Goal: Task Accomplishment & Management: Manage account settings

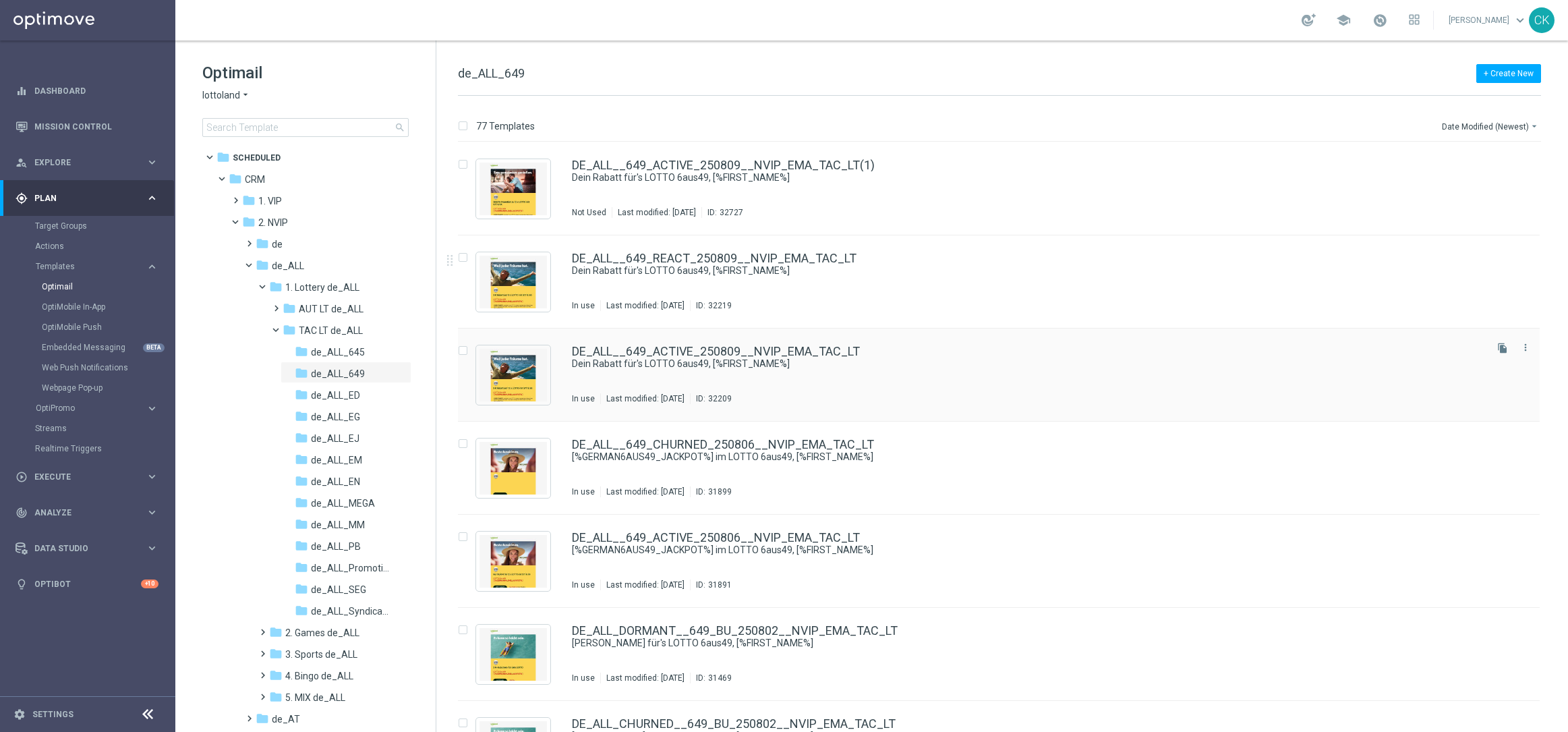
scroll to position [72, 0]
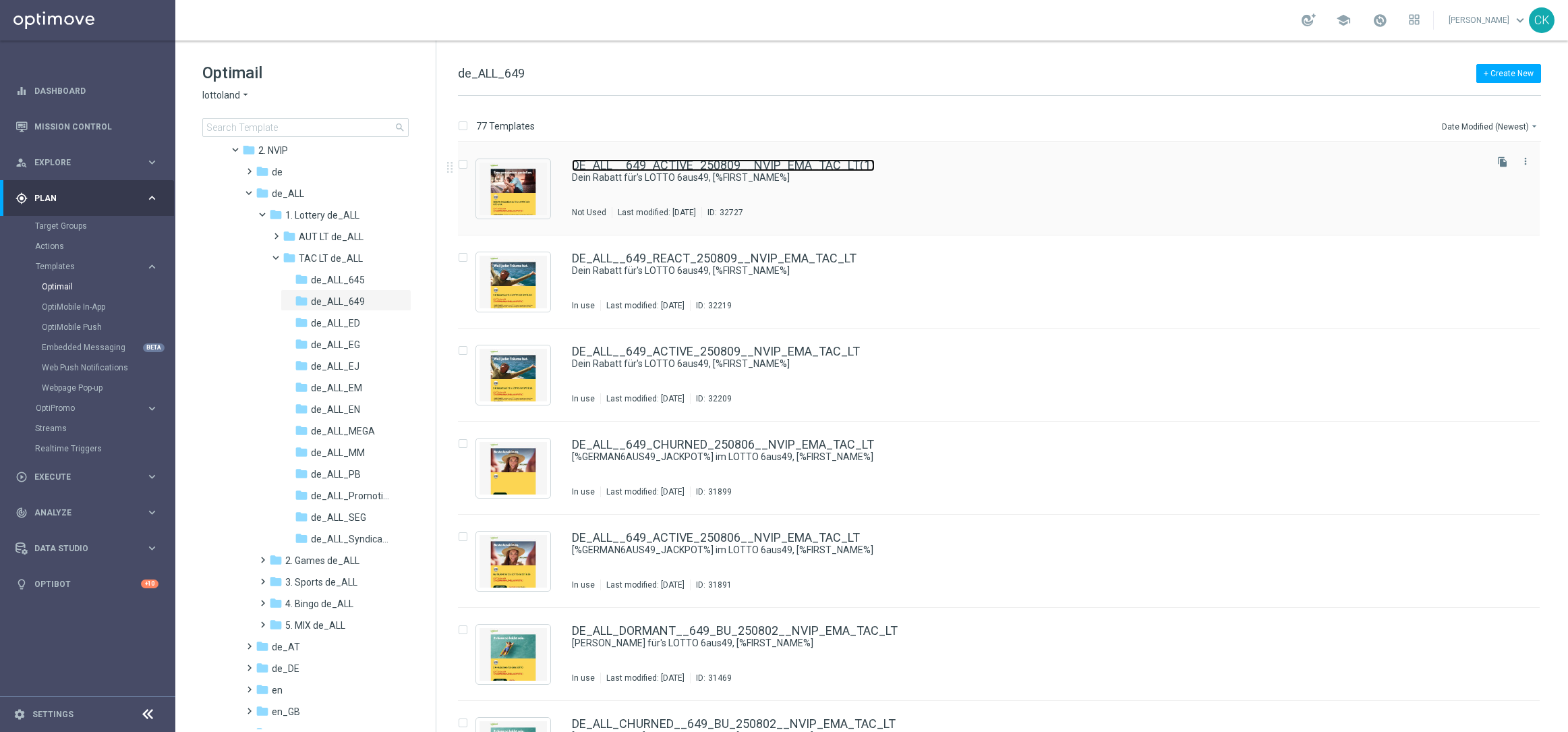
click at [720, 164] on link "DE_ALL__649_ACTIVE_250809__NVIP_EMA_TAC_LT(1)" at bounding box center [723, 165] width 303 height 12
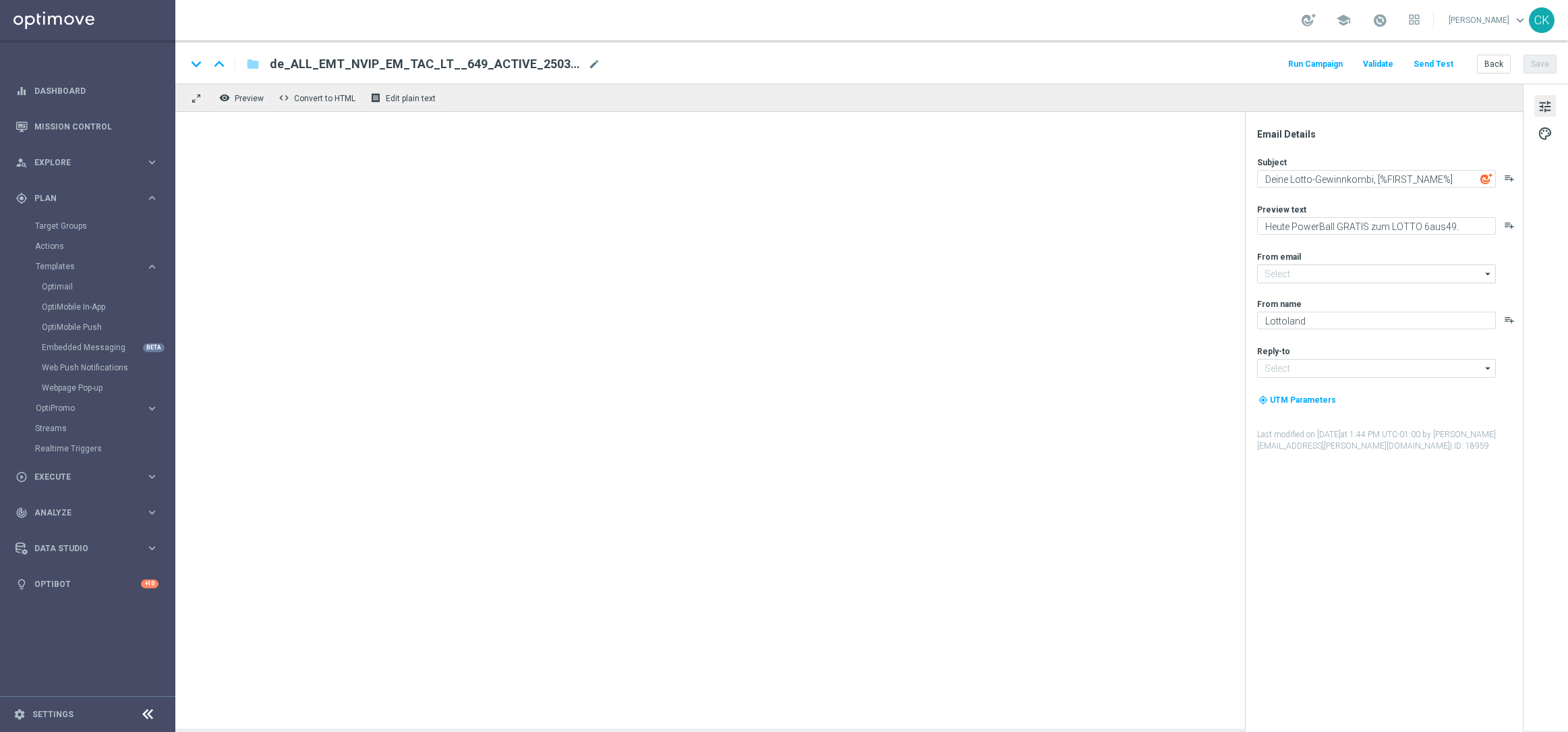
type input "[EMAIL_ADDRESS][DOMAIN_NAME]"
type textarea "Dein Rabatt für's LOTTO 6aus49, [%FIRST_NAME%]"
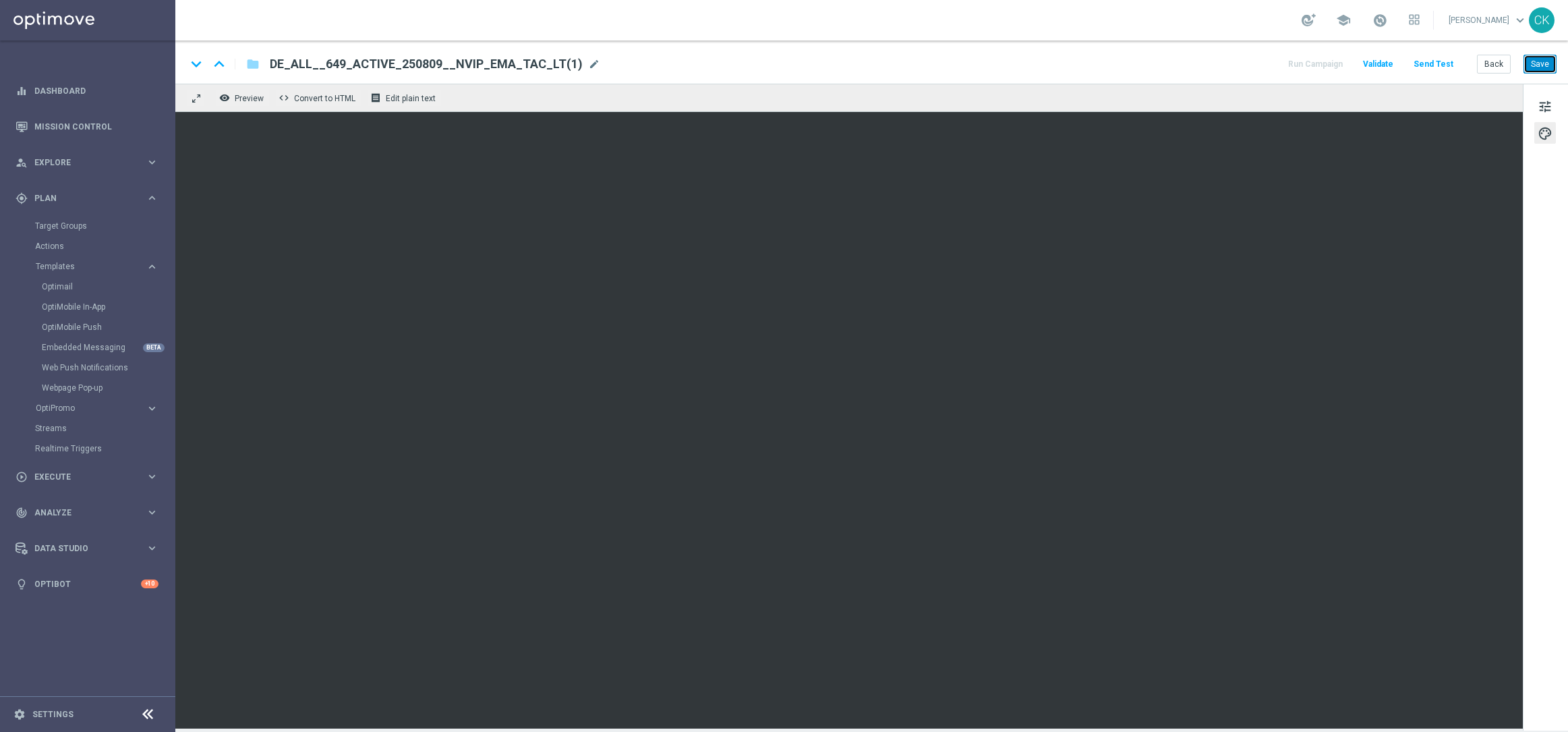
click at [1543, 64] on button "Save" at bounding box center [1540, 64] width 33 height 19
click at [1541, 107] on span "tune" at bounding box center [1545, 106] width 15 height 17
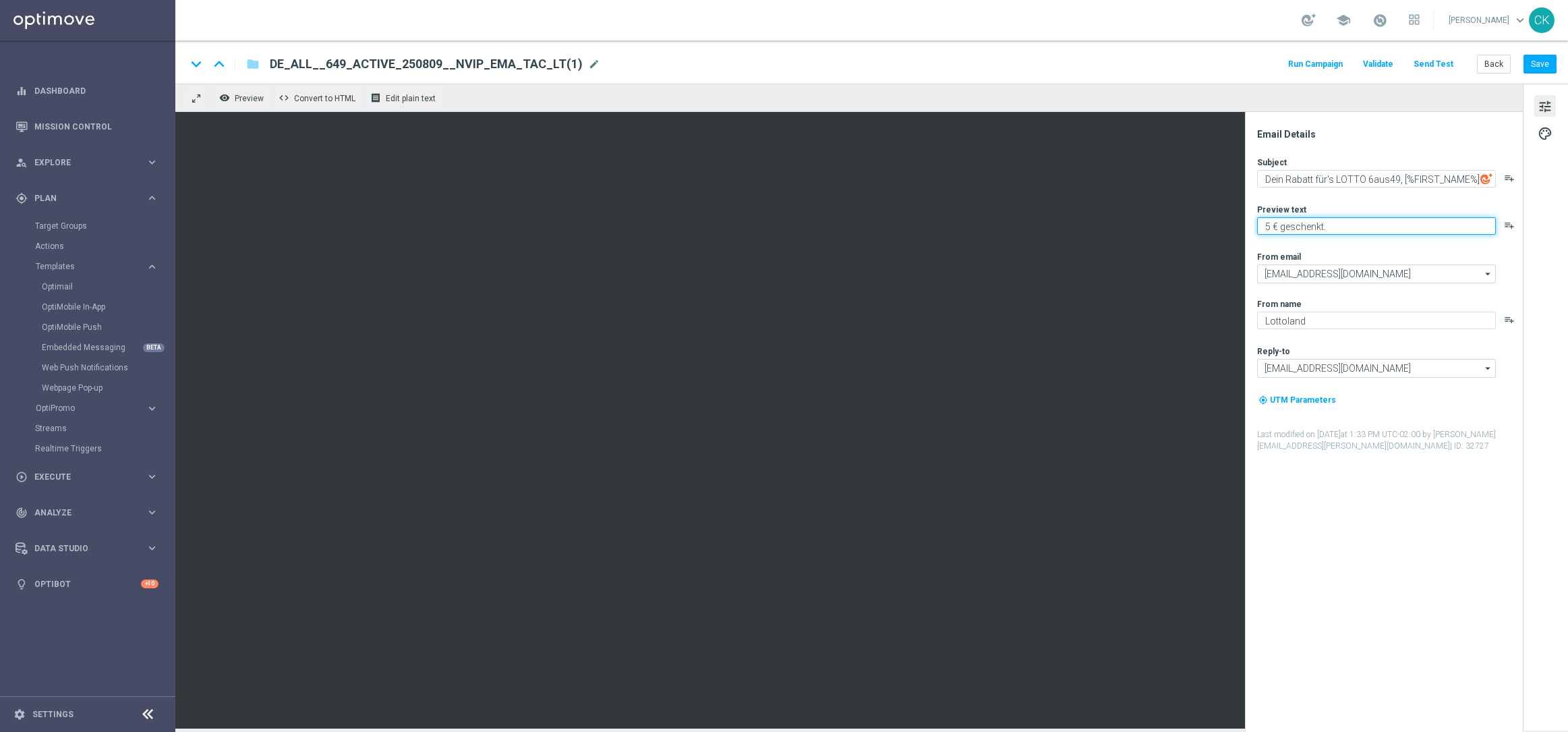
click at [1355, 228] on textarea "5 € geschenkt." at bounding box center [1376, 226] width 239 height 17
paste textarea "Heute PowerBall GRATIS zum LOTTO 6aus49"
type textarea "Heute PowerBall GRATIS zum LOTTO 6aus49."
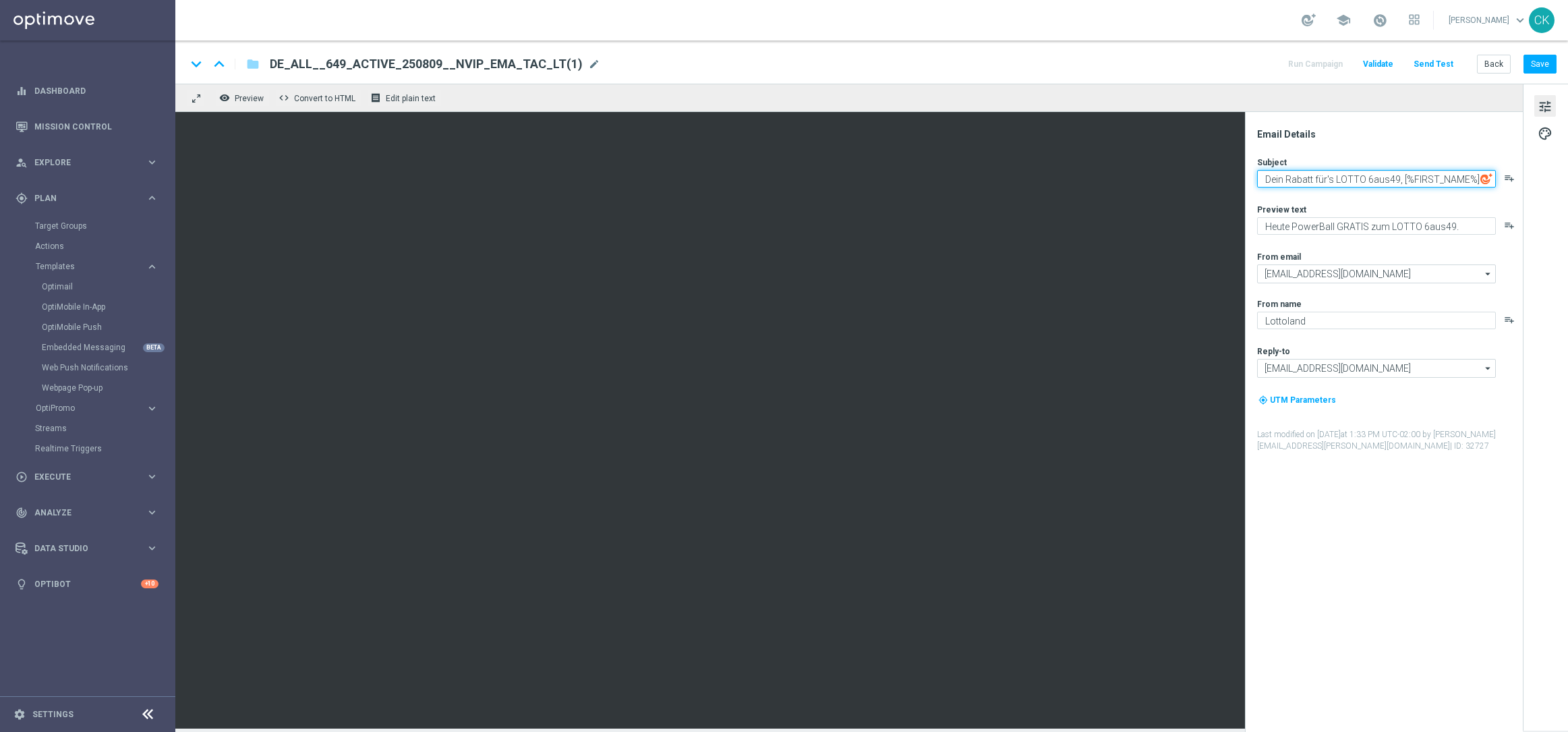
click at [1344, 178] on textarea "Dein Rabatt für's LOTTO 6aus49, [%FIRST_NAME%]" at bounding box center [1376, 179] width 239 height 17
paste textarea "e Lotto-Gewinnkombi"
type textarea "Deine Lotto-Gewinnkombi, [%FIRST_NAME%]"
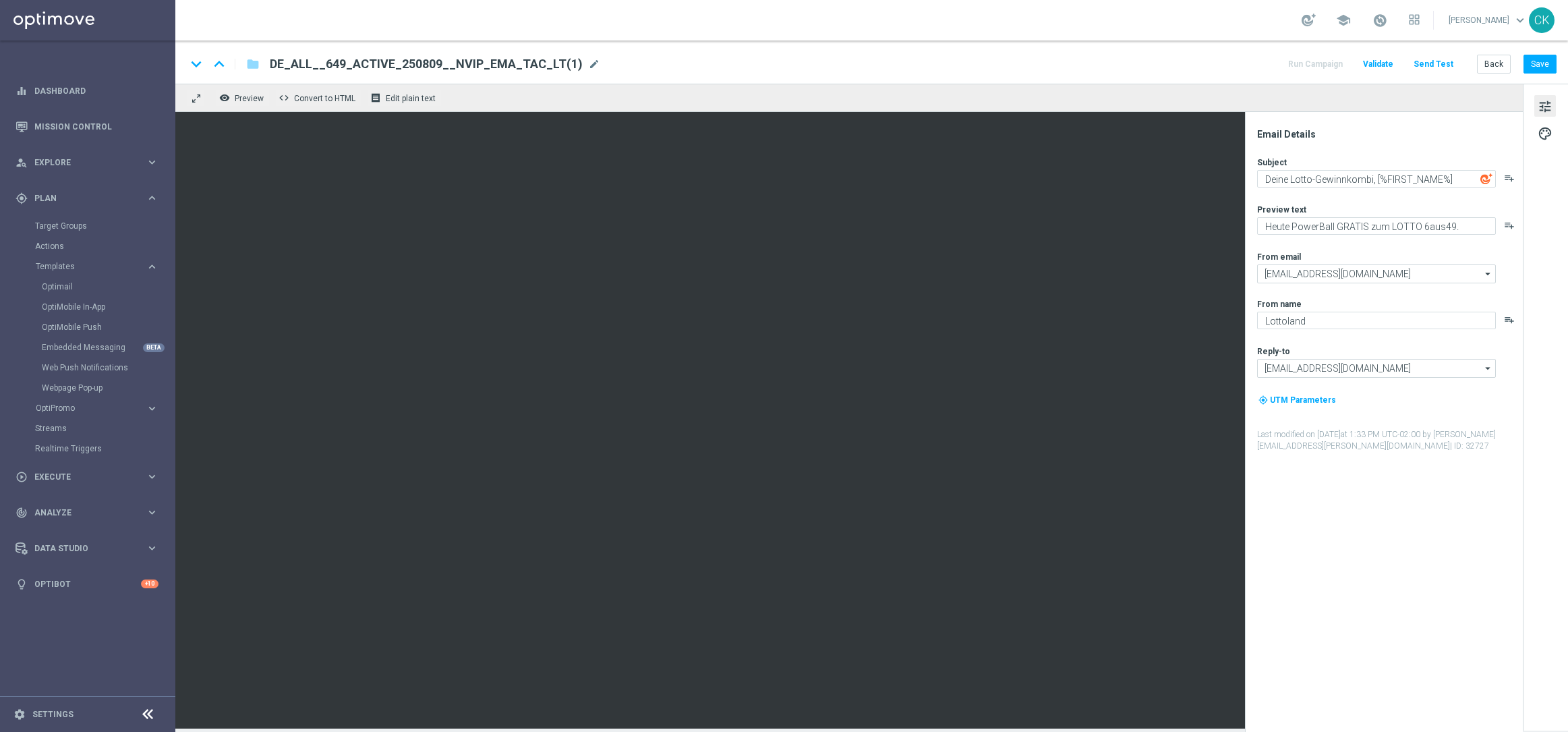
click at [1320, 198] on div "Subject Deine Lotto-Gewinnkombi, [%FIRST_NAME%] playlist_add Preview text Heute…" at bounding box center [1389, 304] width 264 height 295
click at [588, 58] on span "mode_edit" at bounding box center [594, 64] width 12 height 12
click at [540, 61] on input "DE_ALL__649_ACTIVE_250809__NVIP_EMA_TAC_LT(1)" at bounding box center [437, 64] width 335 height 17
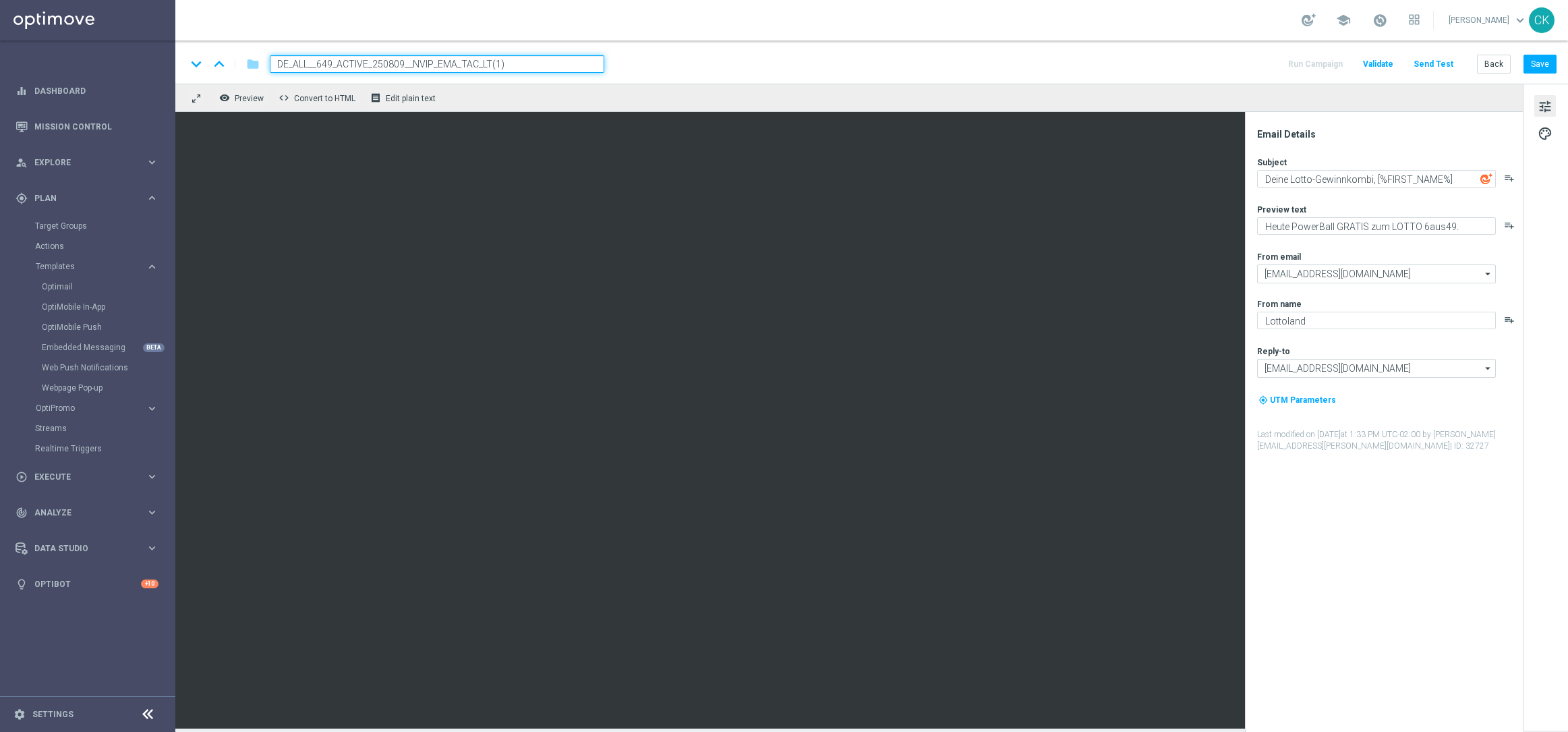
paste input "16__NVIP_EMA_TAC_LT"
type input "DE_ALL__649_ACTIVE_250816__NVIP_EMA_TAC_LT"
click at [675, 79] on div "keyboard_arrow_down keyboard_arrow_up folder DE_ALL__649_ACTIVE_250816__NVIP_EM…" at bounding box center [871, 61] width 1392 height 43
click at [747, 66] on div "keyboard_arrow_down keyboard_arrow_up folder DE_ALL__649_ACTIVE_250816__NVIP_EM…" at bounding box center [871, 64] width 1370 height 17
click at [937, 49] on div "keyboard_arrow_down keyboard_arrow_up folder DE_ALL__649_ACTIVE_250816__NVIP_EM…" at bounding box center [871, 61] width 1392 height 43
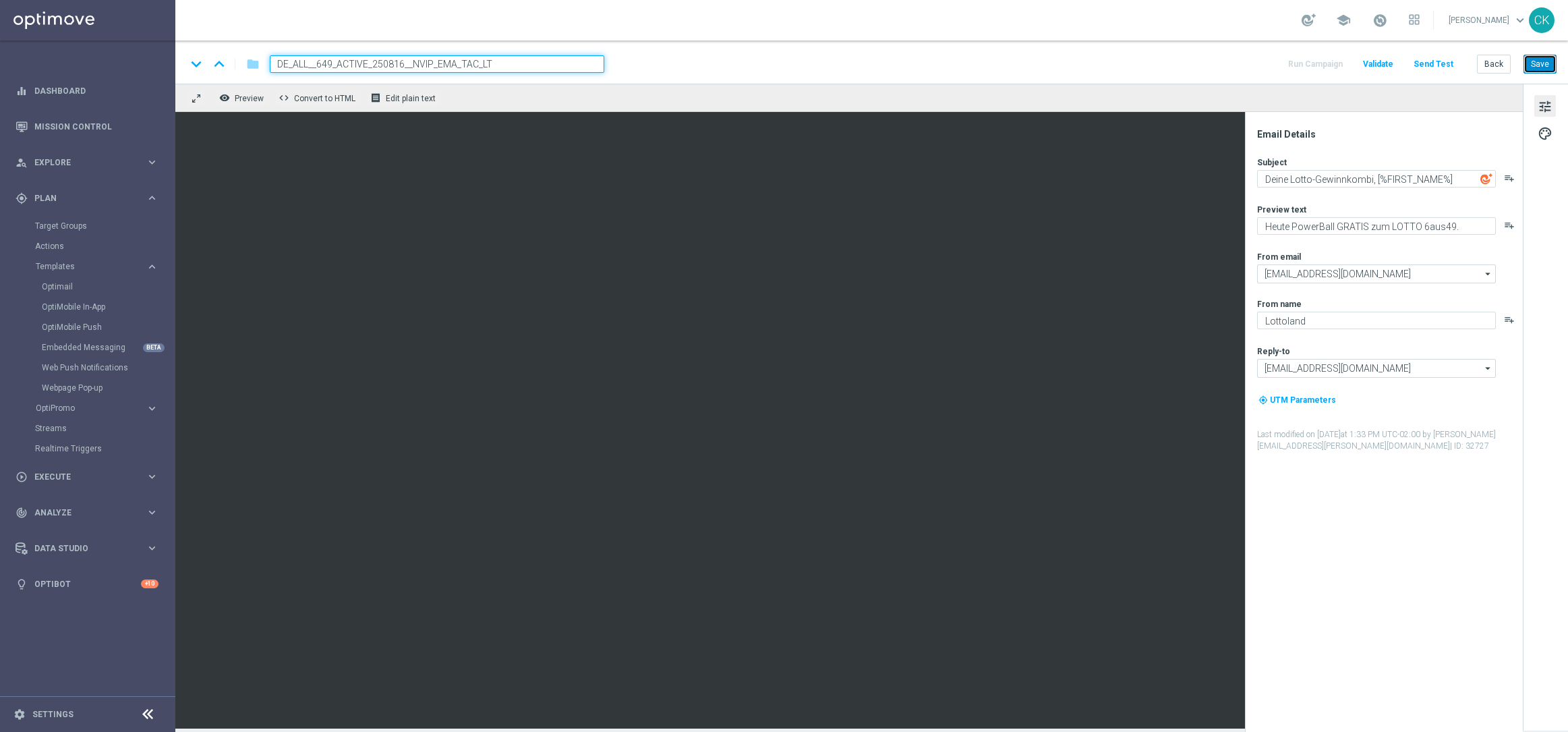
click at [1548, 61] on button "Save" at bounding box center [1540, 64] width 33 height 19
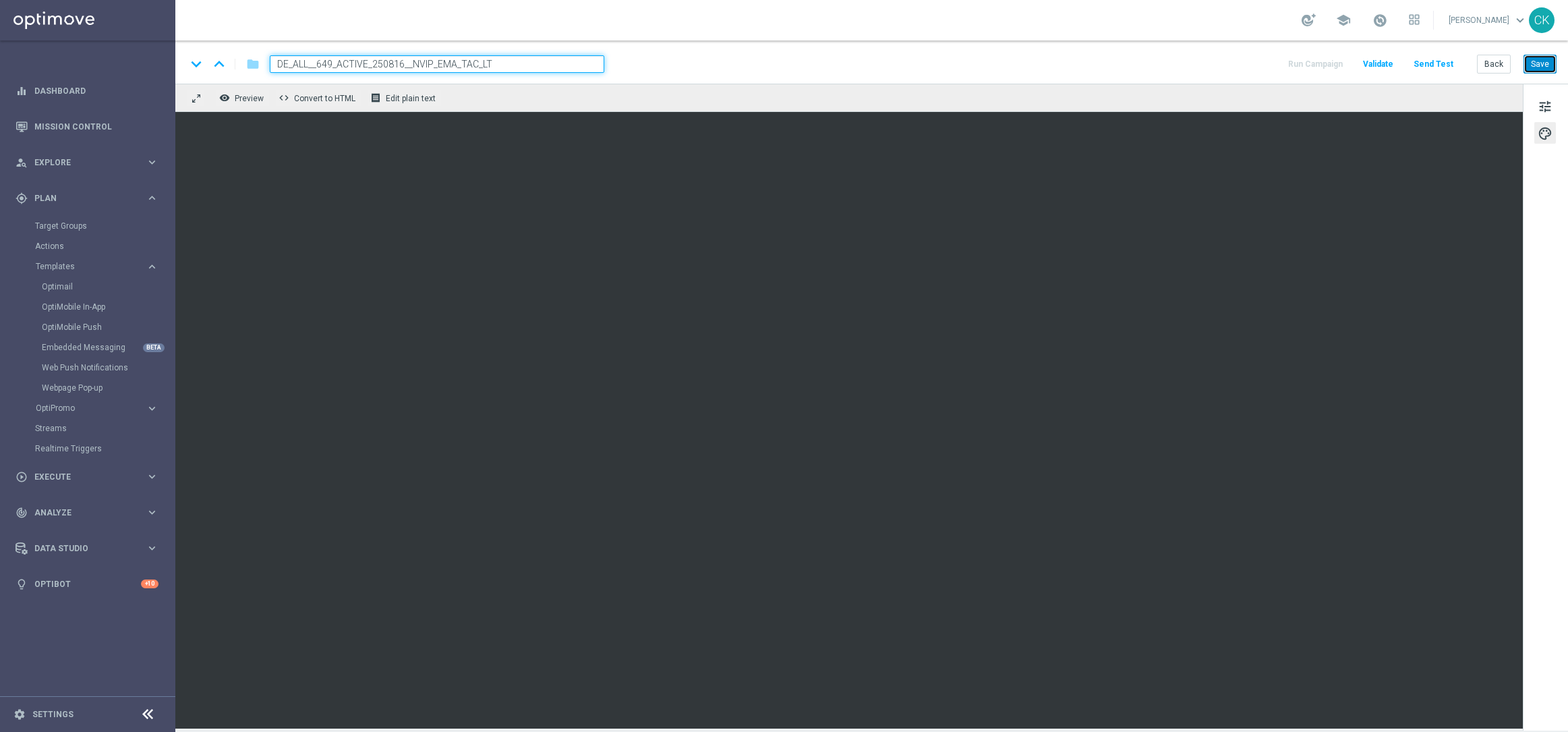
click at [1549, 61] on button "Save" at bounding box center [1540, 64] width 33 height 19
click at [1452, 63] on button "Send Test" at bounding box center [1433, 64] width 44 height 18
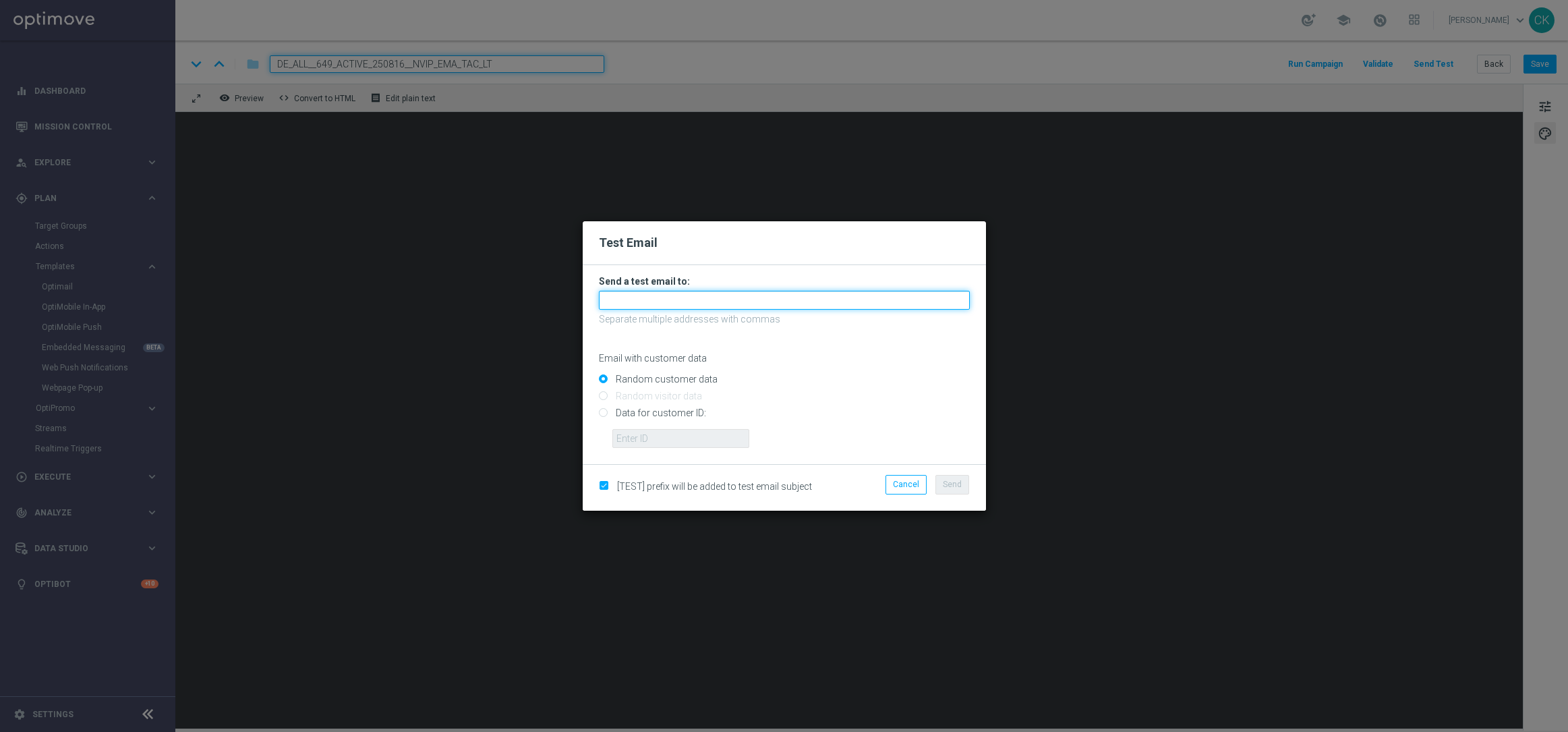
click at [723, 292] on input "text" at bounding box center [784, 300] width 371 height 19
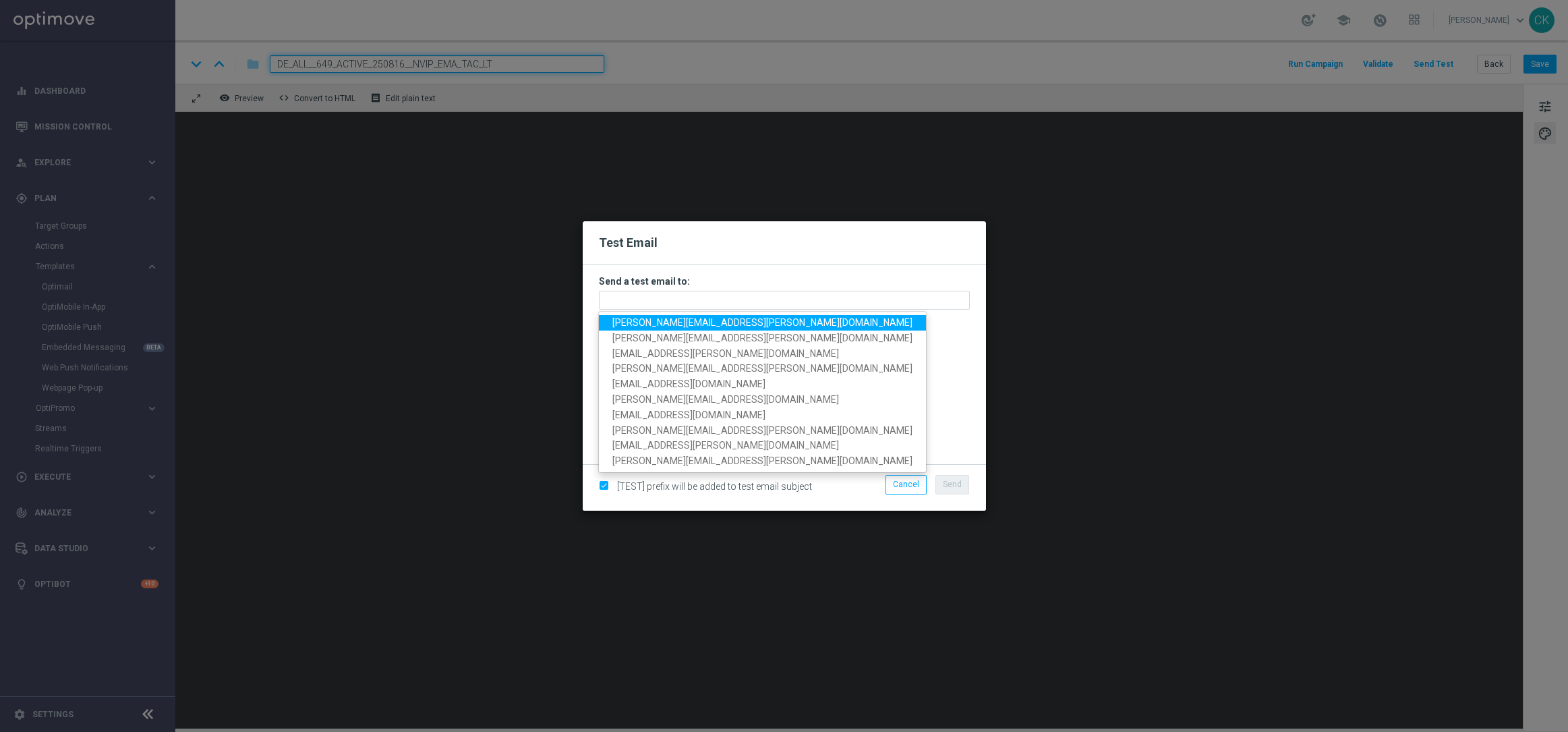
click at [676, 323] on span "[PERSON_NAME][EMAIL_ADDRESS][DOMAIN_NAME]" at bounding box center [762, 323] width 300 height 11
type input "[PERSON_NAME][EMAIL_ADDRESS][DOMAIN_NAME]"
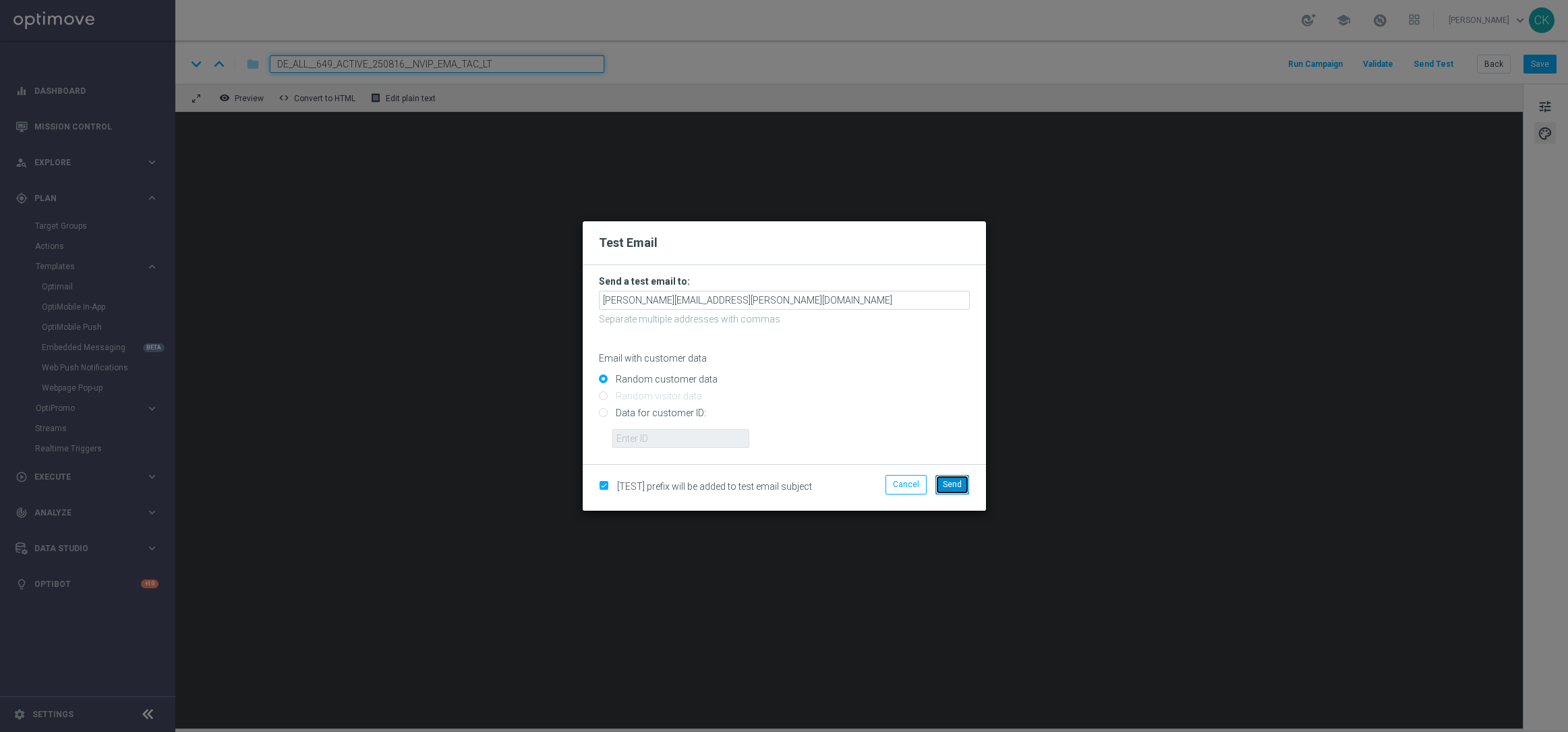
click at [946, 489] on button "Send" at bounding box center [952, 484] width 34 height 19
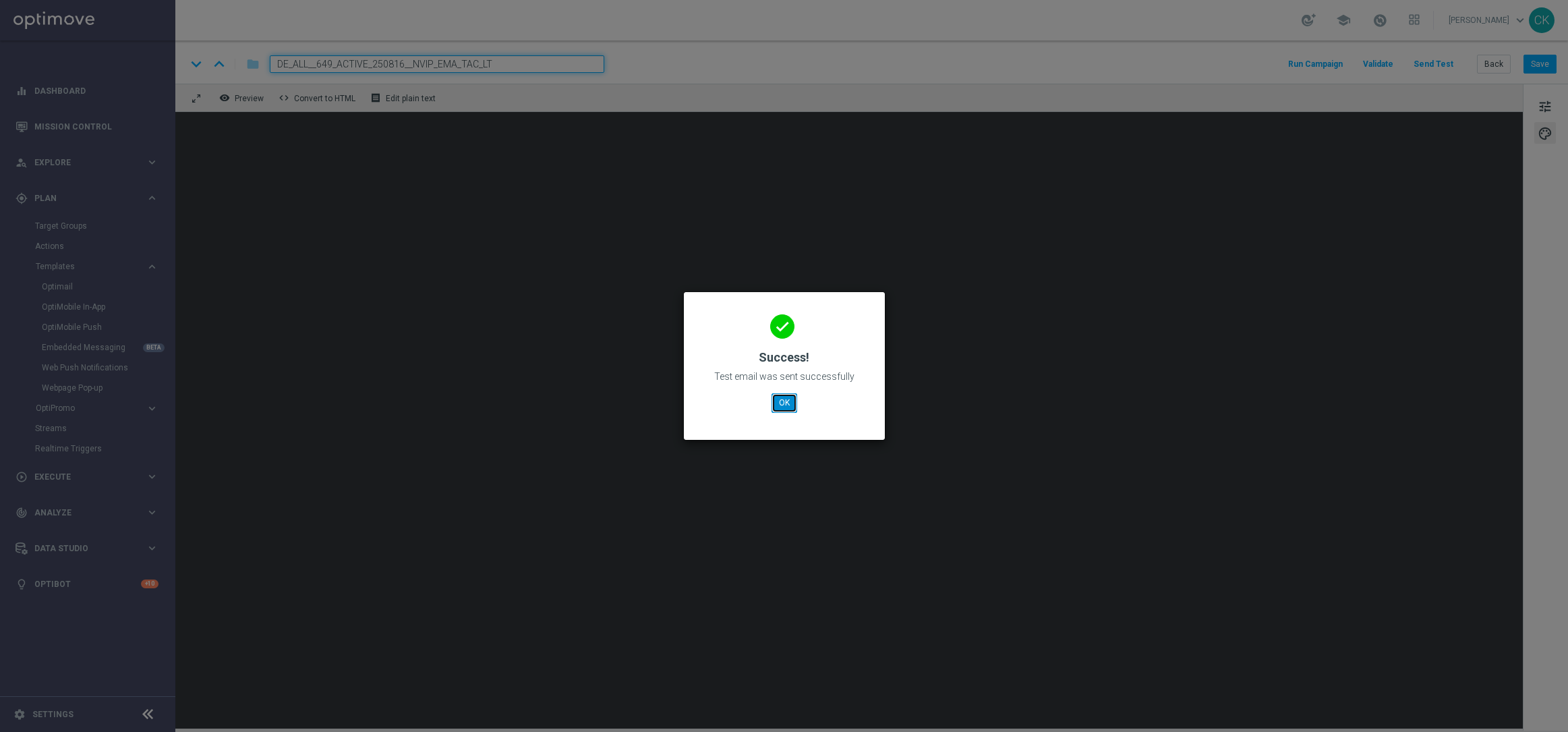
click at [786, 401] on button "OK" at bounding box center [784, 403] width 26 height 19
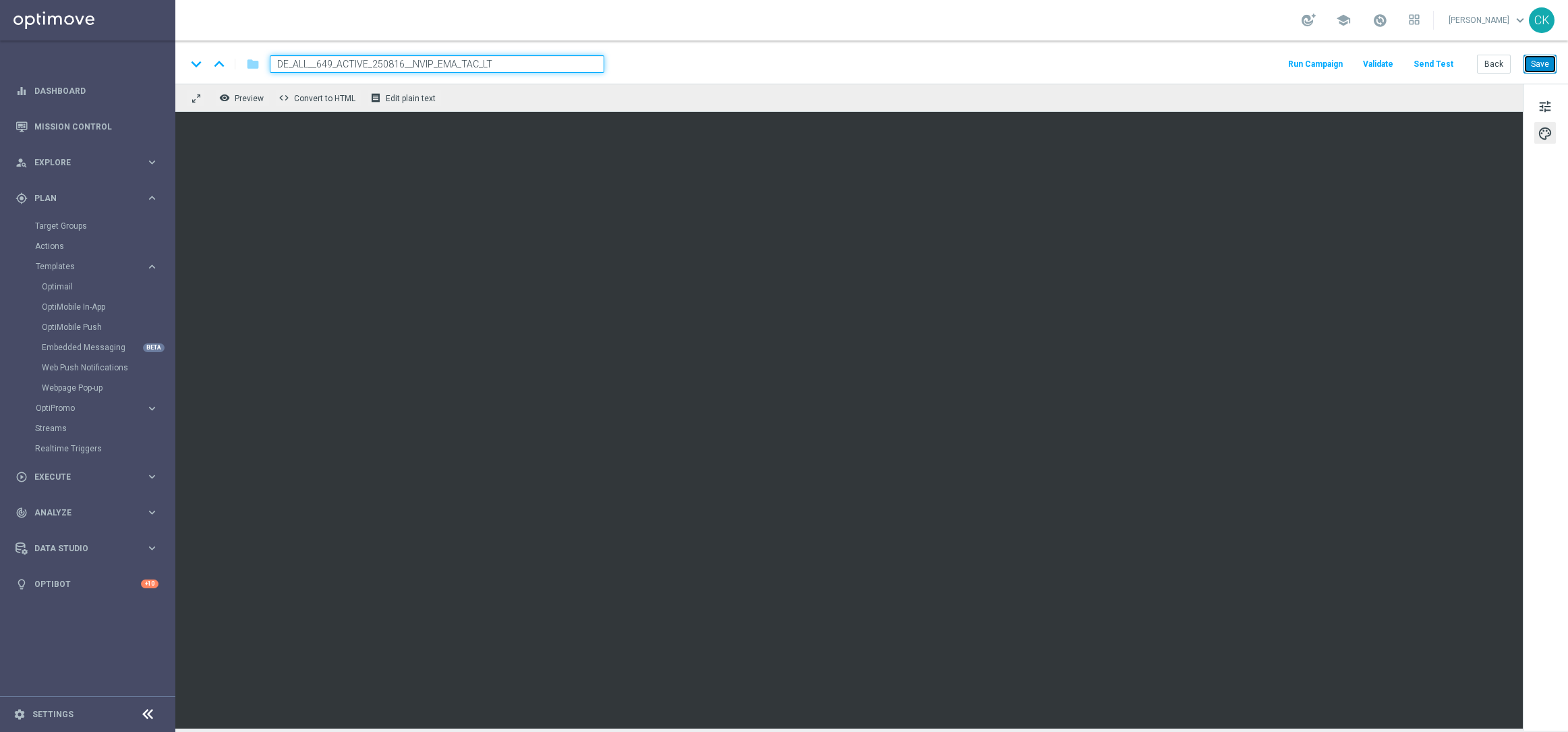
click at [1548, 63] on button "Save" at bounding box center [1540, 64] width 33 height 19
click at [1538, 57] on button "Save" at bounding box center [1540, 64] width 33 height 19
click at [1434, 61] on button "Send Test" at bounding box center [1433, 64] width 44 height 18
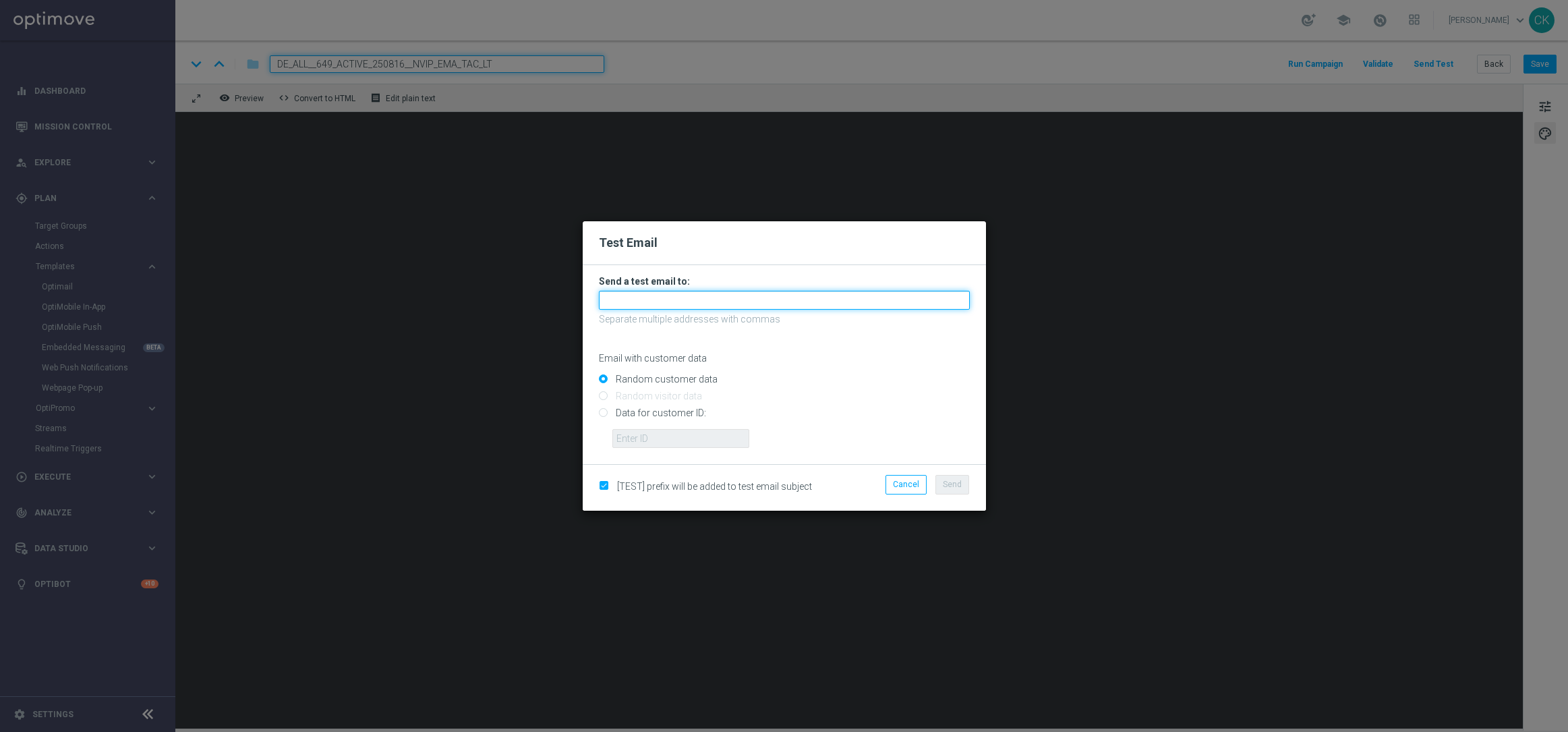
click at [794, 303] on input "text" at bounding box center [784, 300] width 371 height 19
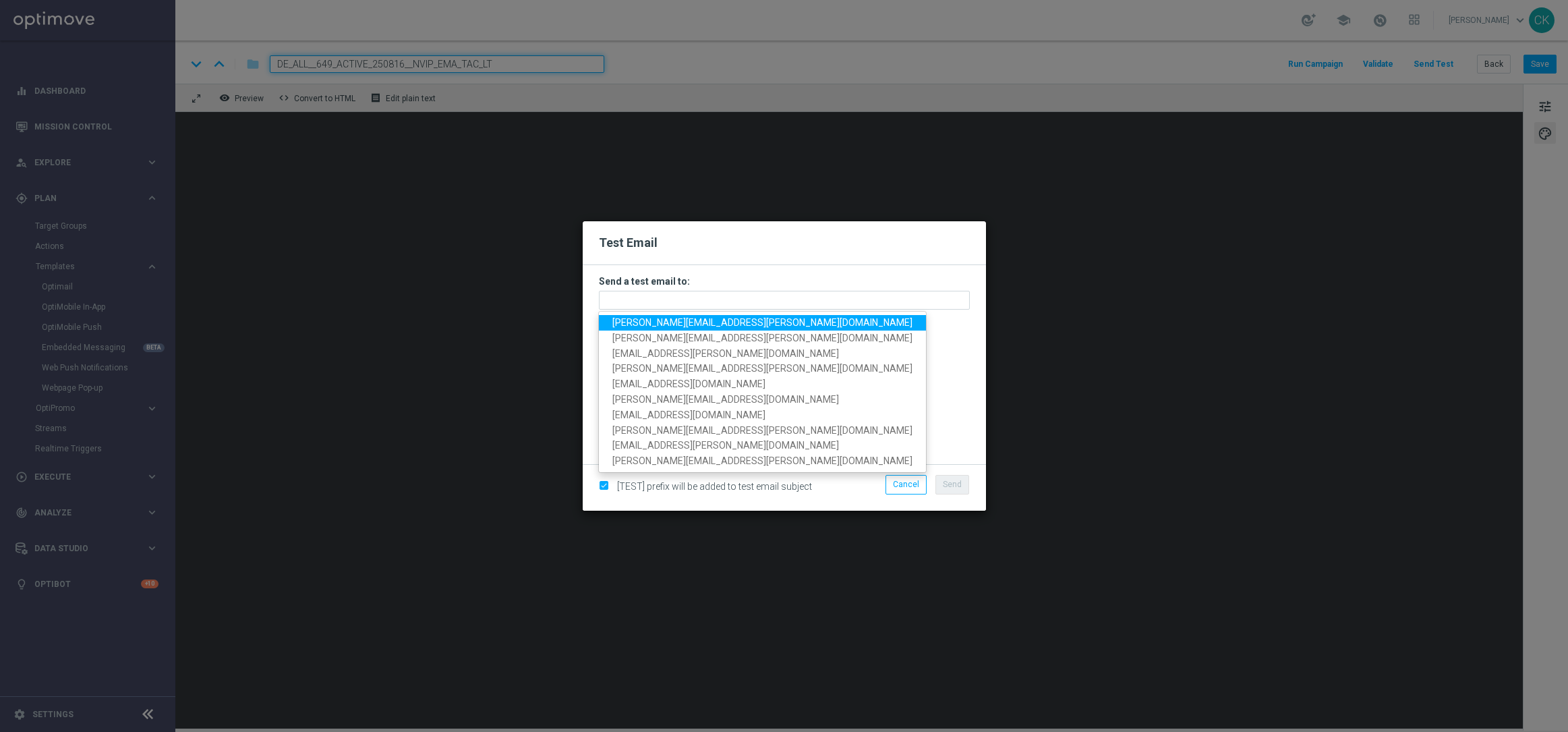
click at [700, 321] on span "[PERSON_NAME][EMAIL_ADDRESS][DOMAIN_NAME]" at bounding box center [762, 323] width 300 height 11
type input "[PERSON_NAME][EMAIL_ADDRESS][DOMAIN_NAME]"
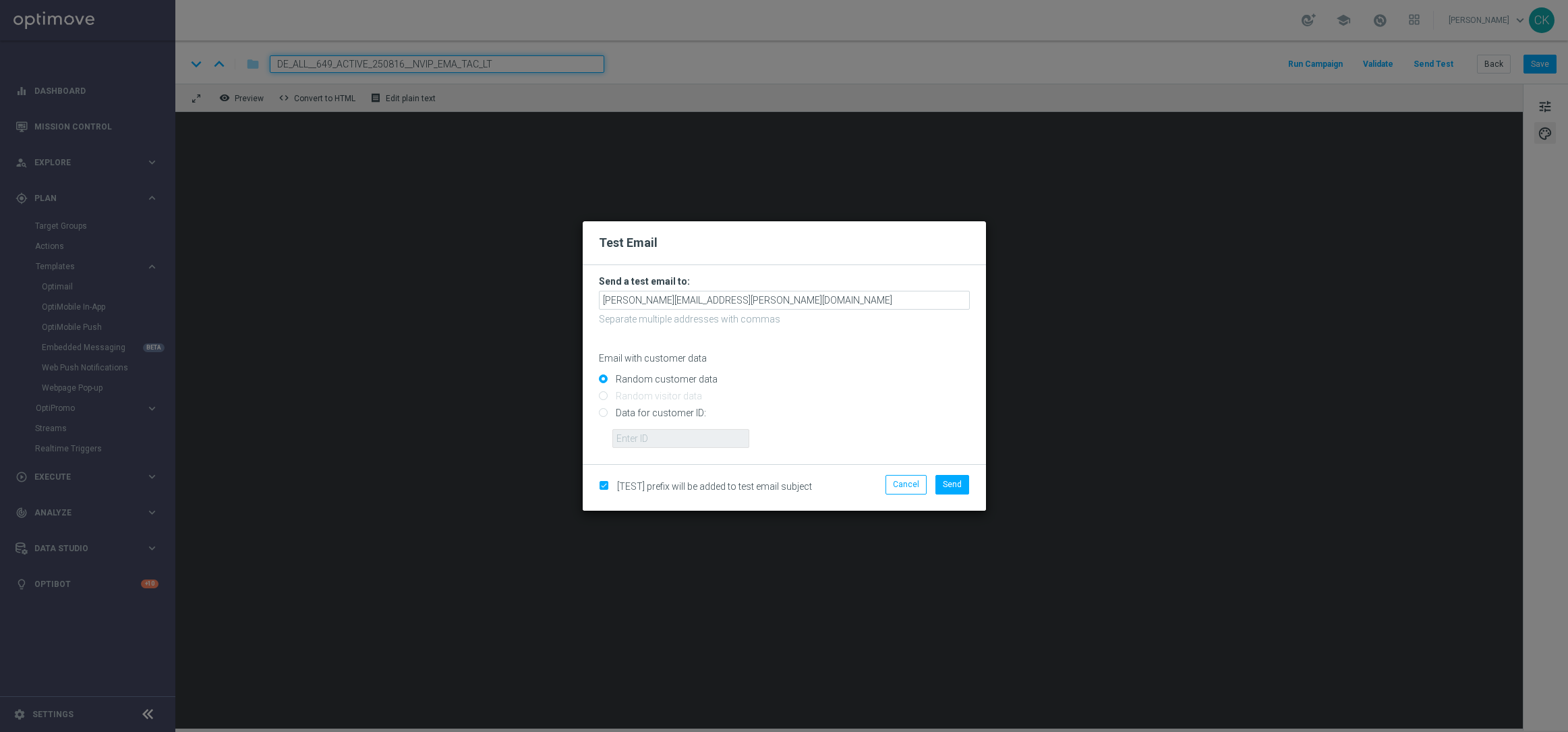
click at [649, 411] on input "Data for customer ID:" at bounding box center [784, 419] width 371 height 19
radio input "true"
click at [643, 436] on input "text" at bounding box center [681, 438] width 137 height 19
type input "14586067"
click at [962, 494] on button "Send" at bounding box center [952, 484] width 34 height 19
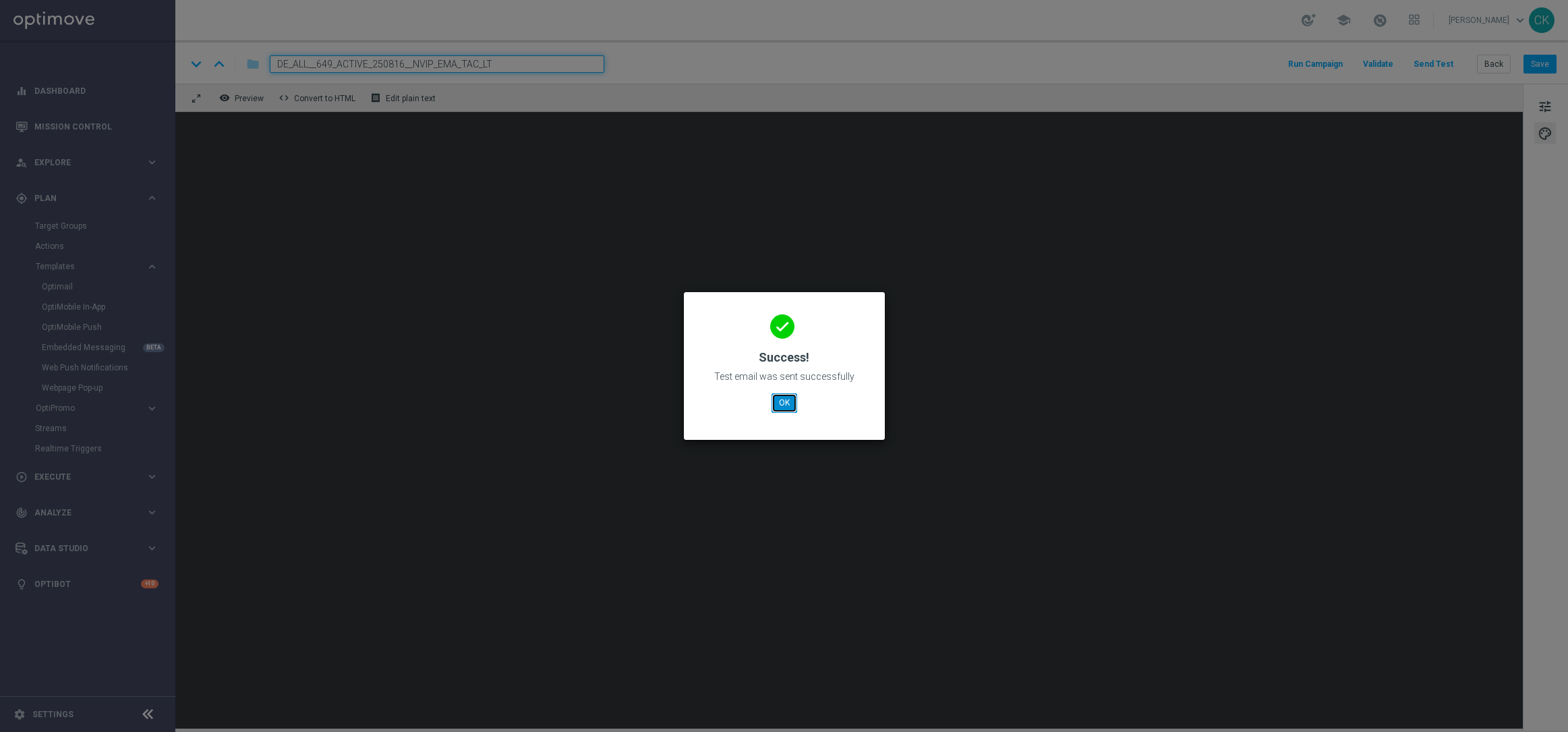
click at [790, 403] on button "OK" at bounding box center [784, 403] width 26 height 19
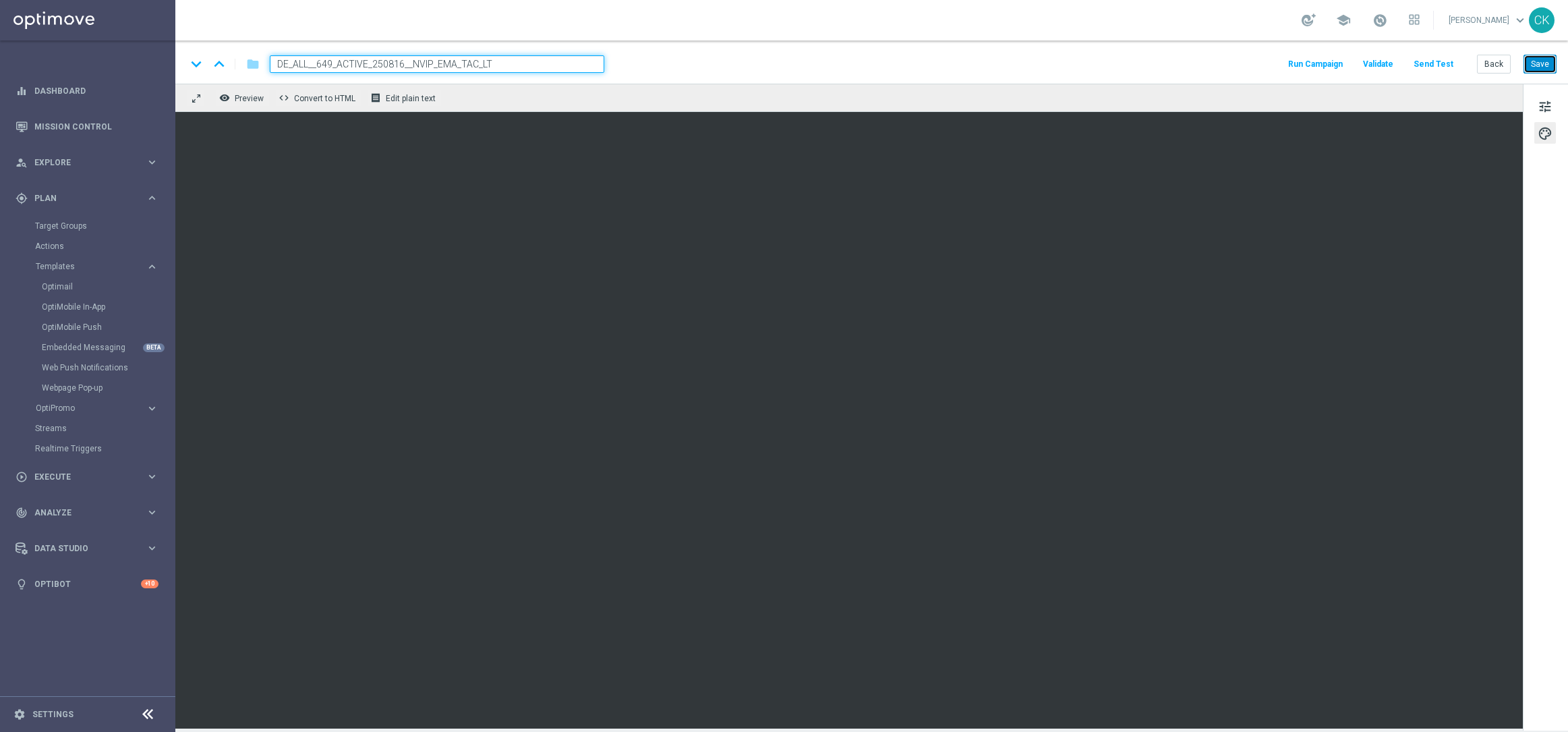
click at [1539, 59] on button "Save" at bounding box center [1540, 64] width 33 height 19
click at [1490, 68] on button "Back" at bounding box center [1493, 64] width 34 height 19
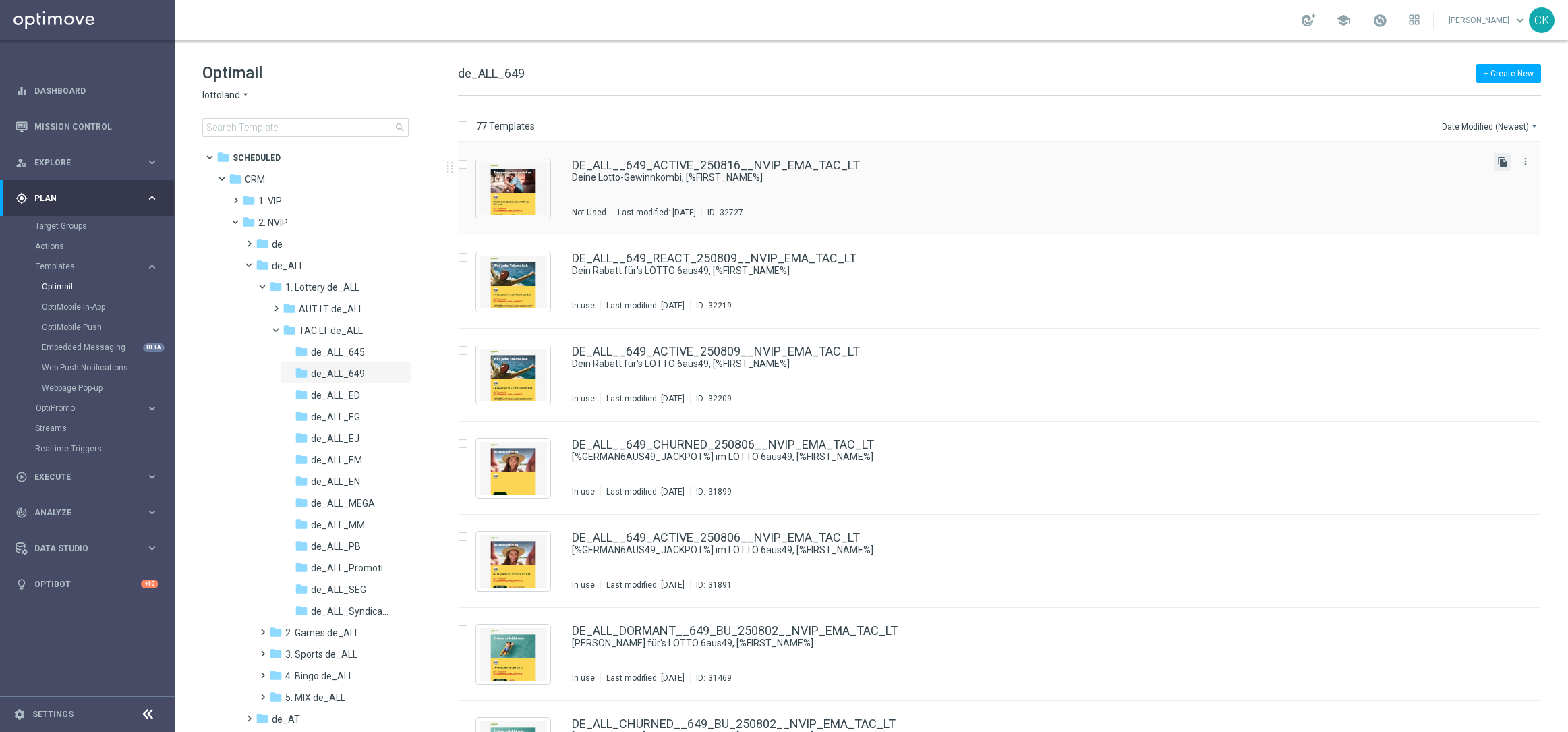
click at [1501, 161] on icon "file_copy" at bounding box center [1503, 162] width 11 height 11
click at [728, 158] on div "DE_ALL__649_ACTIVE_250816__NVIP_EMA_TAC_LT(1) Deine Lotto-Gewinnkombi, [%FIRST_…" at bounding box center [999, 189] width 1082 height 93
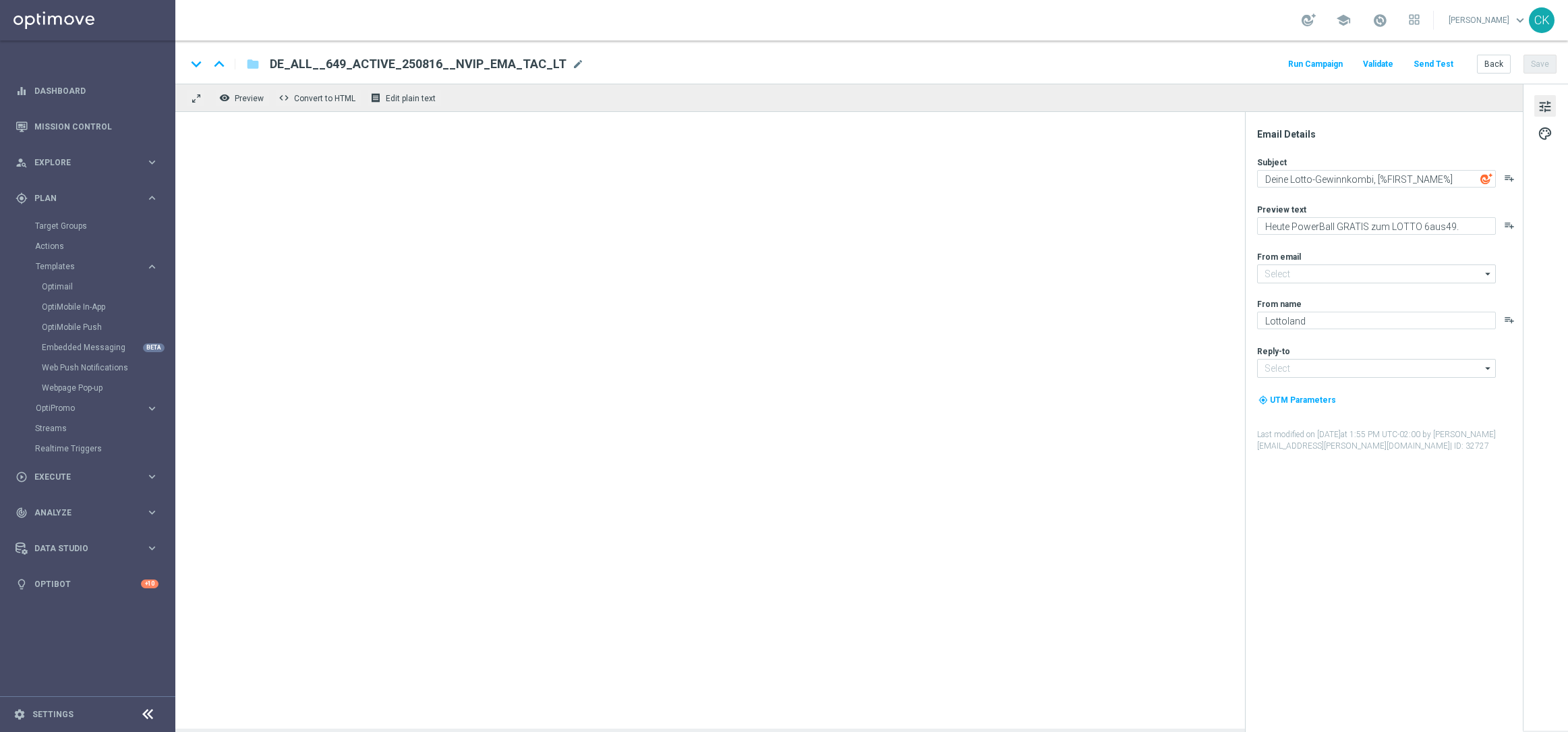
type input "[EMAIL_ADDRESS][DOMAIN_NAME]"
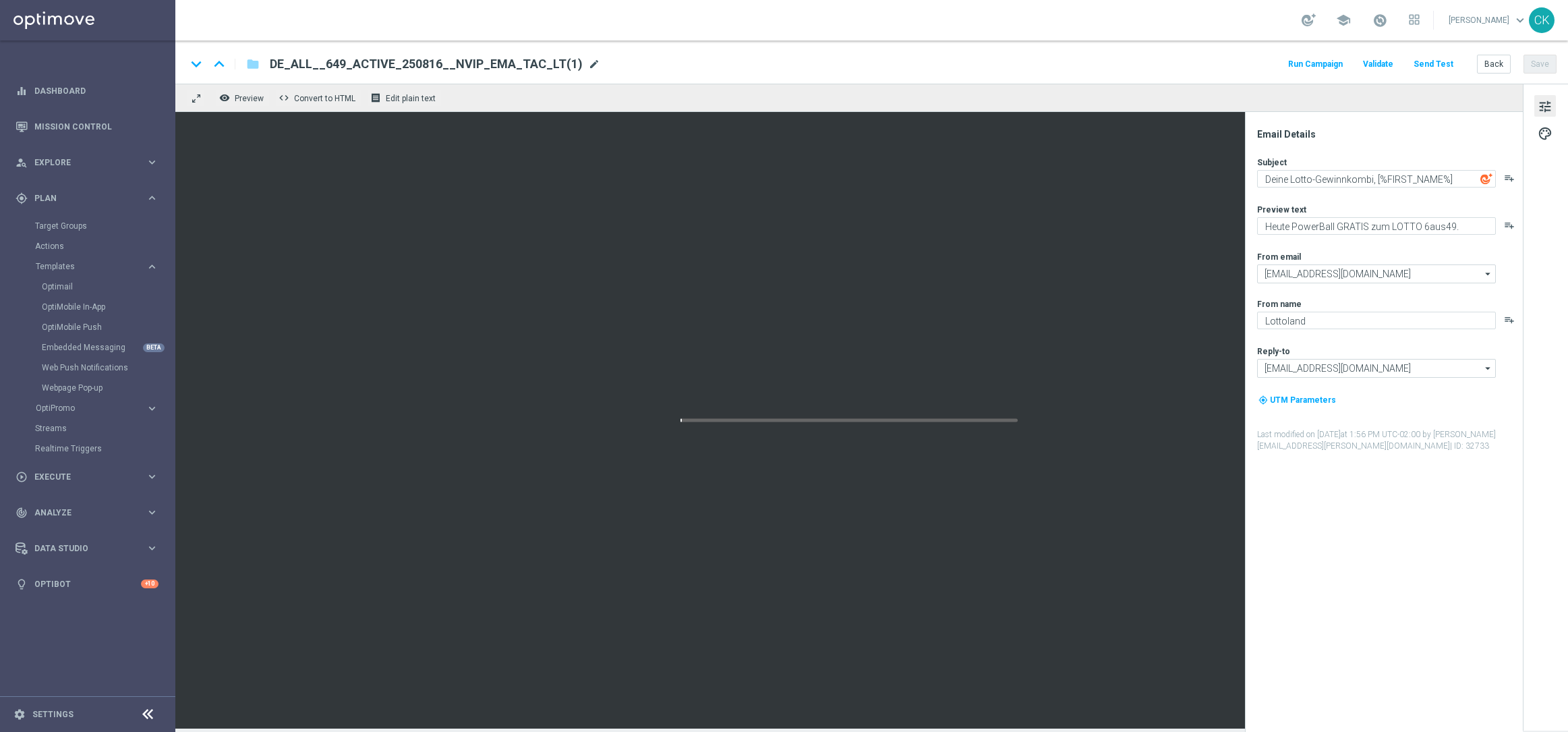
click at [588, 58] on span "mode_edit" at bounding box center [594, 64] width 12 height 12
click at [582, 57] on input "DE_ALL__649_ACTIVE_250816__NVIP_EMA_TAC_LT(1)" at bounding box center [437, 64] width 335 height 17
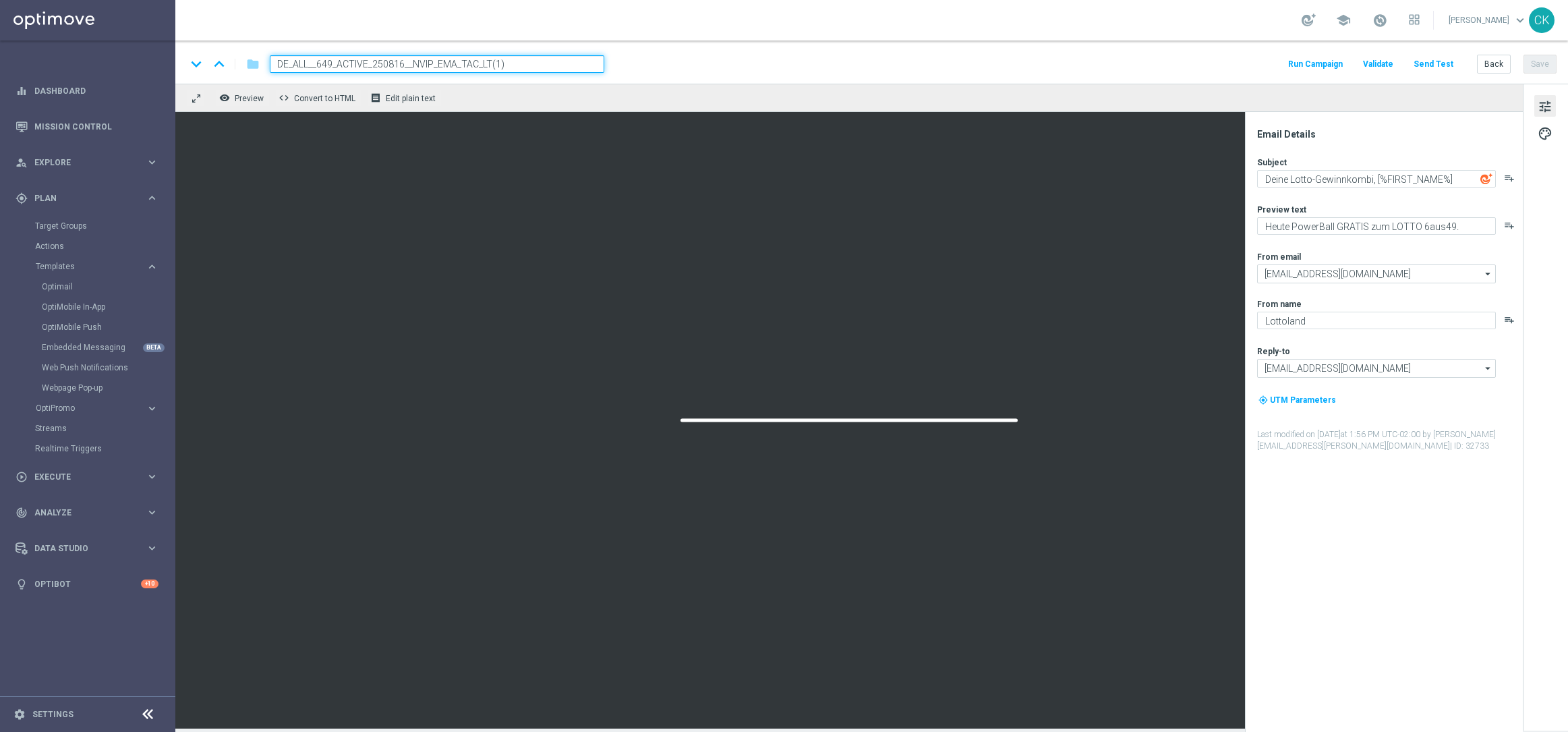
click at [582, 57] on input "DE_ALL__649_ACTIVE_250816__NVIP_EMA_TAC_LT(1)" at bounding box center [437, 64] width 335 height 17
paste input "REACT_250816__NVIP_EMA_TAC_LT"
type input "DE_ALL__649_REACT_250816__NVIP_EMA_TAC_LT"
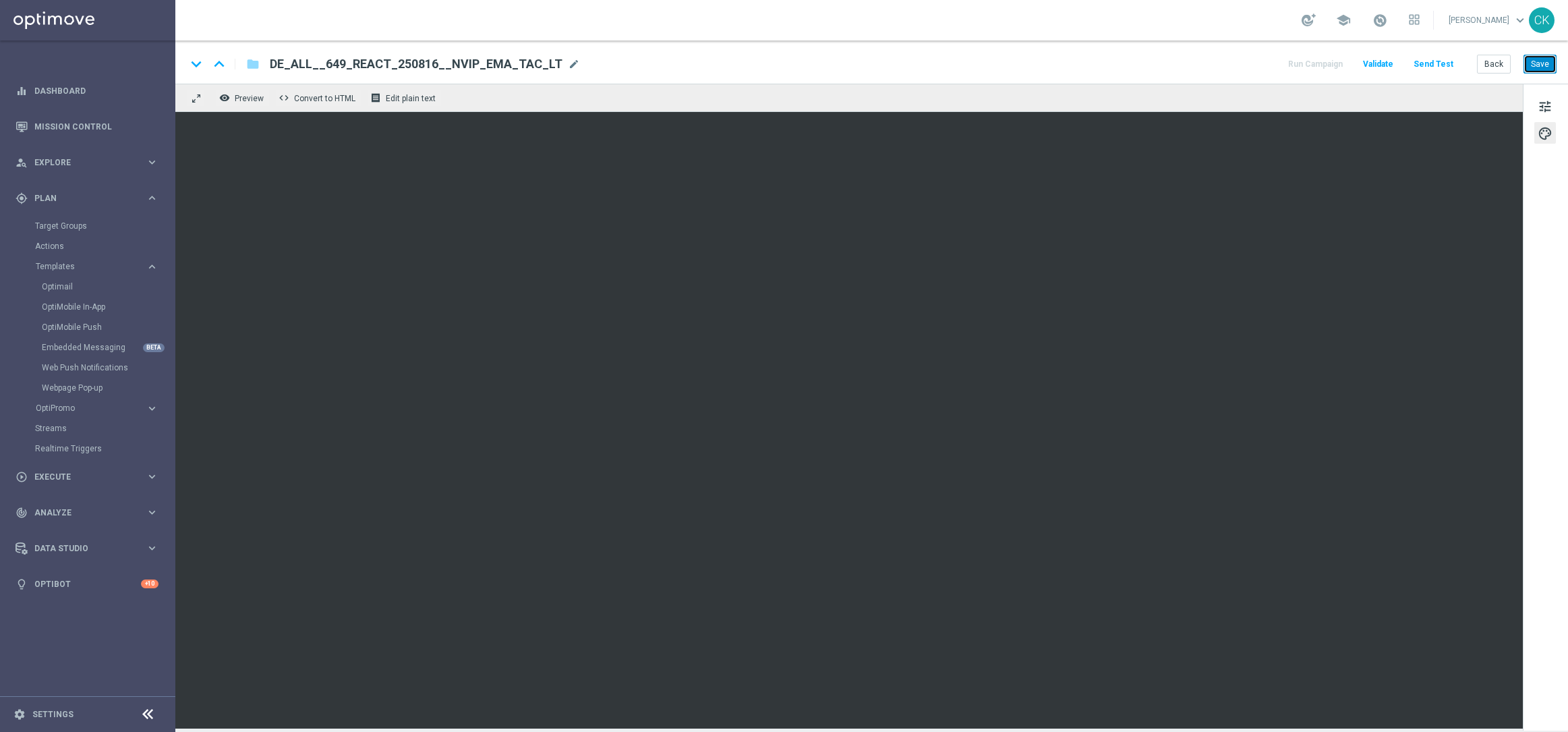
click at [1540, 68] on button "Save" at bounding box center [1540, 64] width 33 height 19
click at [1540, 61] on button "Save" at bounding box center [1540, 64] width 33 height 19
click at [1441, 61] on button "Send Test" at bounding box center [1433, 64] width 44 height 18
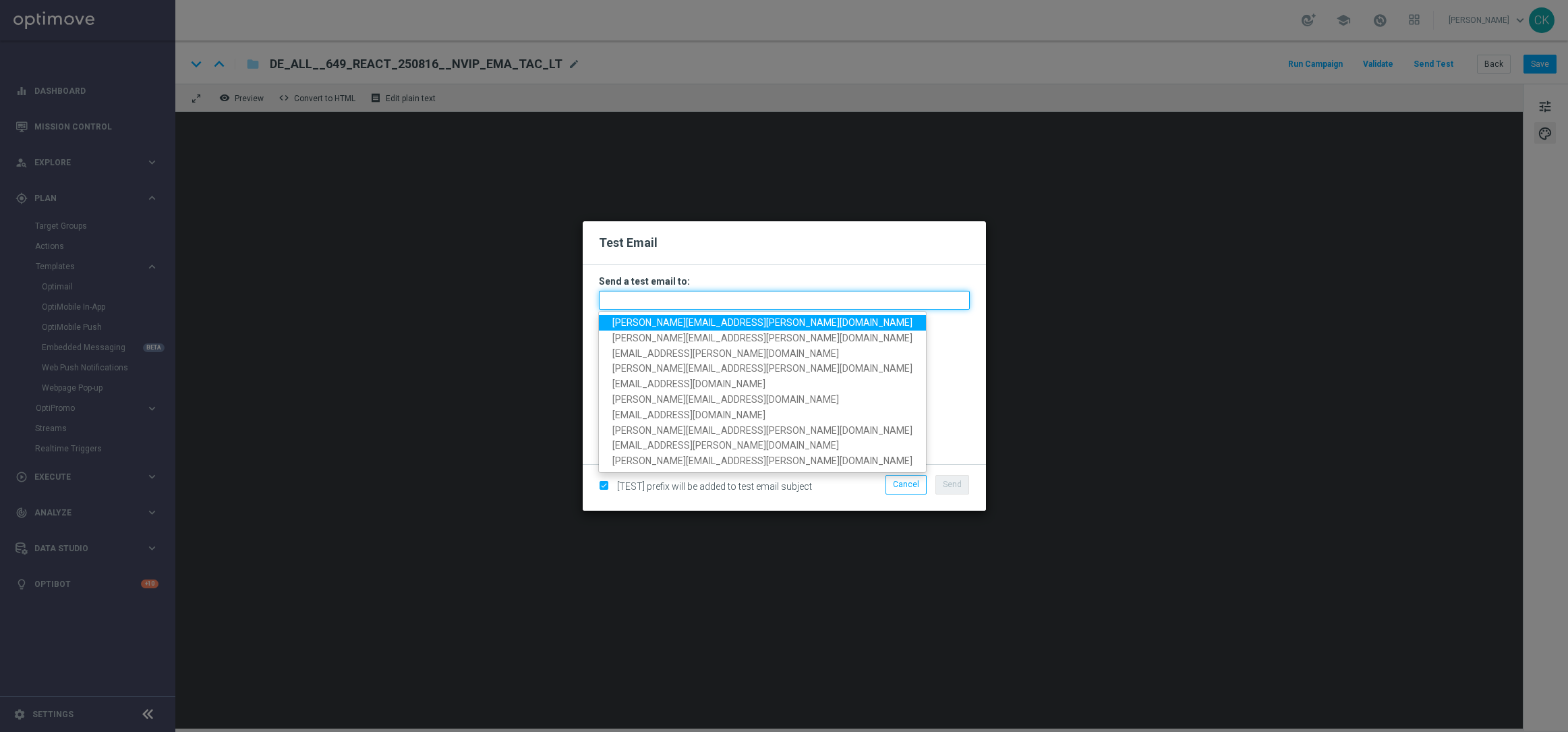
click at [705, 299] on input "text" at bounding box center [784, 300] width 371 height 19
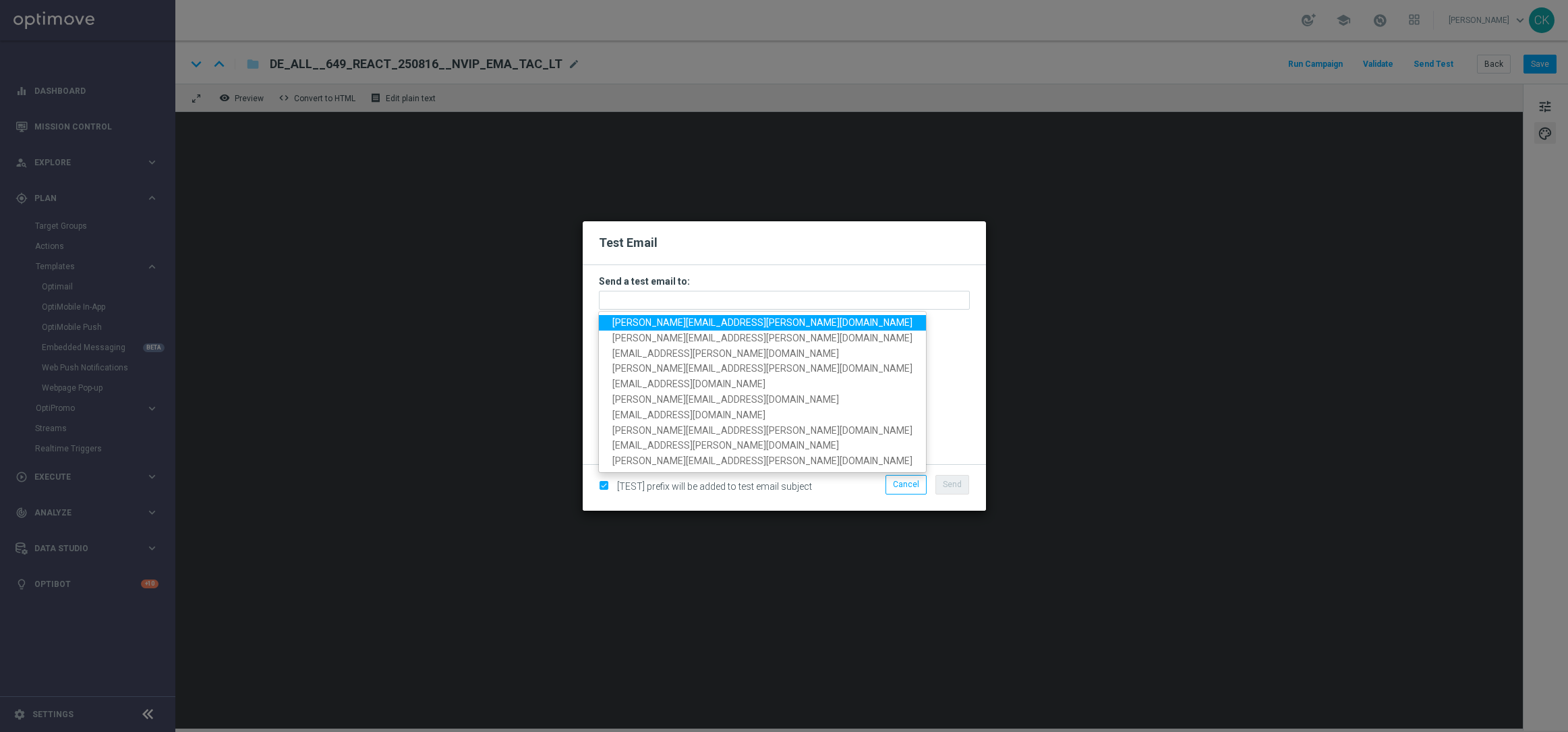
click at [705, 323] on span "[PERSON_NAME][EMAIL_ADDRESS][DOMAIN_NAME]" at bounding box center [762, 323] width 300 height 11
type input "[PERSON_NAME][EMAIL_ADDRESS][DOMAIN_NAME]"
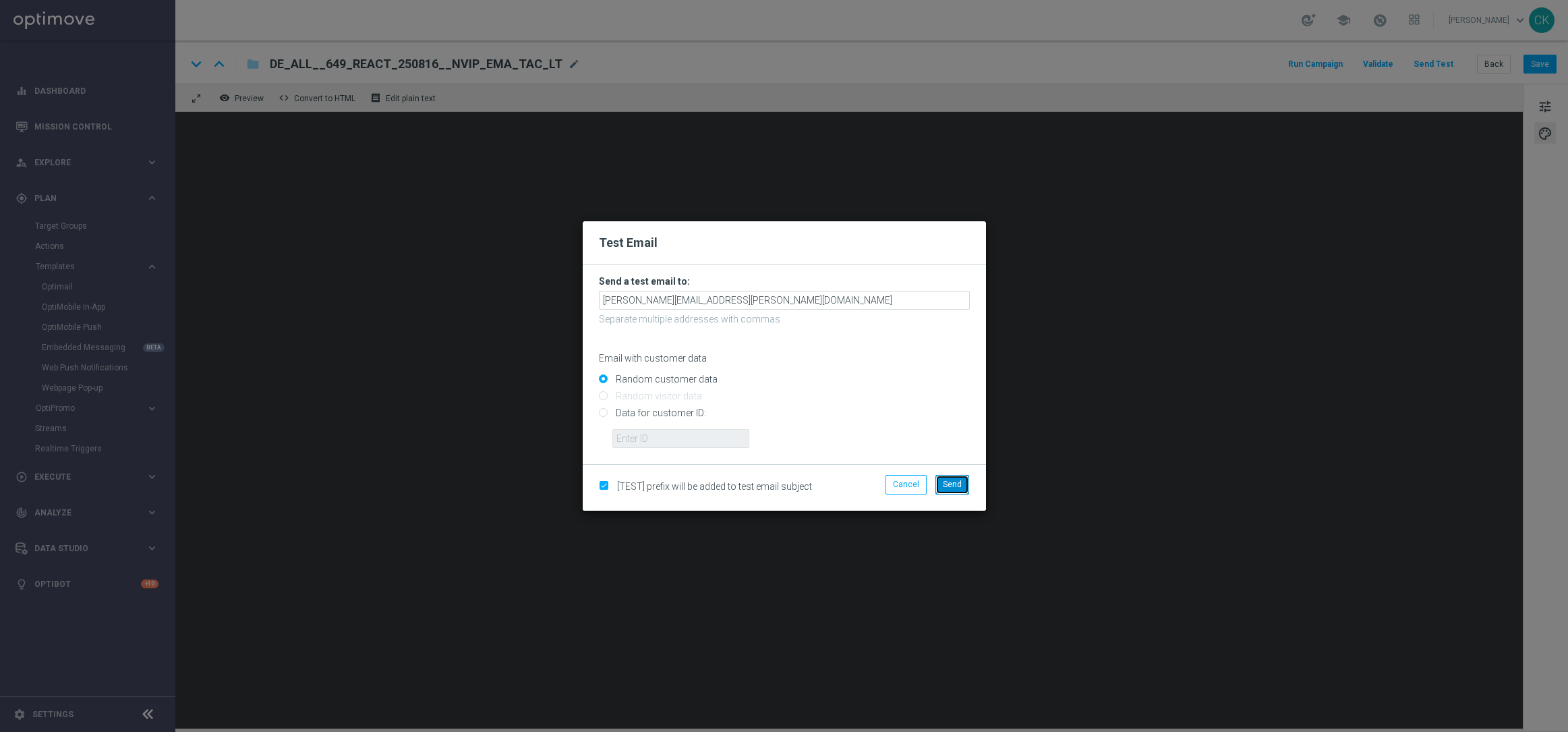
click at [954, 483] on span "Send" at bounding box center [952, 484] width 19 height 9
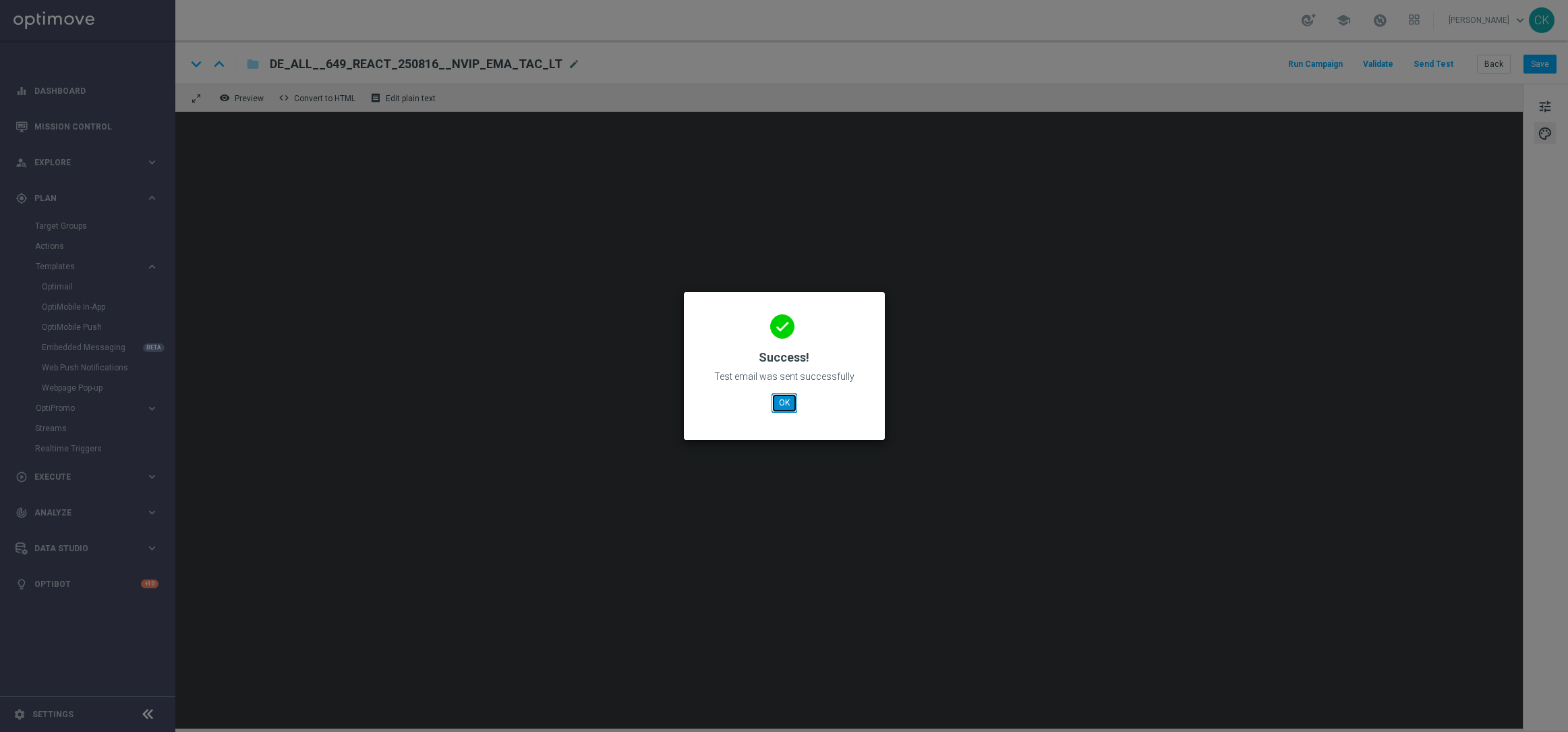
click at [779, 407] on button "OK" at bounding box center [784, 403] width 26 height 19
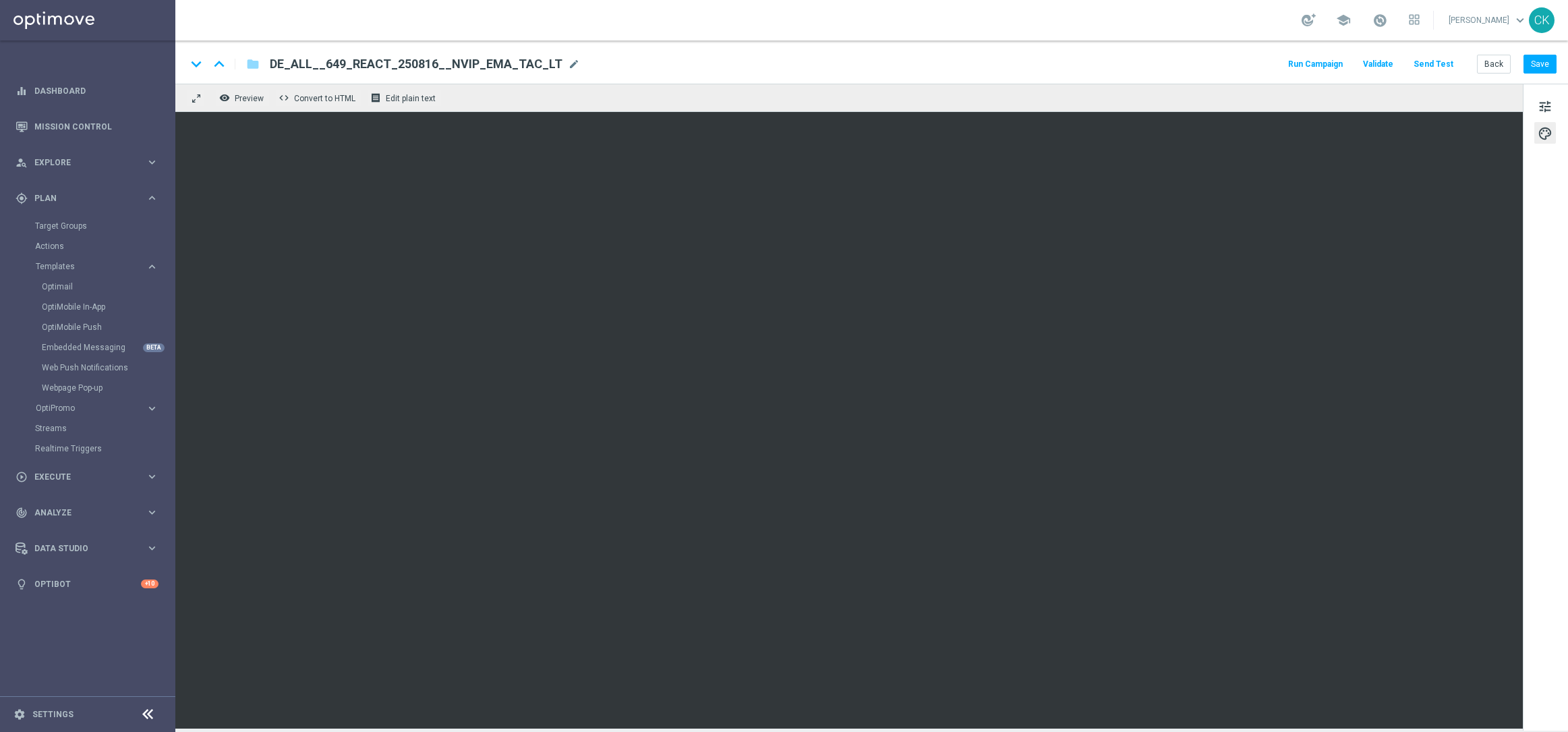
click at [1436, 62] on button "Send Test" at bounding box center [1433, 64] width 44 height 18
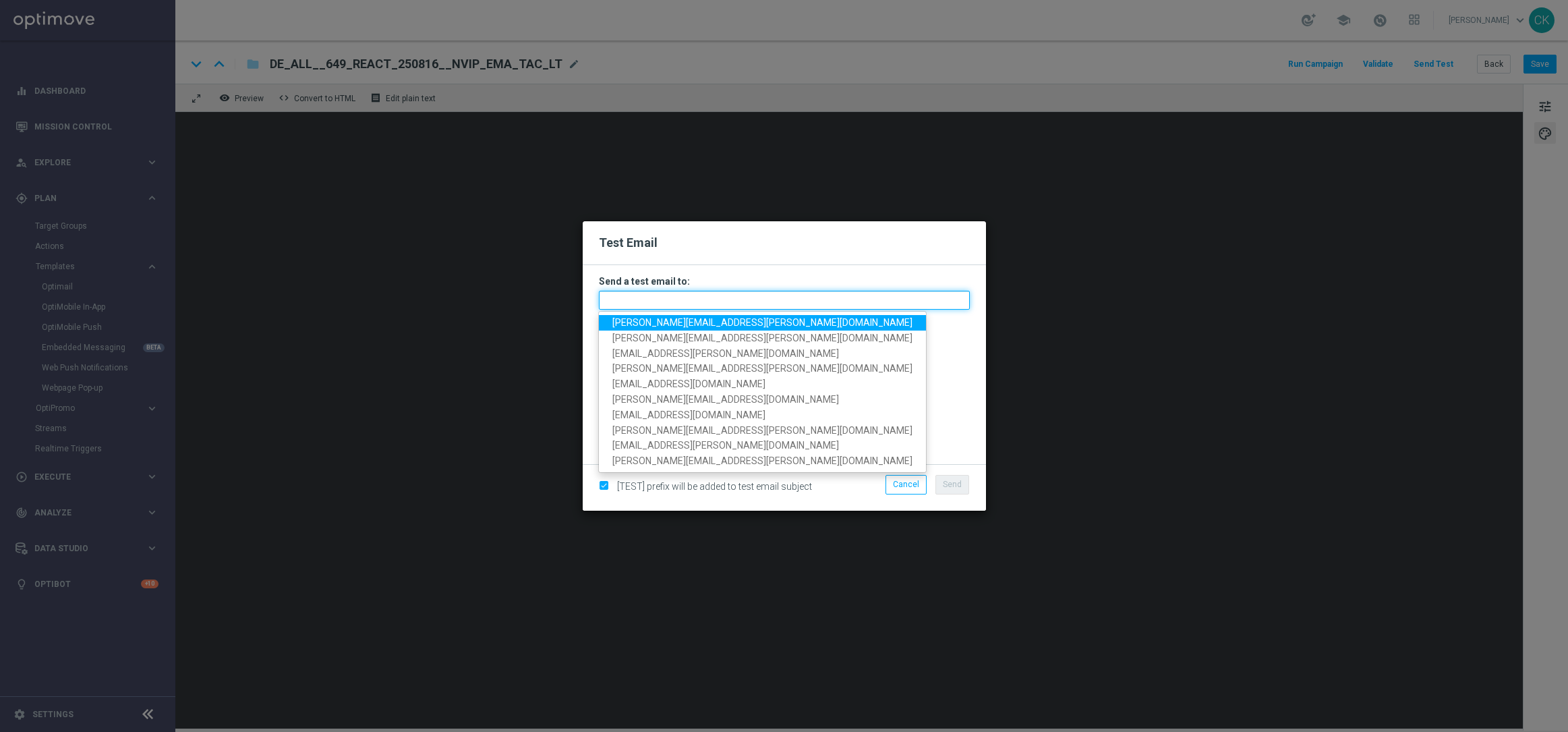
click at [757, 291] on input "text" at bounding box center [784, 300] width 371 height 19
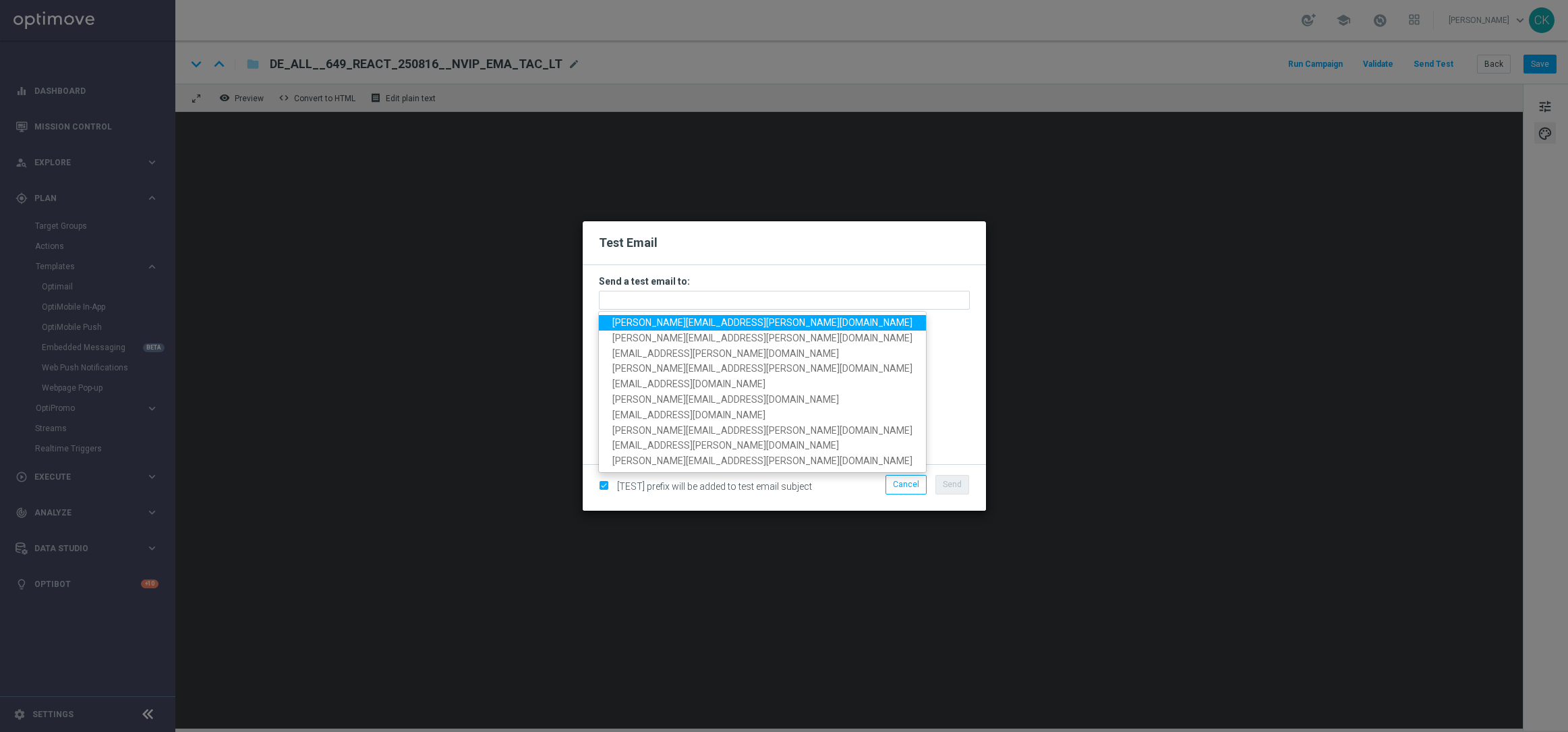
click at [691, 326] on span "[PERSON_NAME][EMAIL_ADDRESS][DOMAIN_NAME]" at bounding box center [762, 323] width 300 height 11
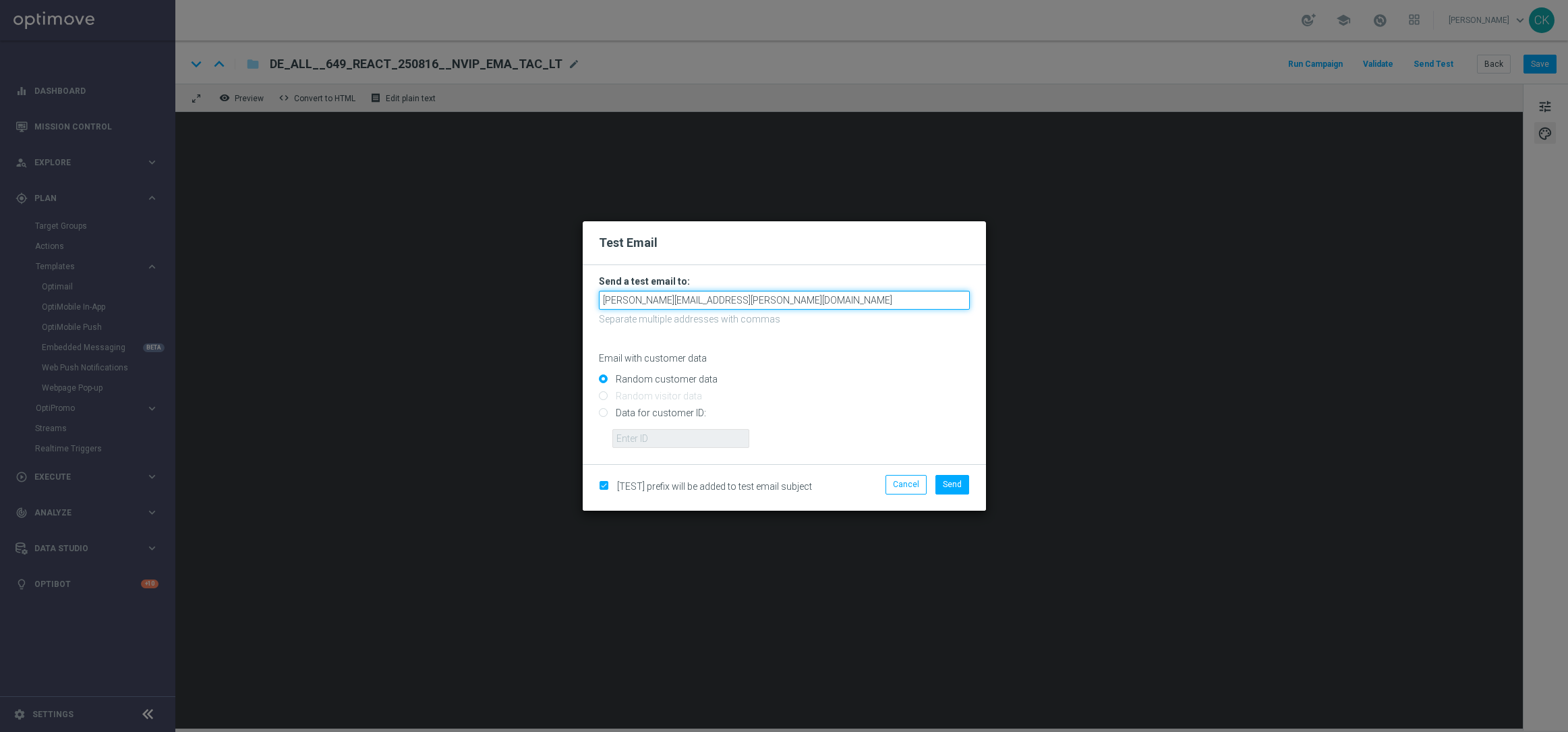
click at [812, 302] on input "[PERSON_NAME][EMAIL_ADDRESS][DOMAIN_NAME]" at bounding box center [784, 300] width 371 height 19
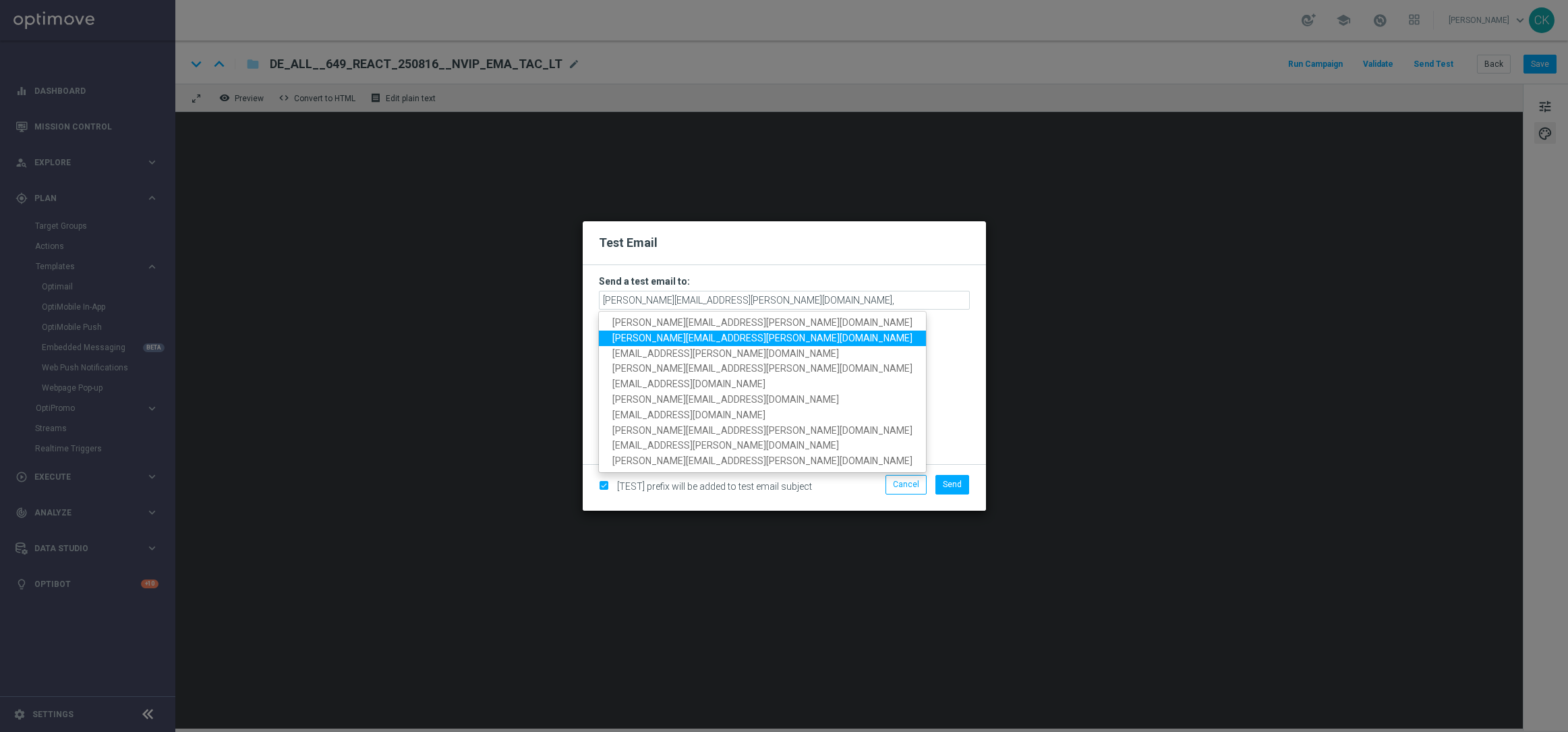
click at [708, 338] on span "[PERSON_NAME][EMAIL_ADDRESS][DOMAIN_NAME]" at bounding box center [762, 338] width 300 height 11
type input "charlotte.kammeyer@lottoland.com,alexander.huber@lottoland.com"
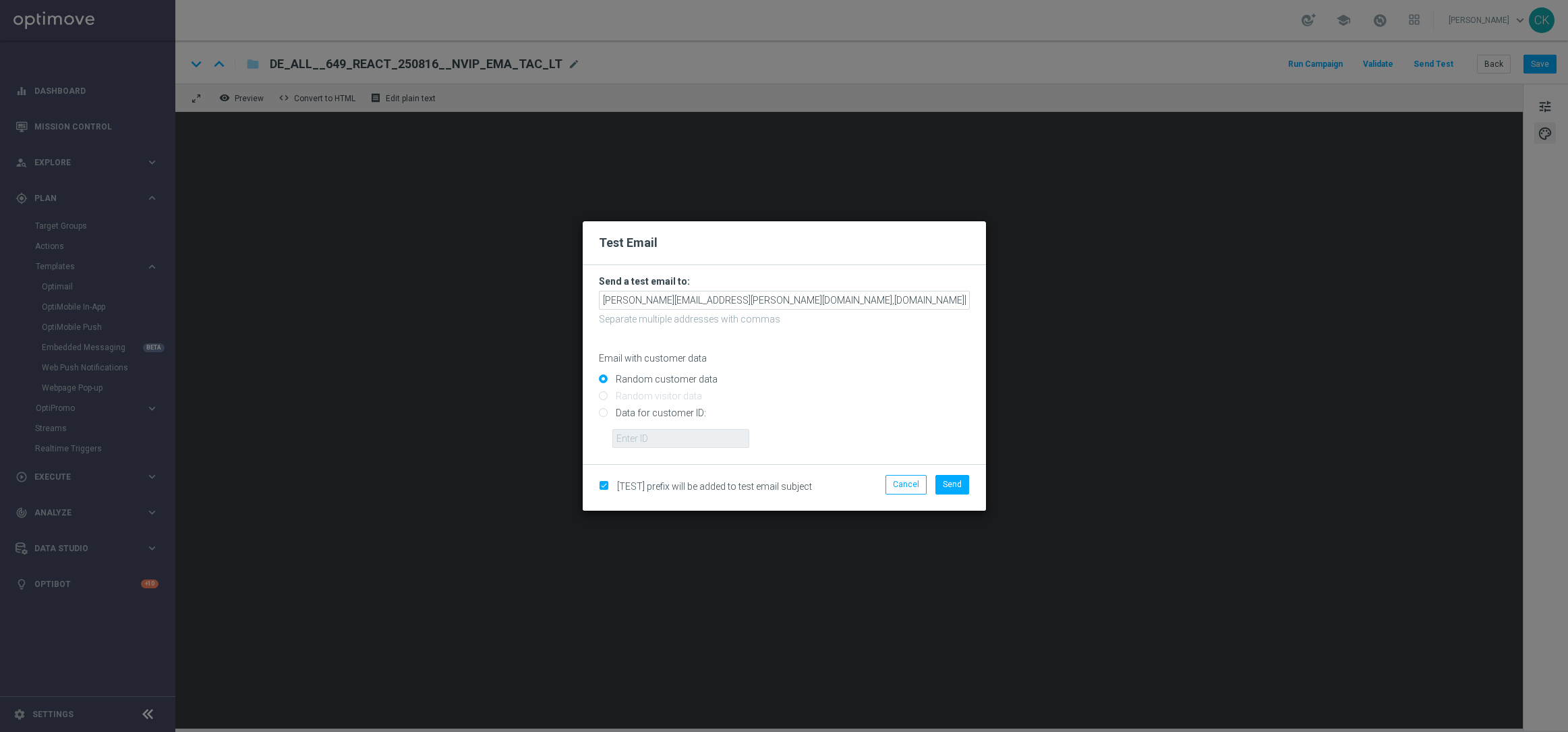
click at [673, 412] on input "Data for customer ID:" at bounding box center [784, 419] width 371 height 19
radio input "true"
click at [672, 442] on input "text" at bounding box center [681, 438] width 137 height 19
type input "14586067"
click at [954, 487] on span "Send" at bounding box center [952, 484] width 19 height 9
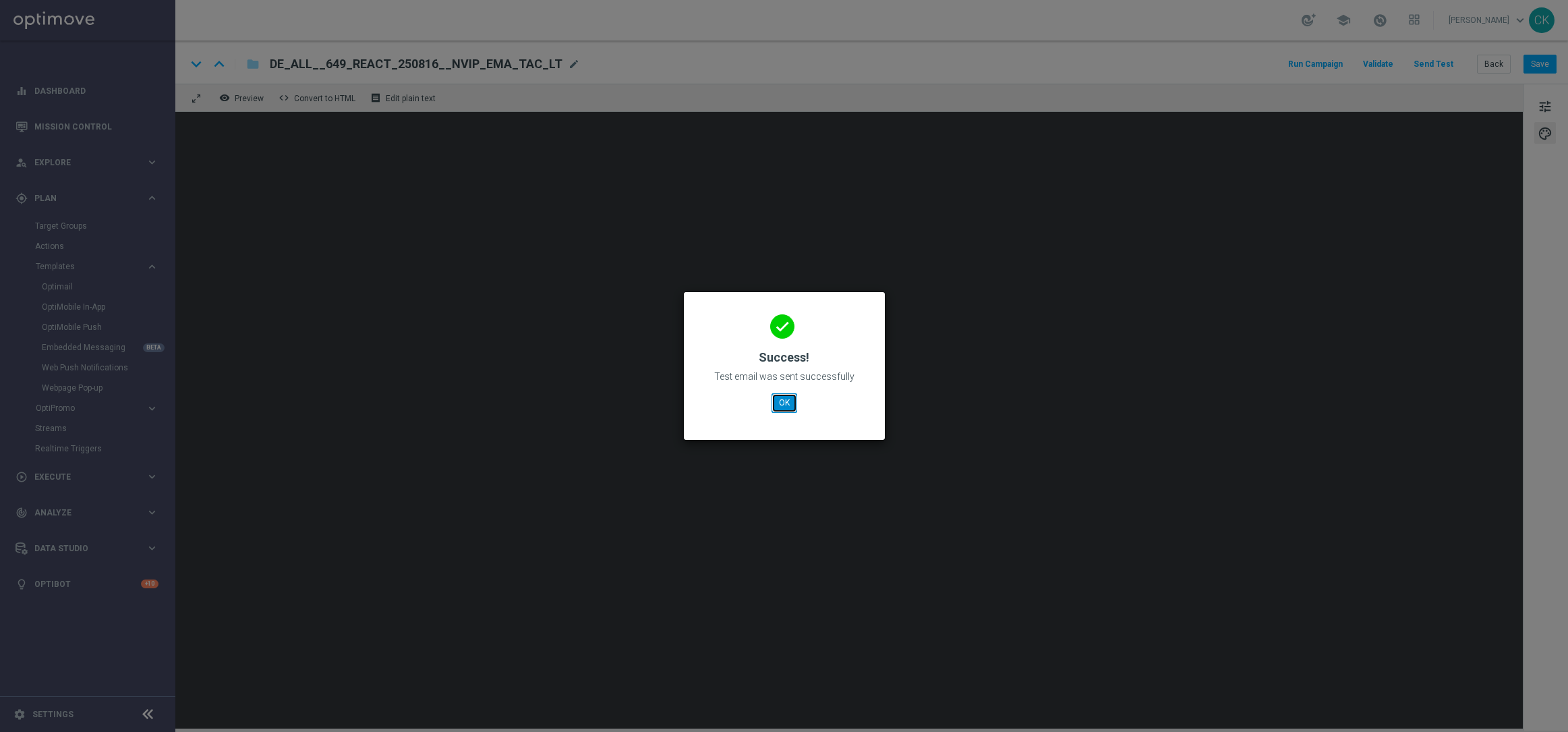
click at [781, 403] on button "OK" at bounding box center [784, 403] width 26 height 19
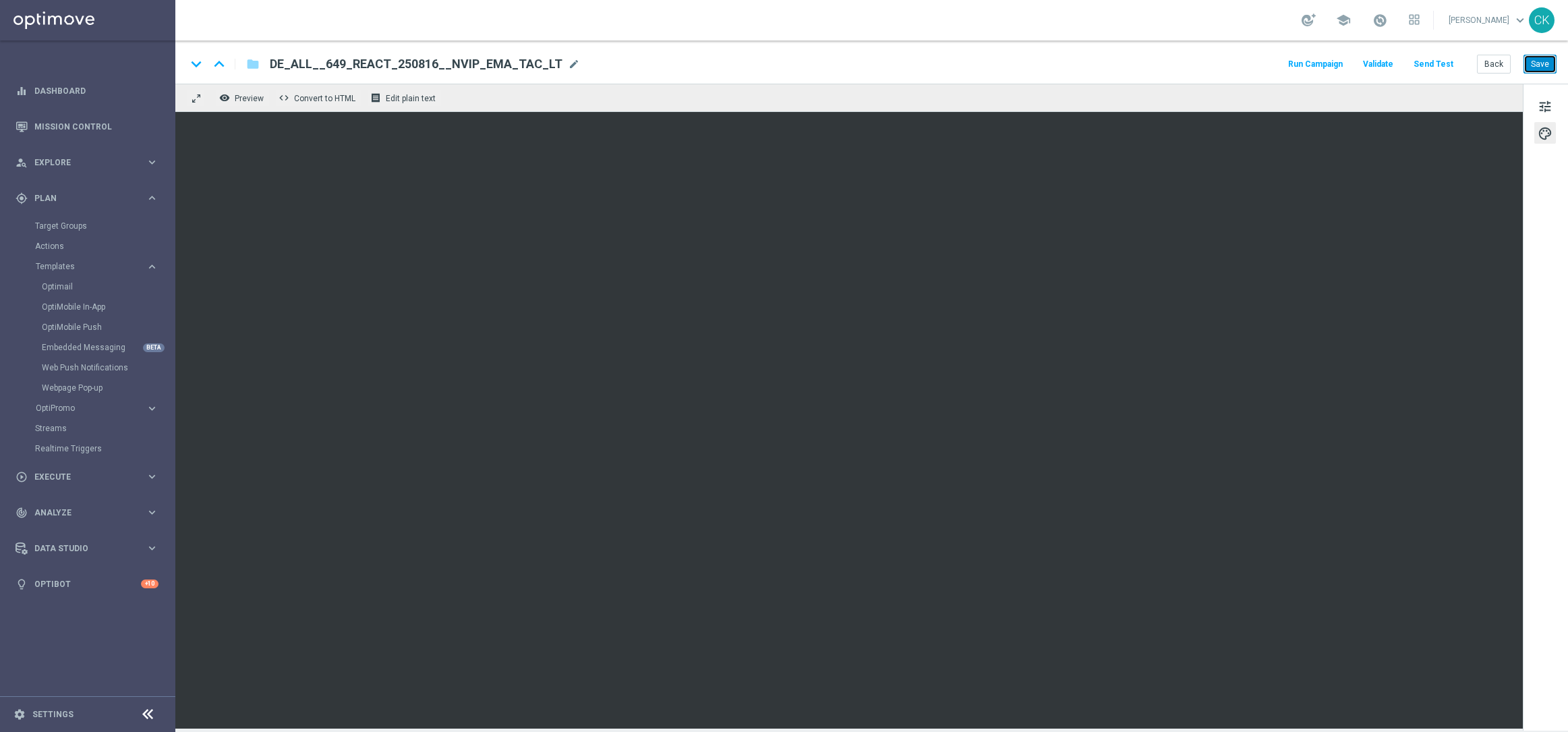
click at [1537, 68] on button "Save" at bounding box center [1540, 64] width 33 height 19
click at [1544, 61] on button "Save" at bounding box center [1540, 64] width 33 height 19
click at [1495, 64] on button "Back" at bounding box center [1493, 64] width 34 height 19
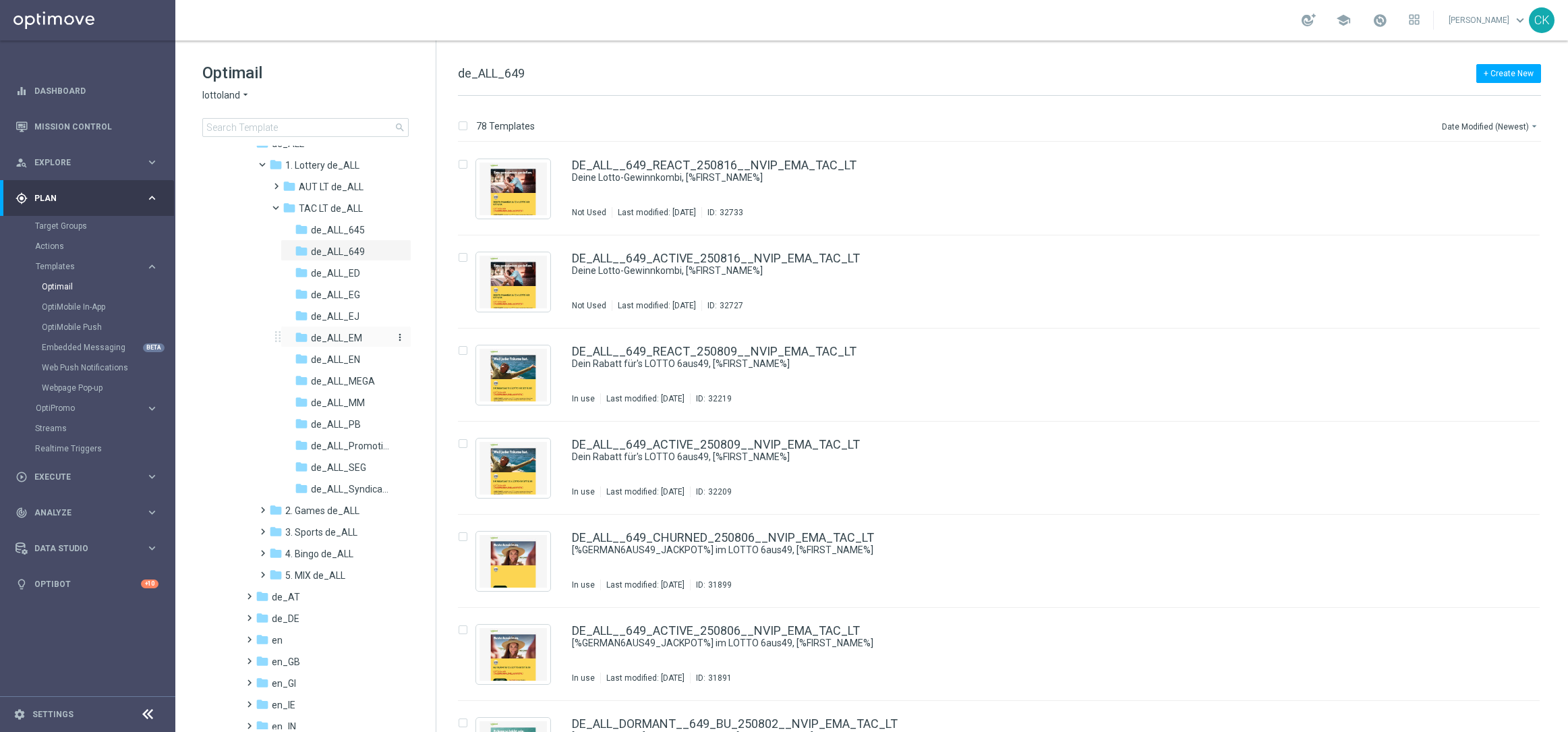
scroll to position [149, 0]
click at [250, 567] on span at bounding box center [246, 564] width 6 height 6
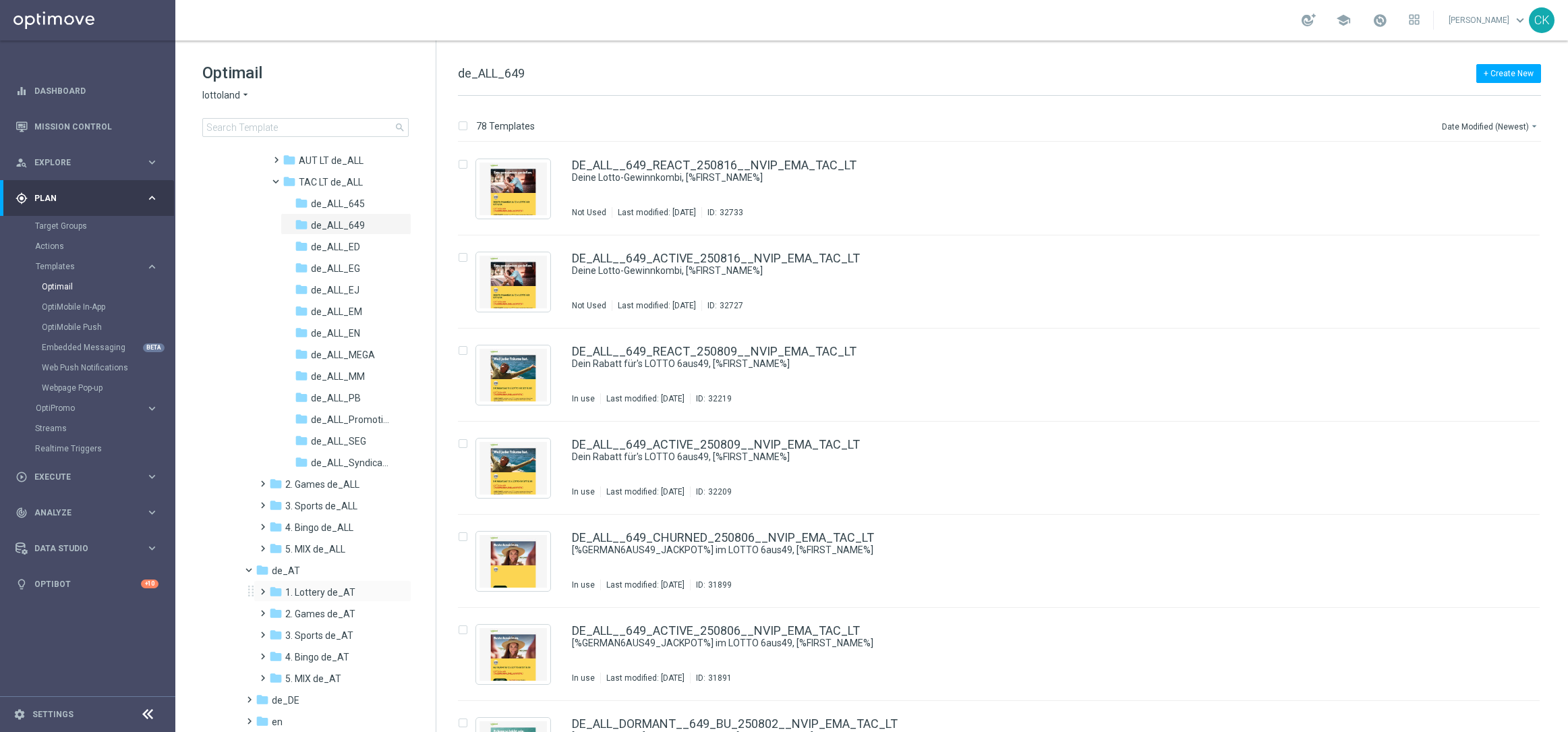
click at [258, 588] on span at bounding box center [260, 585] width 6 height 6
click at [276, 631] on span at bounding box center [274, 628] width 6 height 6
click at [337, 661] on span "de_AT_645" at bounding box center [335, 656] width 50 height 12
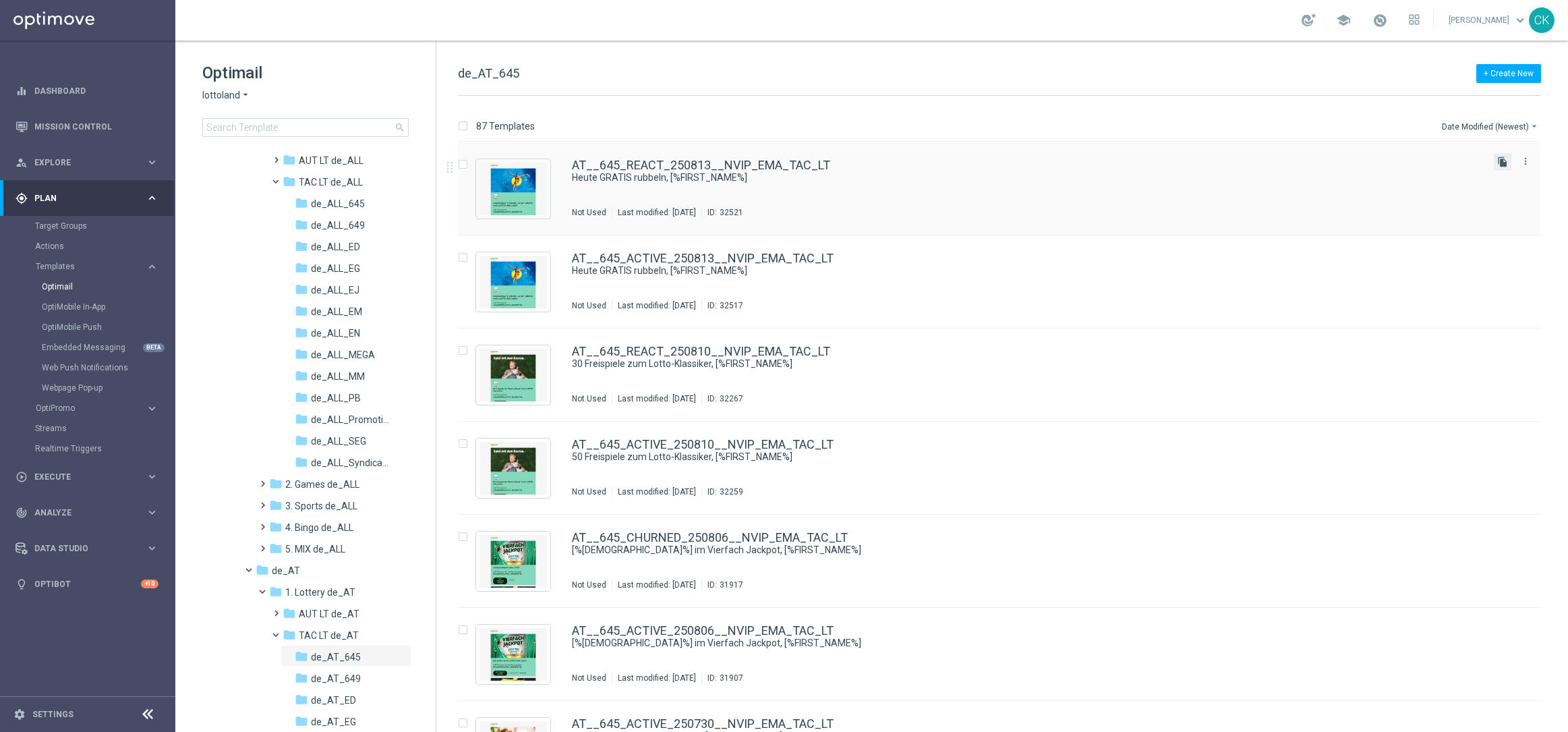
click at [1501, 158] on icon "file_copy" at bounding box center [1503, 162] width 11 height 11
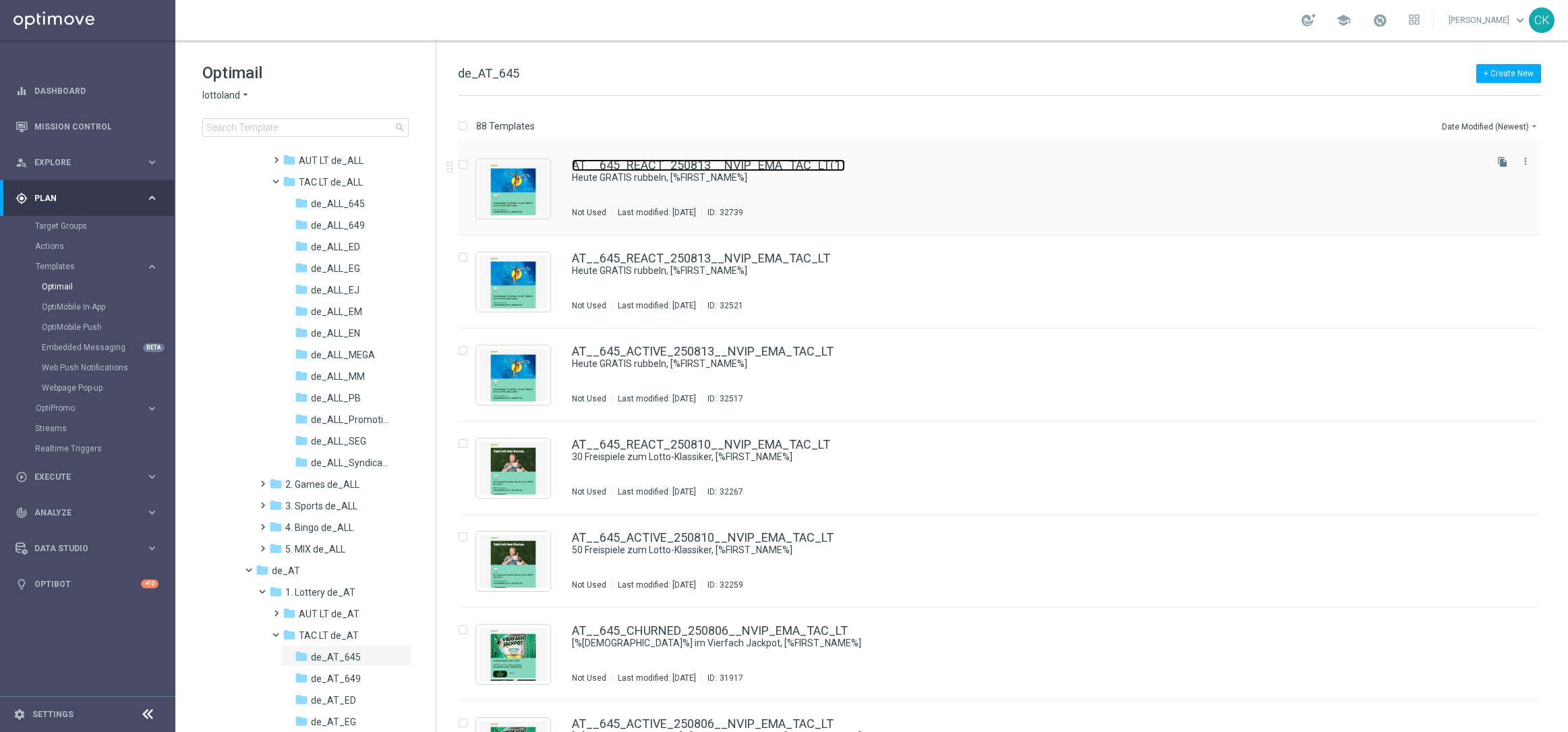
click at [695, 166] on link "AT__645_REACT_250813__NVIP_EMA_TAC_LT(1)" at bounding box center [708, 165] width 273 height 12
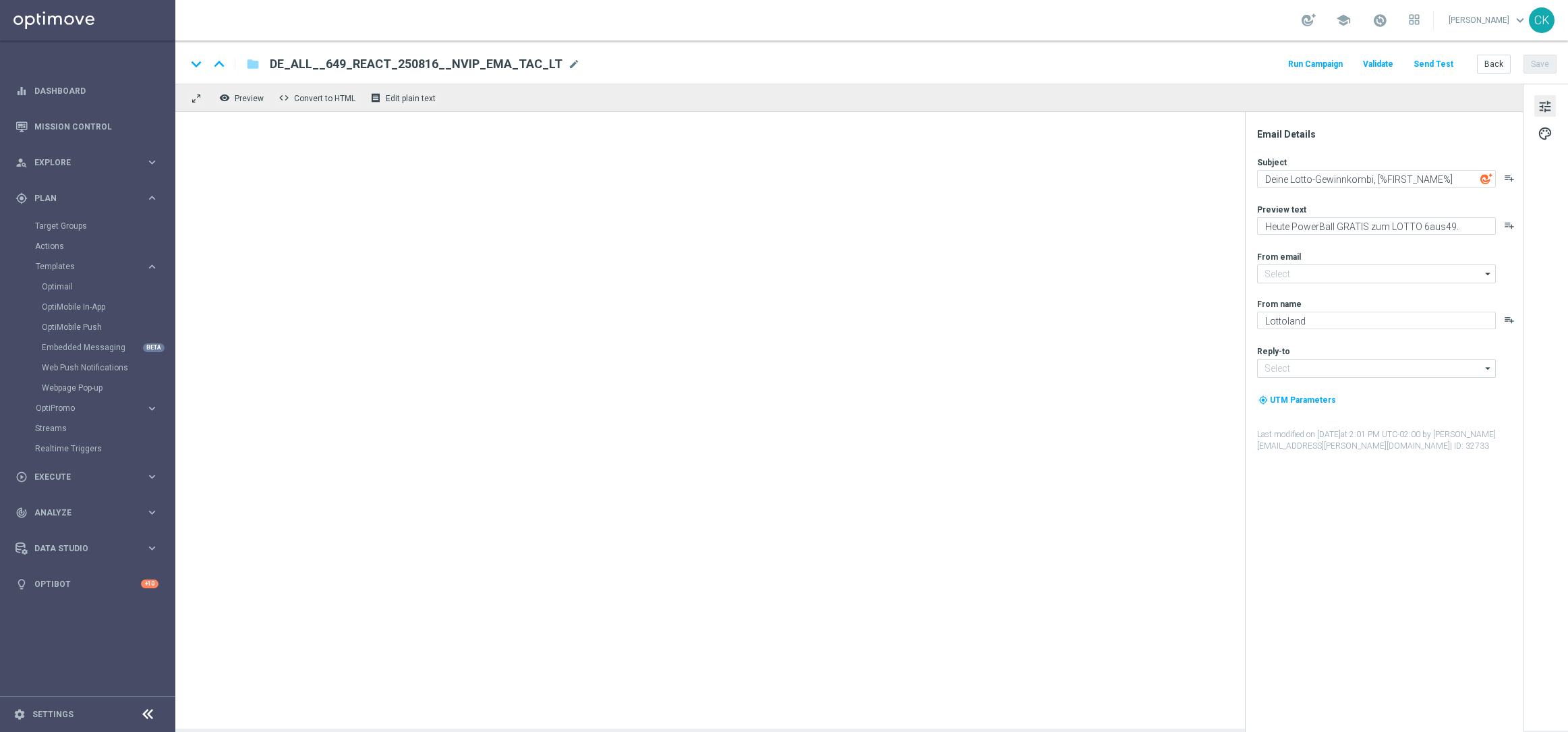
type input "[EMAIL_ADDRESS][DOMAIN_NAME]"
type input "AT__645_REACT_250813__NVIP_EMA_TAC_LT(1)"
type textarea "Heute GRATIS rubbeln, [%FIRST_NAME%]"
type textarea "Zu deinem LOTTO 6 aus 45."
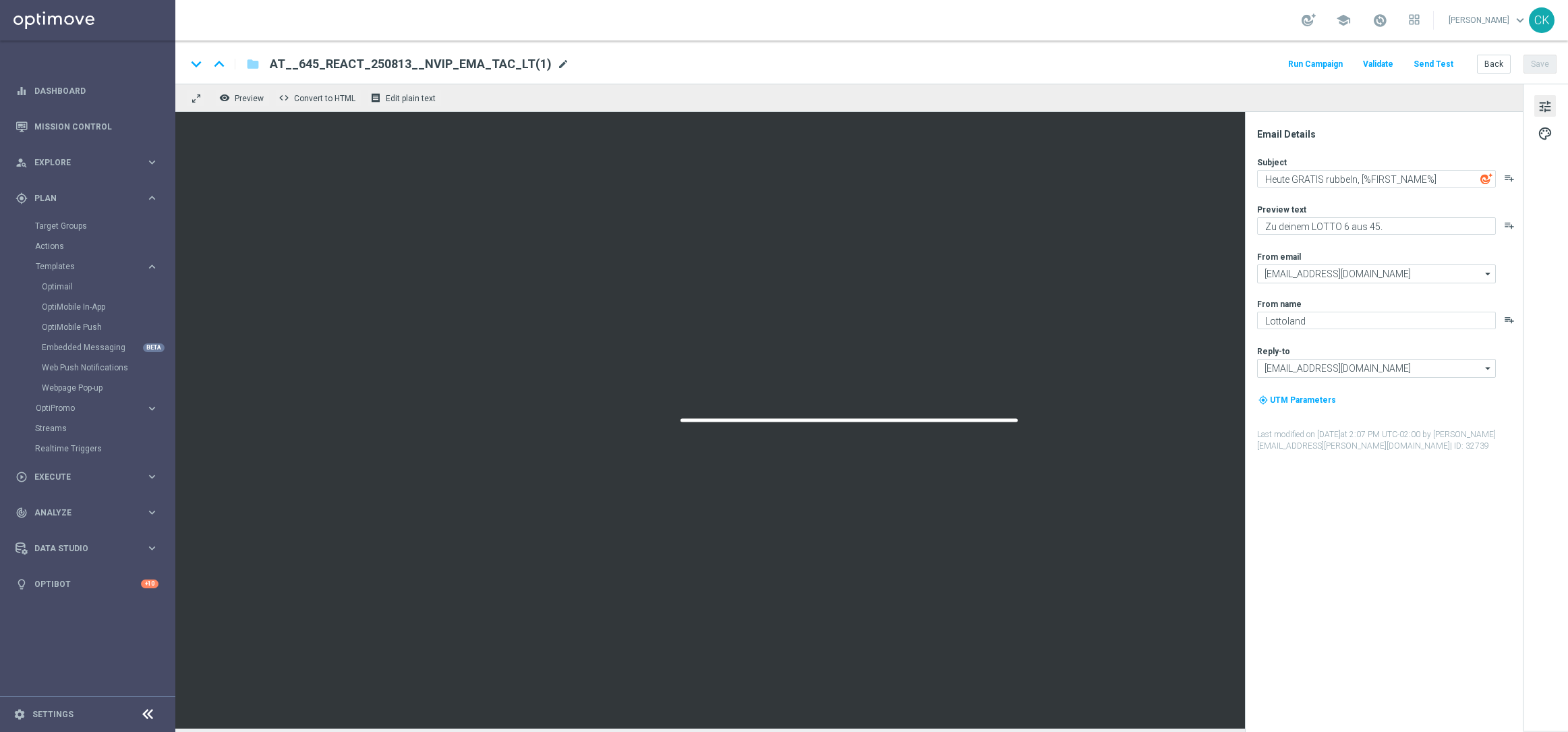
click at [557, 65] on span "mode_edit" at bounding box center [563, 64] width 12 height 12
click at [536, 65] on input "AT__645_REACT_250813__NVIP_EMA_TAC_LT(1)" at bounding box center [437, 64] width 335 height 17
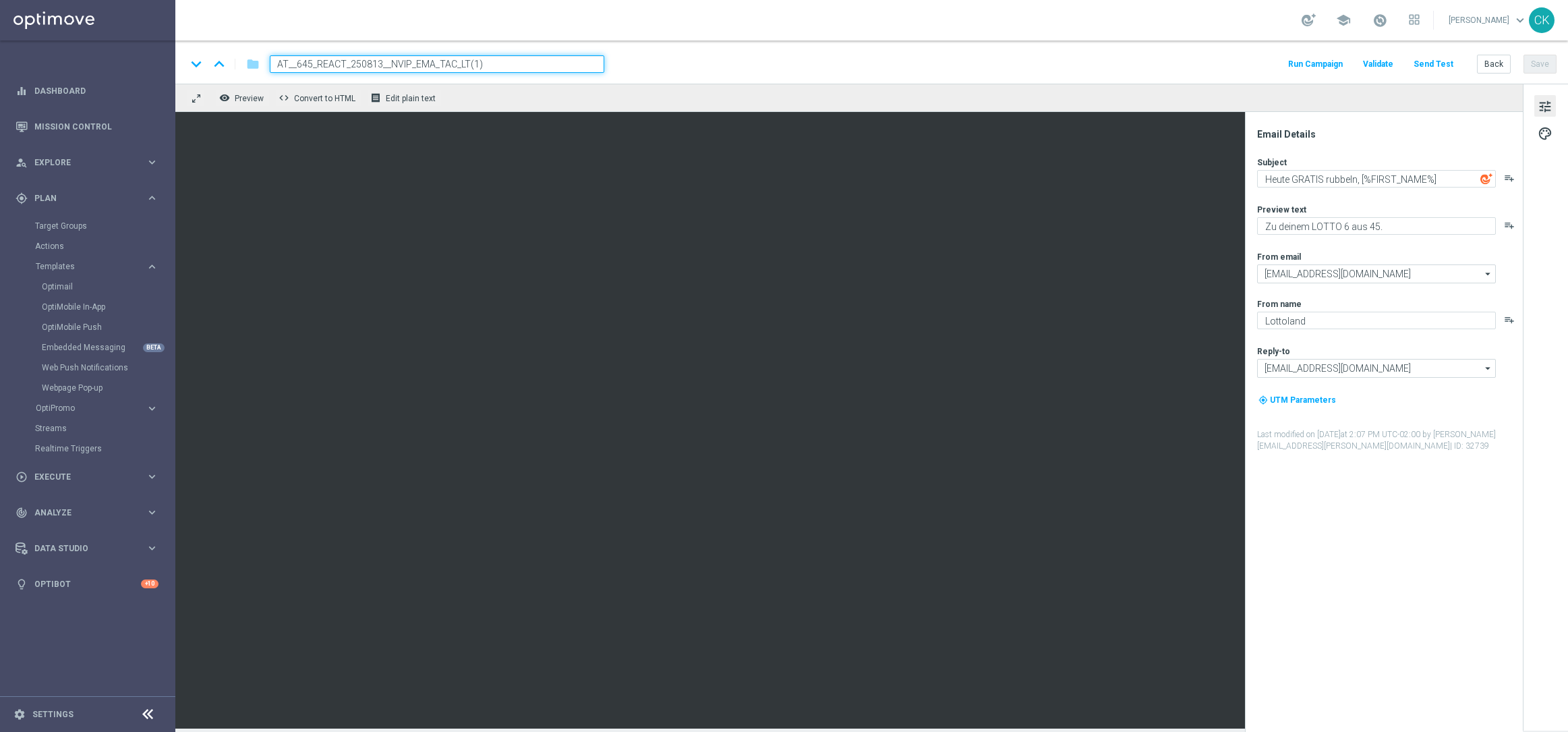
click at [536, 65] on input "AT__645_REACT_250813__NVIP_EMA_TAC_LT(1)" at bounding box center [437, 64] width 335 height 17
paste input "ACTIVE_250817__NVIP_EMA_TAC_LT"
type input "AT__645_ACTIVE_250817__NVIP_EMA_TAC_LT"
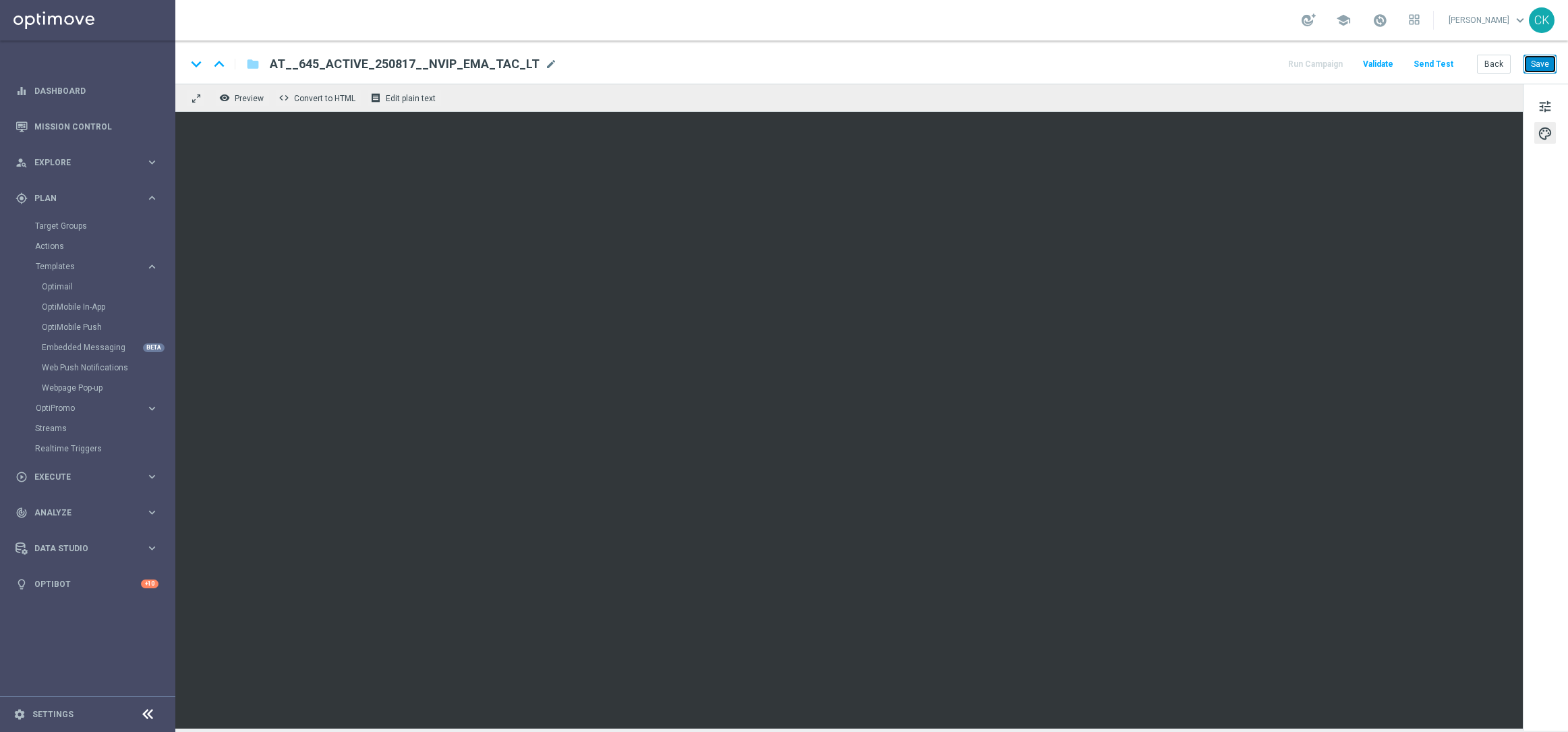
click at [1539, 66] on button "Save" at bounding box center [1540, 64] width 33 height 19
click at [1539, 61] on button "Save" at bounding box center [1540, 64] width 33 height 19
click at [1548, 106] on span "tune" at bounding box center [1545, 106] width 15 height 17
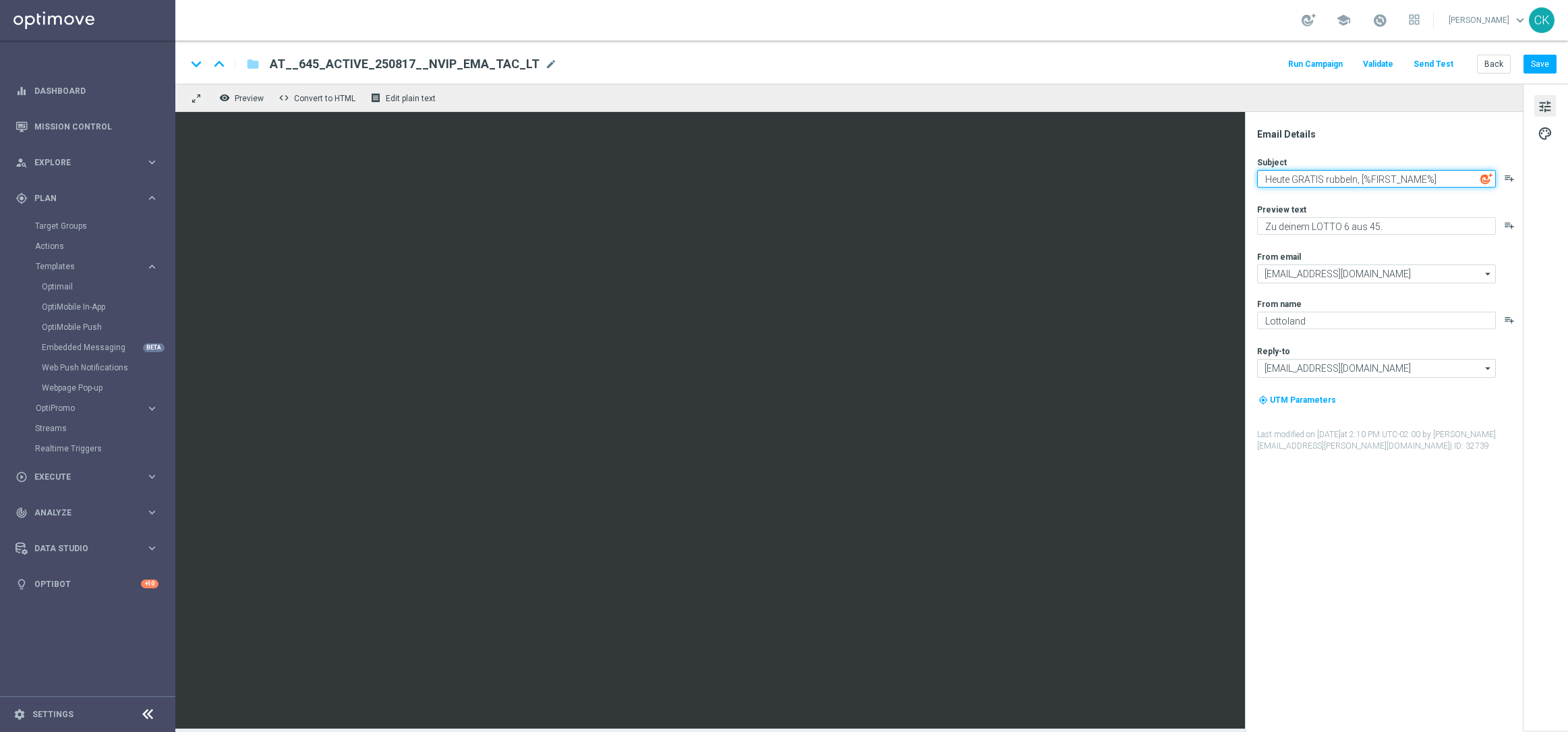
click at [1372, 173] on textarea "Heute GRATIS rubbeln, [%FIRST_NAME%]" at bounding box center [1376, 179] width 239 height 17
paste textarea "Deine Lotto-Gewinnkombi, [%FIRST_NAME%]"
type textarea "Deine Lotto-Gewinnkombi, [%FIRST_NAME%]"
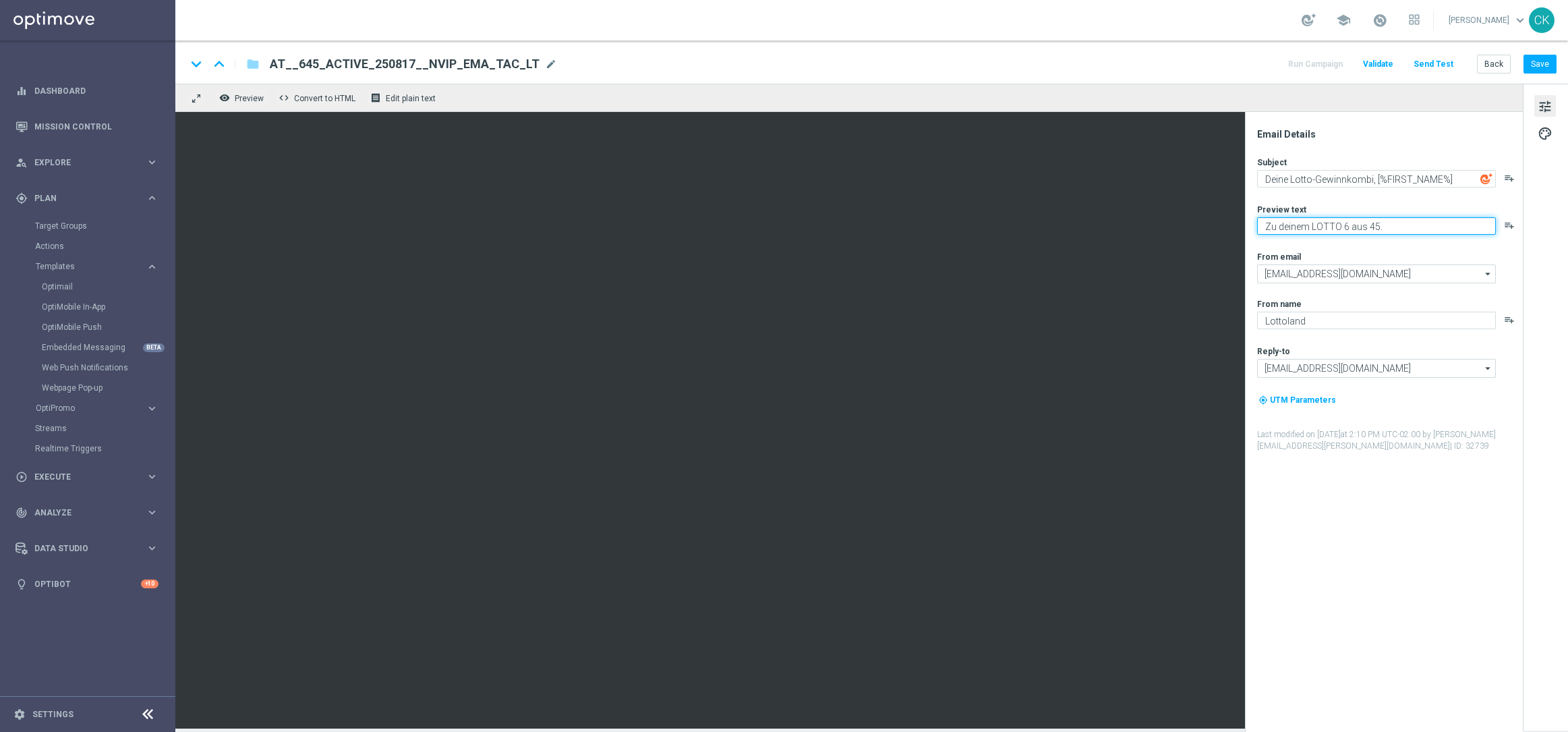
drag, startPoint x: 1310, startPoint y: 226, endPoint x: 1259, endPoint y: 226, distance: 51.0
click at [1259, 226] on textarea "Zu deinem LOTTO 6 aus 45." at bounding box center [1376, 226] width 239 height 17
paste textarea "Heute PowerBall GRATIS zum LOTTO 6aus49."
click at [1368, 226] on textarea "Heute PowerBall GRATIS zum LOTTO 6aus49. LOTTO 6 aus 45." at bounding box center [1376, 228] width 239 height 23
drag, startPoint x: 1334, startPoint y: 225, endPoint x: 1256, endPoint y: 226, distance: 78.0
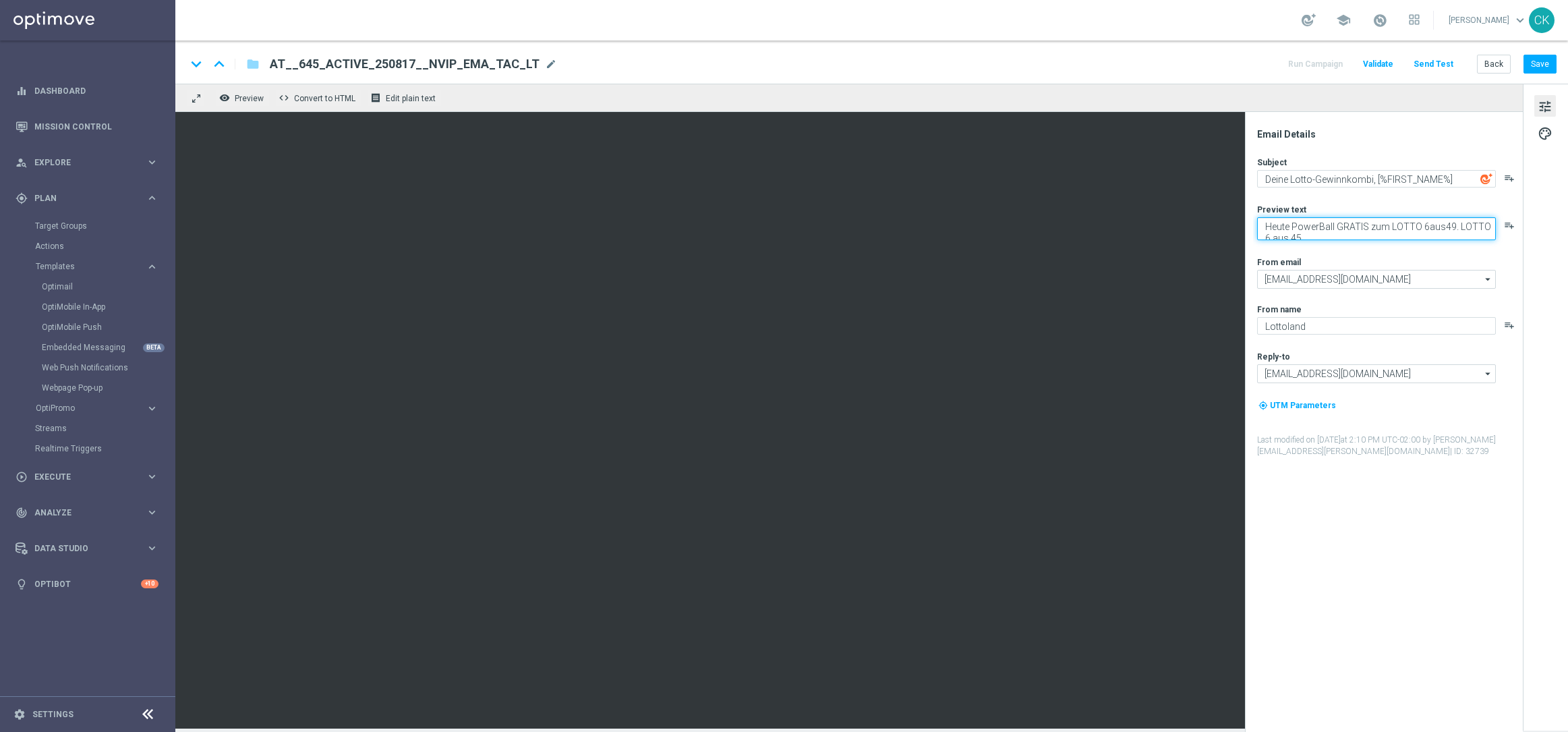
click at [1257, 226] on textarea "Heute PowerBall GRATIS zum LOTTO 6aus49. LOTTO 6 aus 45." at bounding box center [1376, 228] width 239 height 23
click at [1459, 225] on textarea "EuroMillionen Go! GRATIS zum LOTTO 6aus49. LOTTO 6 aus 45." at bounding box center [1376, 228] width 239 height 23
click at [1472, 224] on textarea "EuroMillionen Go! GRATIS zum LOTTO 6 aus 45." at bounding box center [1376, 226] width 239 height 17
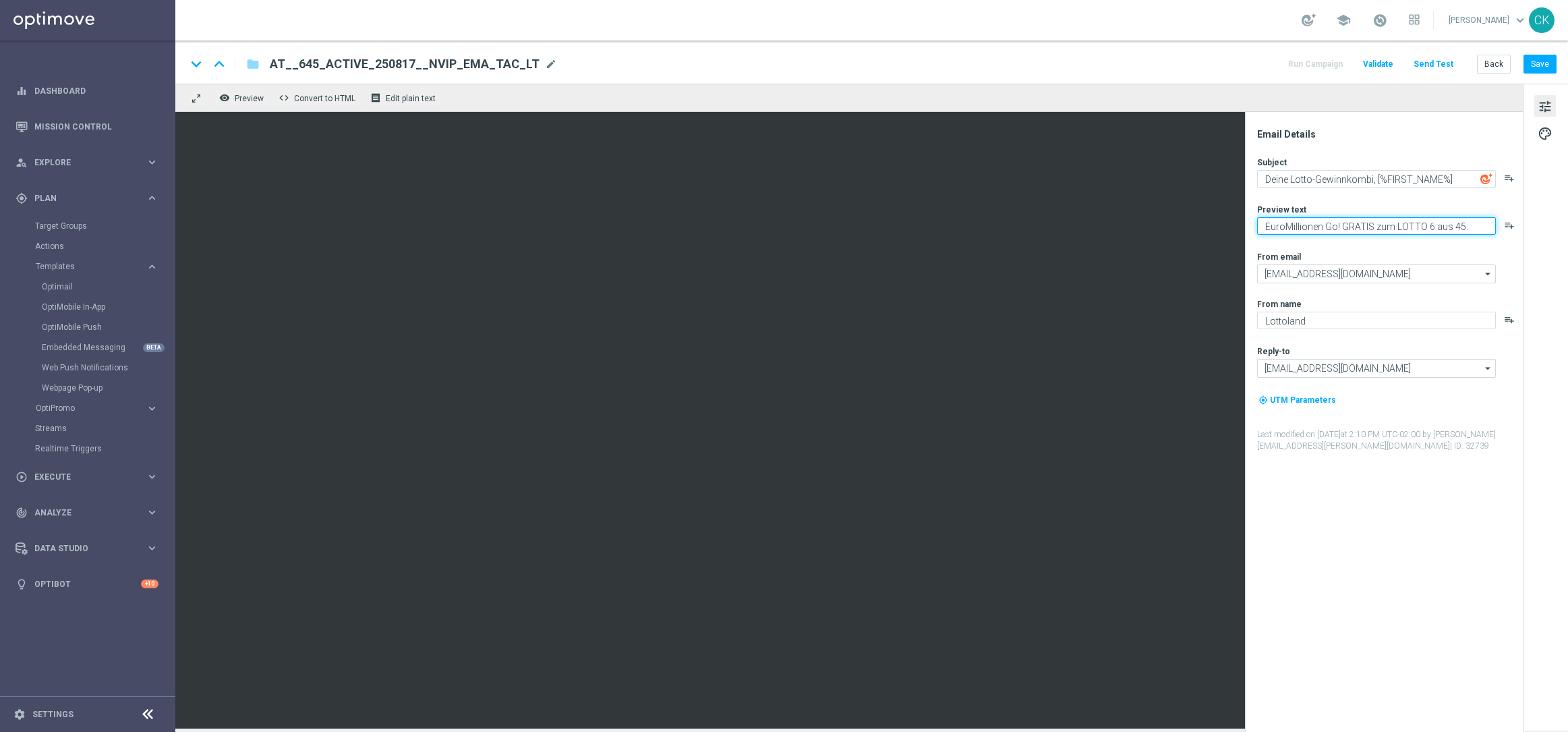
click at [1472, 224] on textarea "EuroMillionen Go! GRATIS zum LOTTO 6 aus 45." at bounding box center [1376, 226] width 239 height 17
type textarea "EuroMillionen Go! GRATIS zum LOTTO 6 aus 45."
click at [1544, 64] on button "Save" at bounding box center [1540, 64] width 33 height 19
click at [1439, 66] on button "Send Test" at bounding box center [1433, 64] width 44 height 18
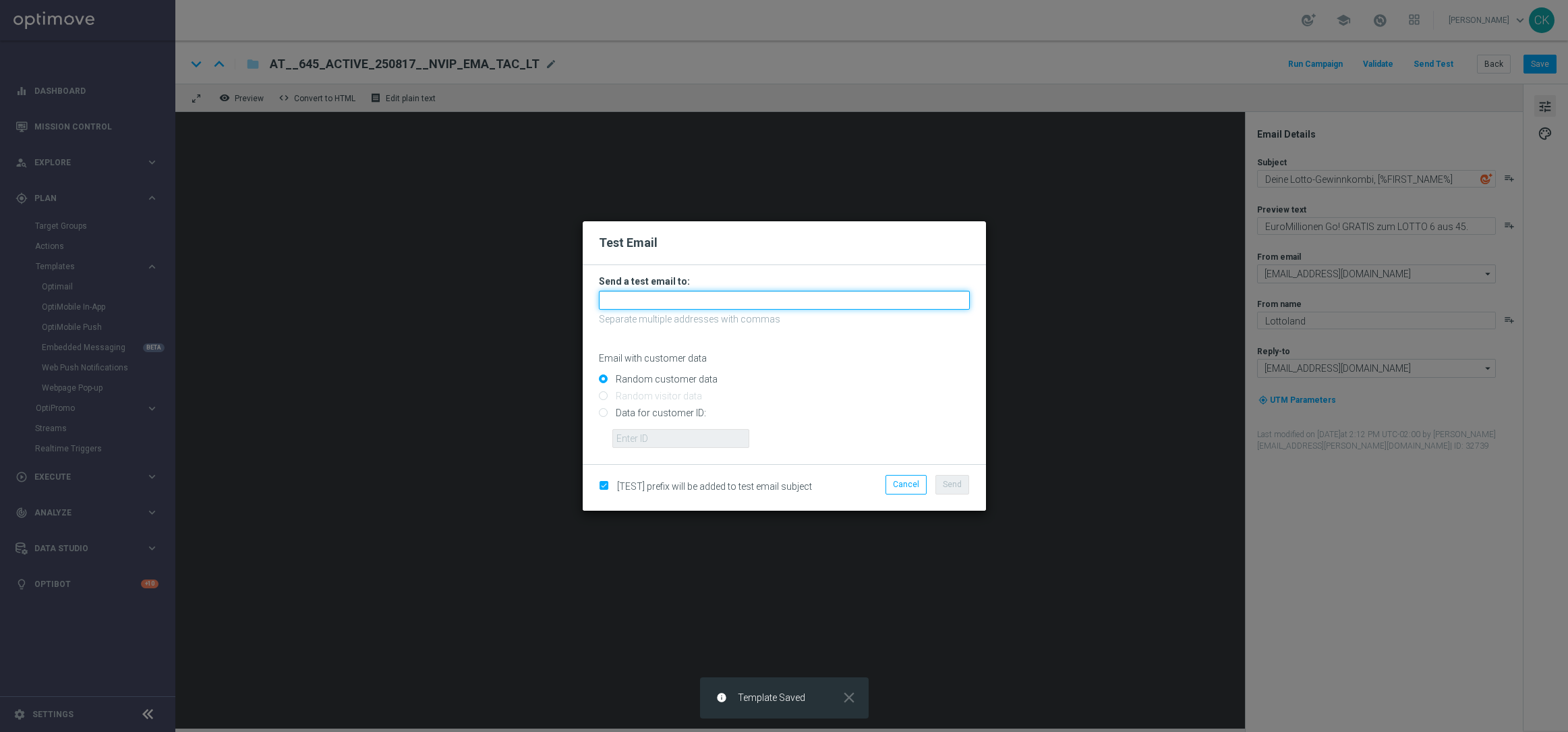
click at [935, 297] on input "text" at bounding box center [784, 300] width 371 height 19
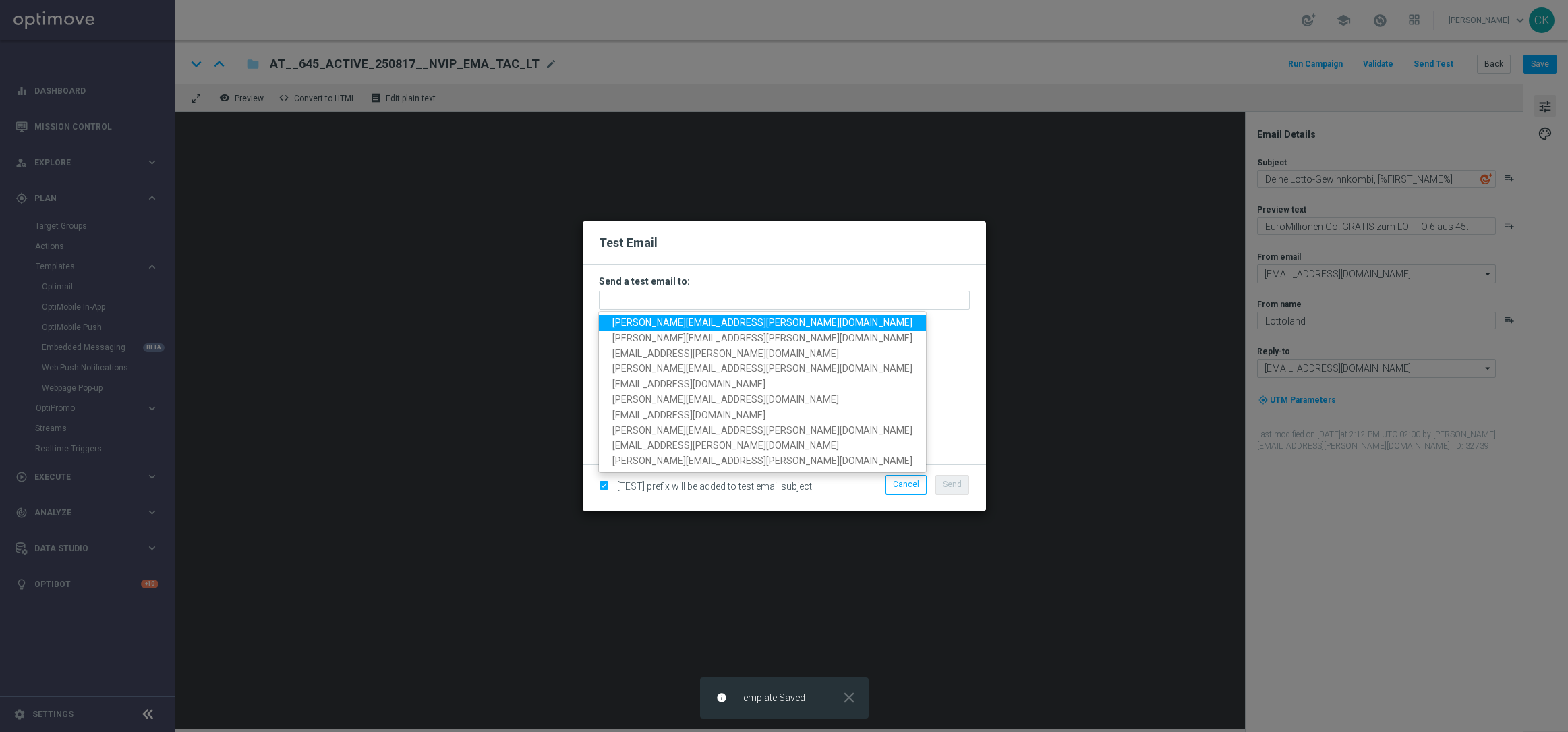
click at [700, 317] on span "[PERSON_NAME][EMAIL_ADDRESS][DOMAIN_NAME]" at bounding box center [762, 323] width 300 height 11
type input "[PERSON_NAME][EMAIL_ADDRESS][DOMAIN_NAME]"
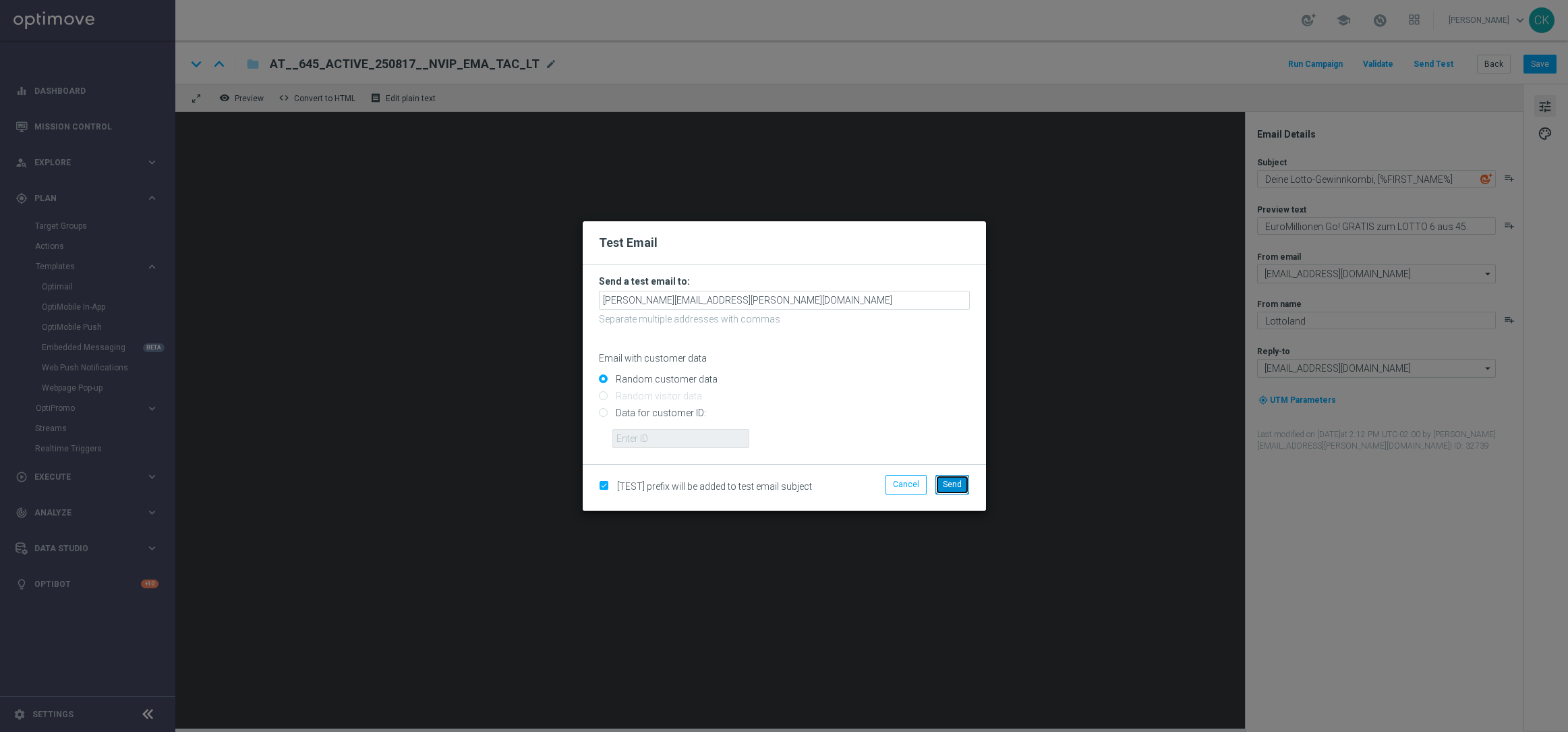
click at [950, 482] on span "Send" at bounding box center [952, 484] width 19 height 9
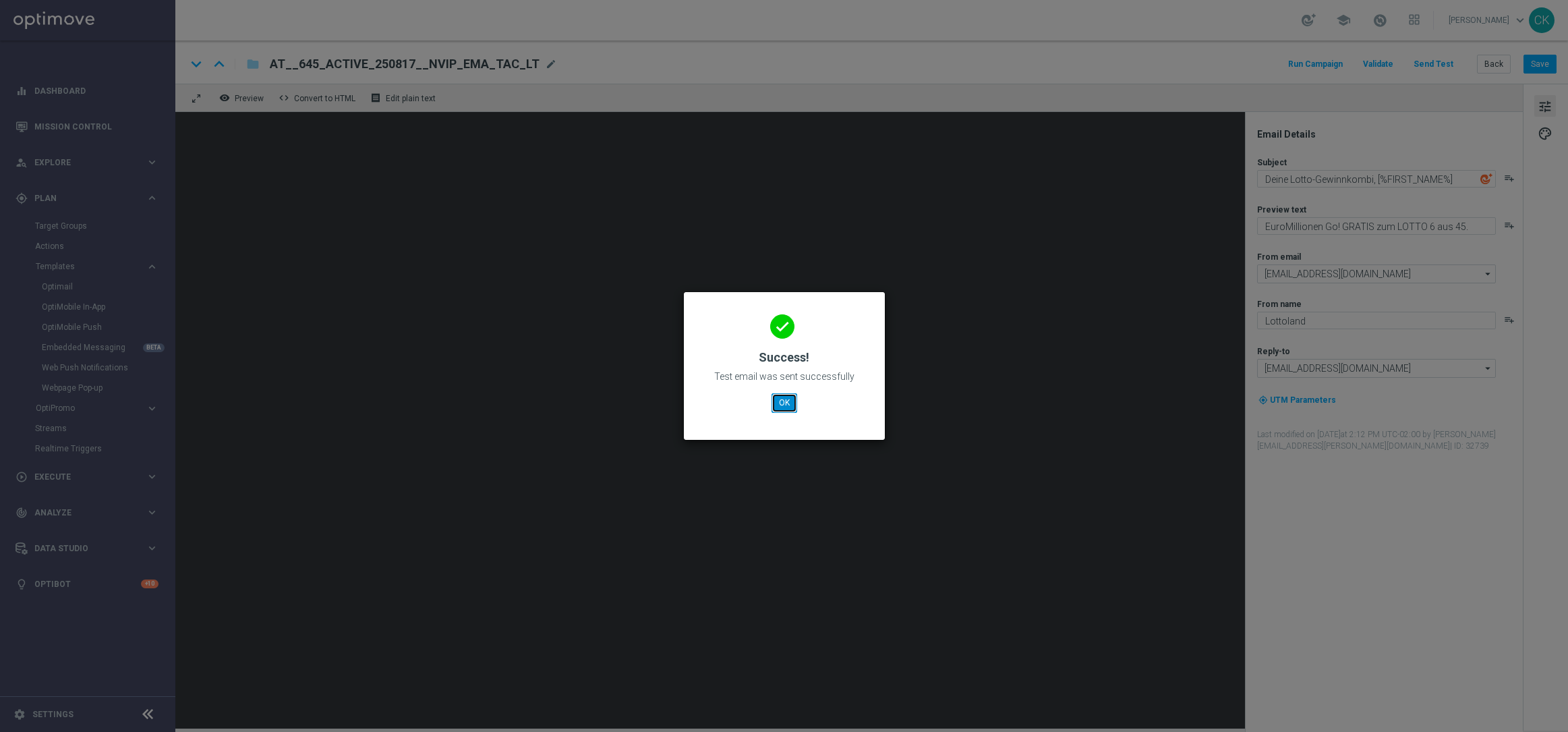
click at [785, 399] on button "OK" at bounding box center [784, 403] width 26 height 19
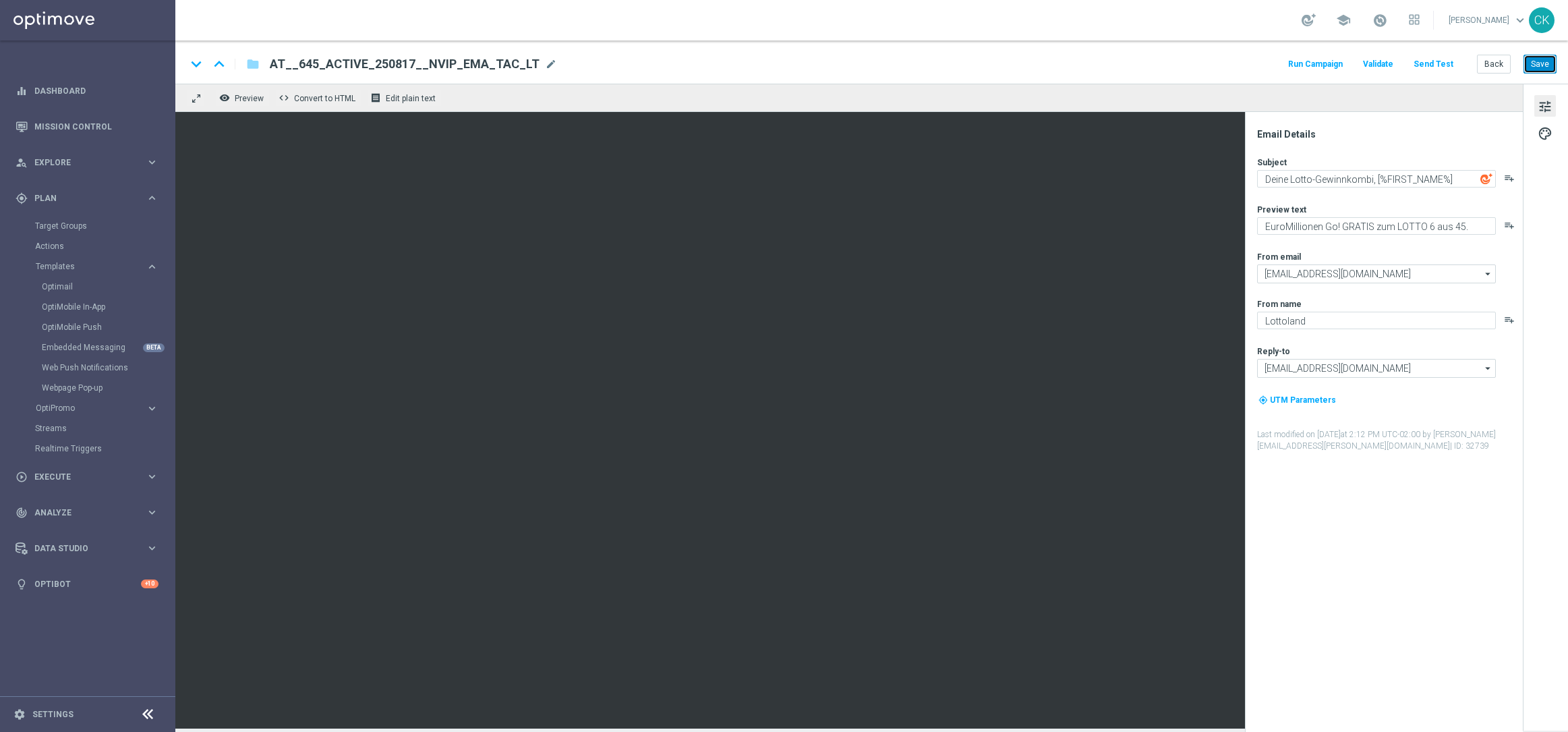
click at [1540, 70] on button "Save" at bounding box center [1540, 64] width 33 height 19
click at [1541, 61] on button "Save" at bounding box center [1540, 64] width 33 height 19
click at [1538, 64] on button "Save" at bounding box center [1540, 64] width 33 height 19
click at [1487, 61] on button "Back" at bounding box center [1493, 64] width 34 height 19
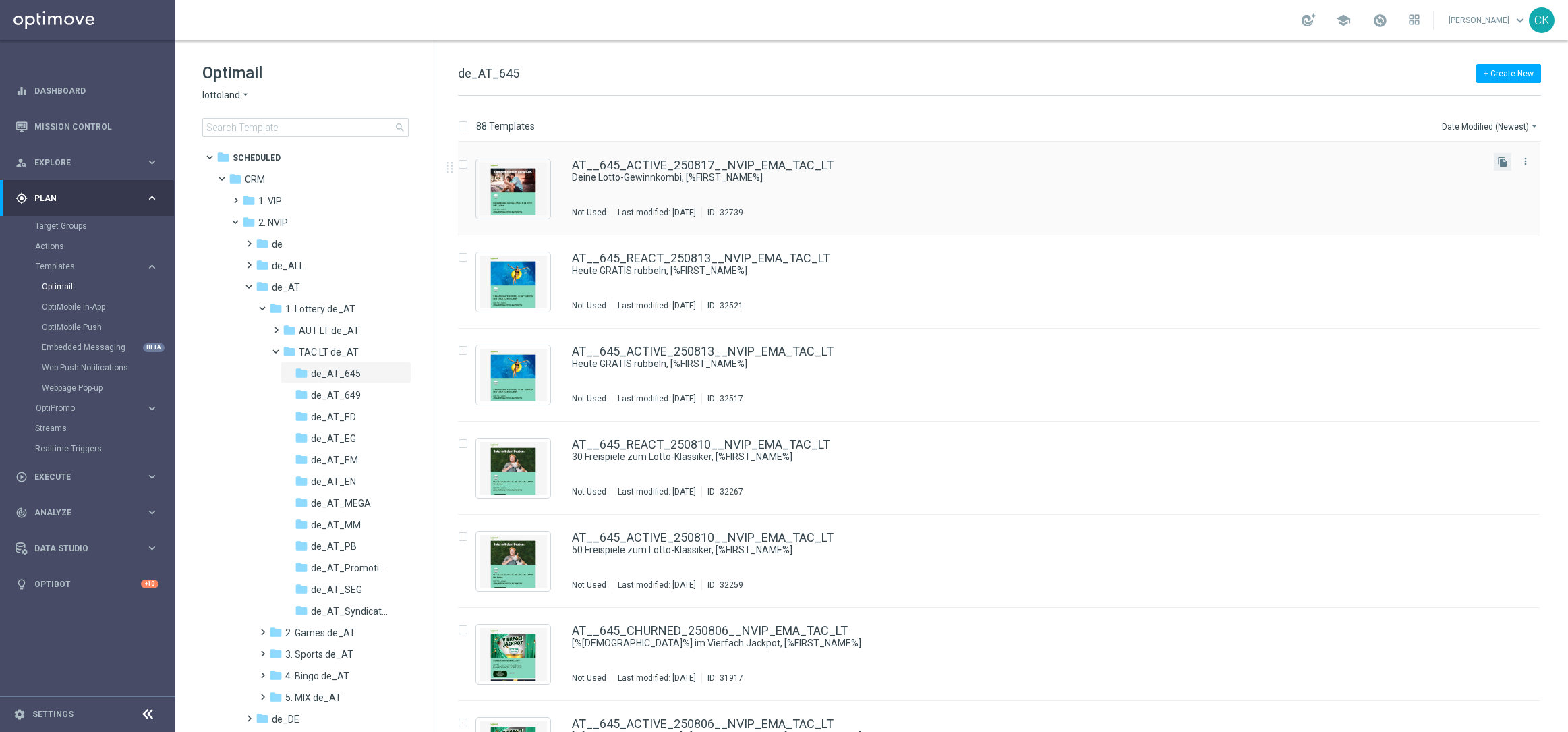
click at [1500, 168] on button "file_copy" at bounding box center [1503, 162] width 17 height 17
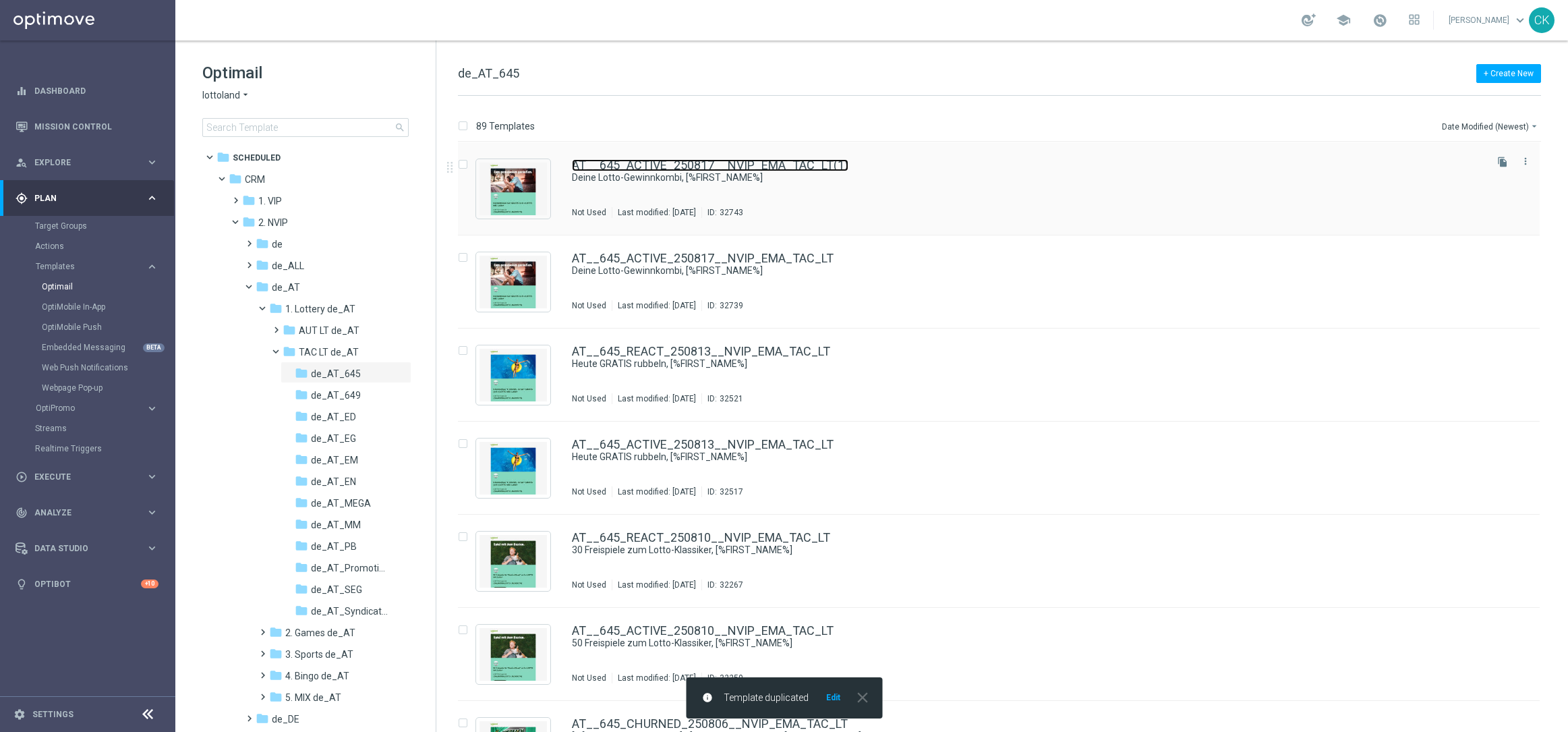
click at [645, 159] on link "AT__645_ACTIVE_250817__NVIP_EMA_TAC_LT(1)" at bounding box center [710, 165] width 276 height 12
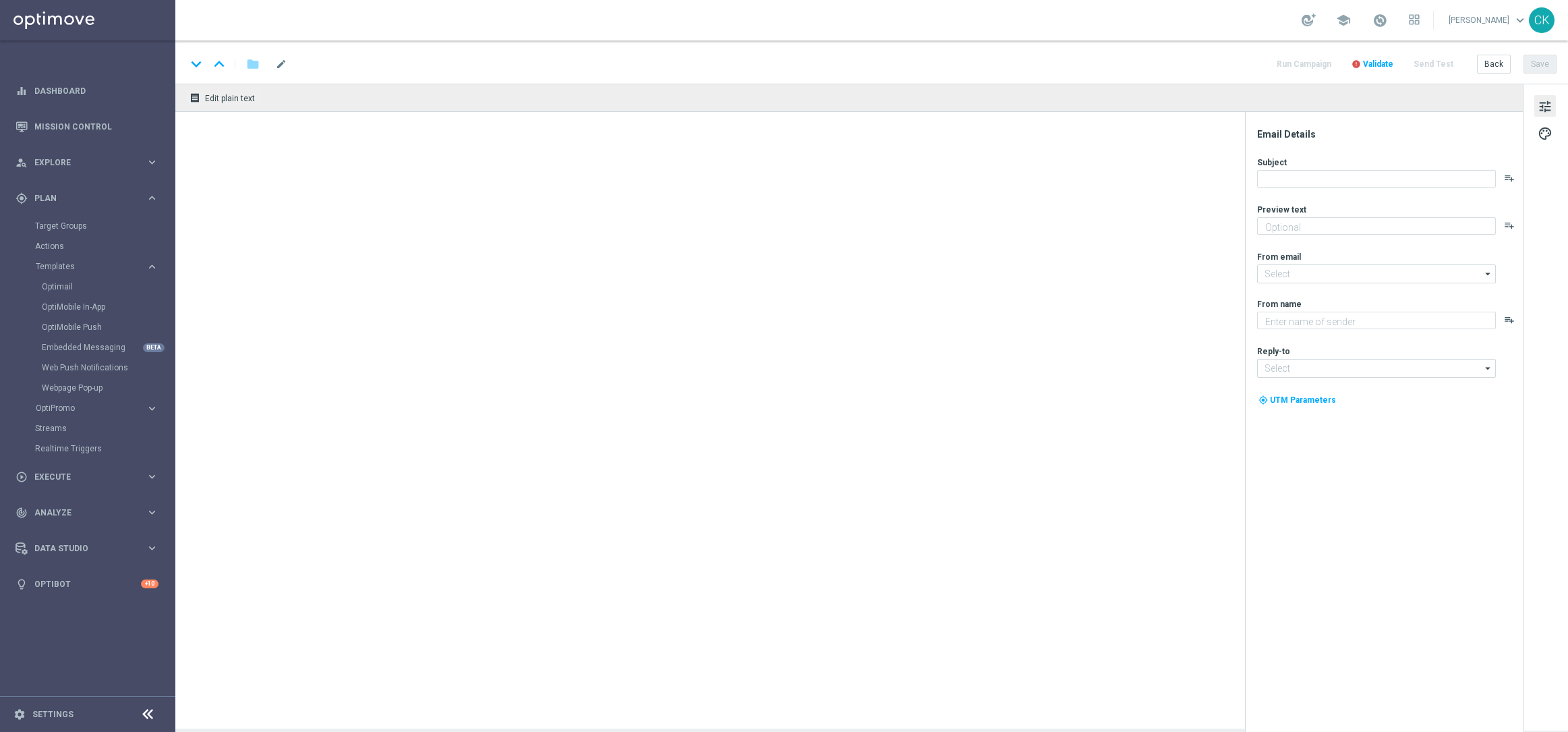
type textarea "EuroMillionen Go! GRATIS zum LOTTO 6 aus 45."
type input "[EMAIL_ADDRESS][DOMAIN_NAME]"
type textarea "Lottoland"
type input "[EMAIL_ADDRESS][DOMAIN_NAME]"
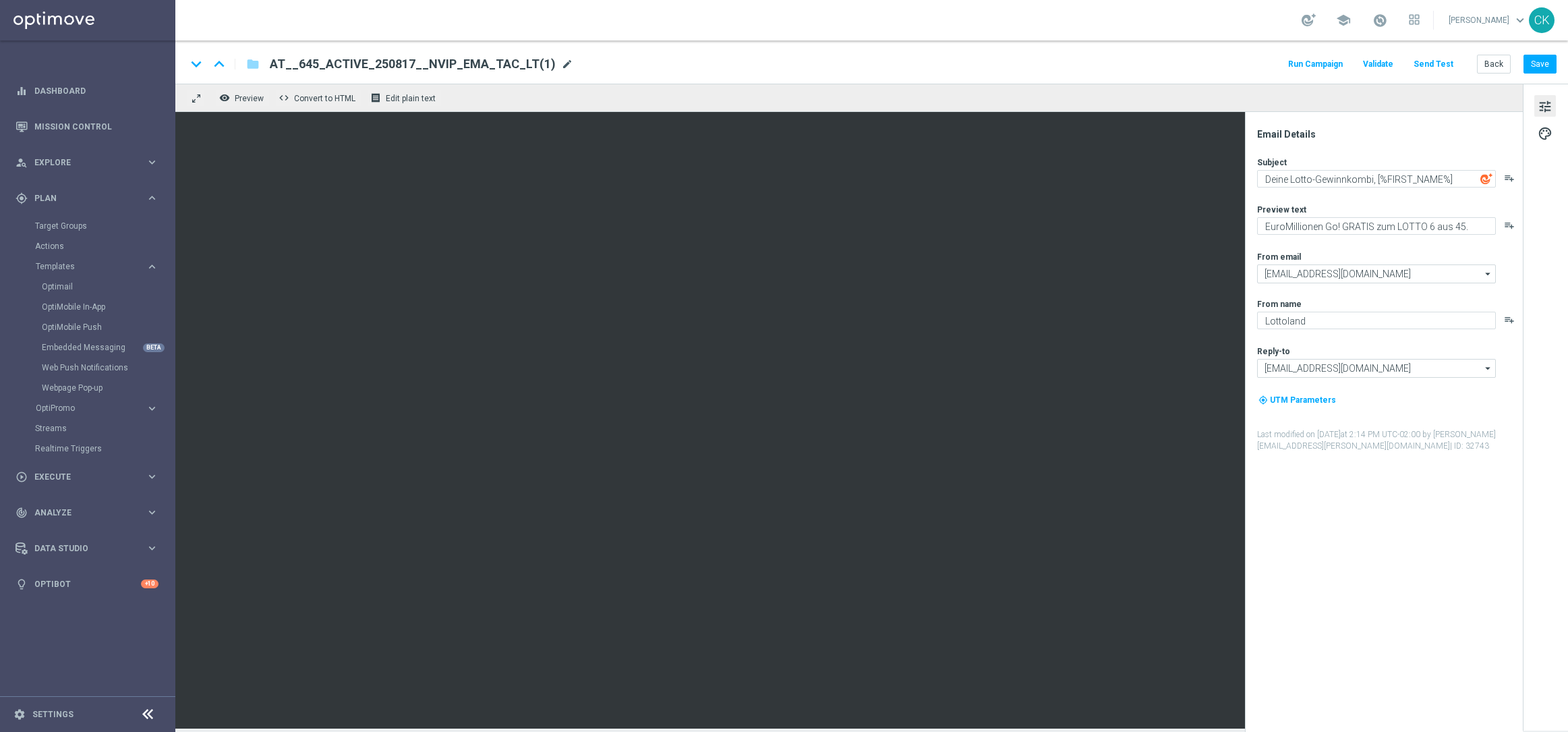
click at [561, 68] on span "mode_edit" at bounding box center [567, 64] width 12 height 12
click at [545, 68] on input "AT__645_ACTIVE_250817__NVIP_EMA_TAC_LT(1)" at bounding box center [437, 64] width 335 height 17
paste input "REACT_250817__NVIP_EMA_TAC_LT"
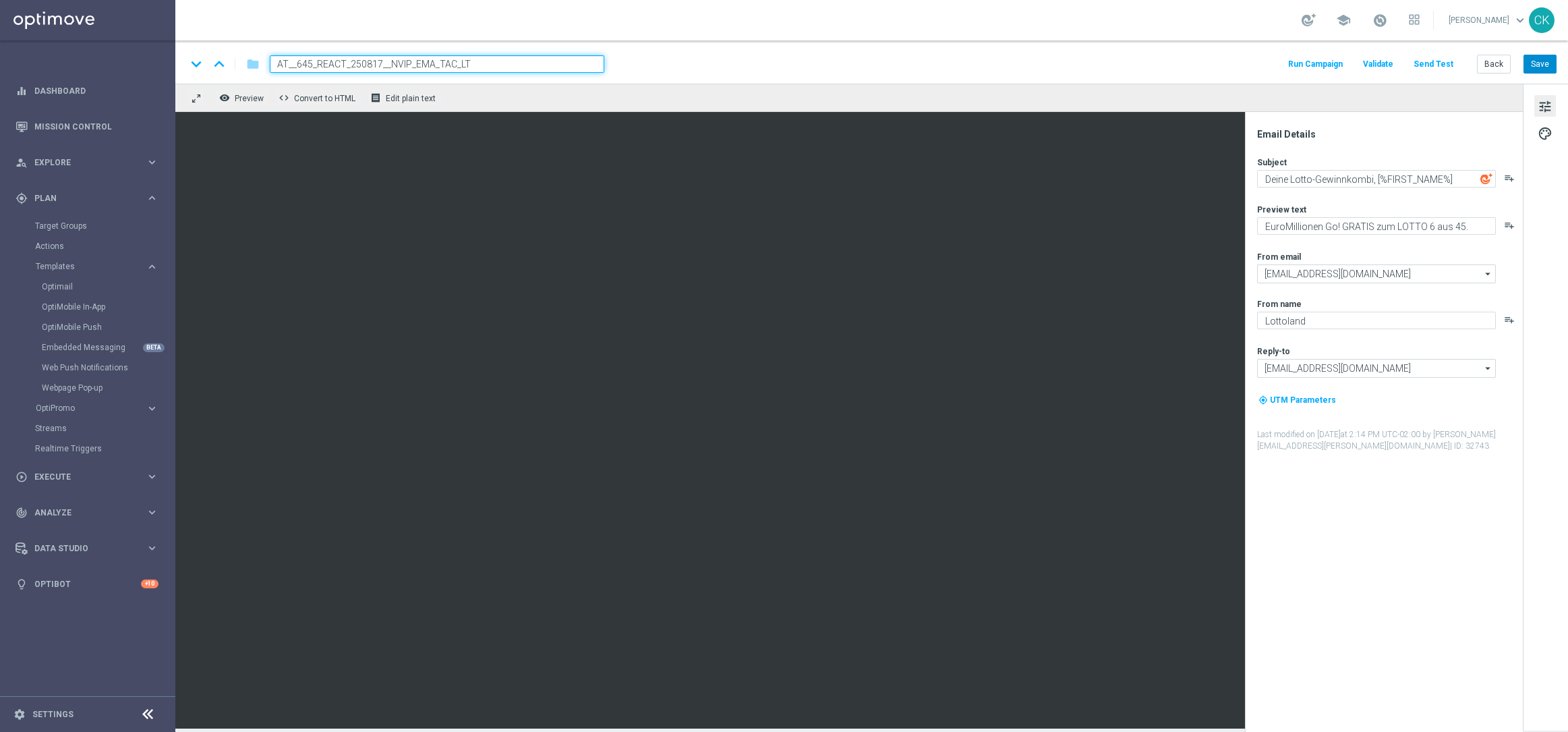
type input "AT__645_REACT_250817__NVIP_EMA_TAC_LT"
click at [1543, 62] on button "Save" at bounding box center [1540, 64] width 33 height 19
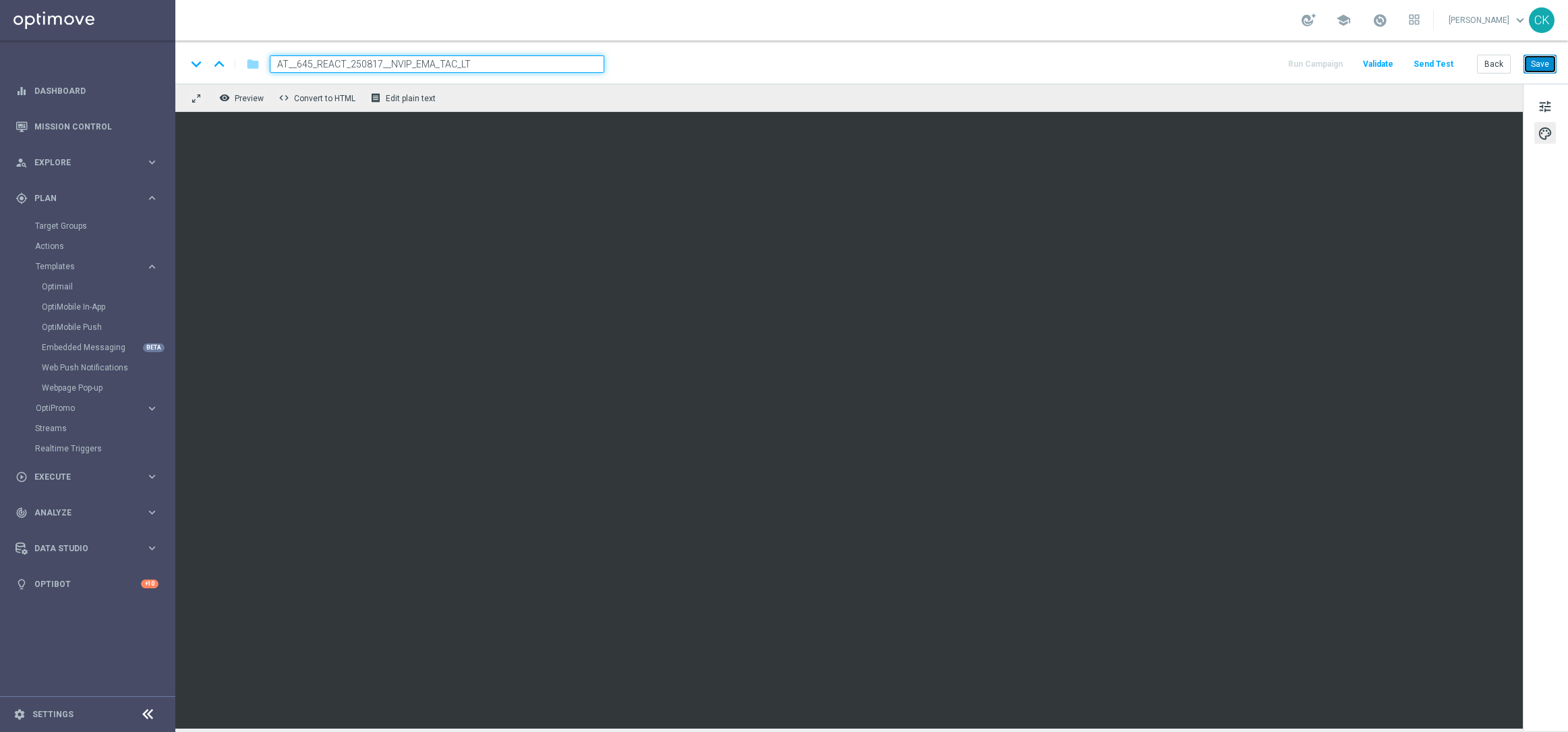
click at [1544, 61] on button "Save" at bounding box center [1540, 64] width 33 height 19
click at [1544, 62] on button "Save" at bounding box center [1540, 64] width 33 height 19
click at [1430, 61] on button "Send Test" at bounding box center [1433, 64] width 44 height 18
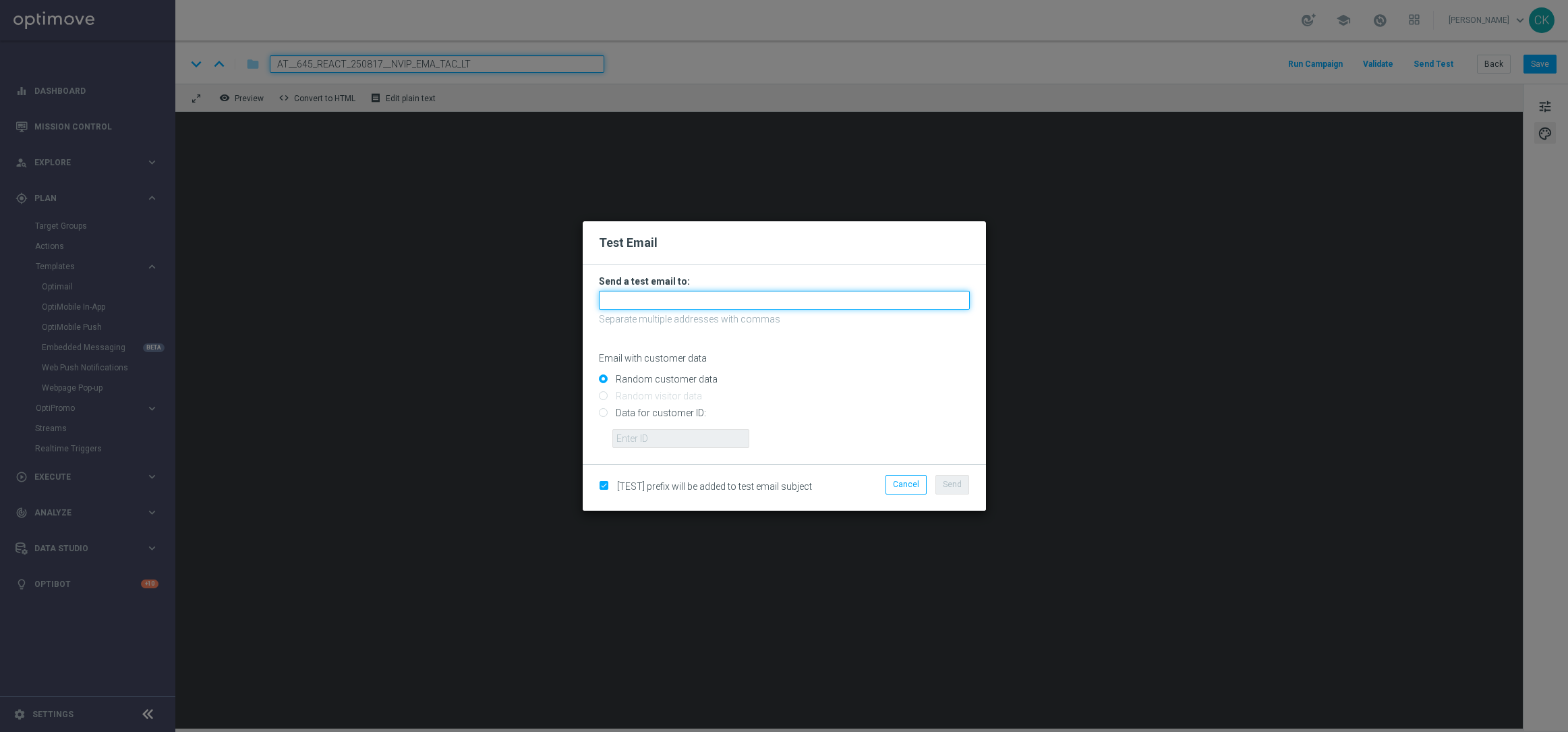
click at [678, 294] on input "text" at bounding box center [784, 300] width 371 height 19
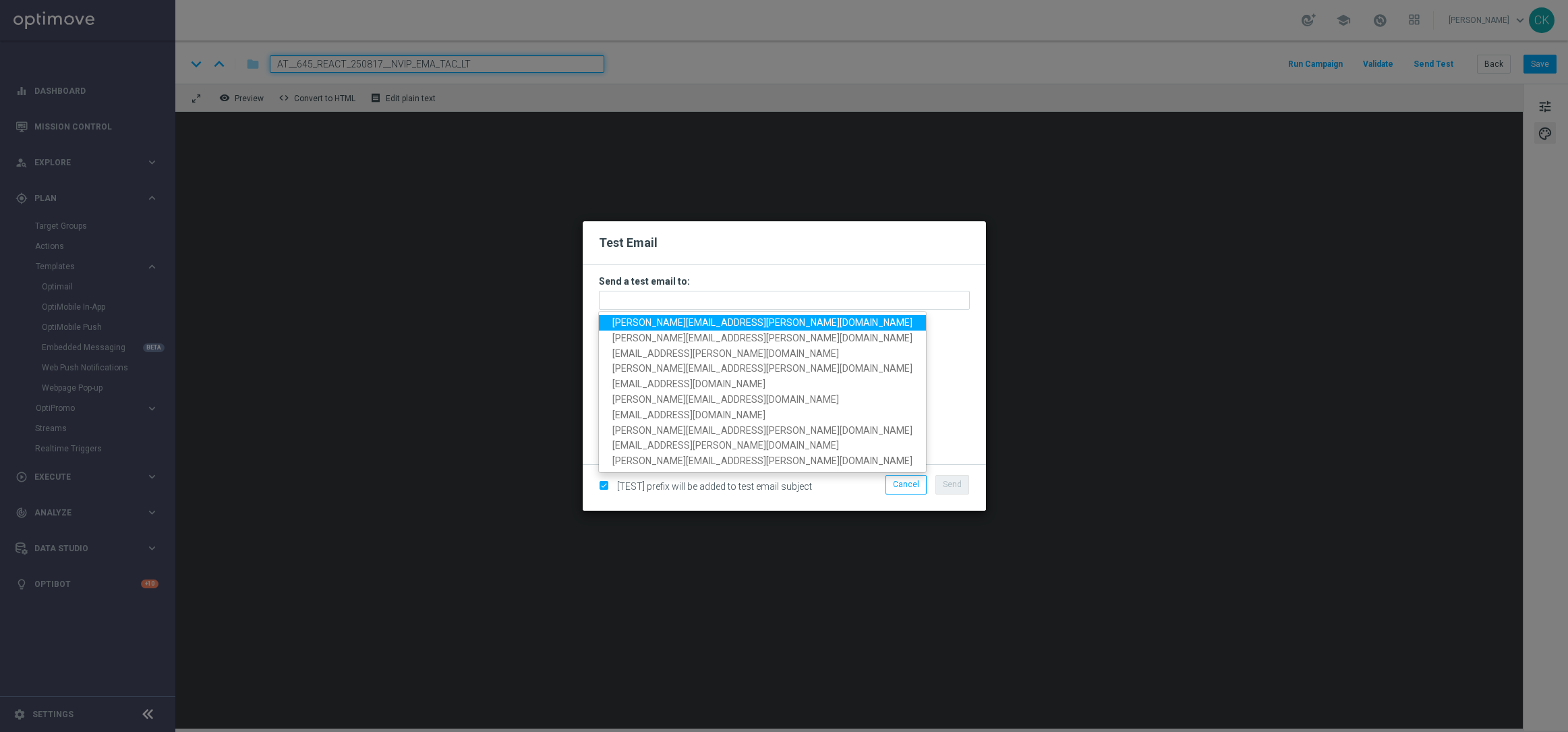
click at [717, 323] on span "[PERSON_NAME][EMAIL_ADDRESS][DOMAIN_NAME]" at bounding box center [762, 323] width 300 height 11
type input "[PERSON_NAME][EMAIL_ADDRESS][DOMAIN_NAME]"
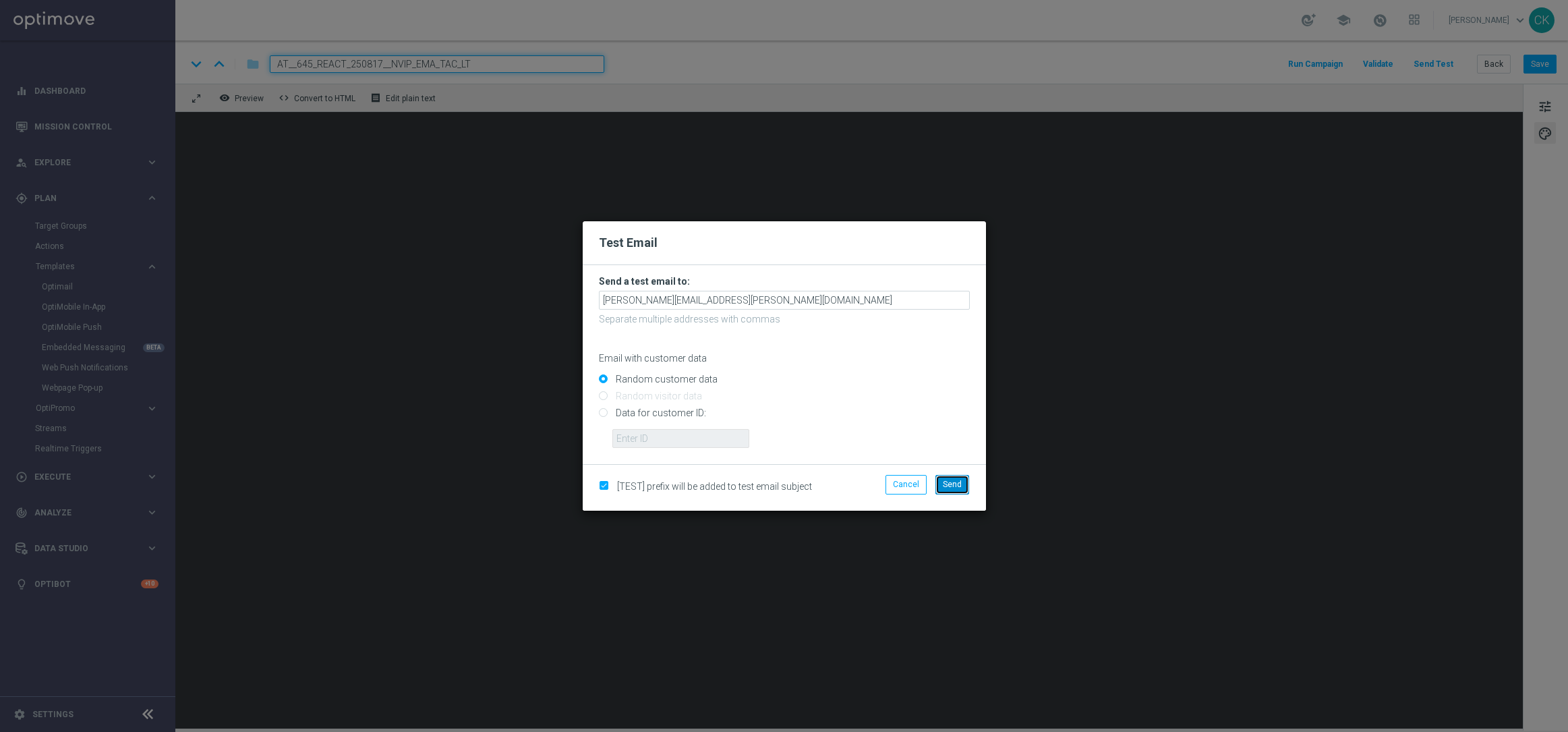
click at [959, 480] on span "Send" at bounding box center [952, 484] width 19 height 9
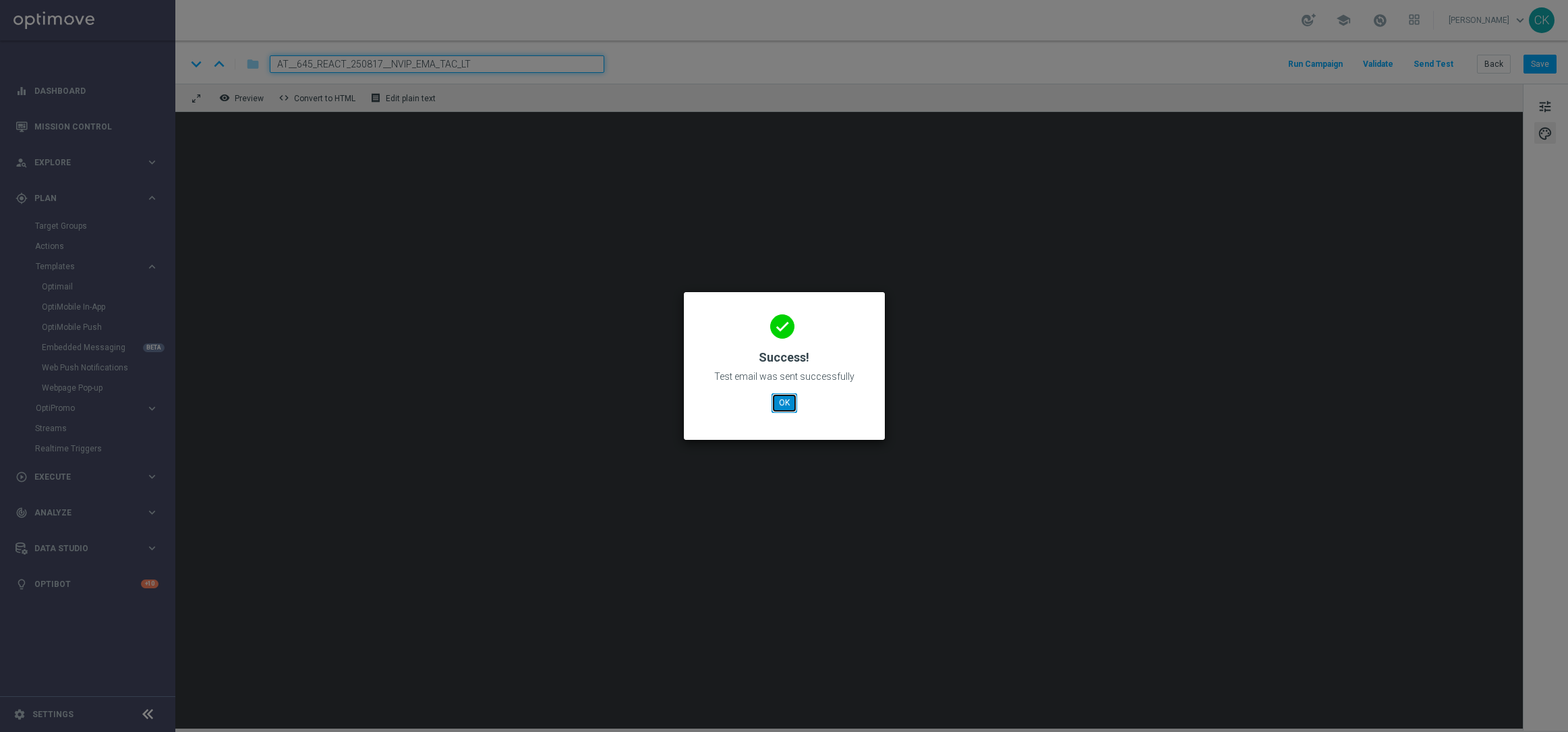
click at [786, 403] on button "OK" at bounding box center [784, 403] width 26 height 19
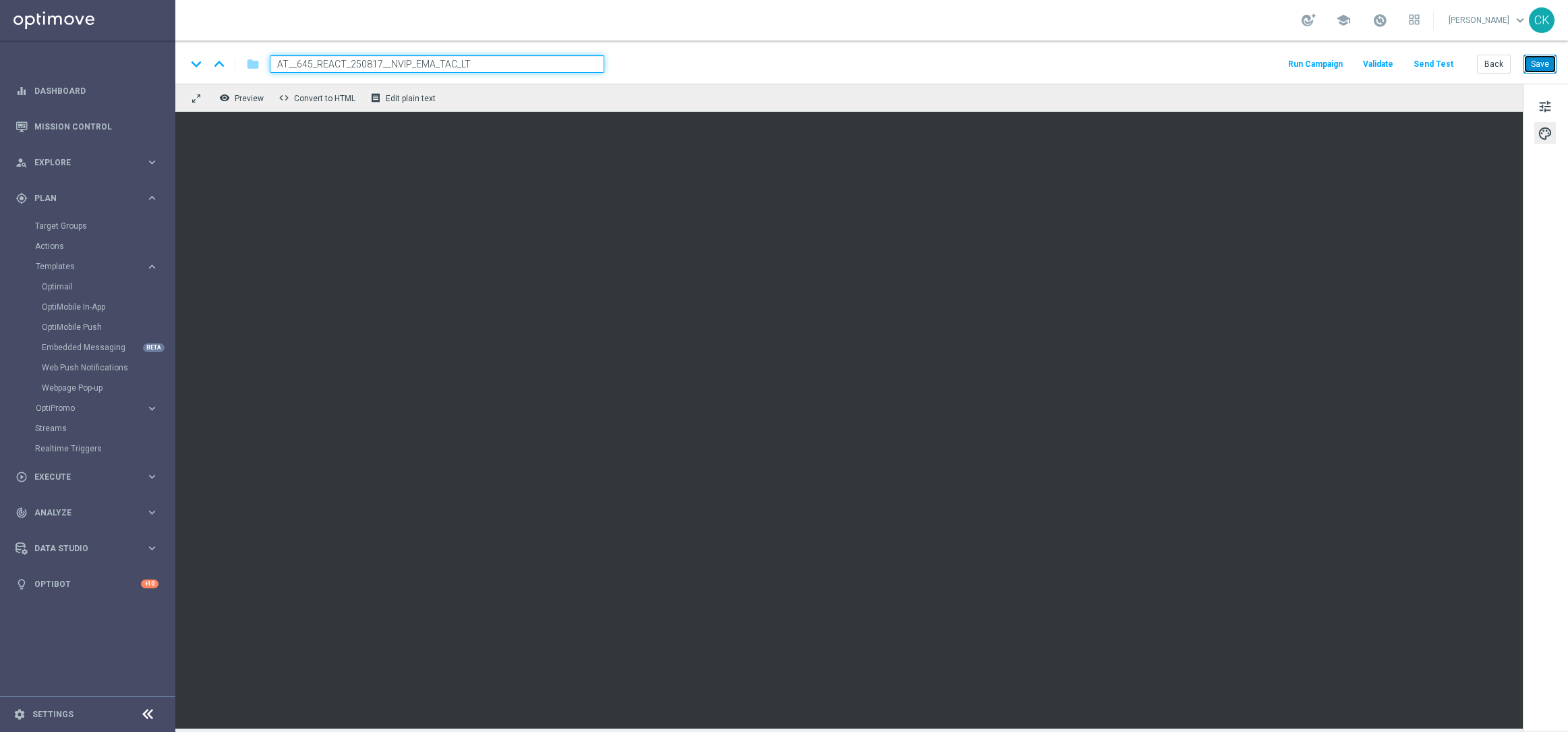
click at [1538, 65] on button "Save" at bounding box center [1540, 64] width 33 height 19
click at [1546, 68] on button "Save" at bounding box center [1540, 64] width 33 height 19
click at [1437, 64] on button "Send Test" at bounding box center [1433, 64] width 44 height 18
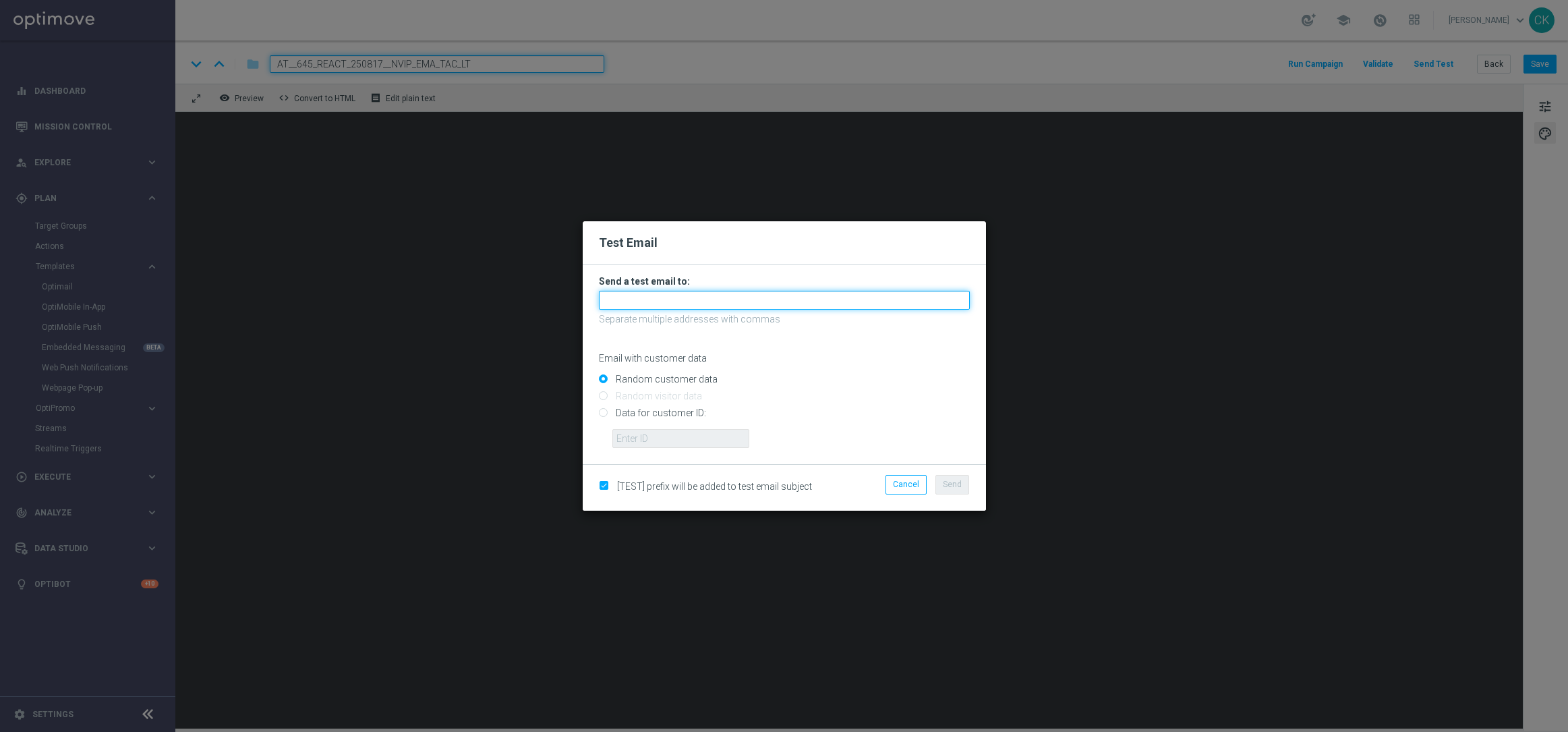
click at [760, 294] on input "text" at bounding box center [784, 300] width 371 height 19
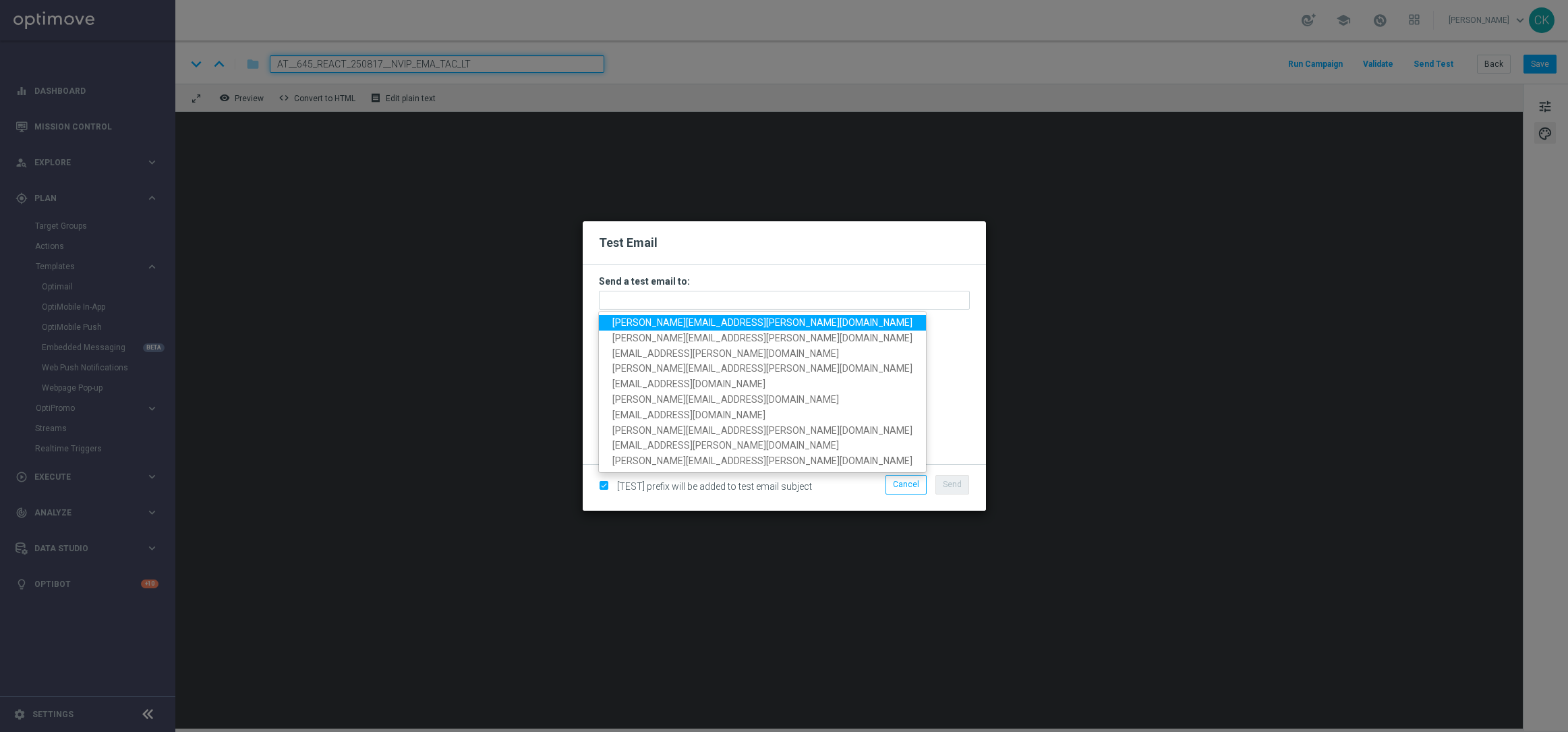
click at [753, 318] on span "[PERSON_NAME][EMAIL_ADDRESS][DOMAIN_NAME]" at bounding box center [762, 323] width 300 height 11
type input "[PERSON_NAME][EMAIL_ADDRESS][DOMAIN_NAME]"
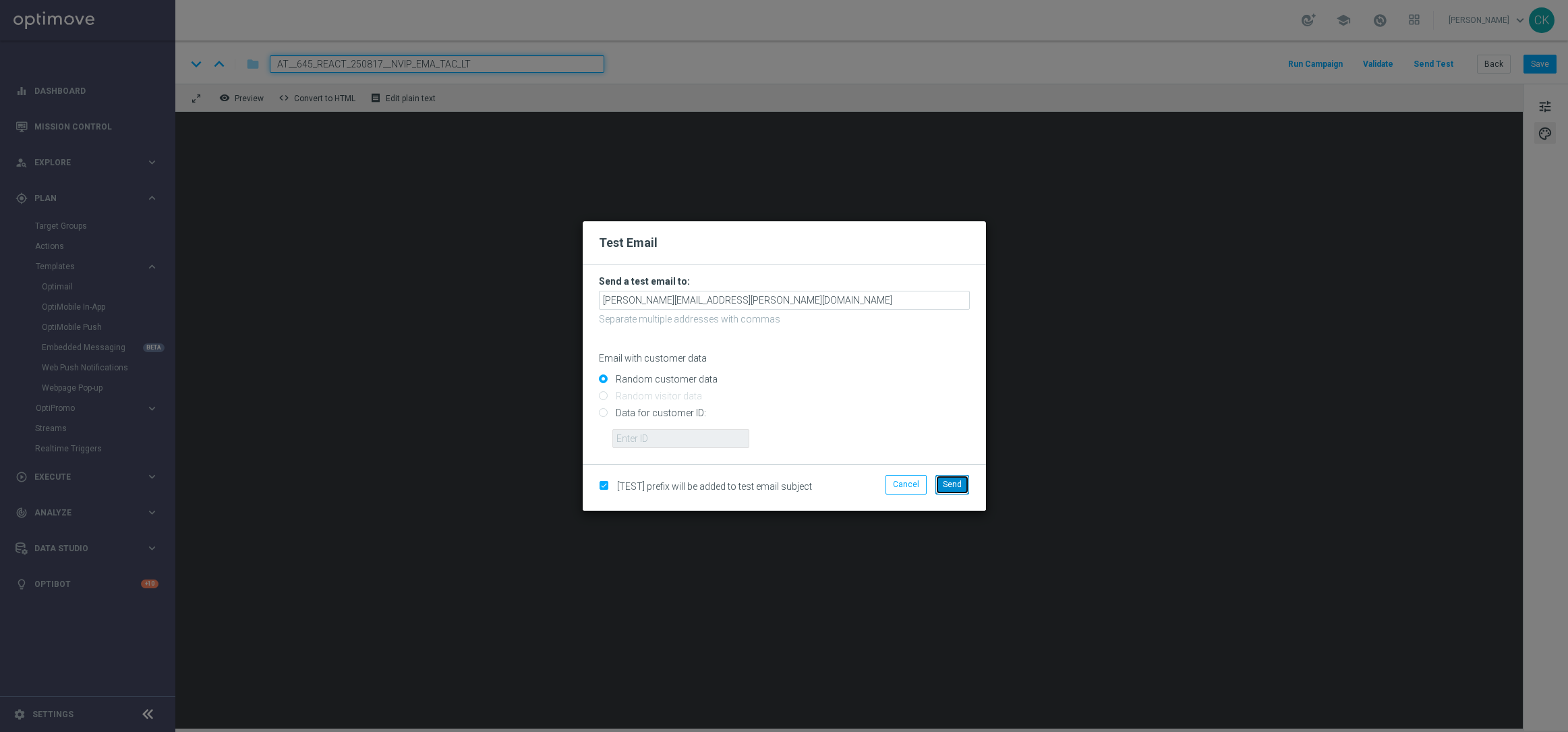
click at [961, 482] on span "Send" at bounding box center [952, 484] width 19 height 9
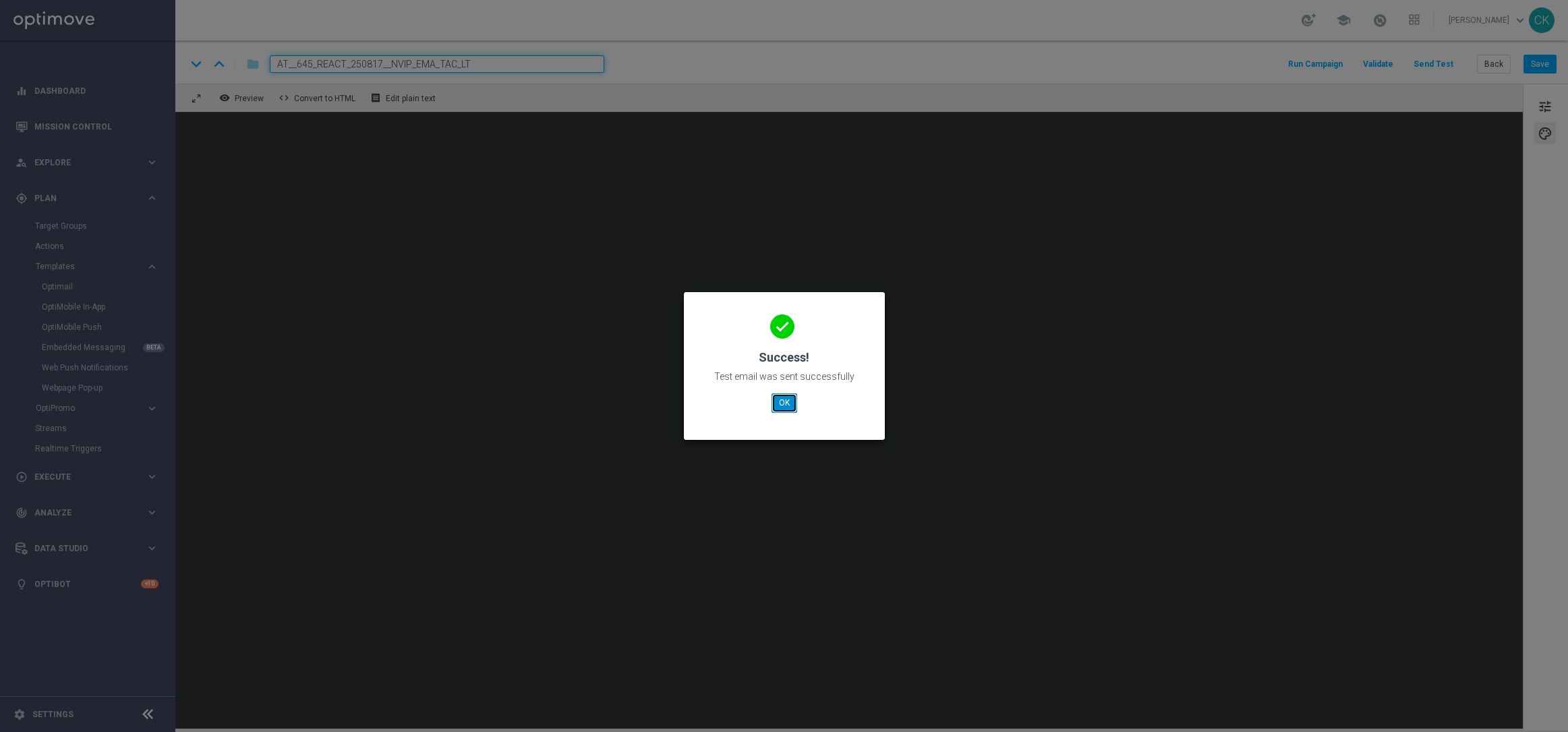
click at [782, 398] on button "OK" at bounding box center [784, 403] width 26 height 19
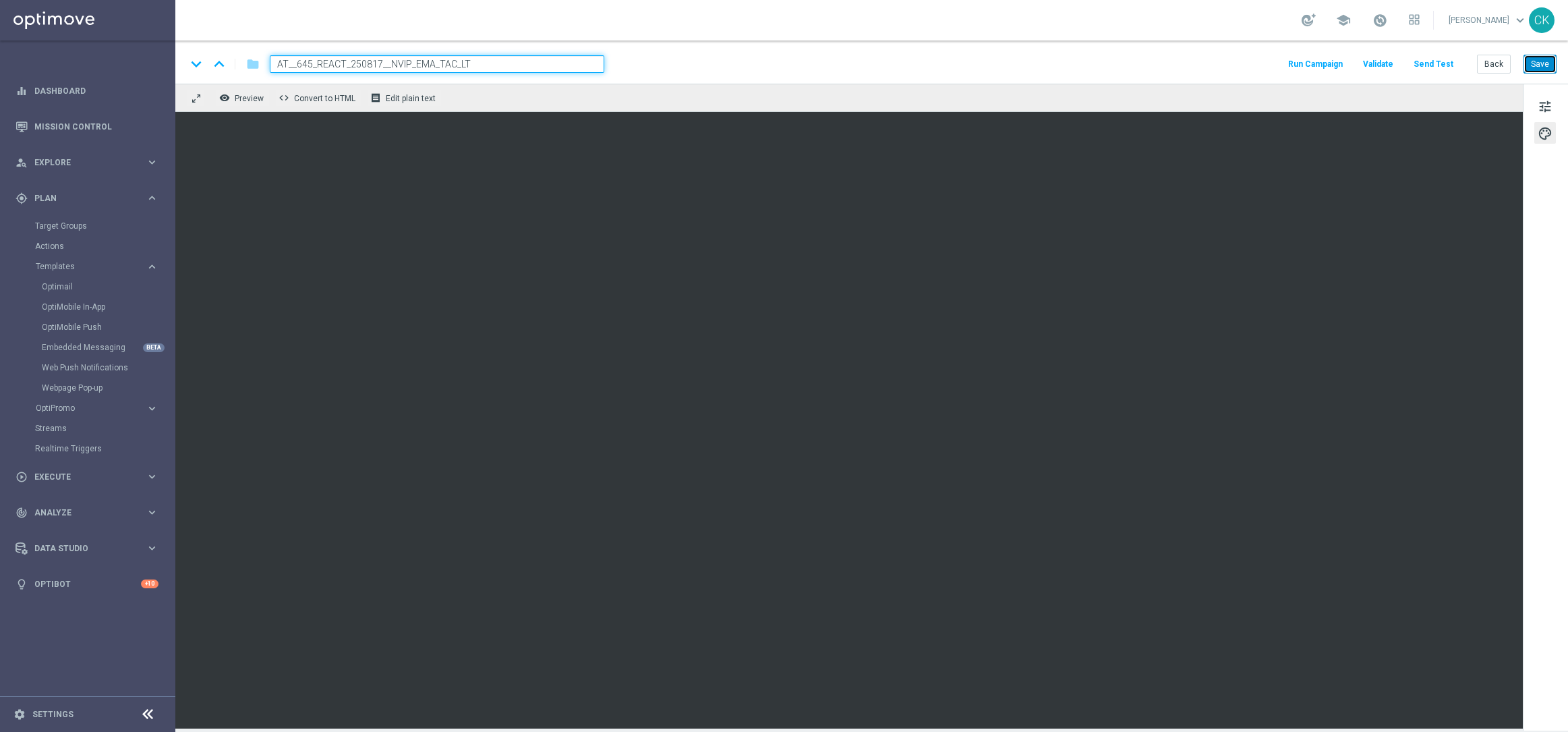
click at [1543, 69] on button "Save" at bounding box center [1540, 64] width 33 height 19
click at [1494, 62] on button "Back" at bounding box center [1493, 64] width 34 height 19
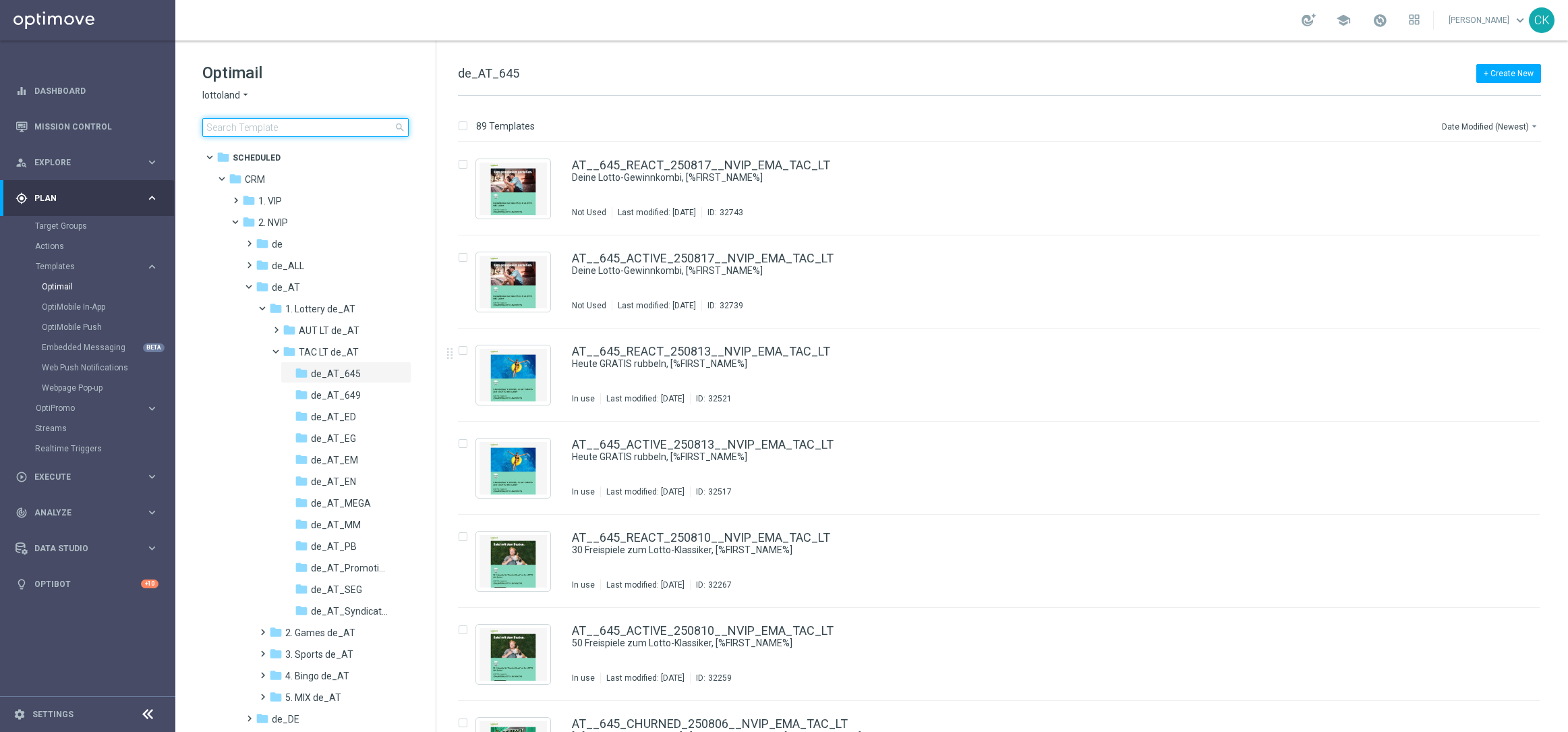
click at [310, 120] on input at bounding box center [305, 128] width 206 height 19
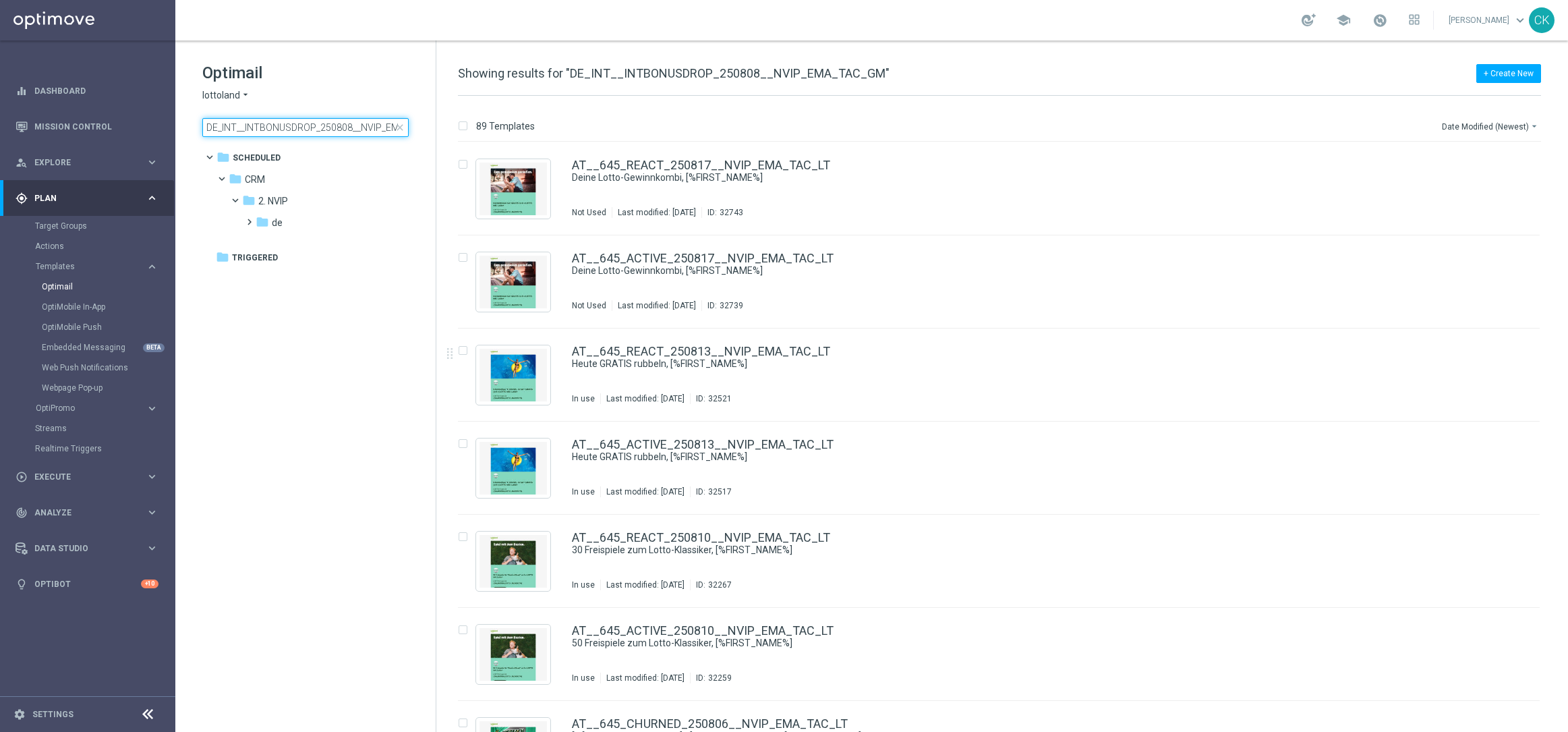
scroll to position [0, 45]
type input "DE_INT__INTBONUSDROP_250808__NVIP_EMA_TAC_GM"
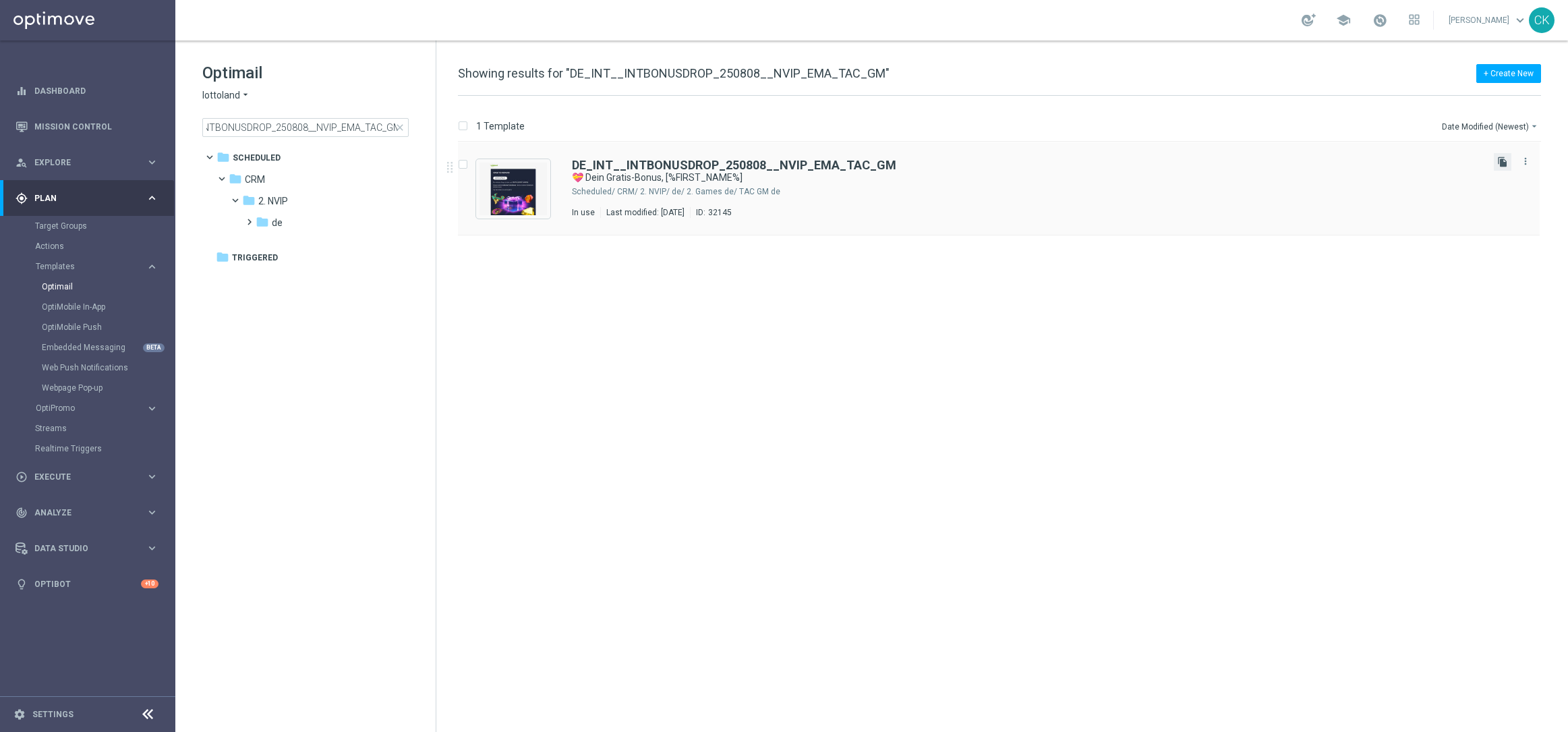
click at [1507, 163] on icon "file_copy" at bounding box center [1503, 162] width 11 height 11
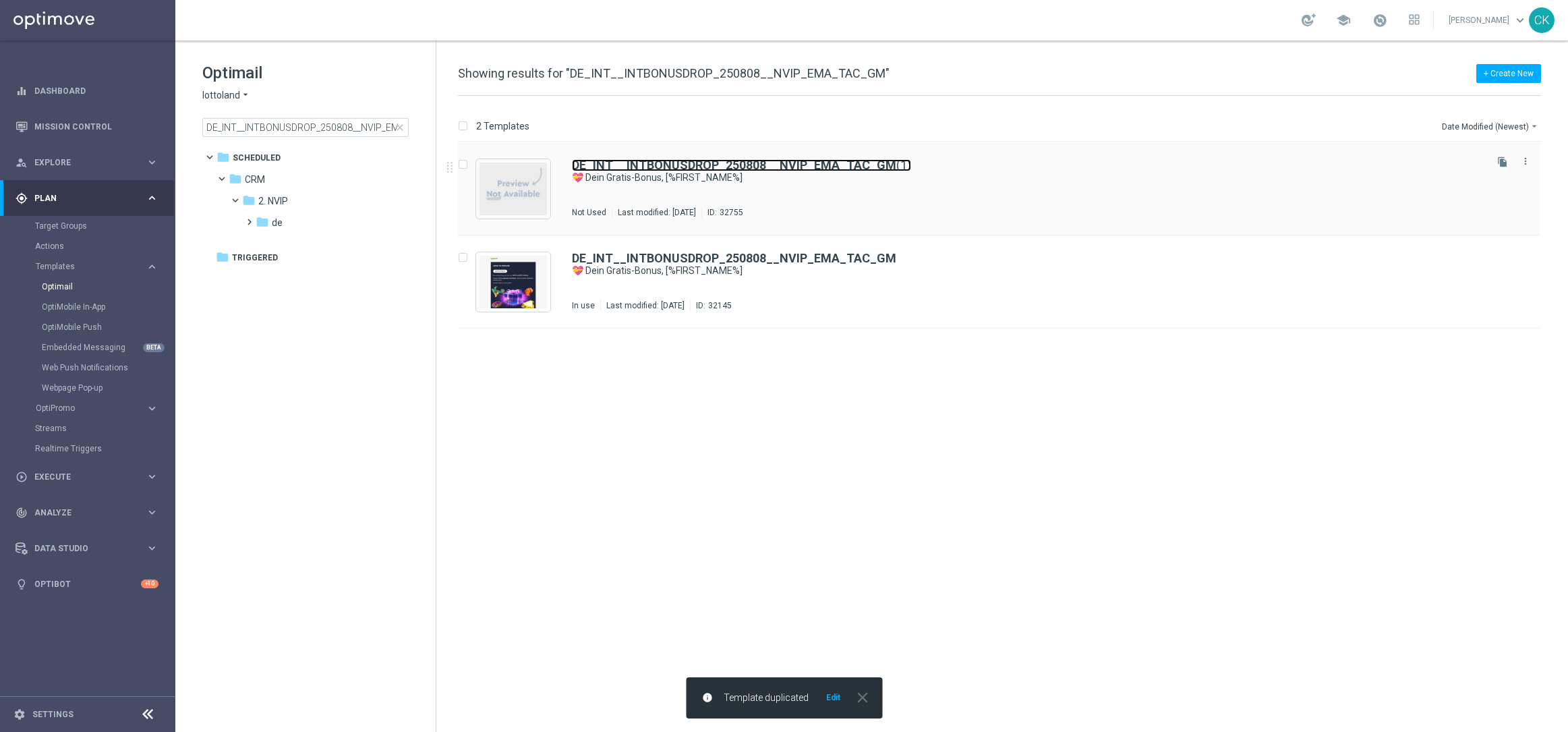
click at [734, 160] on b "DE_INT__INTBONUSDROP_250808__NVIP_EMA_TAC_GM" at bounding box center [734, 165] width 324 height 14
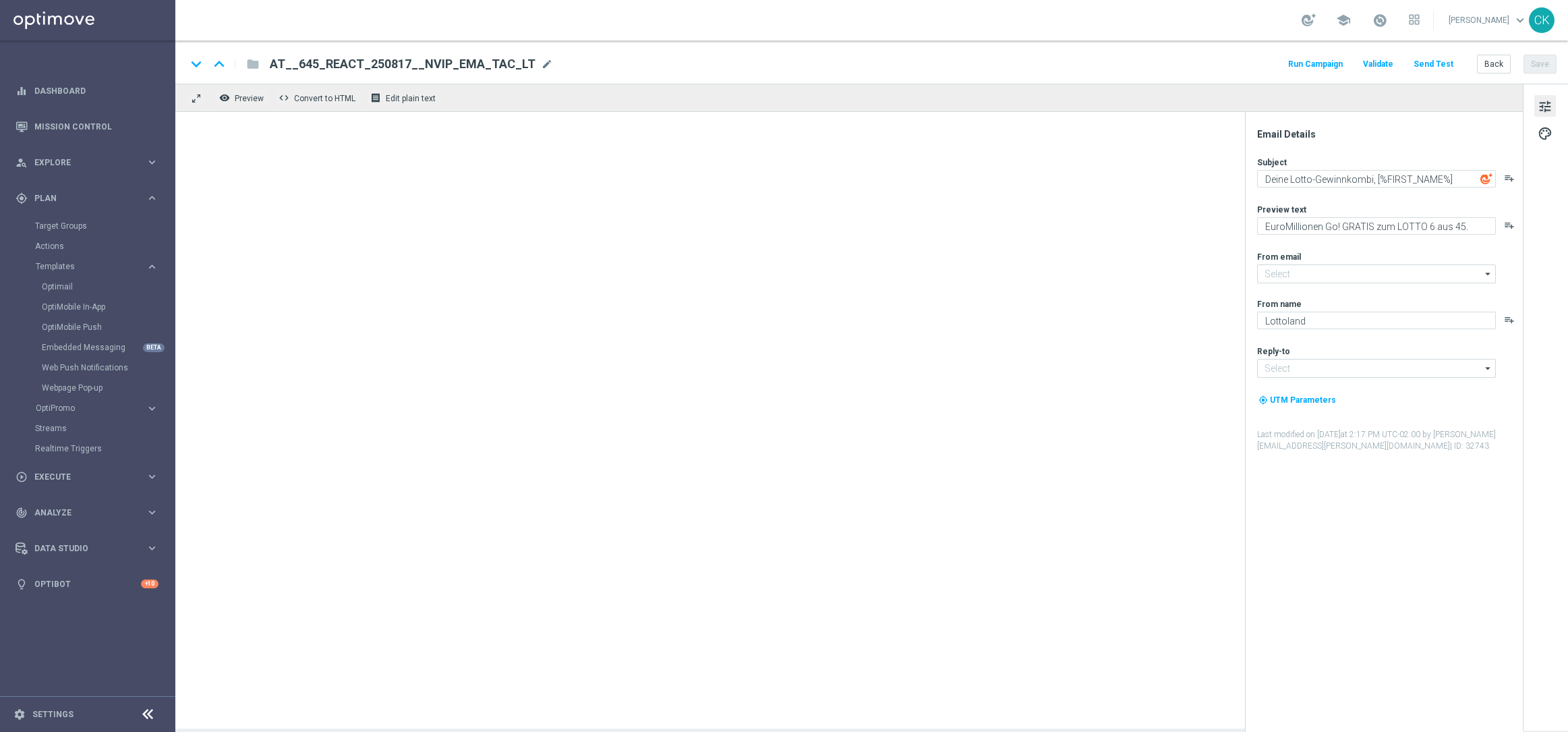
type input "[EMAIL_ADDRESS][DOMAIN_NAME]"
type input "DE_INT__INTBONUSDROP_250808__NVIP_EMA_TAC_GM(1)"
type textarea "💝 Dein Gratis-Bonus, [%FIRST_NAME%]"
type textarea "Ein Geschenk von uns für dich. Du findest in deinem Spielerkonto einen Bonus."
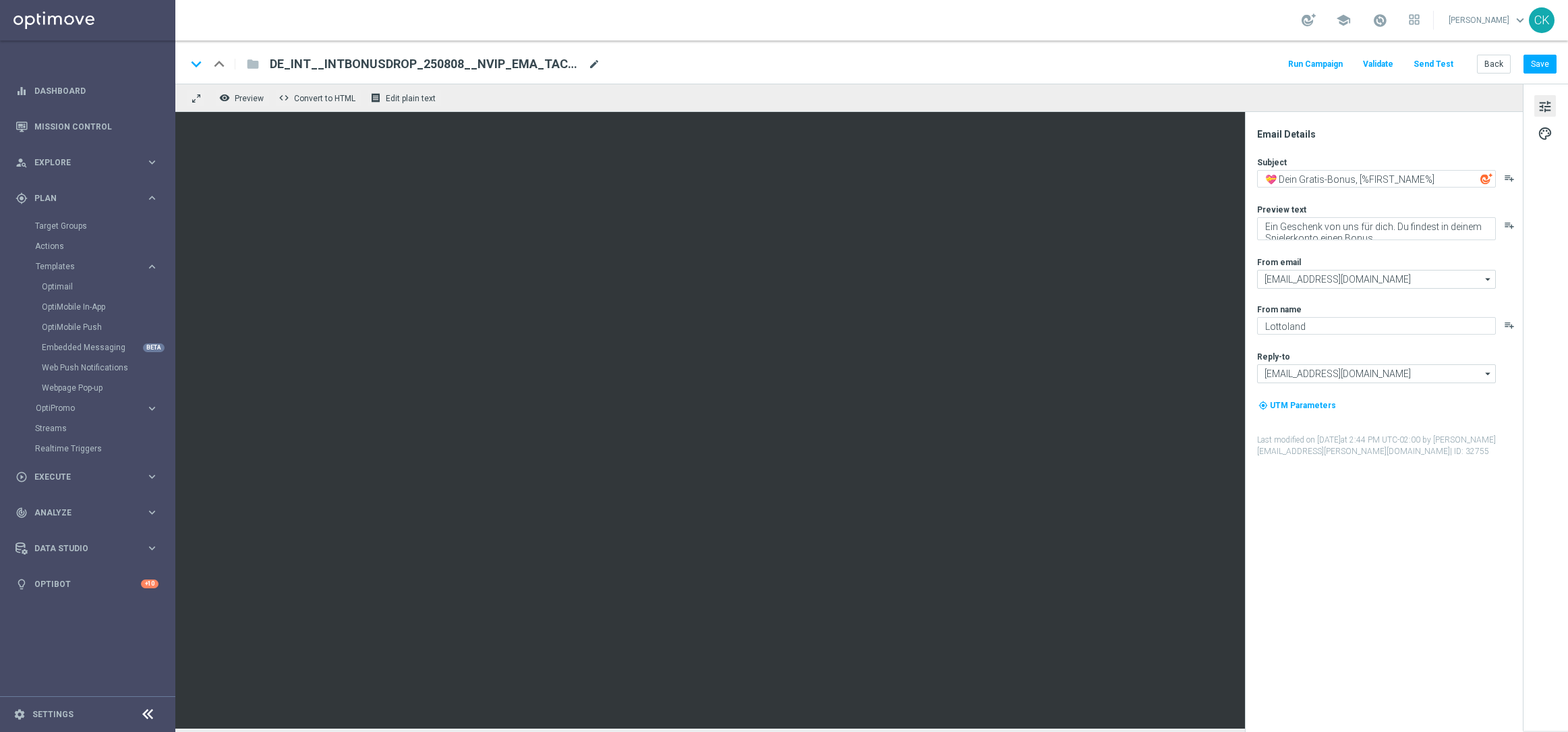
click at [594, 64] on span "mode_edit" at bounding box center [594, 64] width 12 height 12
click at [420, 61] on input "DE_INT__INTBONUSDROP_250808__NVIP_EMA_TAC_GM" at bounding box center [437, 64] width 335 height 17
type input "DE_INT__INTBONUSDROP_250815__NVIP_EMA_TAC_GM"
click at [1421, 139] on div "Email Details" at bounding box center [1389, 134] width 264 height 12
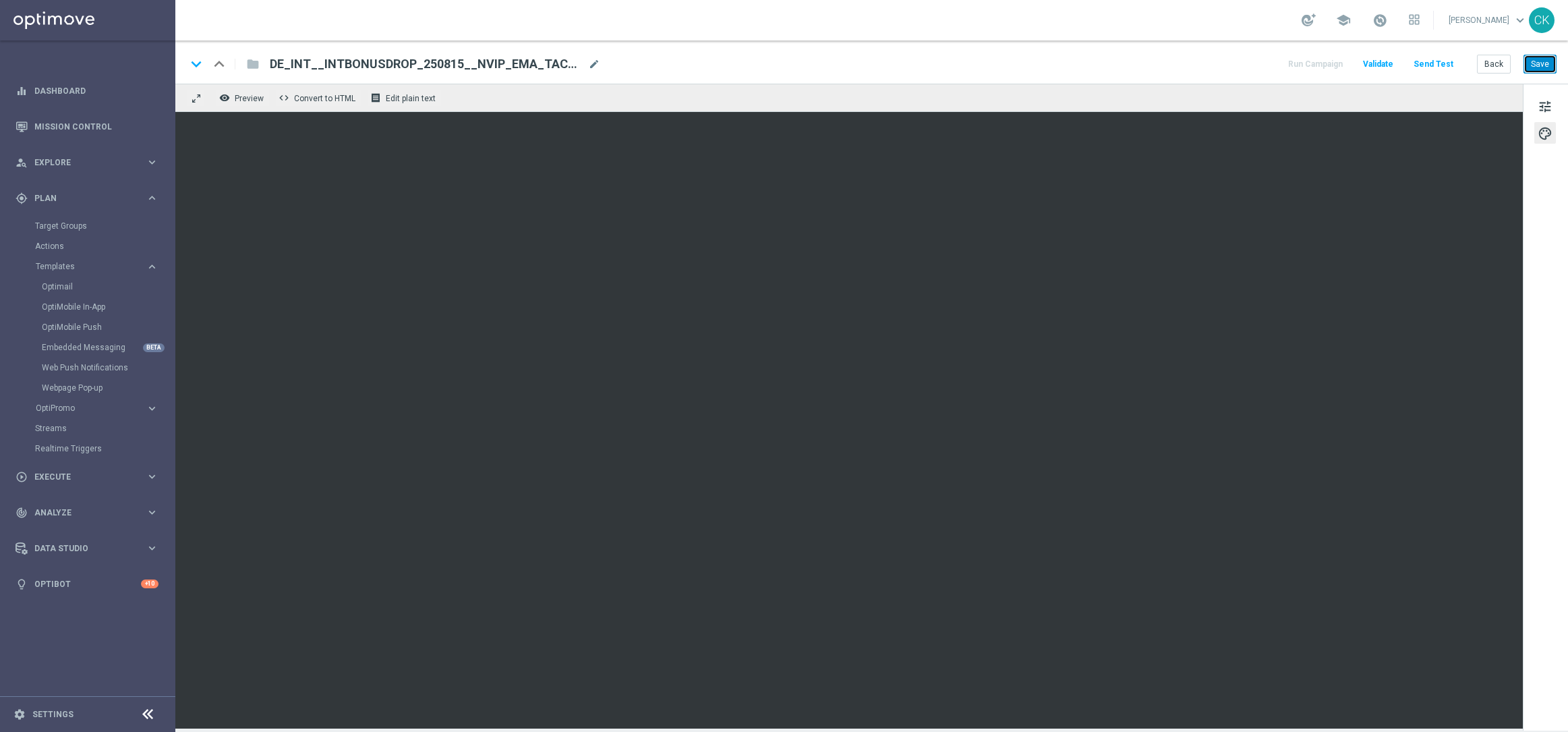
click at [1547, 63] on button "Save" at bounding box center [1540, 64] width 33 height 19
click at [1449, 63] on button "Send Test" at bounding box center [1433, 64] width 44 height 18
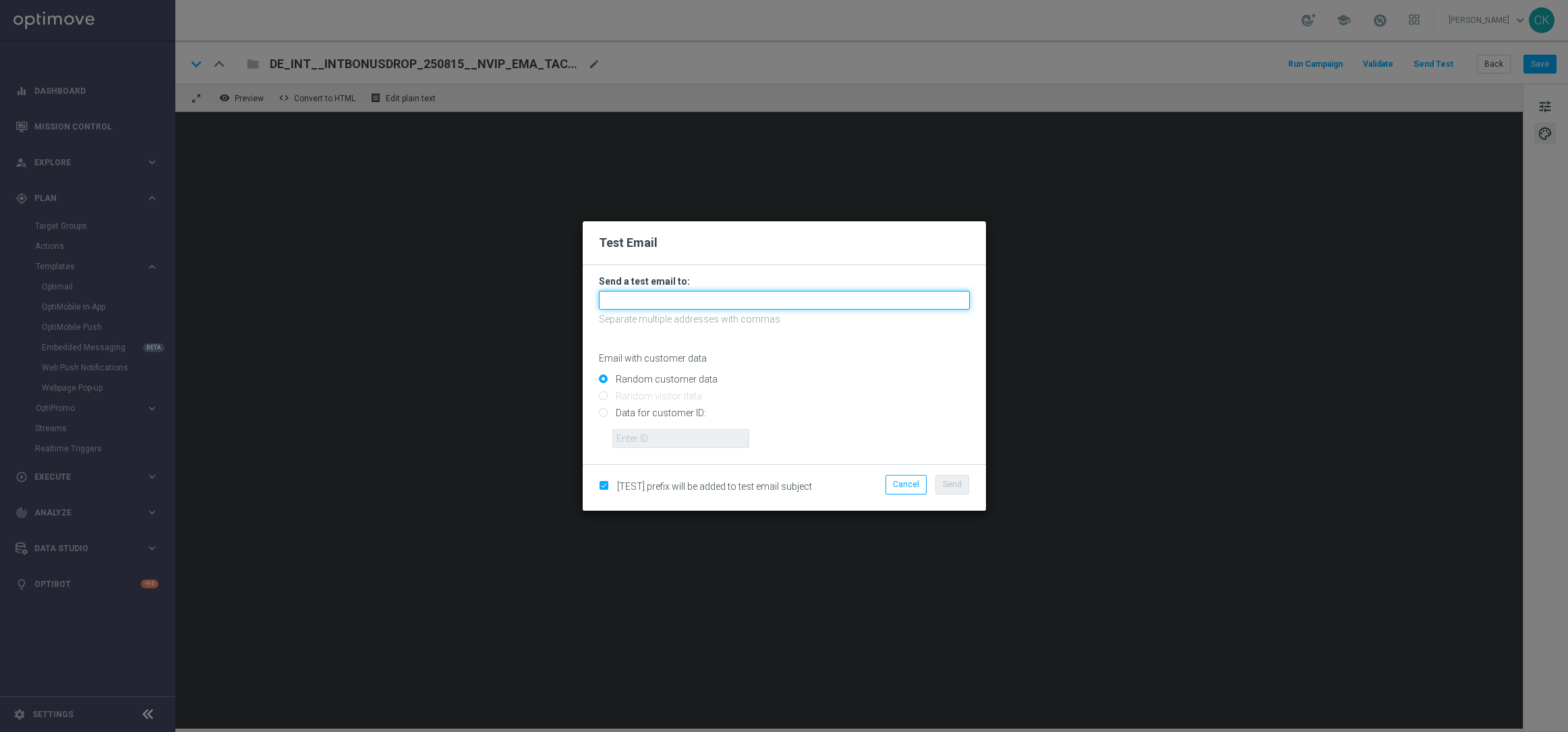
click at [804, 302] on input "text" at bounding box center [784, 300] width 371 height 19
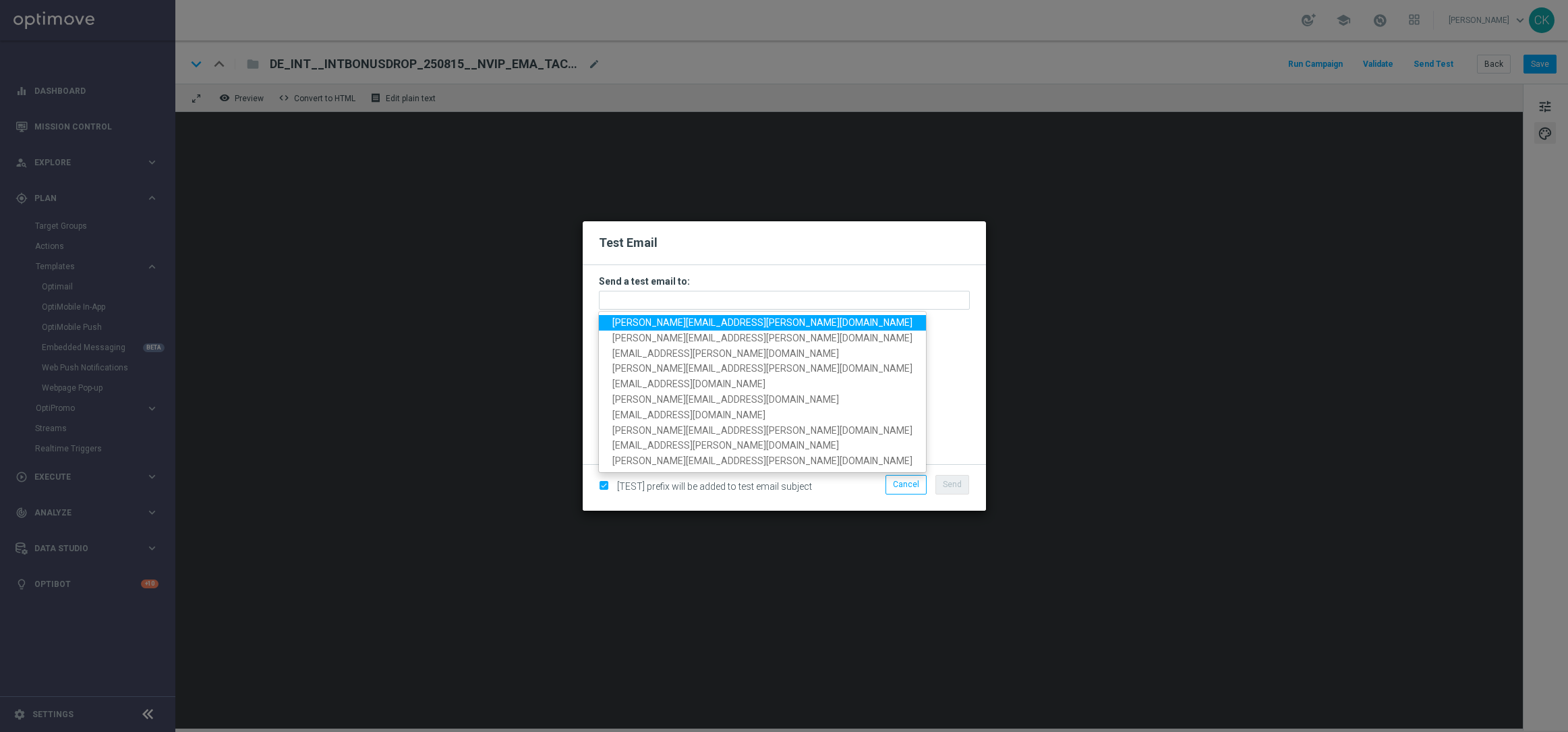
click at [719, 326] on span "[PERSON_NAME][EMAIL_ADDRESS][DOMAIN_NAME]" at bounding box center [762, 323] width 300 height 11
type input "[PERSON_NAME][EMAIL_ADDRESS][DOMAIN_NAME]"
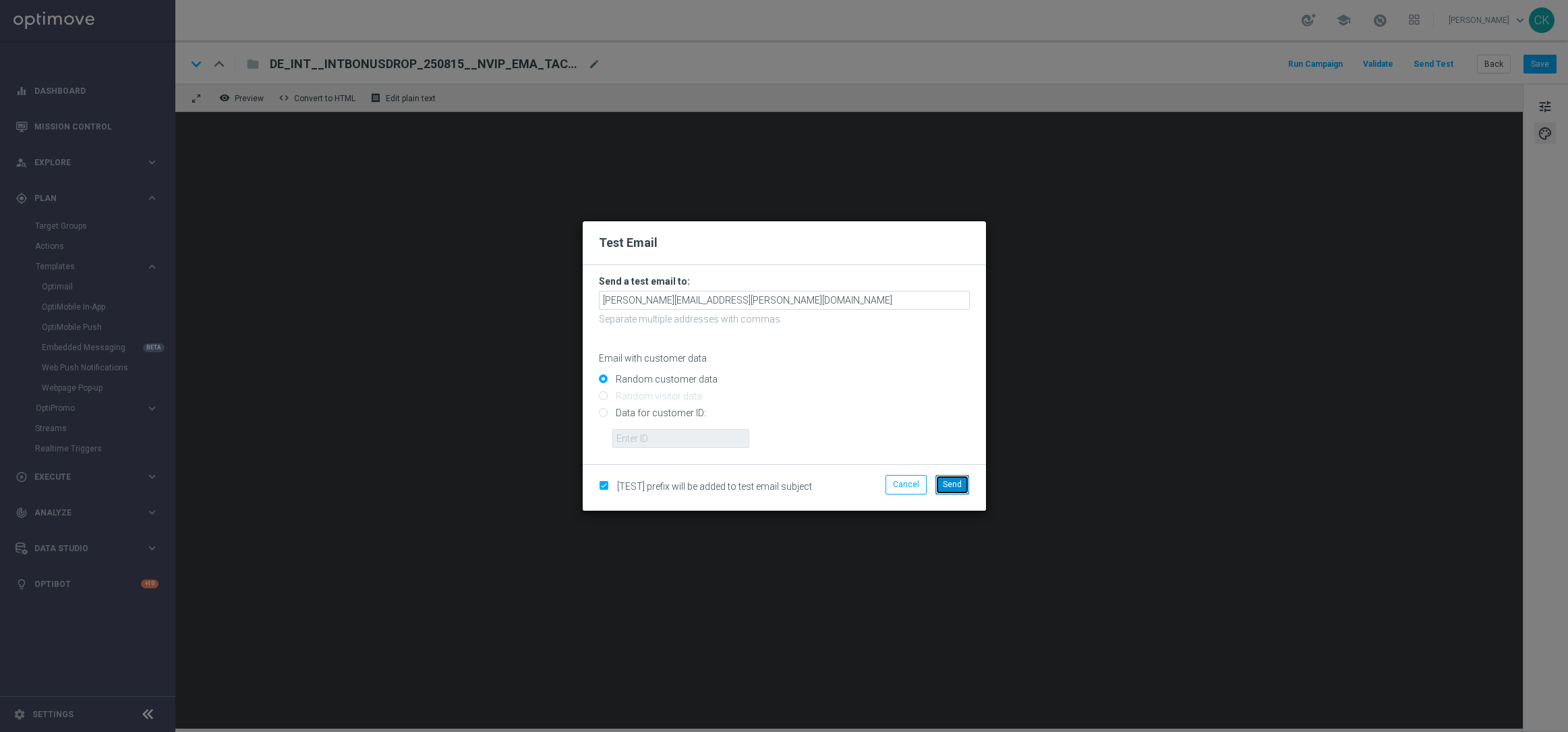
click at [958, 482] on span "Send" at bounding box center [952, 484] width 19 height 9
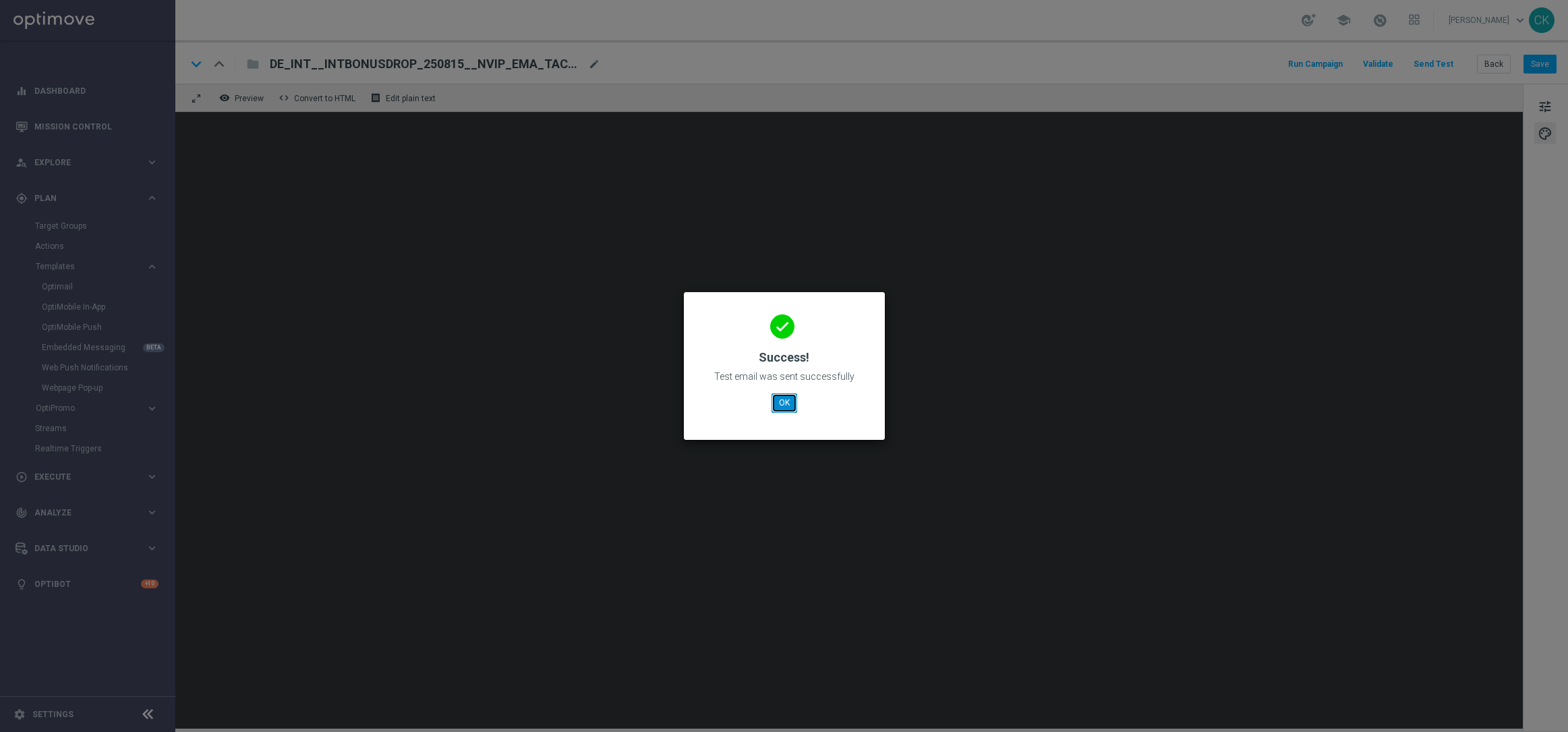
click at [785, 398] on button "OK" at bounding box center [784, 403] width 26 height 19
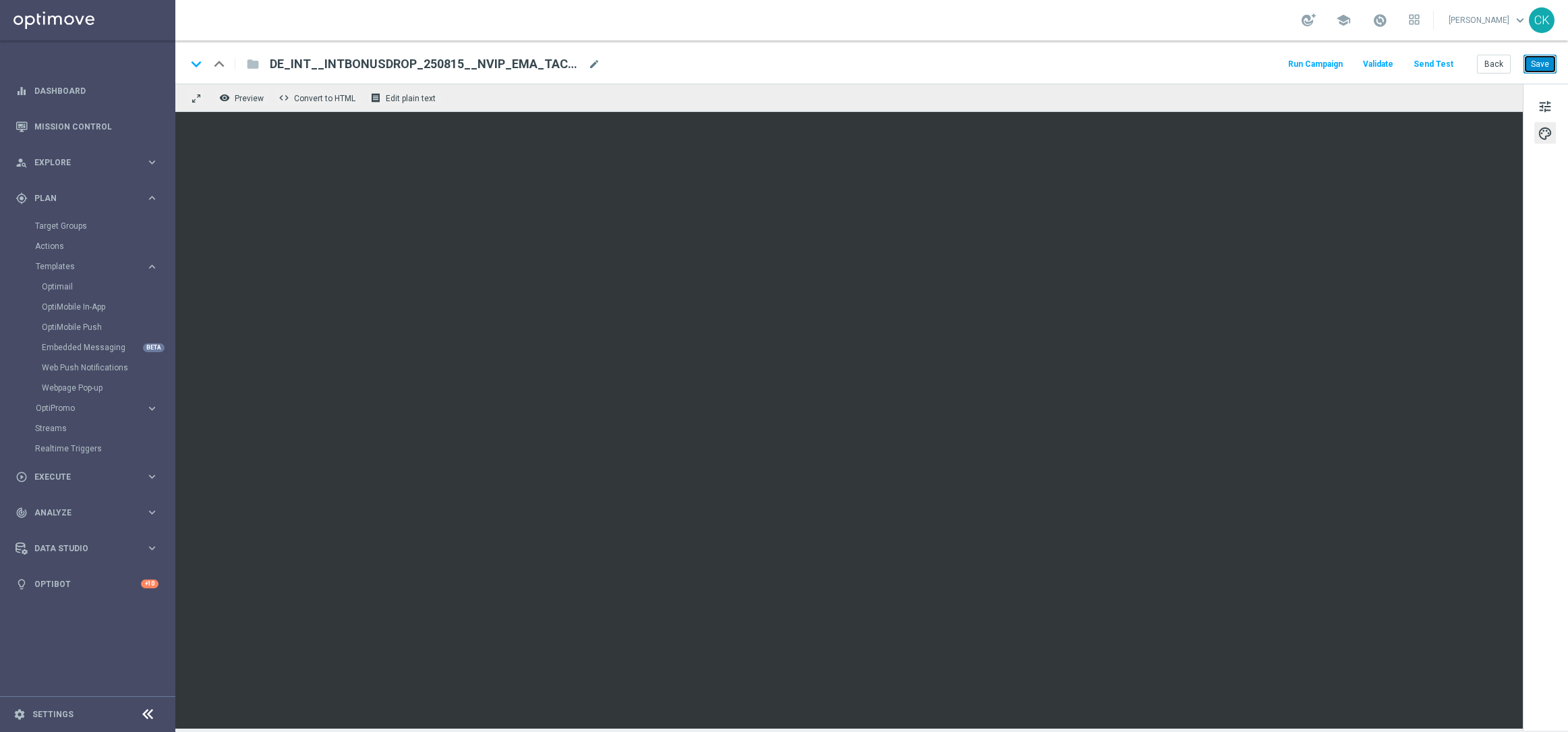
click at [1543, 61] on button "Save" at bounding box center [1540, 64] width 33 height 19
click at [1496, 62] on button "Back" at bounding box center [1493, 64] width 34 height 19
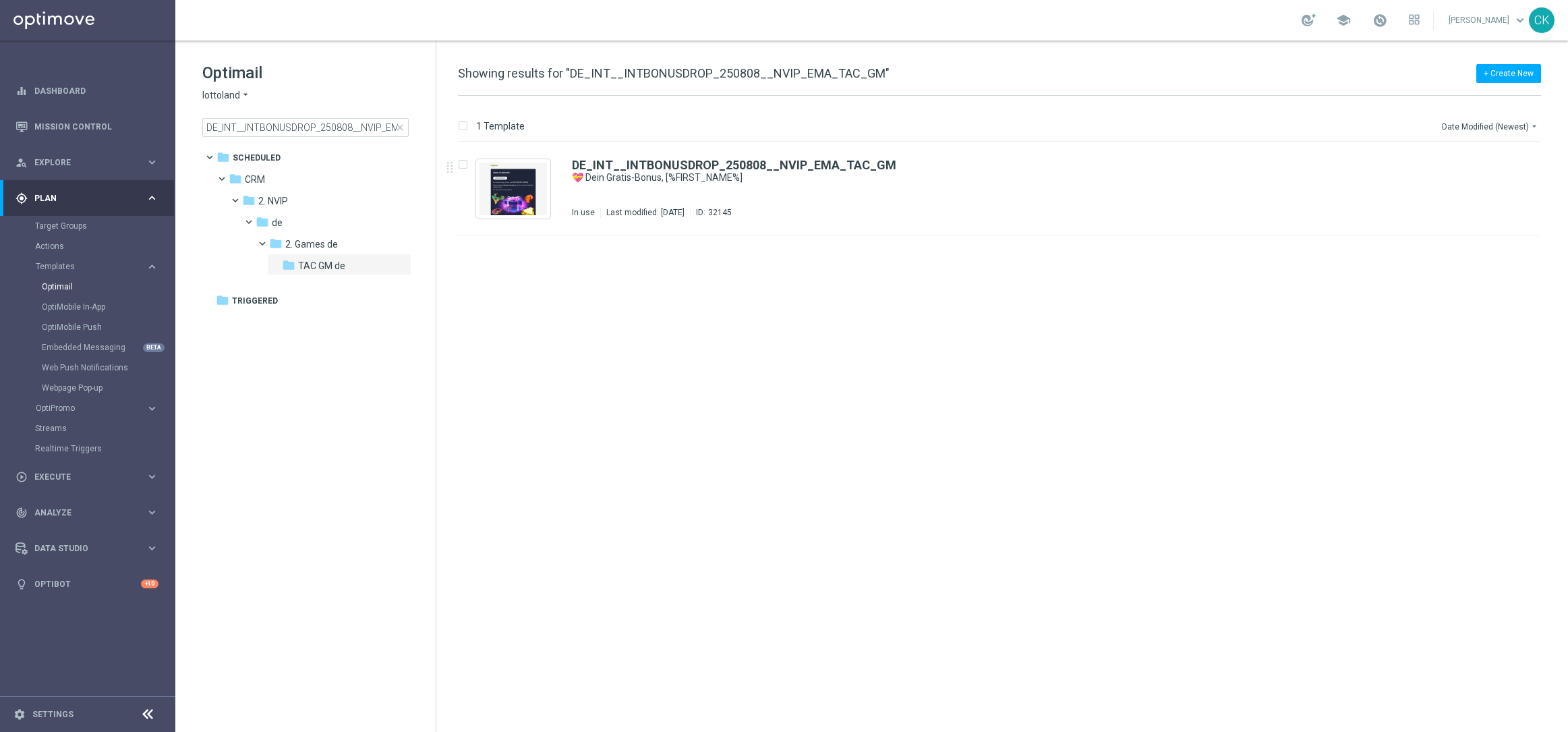
click at [401, 127] on span "close" at bounding box center [400, 128] width 11 height 11
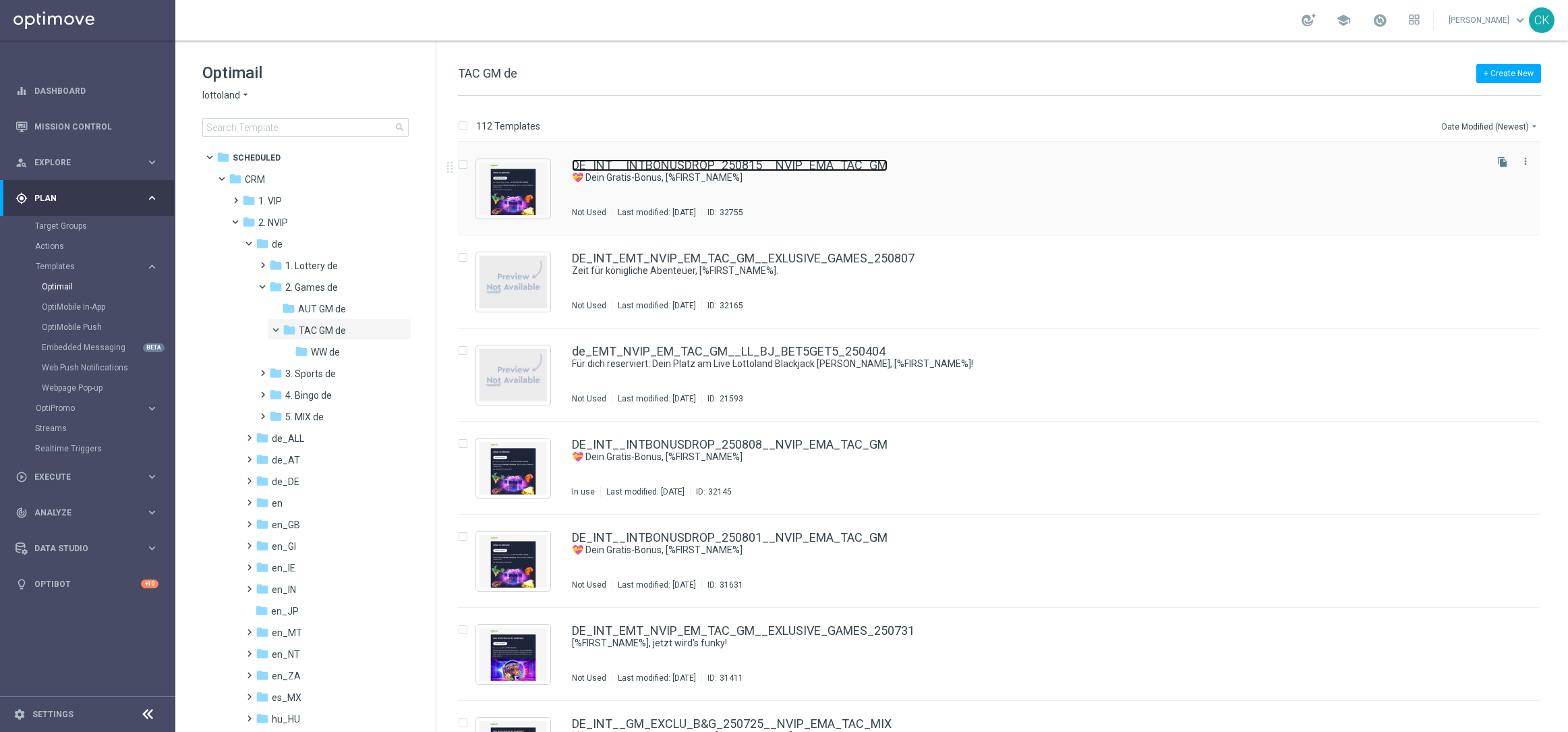
click at [674, 168] on link "DE_INT__INTBONUSDROP_250815__NVIP_EMA_TAC_GM" at bounding box center [730, 165] width 316 height 12
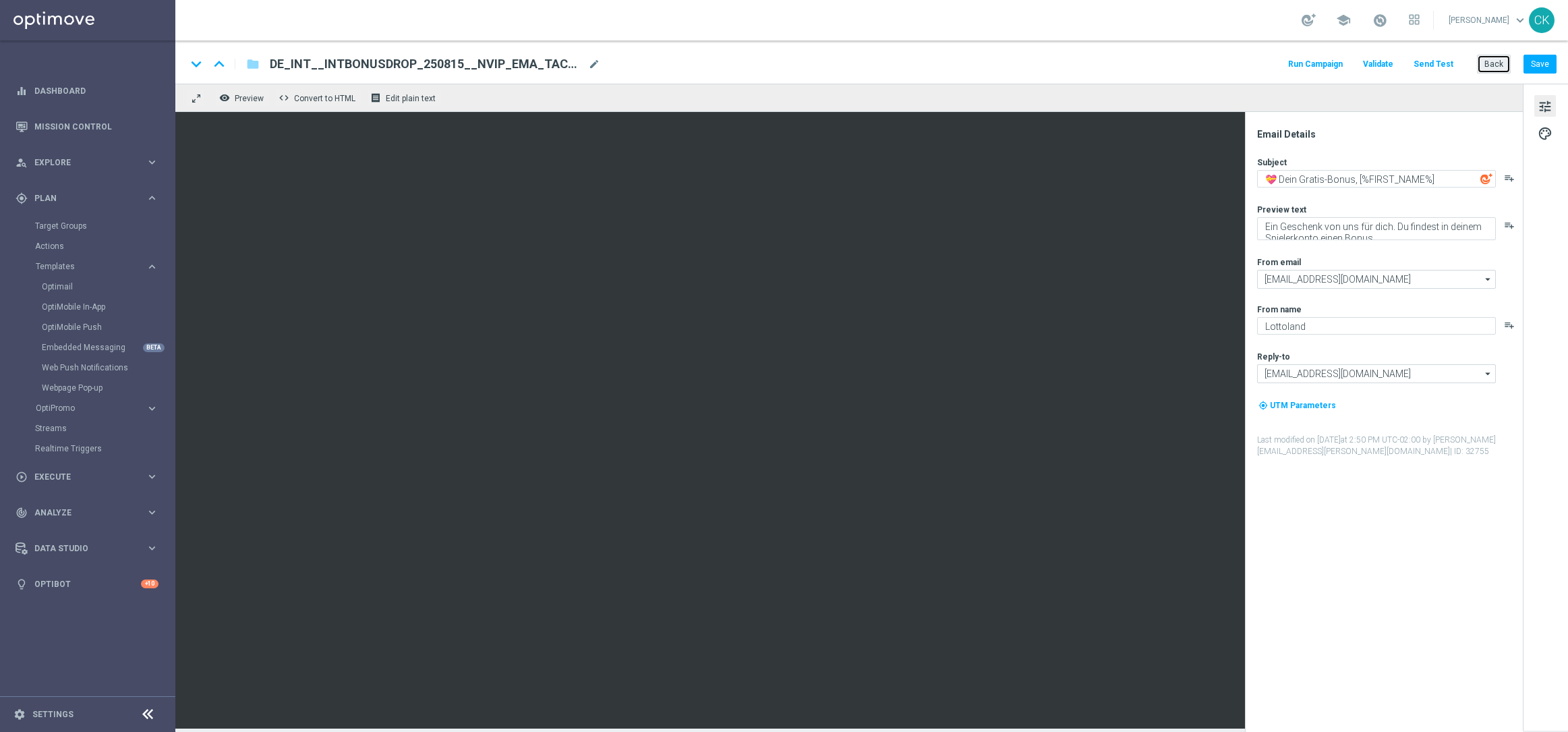
click at [1495, 65] on button "Back" at bounding box center [1493, 64] width 34 height 19
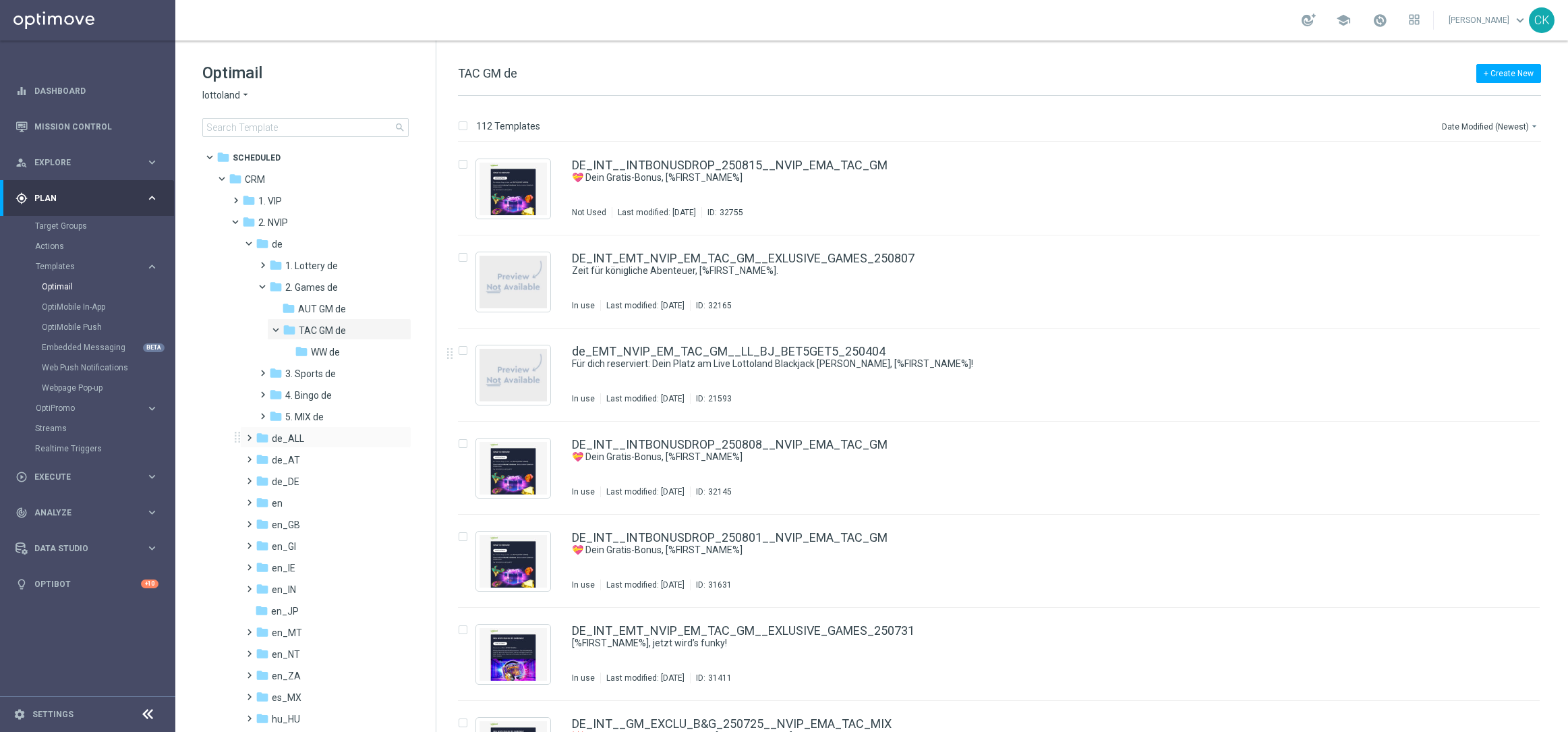
click at [247, 434] on span at bounding box center [246, 431] width 6 height 6
click at [249, 564] on span at bounding box center [246, 560] width 6 height 6
click at [258, 586] on span at bounding box center [260, 582] width 6 height 6
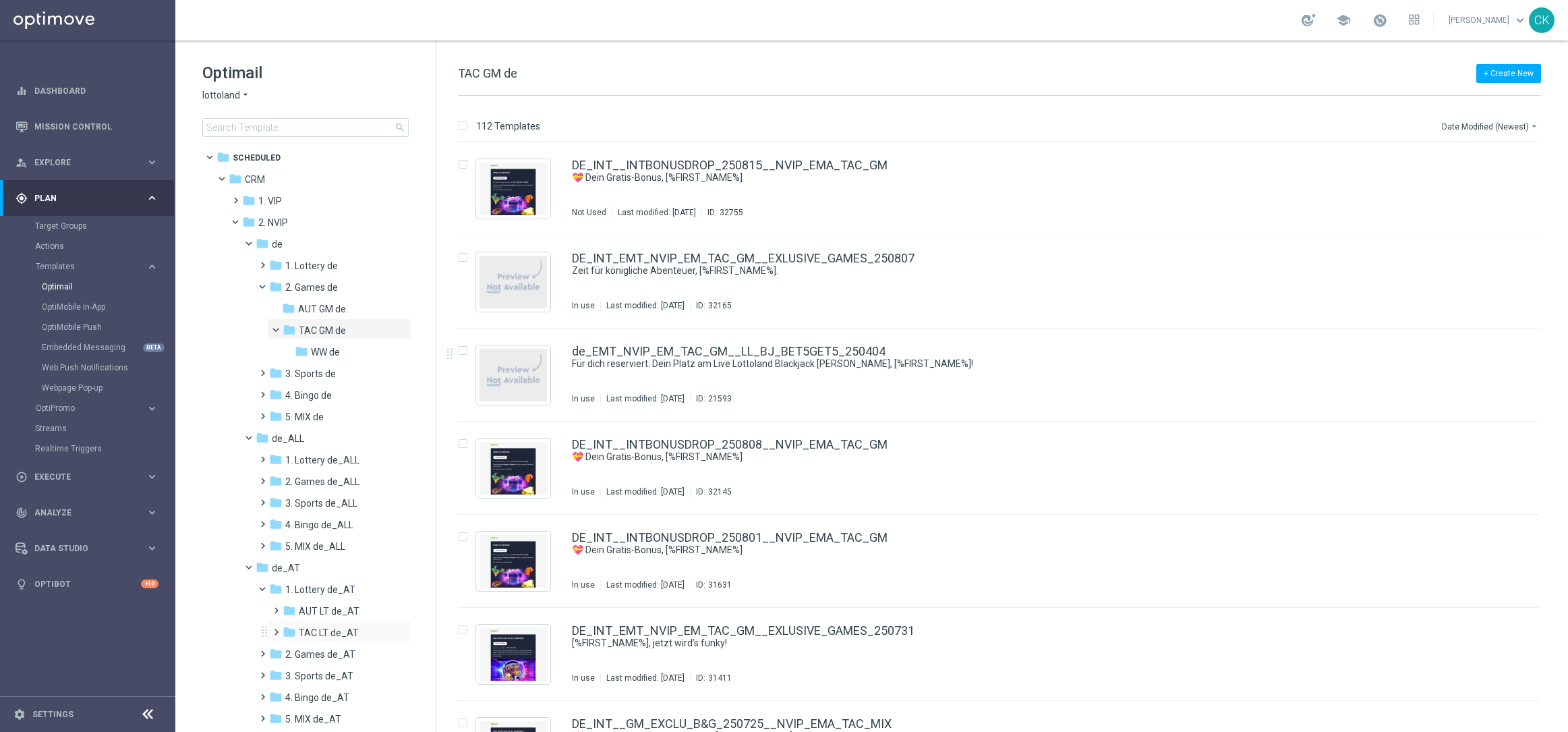
click at [276, 629] on span at bounding box center [274, 626] width 6 height 6
click at [320, 649] on span "de_AT_645" at bounding box center [335, 653] width 50 height 12
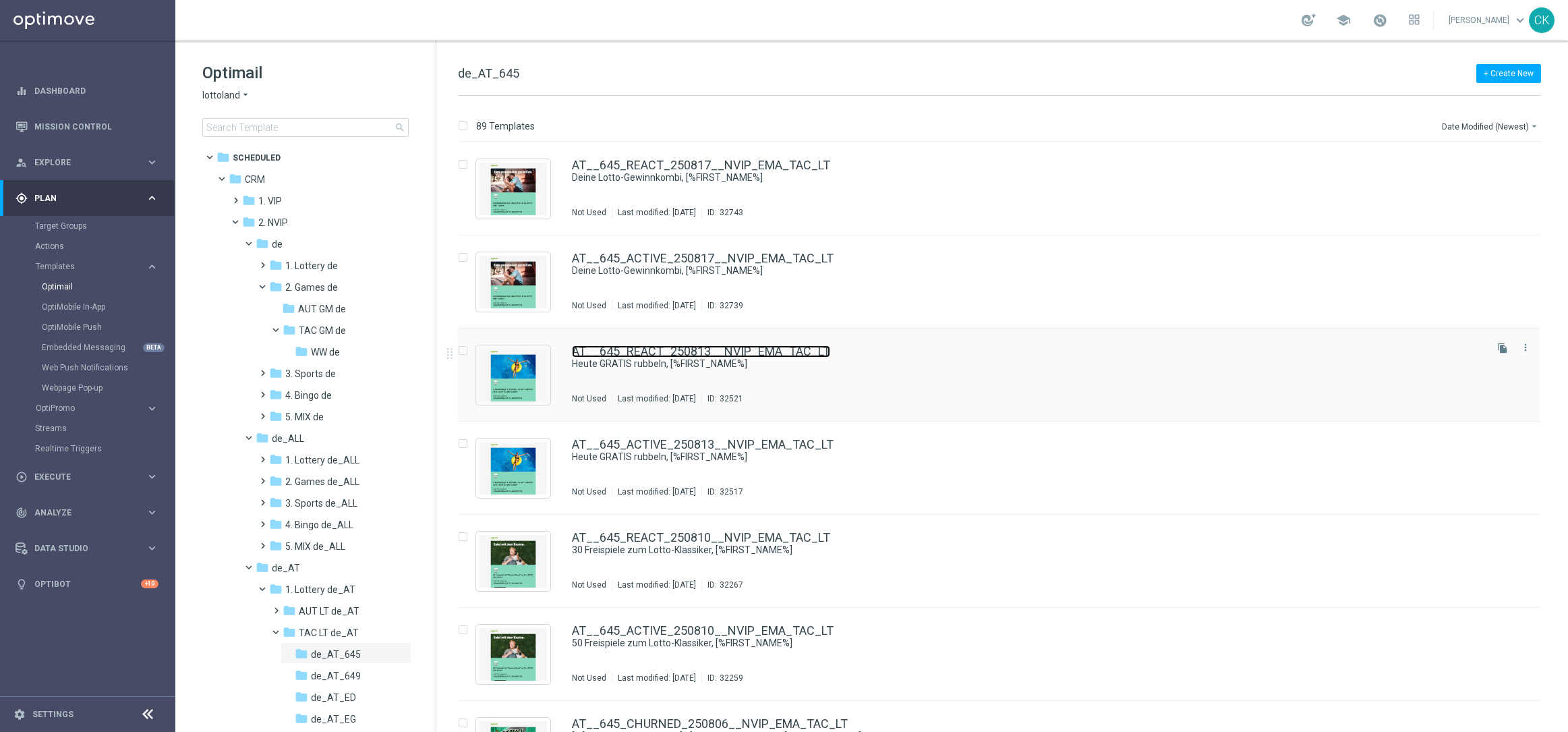
click at [637, 353] on link "AT__645_REACT_250813__NVIP_EMA_TAC_LT" at bounding box center [701, 351] width 258 height 12
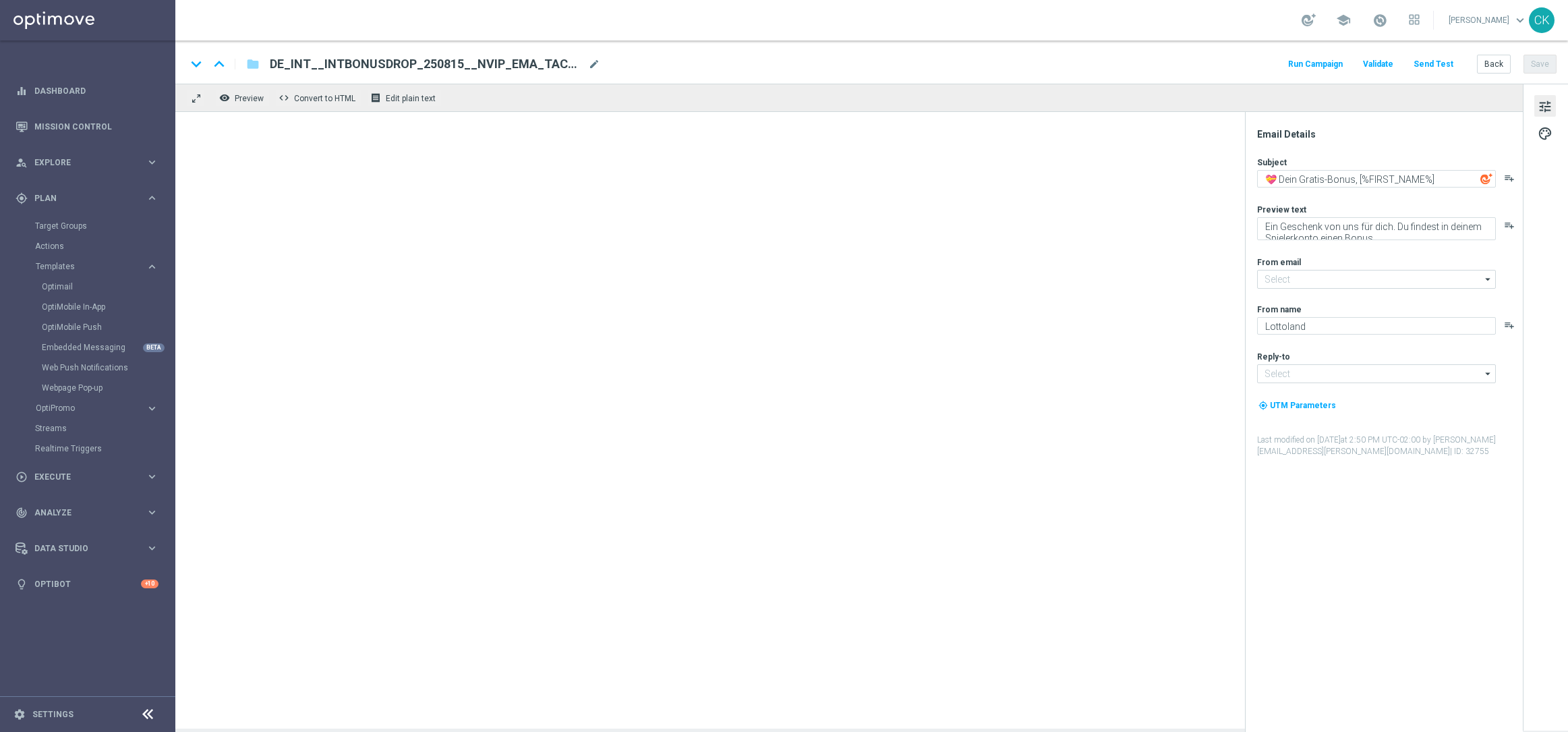
type input "[EMAIL_ADDRESS][DOMAIN_NAME]"
type textarea "Heute GRATIS rubbeln, [%FIRST_NAME%]"
type textarea "Zu deinem LOTTO 6 aus 45."
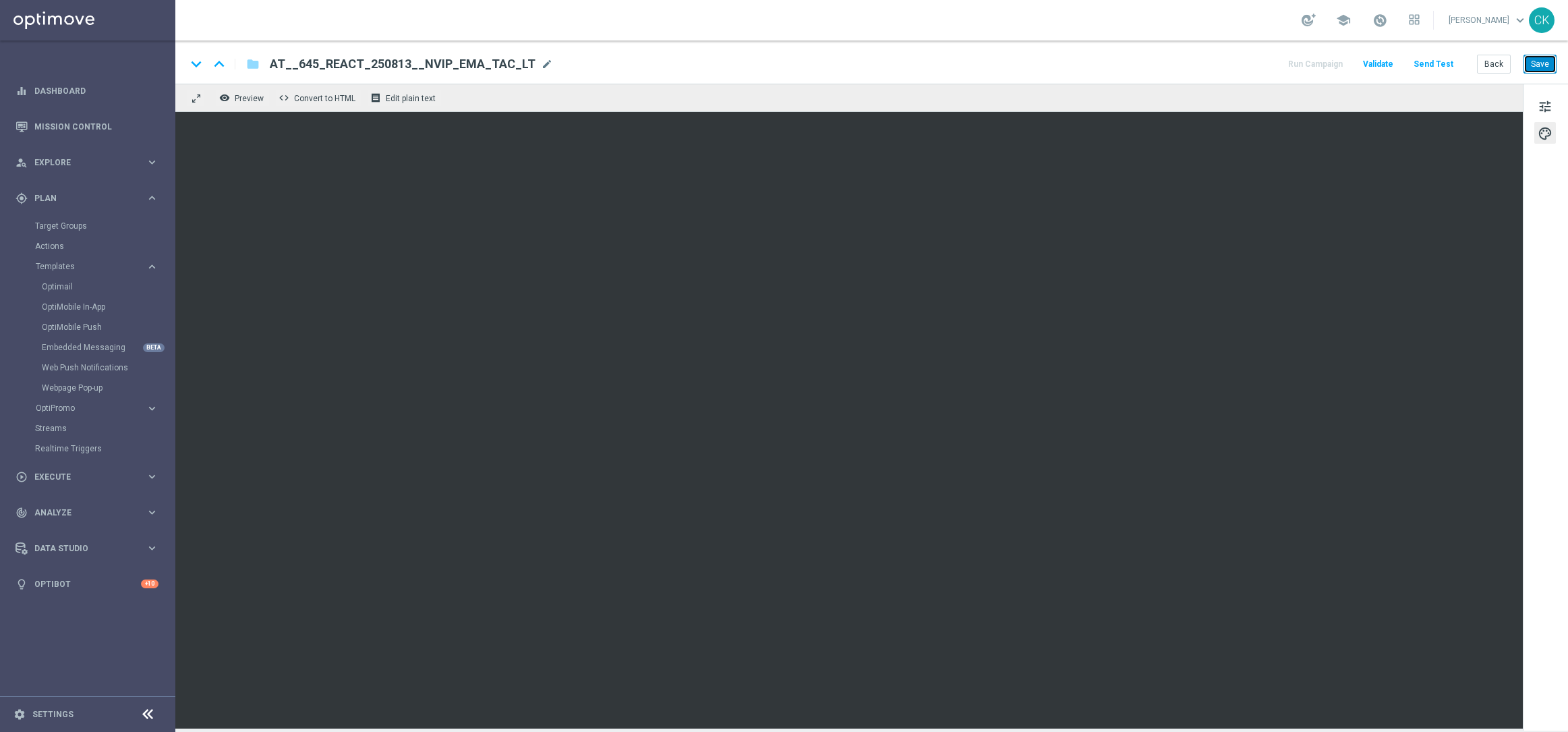
click at [1544, 60] on button "Save" at bounding box center [1540, 64] width 33 height 19
click at [1502, 61] on button "Back" at bounding box center [1493, 64] width 34 height 19
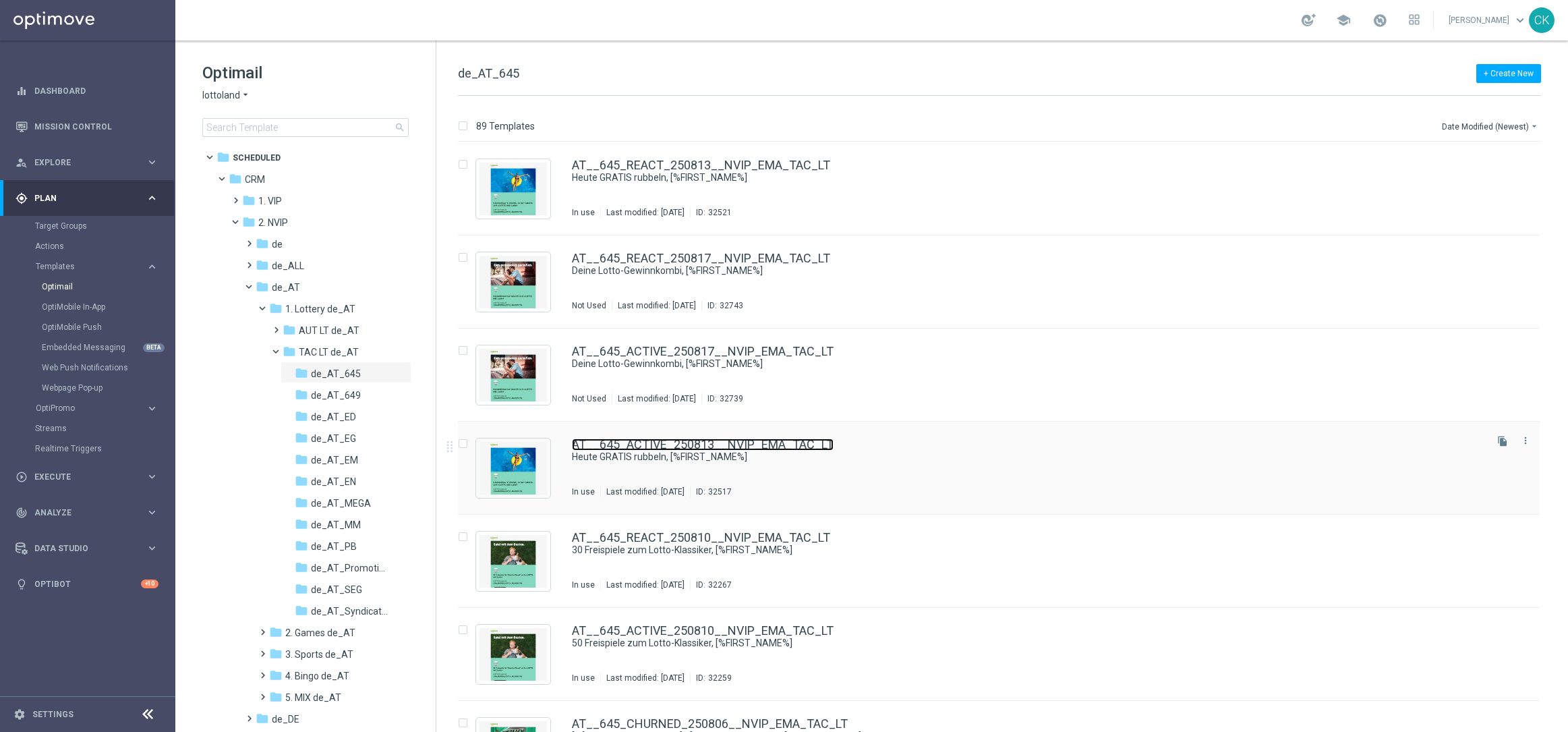
click at [642, 438] on link "AT__645_ACTIVE_250813__NVIP_EMA_TAC_LT" at bounding box center [703, 444] width 261 height 12
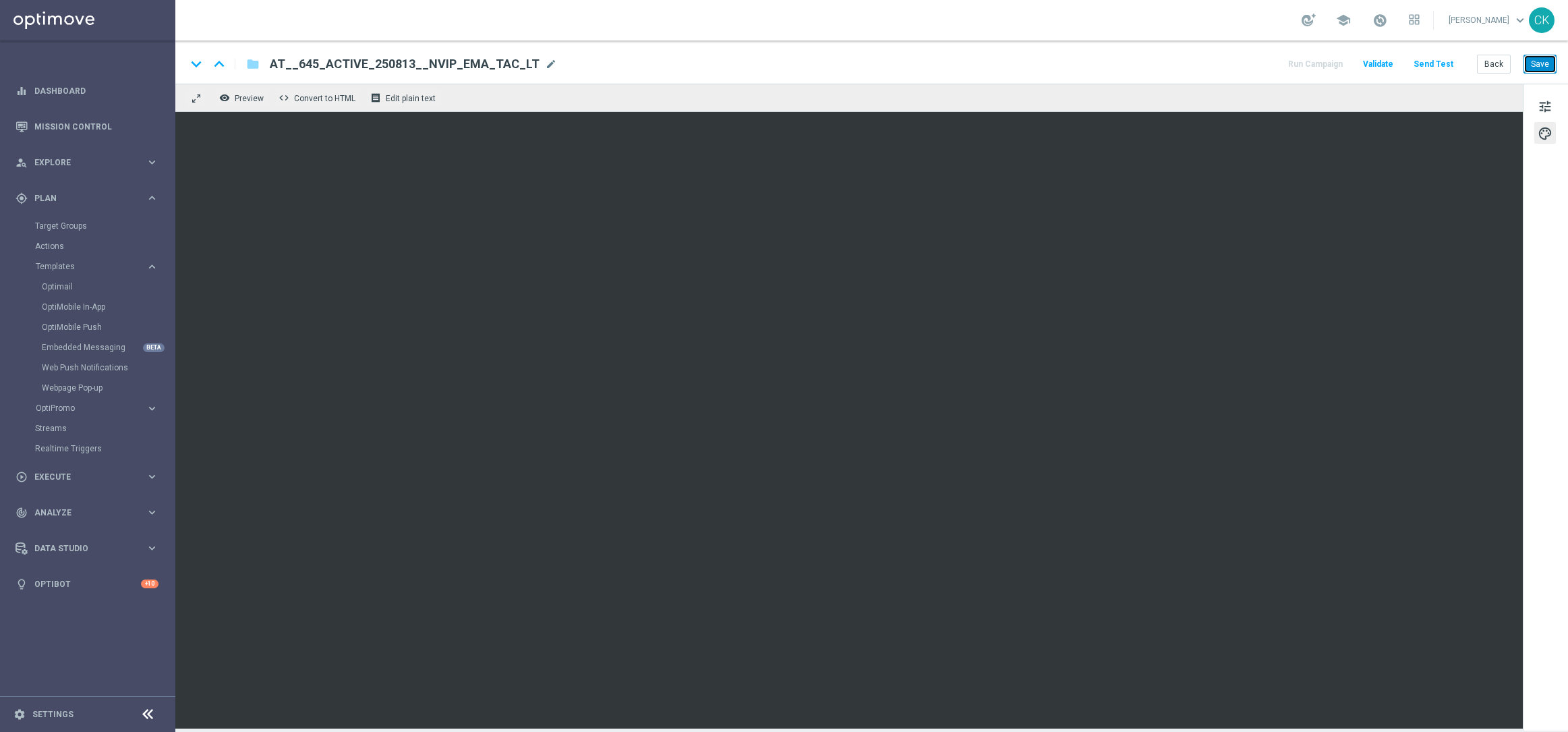
click at [1539, 68] on button "Save" at bounding box center [1540, 64] width 33 height 19
click at [1494, 65] on button "Back" at bounding box center [1493, 64] width 34 height 19
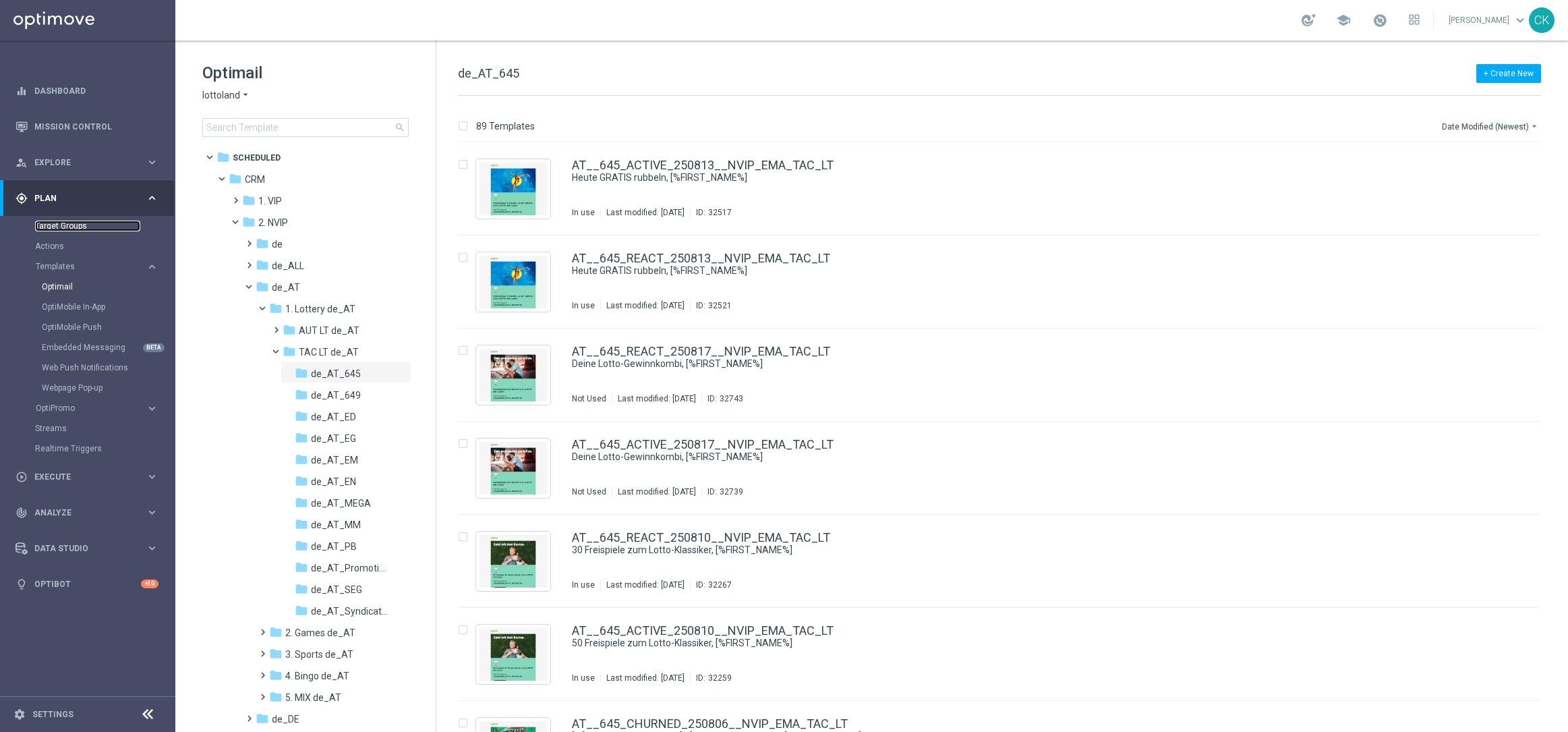
click at [68, 224] on link "Target Groups" at bounding box center [88, 226] width 105 height 11
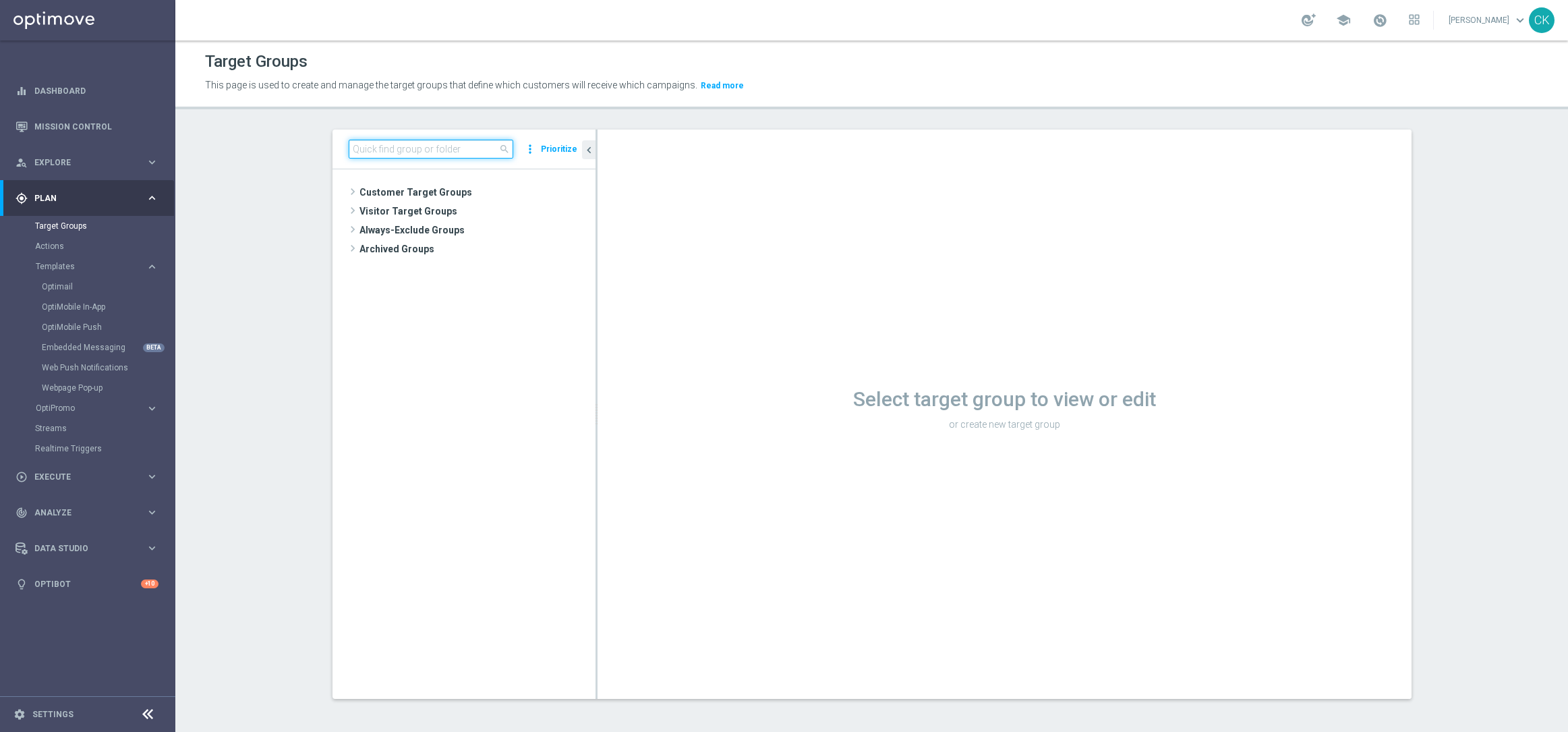
click at [408, 150] on input at bounding box center [431, 149] width 165 height 19
paste input "DE_GAMES_LIST_INT"
type input "DE_GAMES_LIST_INT"
click at [440, 242] on div "insert_drive_file DE_GAMES_LIST_INT" at bounding box center [481, 249] width 163 height 19
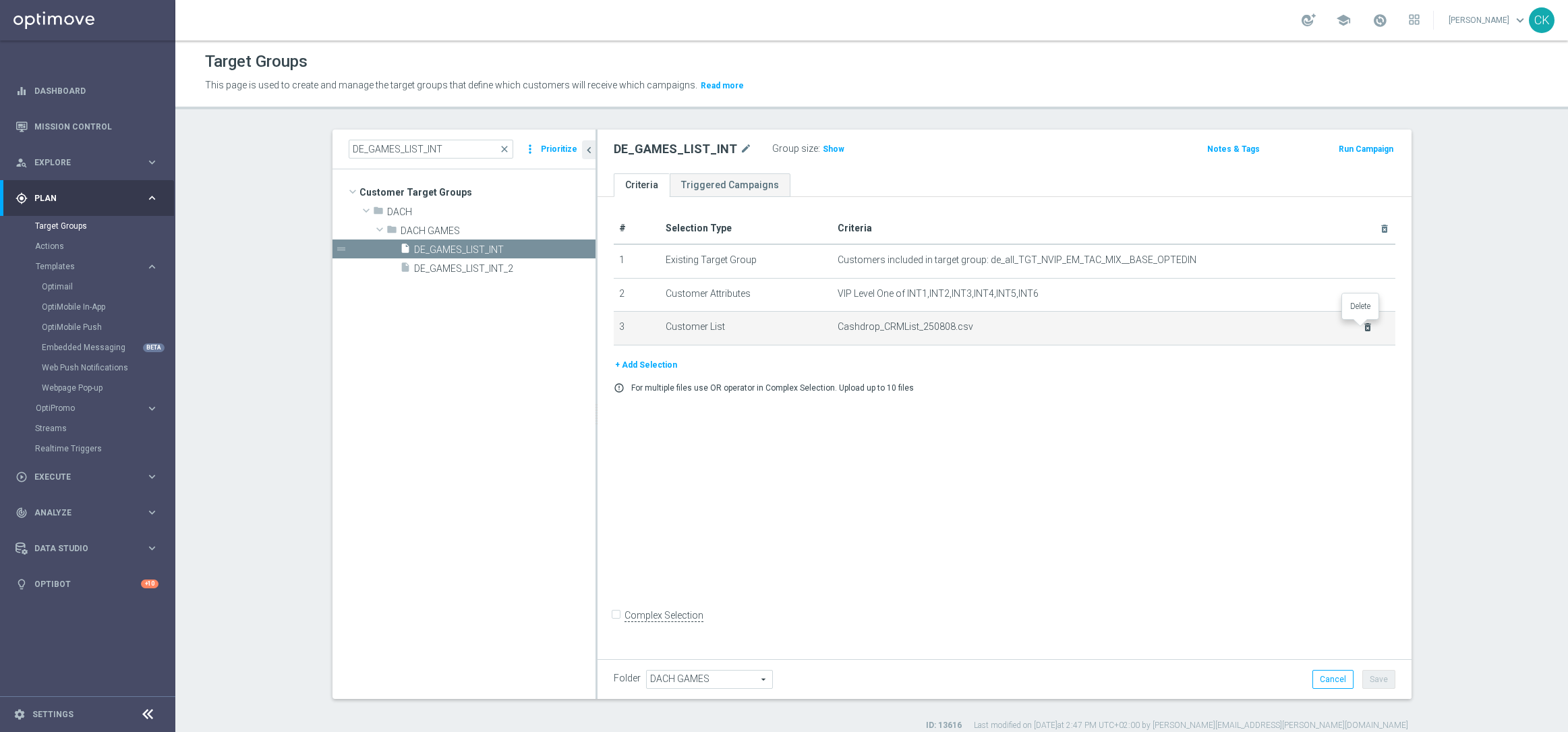
click at [1364, 328] on icon "delete_forever" at bounding box center [1368, 327] width 11 height 11
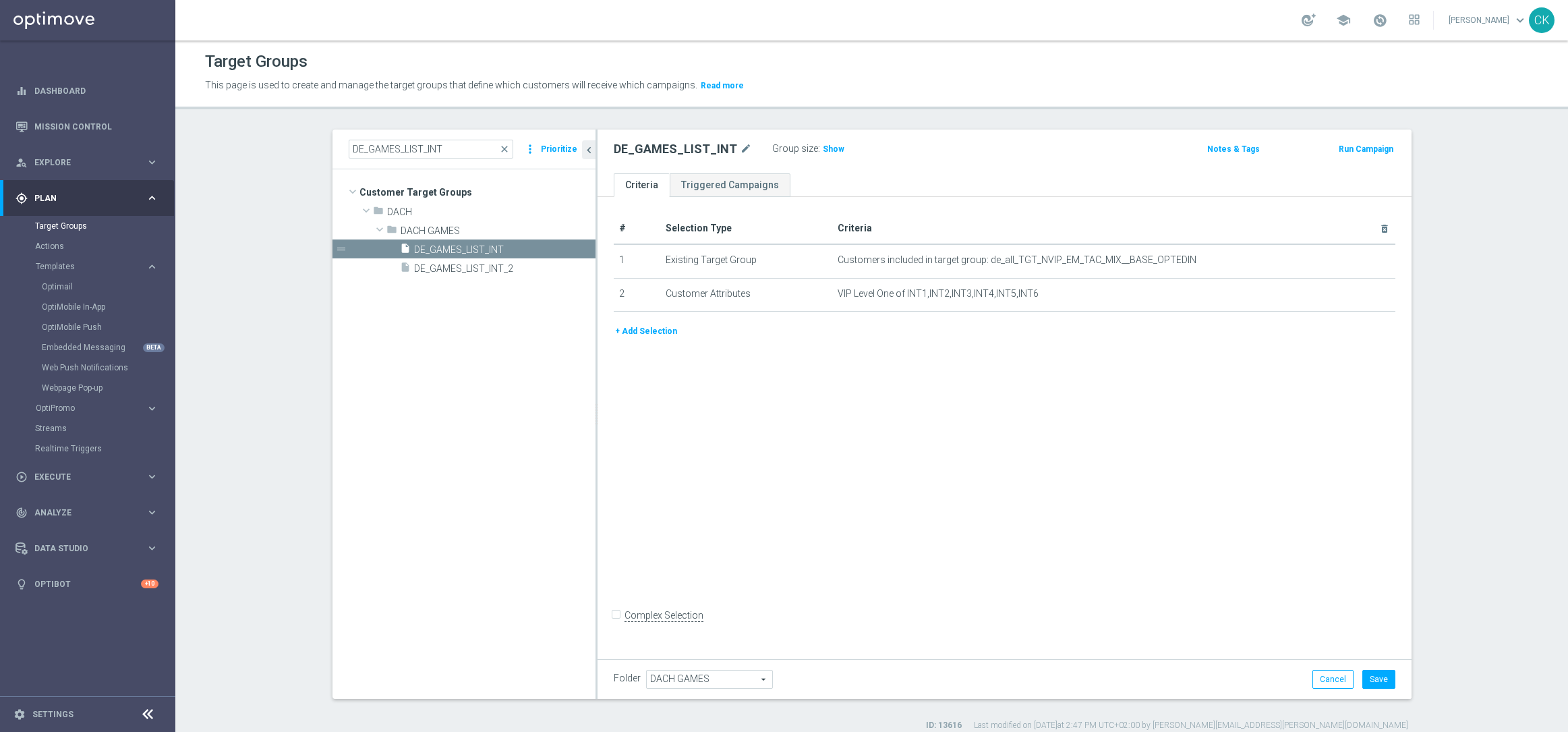
click at [645, 326] on button "+ Add Selection" at bounding box center [646, 331] width 65 height 15
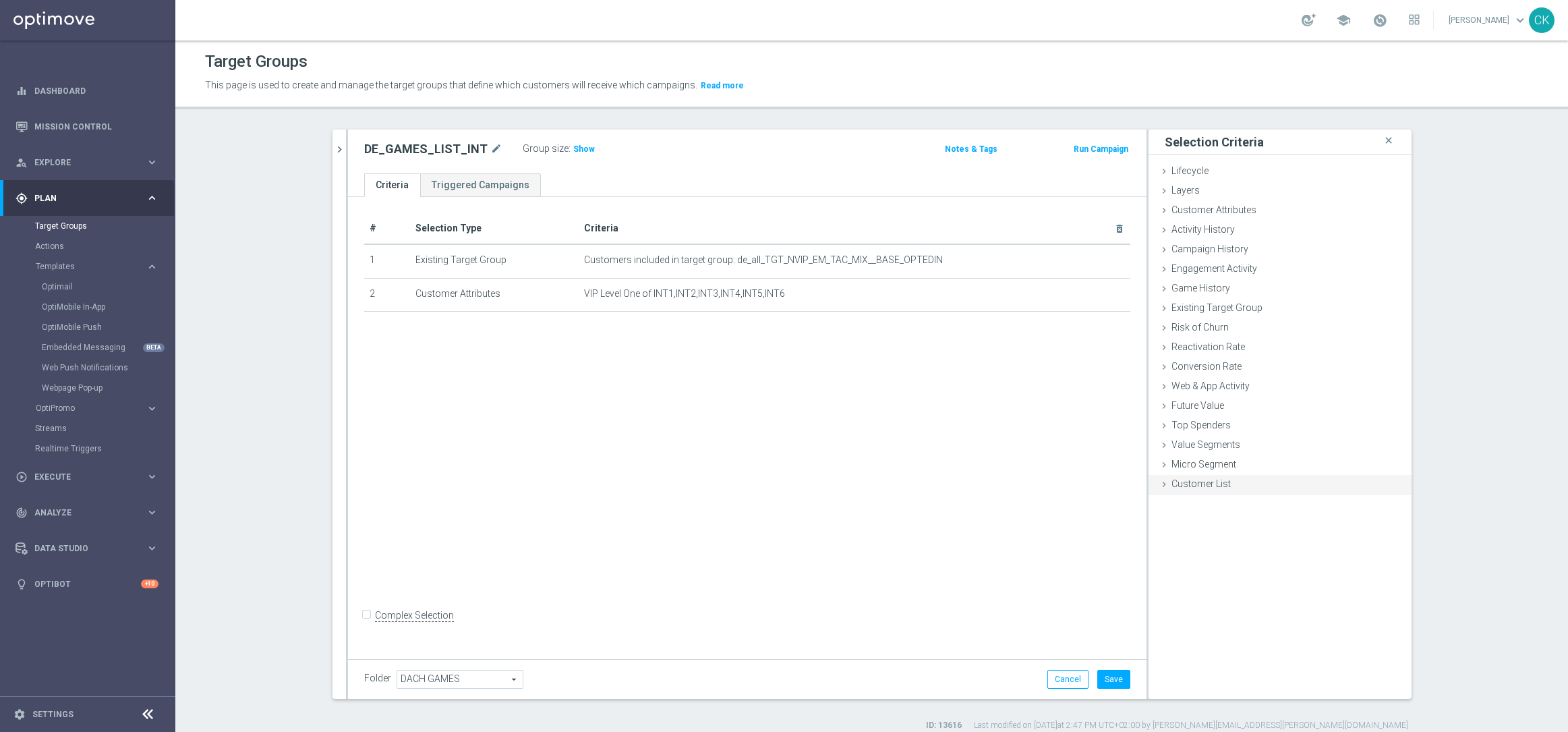
click at [1159, 485] on icon at bounding box center [1164, 484] width 11 height 11
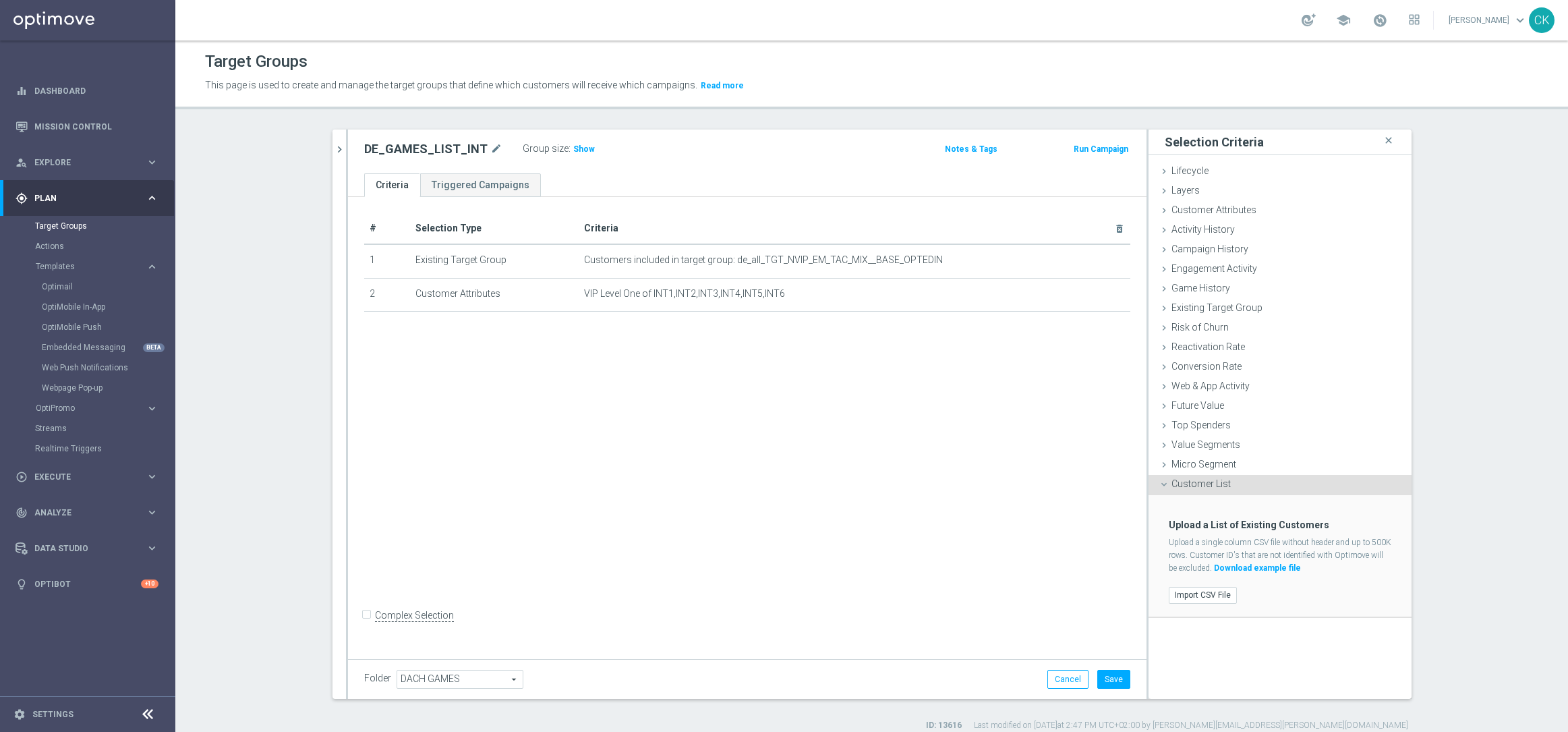
scroll to position [12, 0]
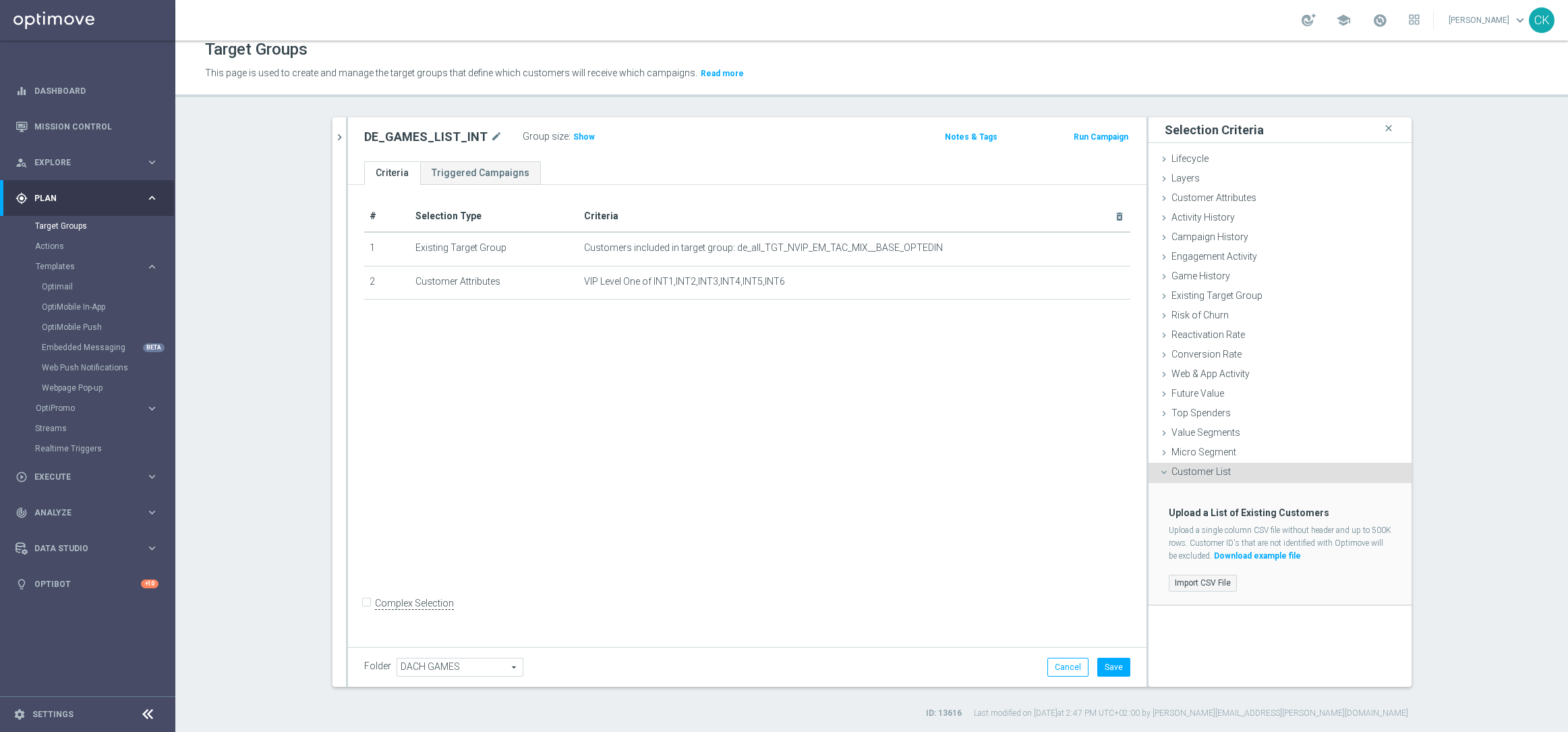
click at [1197, 577] on label "Import CSV File" at bounding box center [1203, 582] width 68 height 17
click at [0, 0] on input "Import CSV File" at bounding box center [0, 0] width 0 height 0
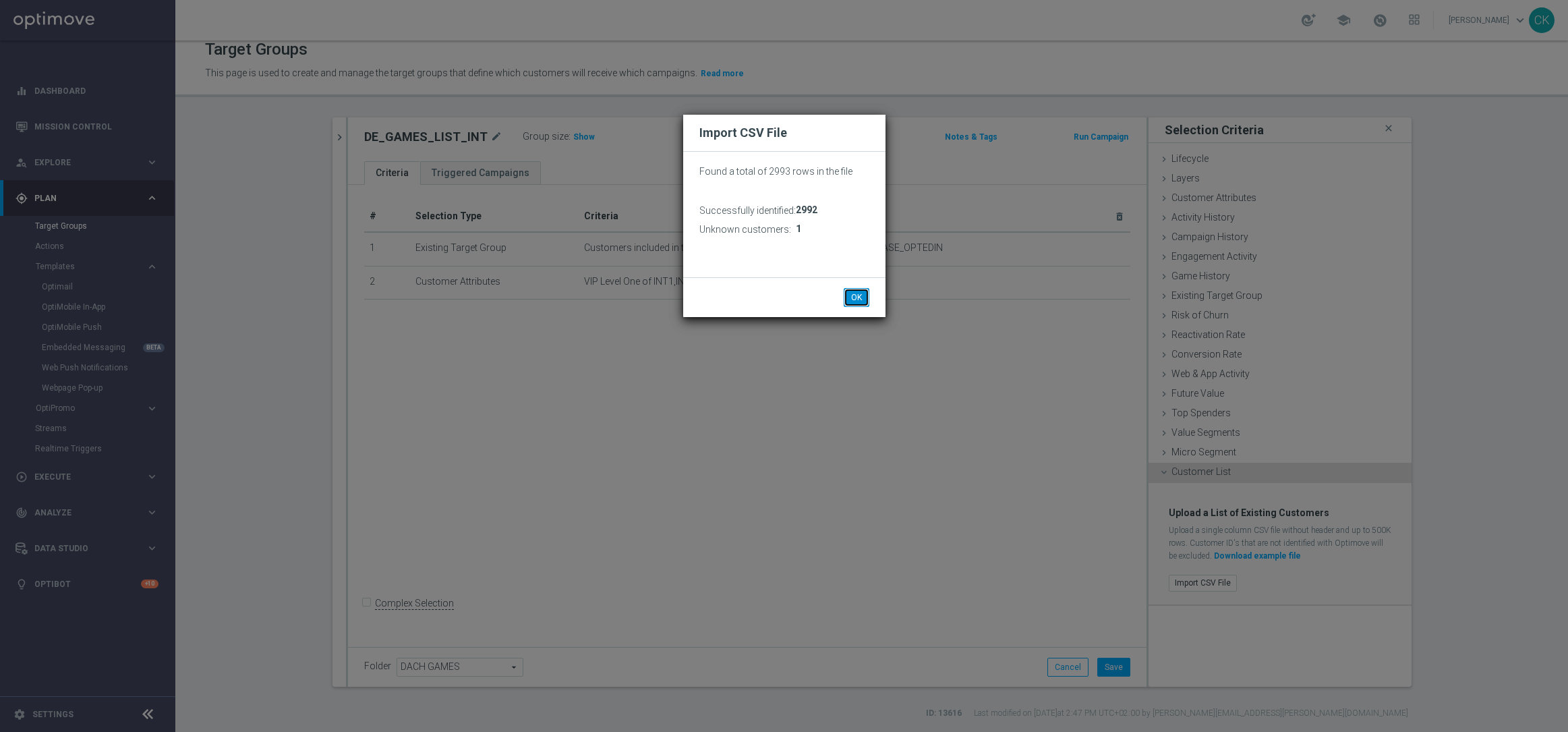
click at [862, 295] on button "OK" at bounding box center [856, 298] width 26 height 19
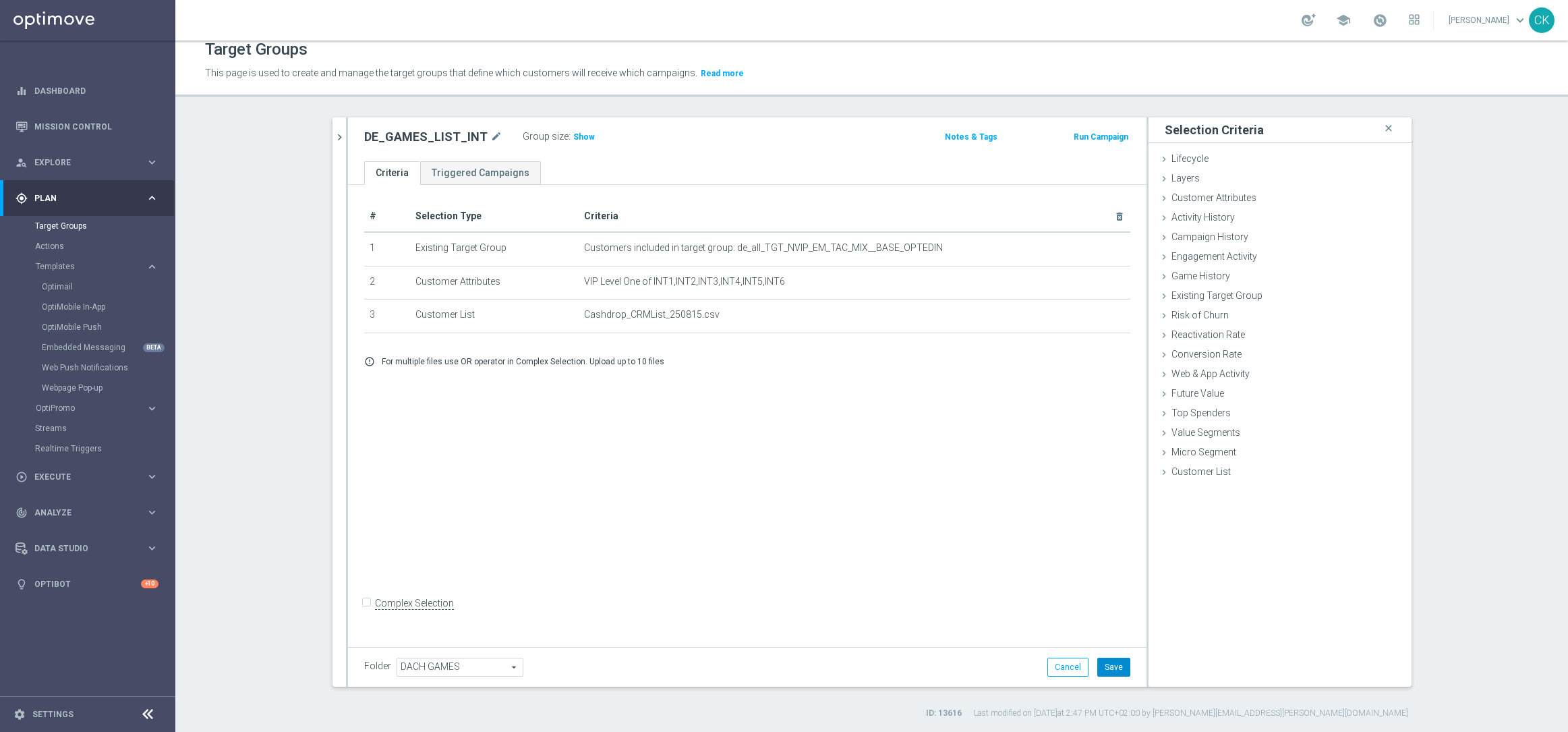
click at [1108, 667] on button "Save" at bounding box center [1114, 667] width 33 height 19
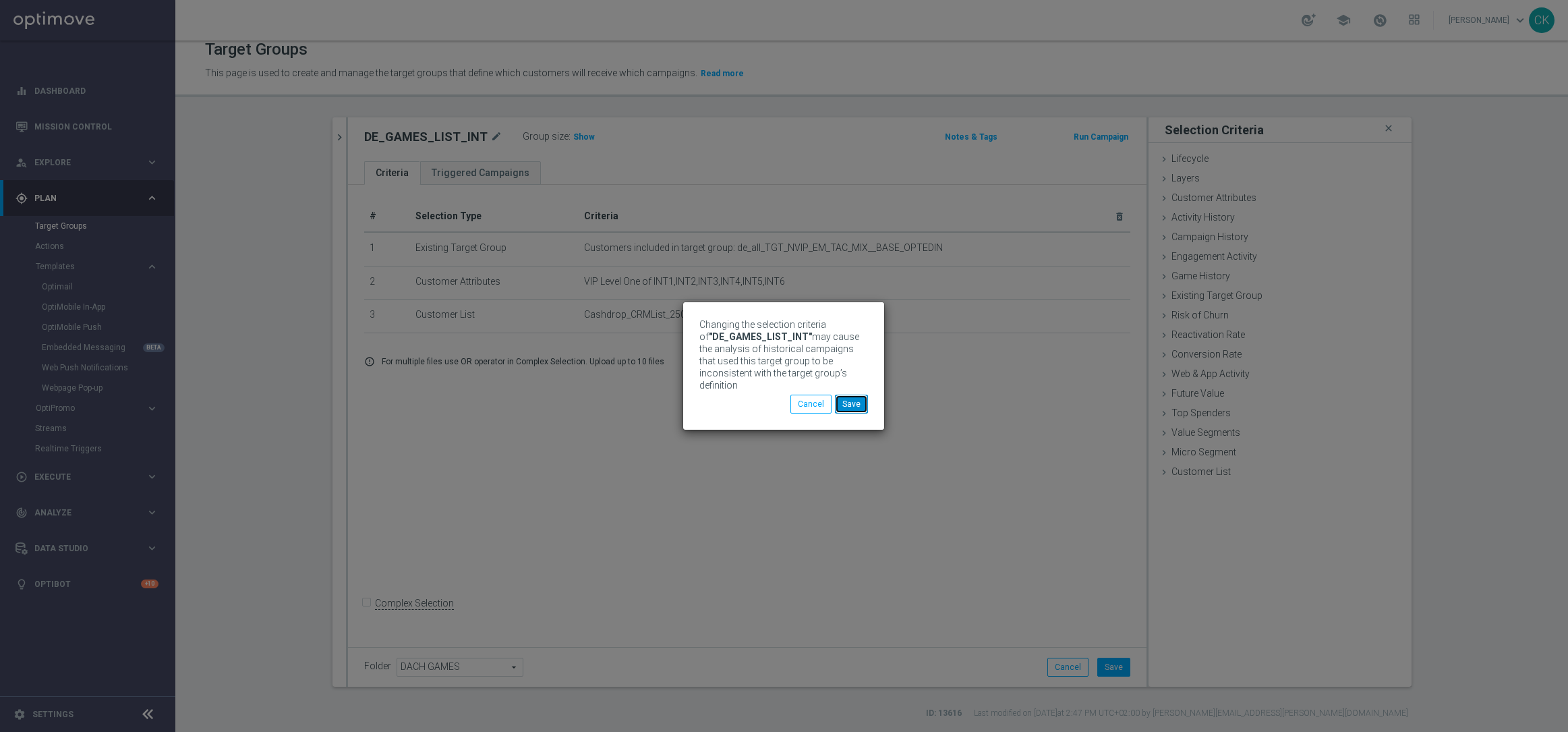
click at [855, 397] on button "Save" at bounding box center [852, 404] width 33 height 19
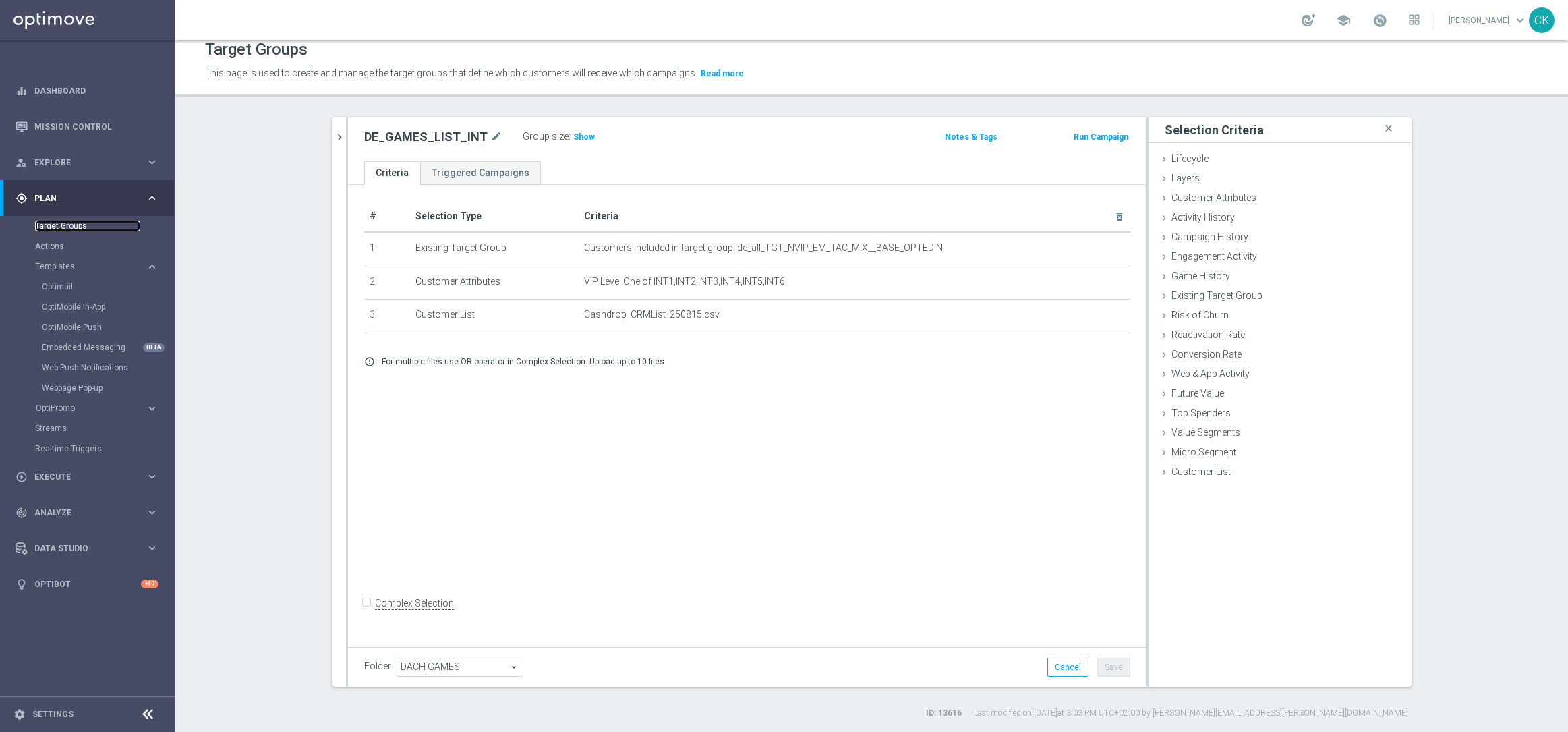
click at [57, 224] on link "Target Groups" at bounding box center [88, 226] width 105 height 11
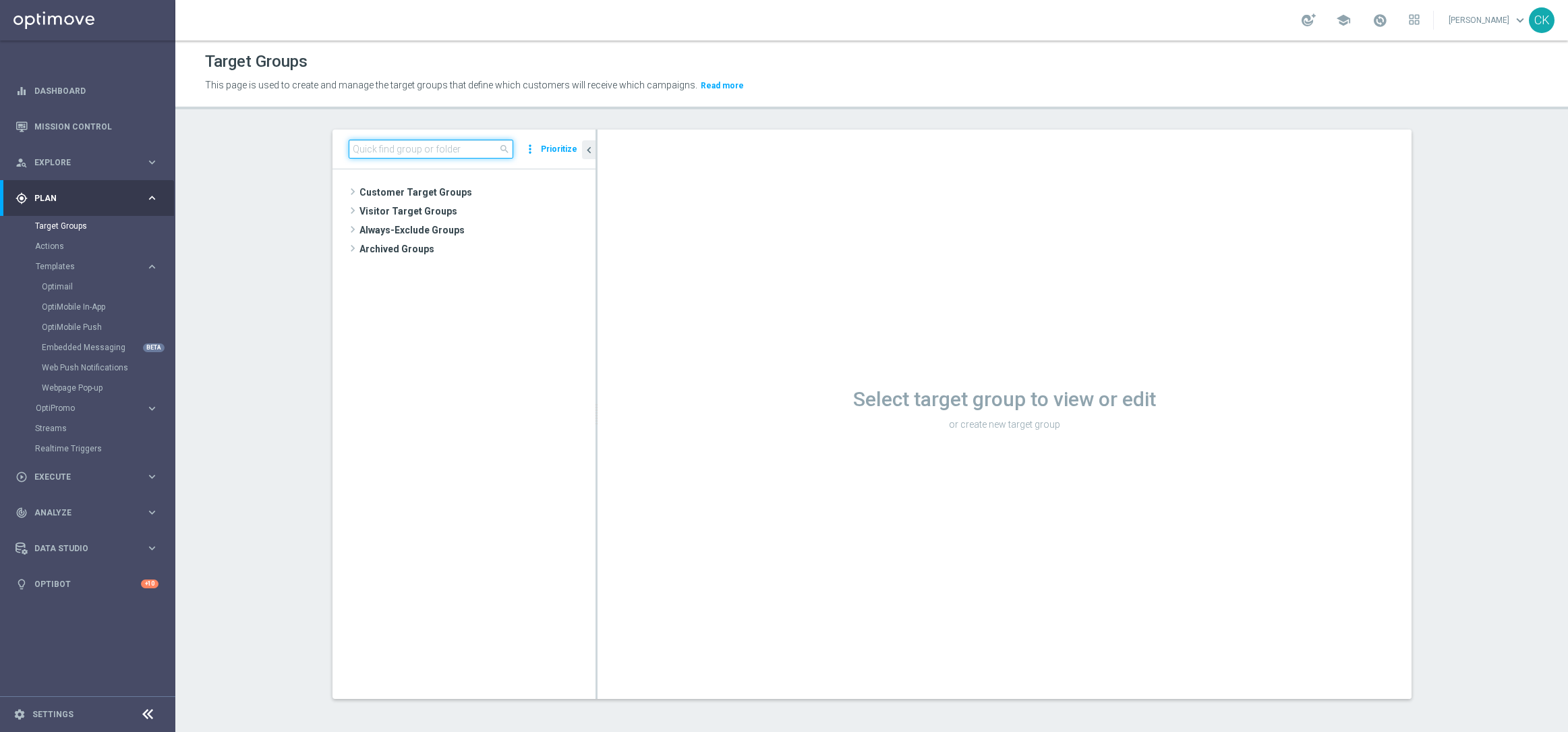
click at [369, 145] on input at bounding box center [431, 149] width 165 height 19
paste input "DE_GAMES_LIST_INT"
type input "DE_GAMES_LIST_INT"
click at [489, 247] on span "DE_GAMES_LIST_INT" at bounding box center [488, 250] width 149 height 12
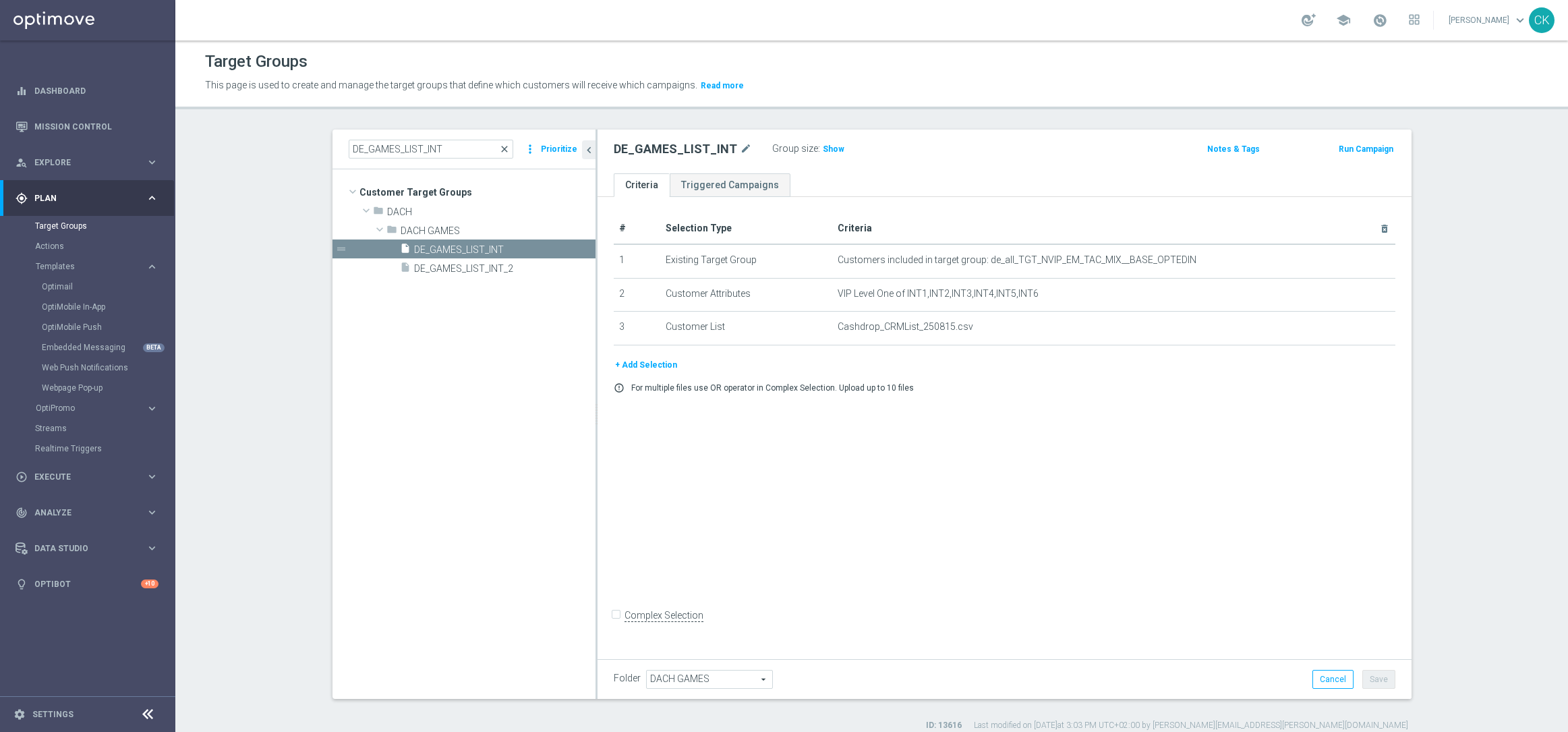
click at [500, 147] on span "close" at bounding box center [505, 150] width 11 height 11
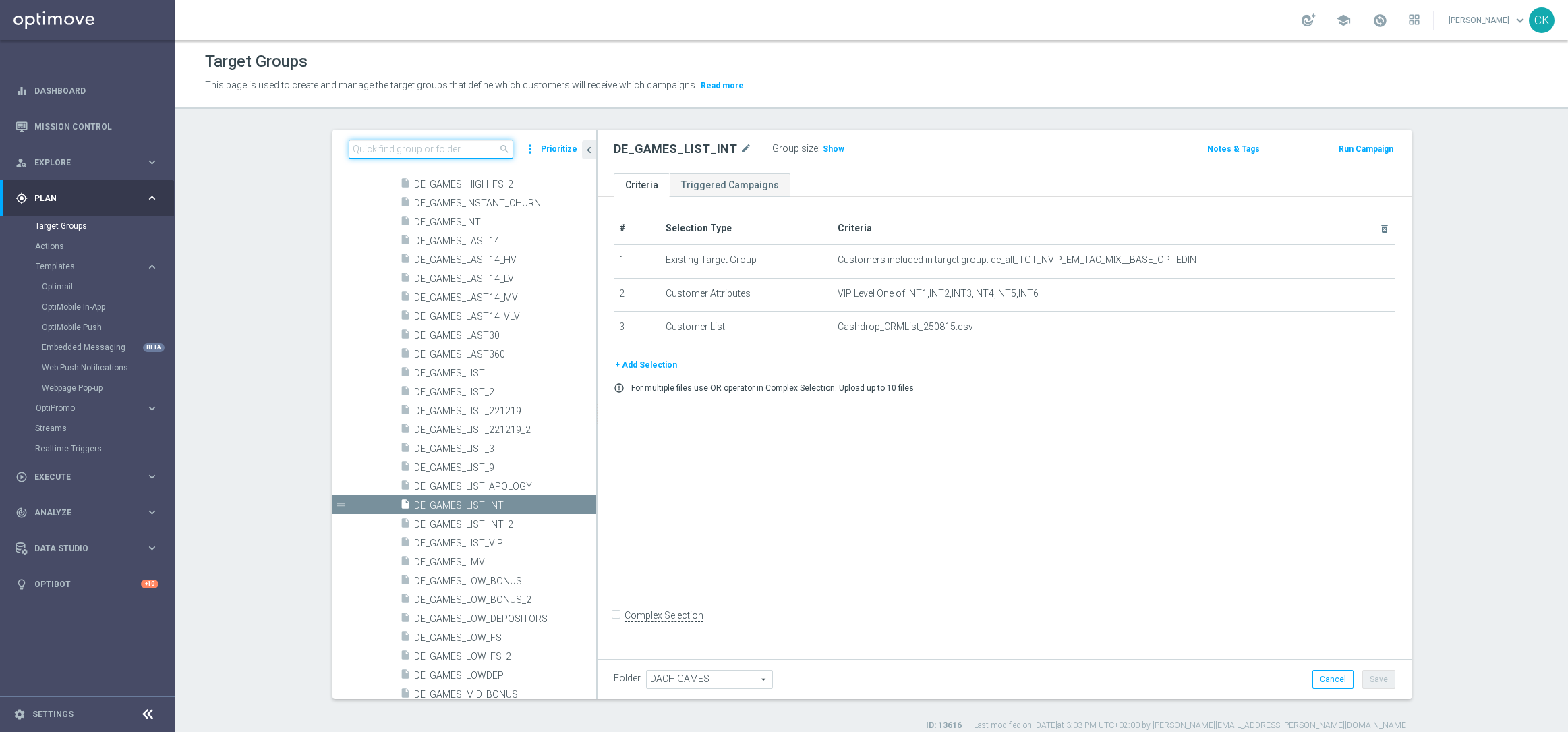
click at [426, 145] on input at bounding box center [431, 149] width 165 height 19
paste input "DE_RI_GAMES_LIST_INT"
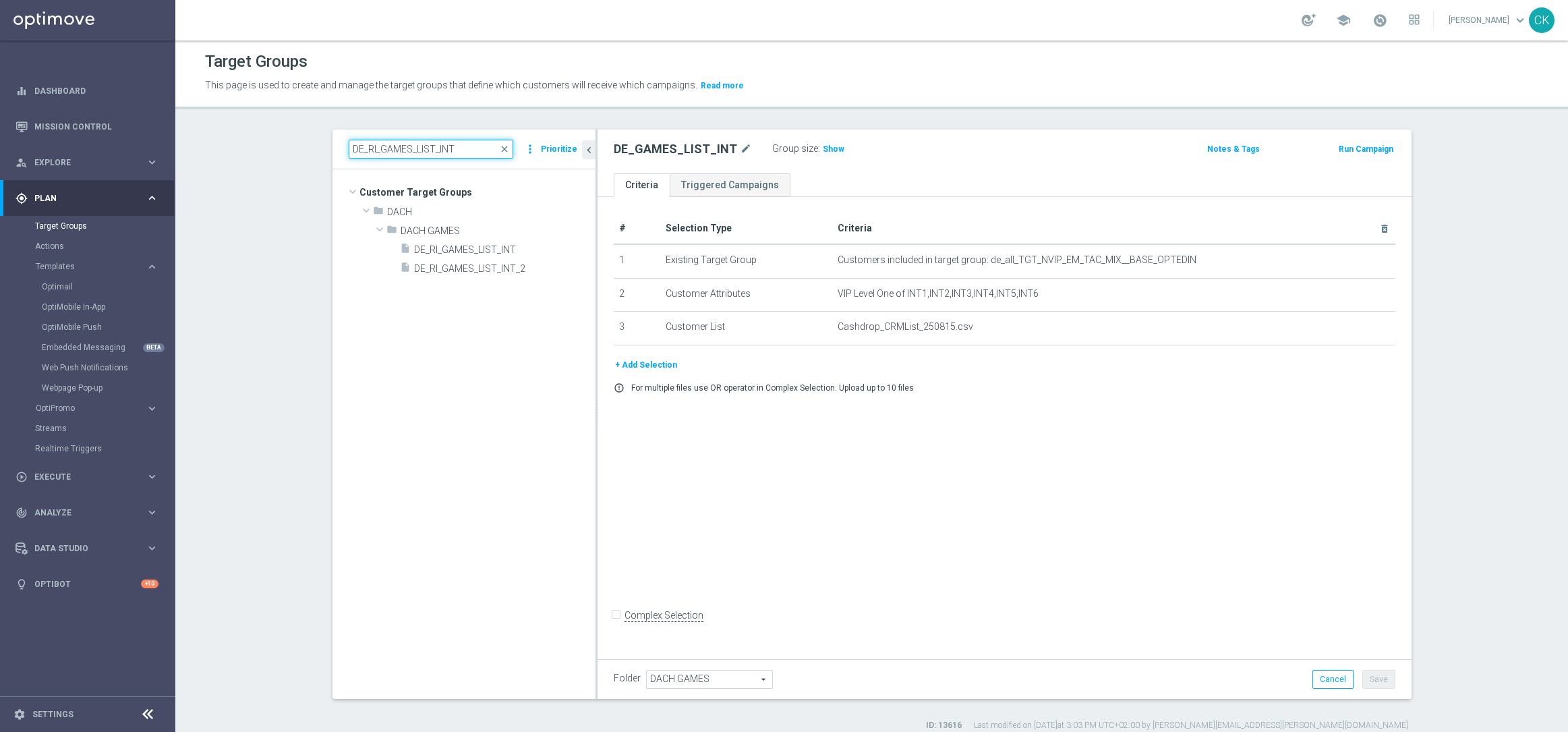
scroll to position [0, 0]
type input "DE_RI_GAMES_LIST_INT"
click at [475, 247] on span "DE_RI_GAMES_LIST_INT" at bounding box center [488, 250] width 149 height 12
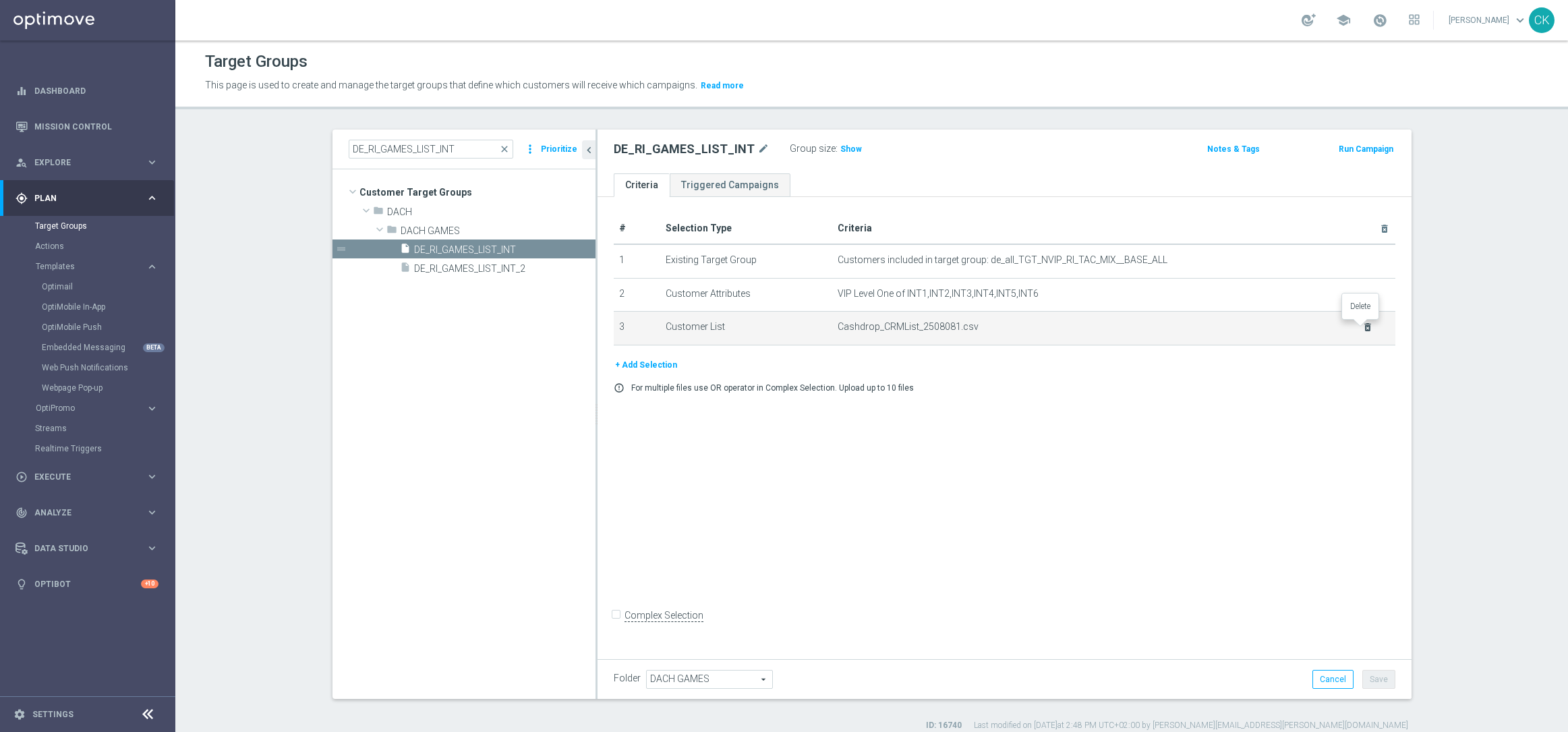
click at [1363, 325] on icon "delete_forever" at bounding box center [1368, 327] width 11 height 11
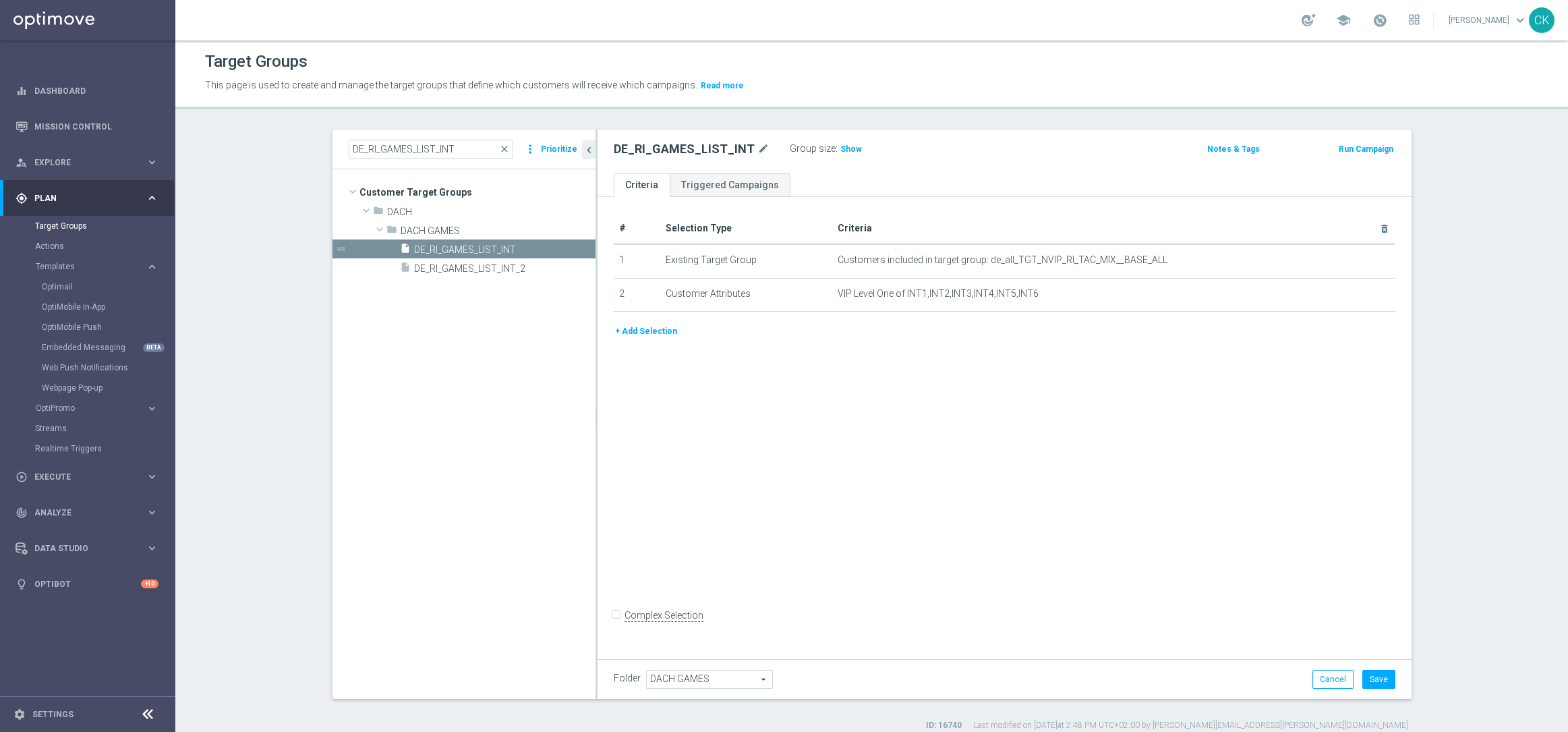
click at [629, 333] on button "+ Add Selection" at bounding box center [646, 331] width 65 height 15
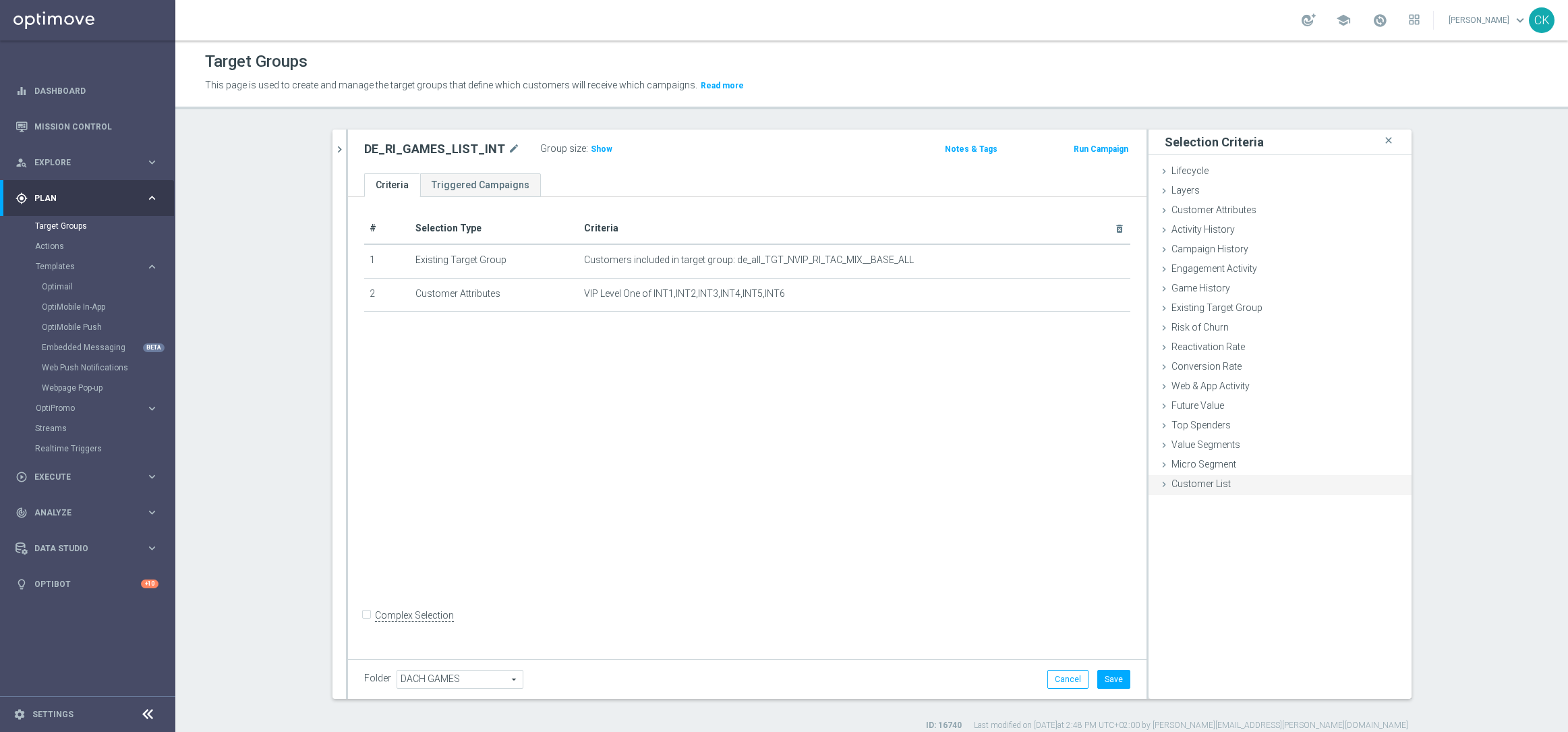
click at [1159, 482] on icon at bounding box center [1164, 484] width 11 height 11
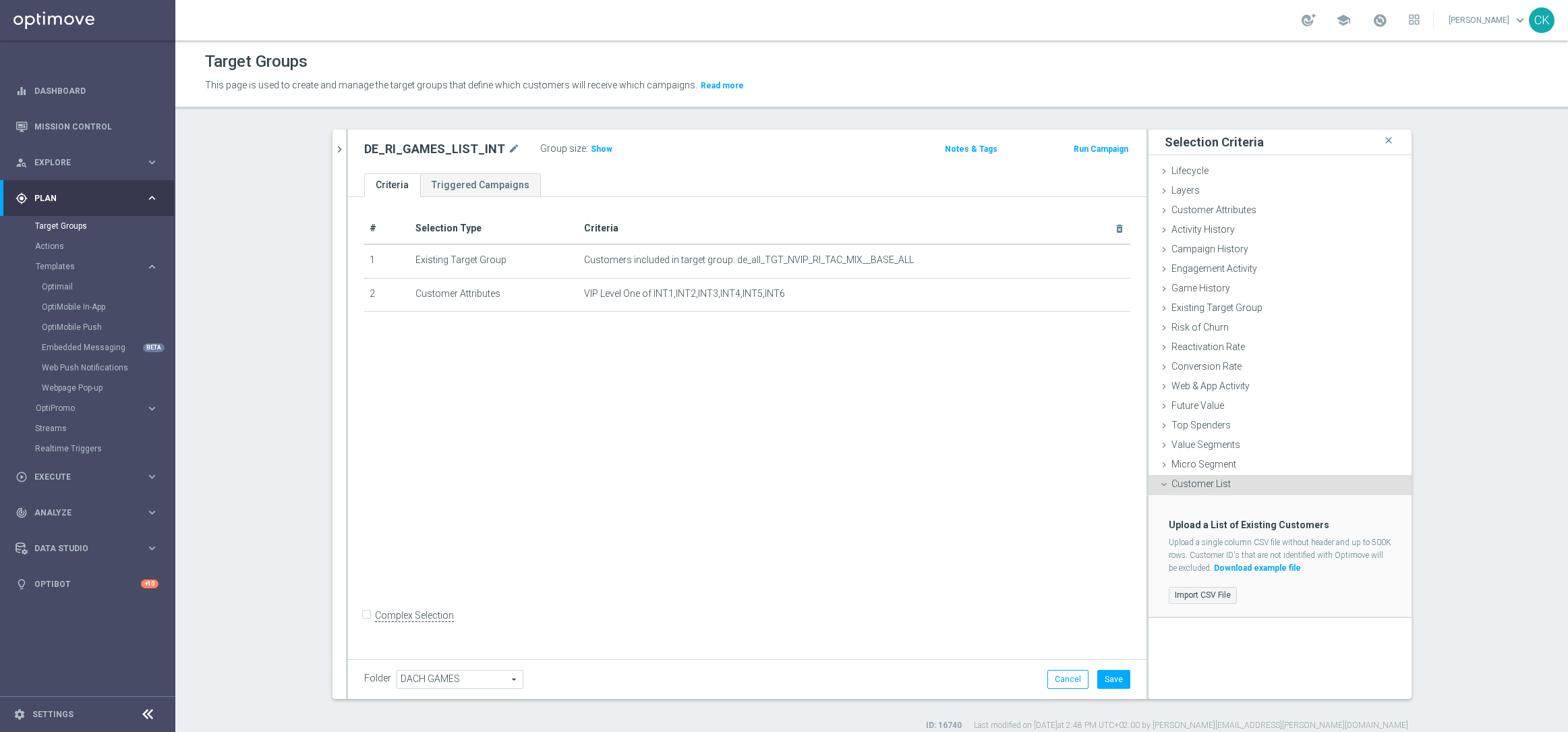
click at [1199, 594] on label "Import CSV File" at bounding box center [1203, 594] width 68 height 17
click at [0, 0] on input "Import CSV File" at bounding box center [0, 0] width 0 height 0
click at [1200, 593] on label "Import CSV File" at bounding box center [1203, 594] width 68 height 17
click at [0, 0] on input "Import CSV File" at bounding box center [0, 0] width 0 height 0
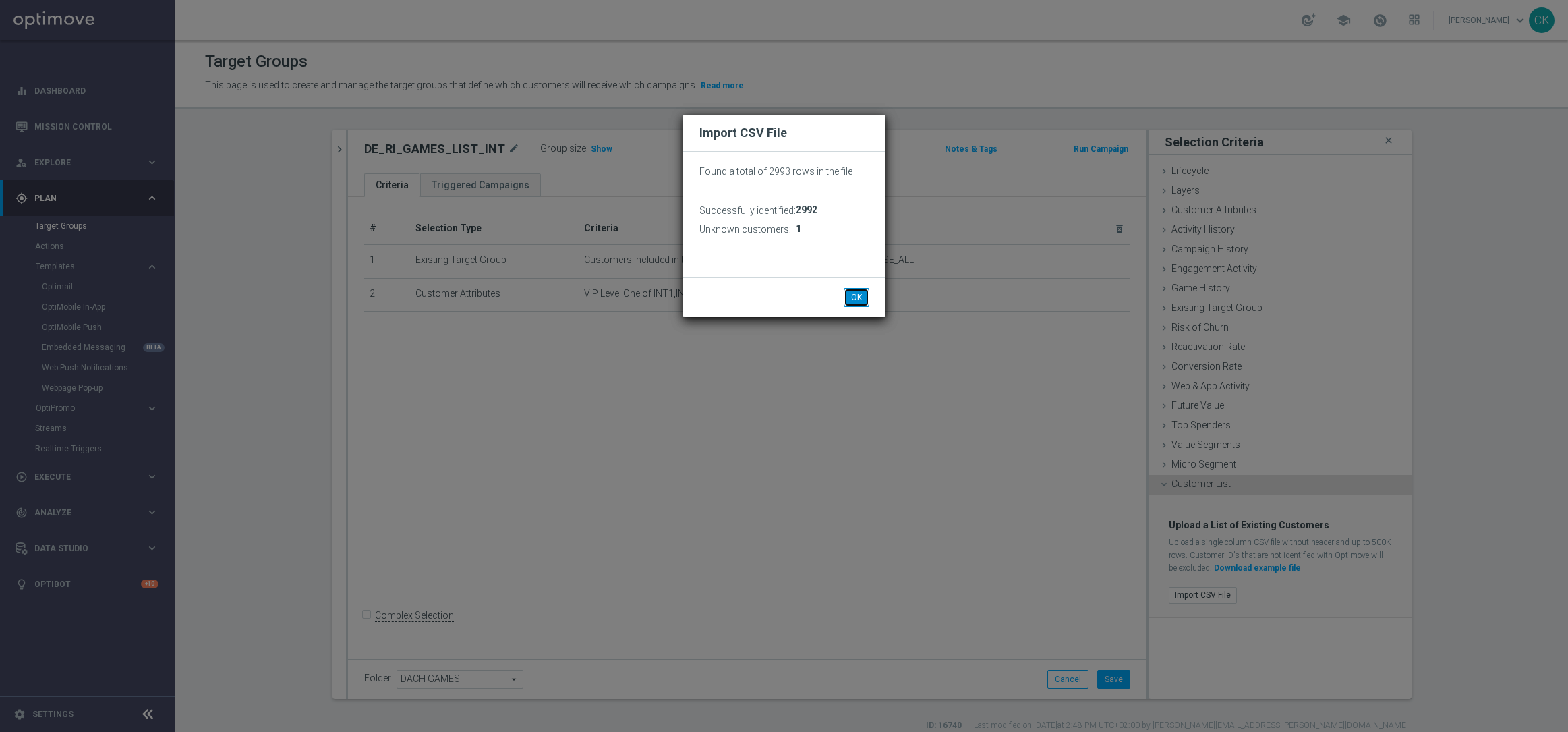
click at [860, 294] on button "OK" at bounding box center [856, 298] width 26 height 19
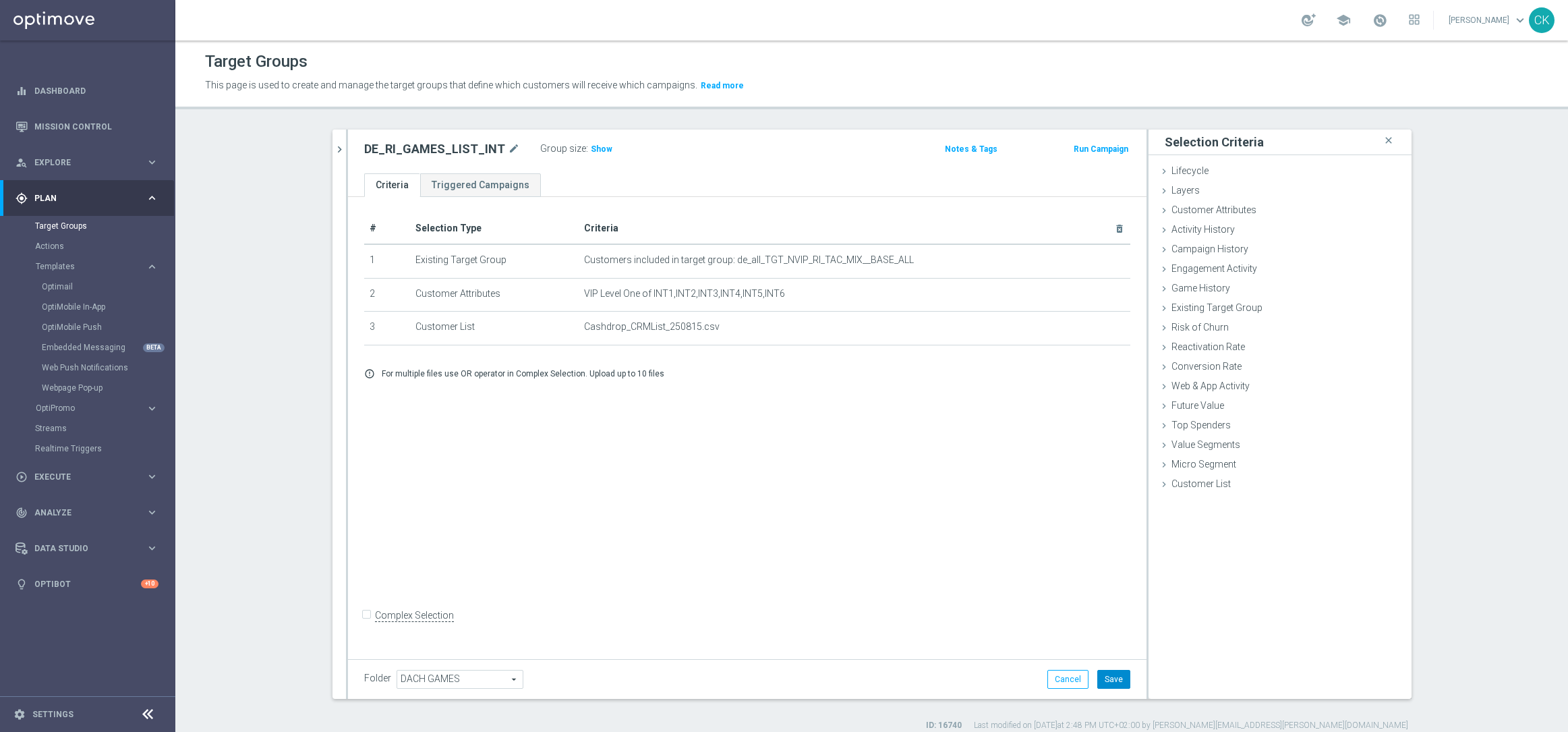
click at [1110, 677] on button "Save" at bounding box center [1114, 679] width 33 height 19
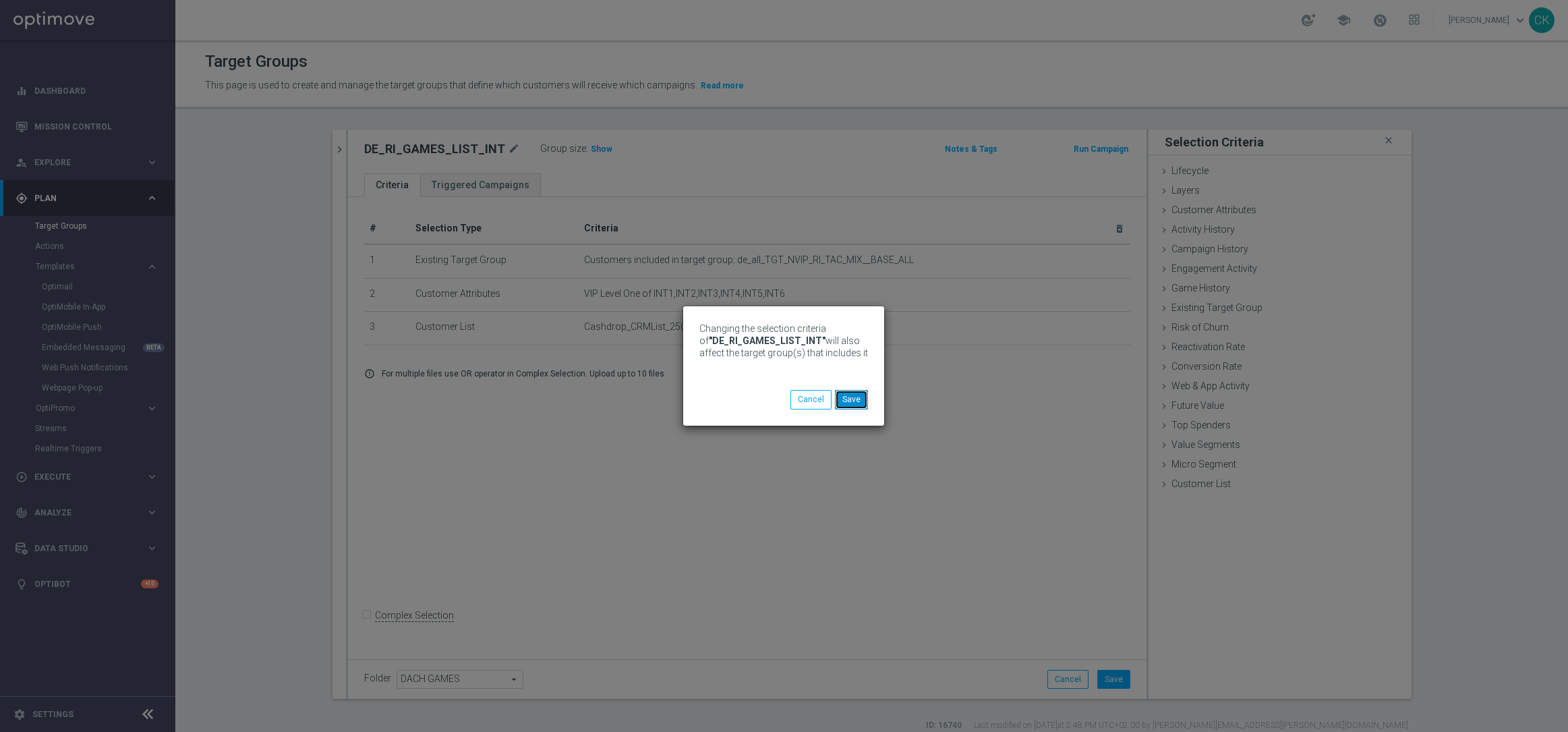
click at [852, 397] on button "Save" at bounding box center [852, 399] width 33 height 19
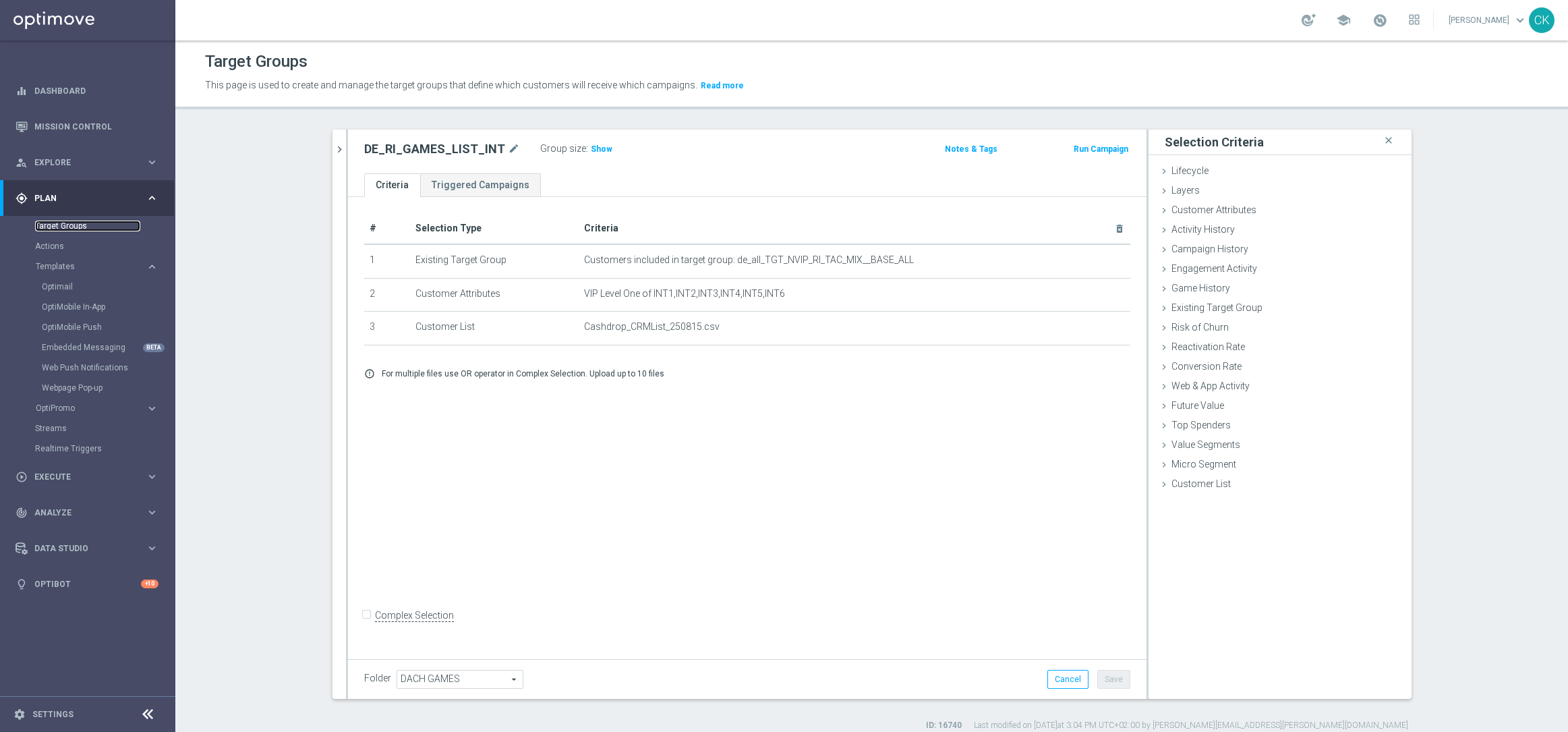
click at [61, 220] on link "Target Groups" at bounding box center [88, 226] width 105 height 11
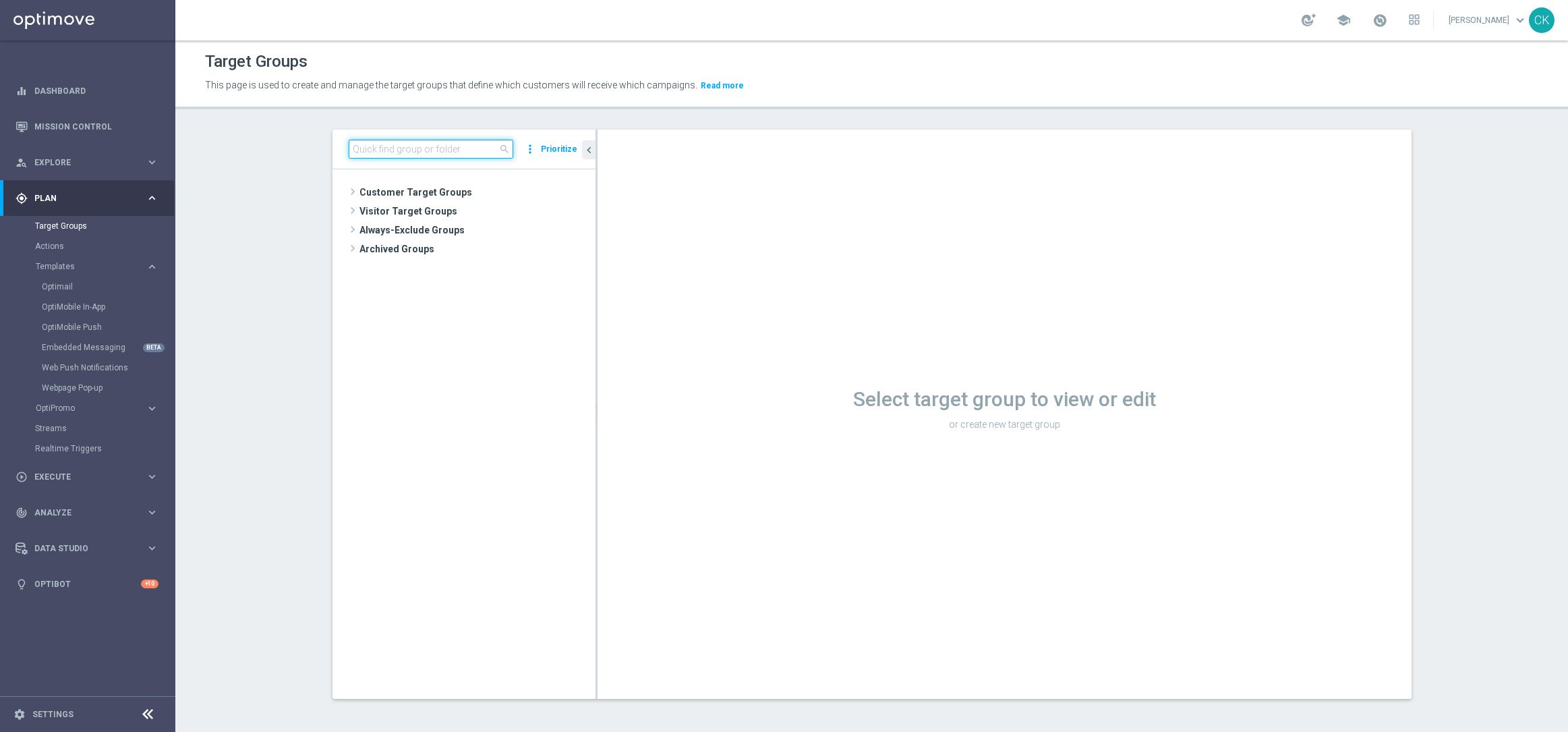
click at [394, 158] on input at bounding box center [431, 149] width 165 height 19
paste input "DE_RI_GAMES_LIST_INT"
type input "DE_RI_GAMES_LIST_INT"
click at [501, 248] on span "DE_RI_GAMES_LIST_INT" at bounding box center [488, 250] width 149 height 12
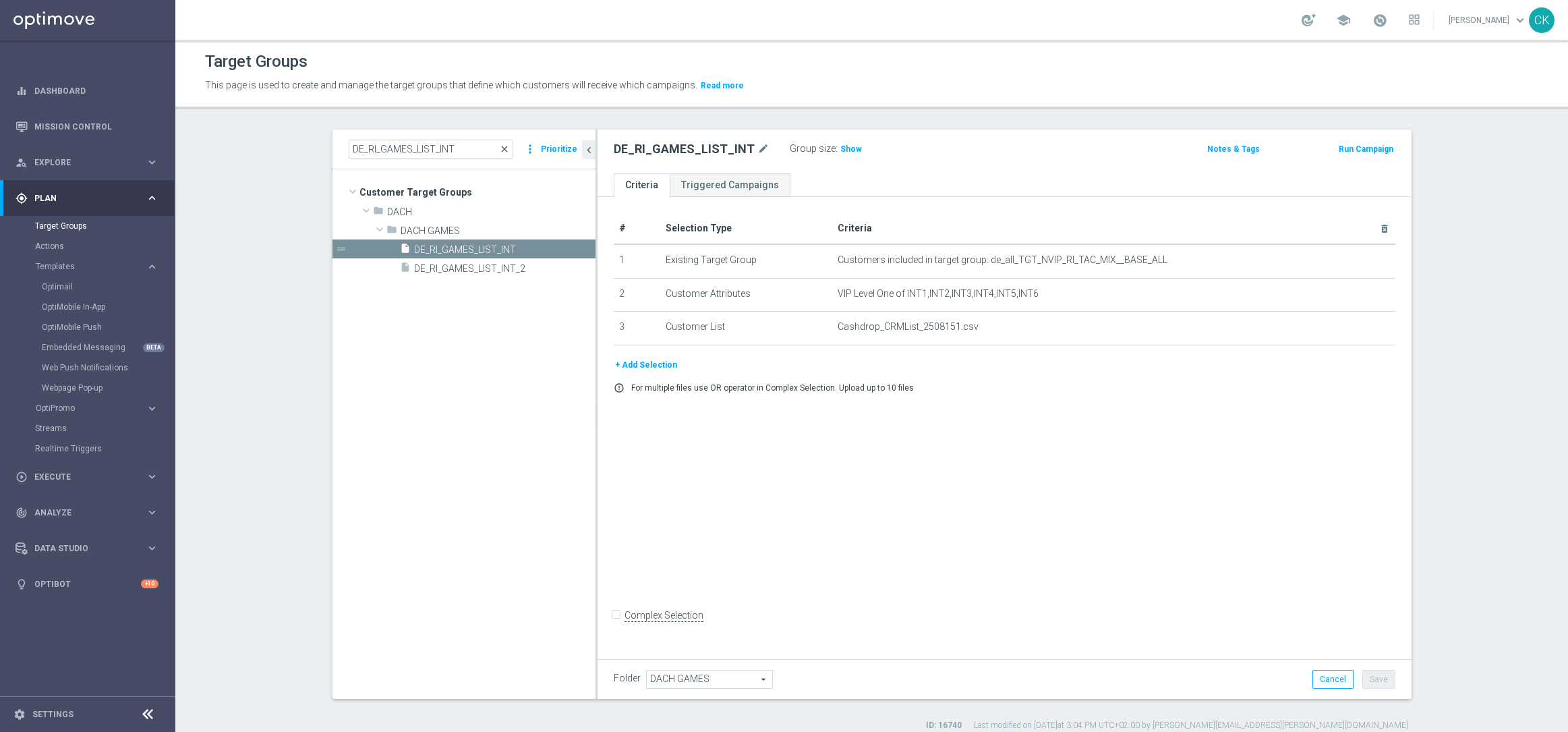
click at [503, 148] on span "close" at bounding box center [505, 150] width 11 height 11
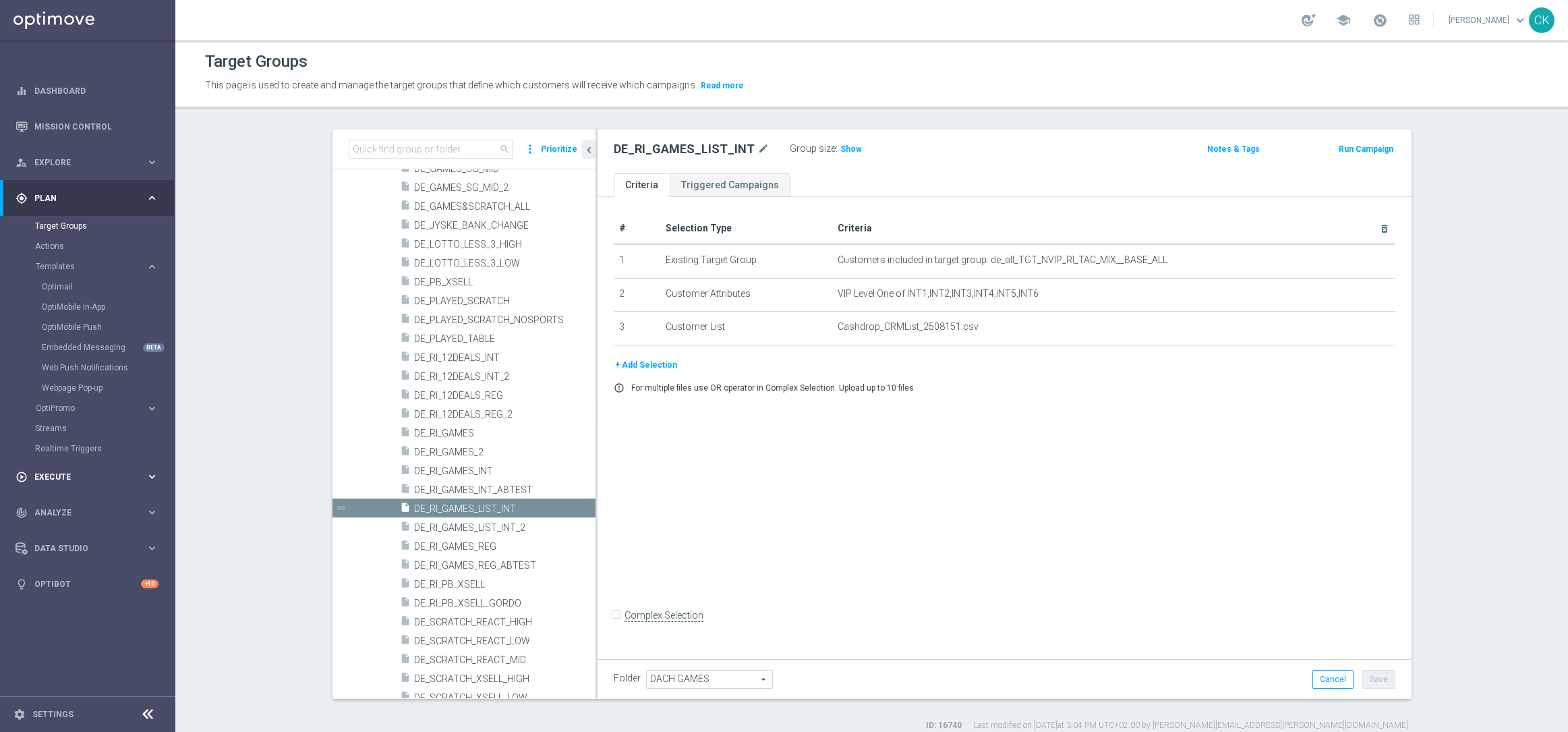
click at [47, 479] on span "Execute" at bounding box center [90, 477] width 111 height 8
click at [63, 253] on div "Campaign Builder" at bounding box center [105, 262] width 139 height 20
click at [61, 259] on link "Campaign Builder" at bounding box center [88, 262] width 105 height 11
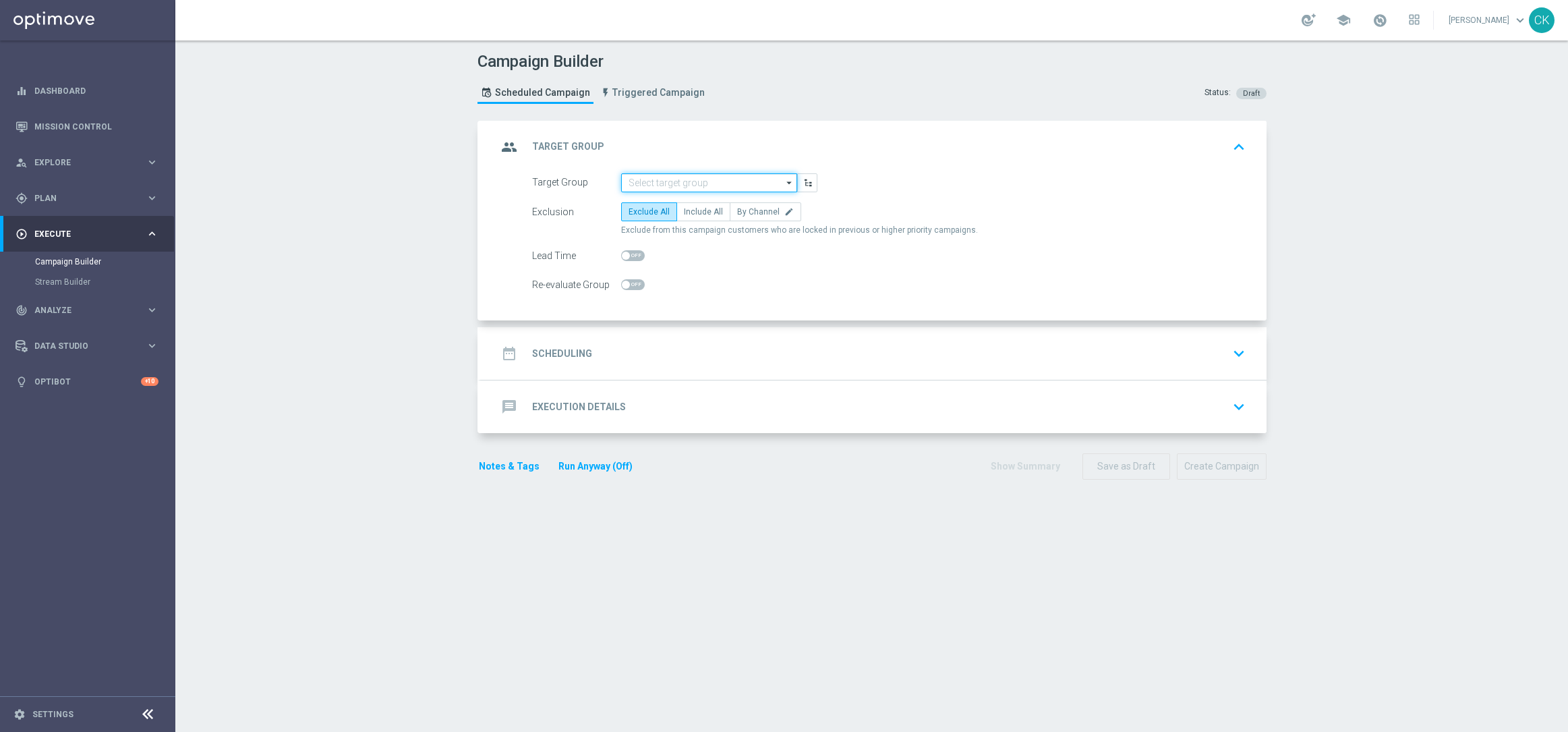
click at [684, 181] on input at bounding box center [709, 183] width 176 height 19
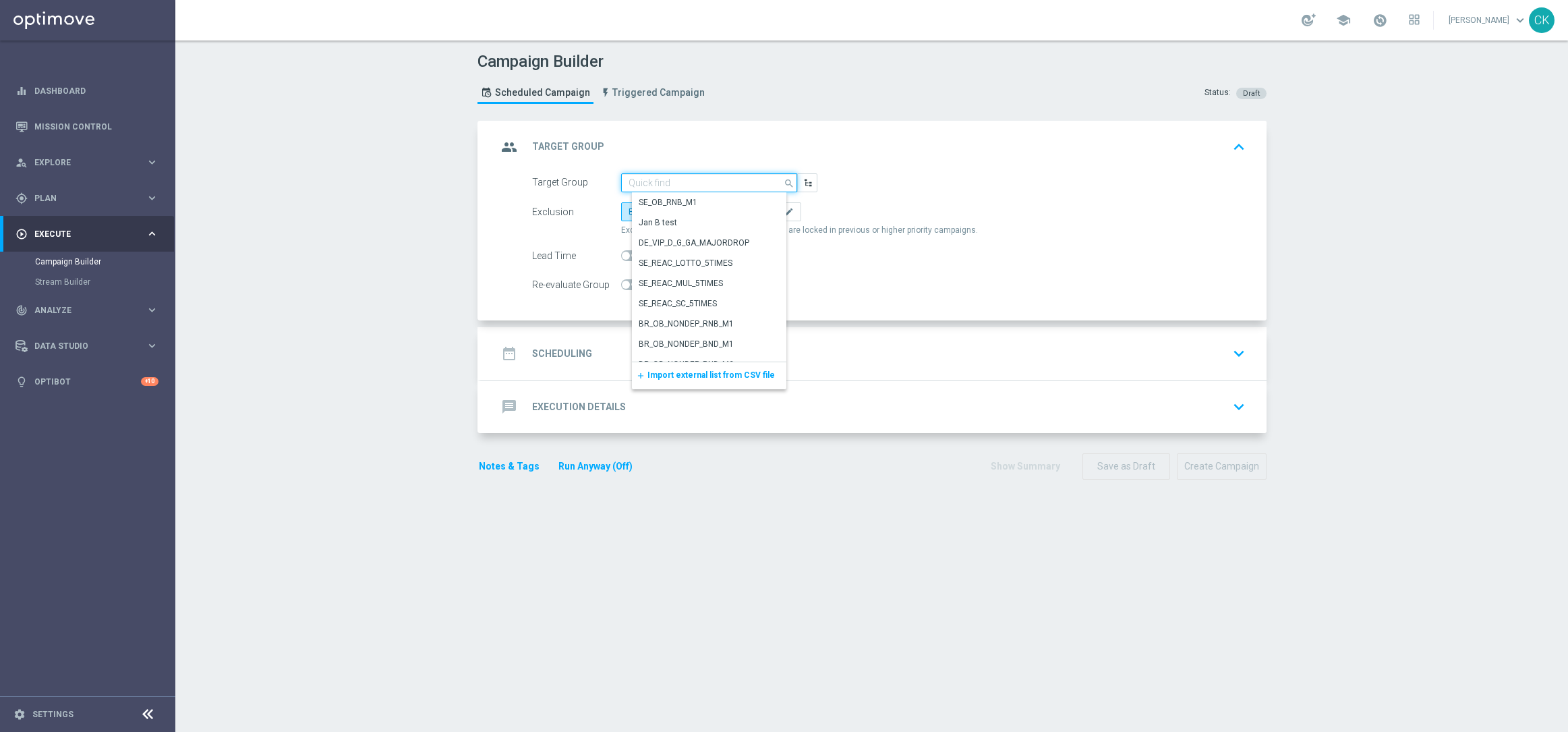
paste input "DE_GAMES_LIST_INT"
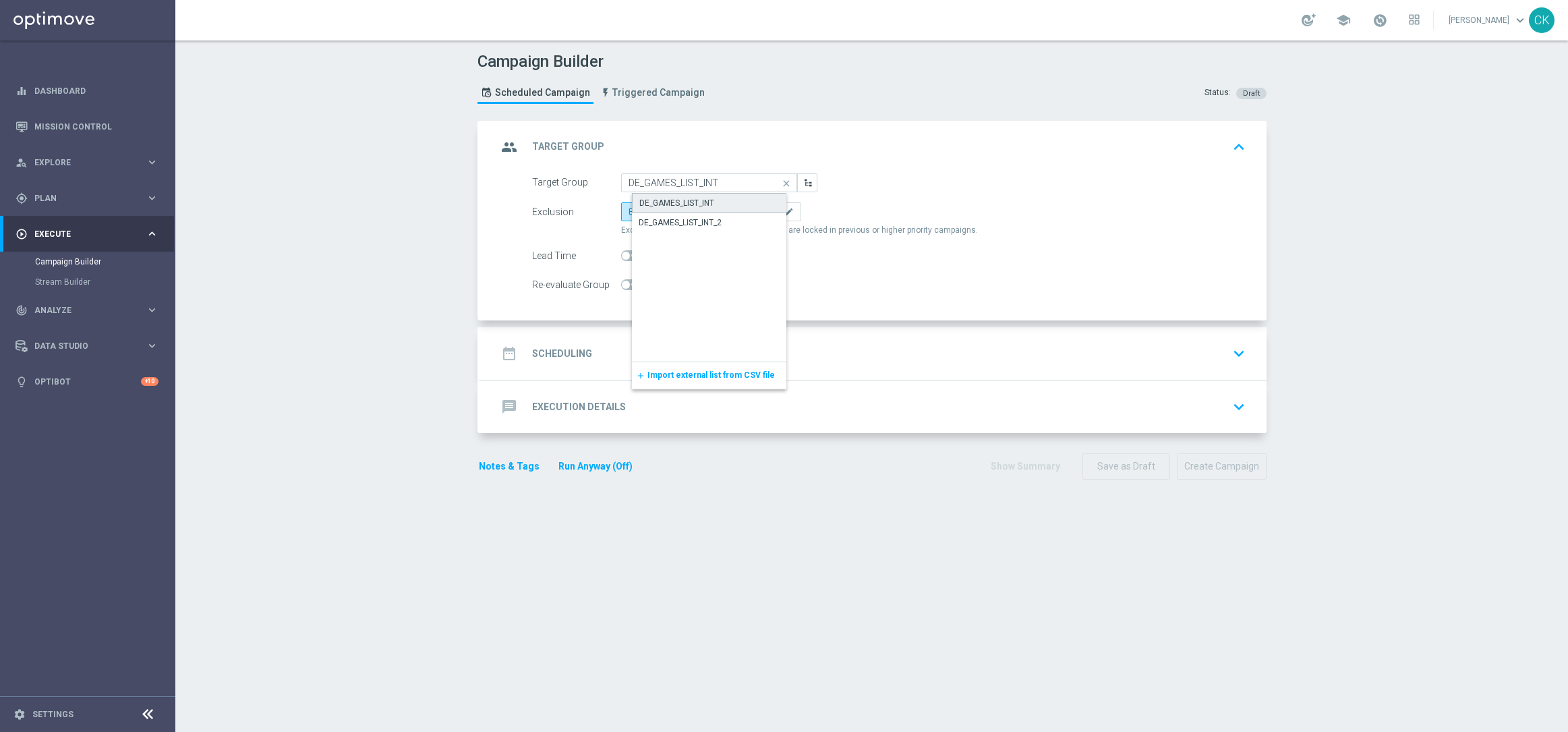
click at [697, 200] on div "DE_GAMES_LIST_INT" at bounding box center [676, 202] width 75 height 12
type input "DE_GAMES_LIST_INT"
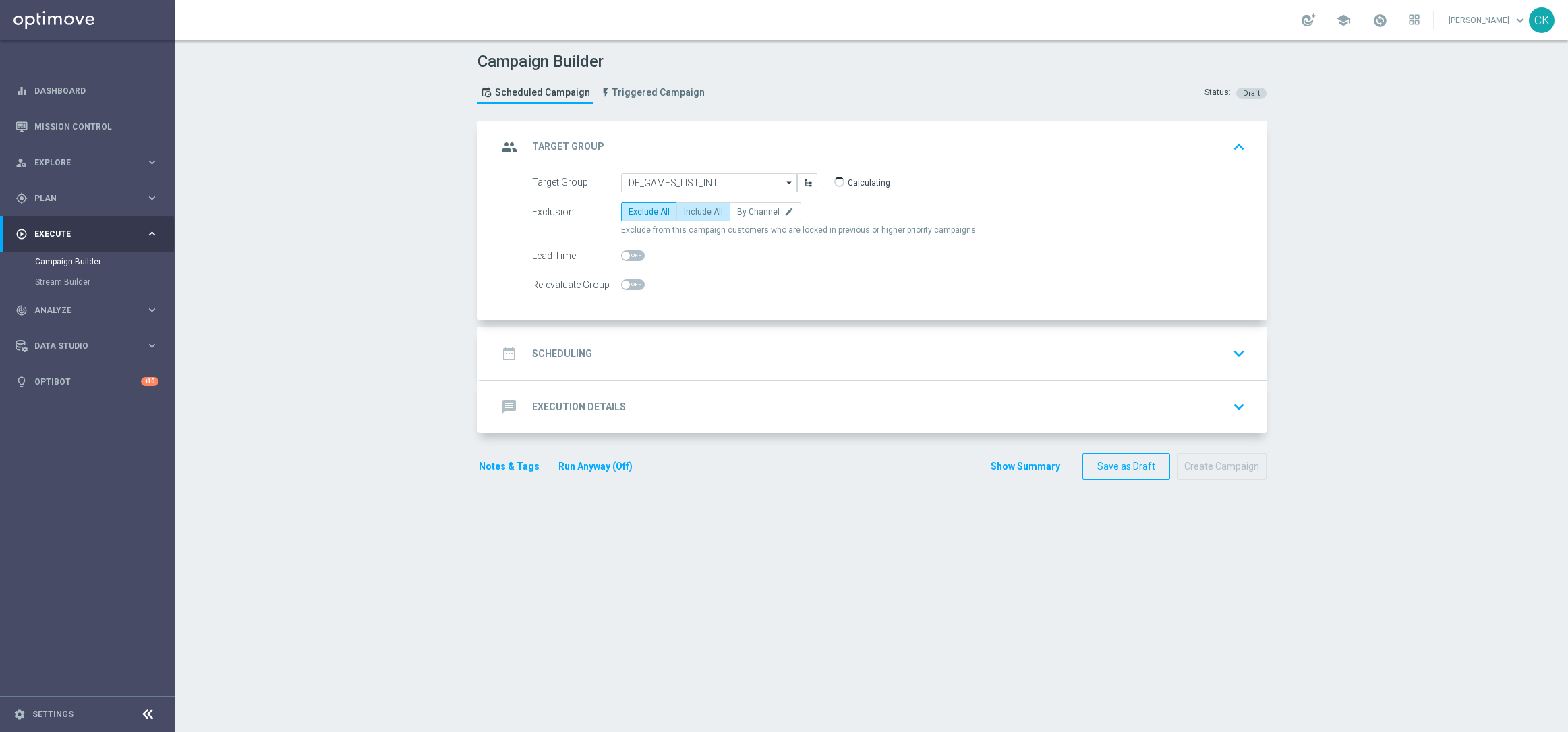
click at [696, 207] on span "Include All" at bounding box center [704, 212] width 39 height 9
click at [693, 209] on input "Include All" at bounding box center [688, 213] width 9 height 9
radio input "true"
click at [624, 253] on span at bounding box center [633, 256] width 24 height 11
click at [624, 253] on input "checkbox" at bounding box center [633, 256] width 24 height 11
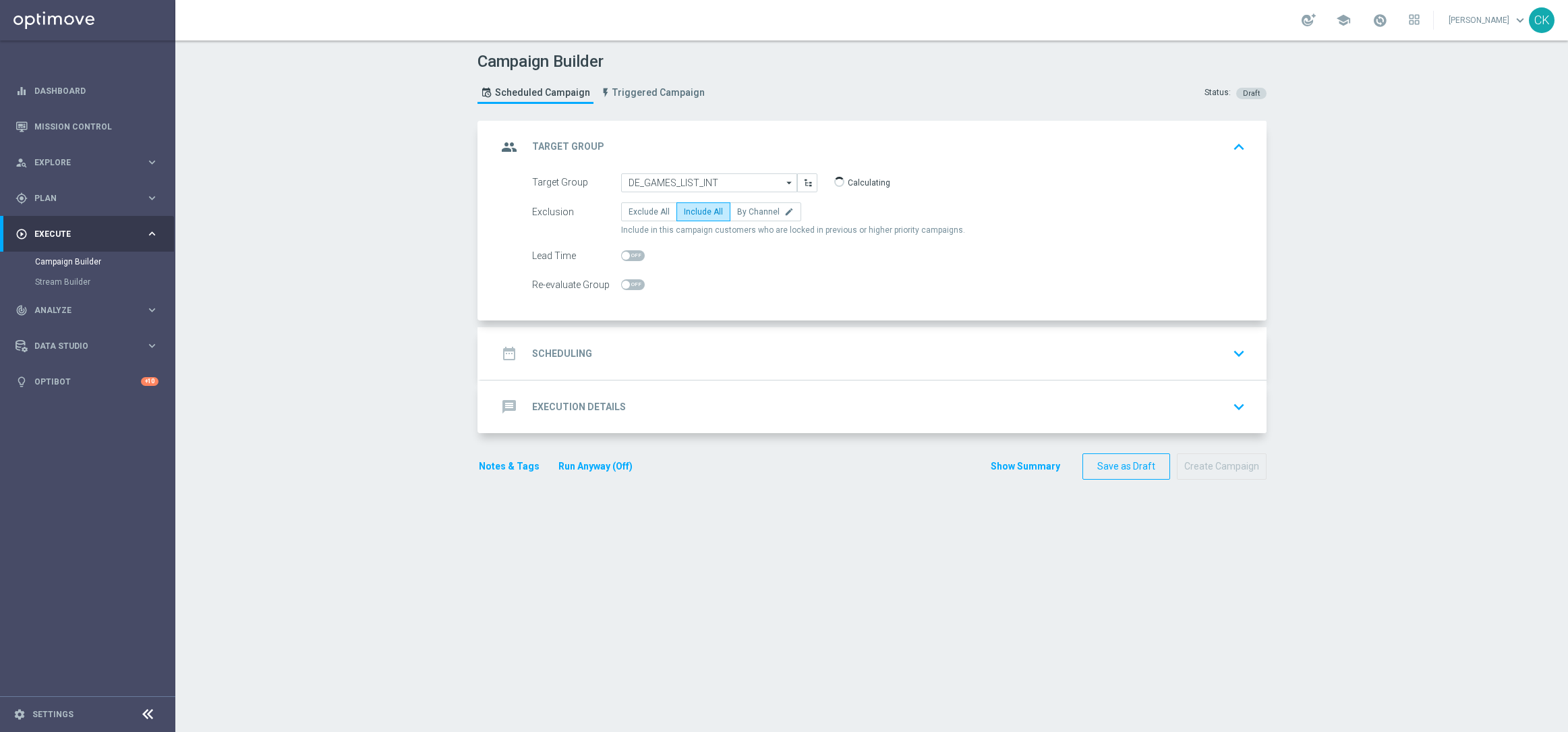
checkbox input "true"
click at [552, 354] on h2 "Scheduling" at bounding box center [562, 353] width 60 height 13
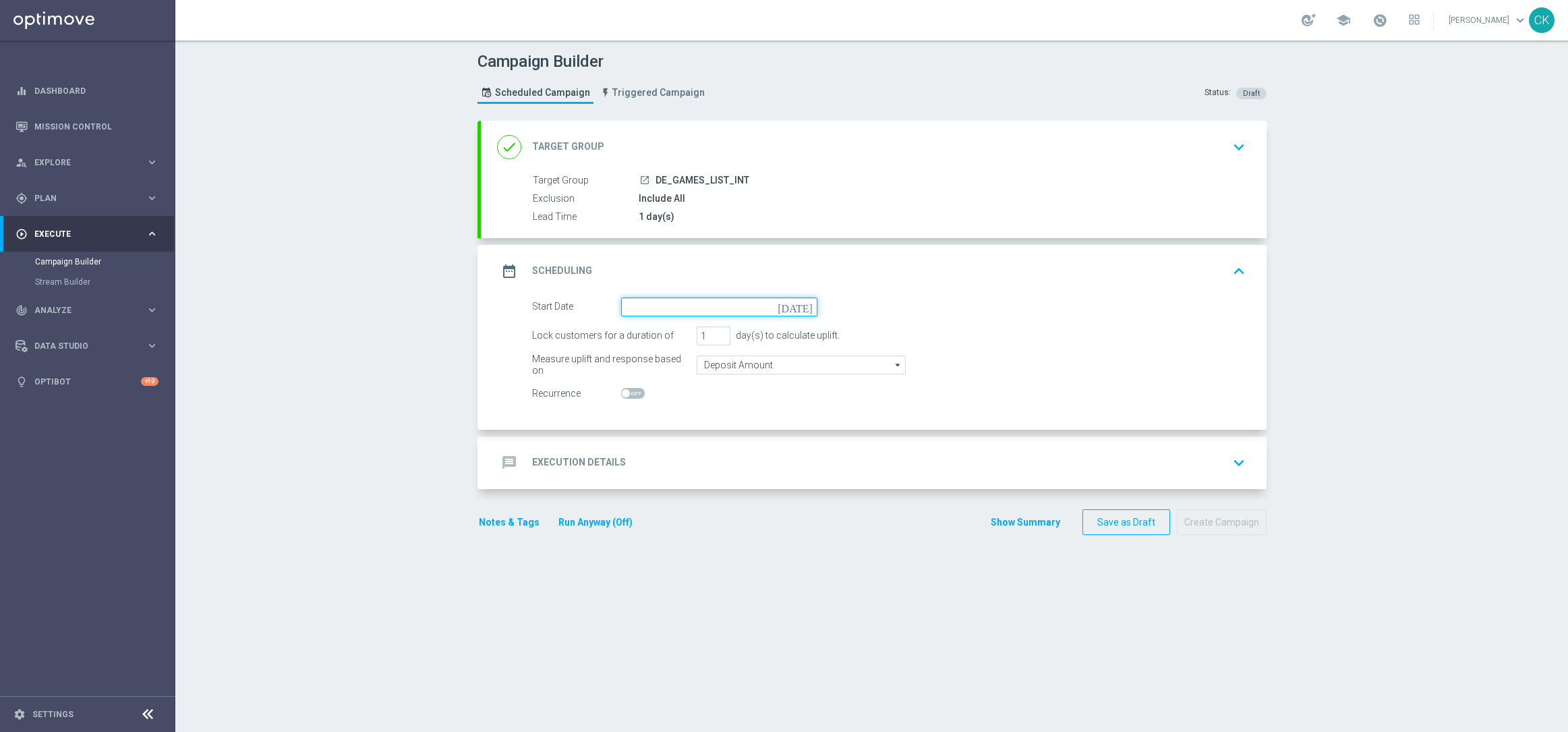
click at [650, 309] on input at bounding box center [719, 307] width 196 height 19
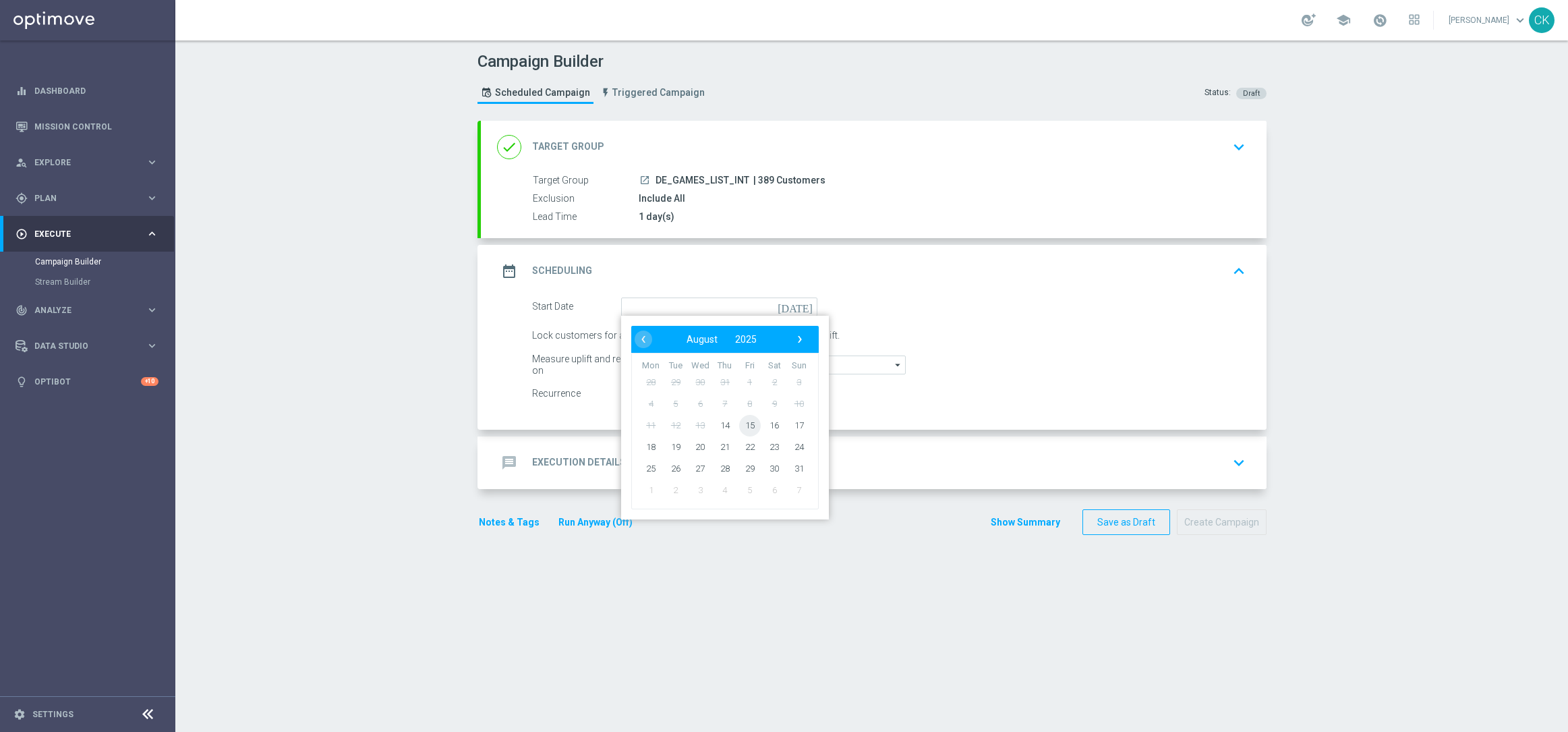
click at [744, 422] on span "15" at bounding box center [749, 424] width 21 height 21
type input "15 Aug 2025"
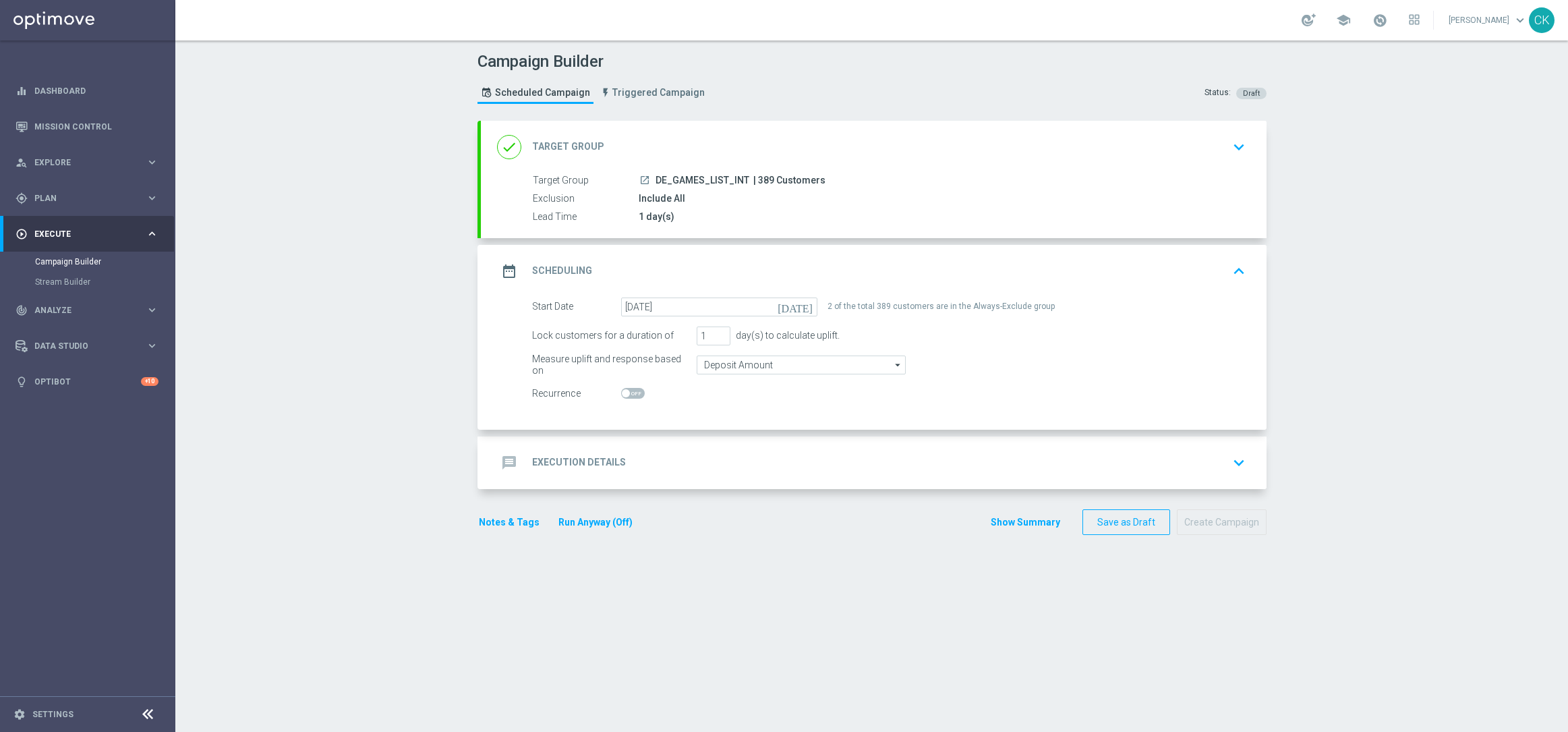
click at [551, 464] on h2 "Execution Details" at bounding box center [579, 462] width 94 height 13
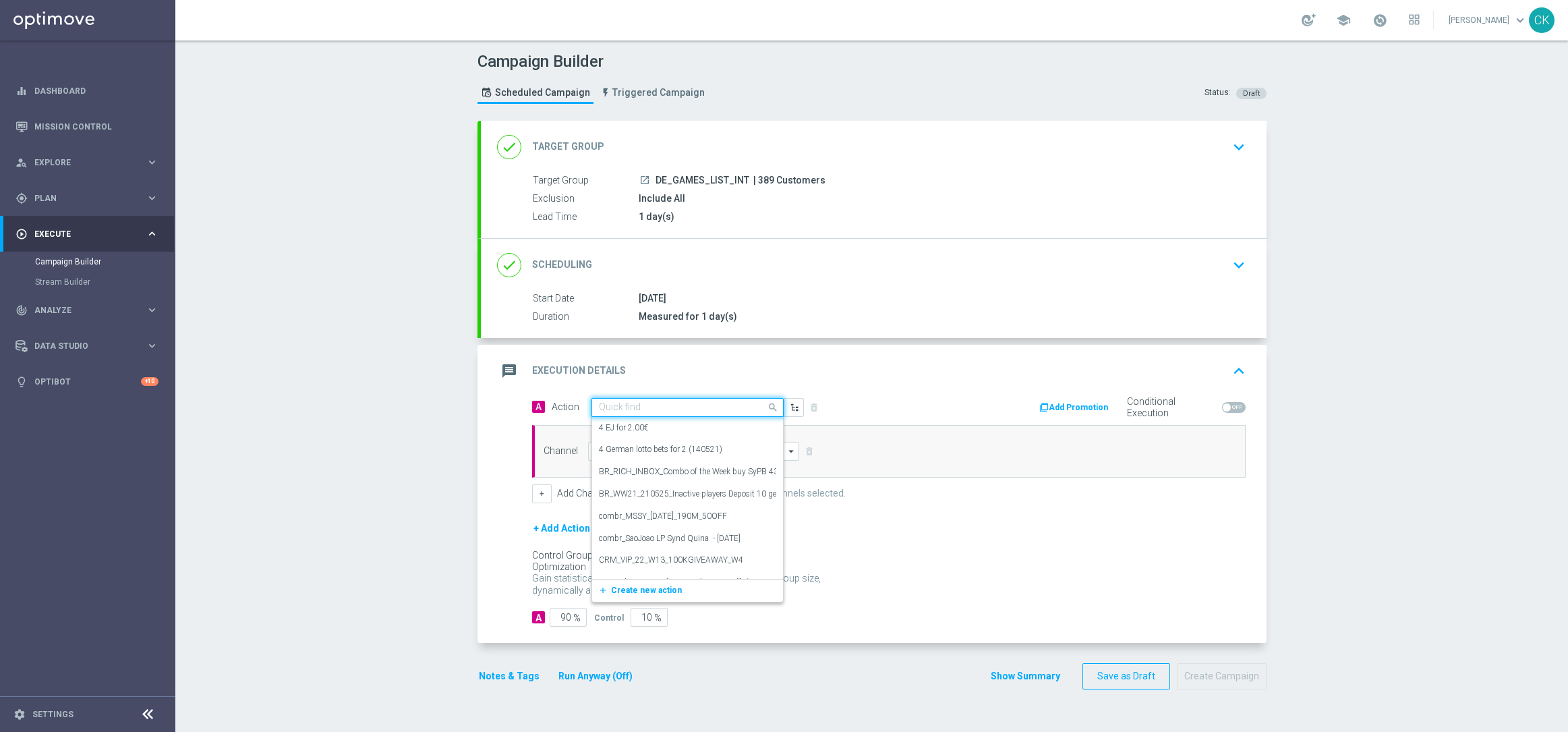
click at [660, 407] on input "text" at bounding box center [674, 408] width 150 height 12
paste input "Bonus Drop"
type input "Bonus Drop"
click at [668, 509] on div "Bonus Drop edit" at bounding box center [687, 517] width 177 height 22
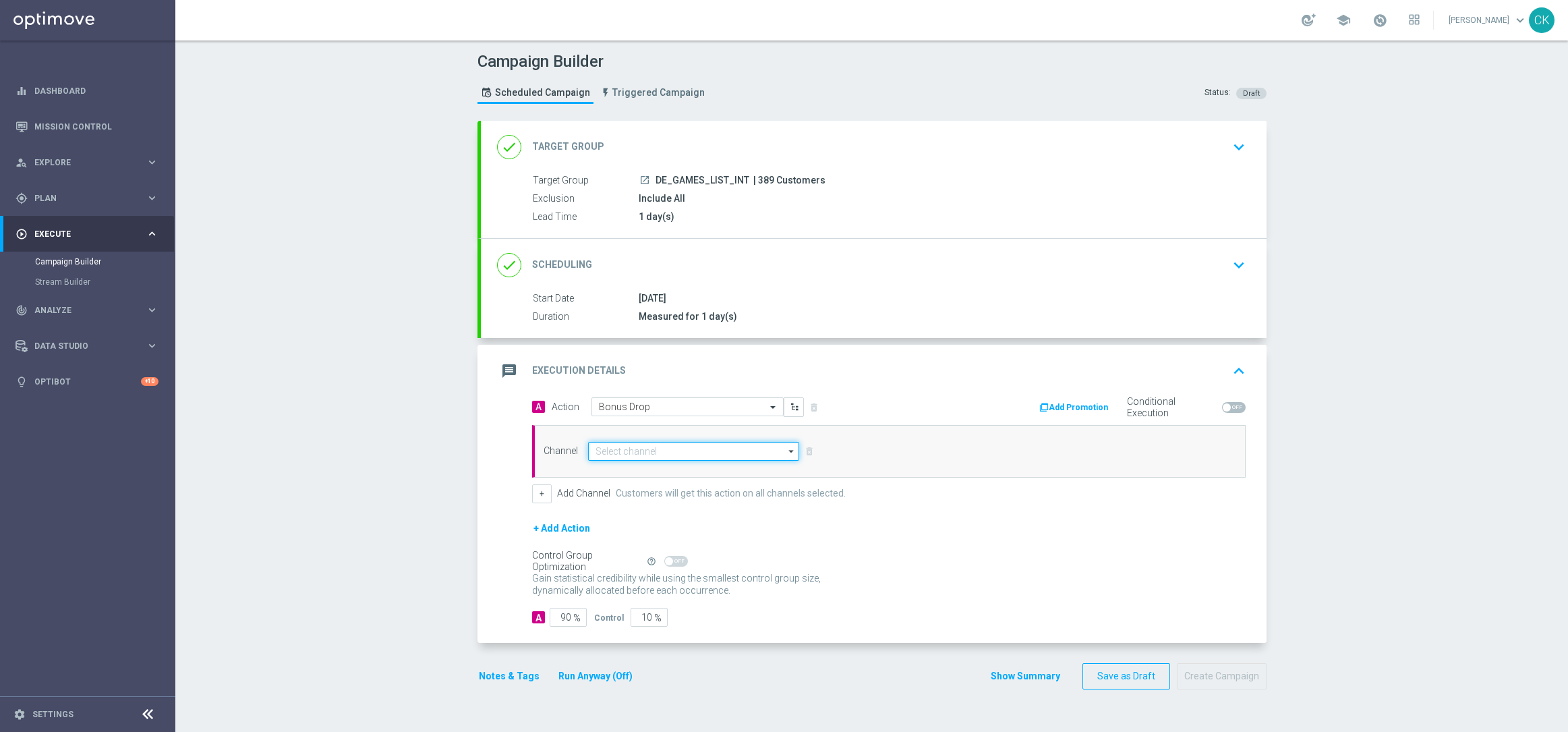
click at [656, 451] on input at bounding box center [693, 451] width 212 height 19
click at [659, 511] on div "Optimail" at bounding box center [699, 511] width 200 height 19
type input "Optimail"
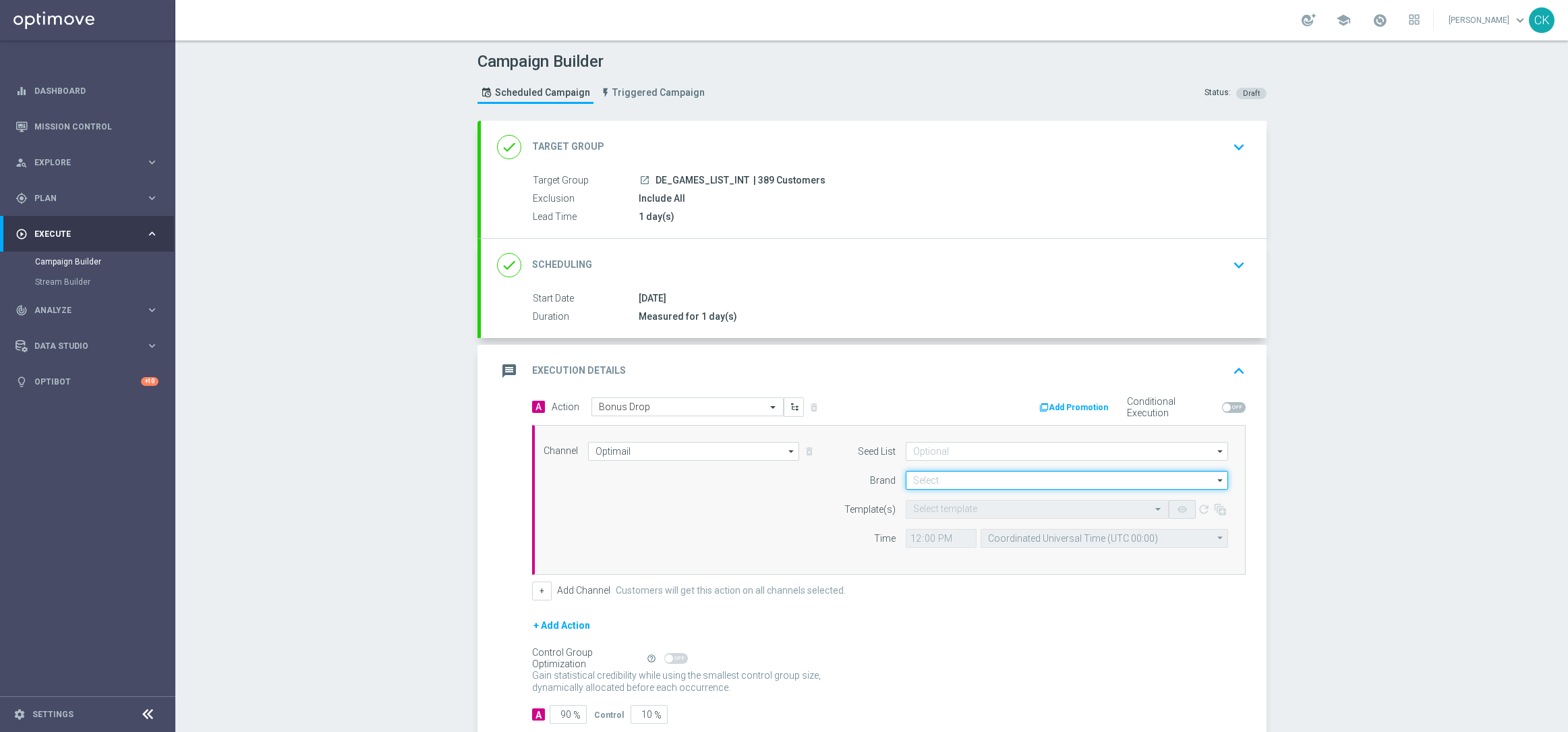
click at [930, 478] on input at bounding box center [1067, 480] width 323 height 19
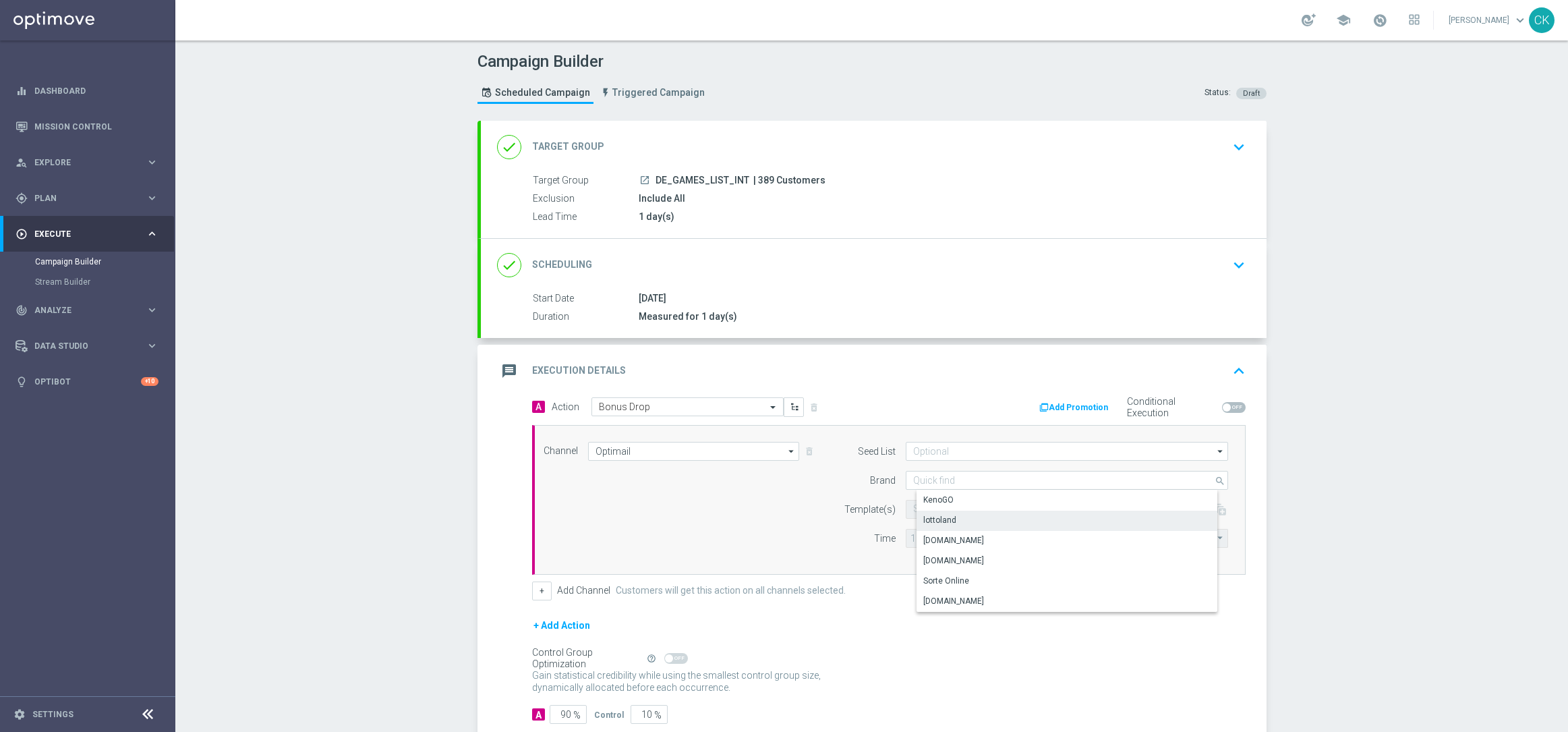
click at [954, 518] on div "lottoland" at bounding box center [1078, 520] width 323 height 19
type input "lottoland"
click at [930, 506] on input "text" at bounding box center [1023, 509] width 221 height 12
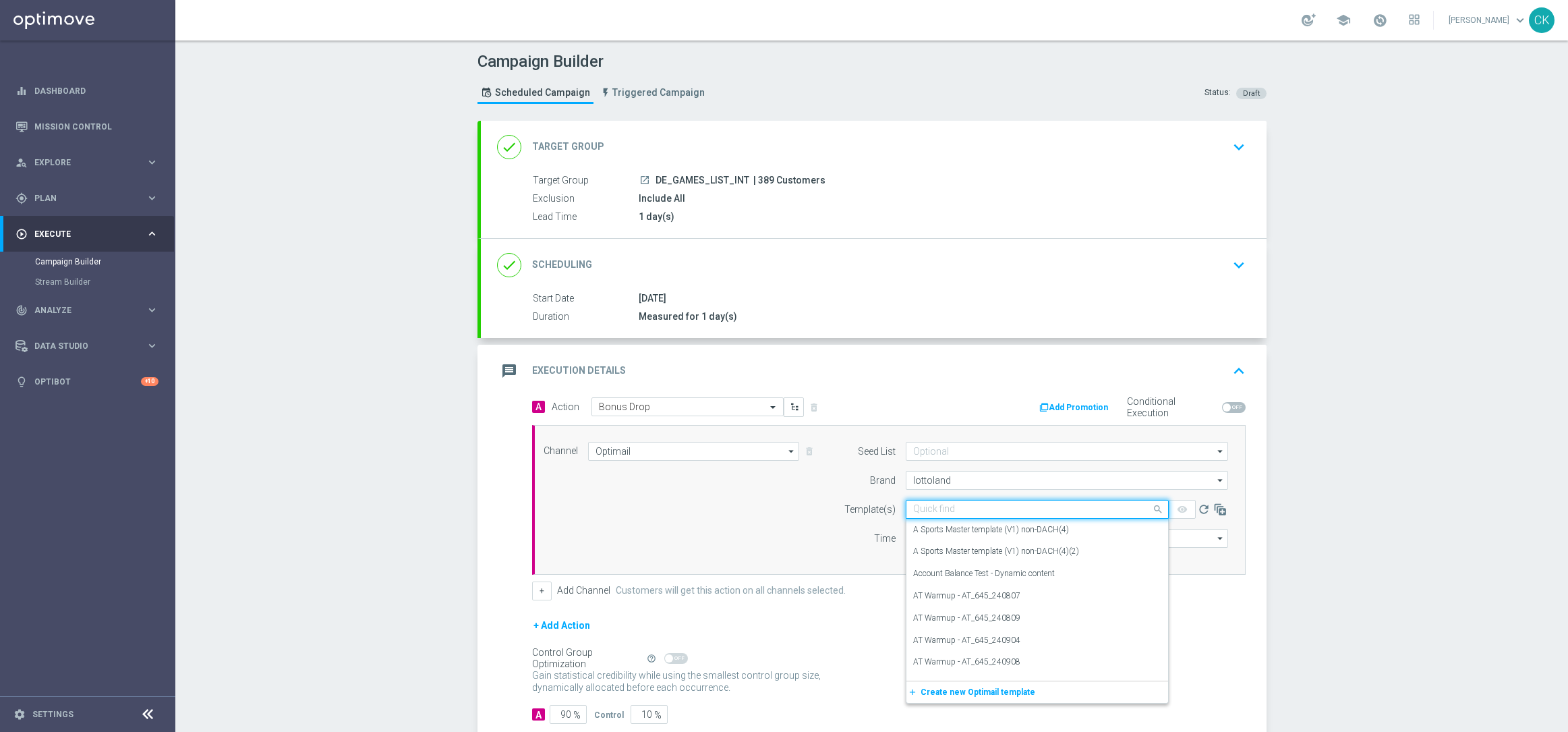
scroll to position [83, 0]
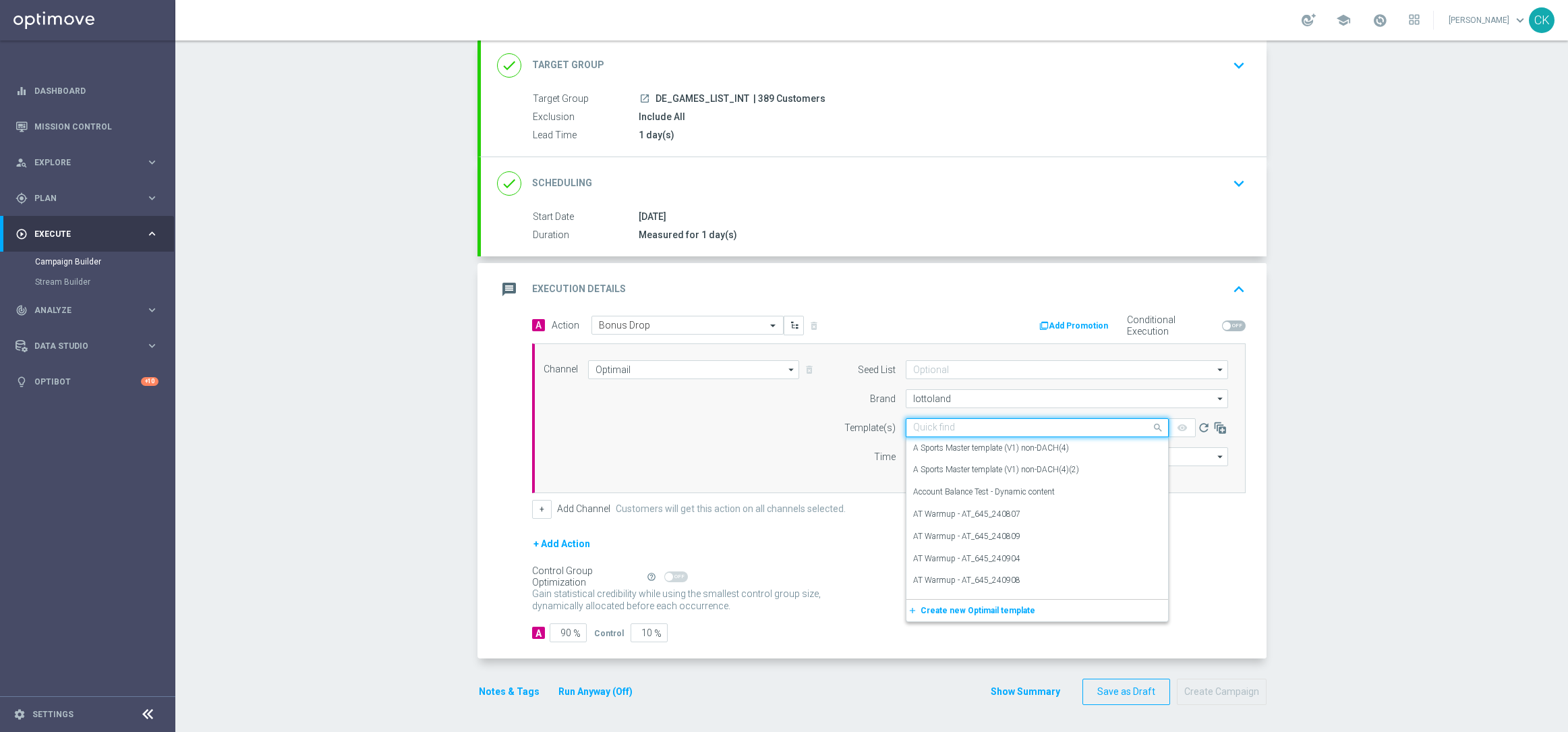
paste input "DE_INT__INTBONUSDROP_250815__NVIP_EMA_TAC_GM"
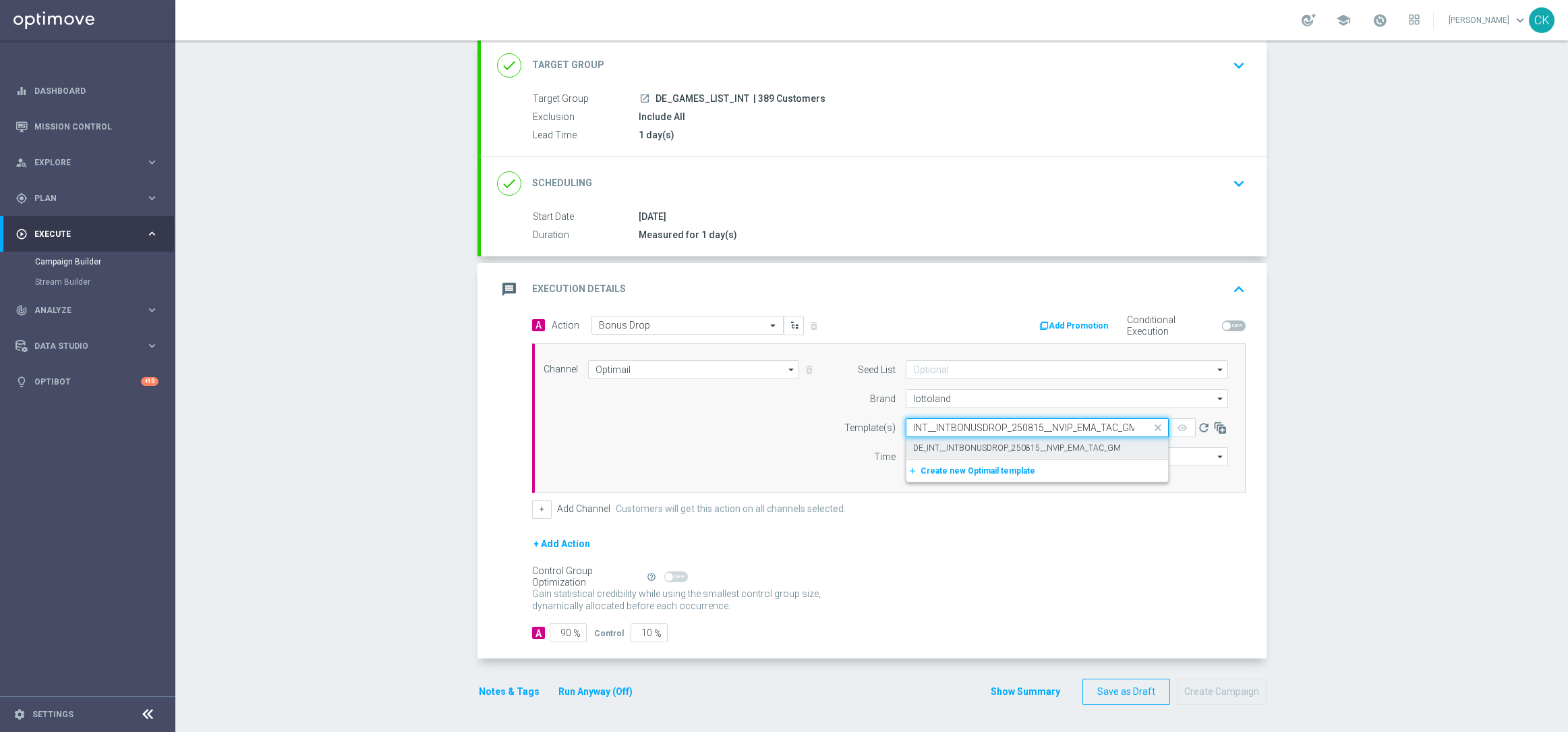
click at [960, 442] on label "DE_INT__INTBONUSDROP_250815__NVIP_EMA_TAC_GM" at bounding box center [1017, 448] width 208 height 12
type input "DE_INT__INTBONUSDROP_250815__NVIP_EMA_TAC_GM"
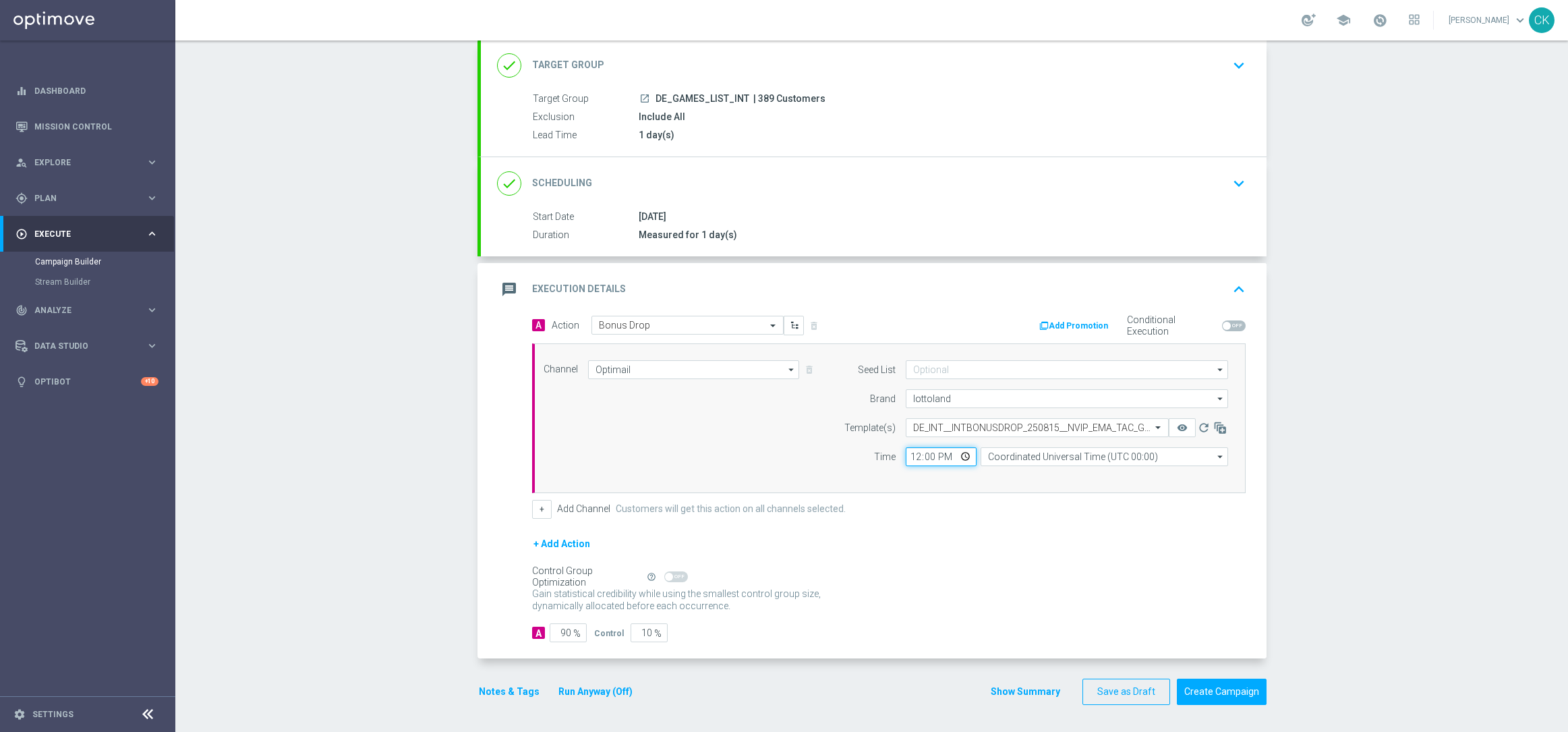
click at [908, 455] on input "12:00" at bounding box center [941, 457] width 71 height 19
type input "14:30"
click at [1062, 454] on input "Coordinated Universal Time (UTC 00:00)" at bounding box center [1104, 457] width 247 height 19
click at [1063, 467] on div "Central European Time (Berlin) (UTC +02:00)" at bounding box center [1115, 477] width 247 height 20
type input "Central European Time (Berlin) (UTC +02:00)"
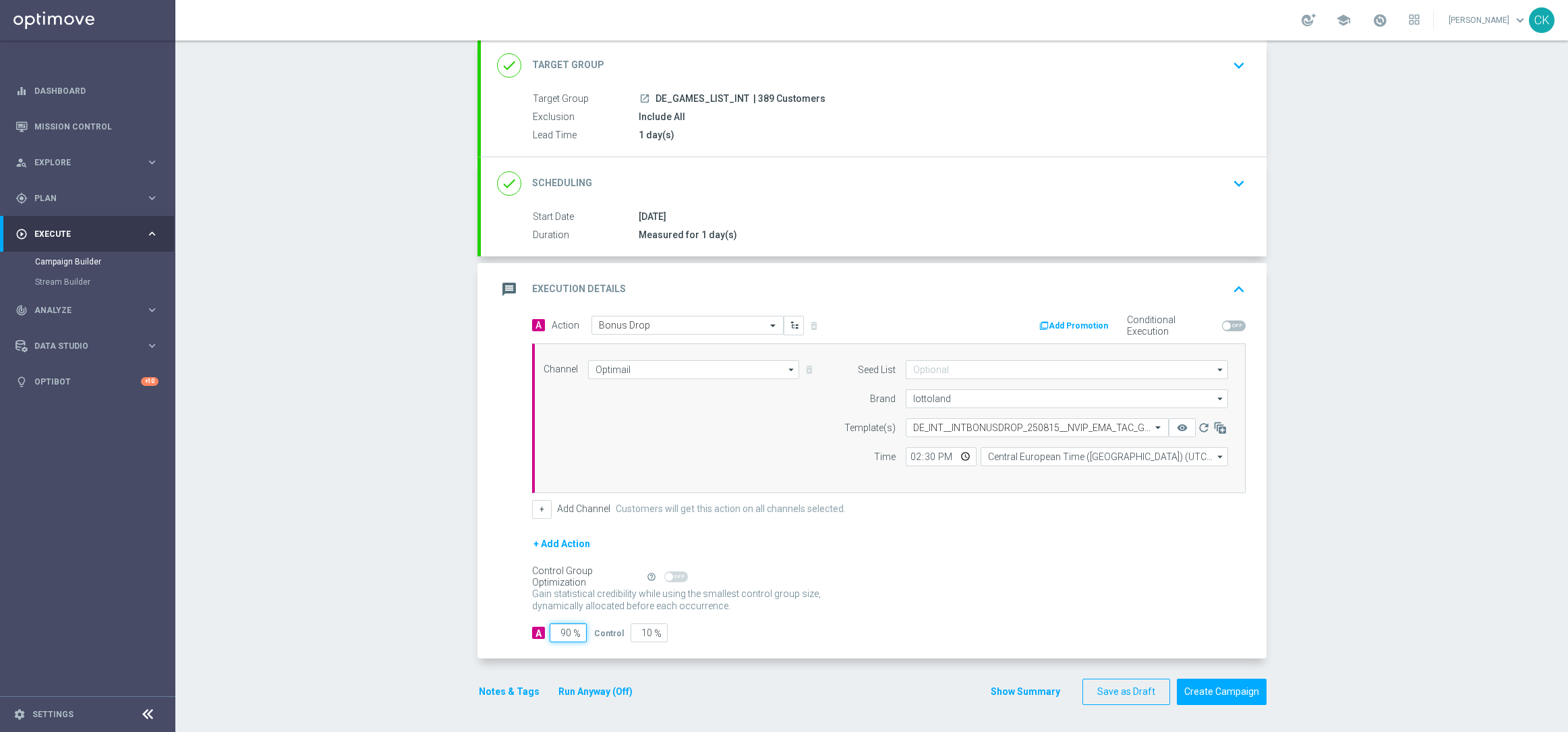
click at [558, 630] on input "90" at bounding box center [568, 633] width 37 height 19
type input "0"
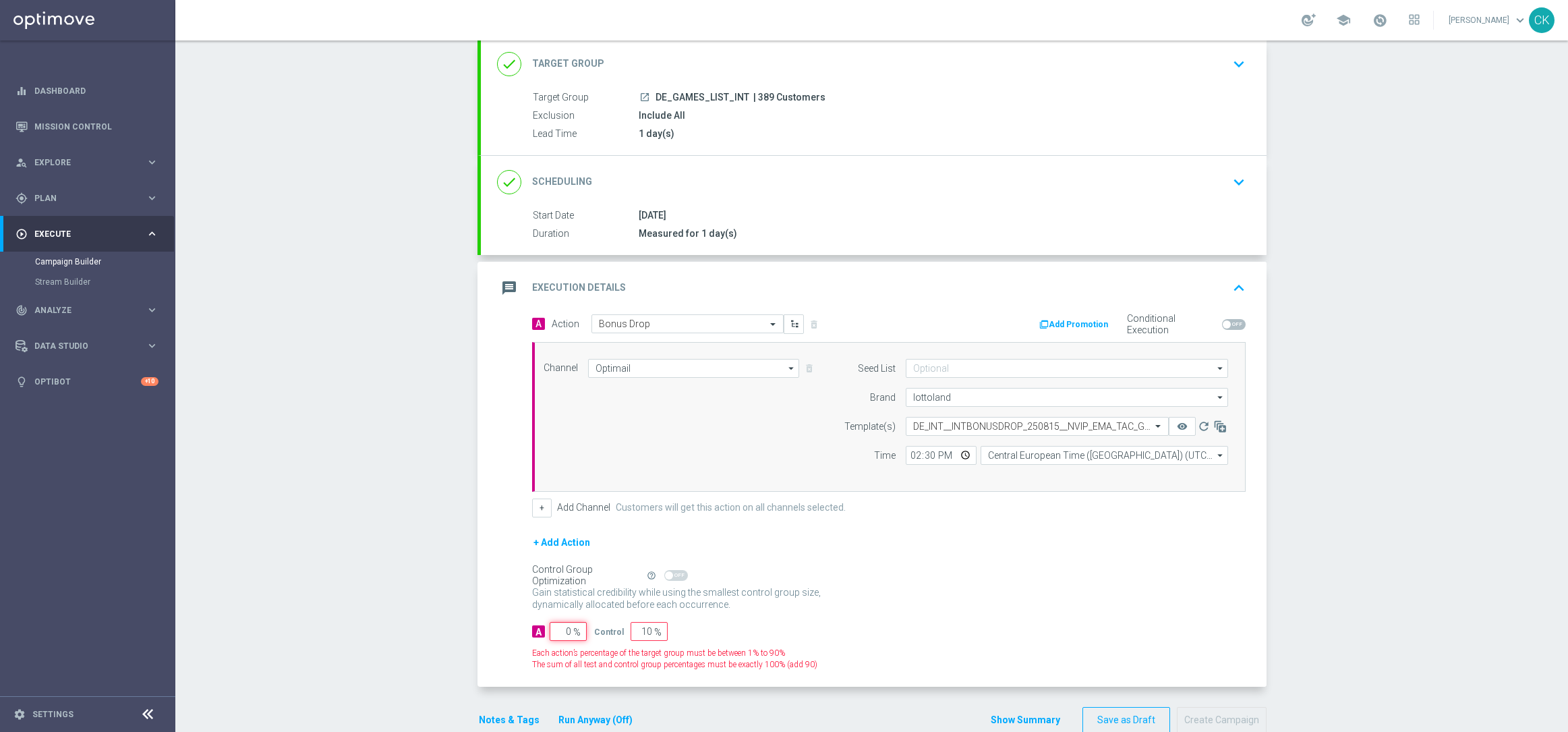
type input "100"
type input "0"
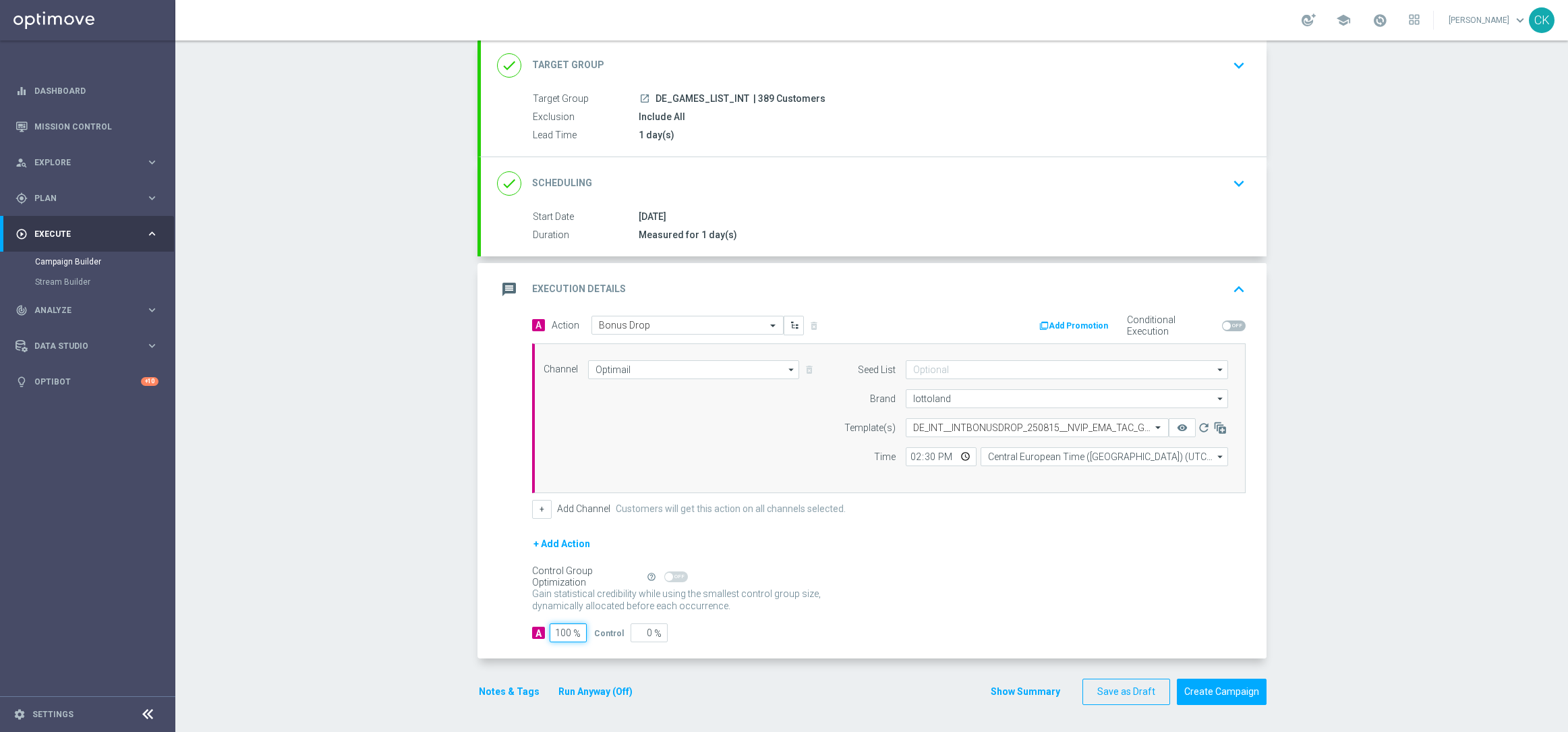
type input "100"
click at [494, 624] on div "A Action Select action Bonus Drop delete_forever Add Promotion Conditional Exec…" at bounding box center [874, 487] width 786 height 343
click at [486, 690] on button "Notes & Tags" at bounding box center [509, 691] width 64 height 17
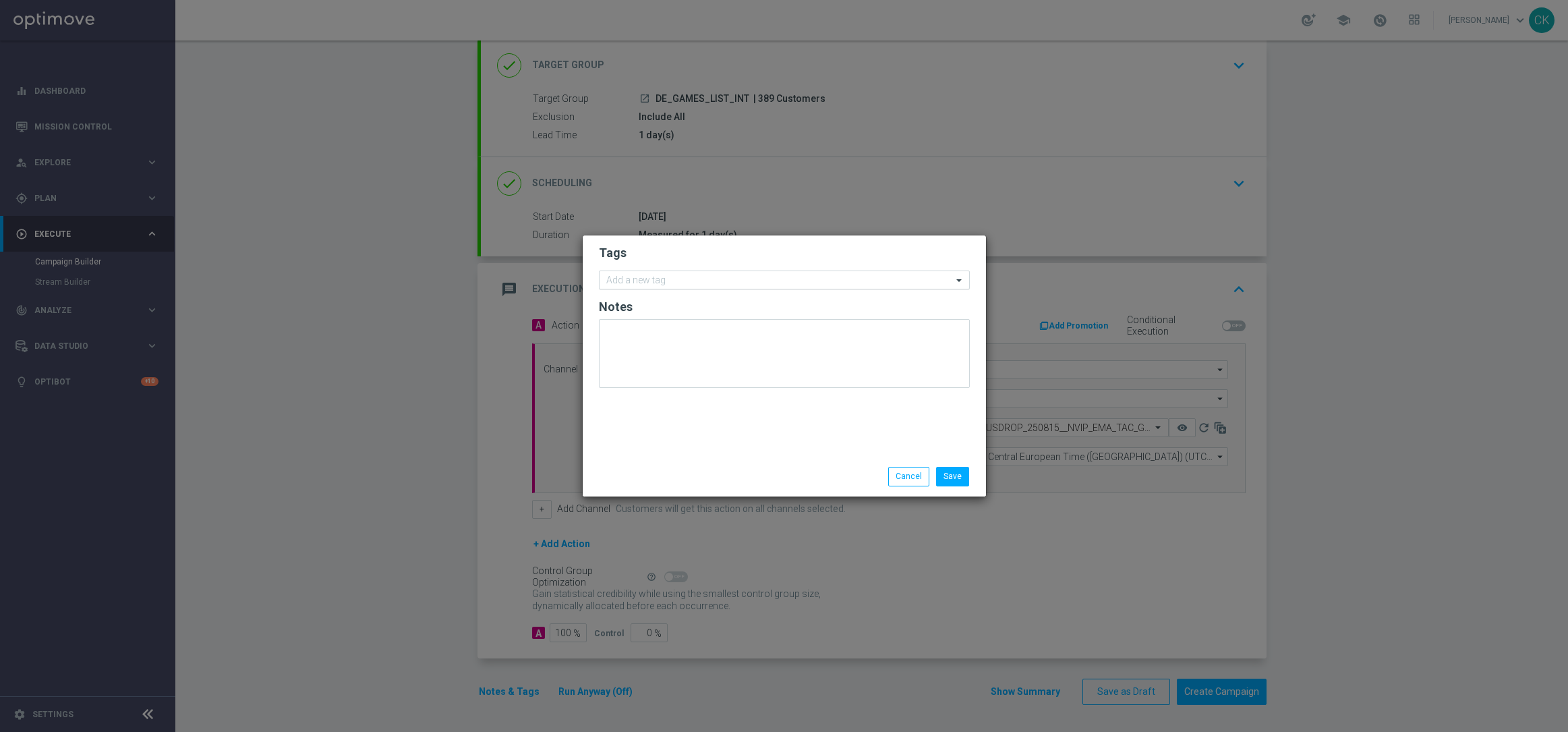
click at [677, 283] on input "text" at bounding box center [779, 281] width 346 height 12
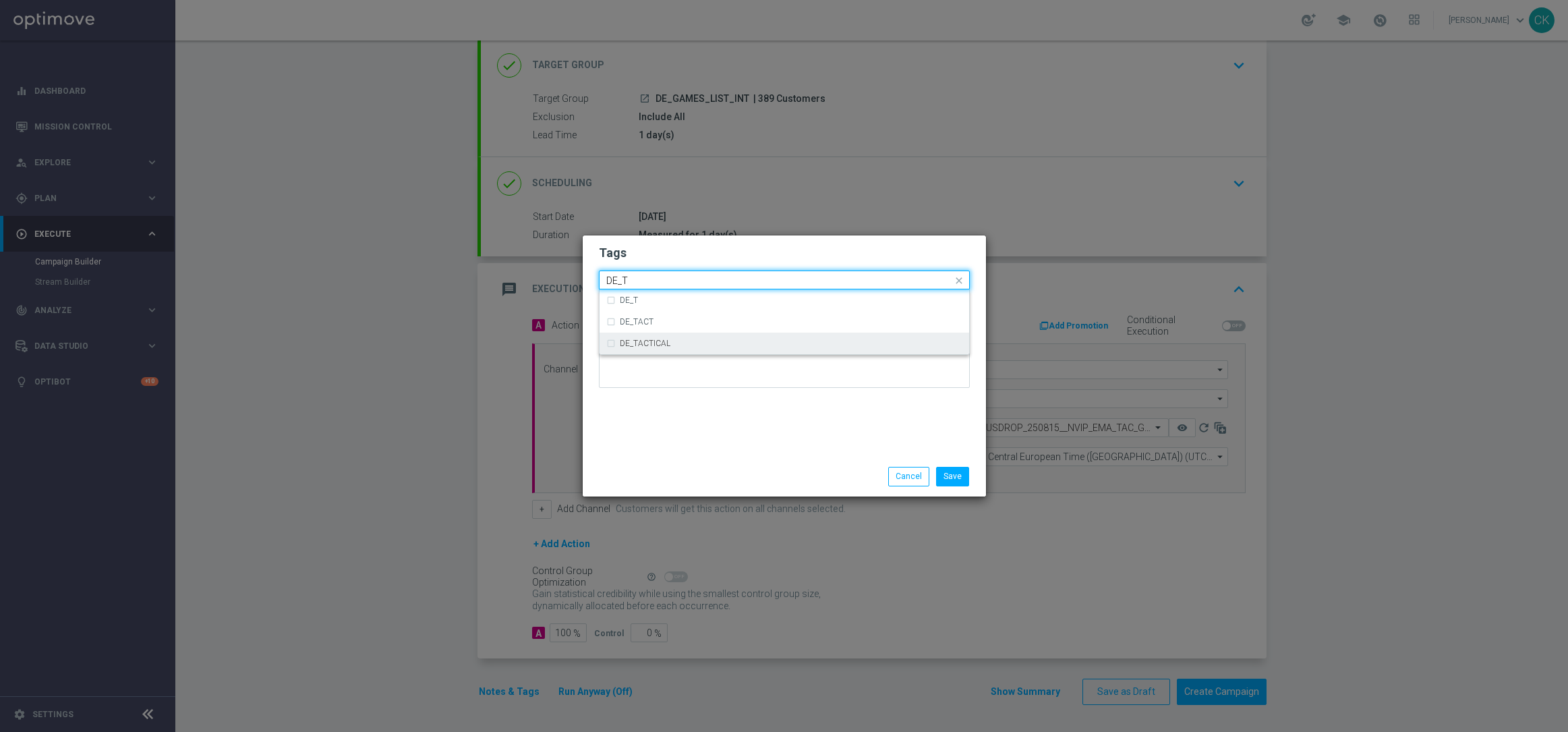
click at [695, 342] on div "DE_TACTICAL" at bounding box center [790, 343] width 342 height 8
type input "DE_T"
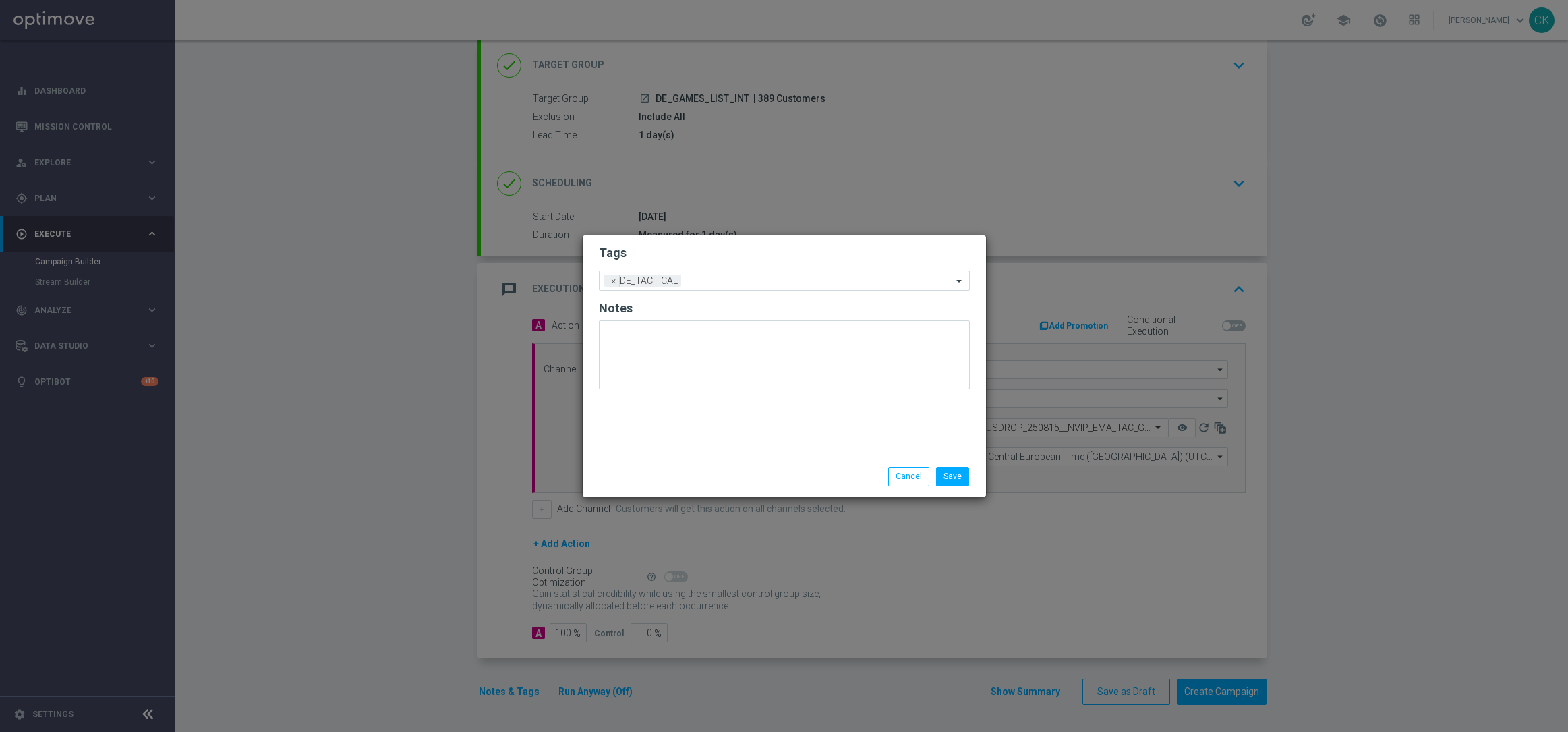
click at [714, 497] on div "Tags Add a new tag × DE_TACTICAL Notes Save Cancel" at bounding box center [784, 365] width 405 height 261
click at [958, 474] on button "Save" at bounding box center [952, 476] width 33 height 19
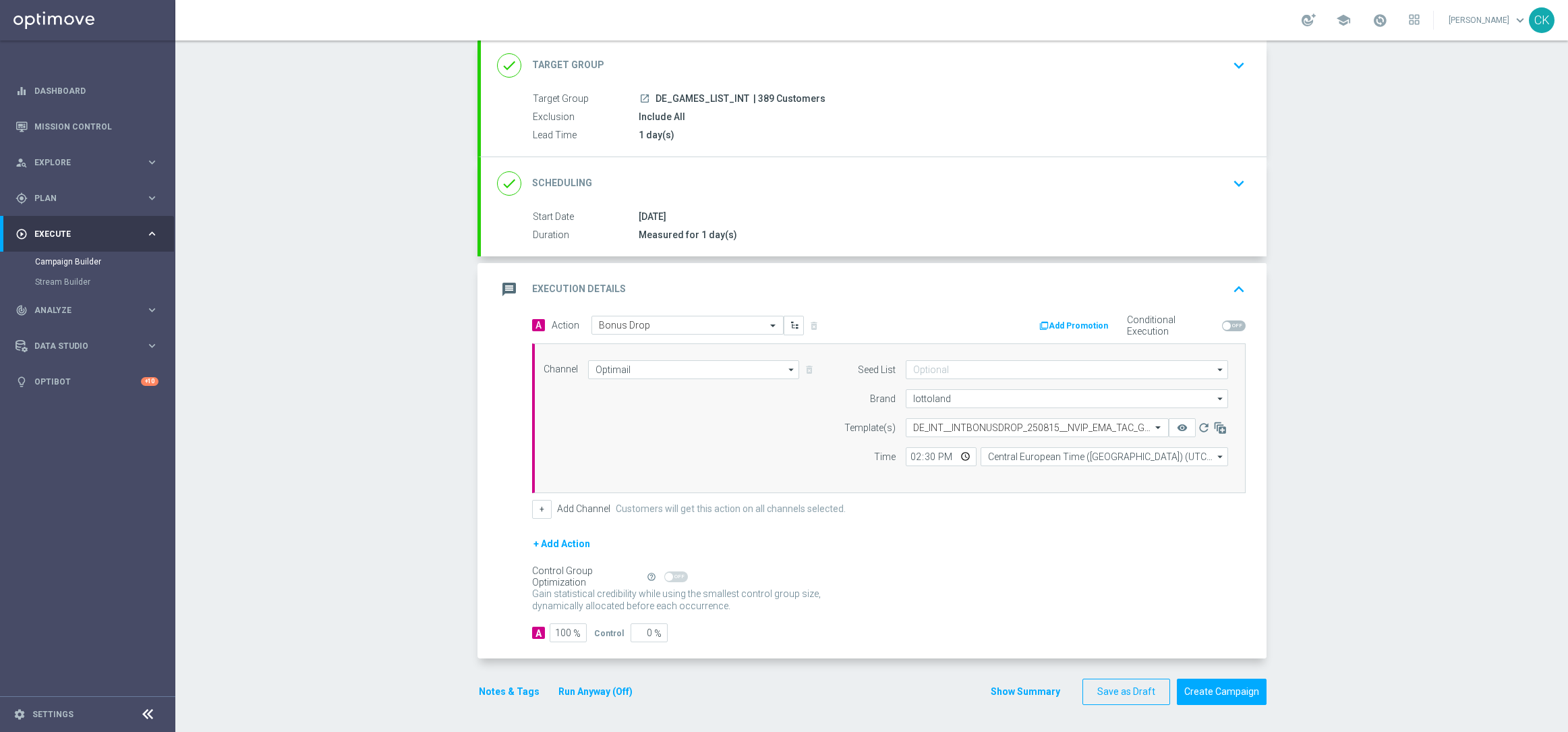
click at [497, 699] on button "Notes & Tags" at bounding box center [509, 691] width 64 height 17
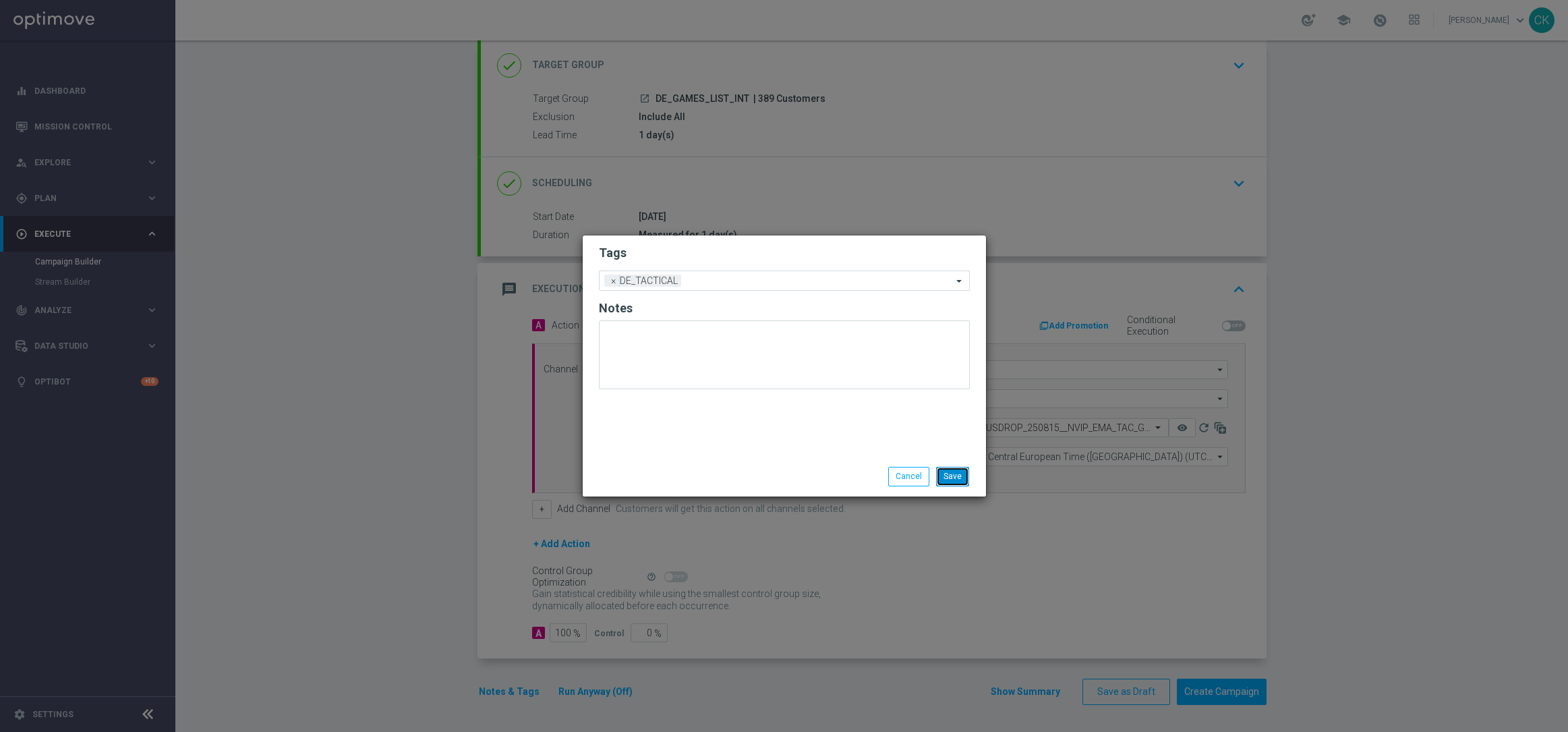
click at [949, 479] on button "Save" at bounding box center [952, 476] width 33 height 19
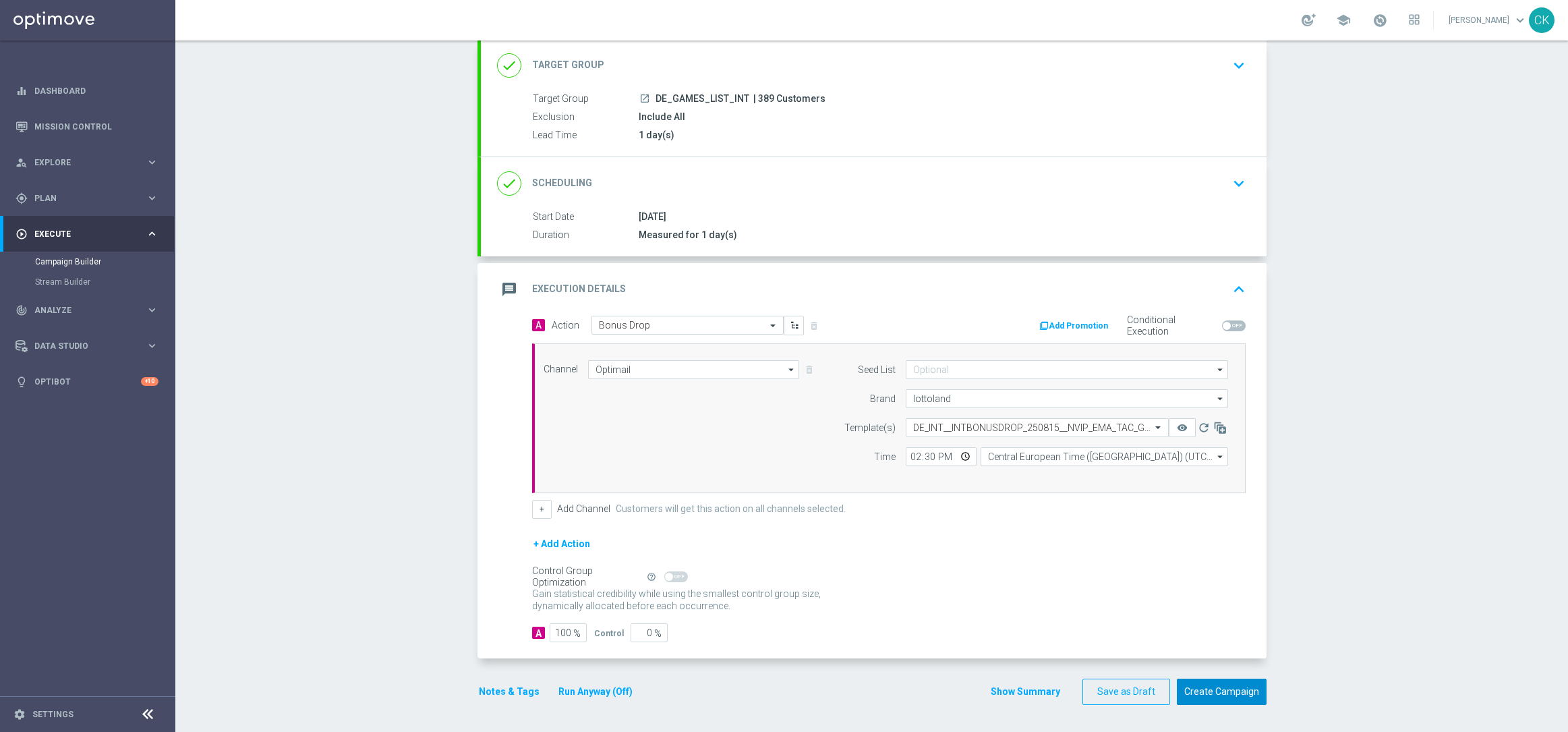
click at [1219, 693] on button "Create Campaign" at bounding box center [1222, 691] width 90 height 26
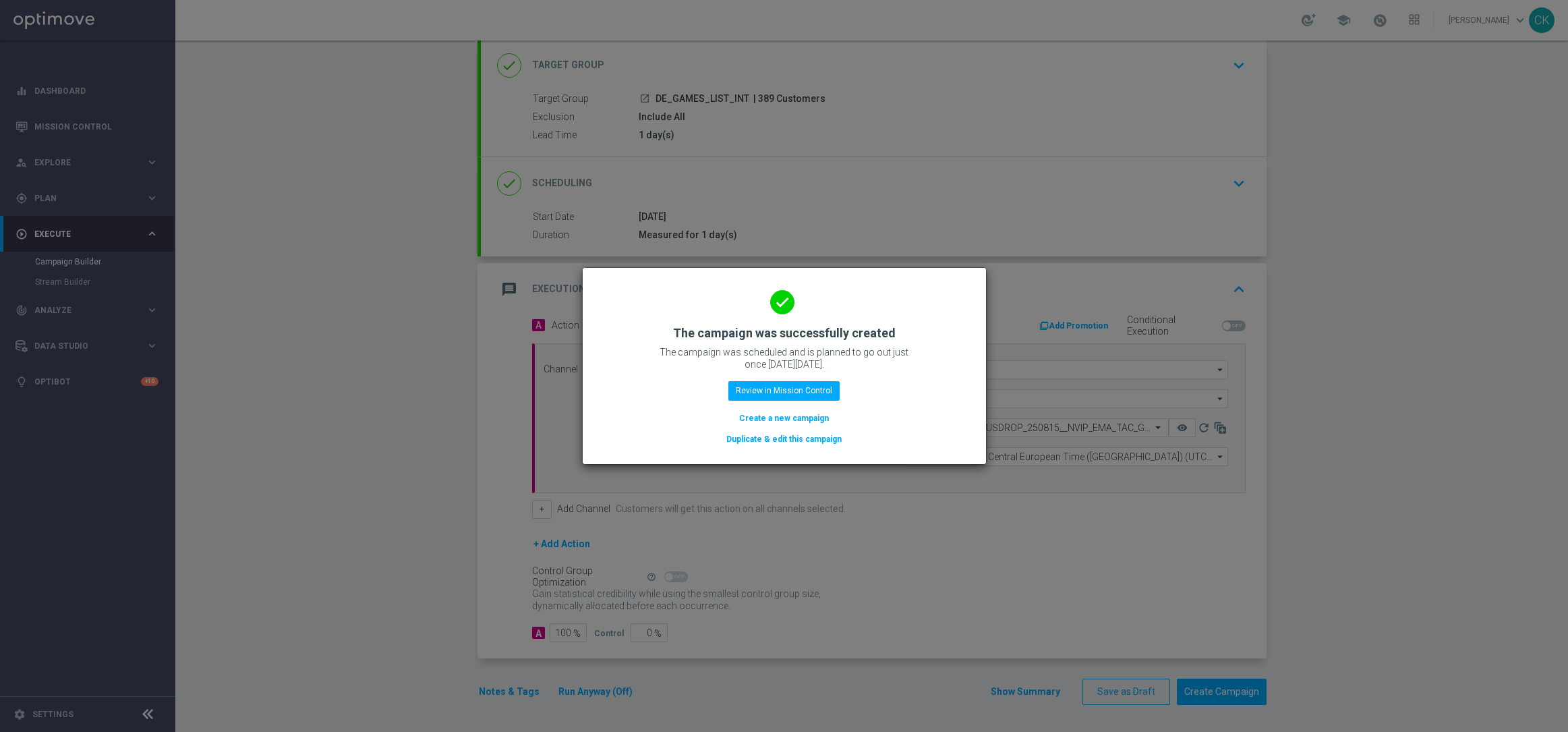
click at [764, 417] on button "Create a new campaign" at bounding box center [783, 418] width 92 height 15
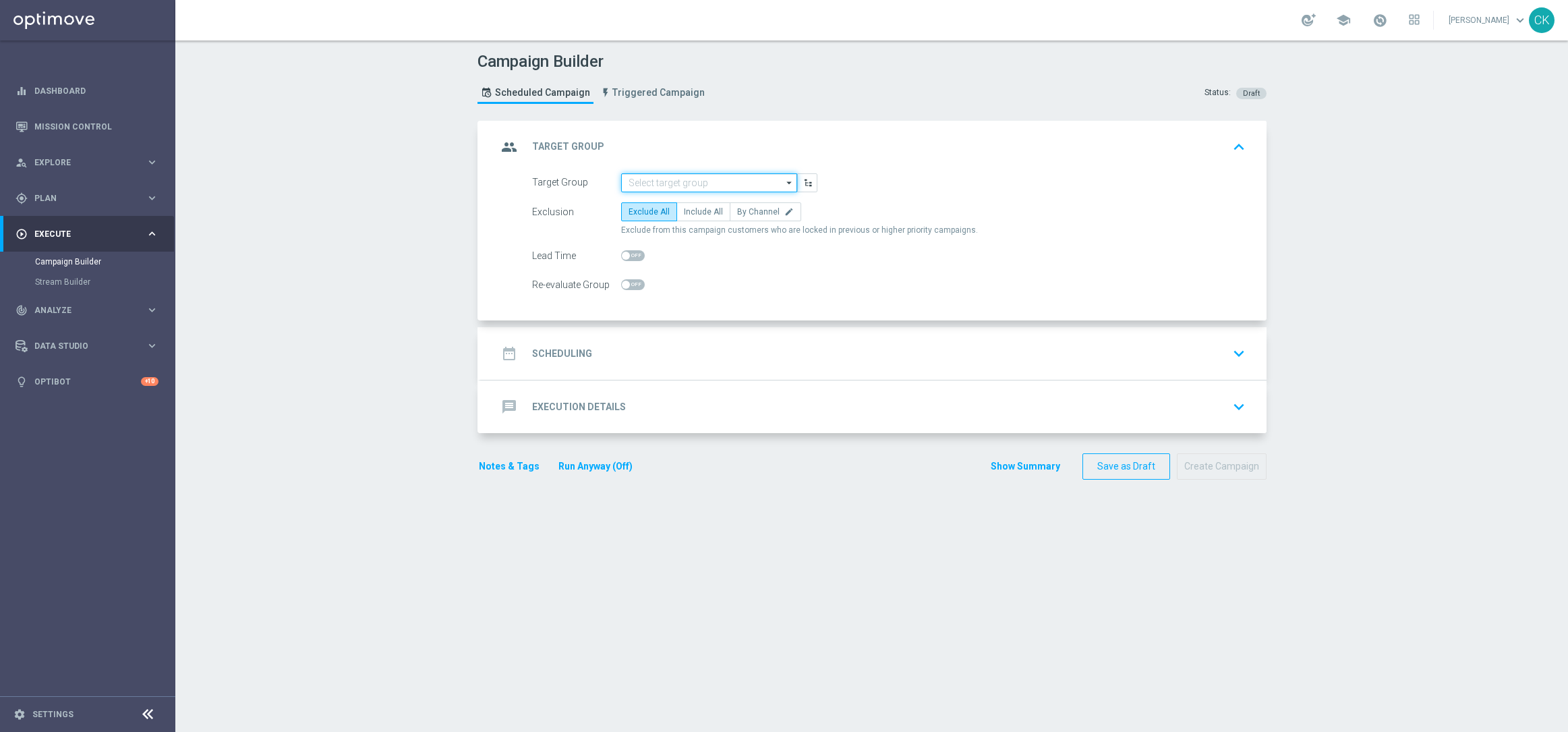
click at [681, 184] on input at bounding box center [709, 183] width 176 height 19
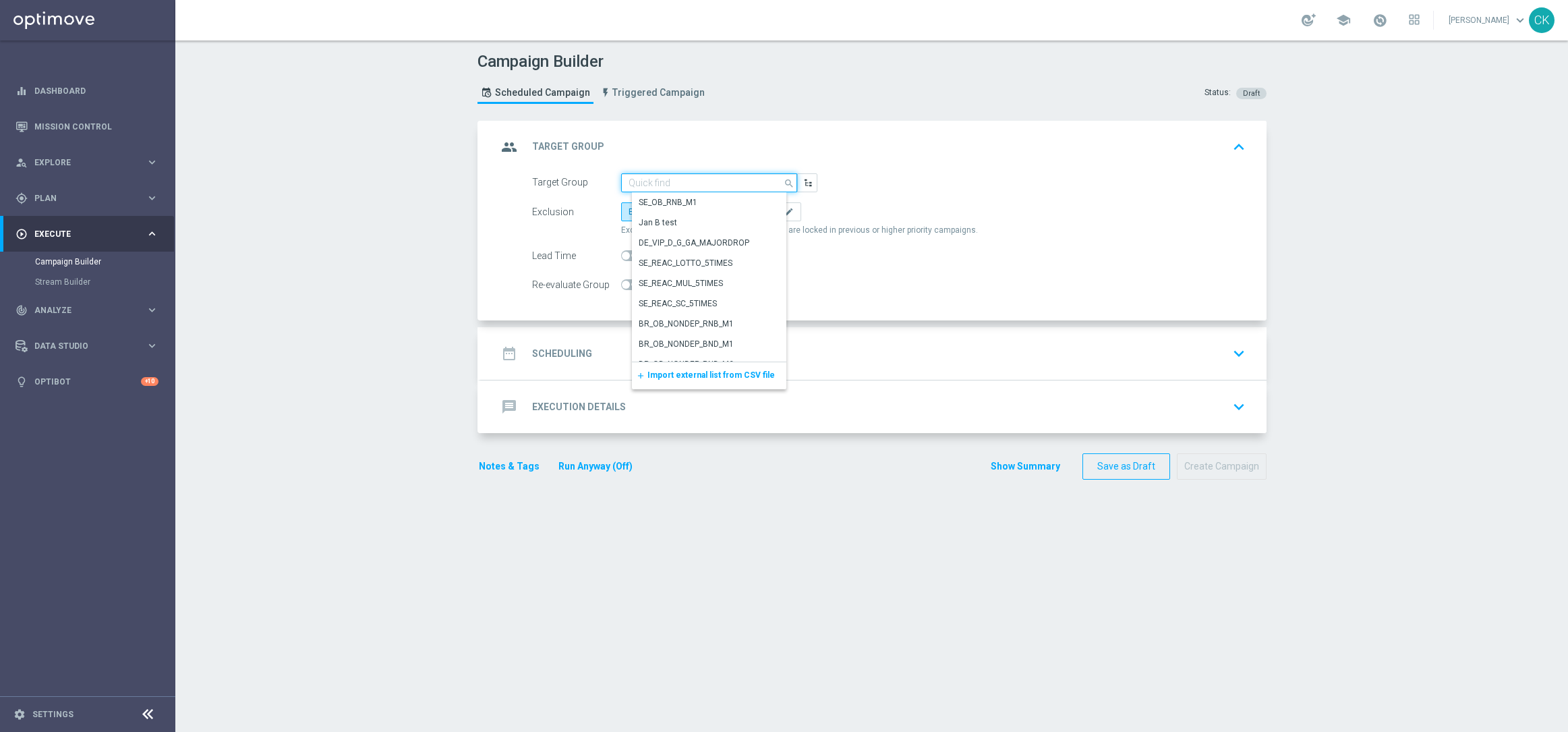
paste input "DE_RI_GAMES_LIST_INT"
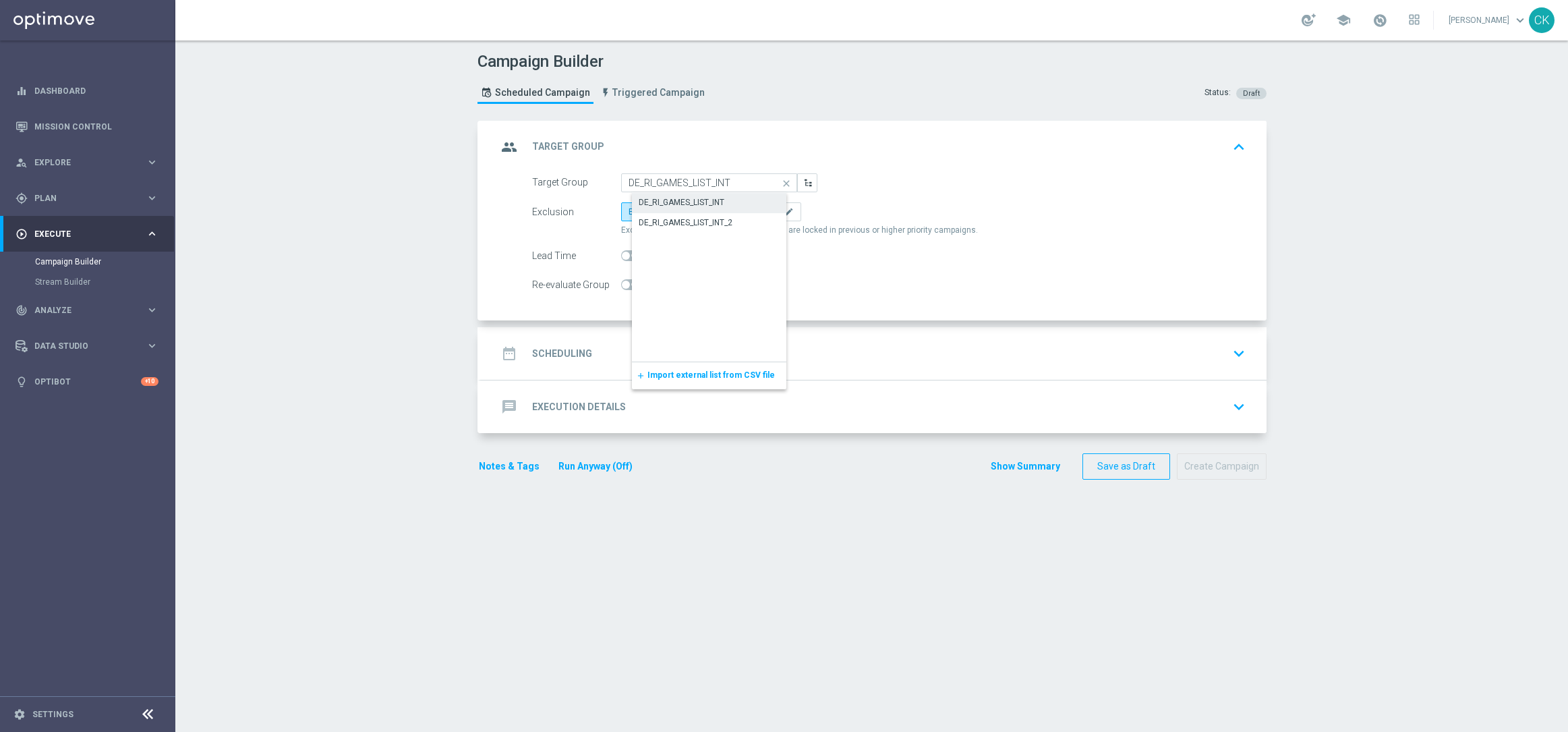
click at [685, 205] on div "DE_RI_GAMES_LIST_INT" at bounding box center [681, 201] width 86 height 12
type input "DE_RI_GAMES_LIST_INT"
click at [689, 211] on span "Include All" at bounding box center [704, 212] width 39 height 9
click at [689, 211] on input "Include All" at bounding box center [688, 213] width 9 height 9
radio input "true"
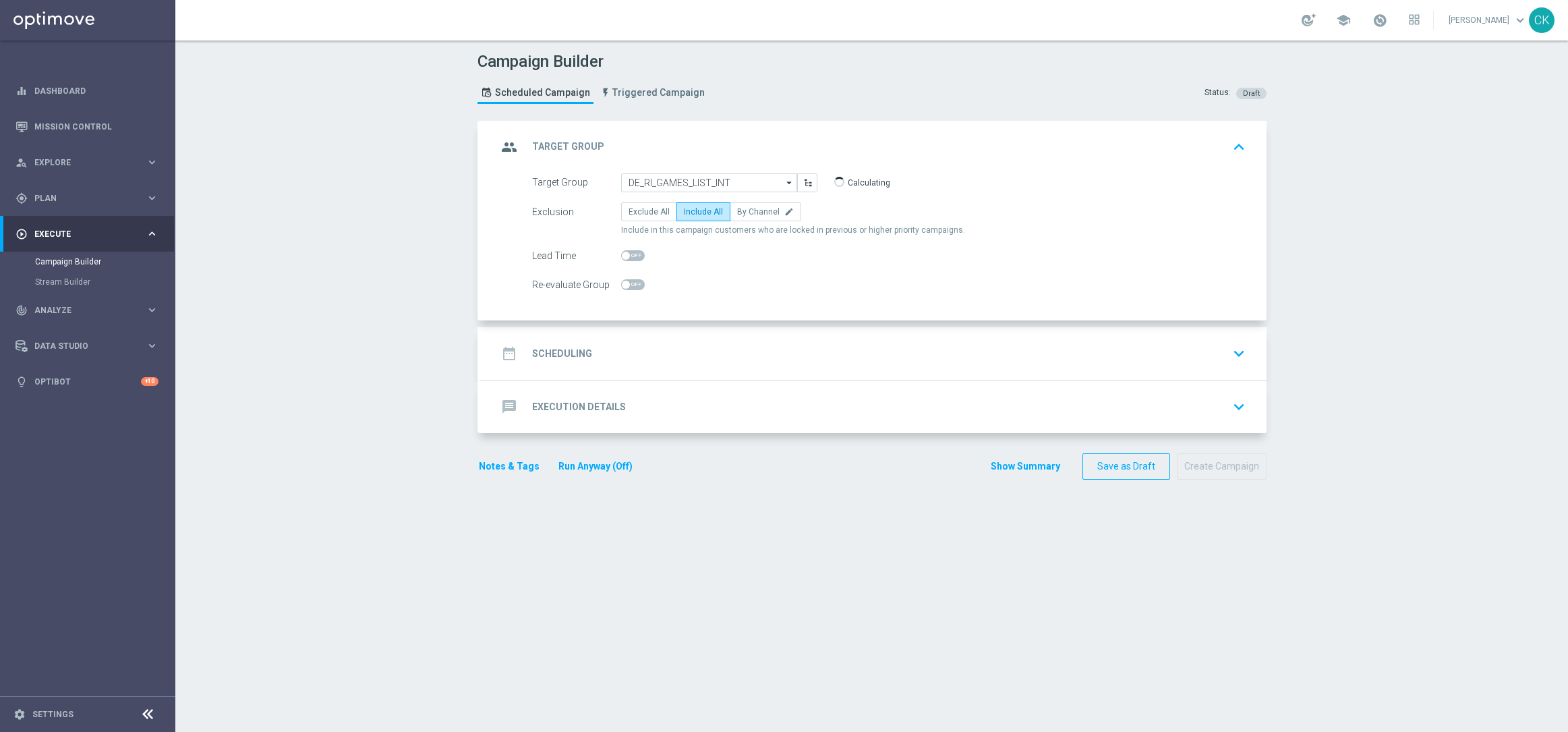
click at [611, 257] on div "Lead Time" at bounding box center [576, 256] width 89 height 19
click at [629, 250] on input "checkbox" at bounding box center [633, 256] width 24 height 11
checkbox input "true"
click at [549, 352] on h2 "Scheduling" at bounding box center [562, 353] width 60 height 13
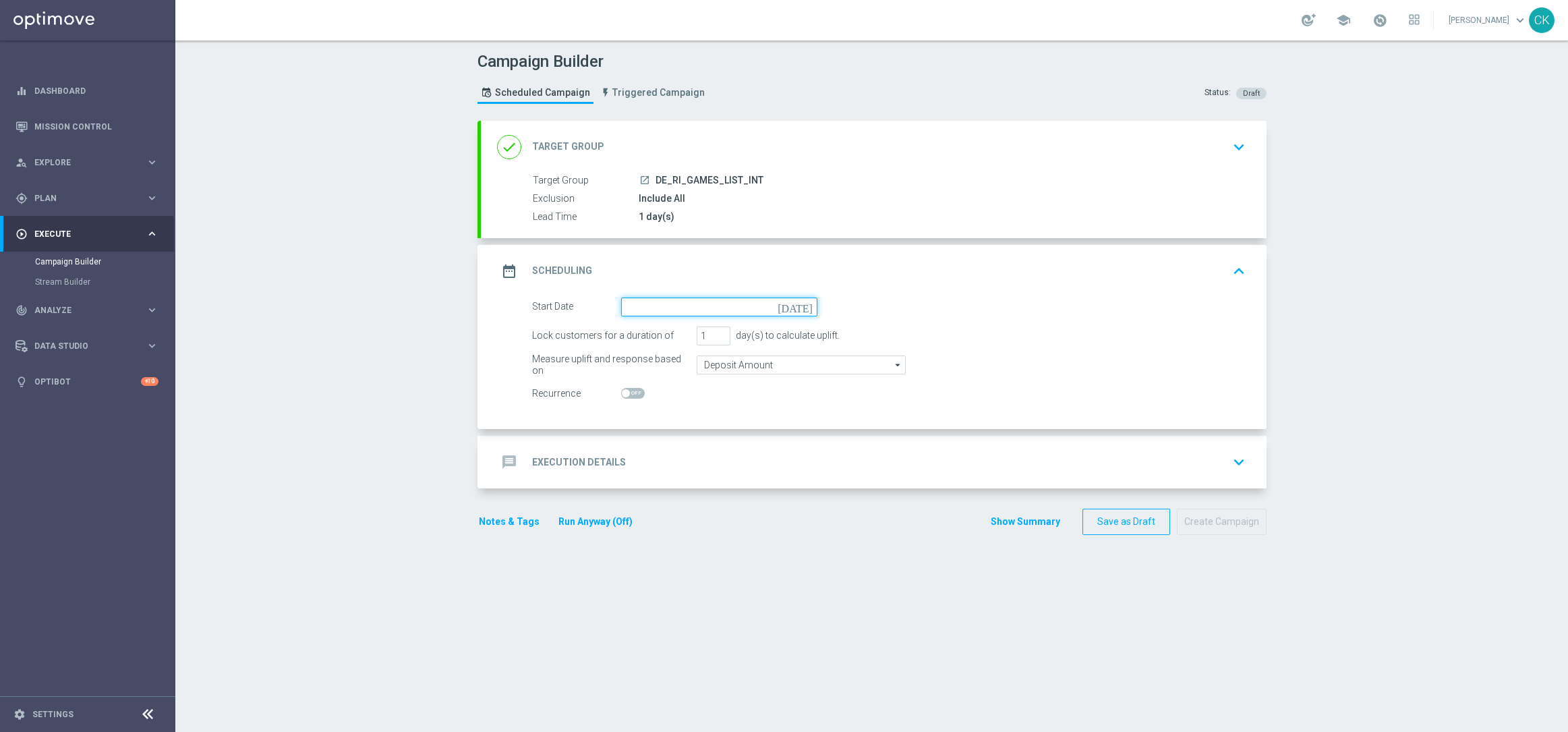
click at [669, 312] on input at bounding box center [719, 307] width 196 height 19
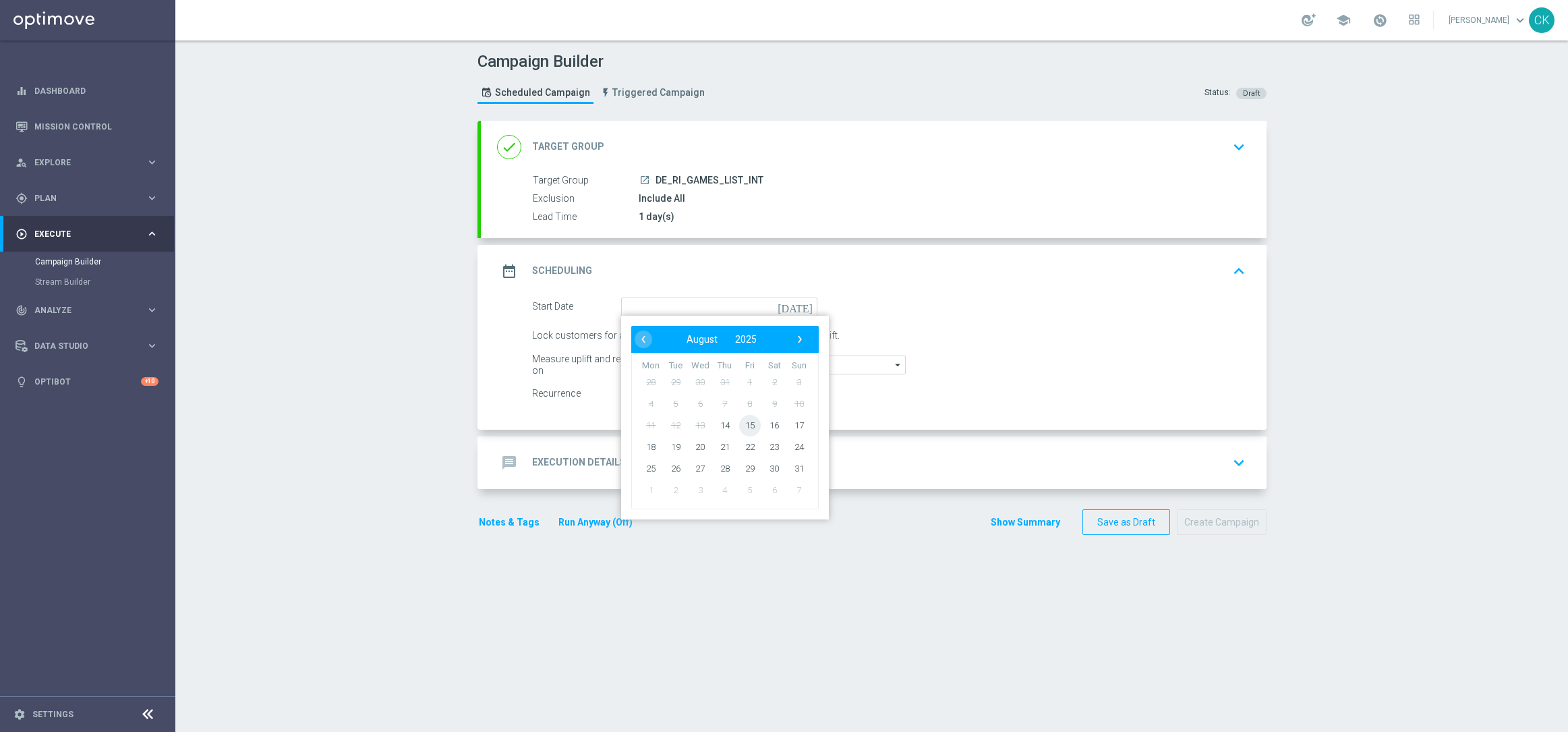
click at [743, 416] on span "15" at bounding box center [749, 424] width 21 height 21
type input "15 Aug 2025"
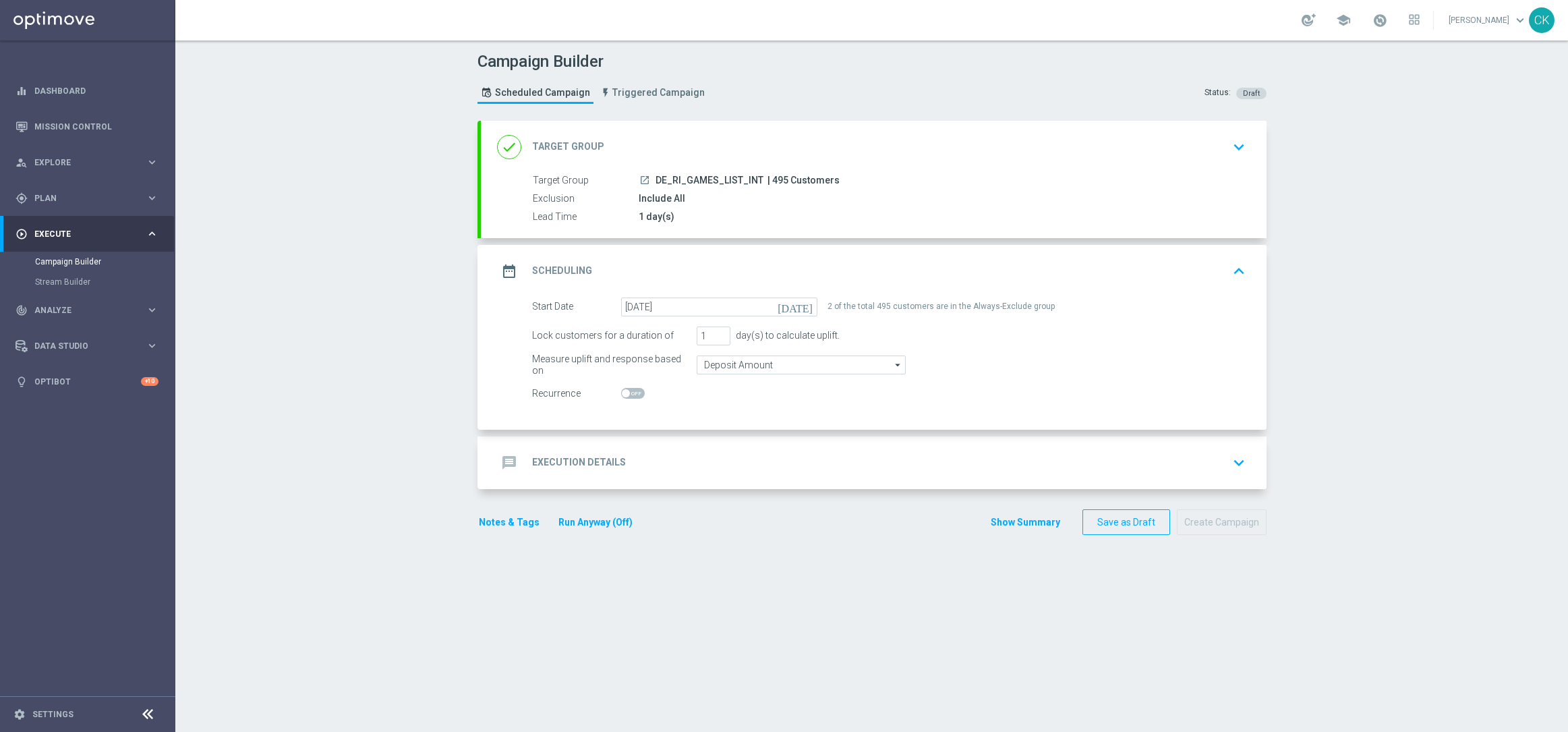
click at [550, 459] on h2 "Execution Details" at bounding box center [579, 462] width 94 height 13
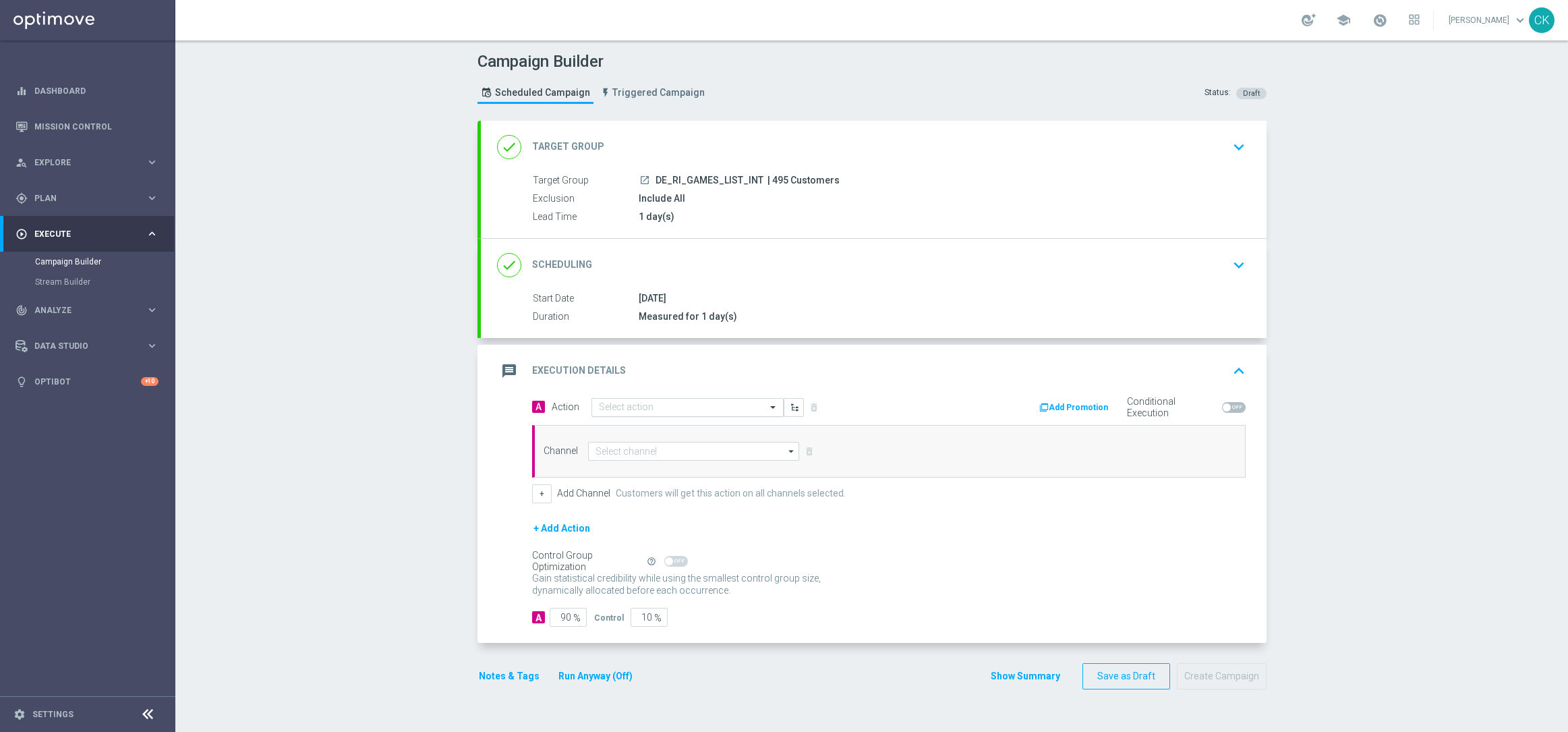
click at [653, 405] on input "text" at bounding box center [674, 408] width 150 height 12
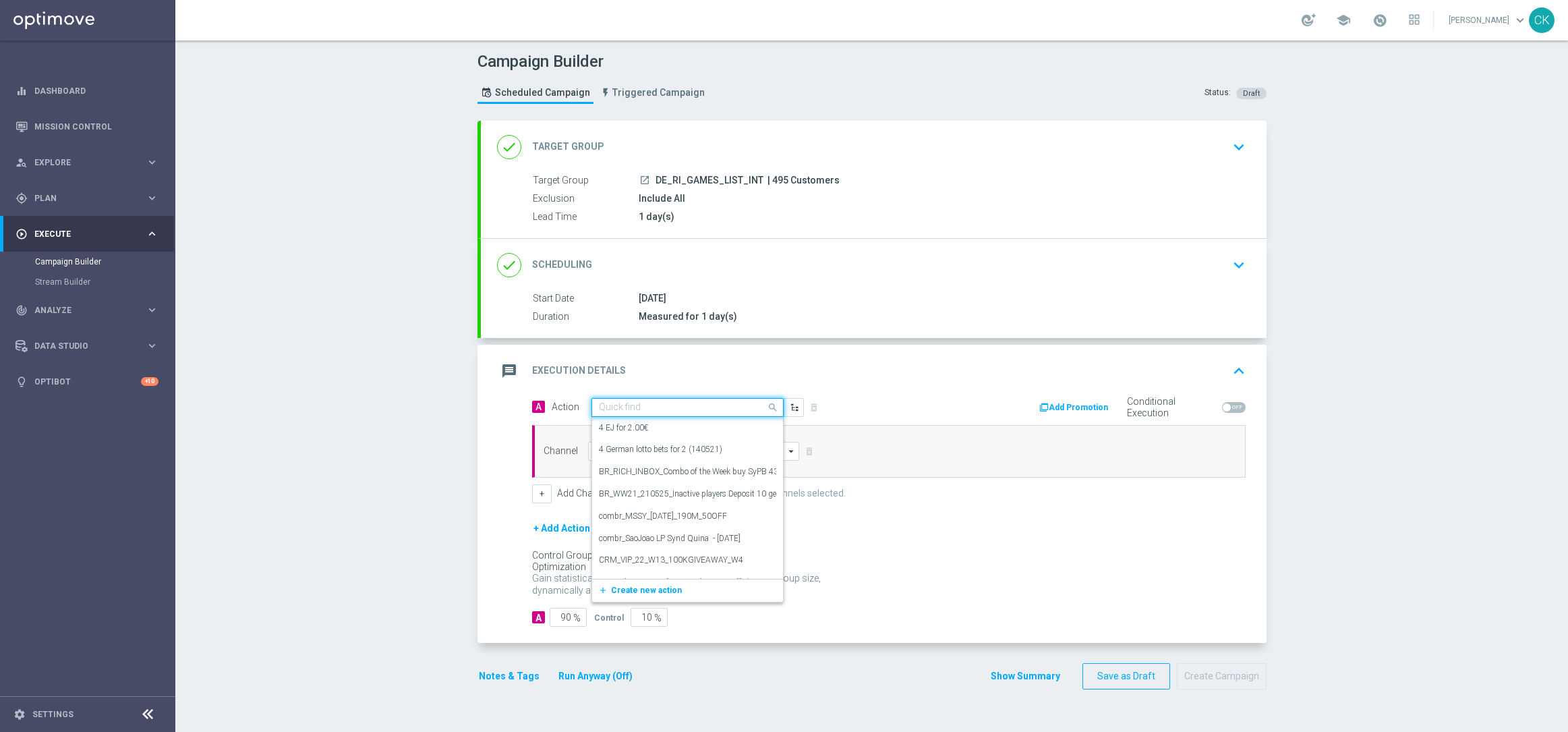
paste input "Bonus Drop"
type input "Bonus Drop"
click at [643, 527] on div "Bonus Drop edit" at bounding box center [687, 526] width 177 height 22
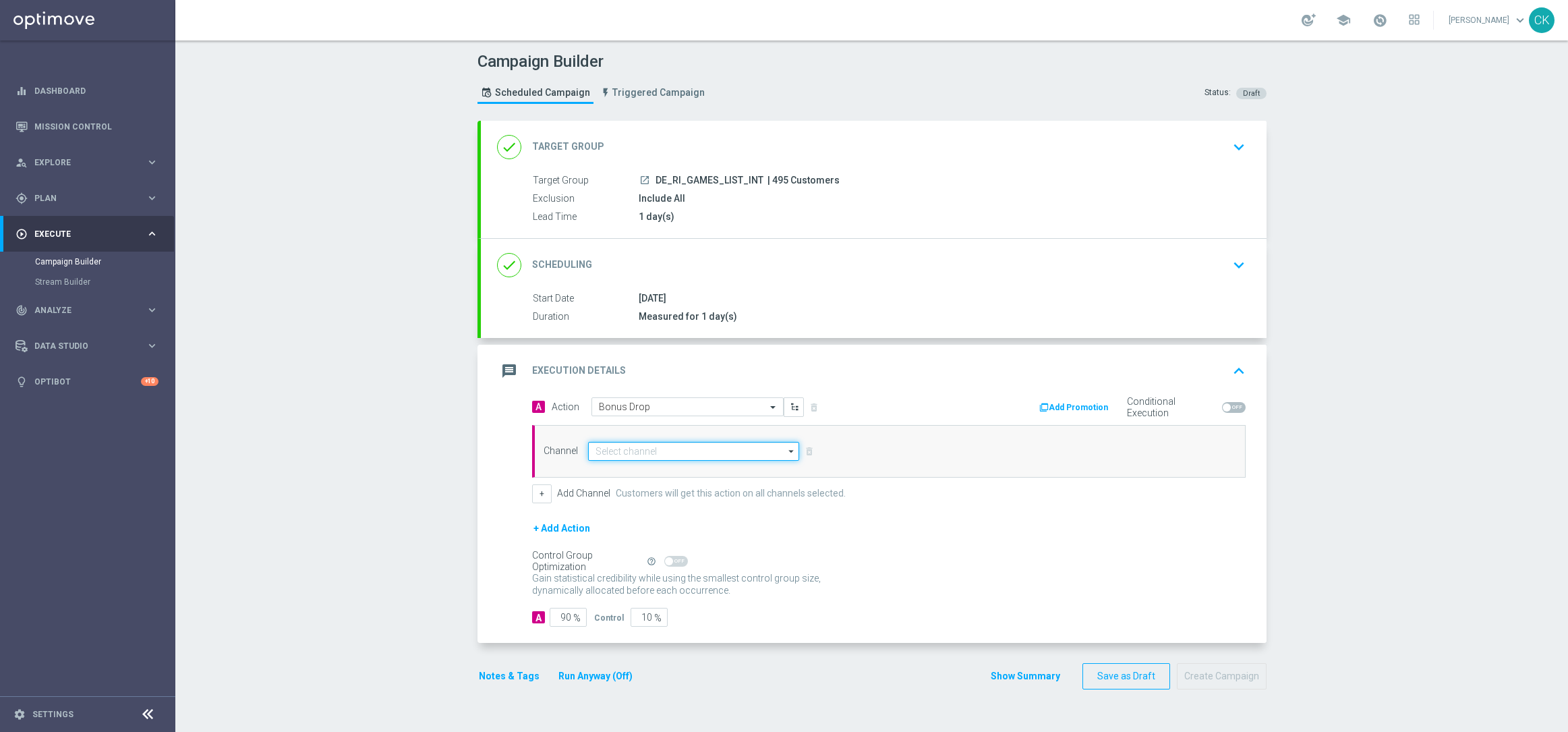
click at [638, 448] on input at bounding box center [693, 451] width 212 height 19
click at [627, 566] on div "OtherLevels" at bounding box center [699, 572] width 200 height 19
type input "OtherLevels"
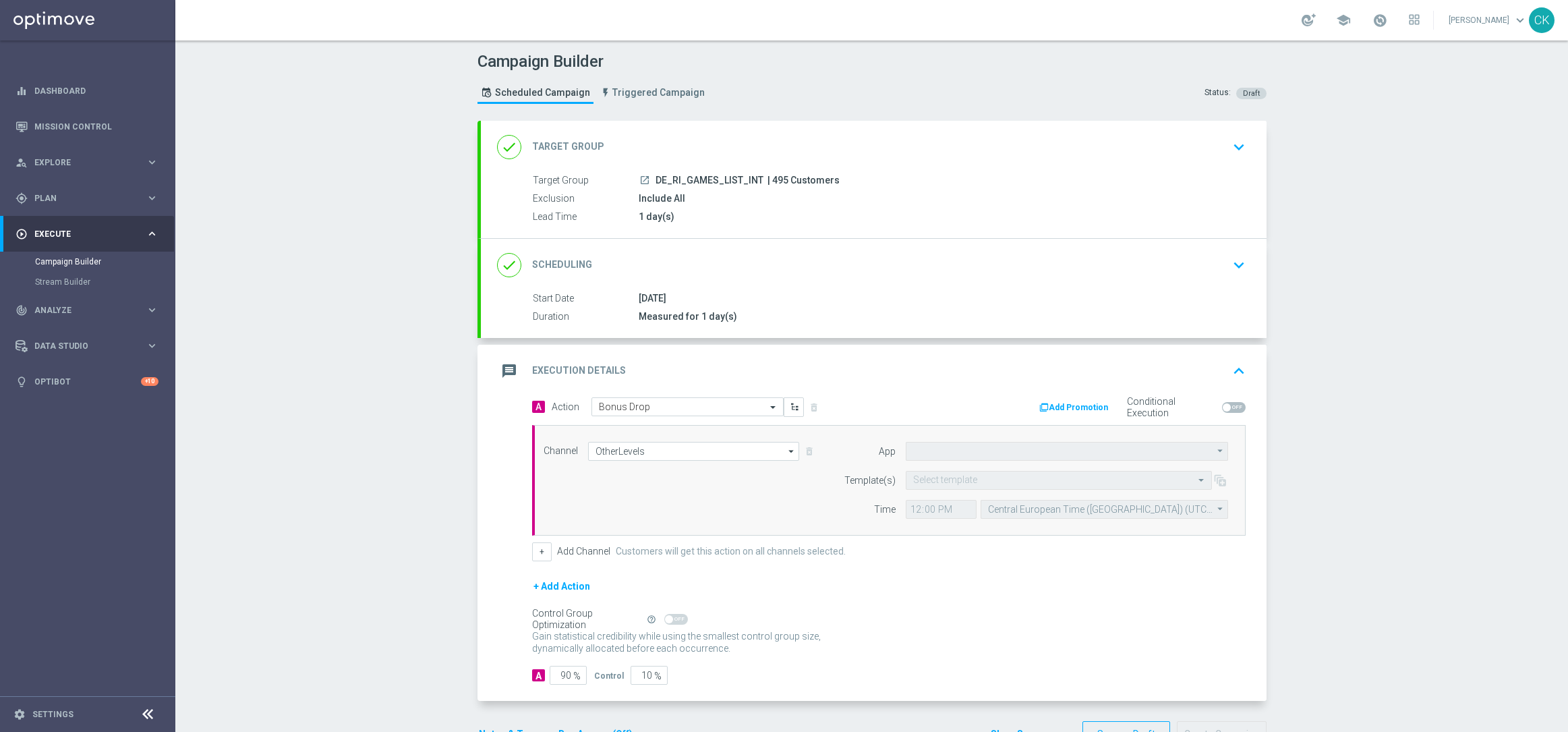
type input "Default App"
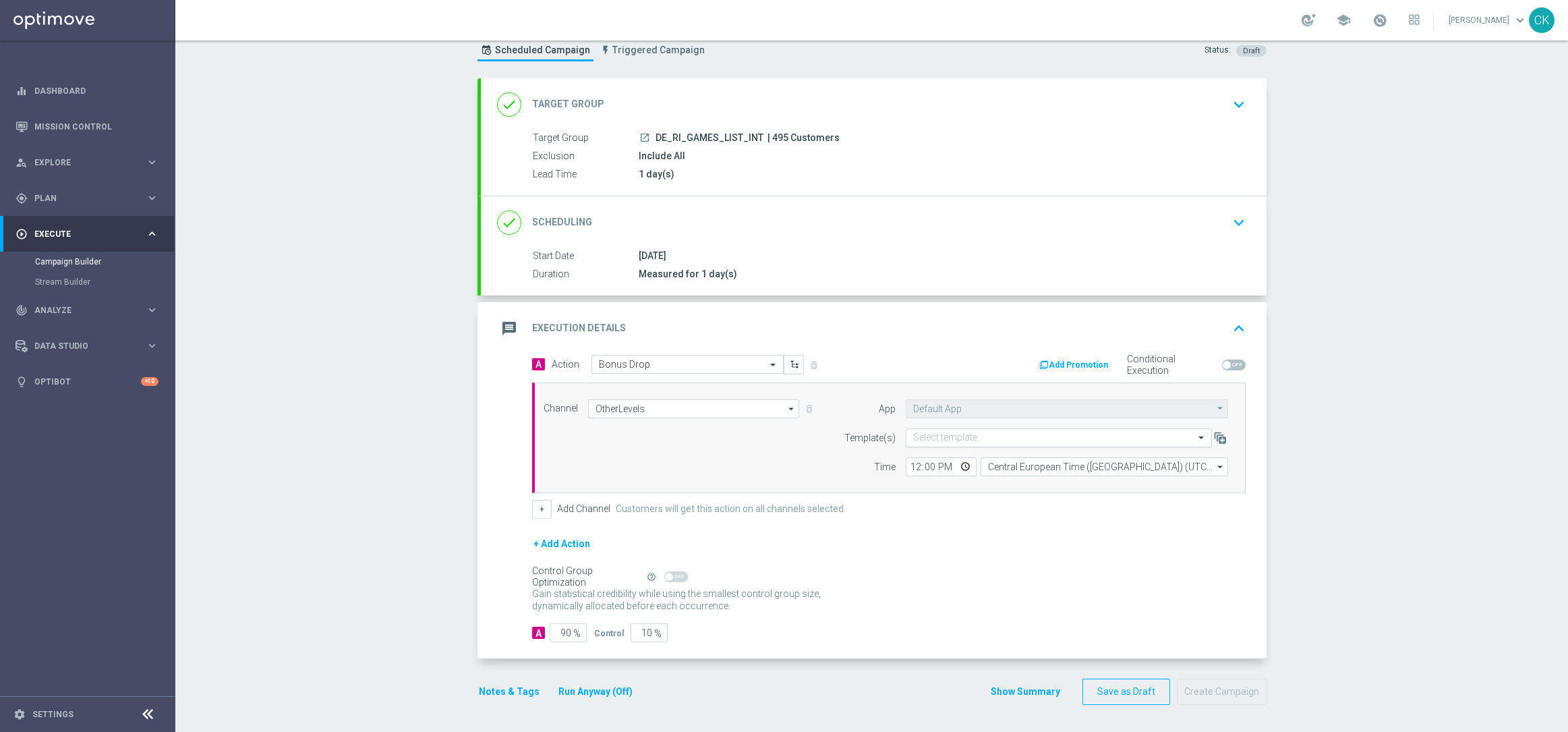
click at [997, 434] on input "text" at bounding box center [1045, 438] width 264 height 12
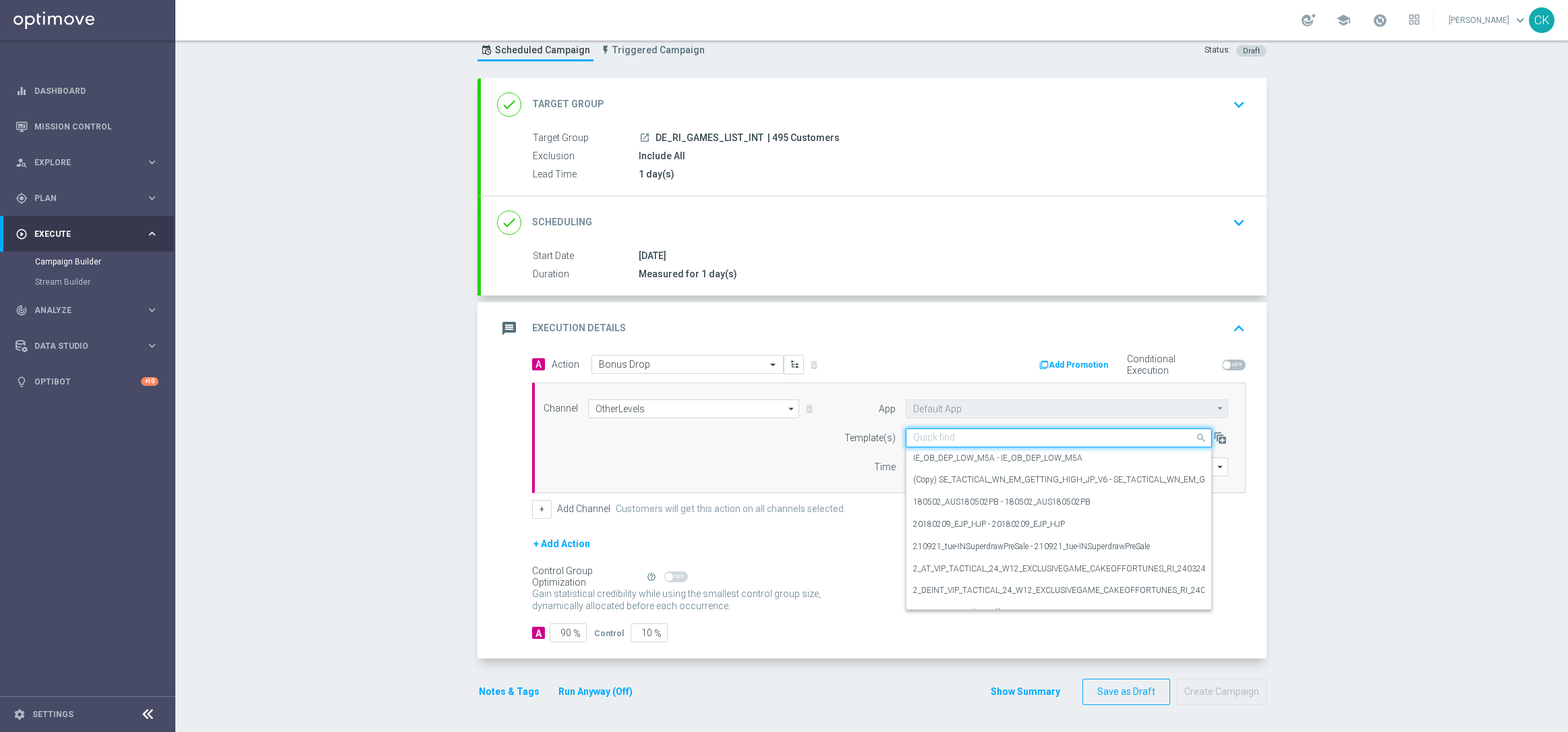
paste input "DE_INT__INTBONUSDROP_250815__NVIP_RI_TAC_GM"
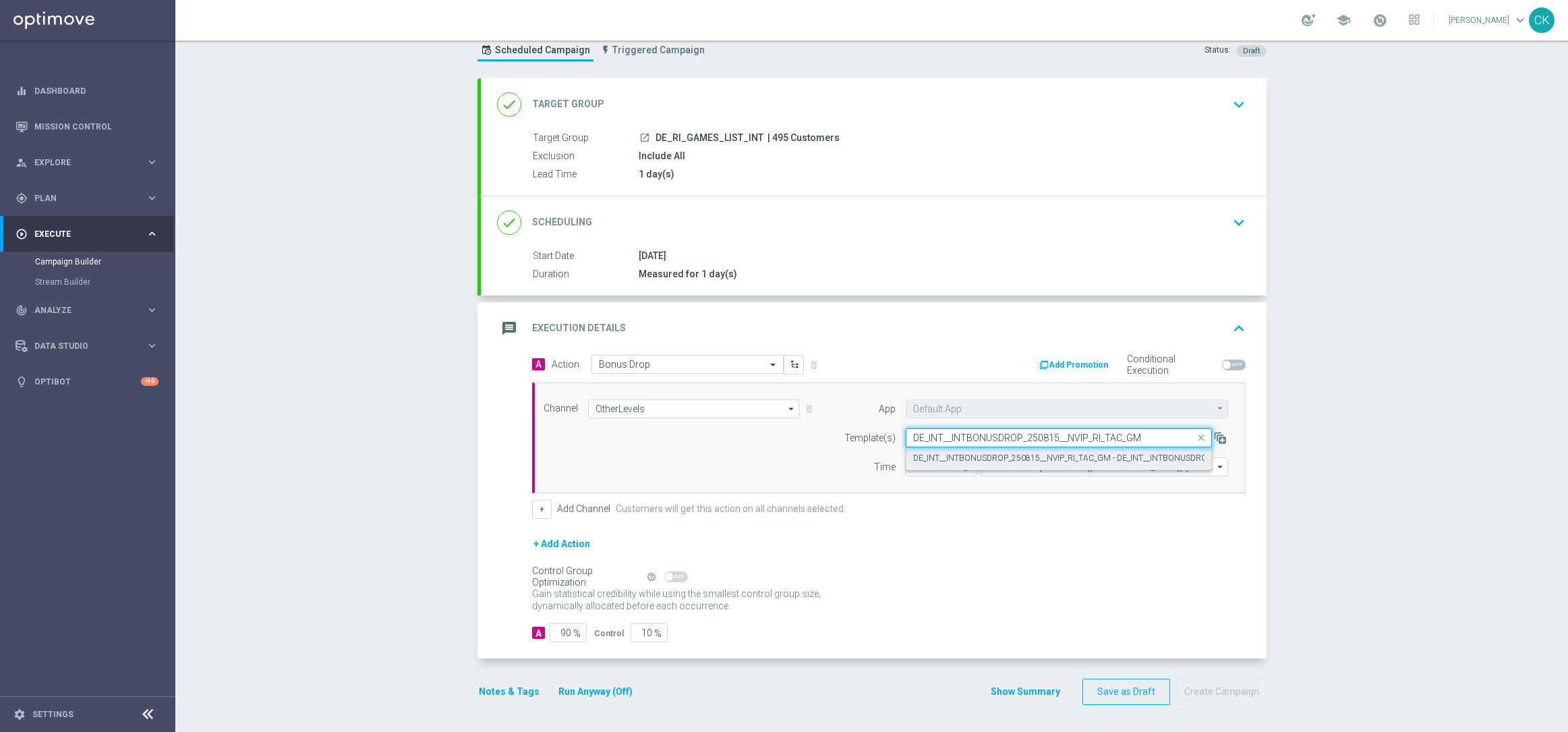
click at [960, 453] on label "DE_INT__INTBONUSDROP_250815__NVIP_RI_TAC_GM - DE_INT__INTBONUSDROP_250815__NVIP…" at bounding box center [1114, 458] width 401 height 12
type input "DE_INT__INTBONUSDROP_250815__NVIP_RI_TAC_GM"
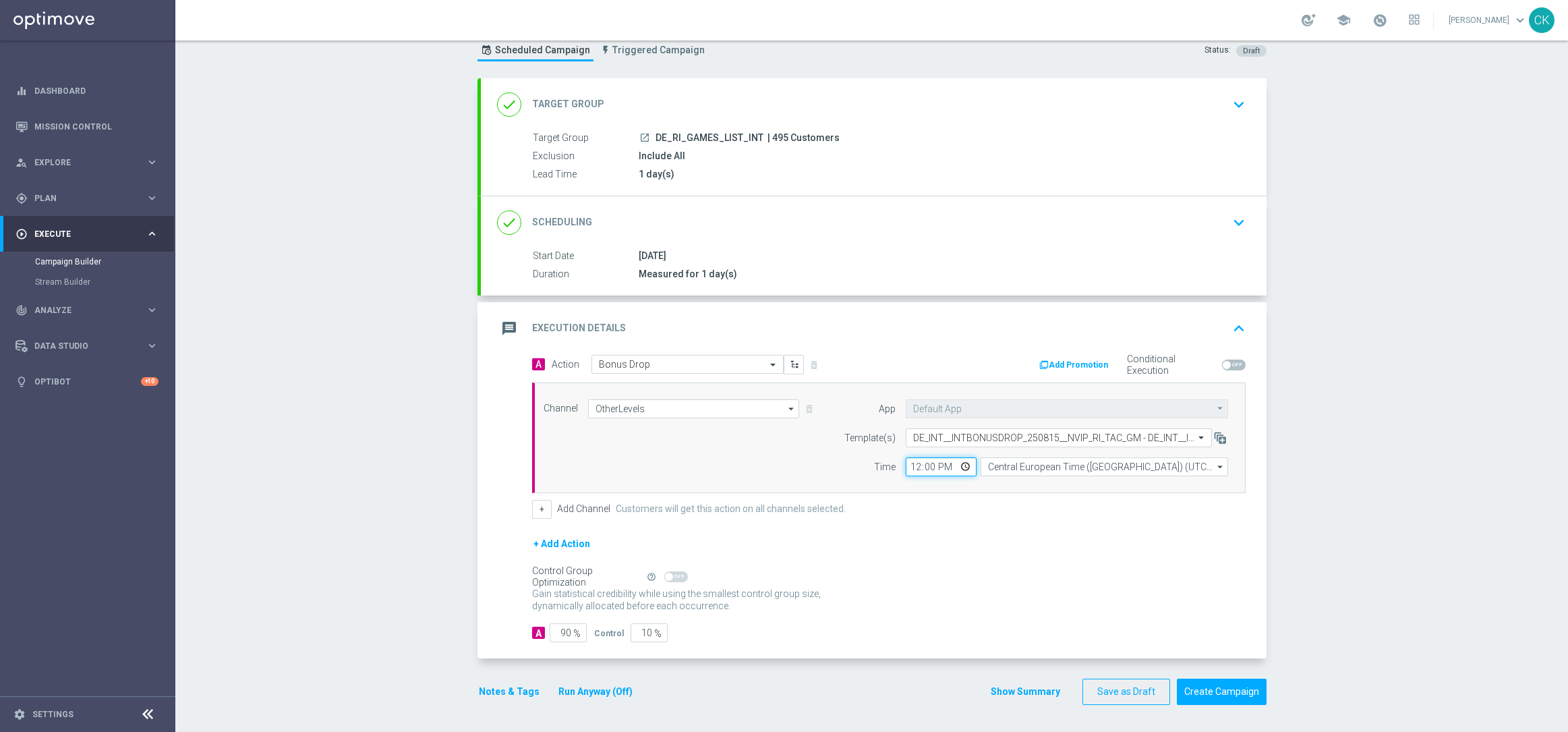
click at [909, 470] on input "12:00" at bounding box center [941, 467] width 71 height 19
type input "14:30"
click at [950, 497] on div "A Action Select action Bonus Drop delete_forever Add Promotion Conditional Exec…" at bounding box center [889, 437] width 734 height 164
click at [560, 631] on input "90" at bounding box center [568, 633] width 37 height 19
type input "0"
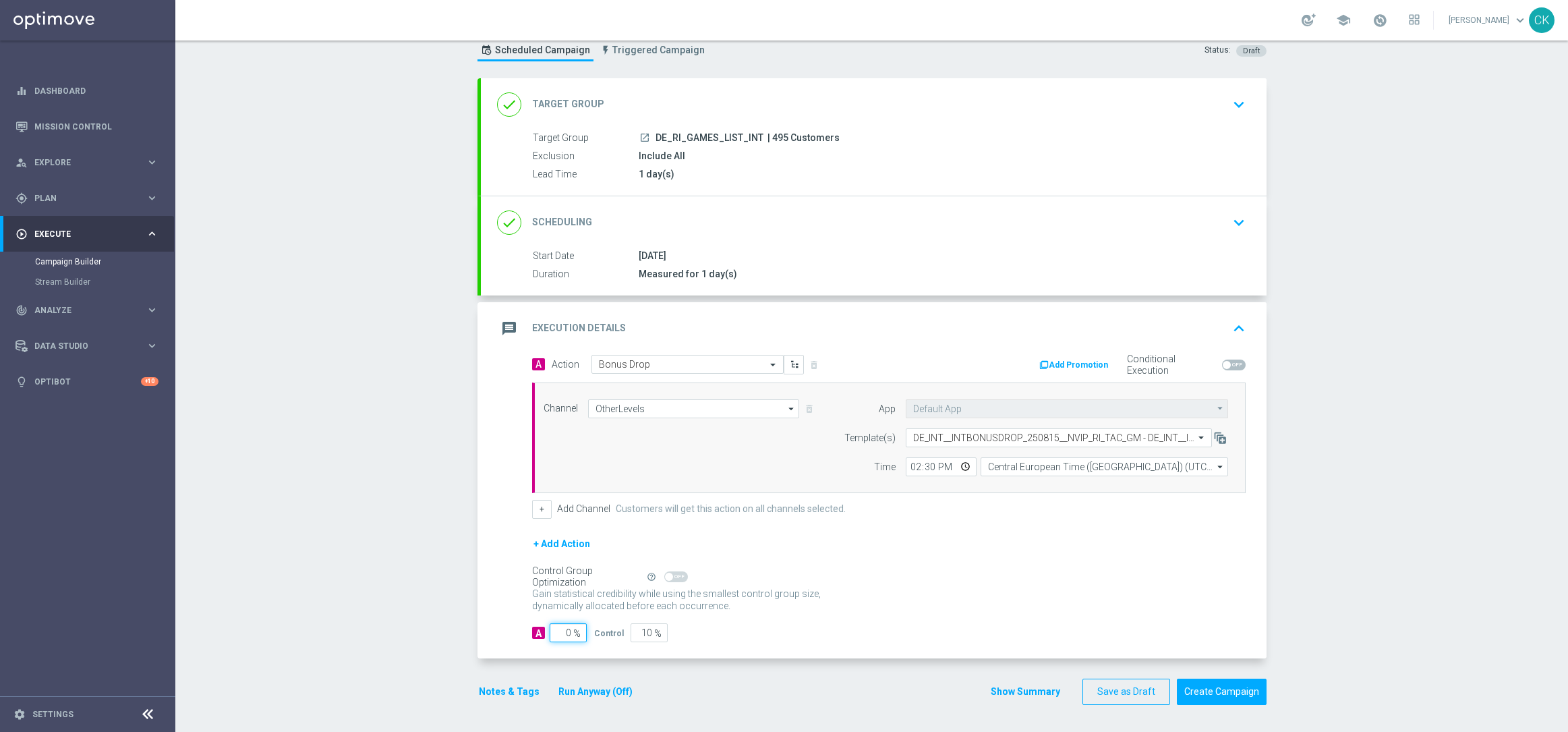
type input "100"
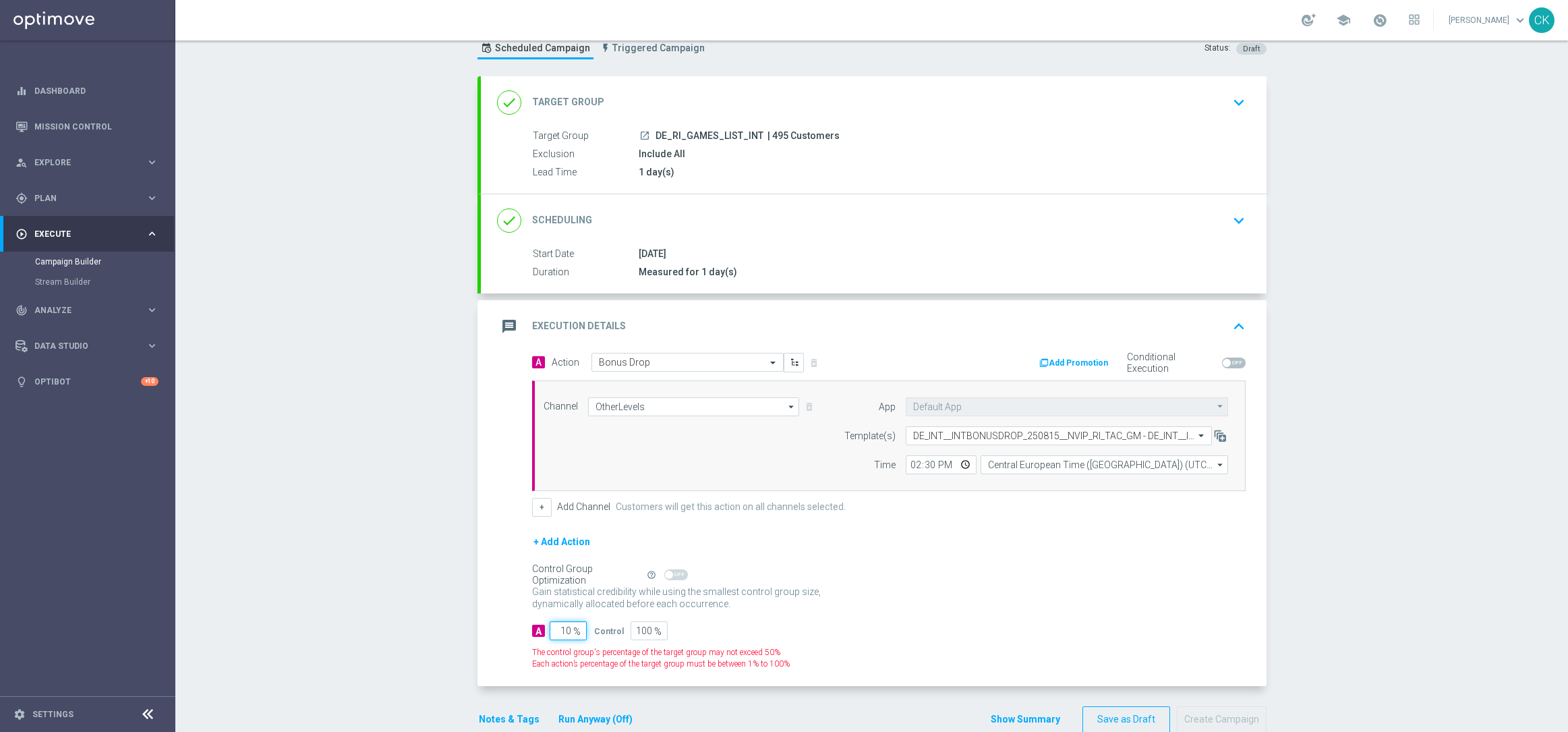
type input "100"
type input "0"
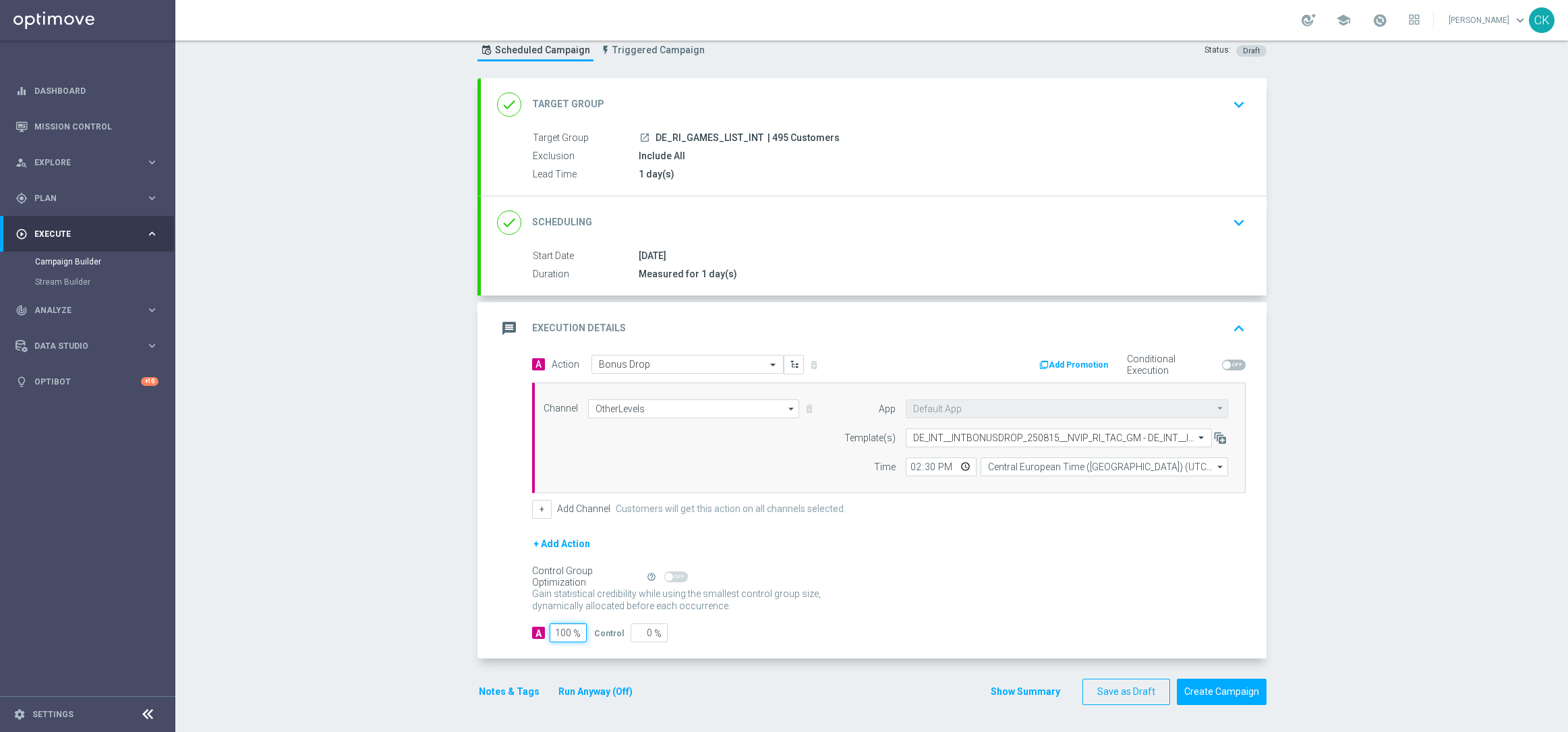
type input "100"
click at [719, 616] on form "A Action Select action Bonus Drop delete_forever Add Promotion Conditional Exec…" at bounding box center [889, 499] width 714 height 288
click at [486, 689] on button "Notes & Tags" at bounding box center [509, 691] width 64 height 17
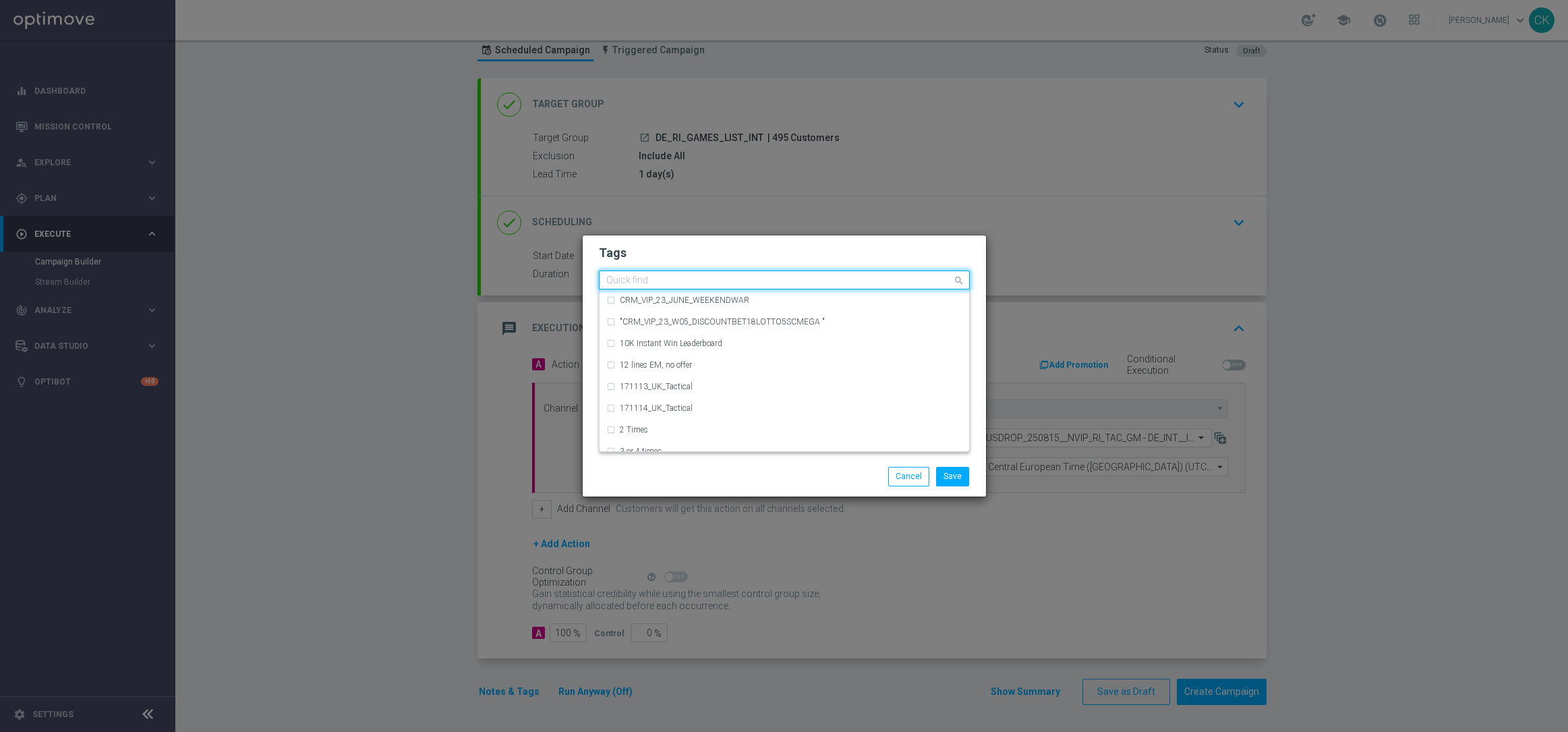
click at [652, 283] on input "text" at bounding box center [779, 281] width 346 height 12
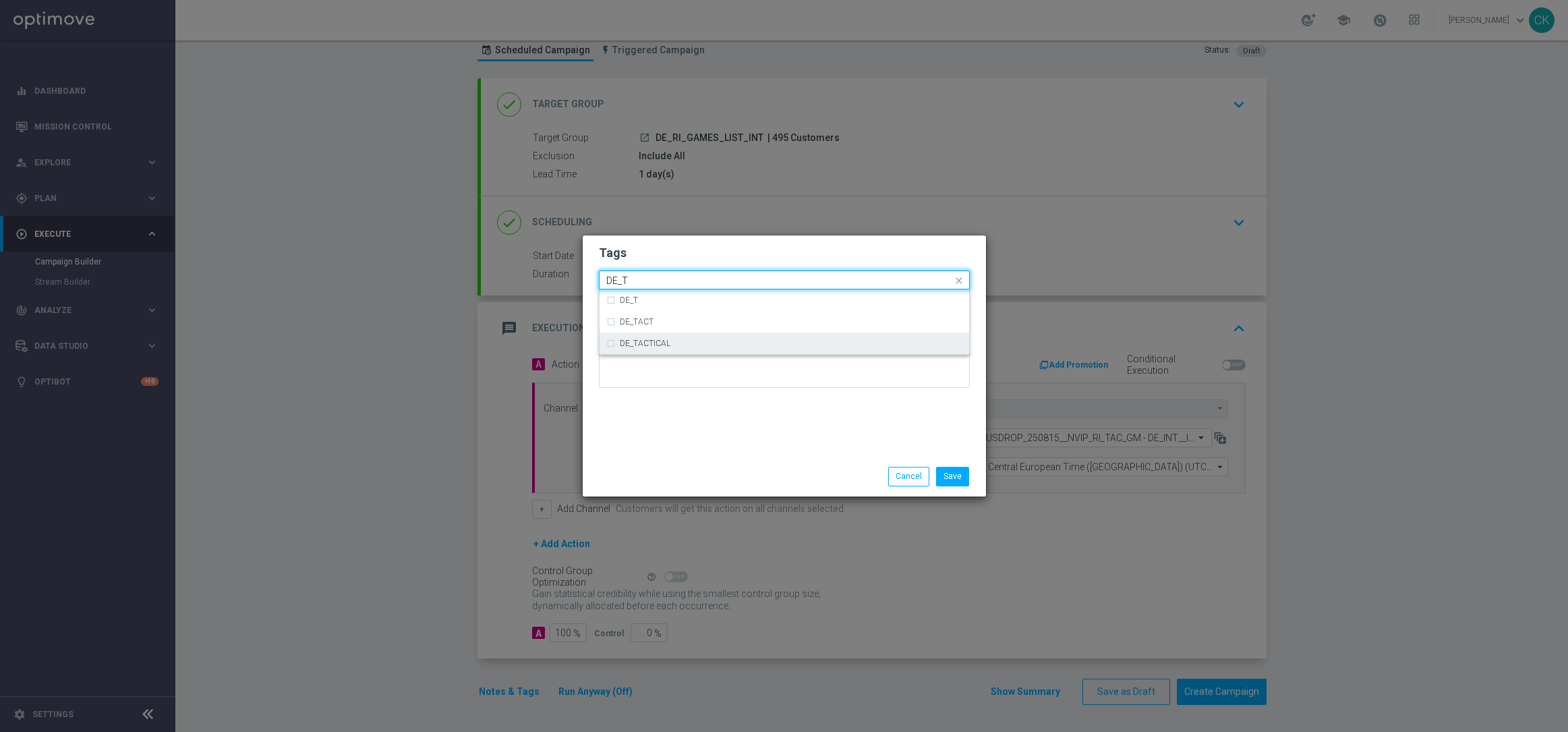
click at [664, 354] on ng-dropdown-panel "DE_T DE_TACT DE_TACTICAL" at bounding box center [784, 322] width 371 height 65
click at [657, 342] on label "DE_TACTICAL" at bounding box center [645, 343] width 50 height 8
type input "DE_T"
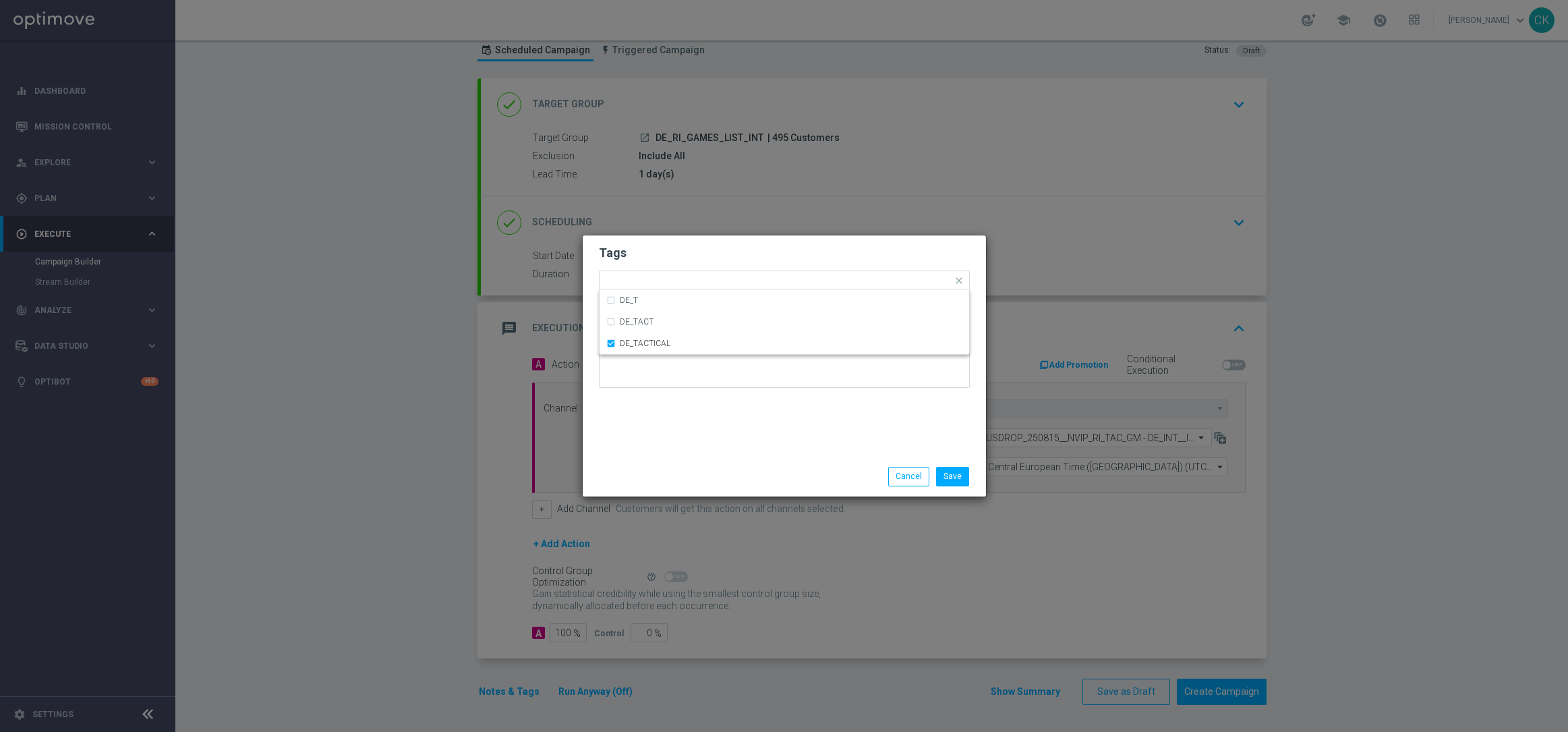
click at [675, 469] on div "Save Cancel" at bounding box center [784, 476] width 391 height 19
click at [959, 477] on button "Save" at bounding box center [952, 476] width 33 height 19
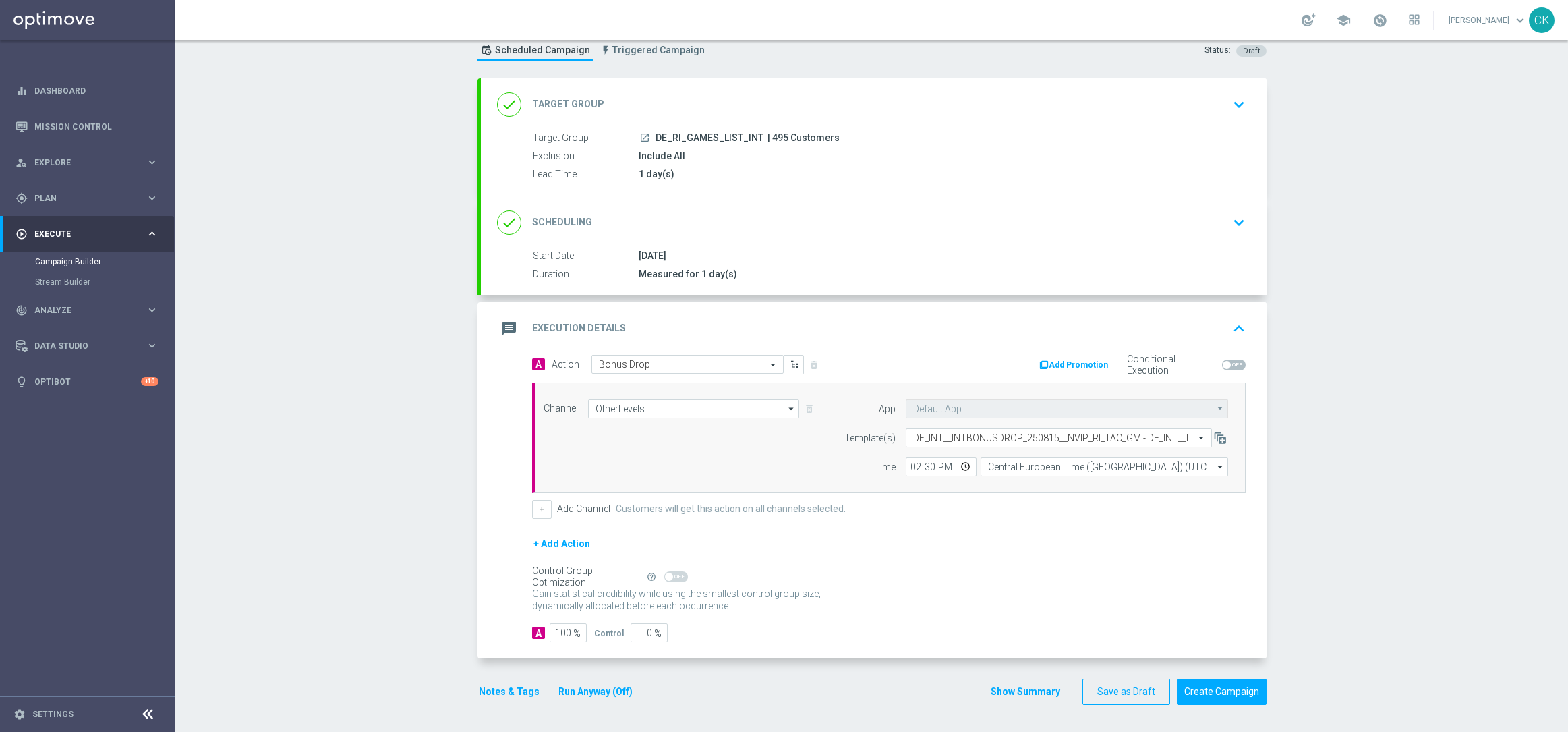
click at [505, 690] on button "Notes & Tags" at bounding box center [509, 691] width 64 height 17
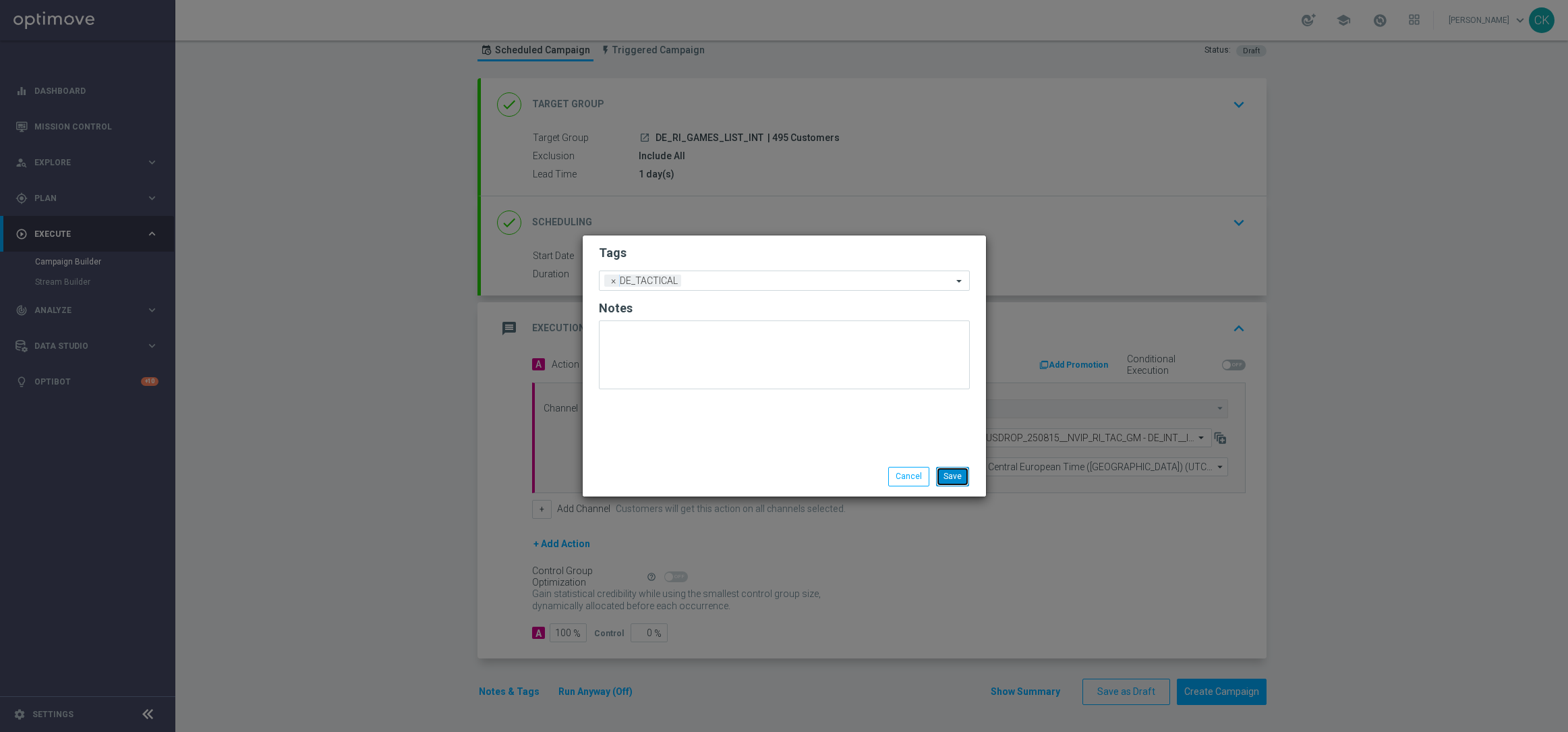
click at [957, 474] on button "Save" at bounding box center [952, 476] width 33 height 19
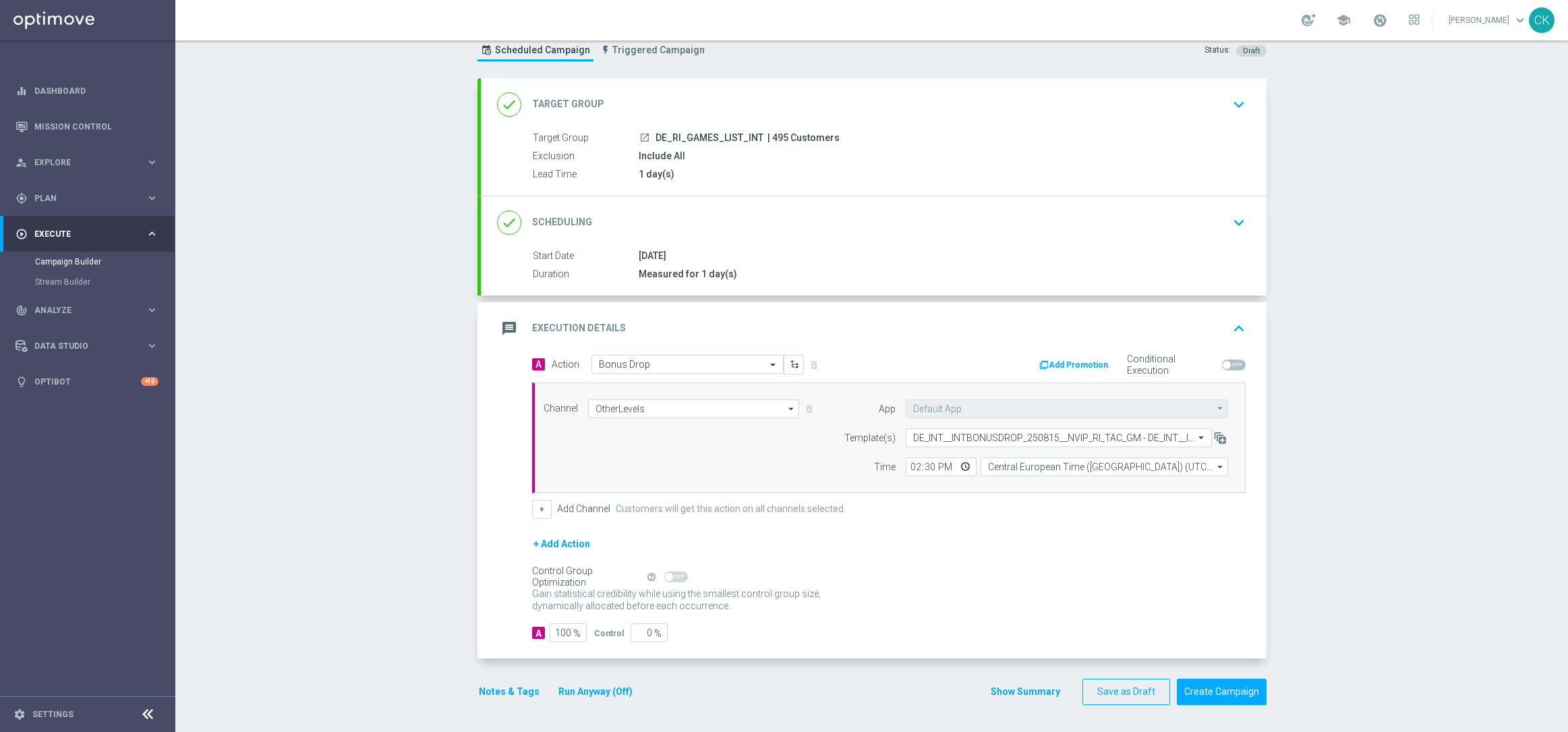
click at [495, 687] on button "Notes & Tags" at bounding box center [509, 691] width 64 height 17
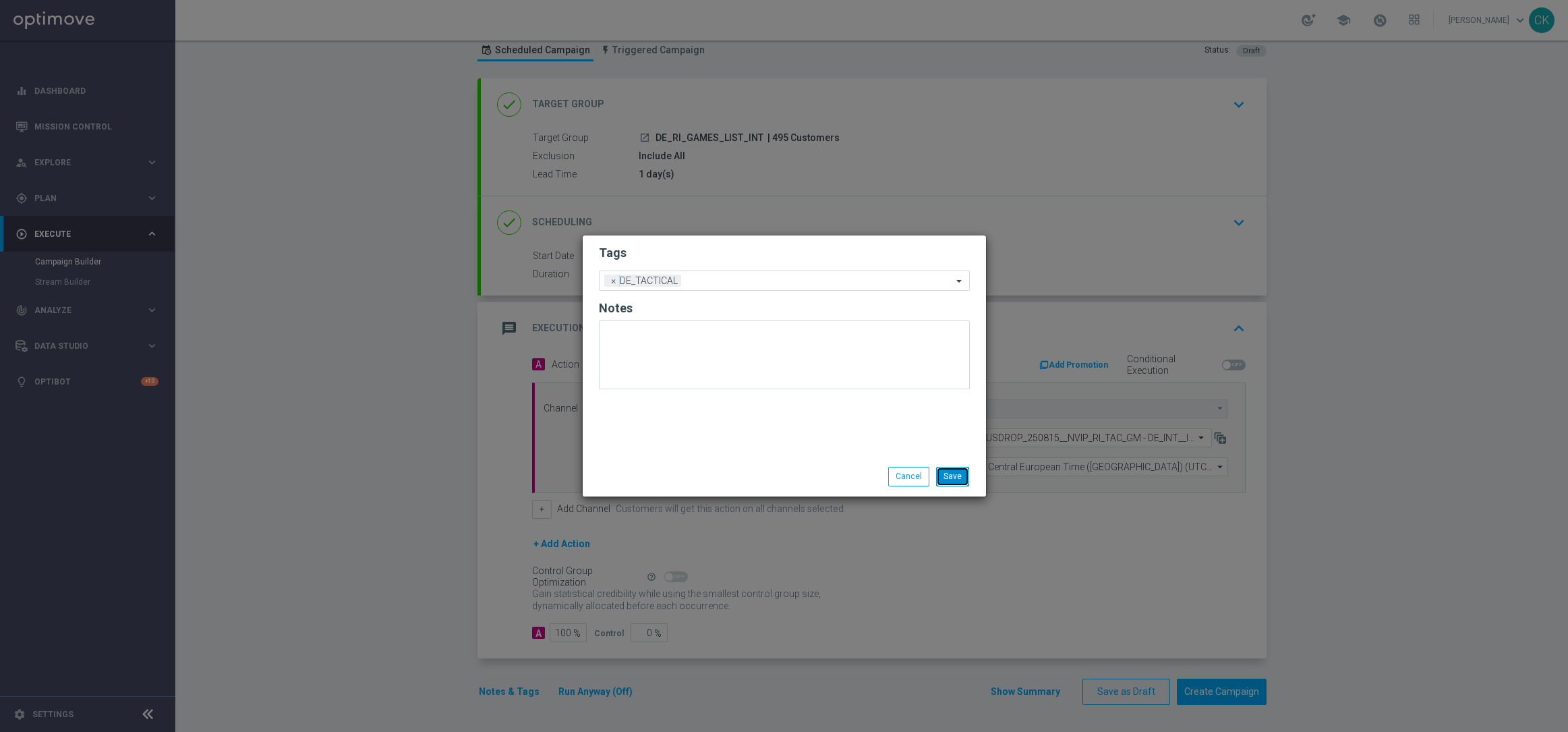
click at [960, 474] on button "Save" at bounding box center [952, 476] width 33 height 19
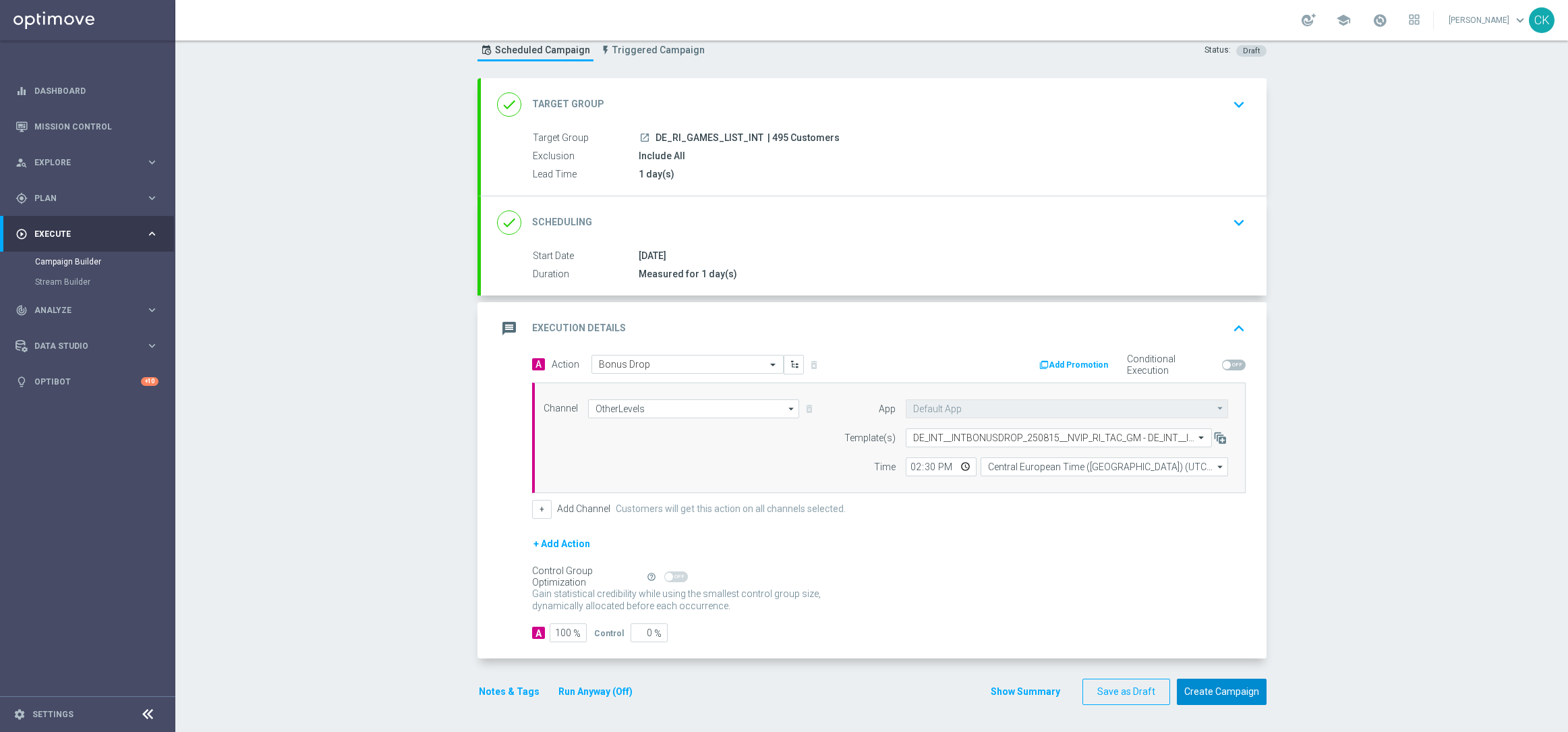
click at [1219, 688] on button "Create Campaign" at bounding box center [1222, 691] width 90 height 26
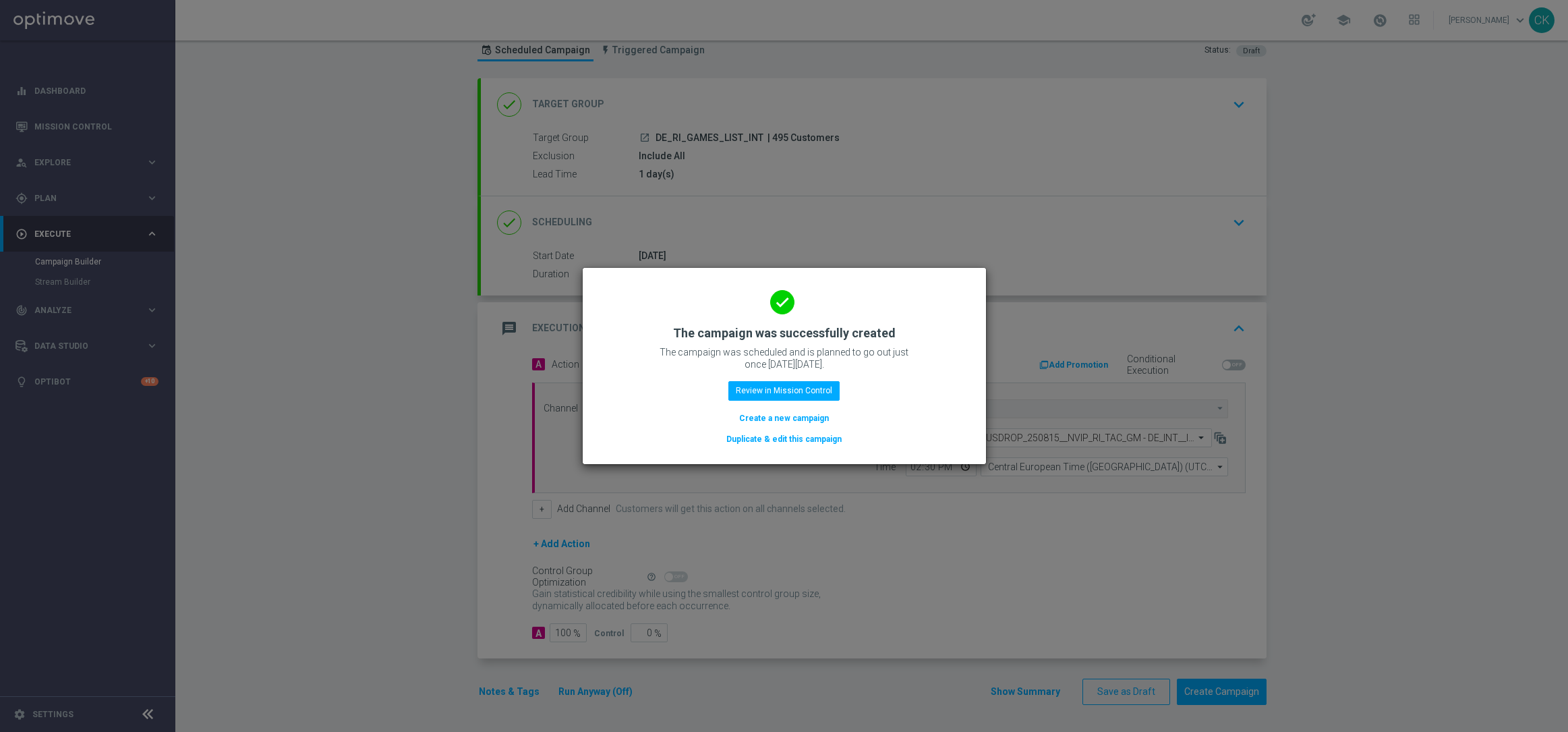
click at [769, 416] on button "Create a new campaign" at bounding box center [783, 418] width 92 height 15
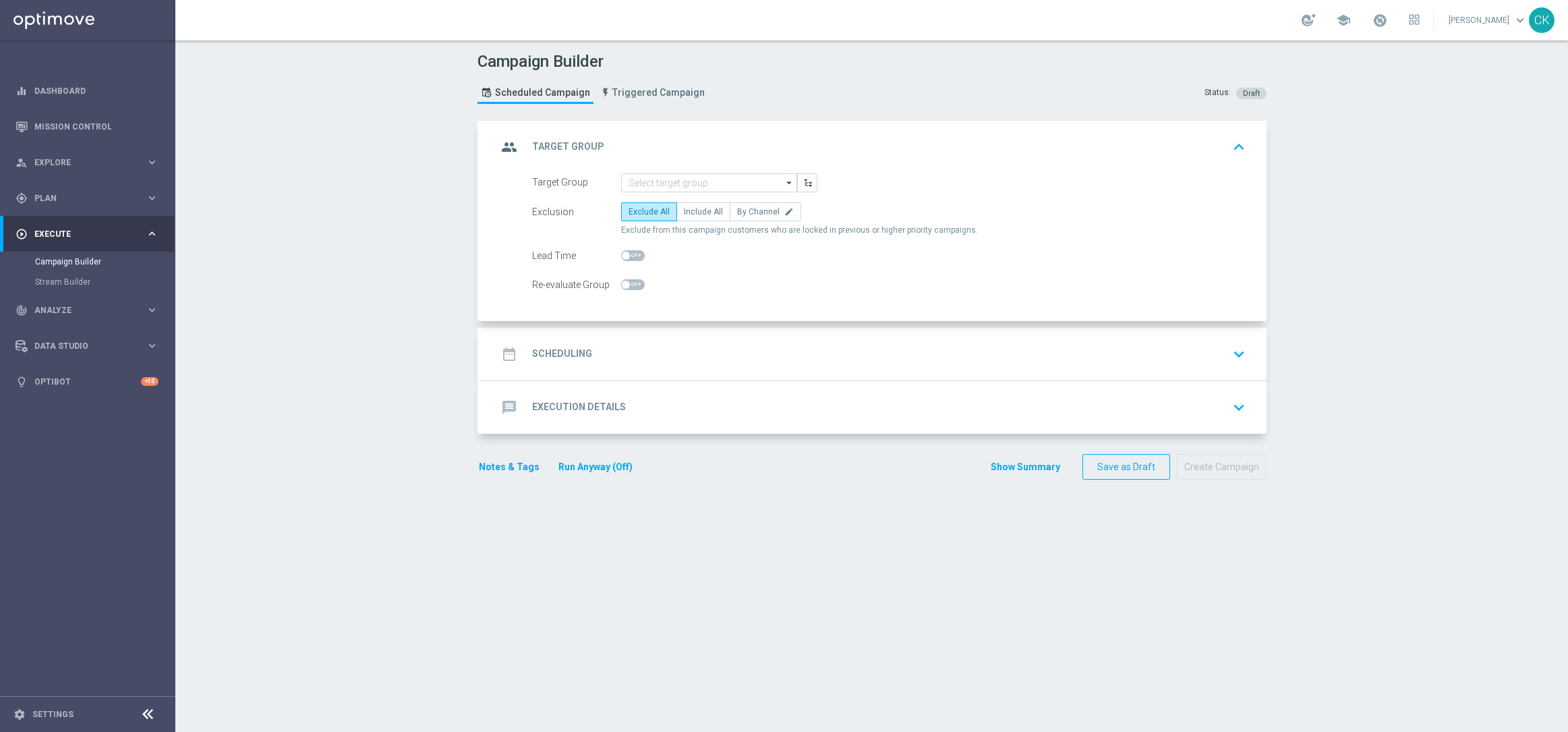
scroll to position [0, 0]
click at [43, 121] on link "Mission Control" at bounding box center [97, 126] width 124 height 35
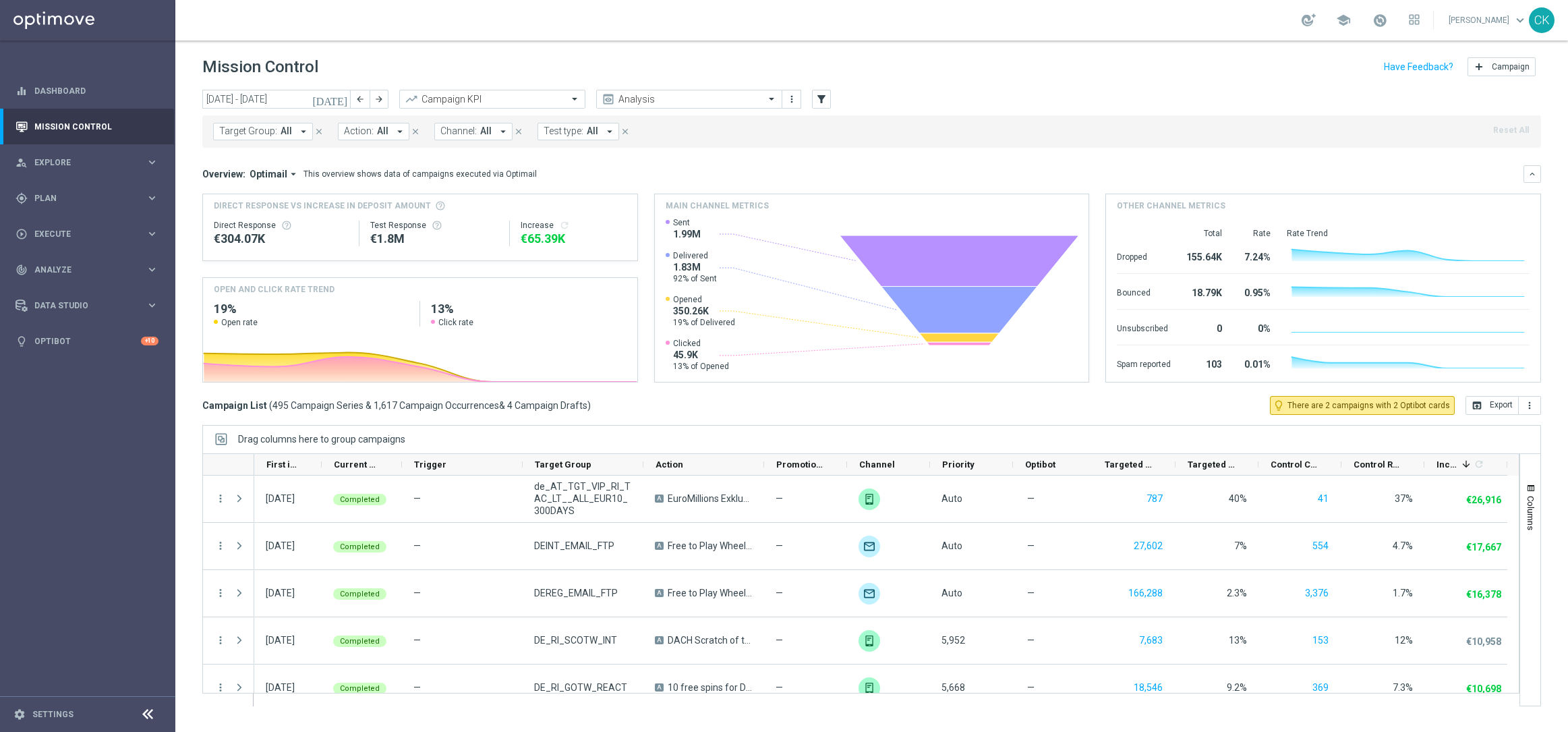
click at [302, 131] on icon "arrow_drop_down" at bounding box center [303, 131] width 12 height 12
click at [320, 218] on label "DE_RI_GAMES_LIST_INT" at bounding box center [276, 217] width 87 height 8
type input "DE_RI_GAMES_LIST_INT"
click at [603, 162] on mini-dashboard "Overview: Optimail arrow_drop_down This overview shows data of campaigns execut…" at bounding box center [871, 272] width 1339 height 248
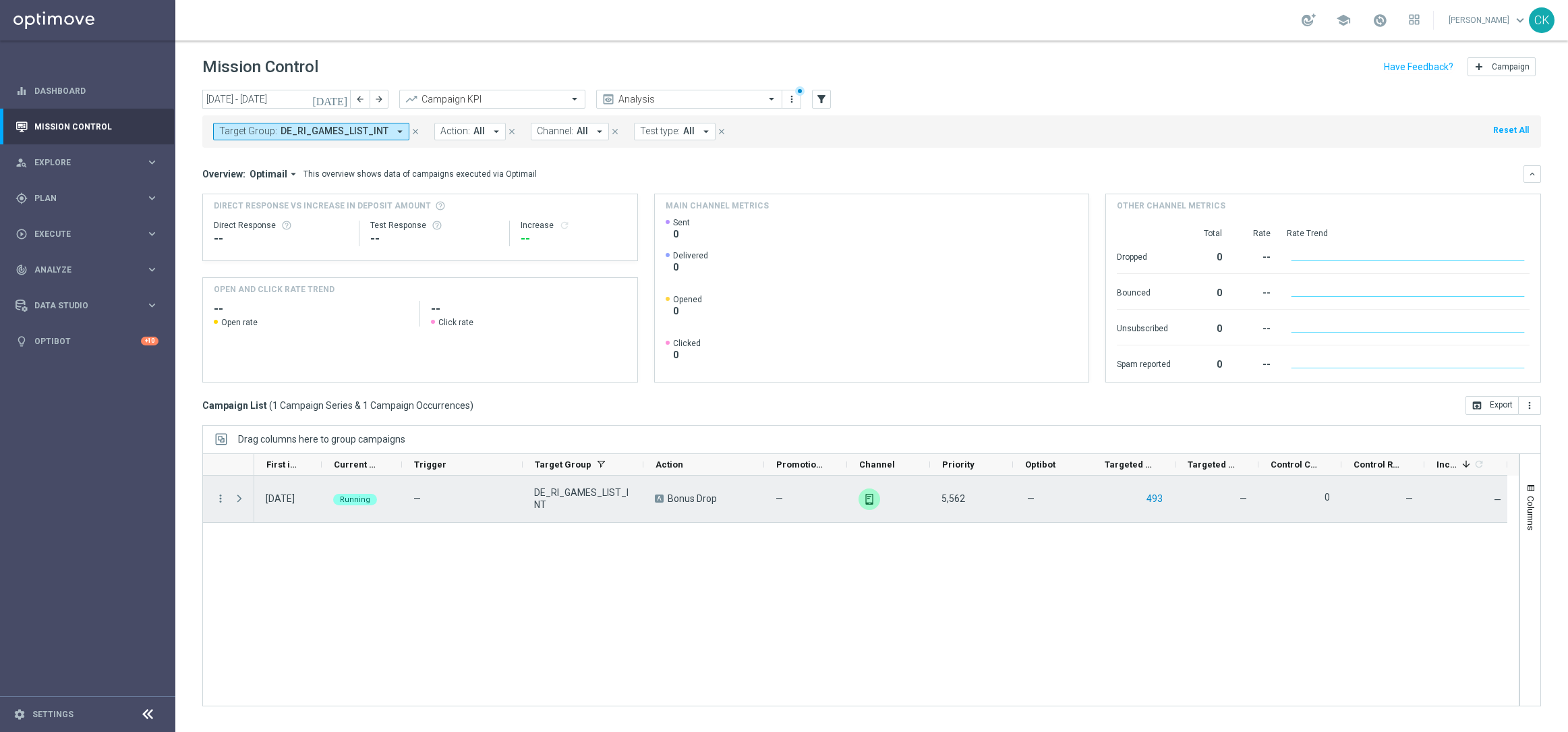
click at [1156, 500] on button "493" at bounding box center [1155, 498] width 19 height 17
click at [1155, 505] on button "493" at bounding box center [1155, 498] width 19 height 17
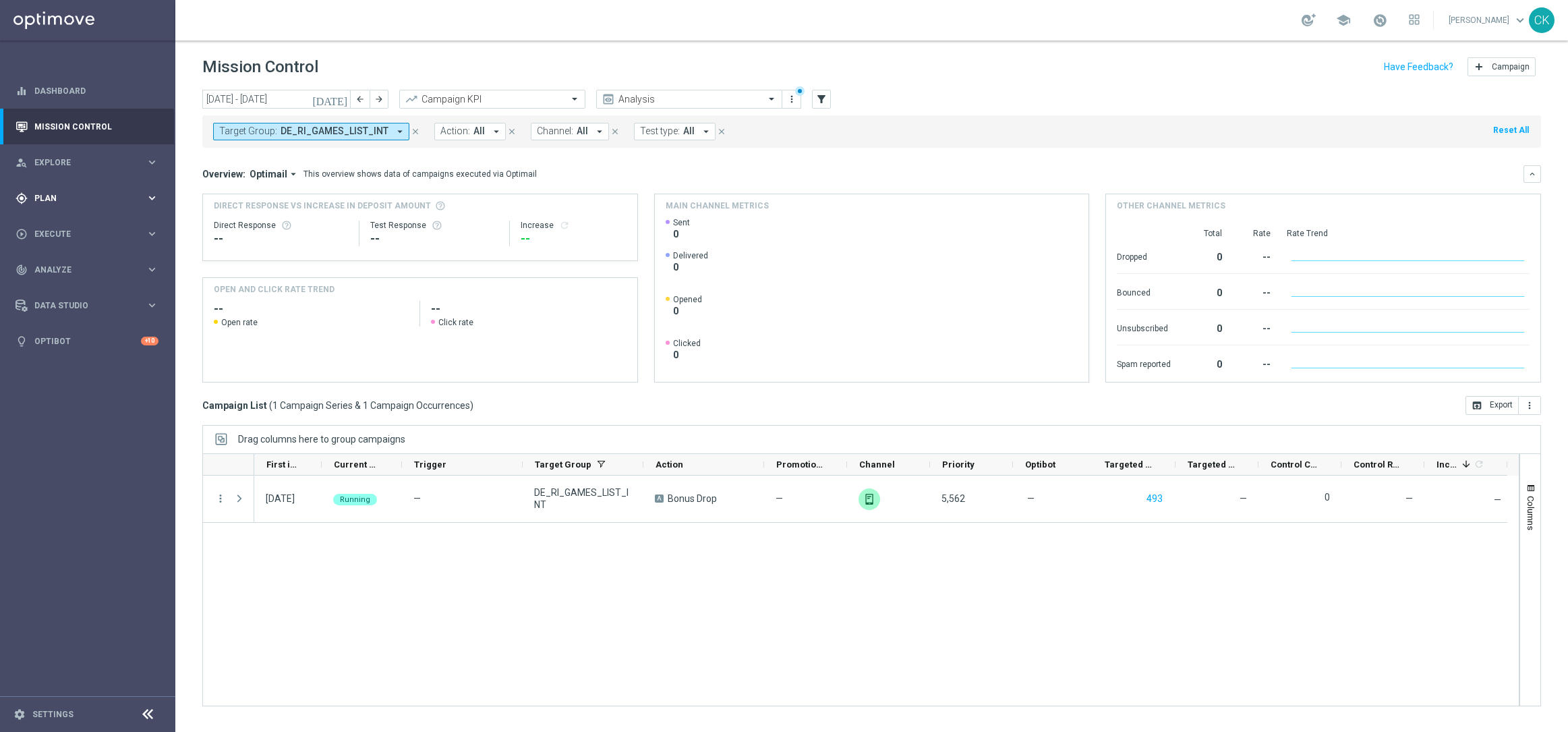
click at [46, 195] on span "Plan" at bounding box center [90, 198] width 111 height 8
click at [59, 261] on button "Templates keyboard_arrow_right" at bounding box center [98, 267] width 124 height 11
click at [60, 284] on link "Optimail" at bounding box center [91, 287] width 98 height 11
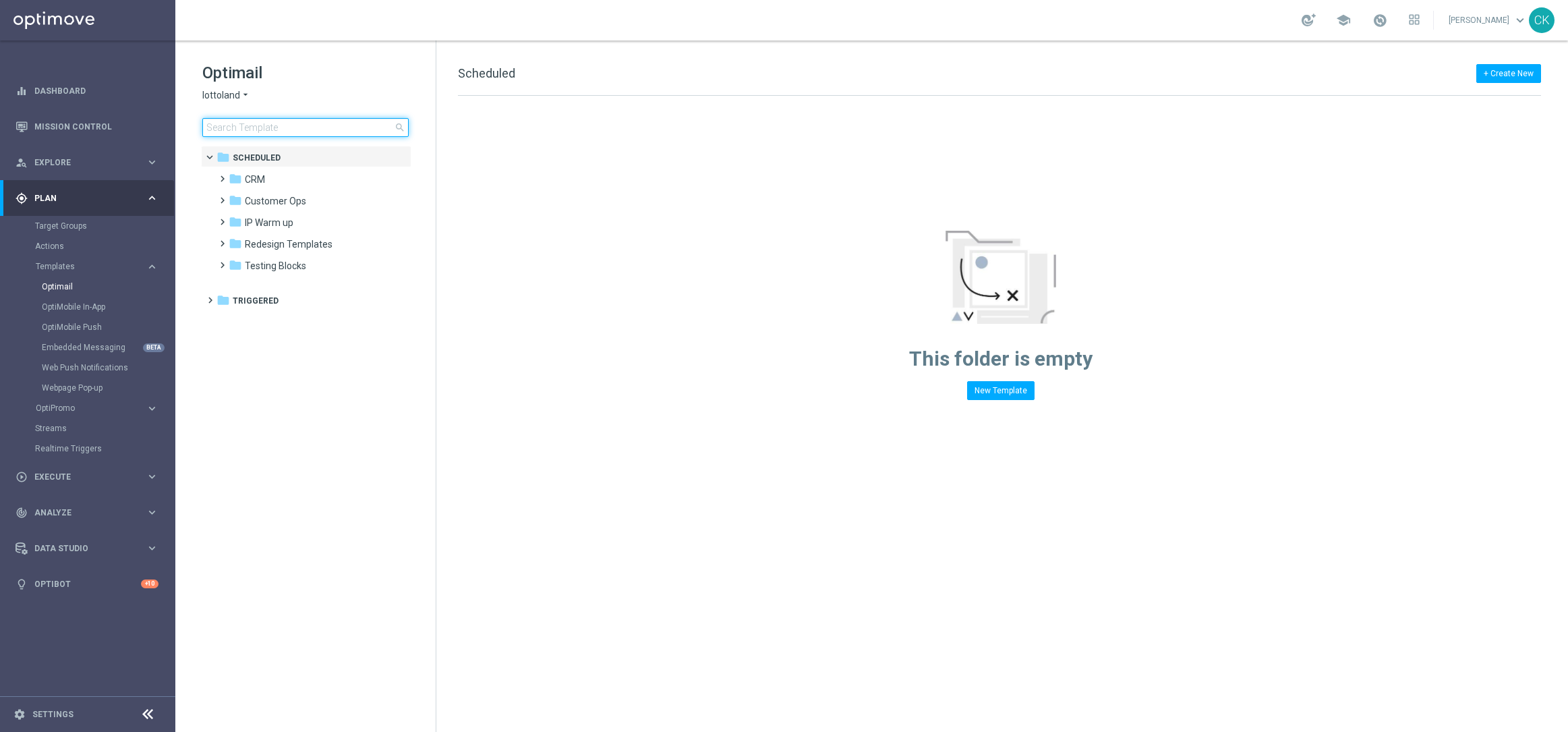
click at [267, 130] on input at bounding box center [305, 128] width 206 height 19
type input "0811"
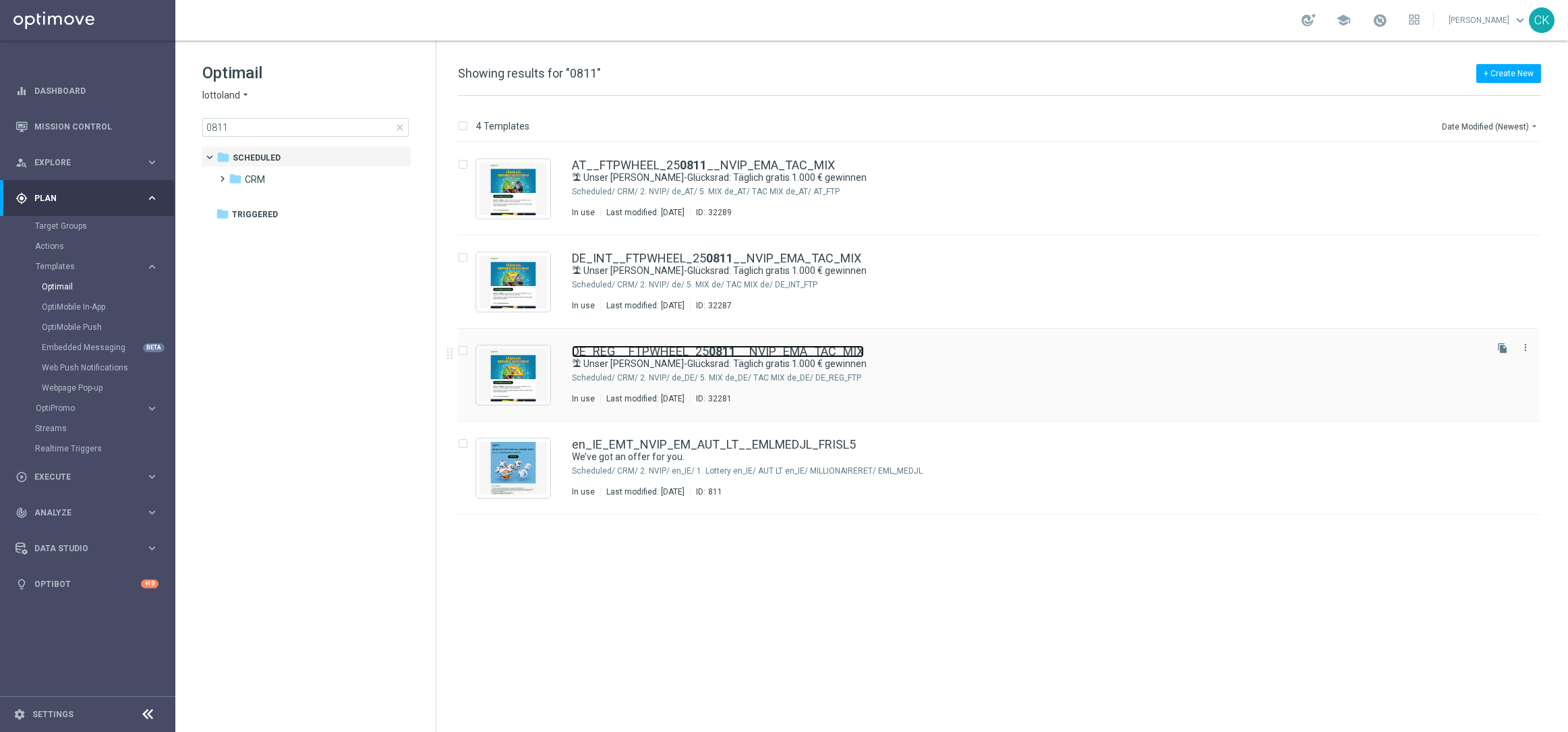
click at [690, 346] on link "DE_REG__FTPWHEEL_25 0811 __NVIP_EMA_TAC_MIX" at bounding box center [718, 351] width 292 height 12
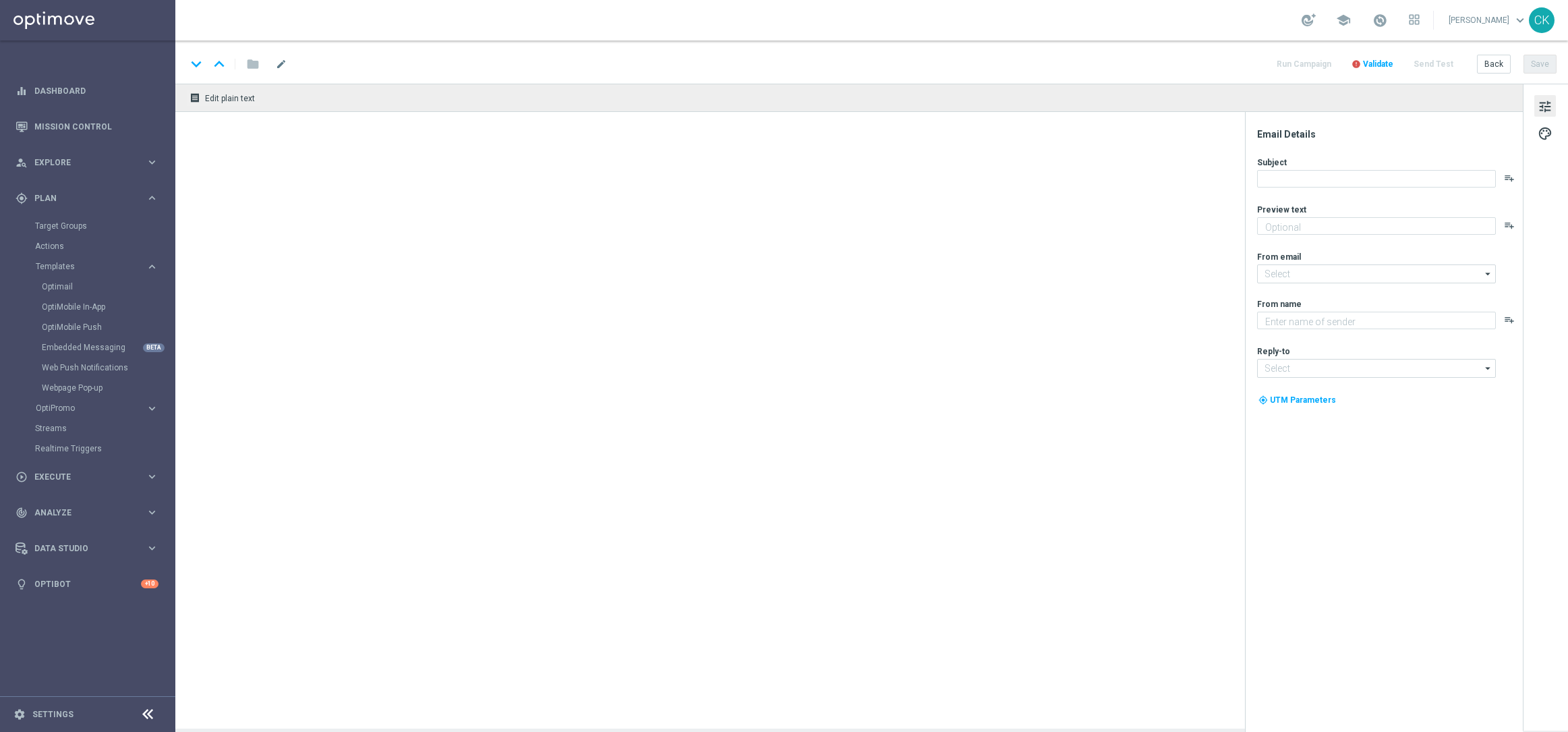
type textarea "Täglich garantierte Gewinne bei unserem [PERSON_NAME]-Glücksrad"
type input "[EMAIL_ADDRESS][DOMAIN_NAME]"
type textarea "Lottoland"
type input "[EMAIL_ADDRESS][DOMAIN_NAME]"
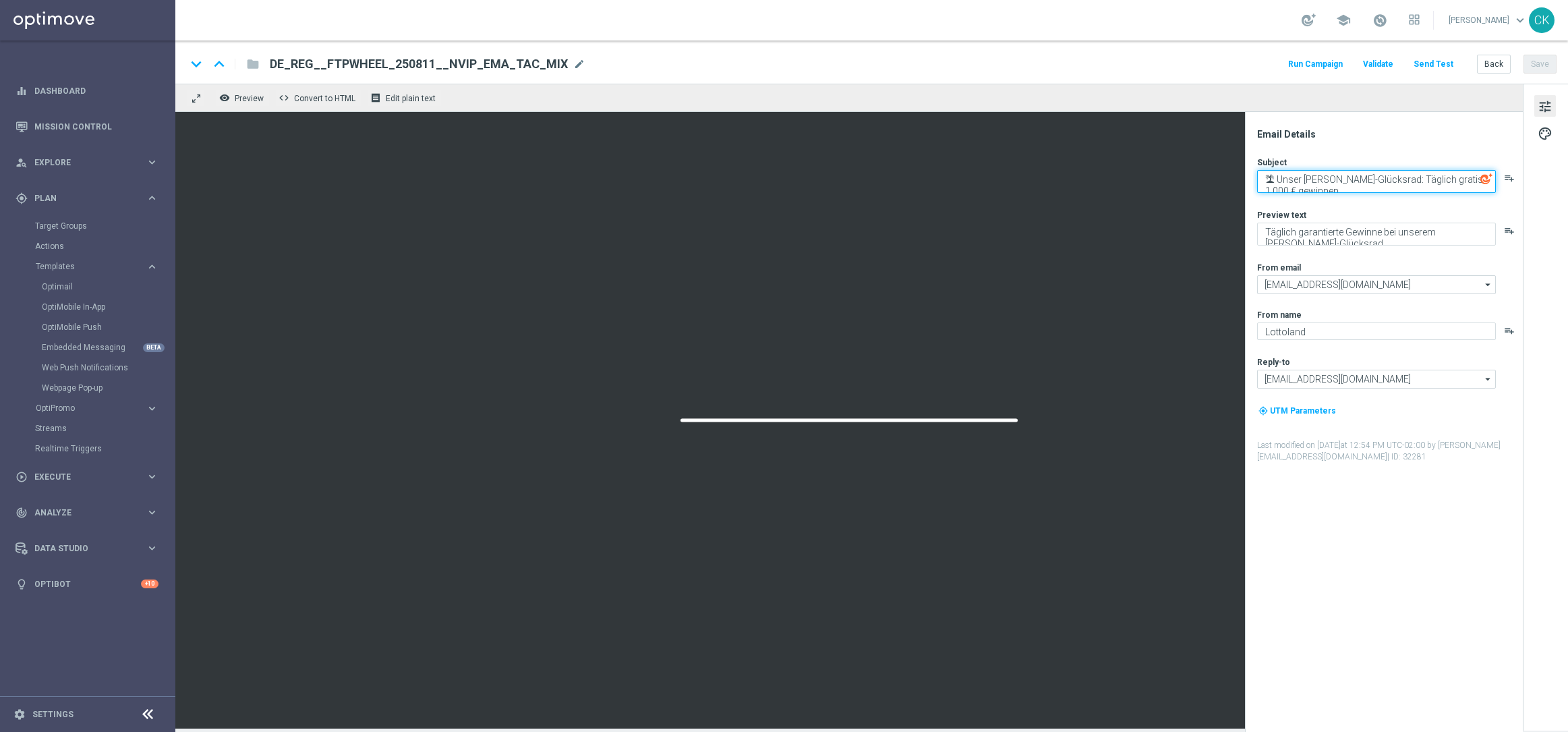
click at [1368, 180] on textarea "🏝 Unser [PERSON_NAME]-Glücksrad: Täglich gratis 1.000 € gewinnen" at bounding box center [1376, 181] width 239 height 23
paste textarea "☀️ Dreh dich reich – [PERSON_NAME]-Glücksrad jetzt gratis spielen!"
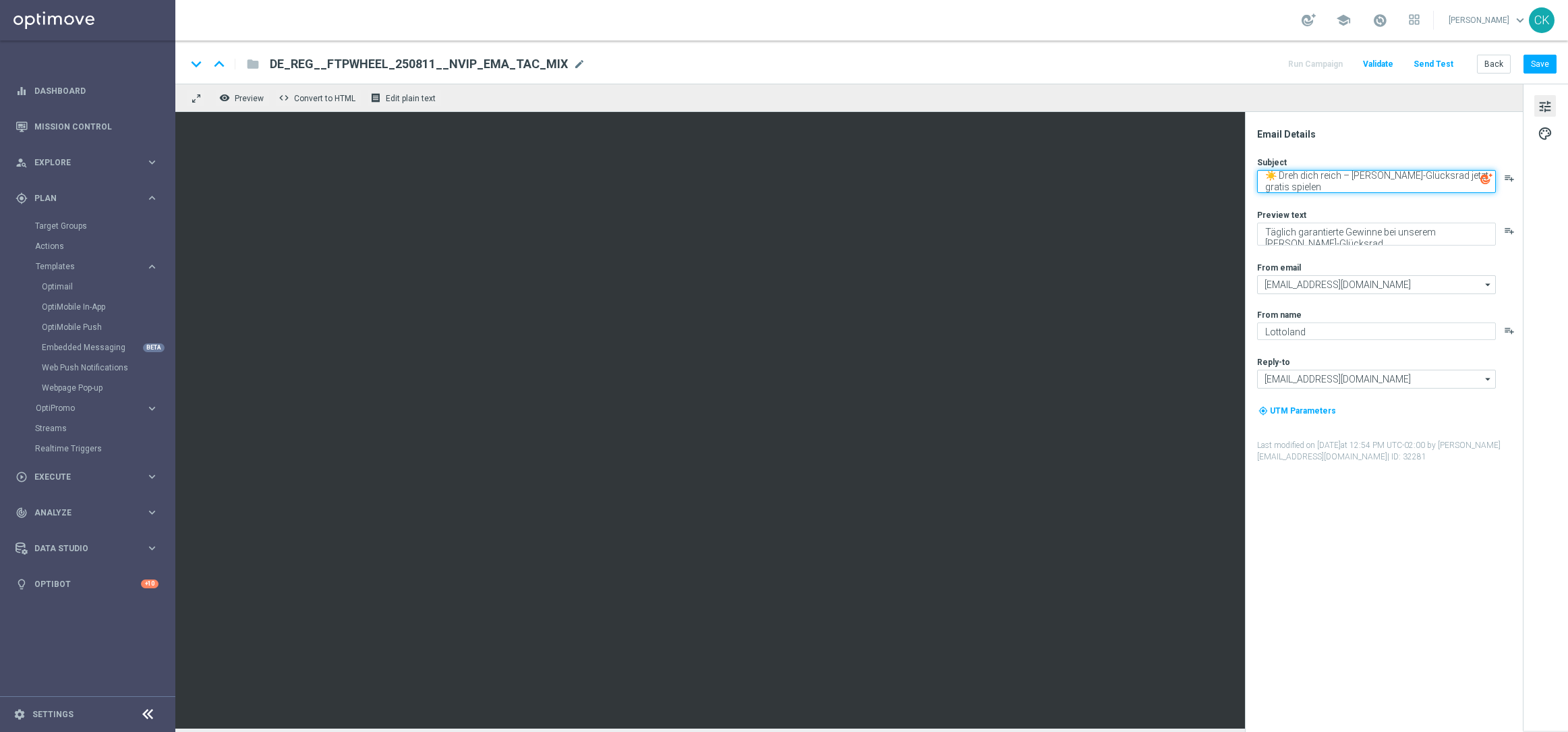
type textarea "☀️ Dreh dich reich – [PERSON_NAME]-Glücksrad jetzt gratis spielen"
click at [1359, 200] on div "Subject ☀️ Dreh dich reich – [PERSON_NAME]-Glücksrad jetzt gratis spielen playl…" at bounding box center [1389, 309] width 264 height 306
click at [1331, 183] on textarea "☀️ Dreh dich reich – [PERSON_NAME]-Glücksrad jetzt gratis spielen" at bounding box center [1376, 181] width 239 height 23
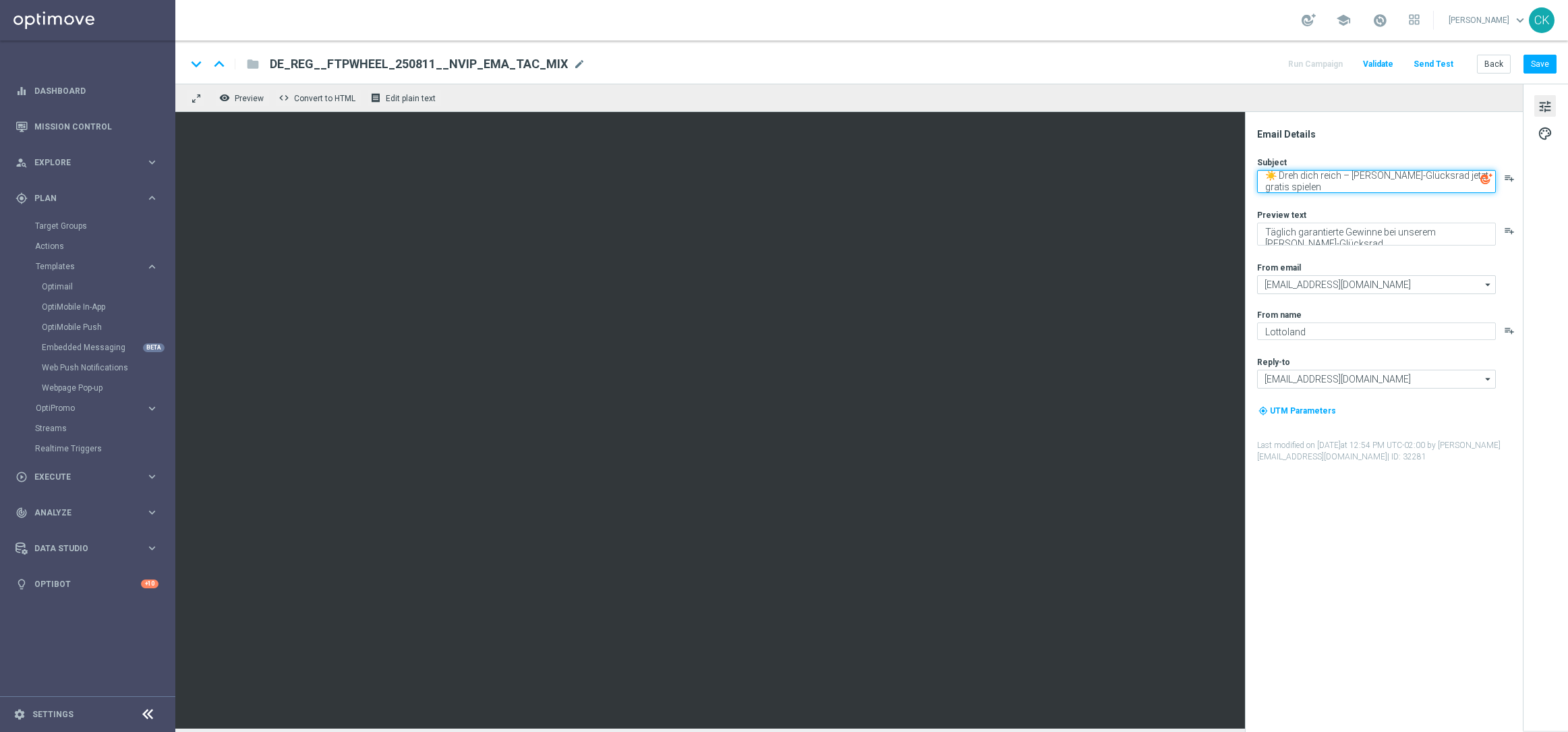
click at [1331, 183] on textarea "☀️ Dreh dich reich – [PERSON_NAME]-Glücksrad jetzt gratis spielen" at bounding box center [1376, 181] width 239 height 23
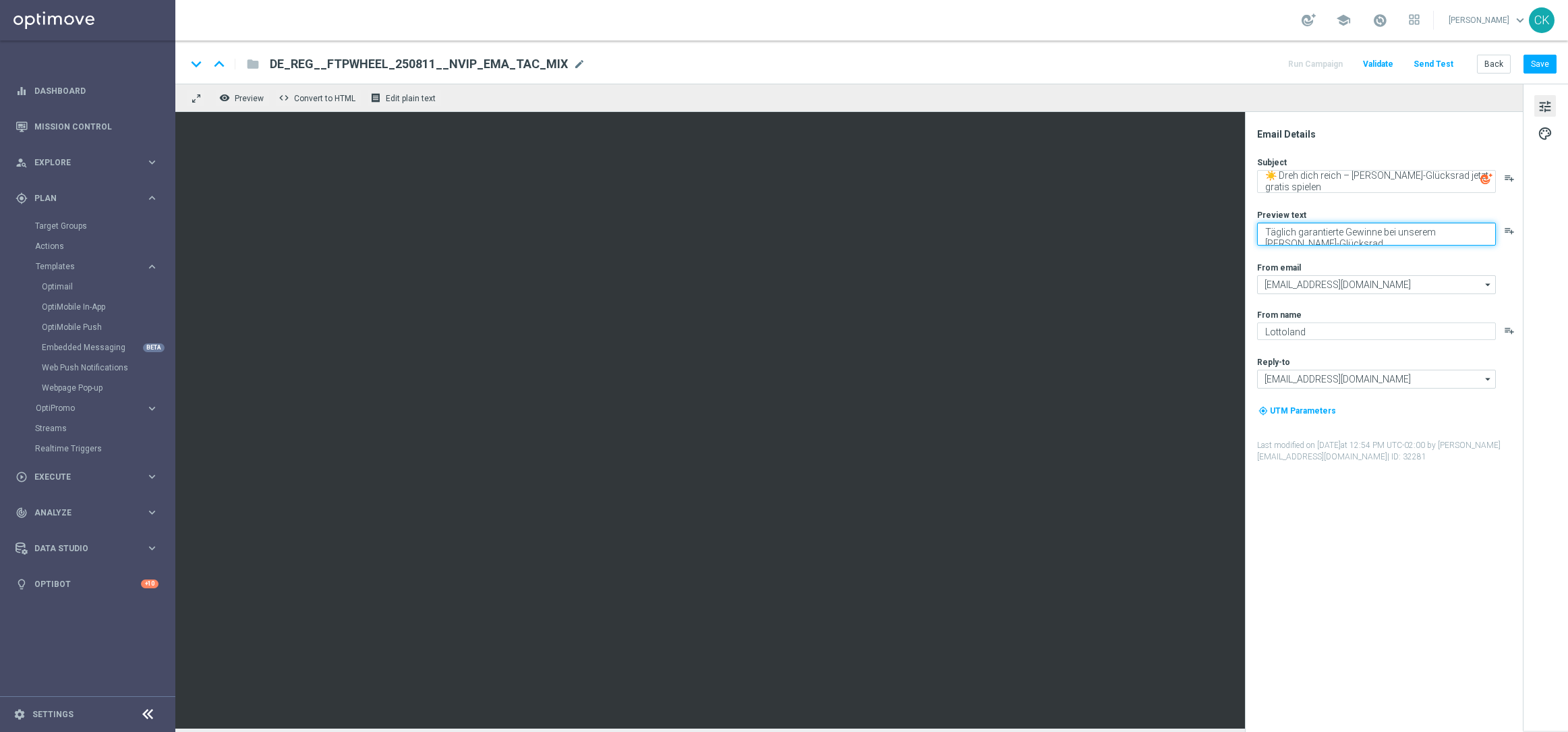
drag, startPoint x: 1322, startPoint y: 242, endPoint x: 1384, endPoint y: 232, distance: 62.8
click at [1384, 232] on textarea "Täglich garantierte Gewinne bei unserem [PERSON_NAME]-Glücksrad" at bounding box center [1376, 234] width 239 height 23
click at [1469, 233] on textarea "Täglich garantierte Gewinne warten auf dich." at bounding box center [1376, 231] width 239 height 17
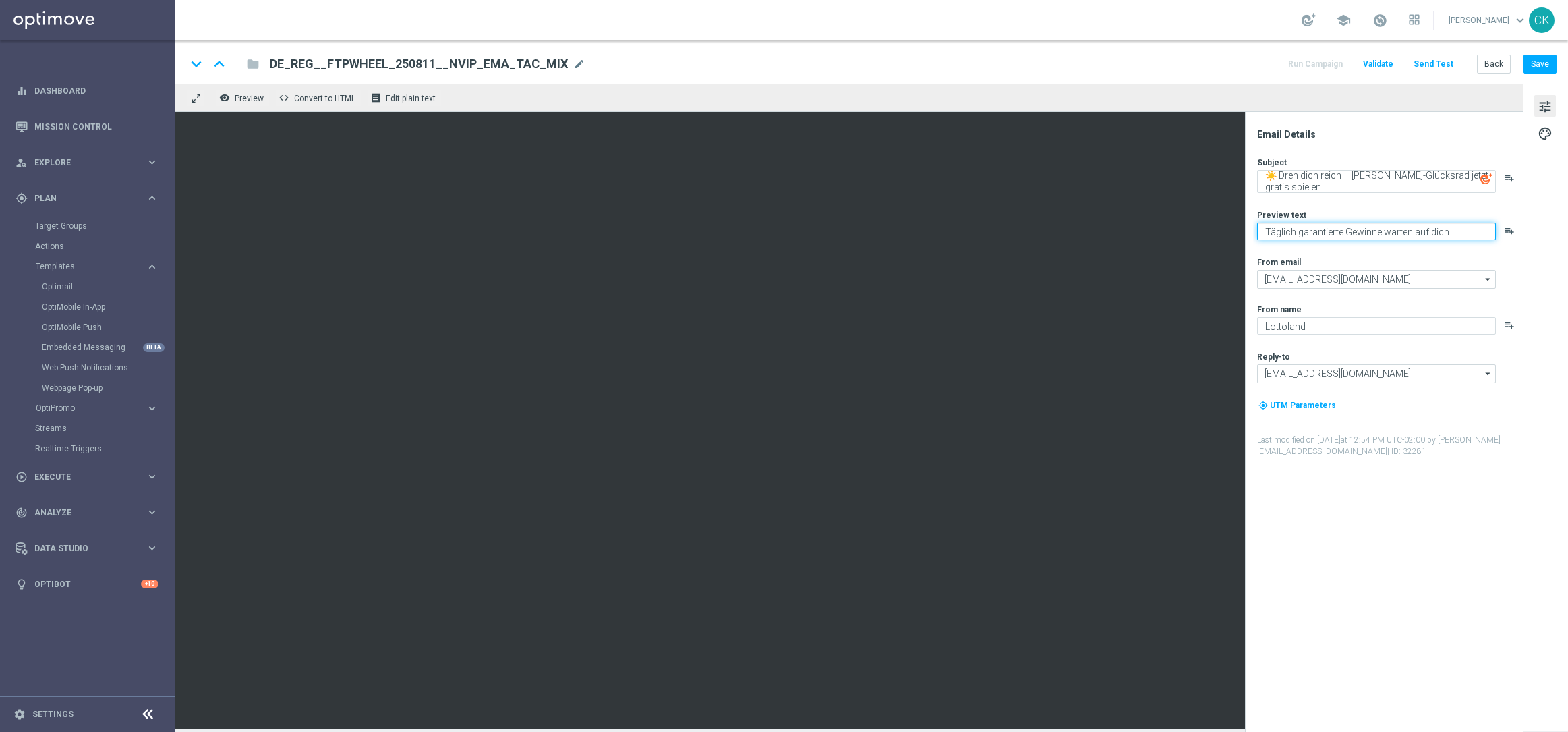
type textarea "Täglich garantierte Gewinne warten auf dich."
click at [1416, 178] on textarea "☀️ Dreh dich reich – [PERSON_NAME]-Glücksrad jetzt gratis spielen" at bounding box center [1376, 181] width 239 height 23
click at [1463, 230] on textarea "Täglich garantierte Gewinne warten auf dich." at bounding box center [1376, 231] width 239 height 17
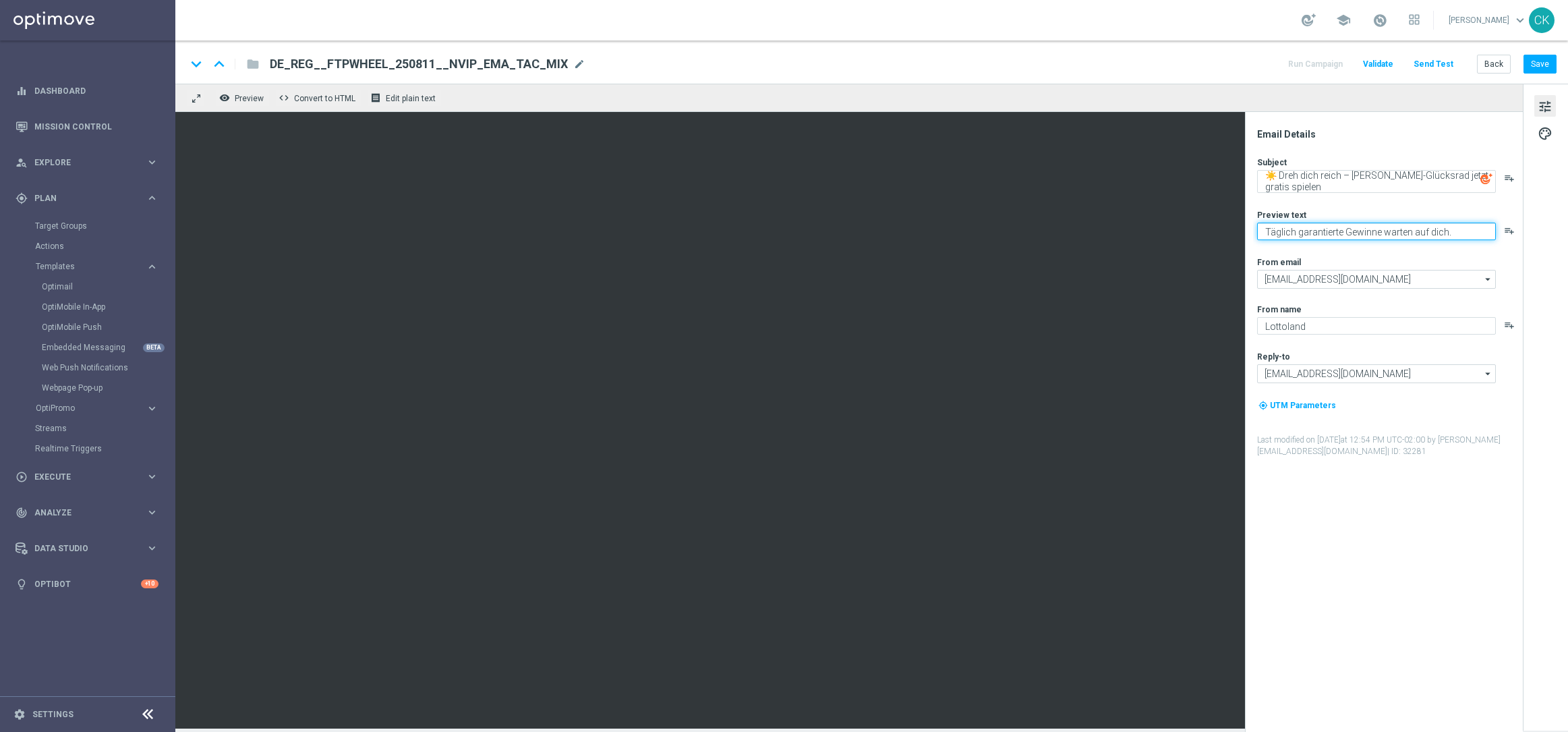
click at [1463, 230] on textarea "Täglich garantierte Gewinne warten auf dich." at bounding box center [1376, 231] width 239 height 17
click at [1490, 57] on button "Back" at bounding box center [1493, 64] width 34 height 19
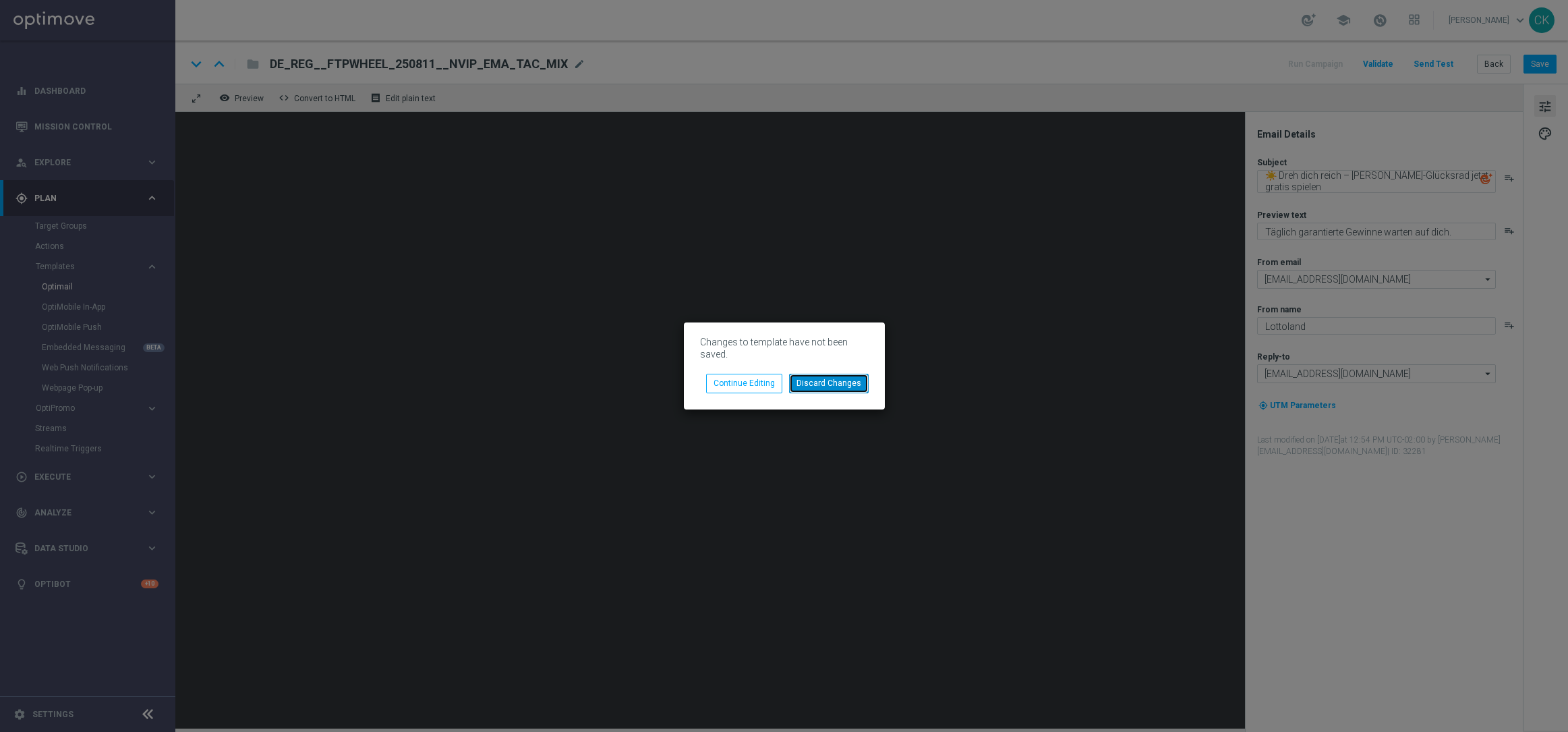
click at [845, 384] on button "Discard Changes" at bounding box center [829, 383] width 80 height 19
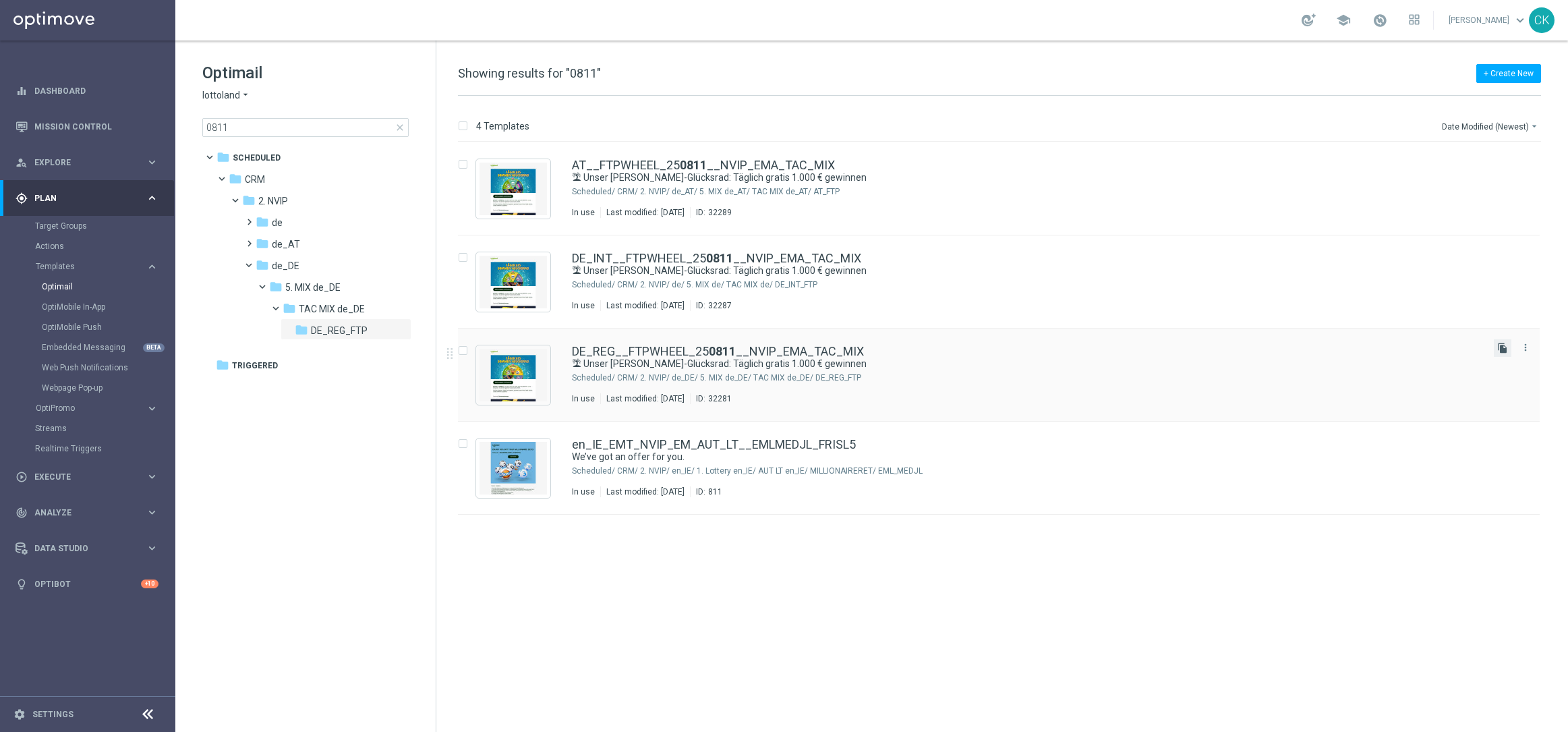
click at [1505, 344] on icon "file_copy" at bounding box center [1503, 348] width 11 height 11
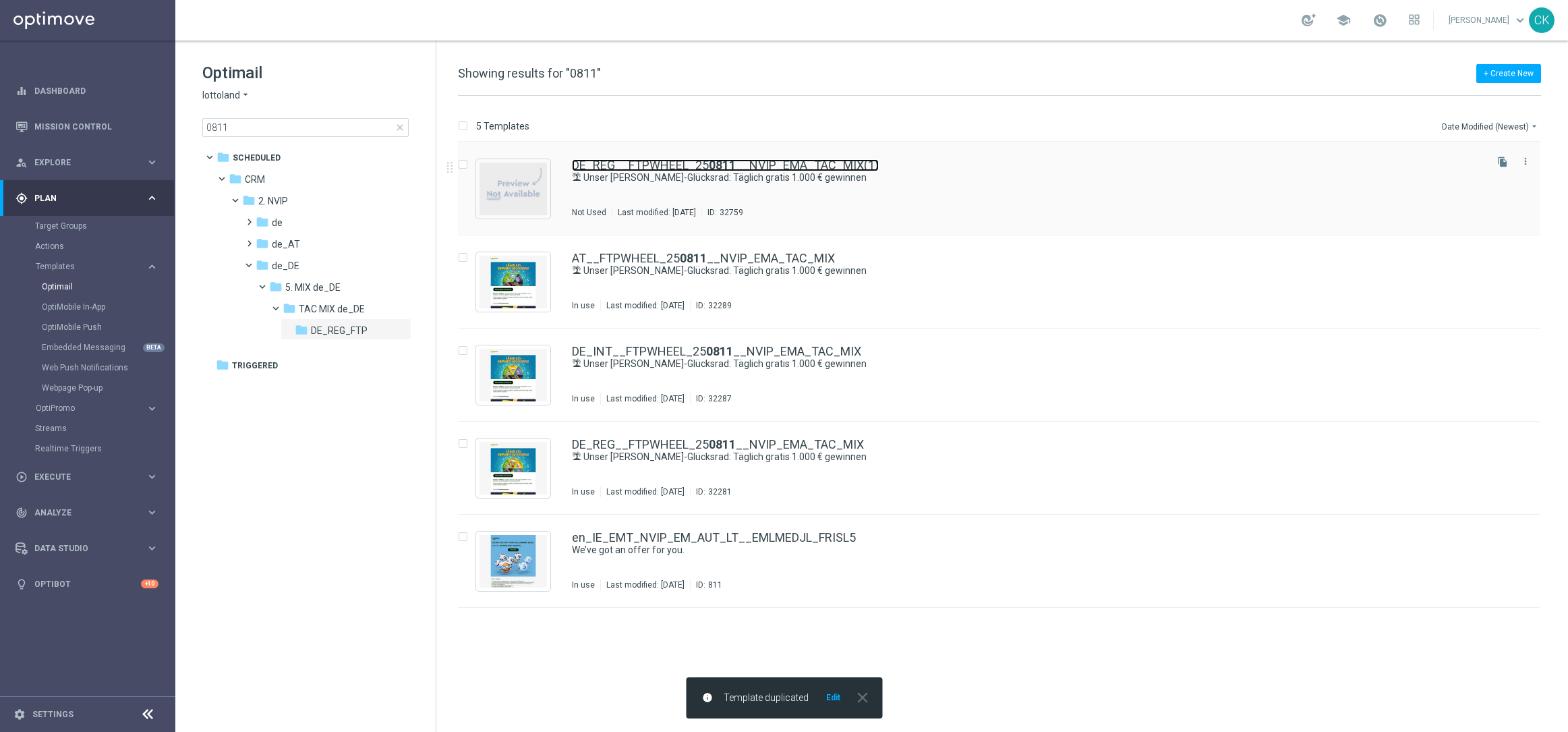
click at [629, 159] on link "DE_REG__FTPWHEEL_25 0811 __NVIP_EMA_TAC_MIX(1)" at bounding box center [726, 165] width 307 height 12
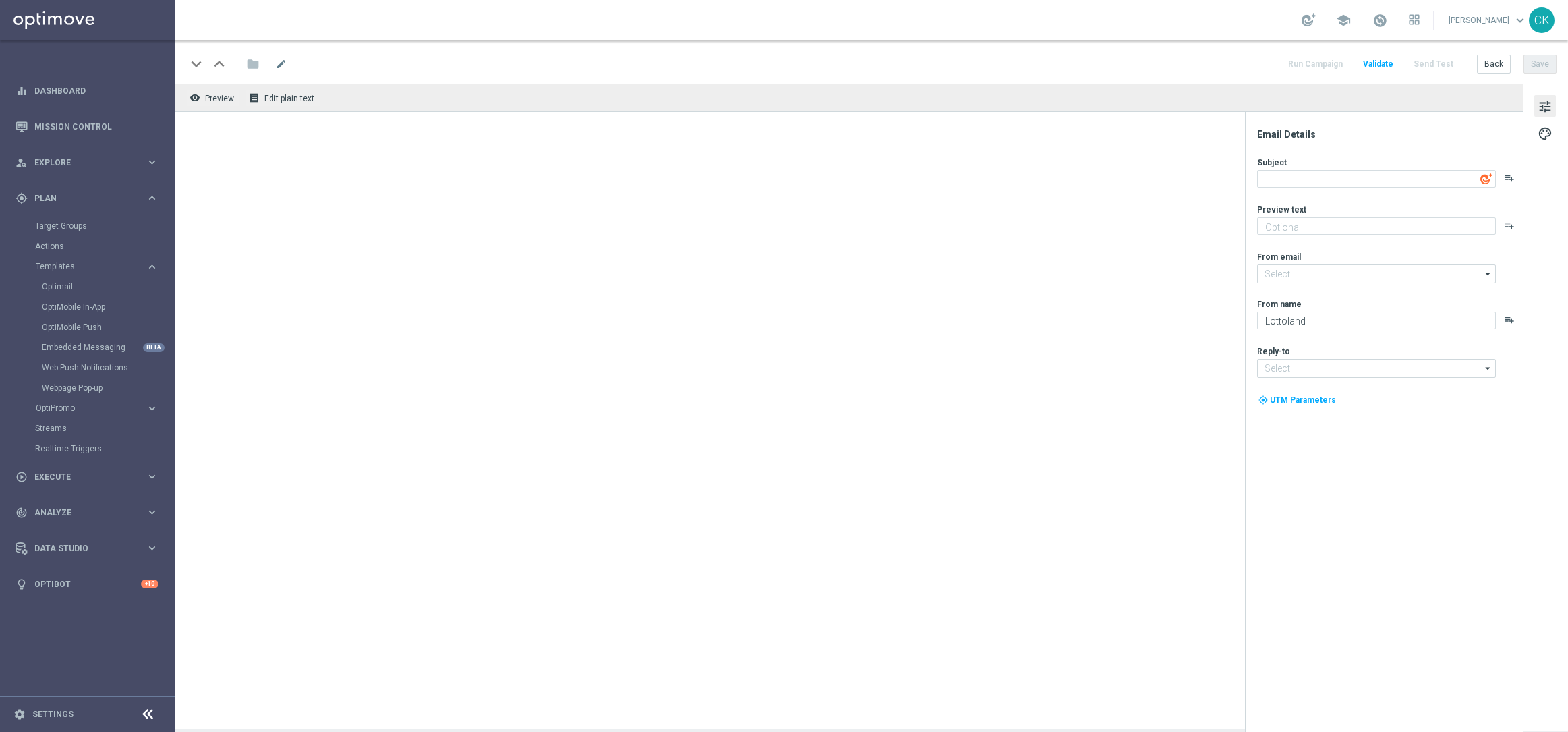
type input "[EMAIL_ADDRESS][DOMAIN_NAME]"
type textarea "🏝 Unser [PERSON_NAME]-Glücksrad: Täglich gratis 1.000 € gewinnen"
type textarea "Täglich garantierte Gewinne bei unserem [PERSON_NAME]-Glücksrad"
type input "[EMAIL_ADDRESS][DOMAIN_NAME]"
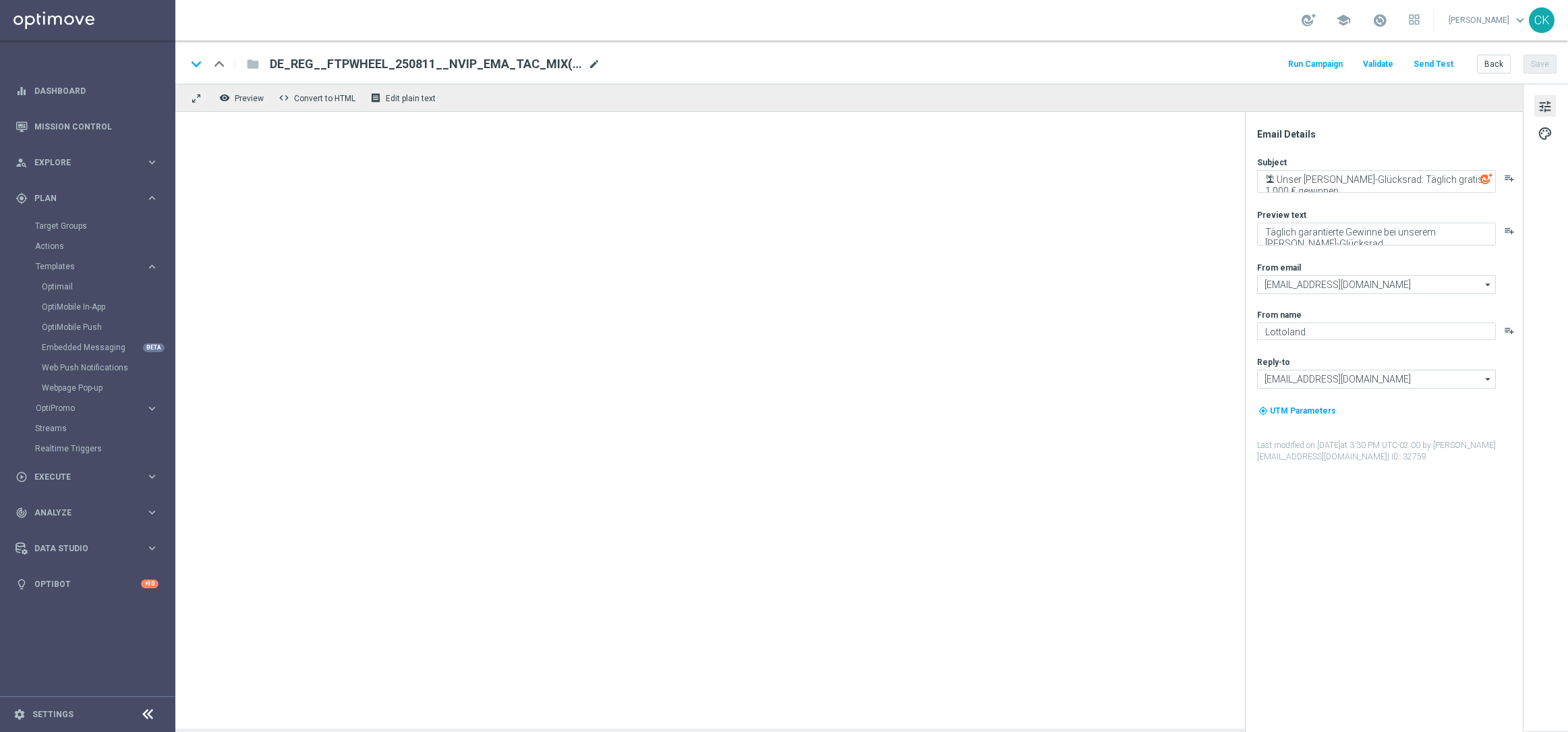
click at [588, 61] on span "mode_edit" at bounding box center [594, 64] width 12 height 12
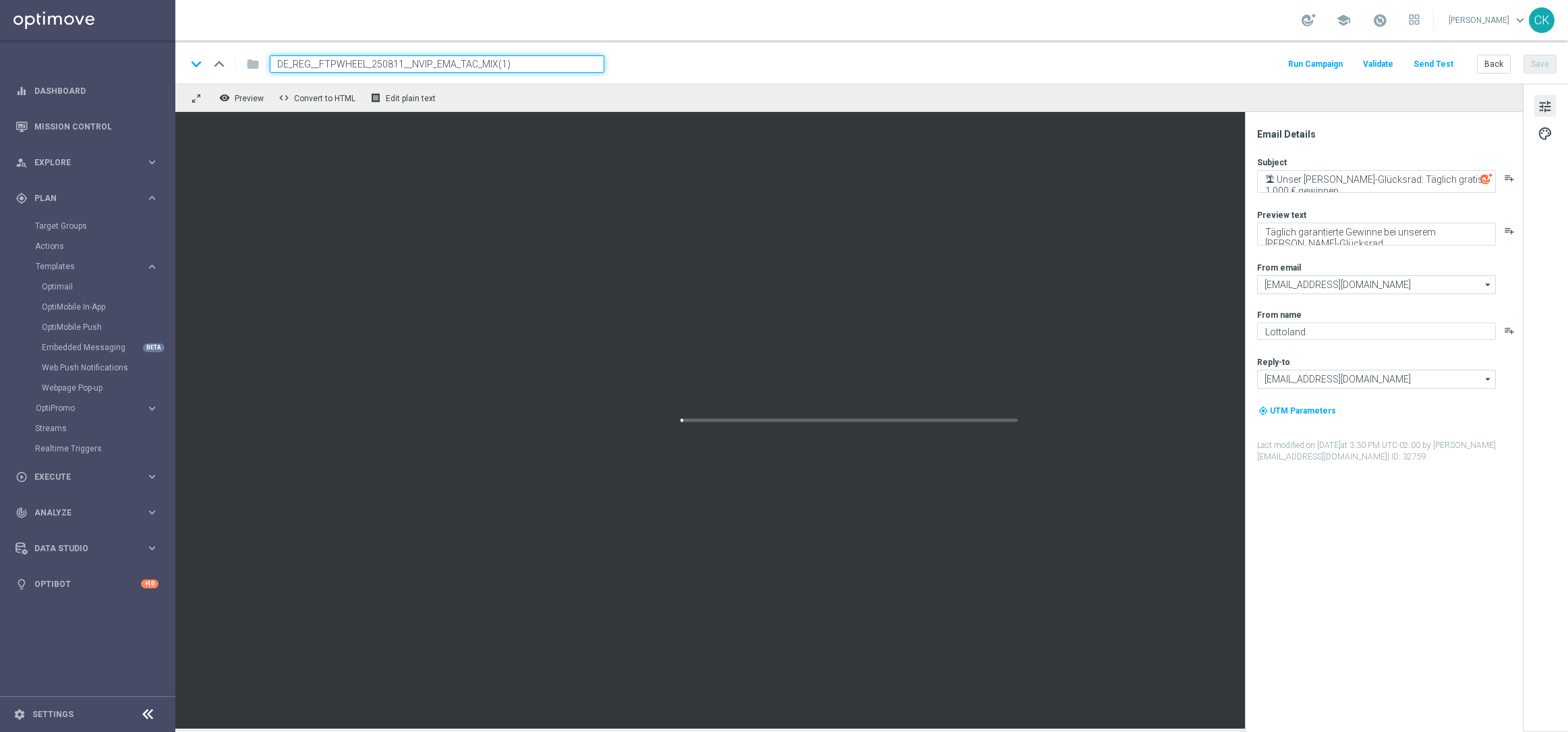
click at [553, 61] on input "DE_REG__FTPWHEEL_250811__NVIP_EMA_TAC_MIX(1)" at bounding box center [437, 64] width 335 height 17
paste input "8__NVIP_EMA_TAC_MIX"
type input "DE_REG__FTPWHEEL_250818__NVIP_EMA_TAC_MIX"
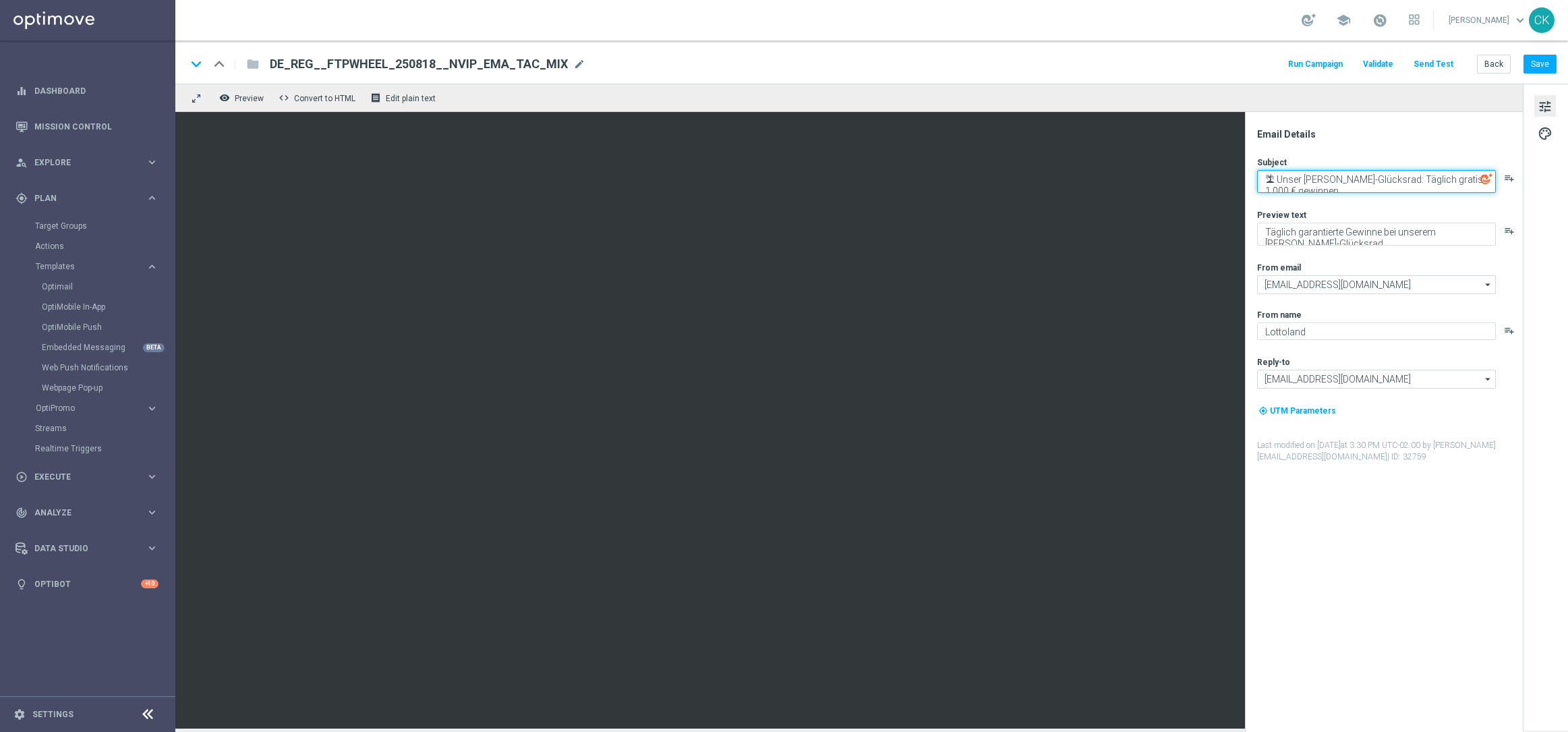
click at [1400, 179] on textarea "🏝 Unser [PERSON_NAME]-Glücksrad: Täglich gratis 1.000 € gewinnen" at bounding box center [1376, 181] width 239 height 23
paste textarea "☀️ Dreh dich reich – [PERSON_NAME]-Glücksrad jetzt gratis spiel"
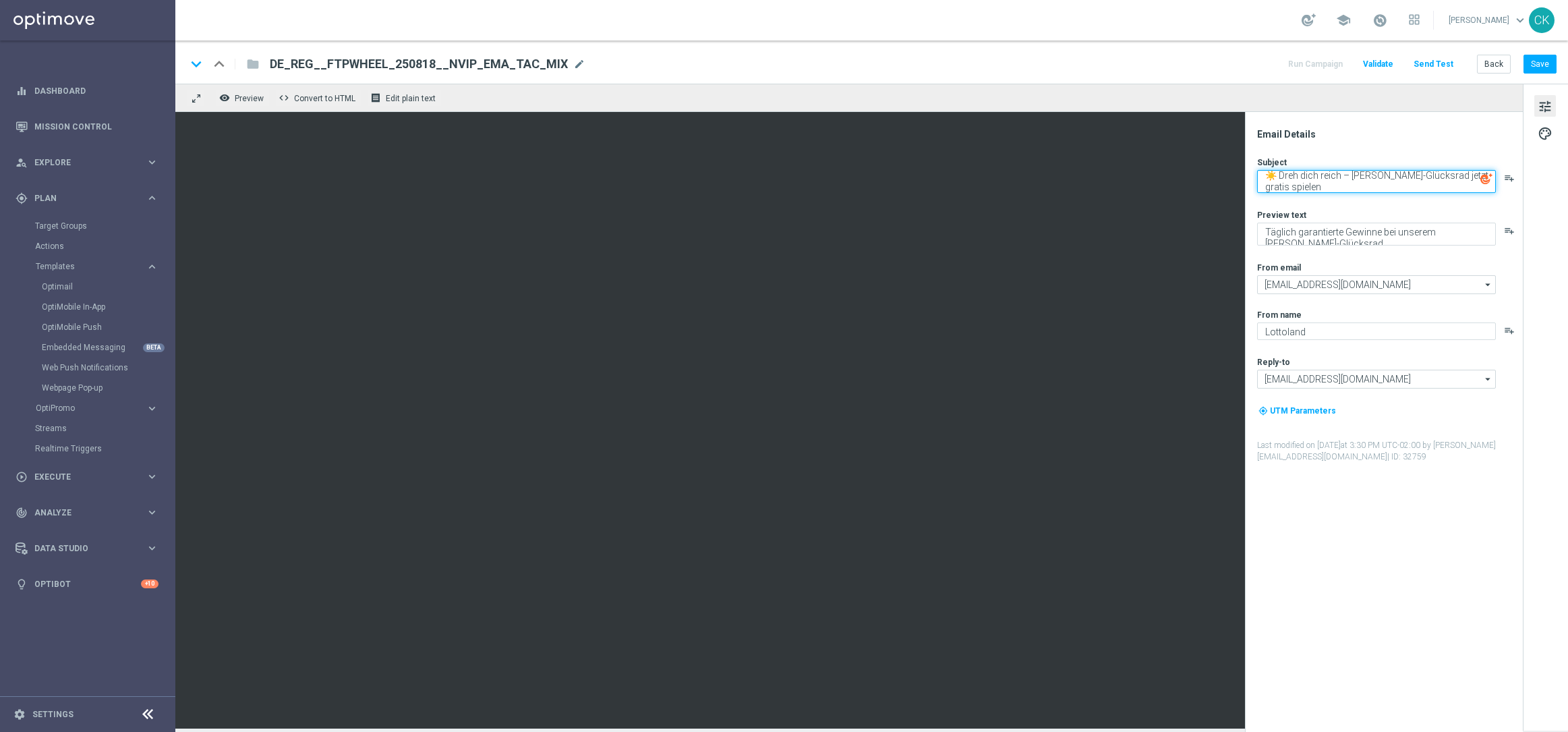
type textarea "☀️ Dreh dich reich – [PERSON_NAME]-Glücksrad jetzt gratis spielen"
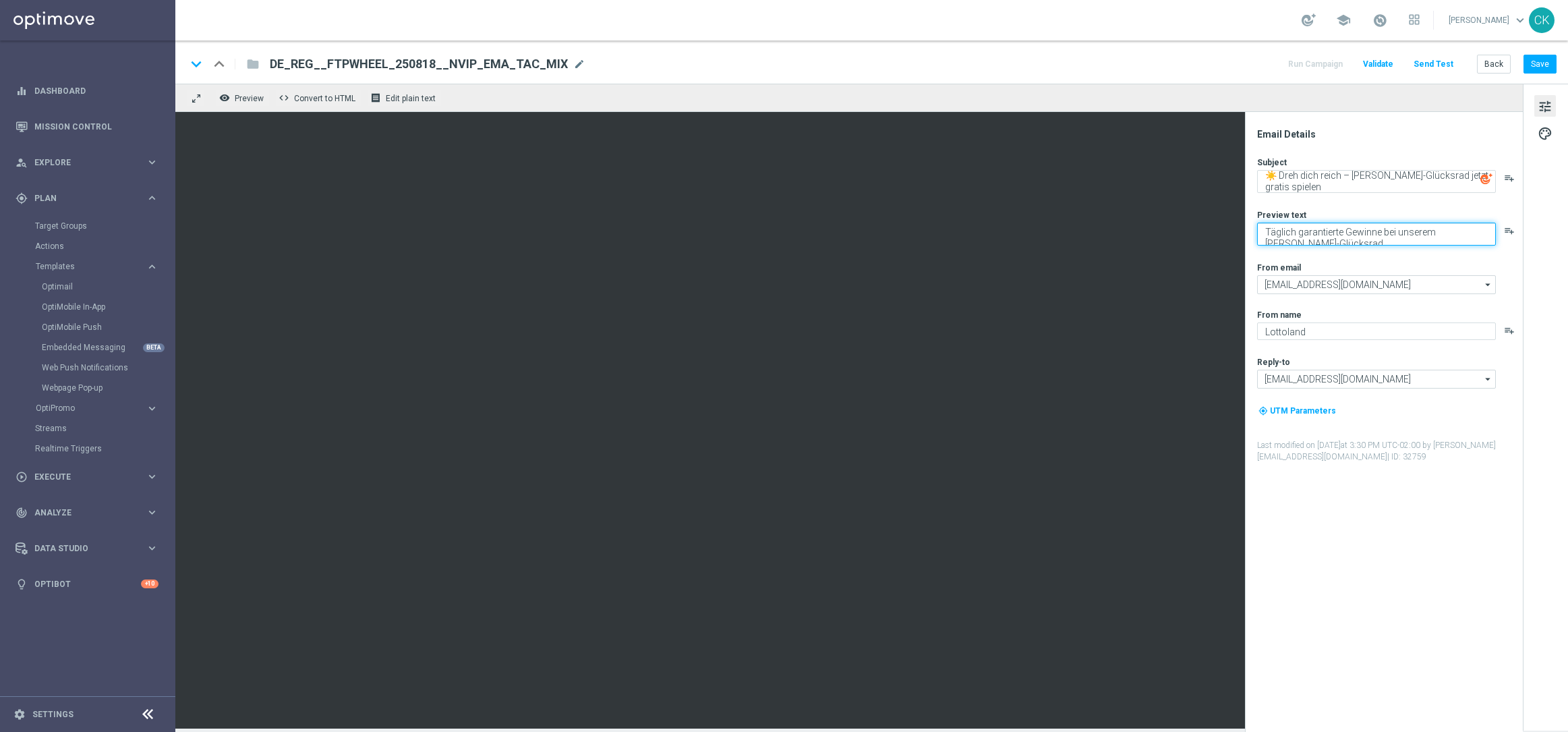
click at [1383, 236] on textarea "Täglich garantierte Gewinne bei unserem [PERSON_NAME]-Glücksrad" at bounding box center [1376, 234] width 239 height 23
paste textarea "warten auf dich."
type textarea "Täglich garantierte Gewinne warten auf dich."
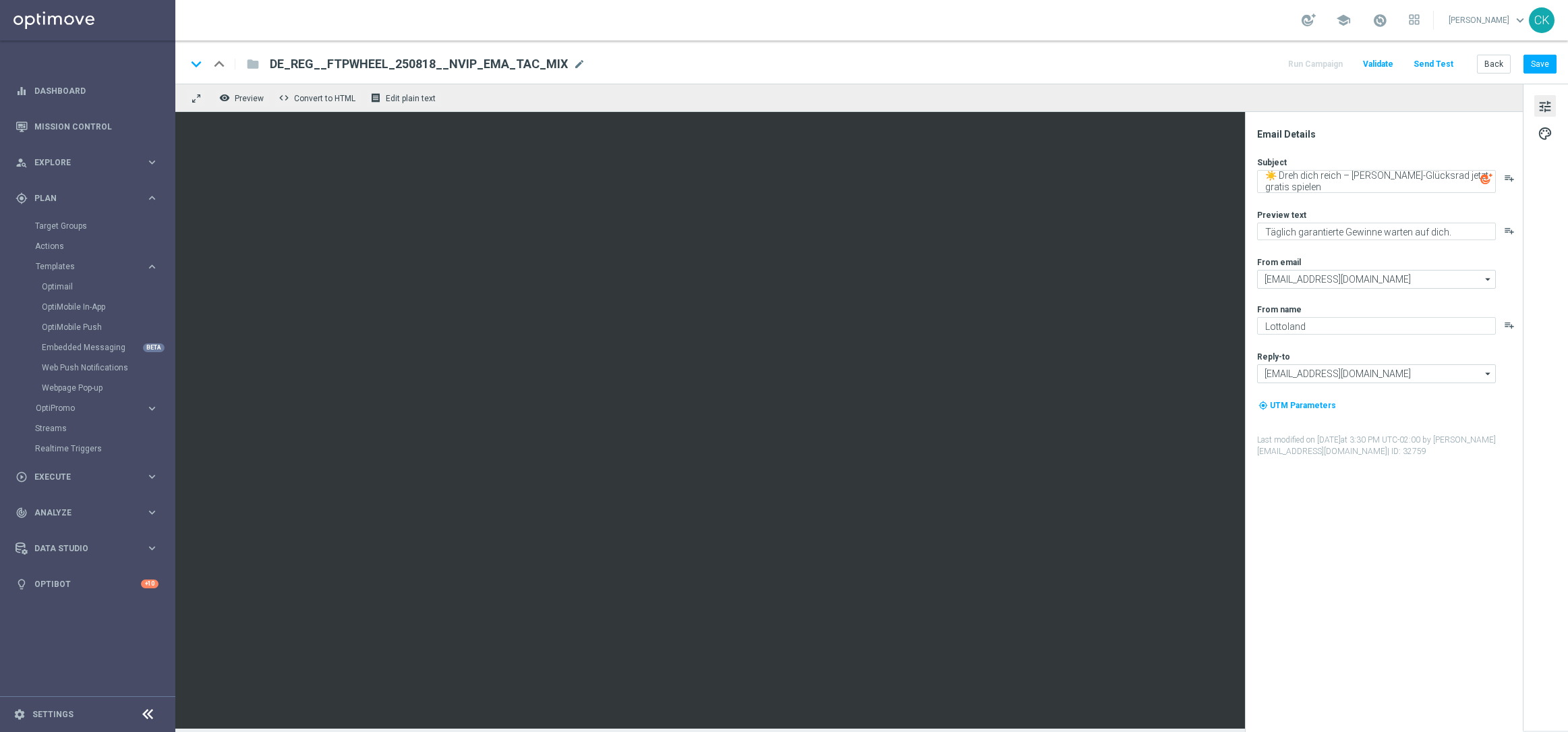
click at [1366, 243] on div "Subject ☀️ Dreh dich reich – [PERSON_NAME]-Glücksrad jetzt gratis spielen playl…" at bounding box center [1389, 307] width 264 height 301
click at [1540, 65] on button "Save" at bounding box center [1540, 64] width 33 height 19
click at [1500, 62] on button "Back" at bounding box center [1493, 64] width 34 height 19
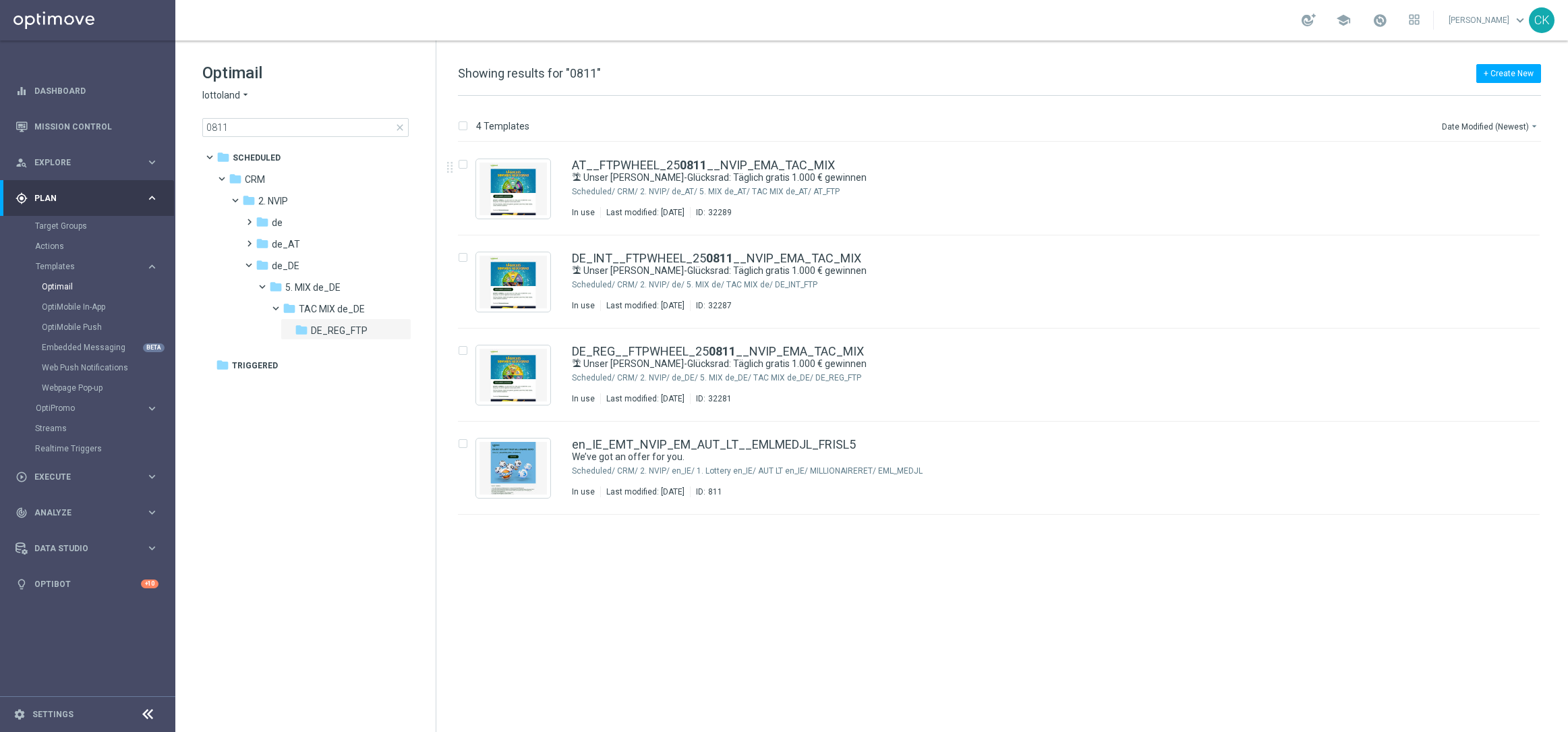
click at [400, 125] on span "close" at bounding box center [400, 128] width 11 height 11
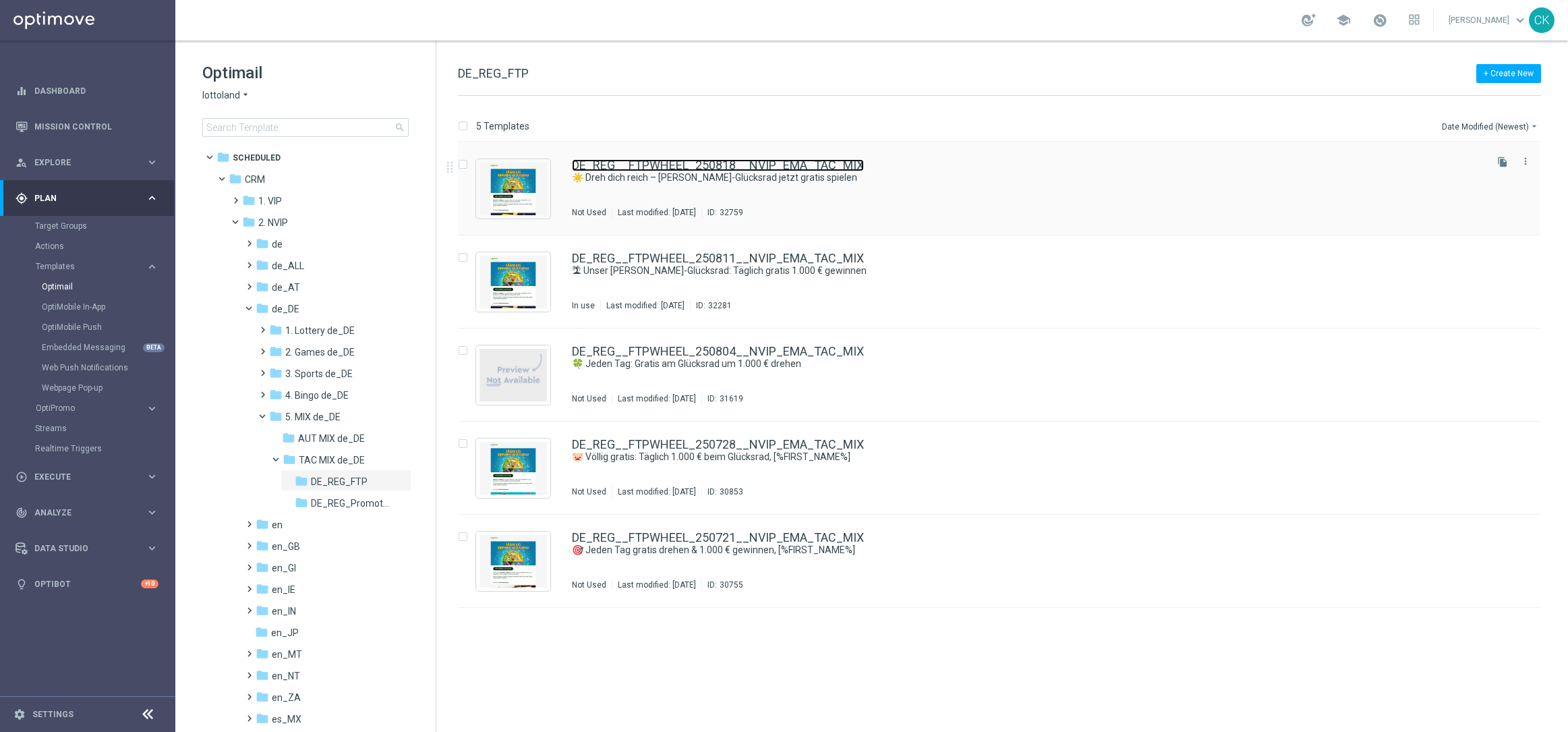
click at [654, 165] on link "DE_REG__FTPWHEEL_250818__NVIP_EMA_TAC_MIX" at bounding box center [718, 165] width 292 height 12
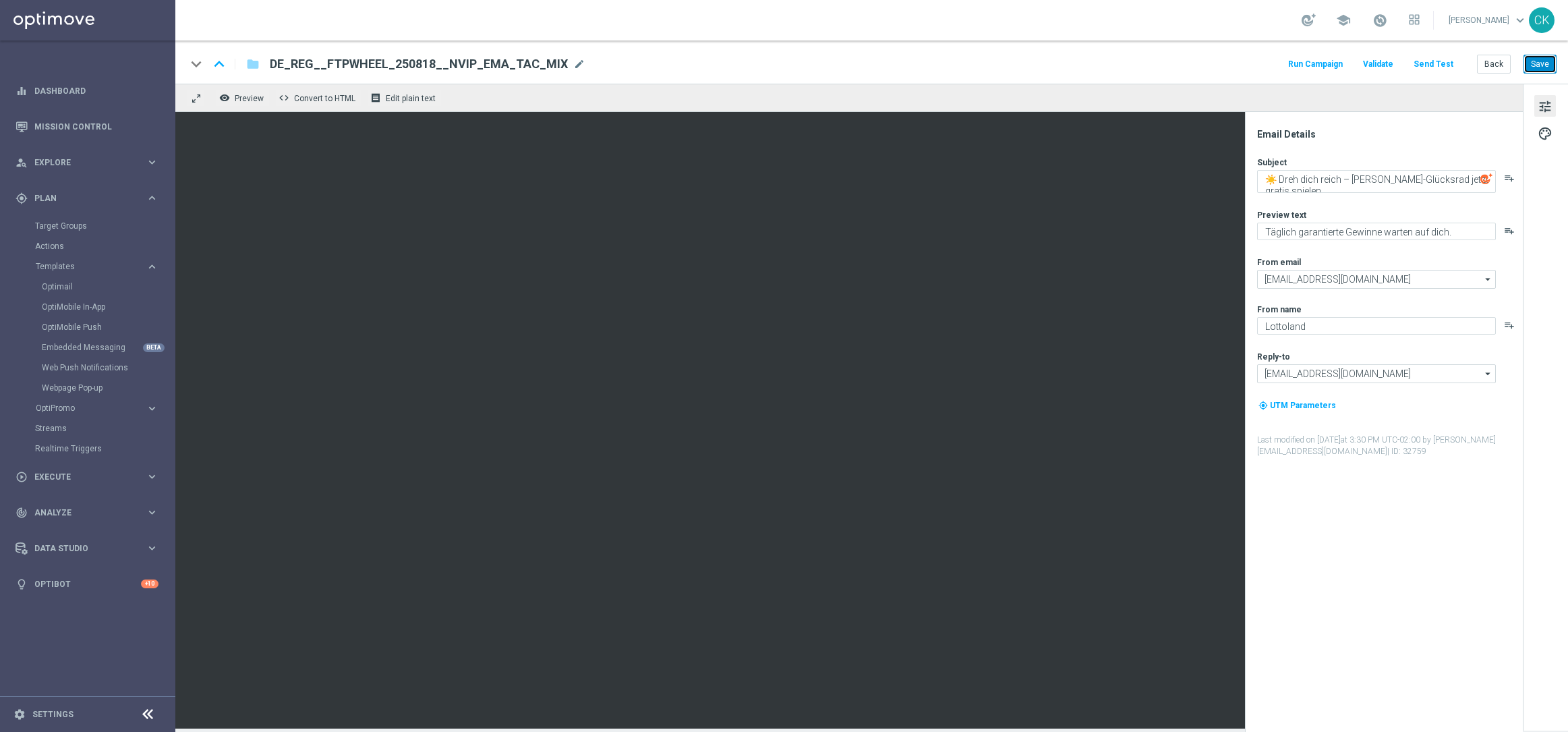
click at [1544, 61] on button "Save" at bounding box center [1540, 64] width 33 height 19
click at [1446, 63] on button "Send Test" at bounding box center [1433, 64] width 44 height 18
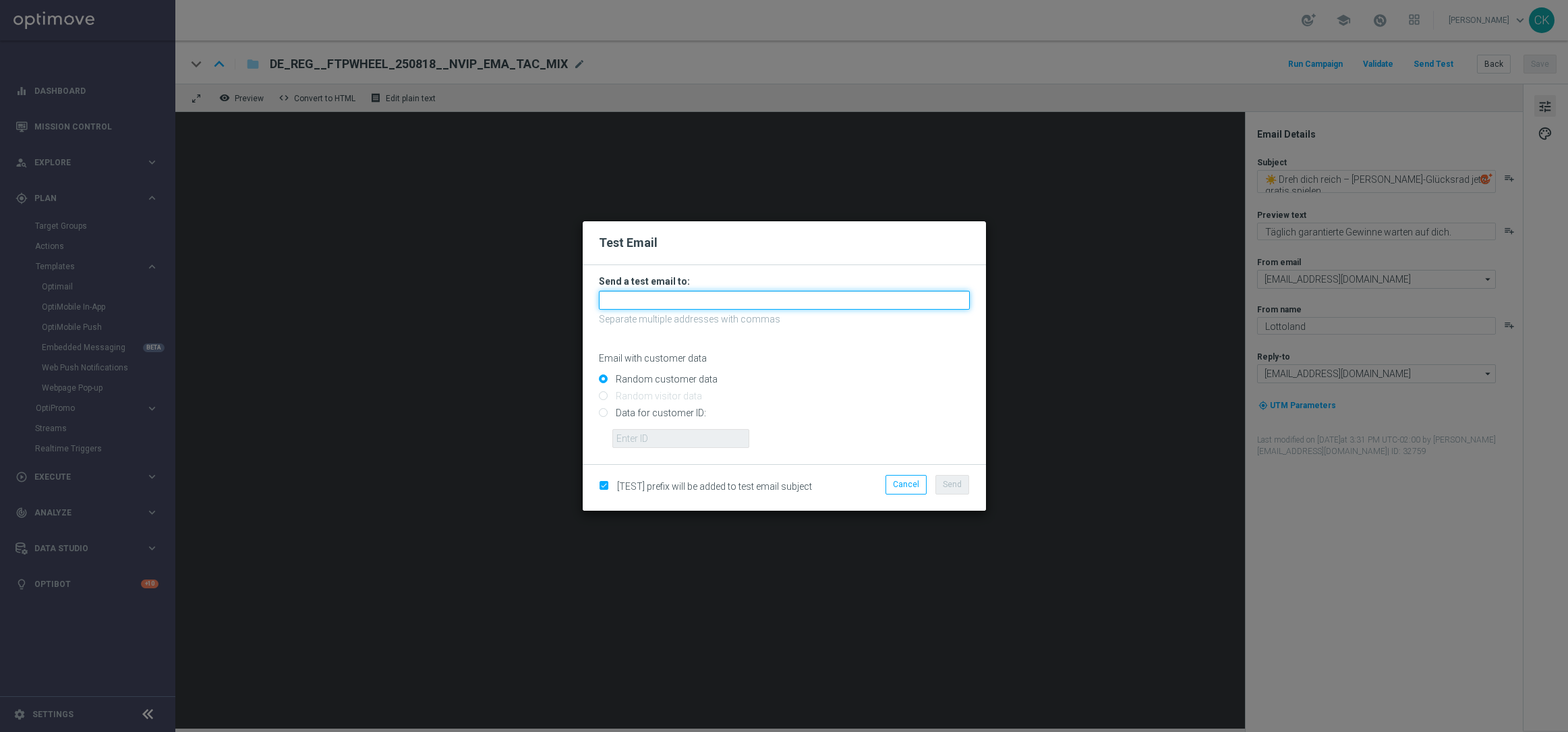
click at [821, 298] on input "text" at bounding box center [784, 300] width 371 height 19
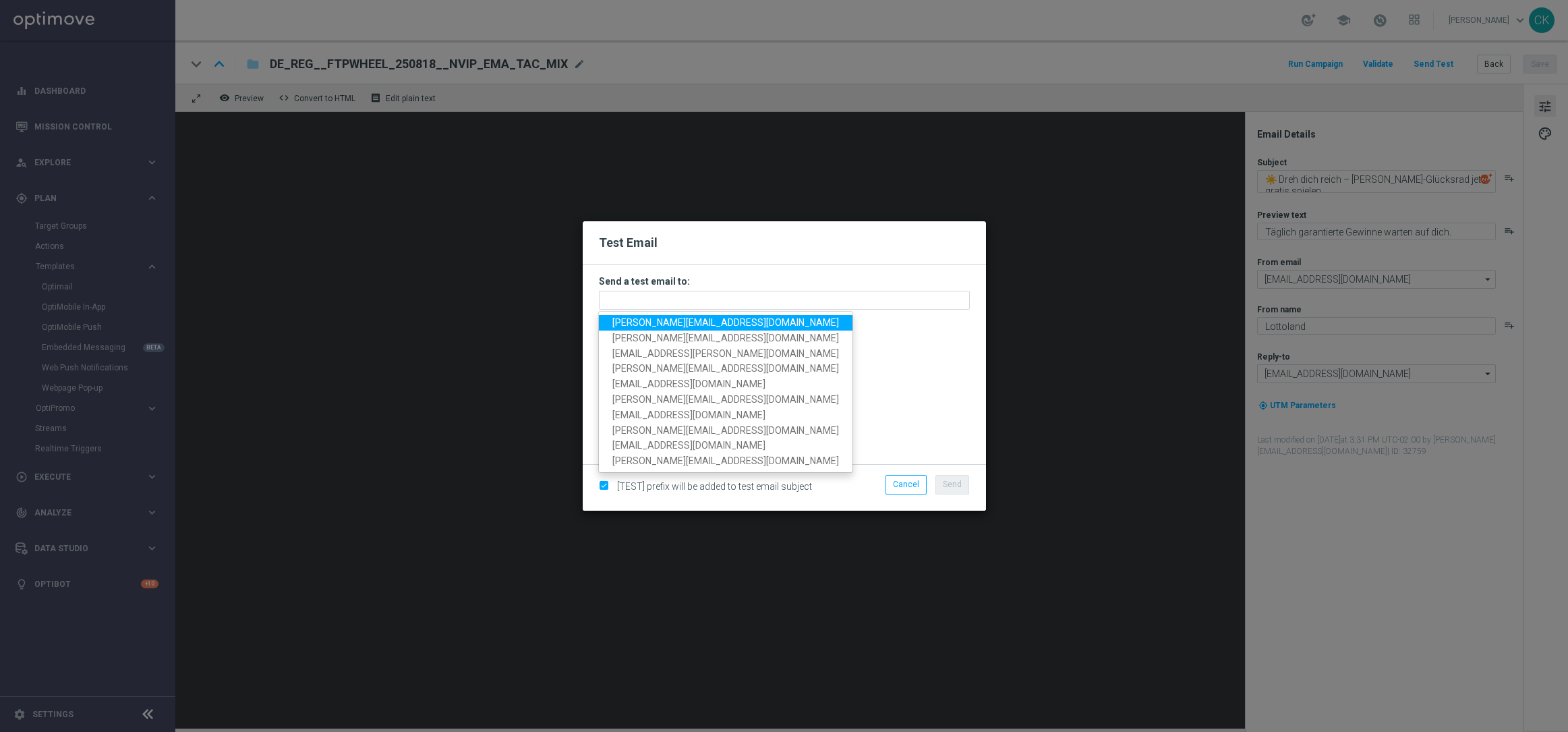
click at [756, 324] on span "[PERSON_NAME][EMAIL_ADDRESS][DOMAIN_NAME]" at bounding box center [726, 323] width 227 height 11
type input "[PERSON_NAME][EMAIL_ADDRESS][DOMAIN_NAME]"
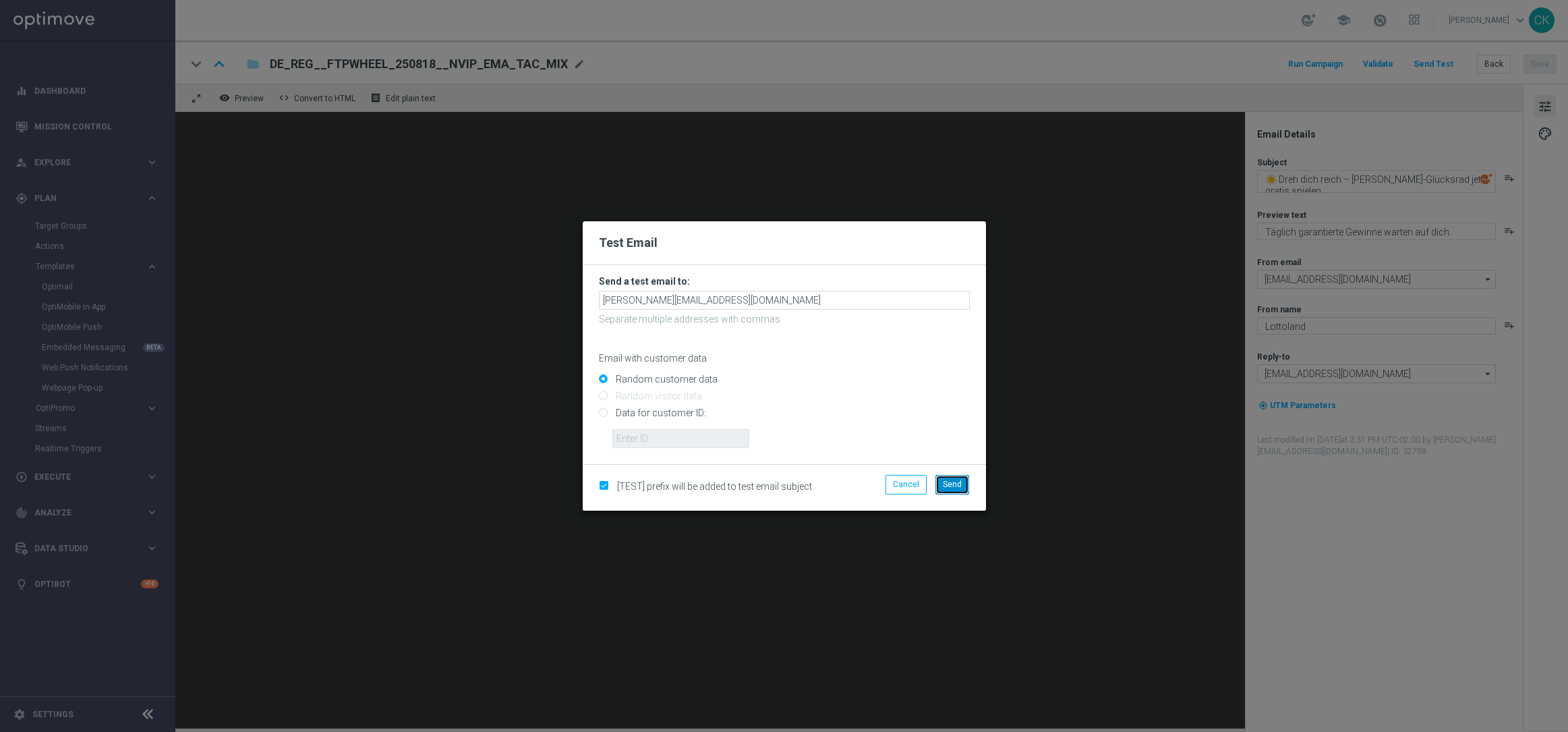
click at [959, 480] on span "Send" at bounding box center [952, 484] width 19 height 9
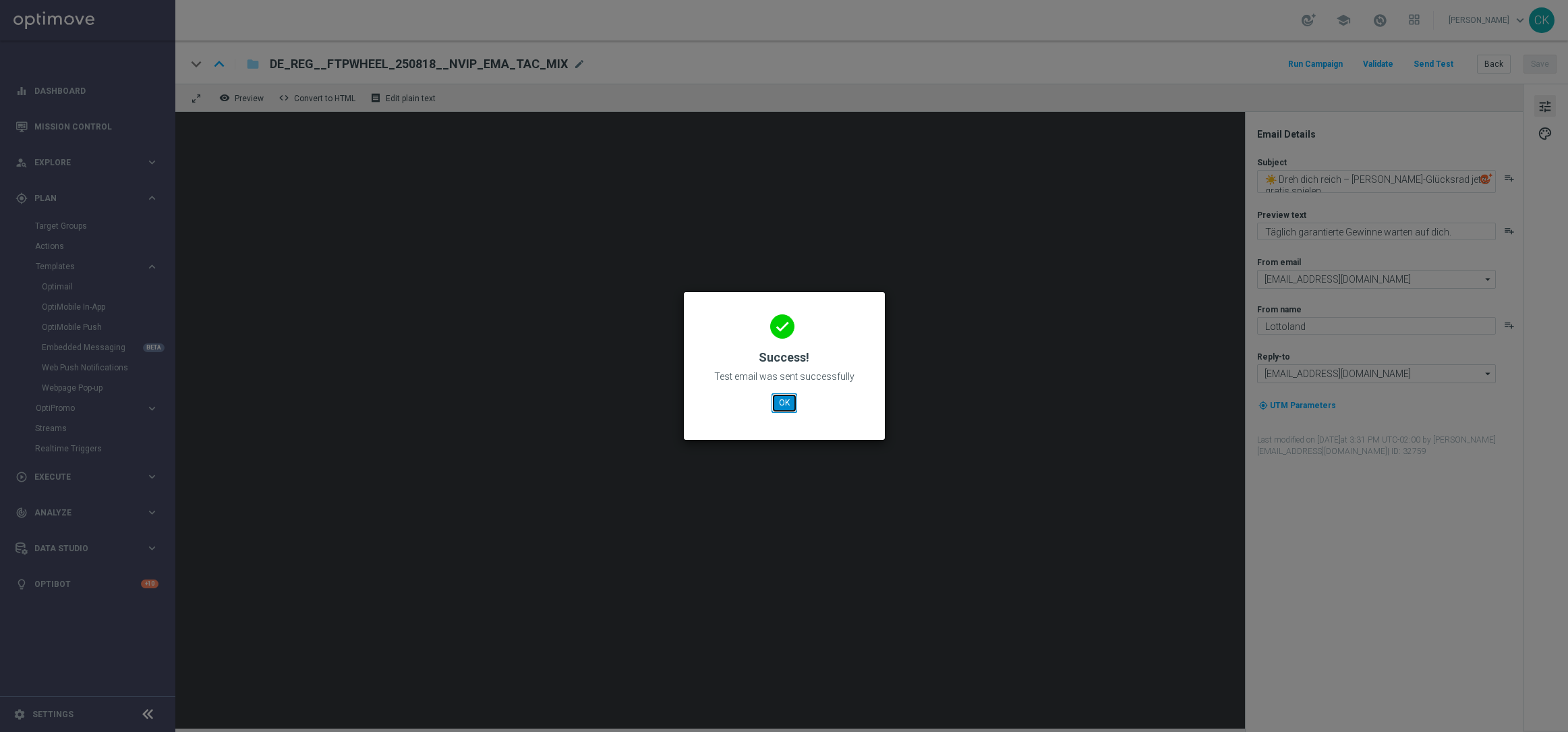
click at [795, 404] on button "OK" at bounding box center [784, 403] width 26 height 19
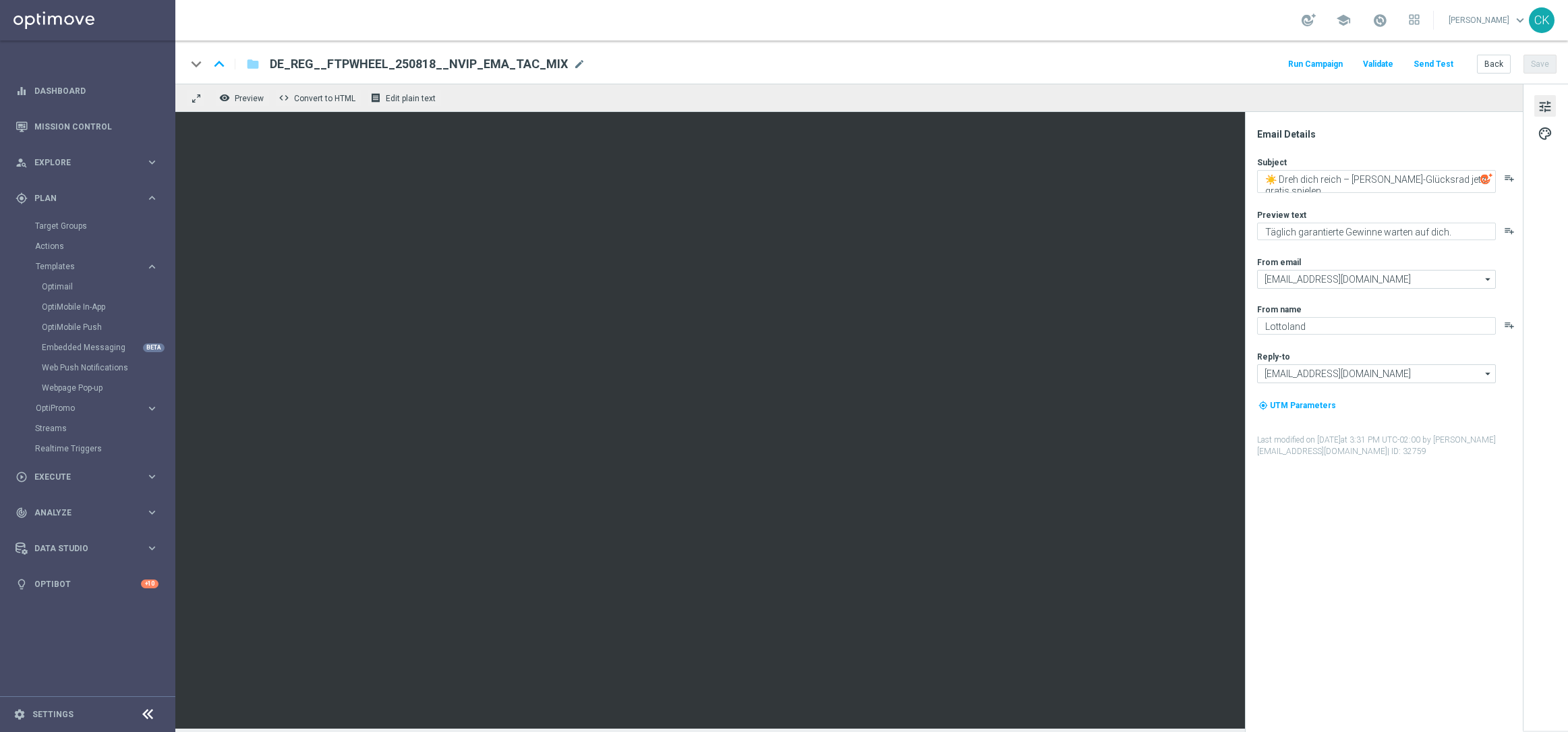
click at [1466, 75] on div "keyboard_arrow_down keyboard_arrow_up folder DE_REG__FTPWHEEL_250818__NVIP_EMA_…" at bounding box center [871, 61] width 1392 height 43
click at [1488, 63] on button "Back" at bounding box center [1493, 64] width 34 height 19
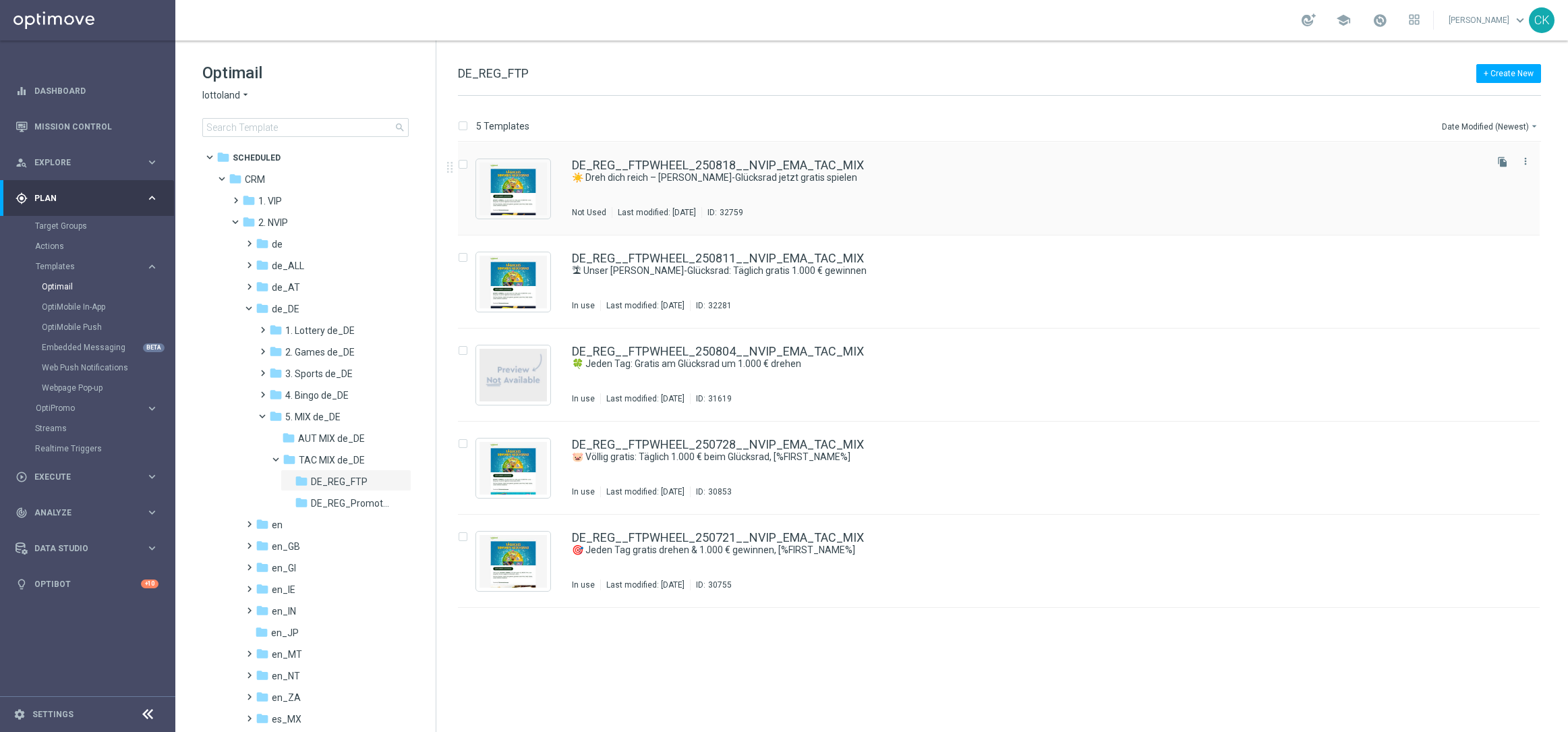
click at [704, 158] on div "DE_REG__FTPWHEEL_250818__NVIP_EMA_TAC_MIX ☀️ Dreh dich reich – [PERSON_NAME]-Gl…" at bounding box center [999, 189] width 1082 height 93
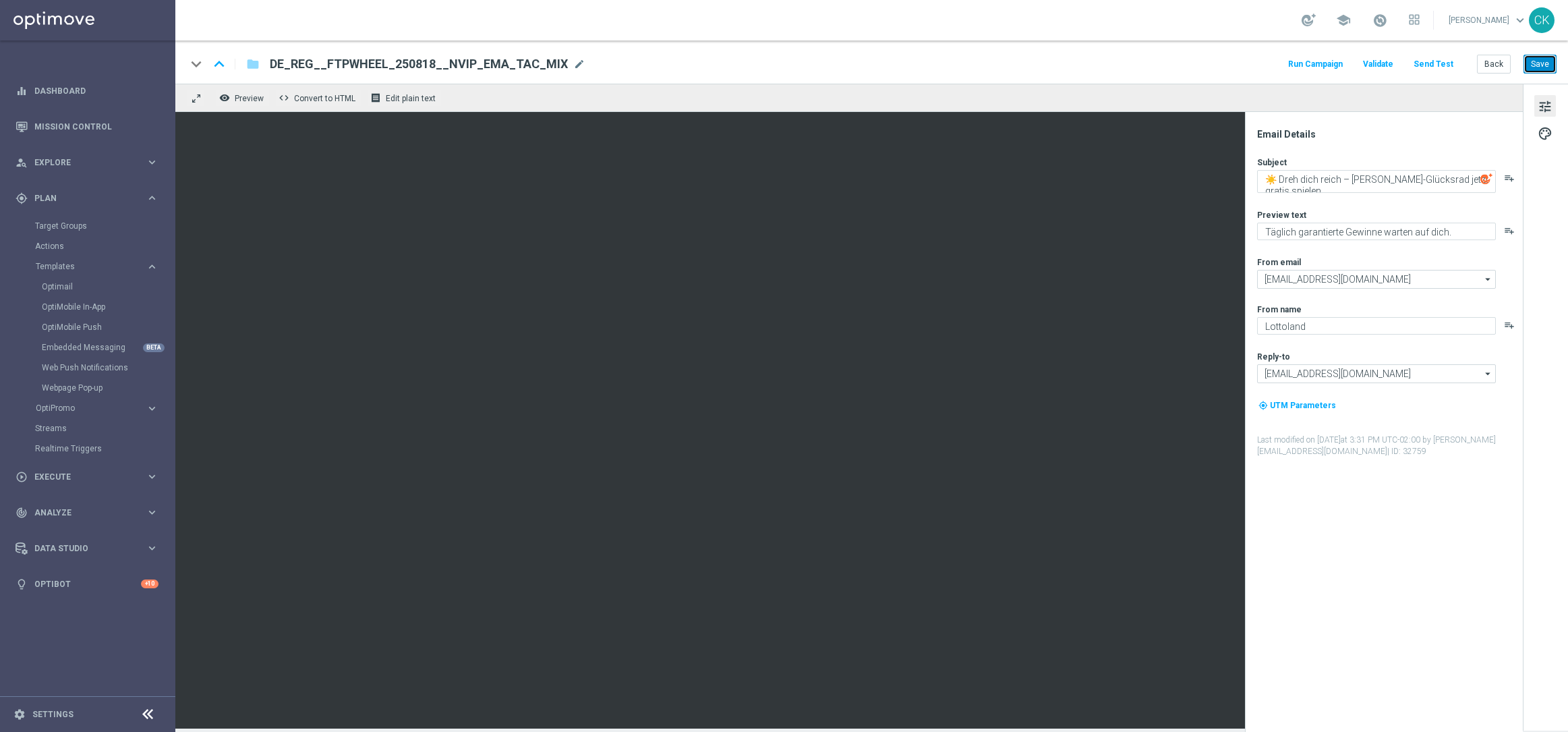
click at [1541, 59] on button "Save" at bounding box center [1540, 64] width 33 height 19
click at [1493, 62] on button "Back" at bounding box center [1493, 64] width 34 height 19
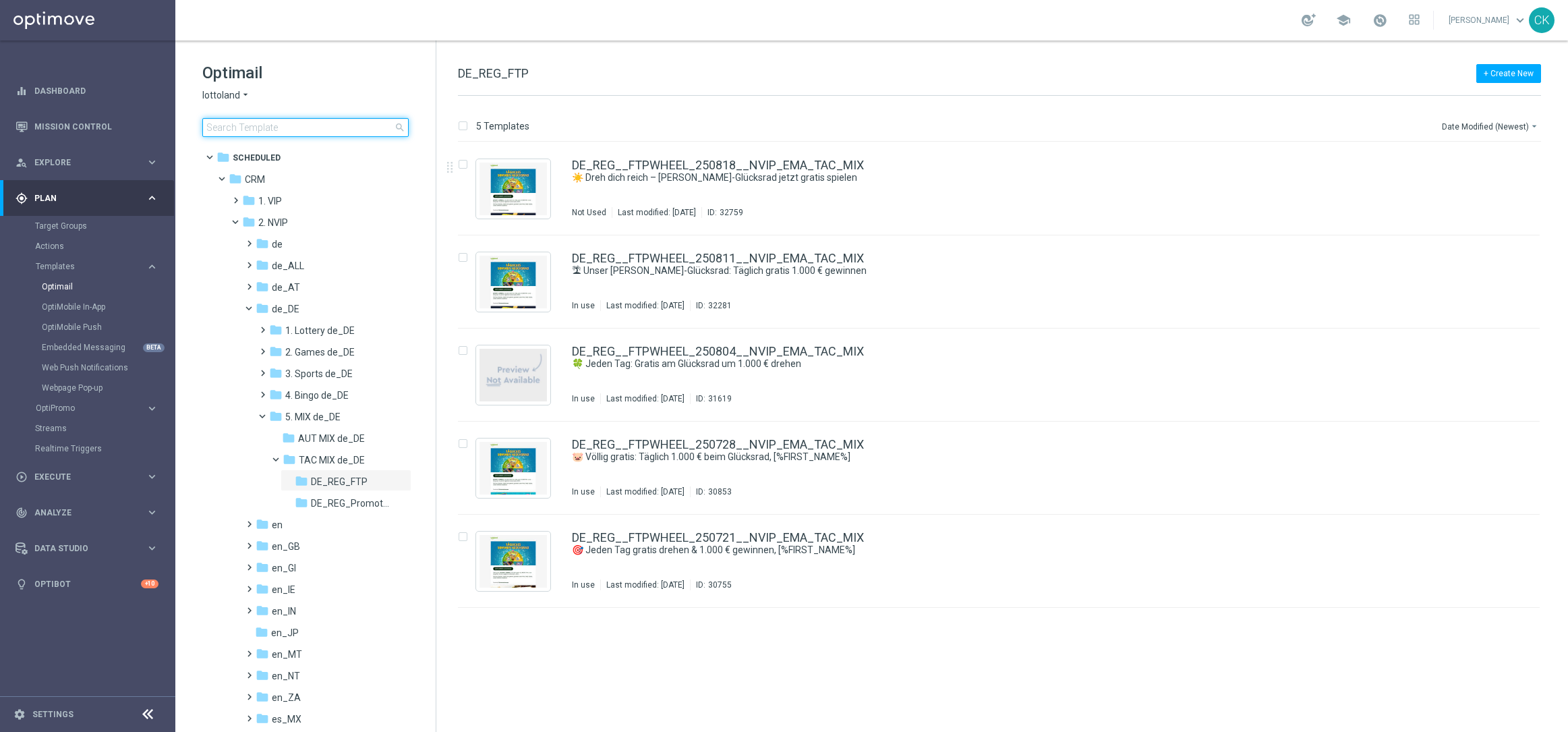
click at [285, 124] on input at bounding box center [305, 128] width 206 height 19
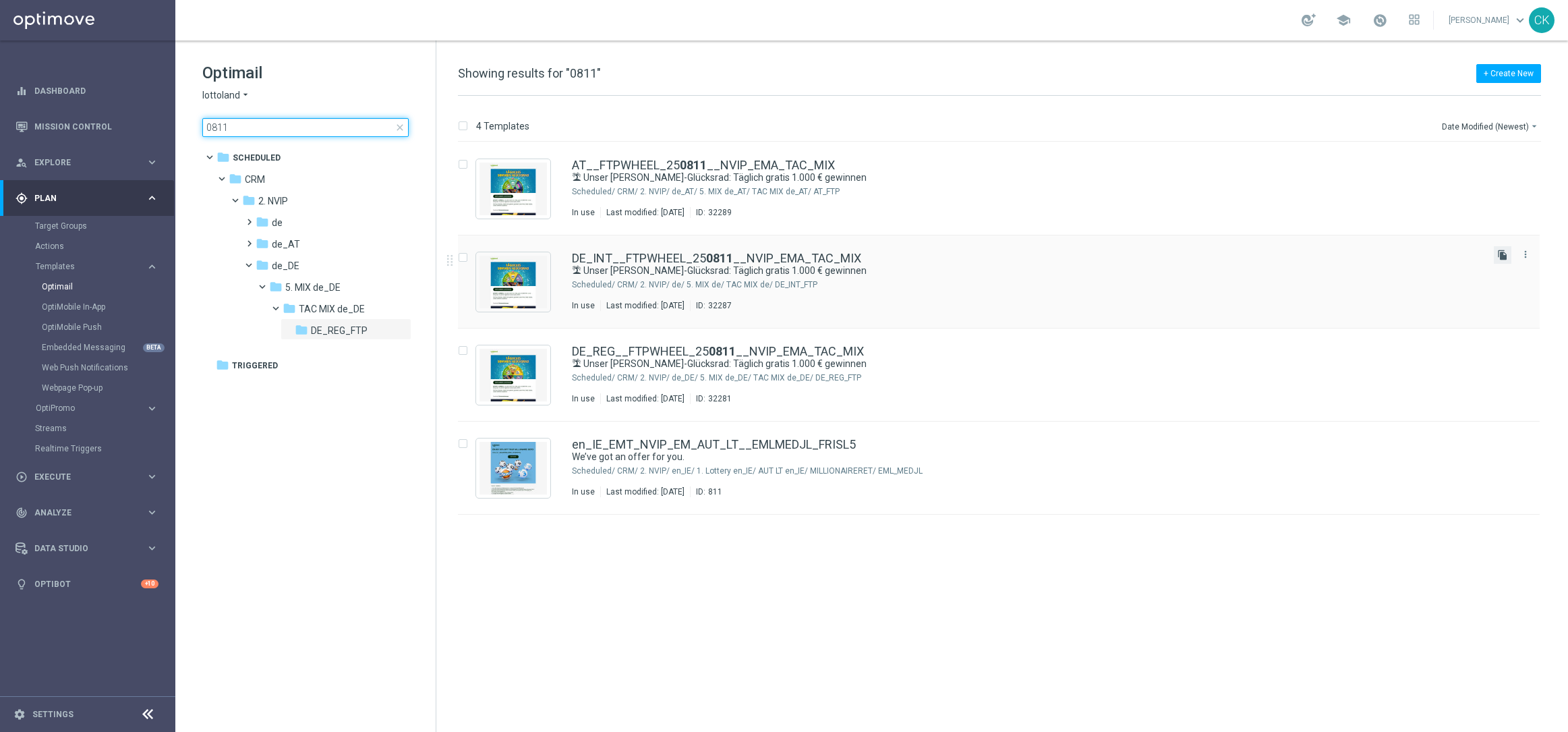
type input "0811"
click at [1498, 256] on icon "file_copy" at bounding box center [1503, 255] width 11 height 11
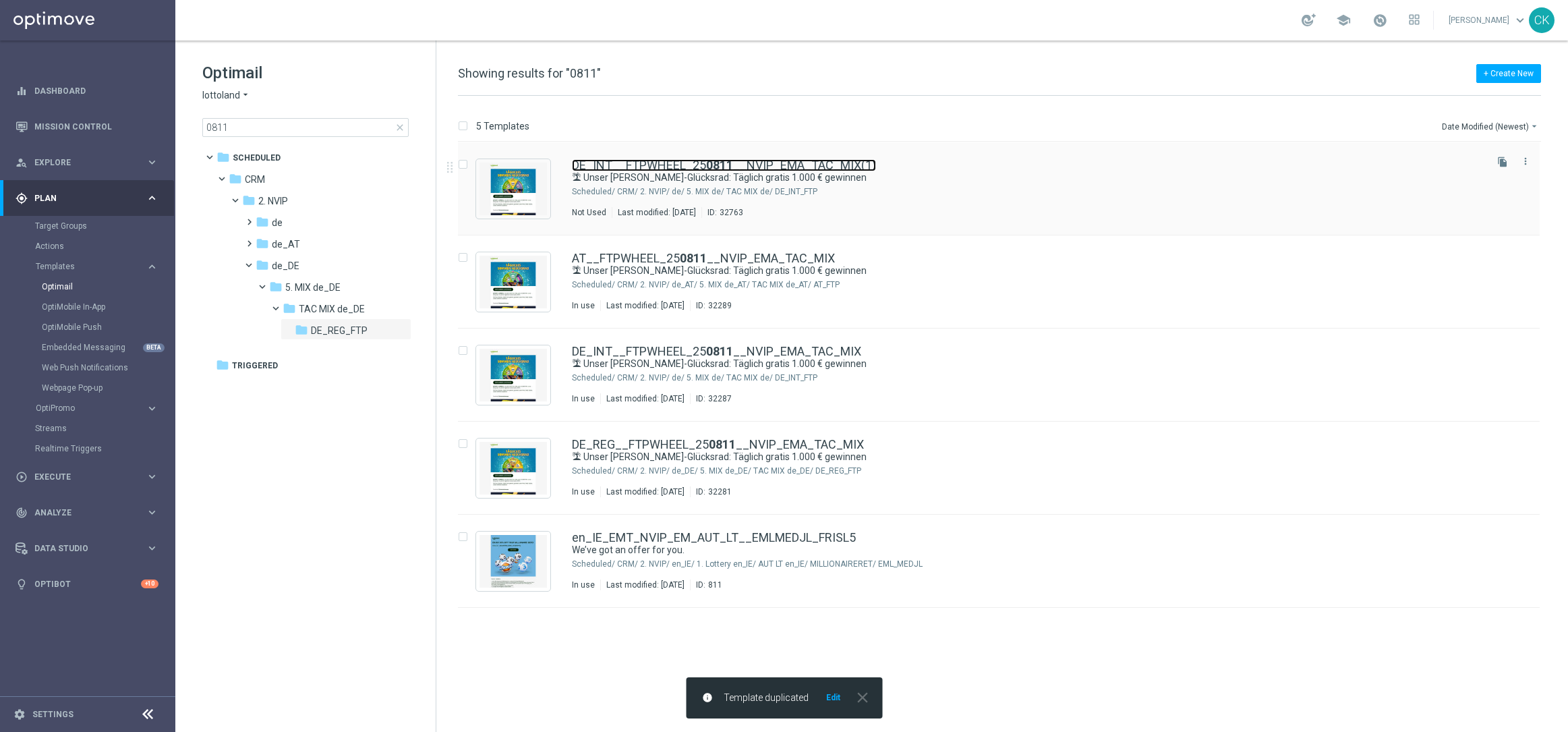
click at [688, 162] on link "DE_INT__FTPWHEEL_25 0811 __NVIP_EMA_TAC_MIX(1)" at bounding box center [724, 165] width 304 height 12
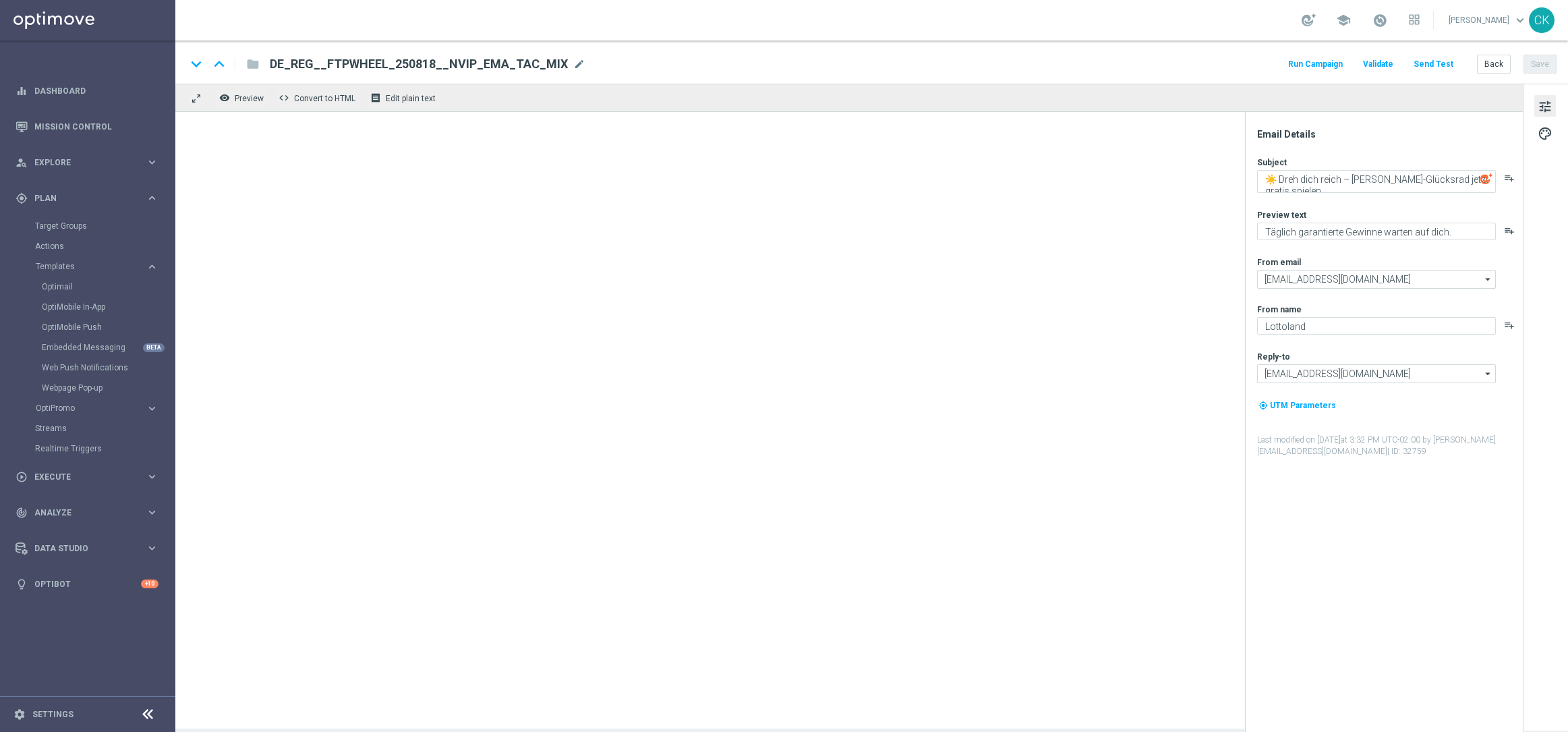
type textarea "🏝 Unser [PERSON_NAME]-Glücksrad: Täglich gratis 1.000 € gewinnen"
type textarea "Täglich garantierte Gewinne bei unserem [PERSON_NAME]-Glücksrad"
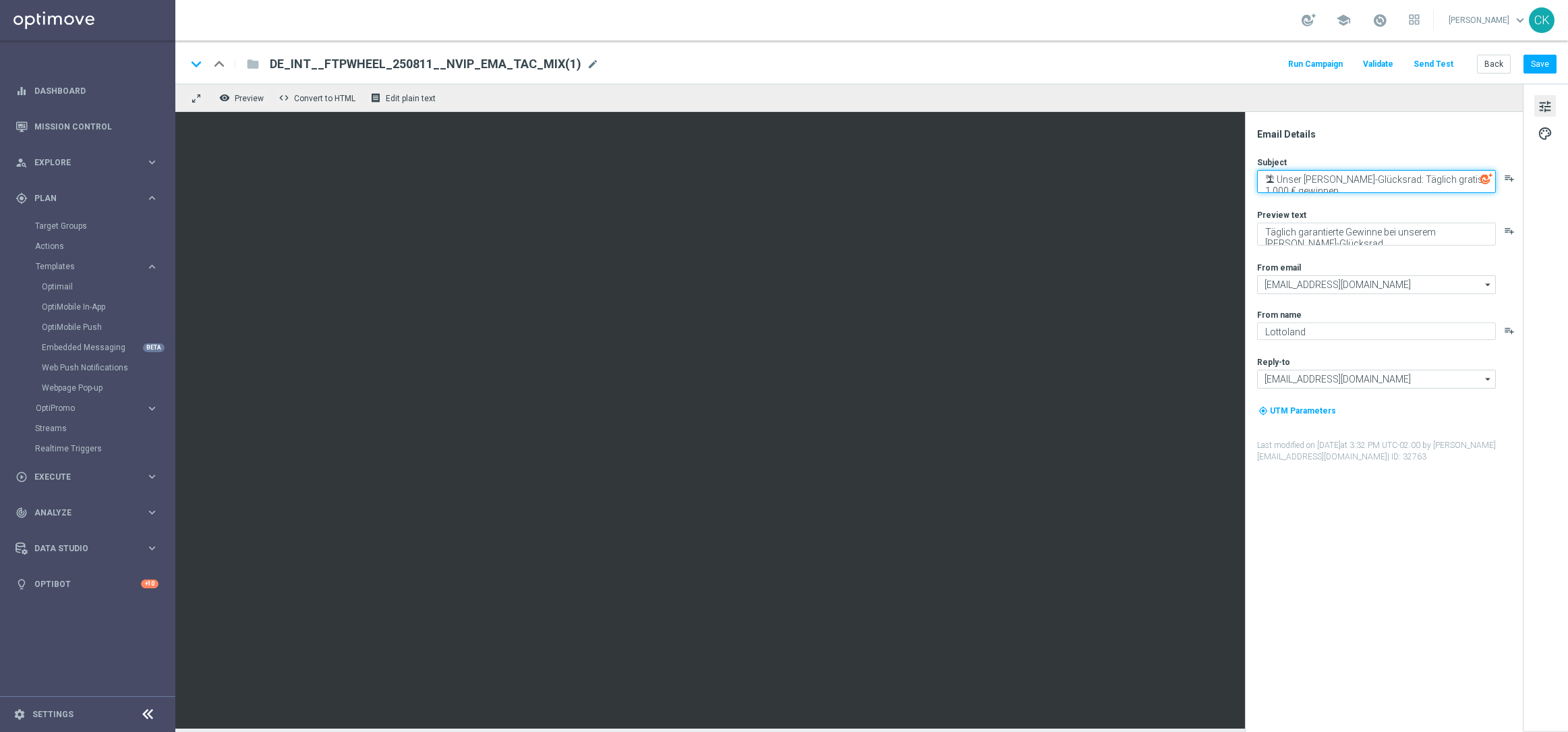
click at [1378, 176] on textarea "🏝 Unser [PERSON_NAME]-Glücksrad: Täglich gratis 1.000 € gewinnen" at bounding box center [1376, 181] width 239 height 23
paste textarea "☀️ Dreh dich reich – [PERSON_NAME]-Glücksrad jetzt gratis spiel"
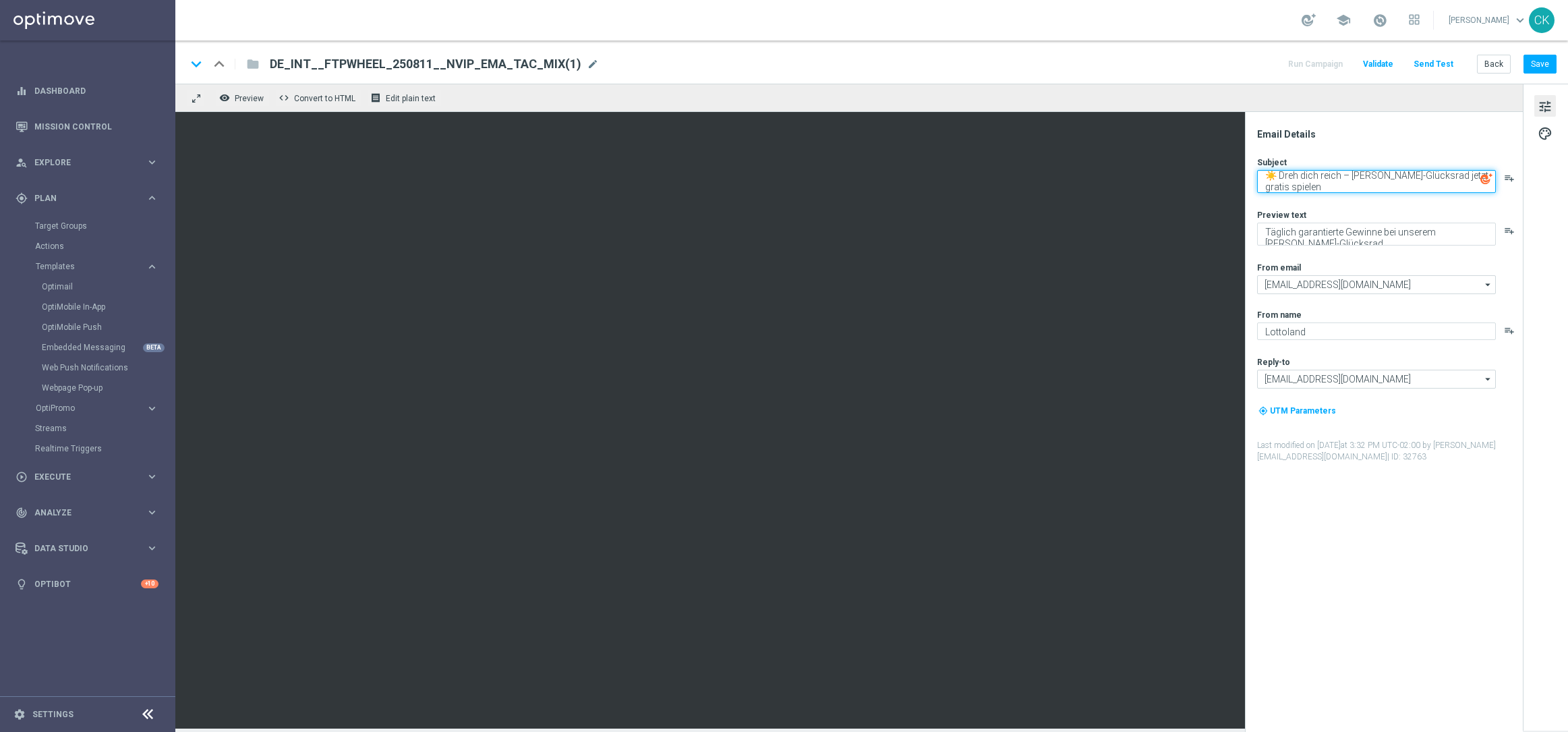
type textarea "☀️ Dreh dich reich – [PERSON_NAME]-Glücksrad jetzt gratis spielen"
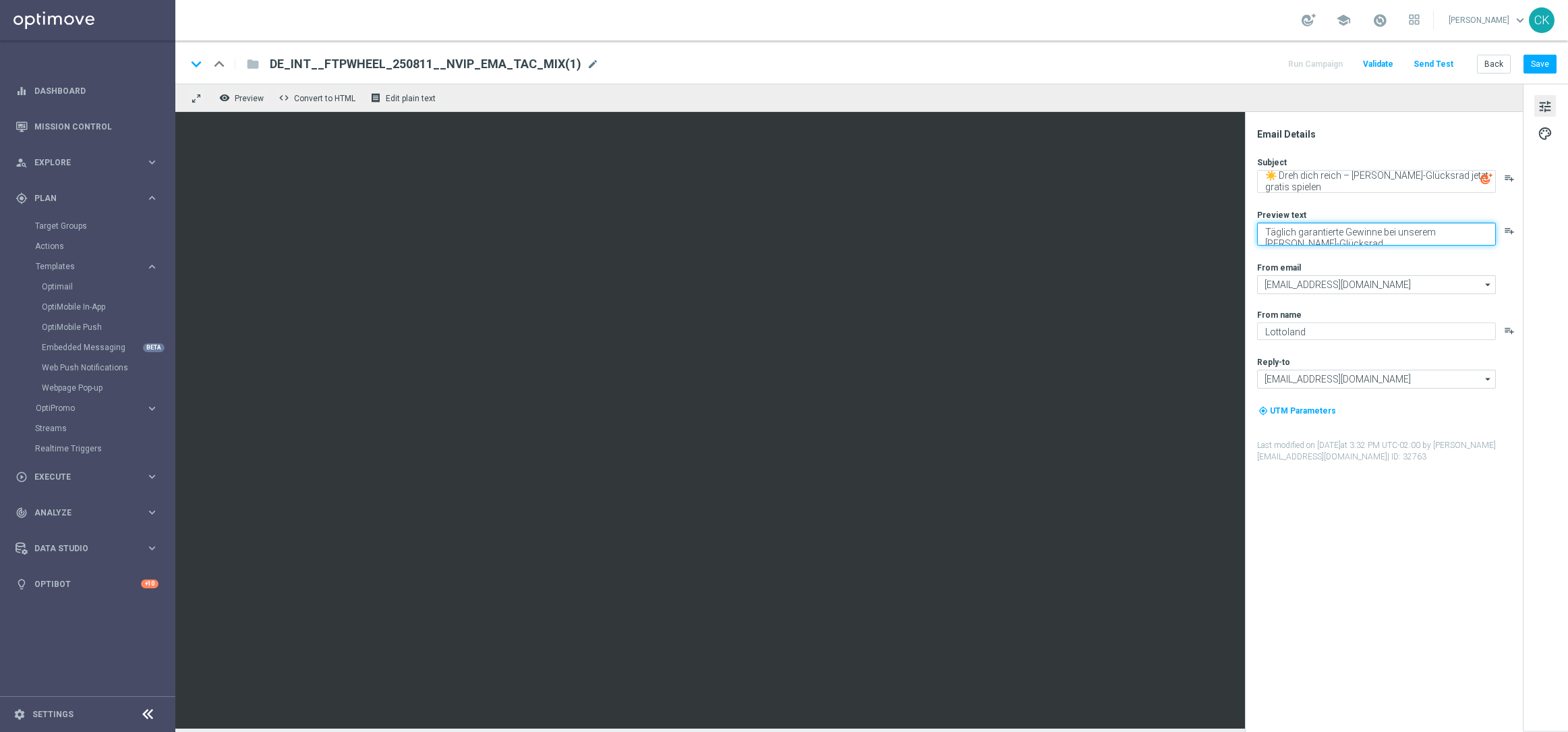
click at [1330, 233] on textarea "Täglich garantierte Gewinne bei unserem [PERSON_NAME]-Glücksrad" at bounding box center [1376, 234] width 239 height 23
paste textarea "warten auf dich."
type textarea "Täglich garantierte Gewinne warten auf dich."
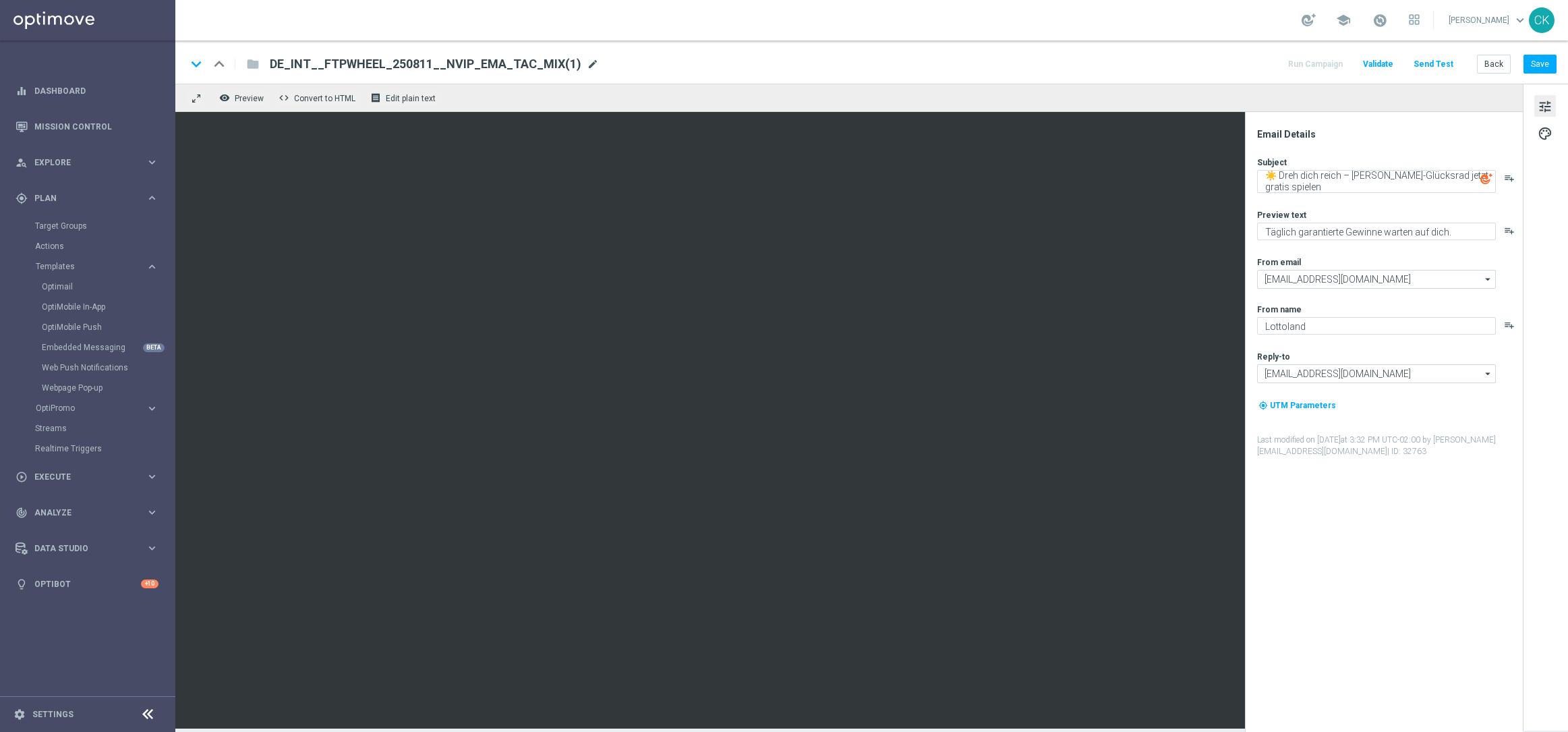
click at [586, 64] on span "mode_edit" at bounding box center [592, 64] width 12 height 12
click at [572, 64] on input "DE_INT__FTPWHEEL_250811__NVIP_EMA_TAC_MIX(1)" at bounding box center [437, 64] width 335 height 17
paste input "8__NVIP_EMA_TAC_MIX"
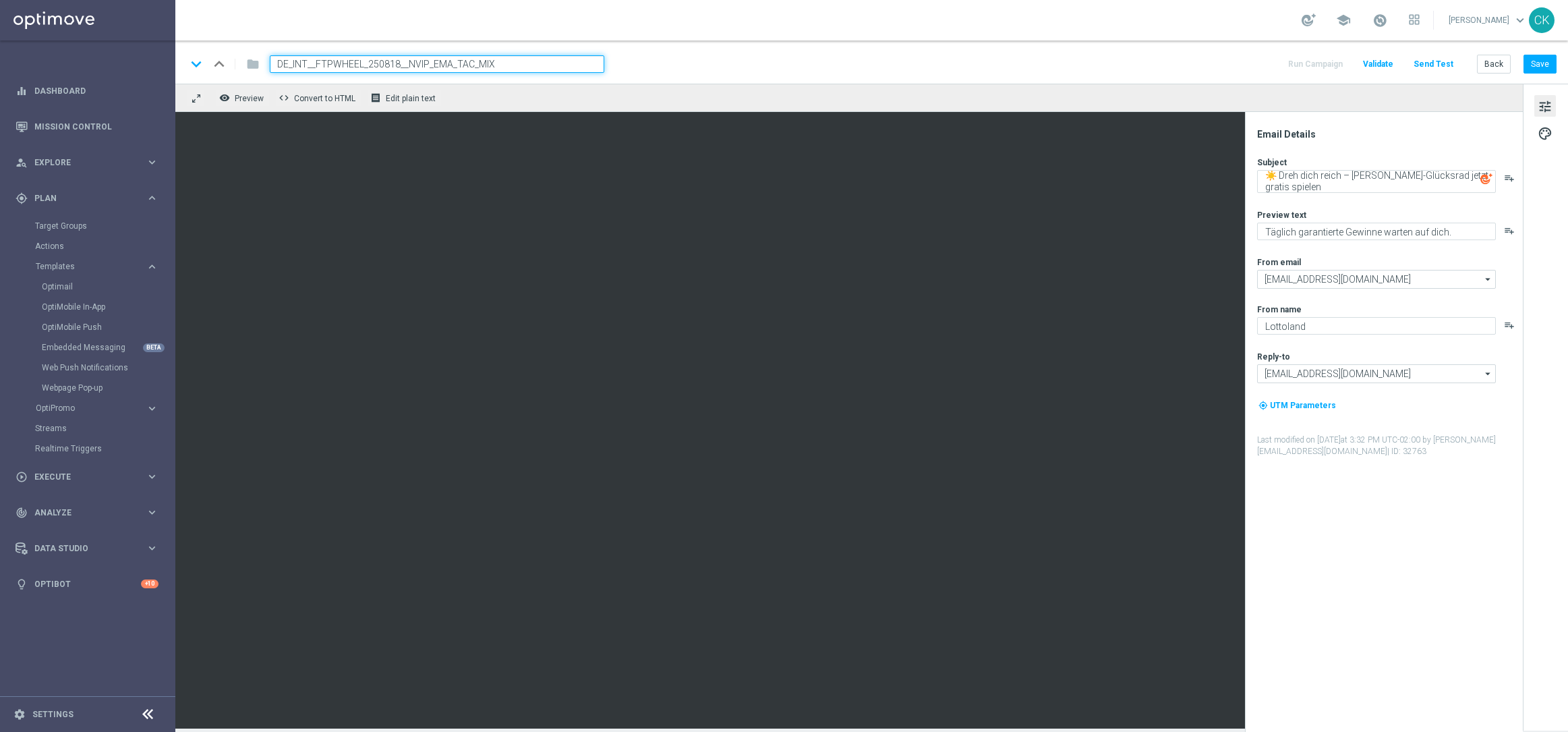
type input "DE_INT__FTPWHEEL_250818__NVIP_EMA_TAC_MIX"
click at [790, 58] on div "keyboard_arrow_down keyboard_arrow_up folder DE_INT__FTPWHEEL_250818__NVIP_EMA_…" at bounding box center [871, 64] width 1370 height 17
click at [1544, 65] on button "Save" at bounding box center [1540, 64] width 33 height 19
click at [1542, 57] on button "Save" at bounding box center [1540, 64] width 33 height 19
click at [1550, 64] on button "Save" at bounding box center [1540, 64] width 33 height 19
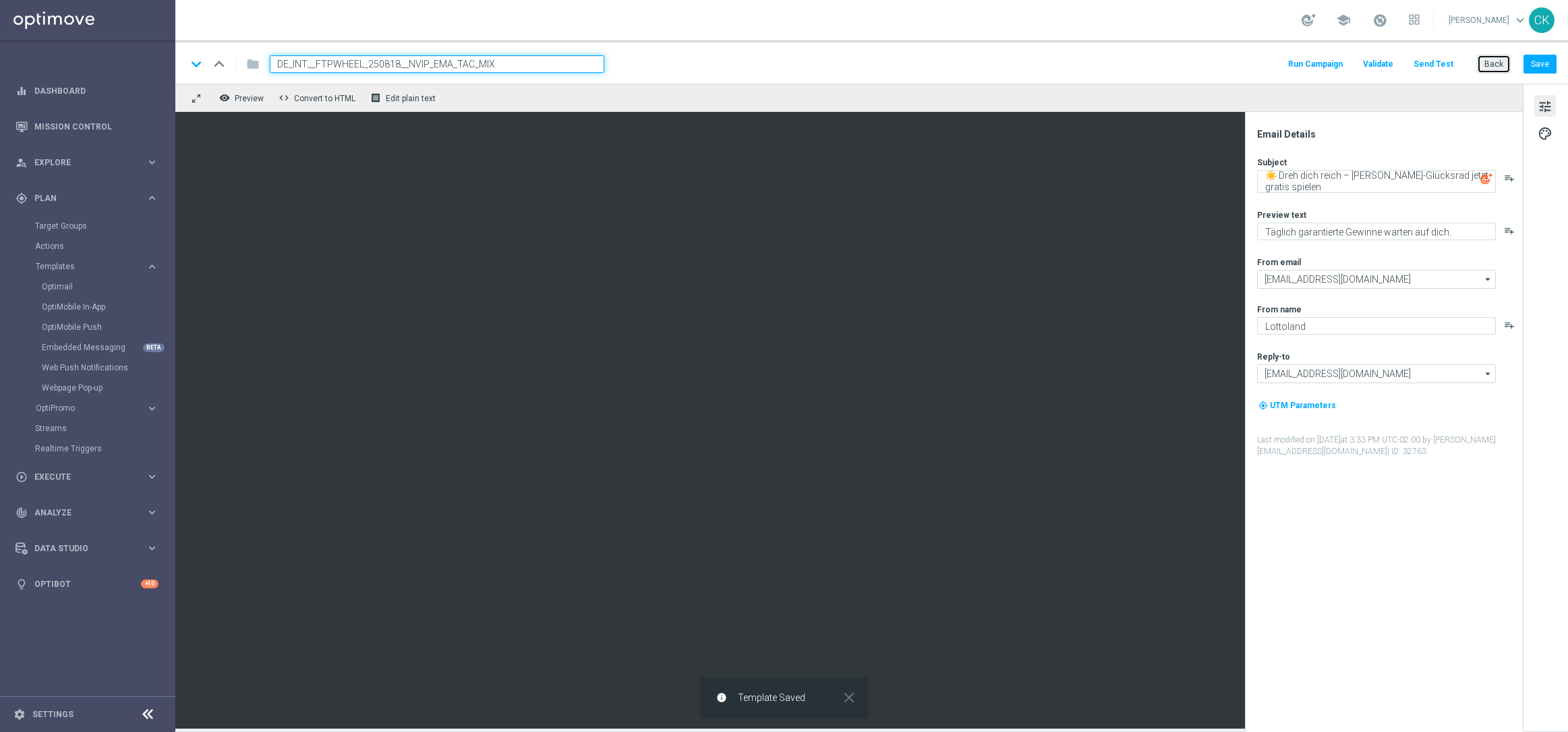
click at [1492, 59] on button "Back" at bounding box center [1493, 64] width 34 height 19
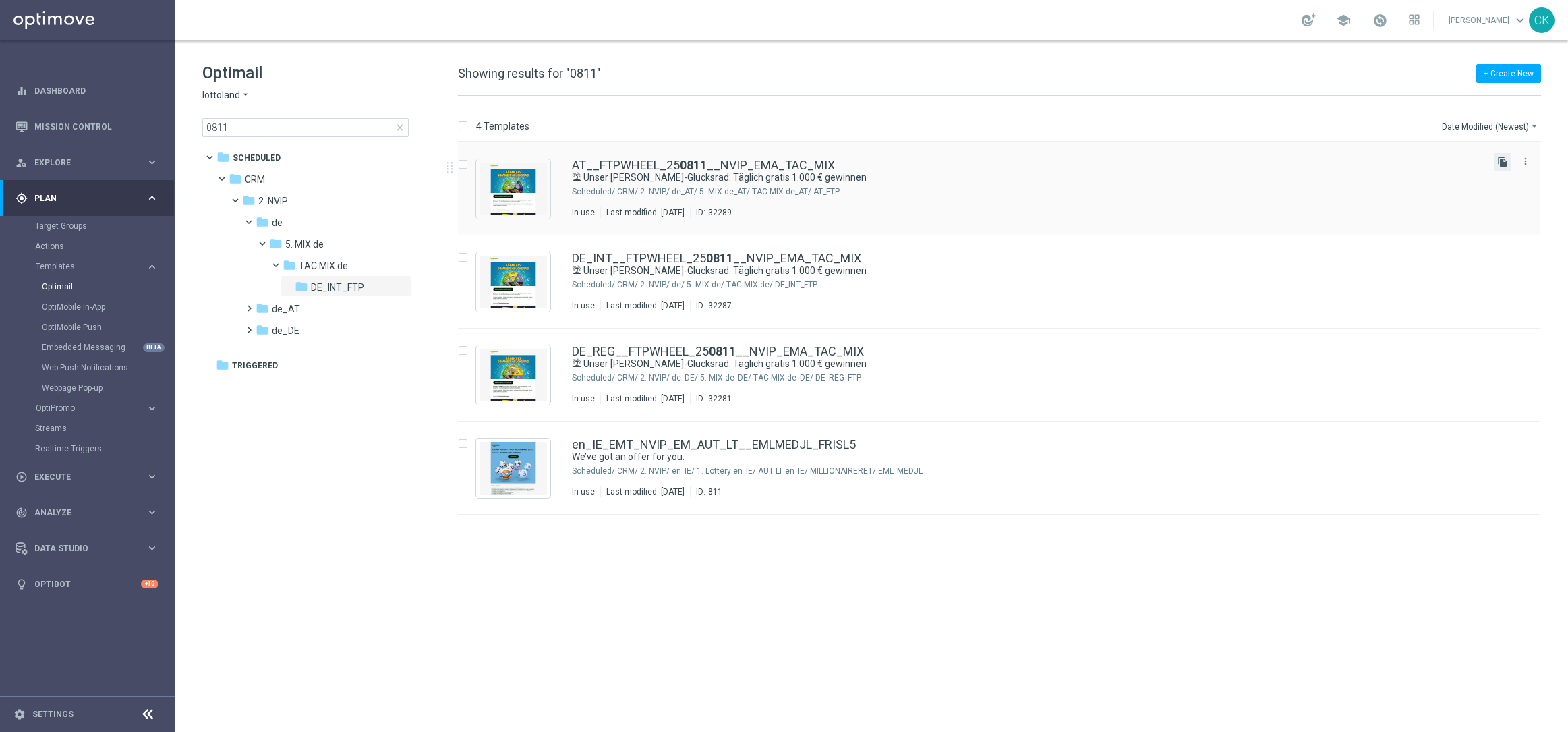
click at [1503, 165] on icon "file_copy" at bounding box center [1503, 162] width 11 height 11
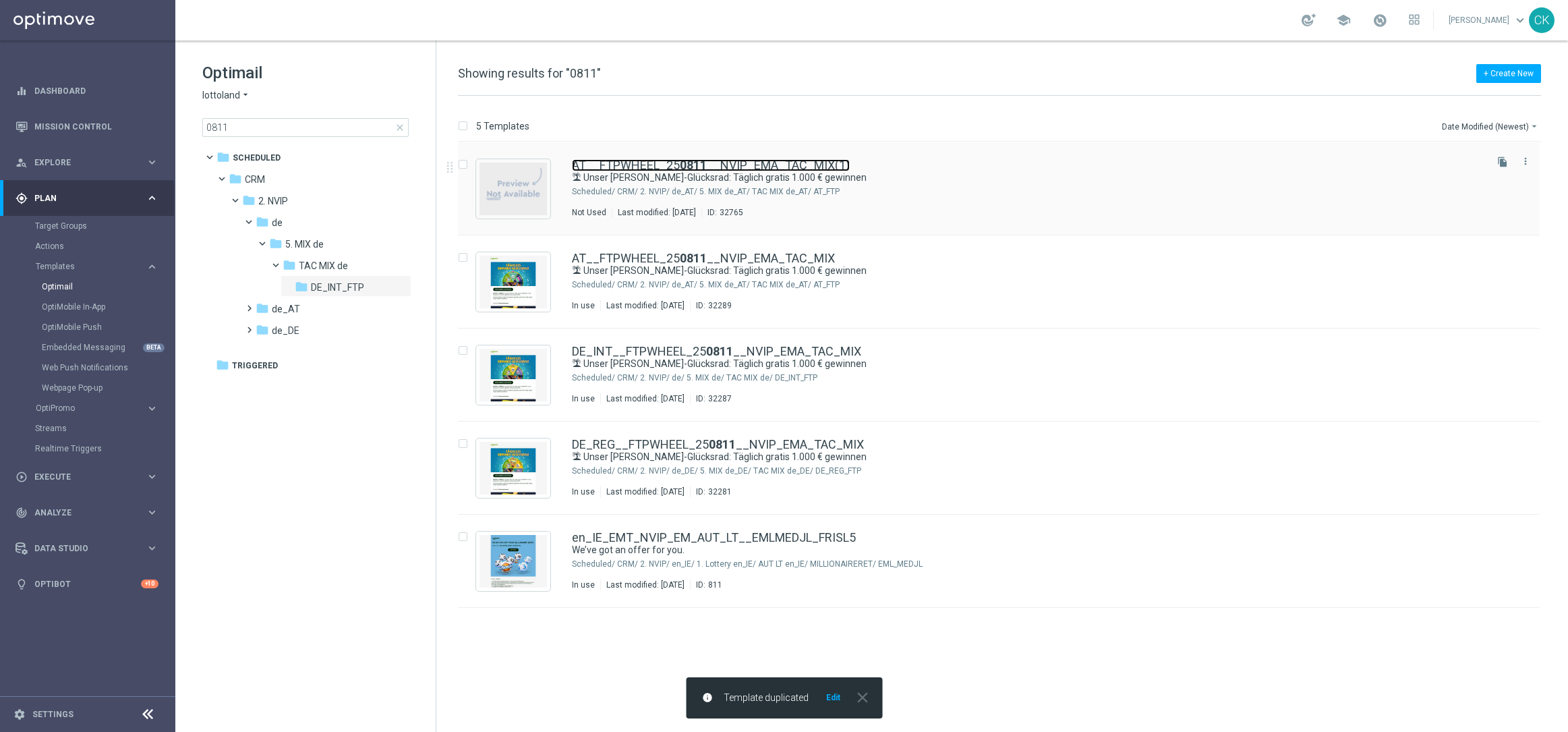
click at [675, 165] on link "AT__FTPWHEEL_25 0811 __NVIP_EMA_TAC_MIX(1)" at bounding box center [711, 165] width 278 height 12
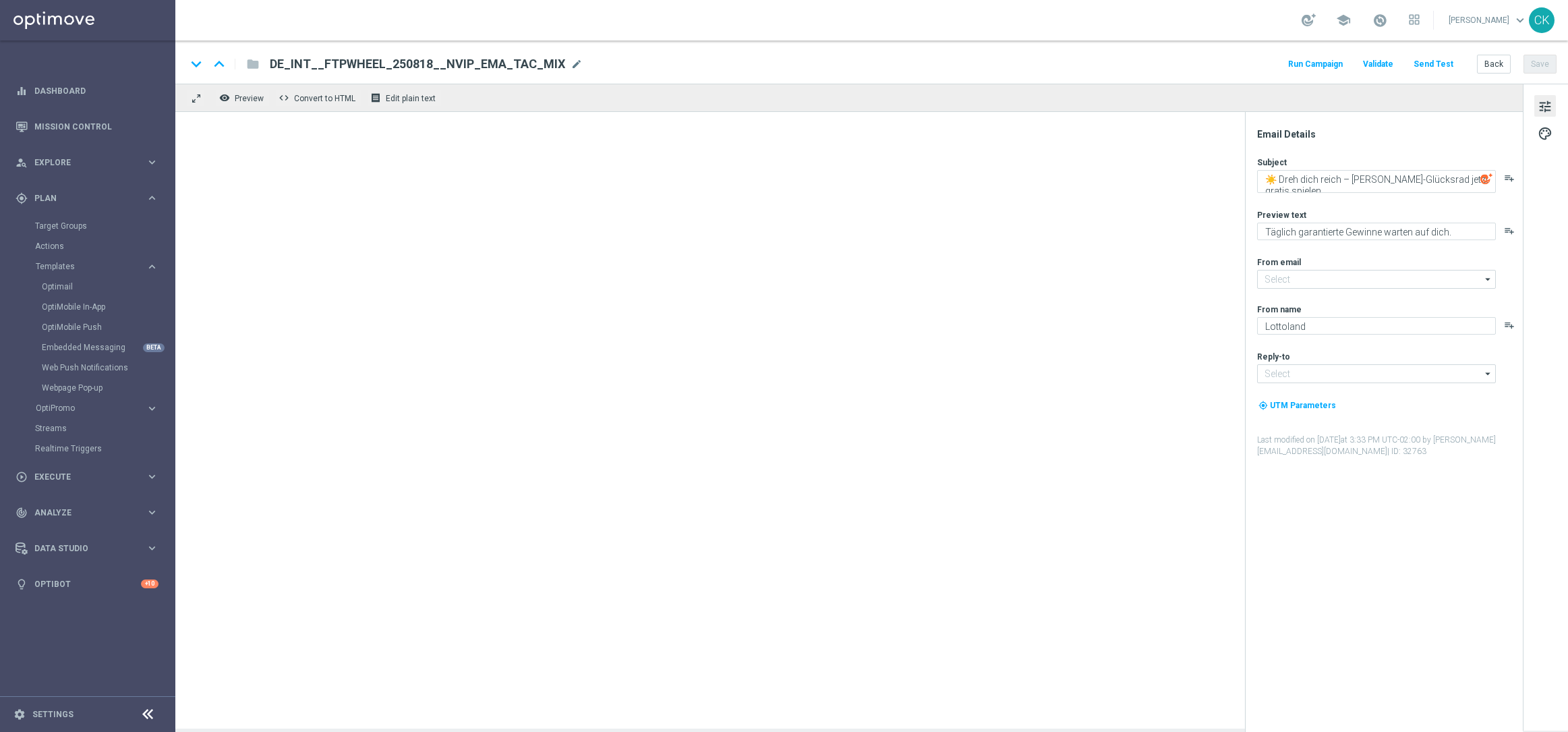
type input "[EMAIL_ADDRESS][DOMAIN_NAME]"
type input "AT__FTPWHEEL_250811__NVIP_EMA_TAC_MIX(1)"
type textarea "🏝 Unser [PERSON_NAME]-Glücksrad: Täglich gratis 1.000 € gewinnen"
type textarea "Täglich garantierte Gewinne bei unserem [PERSON_NAME]-Glücksrad"
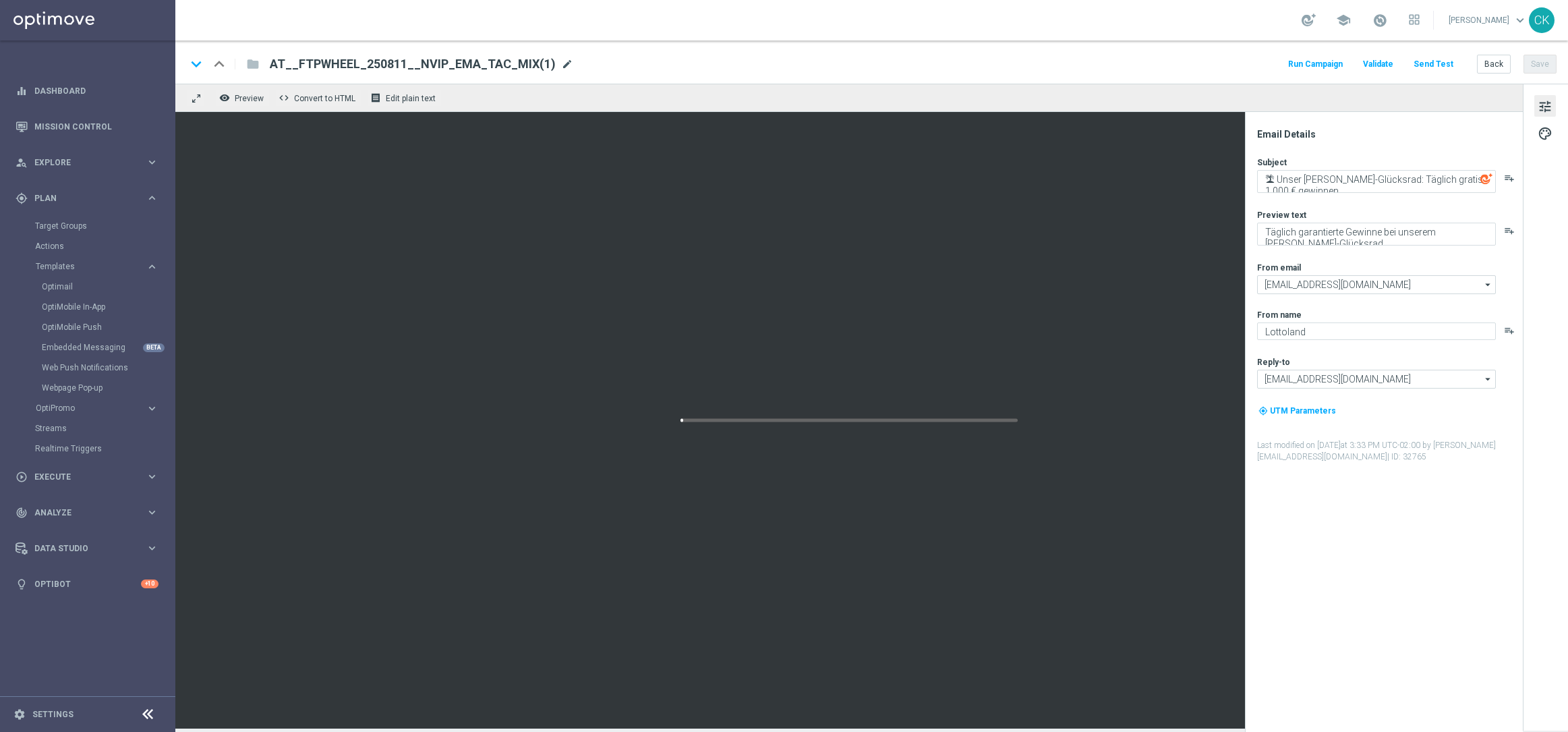
click at [561, 63] on span "mode_edit" at bounding box center [567, 64] width 12 height 12
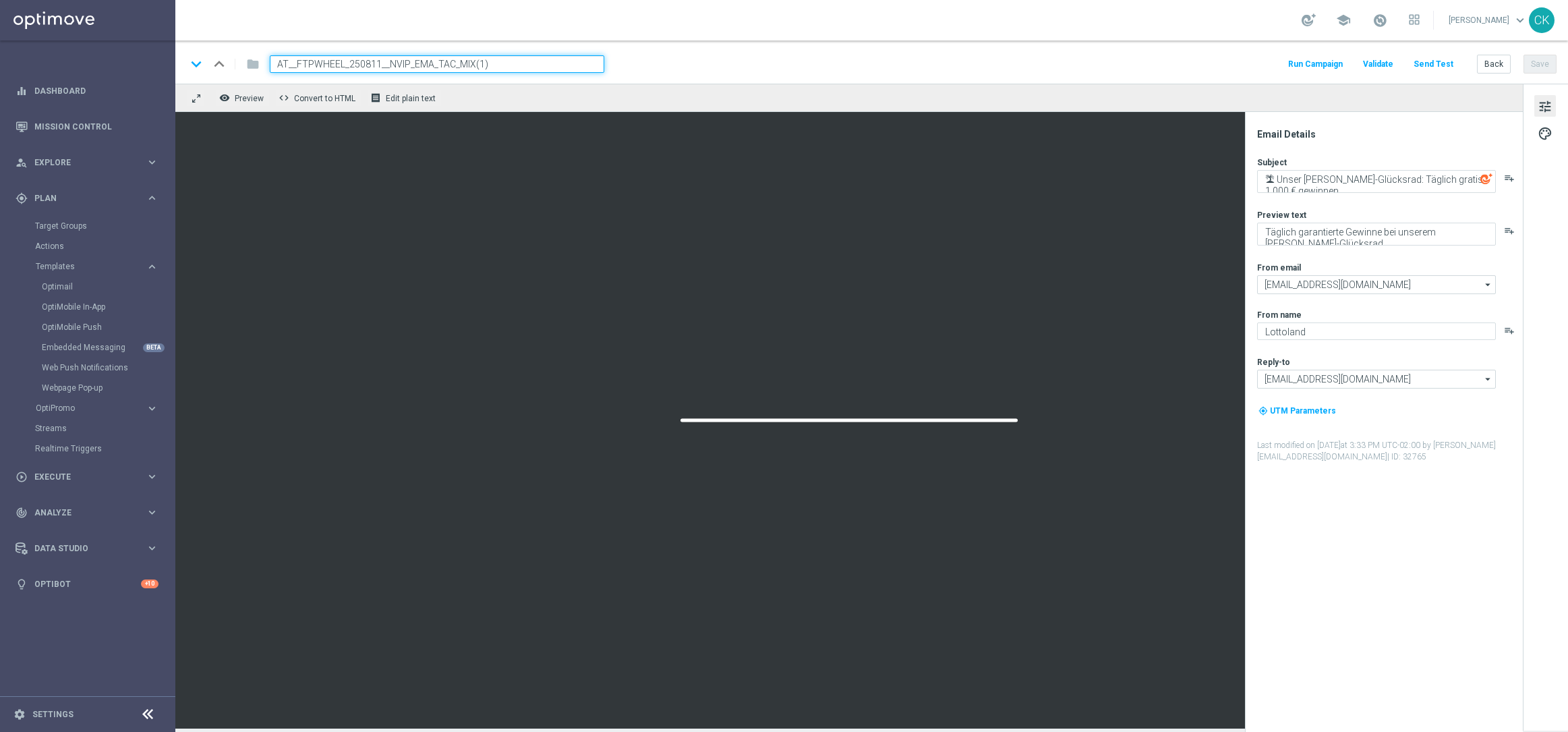
click at [506, 63] on input "AT__FTPWHEEL_250811__NVIP_EMA_TAC_MIX(1)" at bounding box center [437, 64] width 335 height 17
paste input "8__NVIP_EMA_TAC_MIX"
type input "AT__FTPWHEEL_250818__NVIP_EMA_TAC_MIX"
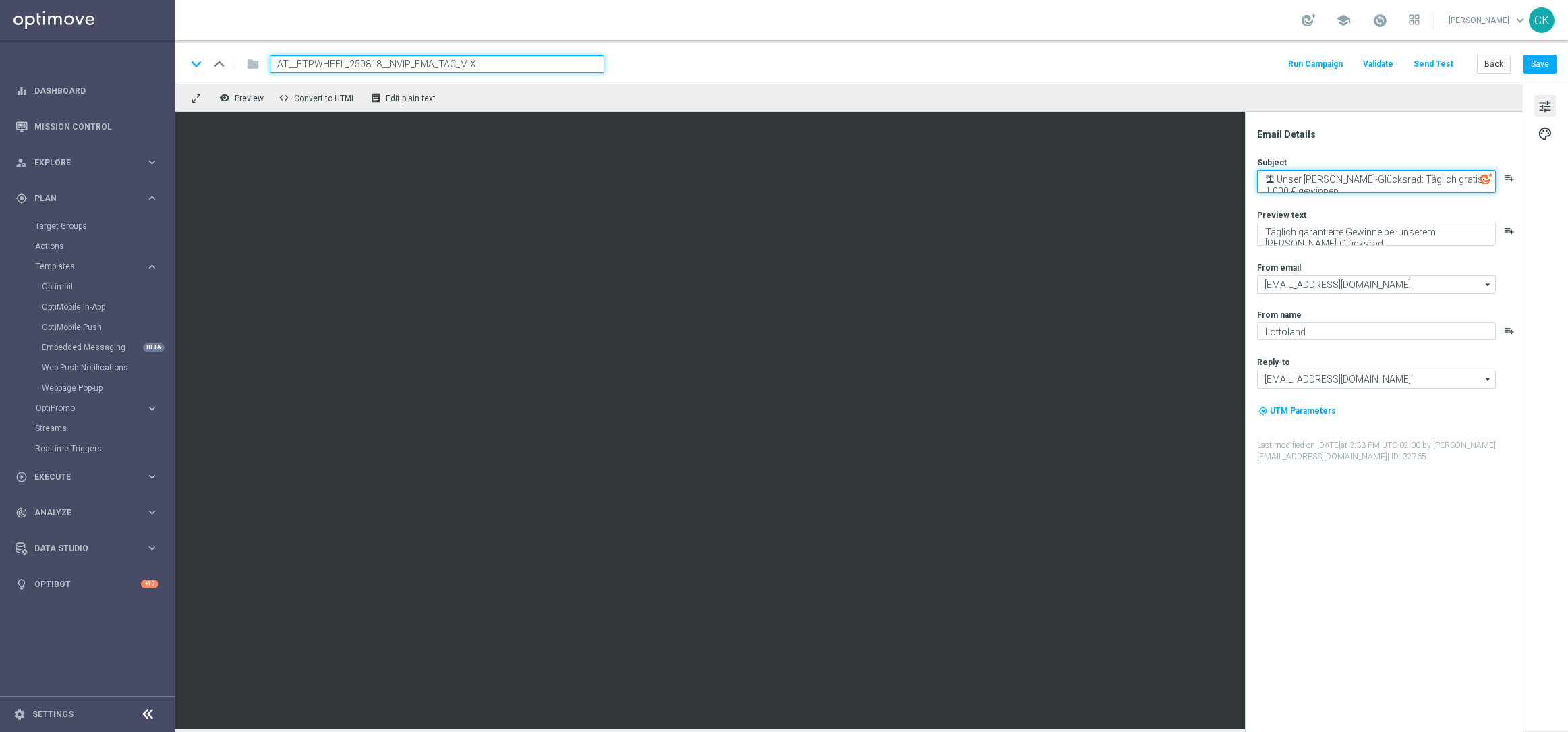
click at [1321, 184] on textarea "🏝 Unser [PERSON_NAME]-Glücksrad: Täglich gratis 1.000 € gewinnen" at bounding box center [1376, 181] width 239 height 23
paste textarea "☀️ Dreh dich reich – [PERSON_NAME]-Glücksrad jetzt gratis spiel"
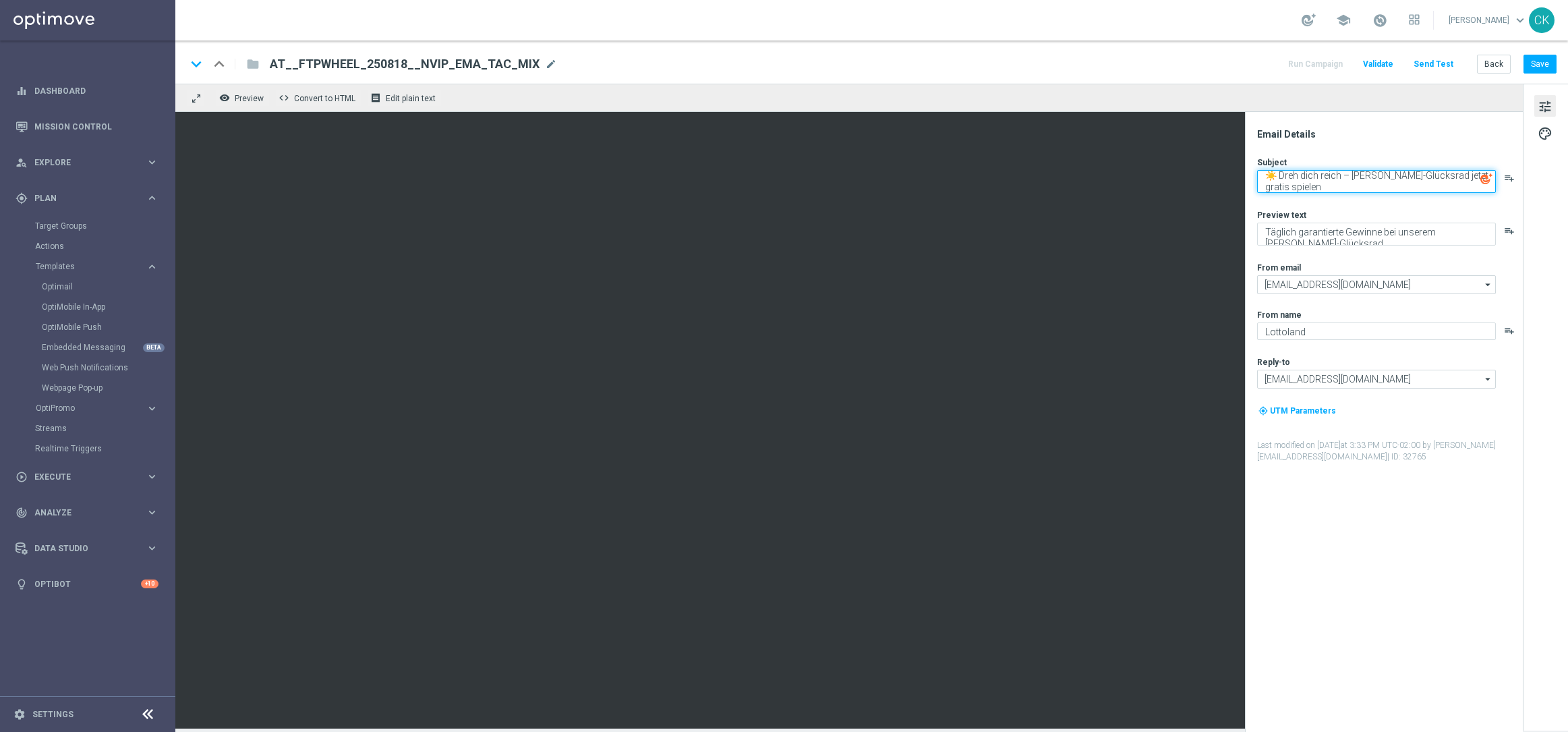
type textarea "☀️ Dreh dich reich – [PERSON_NAME]-Glücksrad jetzt gratis spielen"
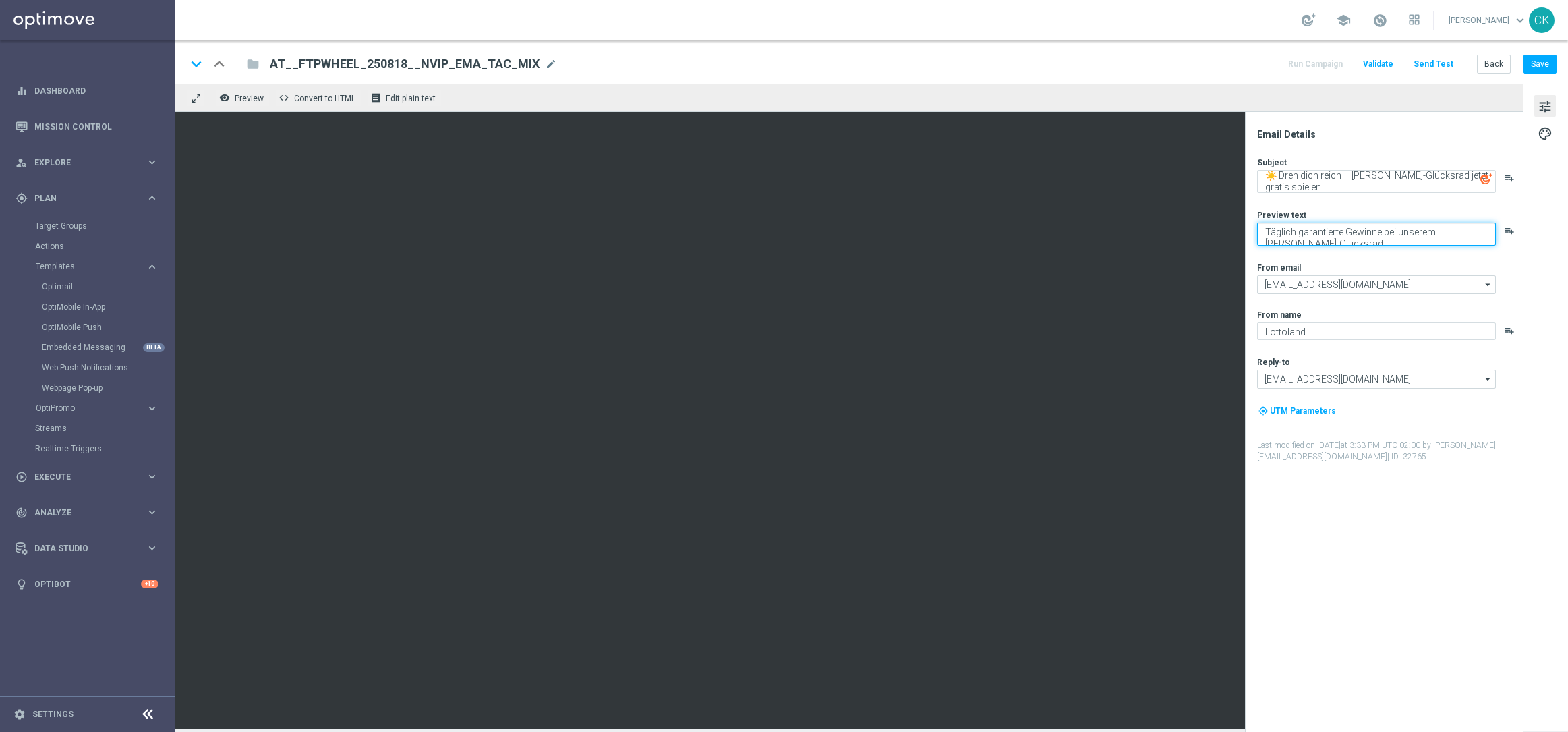
click at [1334, 238] on textarea "Täglich garantierte Gewinne bei unserem [PERSON_NAME]-Glücksrad" at bounding box center [1376, 234] width 239 height 23
paste textarea "warten auf dich."
type textarea "Täglich garantierte Gewinne warten auf dich."
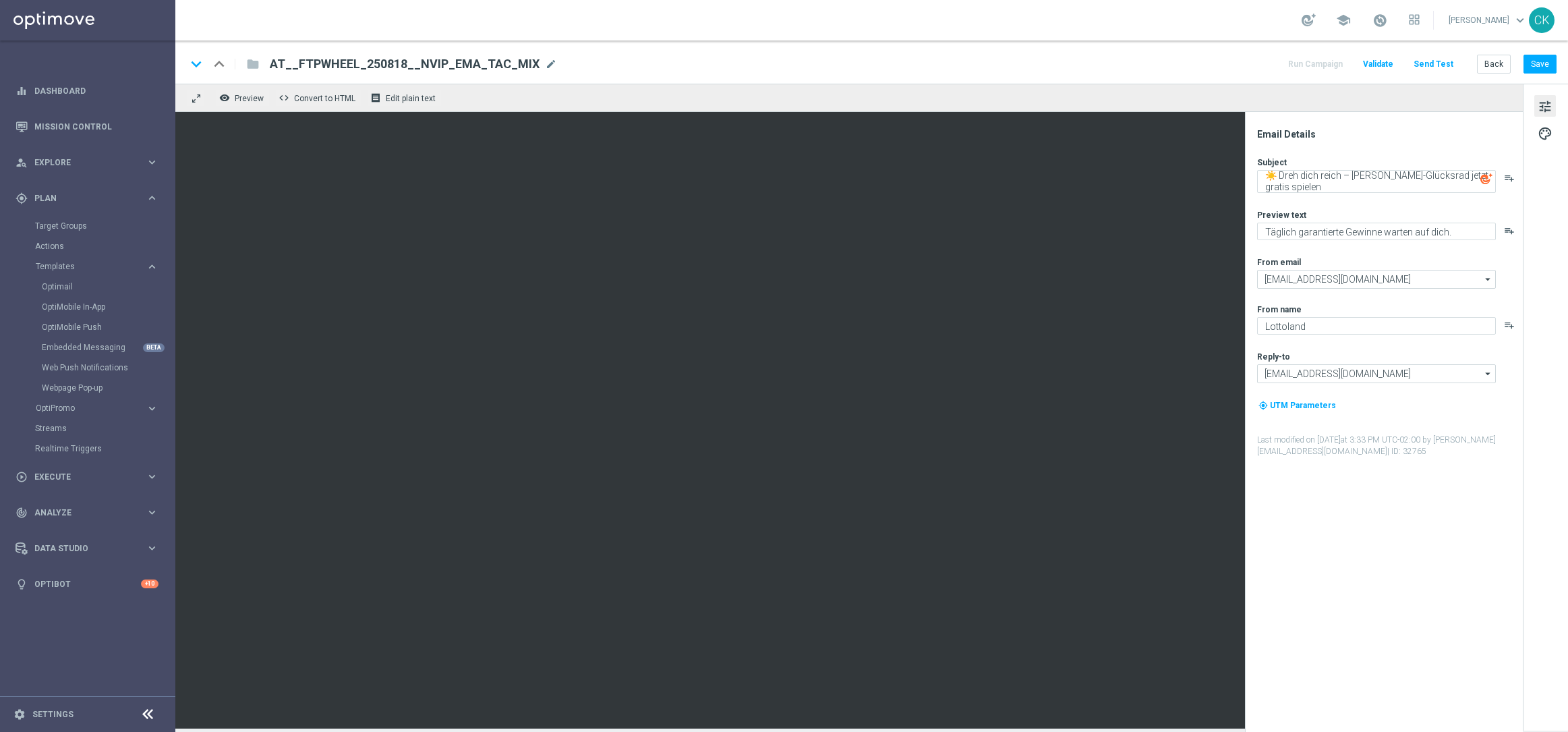
click at [1354, 250] on div "Subject ☀️ Dreh dich reich – [PERSON_NAME]-Glücksrad jetzt gratis spielen playl…" at bounding box center [1389, 307] width 264 height 301
click at [1539, 55] on button "Save" at bounding box center [1540, 64] width 33 height 19
click at [1439, 68] on button "Send Test" at bounding box center [1433, 64] width 44 height 18
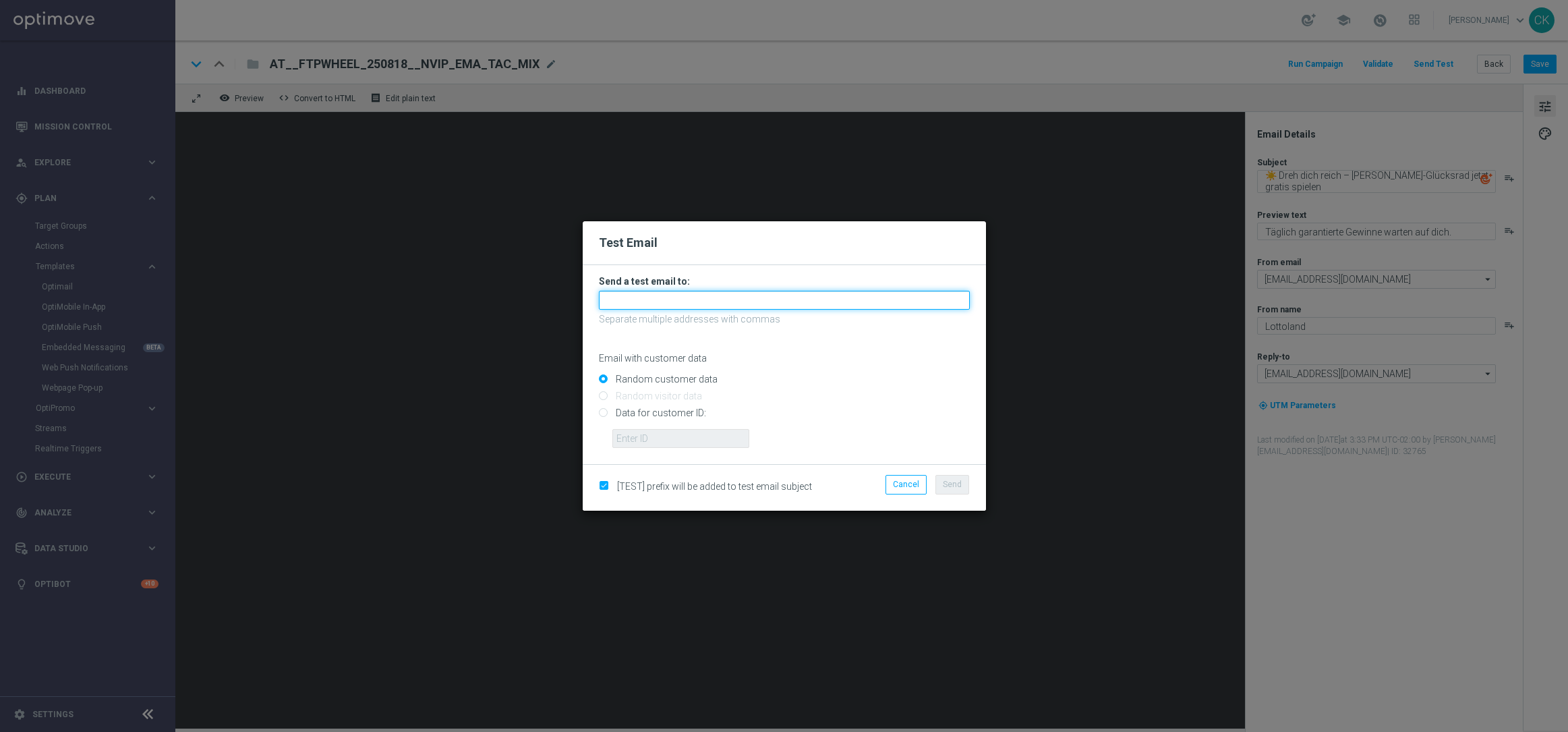
click at [733, 305] on input "text" at bounding box center [784, 300] width 371 height 19
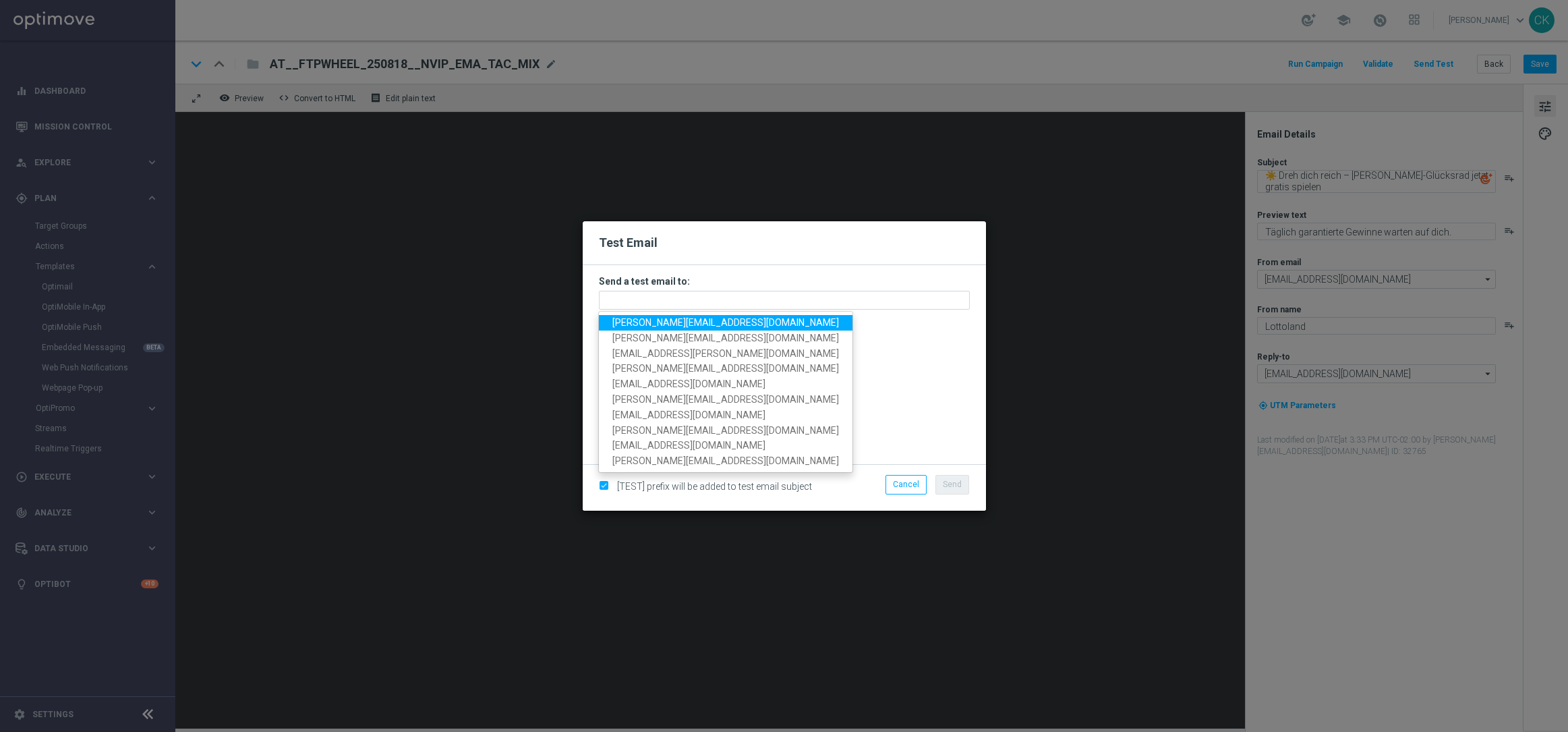
click at [733, 323] on span "[PERSON_NAME][EMAIL_ADDRESS][DOMAIN_NAME]" at bounding box center [726, 323] width 227 height 11
type input "[PERSON_NAME][EMAIL_ADDRESS][DOMAIN_NAME]"
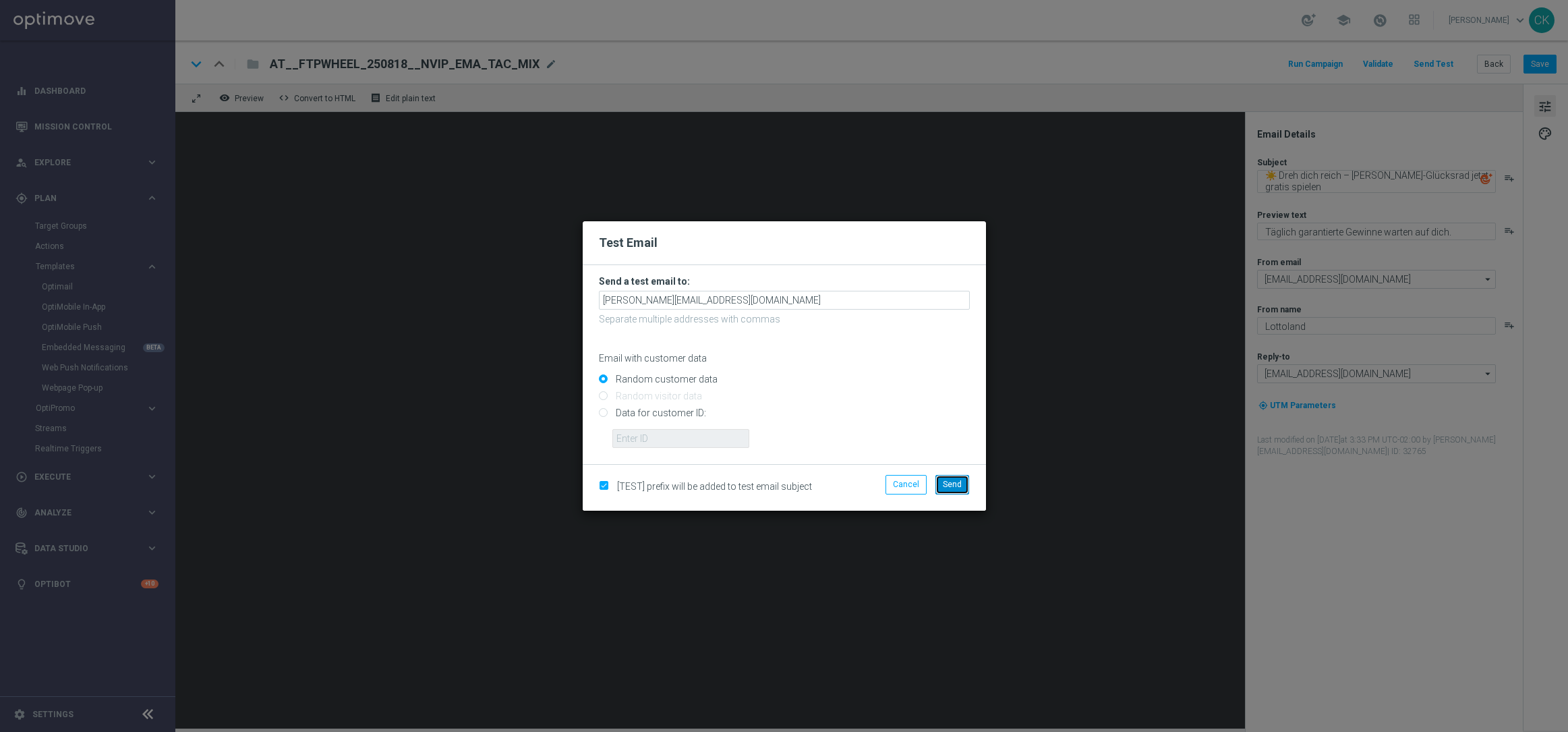
click at [949, 486] on span "Send" at bounding box center [952, 484] width 19 height 9
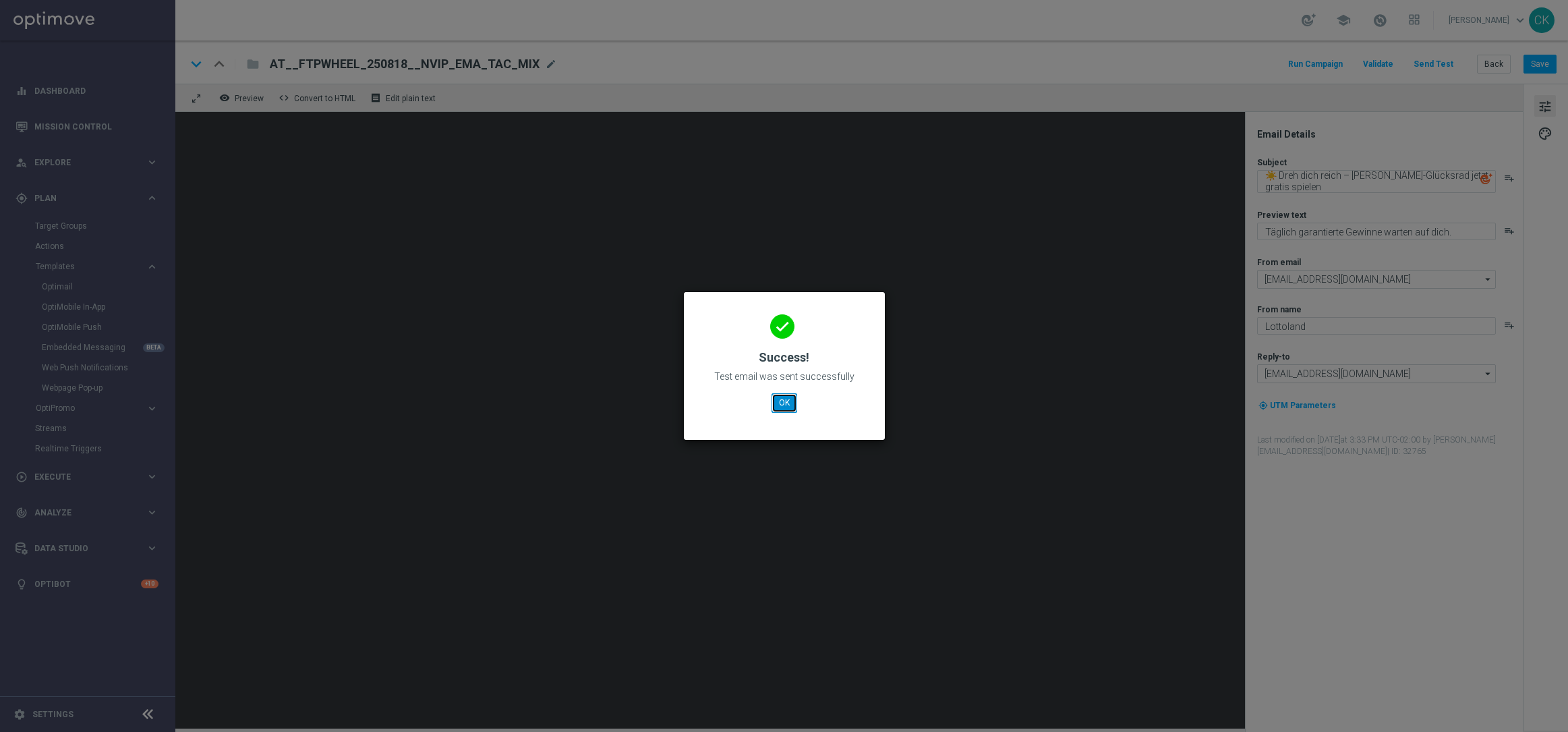
click at [772, 400] on button "OK" at bounding box center [784, 403] width 26 height 19
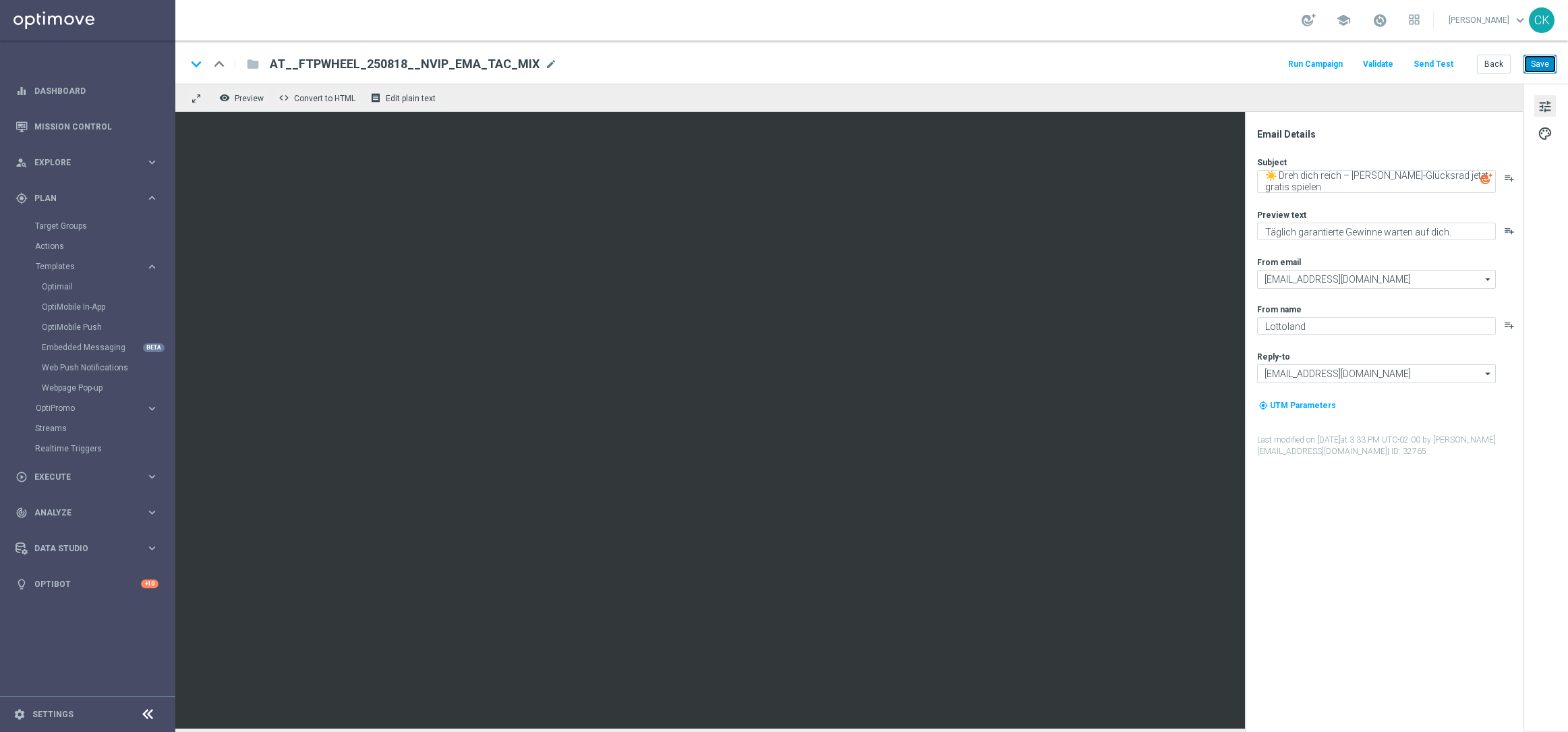
click at [1538, 60] on button "Save" at bounding box center [1540, 64] width 33 height 19
click at [1496, 58] on button "Back" at bounding box center [1493, 64] width 34 height 19
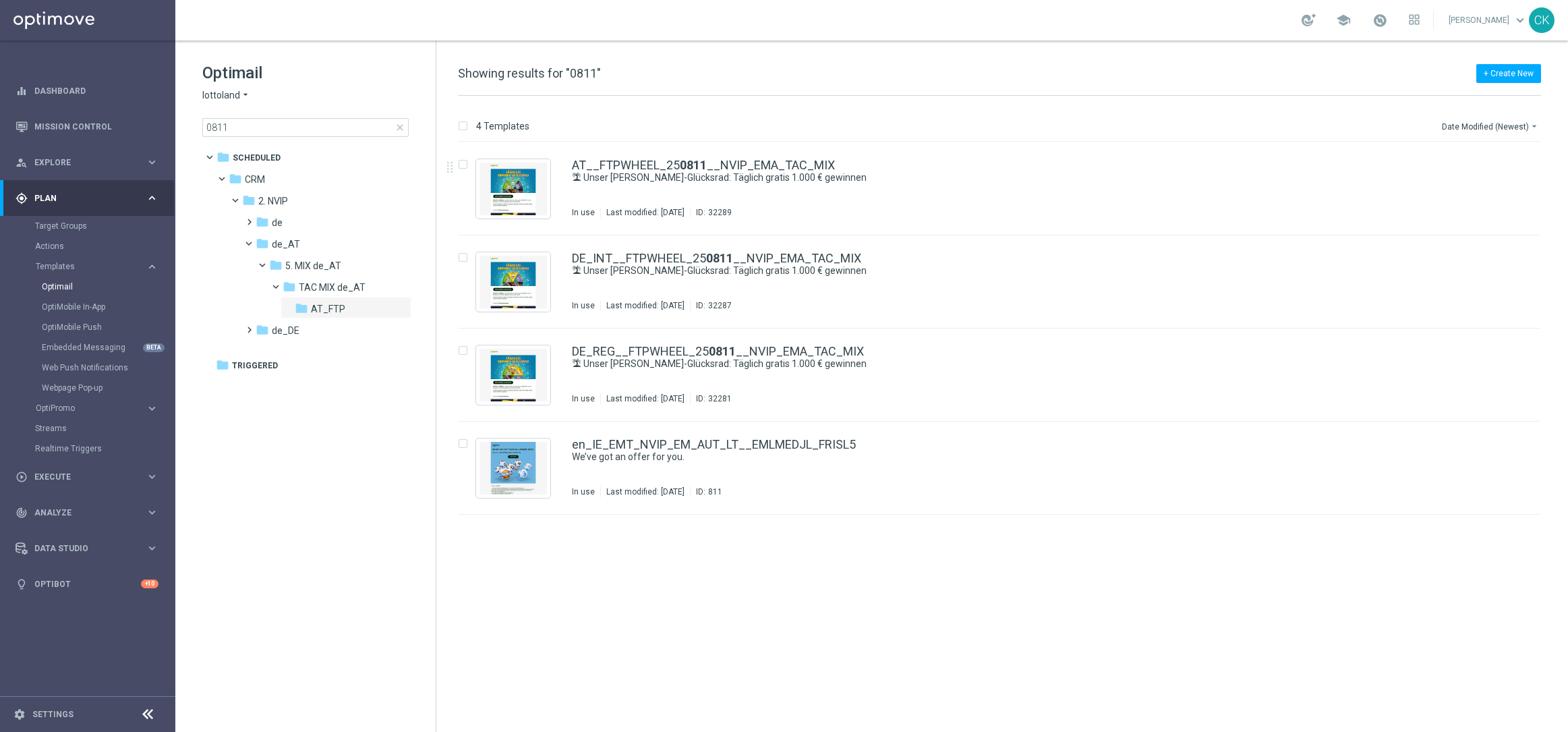
click at [401, 123] on span "close" at bounding box center [400, 128] width 11 height 11
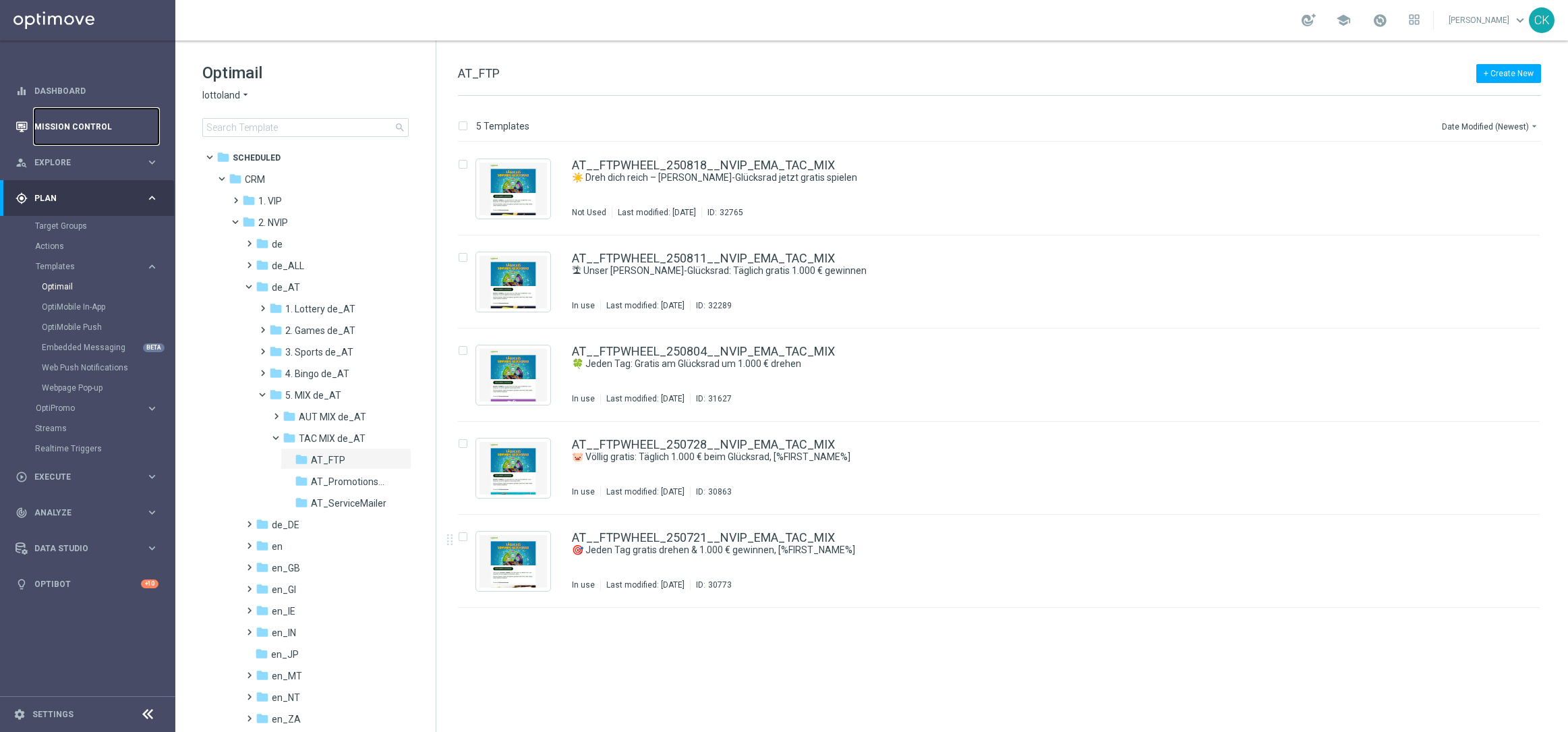
click at [59, 120] on link "Mission Control" at bounding box center [97, 126] width 124 height 35
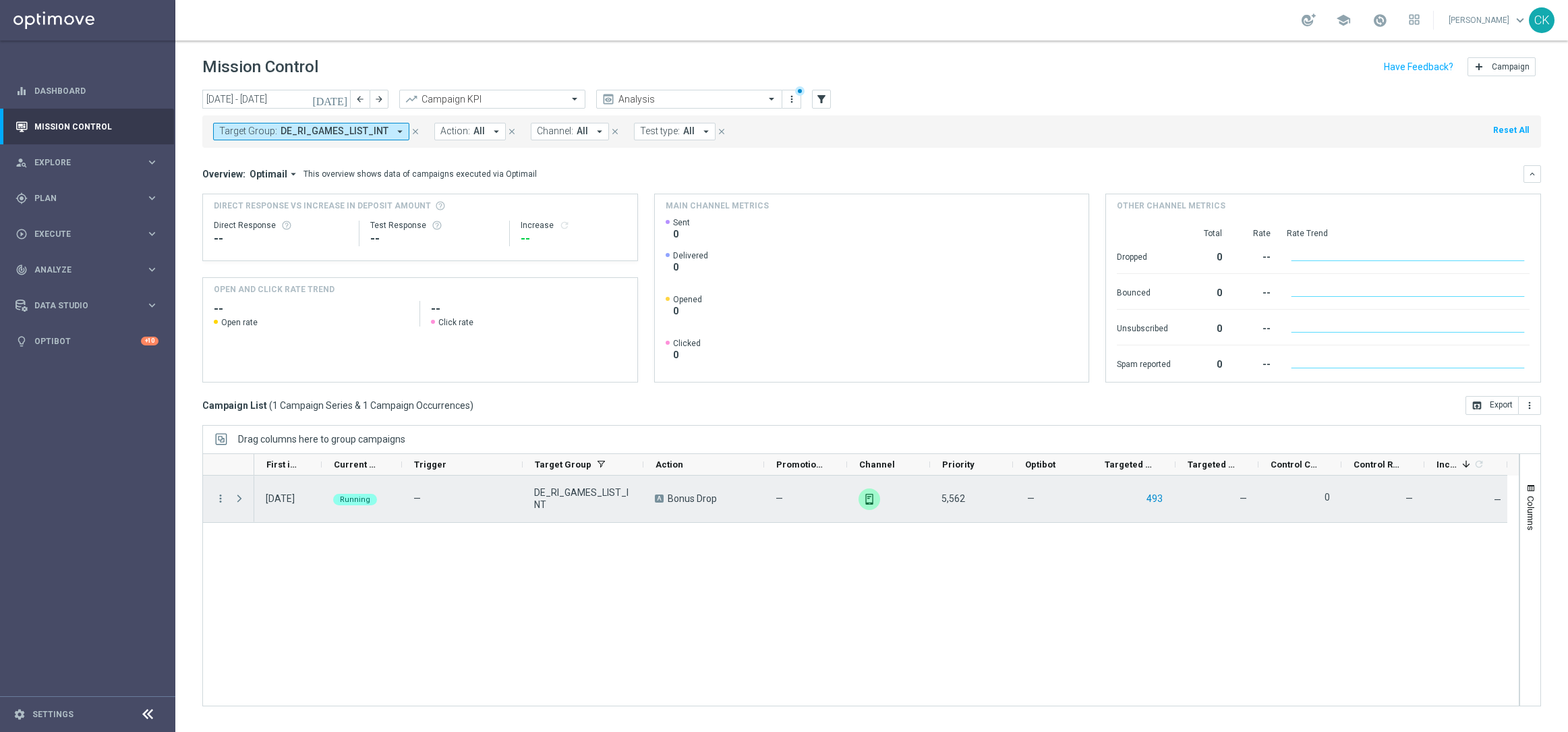
click at [1152, 497] on button "493" at bounding box center [1155, 498] width 19 height 17
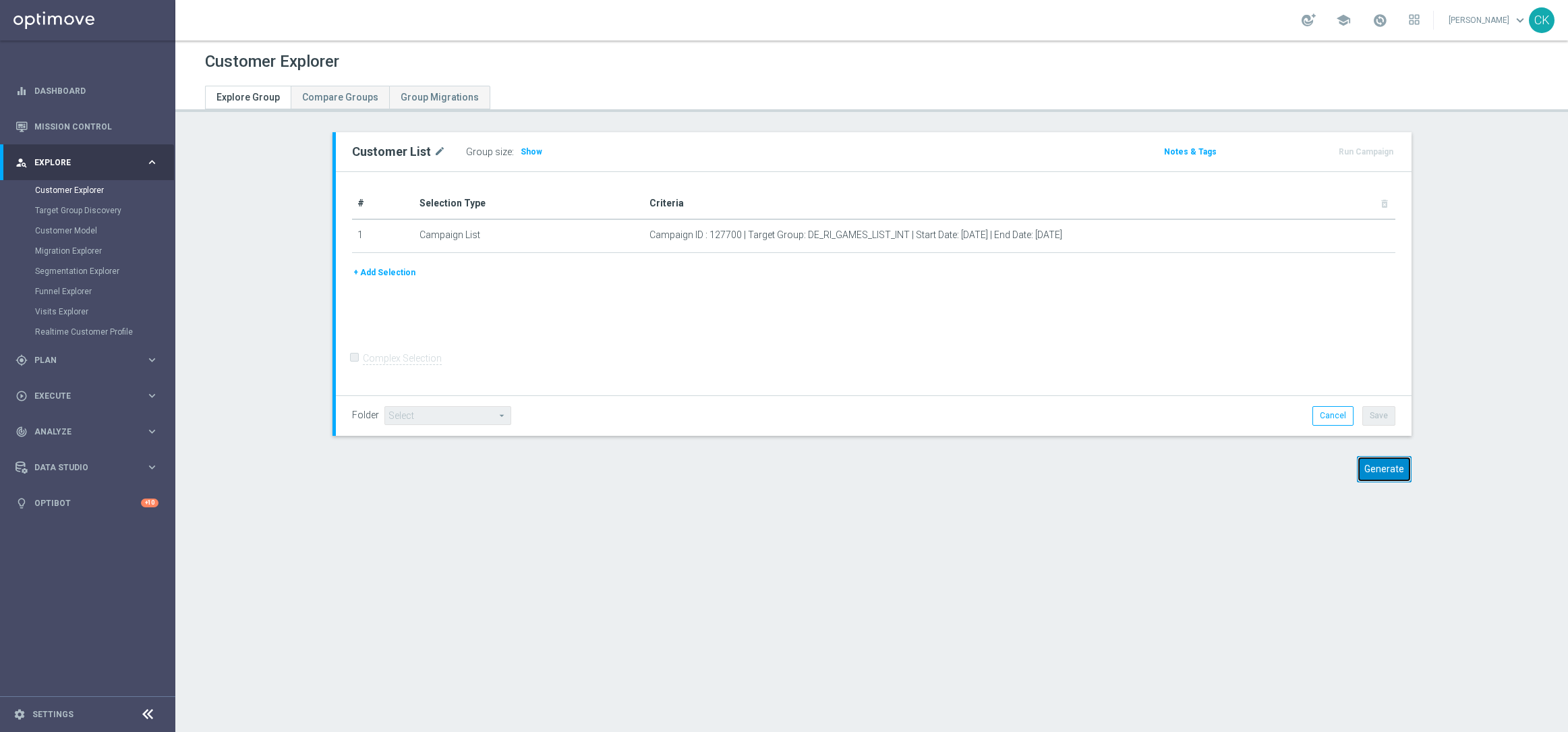
click at [1378, 464] on button "Generate" at bounding box center [1384, 468] width 54 height 26
click at [1370, 468] on button "Generate" at bounding box center [1384, 468] width 54 height 26
click at [1381, 470] on button "Generate" at bounding box center [1384, 468] width 54 height 26
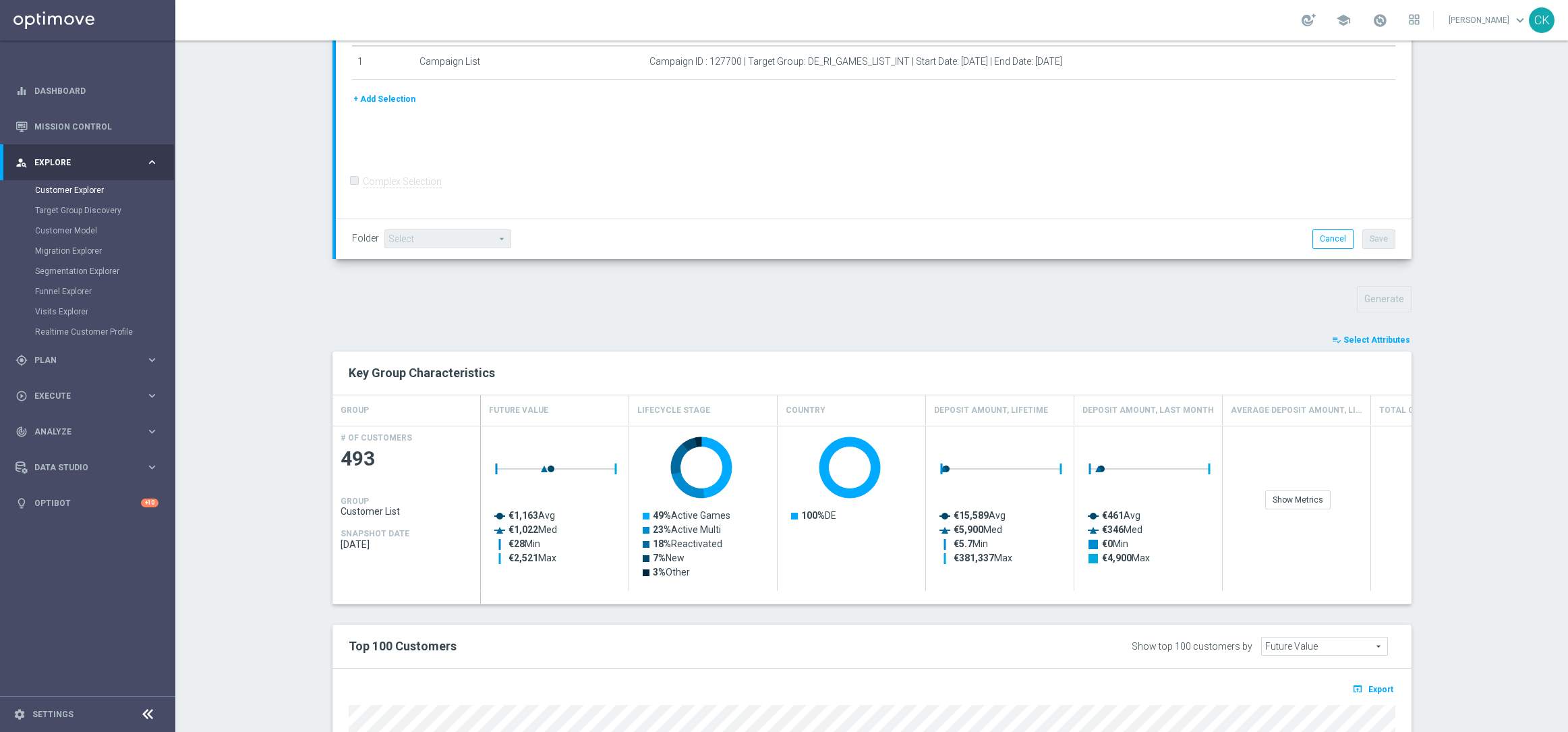
scroll to position [172, 0]
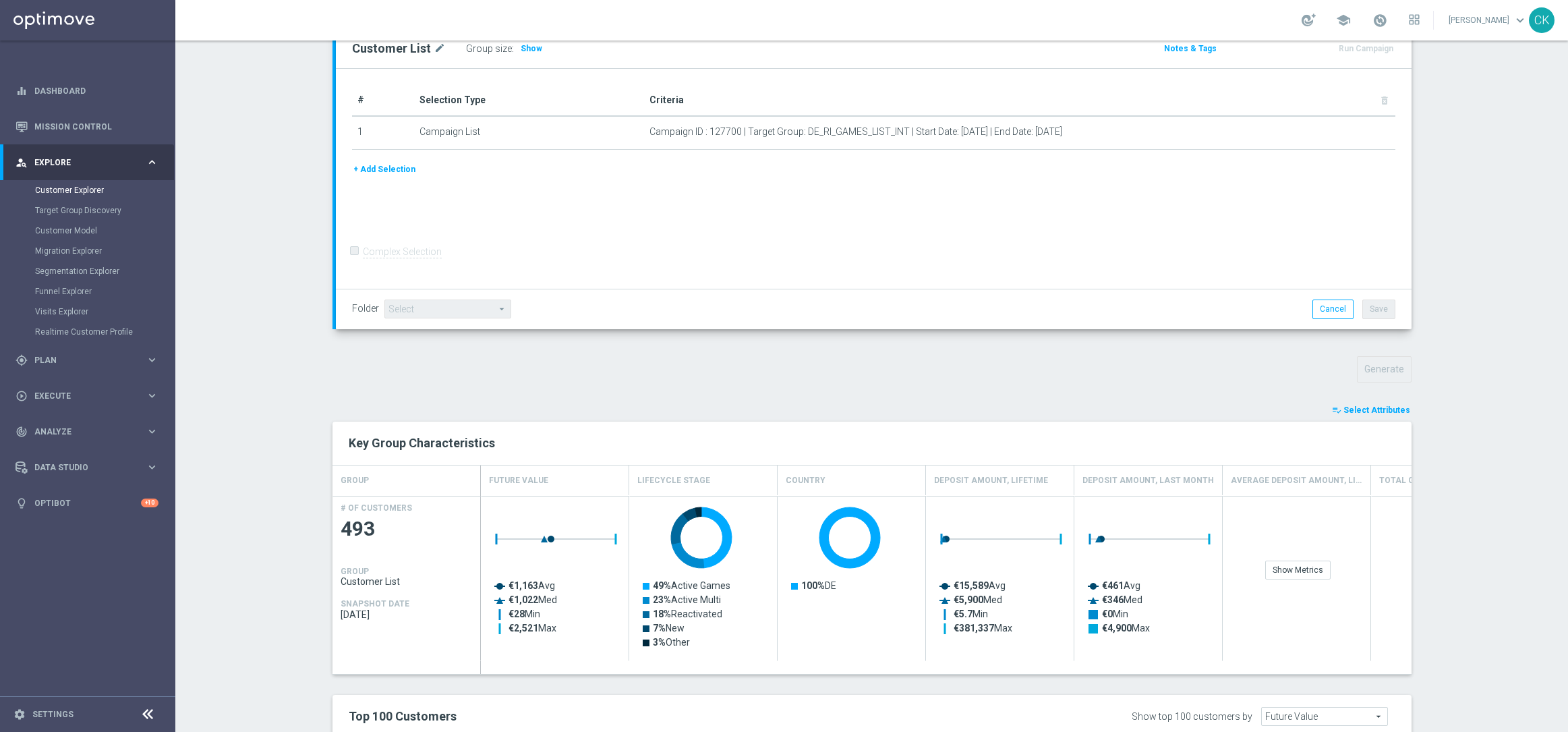
click at [1375, 404] on button "playlist_add_check Select Attributes" at bounding box center [1371, 410] width 81 height 15
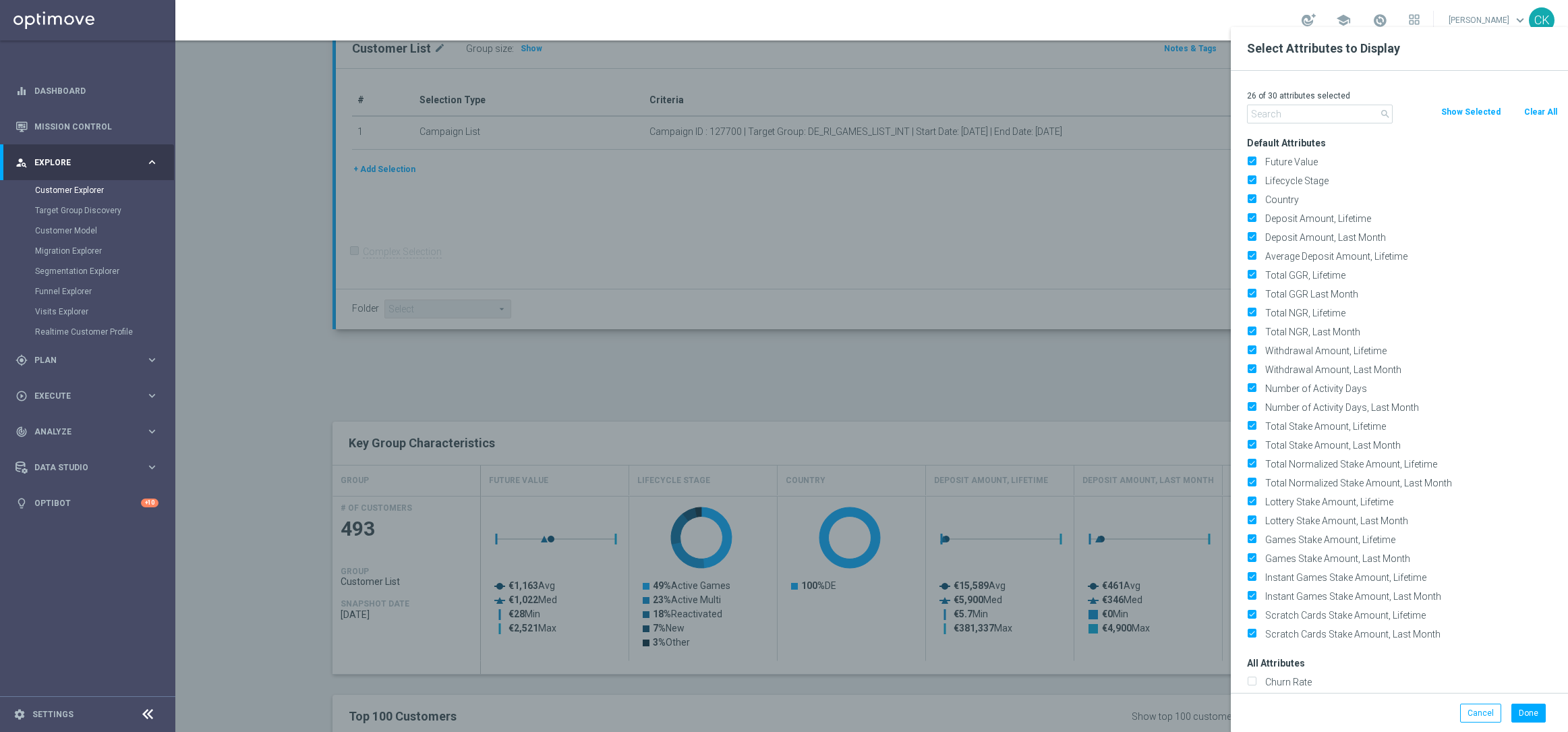
click at [1548, 108] on button "Clear All" at bounding box center [1540, 112] width 35 height 15
checkbox input "false"
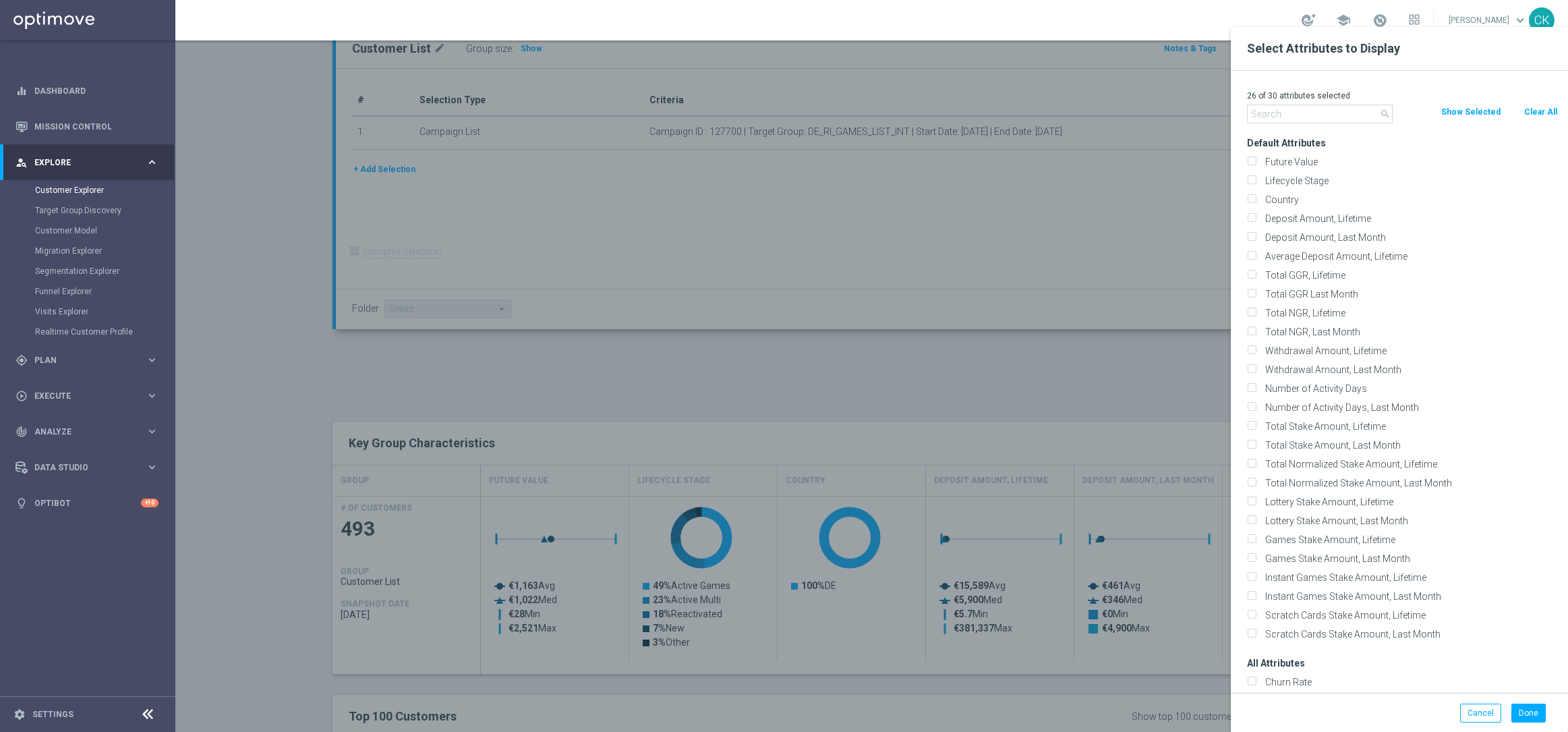
checkbox input "false"
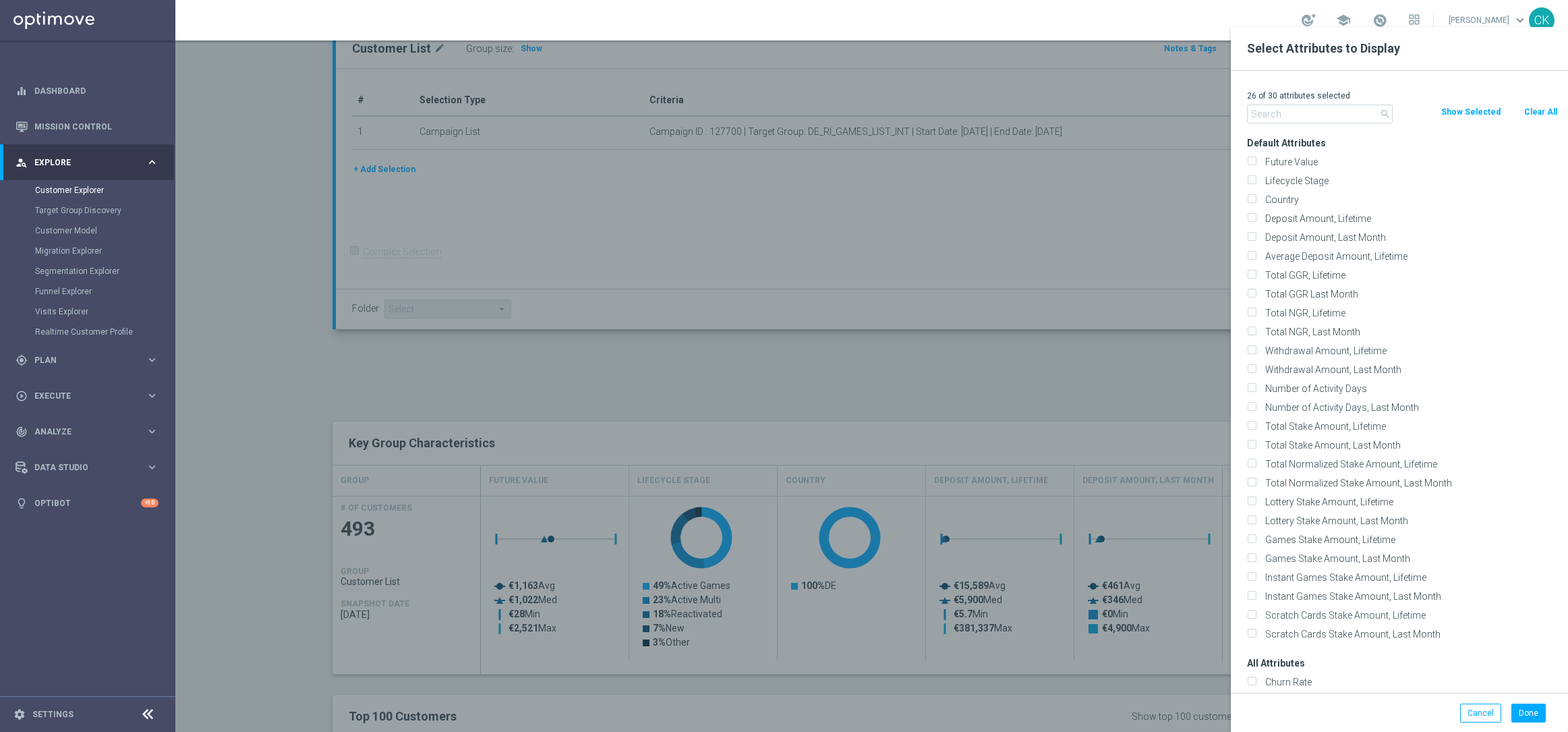
checkbox input "false"
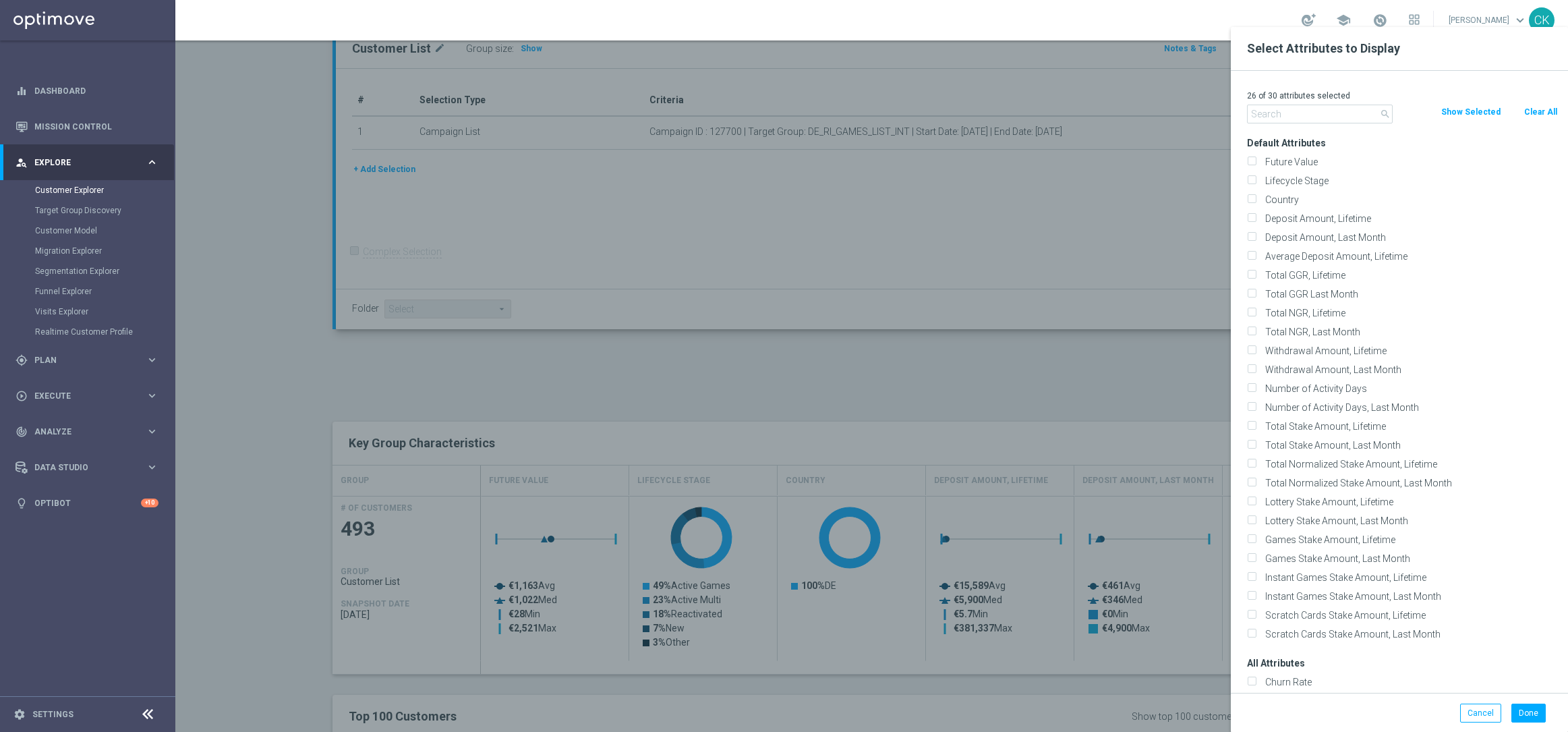
checkbox input "false"
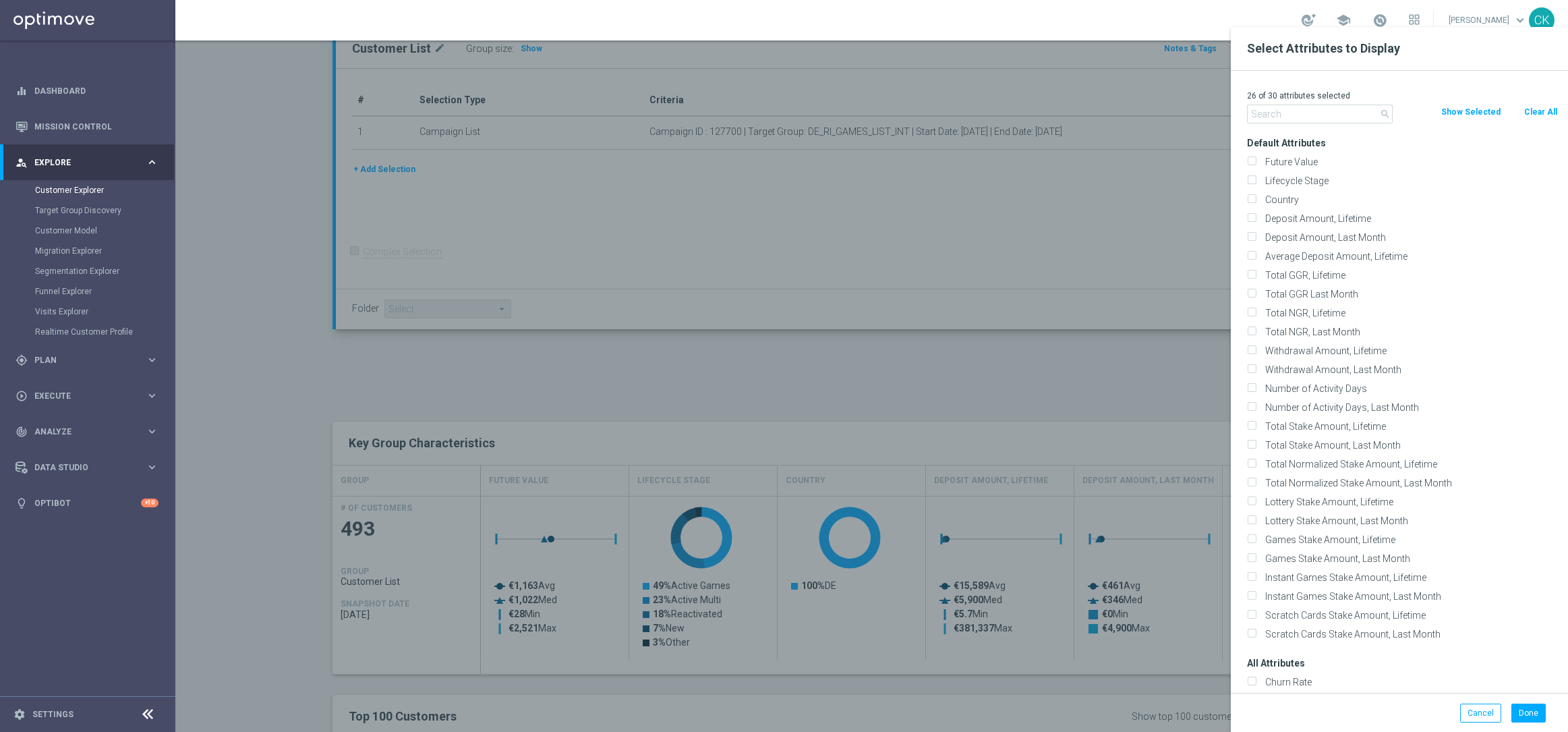
checkbox input "false"
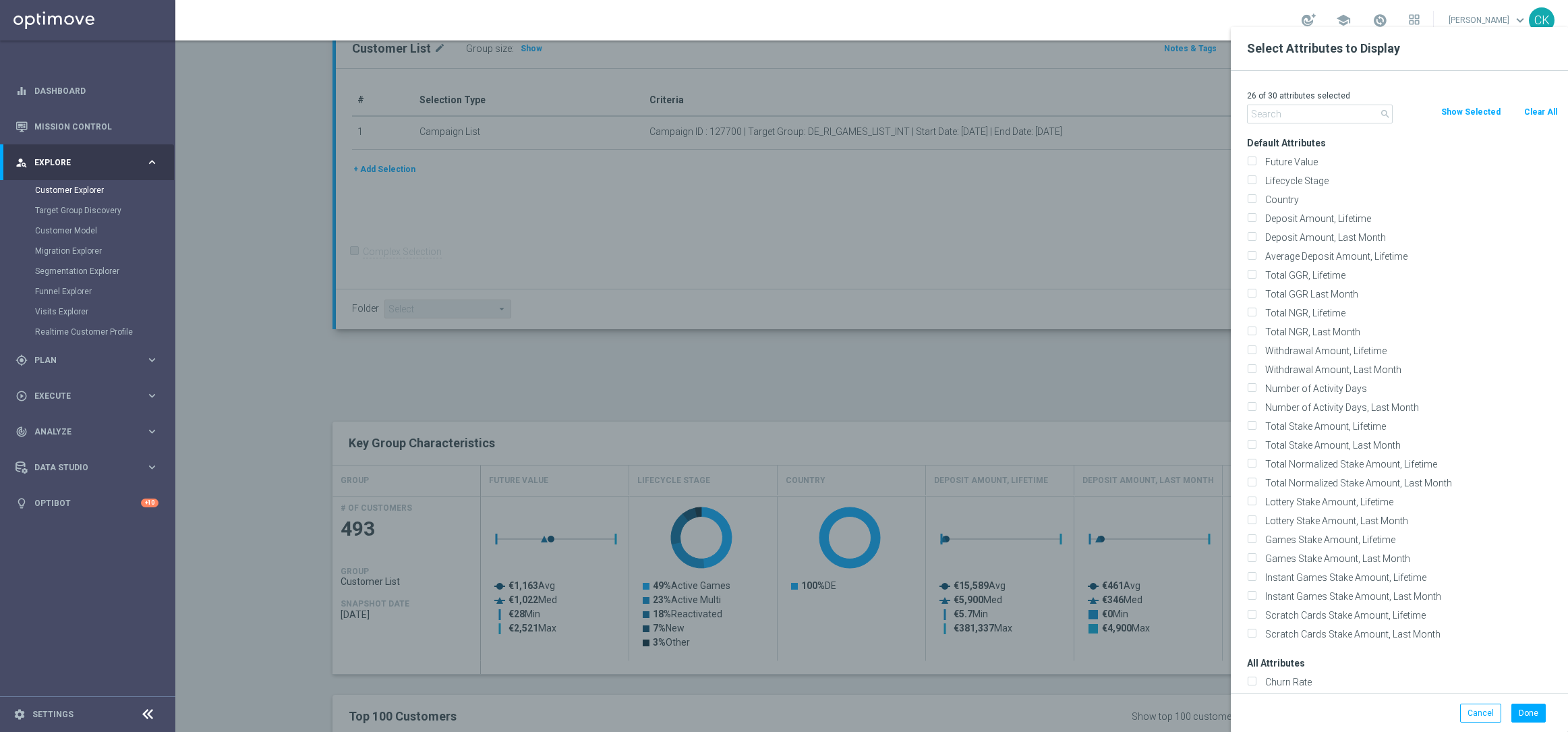
checkbox input "false"
click at [1299, 200] on label "Country" at bounding box center [1409, 199] width 298 height 12
click at [1256, 200] on input "Country" at bounding box center [1251, 201] width 9 height 9
checkbox input "true"
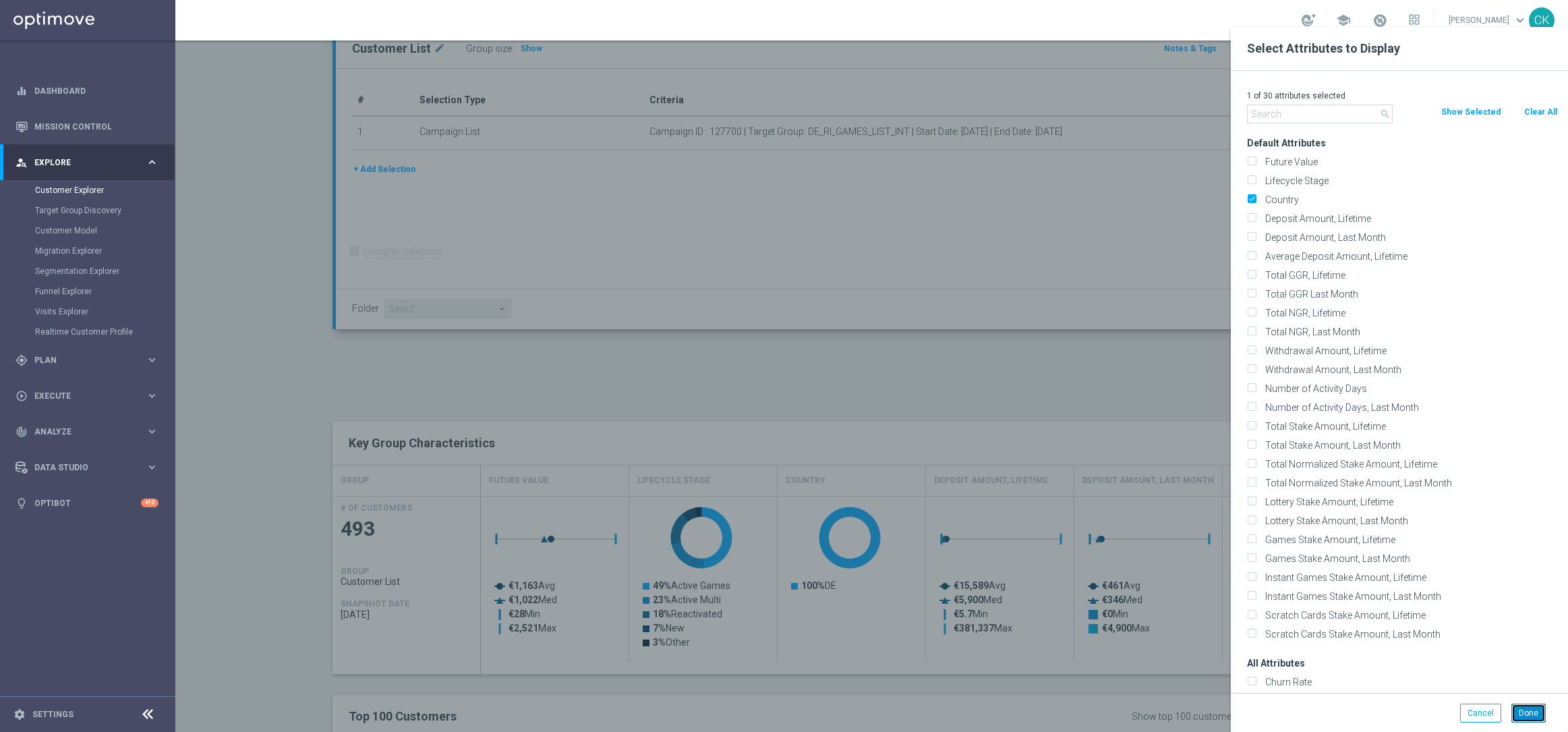
click at [1525, 712] on button "Done" at bounding box center [1529, 713] width 35 height 19
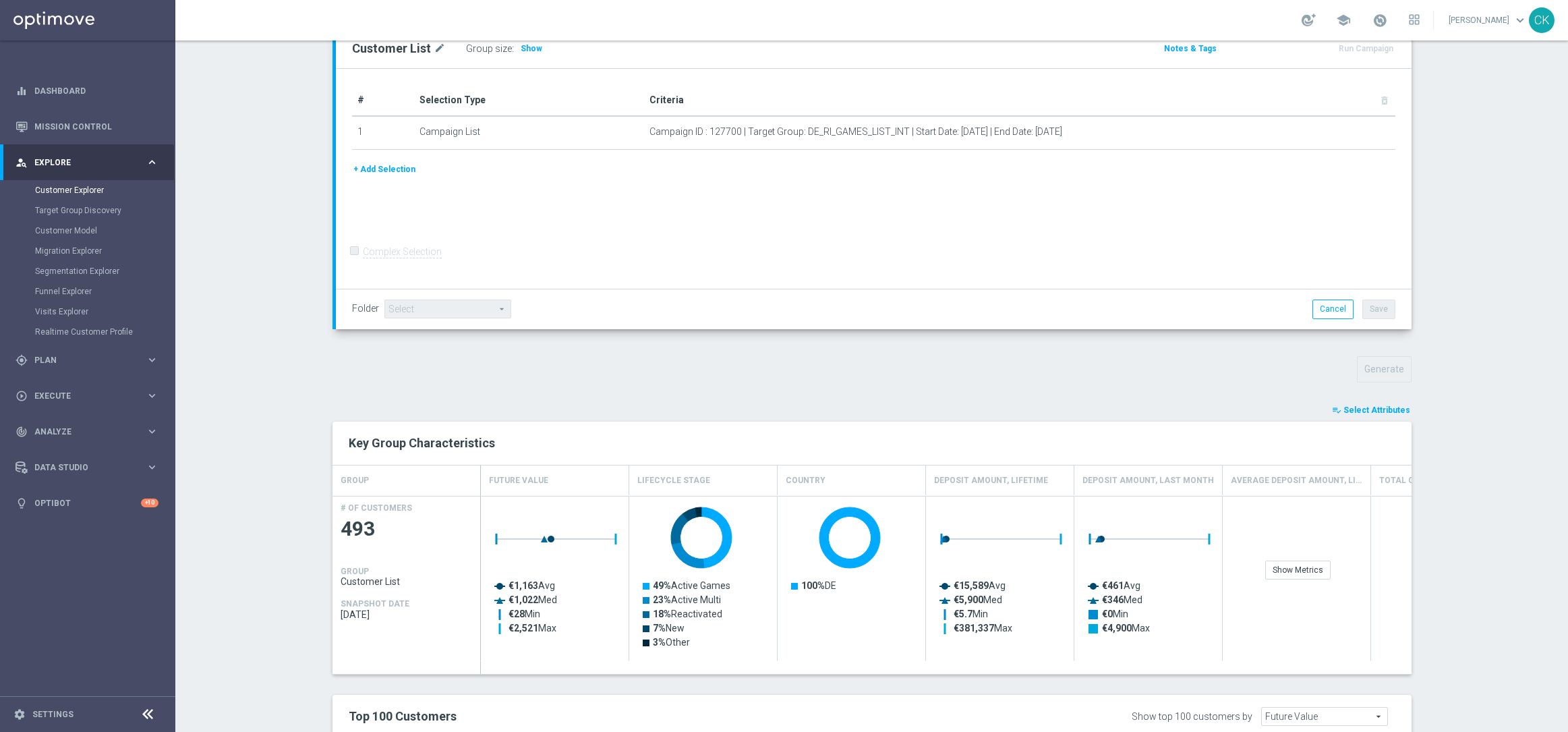
type input "Search"
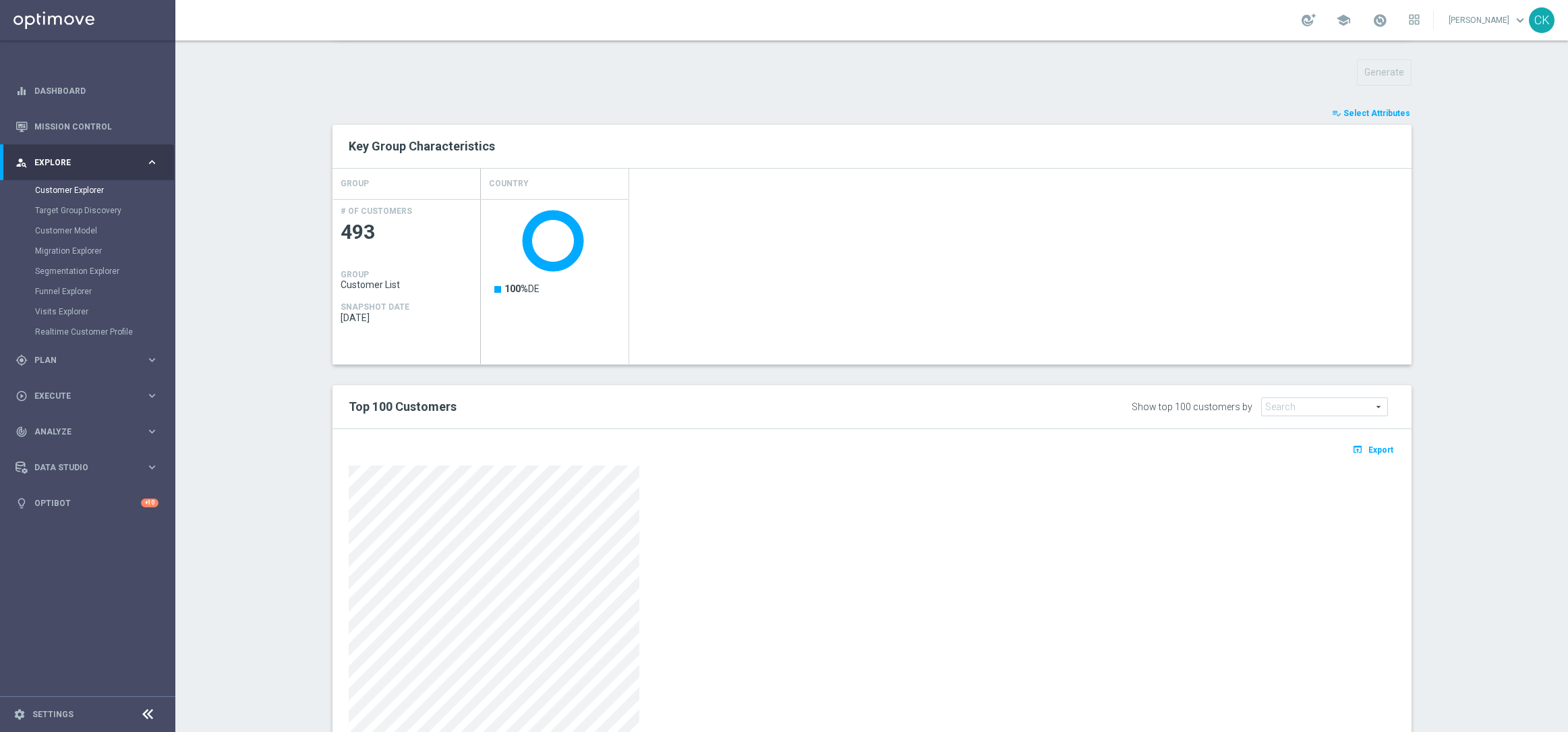
scroll to position [531, 0]
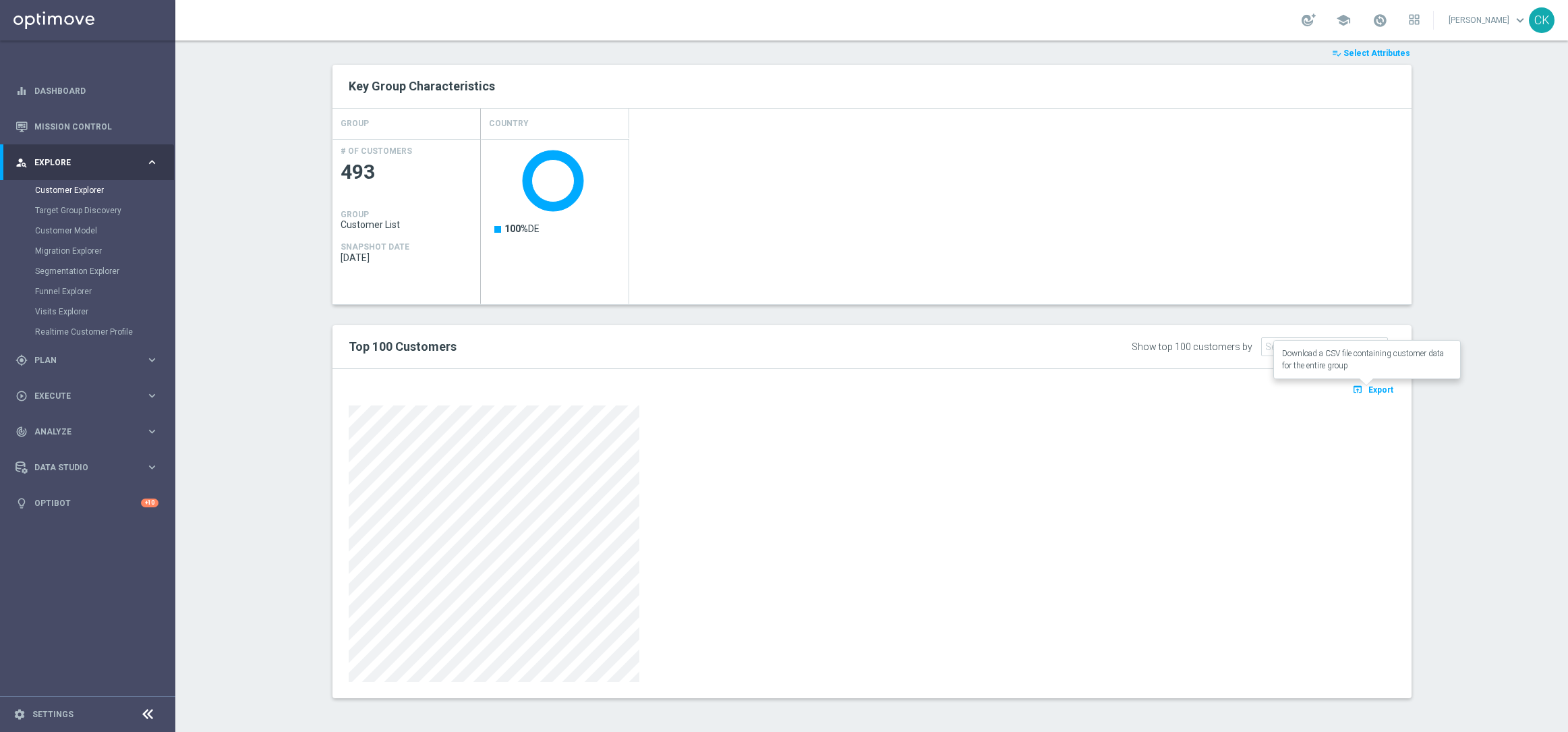
click at [1378, 389] on span "Export" at bounding box center [1381, 390] width 25 height 9
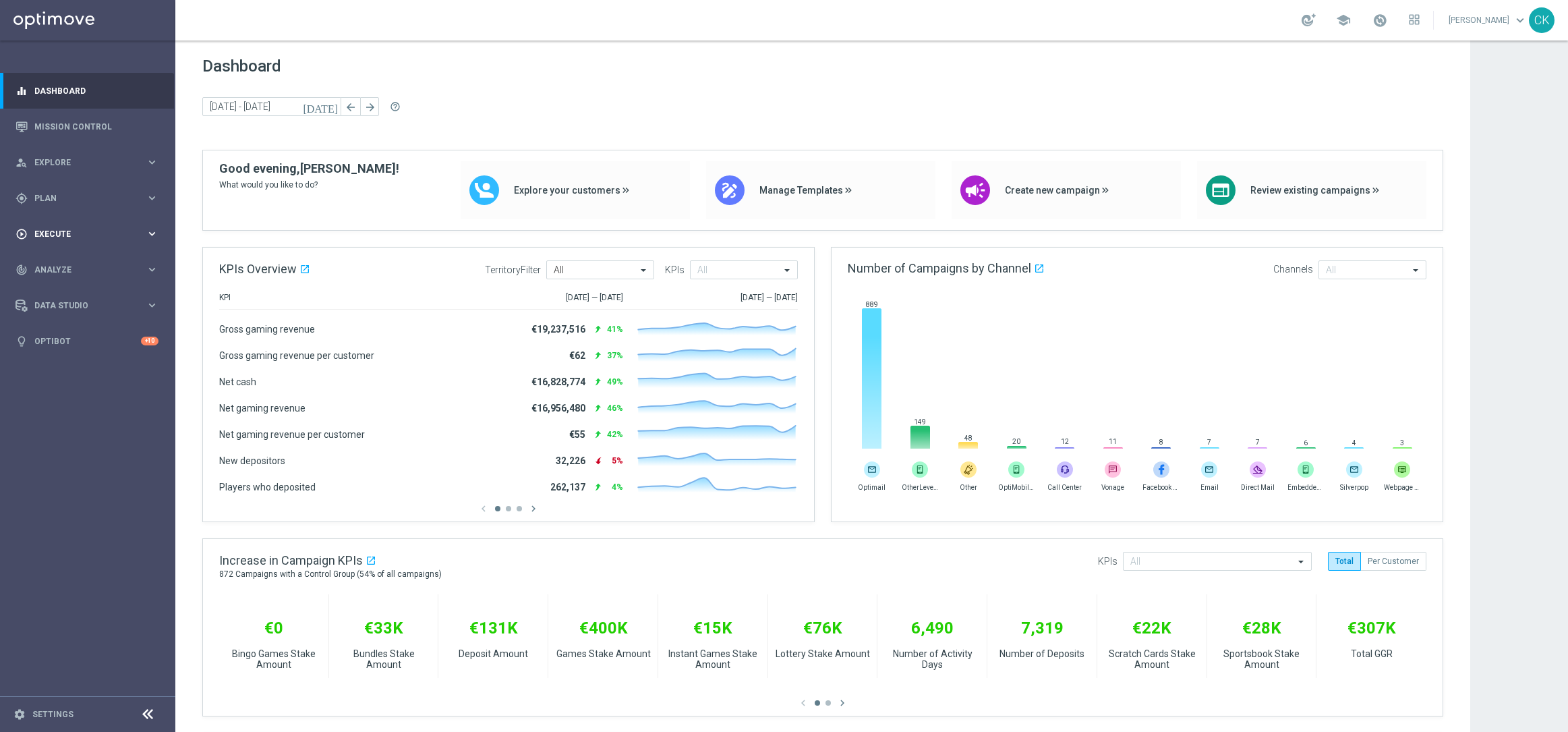
click at [46, 228] on div "play_circle_outline Execute" at bounding box center [80, 234] width 130 height 12
click at [50, 196] on span "Plan" at bounding box center [90, 198] width 111 height 8
click at [59, 262] on span "Templates" at bounding box center [83, 266] width 97 height 8
click at [64, 287] on link "Optimail" at bounding box center [91, 287] width 98 height 11
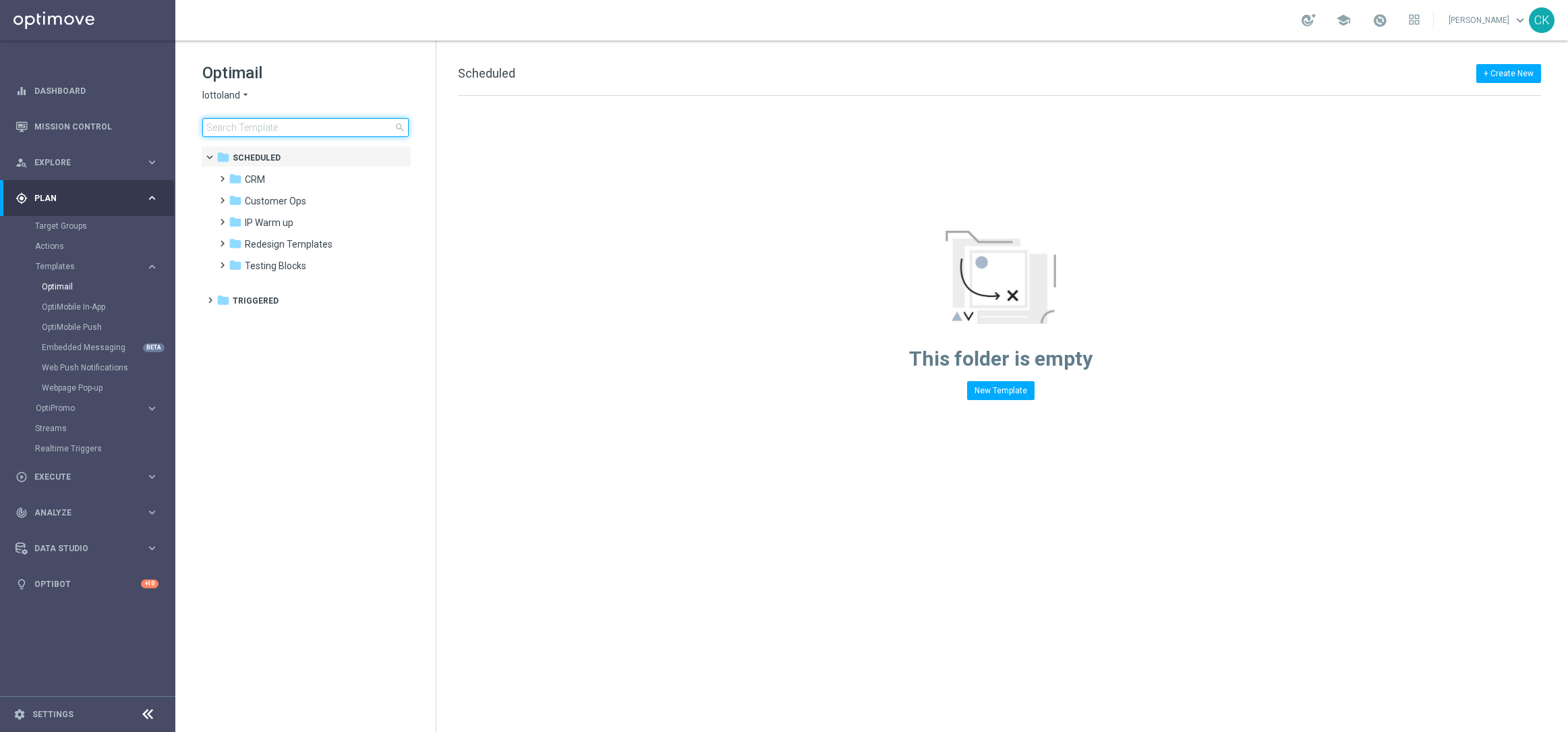
click at [327, 134] on input at bounding box center [305, 128] width 206 height 19
type input "0817"
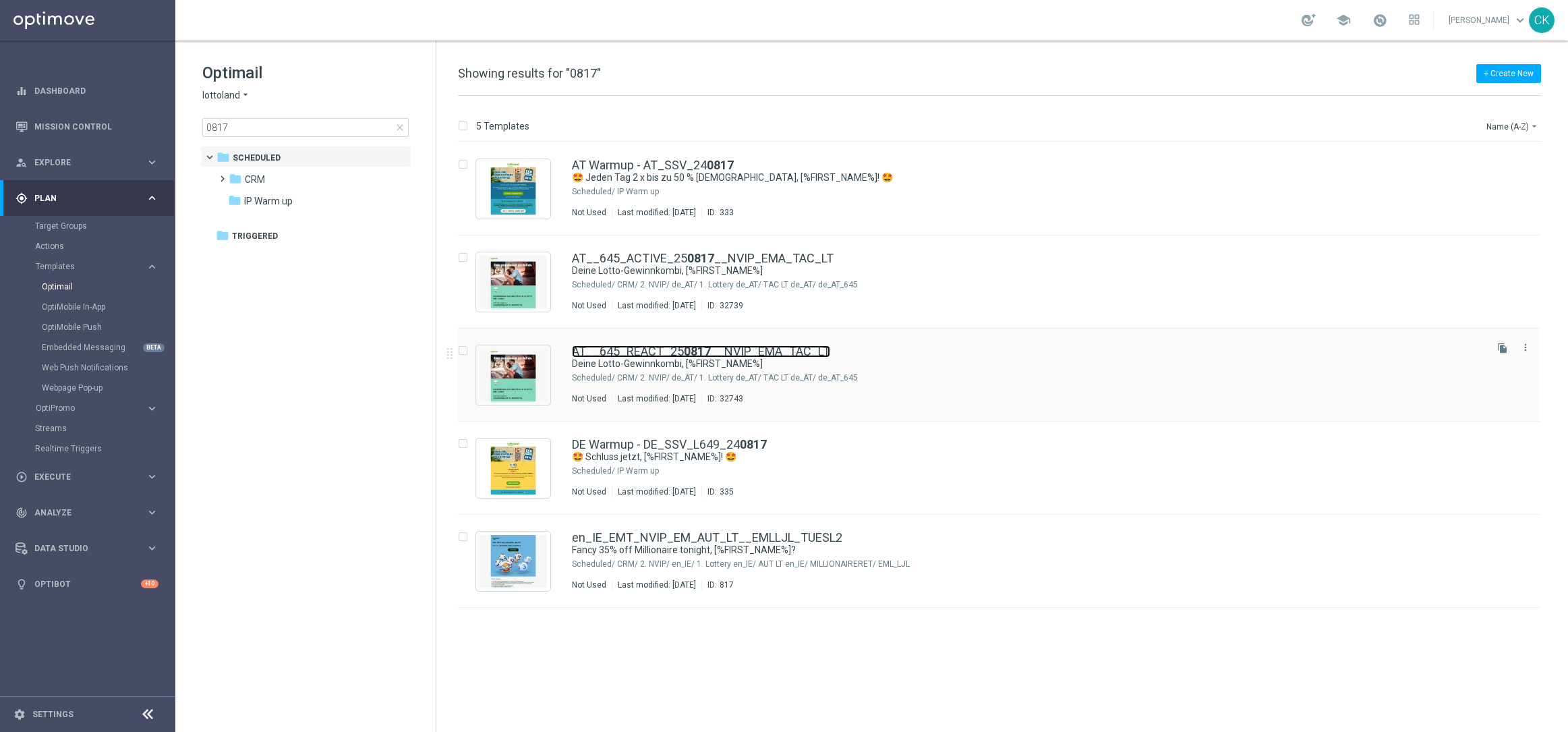
click at [661, 353] on link "AT__645_REACT_25 0817 __NVIP_EMA_TAC_LT" at bounding box center [701, 351] width 258 height 12
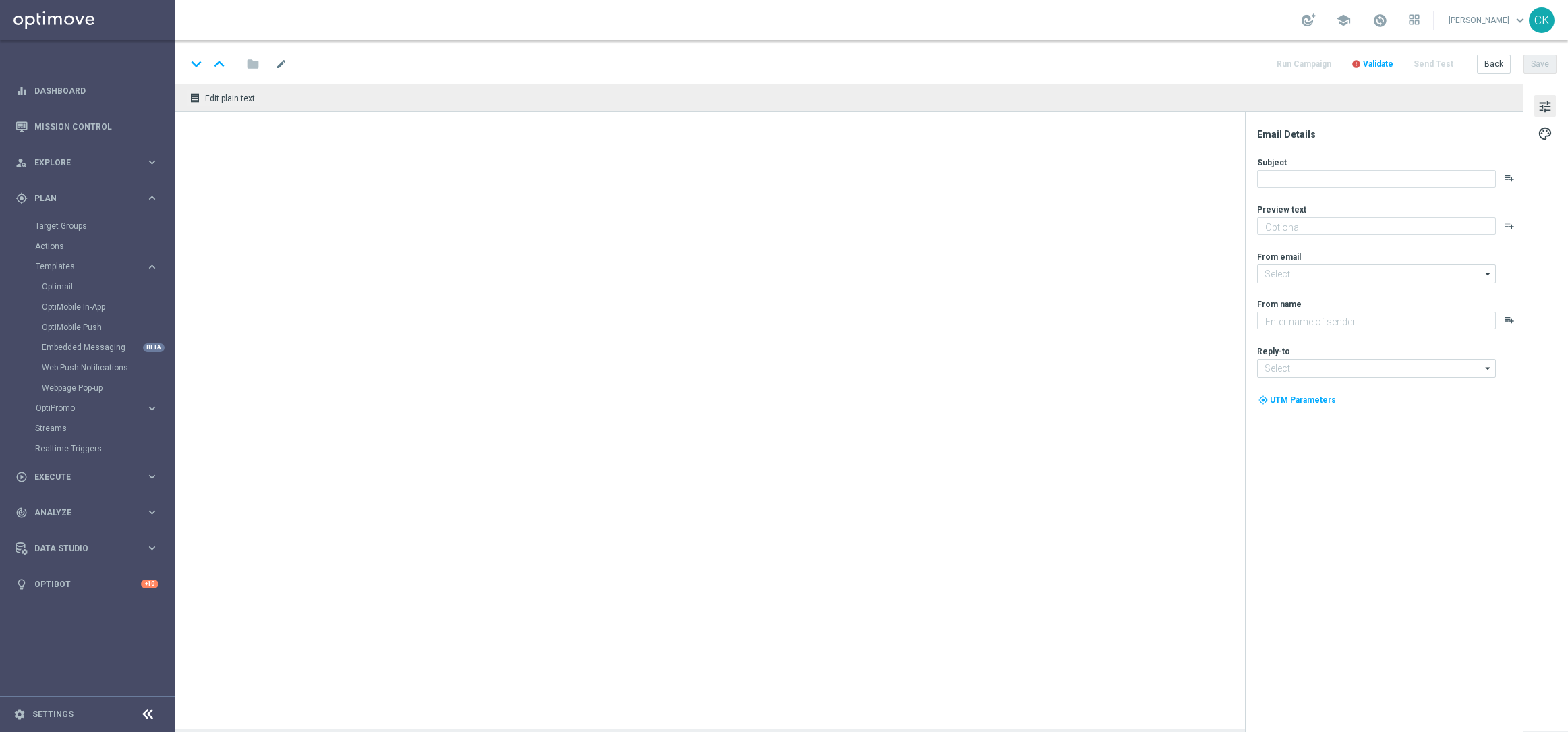
type textarea "EuroMillionen Go! GRATIS zum LOTTO 6 aus 45."
type input "mail@crm.lottoland.com"
type textarea "Lottoland"
type input "service@lottoland.com"
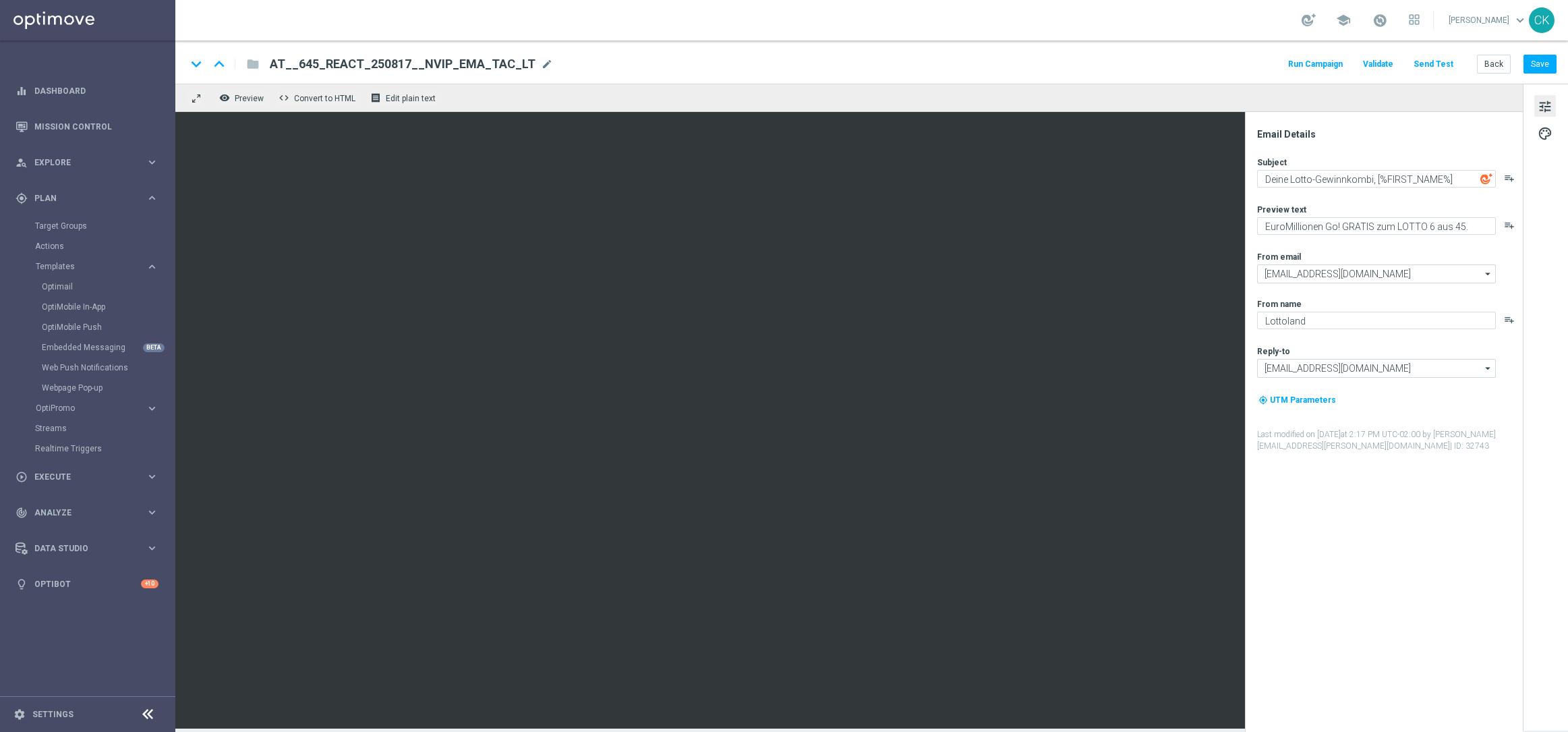
click at [1444, 59] on button "Send Test" at bounding box center [1433, 64] width 44 height 18
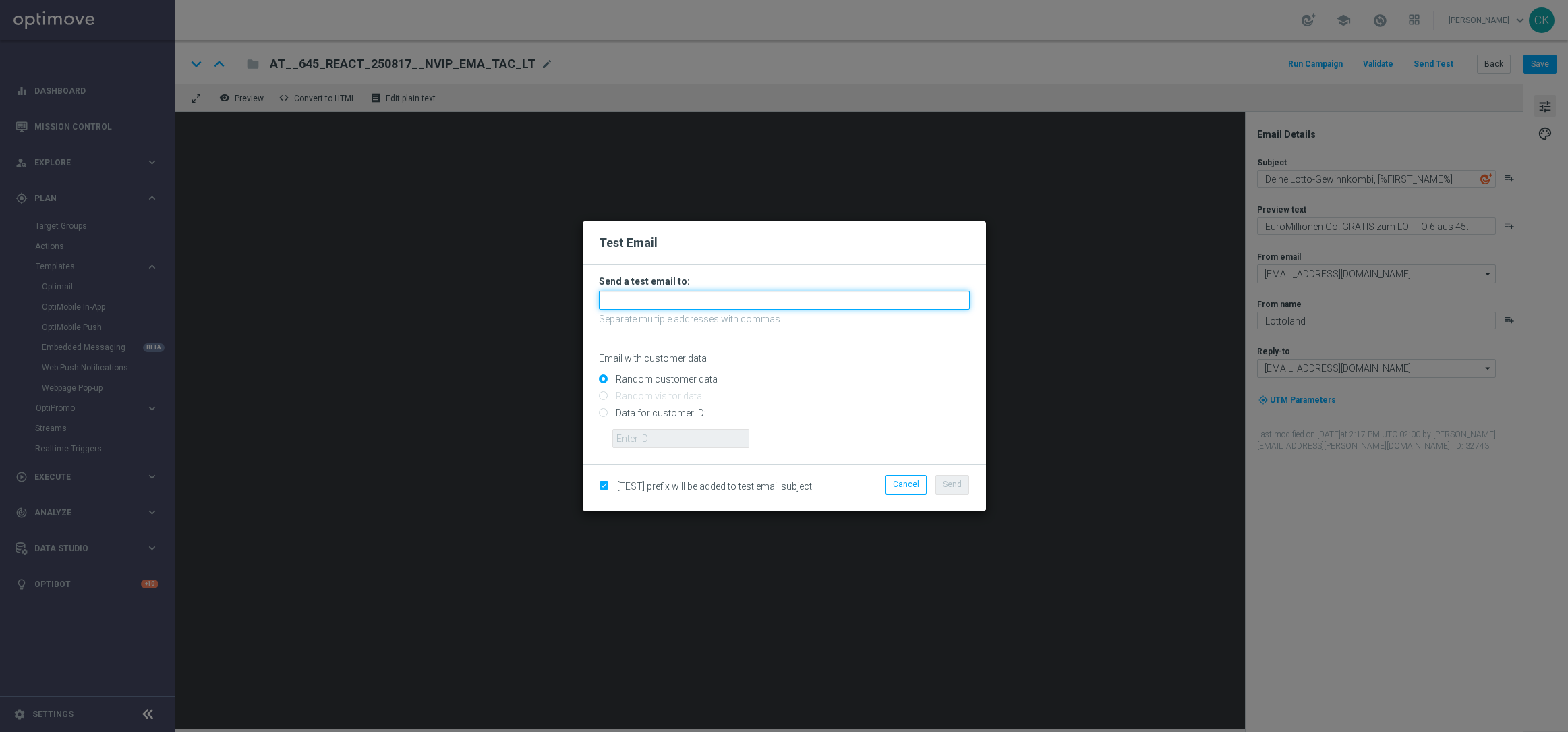
click at [701, 297] on input "text" at bounding box center [784, 300] width 371 height 19
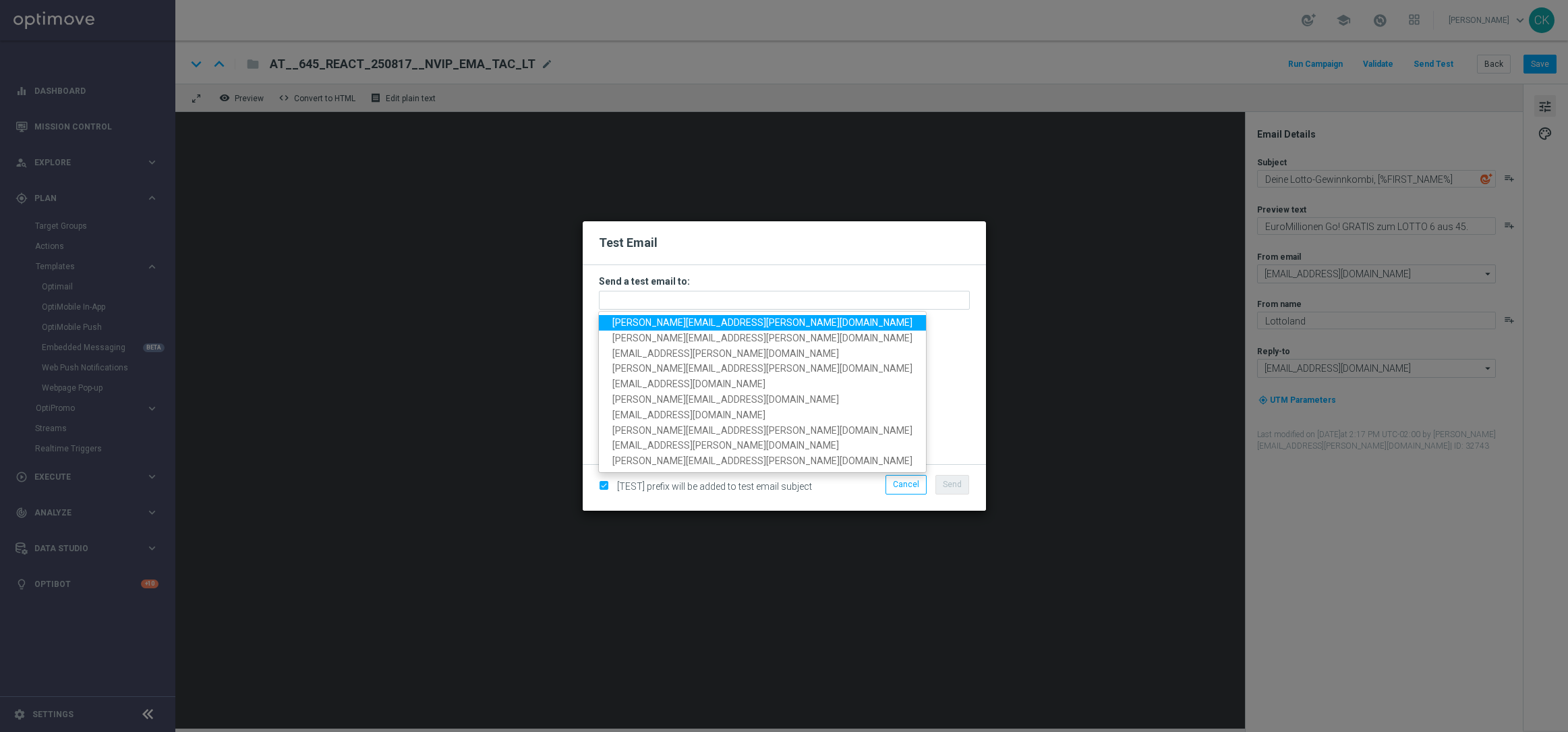
click at [702, 322] on span "charlotte.kammeyer@lottoland.com" at bounding box center [762, 323] width 300 height 11
type input "charlotte.kammeyer@lottoland.com"
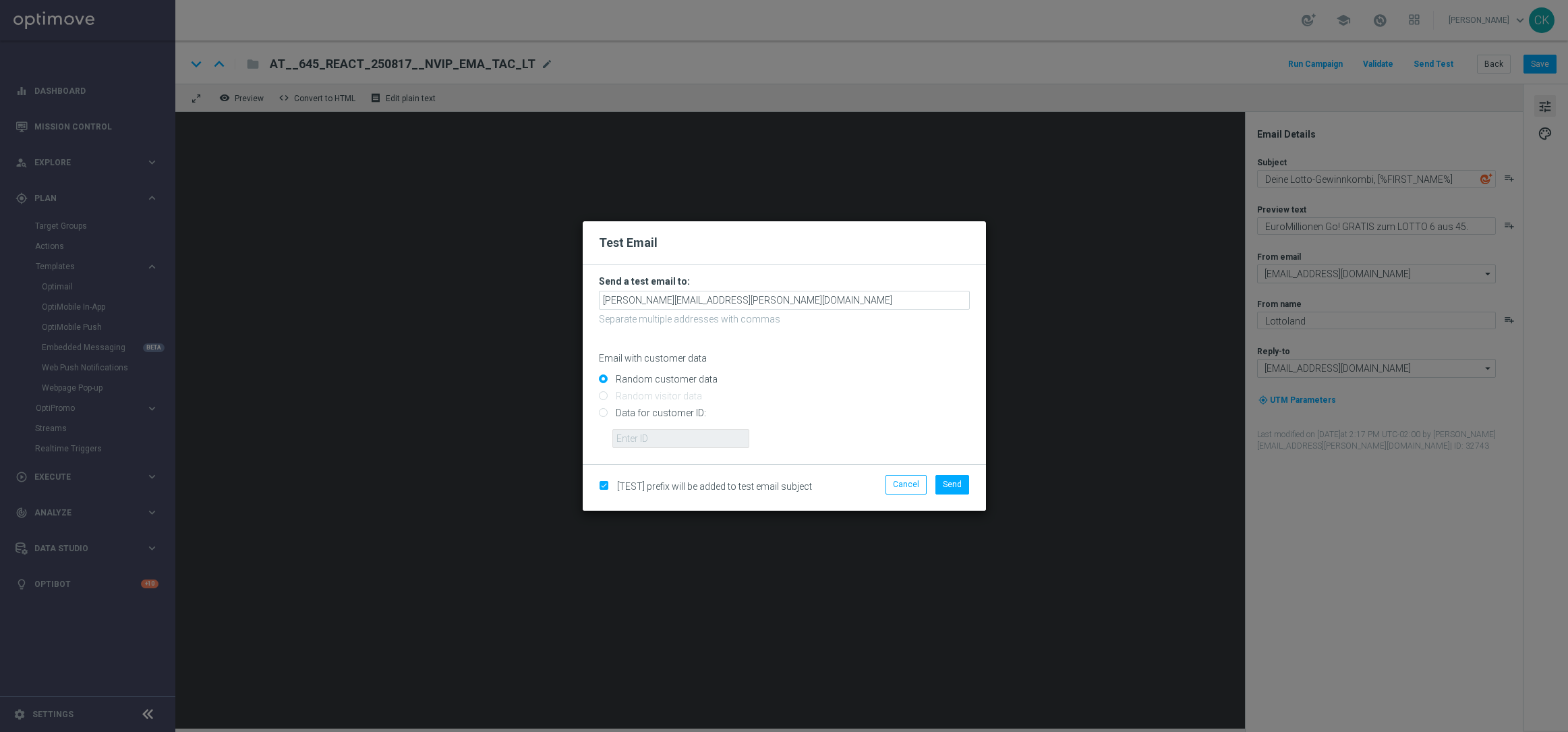
click at [661, 411] on input "Data for customer ID:" at bounding box center [784, 419] width 371 height 19
radio input "true"
click at [661, 435] on input "text" at bounding box center [681, 438] width 137 height 19
type input "14586067"
click at [955, 482] on span "Send" at bounding box center [952, 484] width 19 height 9
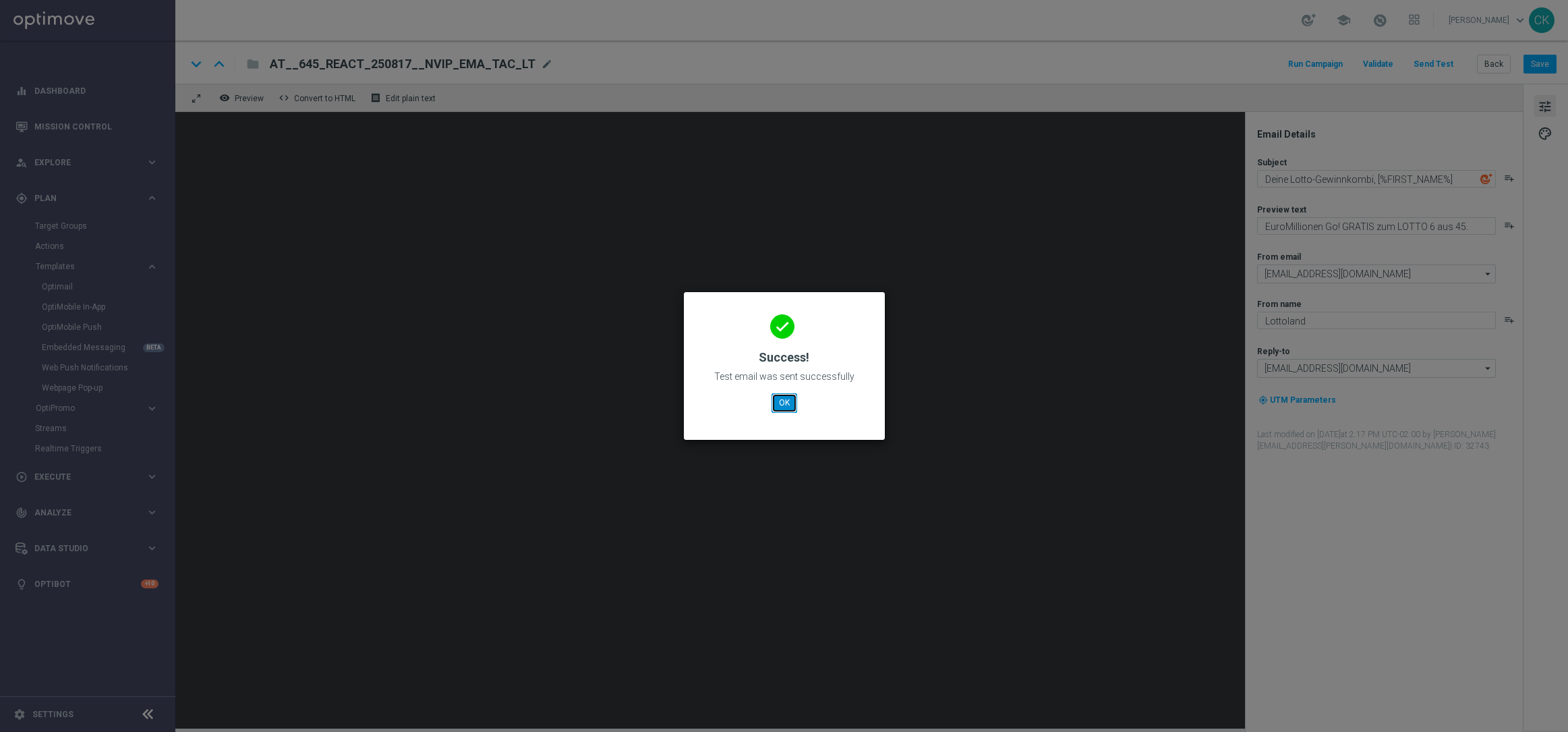
click at [790, 397] on button "OK" at bounding box center [784, 403] width 26 height 19
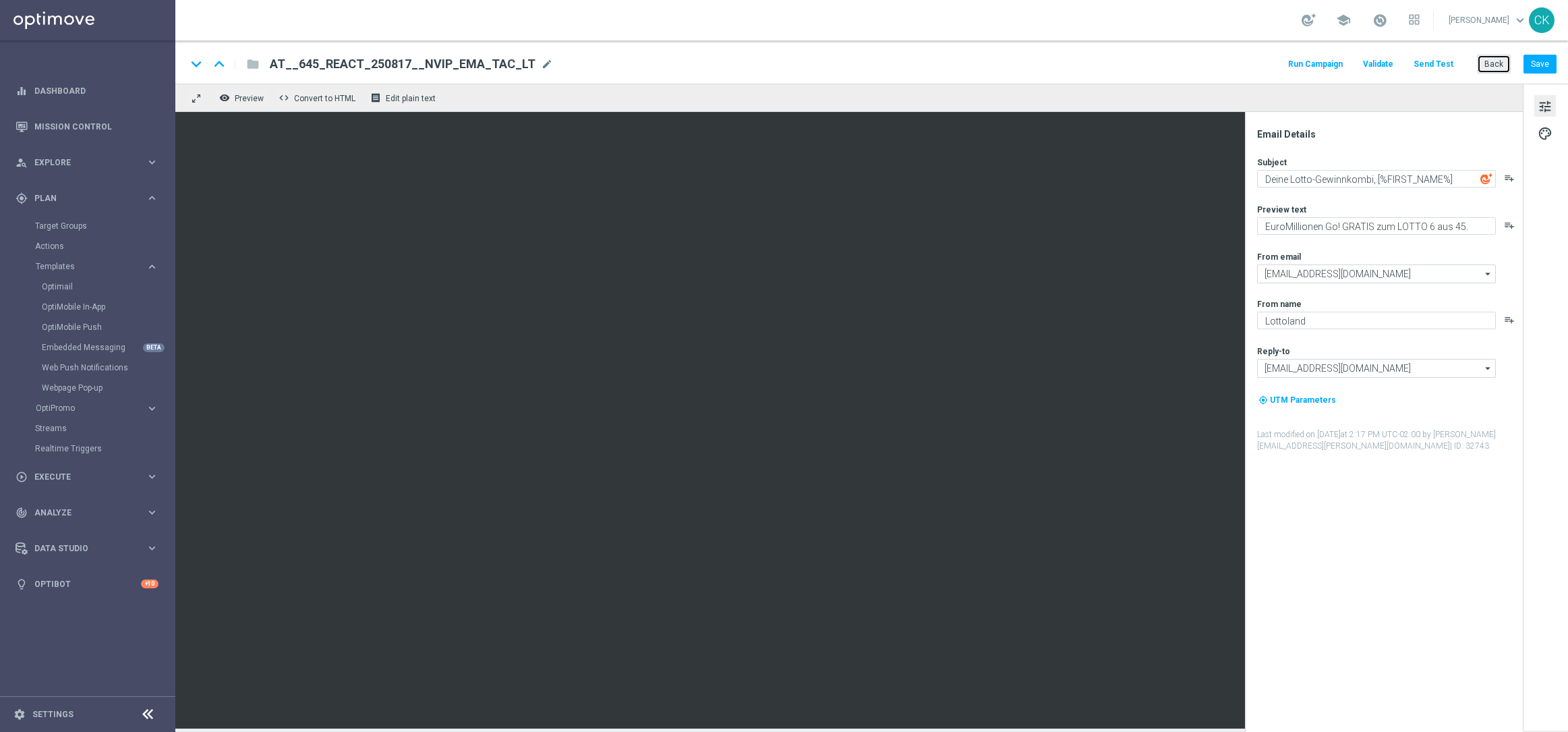
click at [1500, 57] on button "Back" at bounding box center [1493, 64] width 34 height 19
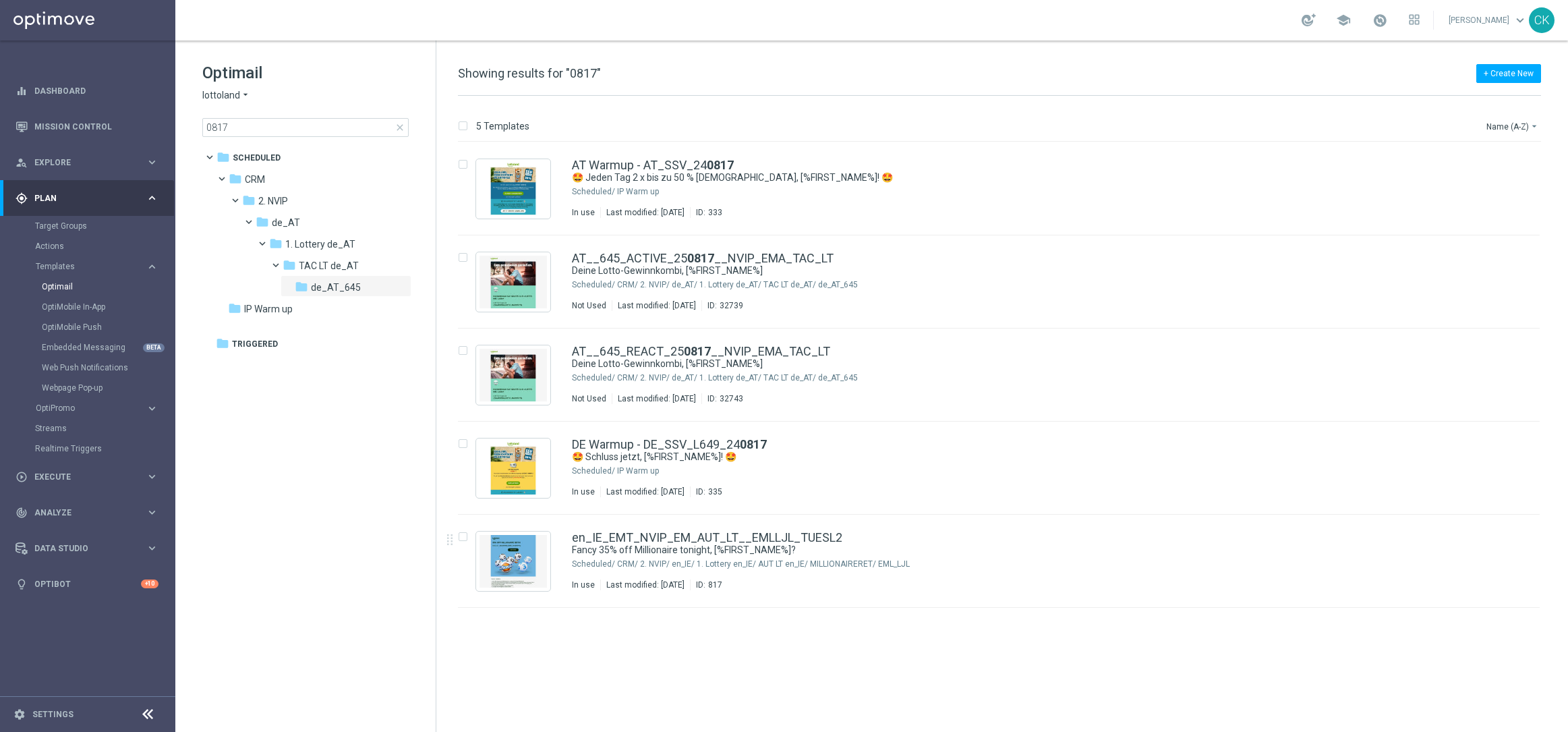
click at [401, 128] on span "close" at bounding box center [400, 128] width 11 height 11
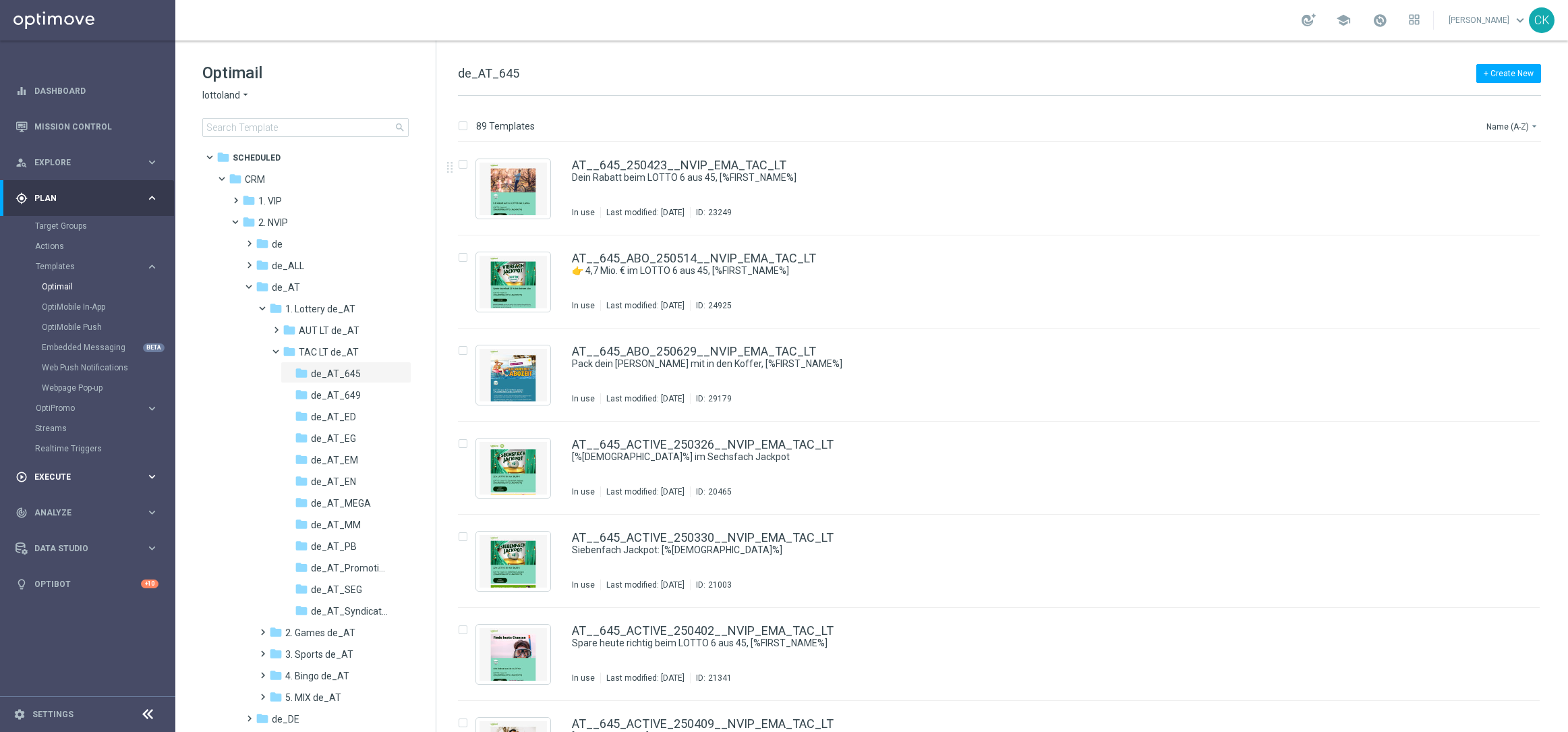
click at [52, 471] on div "play_circle_outline Execute" at bounding box center [80, 476] width 130 height 12
click at [65, 257] on link "Campaign Builder" at bounding box center [88, 262] width 105 height 11
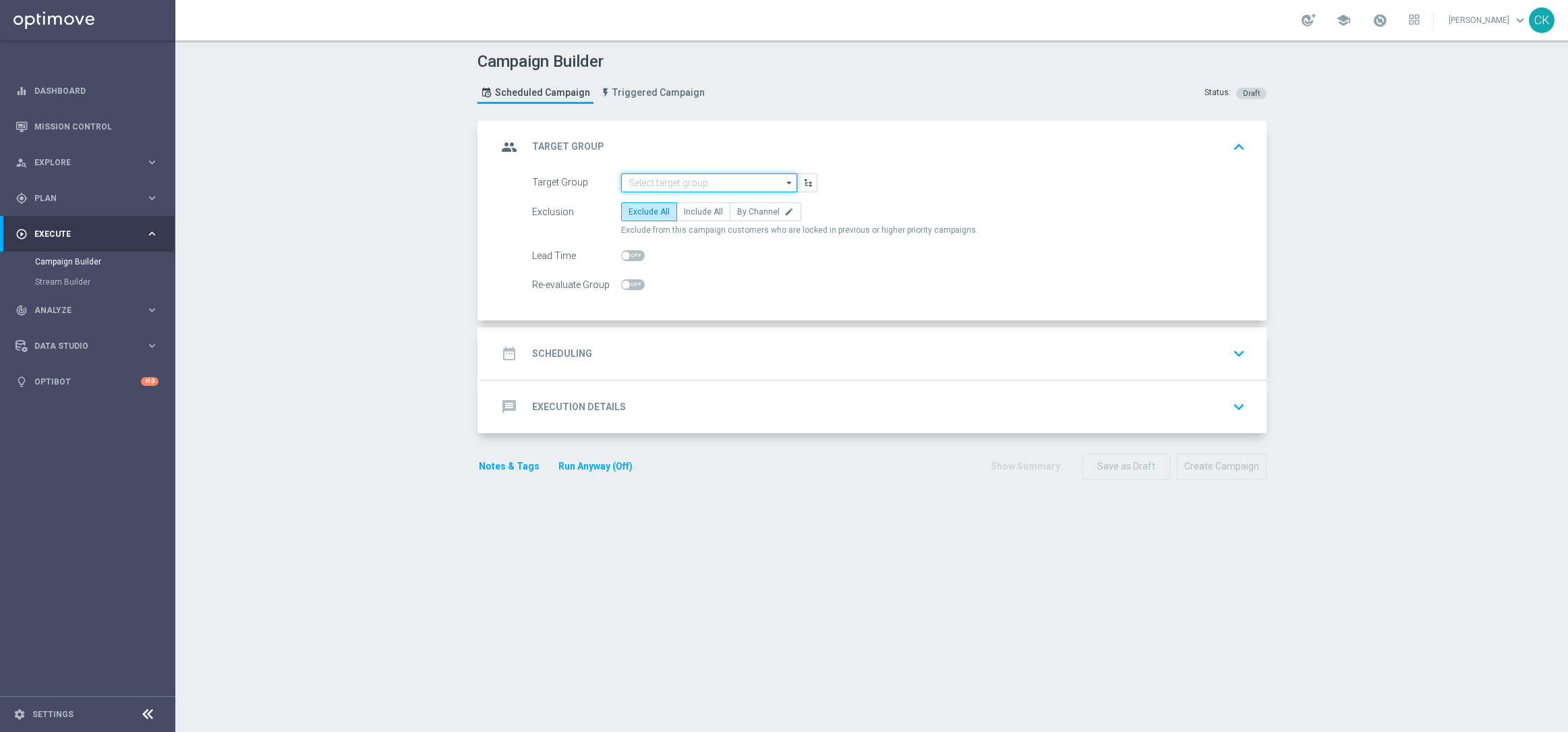
click at [691, 181] on input at bounding box center [709, 183] width 176 height 19
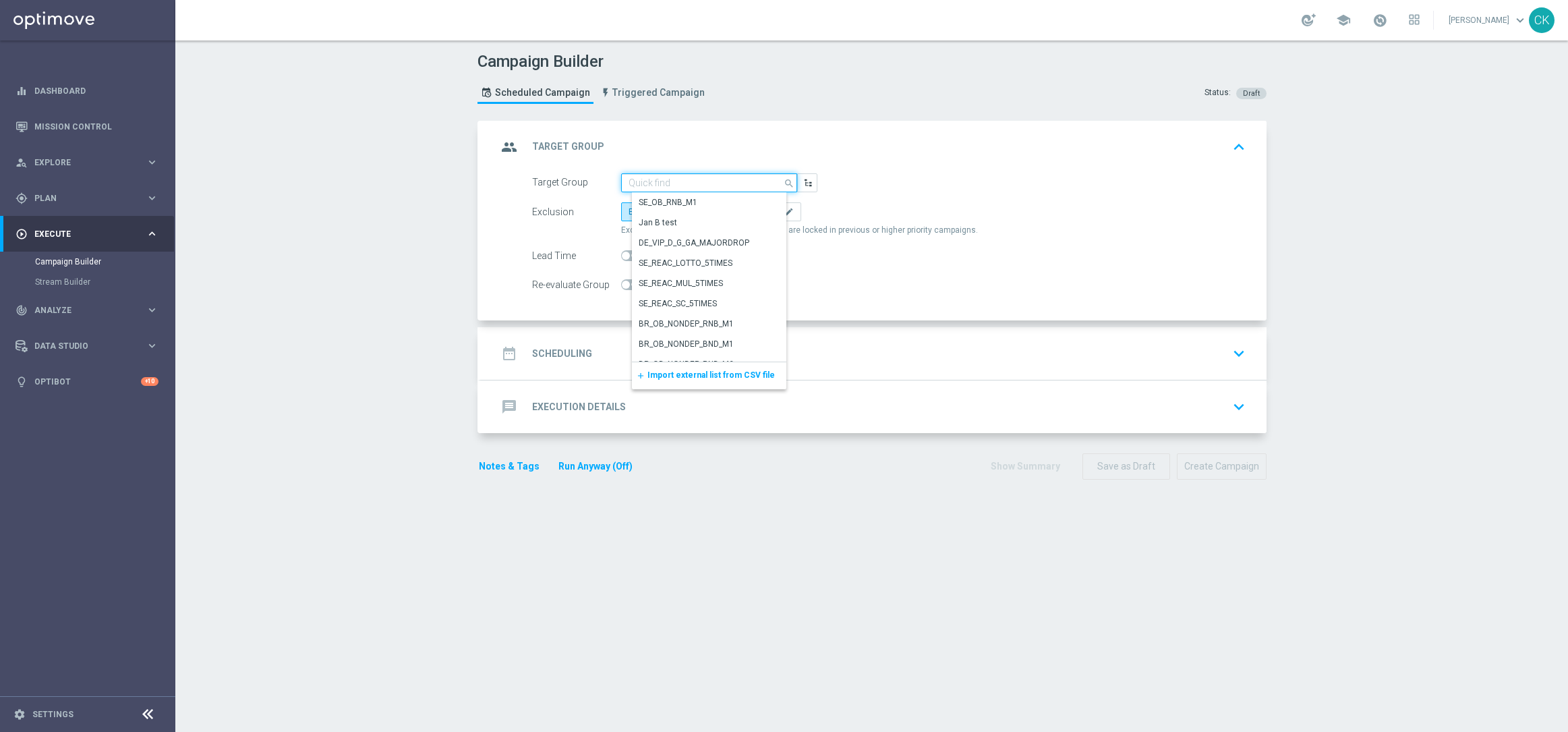
paste input "DE_ALL__SURVEY2025AUG_CHURN_Reminder__ALL_EMA_TAC_MIX"
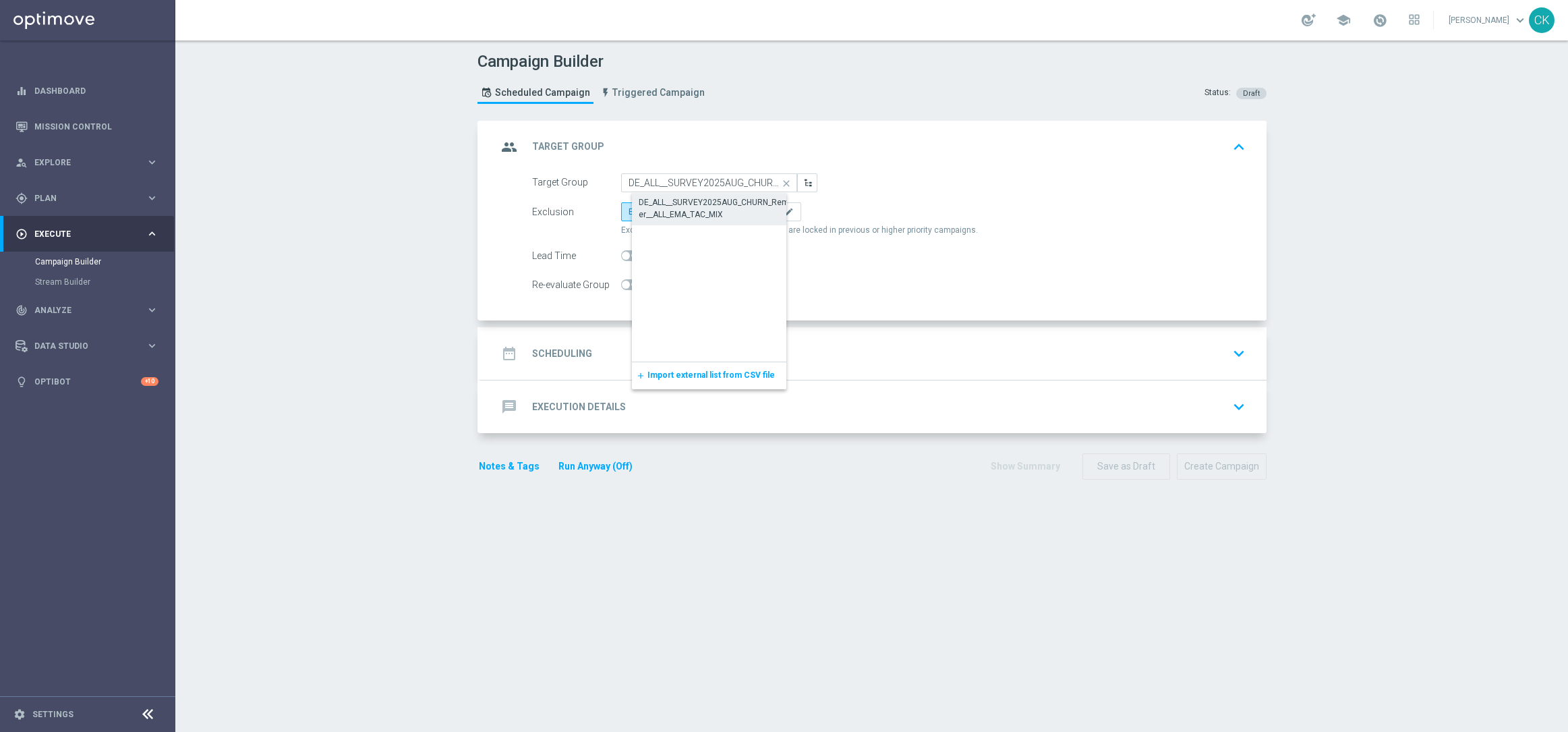
click at [693, 209] on div "DE_ALL__SURVEY2025AUG_CHURN_Reminder__ALL_EMA_TAC_MIX" at bounding box center [719, 208] width 162 height 24
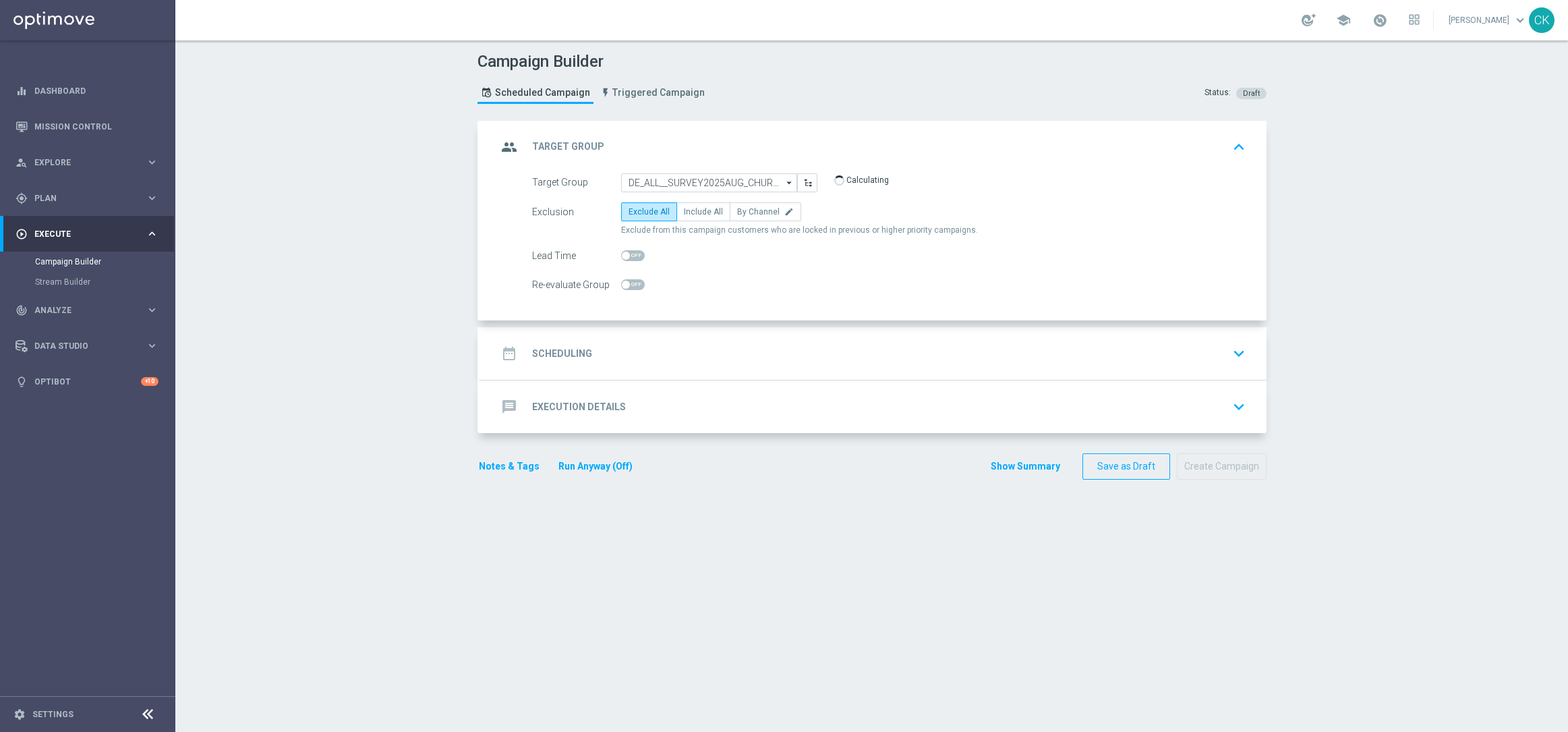
type input "DE_ALL__SURVEY2025AUG_CHURN_Reminder__ALL_EMA_TAC_MIX"
click at [699, 209] on span "Include All" at bounding box center [704, 212] width 39 height 9
click at [693, 209] on input "Include All" at bounding box center [688, 213] width 9 height 9
radio input "true"
click at [538, 351] on h2 "Scheduling" at bounding box center [562, 353] width 60 height 13
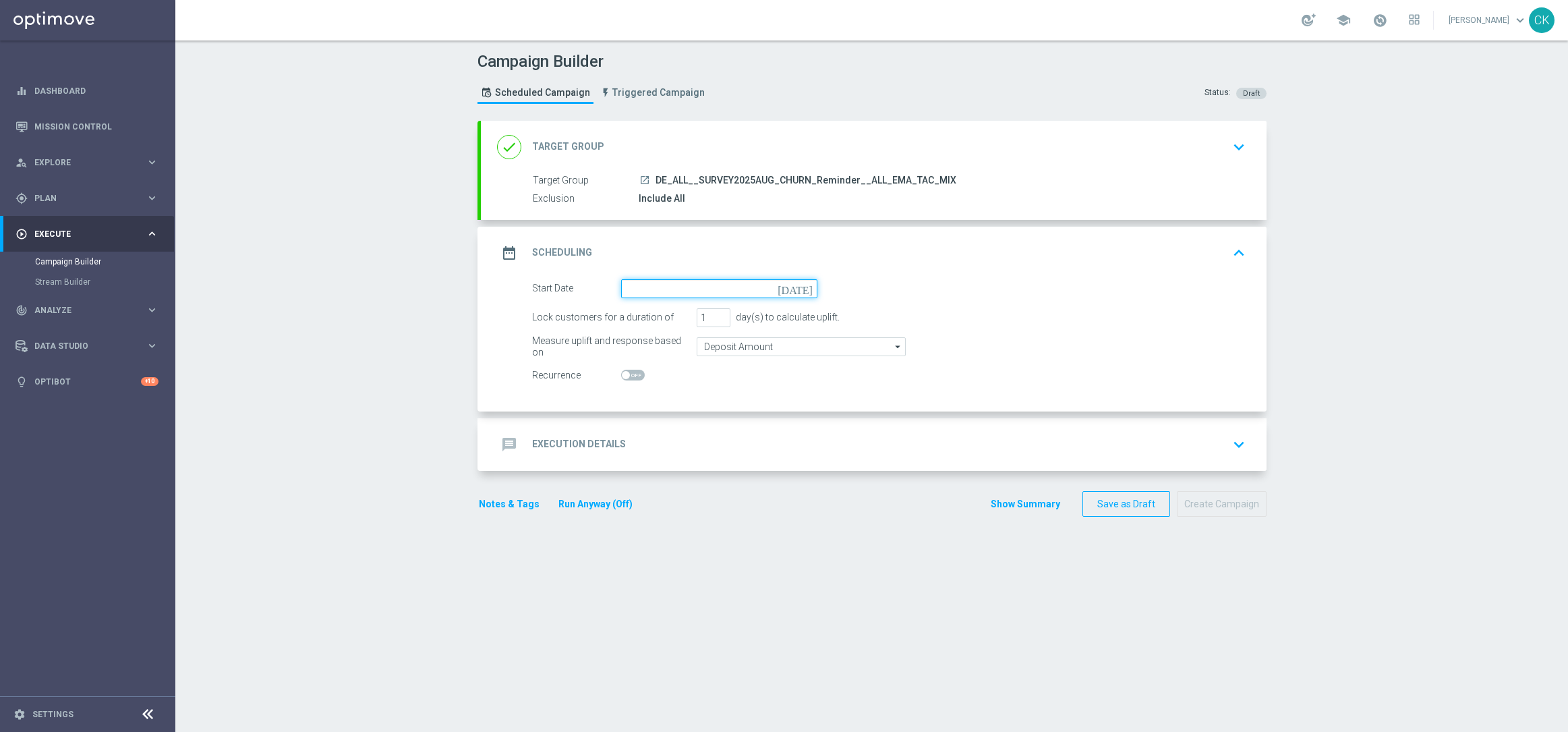
click at [656, 288] on input at bounding box center [719, 289] width 196 height 19
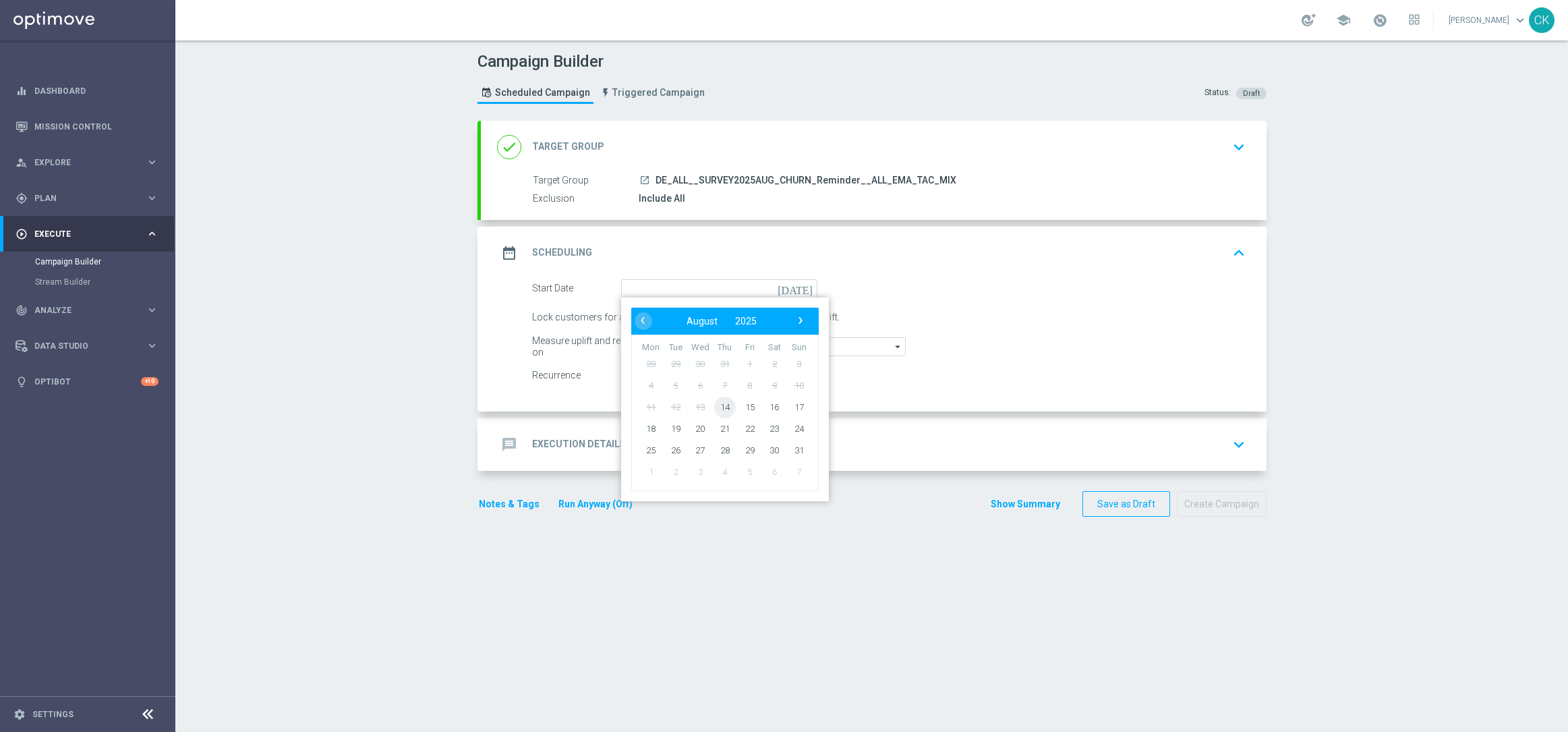
click at [719, 404] on span "14" at bounding box center [724, 406] width 21 height 21
type input "14 Aug 2025"
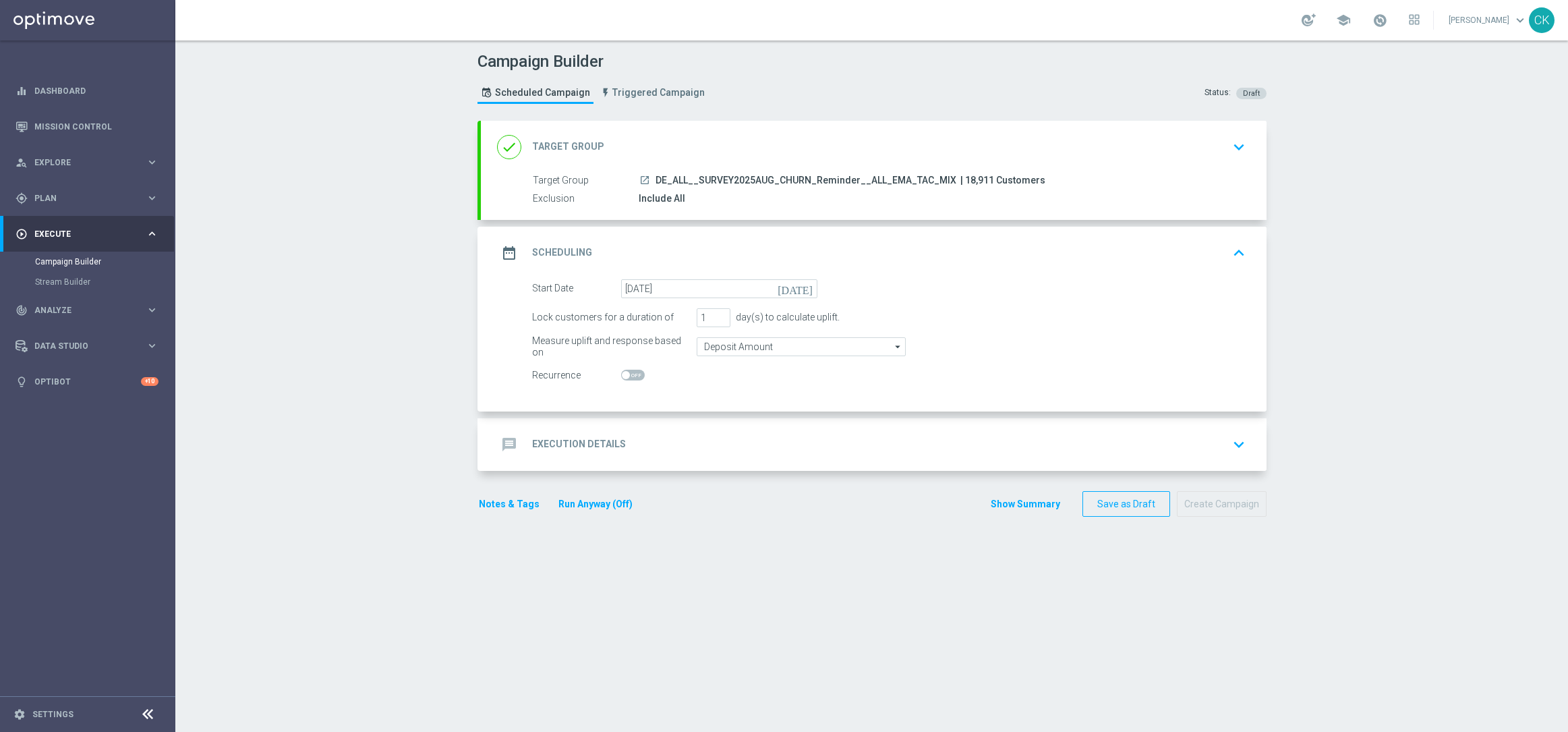
click at [837, 275] on div "date_range Scheduling keyboard_arrow_up" at bounding box center [874, 253] width 786 height 53
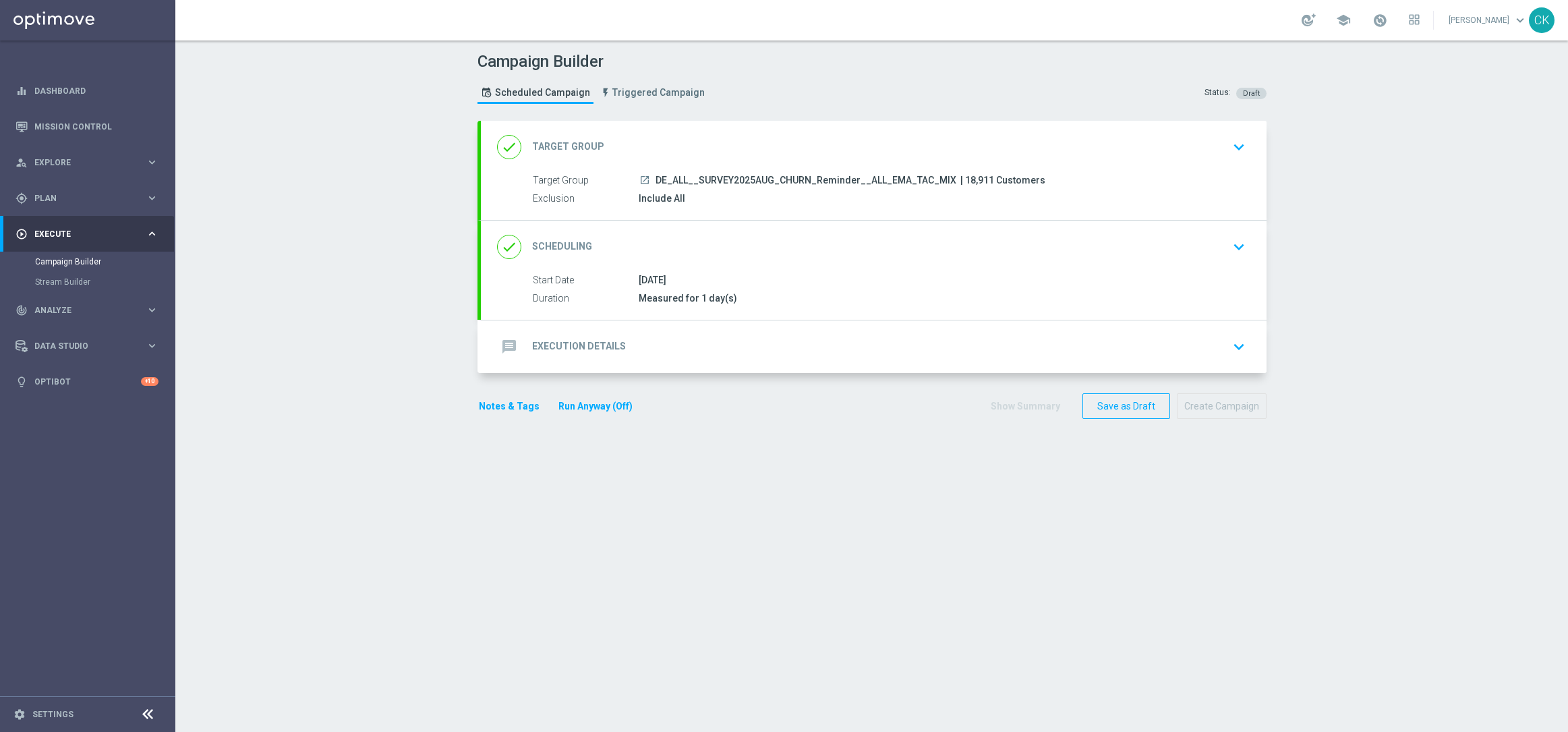
click at [836, 261] on div "done Scheduling keyboard_arrow_down" at bounding box center [874, 246] width 786 height 53
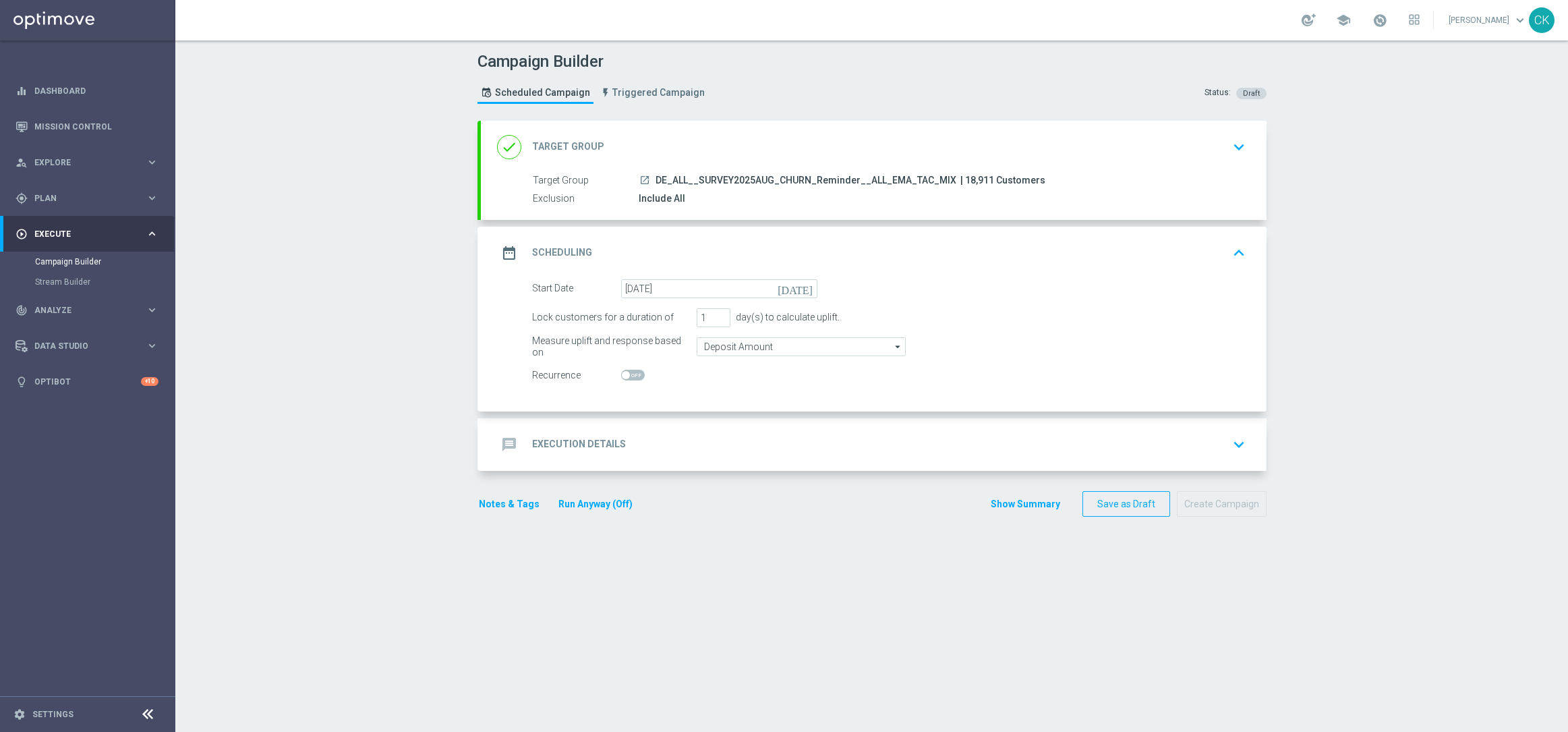
click at [566, 443] on h2 "Execution Details" at bounding box center [579, 444] width 94 height 13
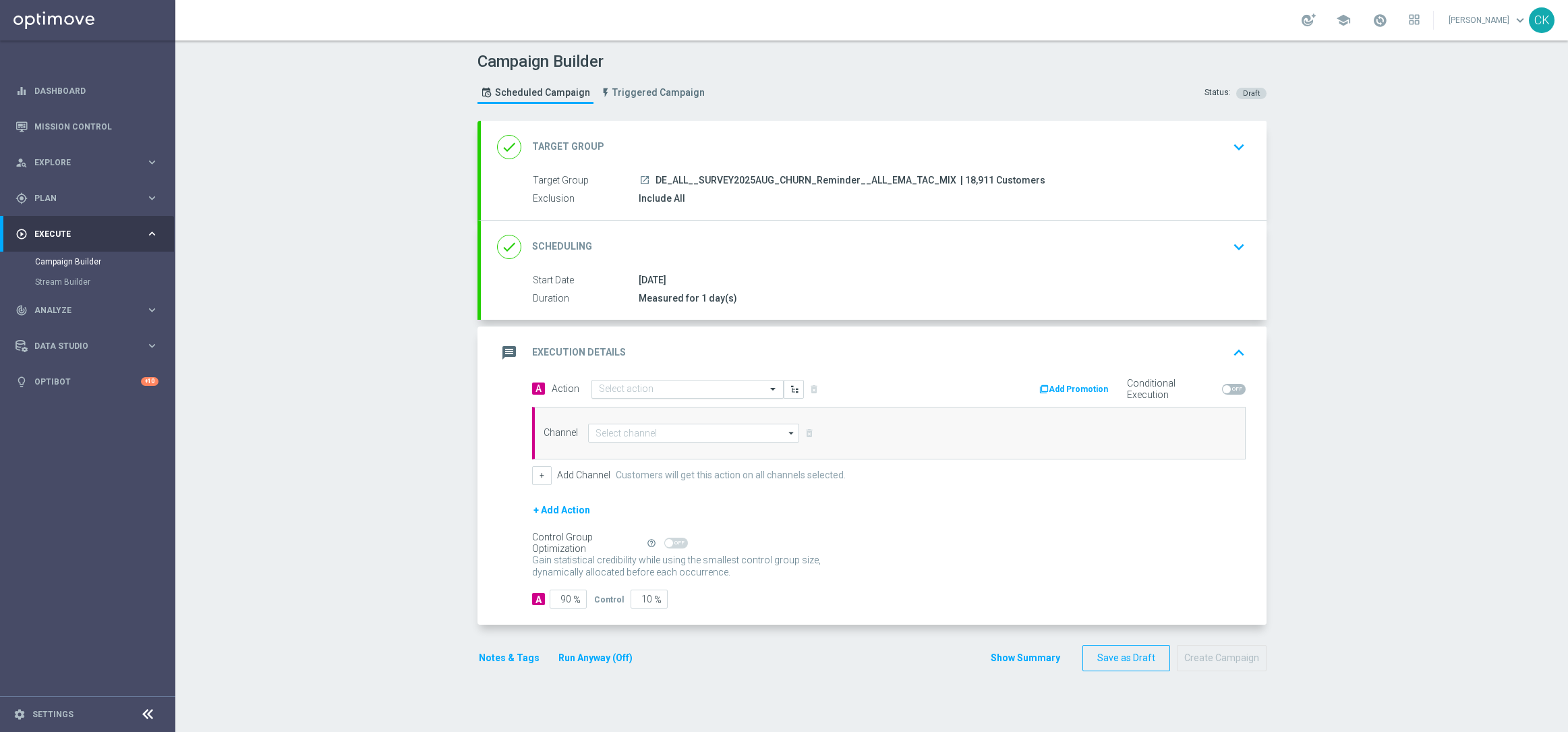
click at [653, 382] on div "Select action" at bounding box center [687, 389] width 192 height 19
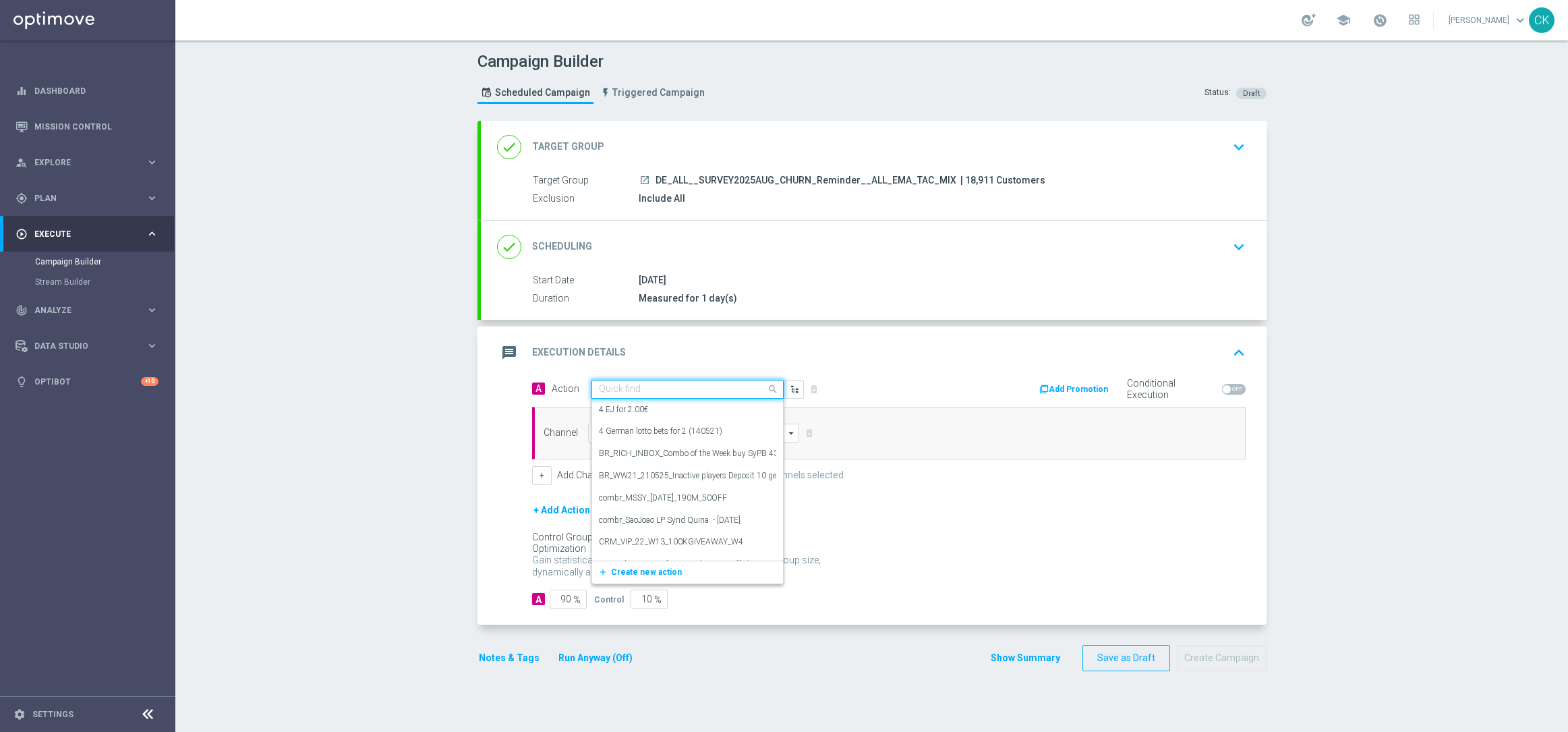
paste input "Survey with 5€ Lottery-Voucher"
type input "Survey with 5€ Lottery-Voucher"
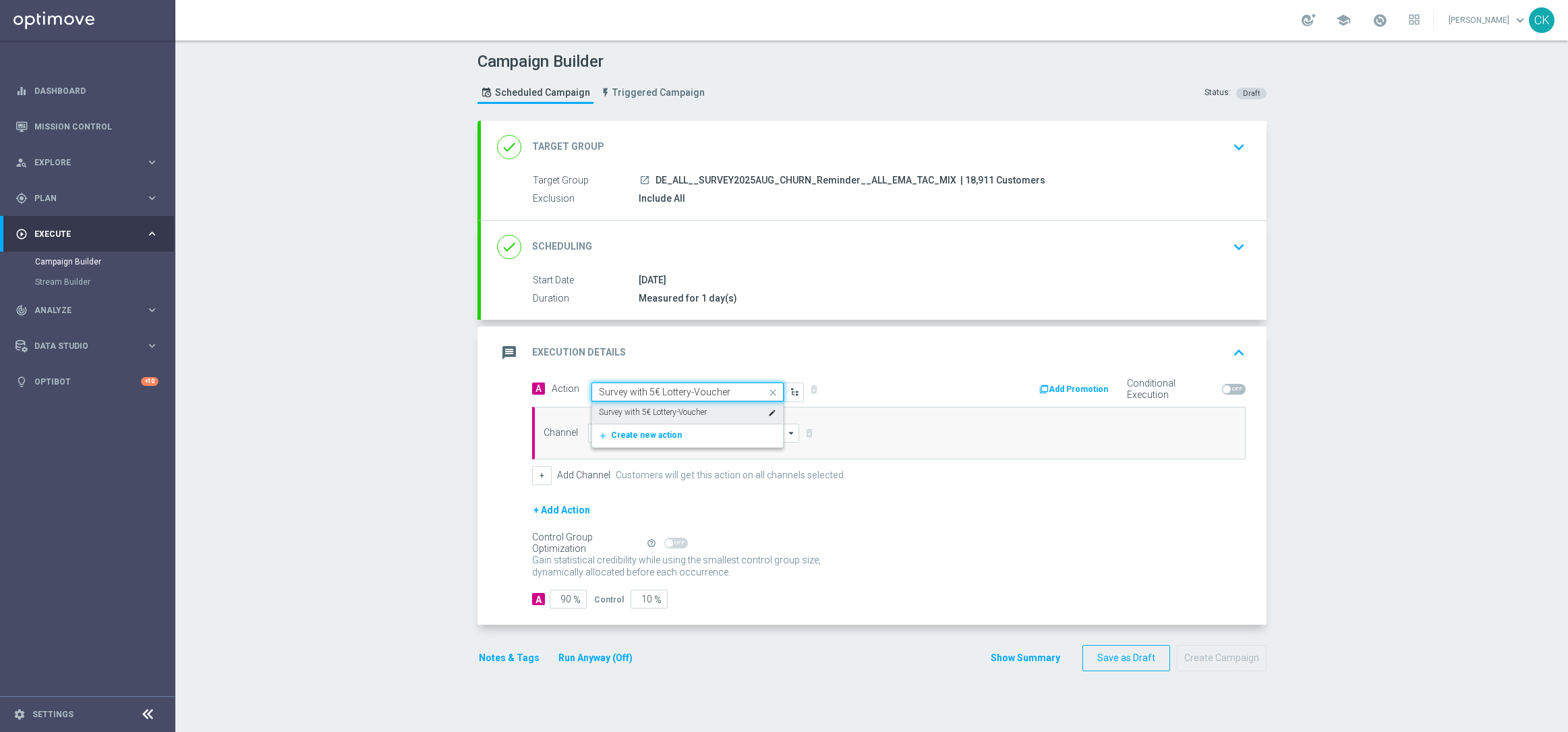
click at [656, 408] on label "Survey with 5€ Lottery-Voucher" at bounding box center [653, 412] width 108 height 12
click at [653, 434] on input at bounding box center [693, 433] width 212 height 19
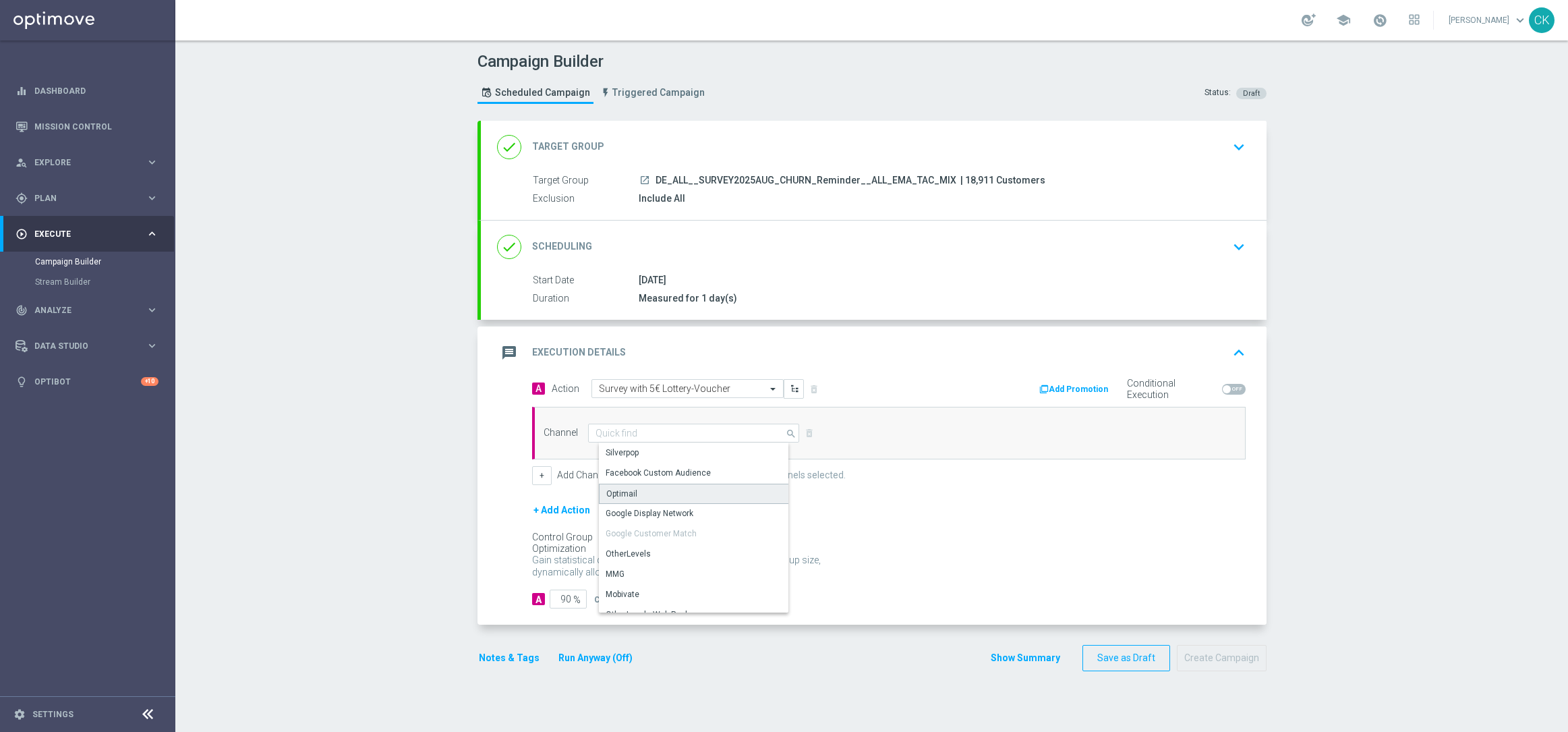
click at [643, 497] on div "Optimail" at bounding box center [699, 494] width 200 height 20
type input "Optimail"
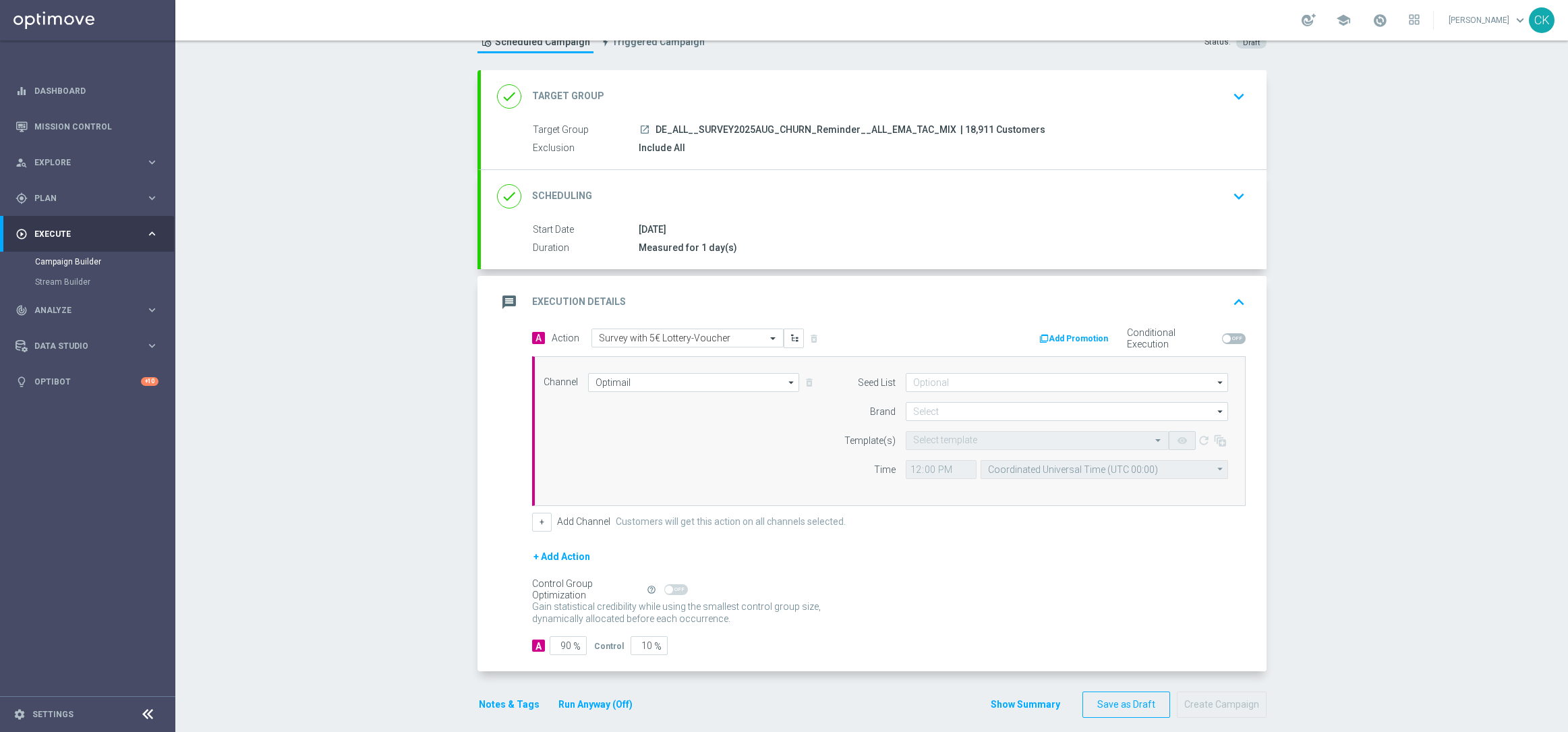
scroll to position [65, 0]
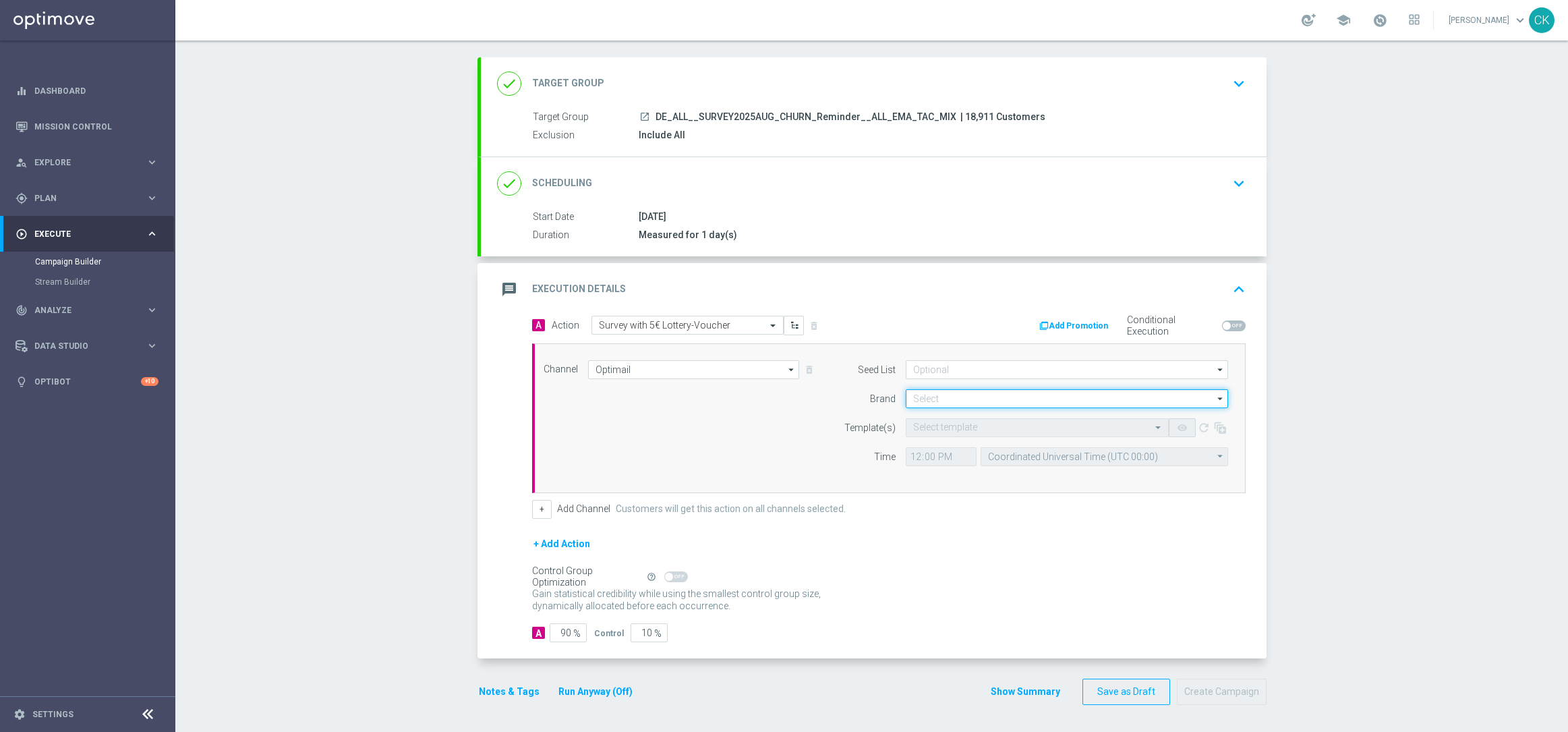
click at [930, 394] on input at bounding box center [1067, 398] width 323 height 19
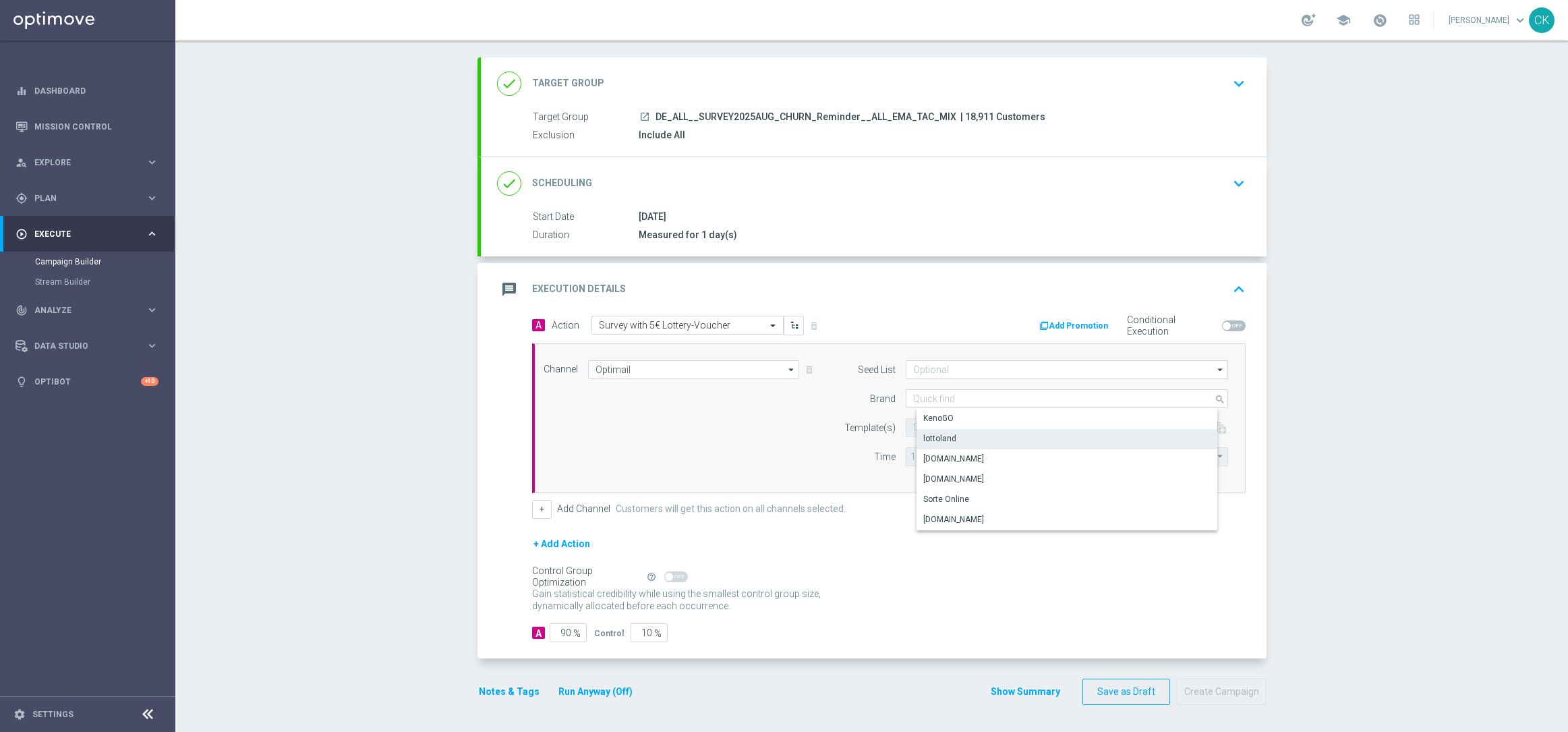
click at [940, 441] on div "lottoland" at bounding box center [940, 438] width 33 height 12
type input "lottoland"
click at [933, 424] on input "text" at bounding box center [1023, 427] width 221 height 12
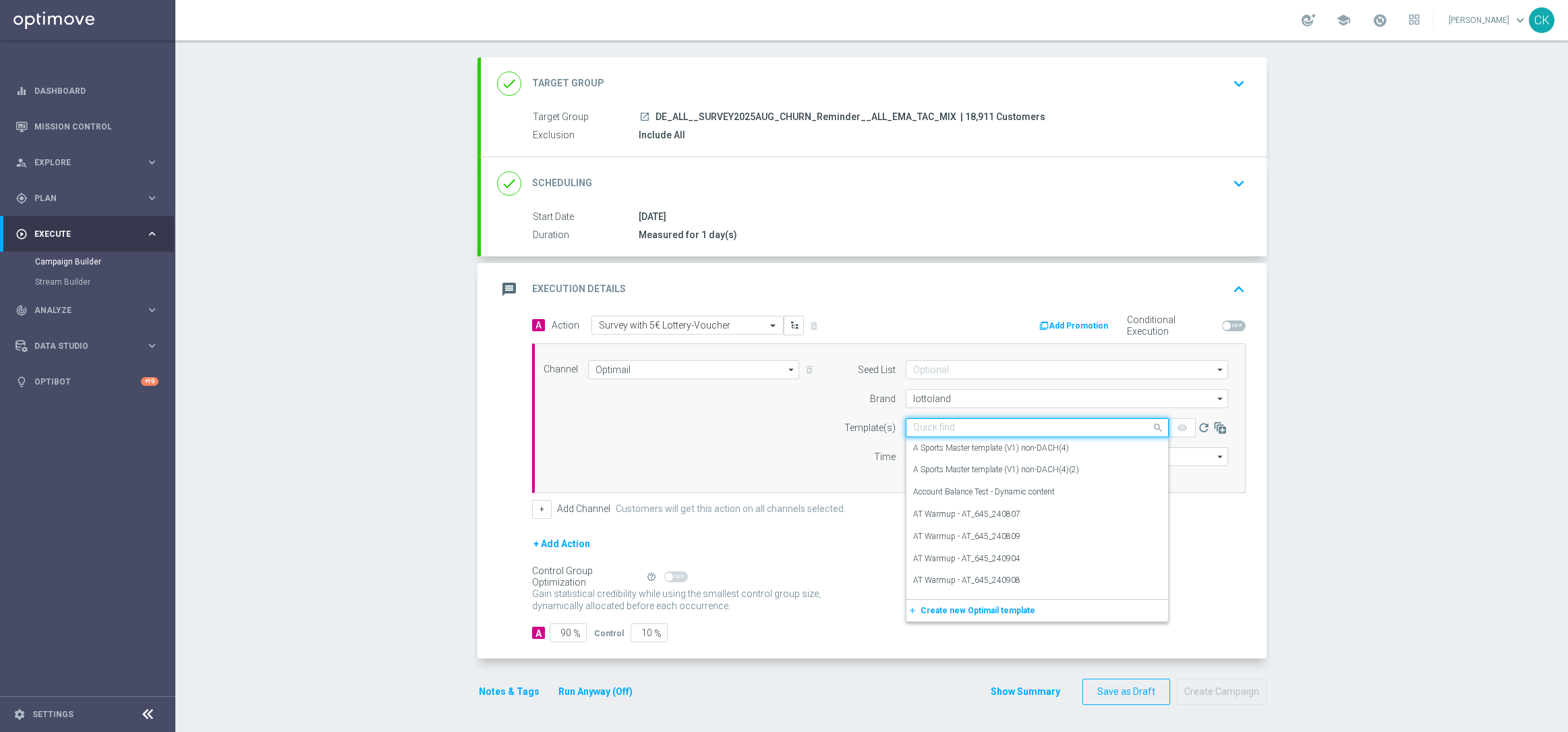
paste input "DE_ALL__SURVEY_CHURNED_RMD_250814__NVIP_EMA_SER_MIX"
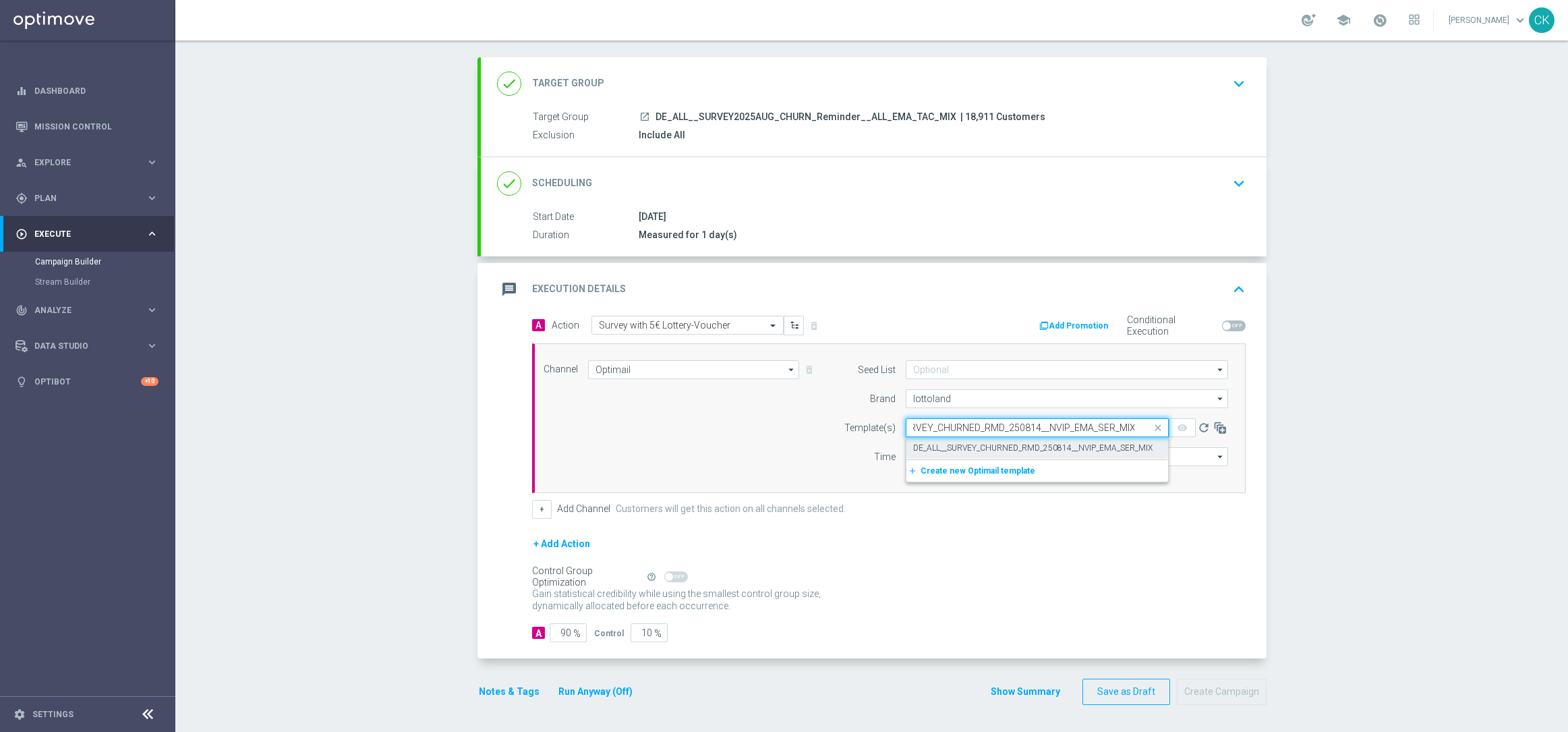
click at [924, 447] on label "DE_ALL__SURVEY_CHURNED_RMD_250814__NVIP_EMA_SER_MIX" at bounding box center [1033, 448] width 239 height 12
type input "DE_ALL__SURVEY_CHURNED_RMD_250814__NVIP_EMA_SER_MIX"
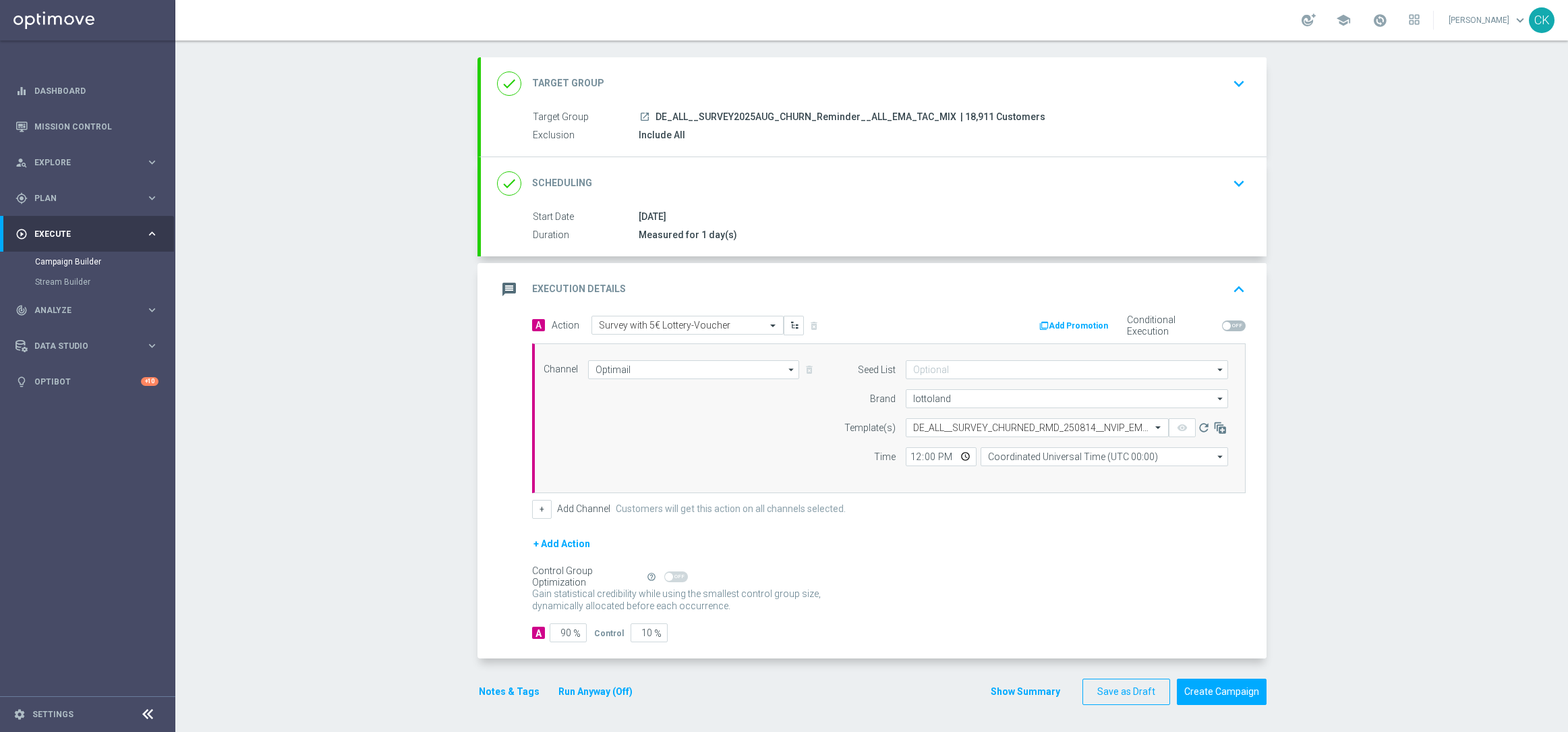
scroll to position [0, 0]
click at [911, 454] on input "12:00" at bounding box center [941, 457] width 71 height 19
type input "19:45"
click at [994, 478] on div "Channel Optimail Optimail arrow_drop_down Drag here to set row groups Drag here…" at bounding box center [889, 418] width 714 height 150
click at [1116, 447] on input "Coordinated Universal Time (UTC 00:00)" at bounding box center [1104, 457] width 247 height 19
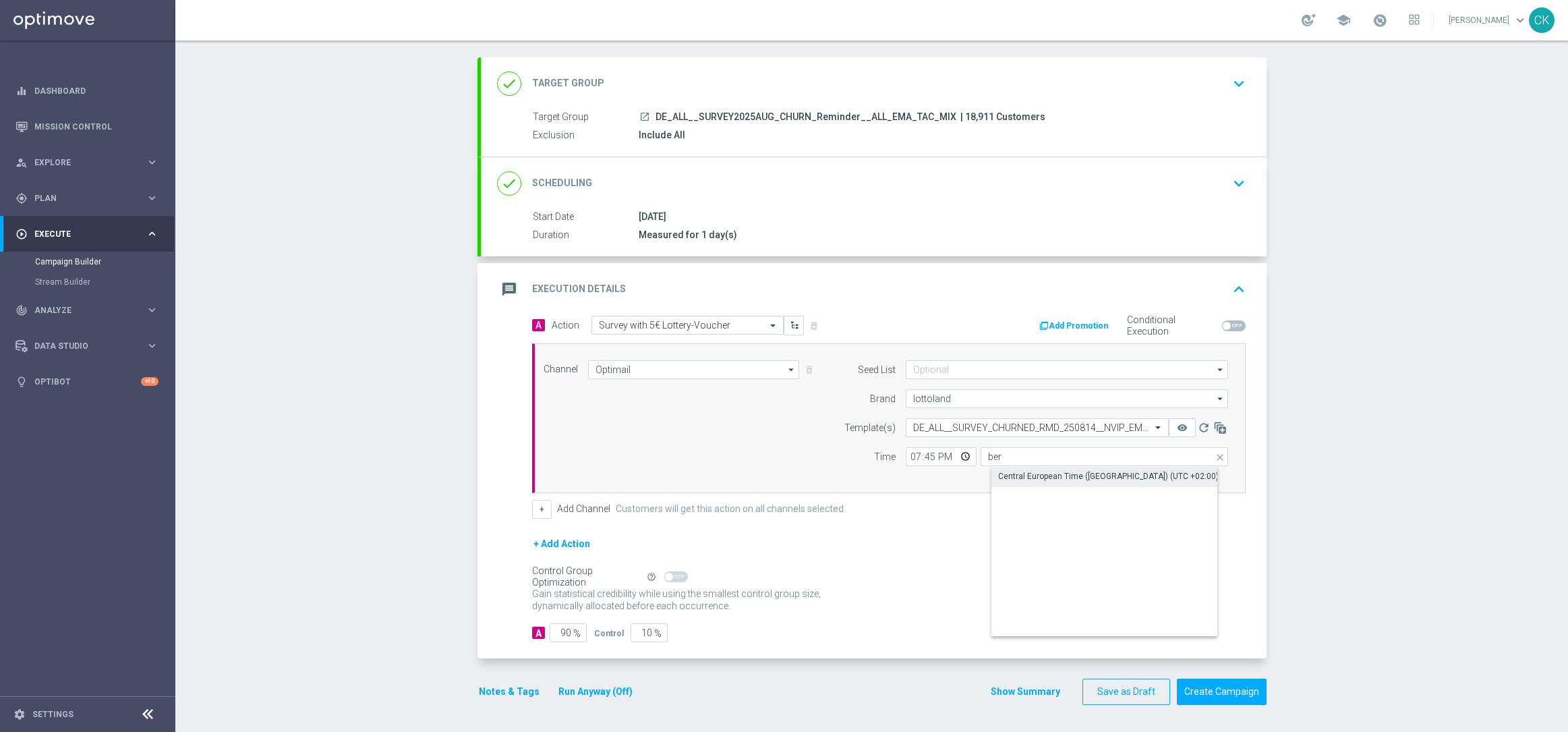
click at [1105, 474] on div "Central European Time ([GEOGRAPHIC_DATA]) (UTC +02:00)" at bounding box center [1108, 475] width 220 height 12
type input "Central European Time ([GEOGRAPHIC_DATA]) (UTC +02:00)"
click at [559, 631] on input "90" at bounding box center [568, 633] width 37 height 19
type input "0"
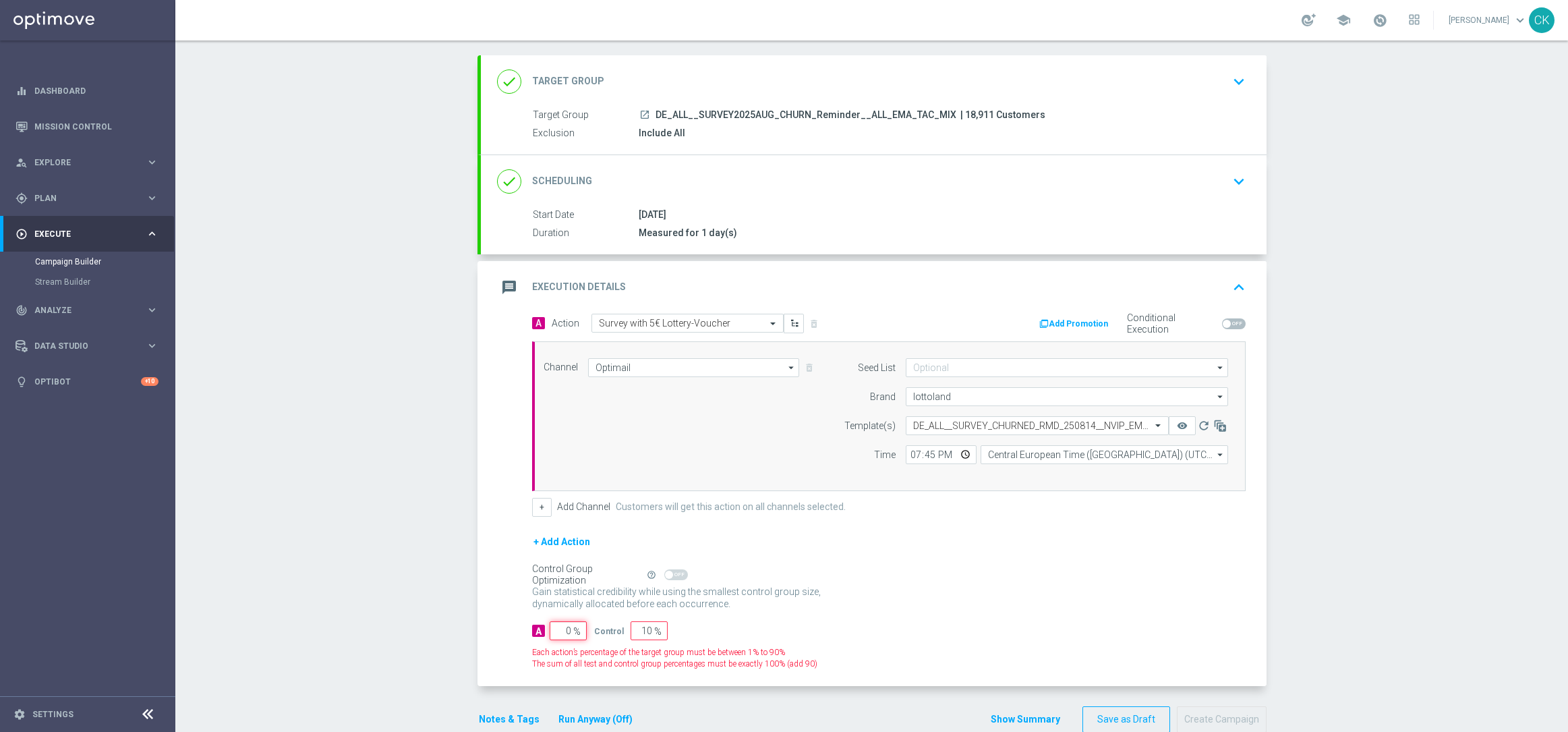
type input "100"
type input "0"
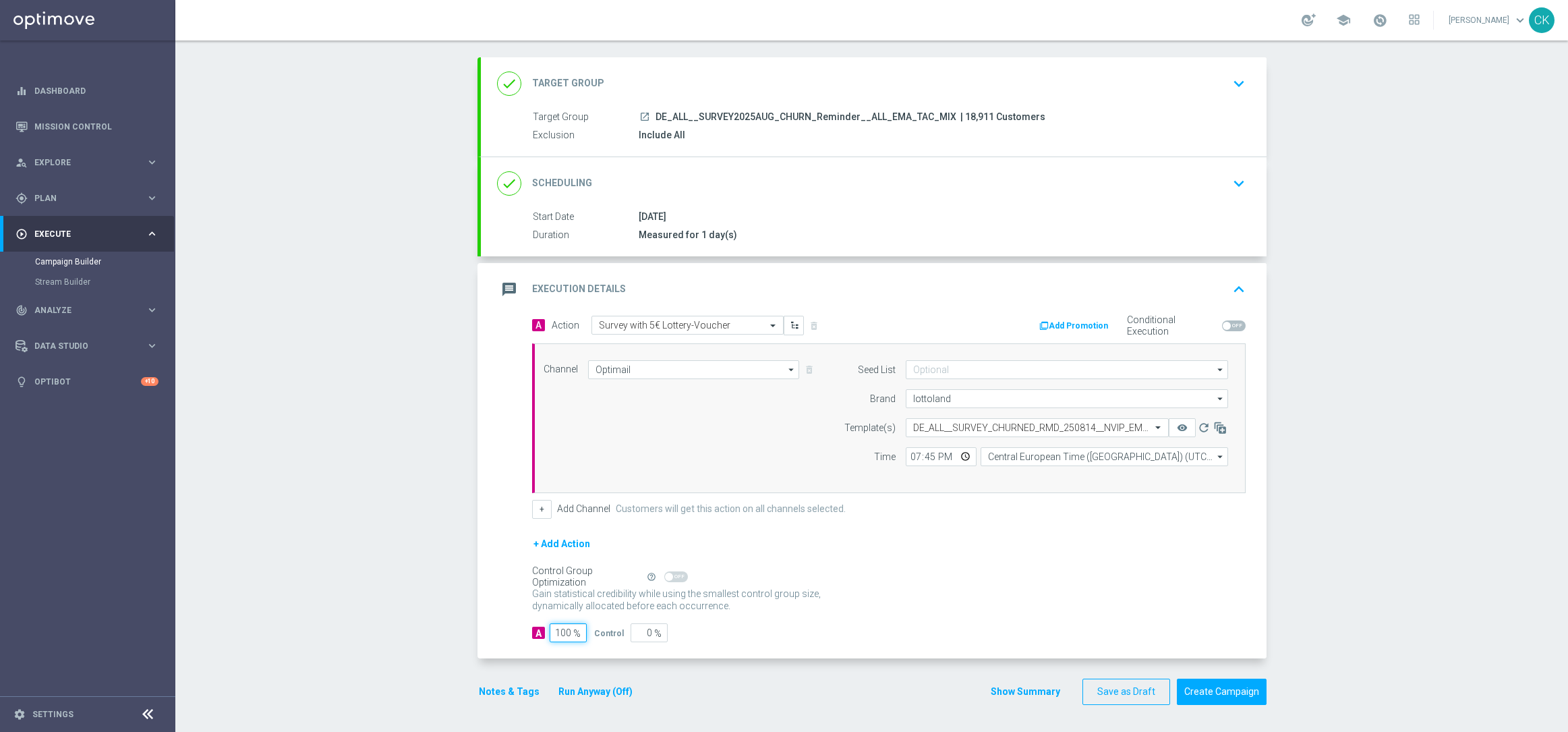
type input "100"
click at [500, 596] on div "A Action Select action Survey with 5€ Lottery-Voucher delete_forever Add Promot…" at bounding box center [874, 487] width 786 height 343
click at [492, 685] on button "Notes & Tags" at bounding box center [509, 691] width 64 height 17
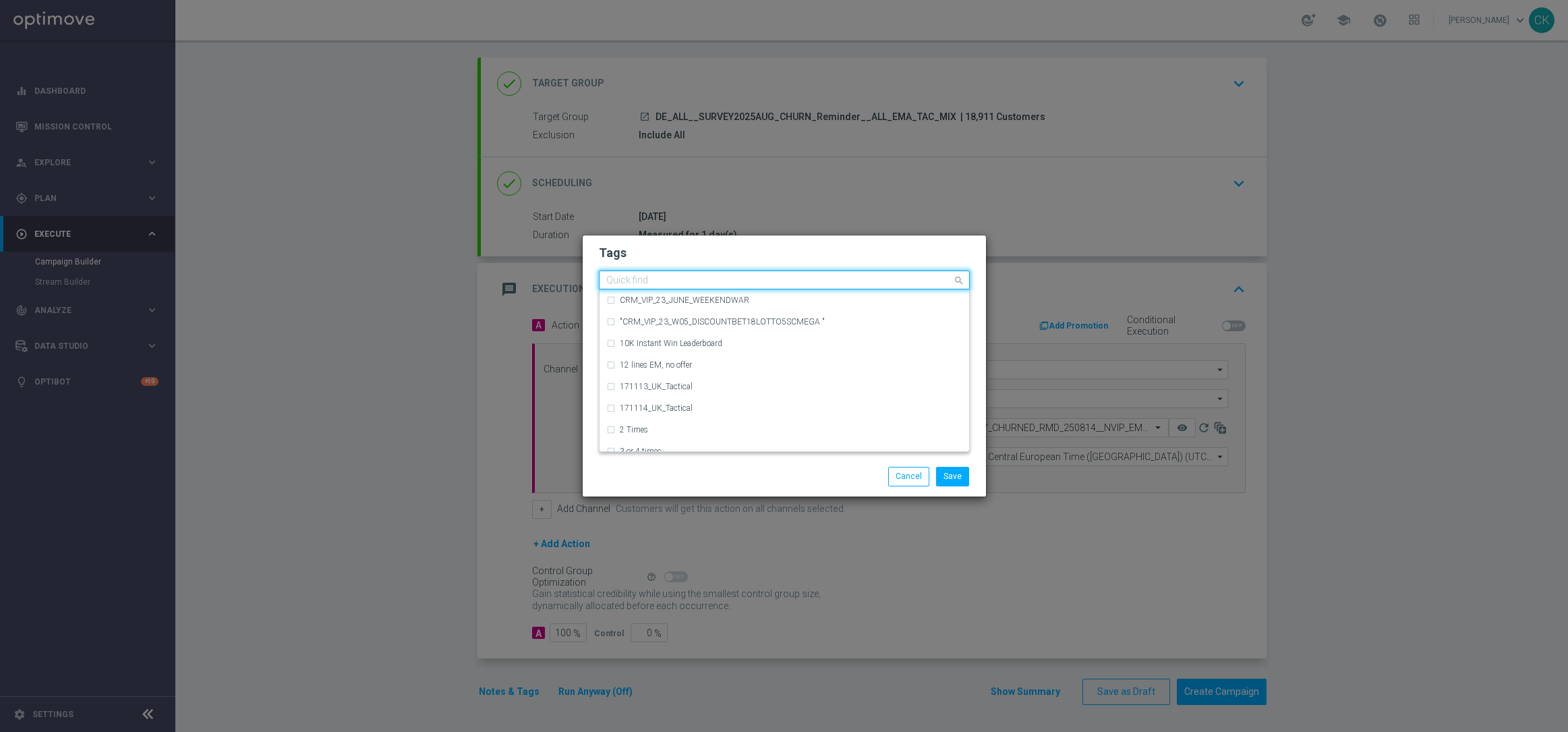
click at [653, 280] on input "text" at bounding box center [779, 281] width 346 height 12
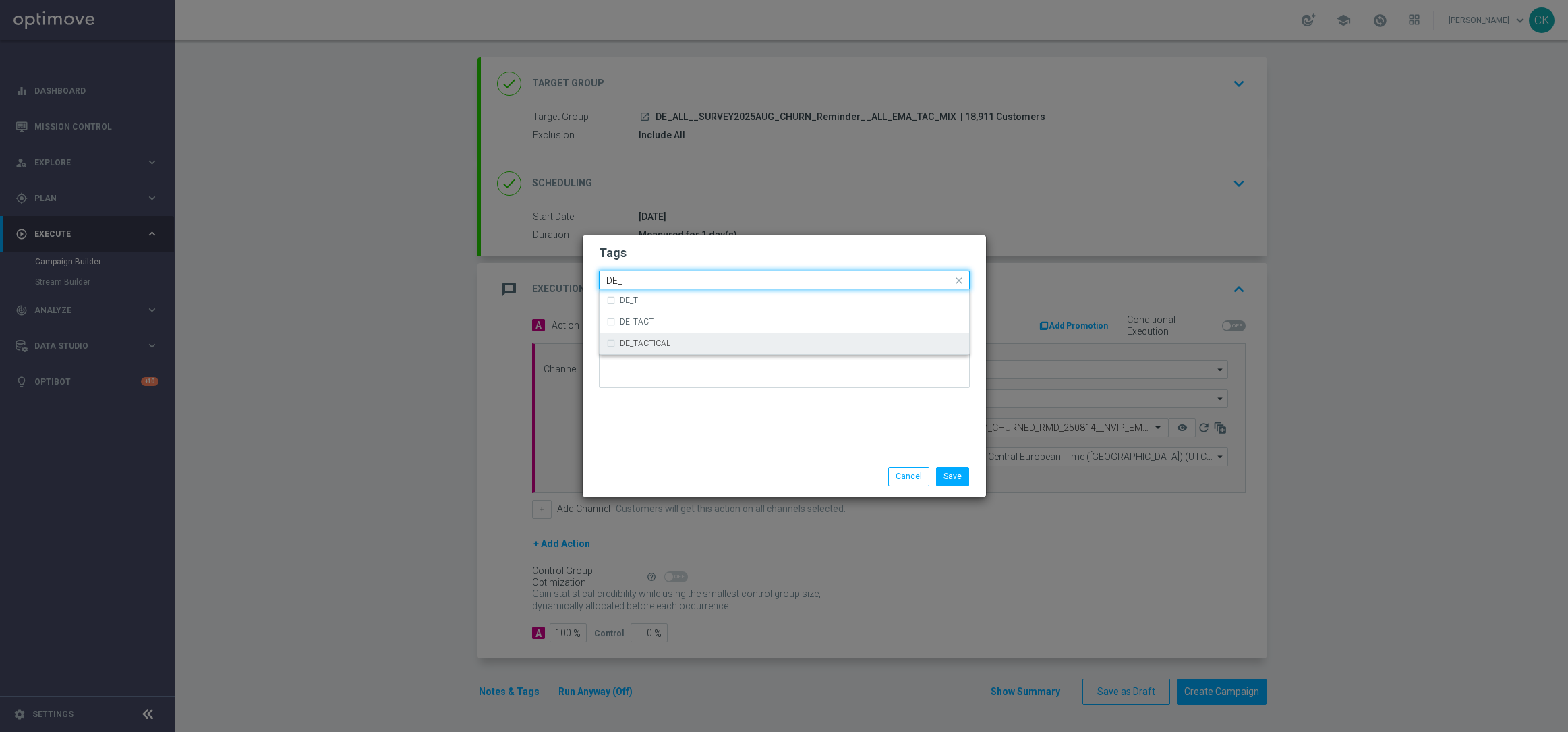
click at [678, 342] on div "DE_TACTICAL" at bounding box center [790, 343] width 342 height 8
type input "DE_T"
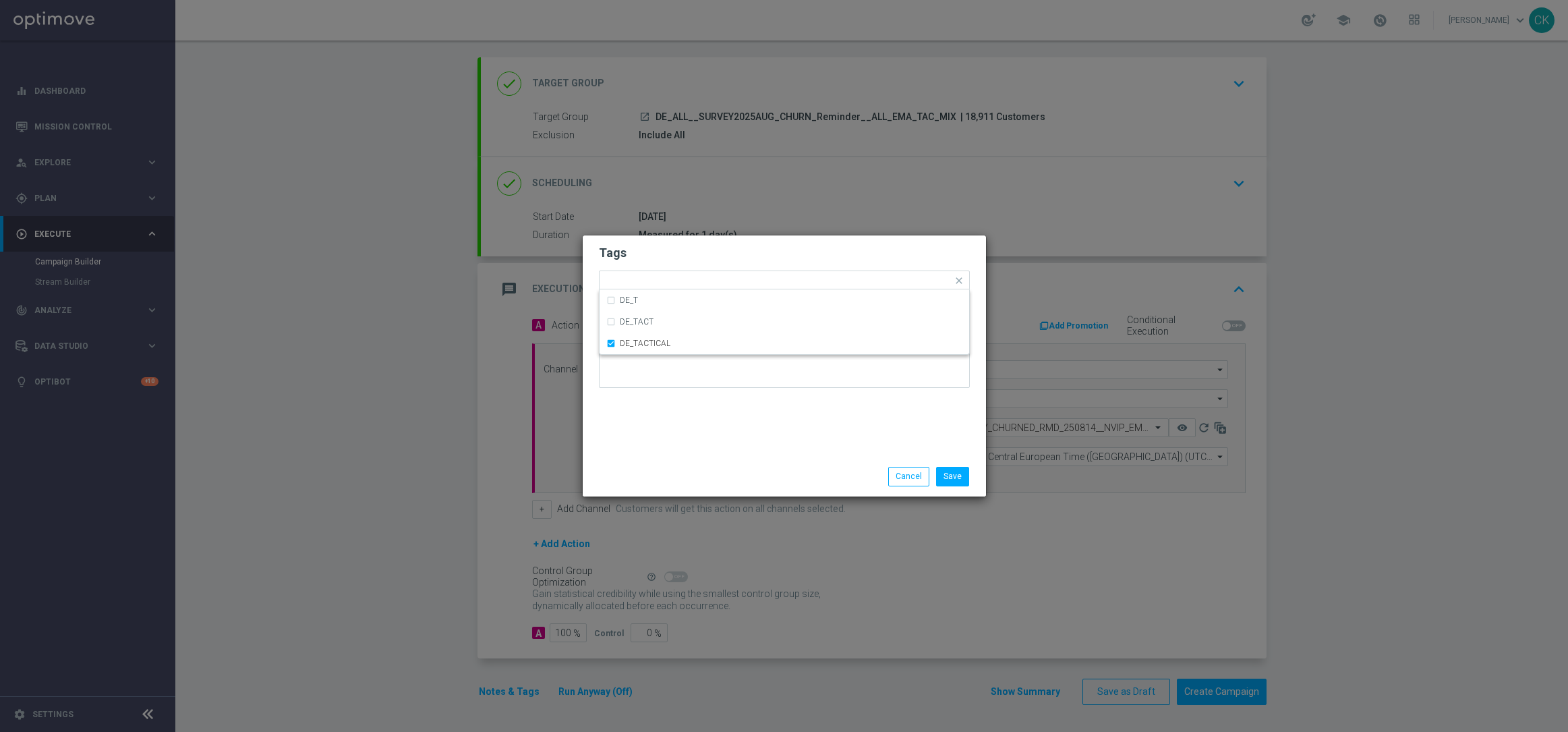
click at [678, 449] on div "Tags Quick find × DE_TACTICAL DE_T DE_TACT DE_TACTICAL Notes" at bounding box center [784, 346] width 403 height 221
click at [947, 474] on button "Save" at bounding box center [952, 476] width 33 height 19
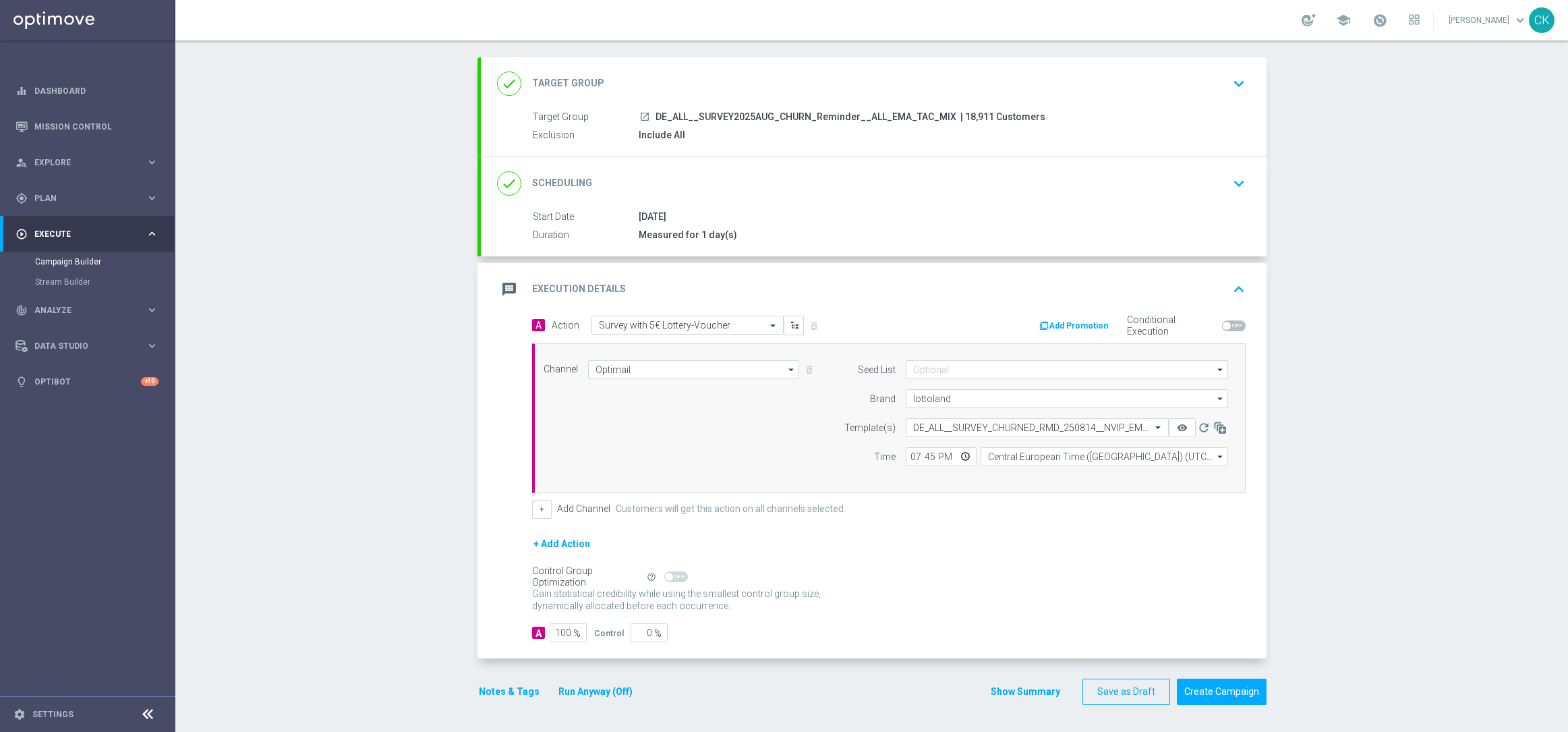
click at [1200, 705] on div "done Target Group keyboard_arrow_down Target Group launch DE_ALL__SURVEY2025AUG…" at bounding box center [872, 388] width 790 height 661
click at [1204, 683] on button "Create Campaign" at bounding box center [1222, 691] width 90 height 26
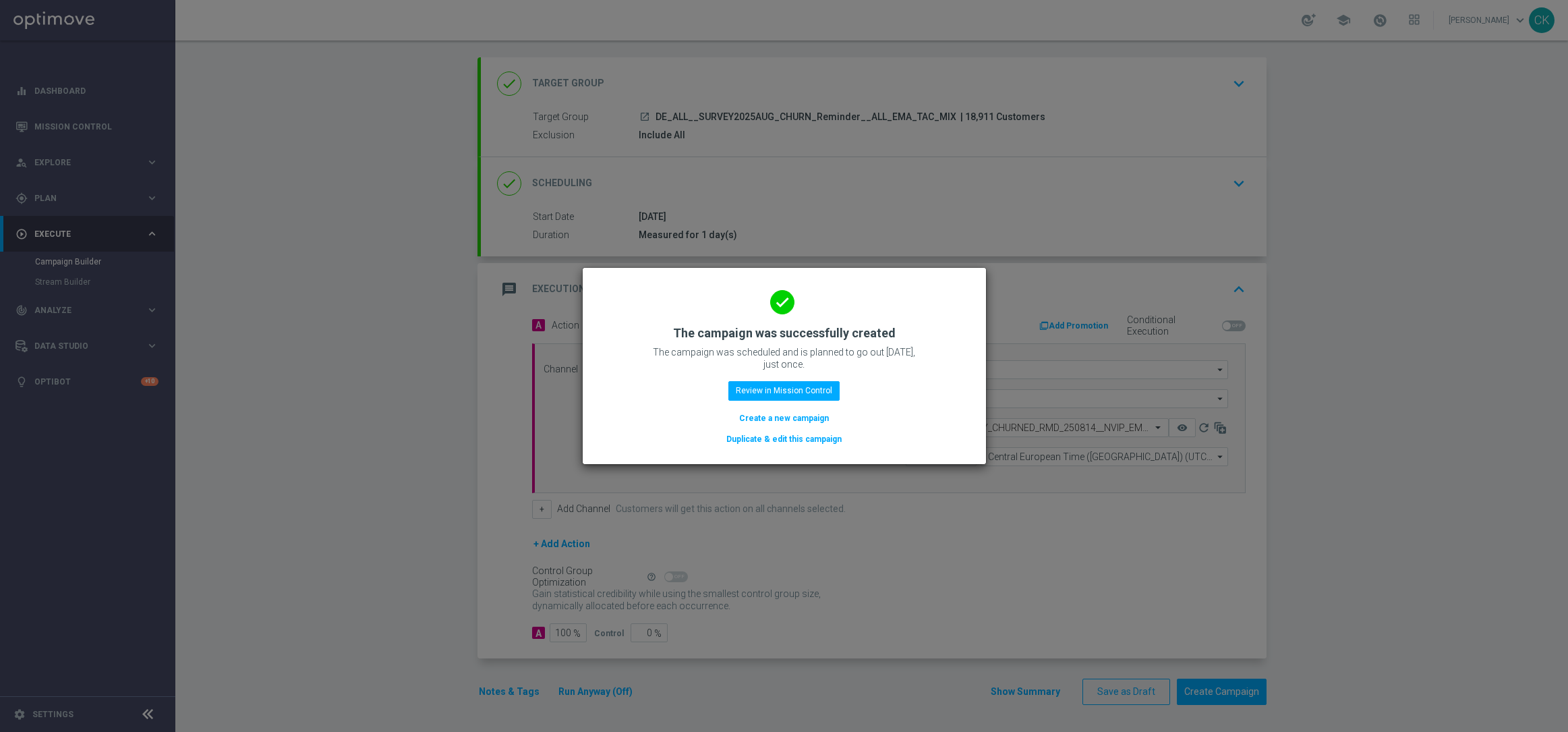
click at [756, 414] on button "Create a new campaign" at bounding box center [783, 418] width 92 height 15
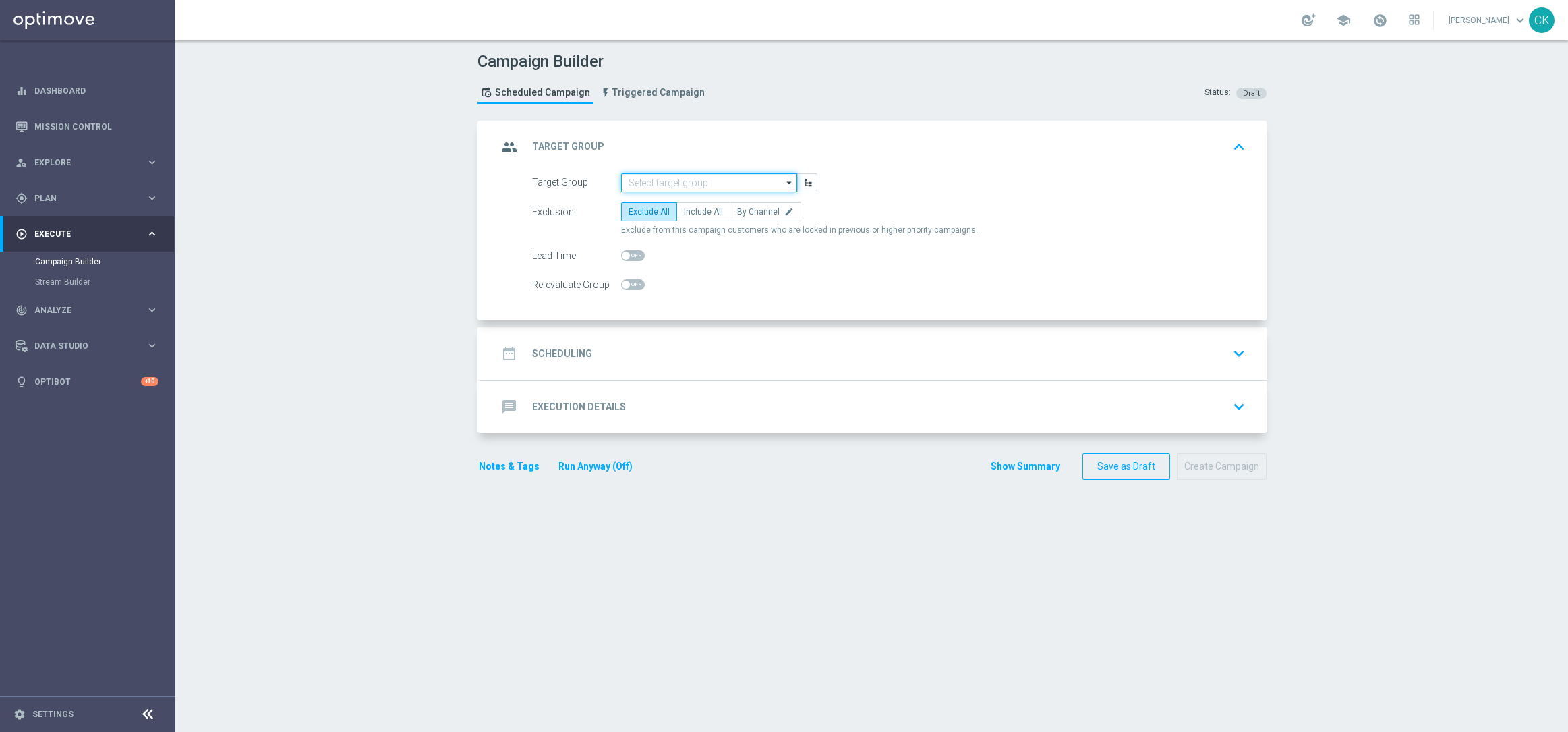
click at [676, 183] on input at bounding box center [709, 183] width 176 height 19
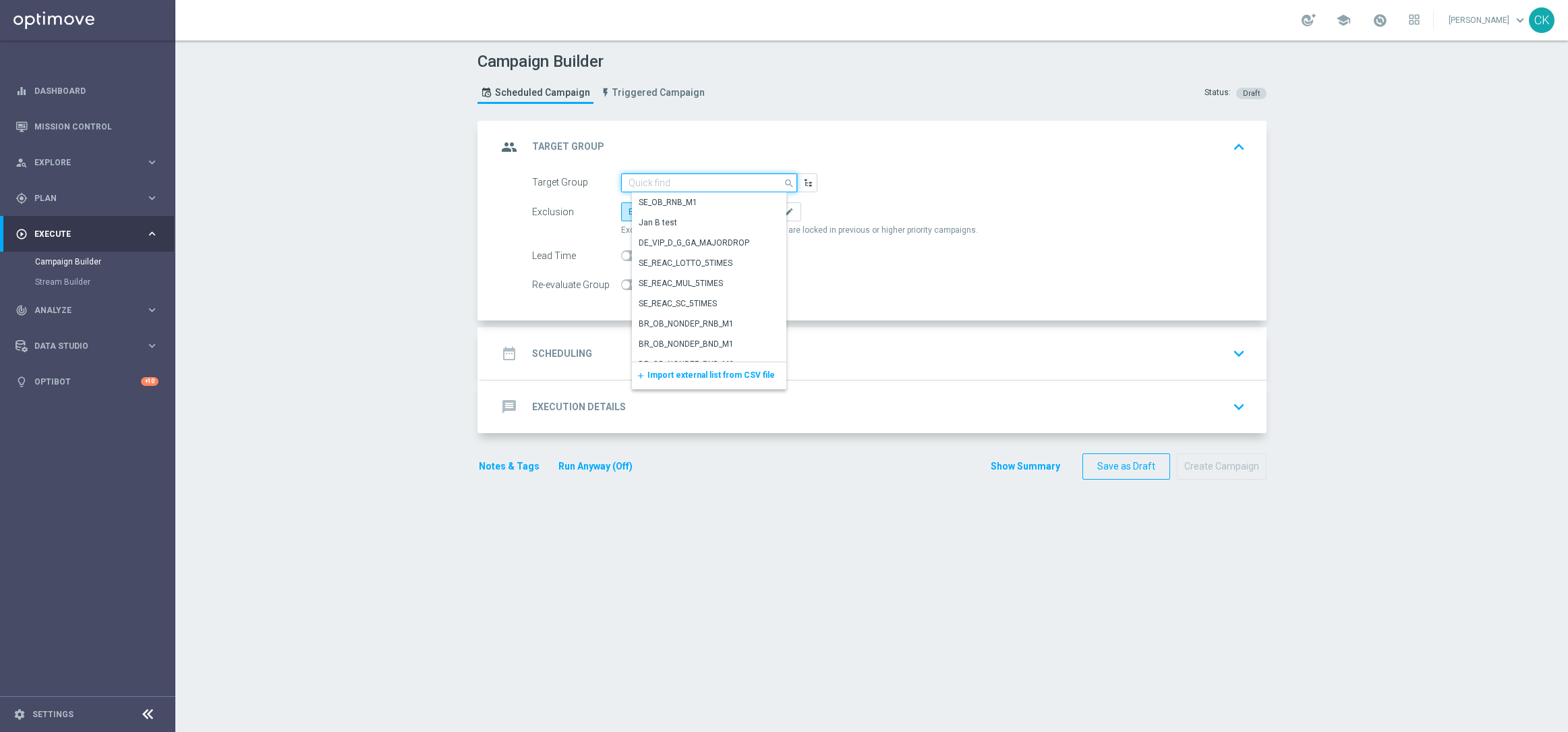
paste input "de_DE_TGT_NVIP_EM_TAC_MIX__ACTIVE_ALL_HIGHJACKPOT"
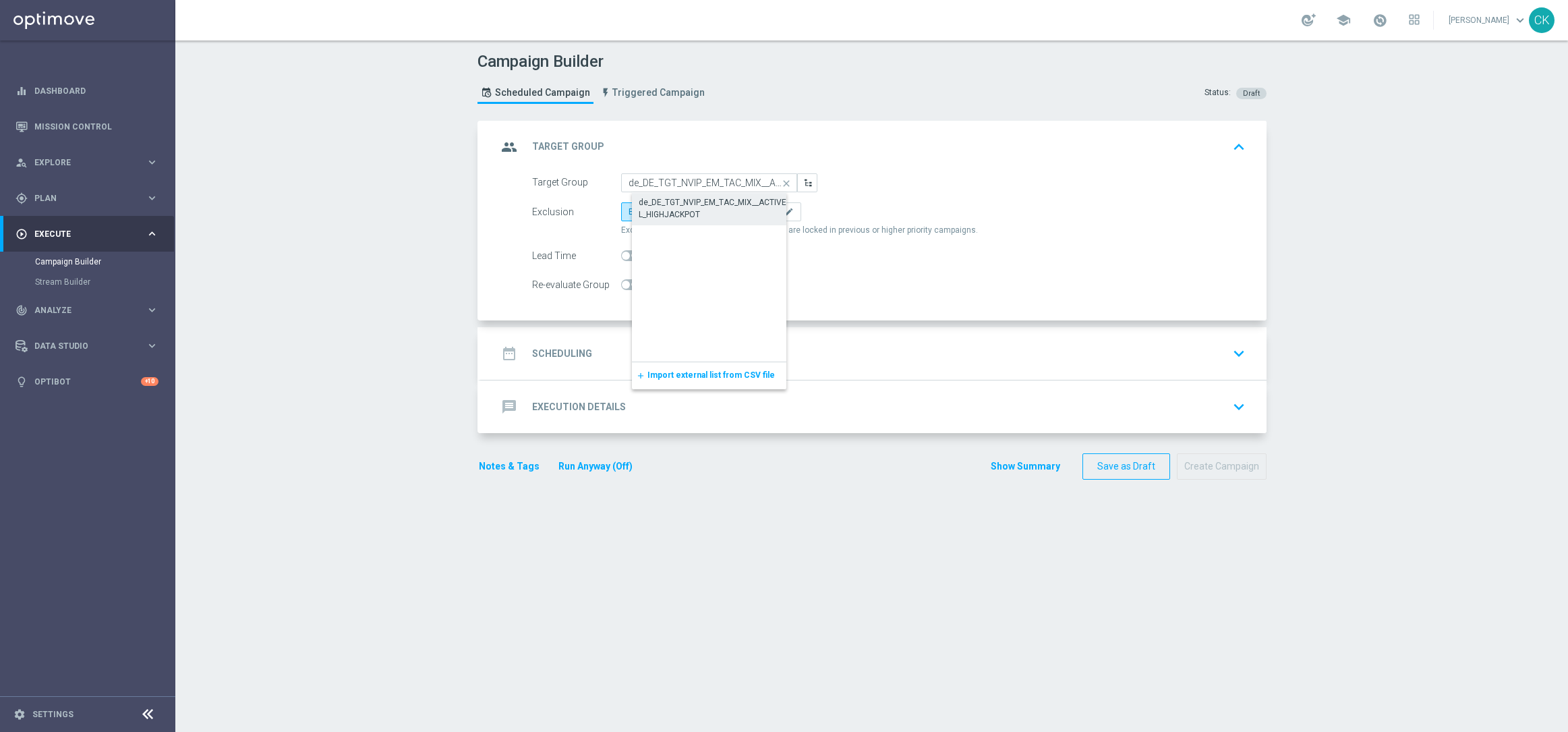
click at [682, 207] on div "de_DE_TGT_NVIP_EM_TAC_MIX__ACTIVE_ALL_HIGHJACKPOT" at bounding box center [719, 208] width 162 height 24
type input "de_DE_TGT_NVIP_EM_TAC_MIX__ACTIVE_ALL_HIGHJACKPOT"
click at [701, 207] on span "Include All" at bounding box center [704, 212] width 39 height 9
click at [693, 209] on input "Include All" at bounding box center [688, 213] width 9 height 9
radio input "true"
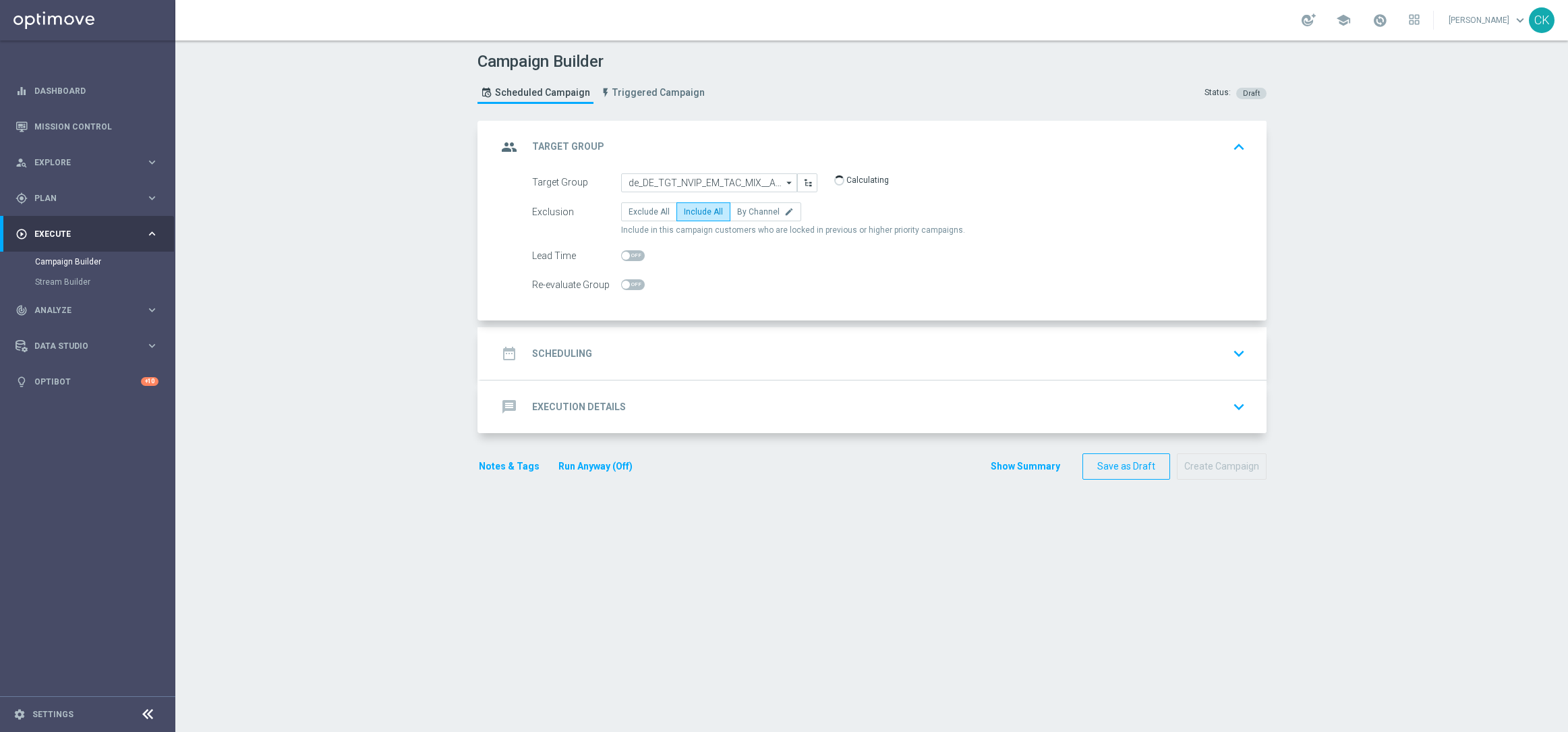
click at [624, 250] on span at bounding box center [633, 256] width 24 height 11
click at [624, 250] on input "checkbox" at bounding box center [633, 256] width 24 height 11
checkbox input "true"
click at [561, 347] on h2 "Scheduling" at bounding box center [562, 353] width 60 height 13
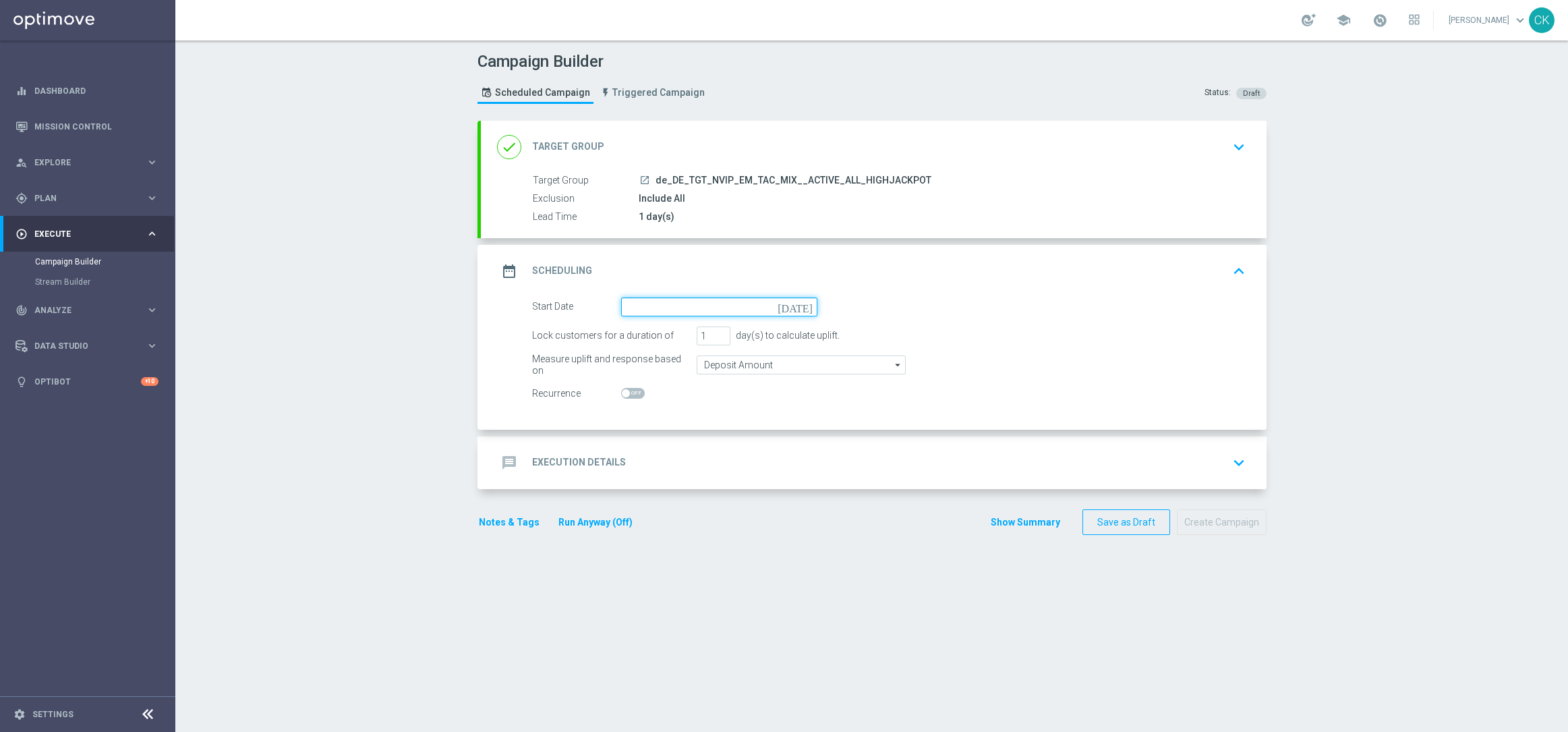
click at [705, 306] on input at bounding box center [719, 307] width 196 height 19
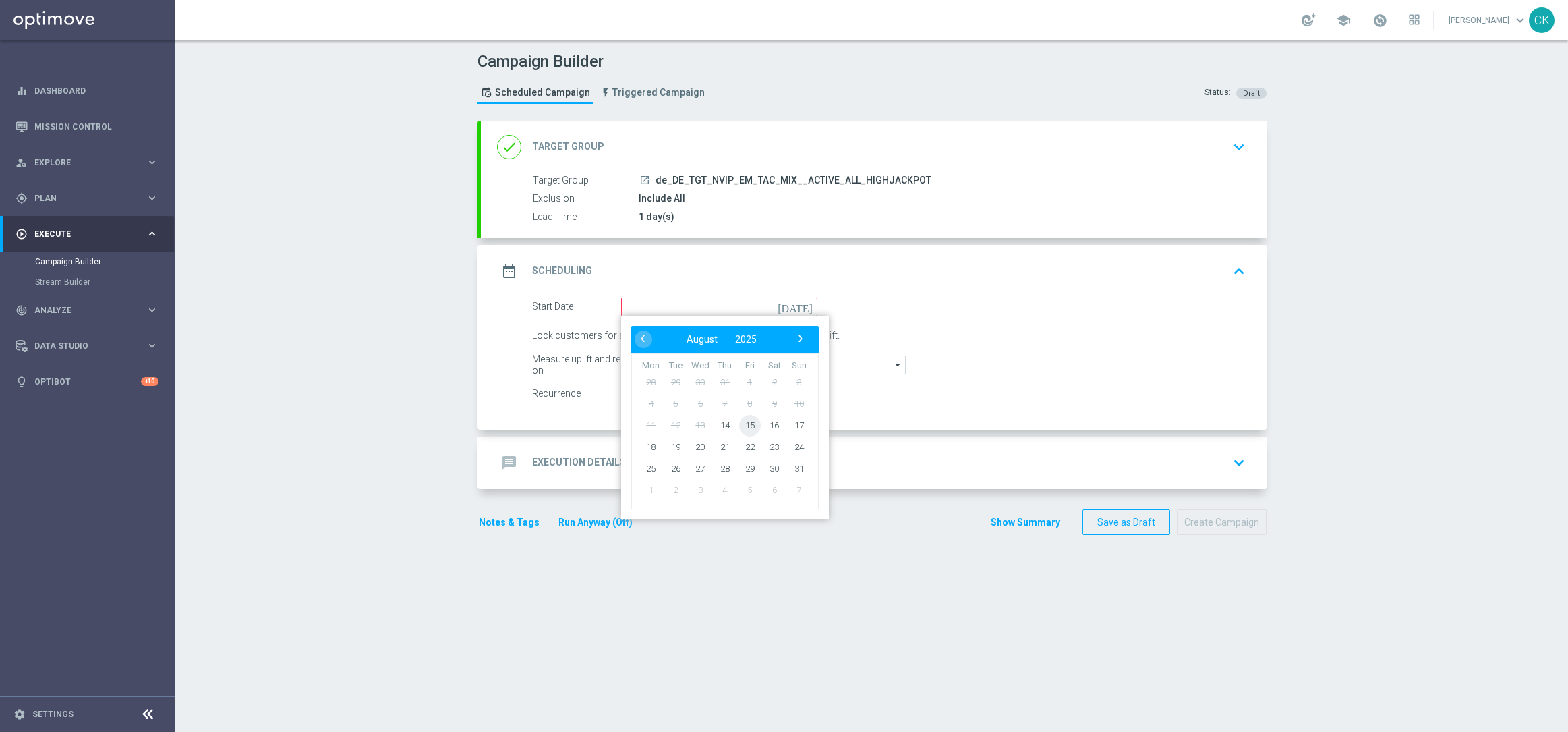
click at [745, 419] on span "15" at bounding box center [749, 424] width 21 height 21
type input "[DATE]"
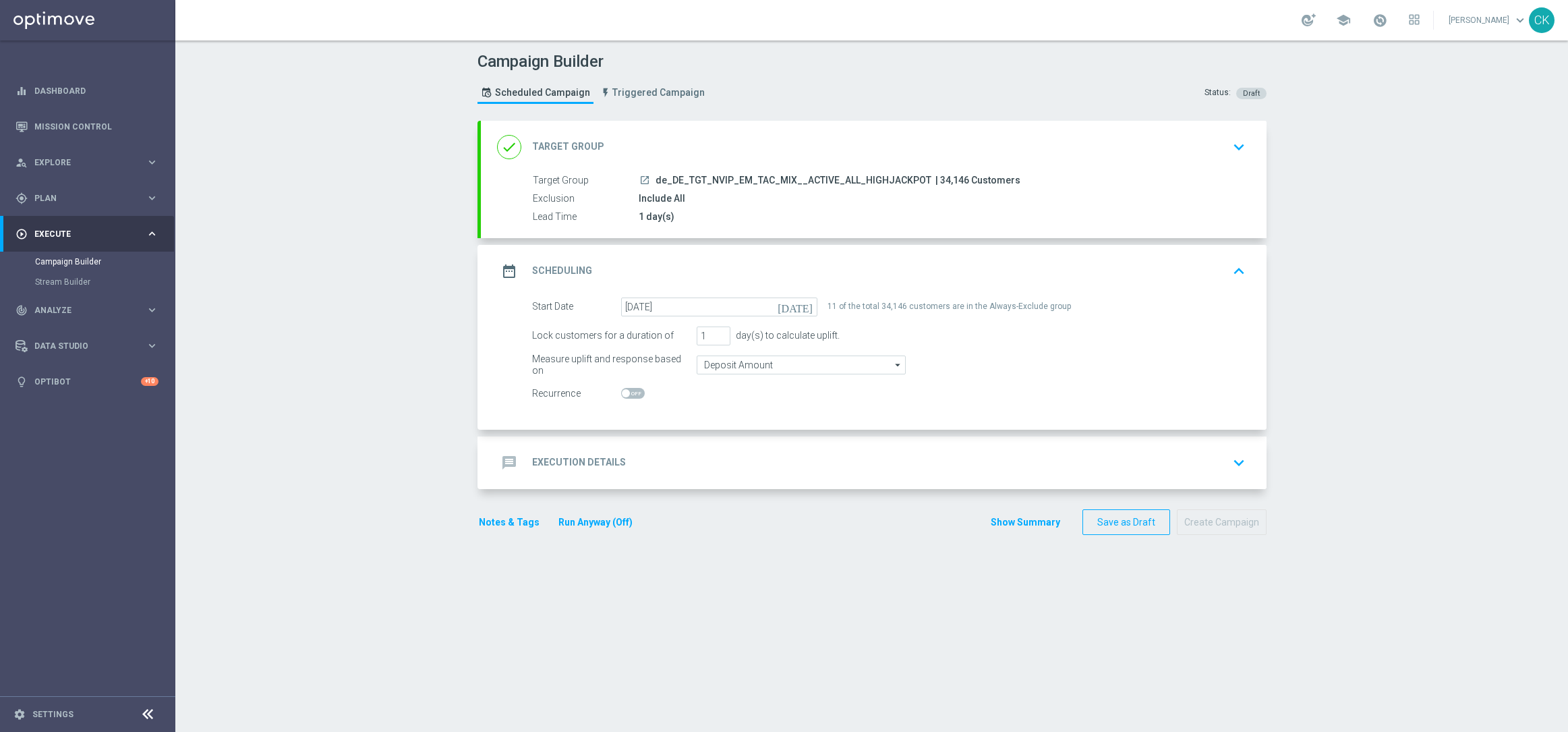
click at [558, 461] on h2 "Execution Details" at bounding box center [579, 462] width 94 height 13
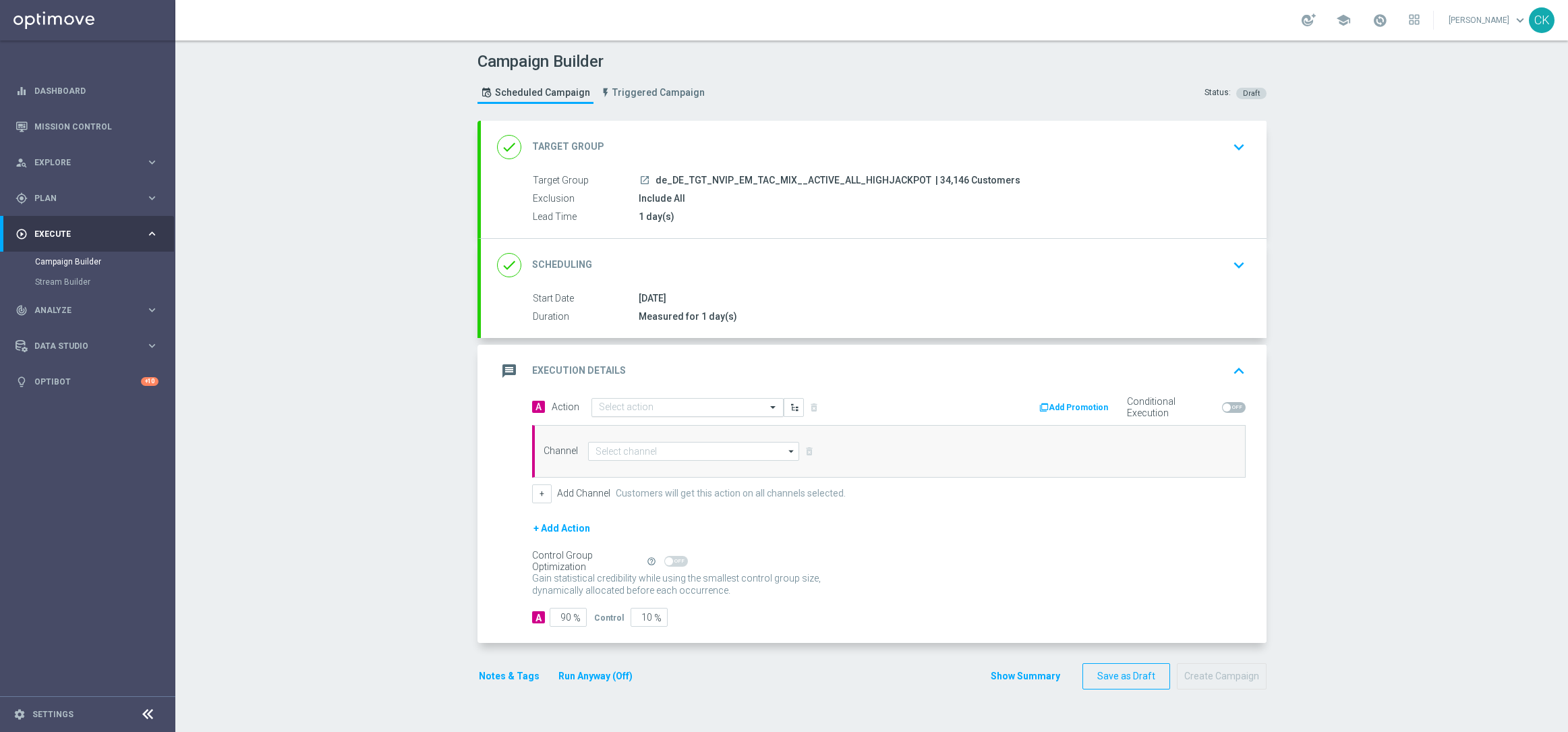
click at [643, 405] on input "text" at bounding box center [674, 408] width 150 height 12
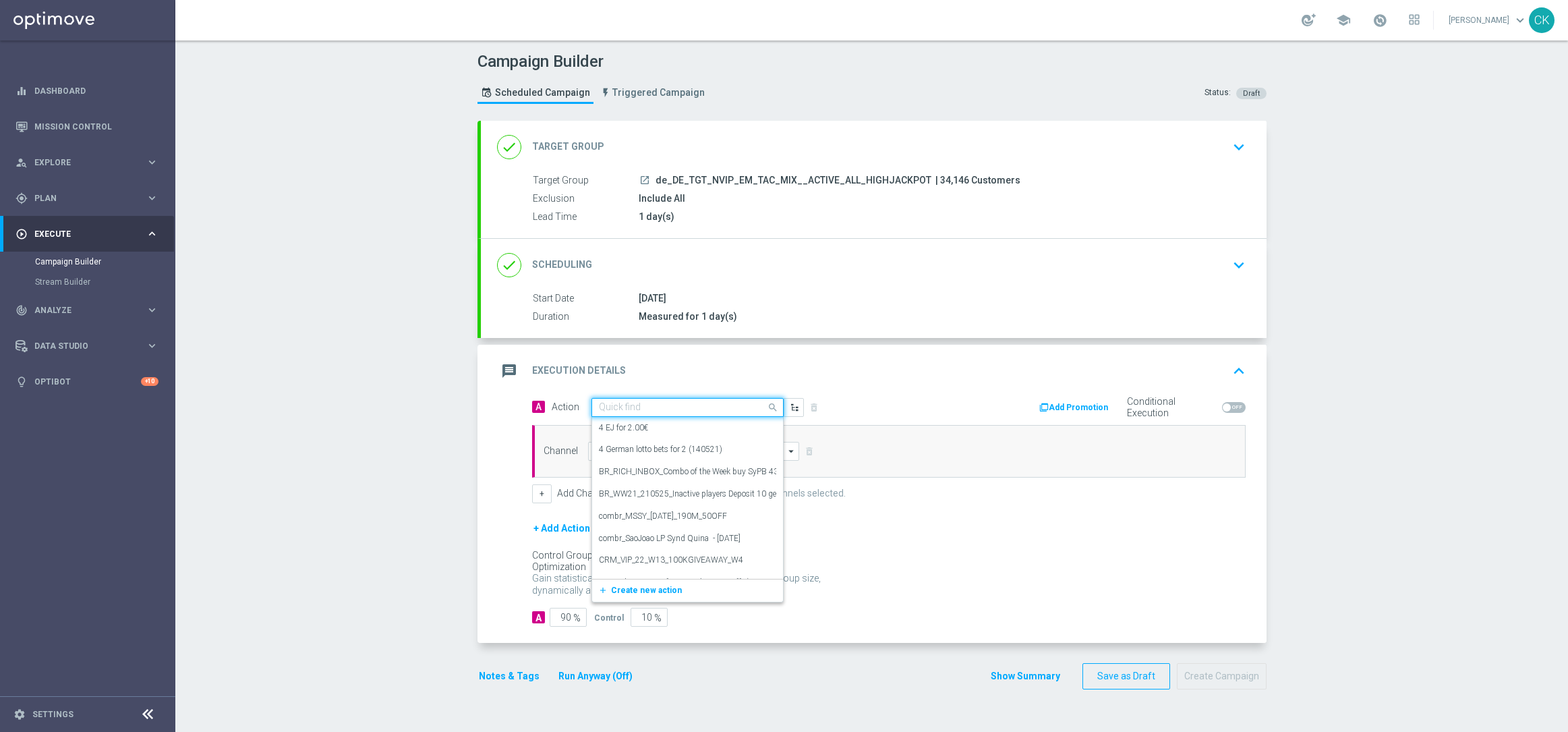
paste input "EuroMillions XL with 15% off"
type input "EuroMillions XL with 15% off"
click at [598, 450] on icon "add_new" at bounding box center [605, 449] width 13 height 9
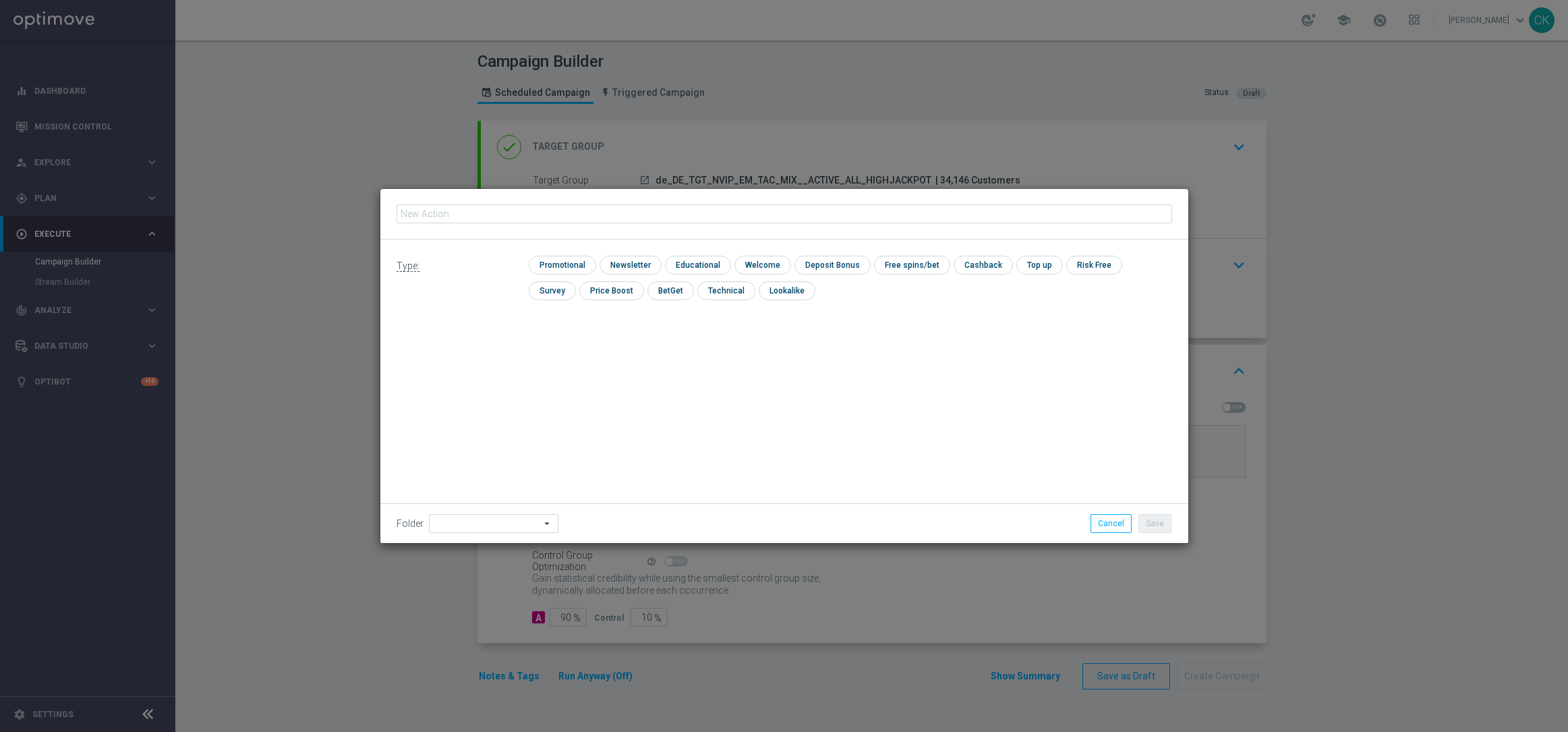
type input "EuroMillions XL with 15% off"
click at [574, 268] on input "checkbox" at bounding box center [560, 264] width 64 height 18
checkbox input "true"
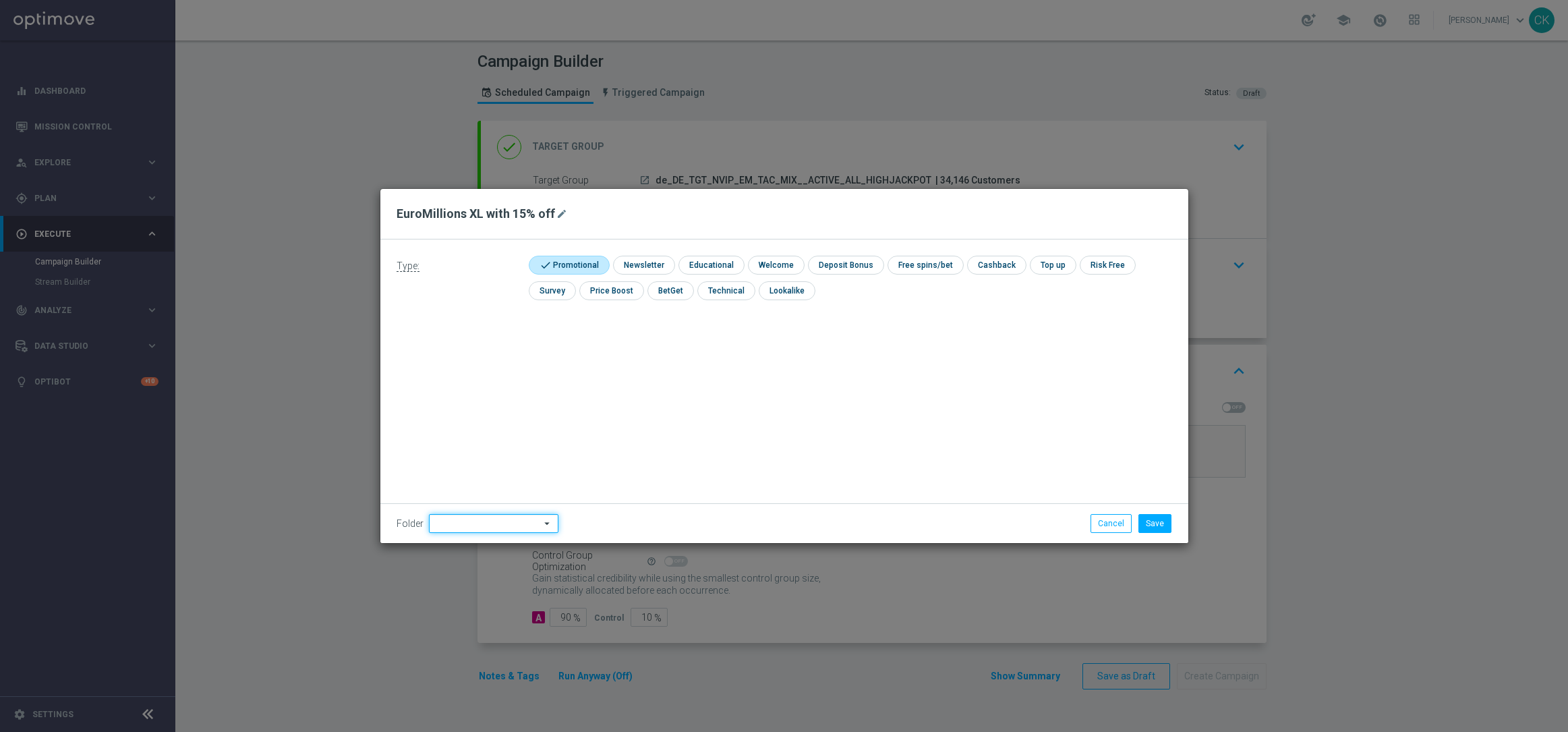
click at [473, 526] on input at bounding box center [494, 523] width 130 height 19
click at [460, 494] on div "DE" at bounding box center [493, 492] width 106 height 19
type input "DE"
click at [494, 439] on div "Type: check Promotional check Newsletter check Educational check Welcome check …" at bounding box center [784, 391] width 808 height 304
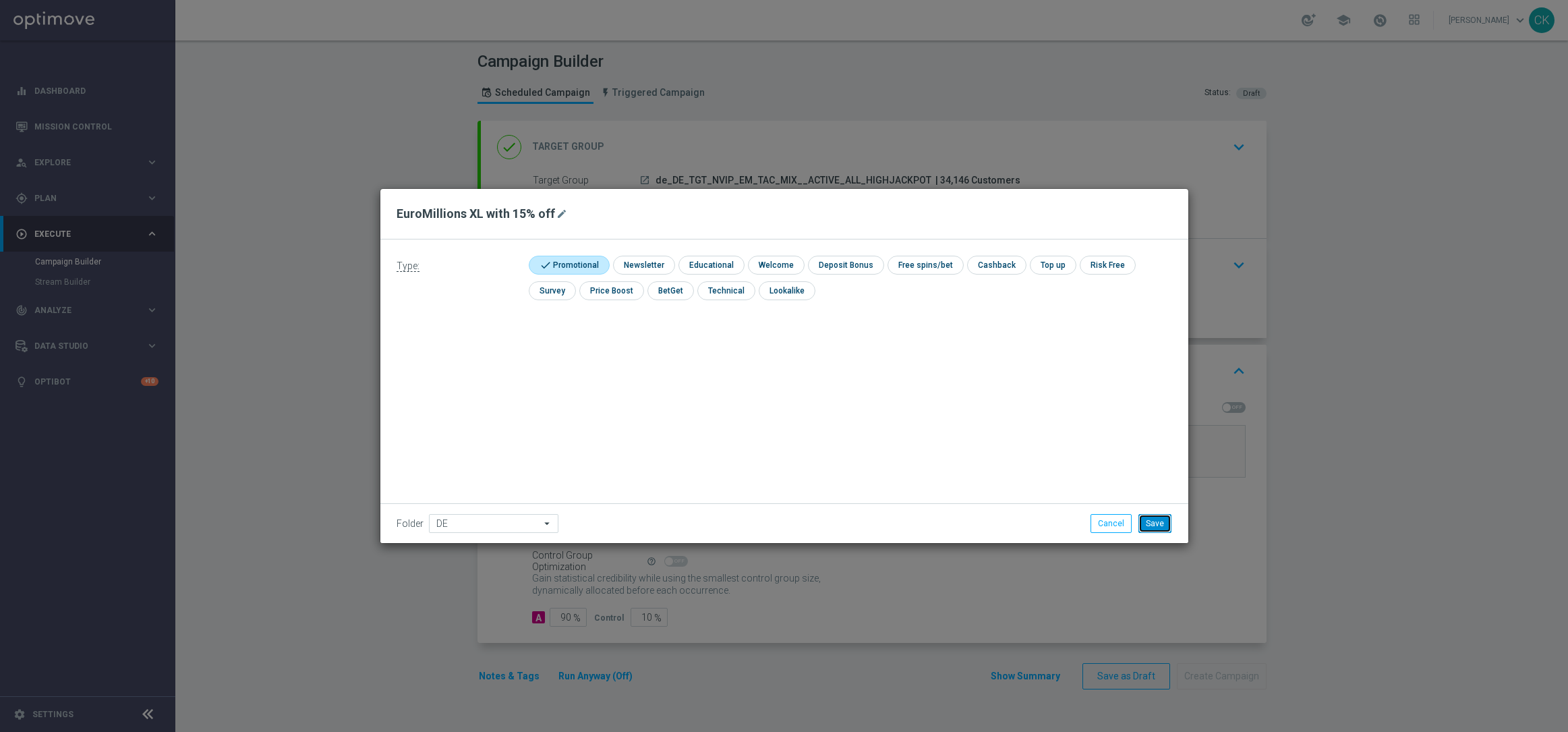
click at [1156, 530] on button "Save" at bounding box center [1155, 523] width 33 height 19
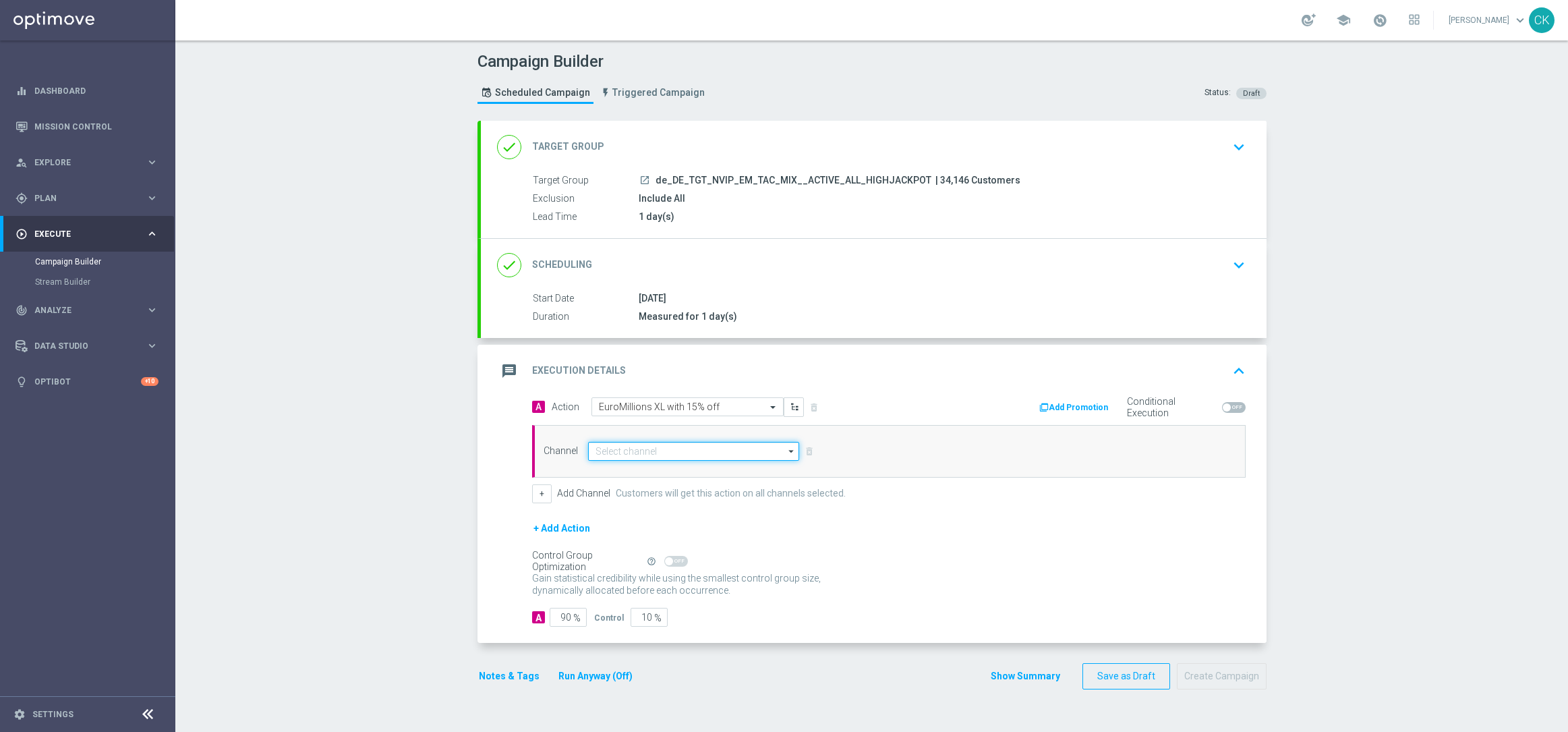
click at [622, 450] on input at bounding box center [693, 451] width 212 height 19
click at [648, 509] on div "Optimail" at bounding box center [699, 511] width 200 height 19
type input "Optimail"
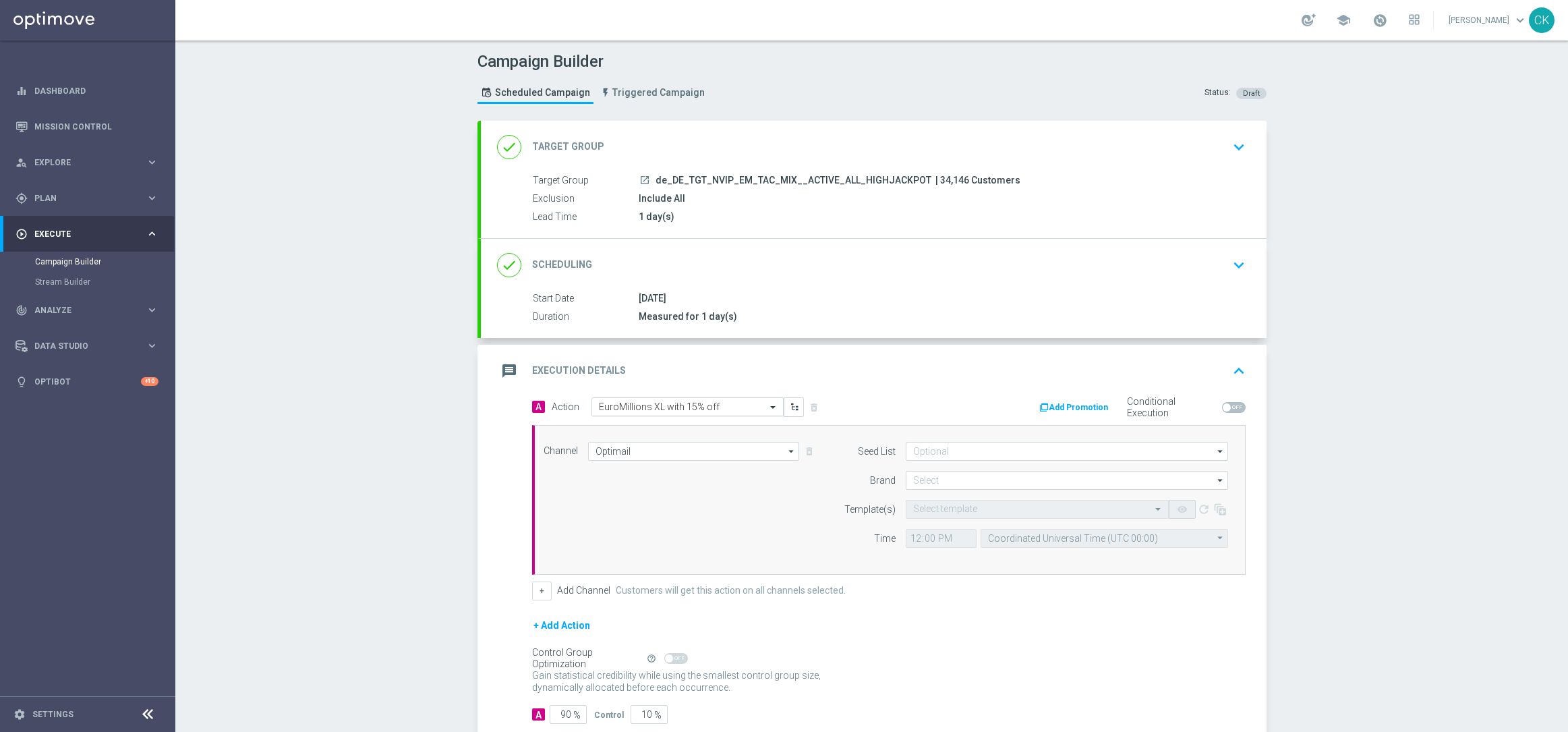
scroll to position [83, 0]
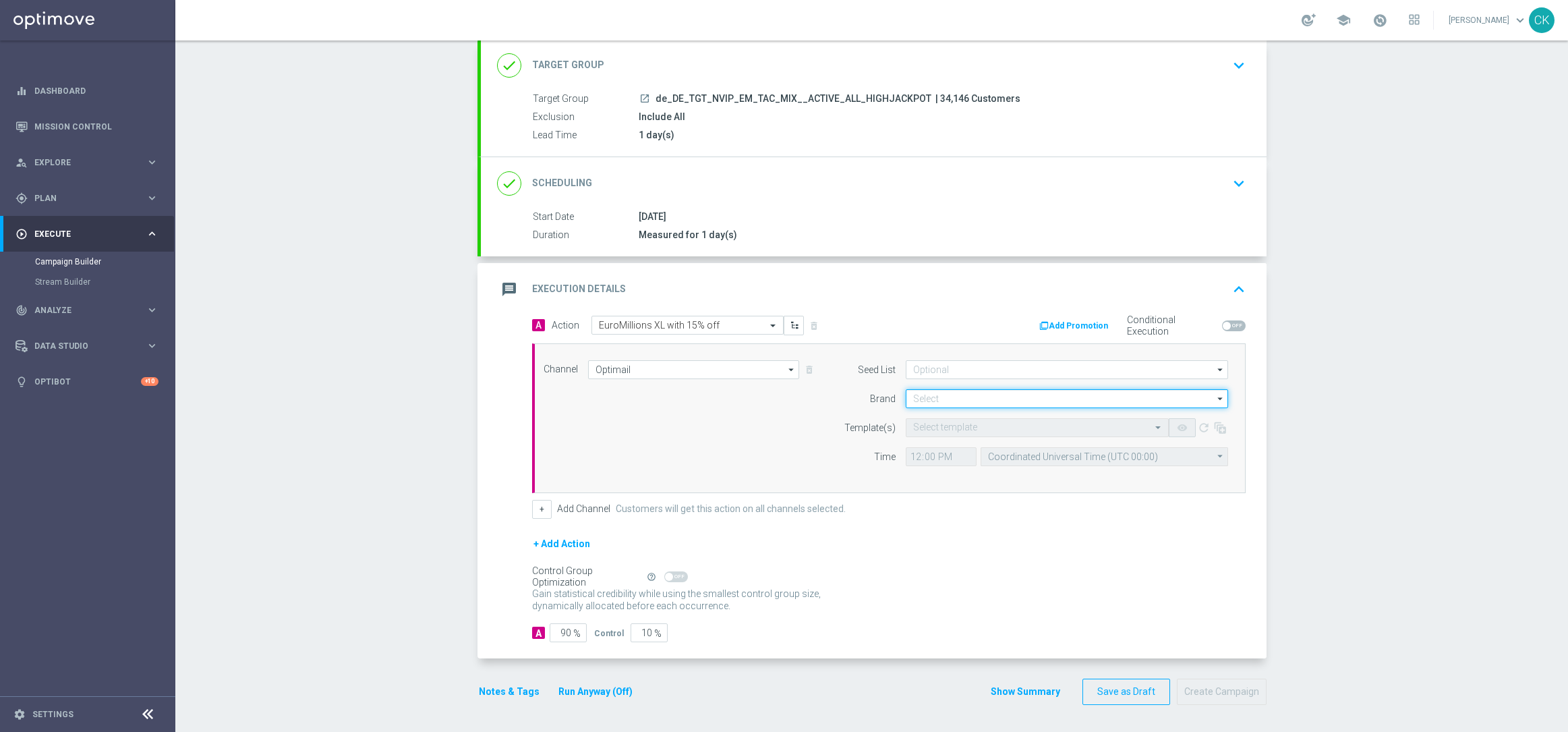
click at [910, 392] on input at bounding box center [1067, 398] width 323 height 19
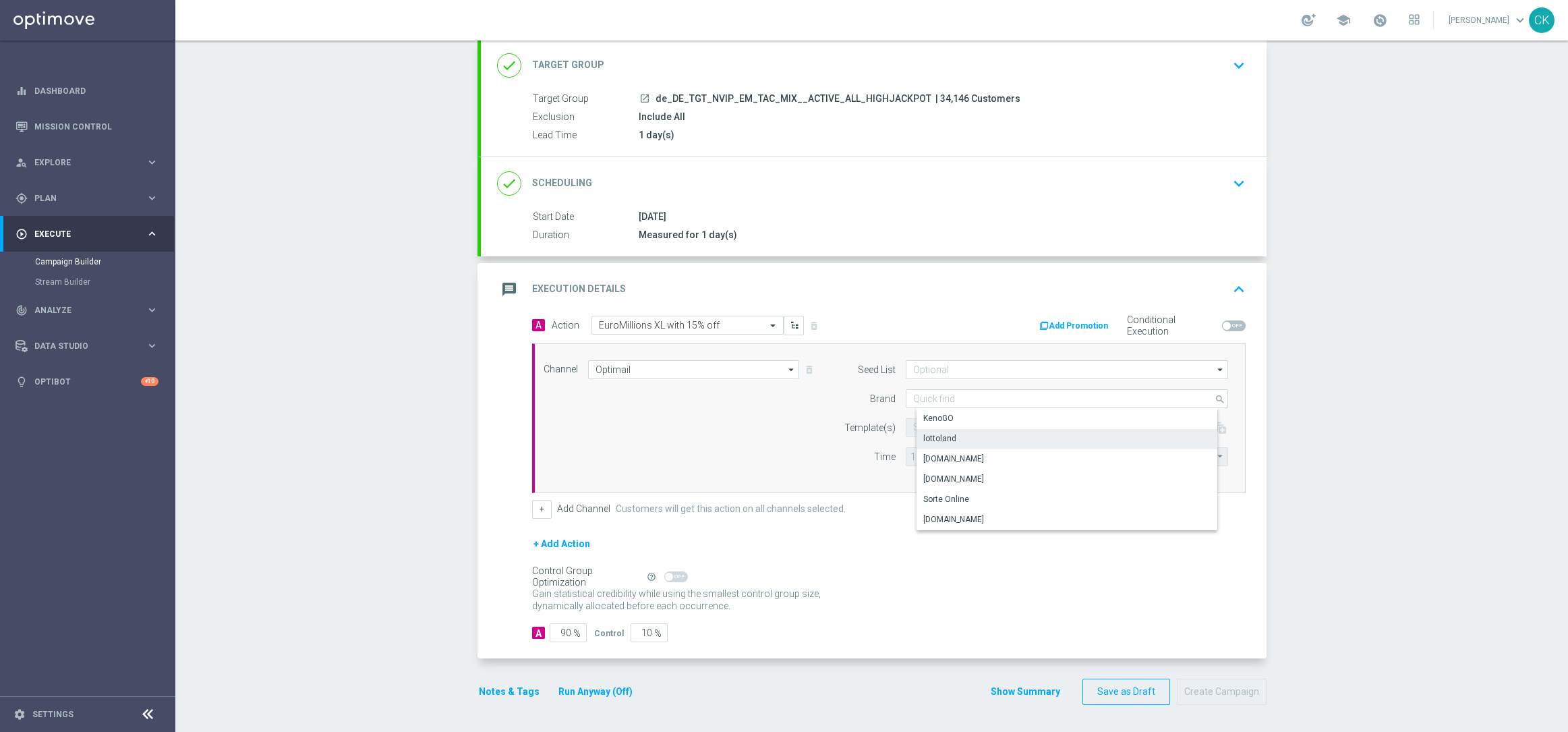
click at [992, 433] on div "lottoland" at bounding box center [1078, 438] width 323 height 19
type input "lottoland"
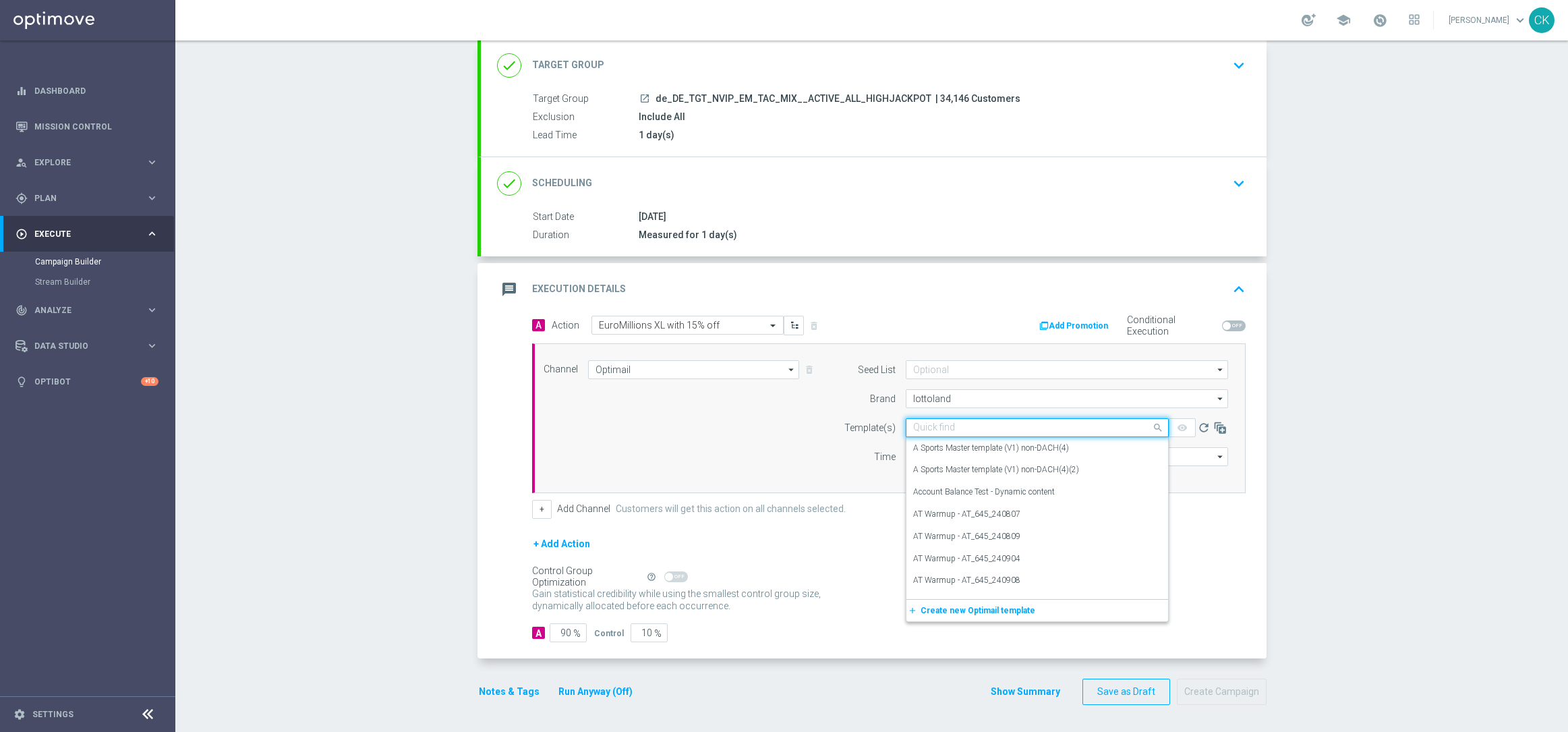
click at [954, 427] on input "text" at bounding box center [1023, 427] width 221 height 12
paste input "DE_REG__EM_250815__NVIP_EMA_TAC_LT"
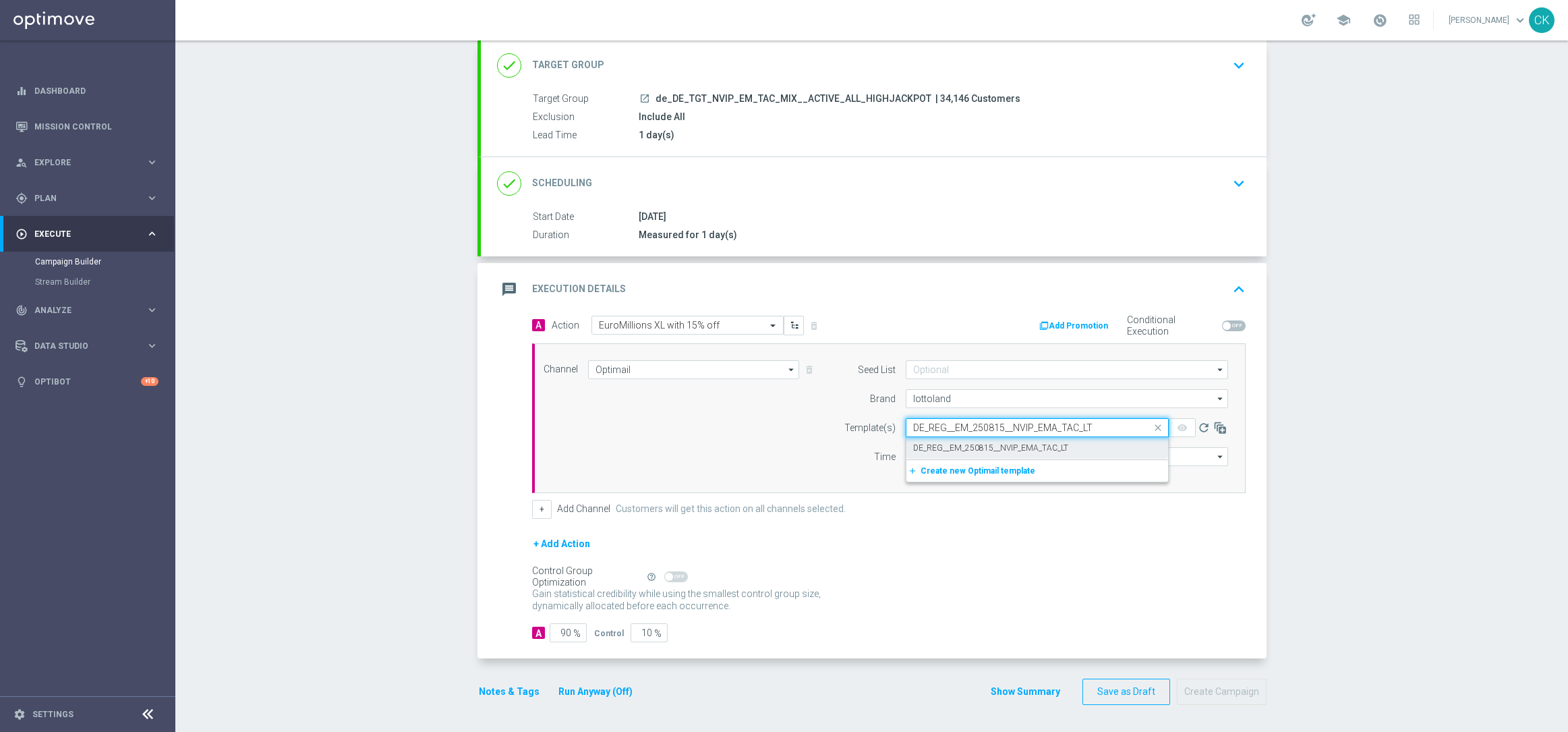
click at [945, 438] on div "DE_REG__EM_250815__NVIP_EMA_TAC_LT" at bounding box center [1037, 448] width 248 height 22
type input "DE_REG__EM_250815__NVIP_EMA_TAC_LT"
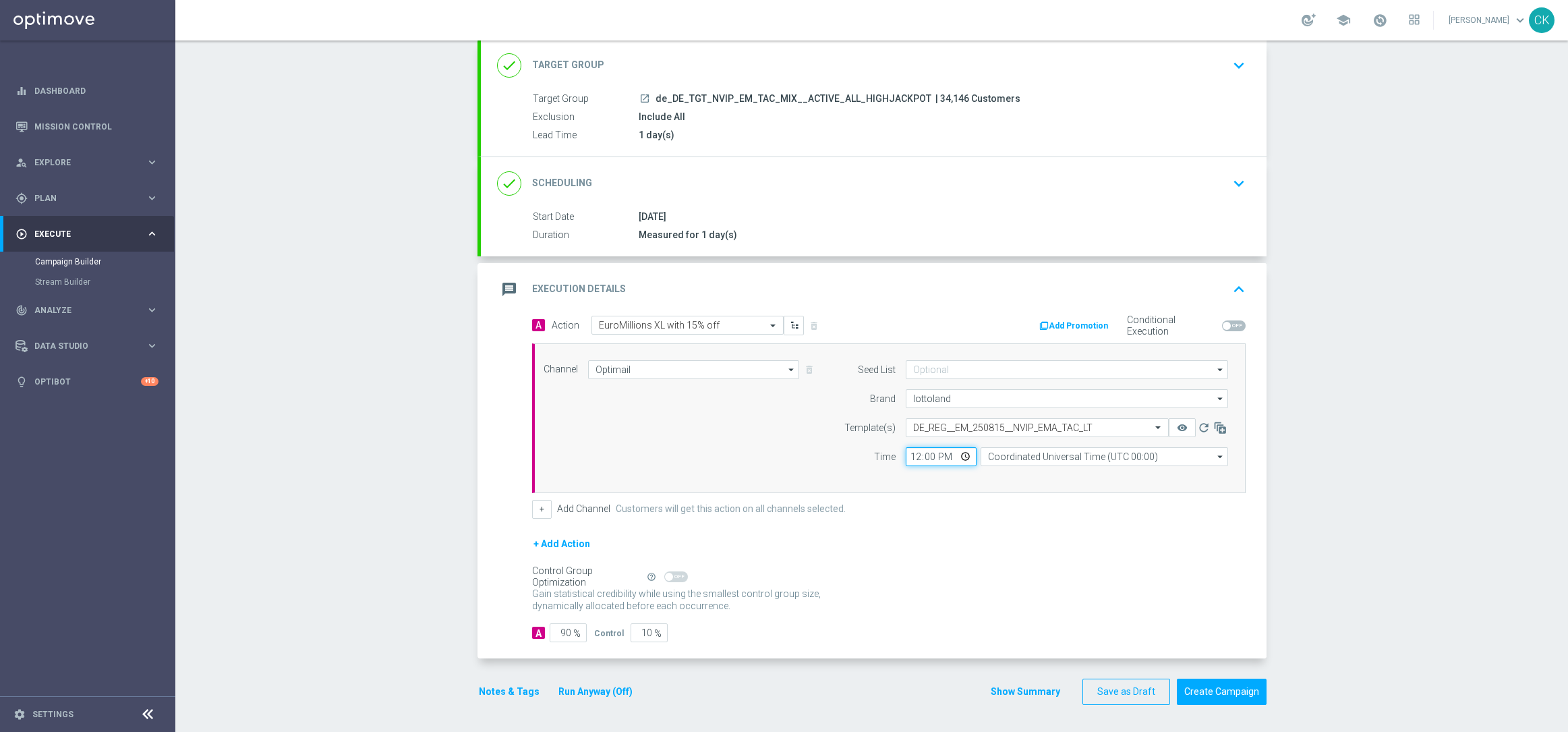
click at [907, 453] on input "12:00" at bounding box center [941, 457] width 71 height 19
type input "06:00"
click at [1082, 455] on input "Coordinated Universal Time (UTC 00:00)" at bounding box center [1104, 457] width 247 height 19
click at [1102, 474] on div "Central European Time ([GEOGRAPHIC_DATA]) (UTC +02:00)" at bounding box center [1108, 475] width 220 height 12
type input "Central European Time ([GEOGRAPHIC_DATA]) (UTC +02:00)"
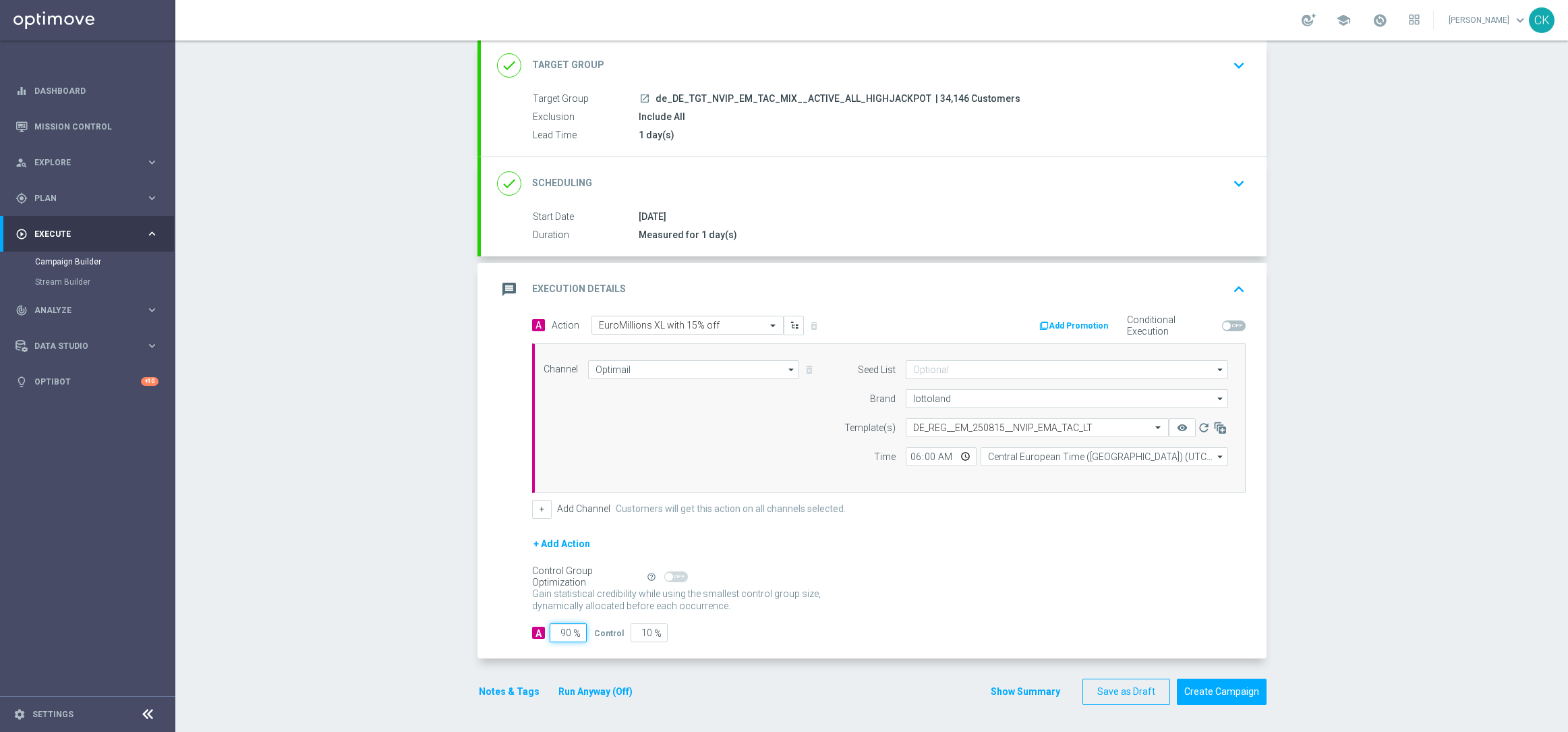
click at [563, 631] on input "90" at bounding box center [568, 633] width 37 height 19
type input "9"
type input "91"
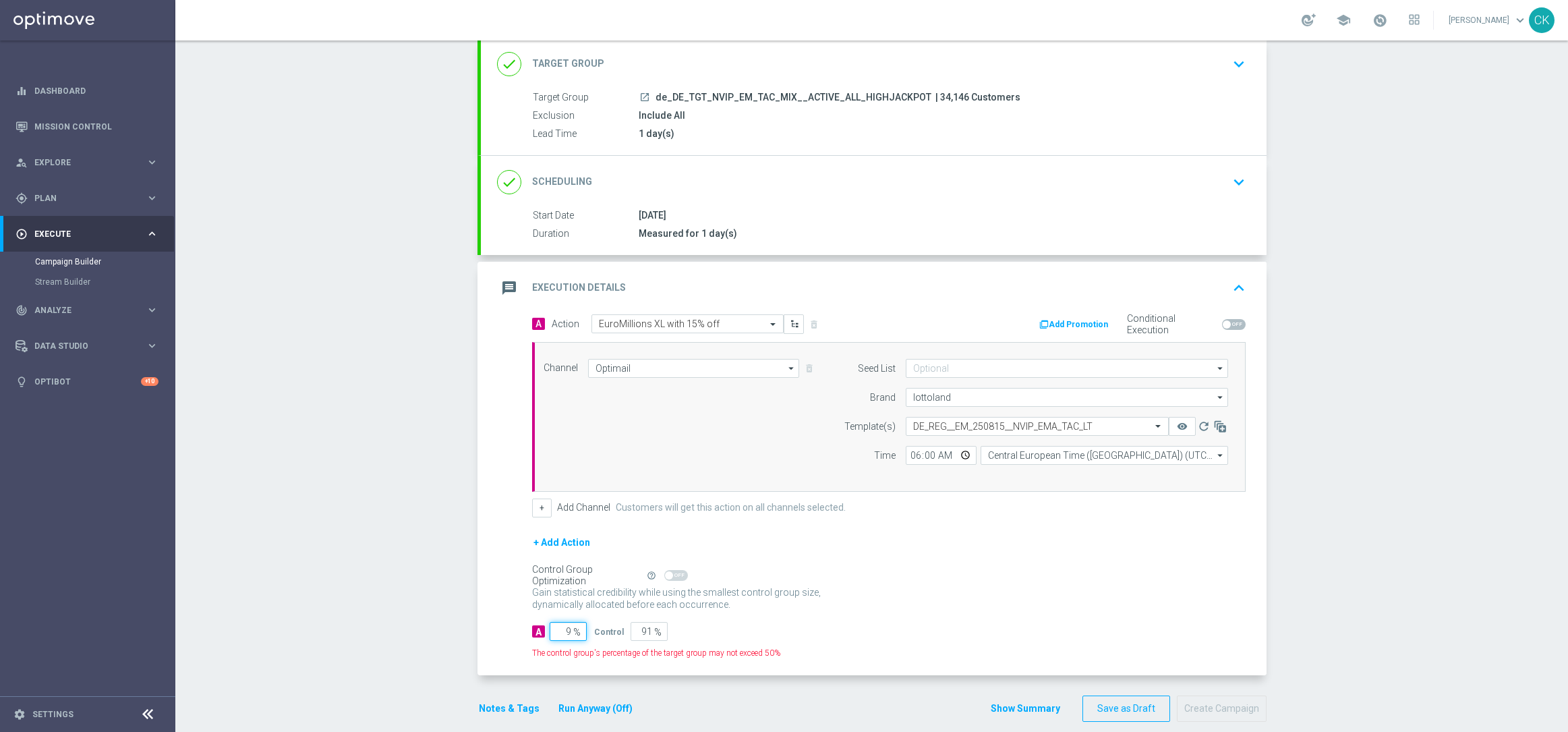
type input "98"
type input "2"
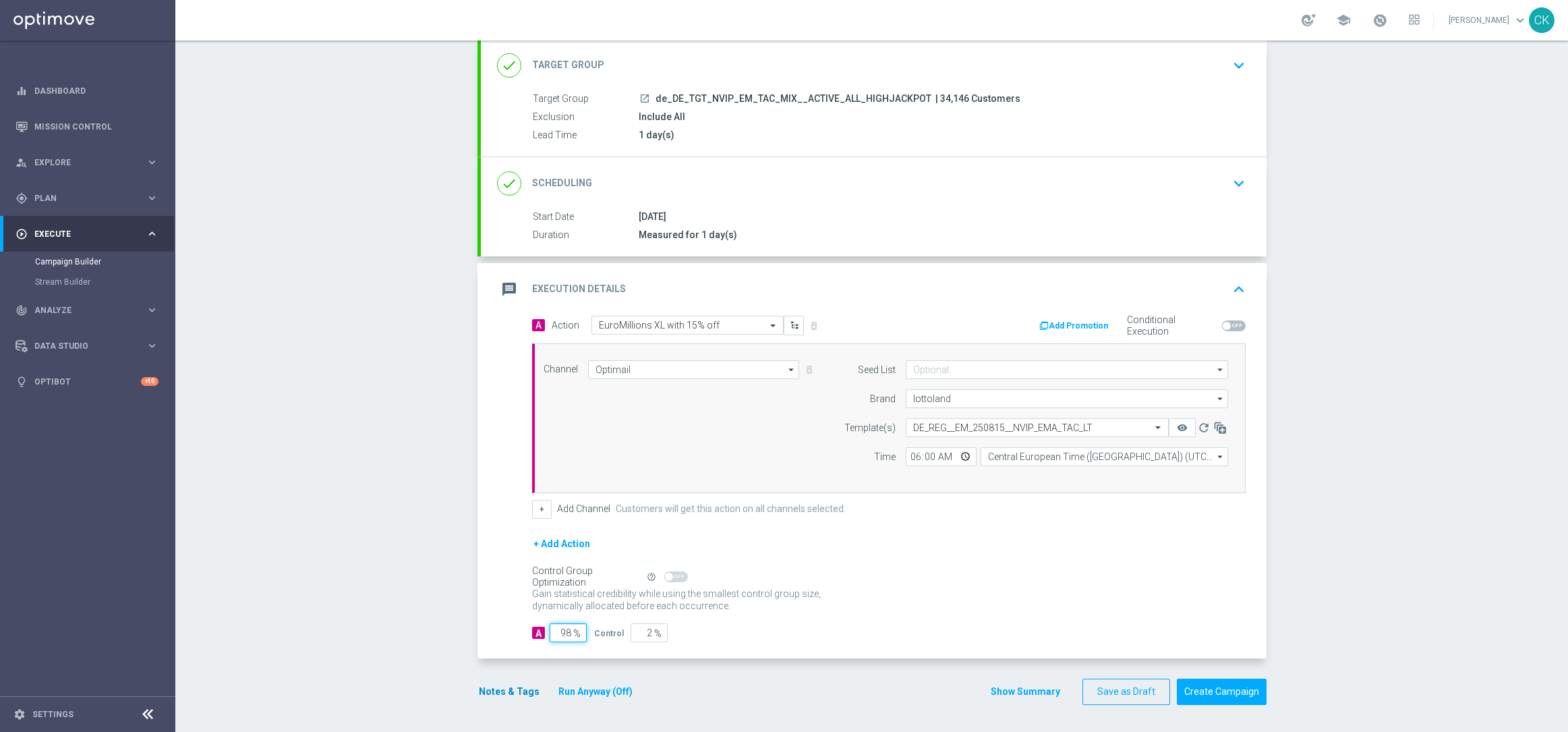
type input "98"
click at [504, 693] on button "Notes & Tags" at bounding box center [509, 691] width 64 height 17
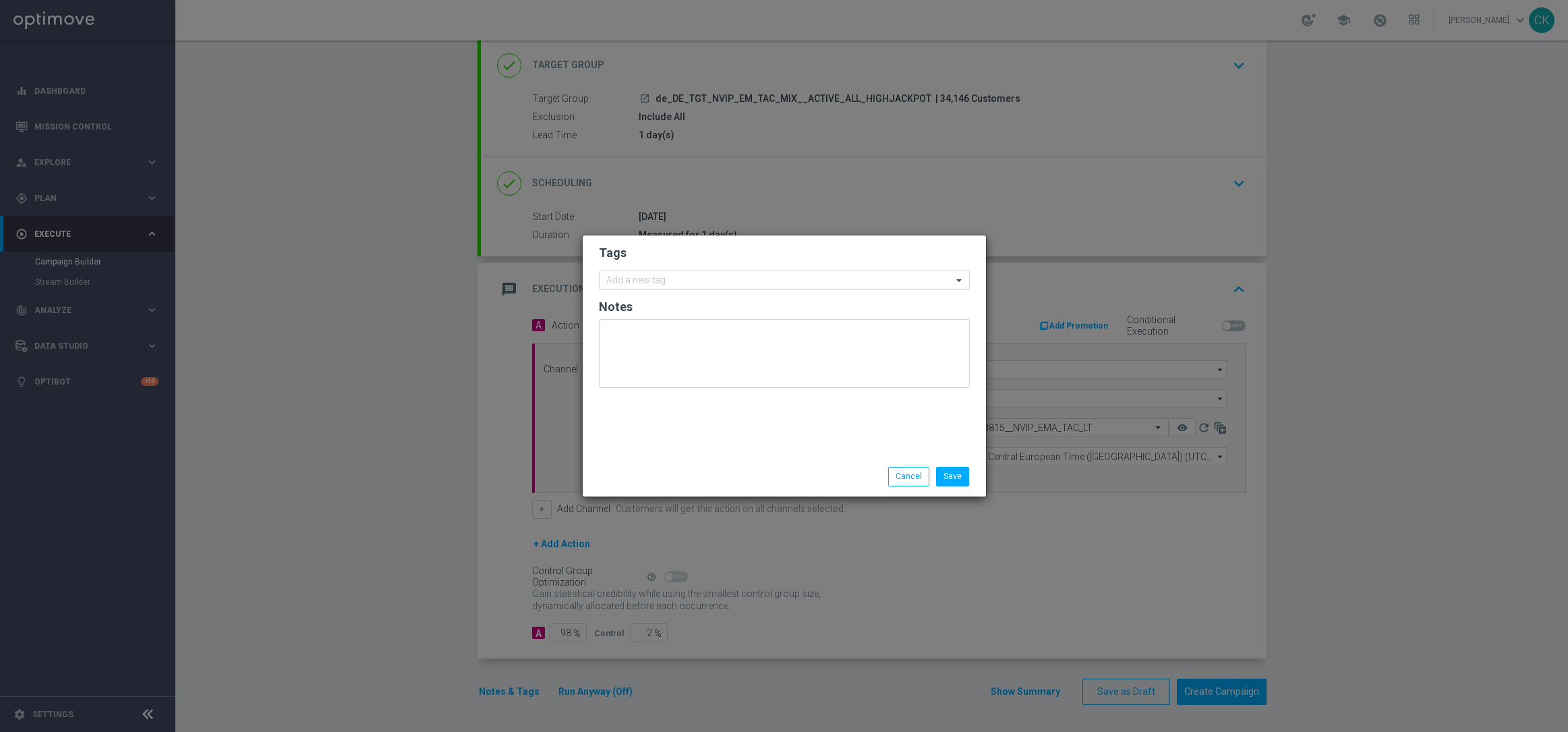
click at [652, 276] on input "text" at bounding box center [779, 281] width 346 height 12
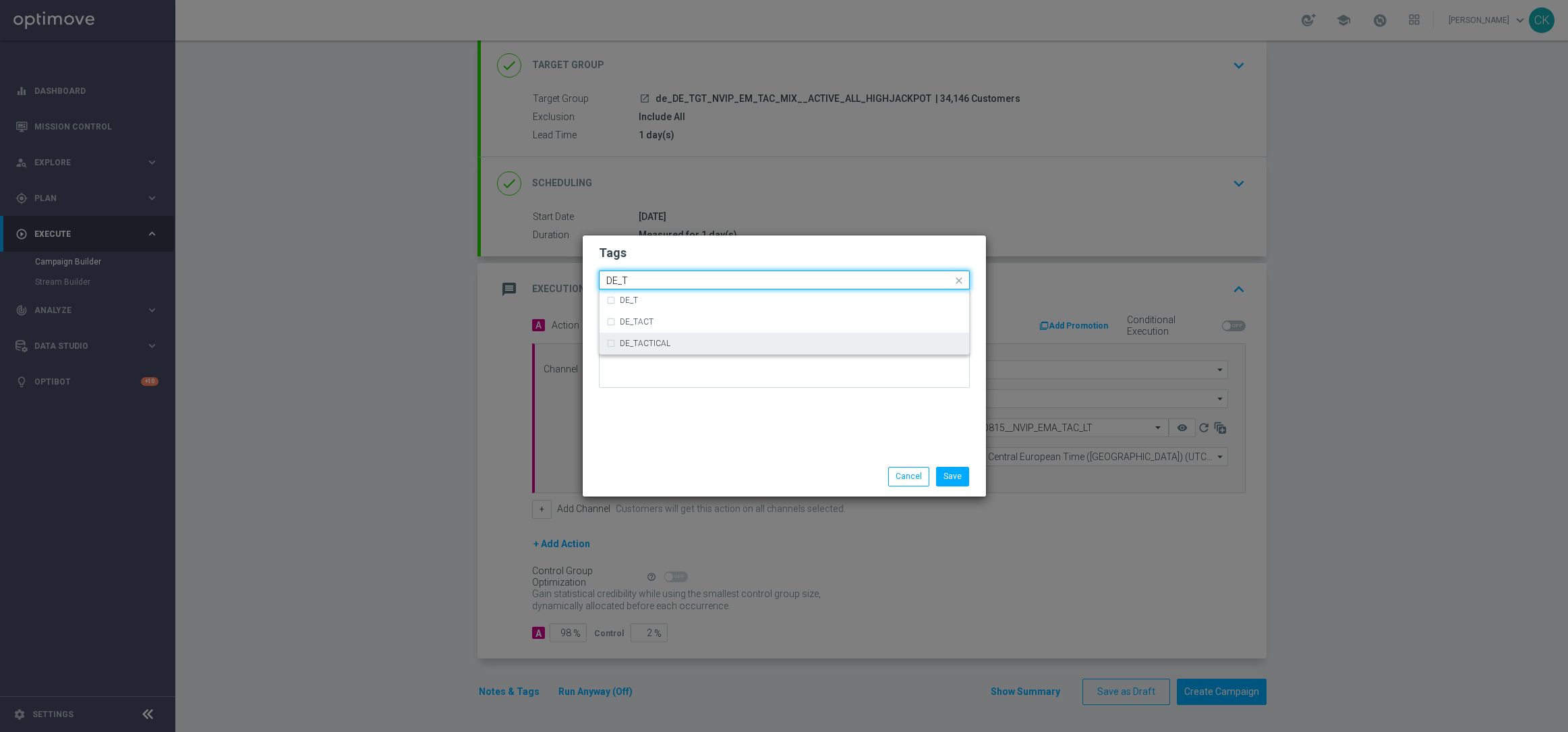
click at [659, 349] on div "DE_TACTICAL" at bounding box center [784, 342] width 356 height 21
type input "DE_T"
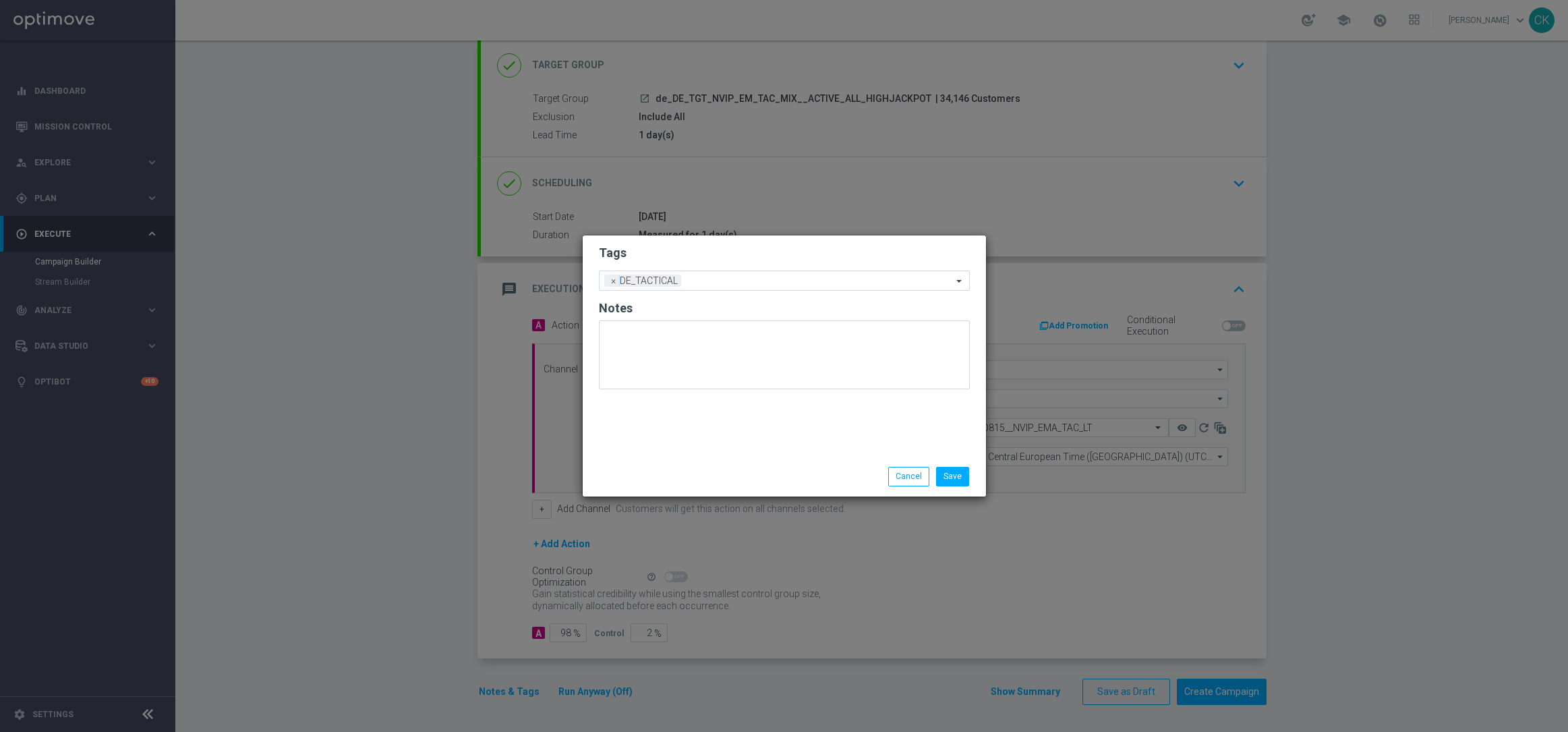
click at [682, 461] on div "Save Cancel" at bounding box center [784, 476] width 403 height 39
click at [955, 479] on button "Save" at bounding box center [952, 476] width 33 height 19
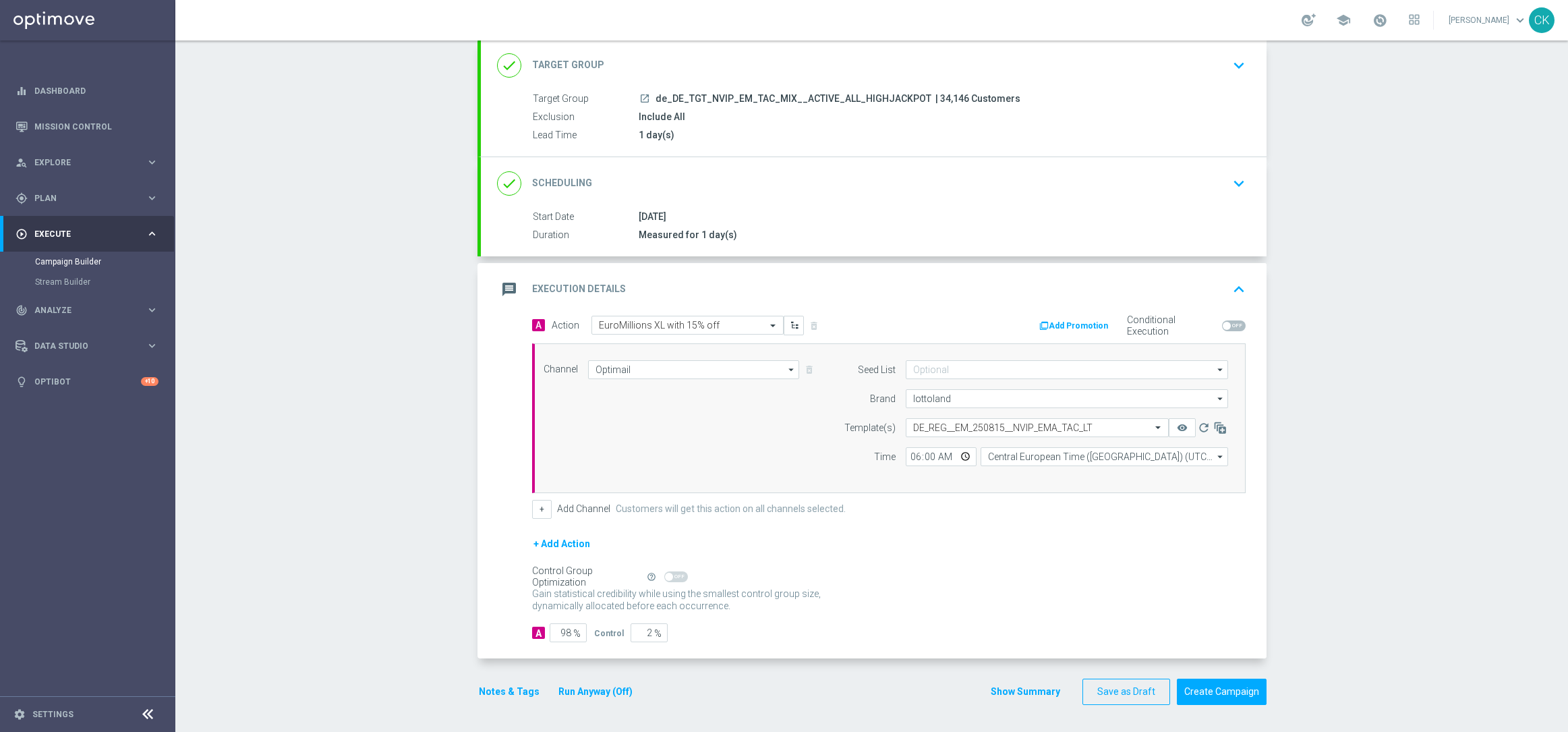
click at [486, 693] on button "Notes & Tags" at bounding box center [509, 691] width 64 height 17
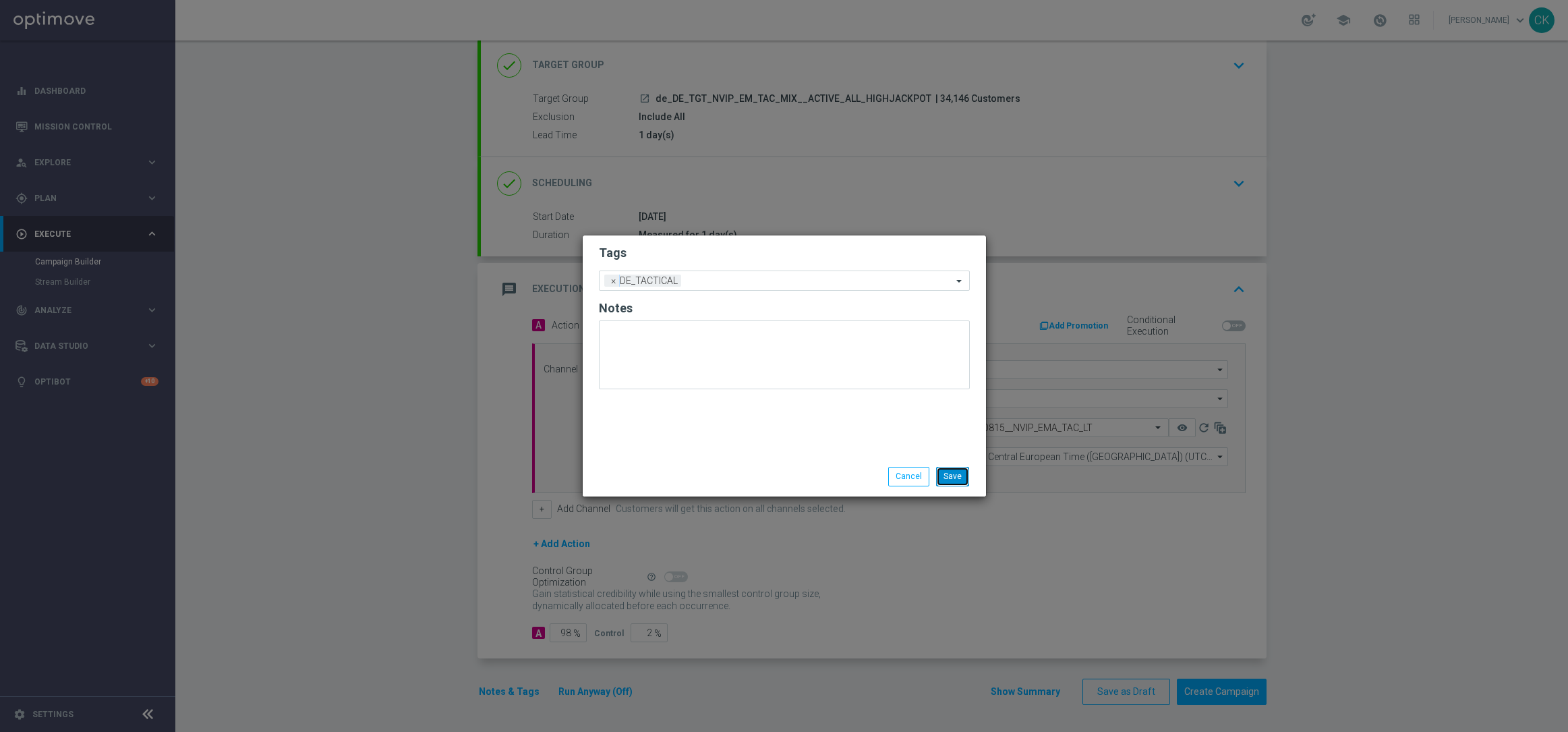
click at [962, 476] on button "Save" at bounding box center [952, 476] width 33 height 19
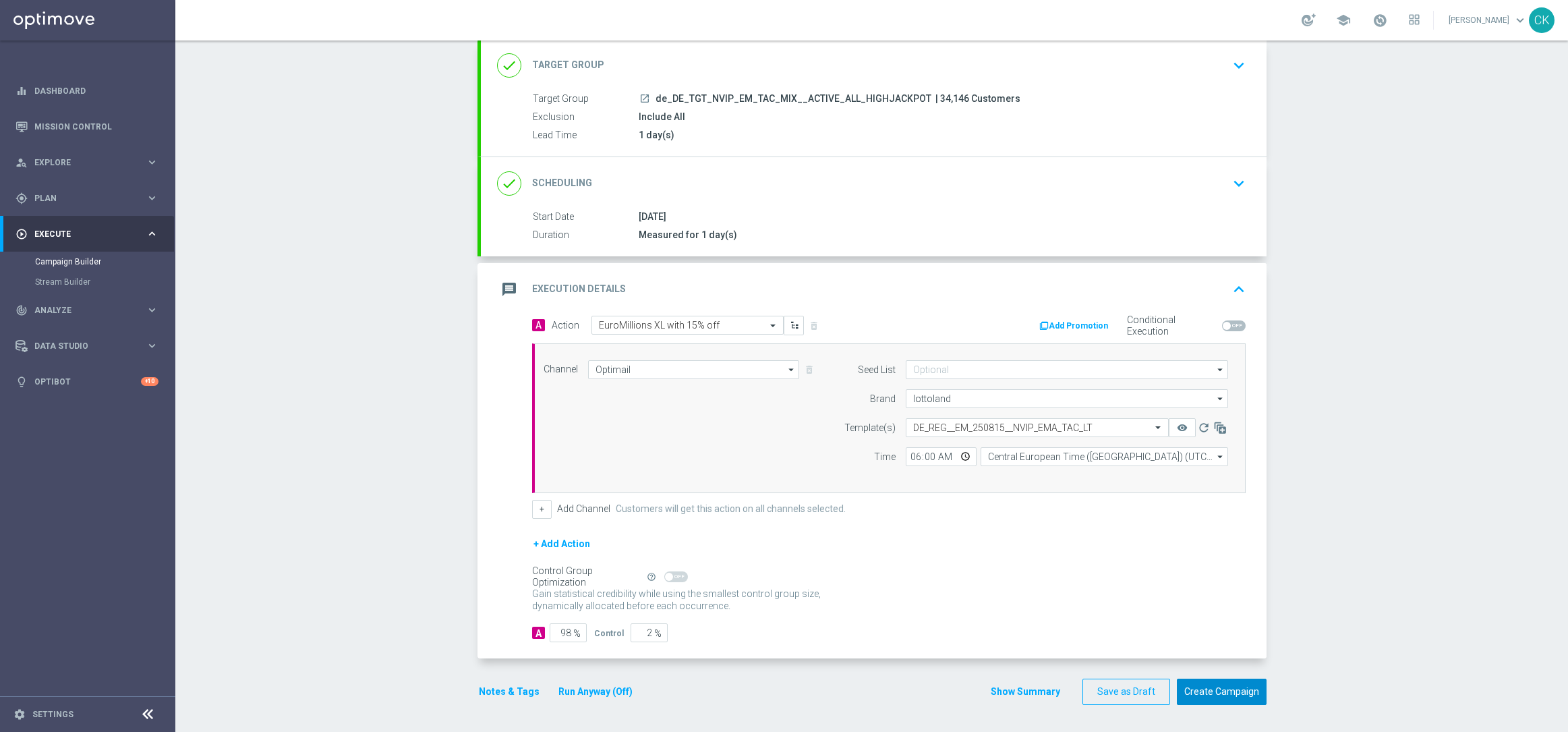
click at [1219, 692] on button "Create Campaign" at bounding box center [1222, 691] width 90 height 26
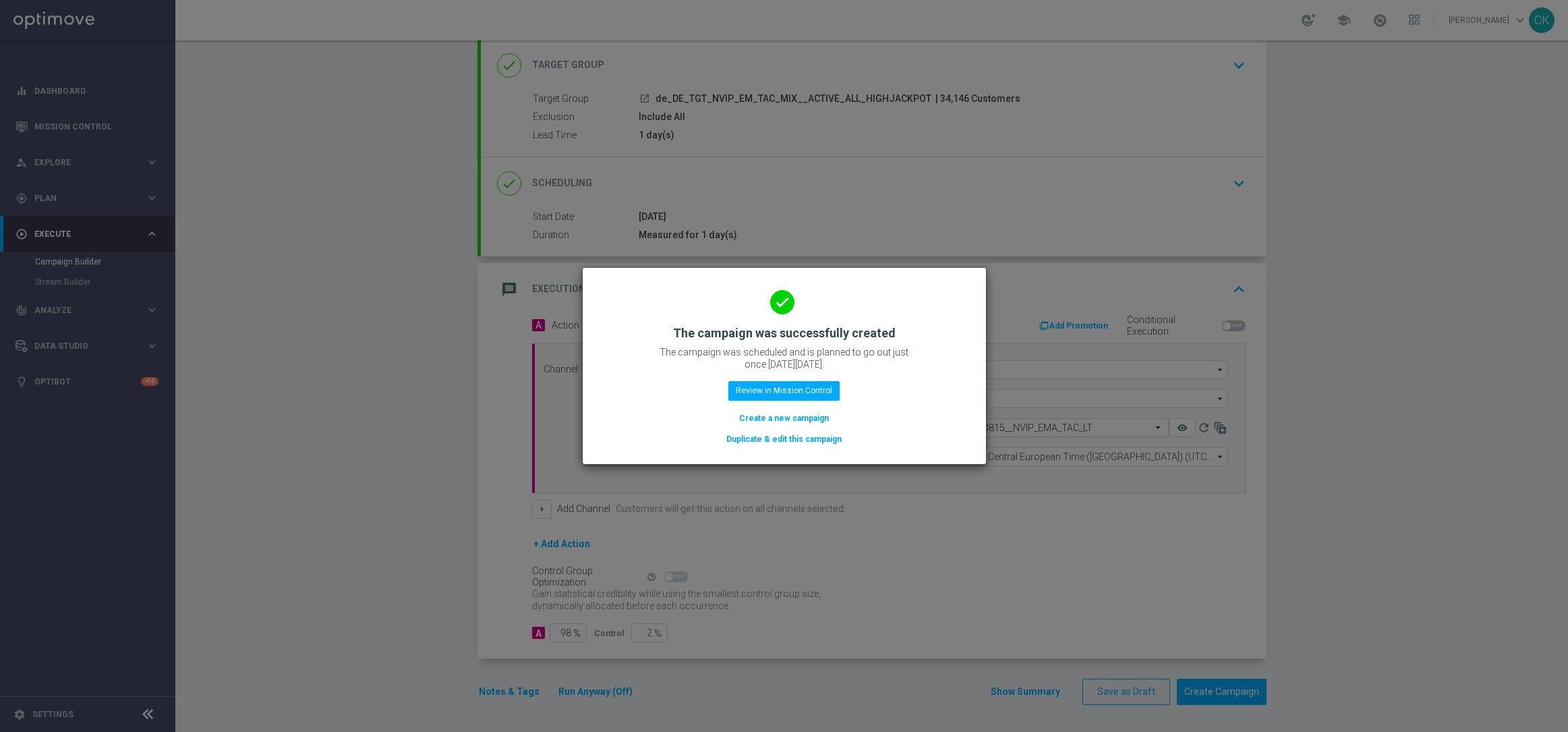
click at [766, 416] on button "Create a new campaign" at bounding box center [783, 418] width 92 height 15
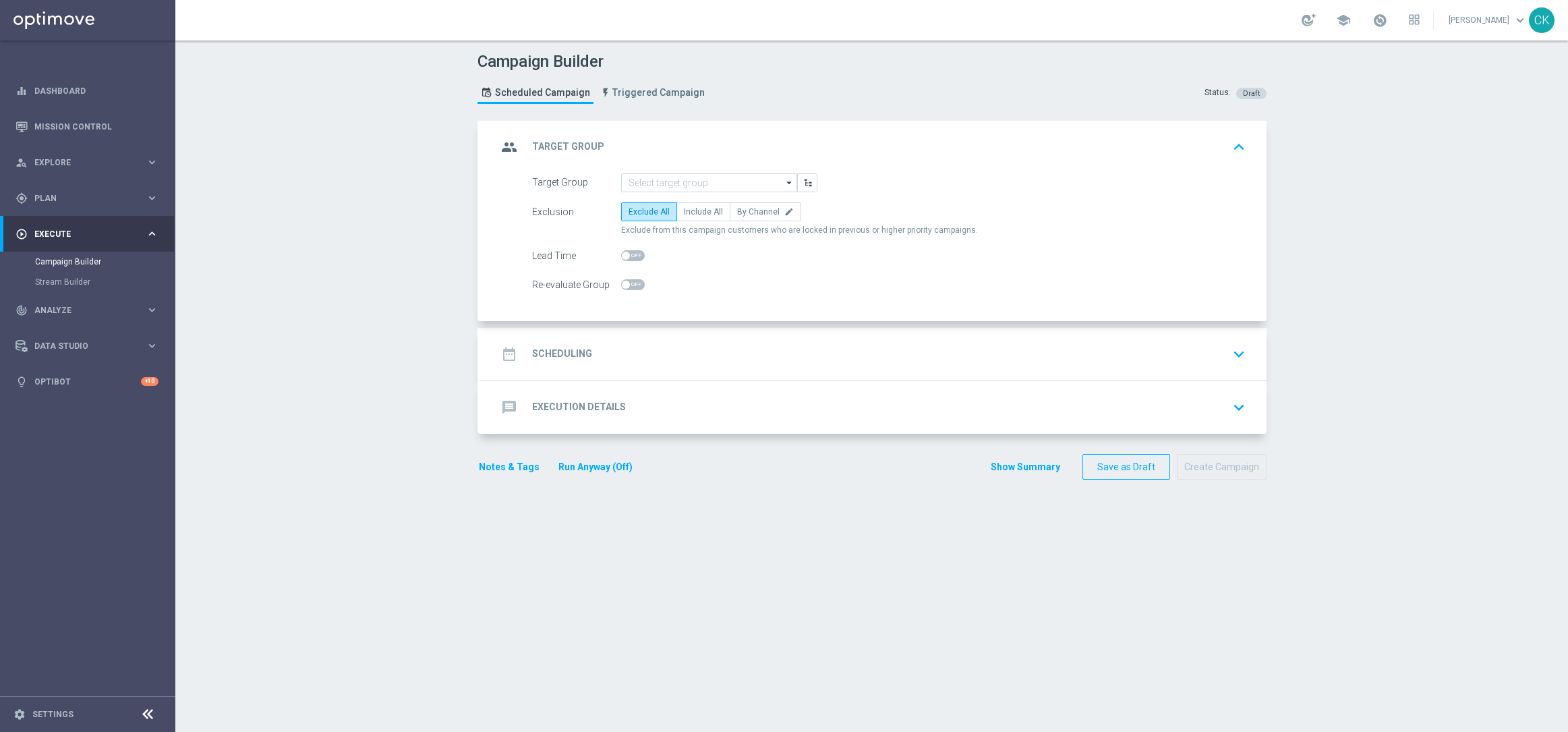
scroll to position [0, 0]
click at [667, 186] on input at bounding box center [709, 183] width 176 height 19
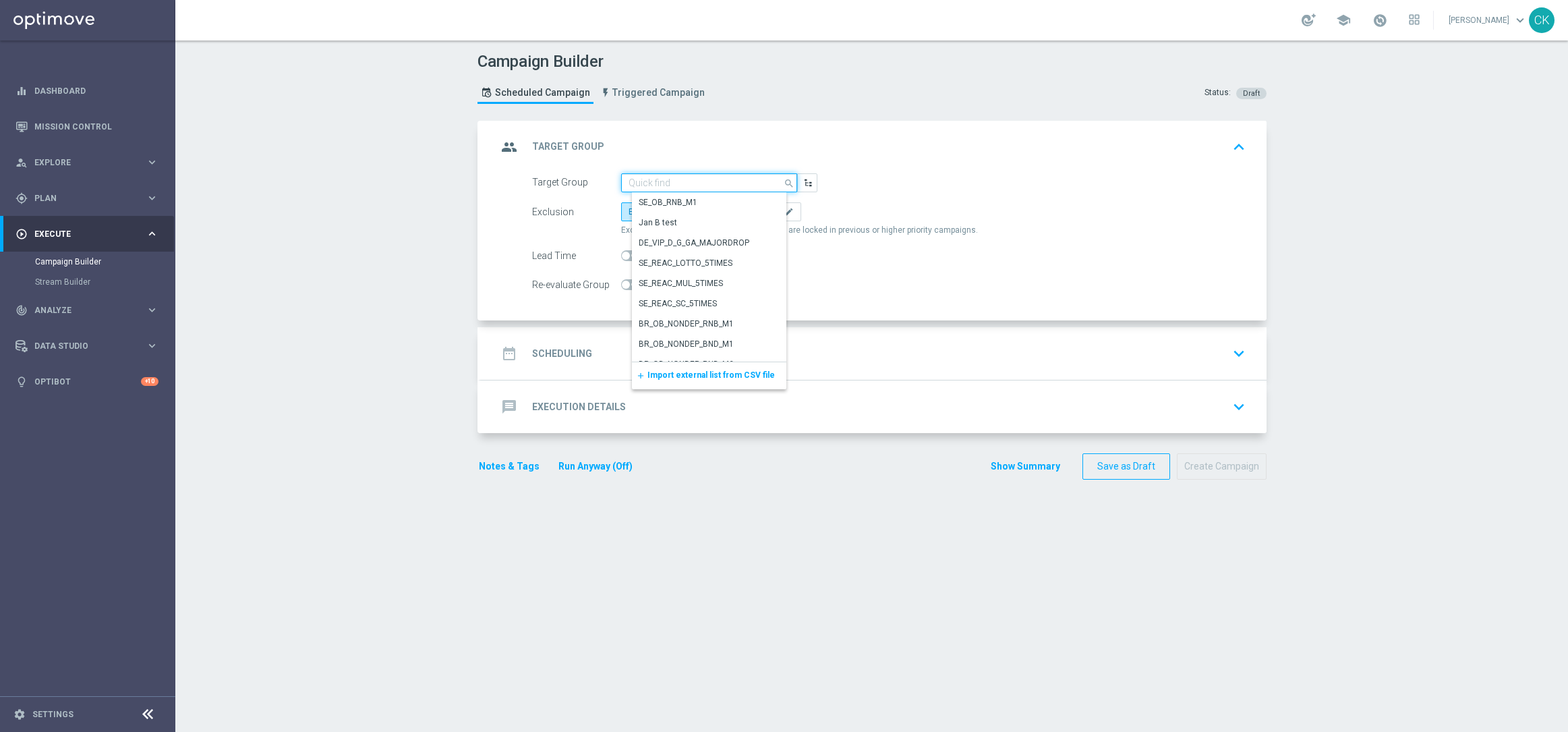
paste input "de_DE_TGT_NVIP_EM_TAC_MIX__REACTIVATED_HIGHJACKPOT"
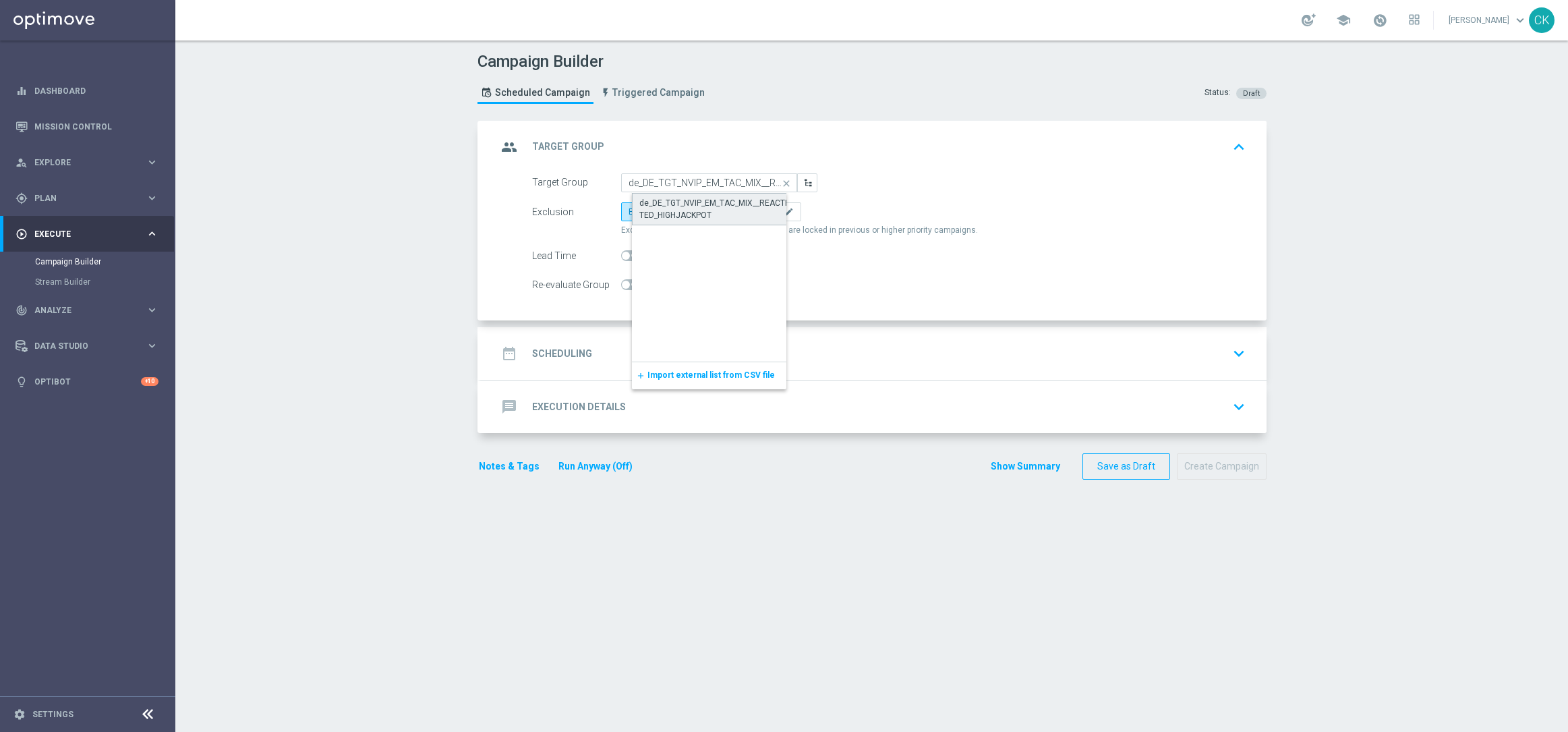
click at [686, 210] on div "de_DE_TGT_NVIP_EM_TAC_MIX__REACTIVATED_HIGHJACKPOT" at bounding box center [719, 209] width 161 height 24
type input "de_DE_TGT_NVIP_EM_TAC_MIX__REACTIVATED_HIGHJACKPOT"
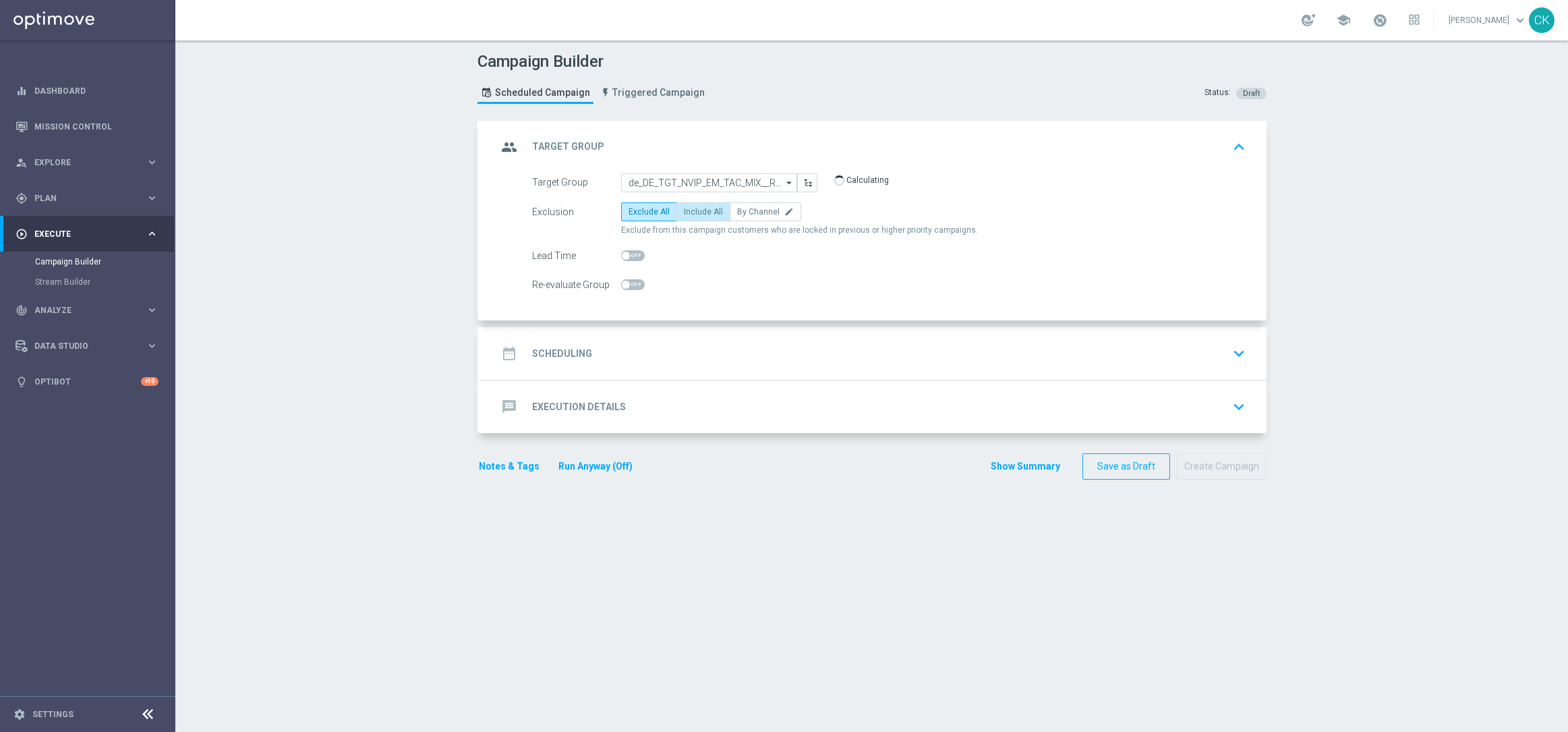
click at [700, 210] on span "Include All" at bounding box center [704, 212] width 39 height 9
click at [693, 210] on input "Include All" at bounding box center [688, 213] width 9 height 9
radio input "true"
click at [625, 252] on span at bounding box center [633, 256] width 24 height 11
click at [625, 252] on input "checkbox" at bounding box center [633, 256] width 24 height 11
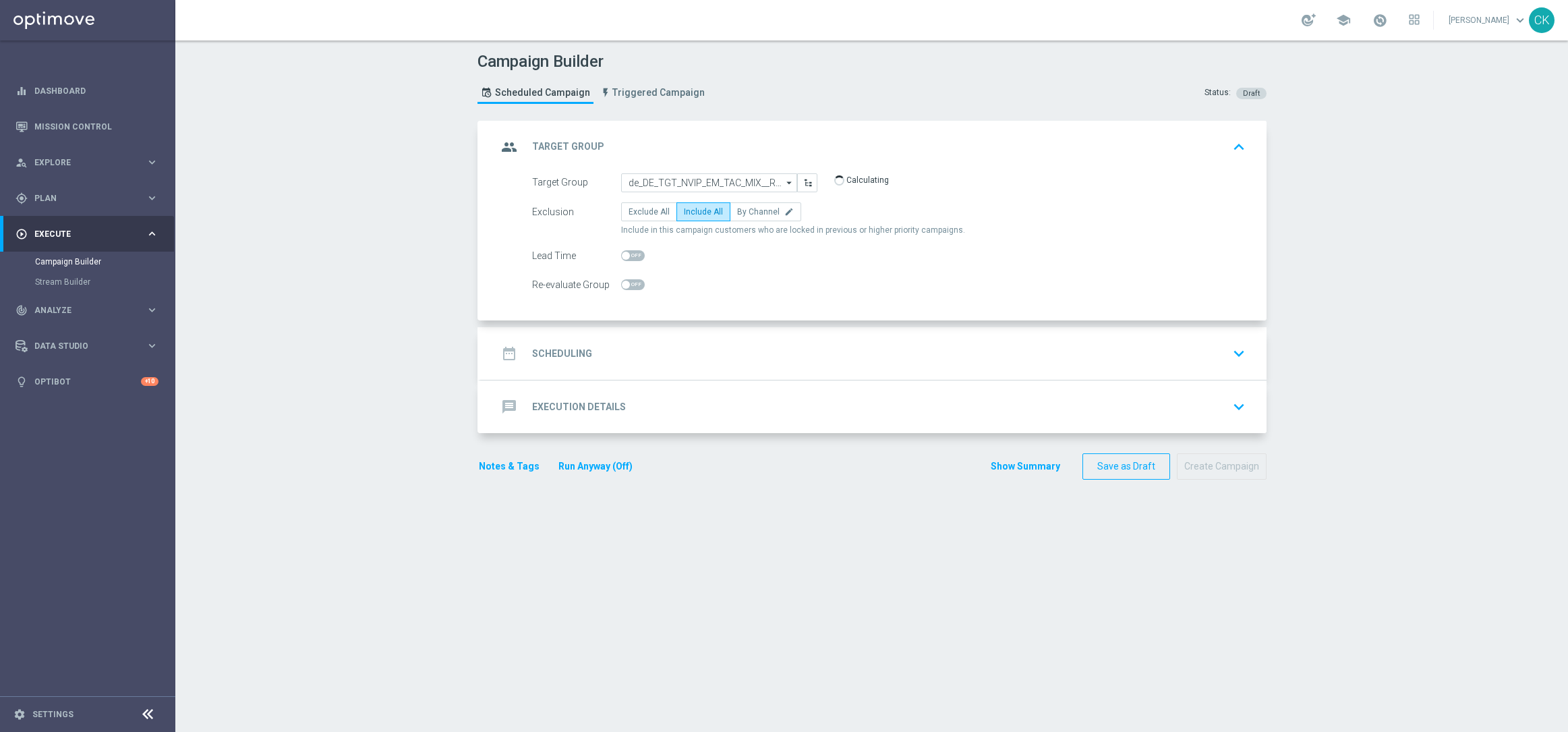
checkbox input "true"
click at [540, 357] on h2 "Scheduling" at bounding box center [562, 353] width 60 height 13
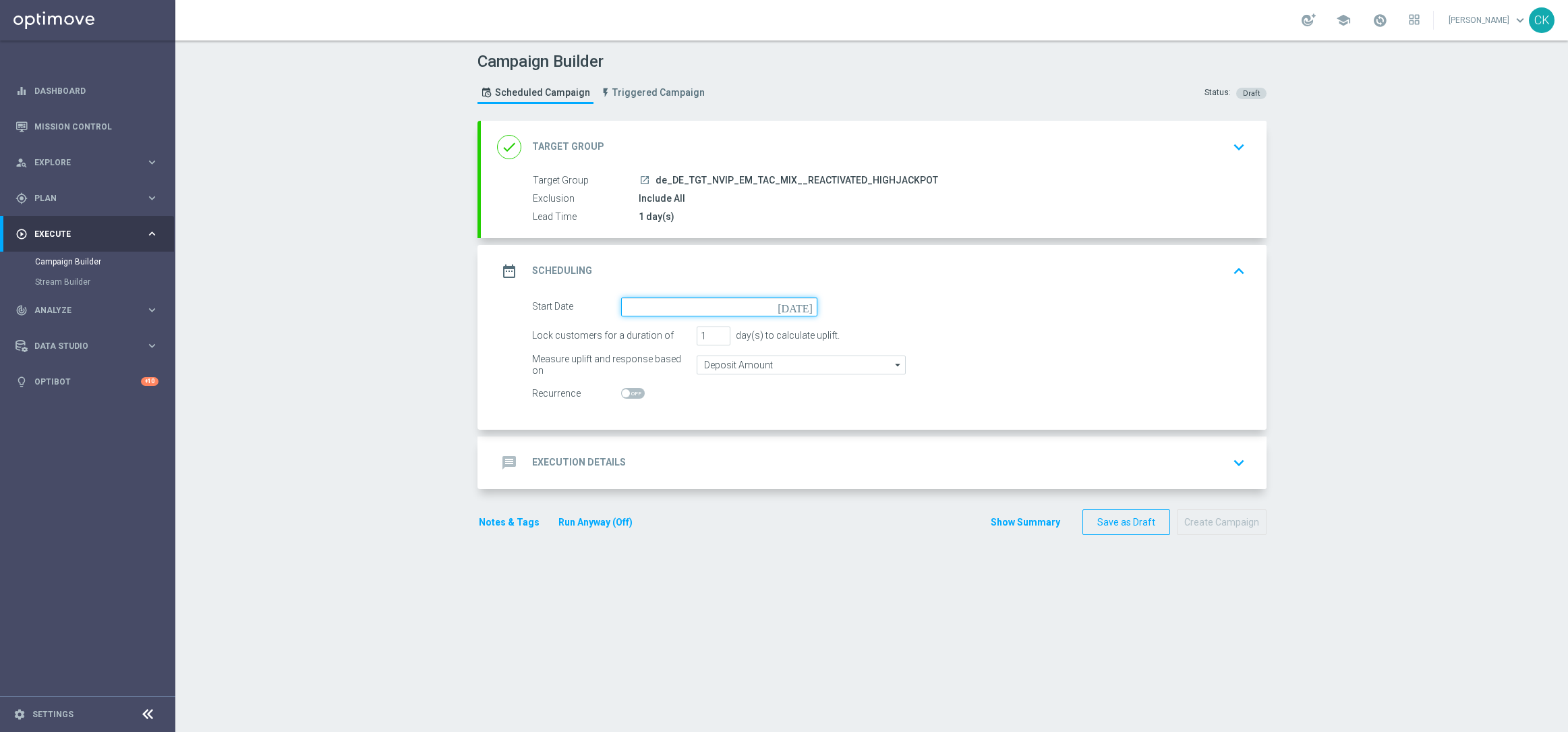
click at [656, 305] on input at bounding box center [719, 307] width 196 height 19
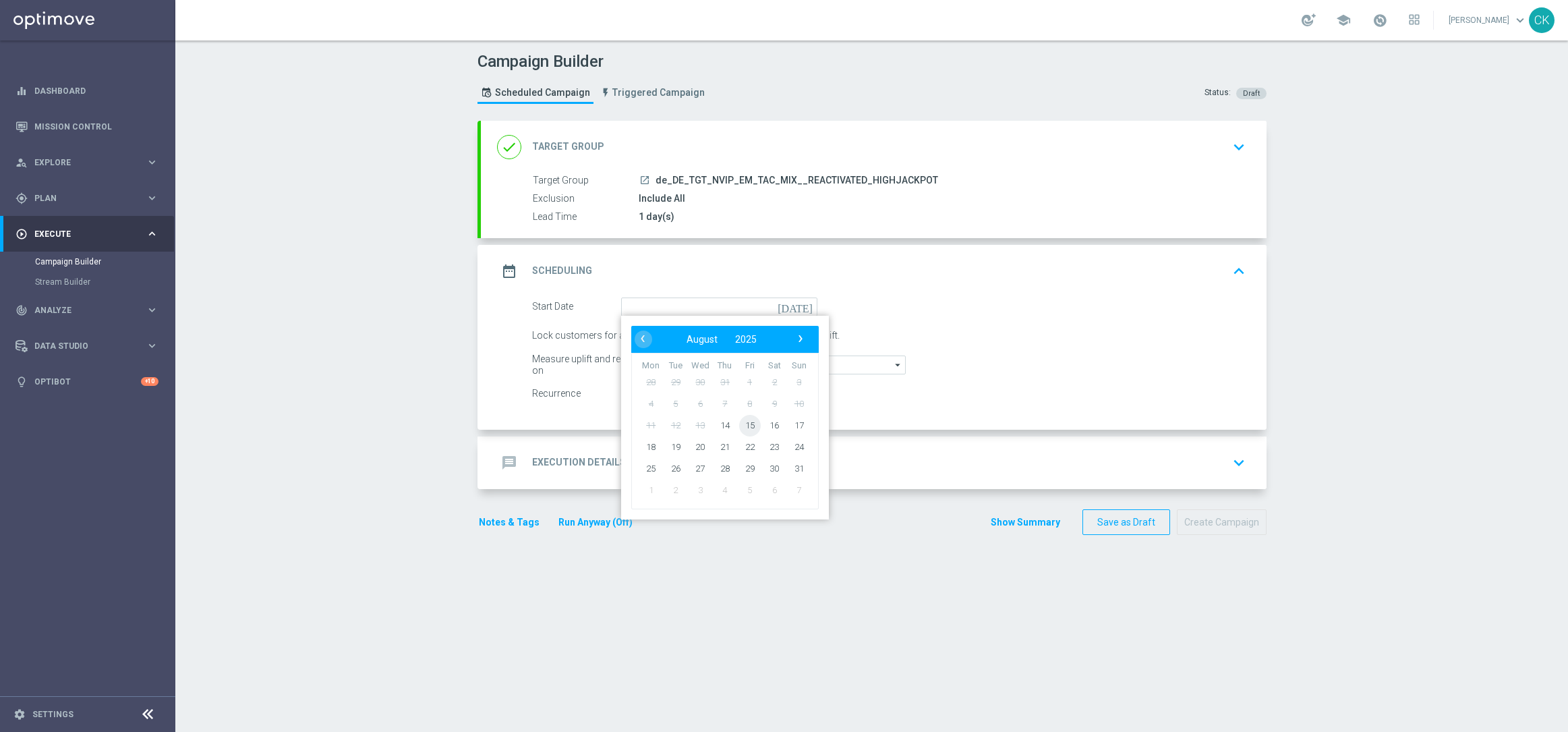
click at [746, 420] on span "15" at bounding box center [749, 424] width 21 height 21
type input "[DATE]"
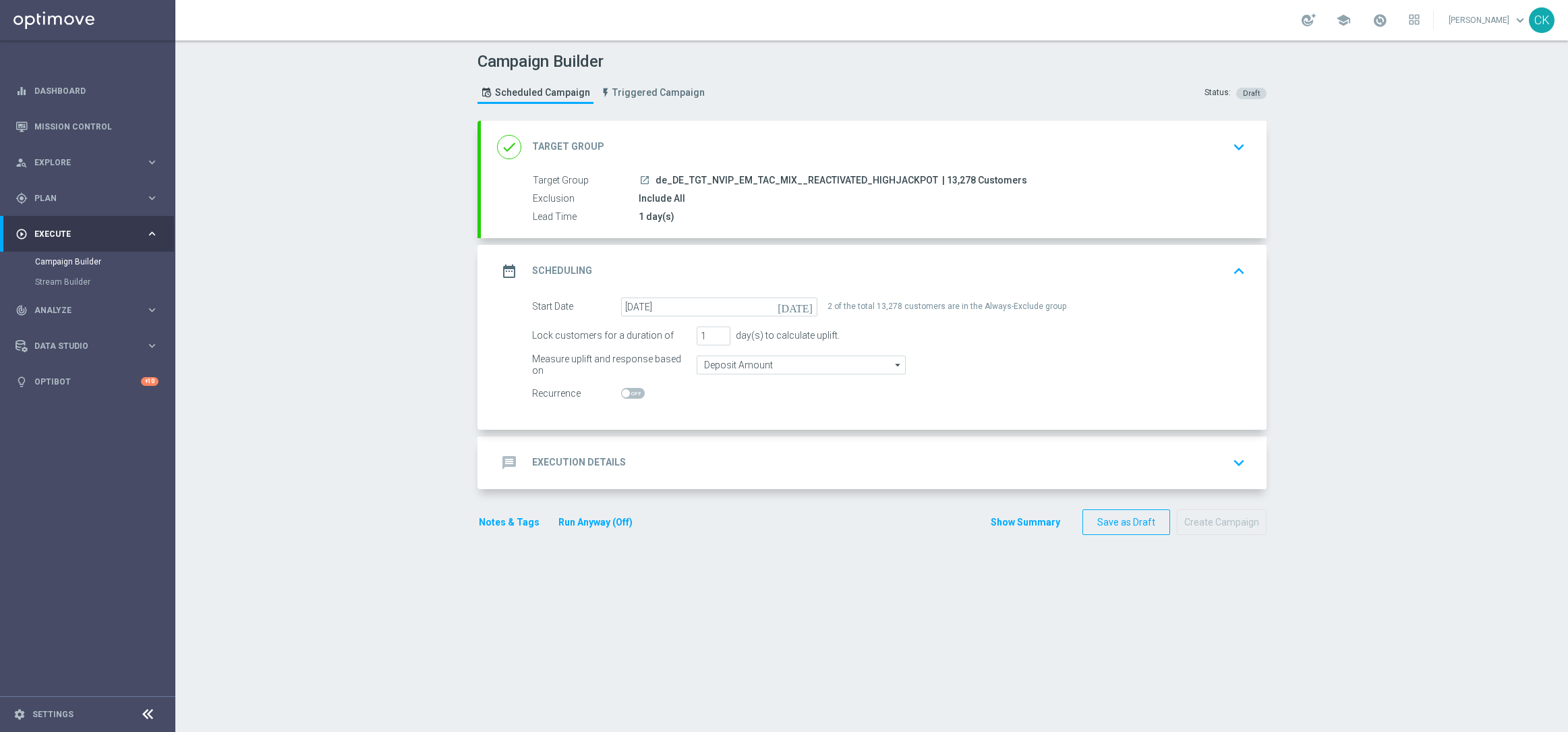
click at [565, 465] on h2 "Execution Details" at bounding box center [579, 462] width 94 height 13
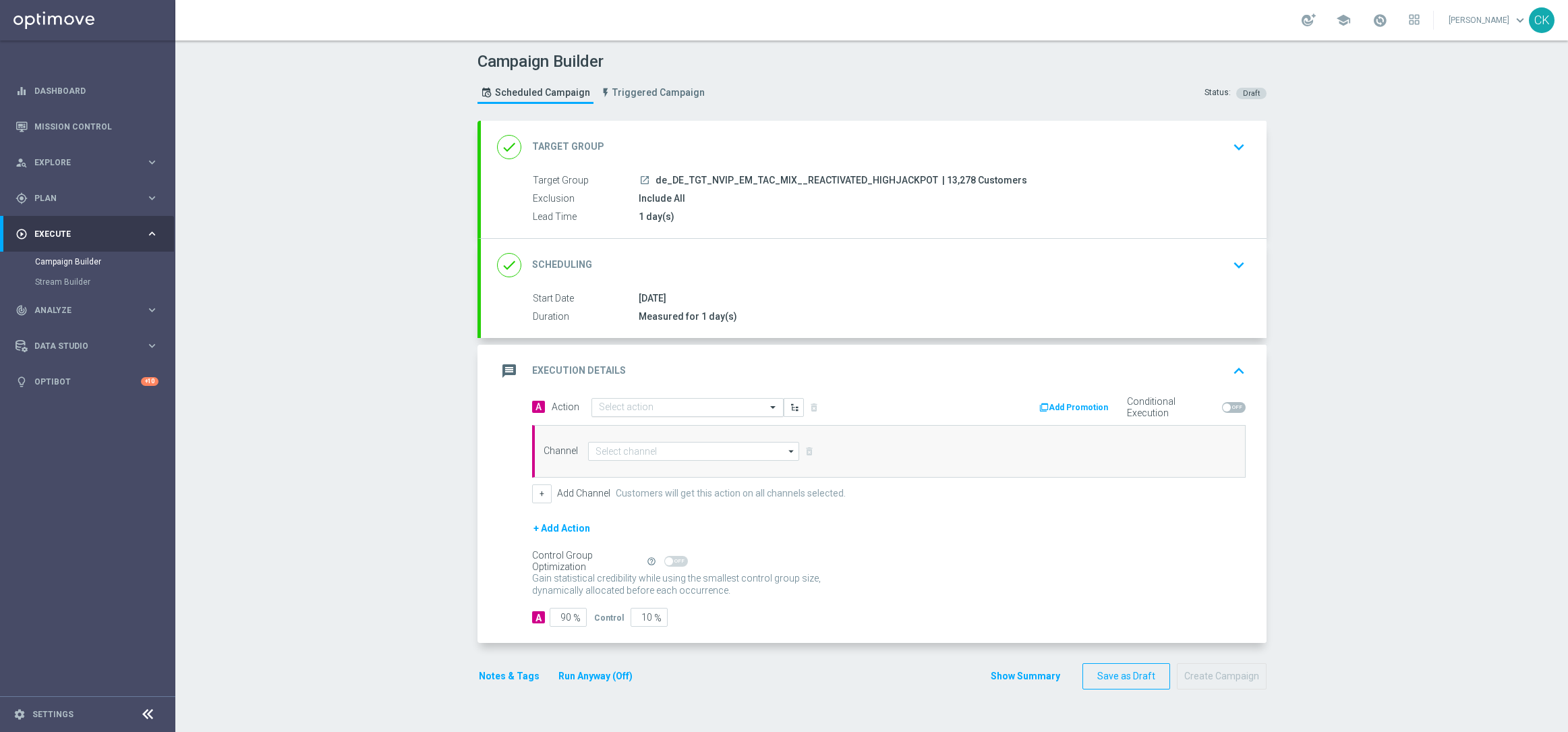
click at [661, 407] on input "text" at bounding box center [674, 408] width 150 height 12
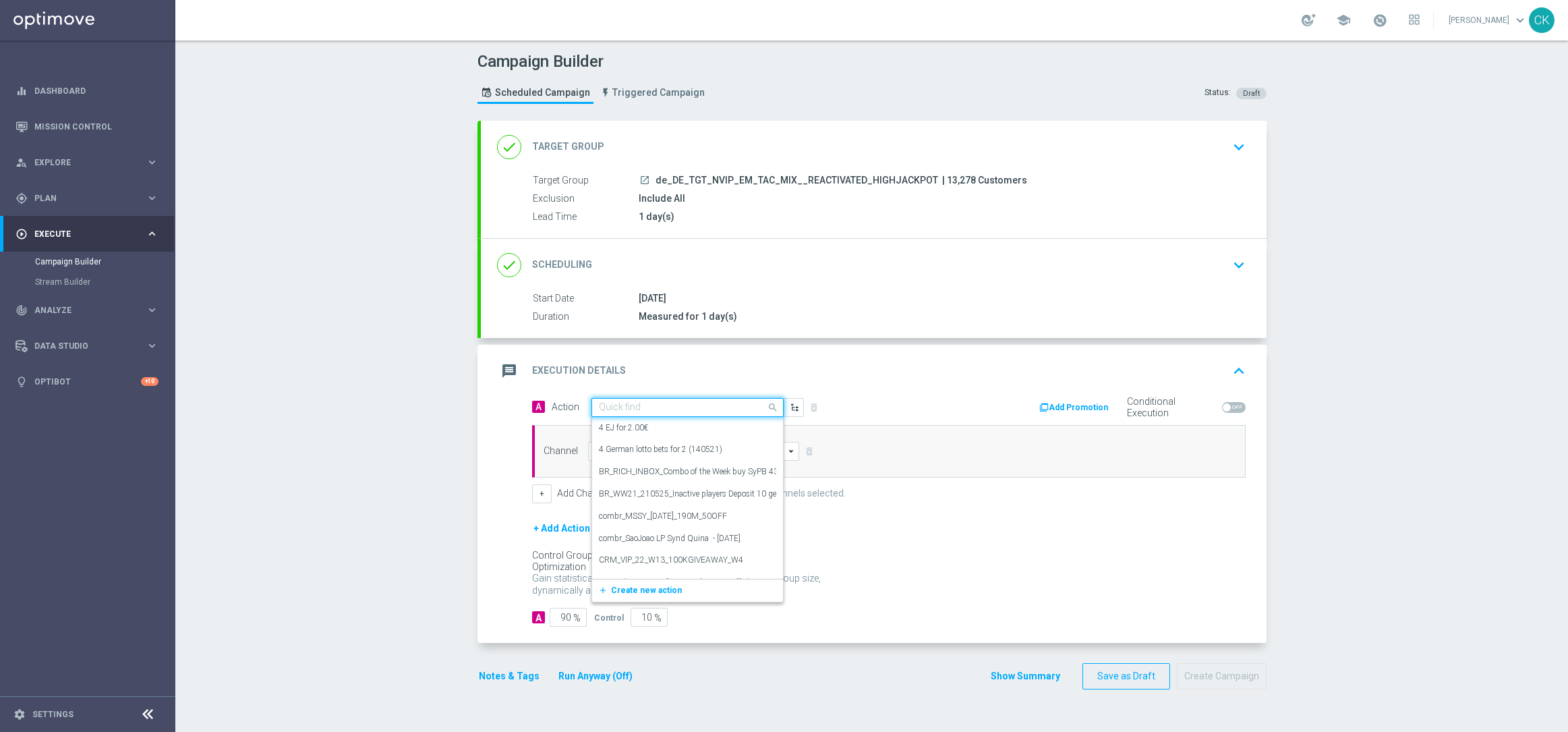
paste input "EuroMillions XL with 15% off"
type input "EuroMillions XL with 15% off"
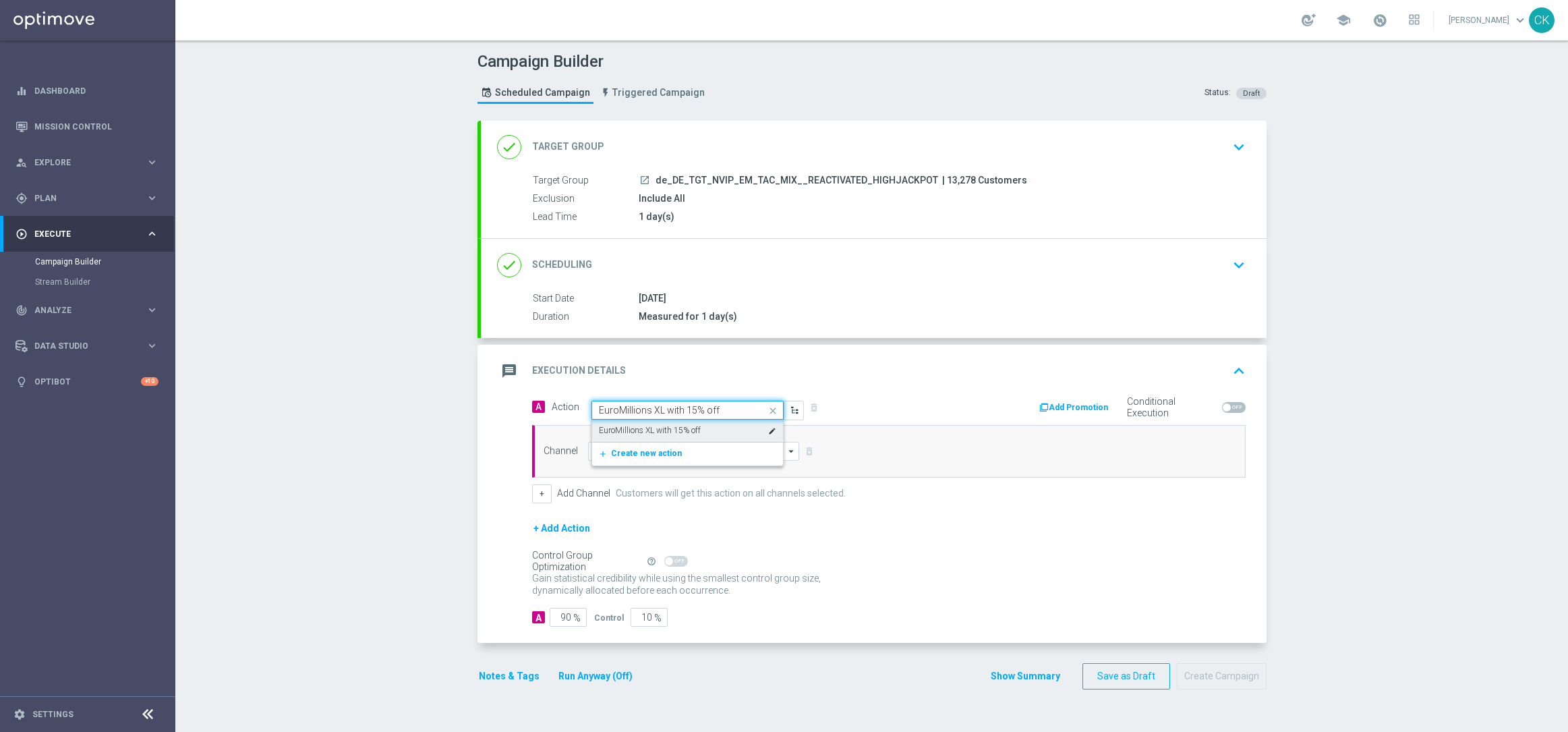
click at [661, 428] on label "EuroMillions XL with 15% off" at bounding box center [649, 431] width 102 height 12
click at [643, 450] on input at bounding box center [693, 451] width 212 height 19
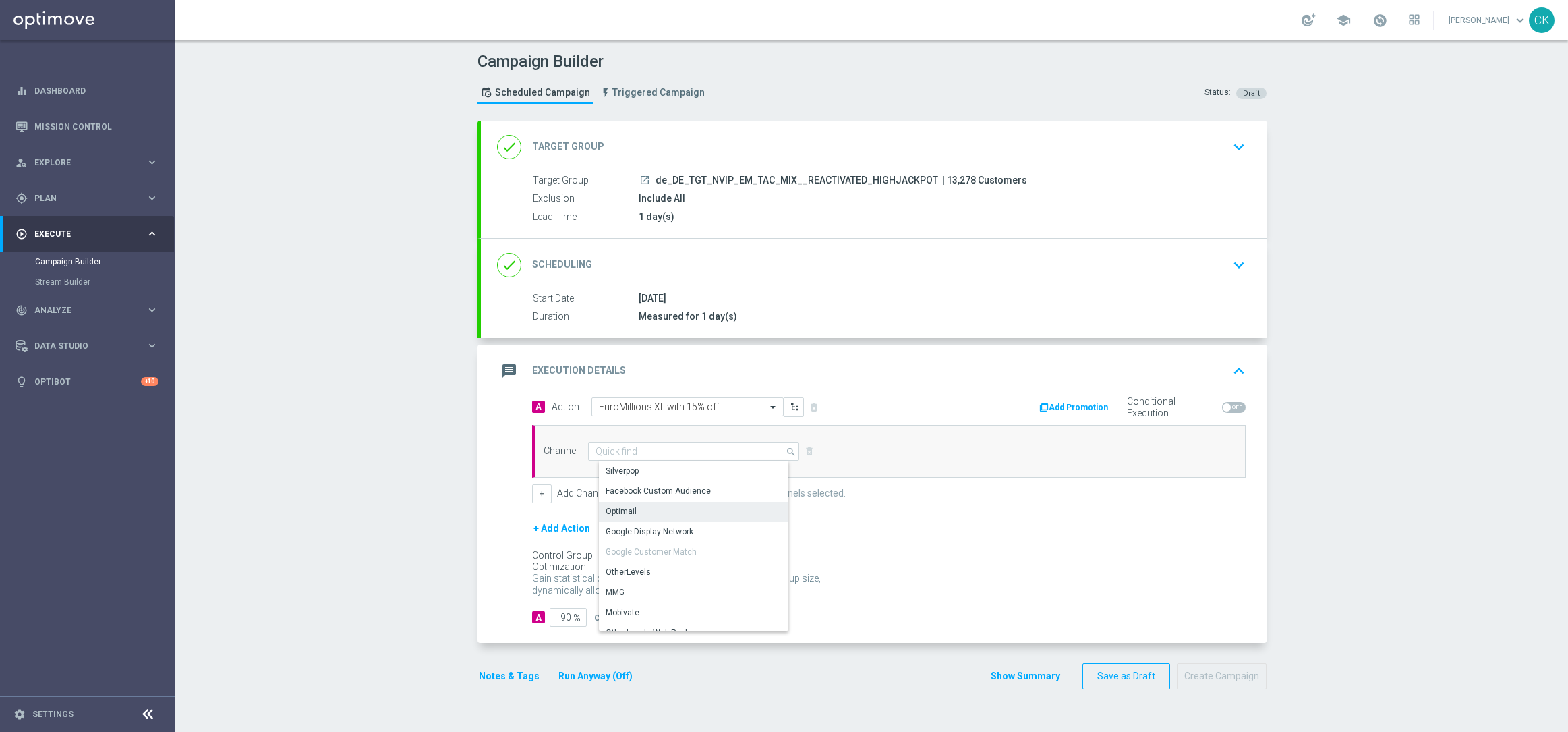
click at [642, 509] on div "Optimail" at bounding box center [699, 511] width 200 height 19
type input "Optimail"
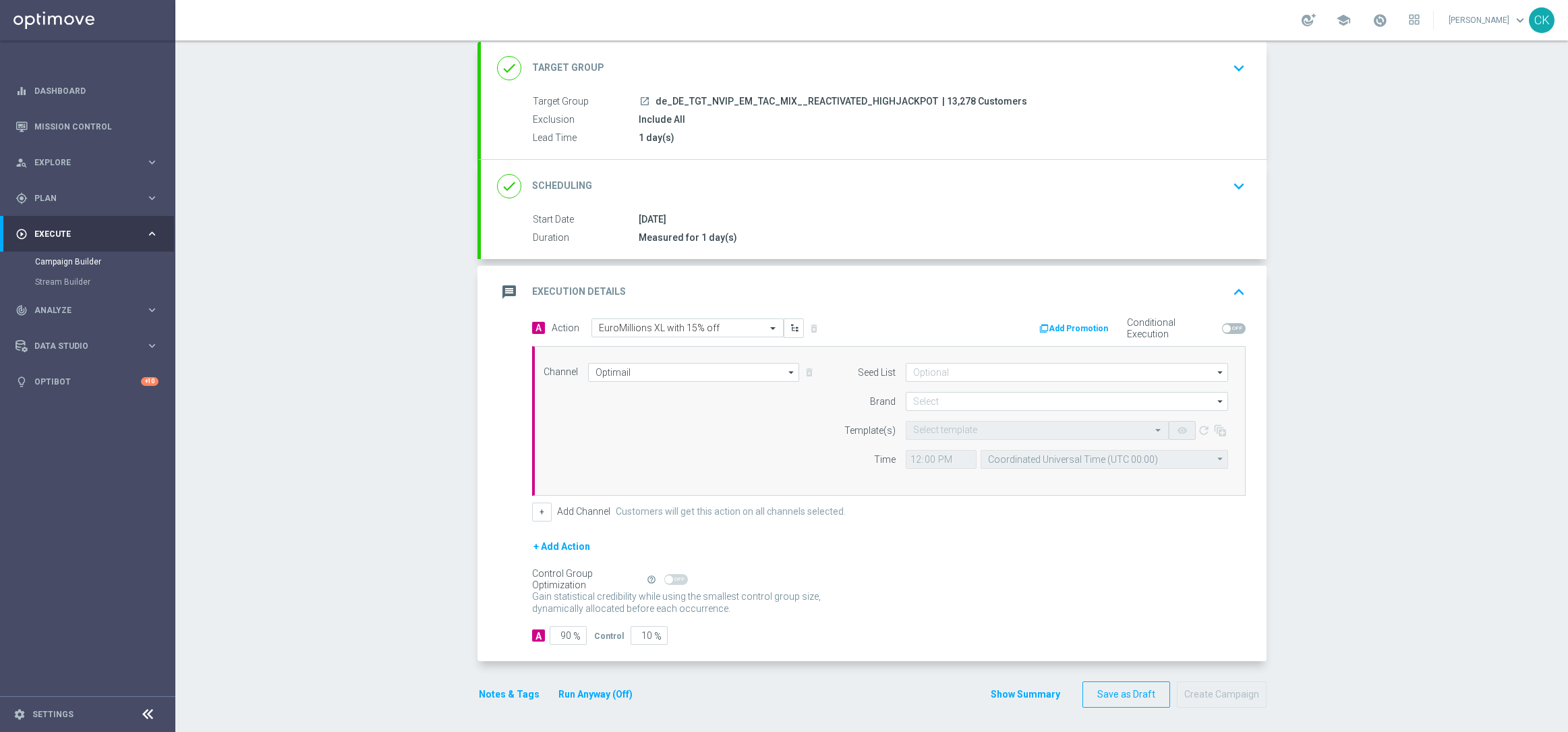
scroll to position [83, 0]
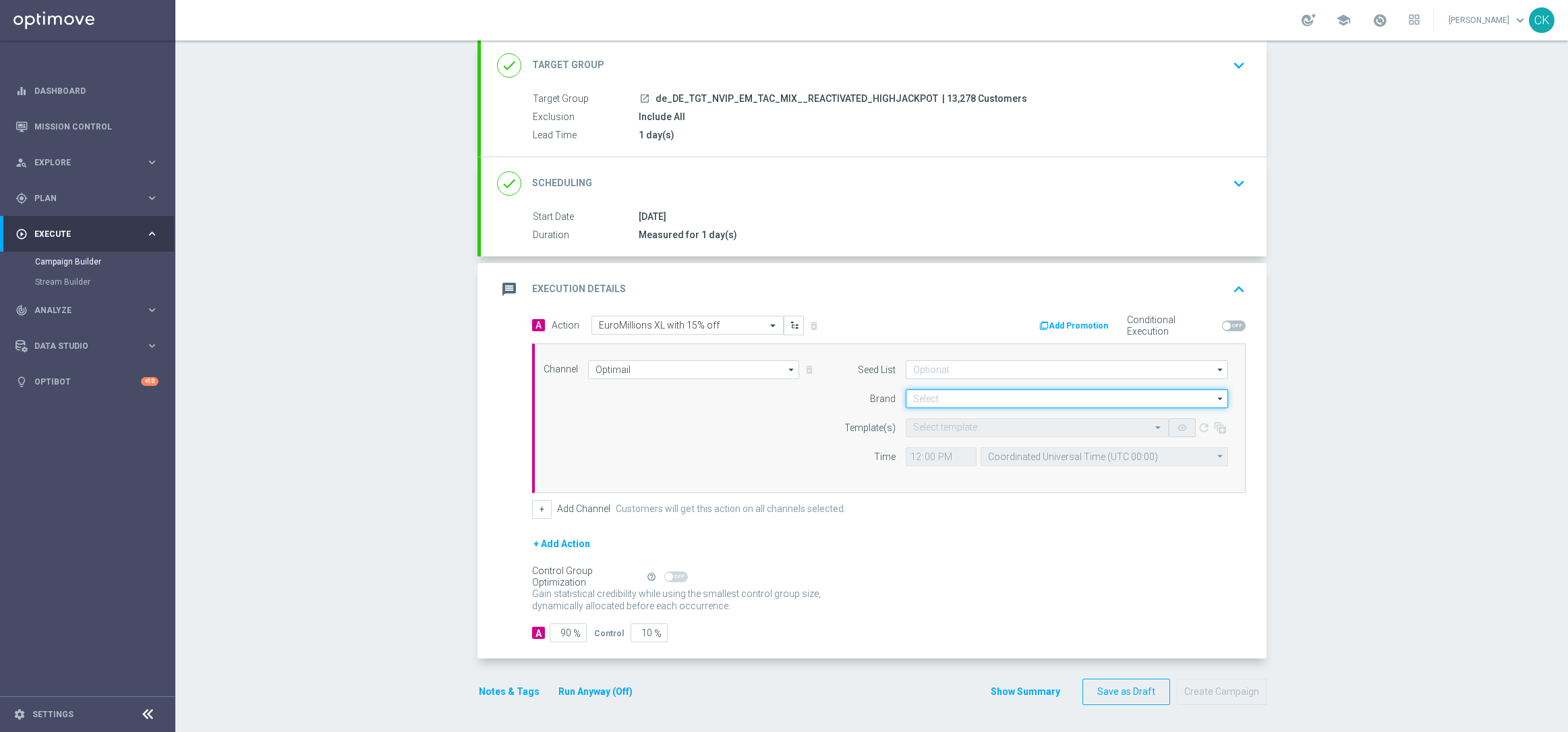
click at [959, 401] on input at bounding box center [1067, 398] width 323 height 19
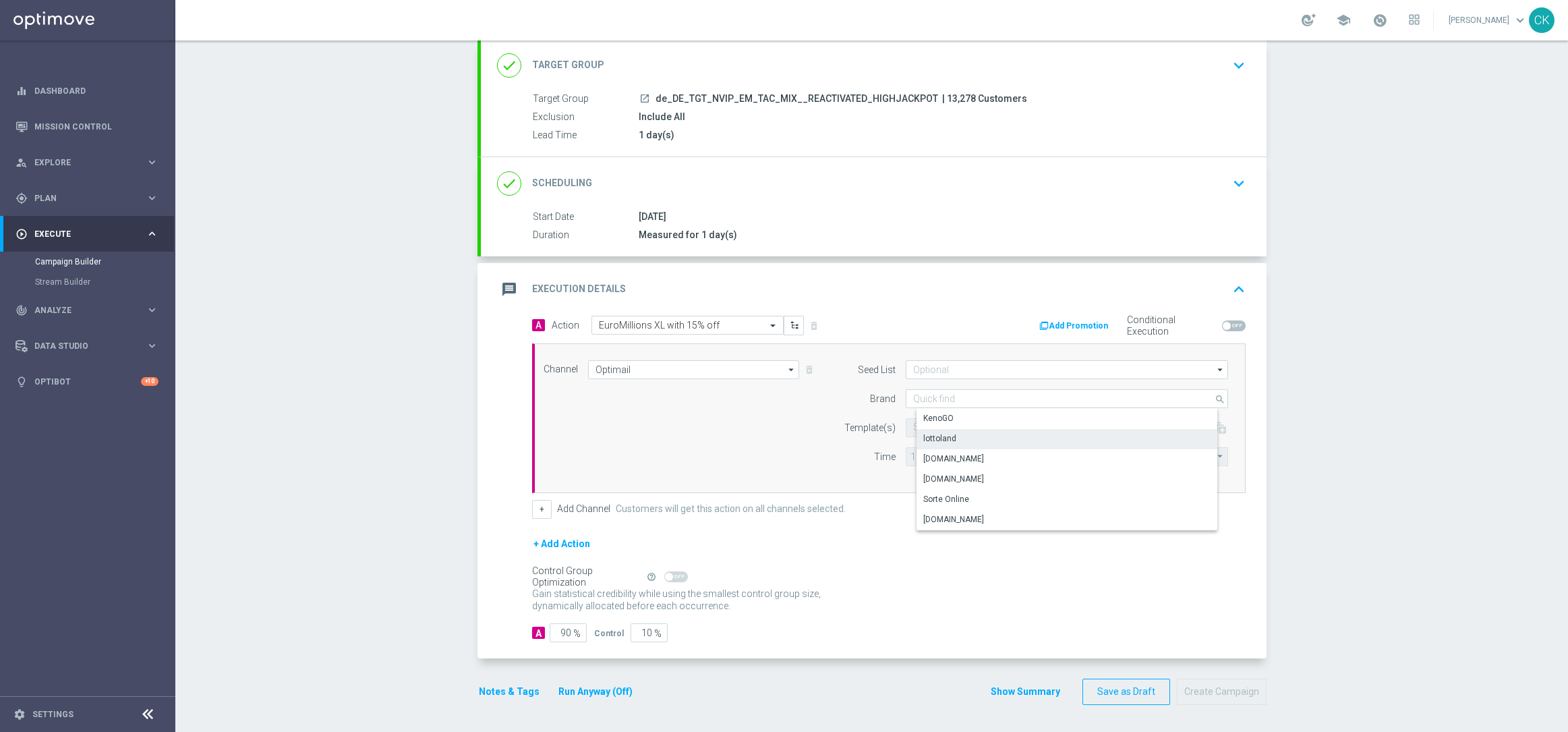
click at [944, 438] on div "lottoland" at bounding box center [940, 438] width 33 height 12
type input "lottoland"
click at [935, 429] on input "text" at bounding box center [1023, 427] width 221 height 12
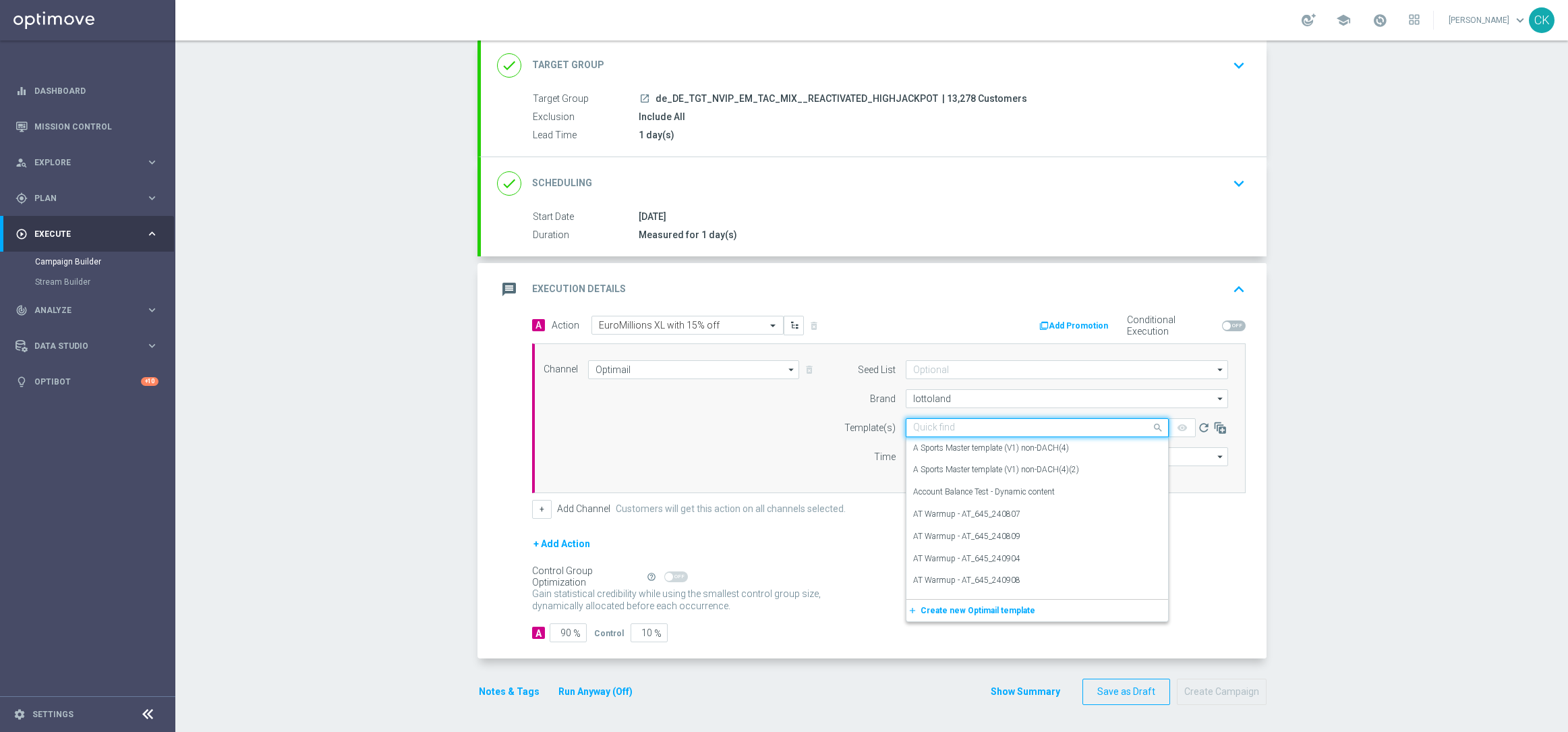
paste input "DE_REG__EM_250815__NVIP_EMA_TAC_LT"
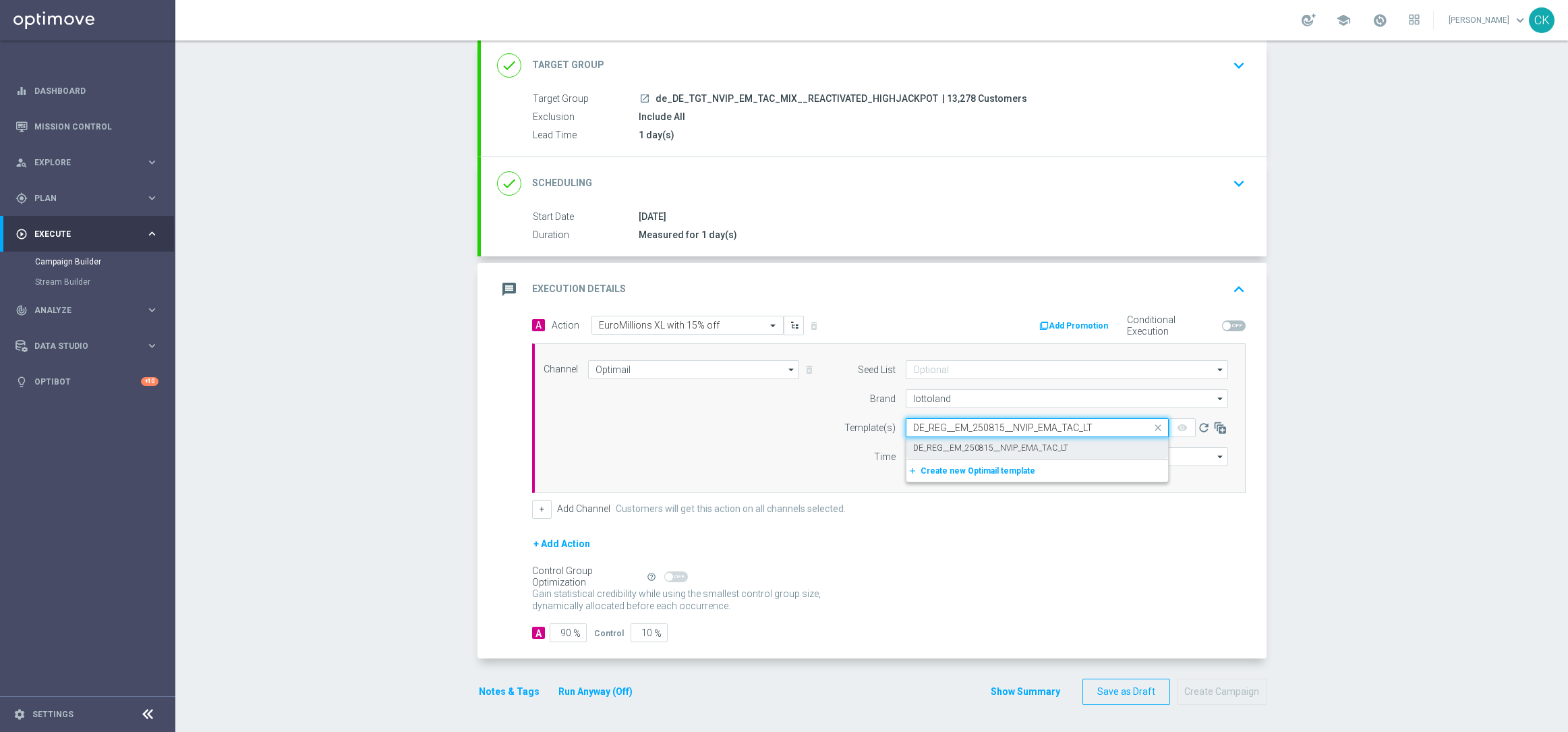
click at [934, 442] on label "DE_REG__EM_250815__NVIP_EMA_TAC_LT" at bounding box center [990, 448] width 155 height 12
type input "DE_REG__EM_250815__NVIP_EMA_TAC_LT"
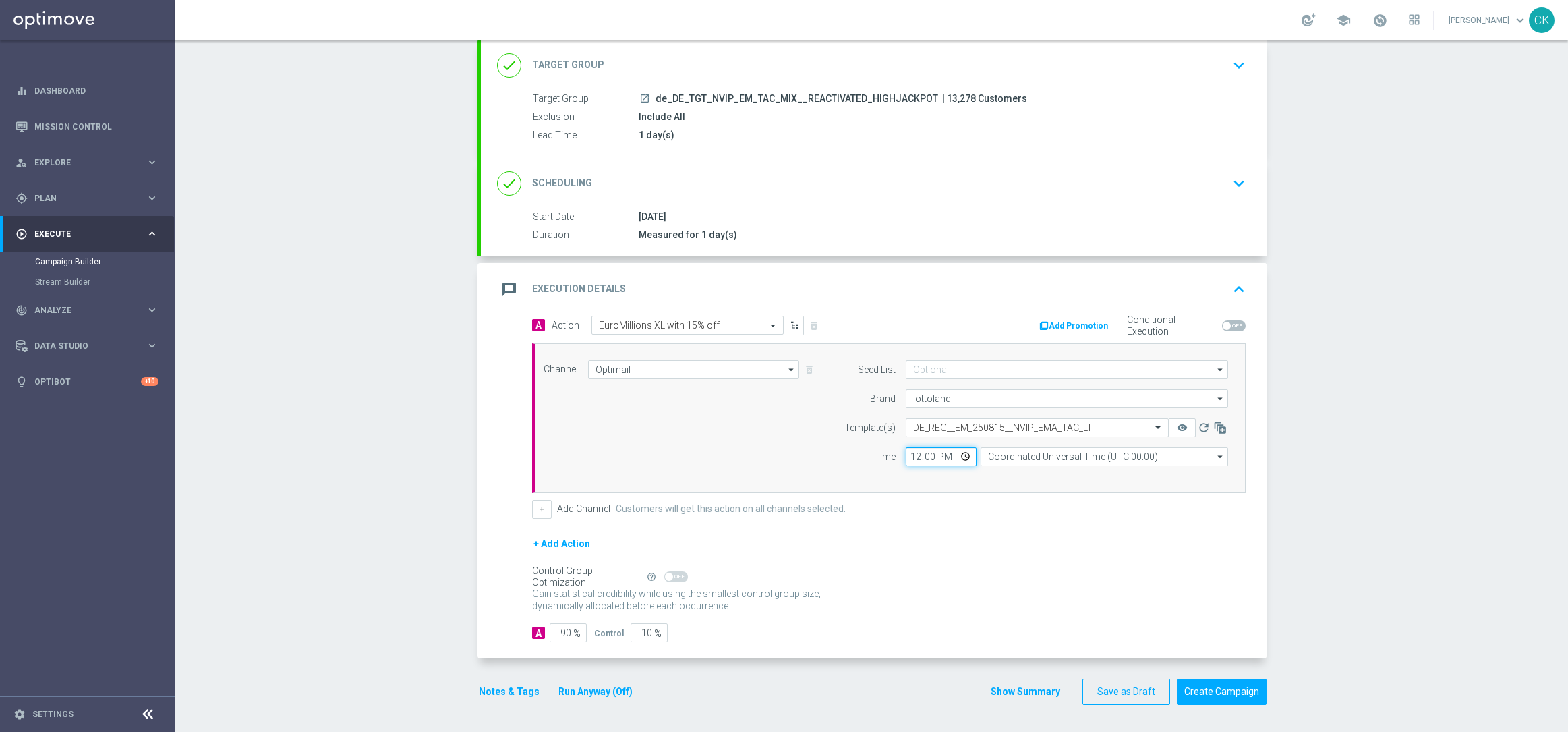
click at [907, 455] on input "12:00" at bounding box center [941, 457] width 71 height 19
type input "06:00"
click at [1043, 459] on input "Coordinated Universal Time (UTC 00:00)" at bounding box center [1104, 457] width 247 height 19
click at [1041, 474] on div "Central European Time ([GEOGRAPHIC_DATA]) (UTC +02:00)" at bounding box center [1108, 475] width 220 height 12
type input "Central European Time ([GEOGRAPHIC_DATA]) (UTC +02:00)"
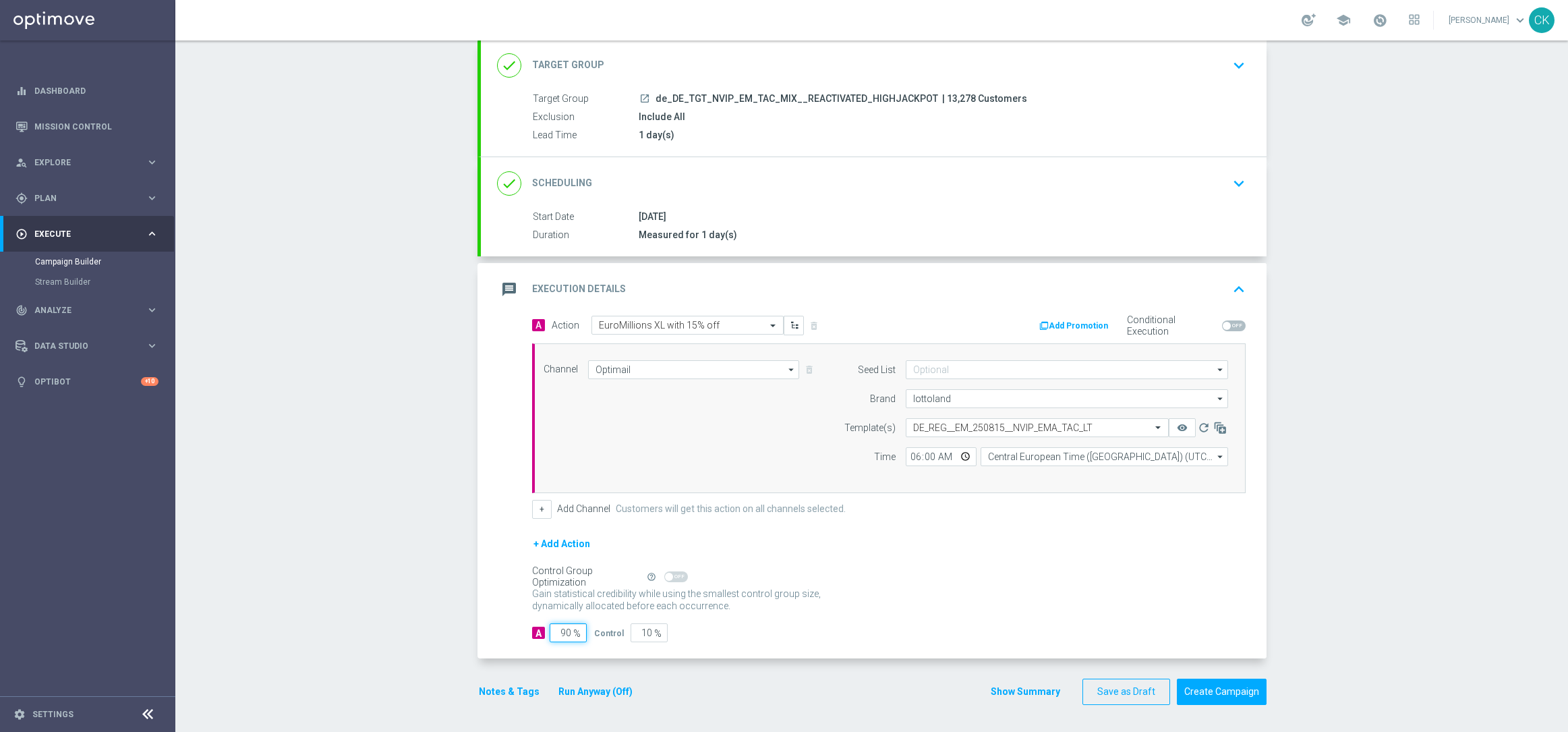
click at [566, 630] on input "90" at bounding box center [568, 633] width 37 height 19
type input "9"
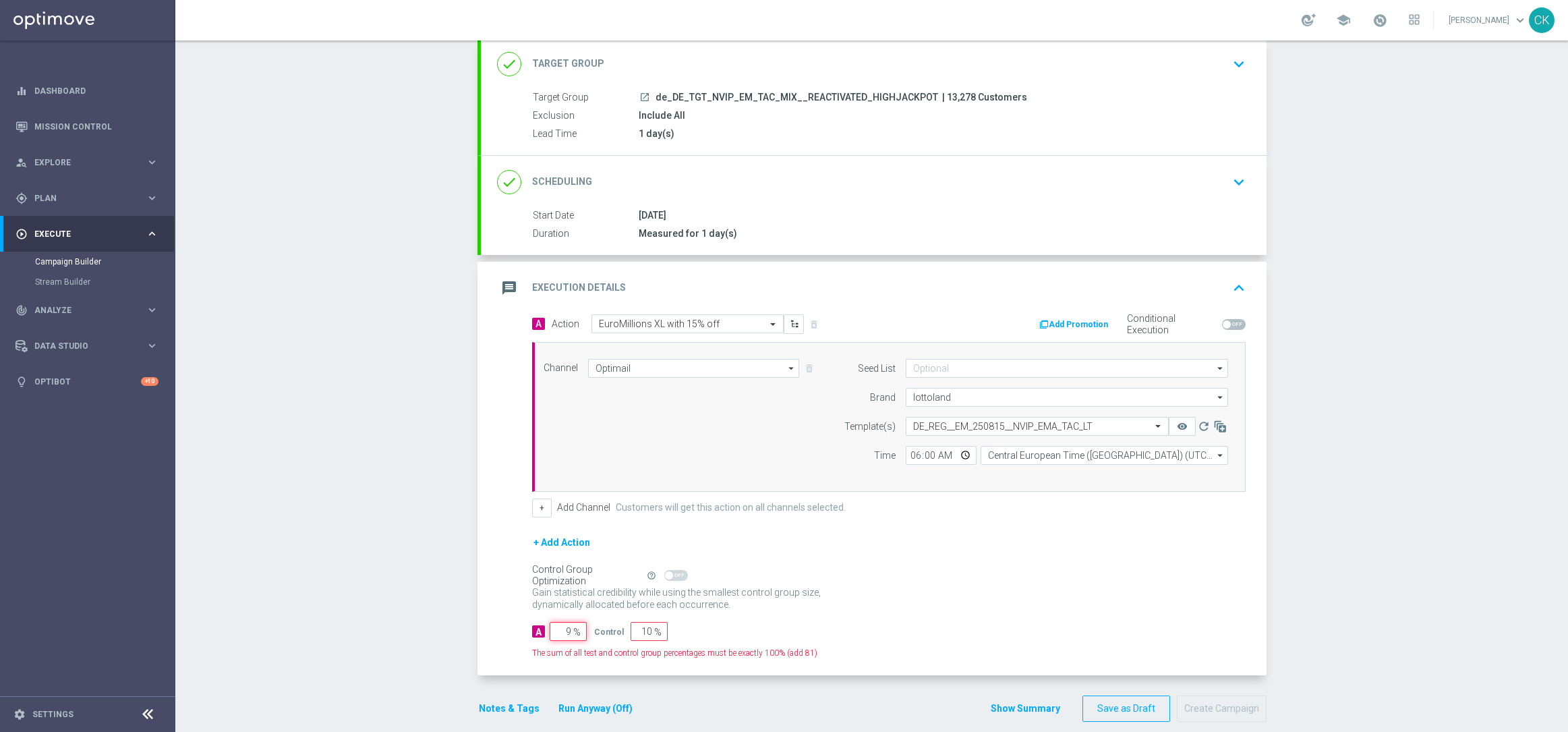
type input "91"
type input "98"
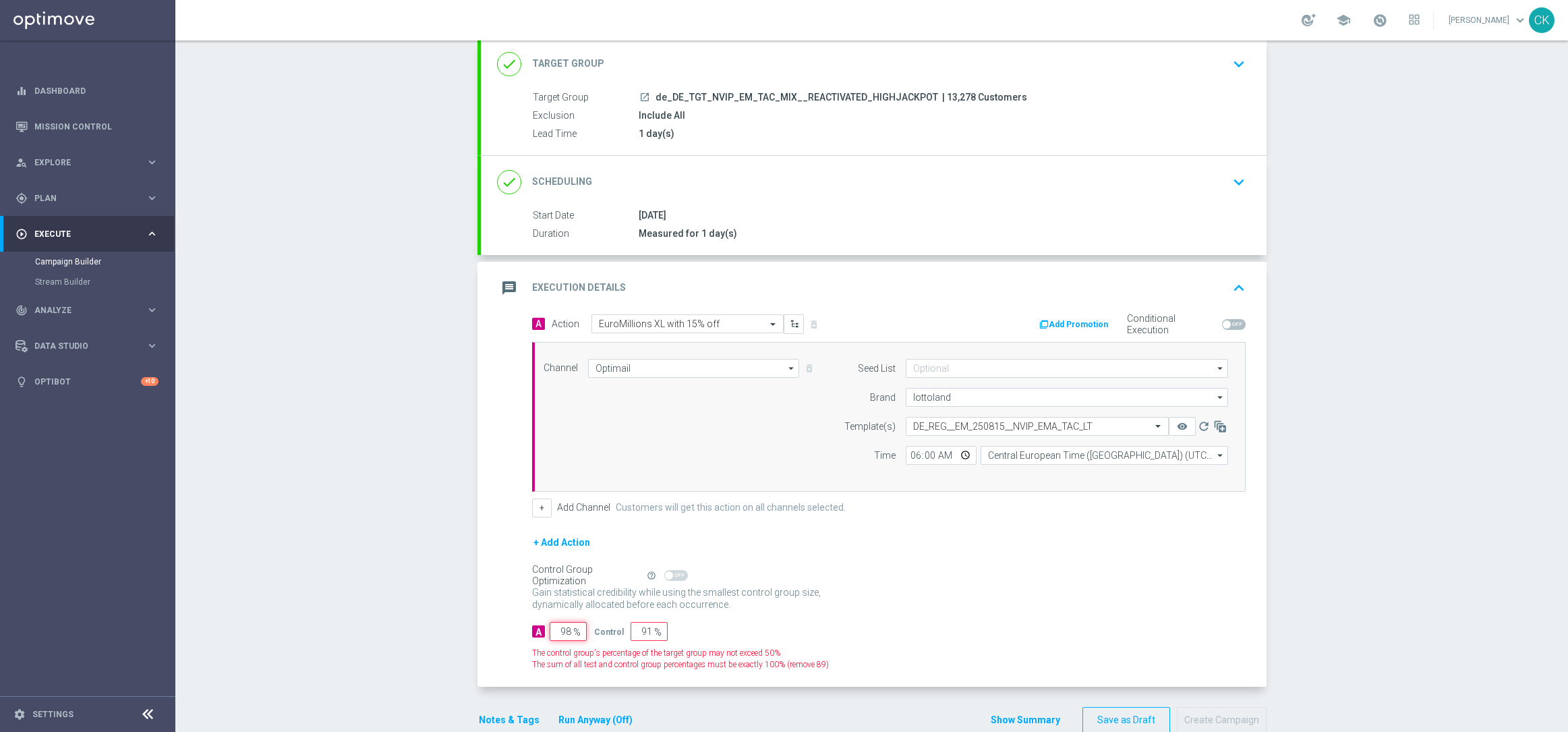
type input "2"
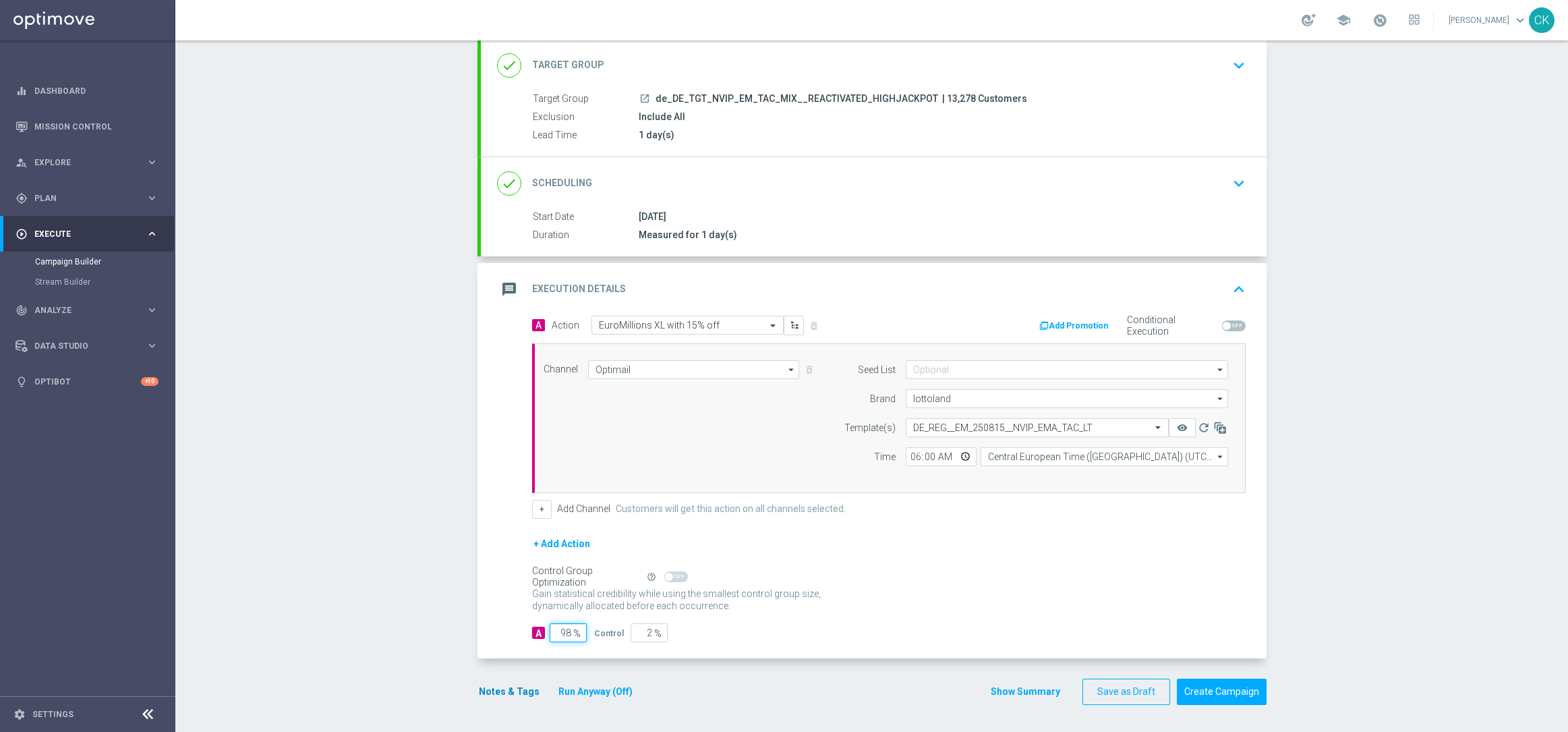
type input "98"
click at [490, 695] on button "Notes & Tags" at bounding box center [509, 691] width 64 height 17
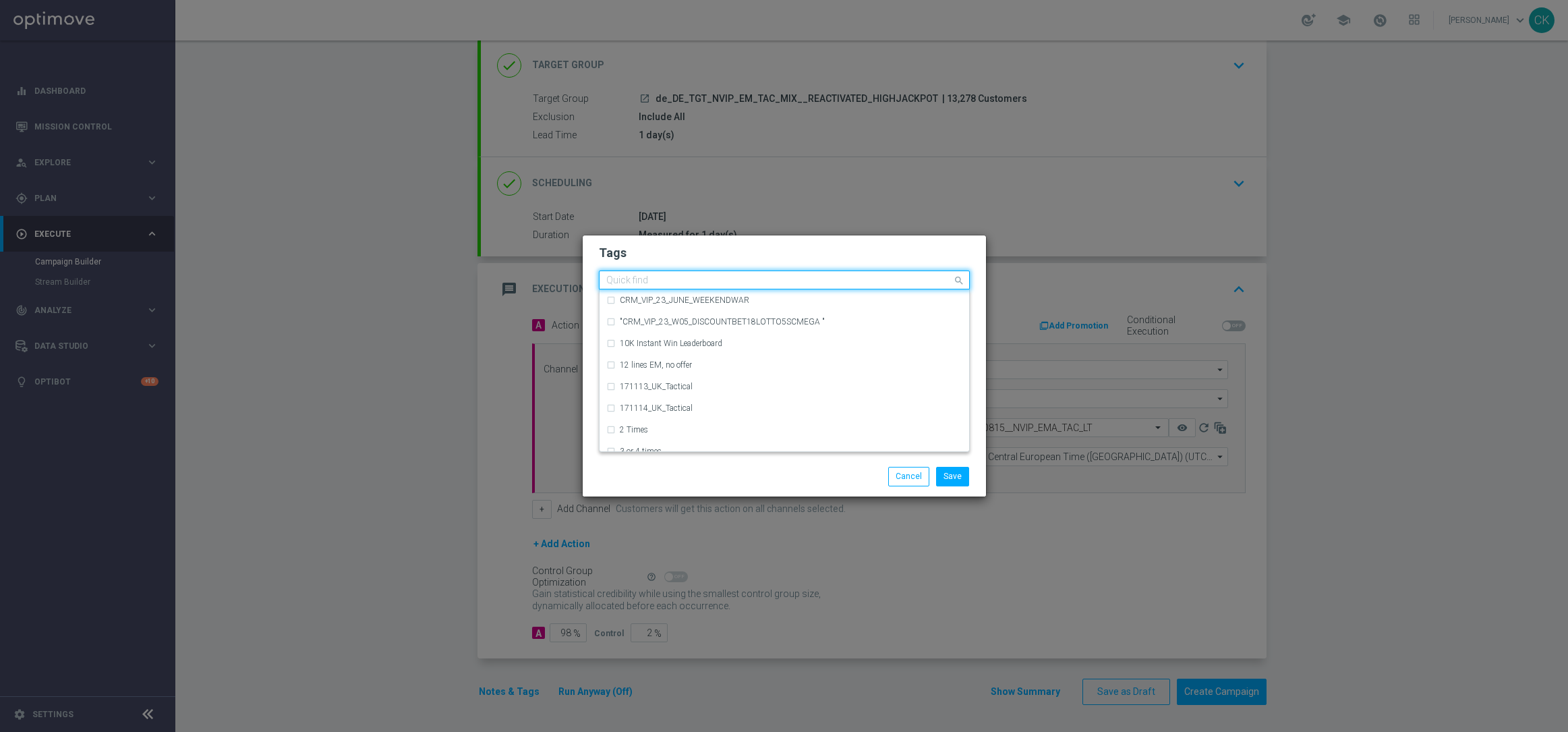
click at [665, 275] on input "text" at bounding box center [779, 281] width 346 height 12
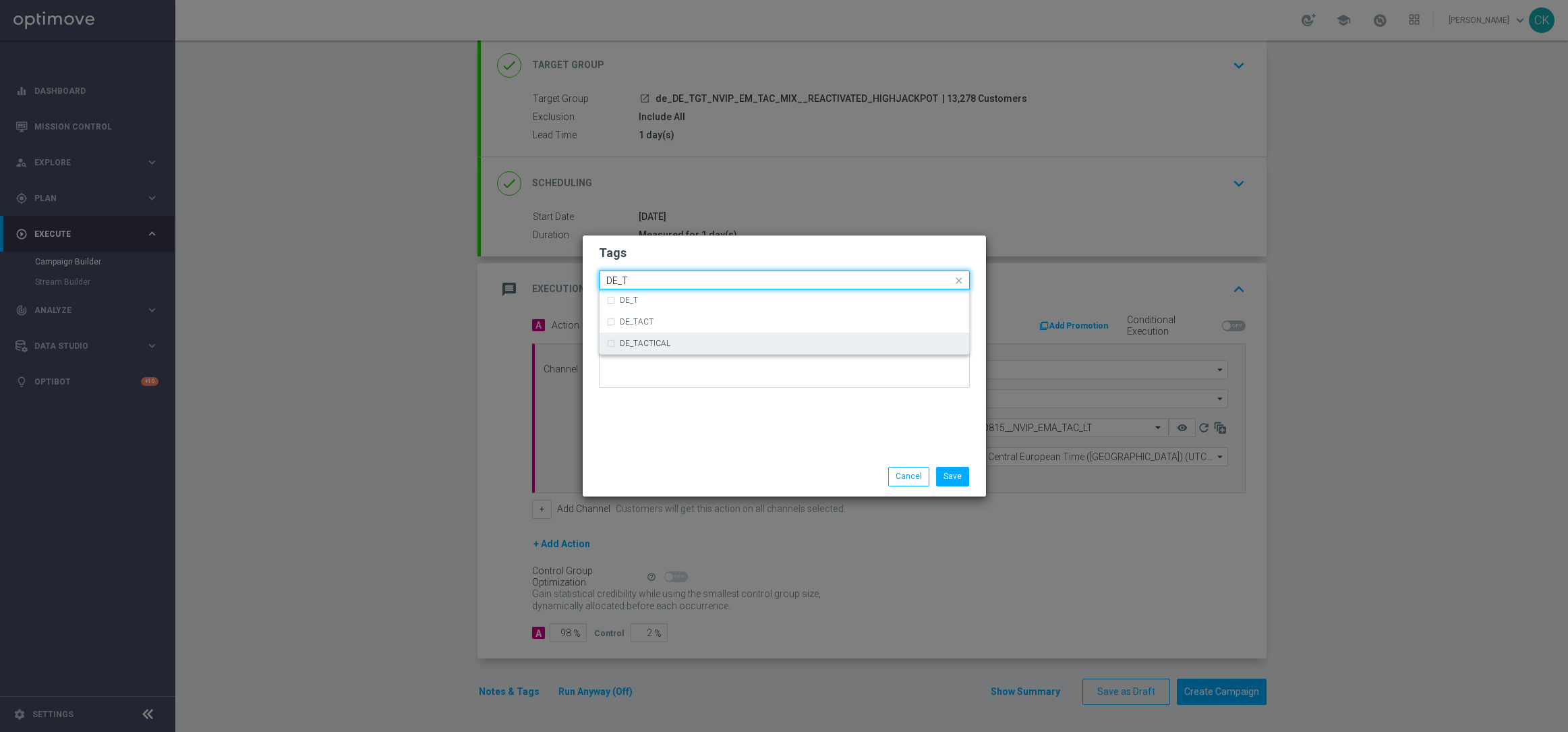
click at [650, 346] on label "DE_TACTICAL" at bounding box center [645, 343] width 50 height 8
type input "DE_T"
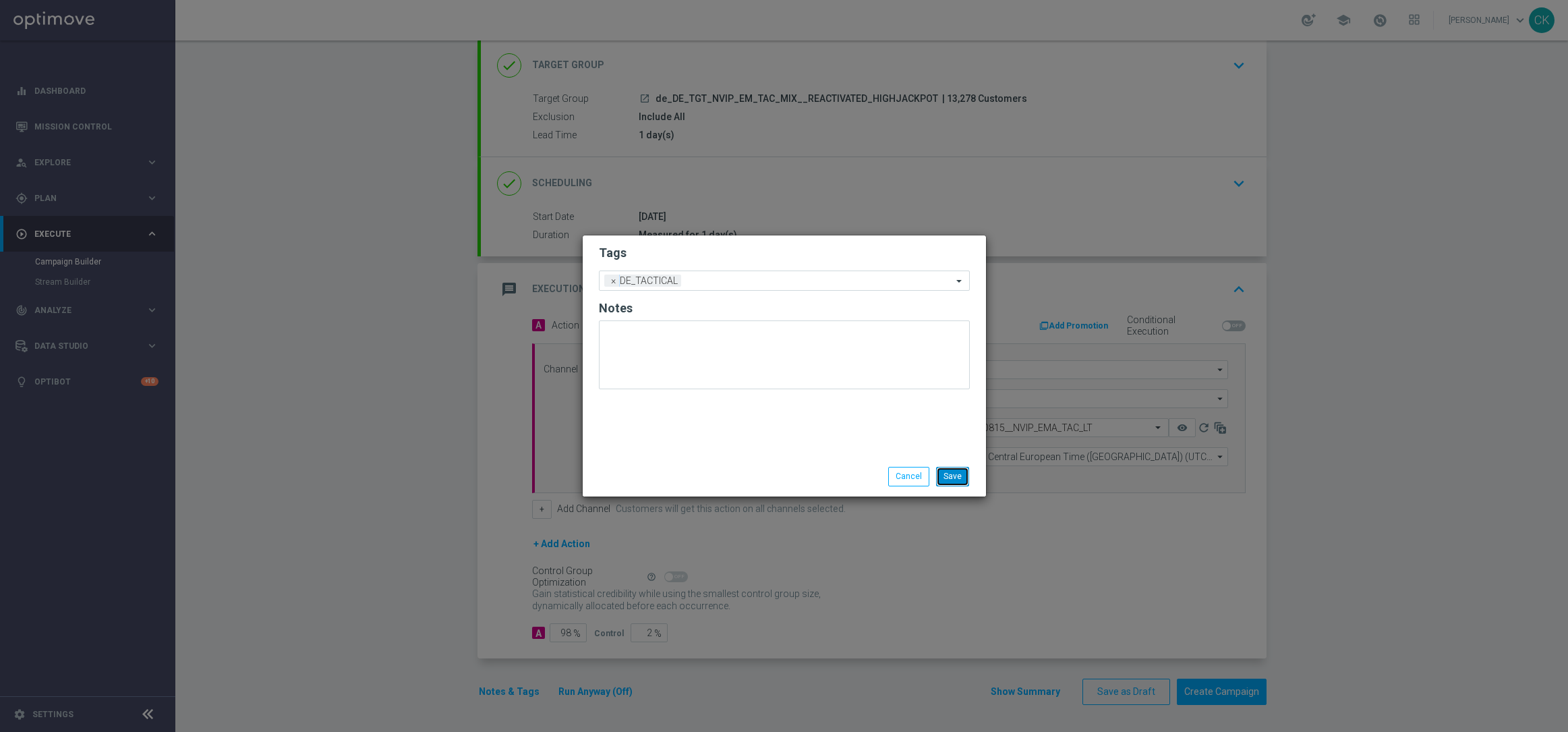
click at [964, 476] on button "Save" at bounding box center [952, 476] width 33 height 19
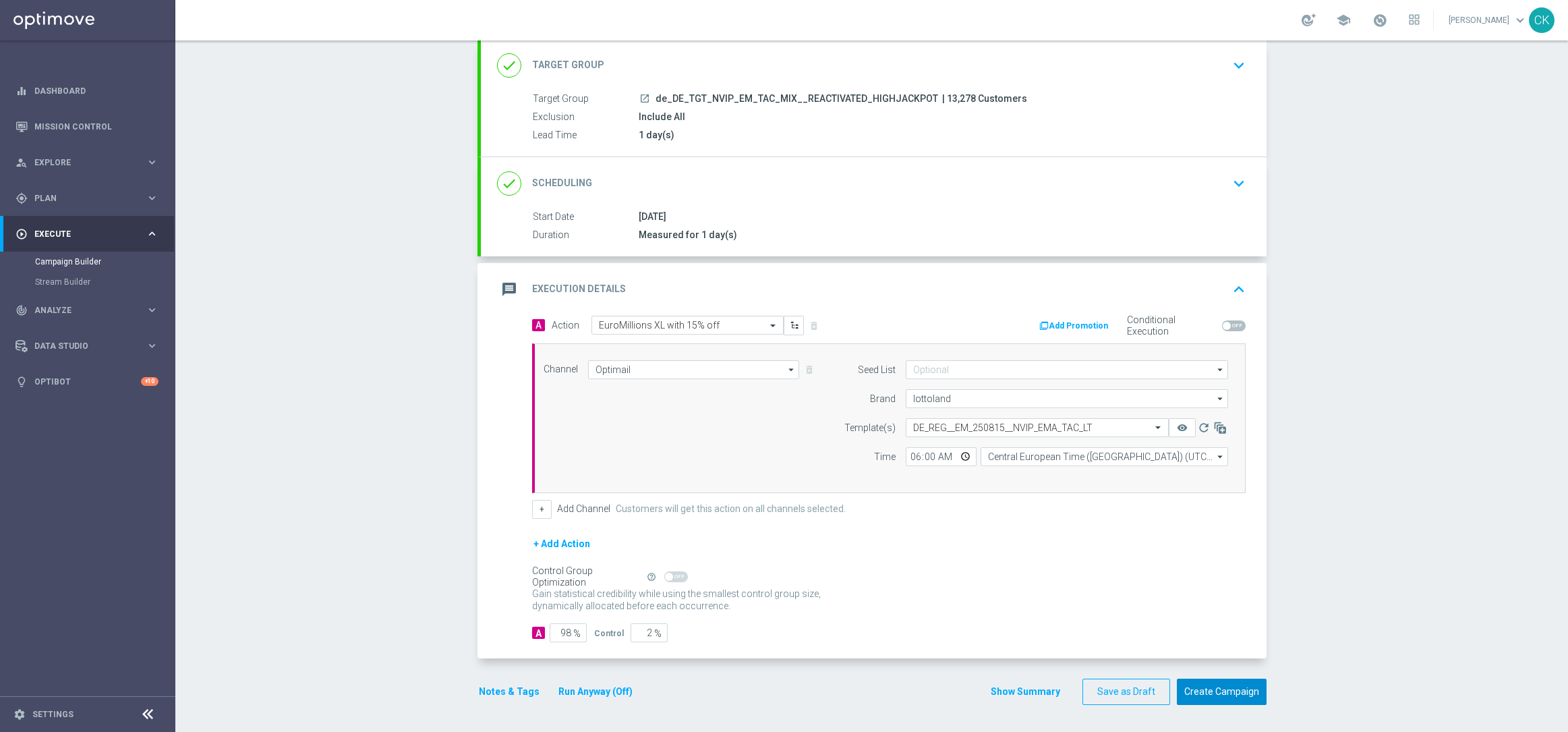
click at [1200, 685] on button "Create Campaign" at bounding box center [1222, 691] width 90 height 26
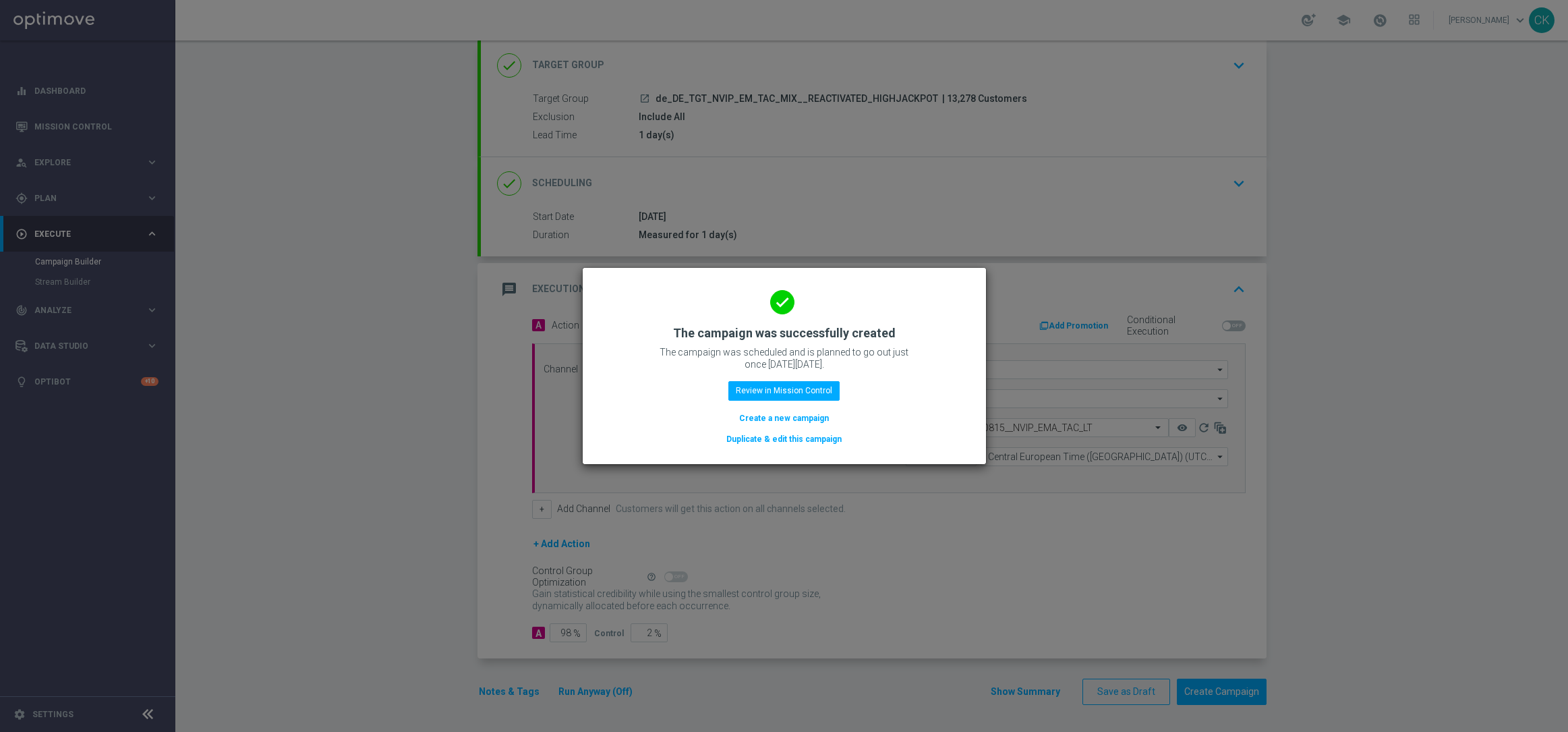
click at [775, 412] on button "Create a new campaign" at bounding box center [783, 418] width 92 height 15
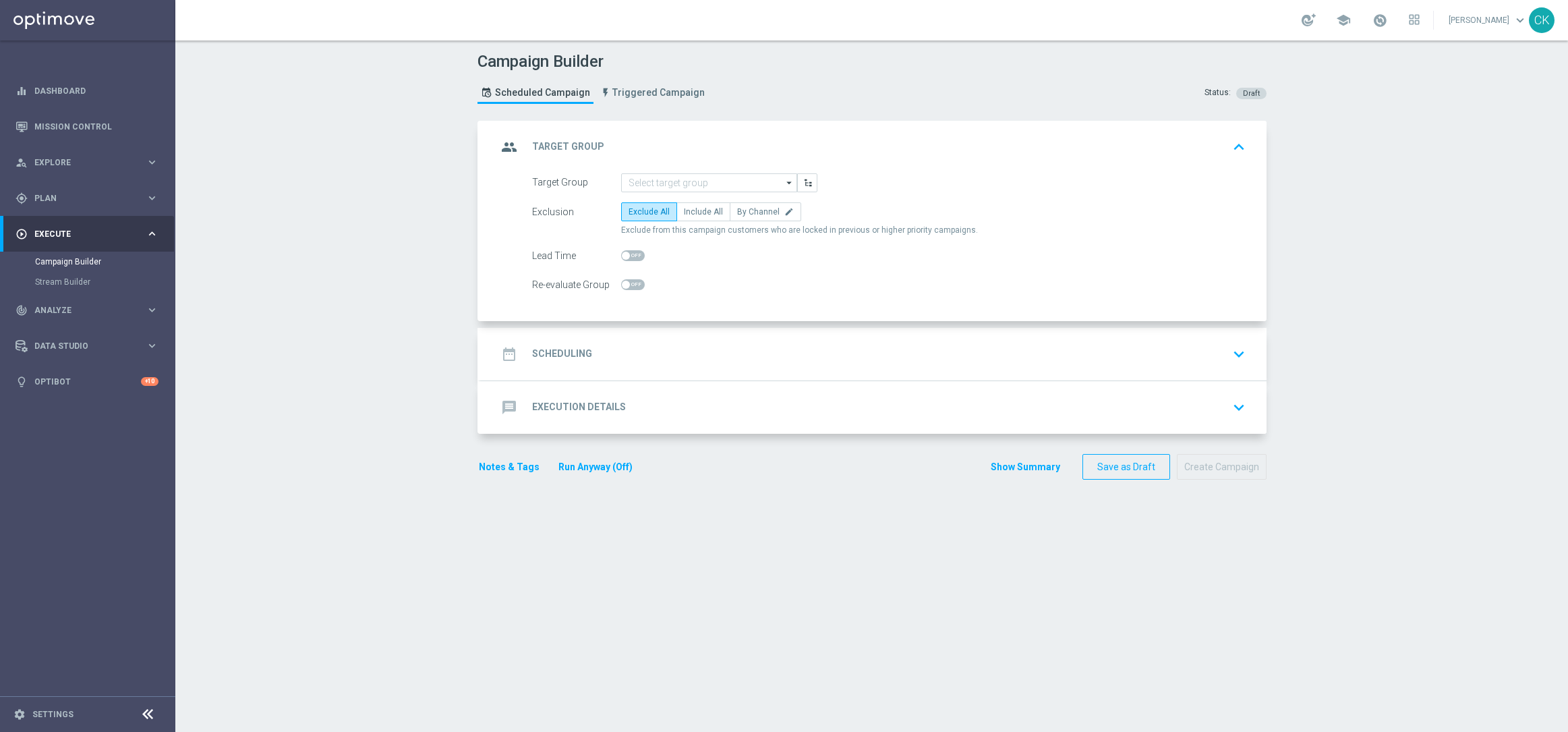
scroll to position [0, 0]
click at [694, 179] on input at bounding box center [709, 183] width 176 height 19
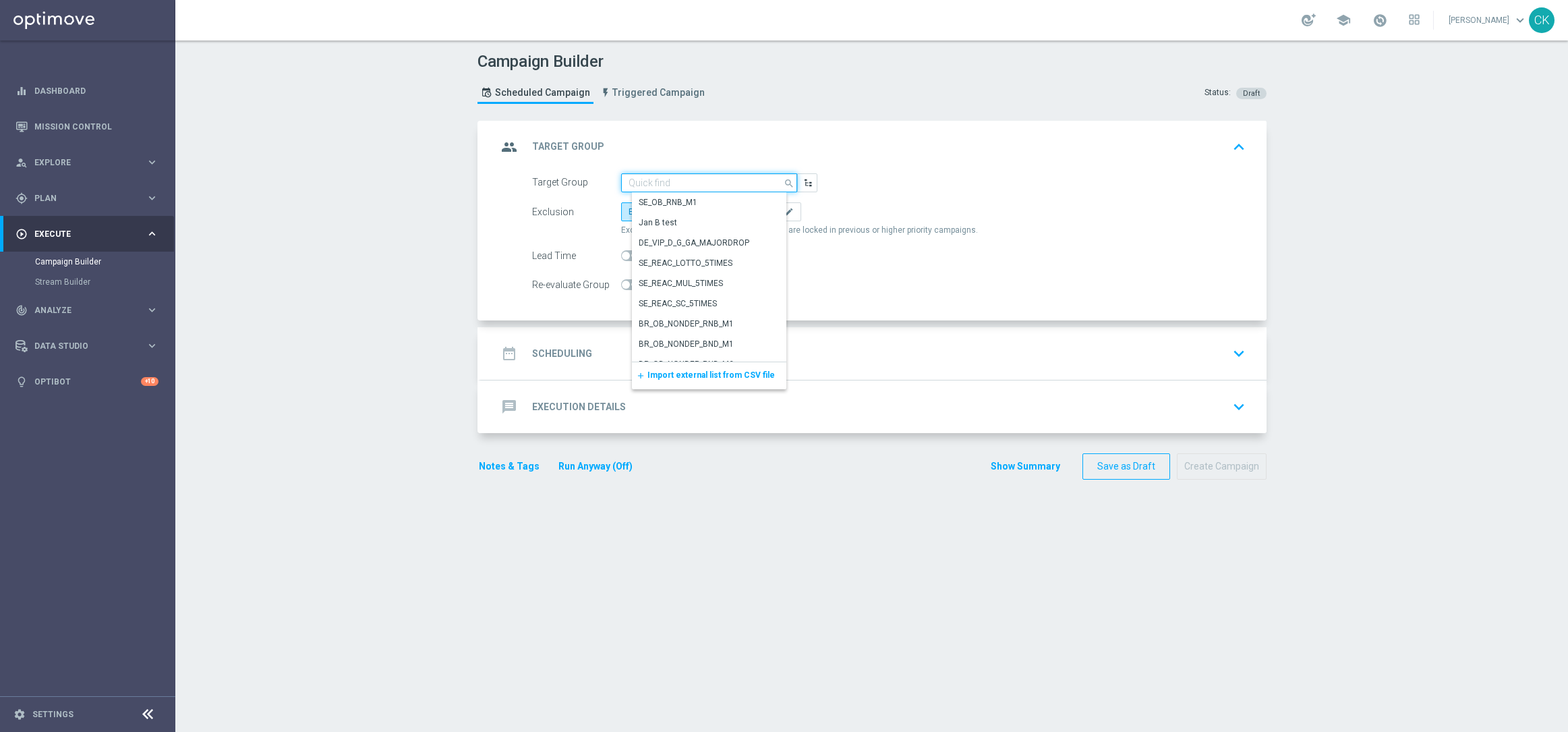
paste input "de_DE_TGT_NVIP_EM_TAC_MIX__CHURNED_HIGHJACKPOT"
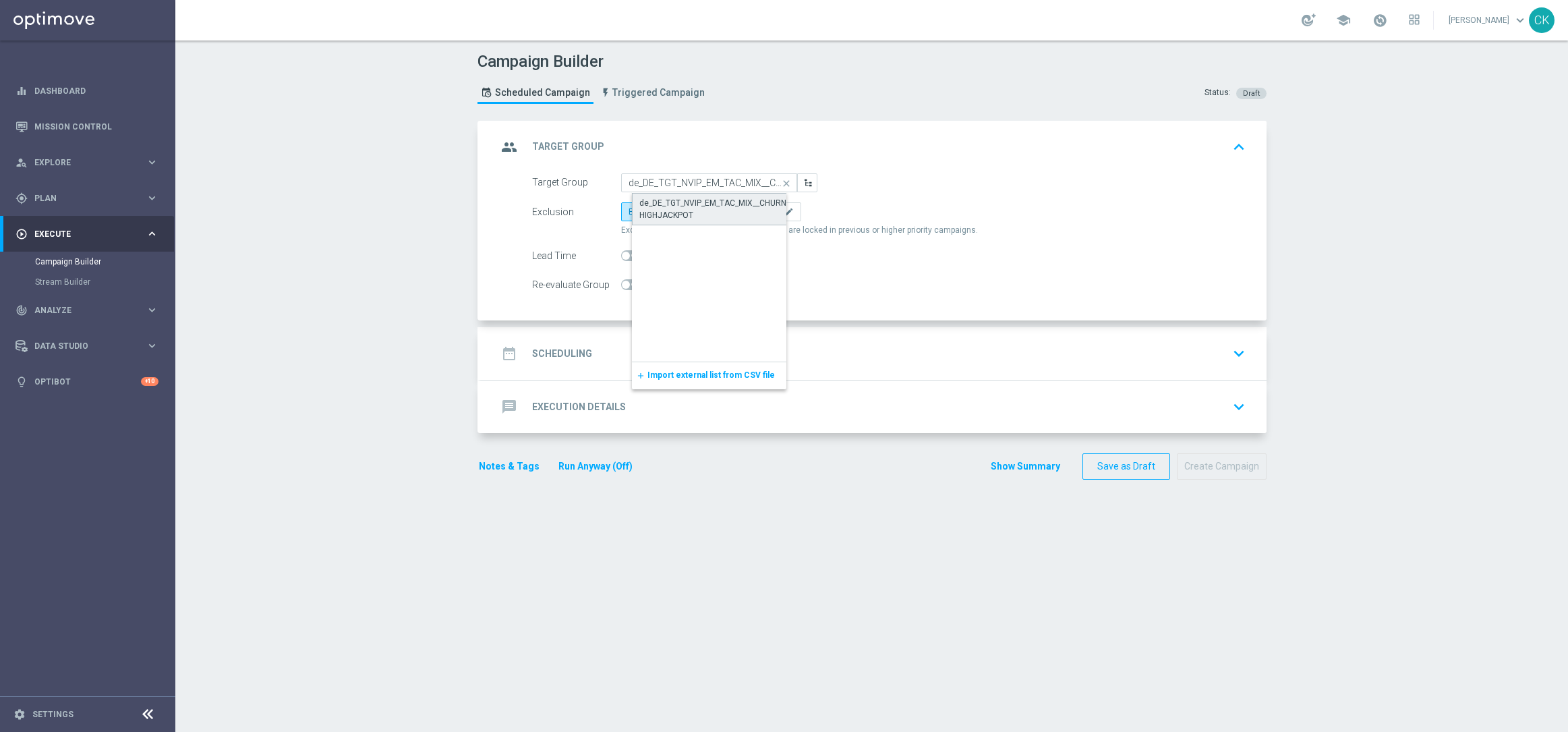
click at [704, 201] on div "de_DE_TGT_NVIP_EM_TAC_MIX__CHURNED_HIGHJACKPOT" at bounding box center [719, 209] width 161 height 24
type input "de_DE_TGT_NVIP_EM_TAC_MIX__CHURNED_HIGHJACKPOT"
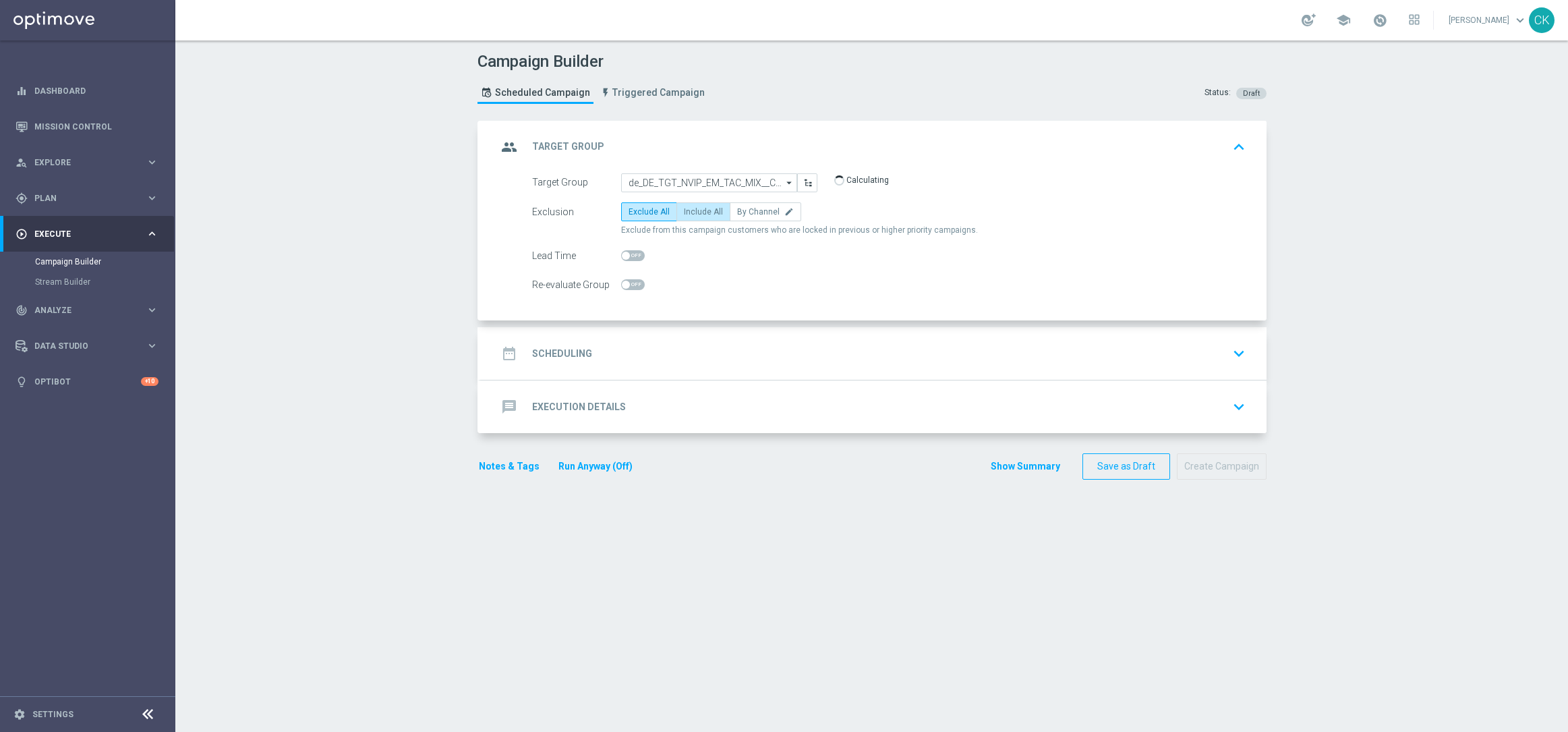
click at [704, 209] on span "Include All" at bounding box center [704, 212] width 39 height 9
click at [693, 209] on input "Include All" at bounding box center [688, 213] width 9 height 9
radio input "true"
click at [628, 252] on span at bounding box center [633, 256] width 24 height 11
click at [628, 252] on input "checkbox" at bounding box center [633, 256] width 24 height 11
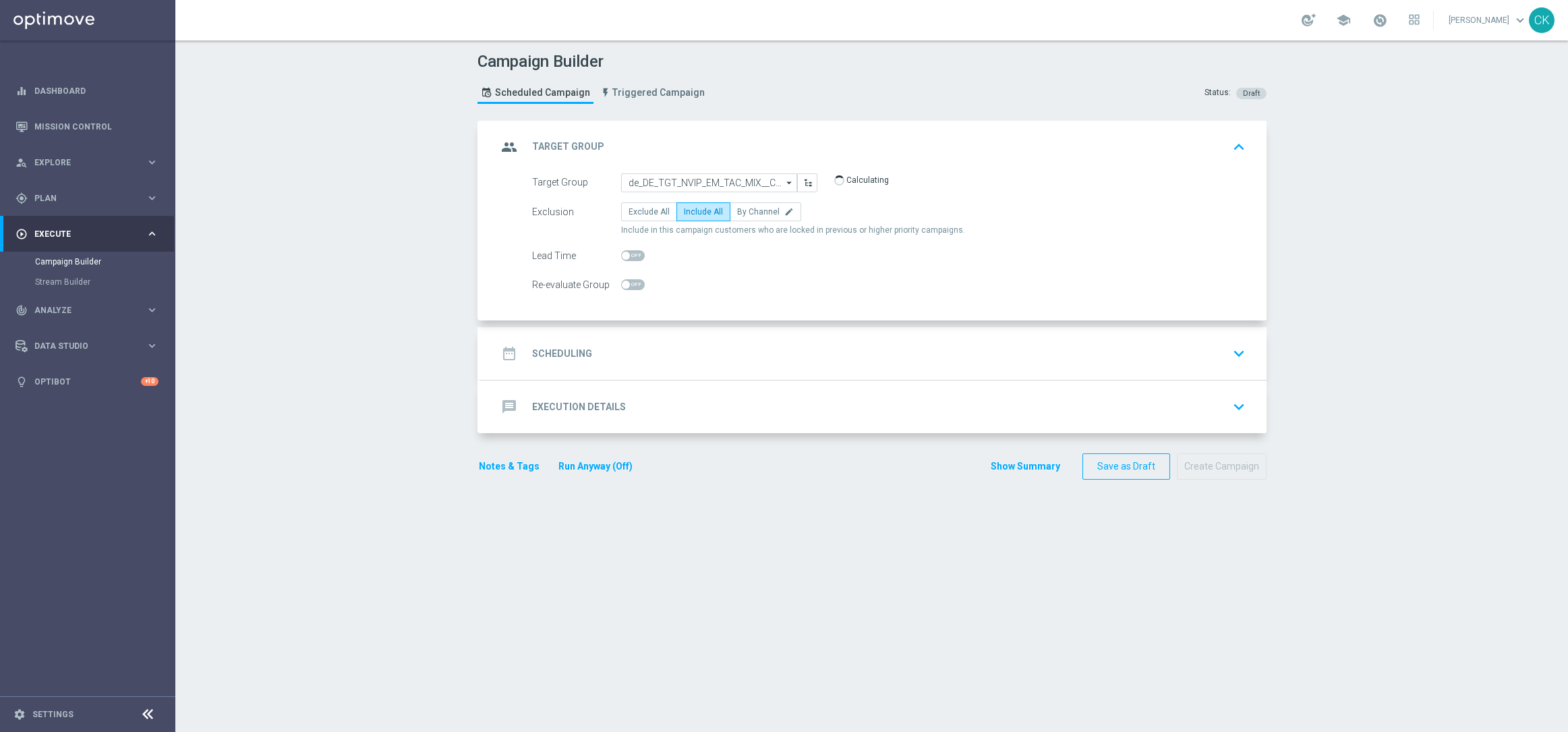
checkbox input "true"
click at [547, 347] on h2 "Scheduling" at bounding box center [562, 353] width 60 height 13
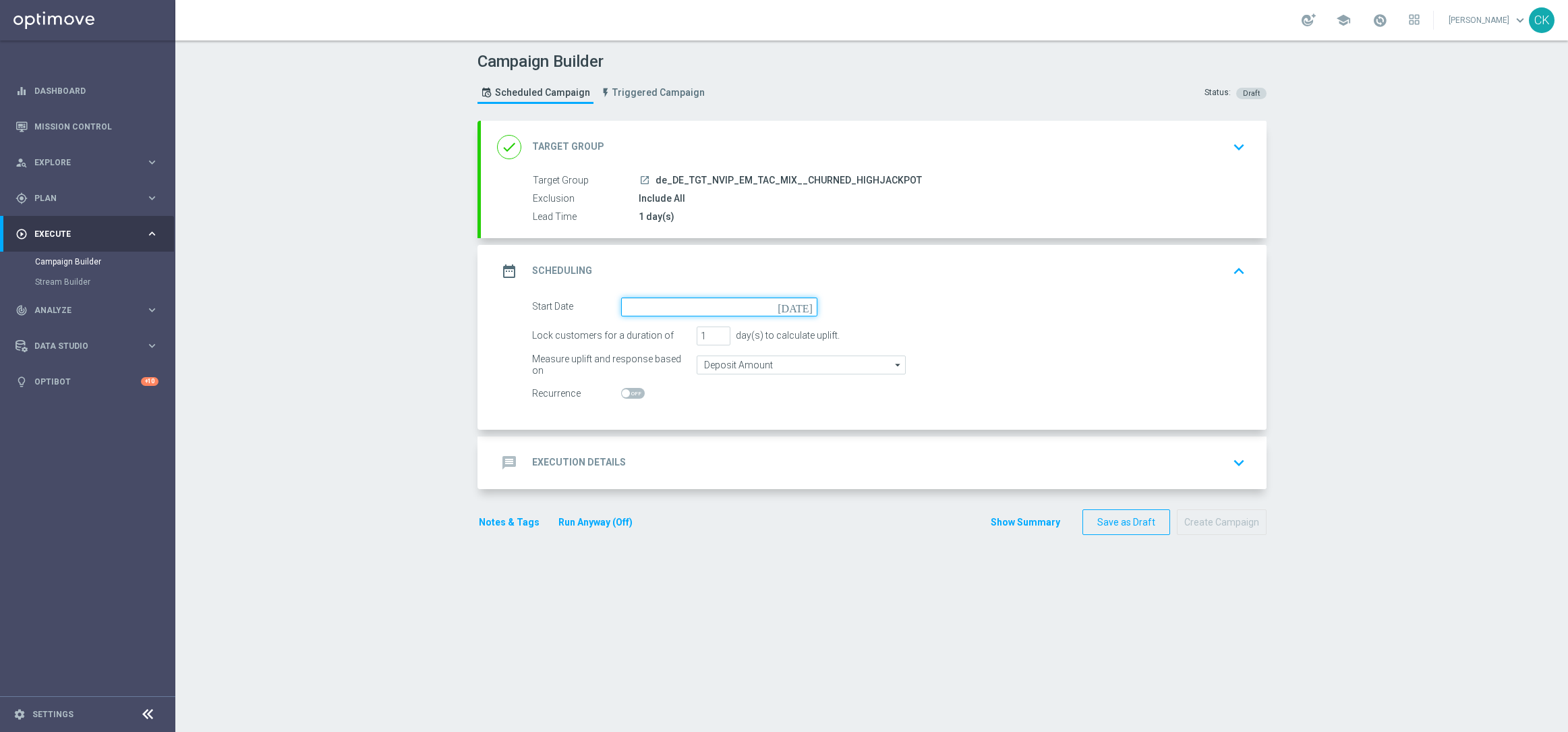
click at [704, 307] on input at bounding box center [719, 307] width 196 height 19
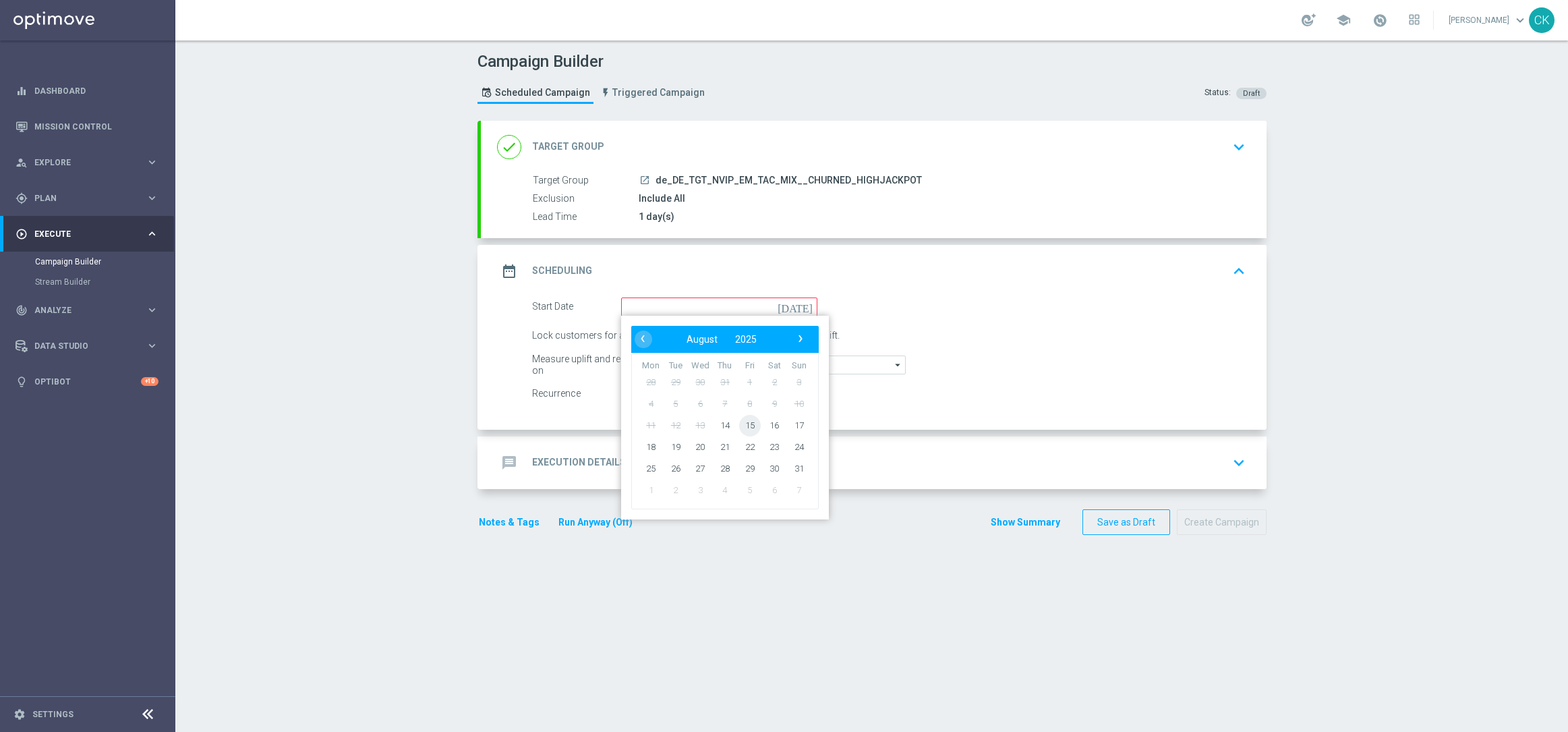
click at [744, 424] on span "15" at bounding box center [749, 424] width 21 height 21
type input "[DATE]"
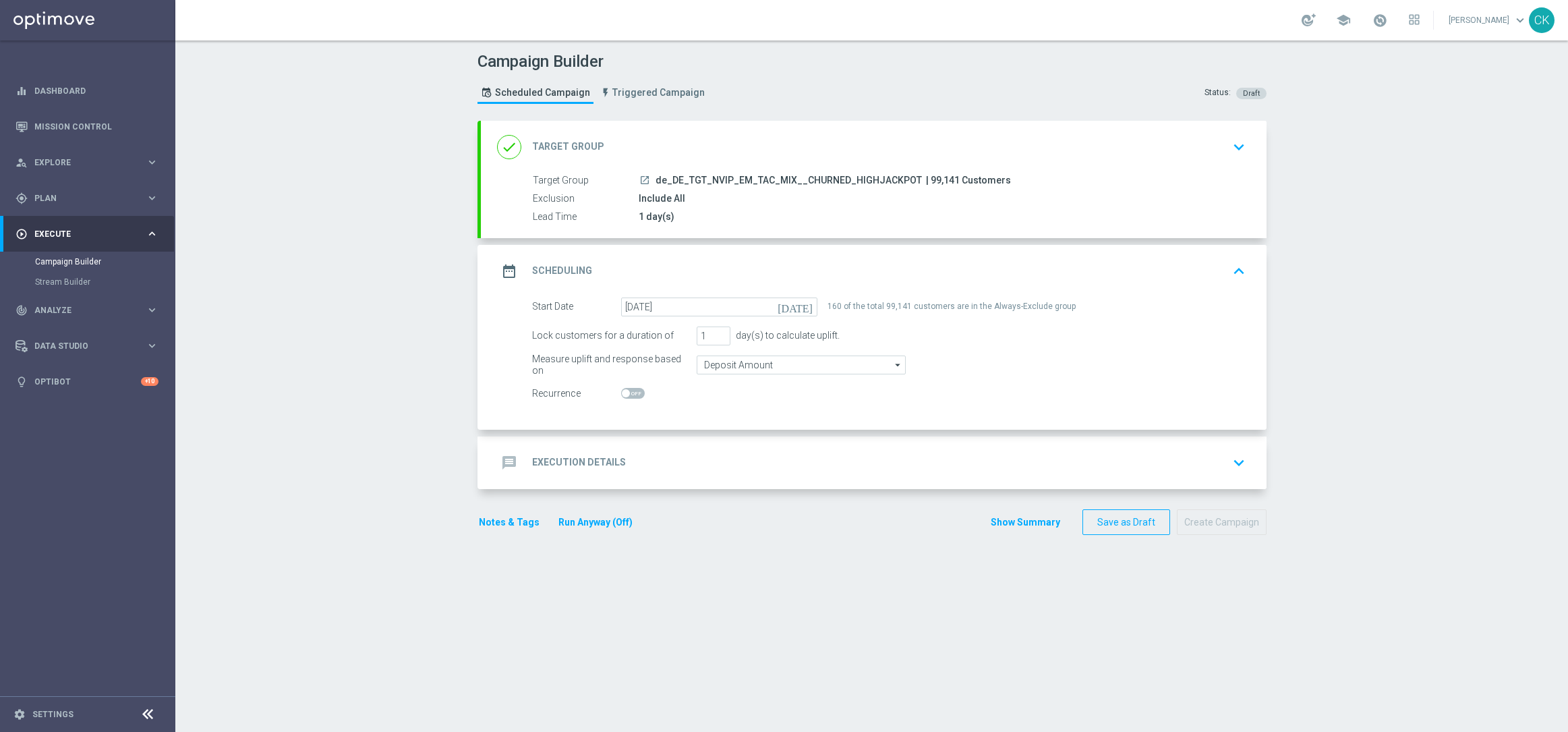
click at [564, 464] on h2 "Execution Details" at bounding box center [579, 462] width 94 height 13
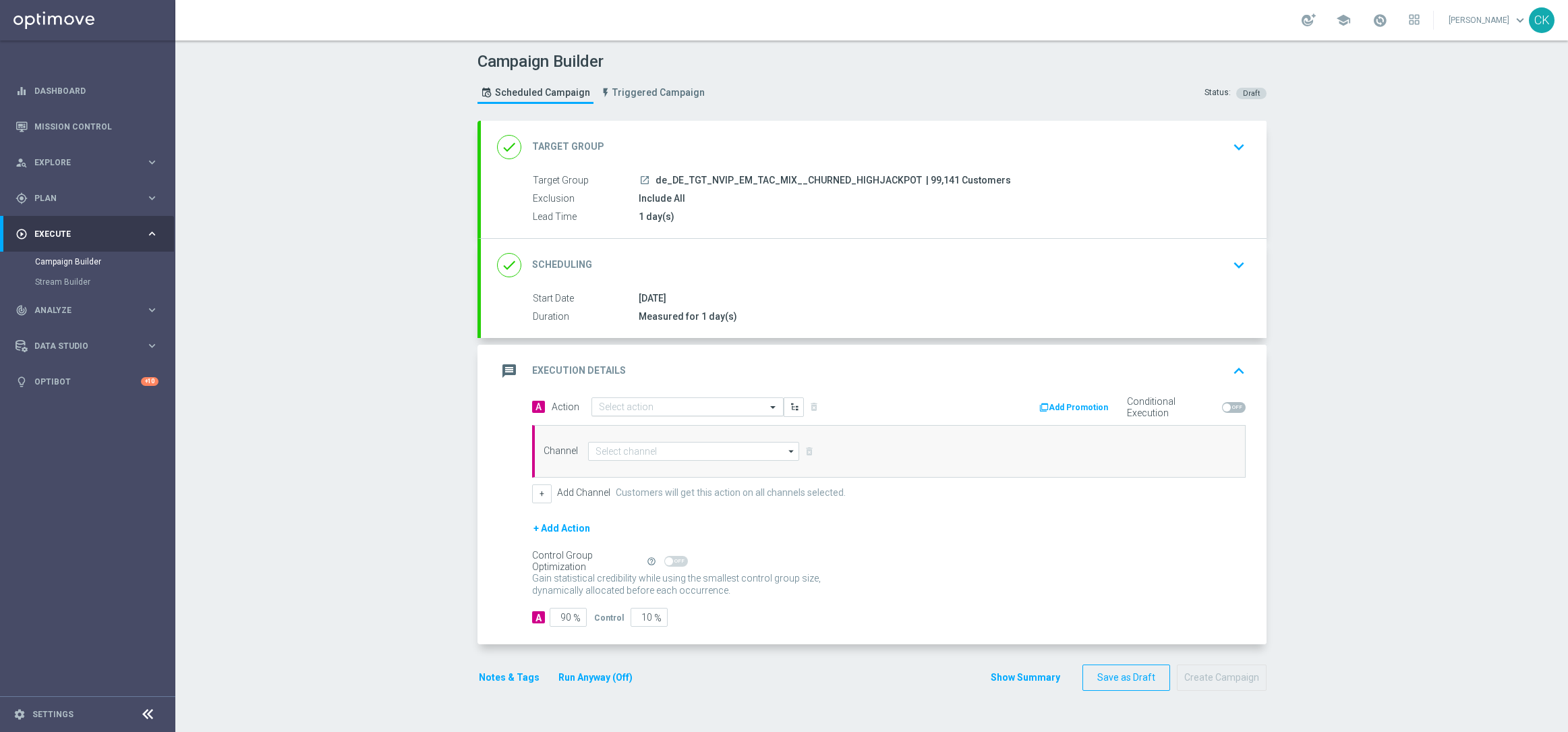
click at [633, 406] on input "text" at bounding box center [674, 407] width 150 height 12
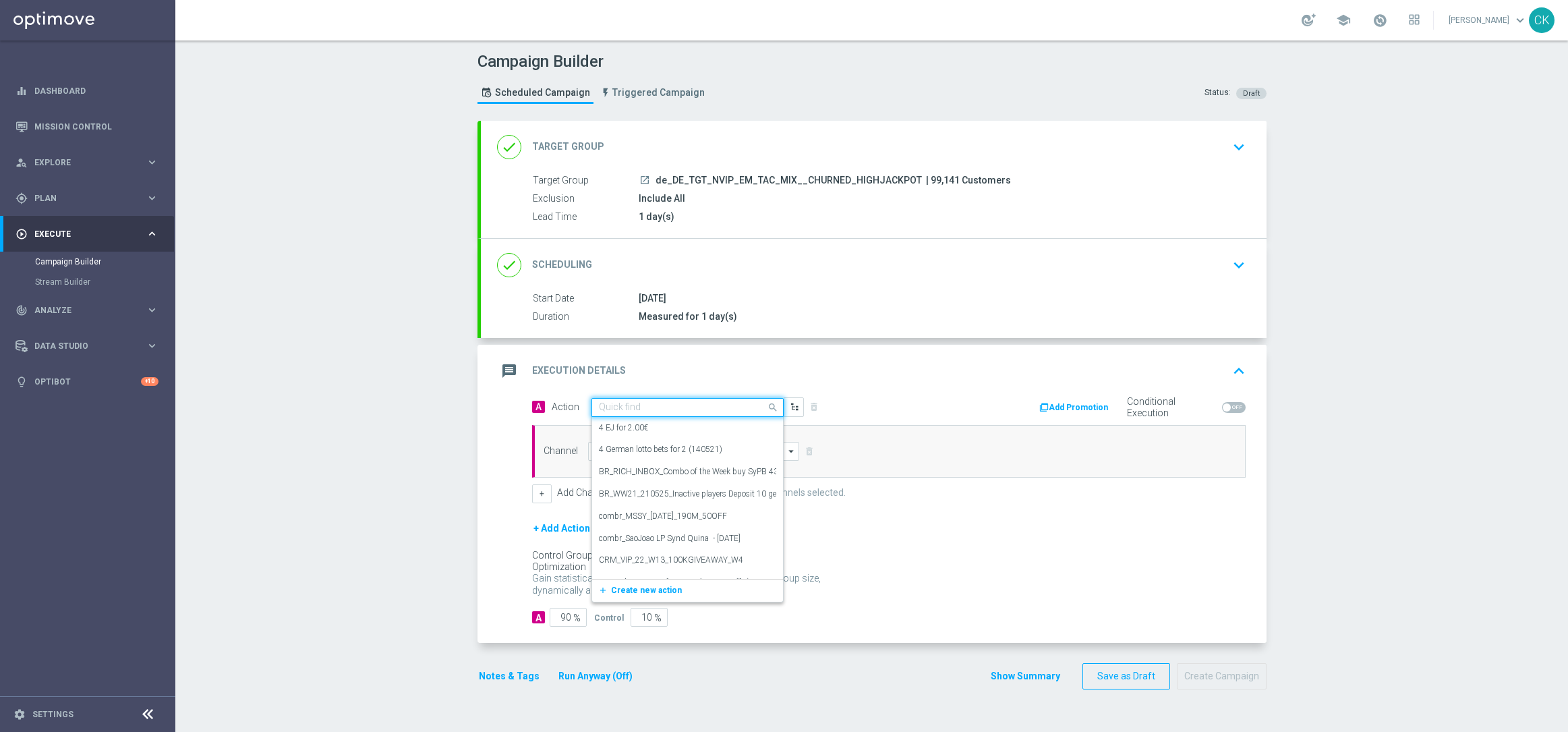
paste input "100 Extra-Chancen EuroMillions with 30% off"
type input "100 Extra-Chancen EuroMillions with 30% off"
click at [598, 447] on icon "add_new" at bounding box center [605, 449] width 13 height 9
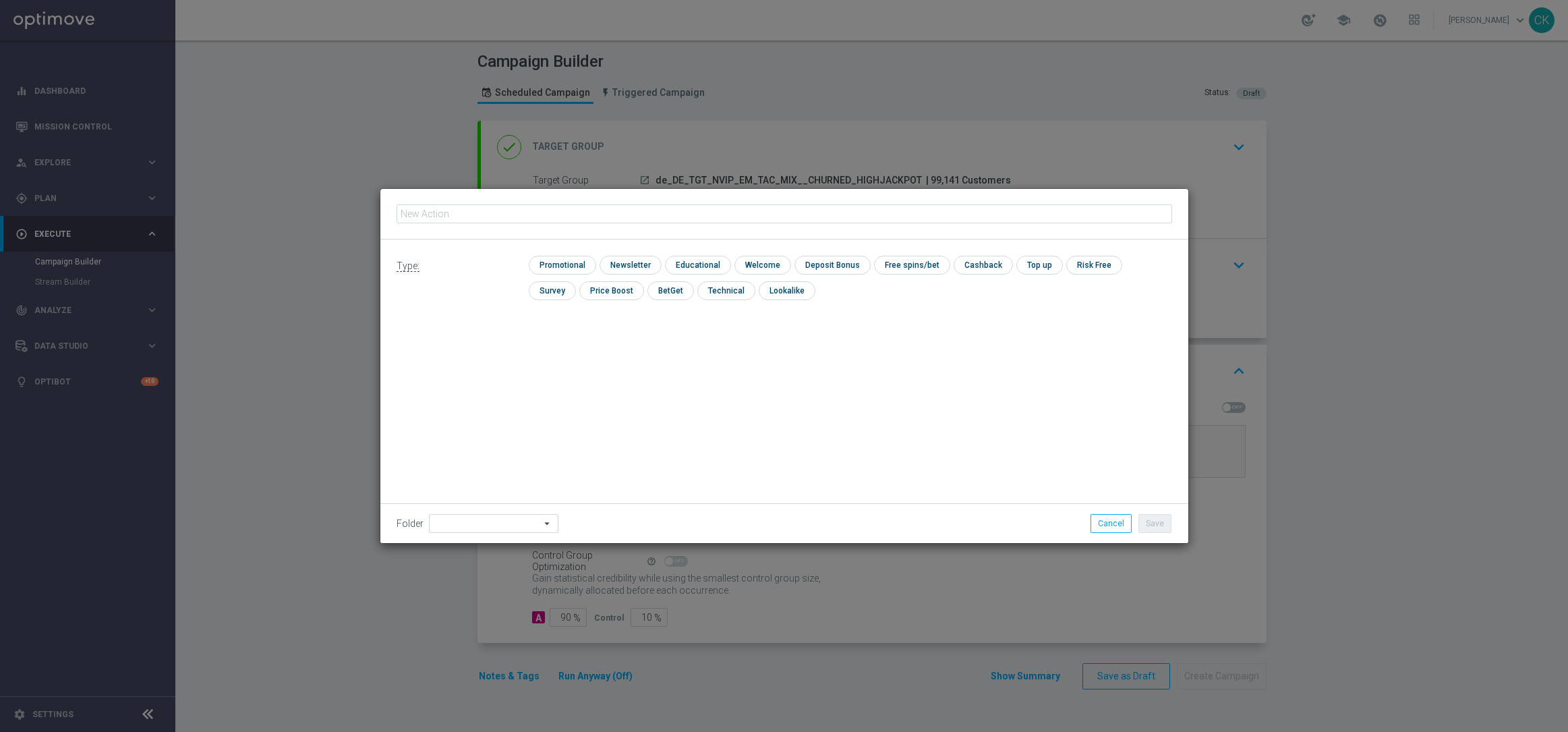
type input "100 Extra-Chancen EuroMillions with 30% off"
click at [572, 265] on input "checkbox" at bounding box center [560, 264] width 64 height 18
checkbox input "true"
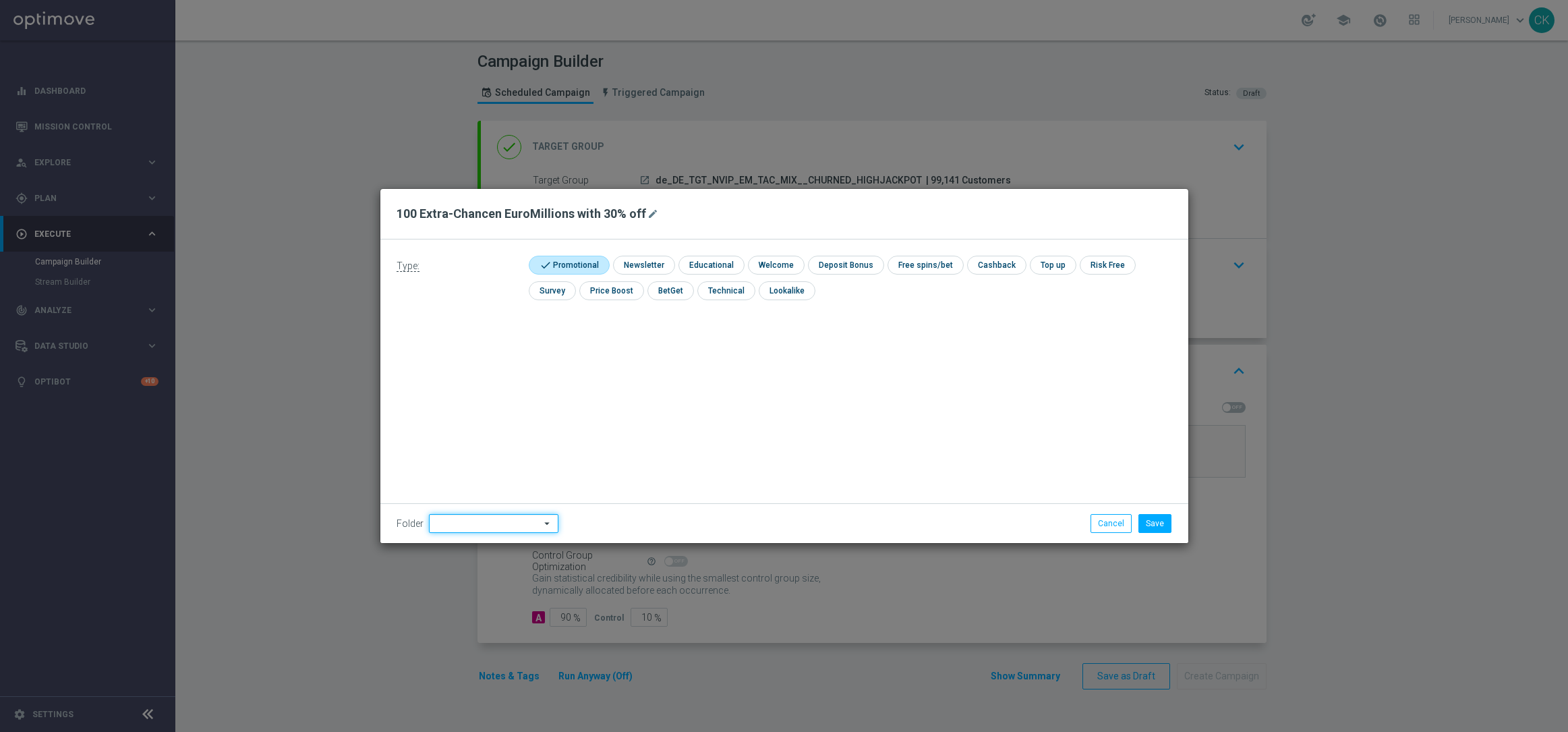
click at [472, 527] on input at bounding box center [494, 523] width 130 height 19
click at [470, 460] on div "DE" at bounding box center [493, 460] width 106 height 20
type input "DE"
click at [540, 431] on div "Type: check Promotional check Newsletter check Educational check Welcome check …" at bounding box center [784, 391] width 808 height 304
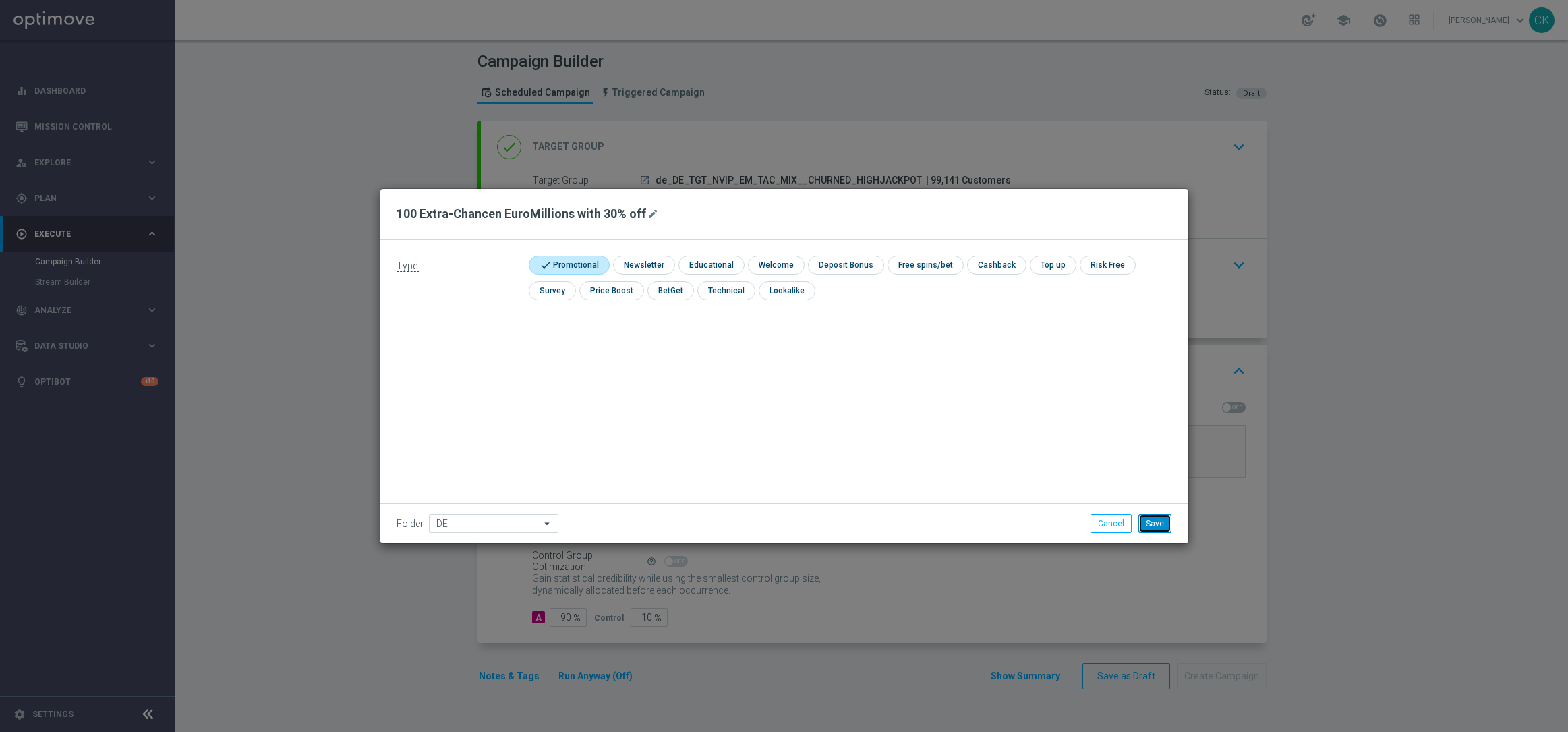
click at [1167, 519] on button "Save" at bounding box center [1155, 523] width 33 height 19
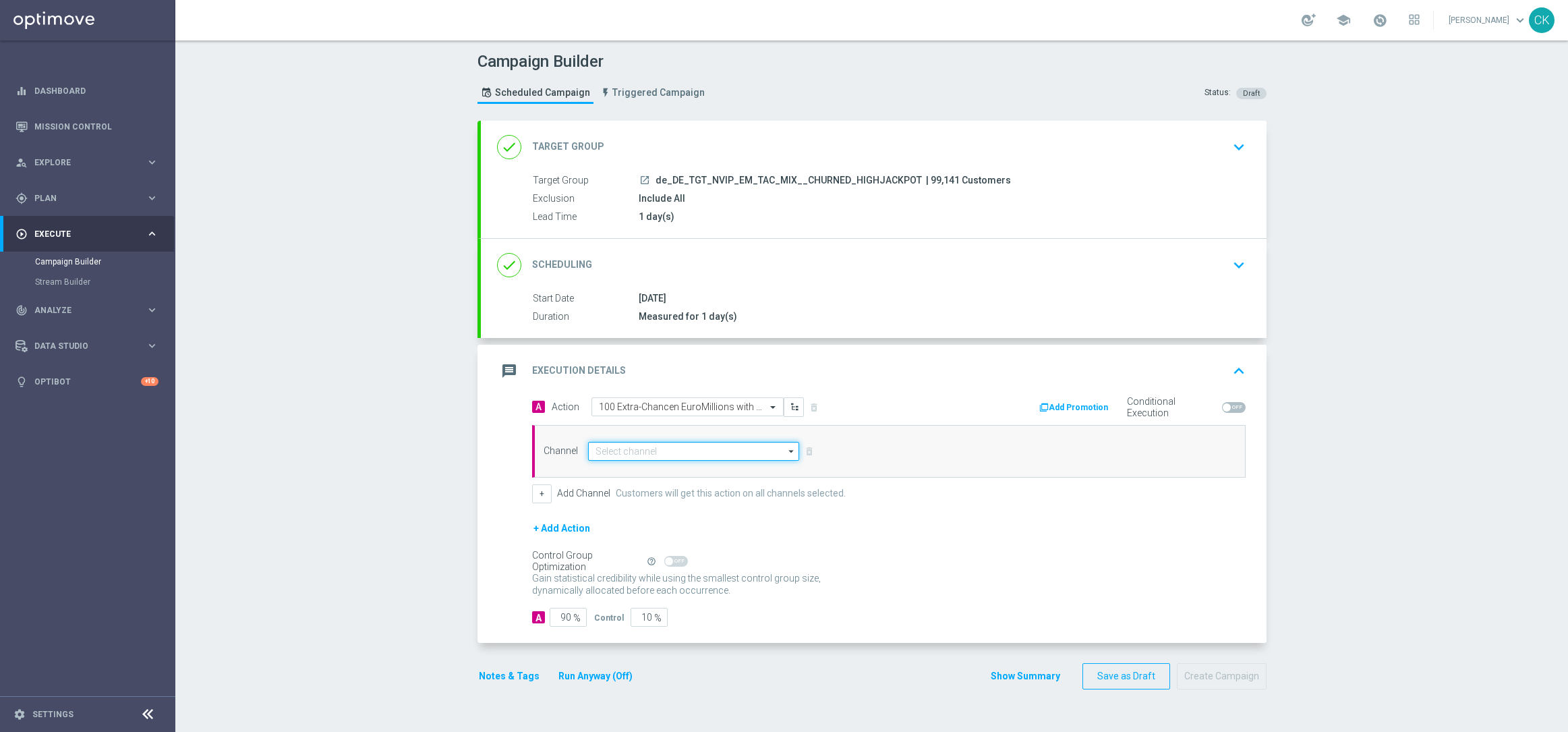
click at [672, 451] on input at bounding box center [693, 451] width 212 height 19
click at [648, 510] on div "Optimail" at bounding box center [699, 511] width 200 height 19
type input "Optimail"
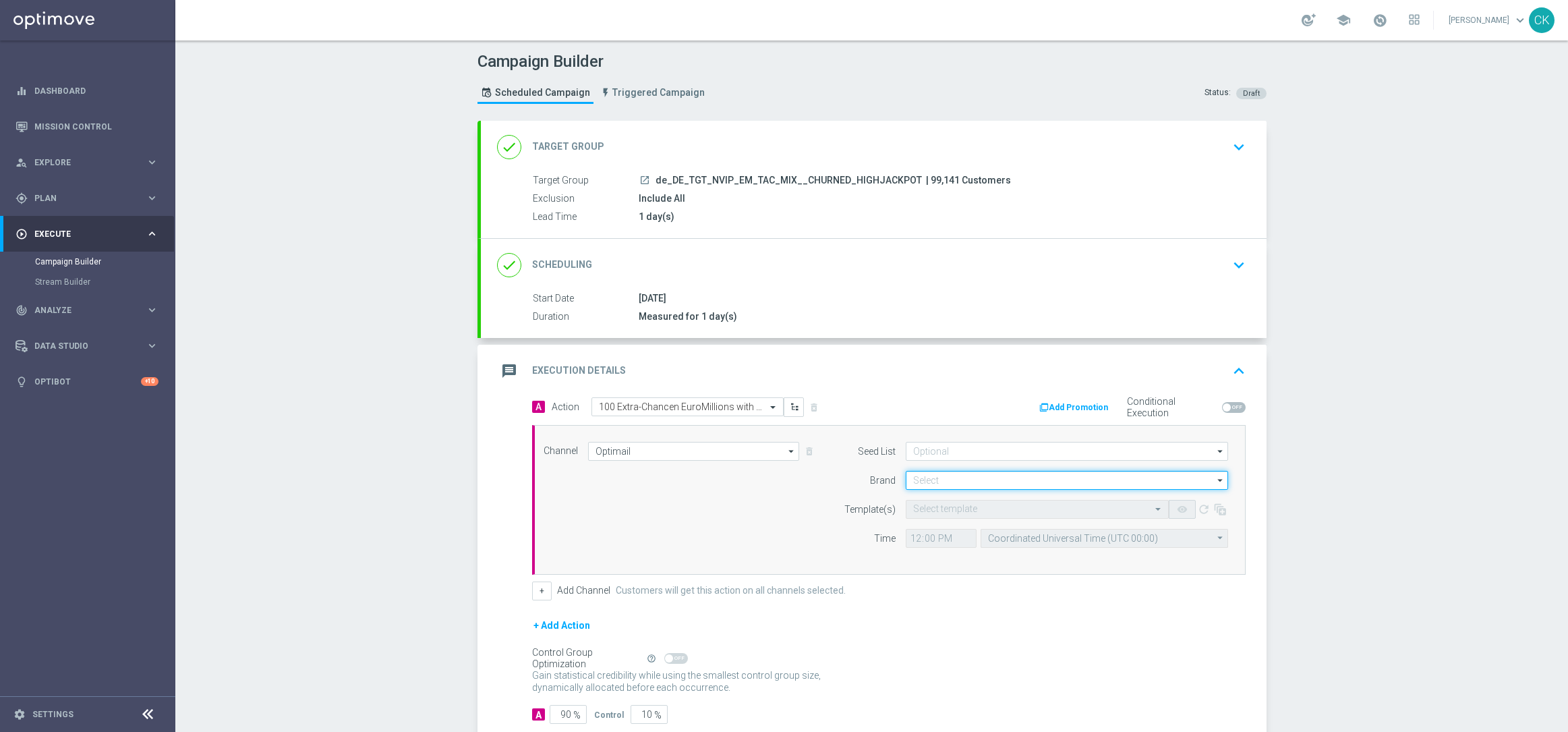
click at [940, 479] on input at bounding box center [1067, 480] width 323 height 19
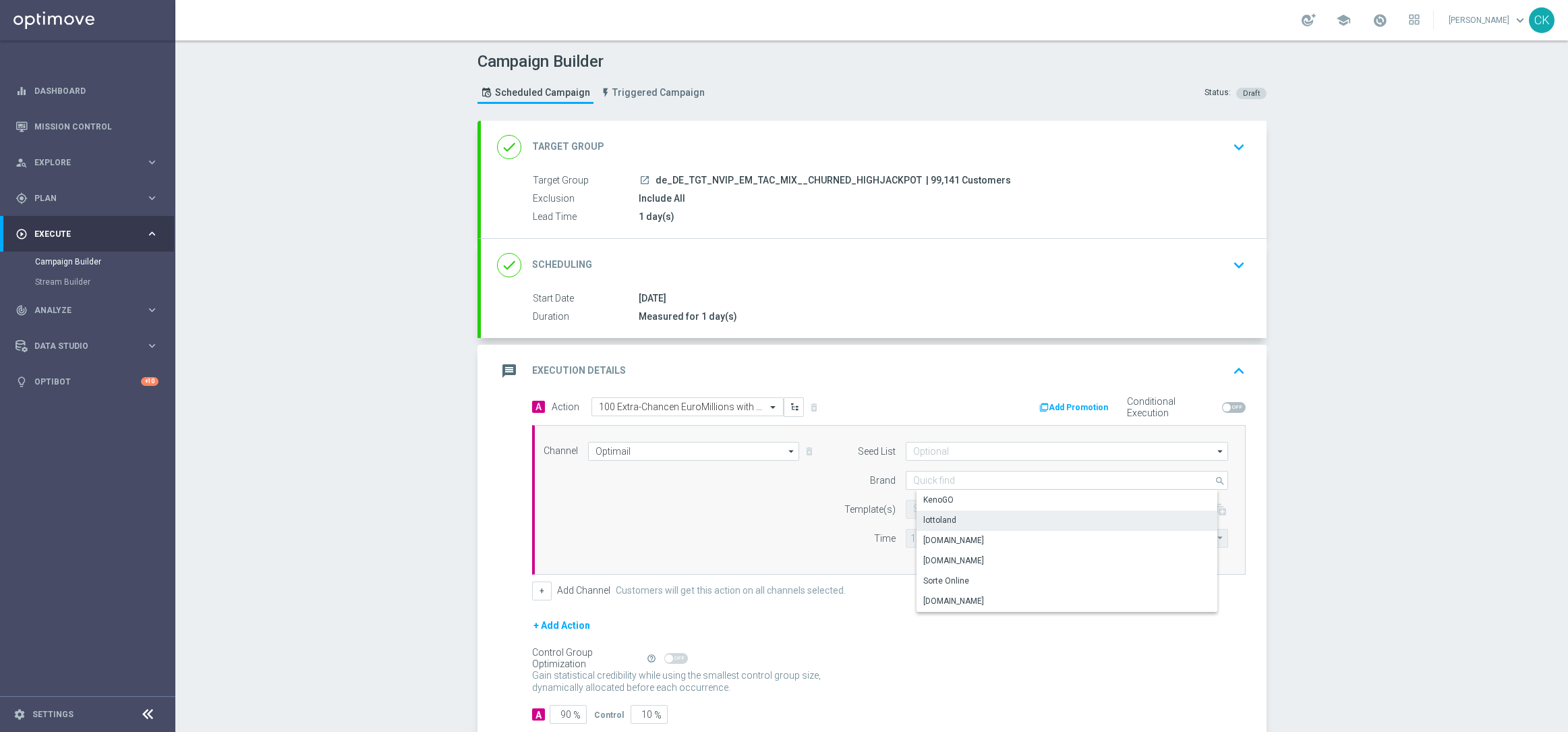
click at [971, 522] on div "lottoland" at bounding box center [1078, 520] width 323 height 19
type input "lottoland"
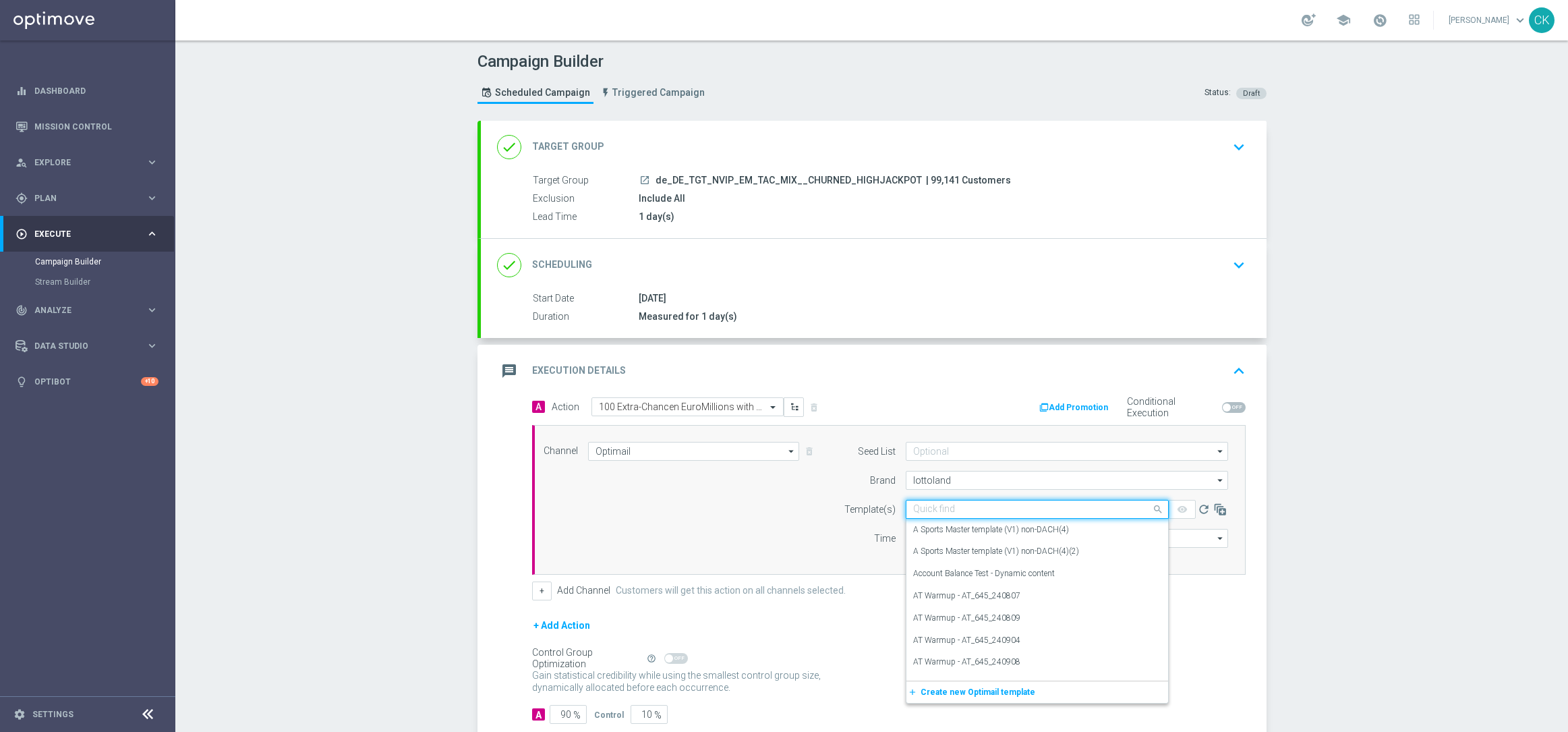
click at [940, 506] on input "text" at bounding box center [1023, 509] width 221 height 12
paste input "DE_REG__EM_CHURNED_250815__NVIP_EMA_TAC_LT"
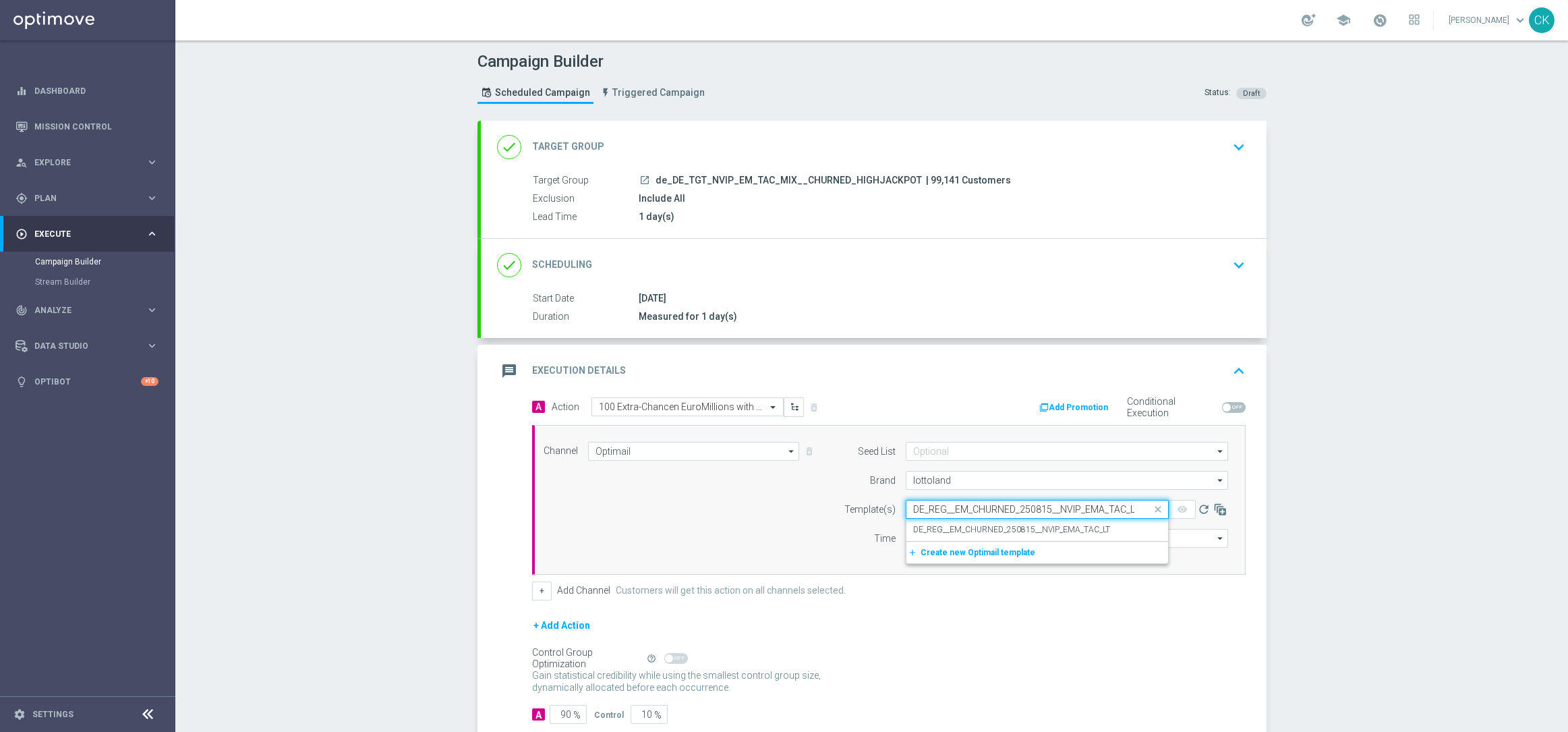
scroll to position [0, 4]
click at [927, 526] on label "DE_REG__EM_CHURNED_250815__NVIP_EMA_TAC_LT" at bounding box center [1011, 530] width 197 height 12
type input "DE_REG__EM_CHURNED_250815__NVIP_EMA_TAC_LT"
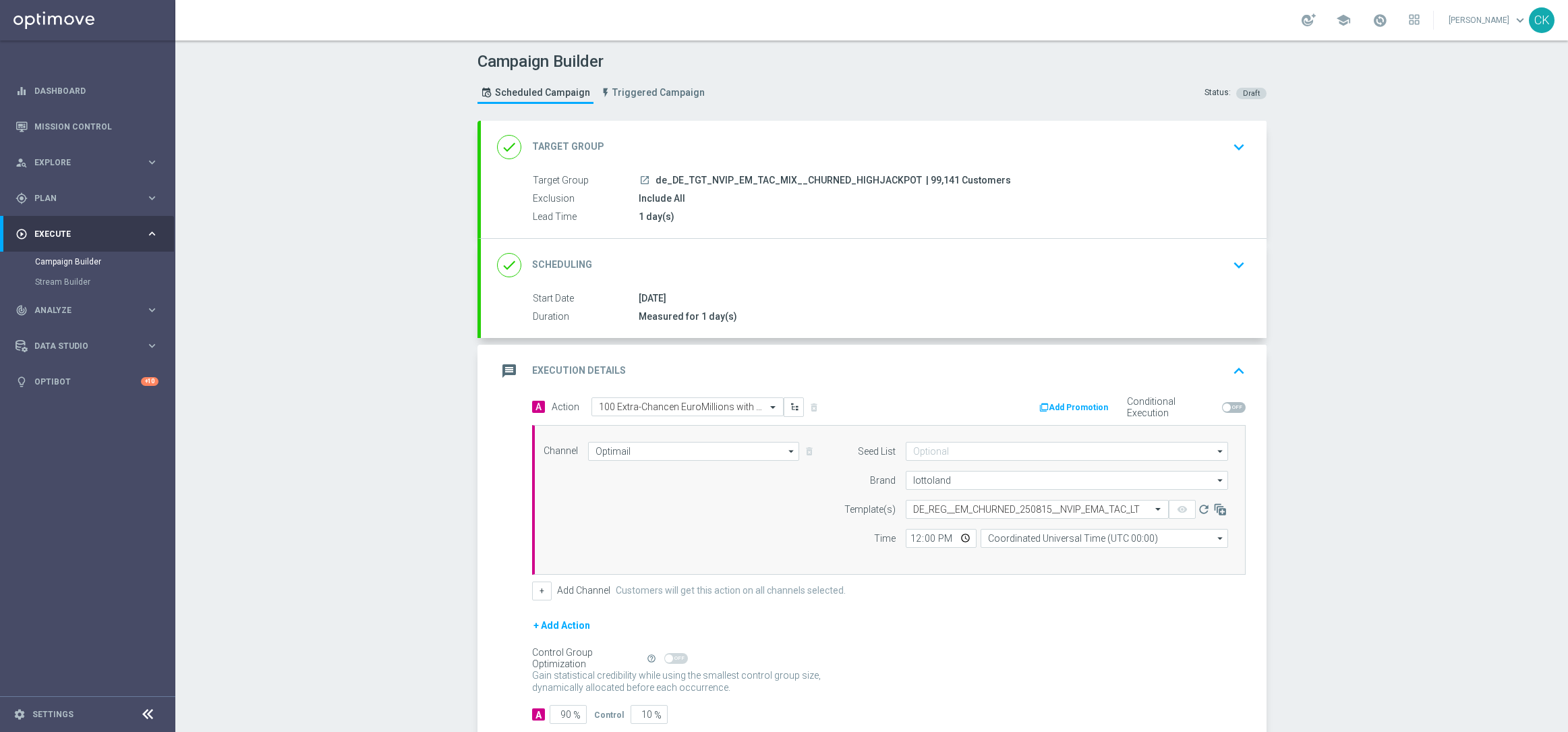
scroll to position [0, 0]
click at [912, 541] on input "12:00" at bounding box center [941, 538] width 71 height 19
type input "06:00"
click at [1120, 536] on input "Coordinated Universal Time (UTC 00:00)" at bounding box center [1104, 538] width 247 height 19
click at [1086, 557] on div "Central European Time ([GEOGRAPHIC_DATA]) (UTC +02:00)" at bounding box center [1108, 557] width 220 height 12
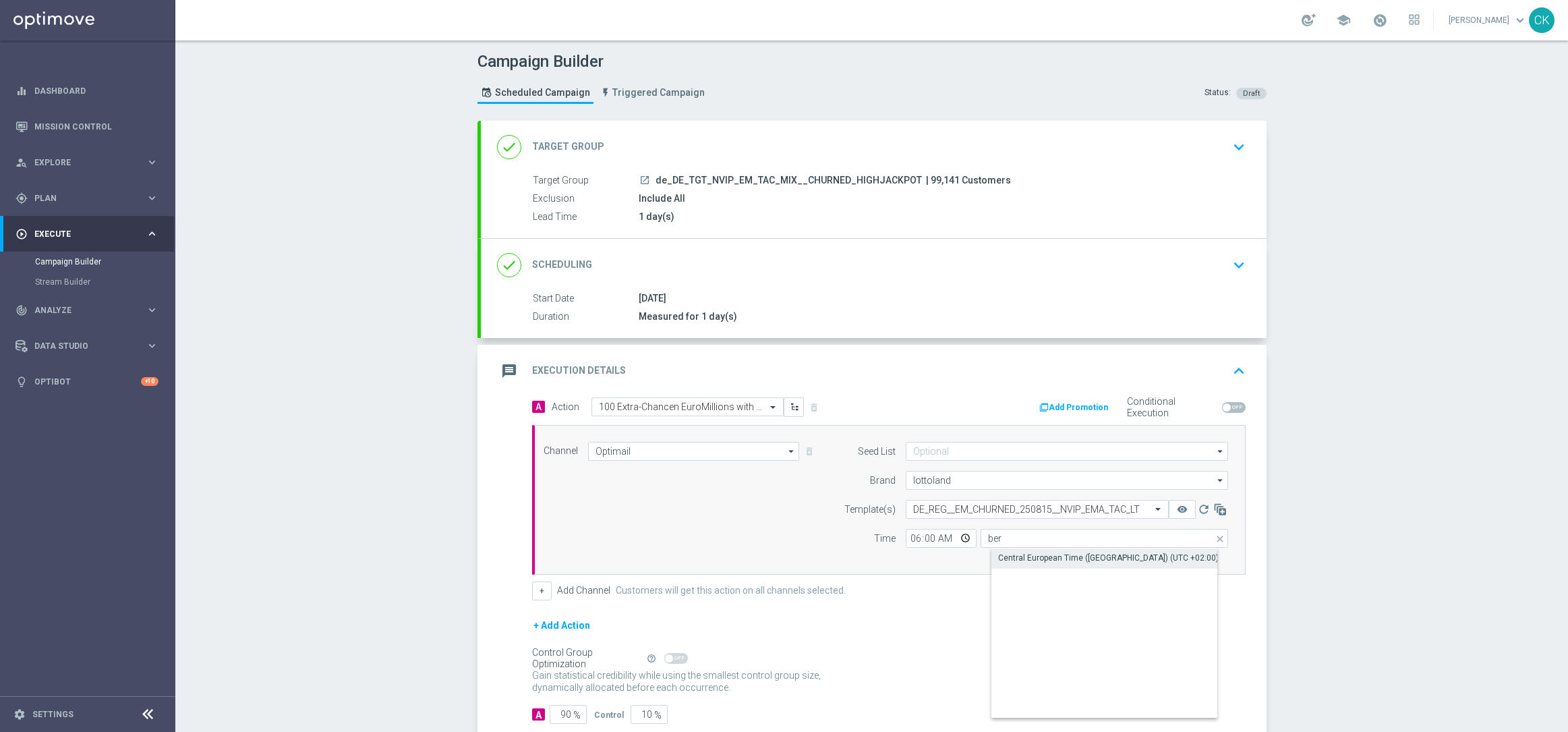
type input "Central European Time ([GEOGRAPHIC_DATA]) (UTC +02:00)"
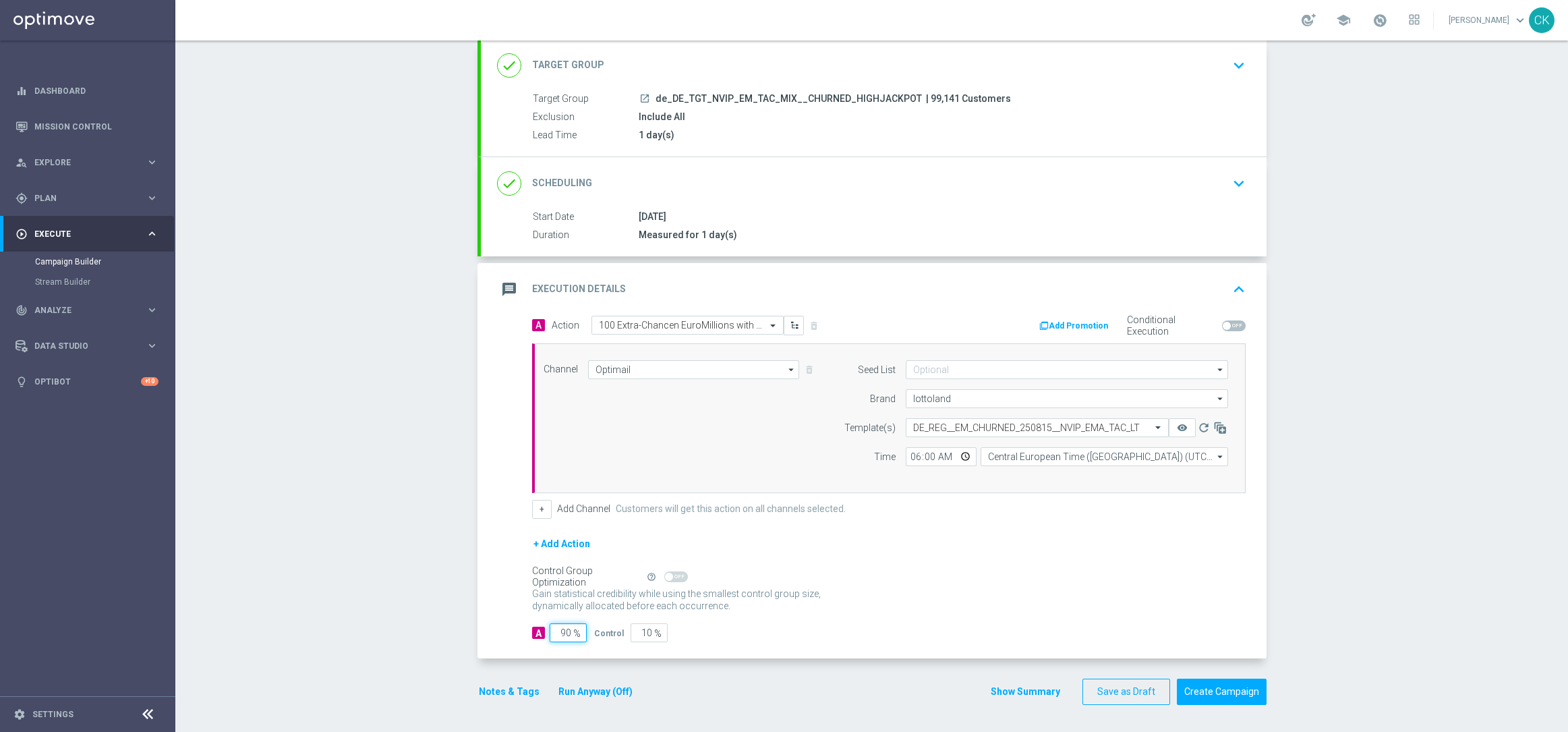
click at [564, 630] on input "90" at bounding box center [568, 633] width 37 height 19
type input "9"
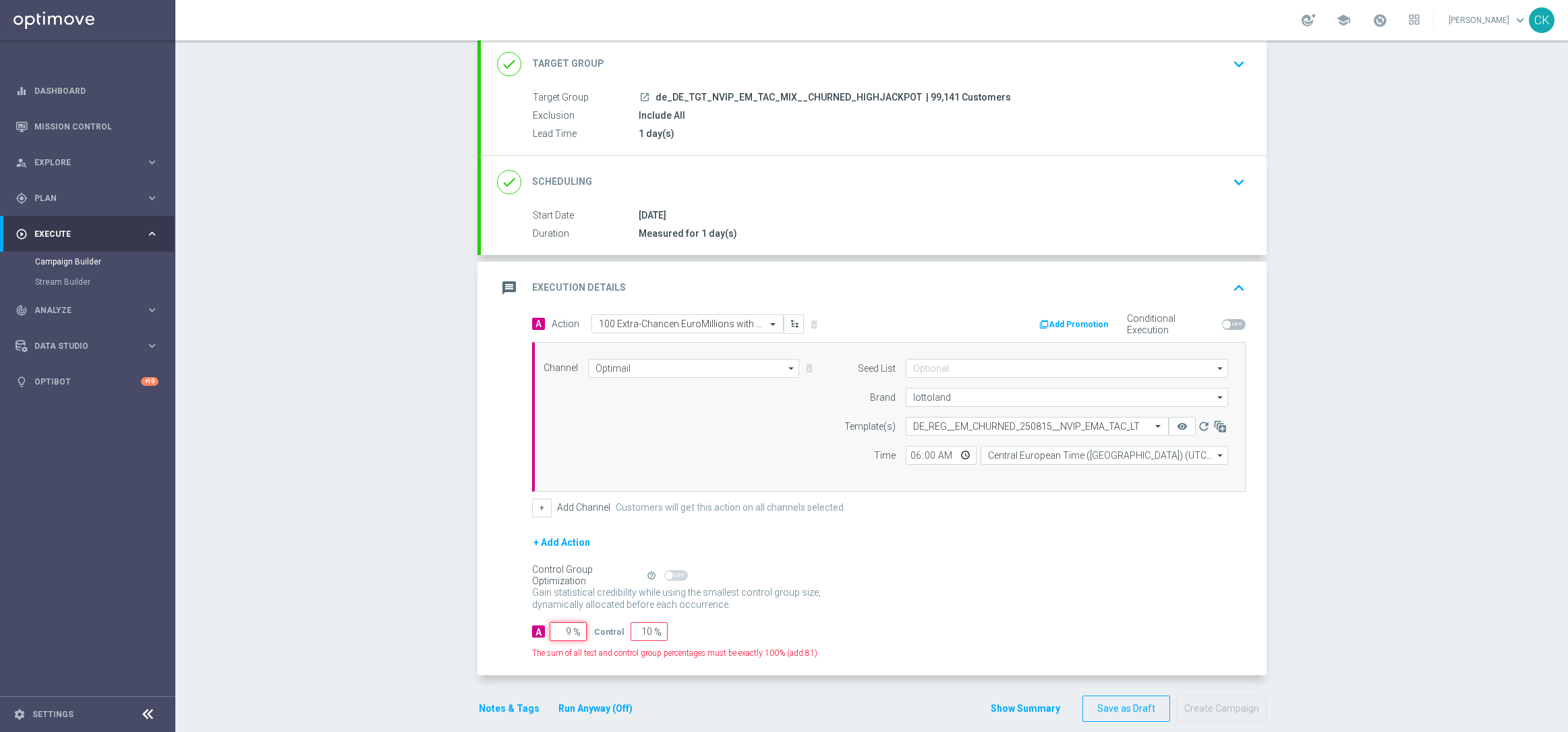
type input "91"
type input "98"
type input "2"
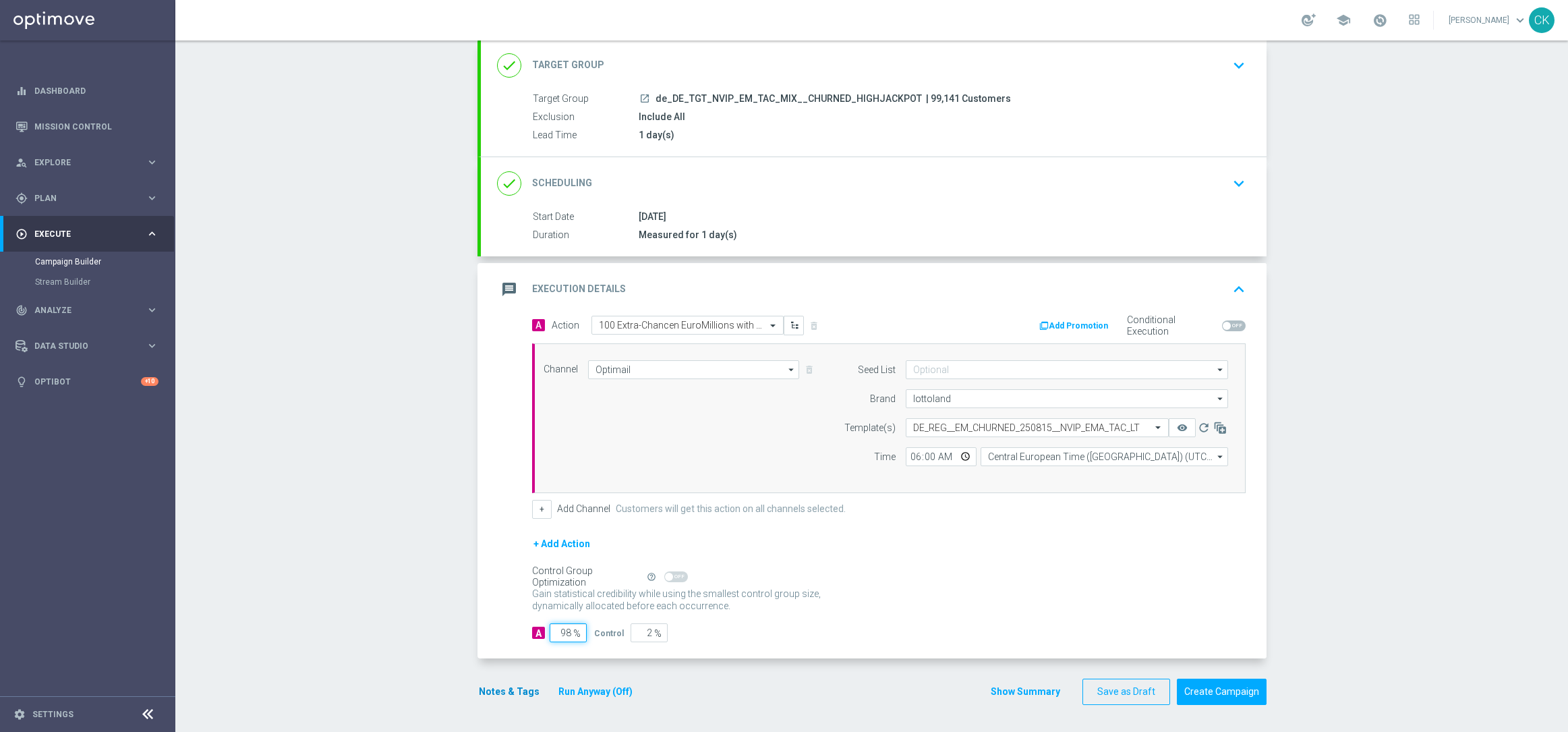
type input "98"
click at [483, 686] on button "Notes & Tags" at bounding box center [509, 691] width 64 height 17
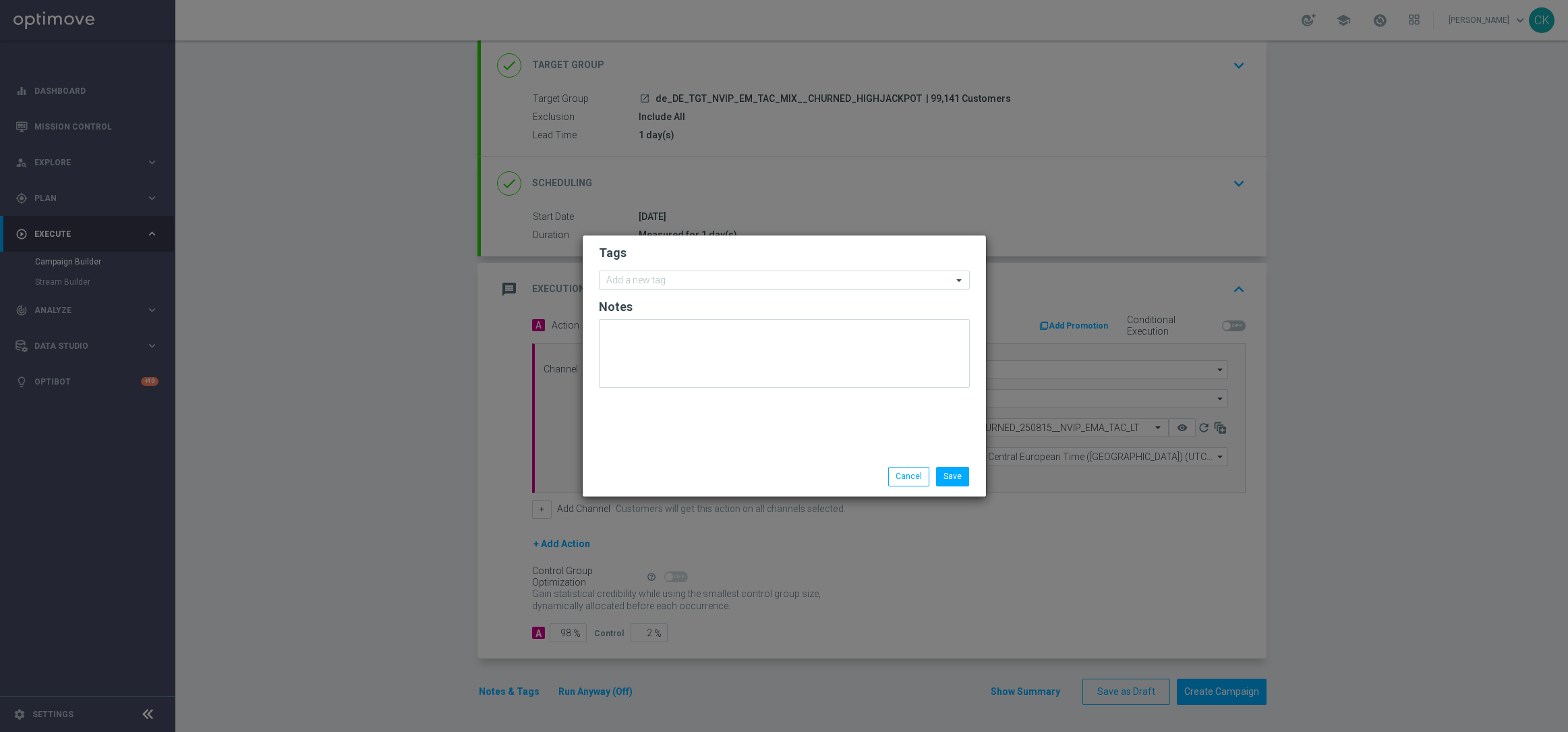
click at [708, 284] on input "text" at bounding box center [779, 281] width 346 height 12
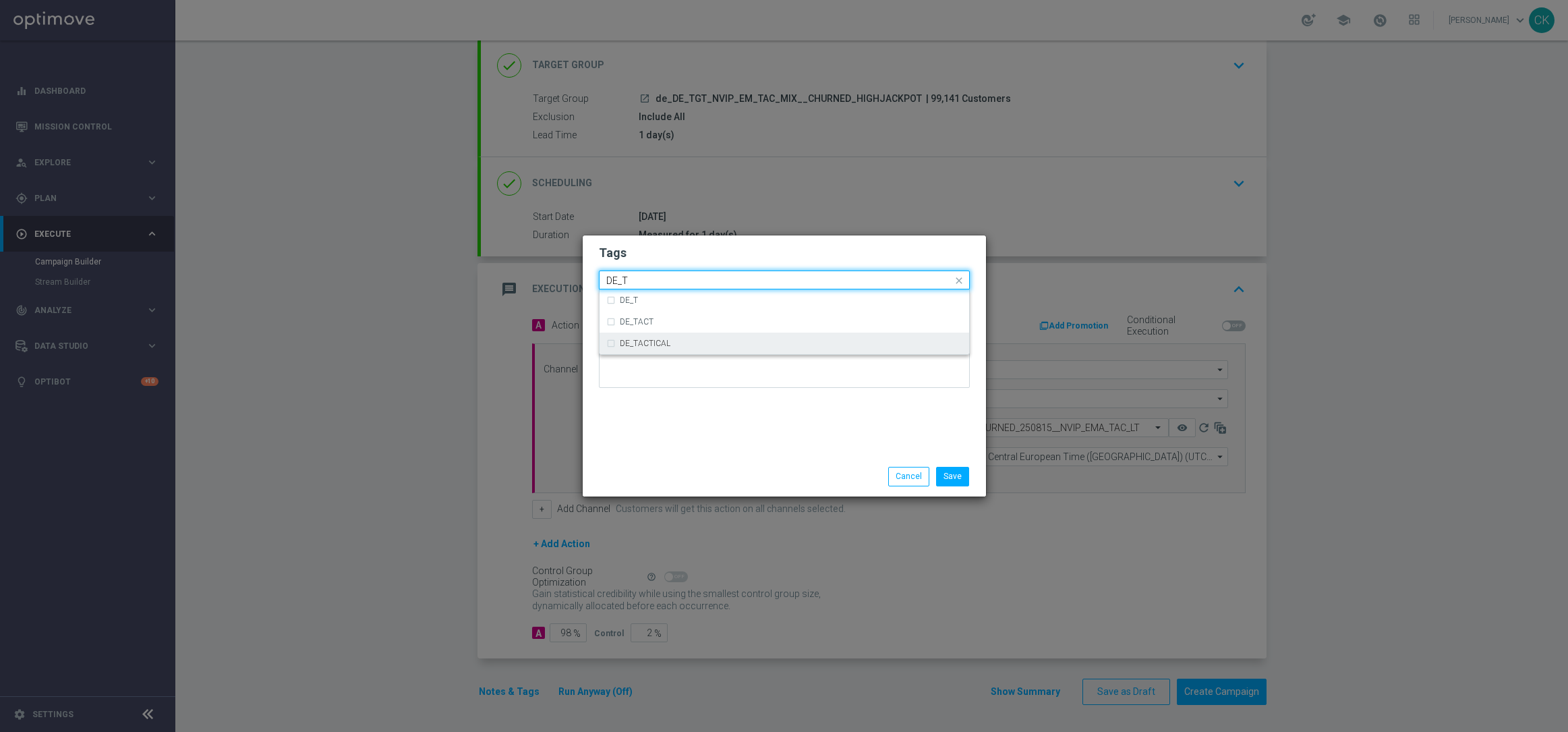
click at [728, 339] on div "DE_TACTICAL" at bounding box center [790, 343] width 342 height 8
type input "DE_T"
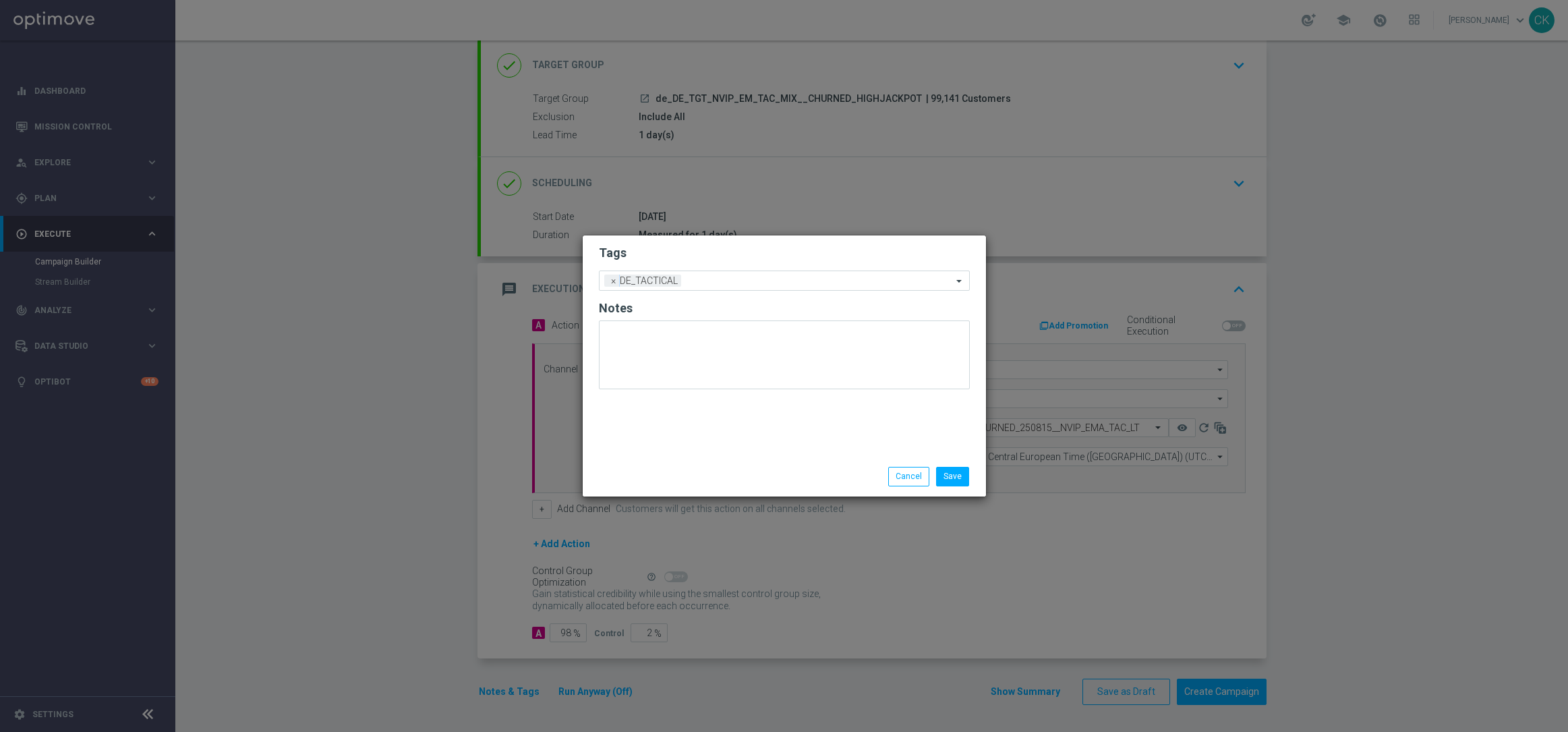
click at [714, 476] on div "Save Cancel" at bounding box center [784, 476] width 391 height 19
click at [951, 479] on button "Save" at bounding box center [952, 476] width 33 height 19
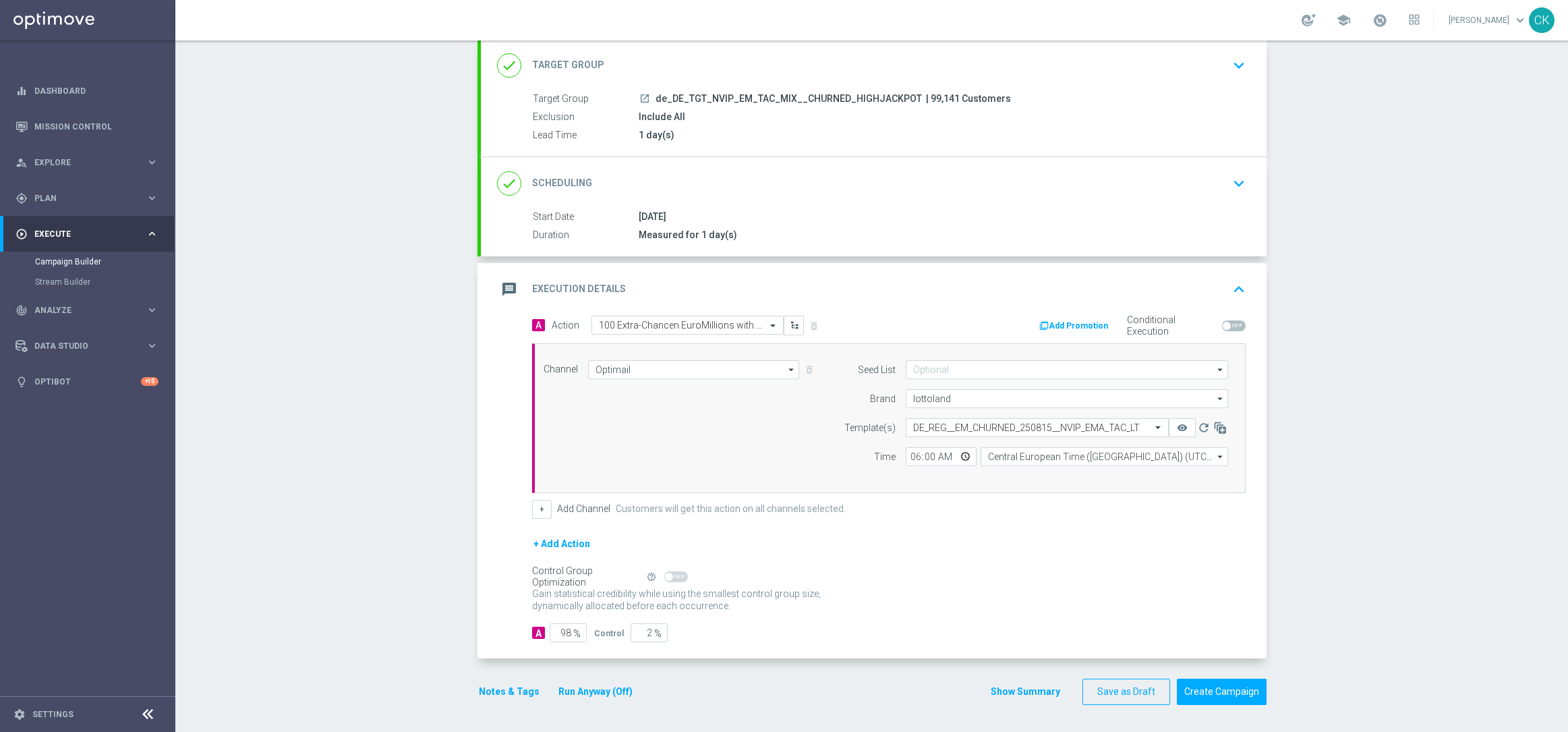
click at [501, 690] on button "Notes & Tags" at bounding box center [509, 691] width 64 height 17
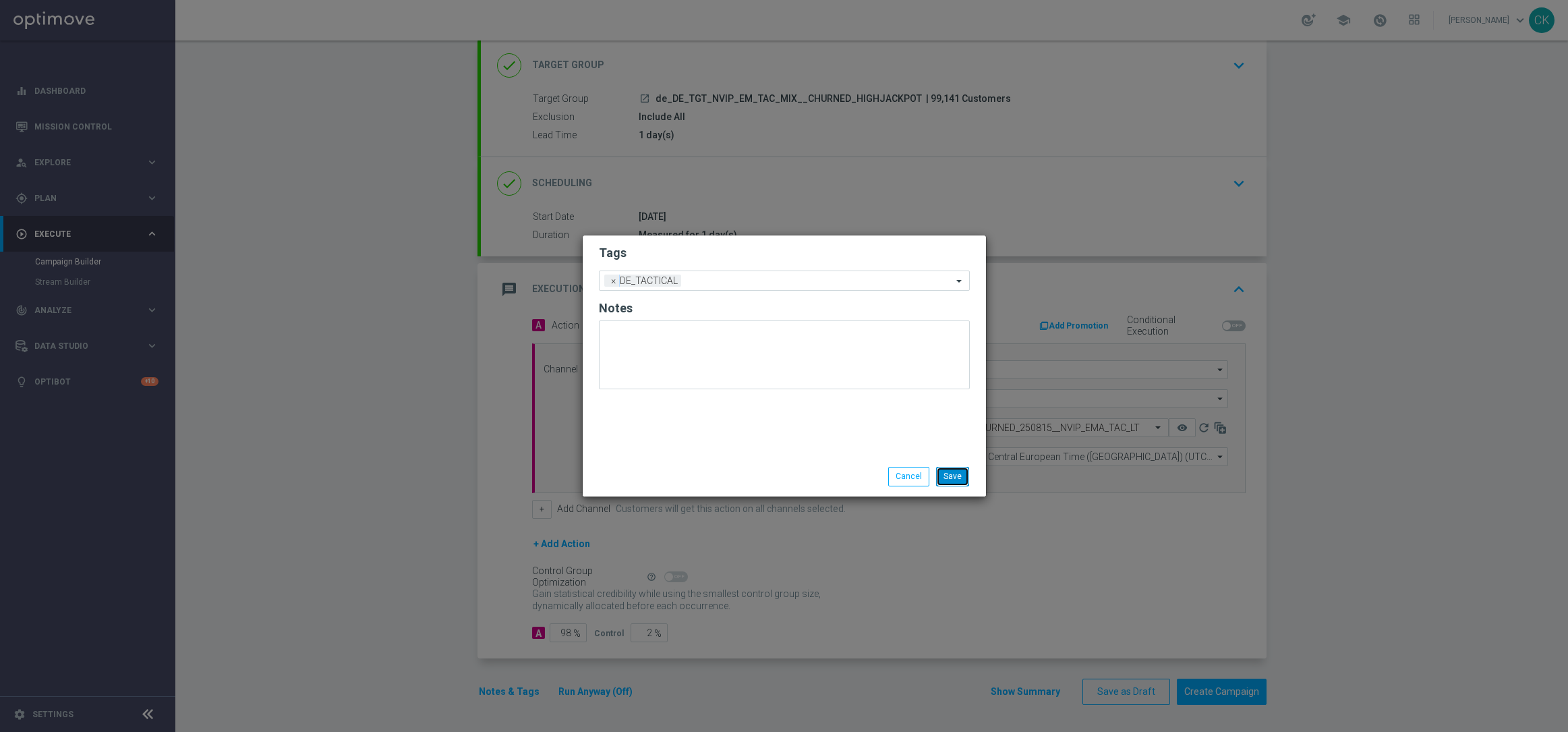
click at [961, 472] on button "Save" at bounding box center [952, 476] width 33 height 19
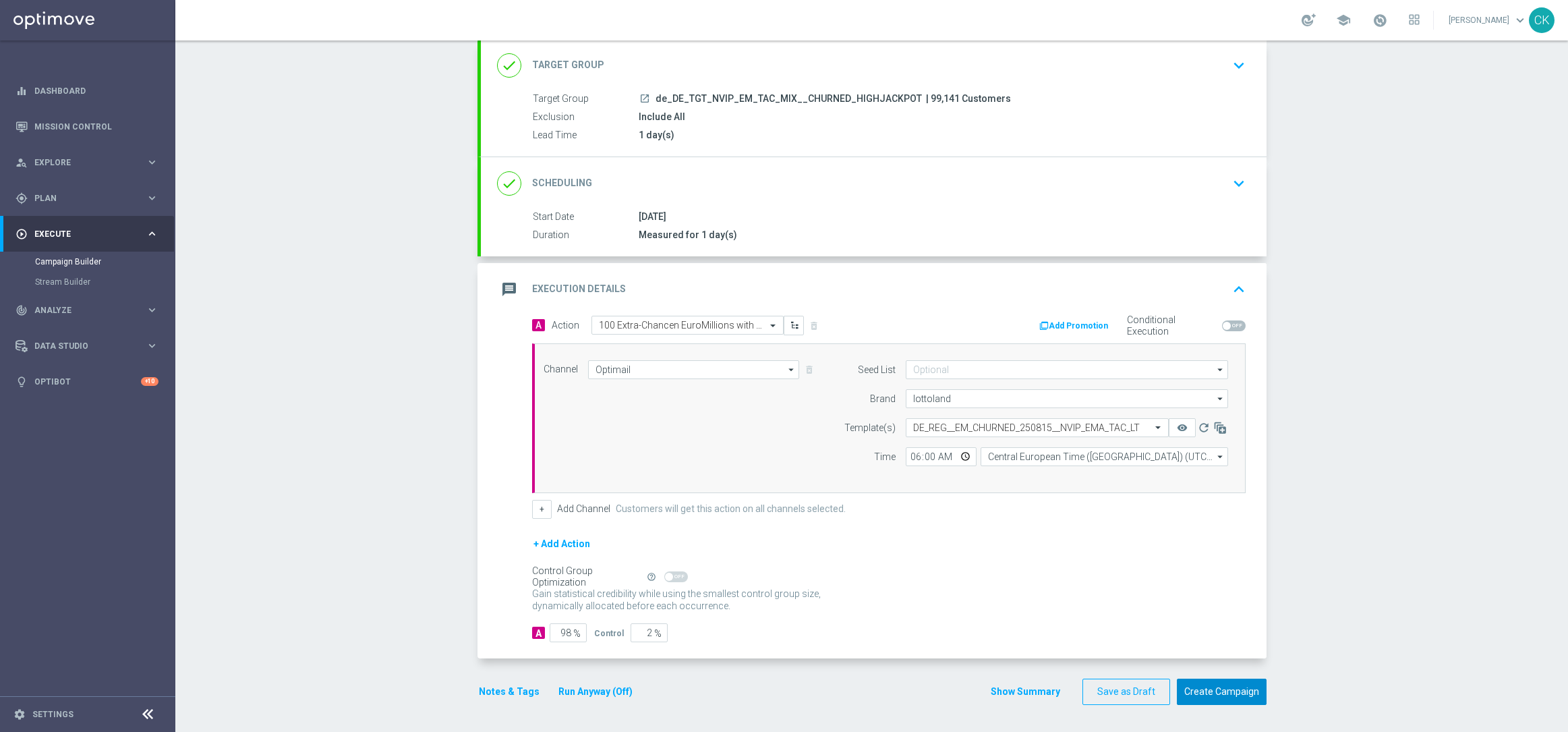
click at [1202, 694] on button "Create Campaign" at bounding box center [1222, 691] width 90 height 26
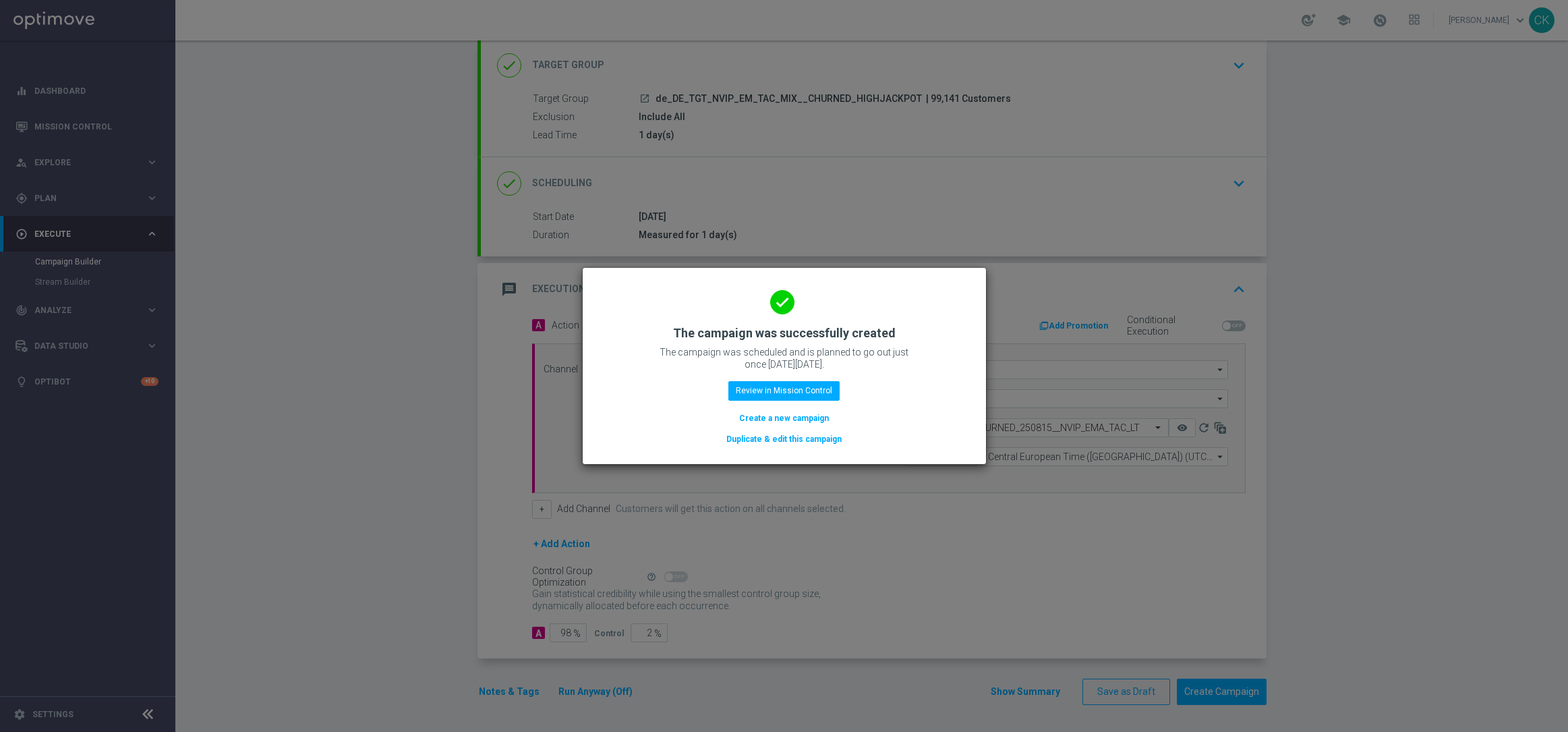
click at [786, 420] on button "Create a new campaign" at bounding box center [783, 418] width 92 height 15
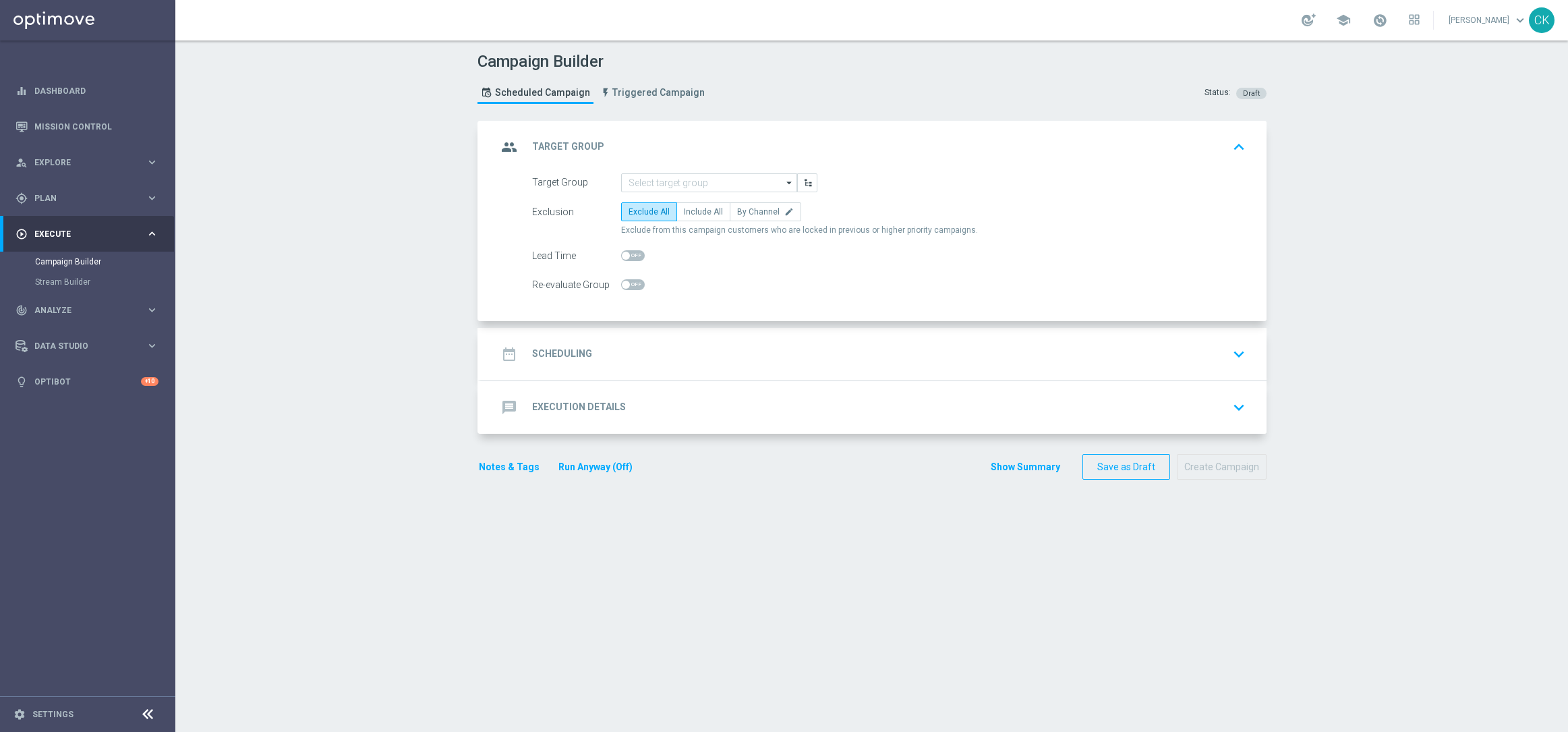
scroll to position [0, 0]
click at [665, 187] on input at bounding box center [709, 183] width 176 height 19
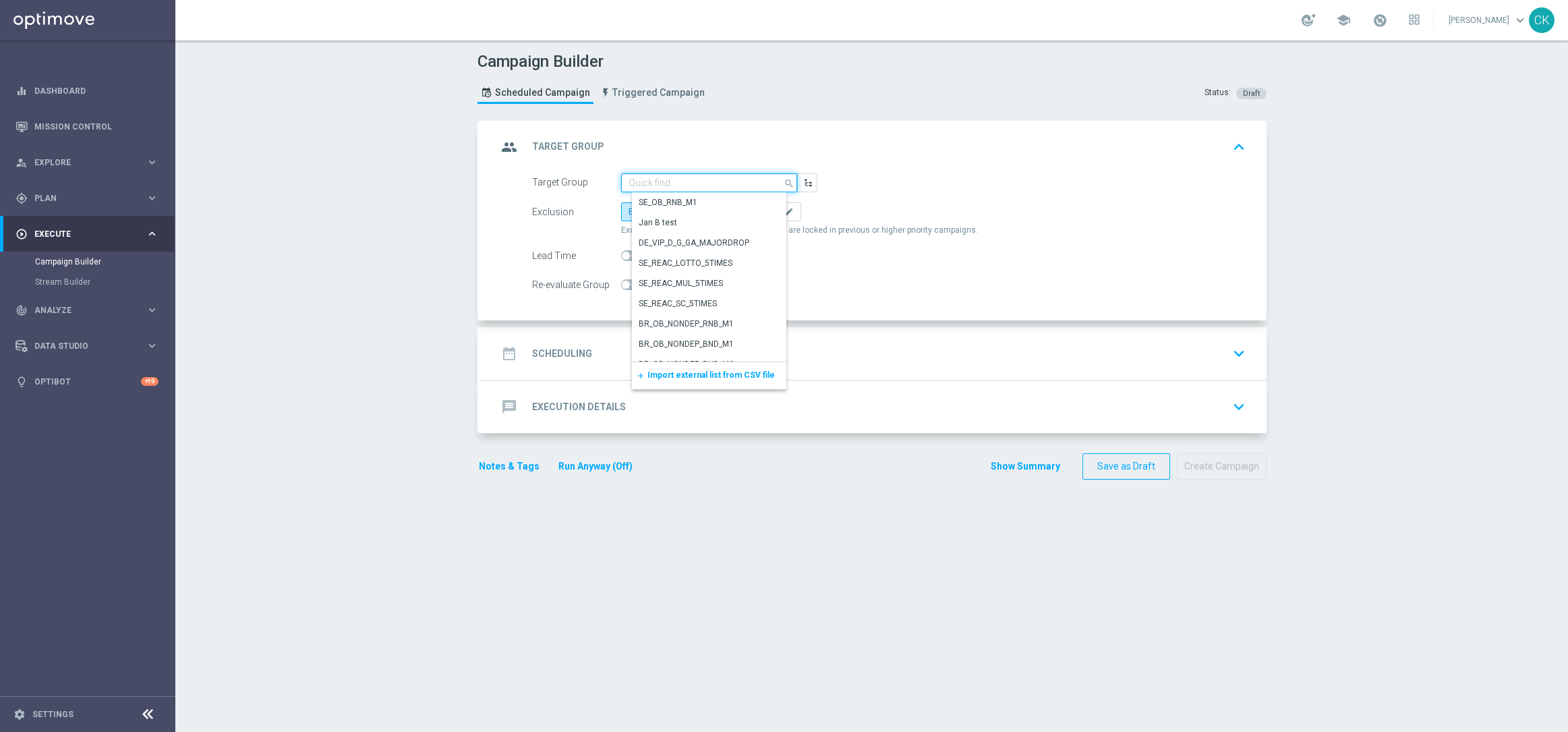
paste input "de_DE_TGT_NVIP_EM_TAC_MIX__DORMANT_HIGHJACKPOT_EM"
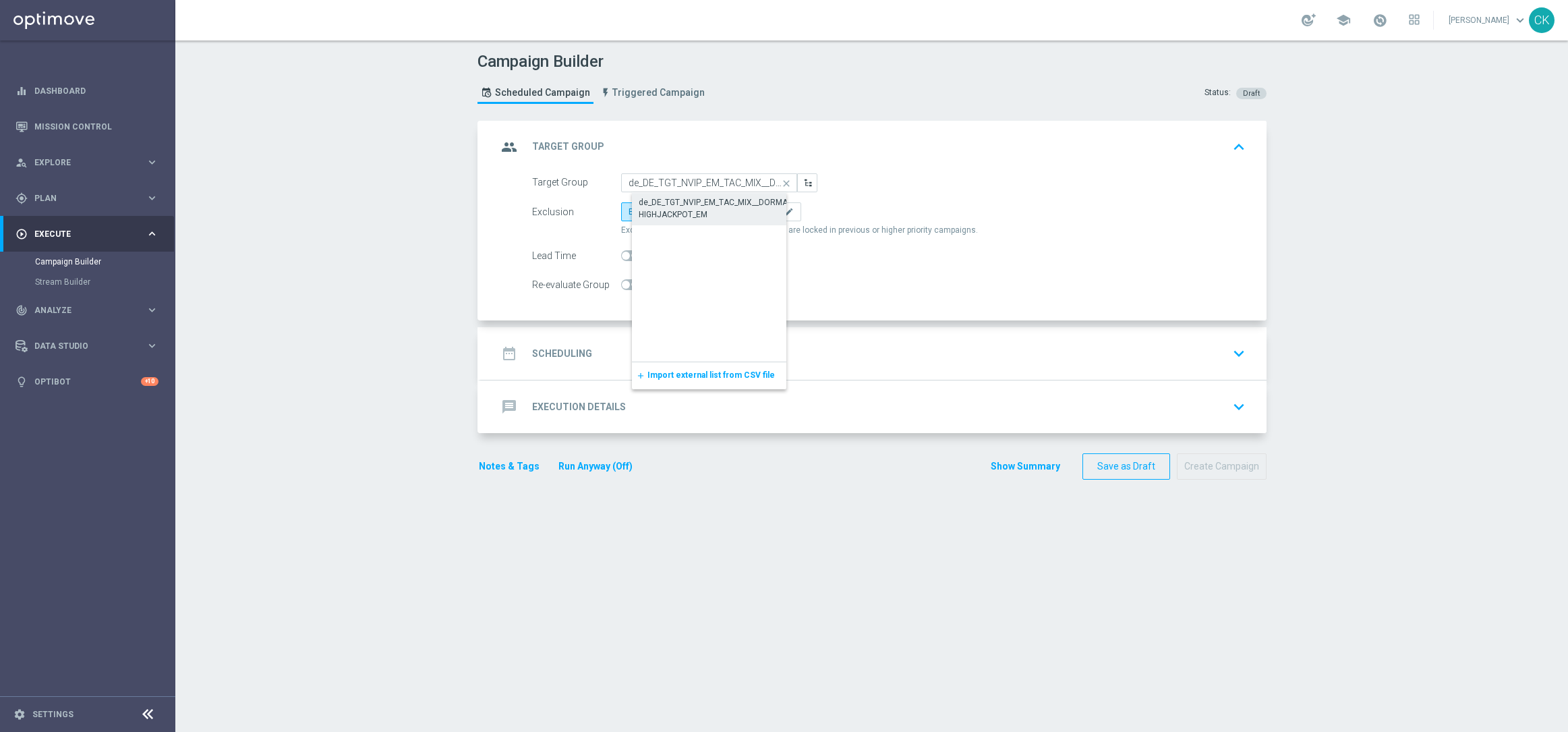
click at [712, 212] on div "de_DE_TGT_NVIP_EM_TAC_MIX__DORMANT_HIGHJACKPOT_EM" at bounding box center [719, 208] width 162 height 24
type input "de_DE_TGT_NVIP_EM_TAC_MIX__DORMANT_HIGHJACKPOT_EM"
click at [704, 208] on span "Include All" at bounding box center [704, 212] width 39 height 9
click at [693, 209] on input "Include All" at bounding box center [688, 213] width 9 height 9
radio input "true"
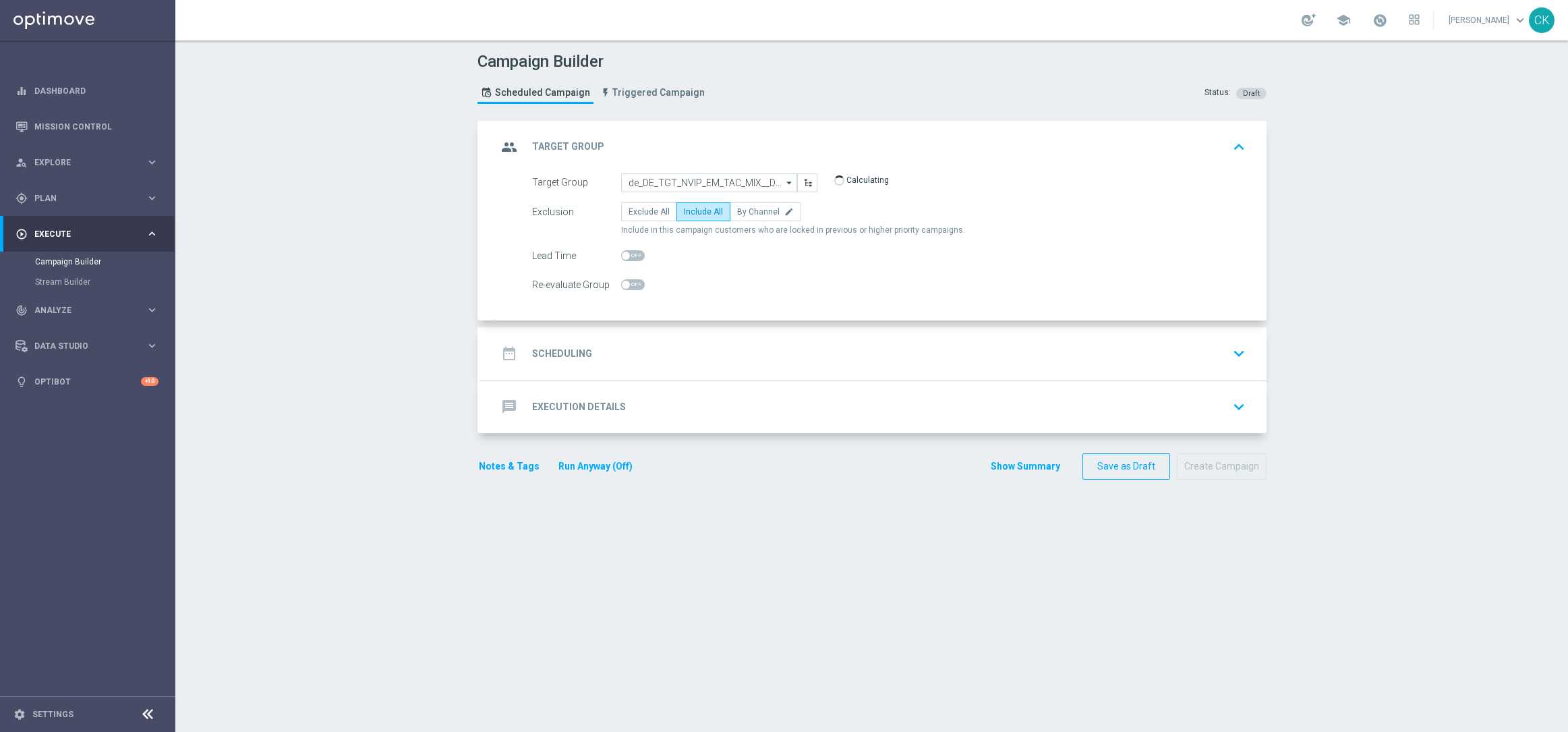
click at [622, 255] on span at bounding box center [626, 256] width 8 height 8
click at [621, 255] on input "checkbox" at bounding box center [633, 256] width 24 height 11
checkbox input "true"
click at [560, 351] on h2 "Scheduling" at bounding box center [562, 353] width 60 height 13
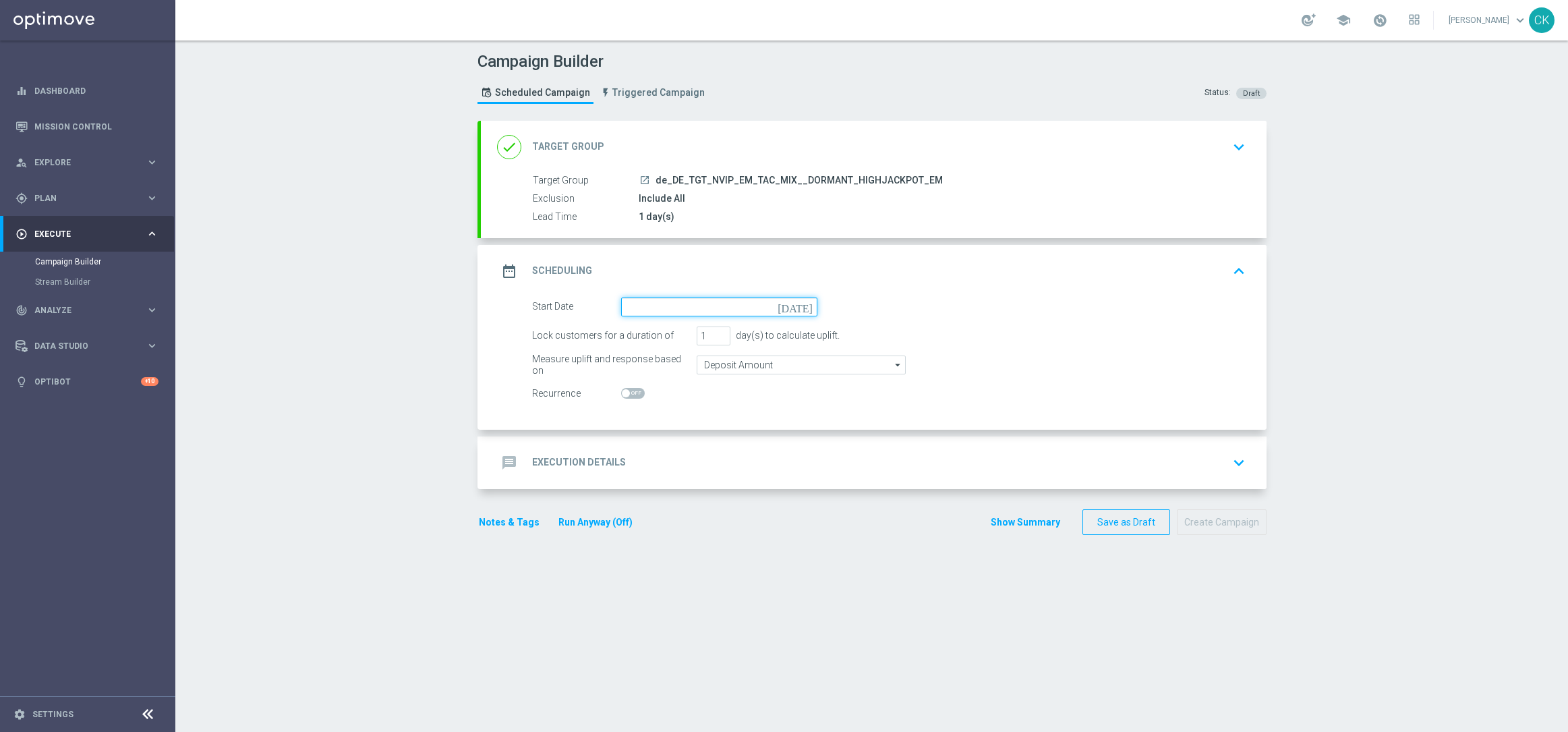
click at [668, 310] on input at bounding box center [719, 307] width 196 height 19
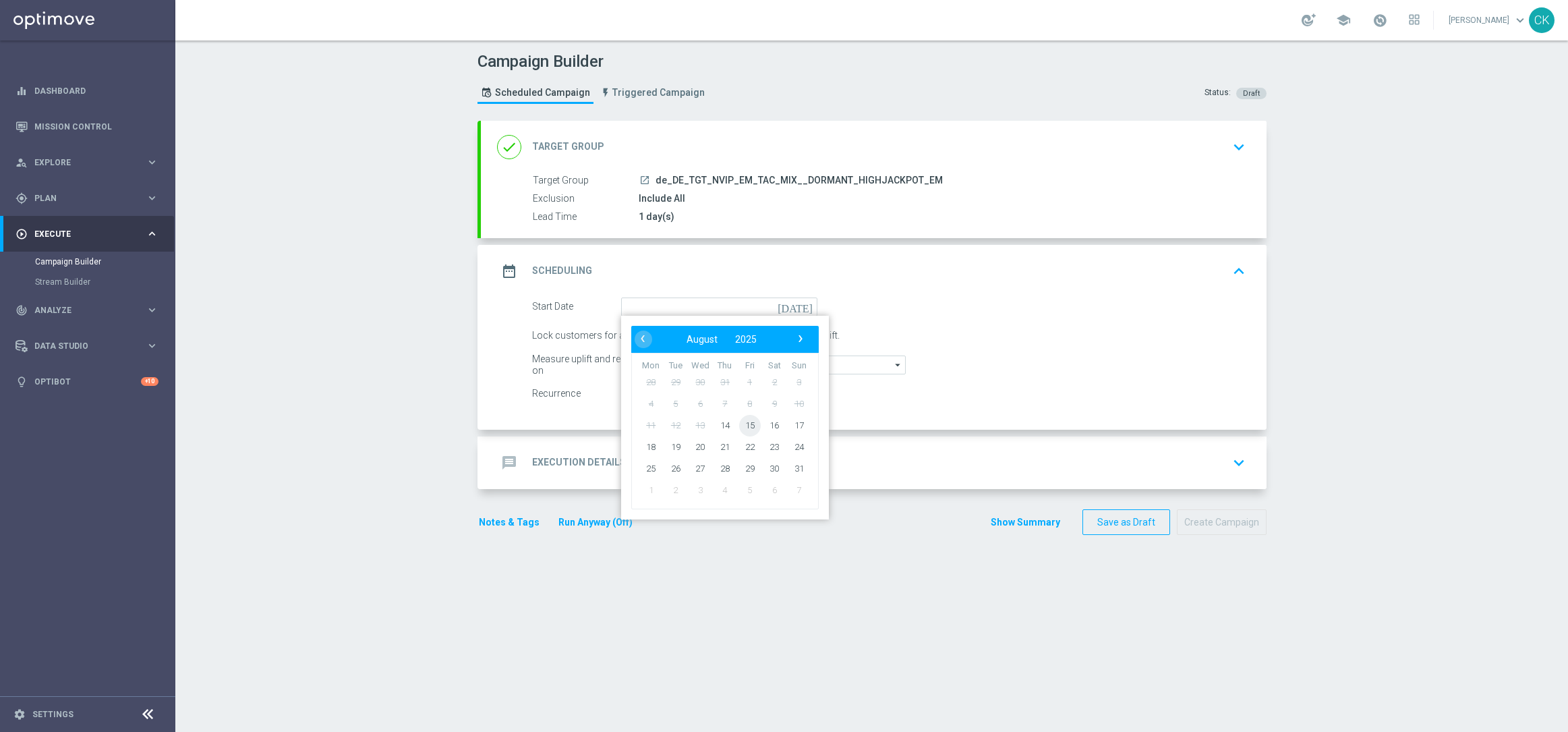
click at [738, 423] on span "15" at bounding box center [749, 424] width 21 height 21
type input "[DATE]"
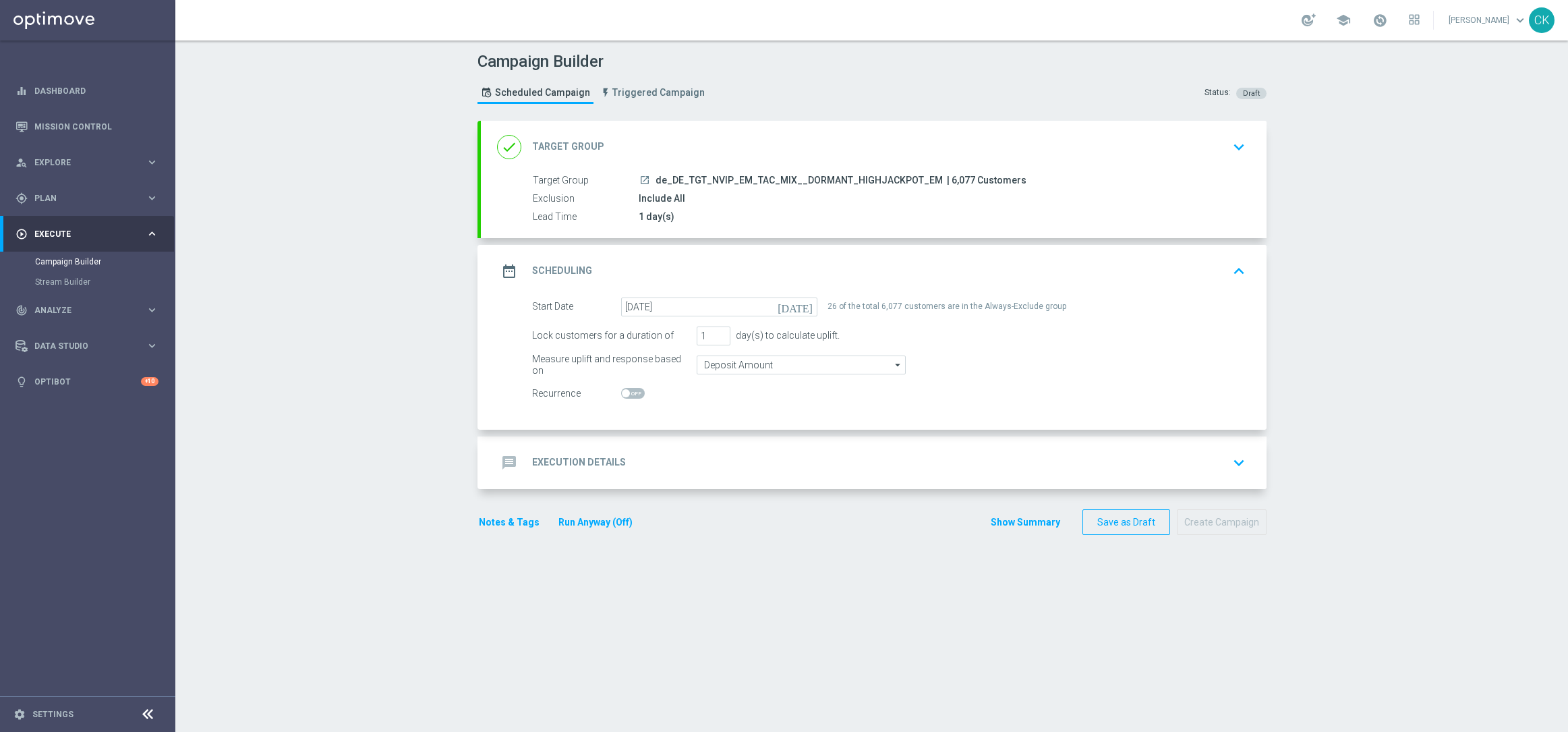
click at [556, 462] on h2 "Execution Details" at bounding box center [579, 462] width 94 height 13
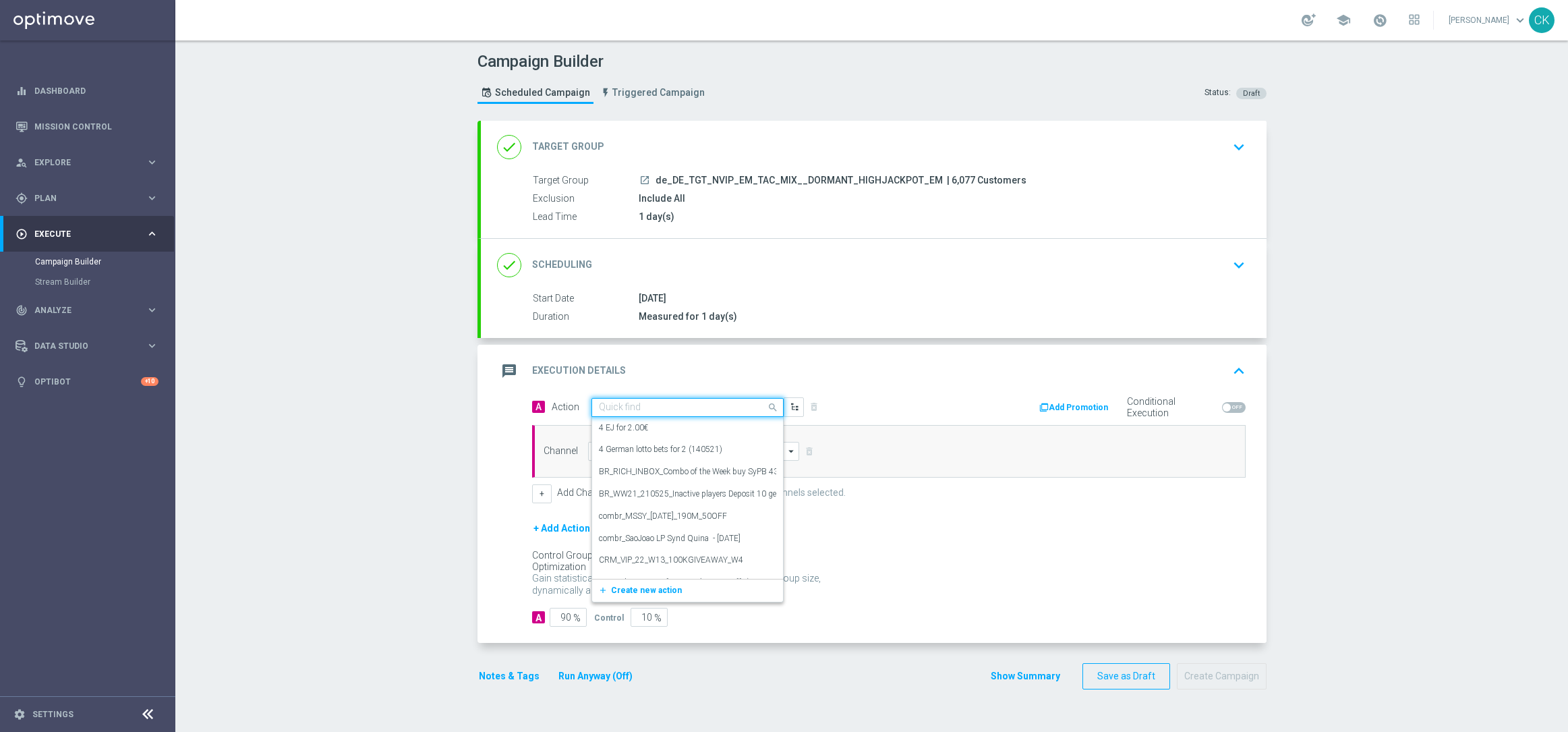
click at [648, 404] on input "text" at bounding box center [674, 408] width 150 height 12
paste input "100 Extra-Chancen EuroMillions with 30% off"
type input "100 Extra-Chancen EuroMillions with 30% off"
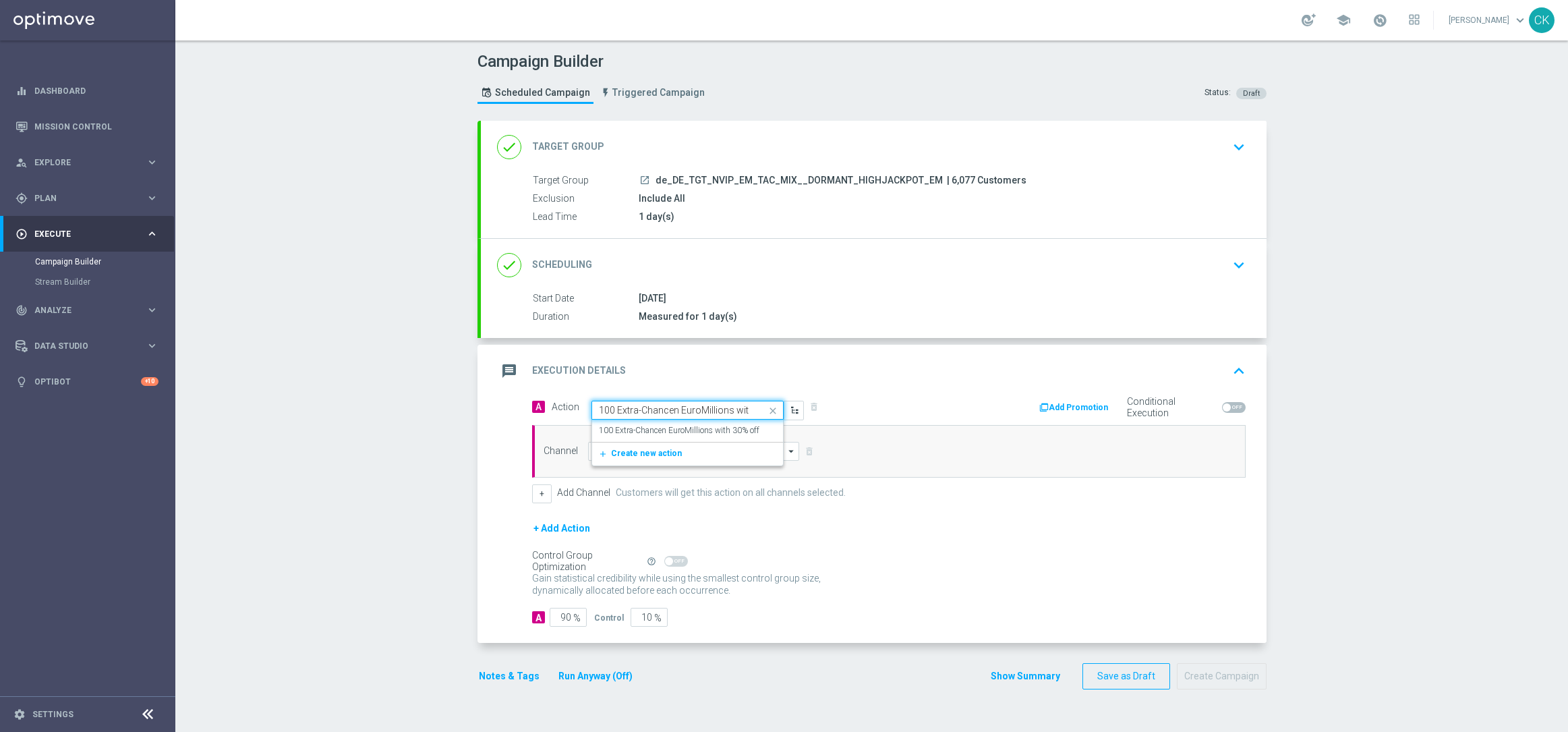
scroll to position [0, 35]
click at [655, 425] on label "100 Extra-Chancen EuroMillions with 30% off" at bounding box center [679, 431] width 161 height 12
click at [655, 445] on input at bounding box center [693, 451] width 212 height 19
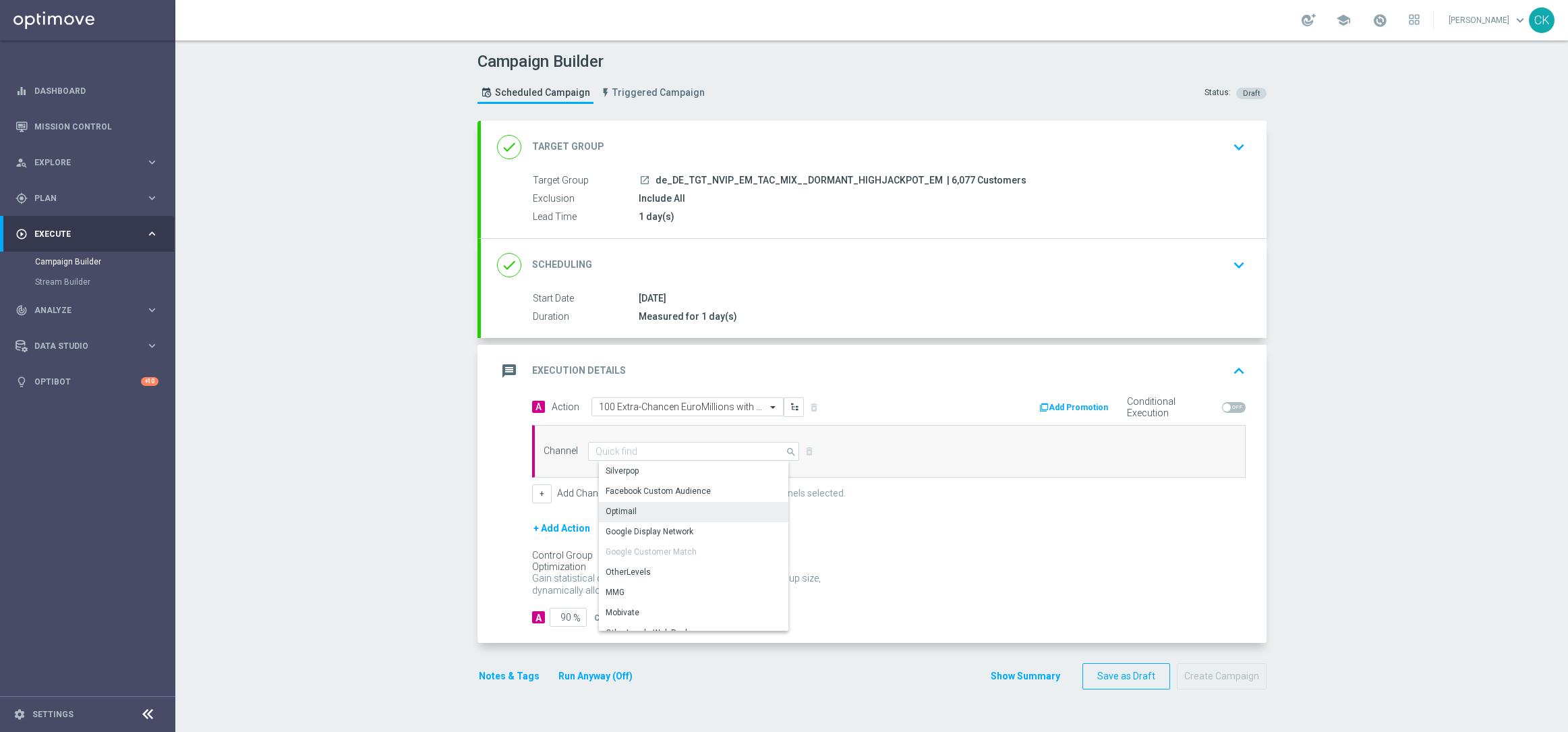
click at [651, 503] on div "Optimail" at bounding box center [699, 511] width 200 height 19
type input "Optimail"
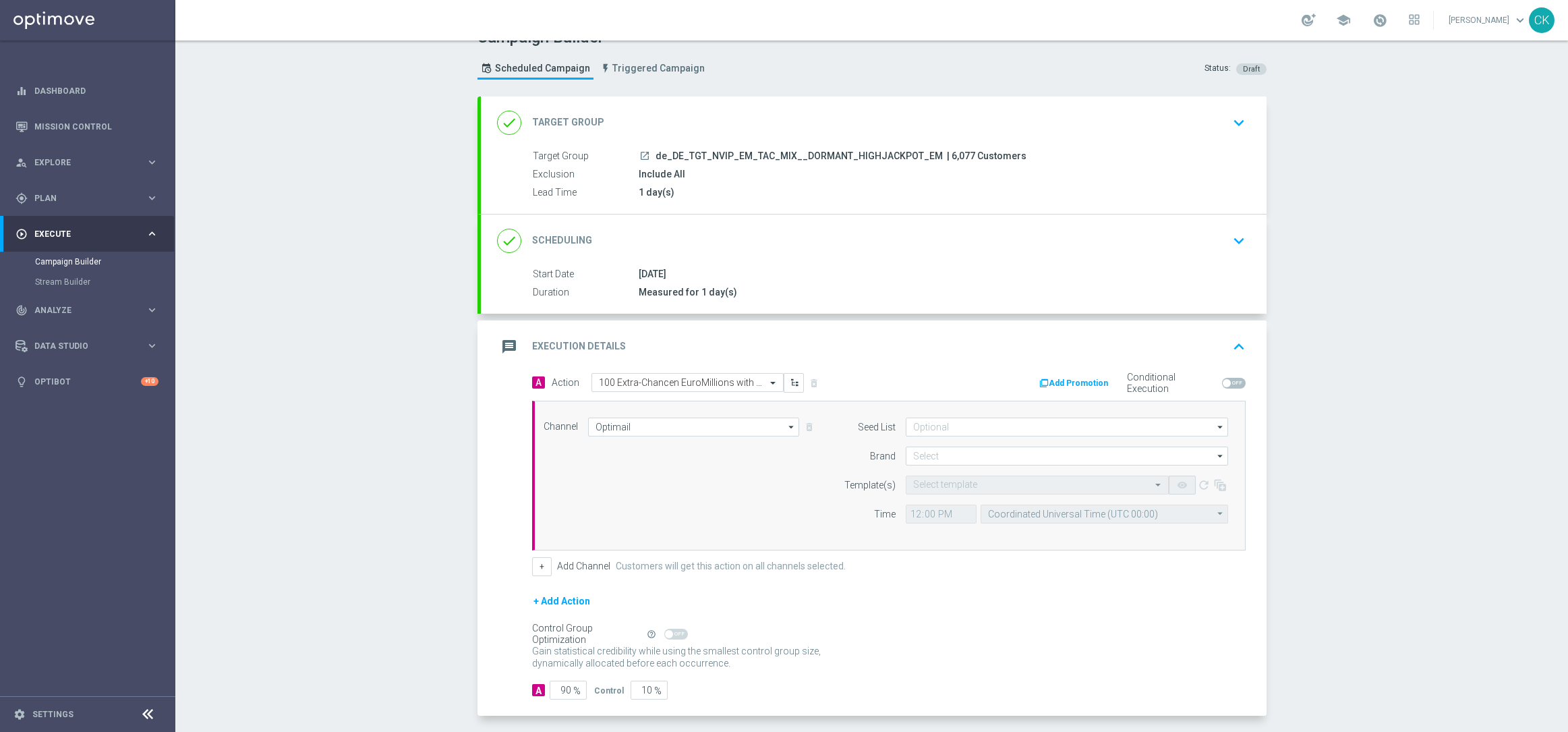
scroll to position [83, 0]
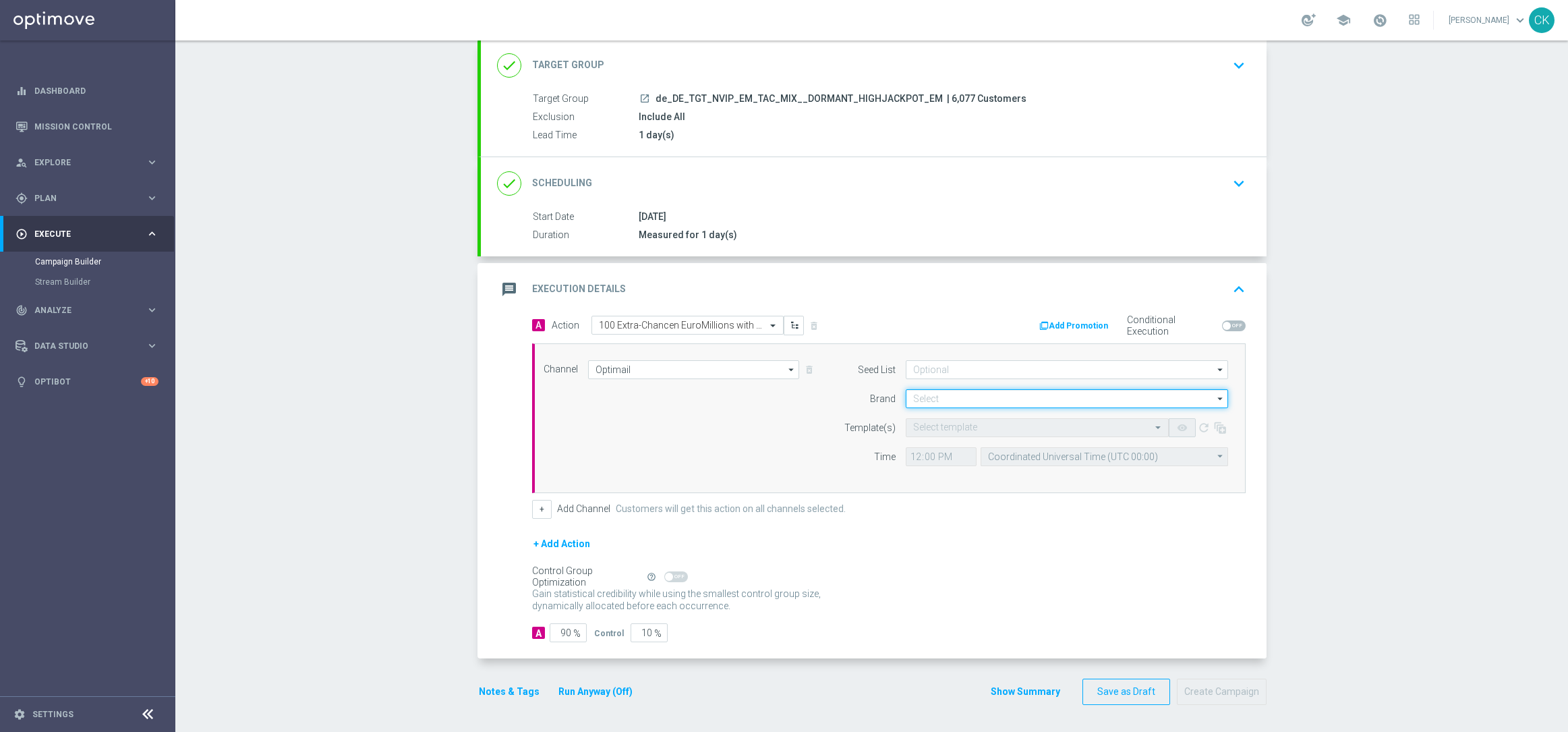
click at [991, 393] on input at bounding box center [1067, 398] width 323 height 19
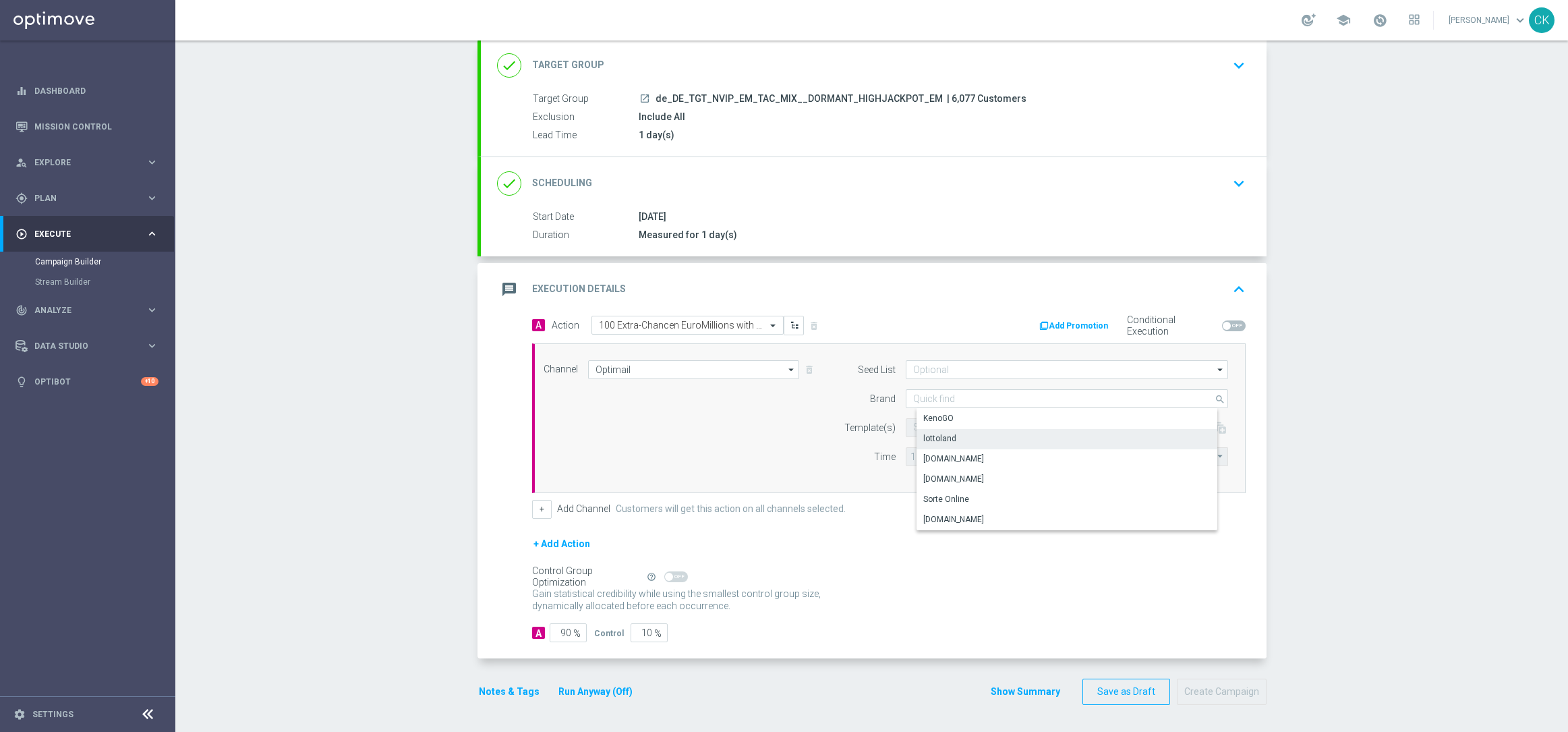
click at [982, 431] on div "lottoland" at bounding box center [1078, 438] width 323 height 19
type input "lottoland"
click at [953, 428] on input "text" at bounding box center [1023, 427] width 221 height 12
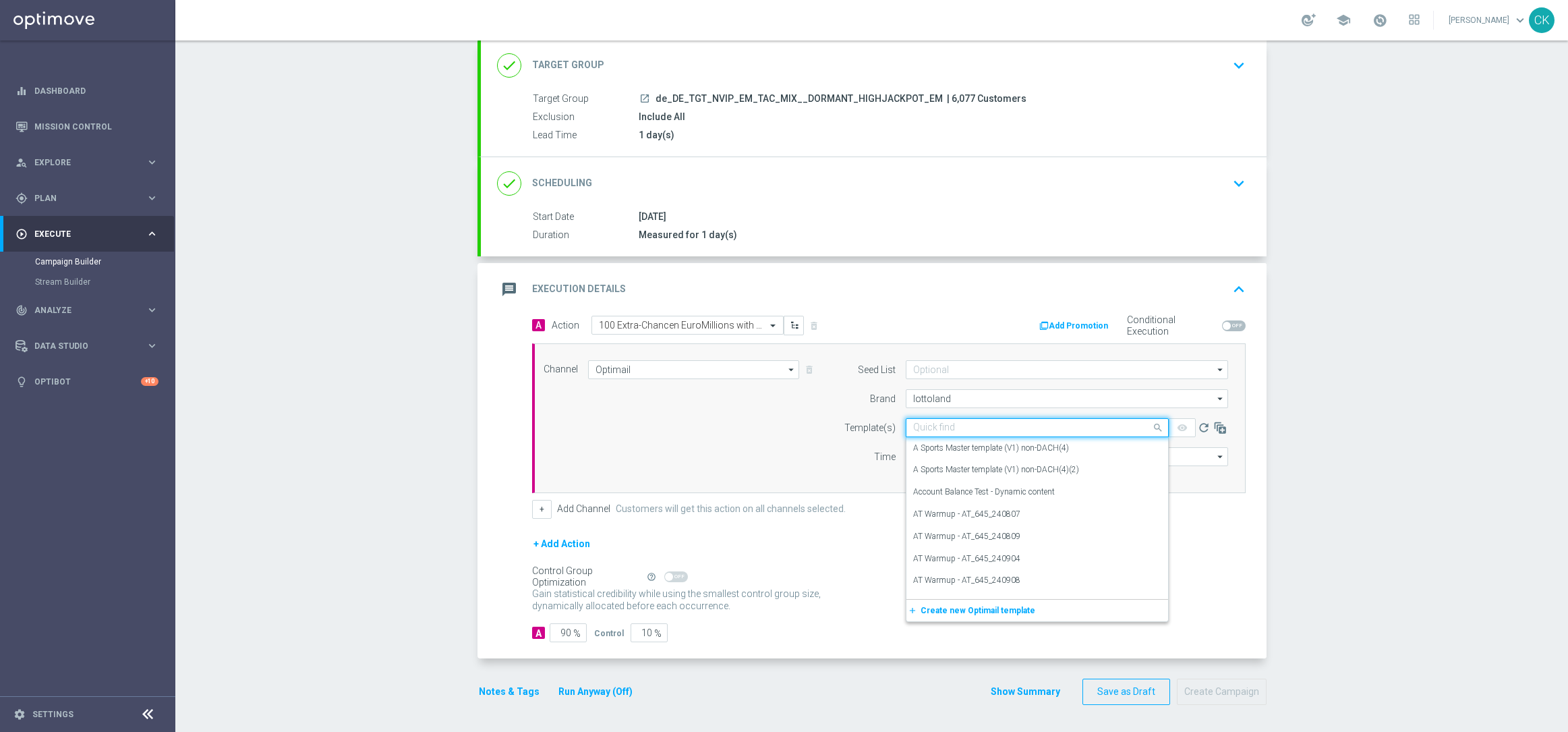
paste input "DE_REG__EM_CHURNED_250815__NVIP_EMA_TAC_LT"
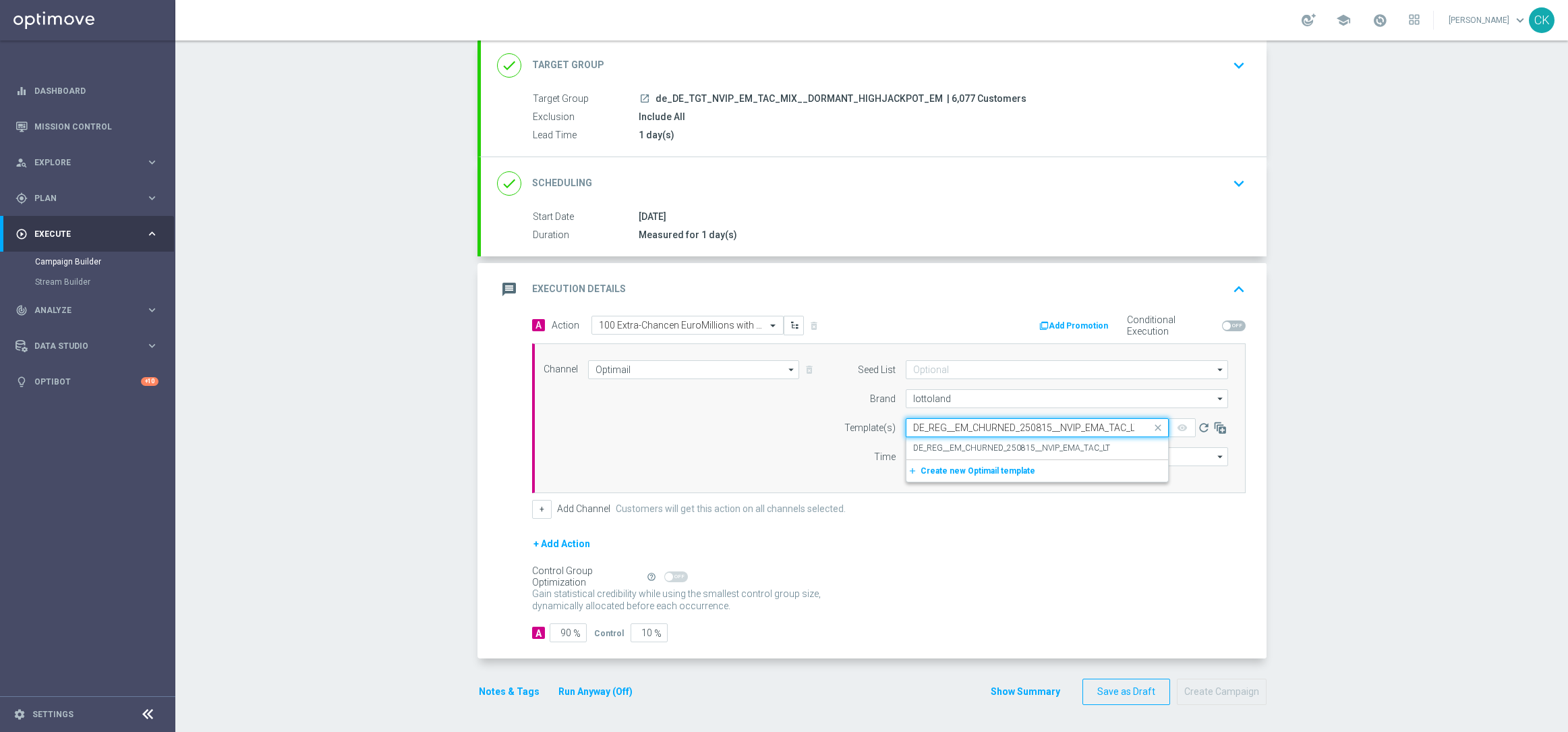
scroll to position [0, 4]
click at [952, 445] on label "DE_REG__EM_CHURNED_250815__NVIP_EMA_TAC_LT" at bounding box center [1011, 448] width 197 height 12
type input "DE_REG__EM_CHURNED_250815__NVIP_EMA_TAC_LT"
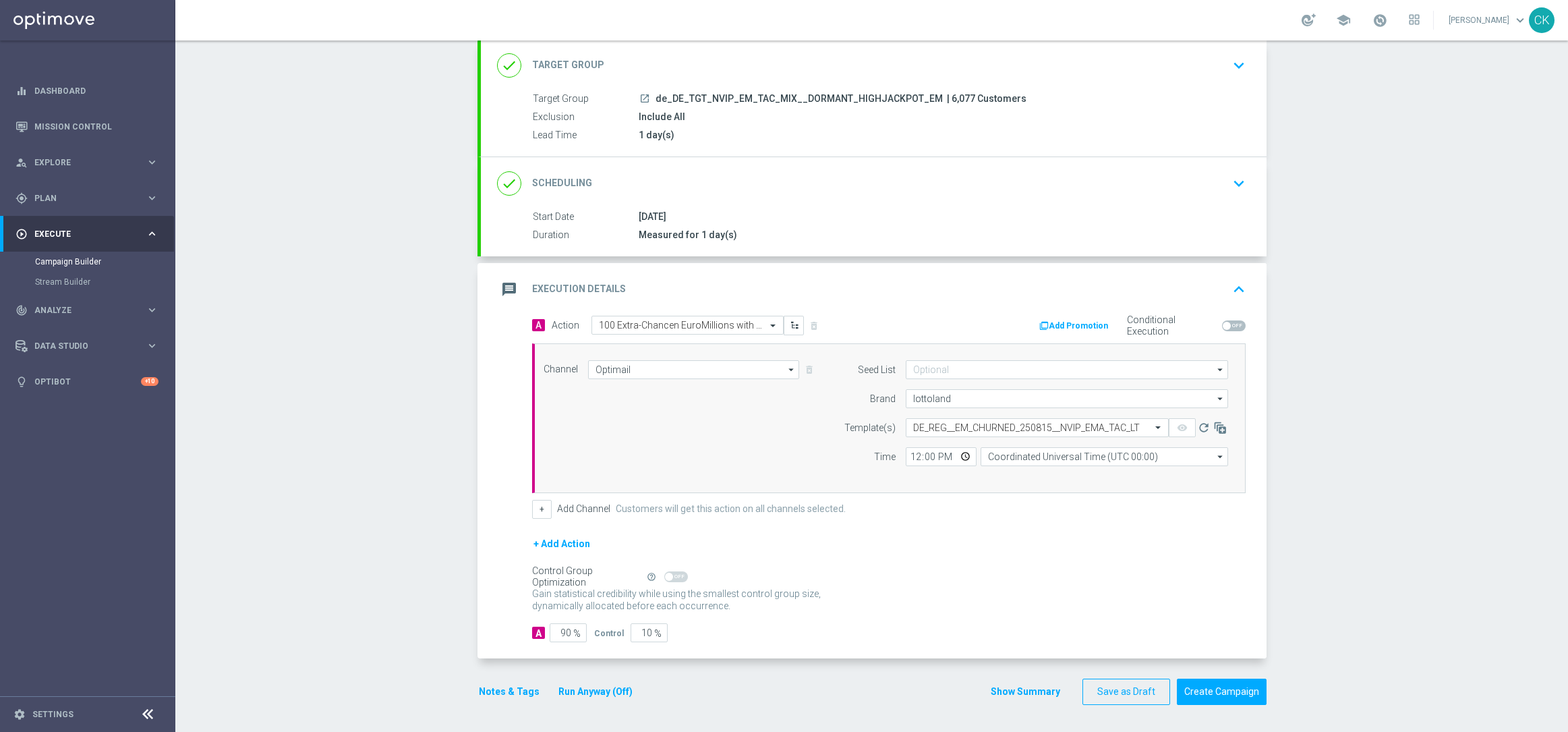
scroll to position [0, 0]
click at [908, 454] on input "12:00" at bounding box center [941, 457] width 71 height 19
type input "06:00"
click at [1110, 451] on input "Coordinated Universal Time (UTC 00:00)" at bounding box center [1104, 457] width 247 height 19
click at [1104, 471] on div "Central European Time ([GEOGRAPHIC_DATA]) (UTC +02:00)" at bounding box center [1108, 475] width 220 height 12
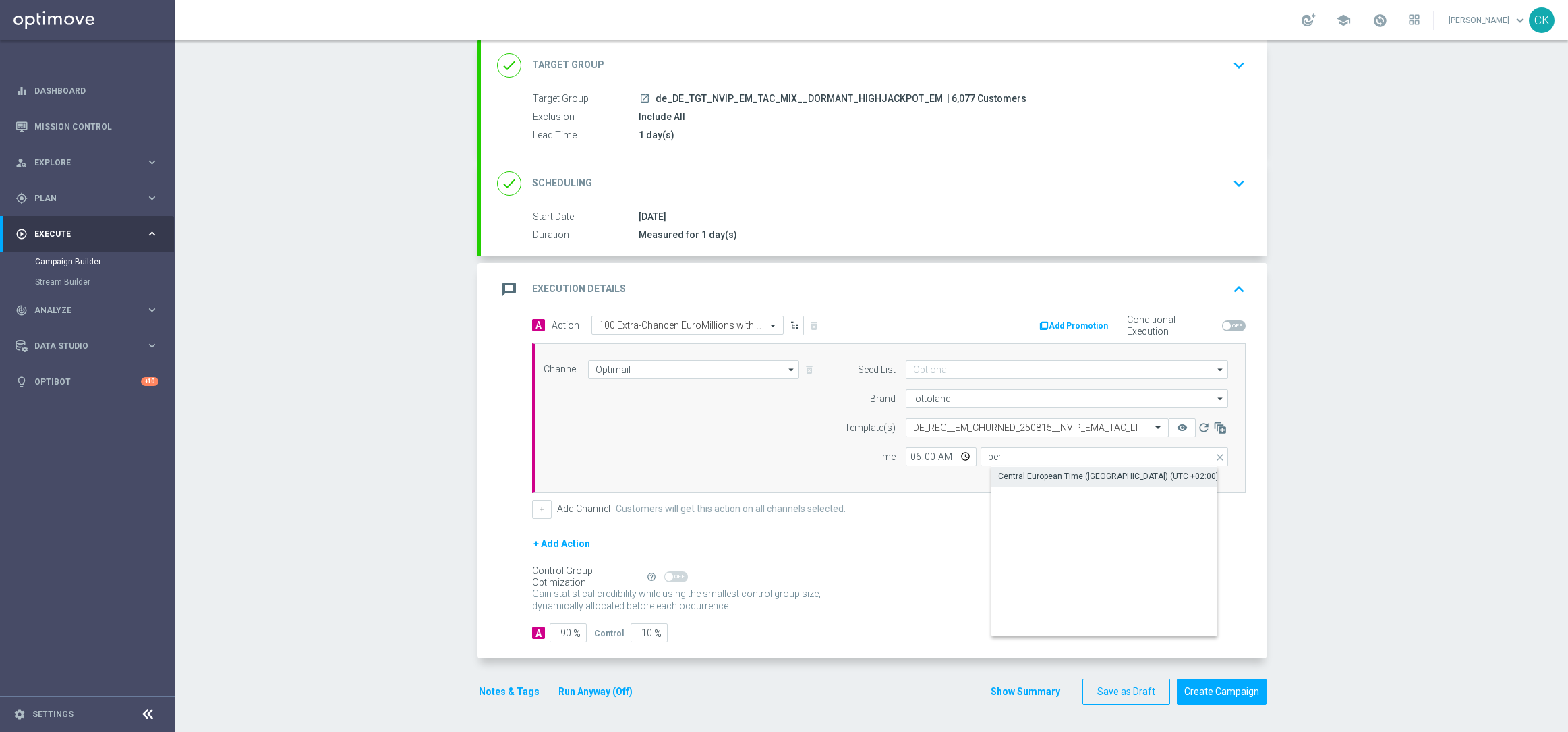
type input "Central European Time ([GEOGRAPHIC_DATA]) (UTC +02:00)"
click at [564, 634] on input "90" at bounding box center [568, 633] width 37 height 19
type input "9"
type input "91"
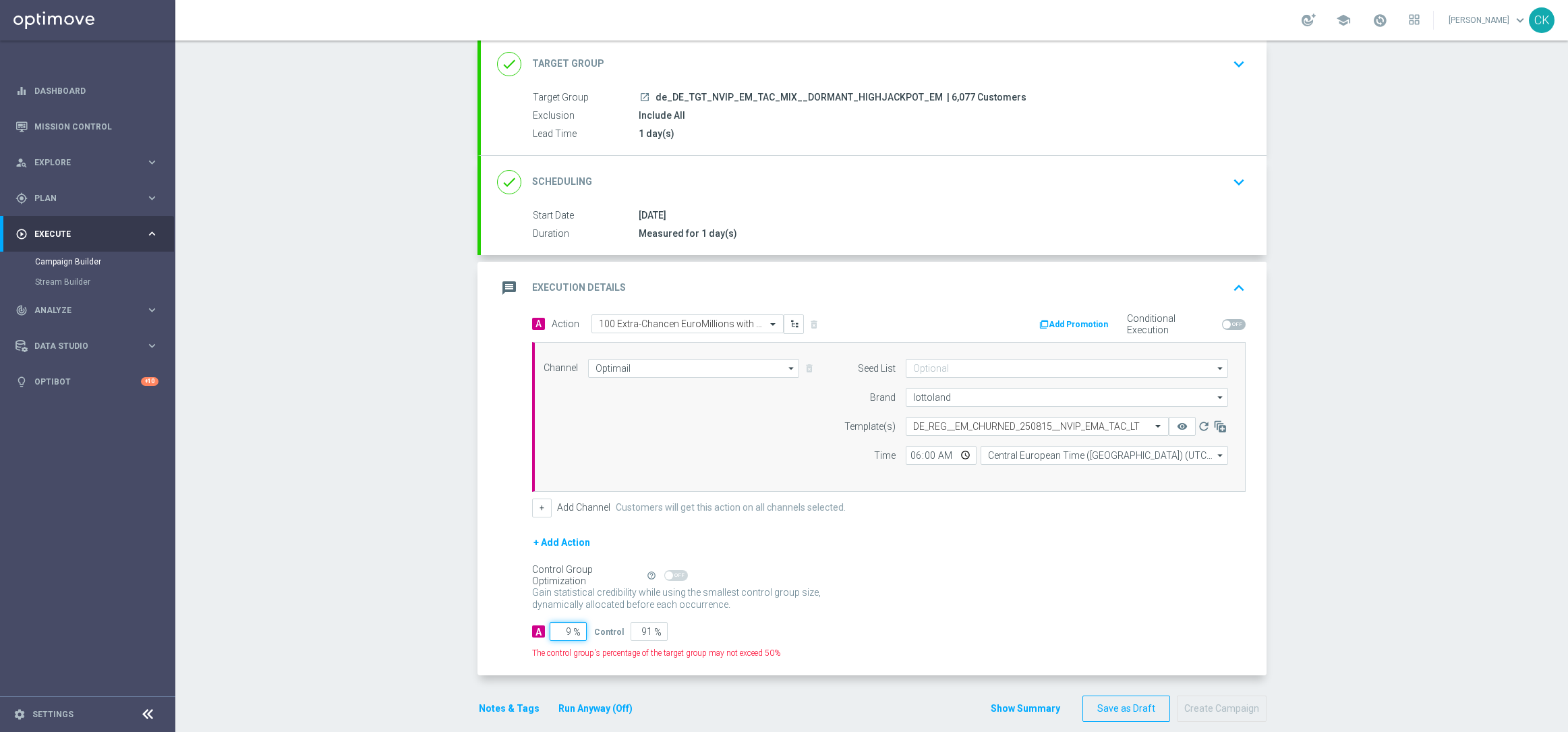
type input "98"
type input "2"
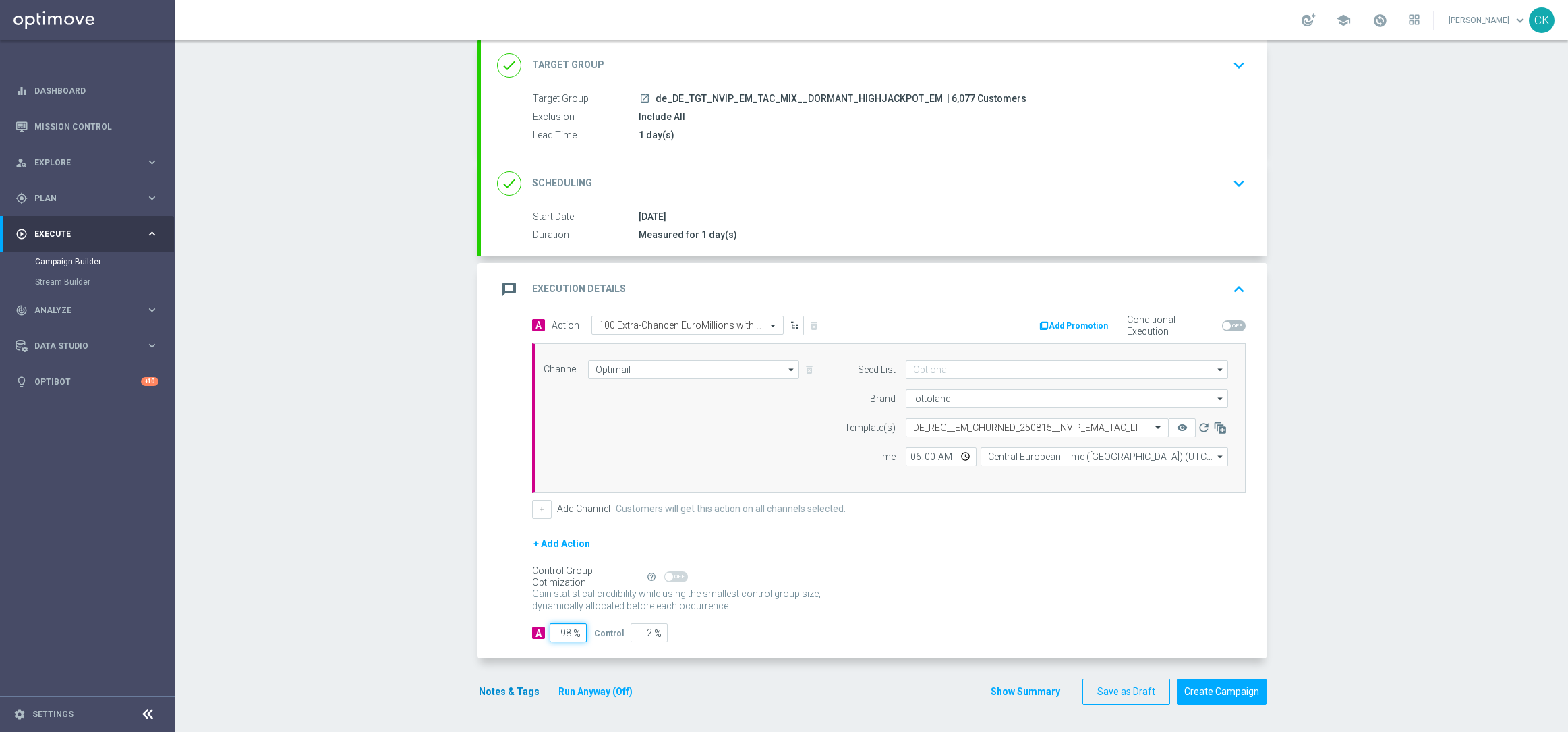
type input "98"
click at [487, 689] on button "Notes & Tags" at bounding box center [509, 691] width 64 height 17
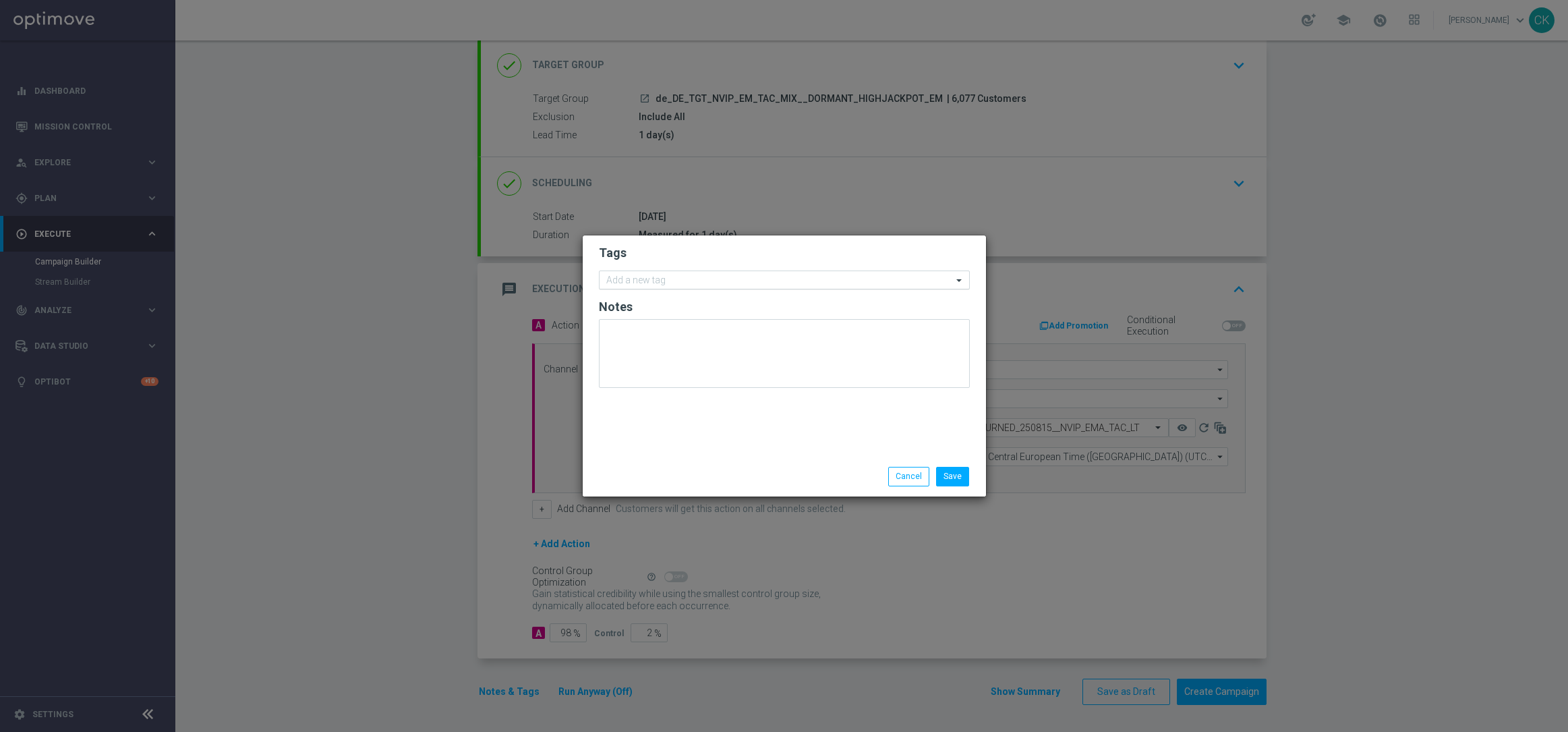
click at [696, 275] on input "text" at bounding box center [779, 281] width 346 height 12
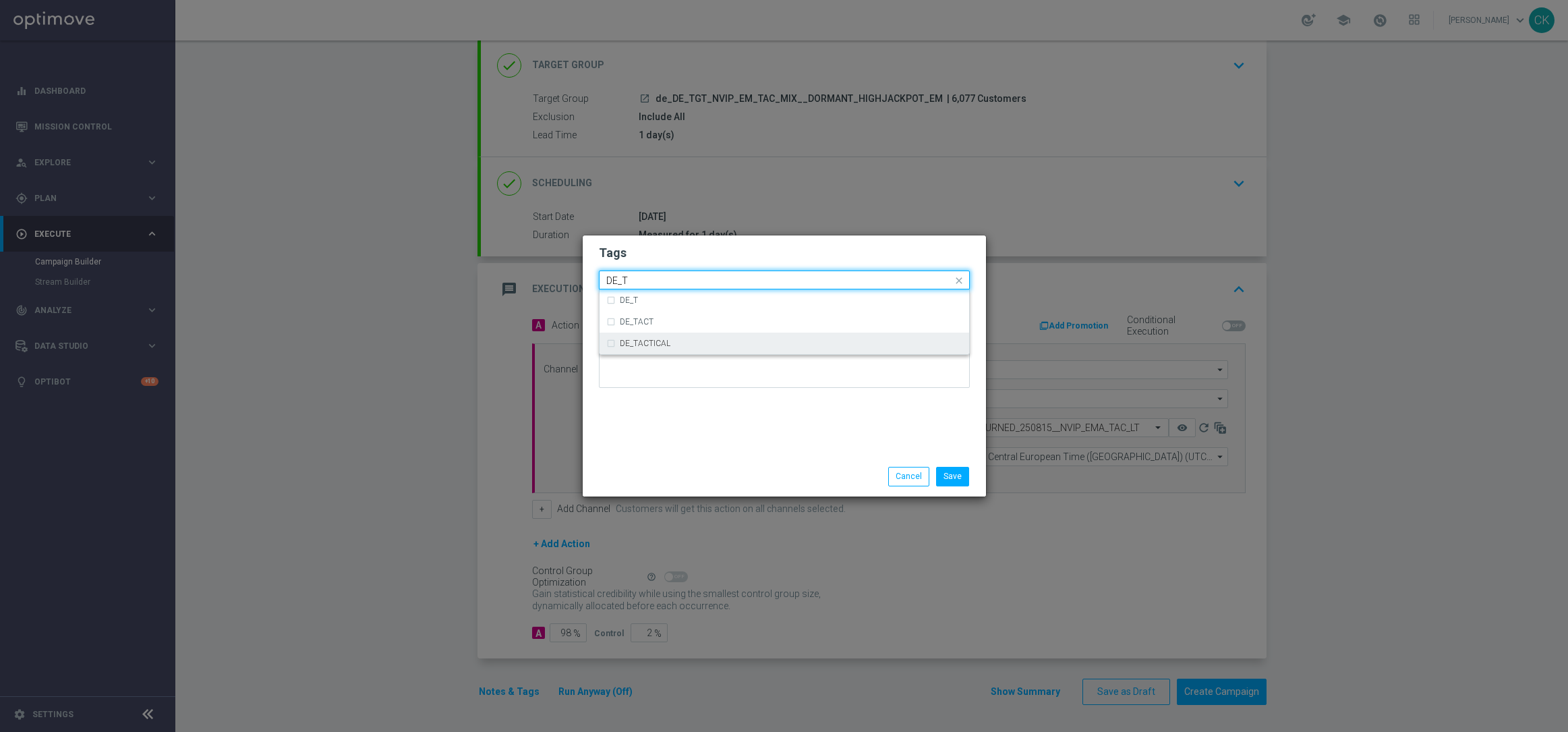
click at [716, 339] on div "DE_TACTICAL" at bounding box center [790, 343] width 342 height 8
type input "DE_T"
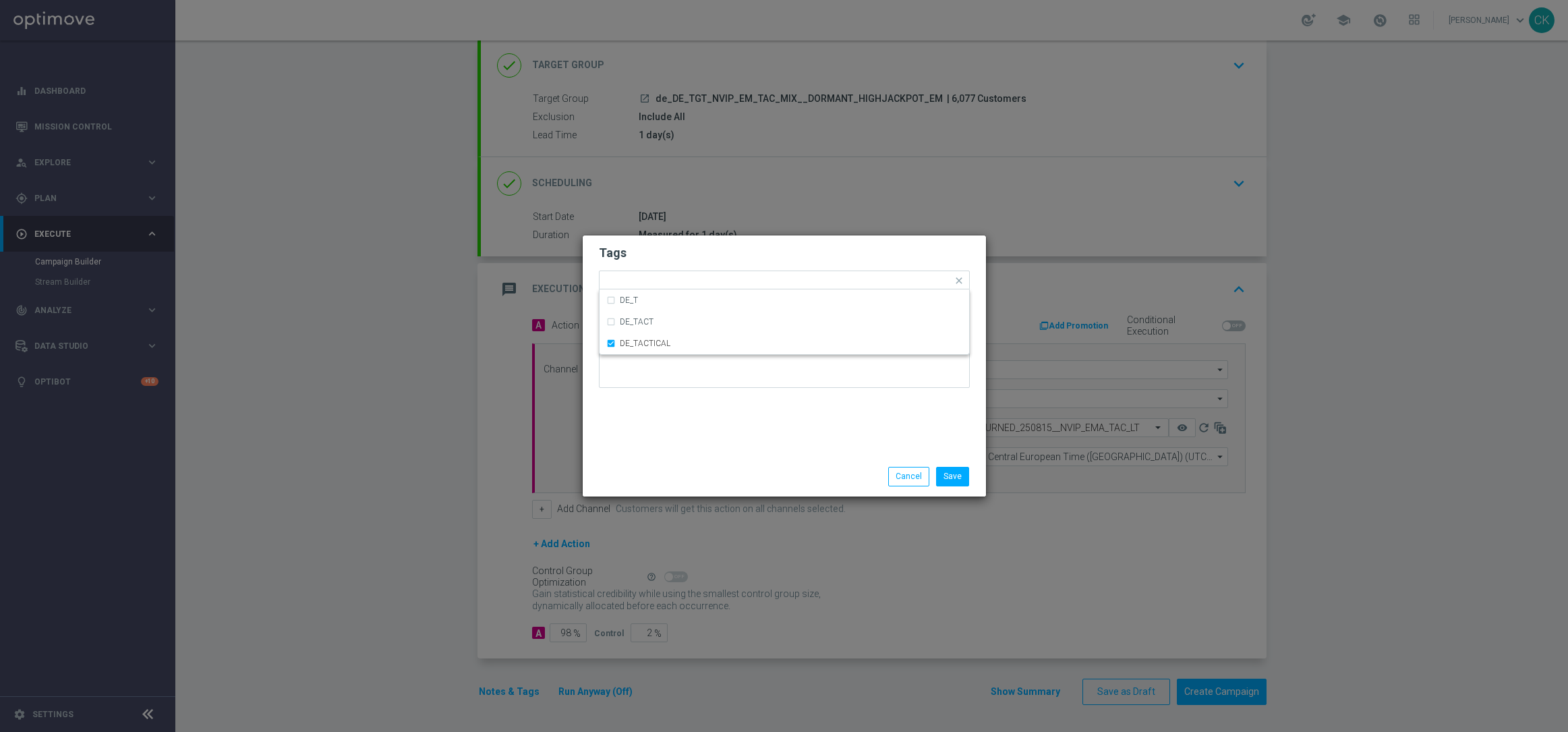
click at [716, 412] on div "Tags Quick find × DE_TACTICAL DE_T DE_TACT DE_TACTICAL Notes" at bounding box center [784, 346] width 403 height 221
click at [952, 479] on button "Save" at bounding box center [952, 476] width 33 height 19
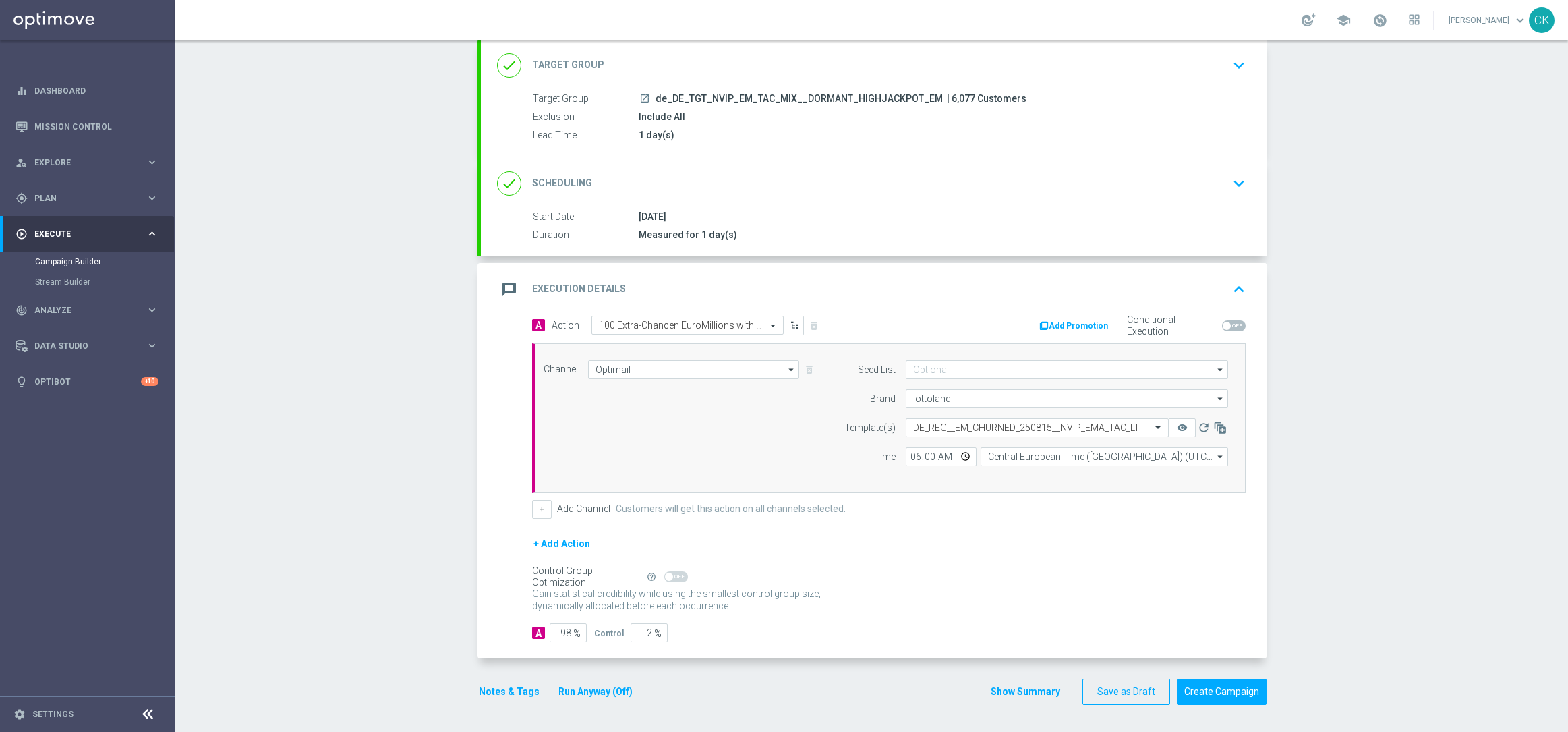
click at [504, 688] on button "Notes & Tags" at bounding box center [509, 691] width 64 height 17
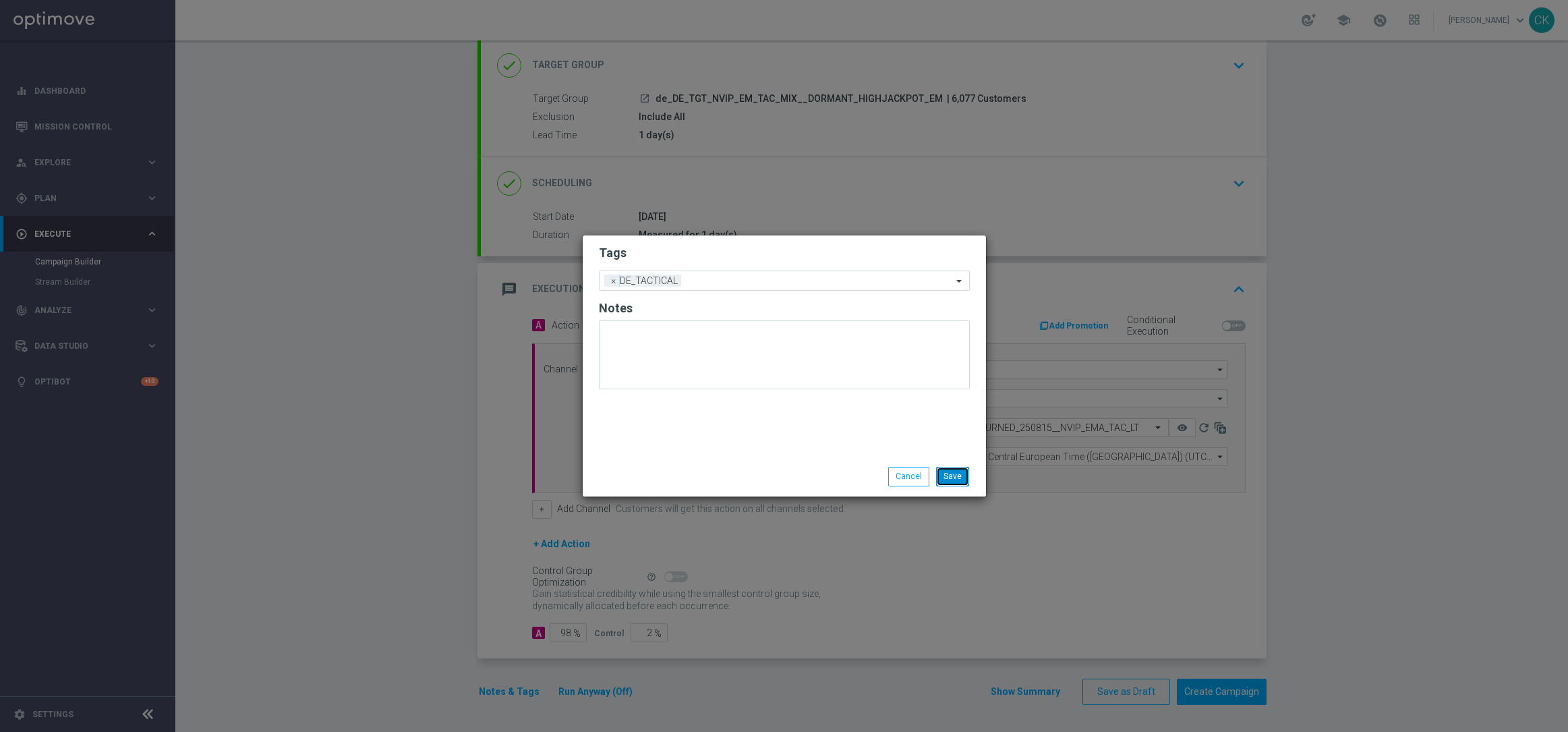
click at [959, 479] on button "Save" at bounding box center [952, 476] width 33 height 19
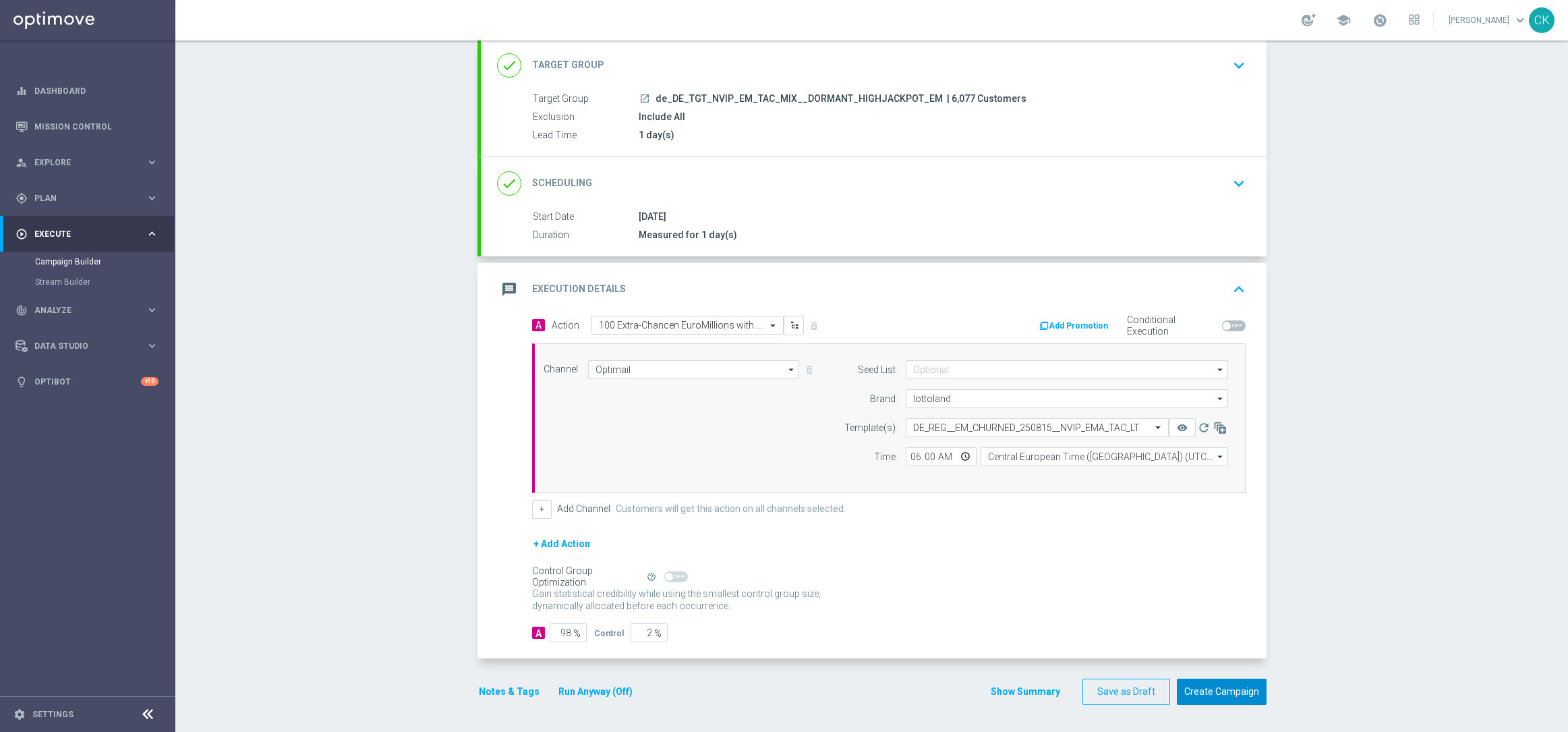
click at [1212, 689] on button "Create Campaign" at bounding box center [1222, 691] width 90 height 26
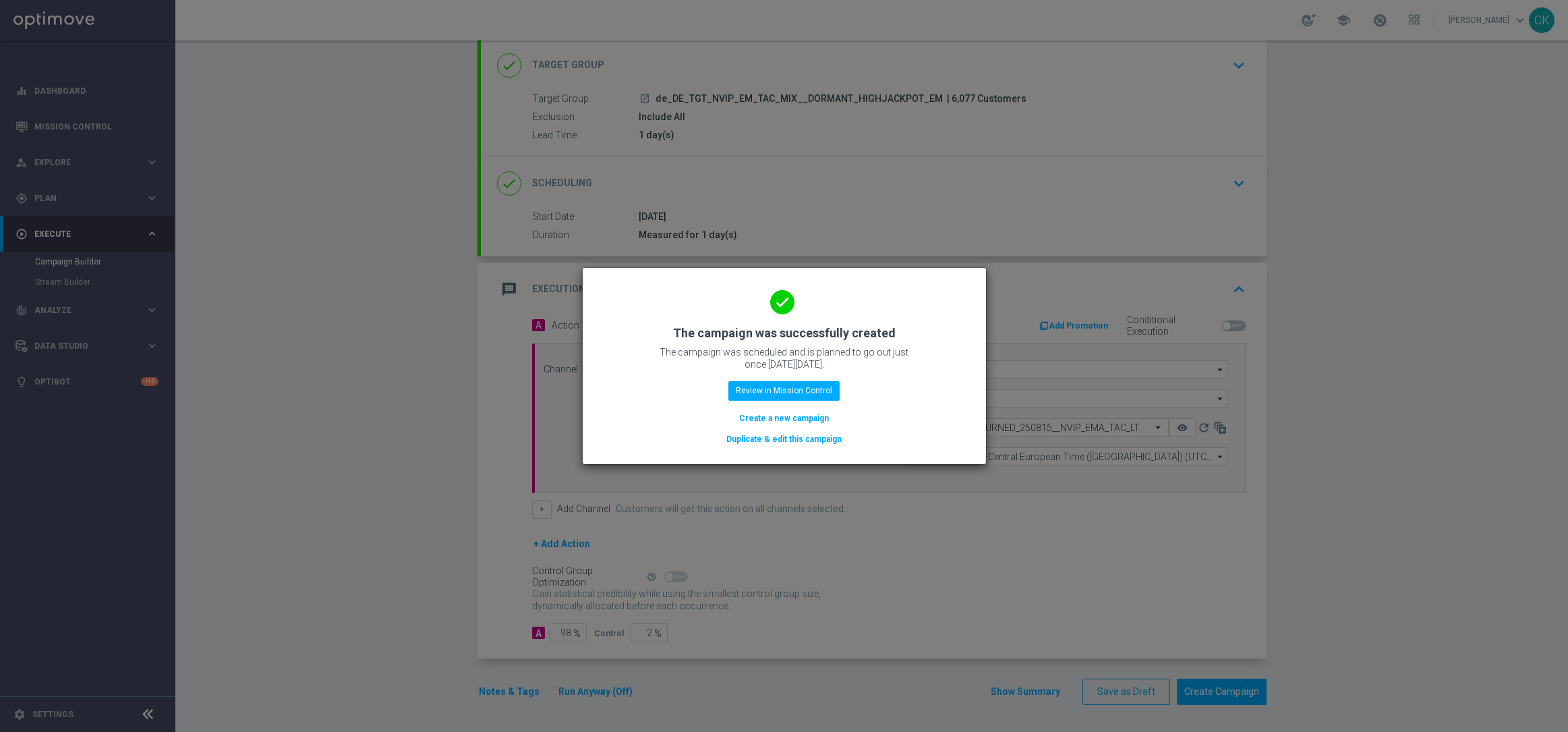
click at [775, 414] on button "Create a new campaign" at bounding box center [783, 418] width 92 height 15
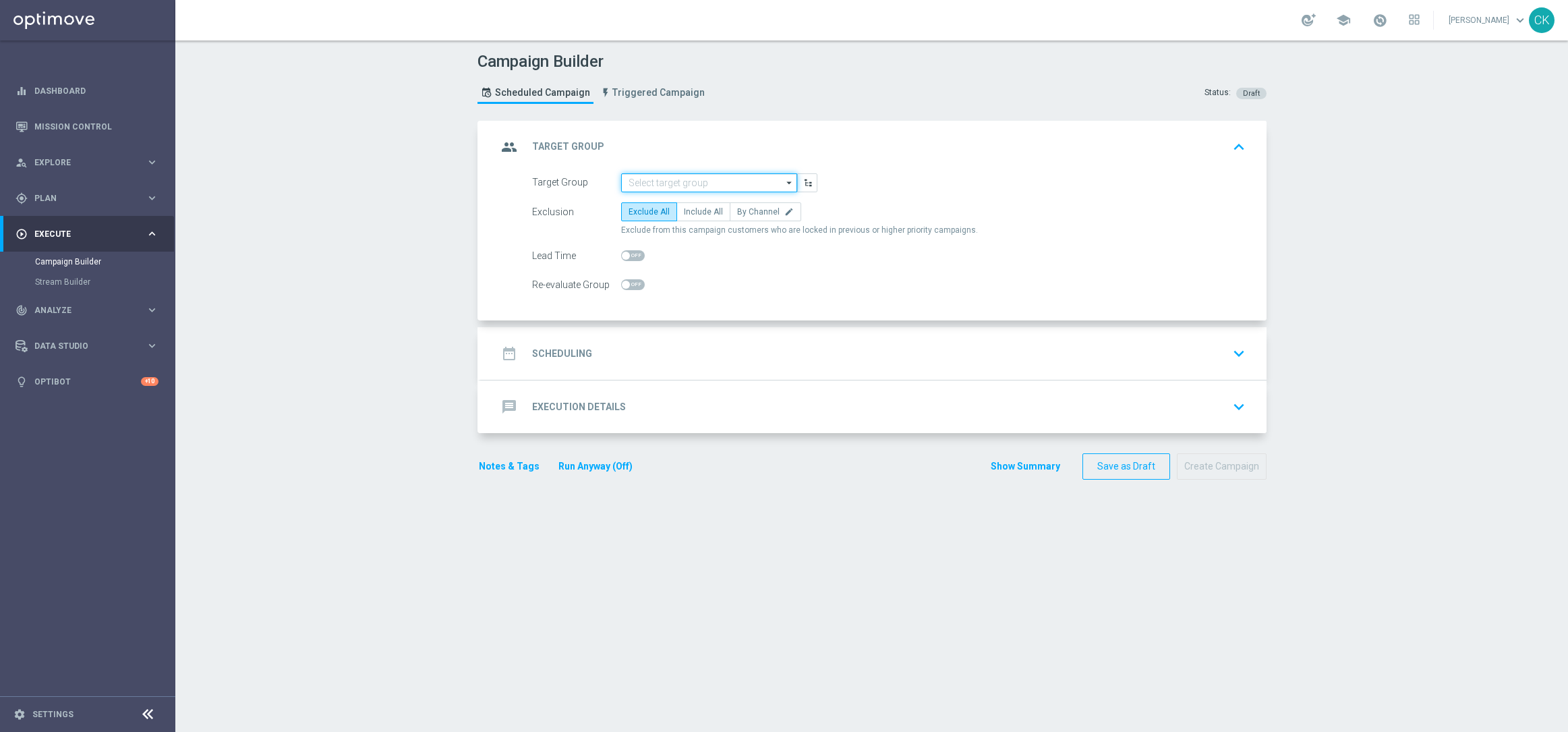
click at [693, 181] on input at bounding box center [709, 183] width 176 height 19
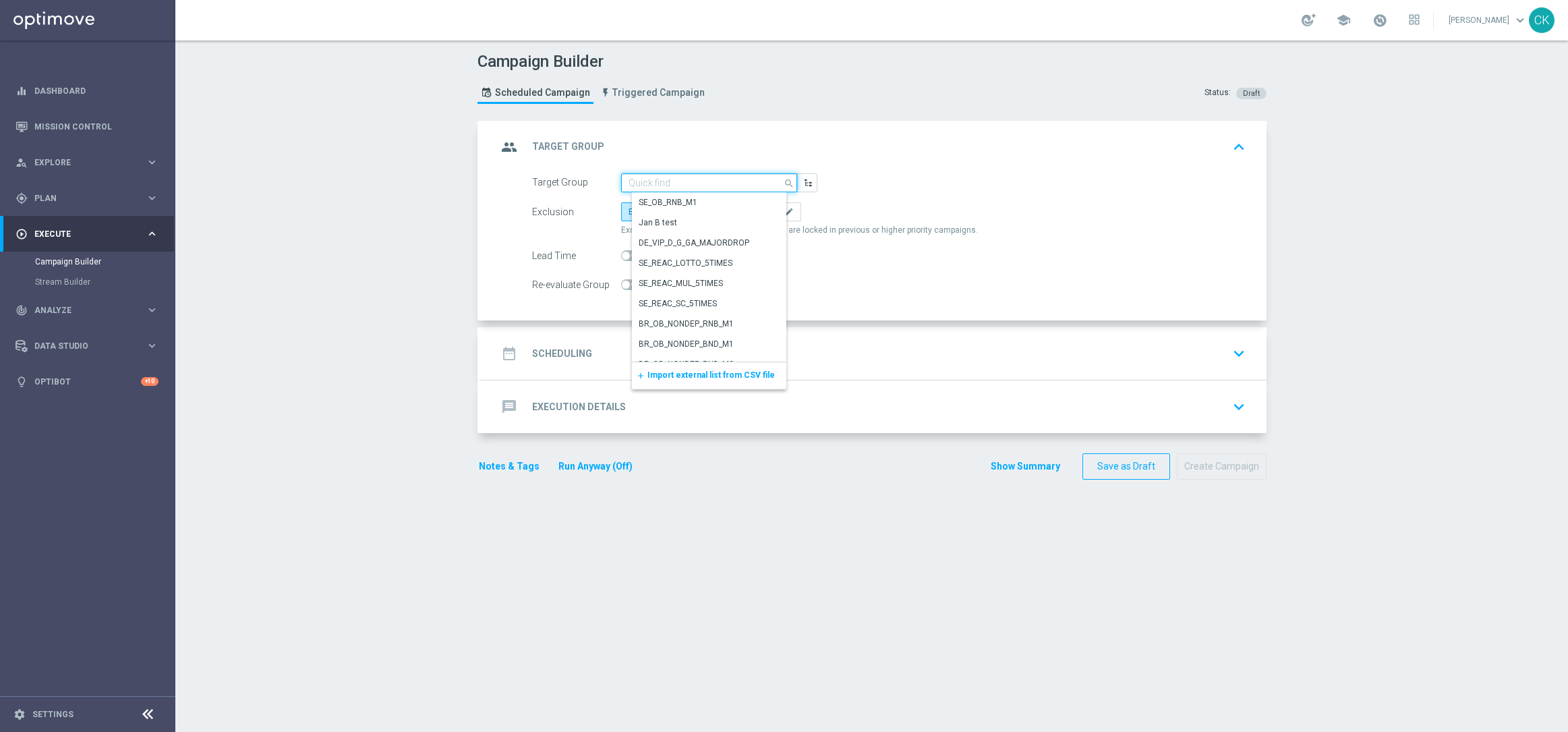
paste input "de_TGT_NVIP_EM_TAC_MIX__ACTIVE_ALL_HIGHJACKPOT"
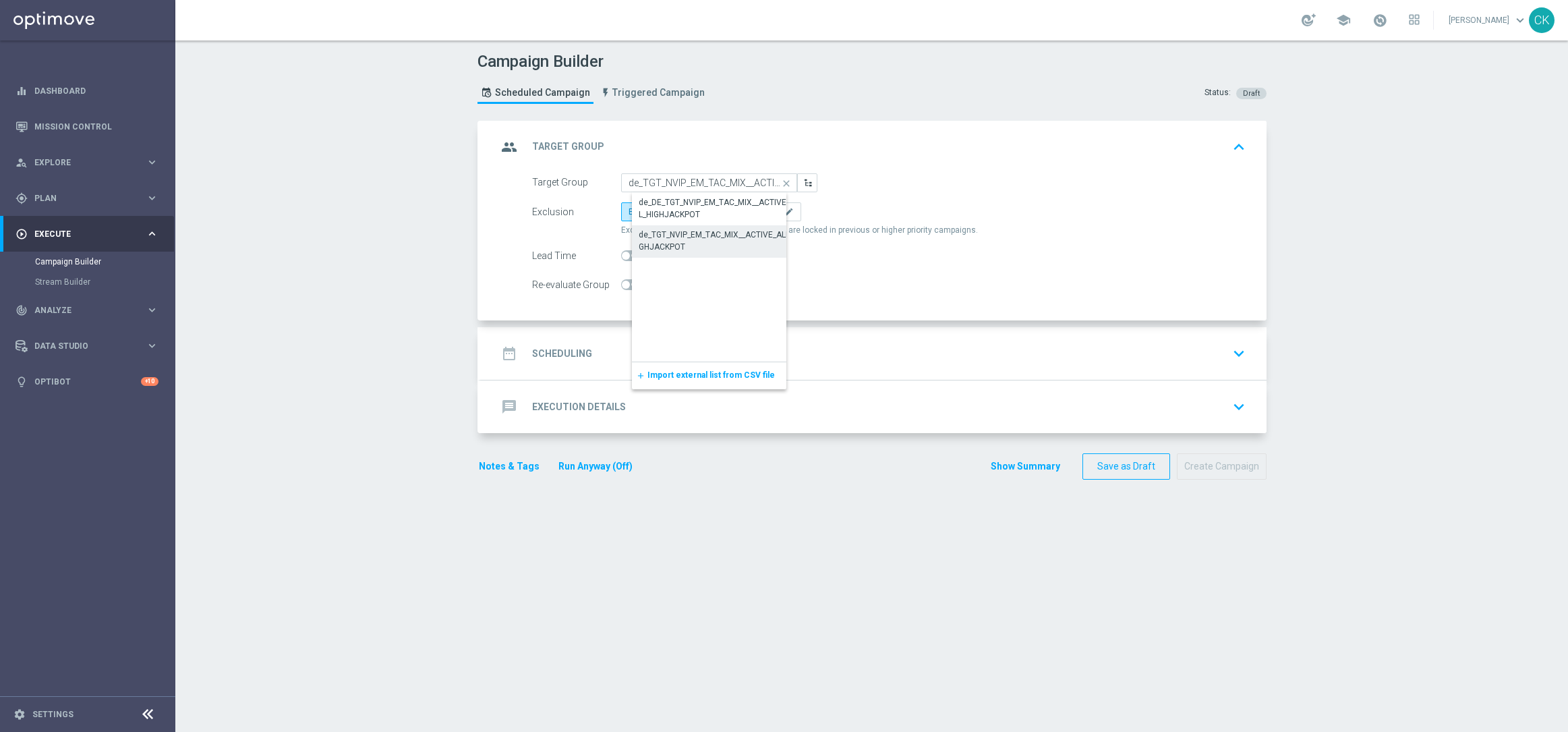
click at [679, 244] on div "de_TGT_NVIP_EM_TAC_MIX__ACTIVE_ALL_HIGHJACKPOT" at bounding box center [719, 240] width 162 height 24
type input "de_TGT_NVIP_EM_TAC_MIX__ACTIVE_ALL_HIGHJACKPOT"
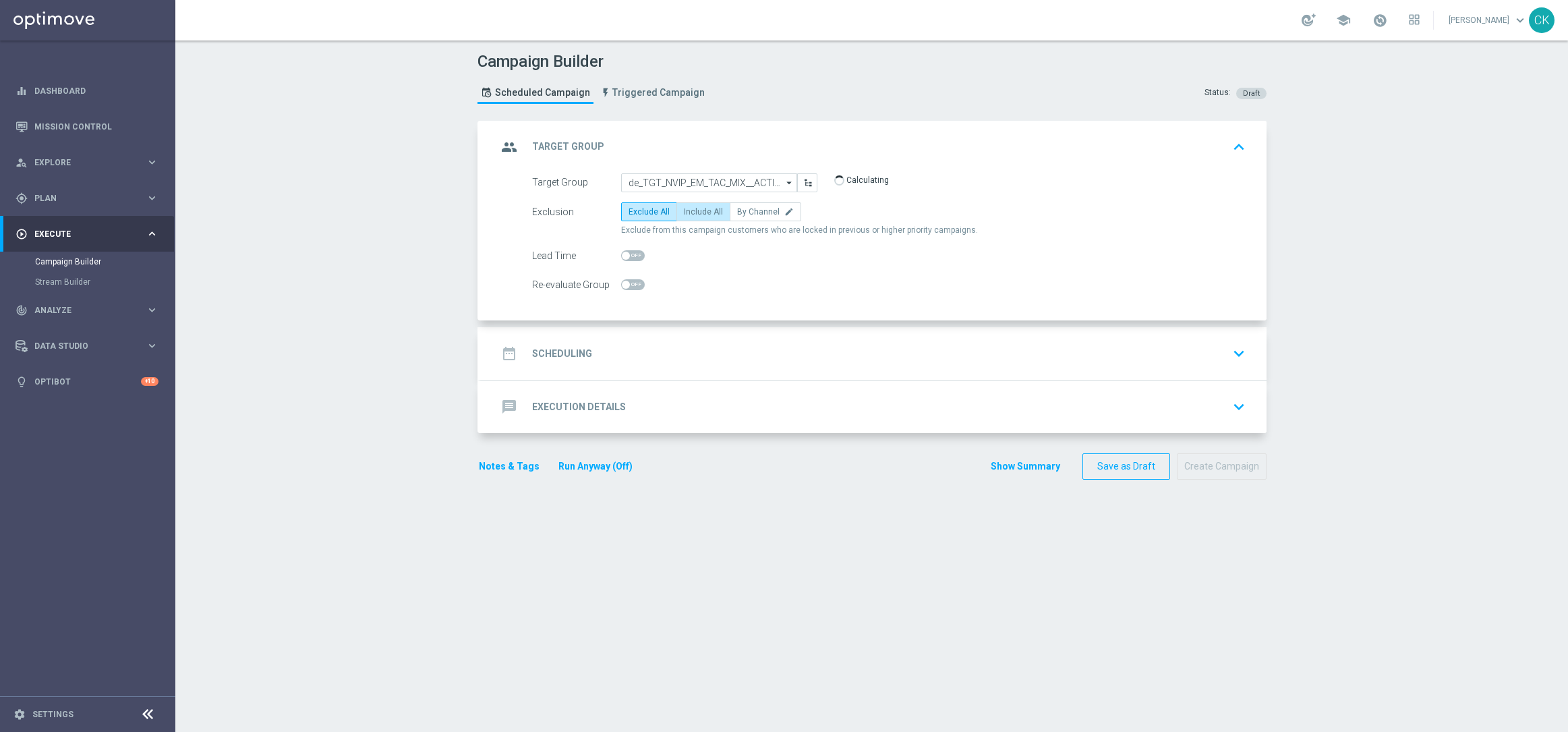
click at [713, 207] on span "Include All" at bounding box center [704, 212] width 39 height 9
click at [693, 209] on input "Include All" at bounding box center [688, 213] width 9 height 9
radio input "true"
click at [621, 261] on div at bounding box center [633, 256] width 24 height 19
click at [622, 253] on span at bounding box center [626, 256] width 8 height 8
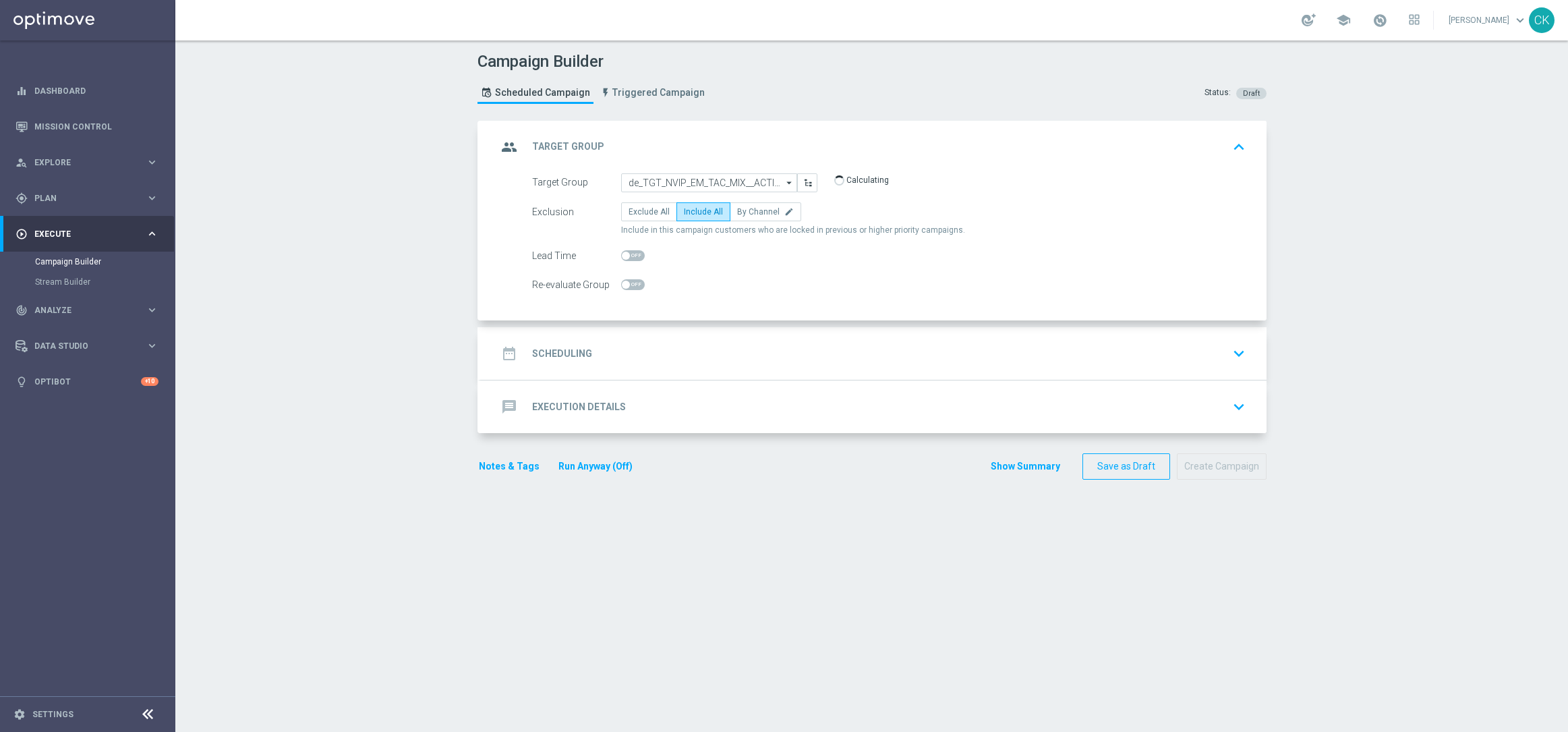
click at [621, 253] on input "checkbox" at bounding box center [633, 256] width 24 height 11
checkbox input "true"
click at [553, 353] on h2 "Scheduling" at bounding box center [562, 353] width 60 height 13
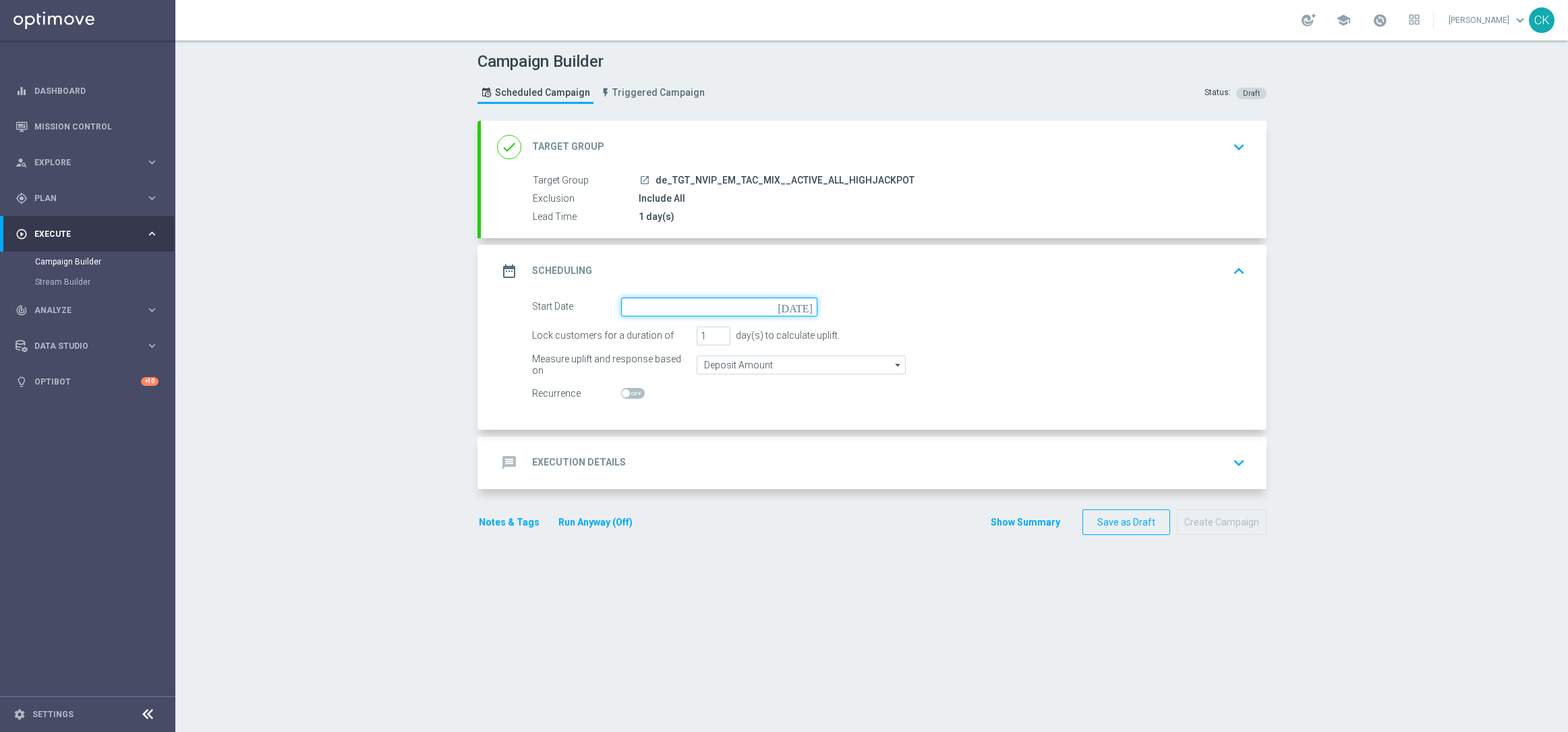
click at [651, 305] on input at bounding box center [719, 307] width 196 height 19
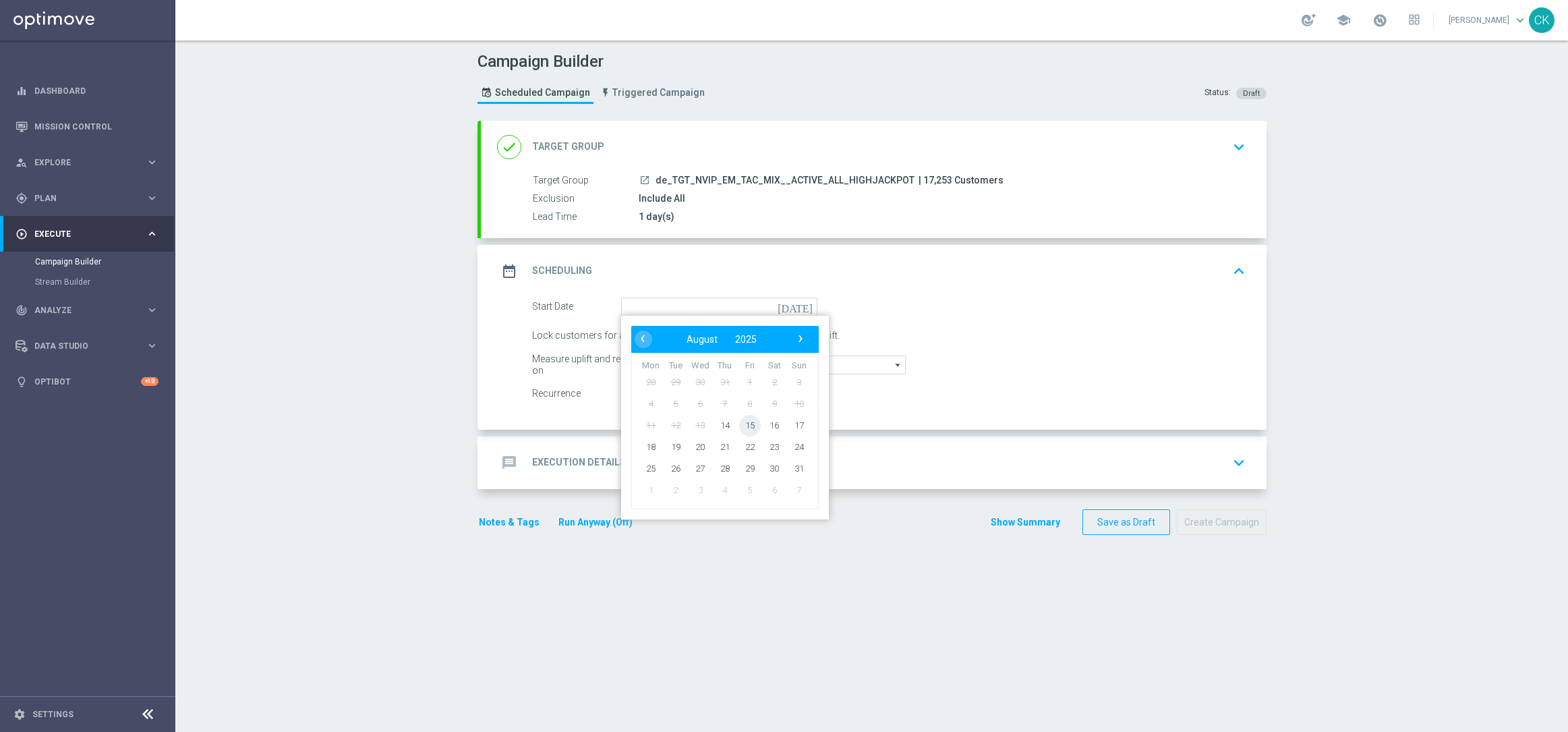
click at [744, 426] on span "15" at bounding box center [749, 424] width 21 height 21
type input "[DATE]"
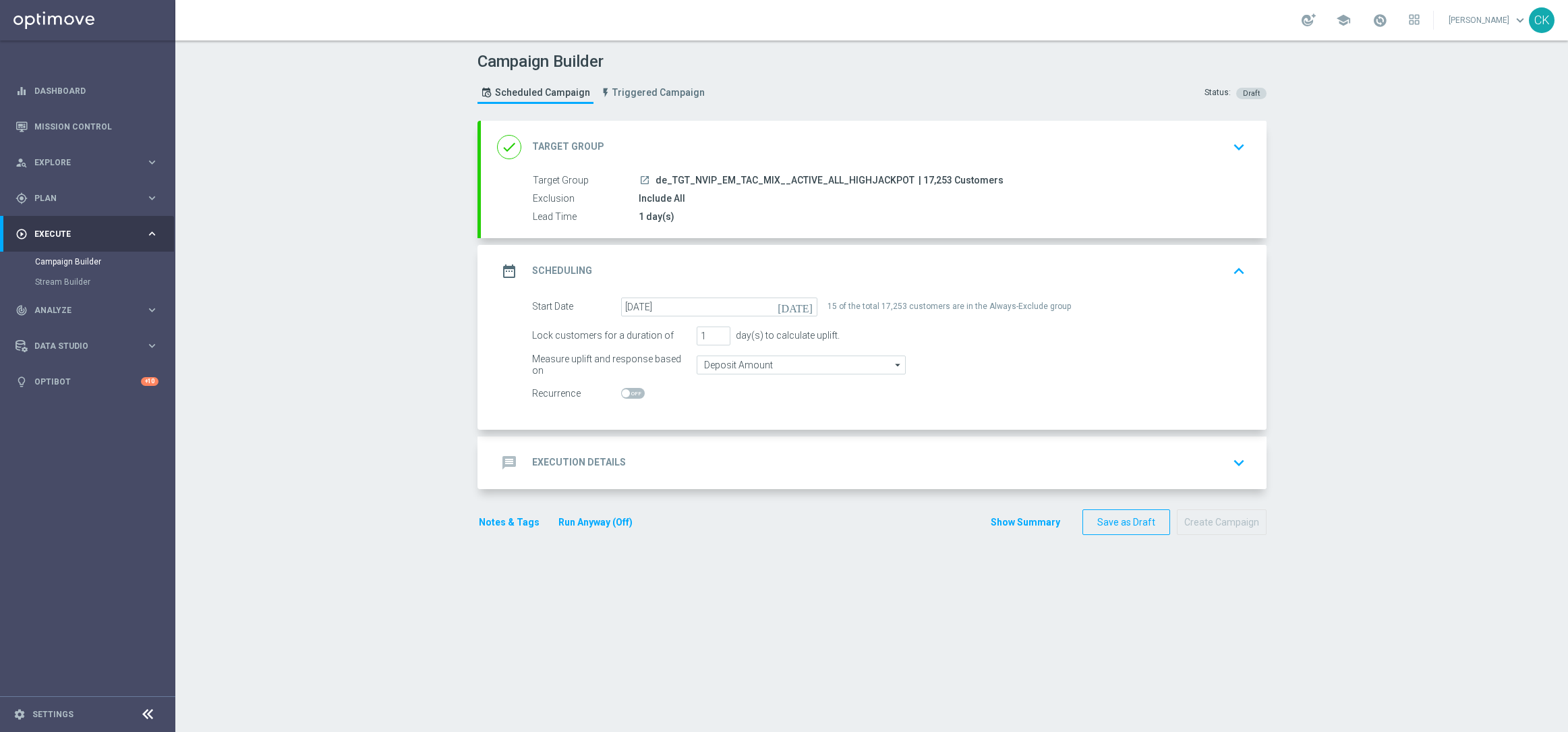
click at [560, 450] on div "message Execution Details" at bounding box center [561, 462] width 129 height 24
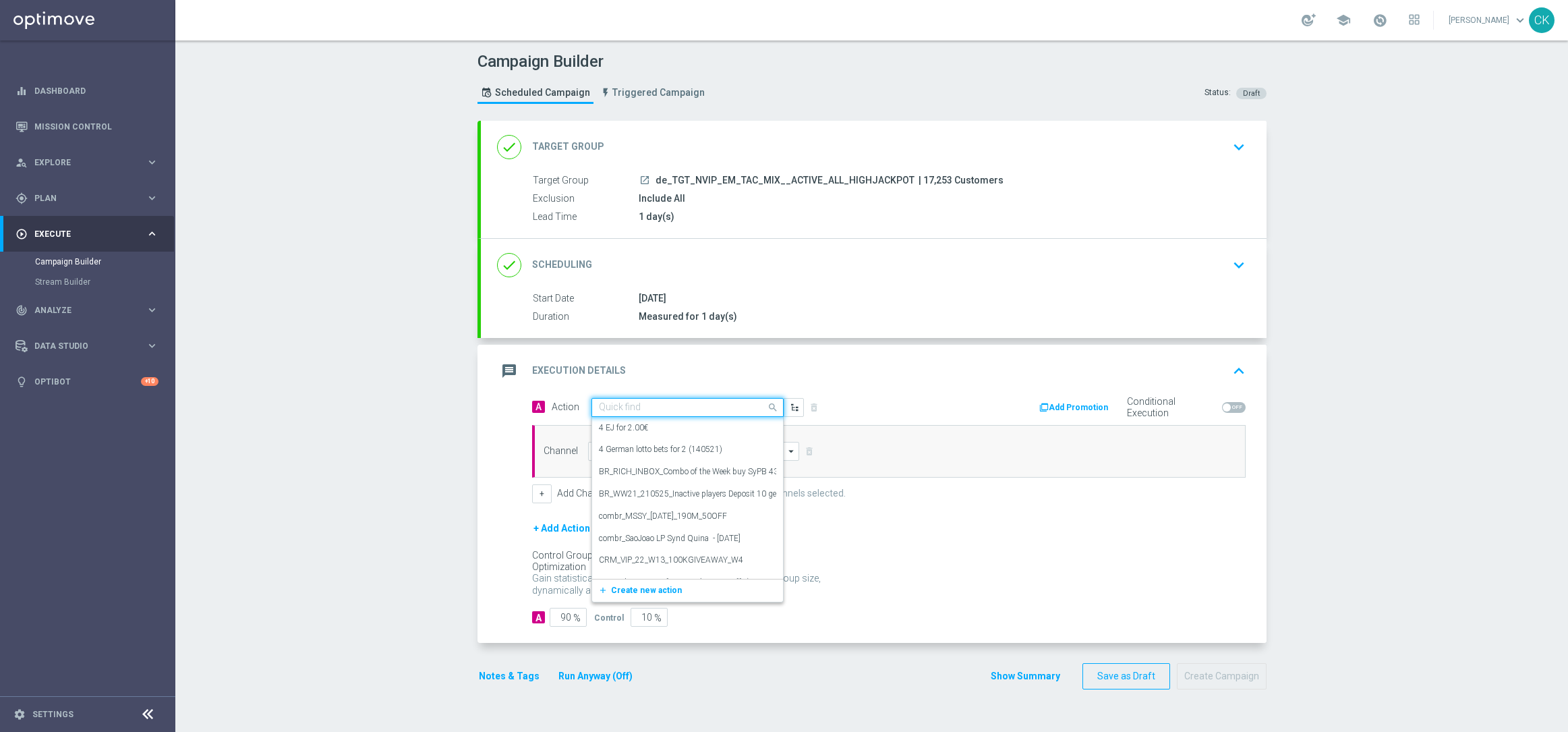
click at [639, 407] on input "text" at bounding box center [674, 408] width 150 height 12
paste input "EuroMillions XL with 15% off"
type input "EuroMillions XL with 15% off"
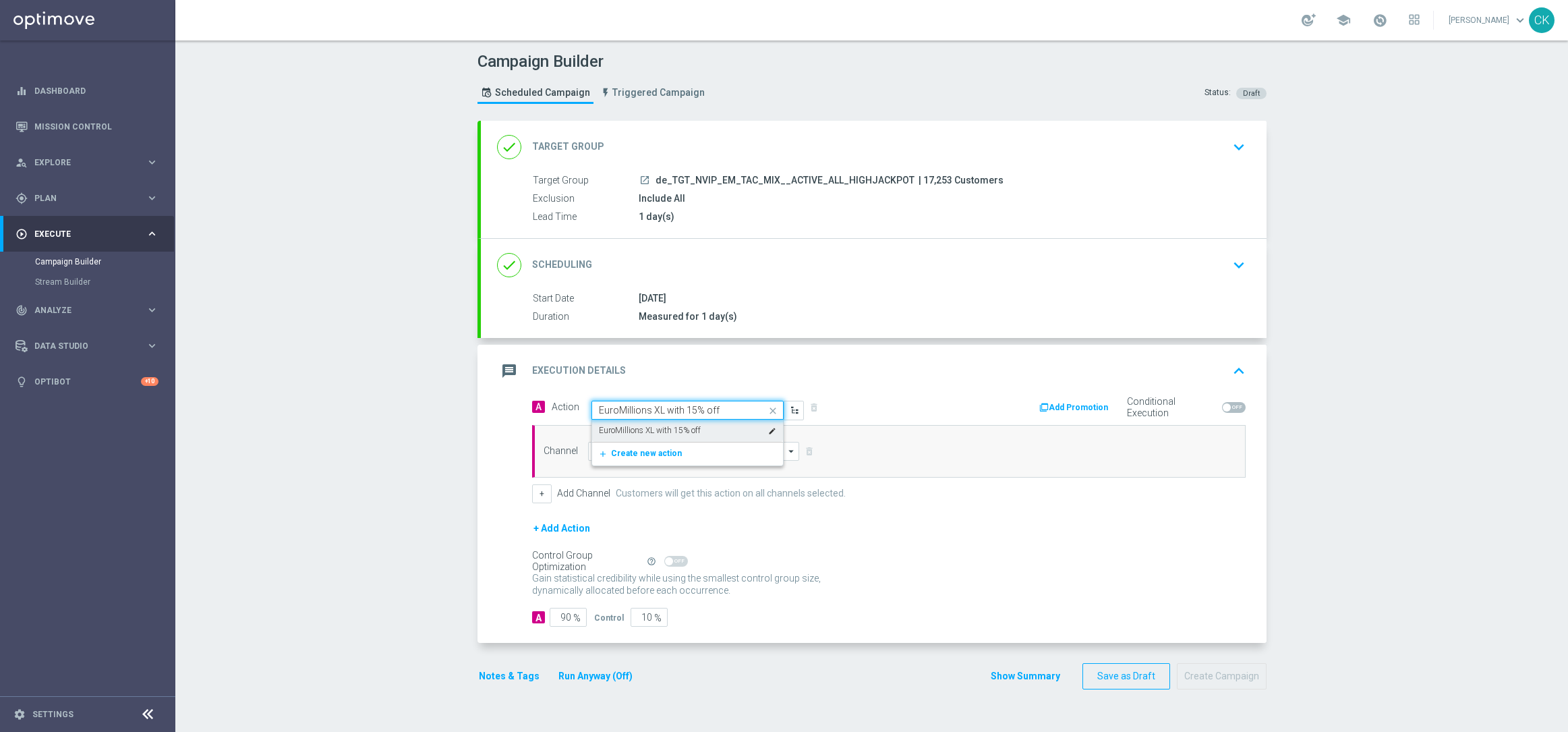
click at [649, 429] on label "EuroMillions XL with 15% off" at bounding box center [649, 431] width 102 height 12
click at [615, 460] on div "Channel arrow_drop_down Drag here to set row groups Drag here to set column lab…" at bounding box center [889, 451] width 714 height 53
click at [629, 443] on input at bounding box center [693, 451] width 212 height 19
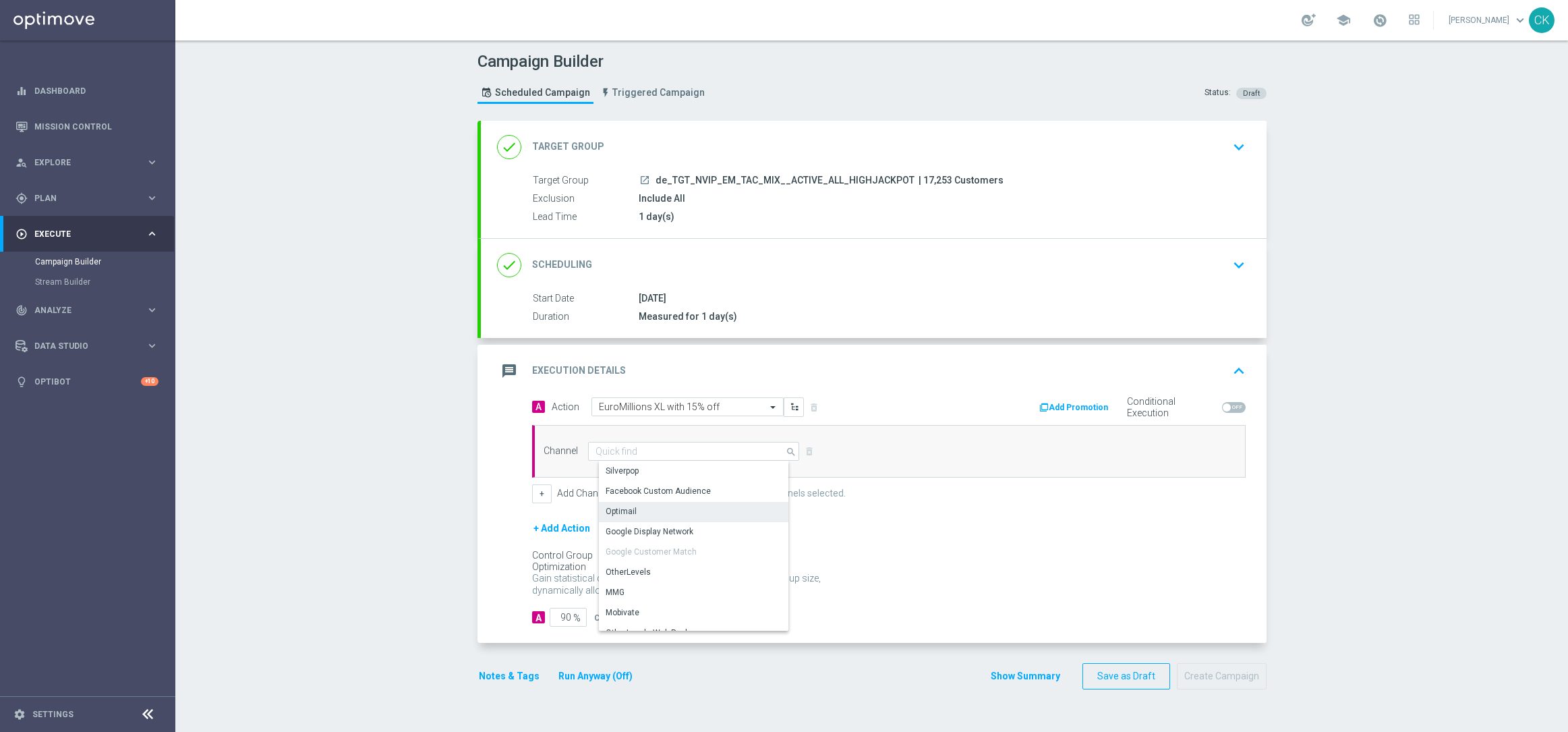
click at [630, 514] on div "Optimail" at bounding box center [699, 511] width 200 height 19
type input "Optimail"
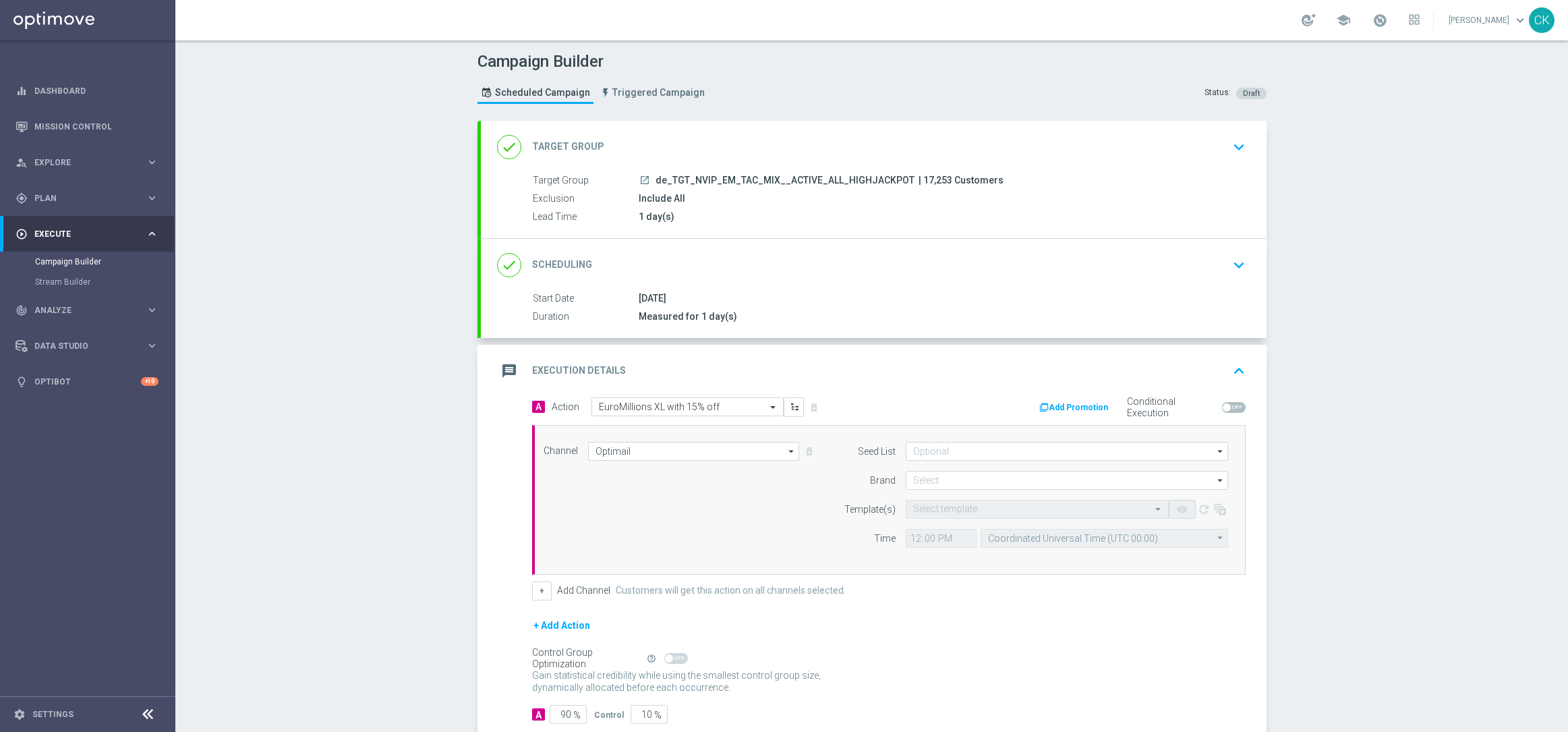
scroll to position [83, 0]
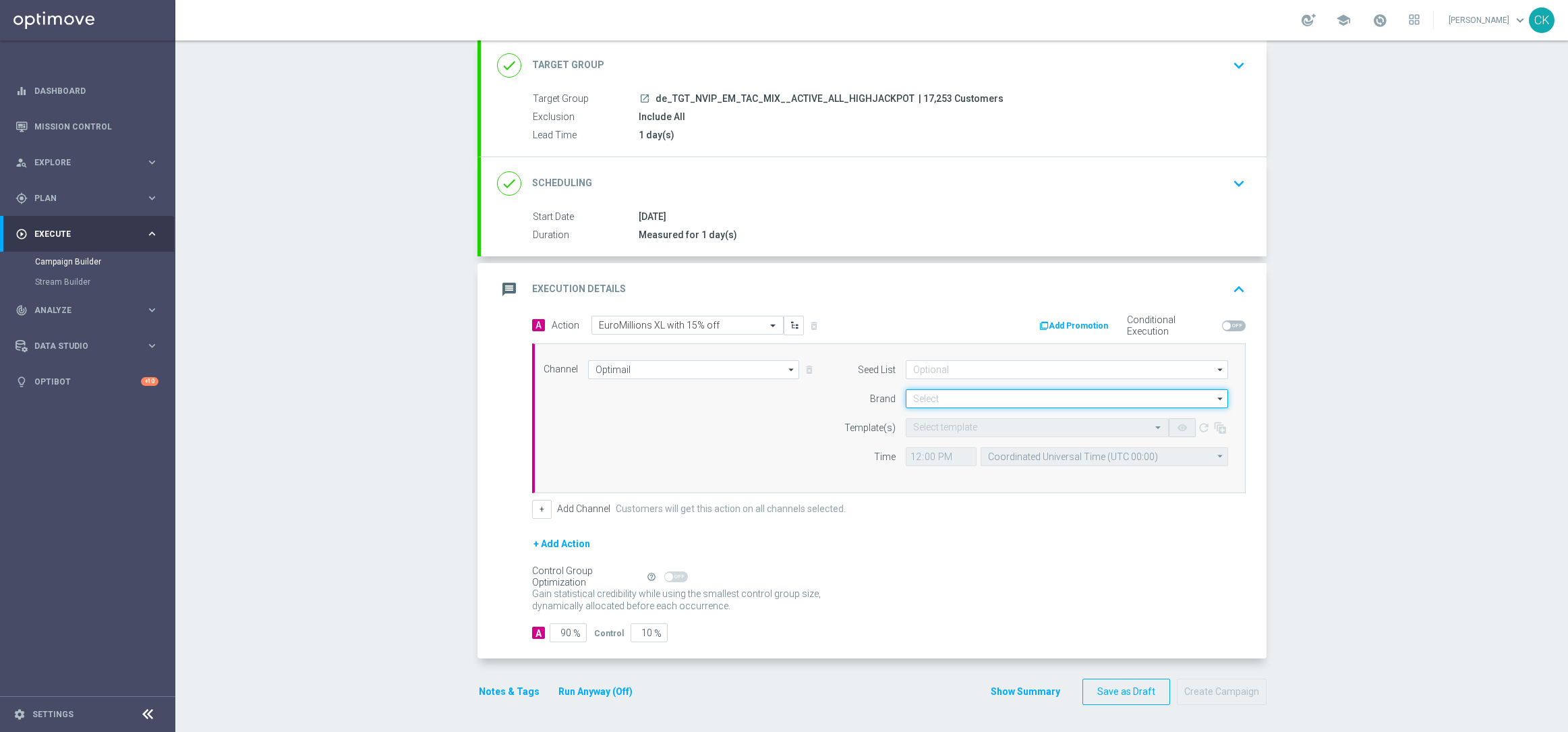
click at [937, 395] on input at bounding box center [1067, 398] width 323 height 19
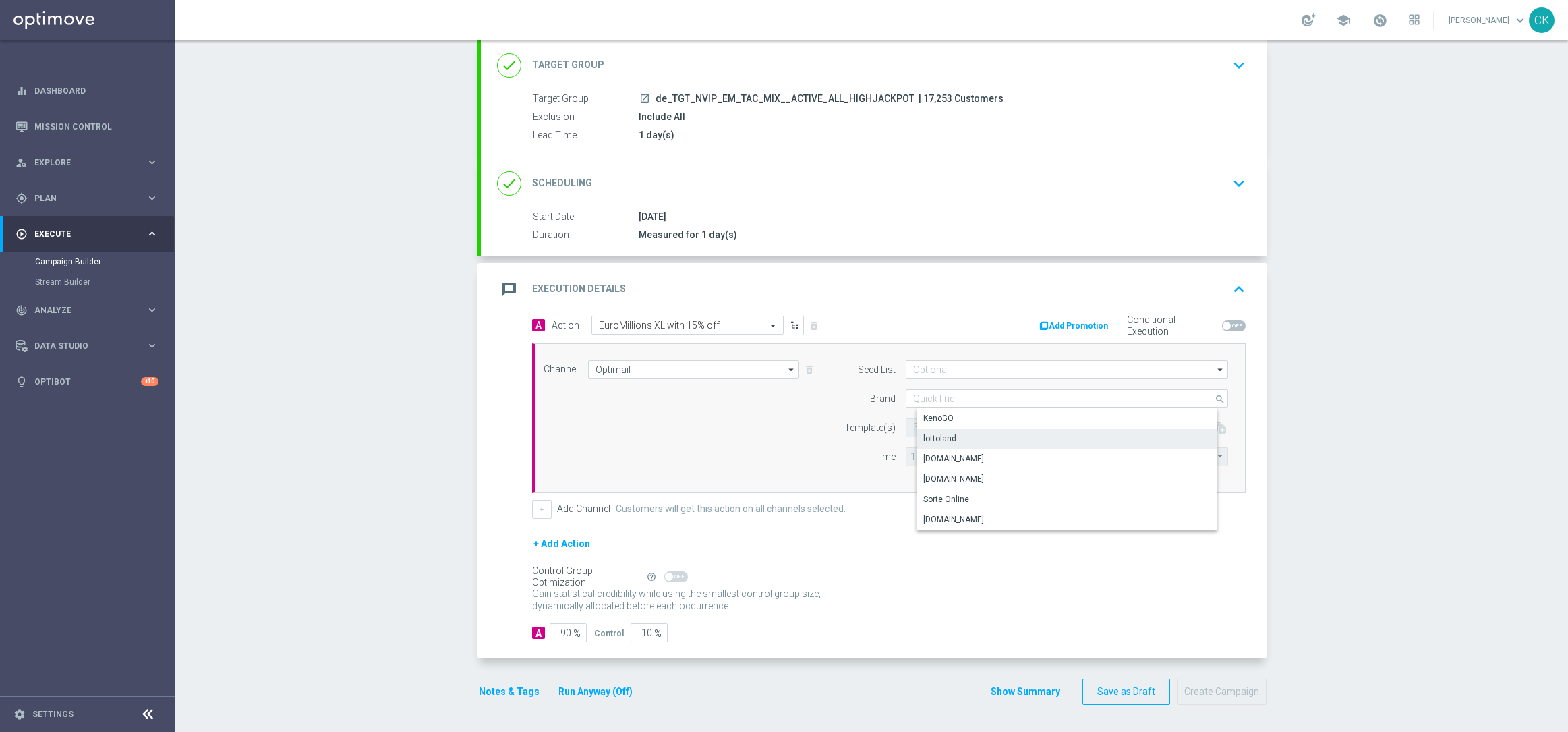
click at [937, 436] on div "lottoland" at bounding box center [940, 438] width 33 height 12
type input "lottoland"
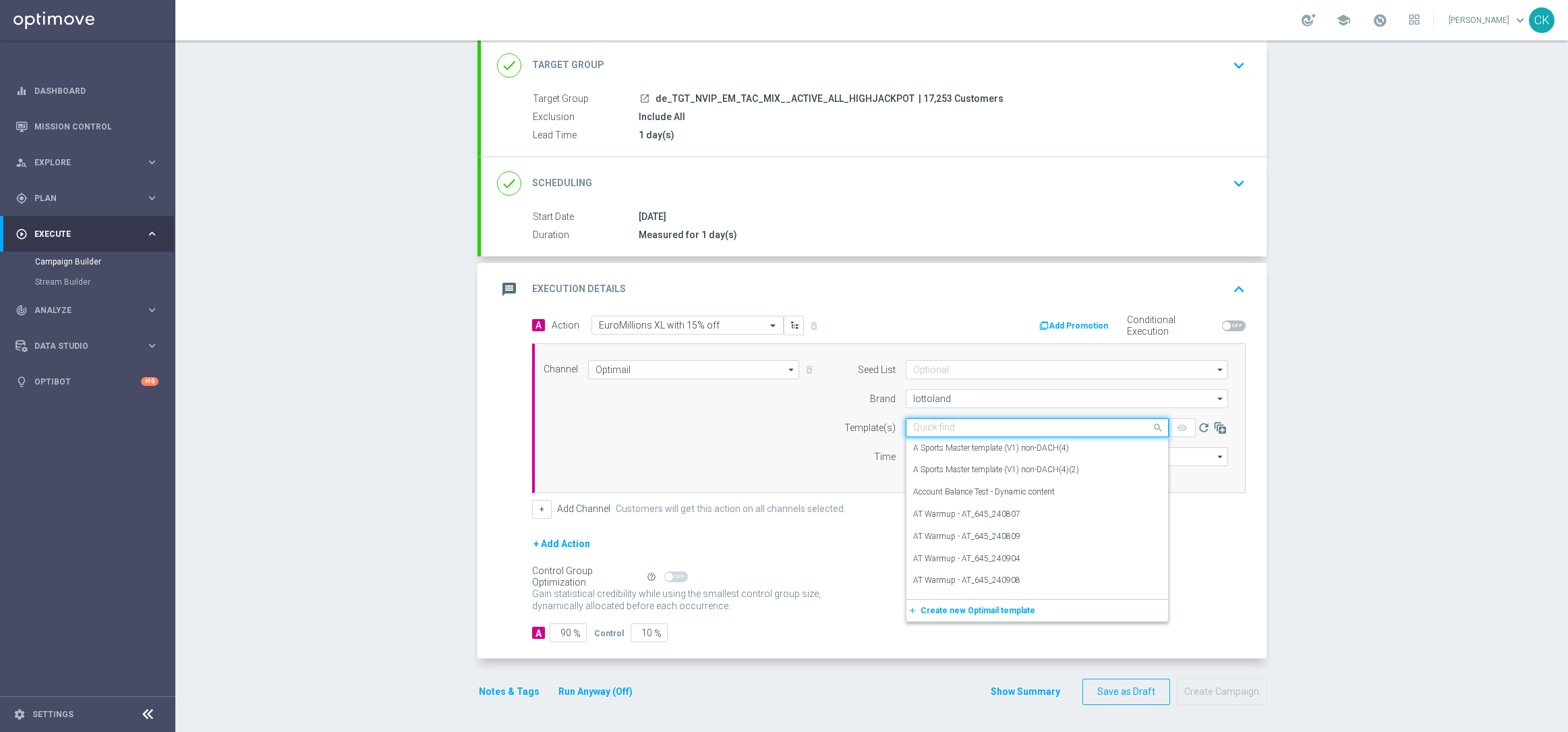
click at [932, 431] on div "Quick find" at bounding box center [1037, 427] width 263 height 19
paste input "DE_INT__EM_250815__NVIP_EMA_TAC_LT"
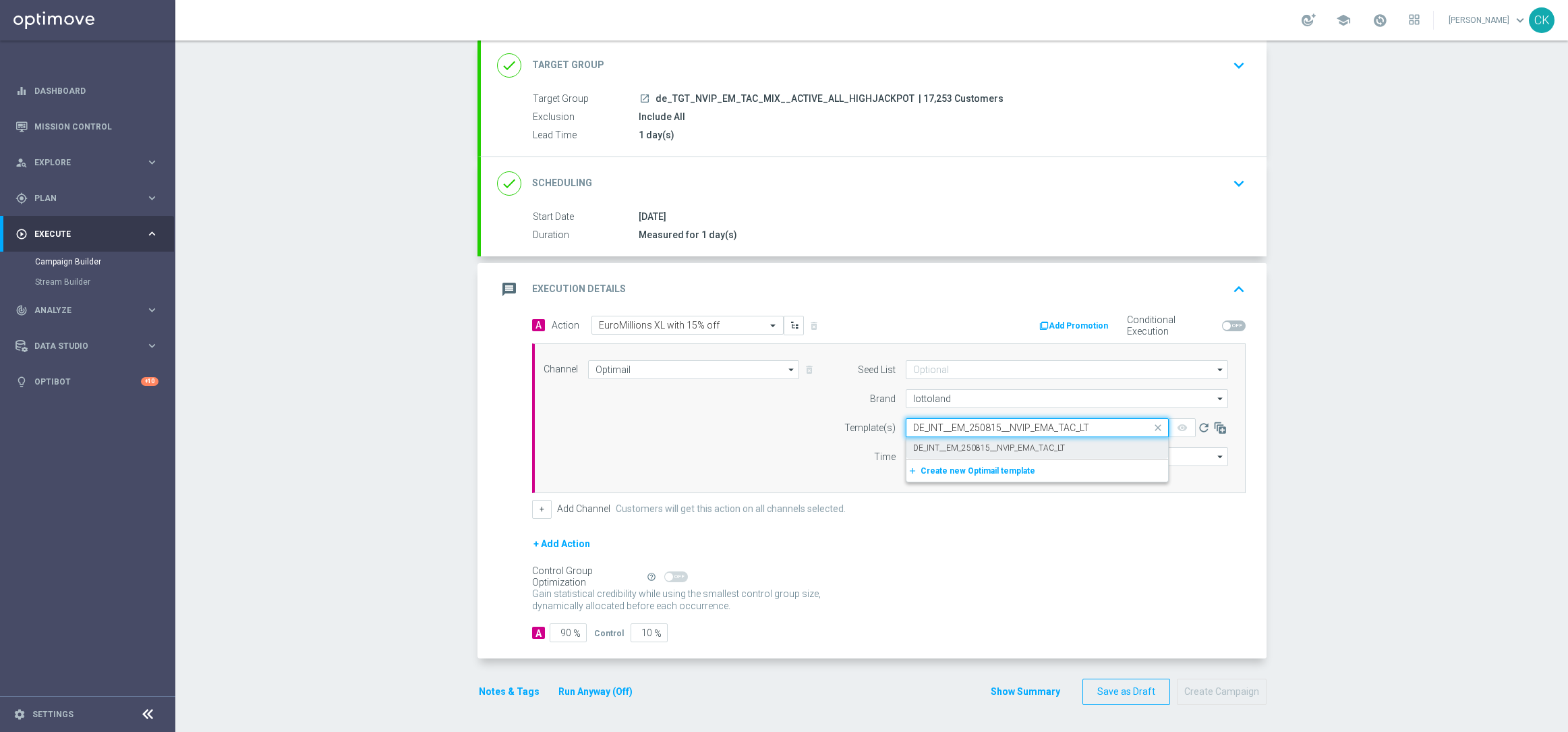
click at [928, 444] on label "DE_INT__EM_250815__NVIP_EMA_TAC_LT" at bounding box center [989, 448] width 152 height 12
type input "DE_INT__EM_250815__NVIP_EMA_TAC_LT"
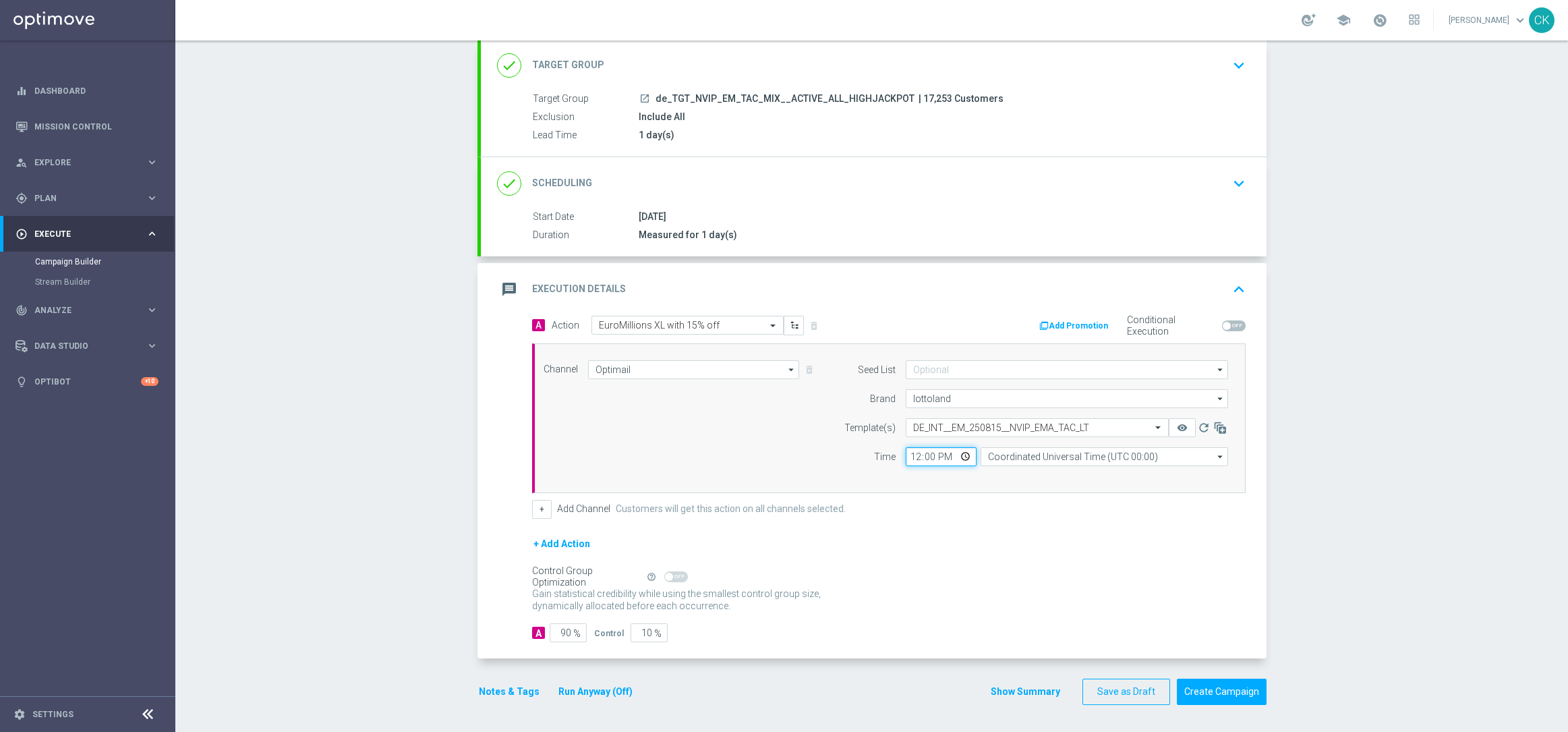
click at [911, 453] on input "12:00" at bounding box center [941, 457] width 71 height 19
type input "06:00"
click at [1039, 451] on input "Coordinated Universal Time (UTC 00:00)" at bounding box center [1104, 457] width 247 height 19
click at [1044, 466] on div "Show Selected 0 of NaN" at bounding box center [1115, 466] width 247 height 1
click at [1044, 472] on div "Central European Time ([GEOGRAPHIC_DATA]) (UTC +02:00)" at bounding box center [1109, 476] width 220 height 12
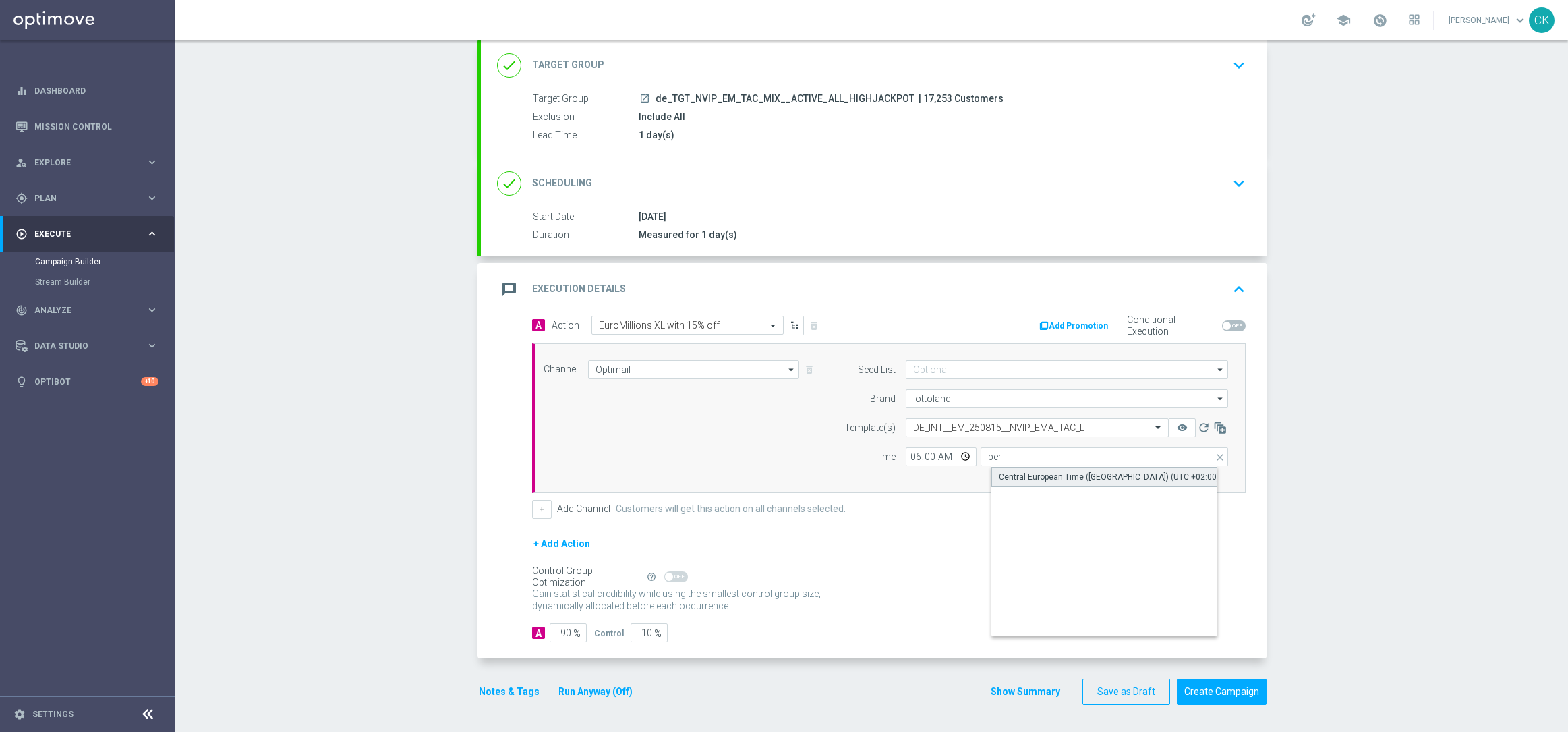
type input "Central European Time ([GEOGRAPHIC_DATA]) (UTC +02:00)"
click at [564, 633] on input "90" at bounding box center [568, 633] width 37 height 19
type input "9"
type input "91"
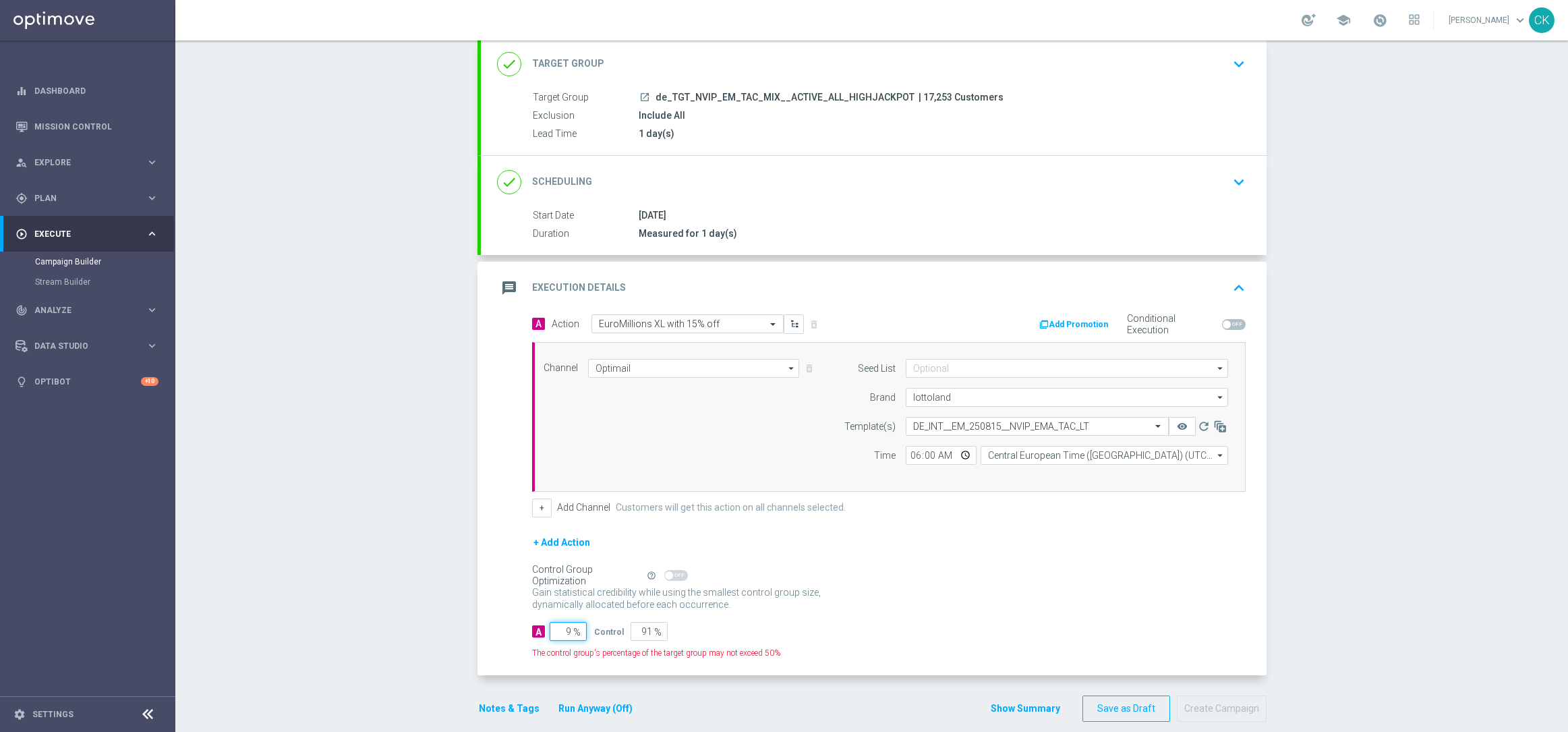
type input "98"
type input "2"
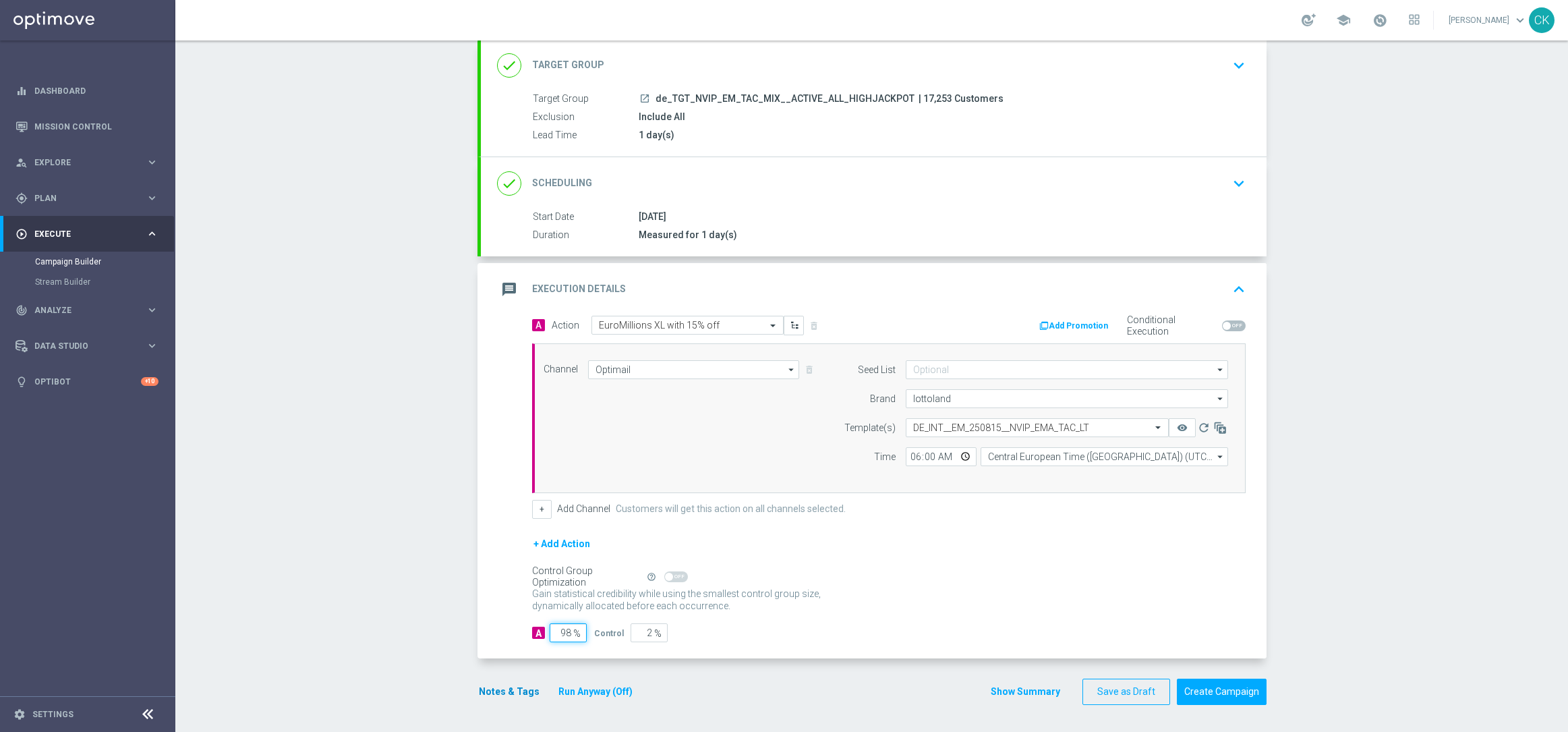
type input "98"
click at [487, 690] on button "Notes & Tags" at bounding box center [509, 691] width 64 height 17
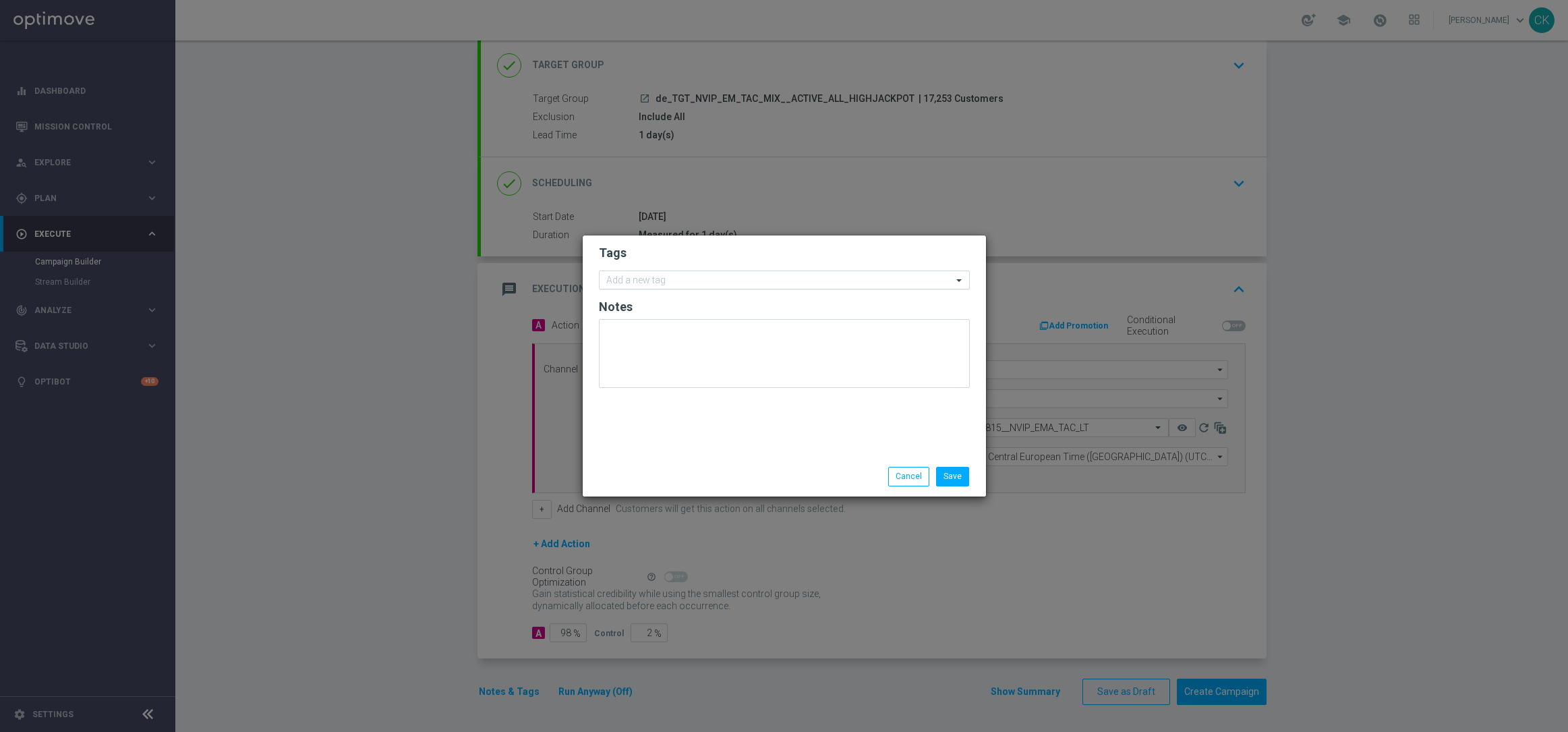
click at [648, 280] on input "text" at bounding box center [779, 281] width 346 height 12
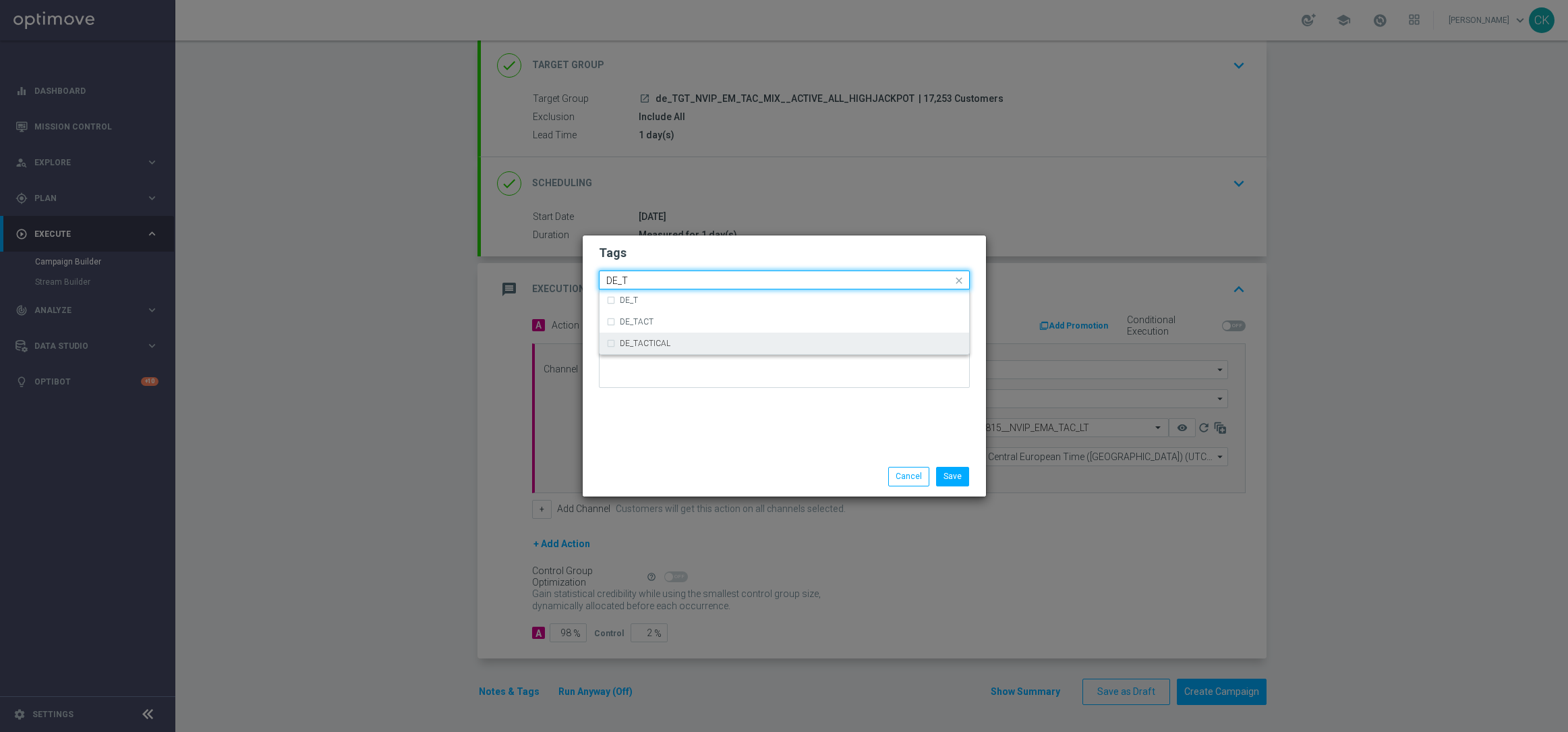
click at [653, 342] on label "DE_TACTICAL" at bounding box center [645, 343] width 50 height 8
type input "DE_T"
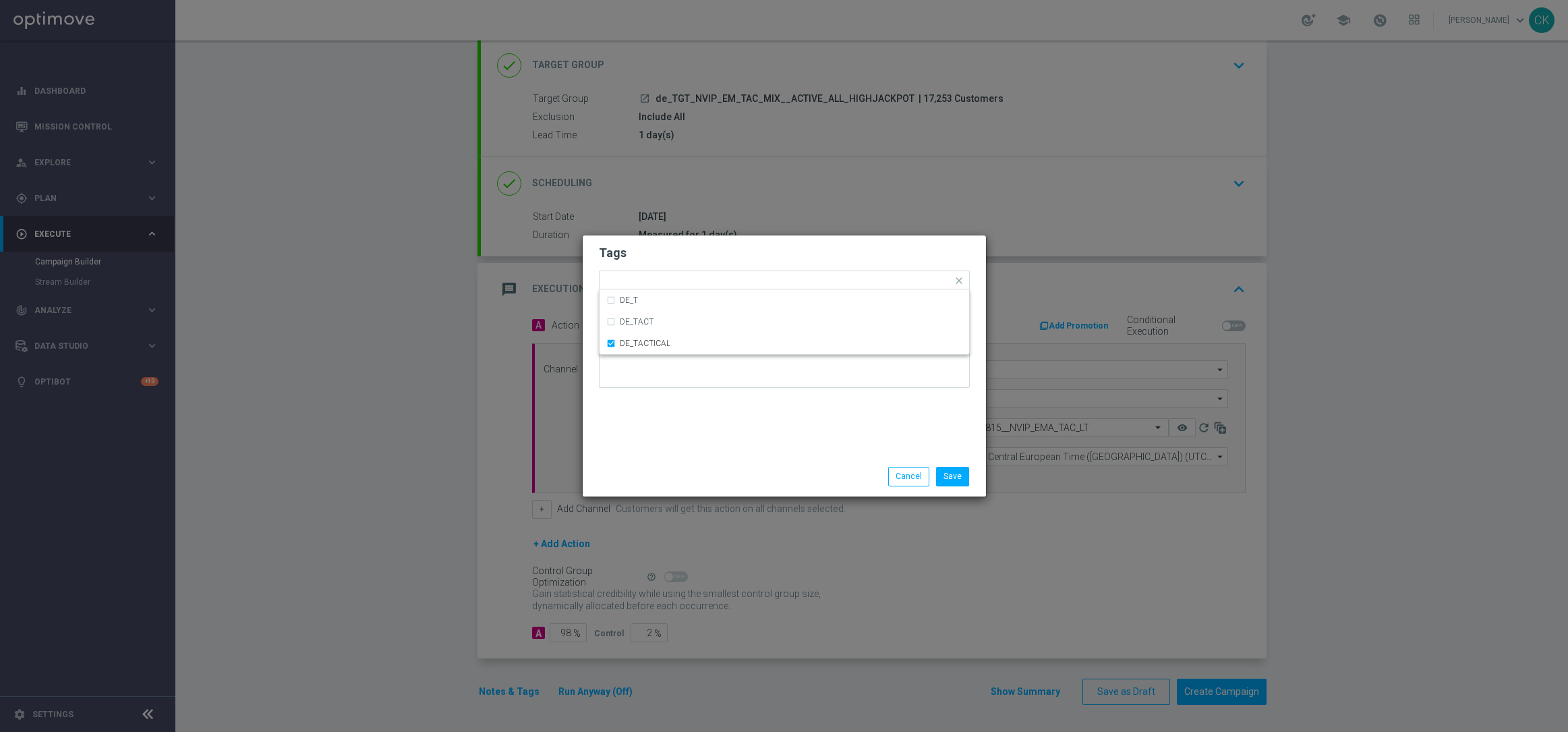
click at [660, 412] on div "Tags Quick find × DE_TACTICAL DE_T DE_TACT DE_TACTICAL Notes" at bounding box center [784, 346] width 403 height 221
click at [951, 480] on button "Save" at bounding box center [952, 476] width 33 height 19
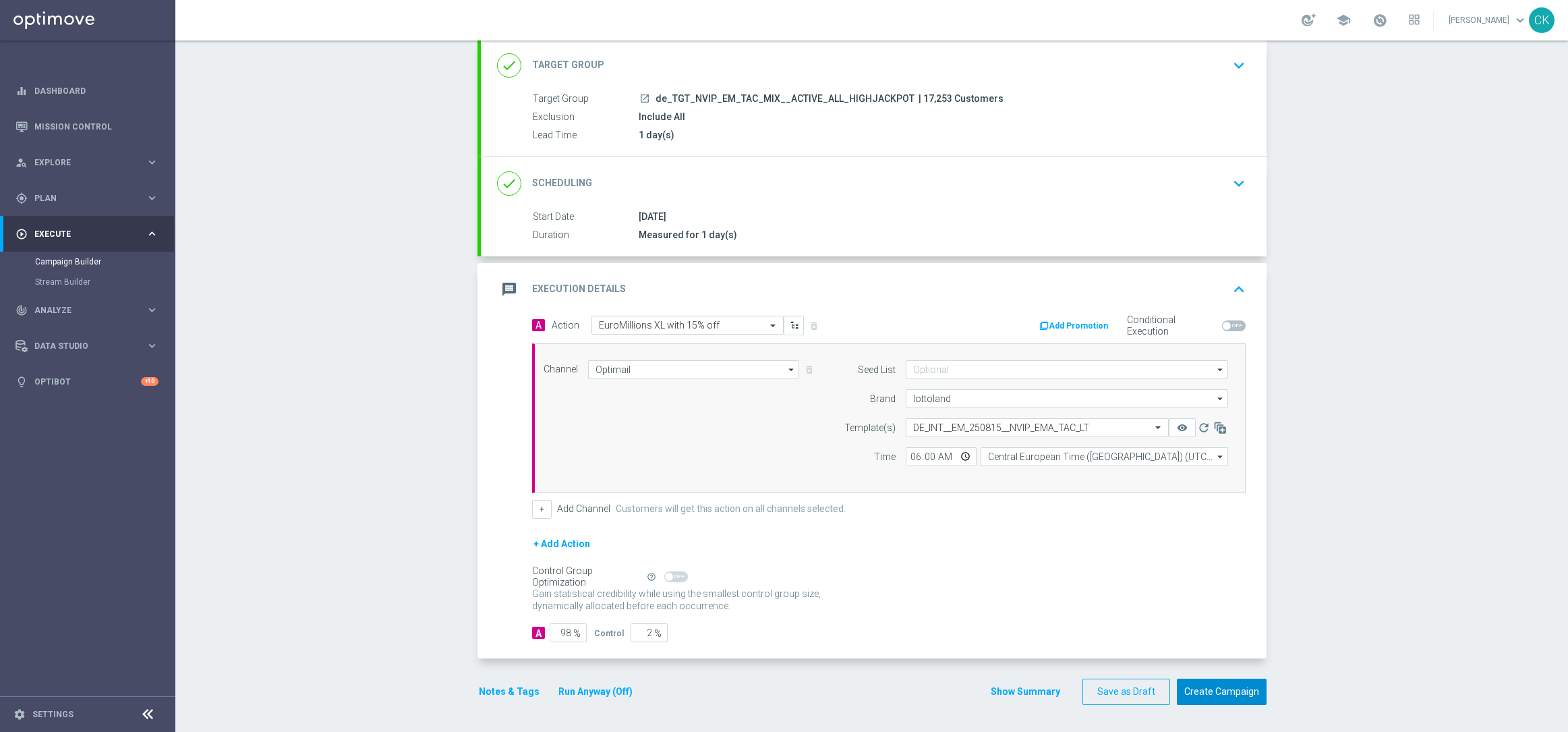
click at [1211, 692] on button "Create Campaign" at bounding box center [1222, 691] width 90 height 26
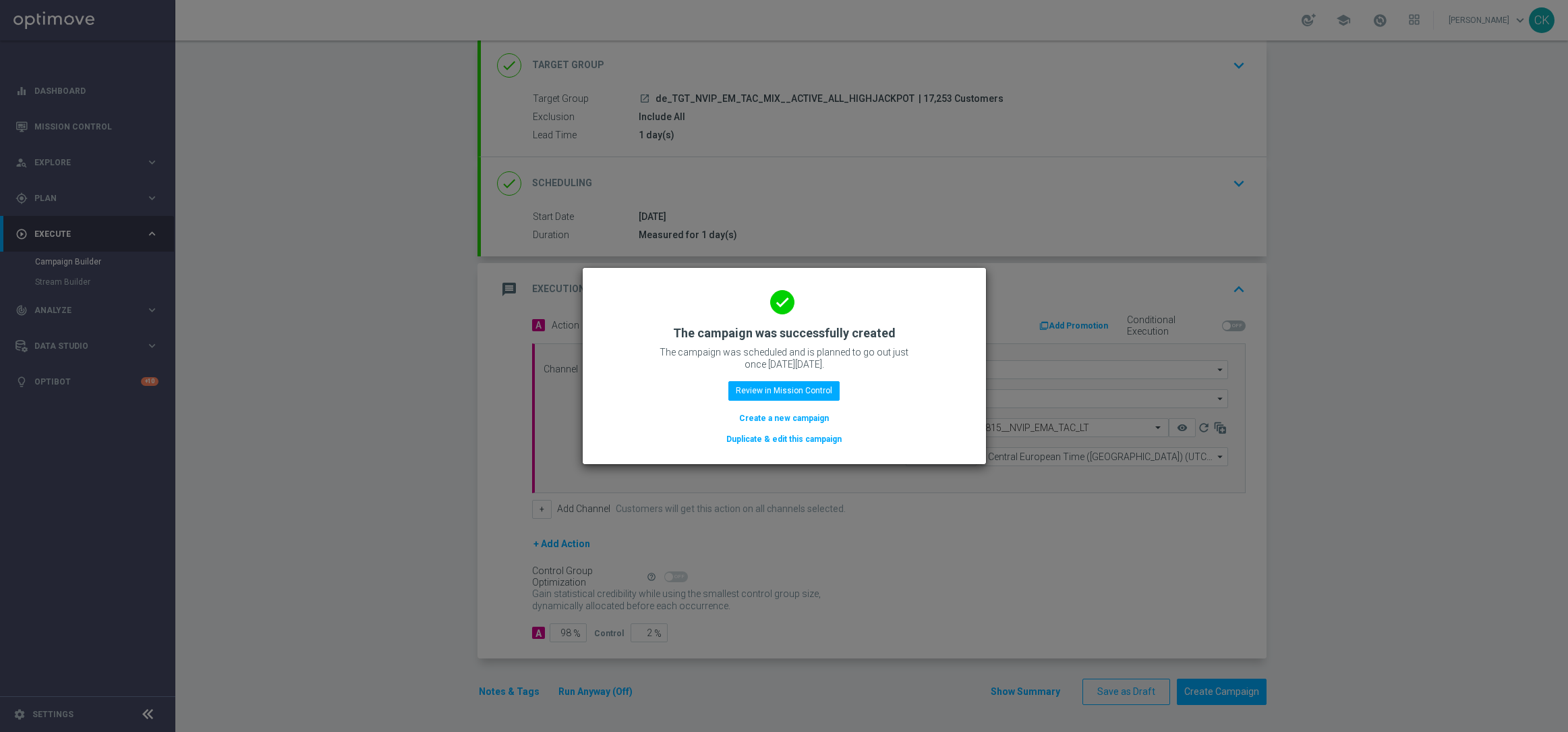
click at [785, 412] on button "Create a new campaign" at bounding box center [783, 418] width 92 height 15
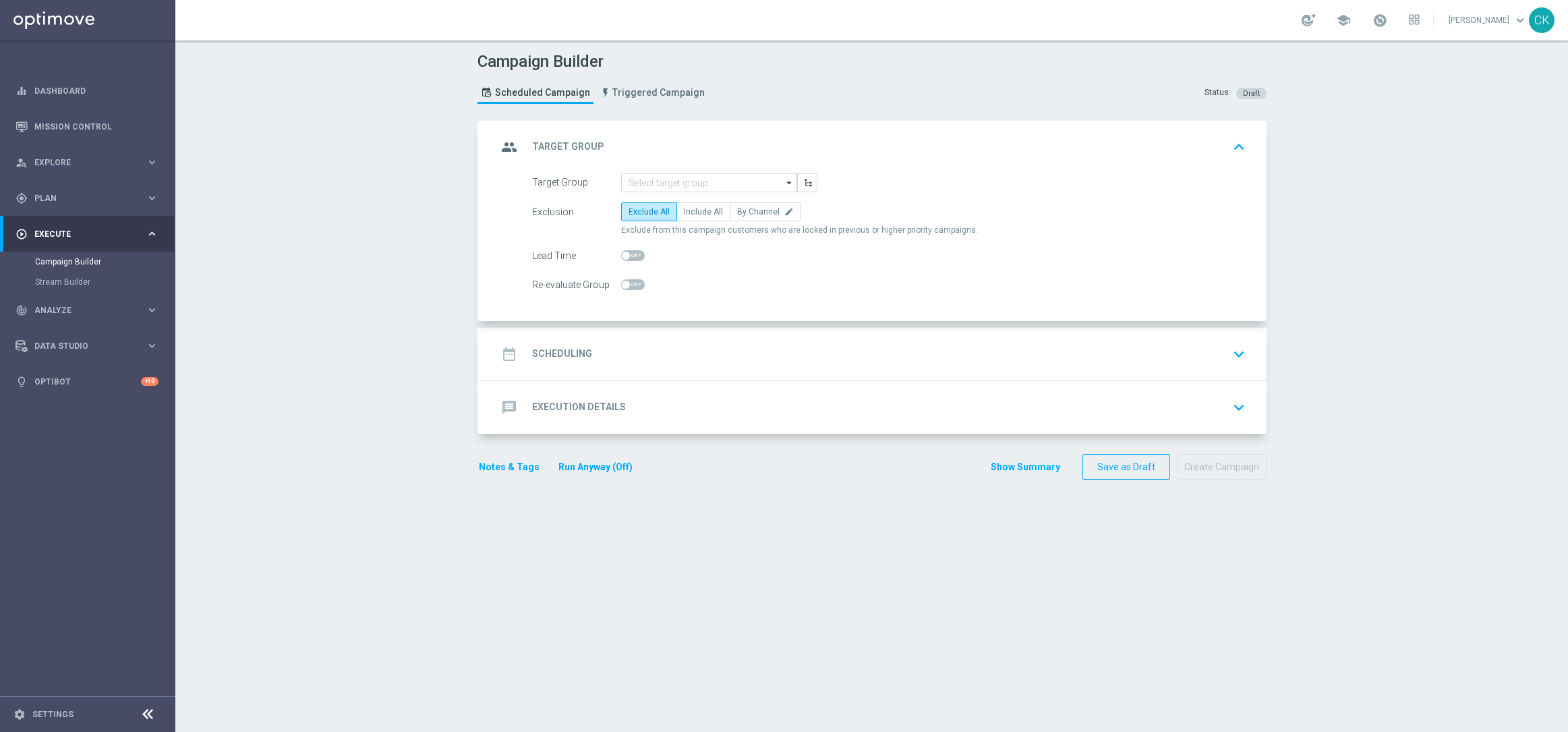
scroll to position [0, 0]
click at [642, 174] on input at bounding box center [709, 183] width 176 height 19
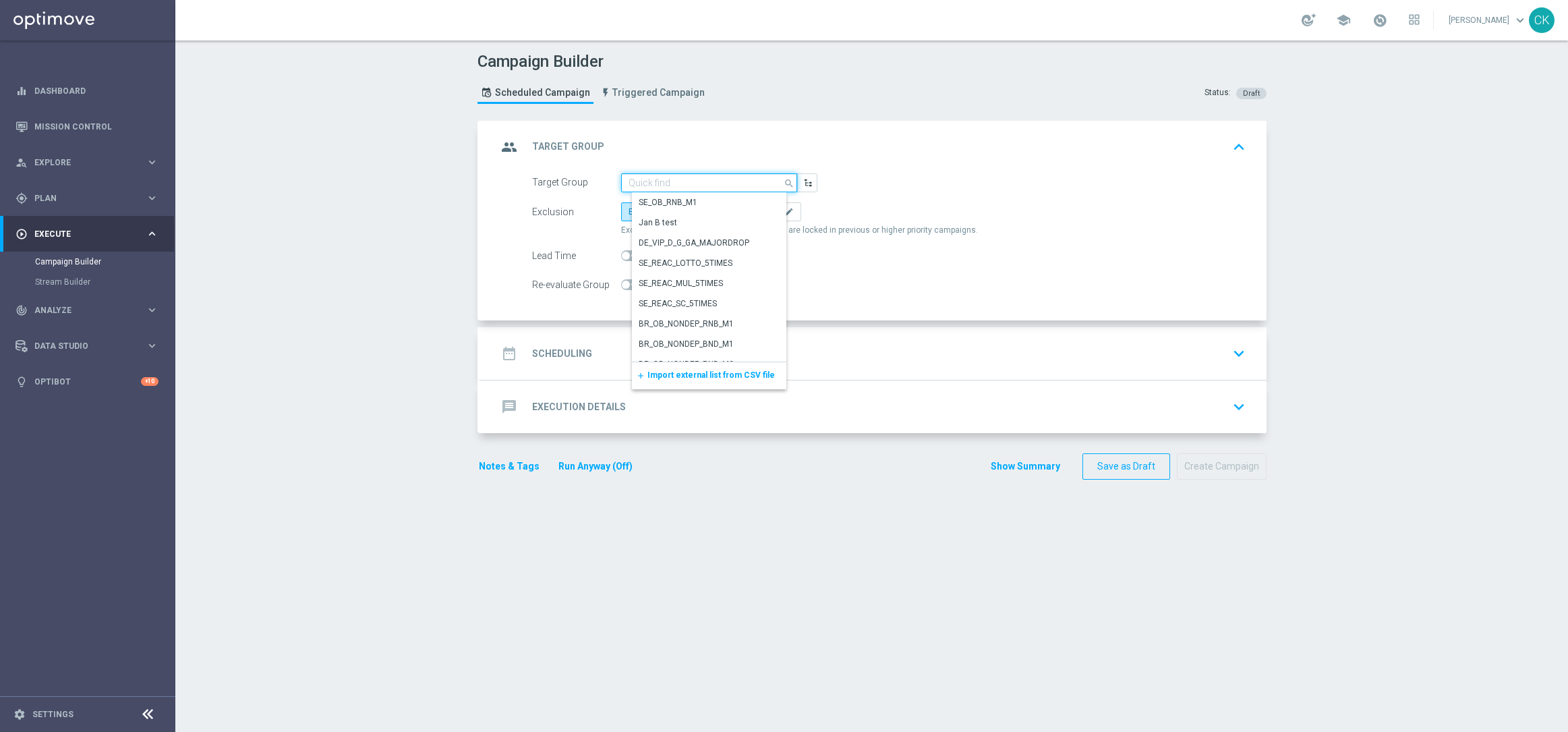
paste input "de_TGT_NVIP_EM_TAC_MIX__REACTIVATED_HIGHJACKPOT"
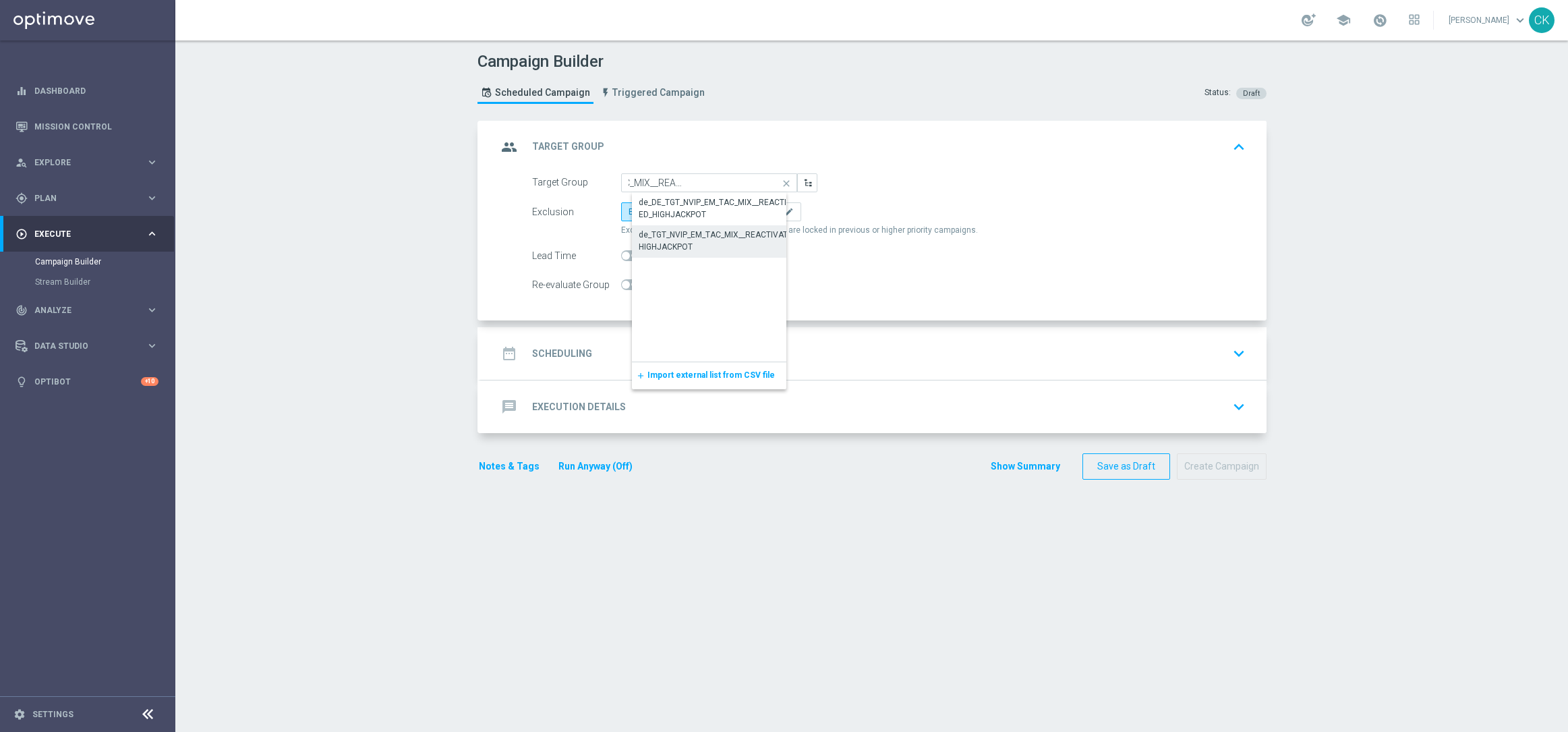
click at [686, 245] on div "de_TGT_NVIP_EM_TAC_MIX__REACTIVATED_HIGHJACKPOT" at bounding box center [719, 240] width 162 height 24
type input "de_TGT_NVIP_EM_TAC_MIX__REACTIVATED_HIGHJACKPOT"
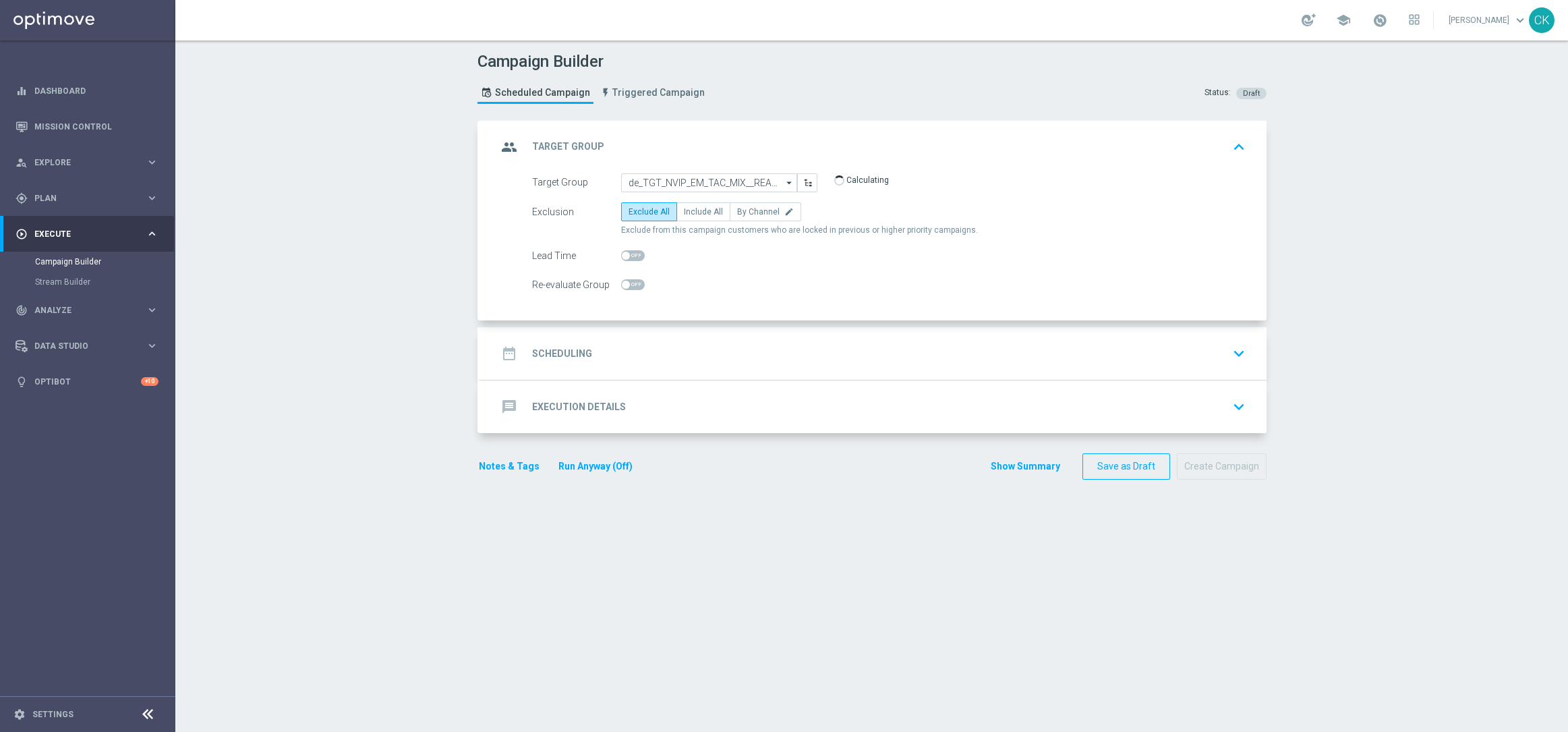
click at [690, 198] on form "Target Group de_TGT_NVIP_EM_TAC_MIX__REACTIVATED_HIGHJACKPOT de_TGT_NVIP_EM_TAC…" at bounding box center [889, 234] width 714 height 121
click at [690, 205] on label "Include All" at bounding box center [703, 212] width 54 height 19
click at [690, 209] on input "Include All" at bounding box center [688, 213] width 9 height 9
radio input "true"
click at [622, 252] on span at bounding box center [626, 256] width 8 height 8
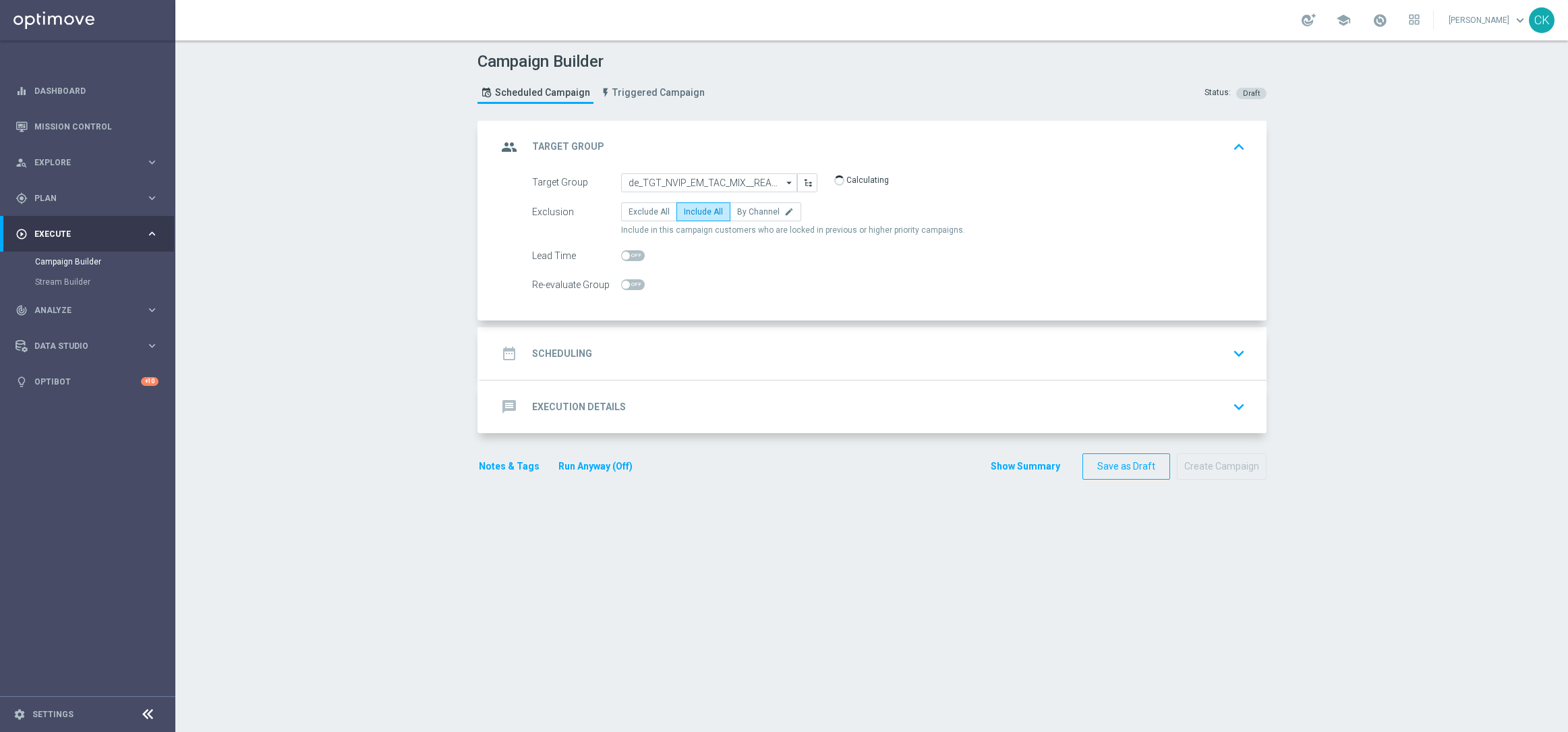
click at [621, 252] on input "checkbox" at bounding box center [633, 256] width 24 height 11
checkbox input "true"
click at [556, 359] on h2 "Scheduling" at bounding box center [562, 353] width 60 height 13
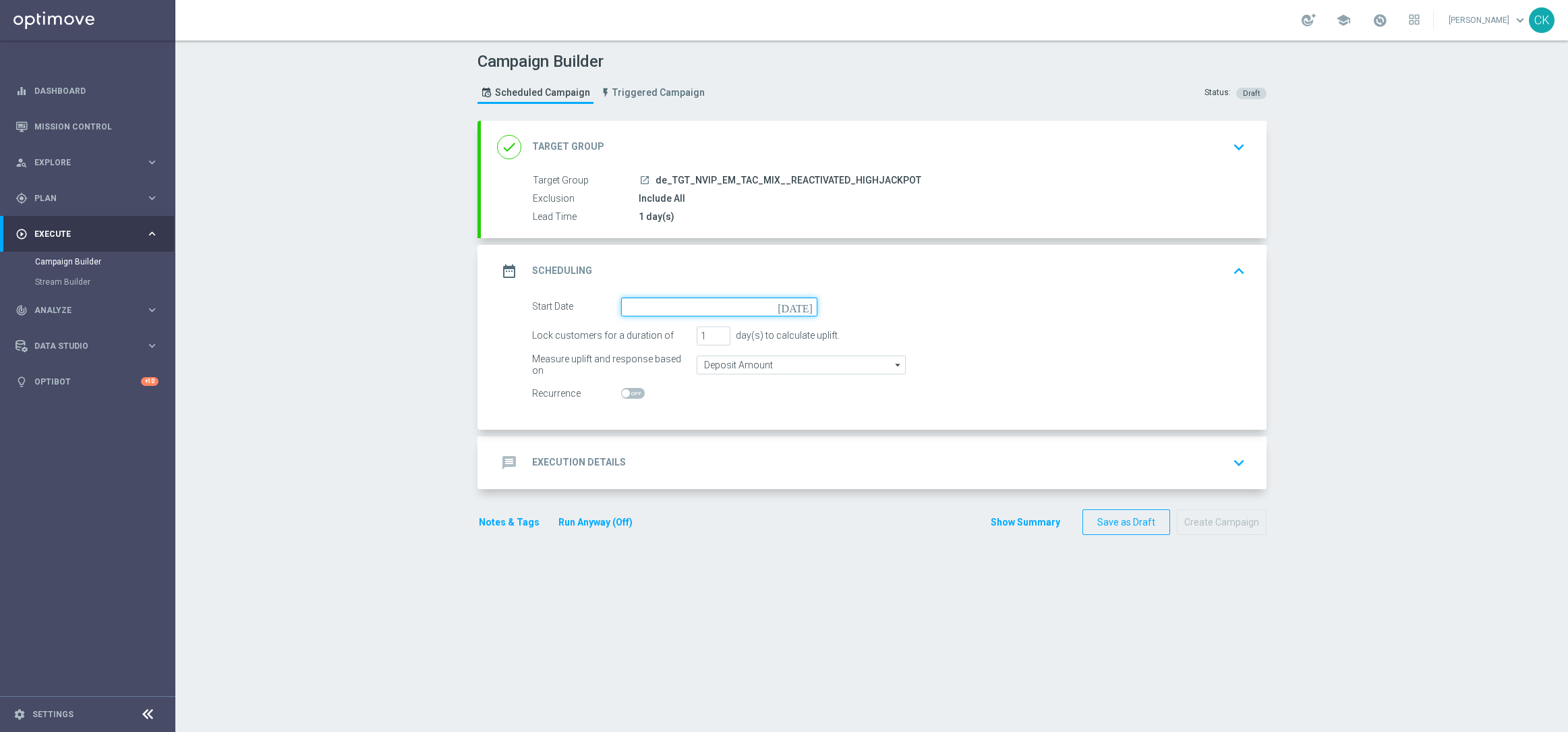
click at [679, 307] on input at bounding box center [719, 307] width 196 height 19
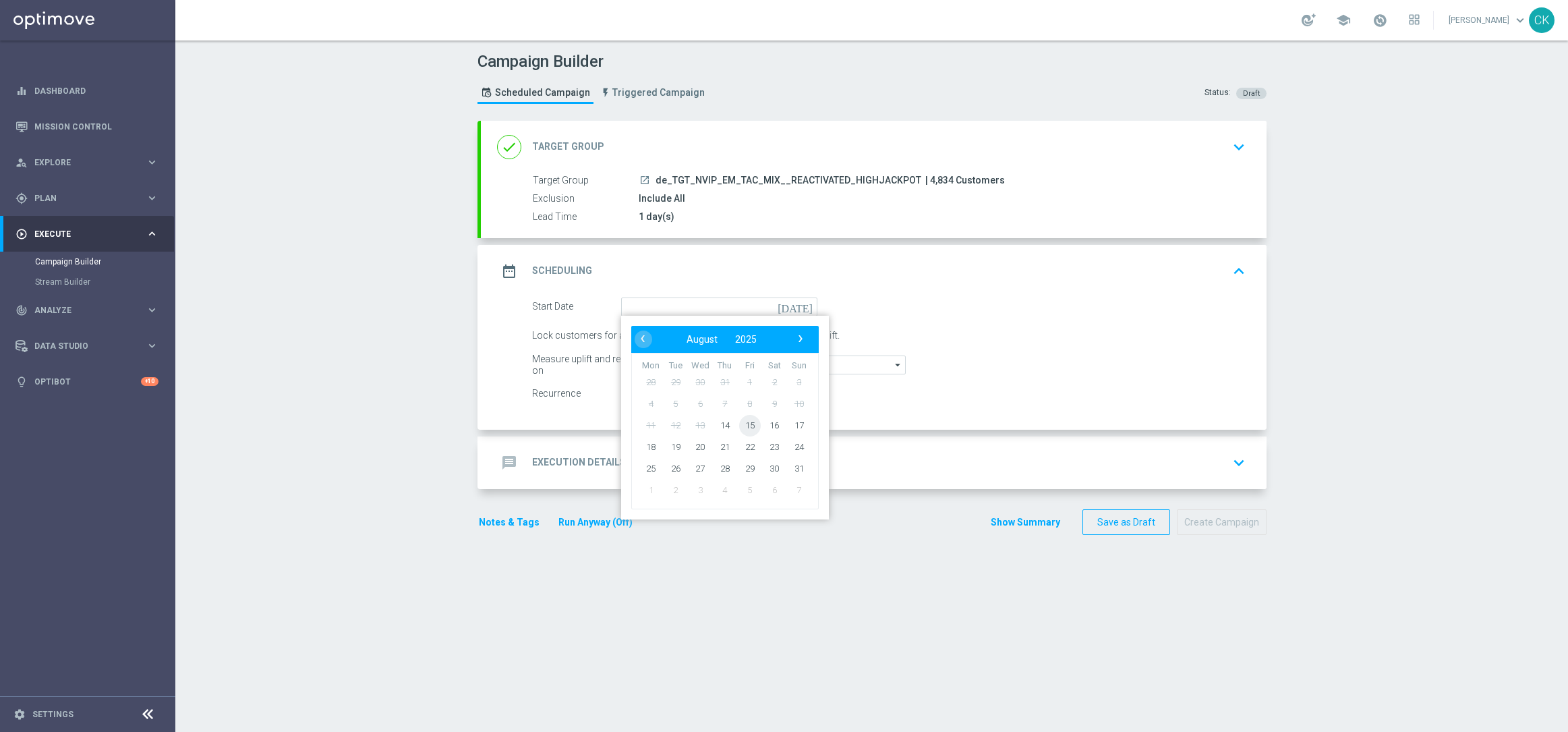
click at [745, 420] on span "15" at bounding box center [749, 424] width 21 height 21
type input "[DATE]"
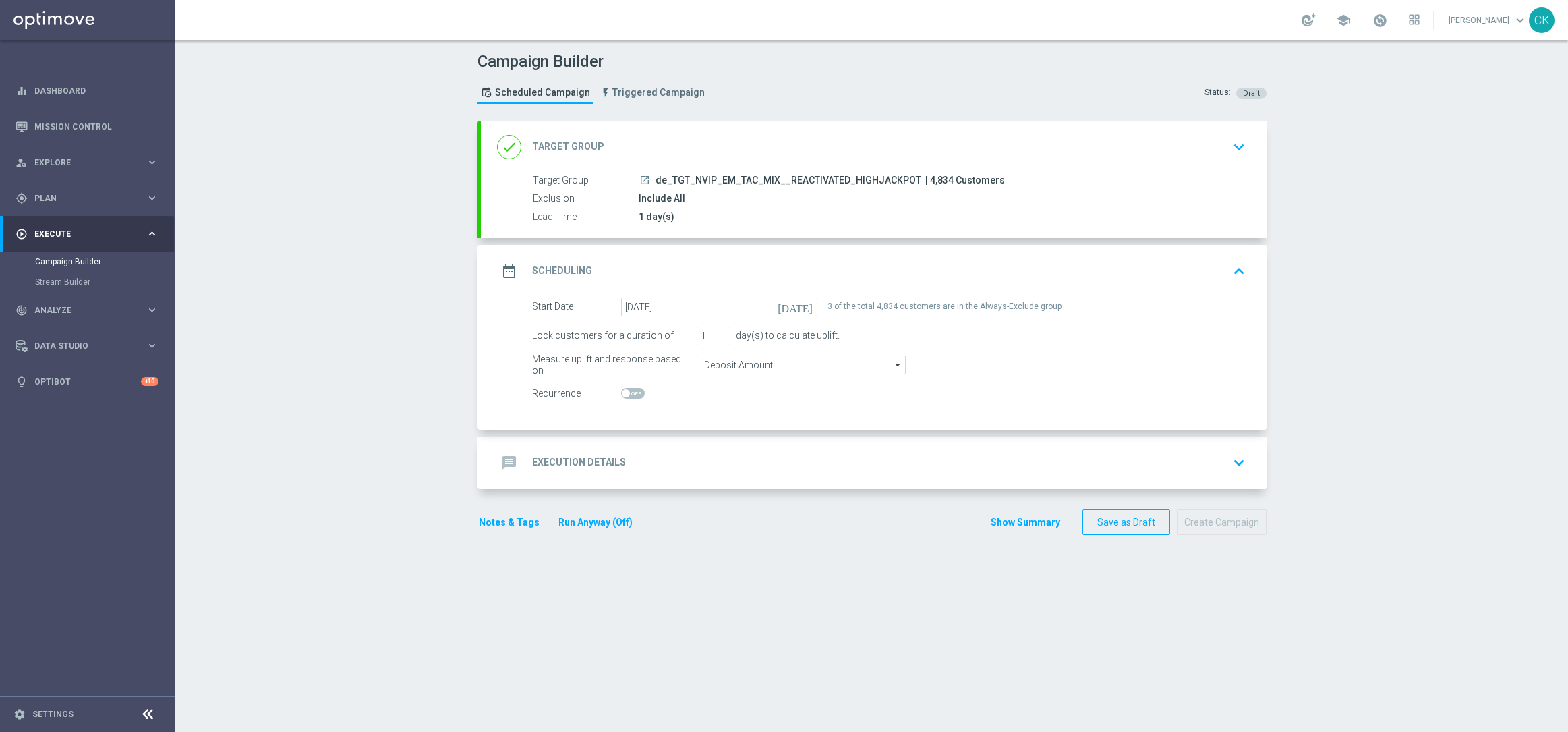
click at [549, 462] on h2 "Execution Details" at bounding box center [579, 462] width 94 height 13
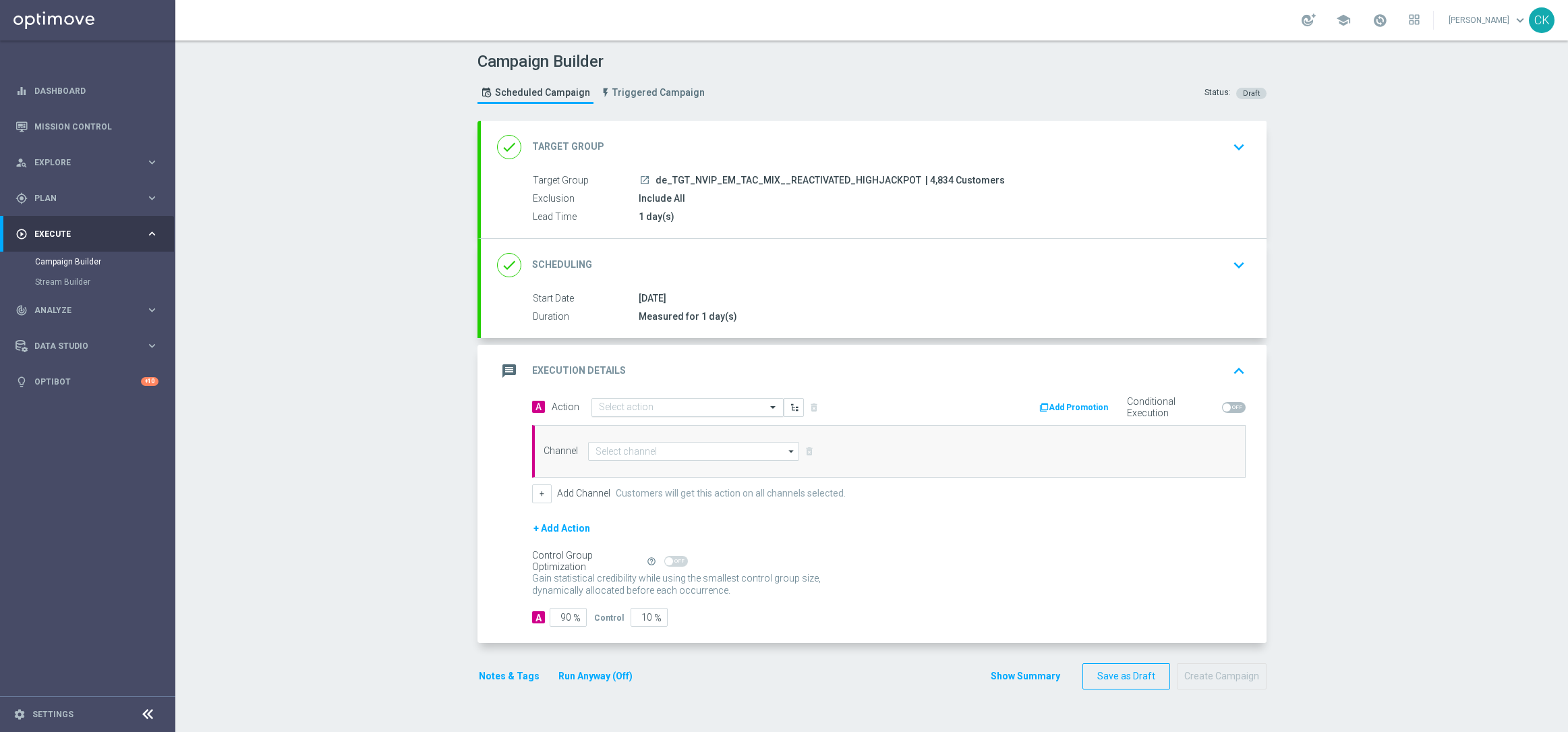
click at [653, 408] on input "text" at bounding box center [674, 408] width 150 height 12
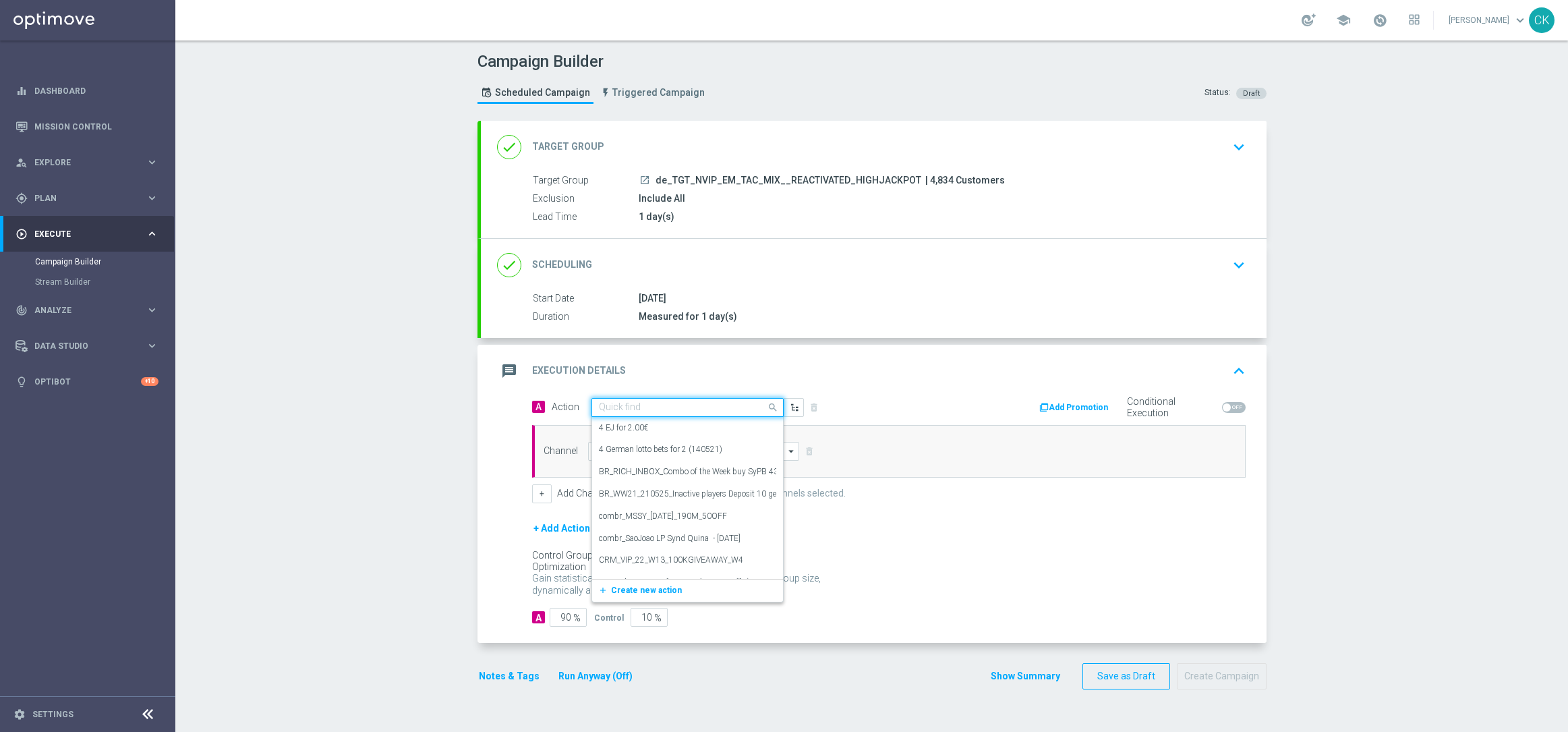
paste input "EuroMillions XL with 15% off"
type input "EuroMillions XL with 15% off"
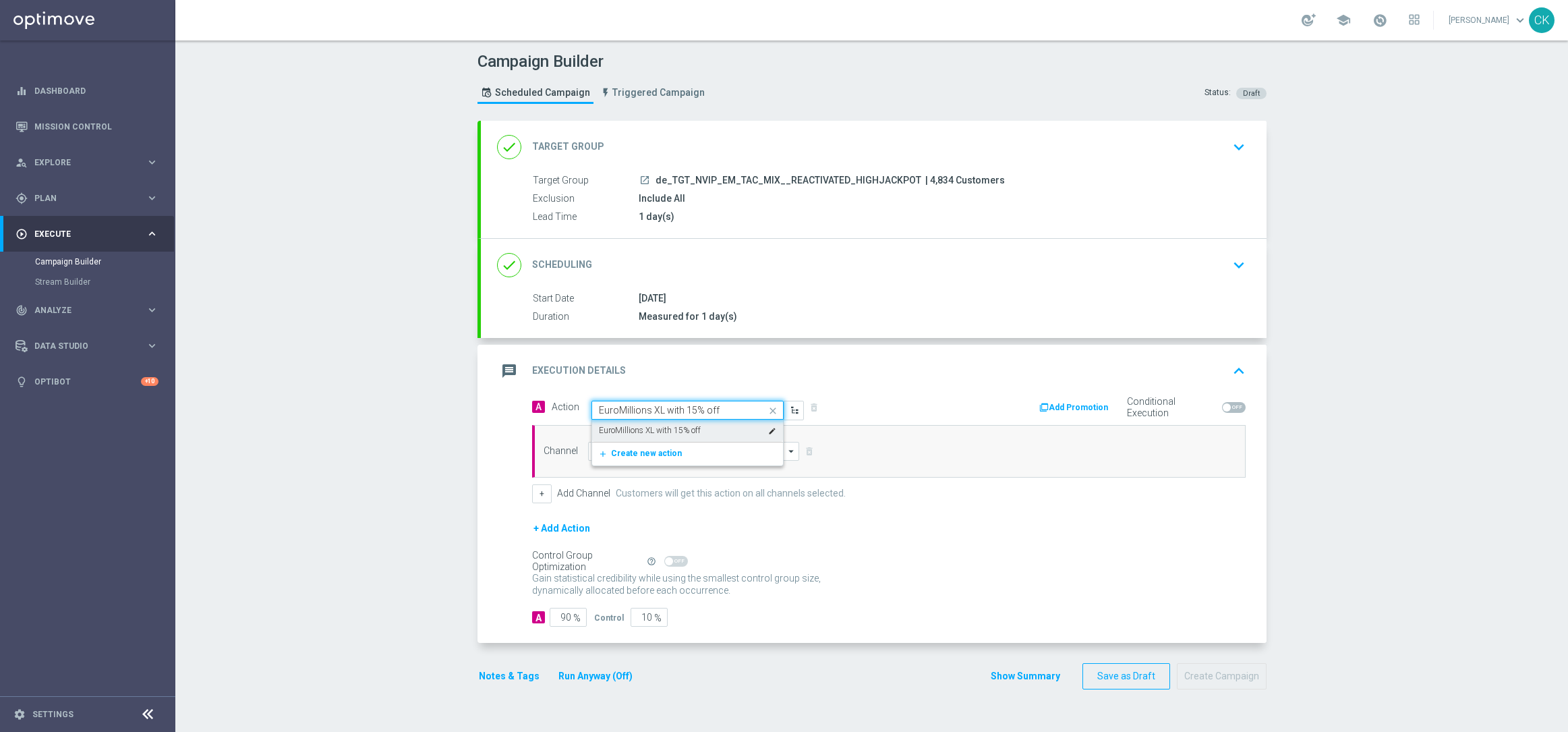
click at [667, 431] on label "EuroMillions XL with 15% off" at bounding box center [649, 431] width 102 height 12
click at [660, 458] on input at bounding box center [693, 451] width 212 height 19
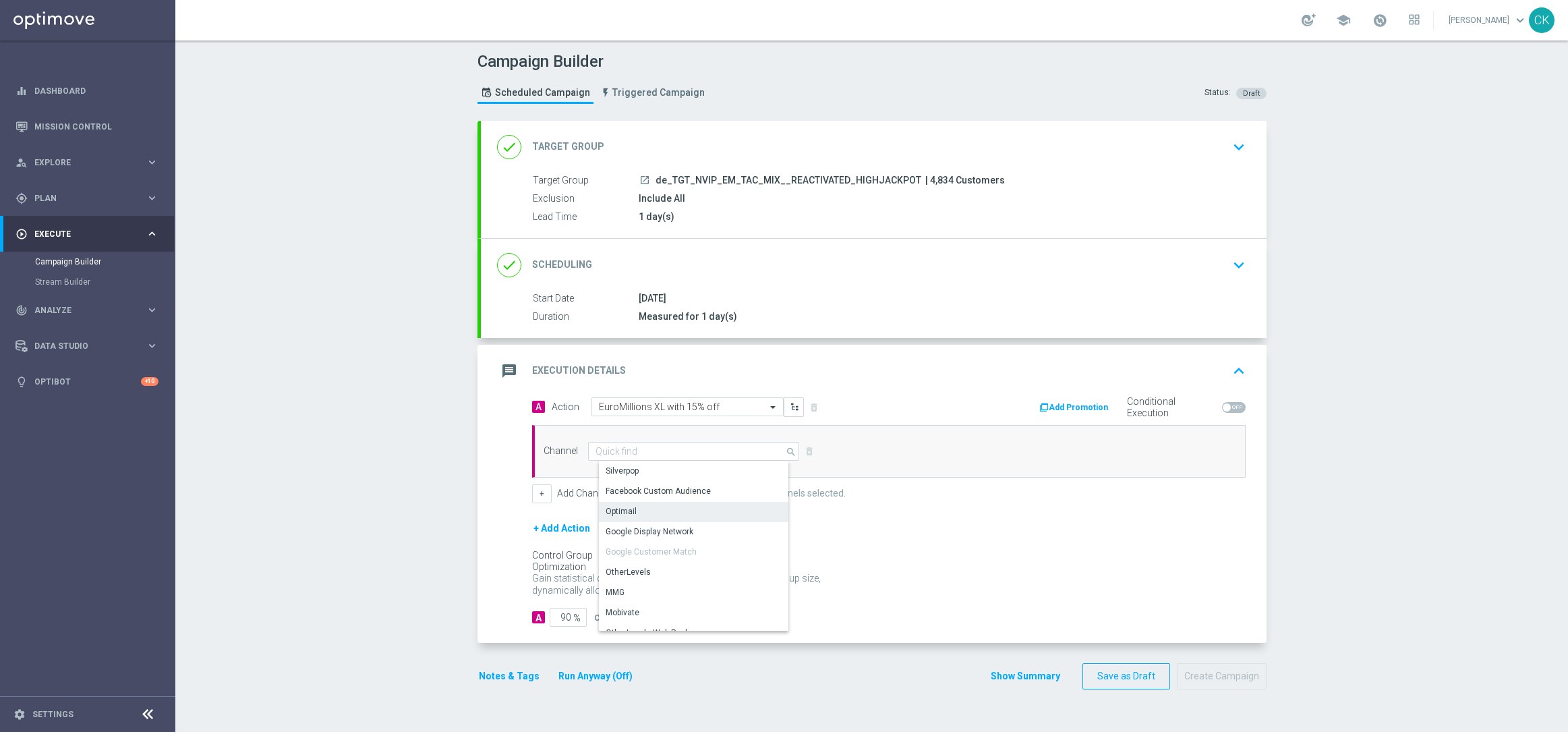
click at [642, 510] on div "Optimail" at bounding box center [699, 511] width 200 height 19
type input "Optimail"
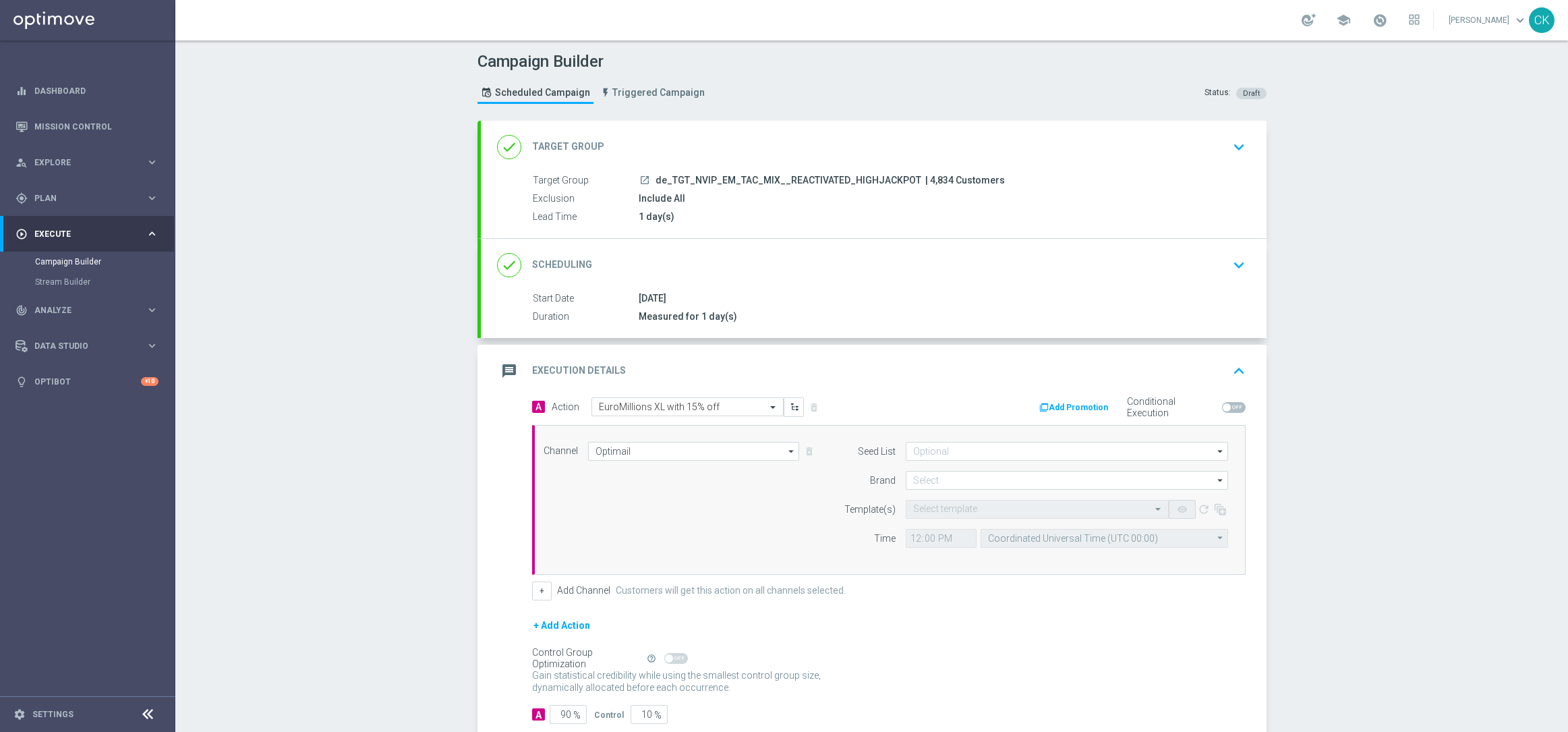
scroll to position [83, 0]
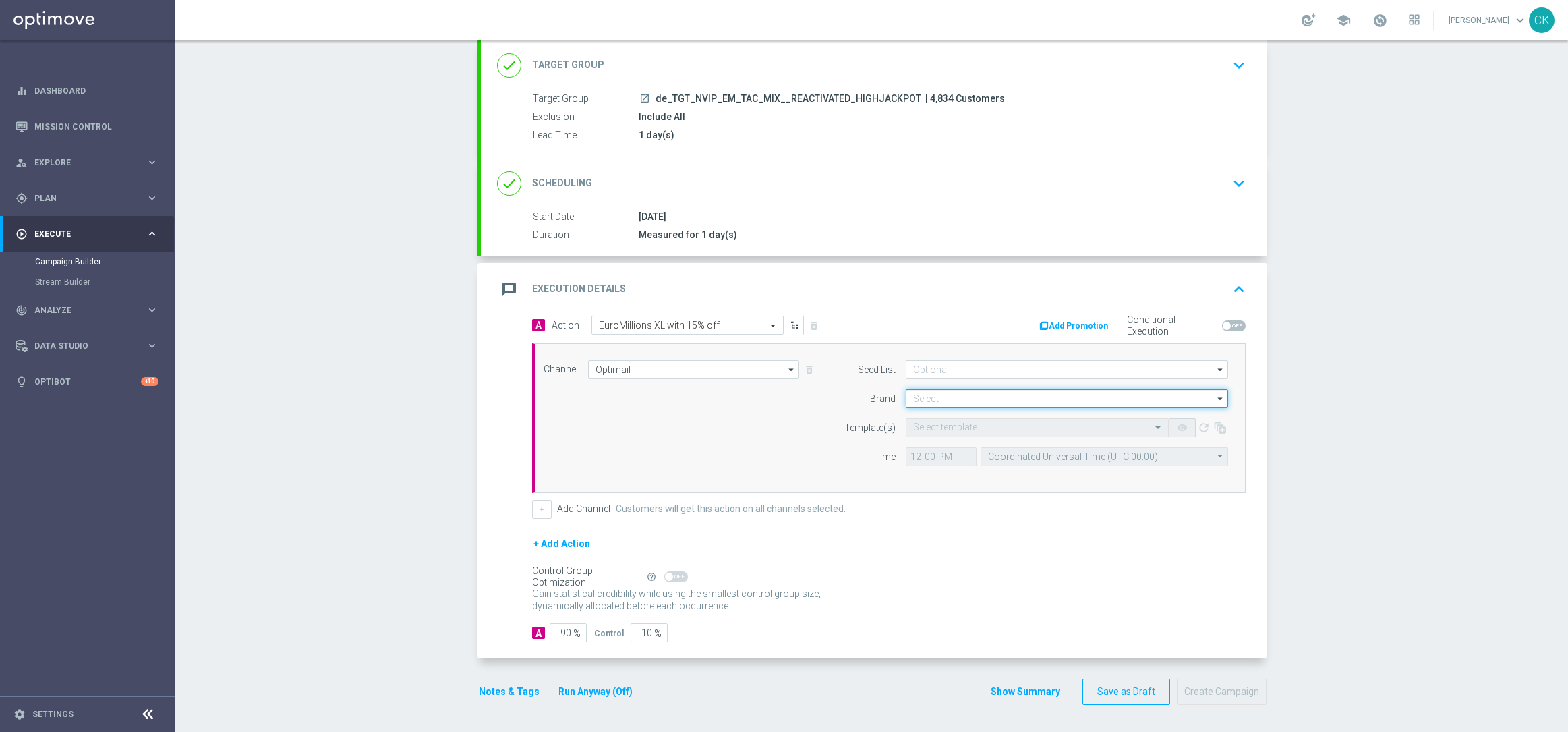
click at [973, 394] on input at bounding box center [1067, 398] width 323 height 19
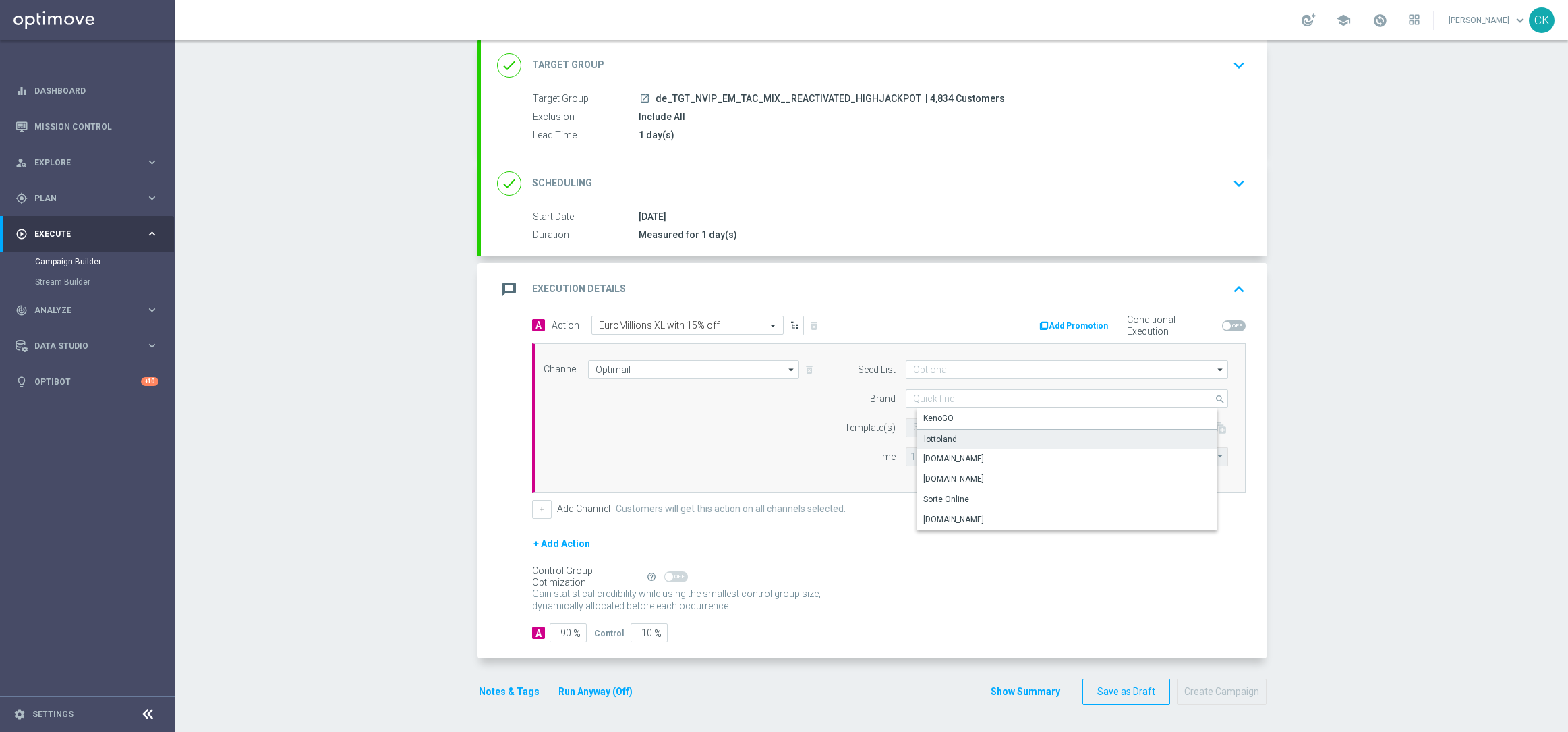
click at [971, 431] on div "lottoland" at bounding box center [1078, 439] width 323 height 20
type input "lottoland"
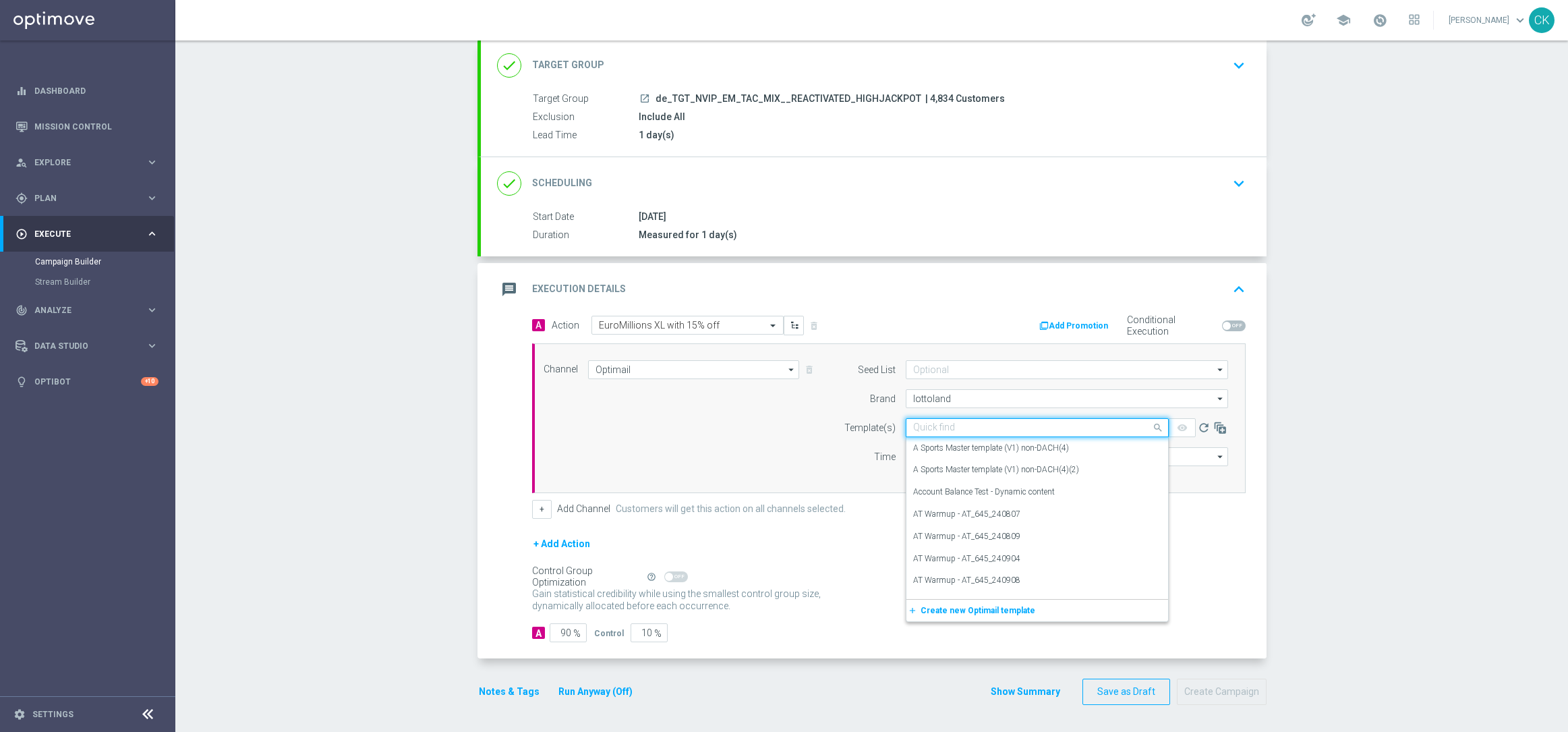
click at [943, 425] on input "text" at bounding box center [1023, 427] width 221 height 12
paste input "DE_INT__EM_250815__NVIP_EMA_TAC_LT"
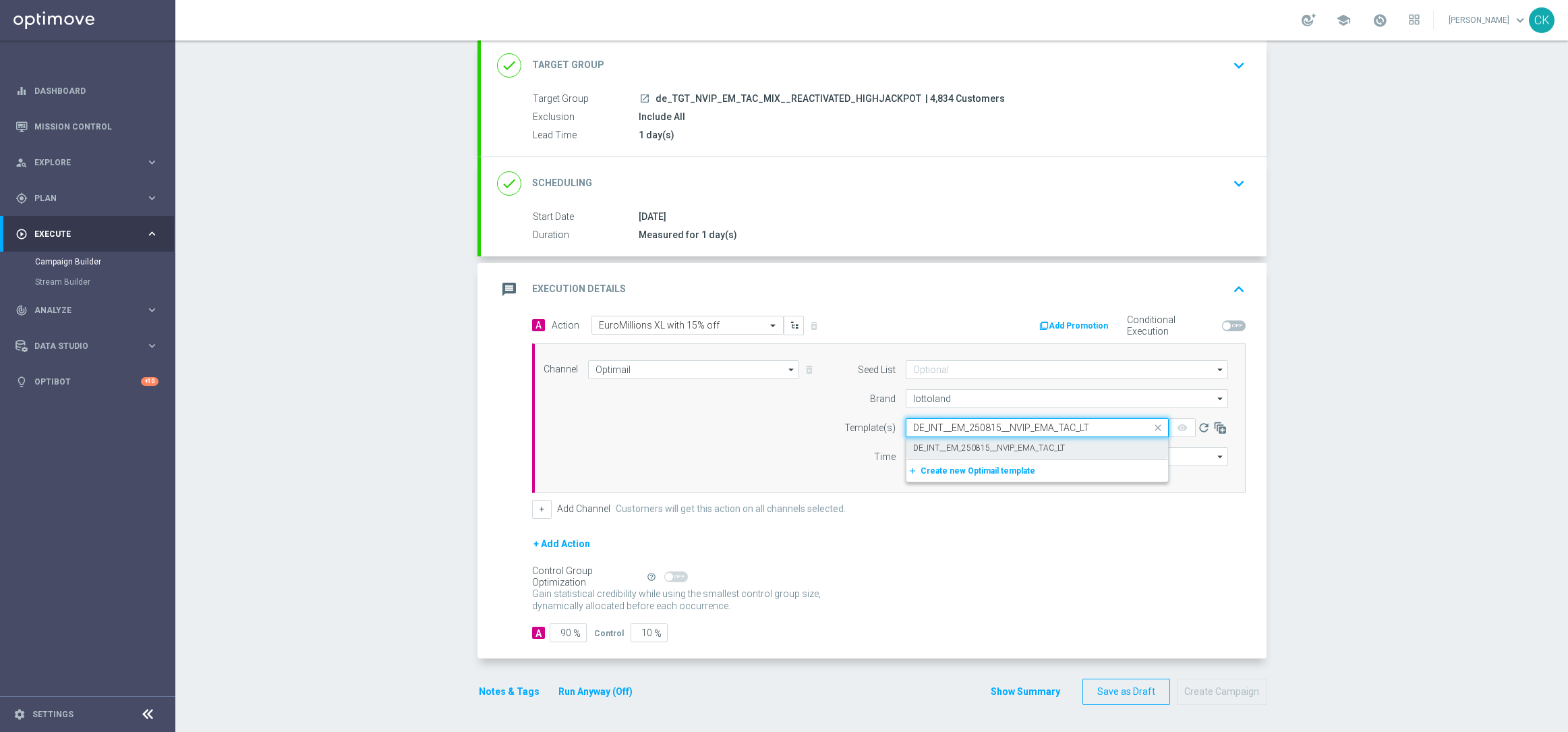
click at [934, 443] on label "DE_INT__EM_250815__NVIP_EMA_TAC_LT" at bounding box center [989, 448] width 152 height 12
type input "DE_INT__EM_250815__NVIP_EMA_TAC_LT"
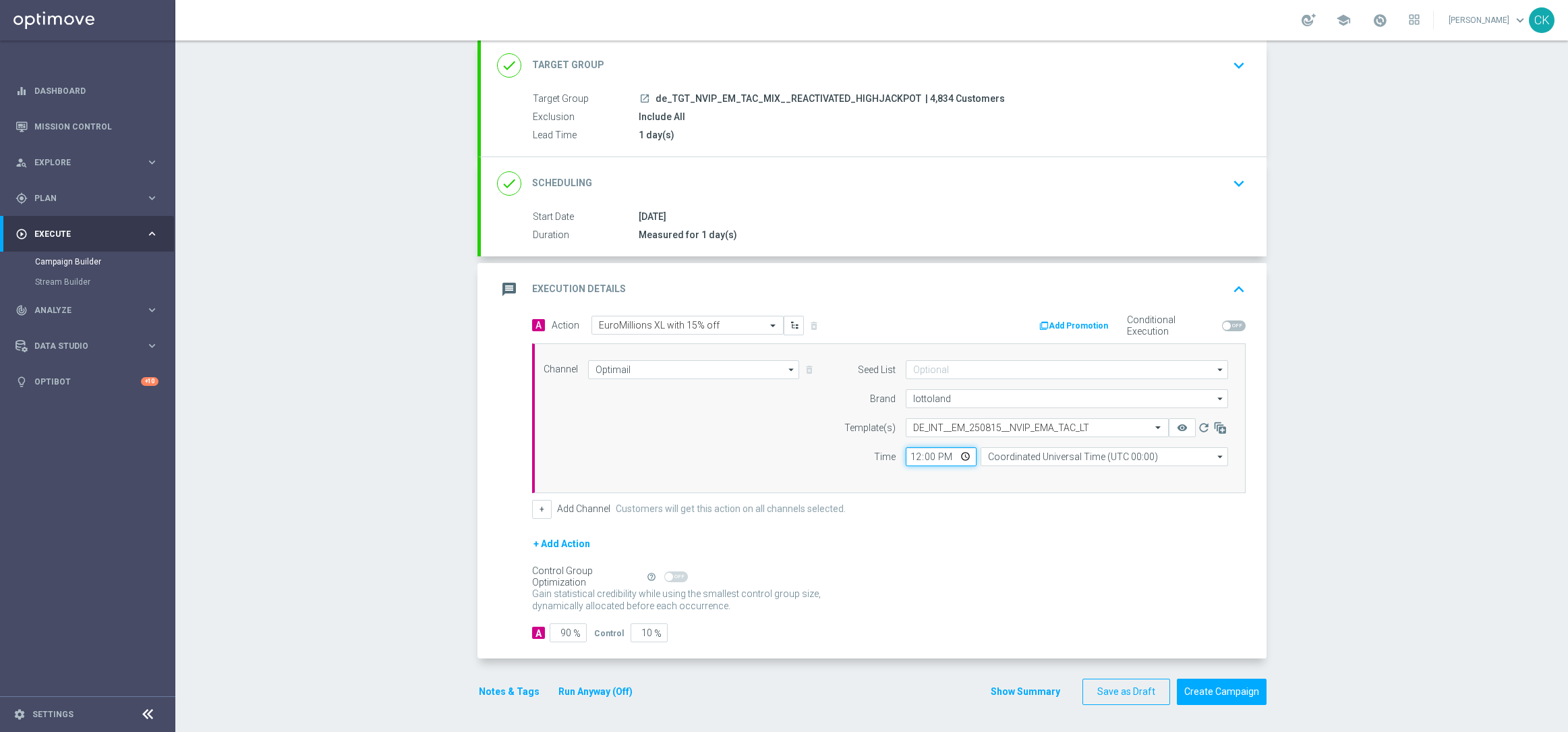
click at [909, 455] on input "12:00" at bounding box center [941, 457] width 71 height 19
type input "06:00"
click at [1064, 454] on input "Coordinated Universal Time (UTC 00:00)" at bounding box center [1104, 457] width 247 height 19
click at [1060, 477] on div "Central European Time ([GEOGRAPHIC_DATA]) (UTC +02:00)" at bounding box center [1108, 475] width 220 height 12
type input "Central European Time ([GEOGRAPHIC_DATA]) (UTC +02:00)"
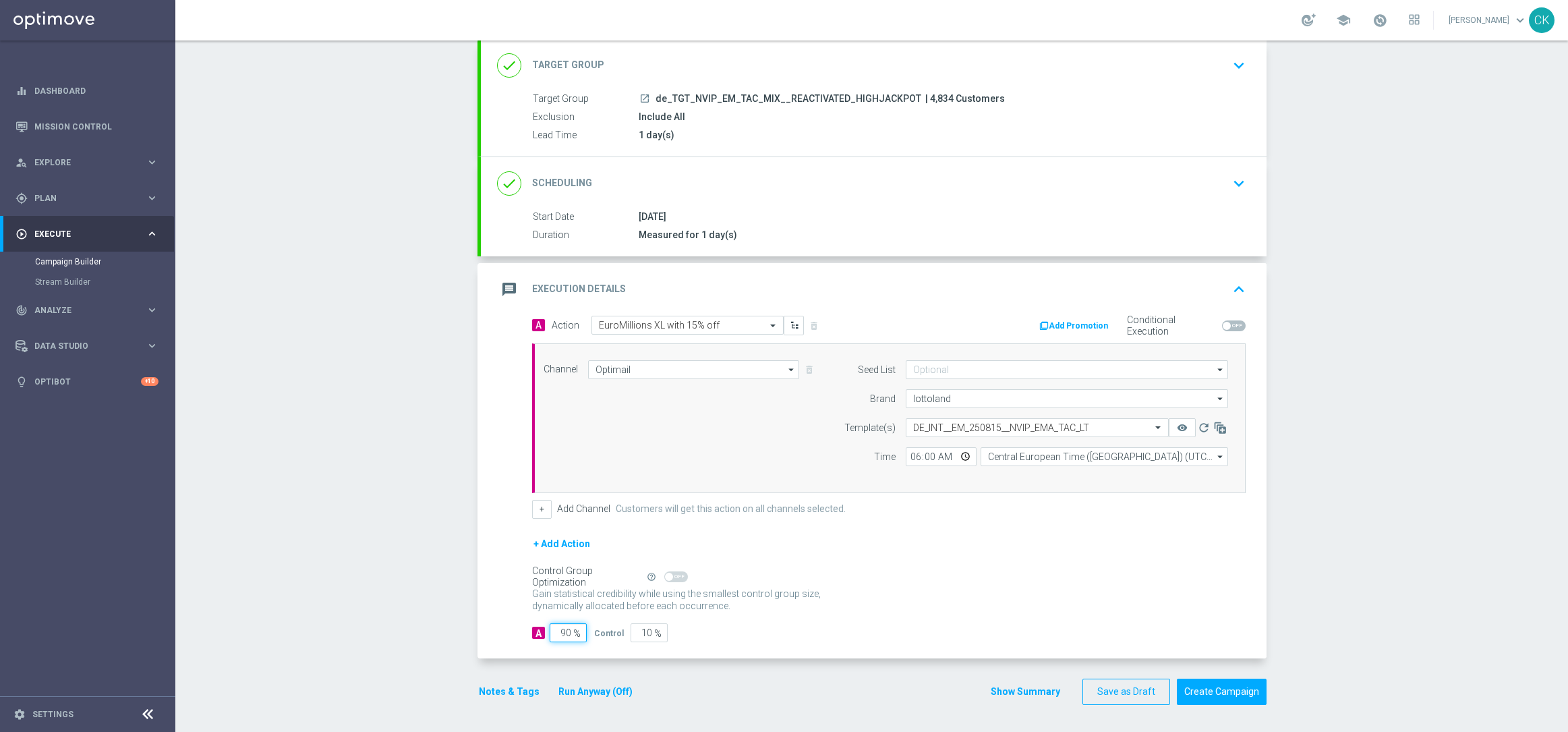
click at [566, 632] on input "90" at bounding box center [568, 633] width 37 height 19
type input "9"
type input "91"
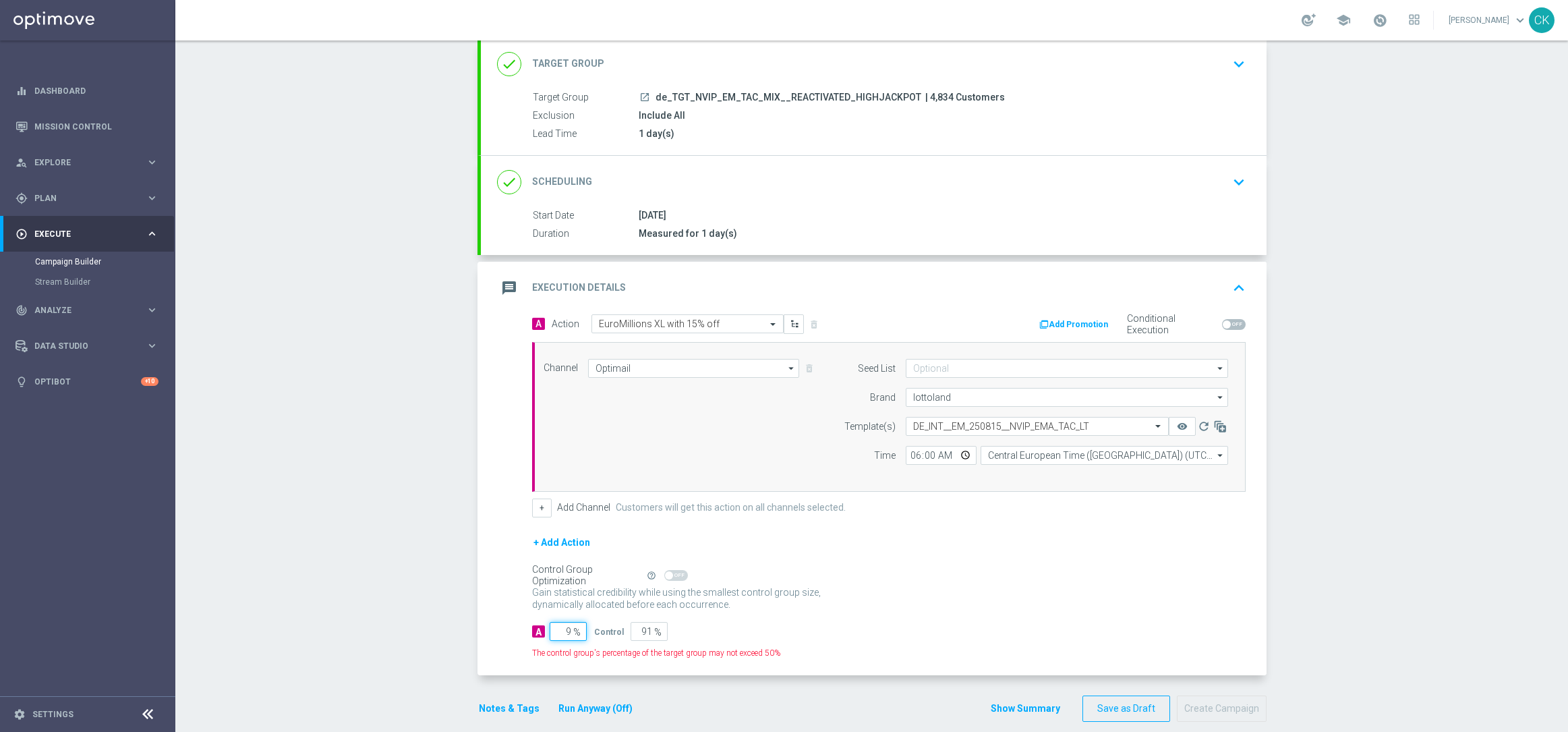
type input "98"
type input "2"
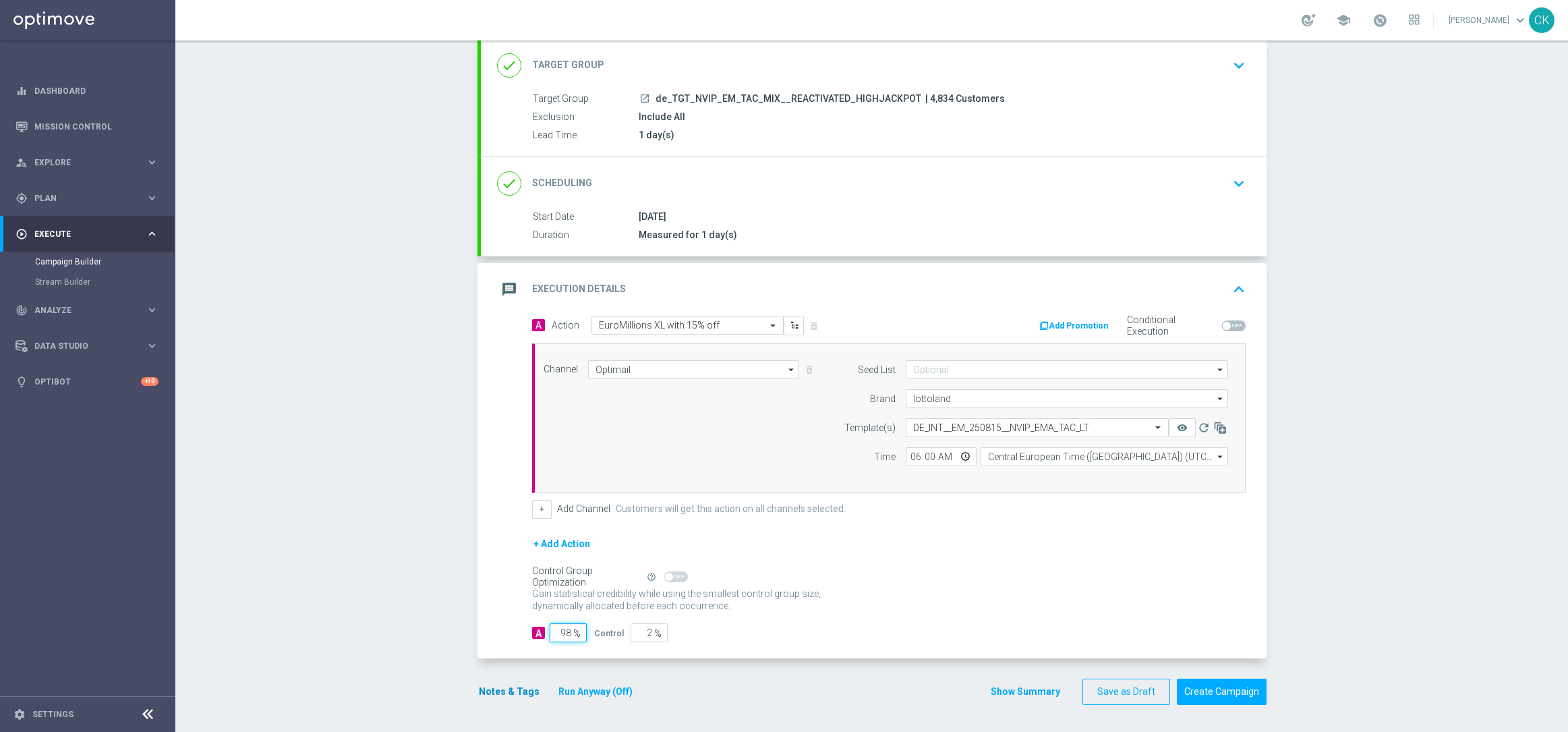
type input "98"
click at [503, 686] on button "Notes & Tags" at bounding box center [509, 691] width 64 height 17
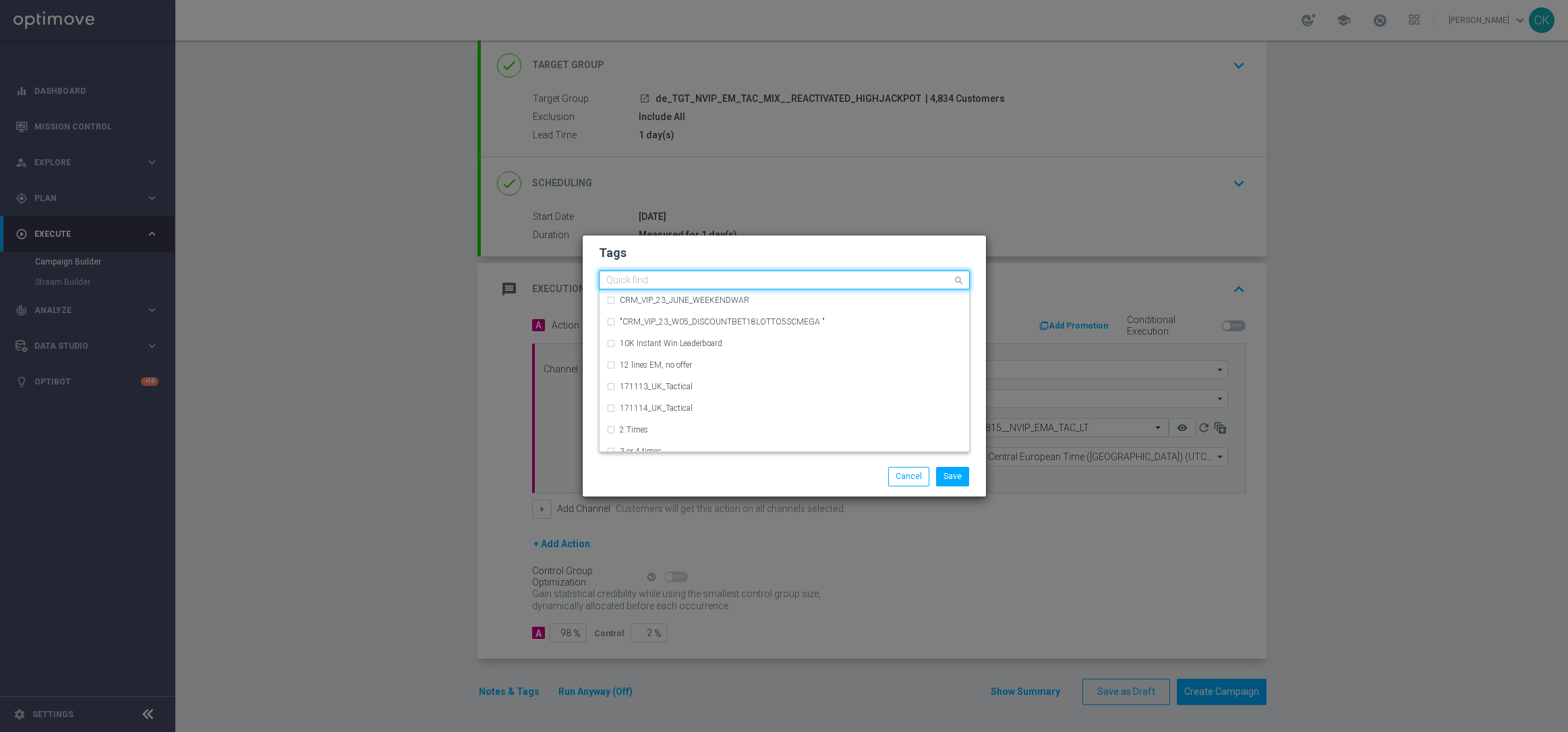
click at [670, 281] on input "text" at bounding box center [779, 281] width 346 height 12
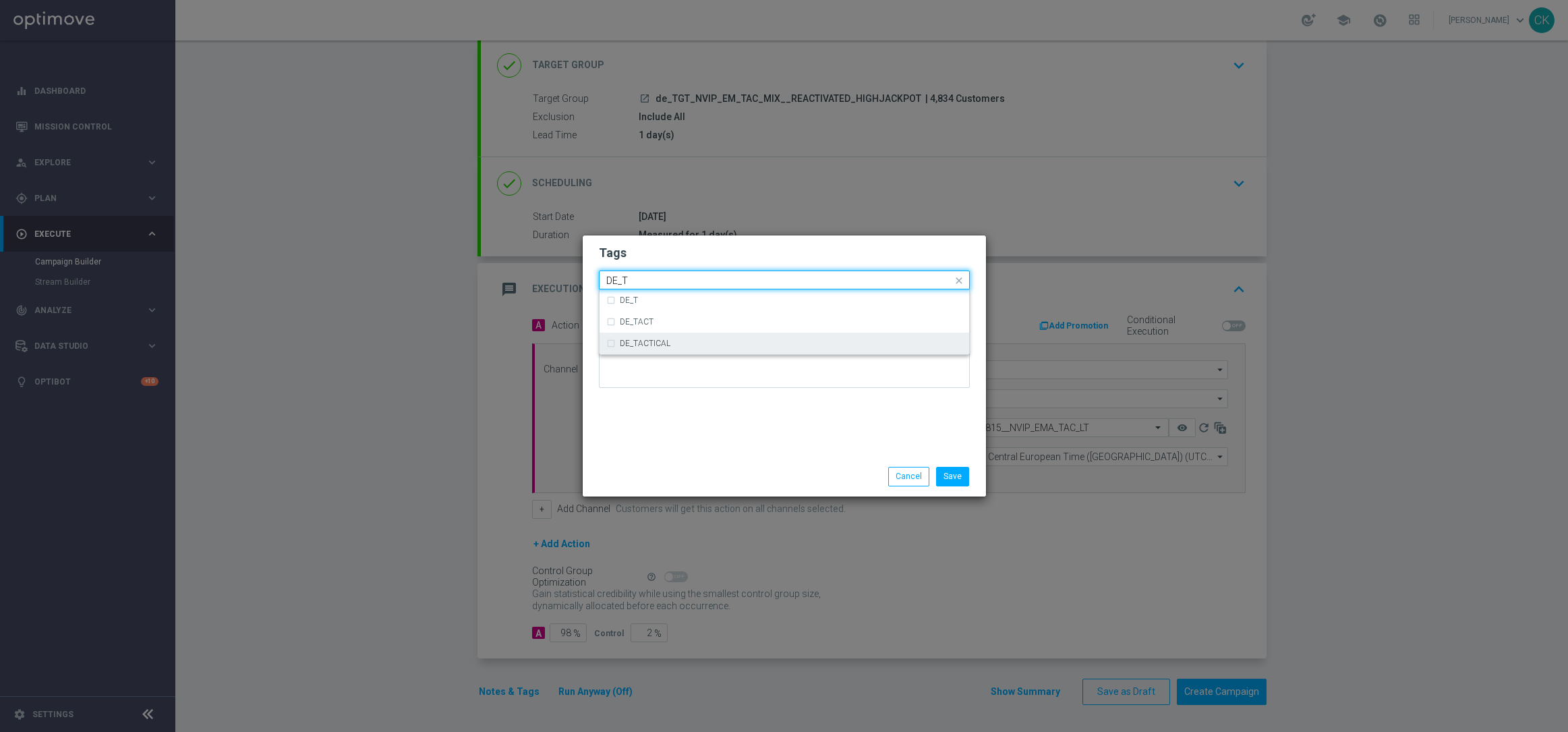
click at [690, 350] on div "DE_TACTICAL" at bounding box center [784, 342] width 356 height 21
type input "DE_T"
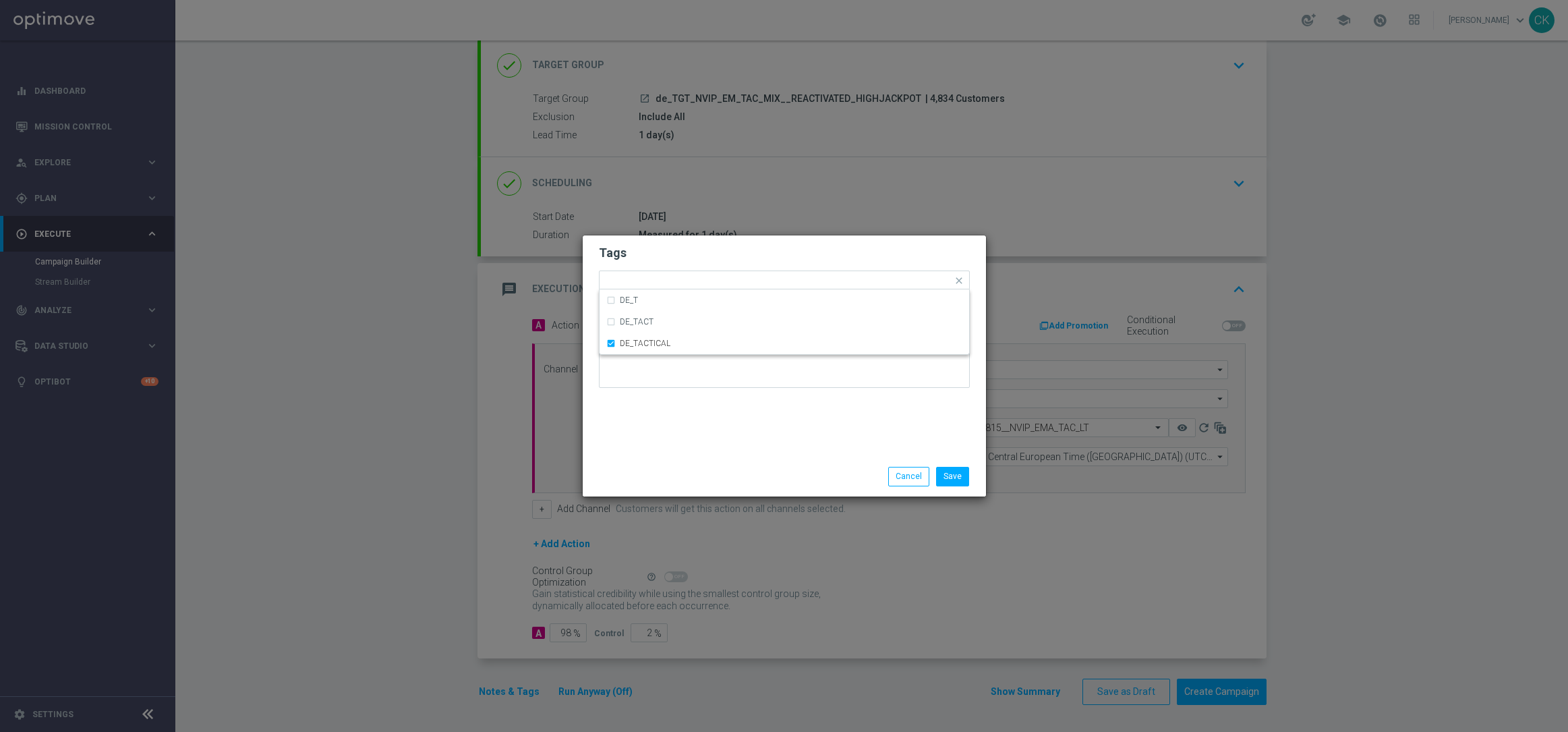
click at [675, 475] on div "Save Cancel" at bounding box center [784, 476] width 391 height 19
click at [952, 472] on button "Save" at bounding box center [952, 476] width 33 height 19
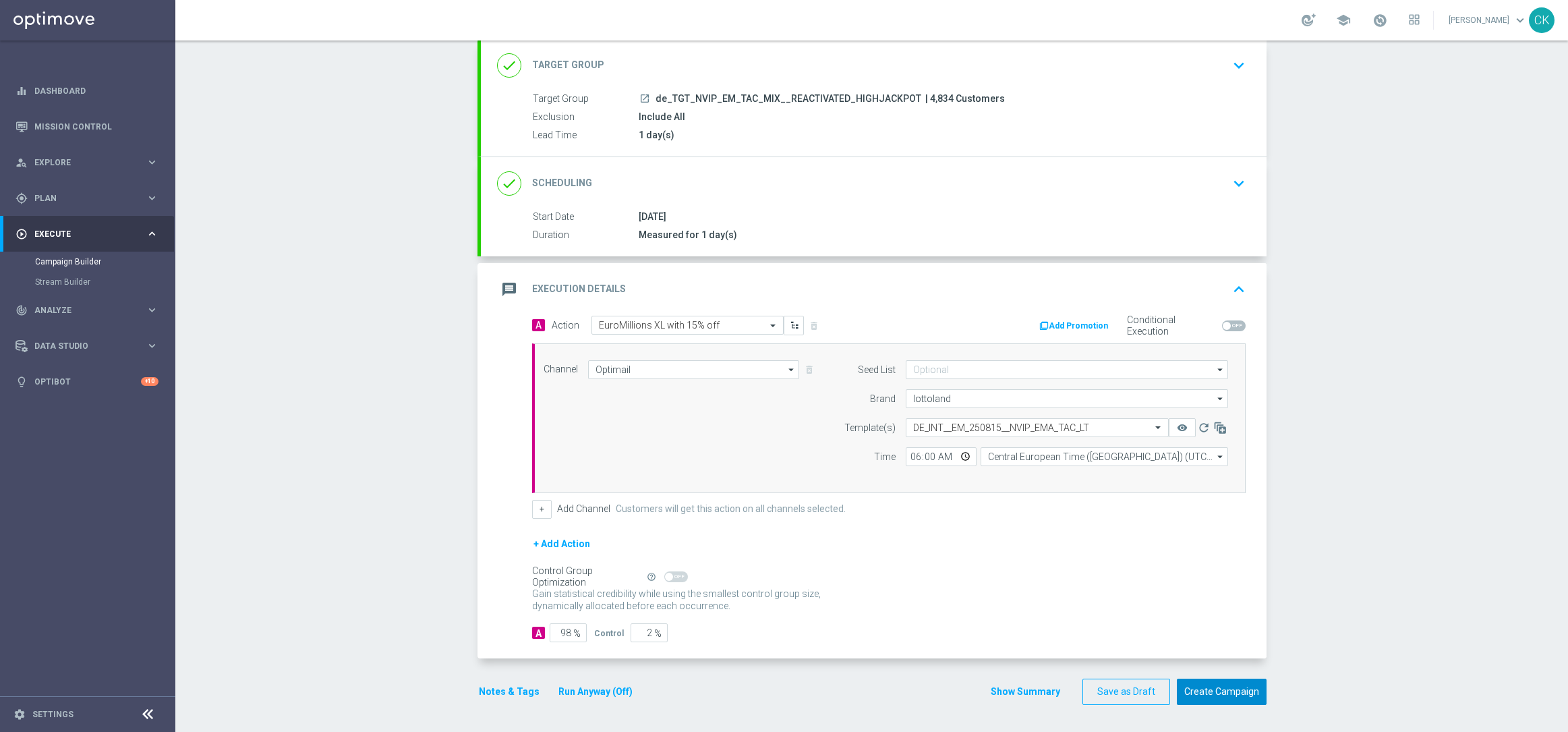
click at [1213, 687] on button "Create Campaign" at bounding box center [1222, 691] width 90 height 26
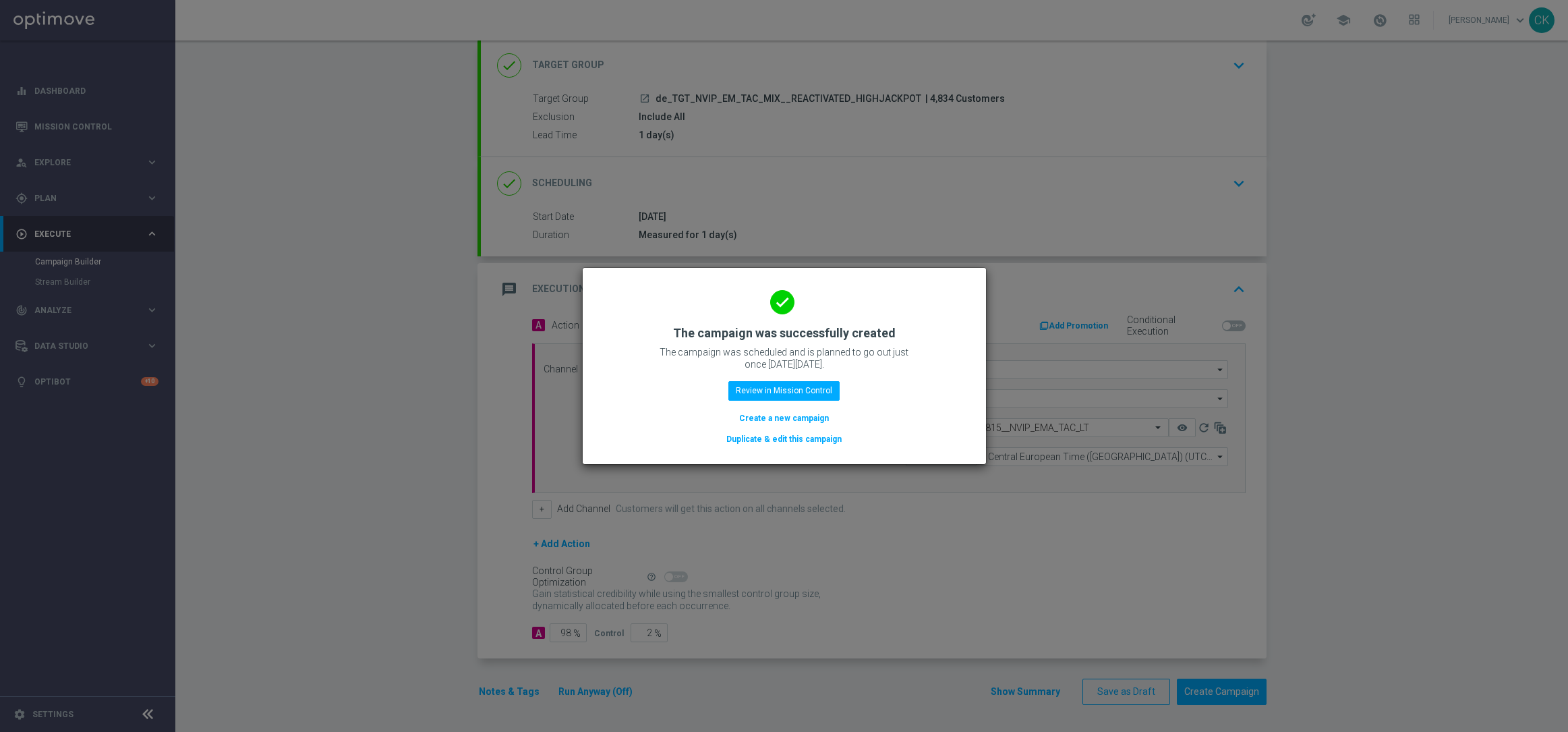
click at [771, 417] on button "Create a new campaign" at bounding box center [783, 418] width 92 height 15
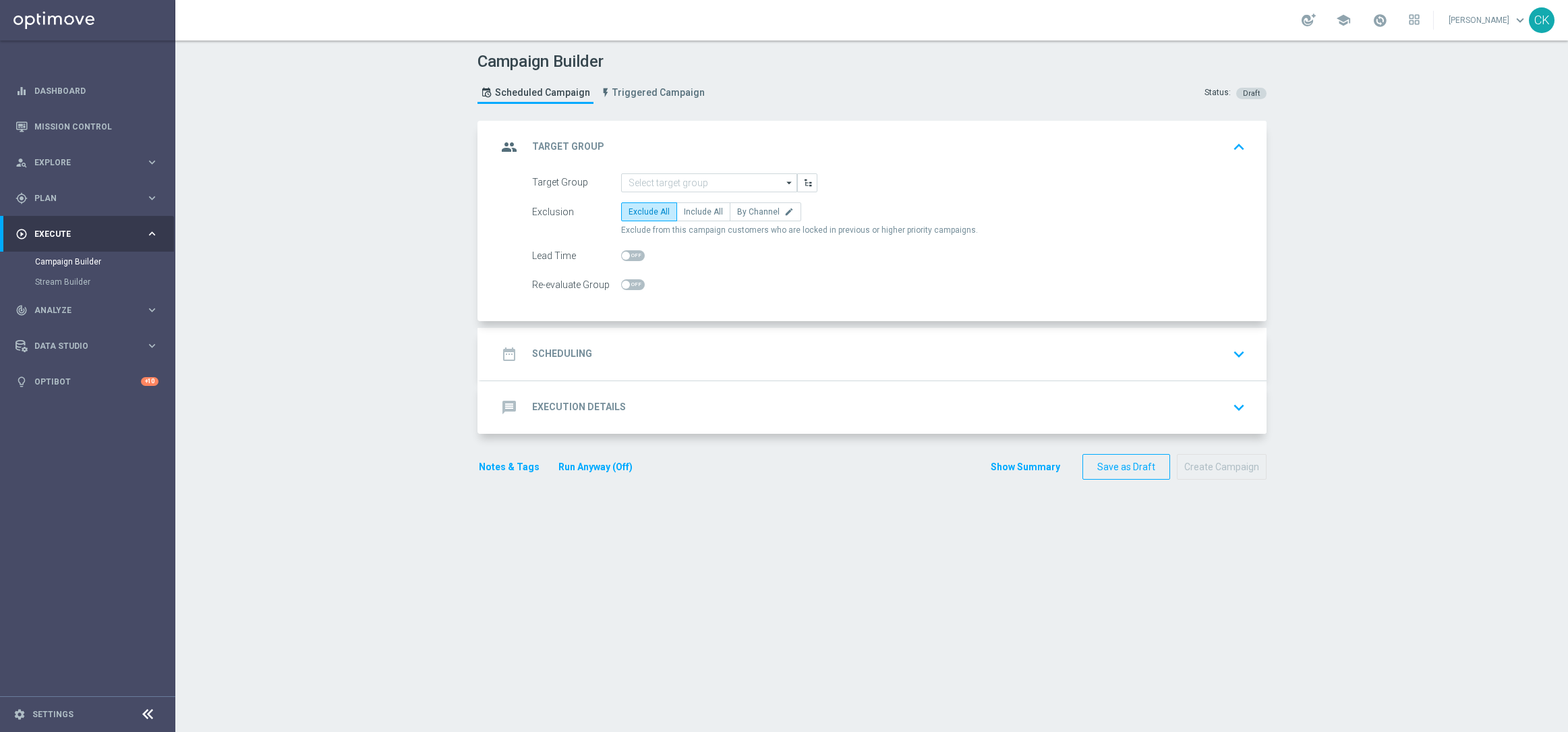
scroll to position [0, 0]
click at [673, 178] on input at bounding box center [709, 183] width 176 height 19
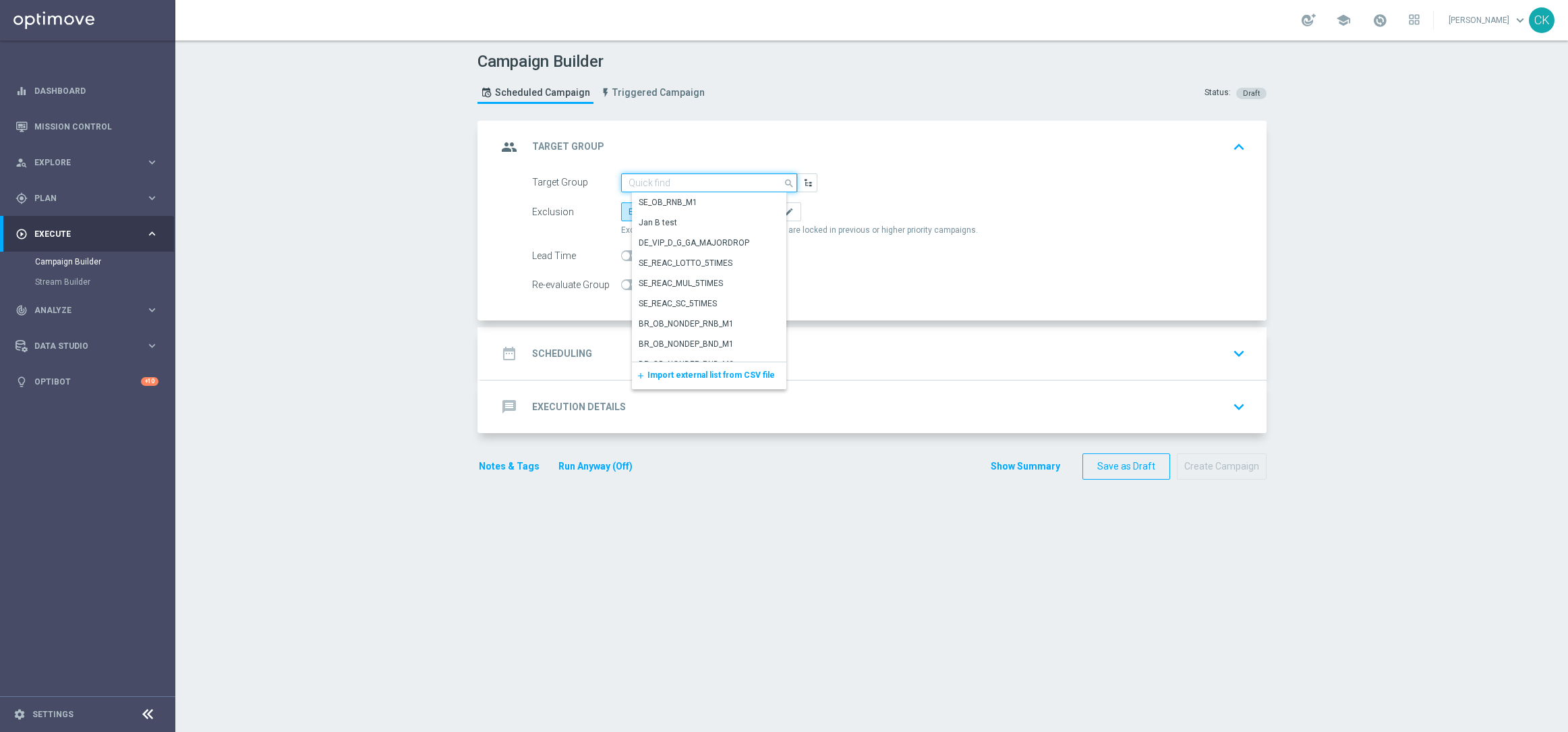
paste input "de_TGT_NVIP_EM_TAC_MIX__CHURNED_HIGHJACKPOT"
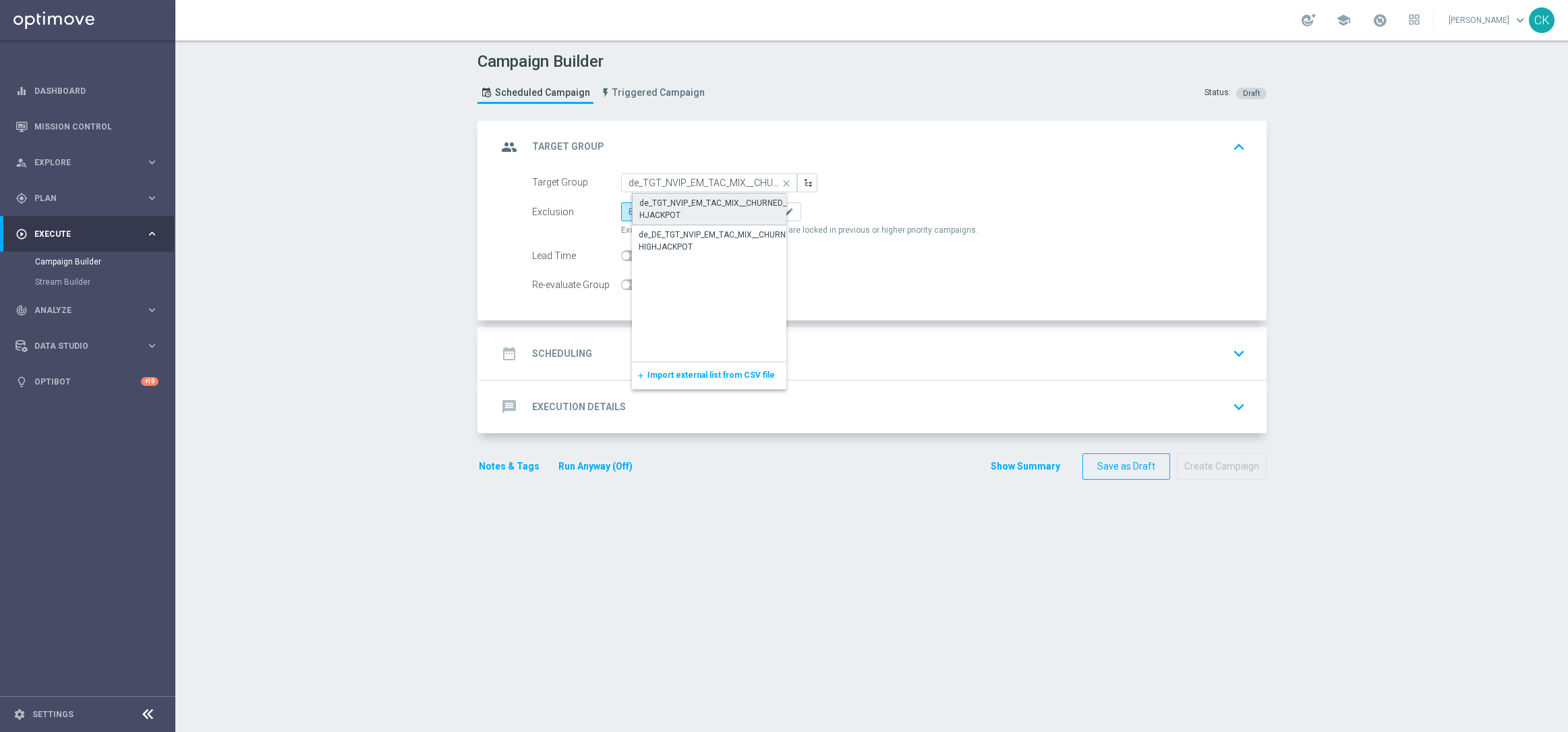
click at [682, 209] on div "de_TGT_NVIP_EM_TAC_MIX__CHURNED_HIGHJACKPOT" at bounding box center [719, 209] width 161 height 24
type input "de_TGT_NVIP_EM_TAC_MIX__CHURNED_HIGHJACKPOT"
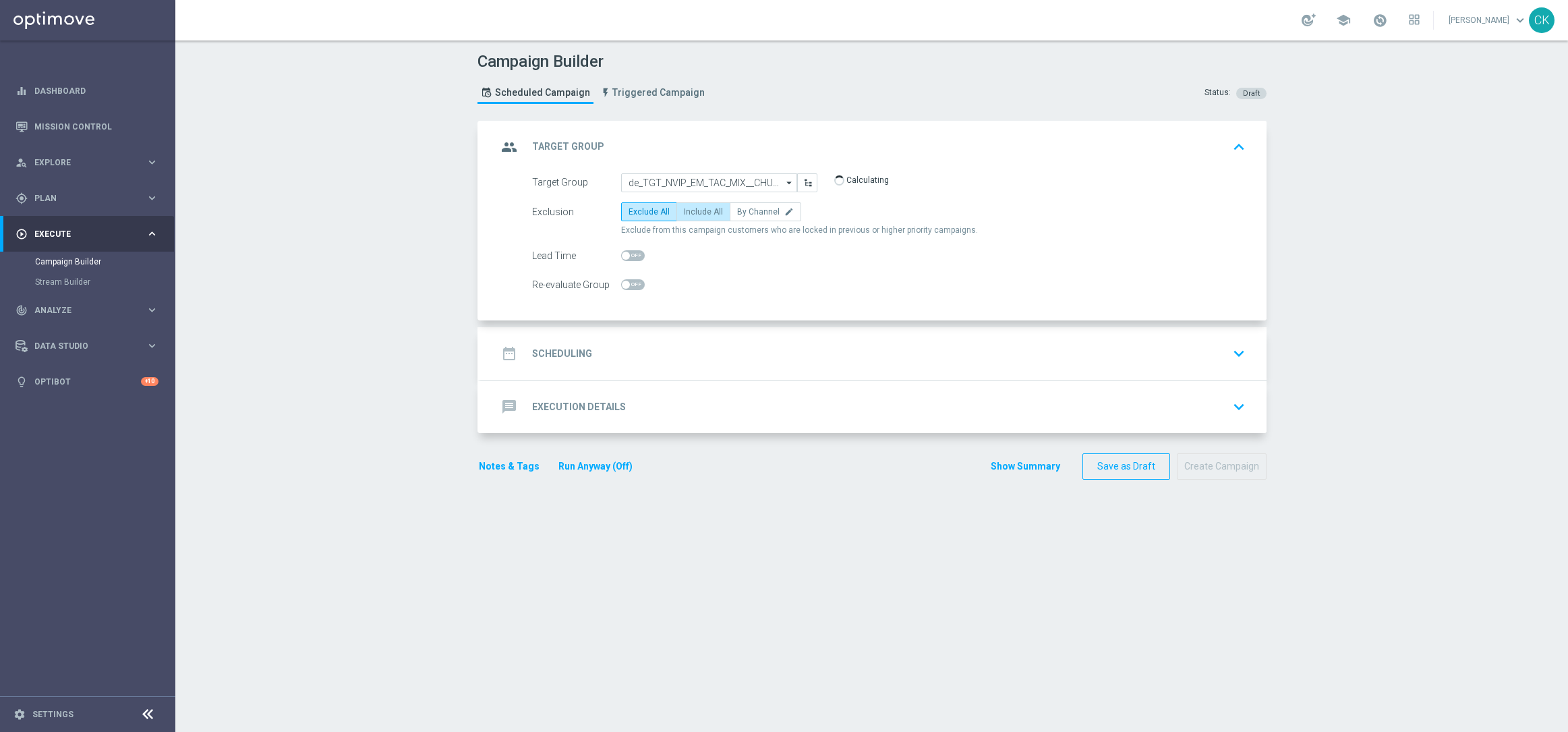
click at [684, 209] on span "Include All" at bounding box center [704, 212] width 39 height 9
click at [684, 209] on input "Include All" at bounding box center [688, 213] width 9 height 9
radio input "true"
click at [622, 252] on span at bounding box center [626, 256] width 8 height 8
click at [621, 252] on input "checkbox" at bounding box center [633, 256] width 24 height 11
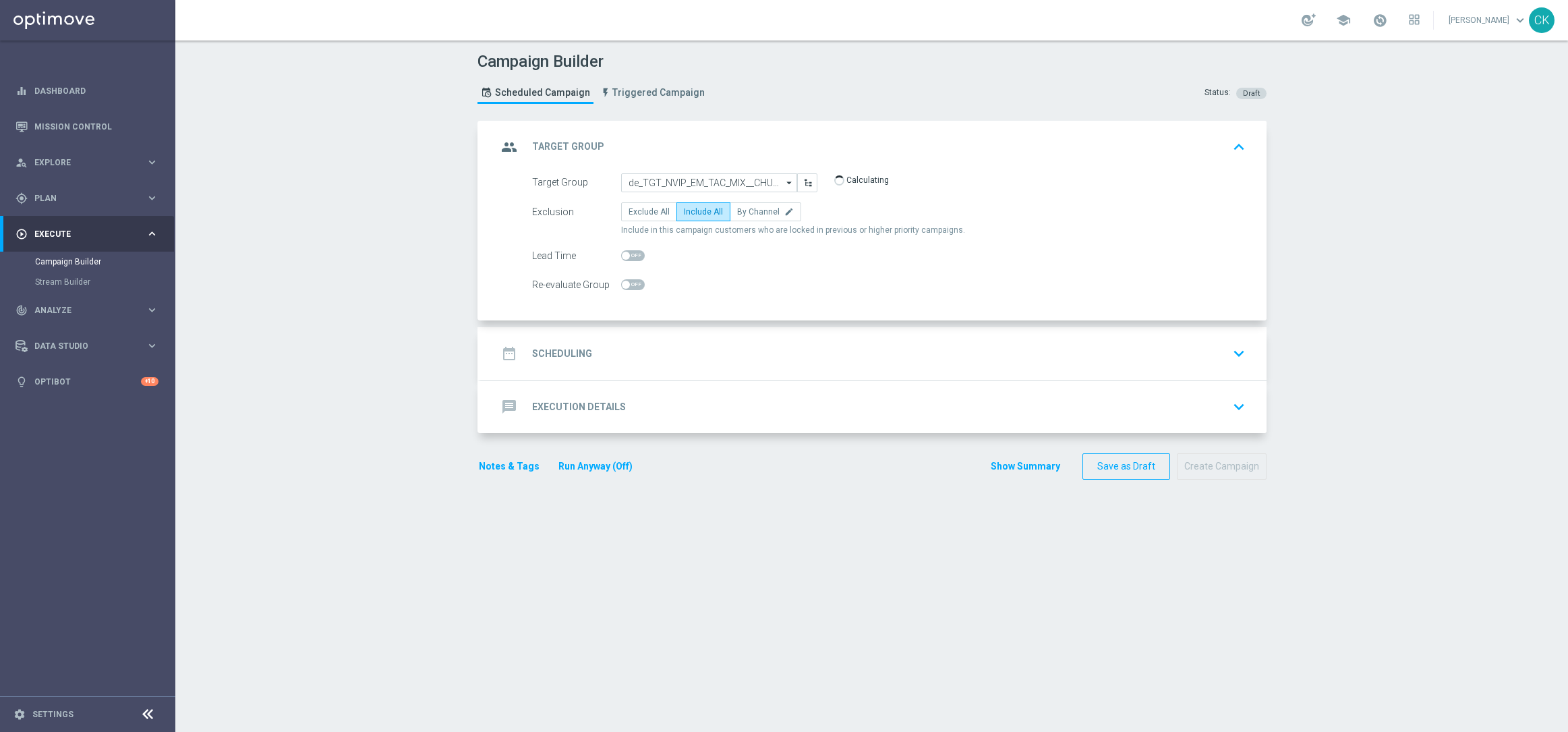
checkbox input "true"
click at [558, 351] on h2 "Scheduling" at bounding box center [562, 353] width 60 height 13
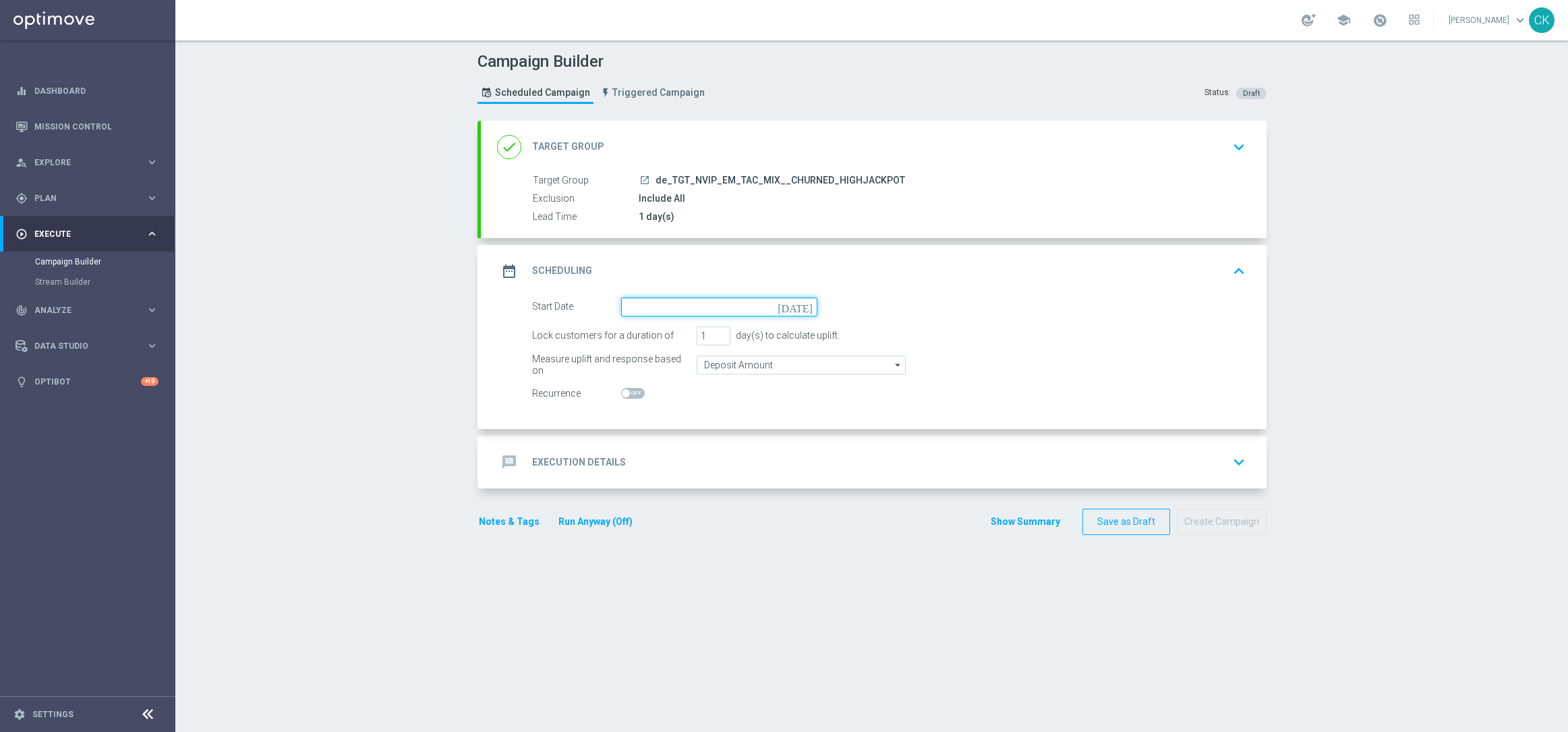
click at [664, 302] on input at bounding box center [719, 307] width 196 height 19
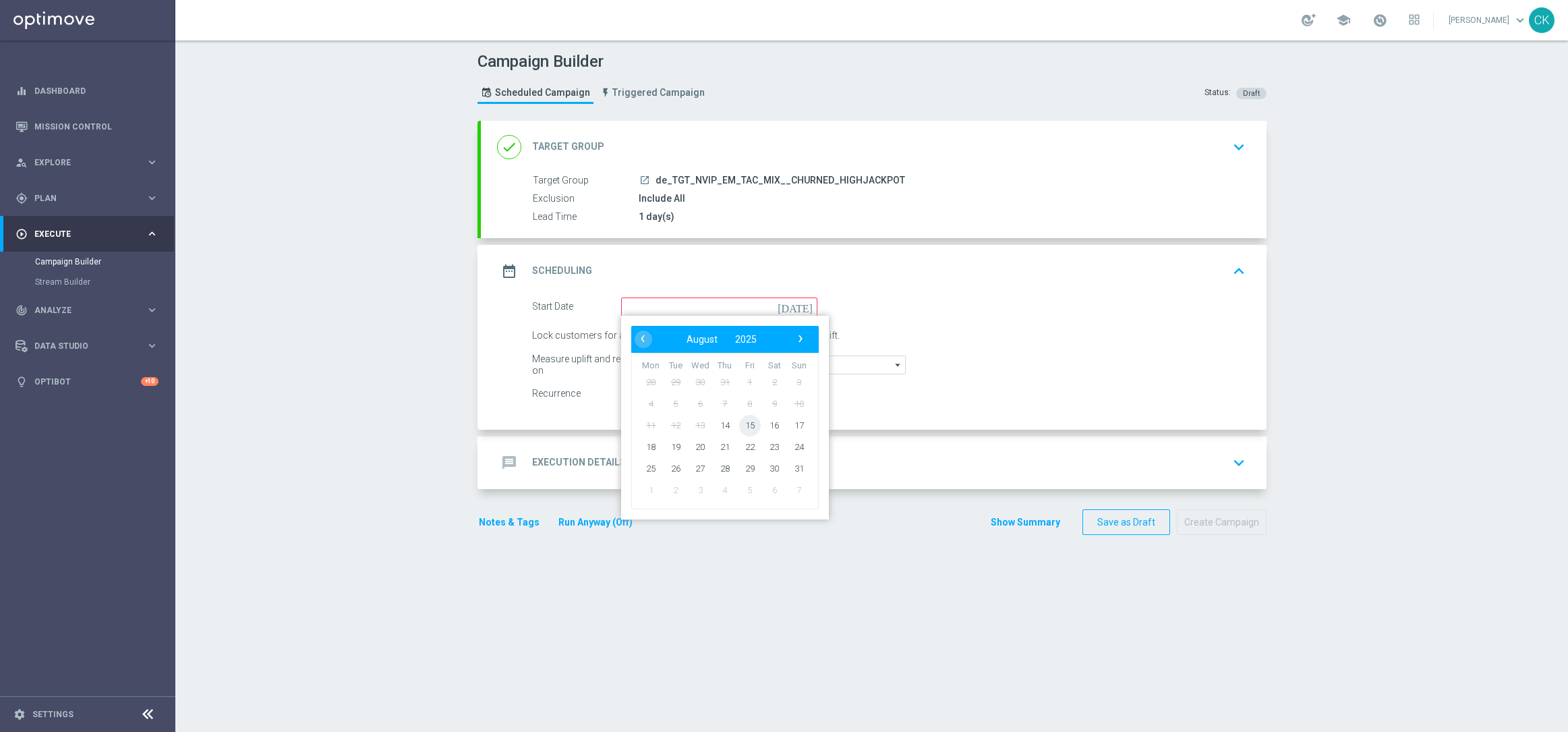
click at [743, 420] on span "15" at bounding box center [749, 424] width 21 height 21
type input "[DATE]"
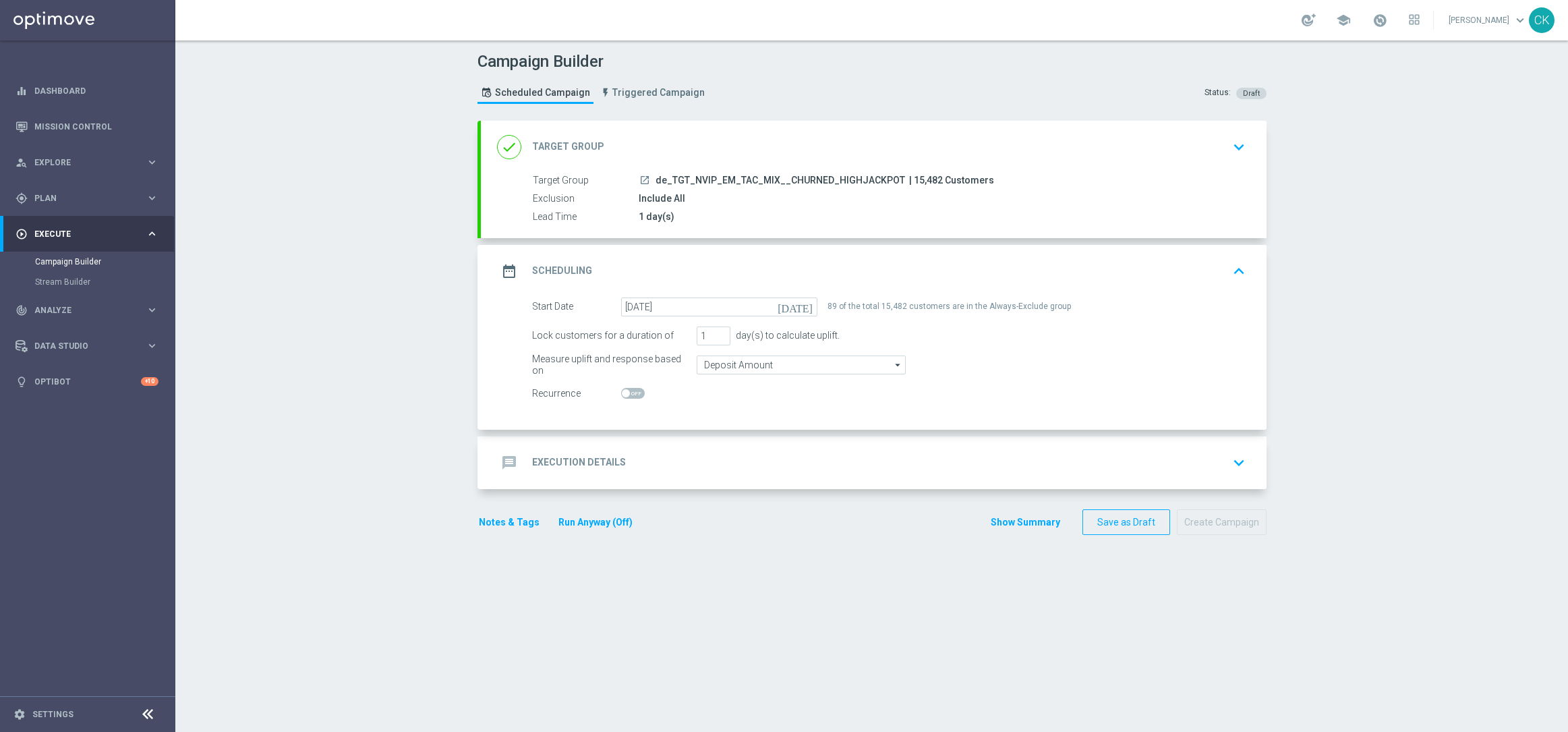
click at [560, 462] on h2 "Execution Details" at bounding box center [579, 462] width 94 height 13
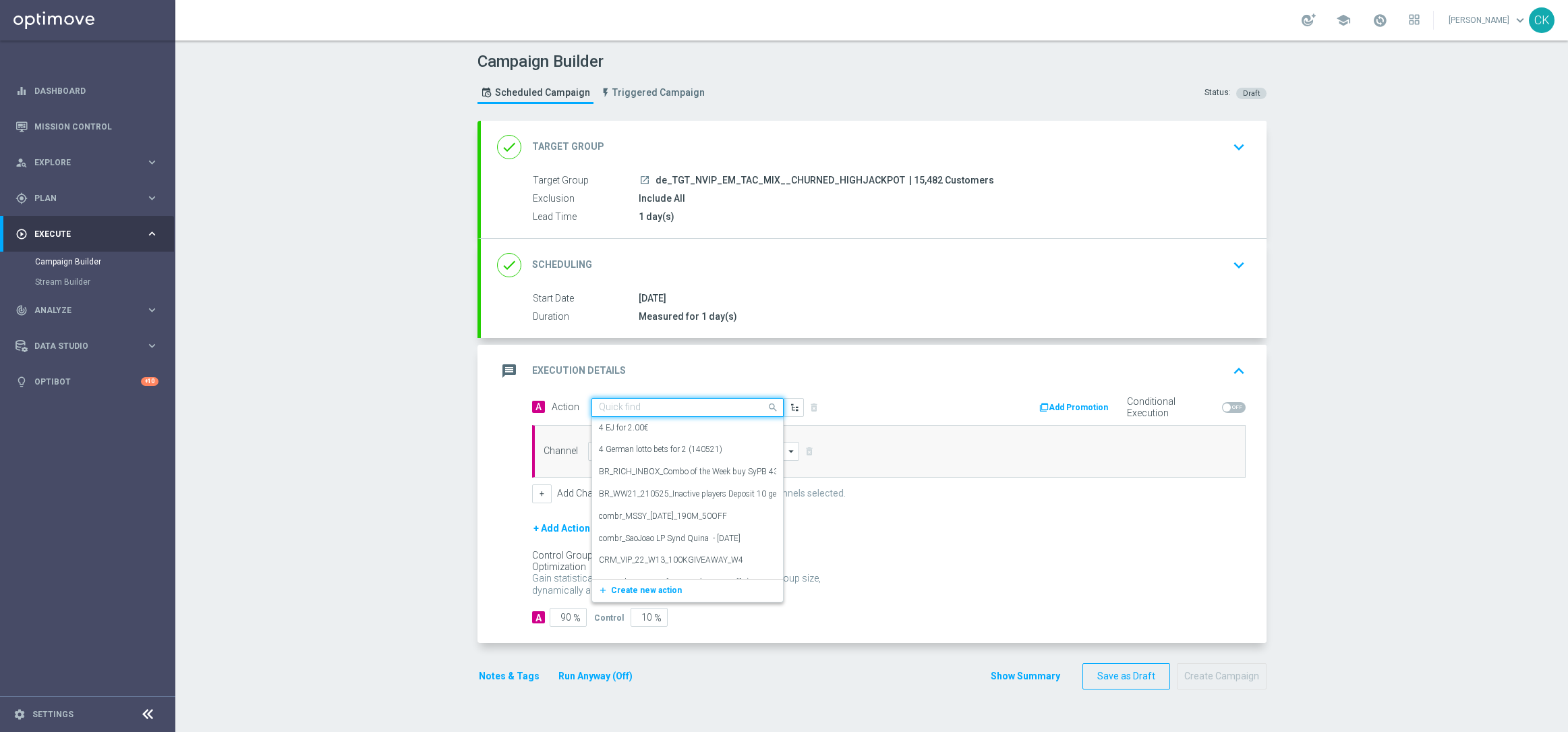
click at [688, 402] on input "text" at bounding box center [674, 408] width 150 height 12
paste input "100 Extra-Chancen EuroMillions with 30% off"
type input "100 Extra-Chancen EuroMillions with 30% off"
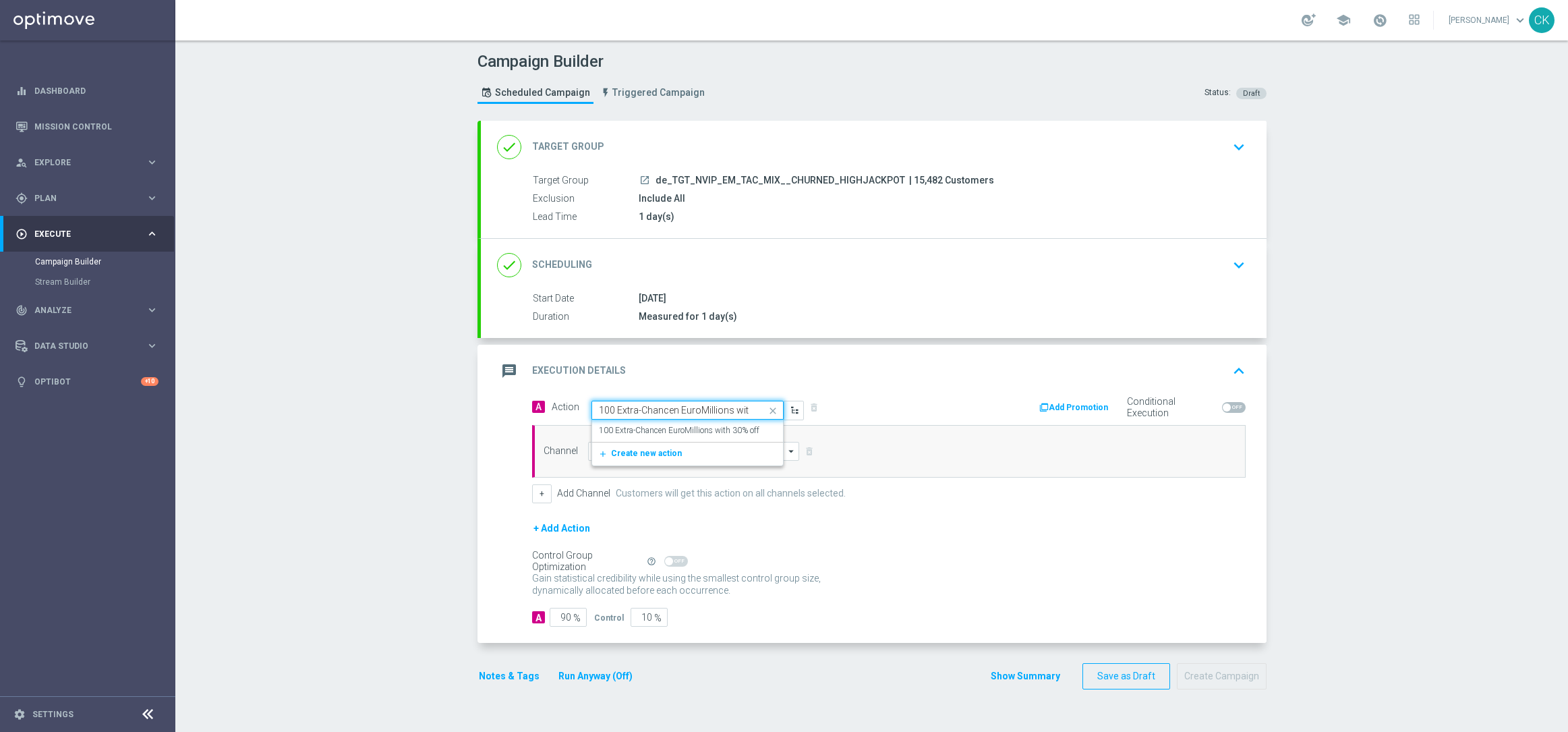
scroll to position [0, 35]
click at [690, 426] on label "100 Extra-Chancen EuroMillions with 30% off" at bounding box center [679, 431] width 161 height 12
click at [619, 448] on input at bounding box center [693, 451] width 212 height 19
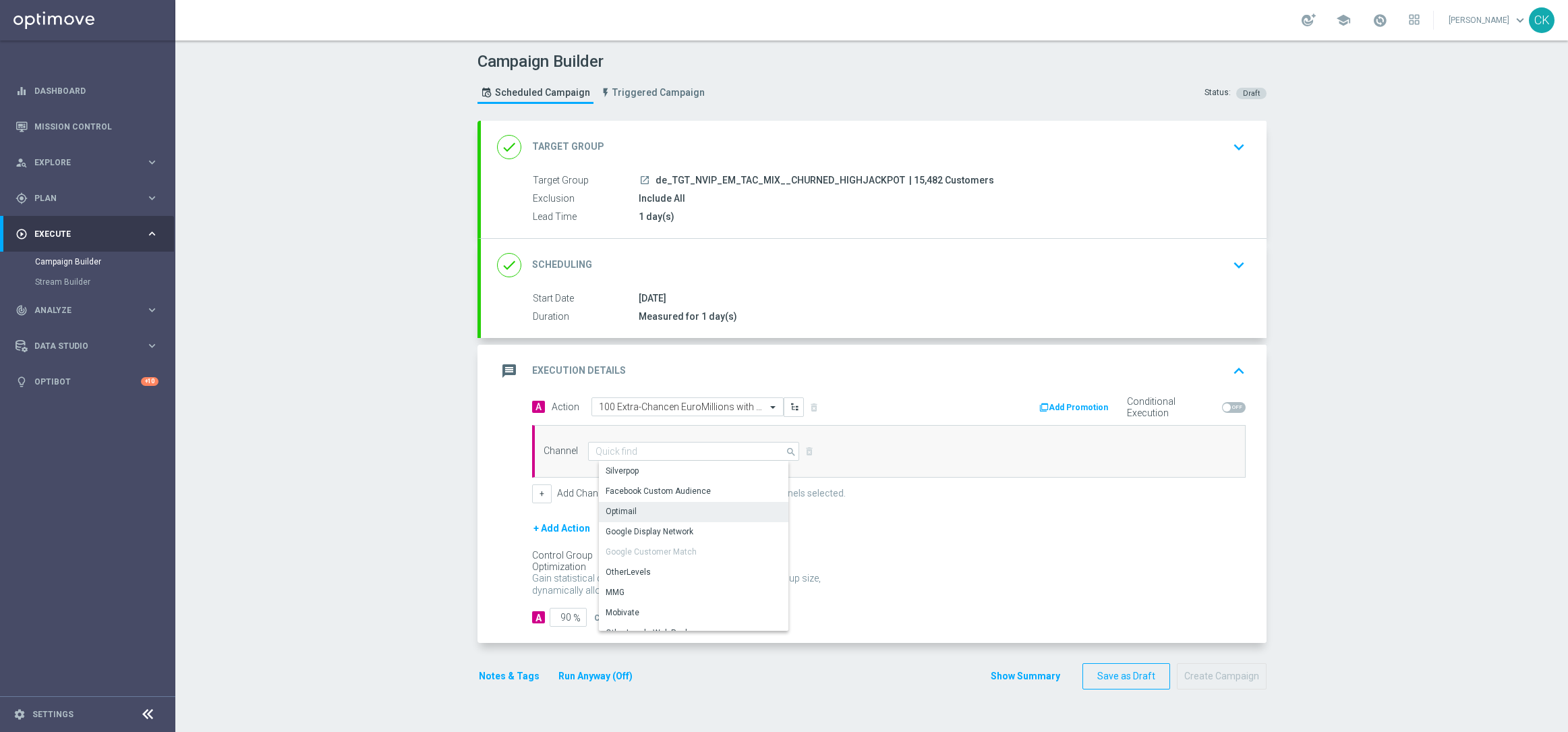
click at [629, 503] on div "Optimail" at bounding box center [699, 511] width 200 height 19
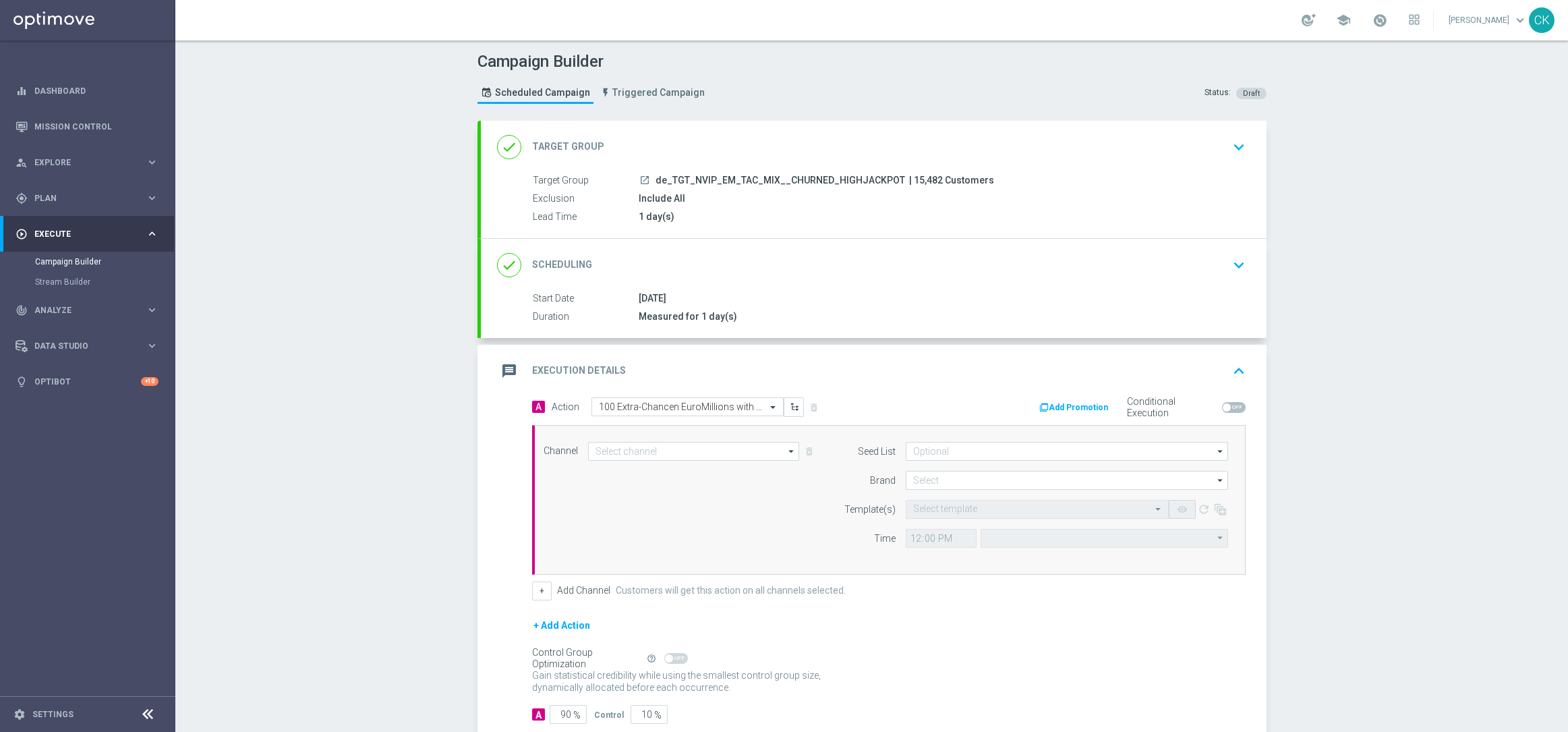
type input "Optimail"
type input "Coordinated Universal Time (UTC 00:00)"
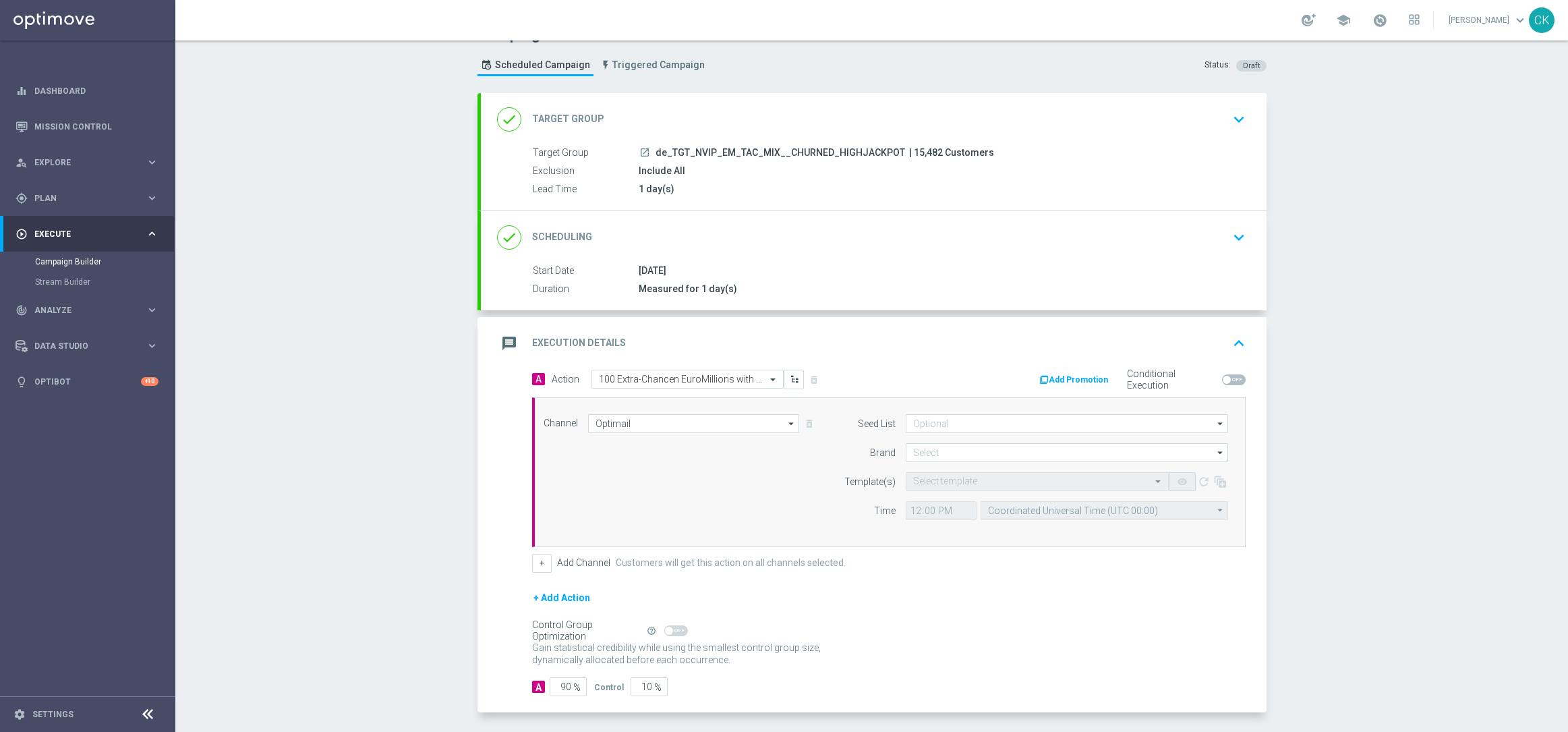
scroll to position [83, 0]
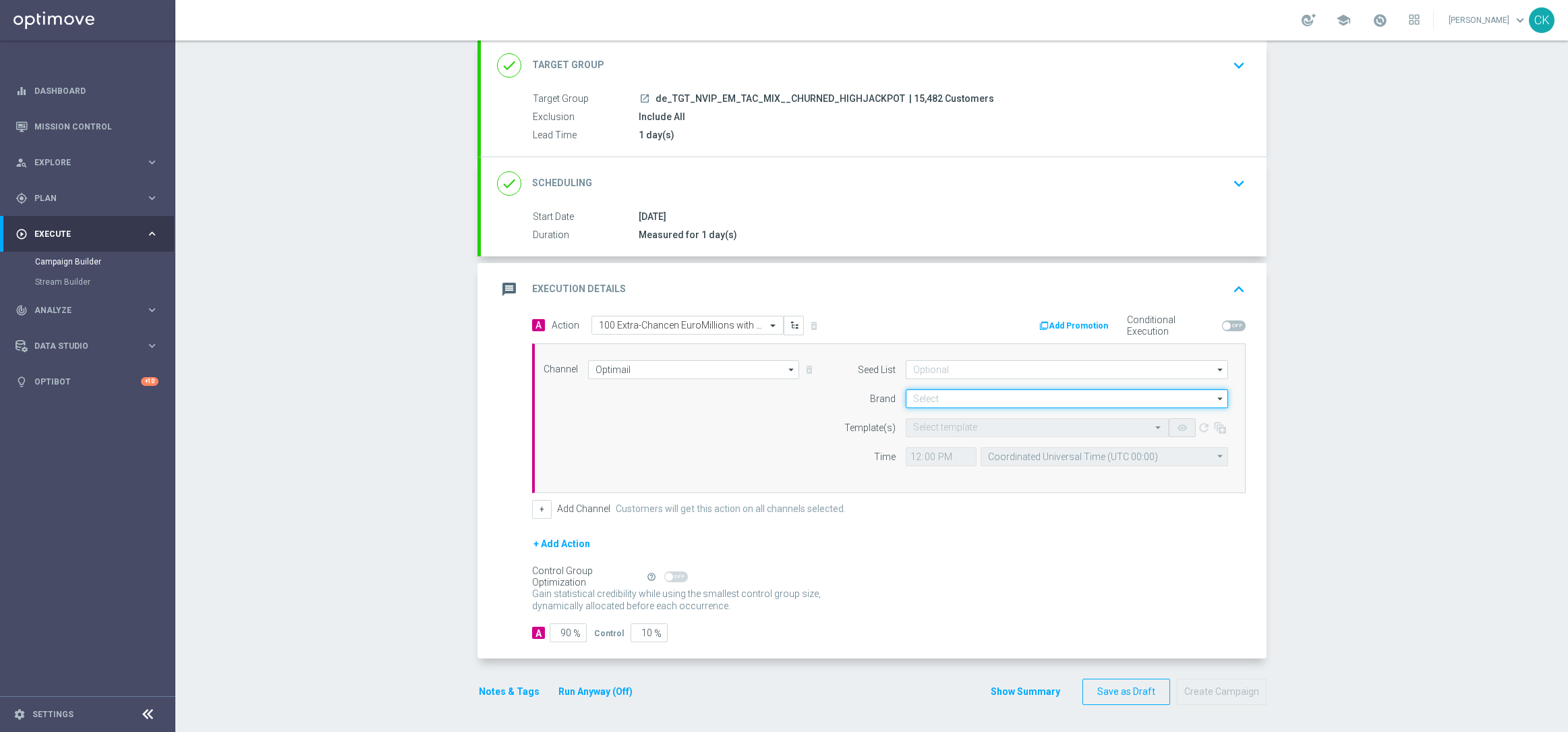
click at [924, 393] on input at bounding box center [1067, 398] width 323 height 19
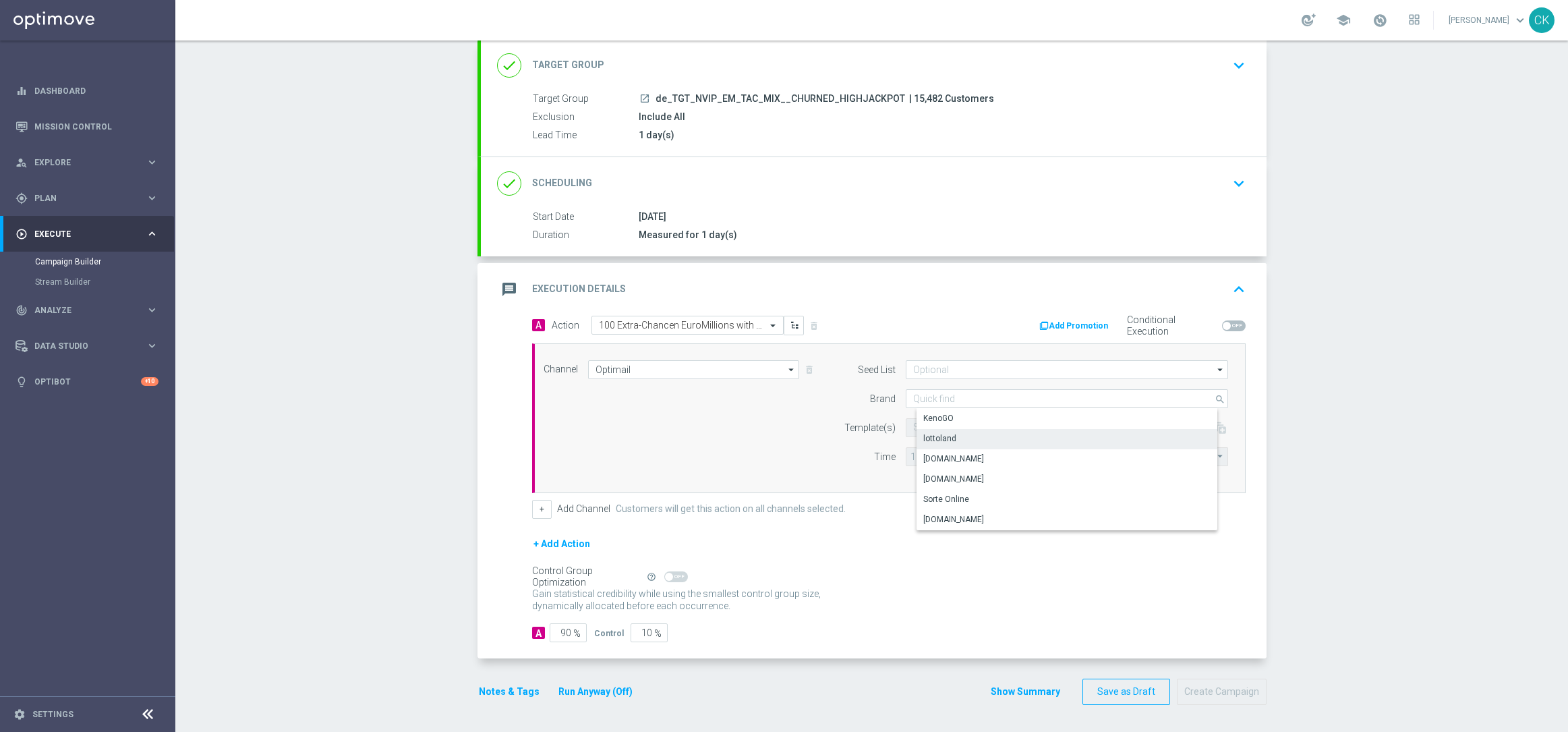
click at [970, 440] on div "lottoland" at bounding box center [1078, 438] width 323 height 19
type input "lottoland"
click at [937, 427] on input "text" at bounding box center [1023, 427] width 221 height 12
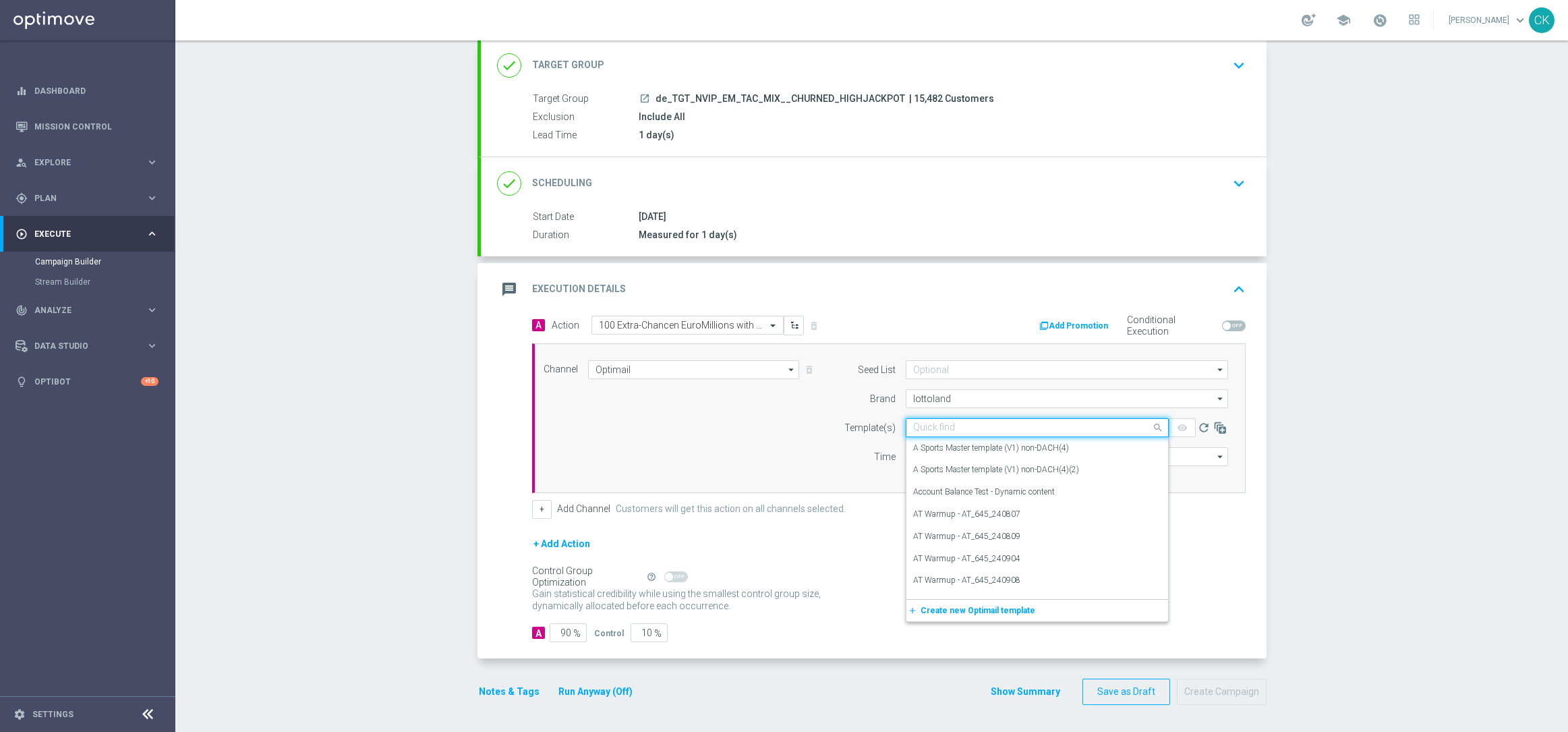
paste input "DE_INT__EM_CHURNED_250815__NVIP_EMA_TAC_LT"
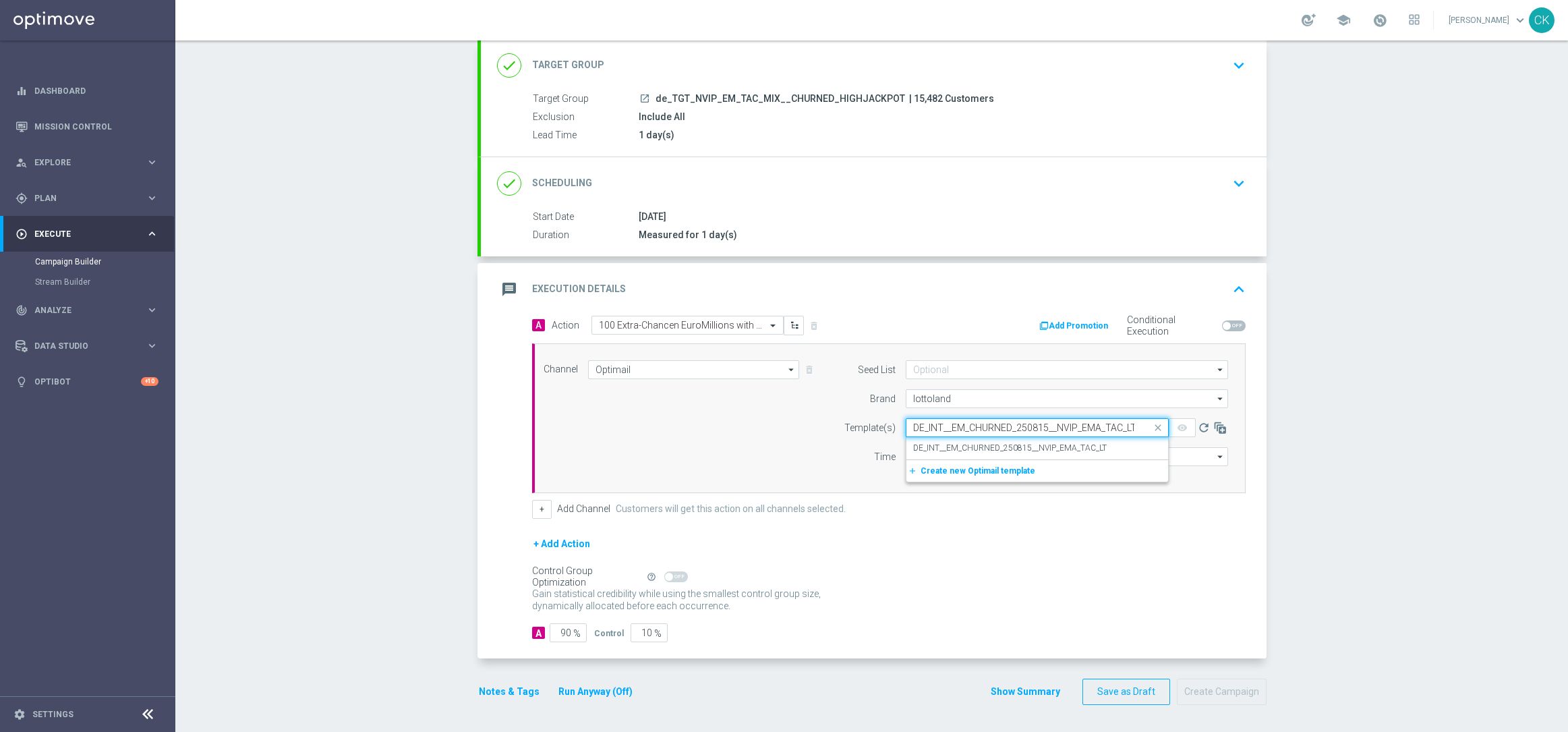
scroll to position [0, 2]
click at [938, 448] on label "DE_INT__EM_CHURNED_250815__NVIP_EMA_TAC_LT" at bounding box center [1010, 448] width 194 height 12
type input "DE_INT__EM_CHURNED_250815__NVIP_EMA_TAC_LT"
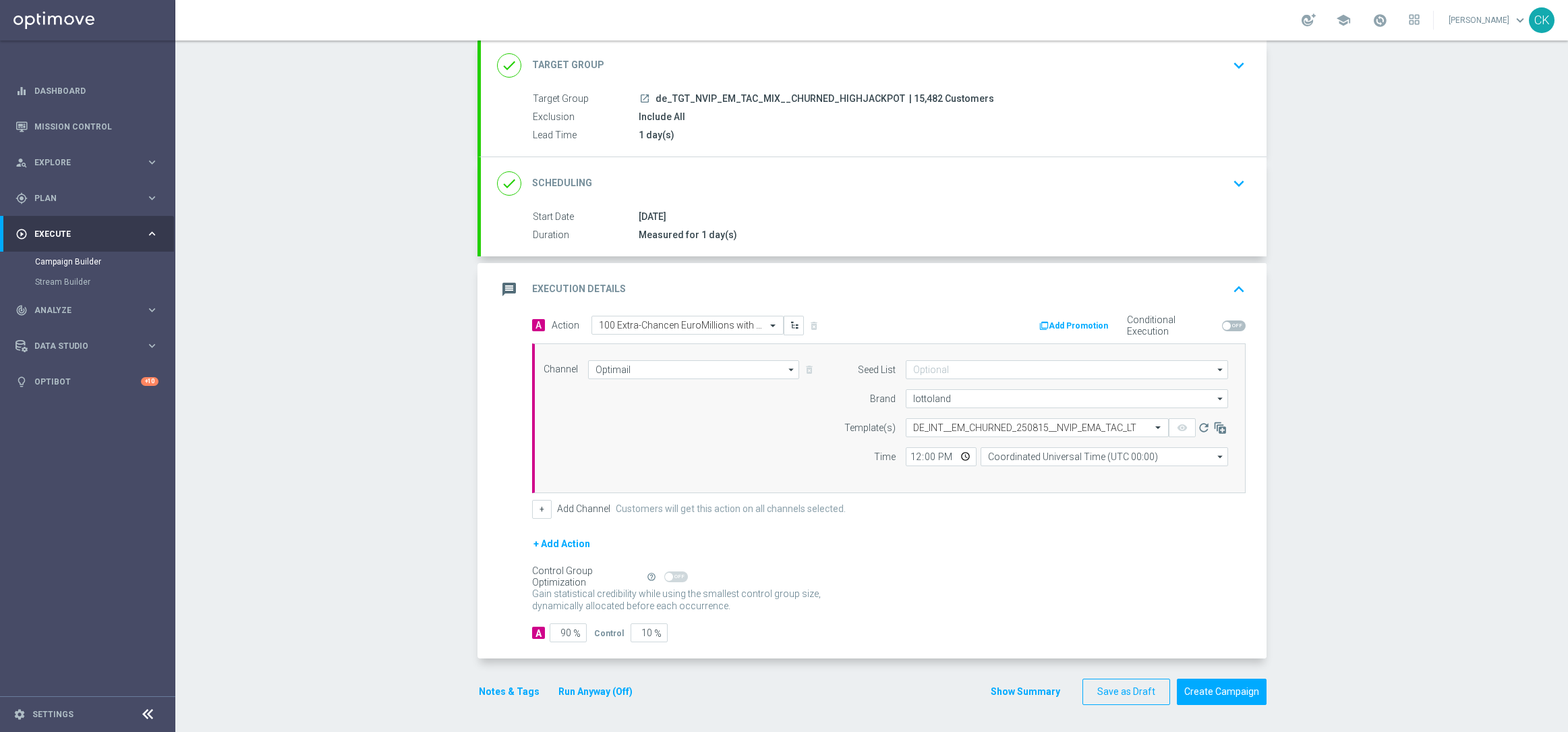
scroll to position [0, 0]
click at [908, 458] on input "12:00" at bounding box center [941, 457] width 71 height 19
type input "06:00"
click at [1003, 454] on input "Coordinated Universal Time (UTC 00:00)" at bounding box center [1104, 457] width 247 height 19
click at [1030, 471] on div "Central European Time ([GEOGRAPHIC_DATA]) (UTC +02:00)" at bounding box center [1108, 475] width 220 height 12
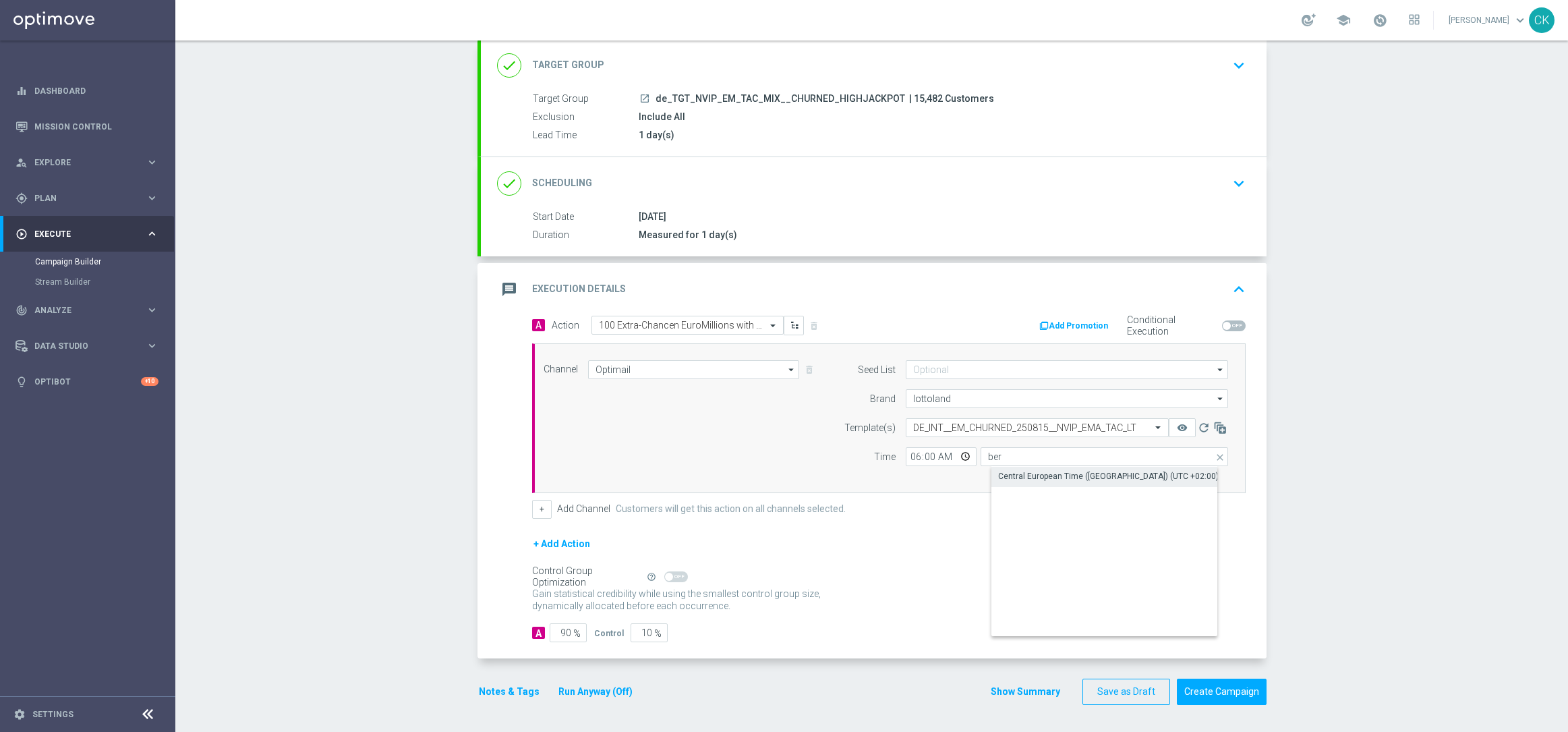
type input "Central European Time ([GEOGRAPHIC_DATA]) (UTC +02:00)"
click at [563, 630] on input "90" at bounding box center [568, 633] width 37 height 19
type input "9"
type input "91"
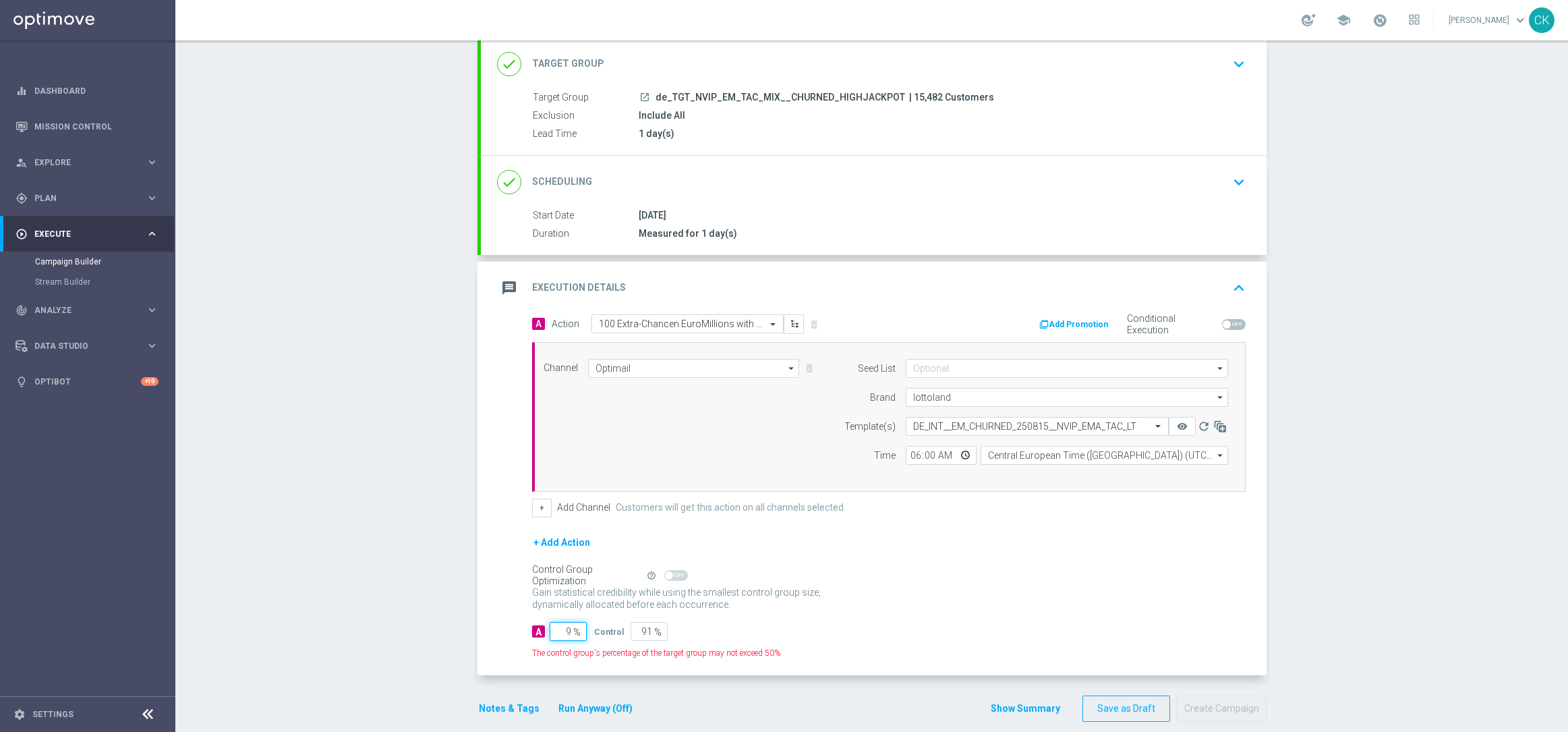
type input "98"
type input "2"
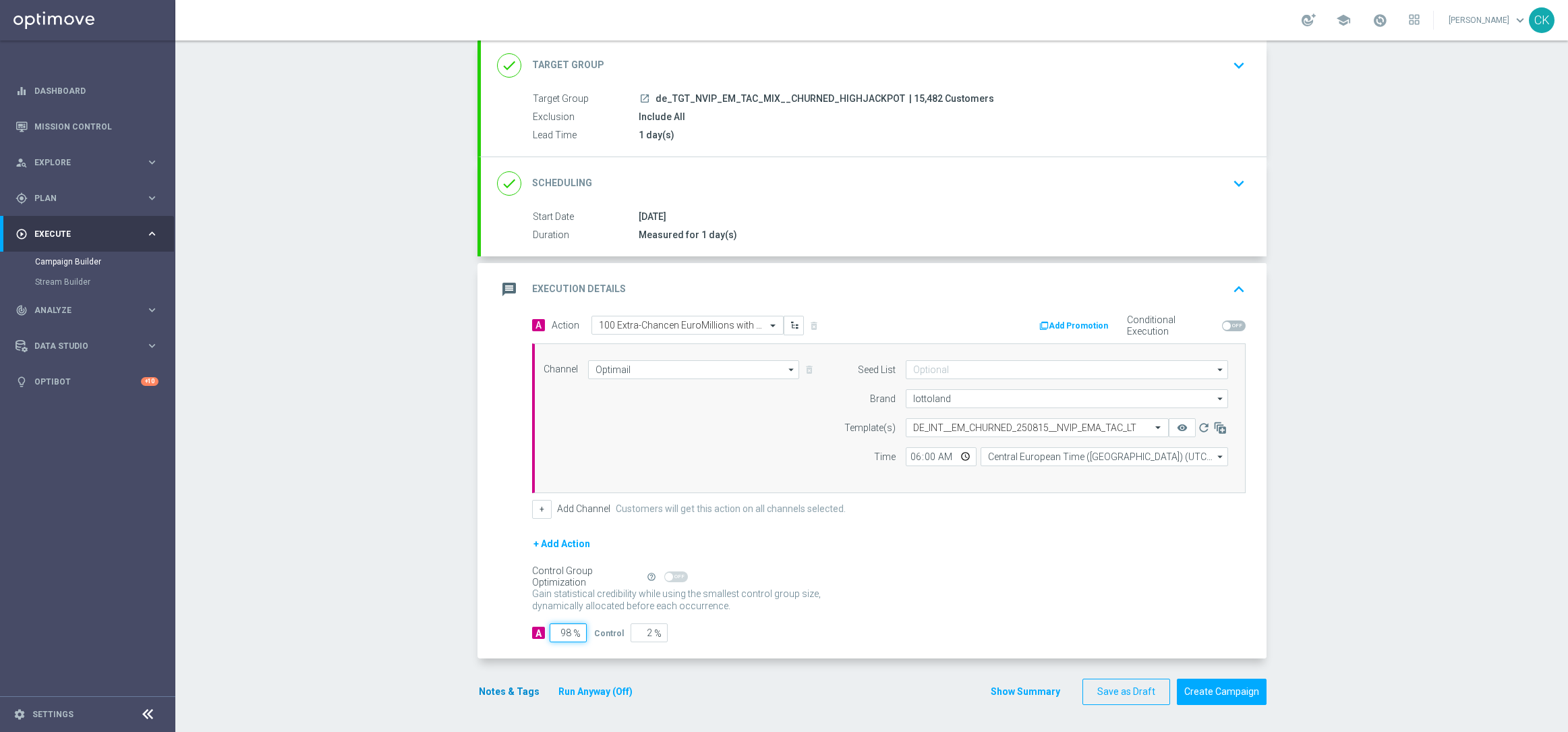
type input "98"
click at [498, 685] on button "Notes & Tags" at bounding box center [509, 691] width 64 height 17
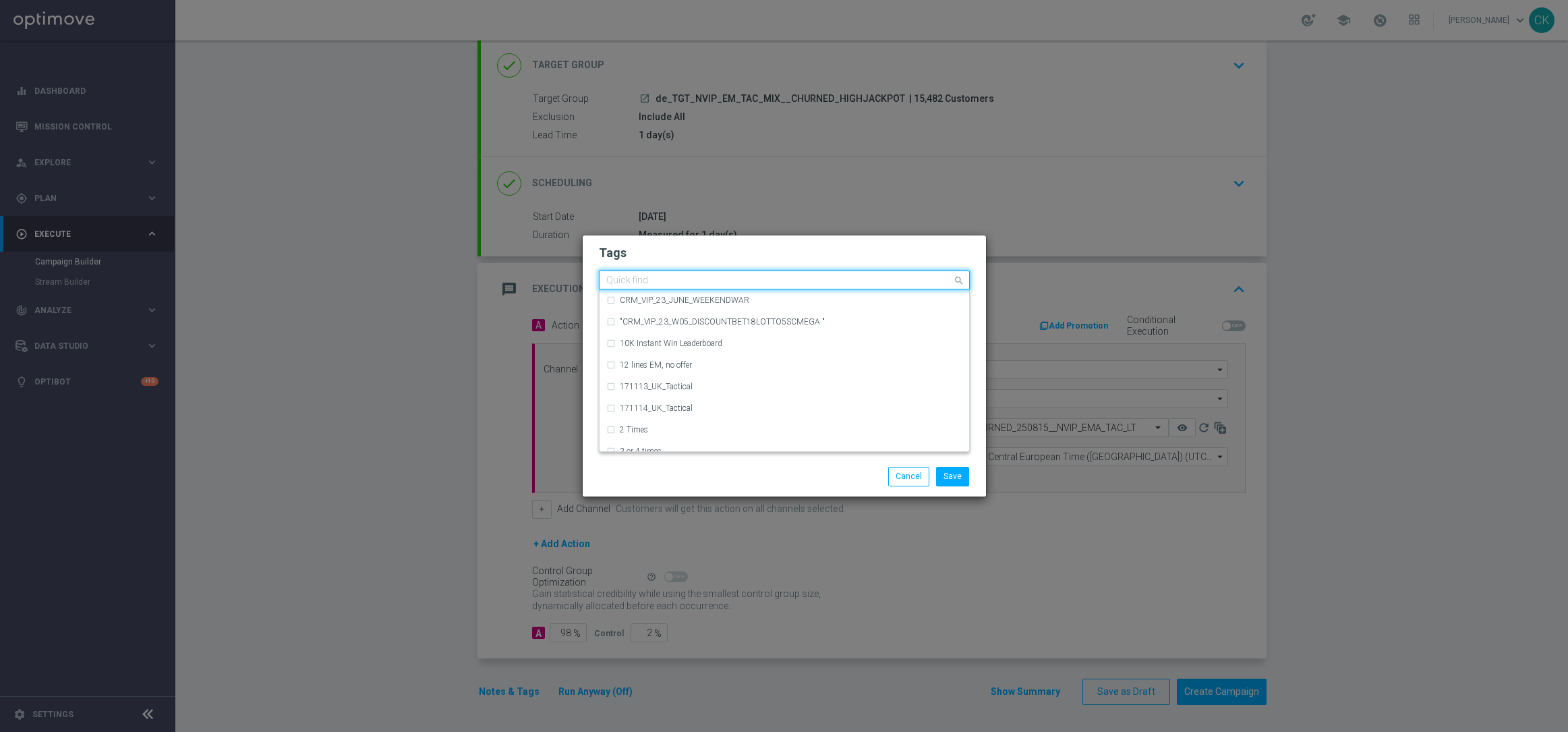
click at [696, 285] on input "text" at bounding box center [779, 281] width 346 height 12
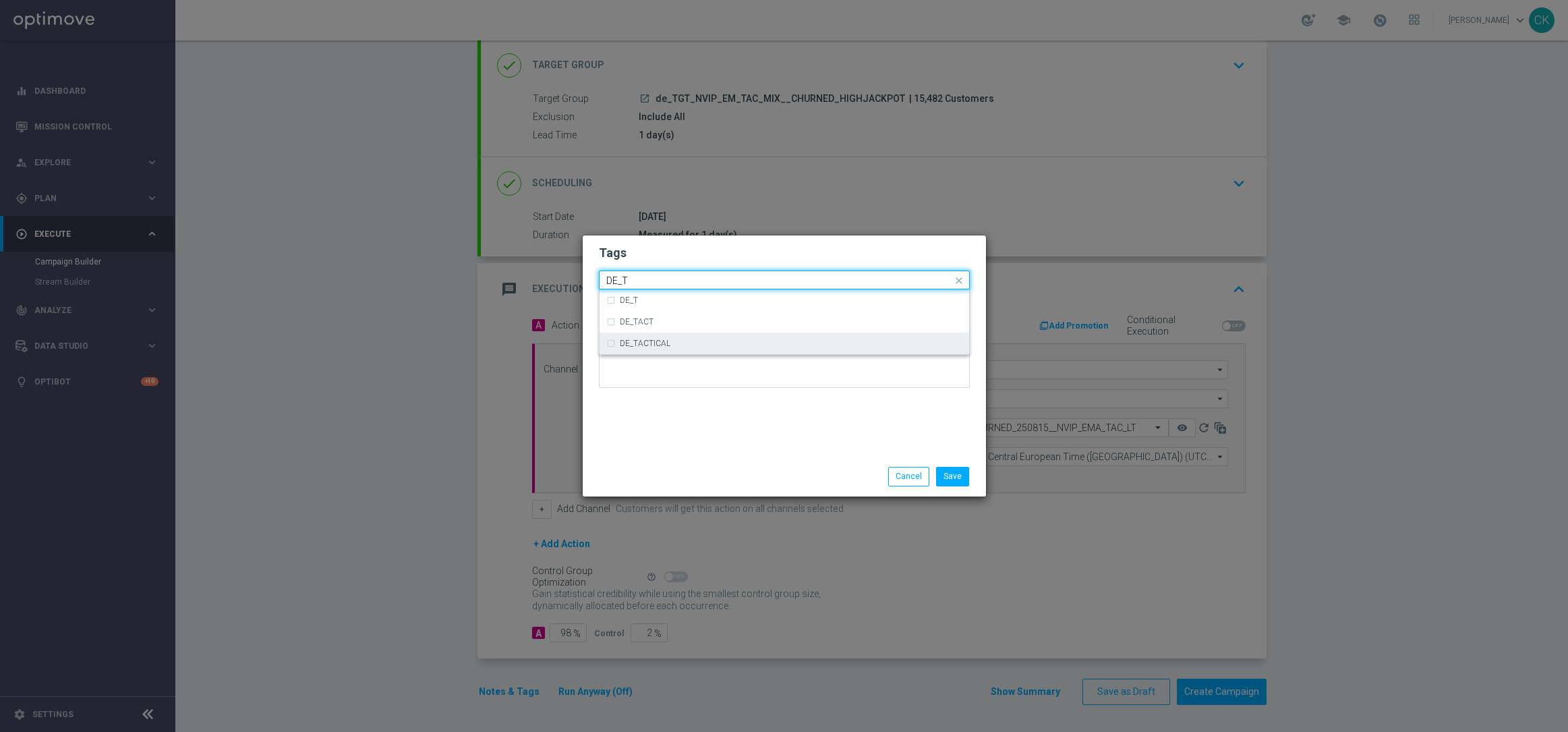
click at [712, 345] on div "DE_TACTICAL" at bounding box center [790, 343] width 342 height 8
type input "DE_T"
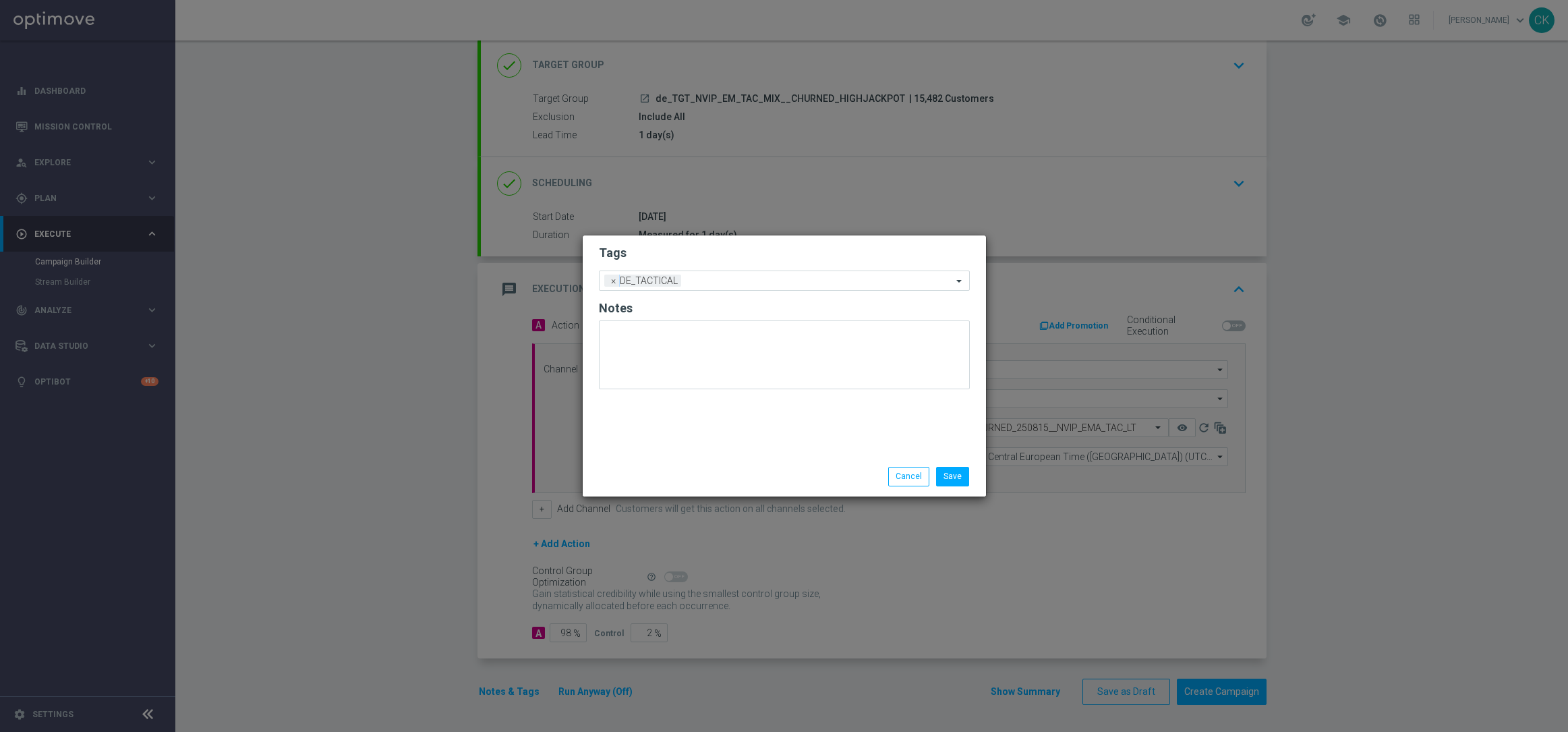
click at [701, 460] on div "Save Cancel" at bounding box center [784, 476] width 403 height 39
click at [956, 474] on button "Save" at bounding box center [952, 476] width 33 height 19
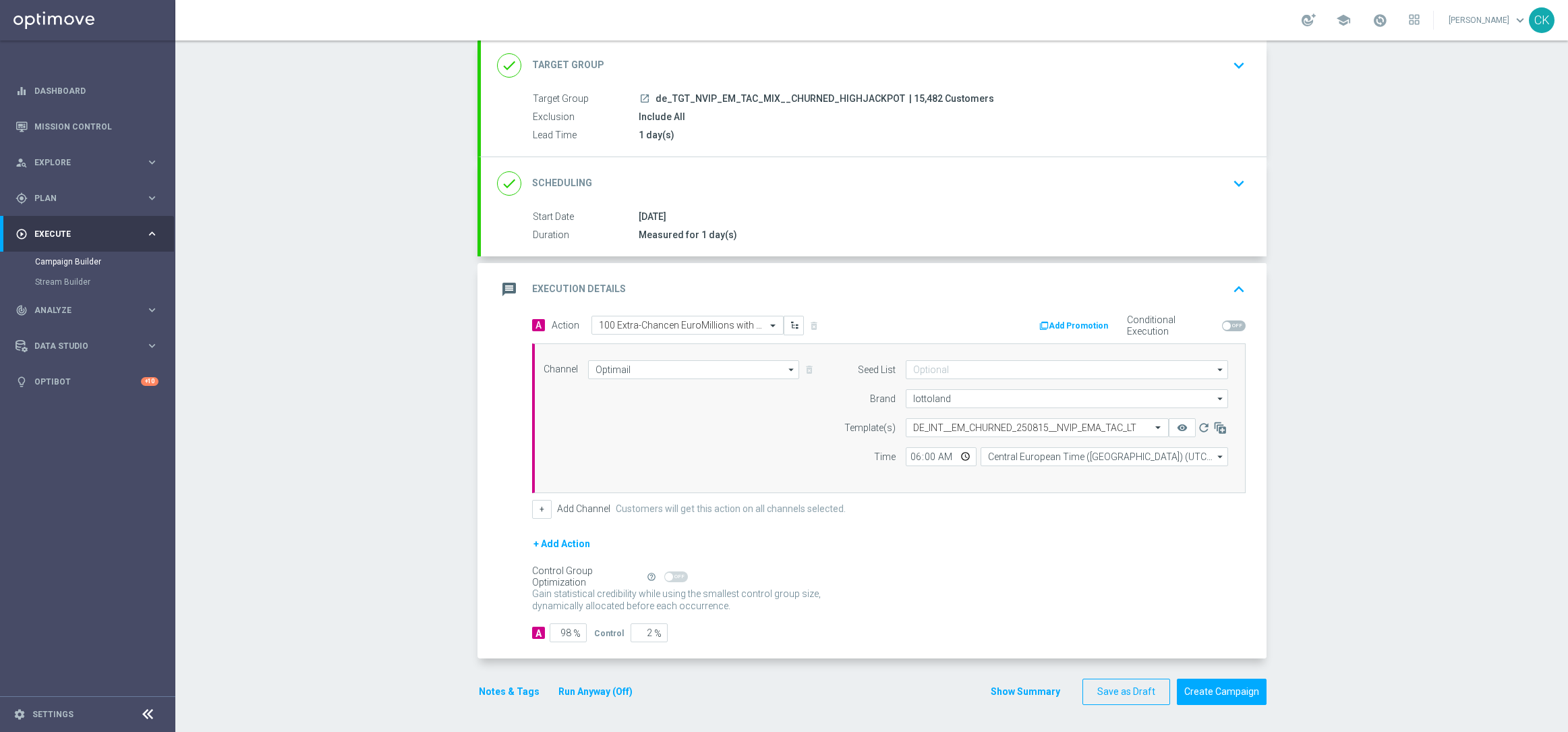
click at [501, 692] on button "Notes & Tags" at bounding box center [509, 691] width 64 height 17
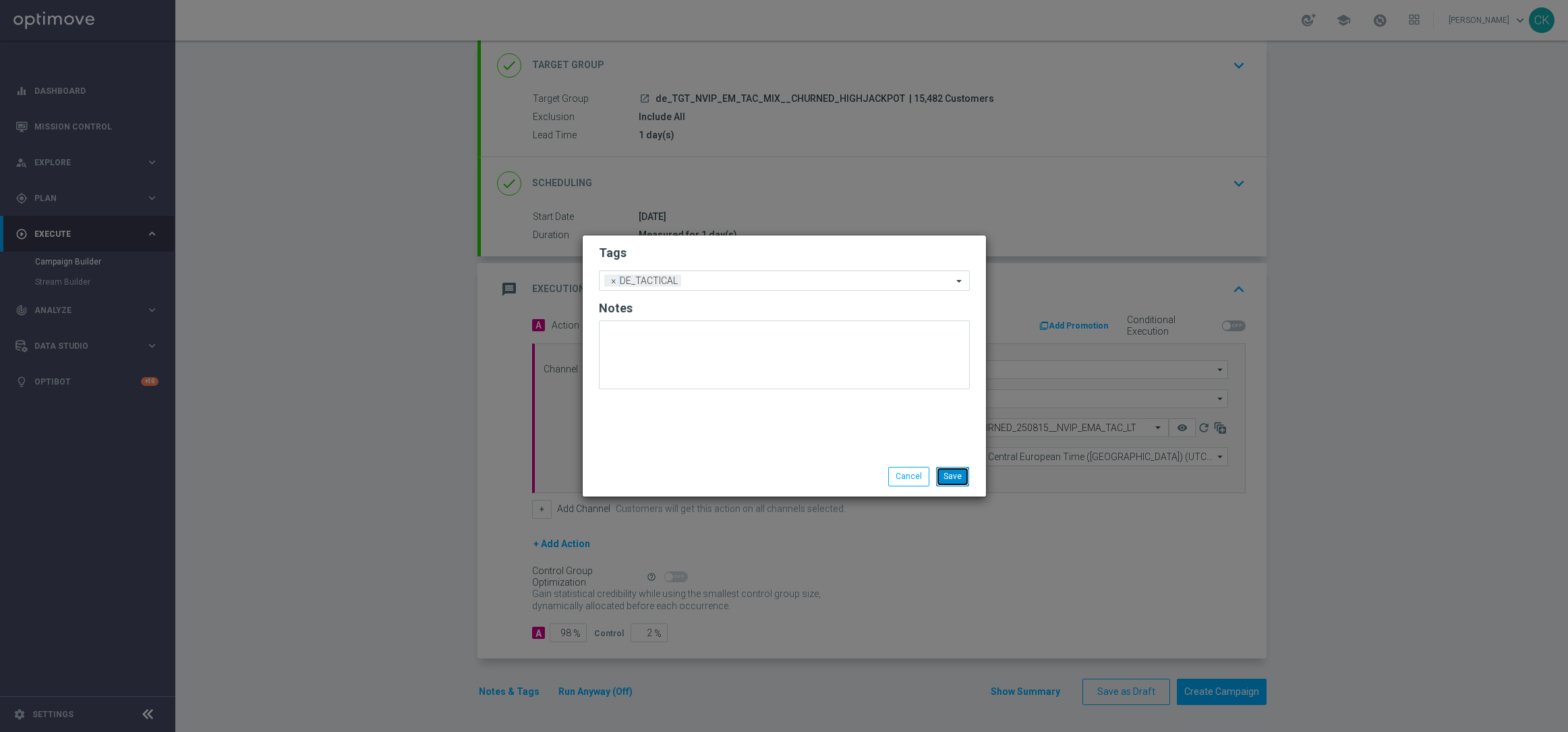
click at [956, 475] on button "Save" at bounding box center [952, 476] width 33 height 19
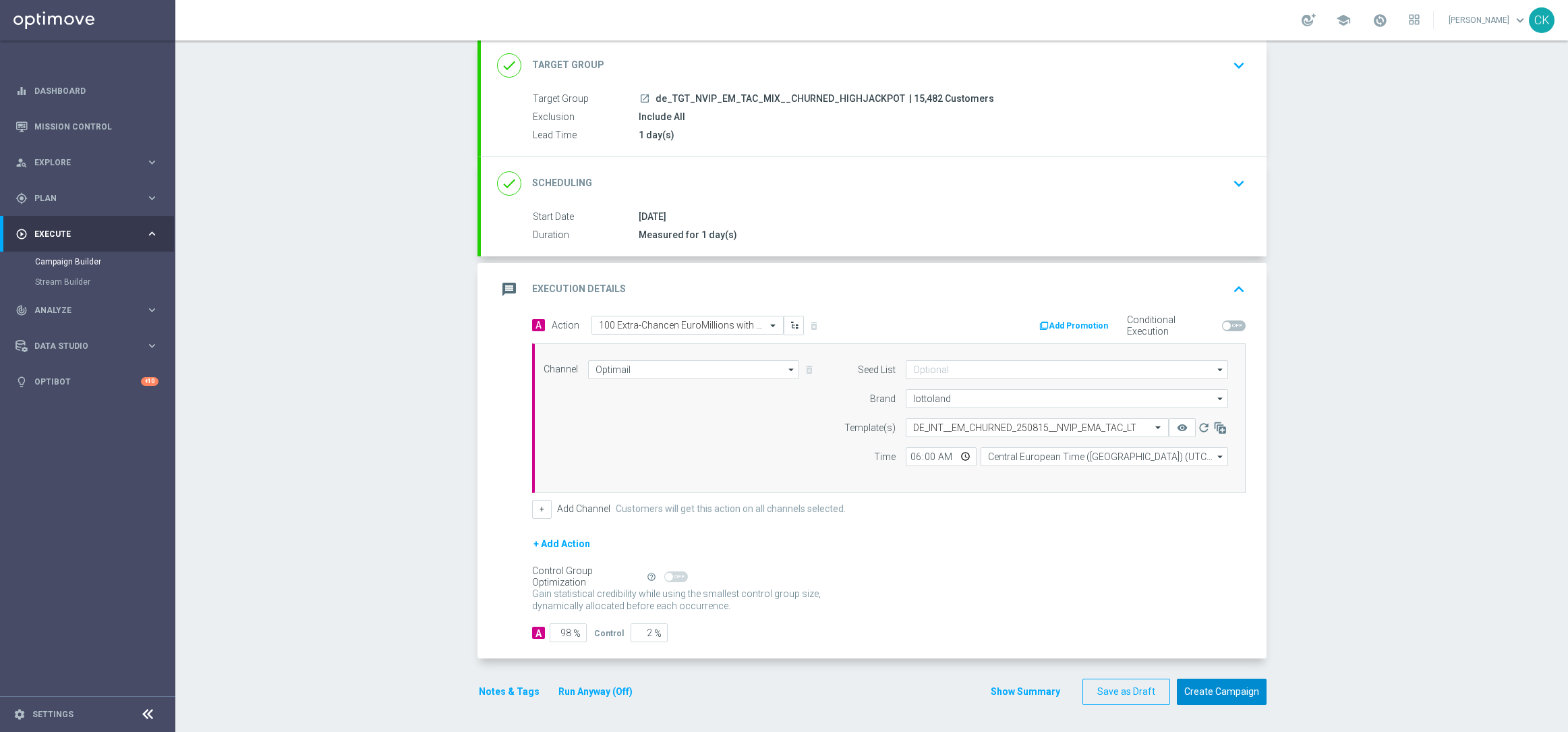
click at [1226, 690] on button "Create Campaign" at bounding box center [1222, 691] width 90 height 26
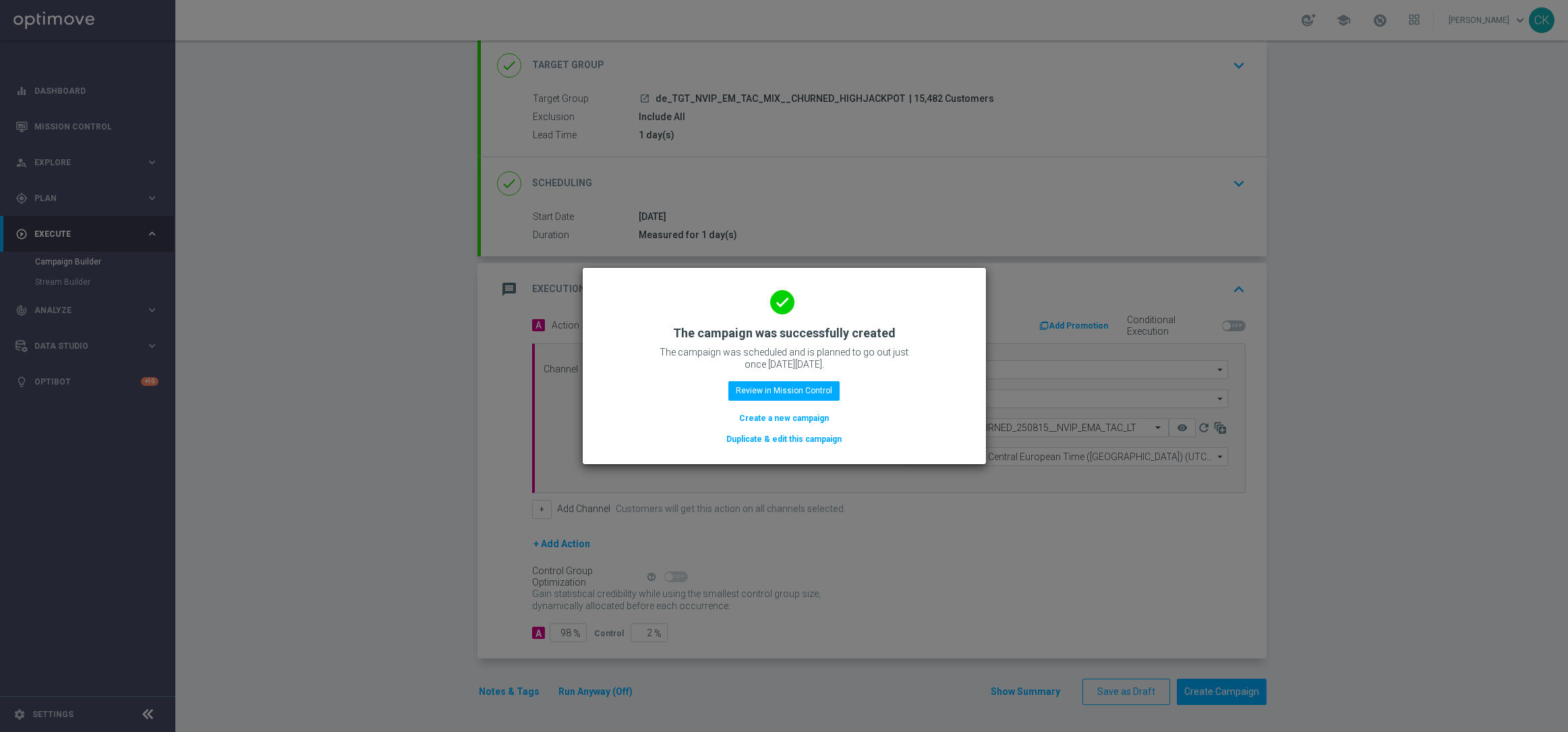
click at [790, 416] on button "Create a new campaign" at bounding box center [783, 418] width 92 height 15
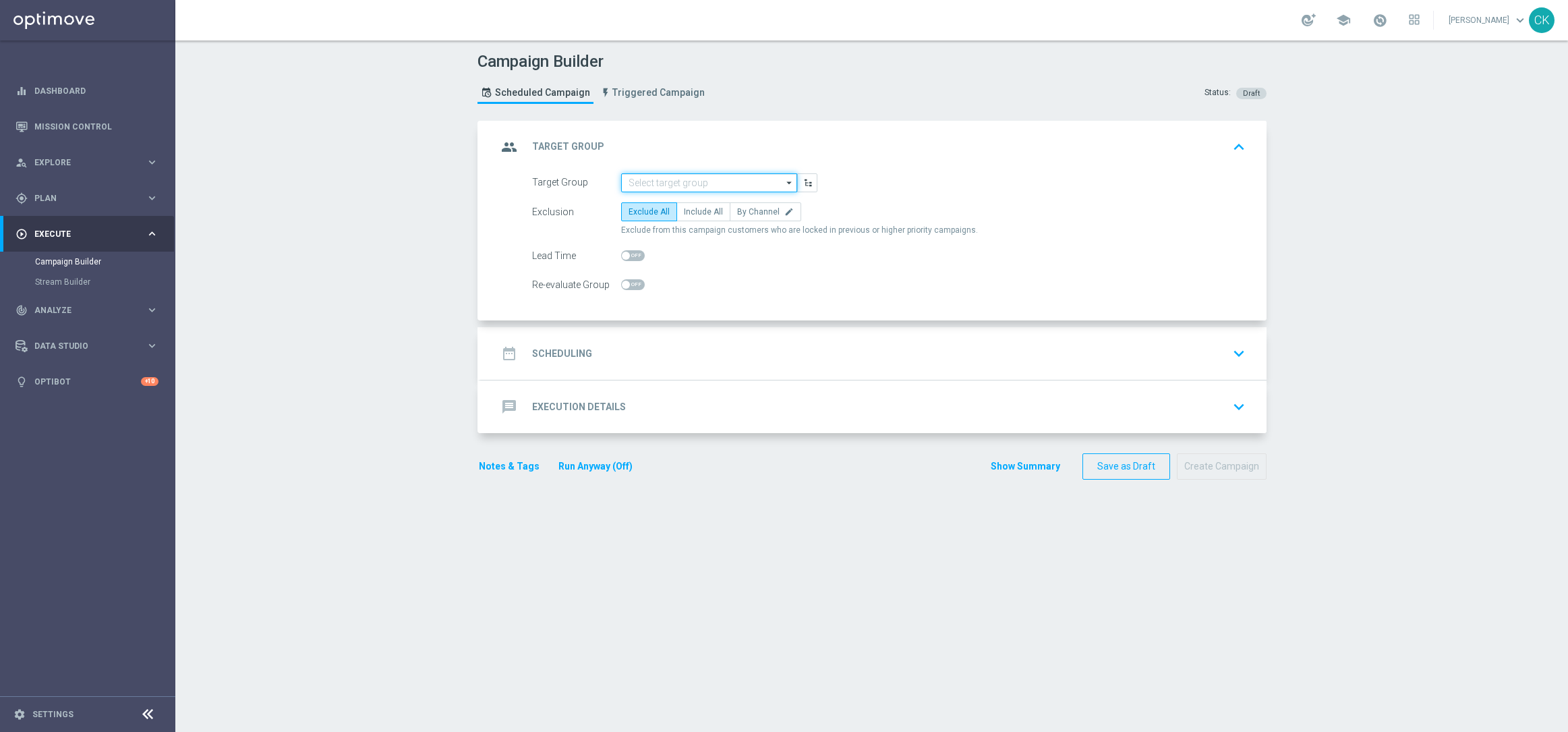
click at [678, 176] on input at bounding box center [709, 183] width 176 height 19
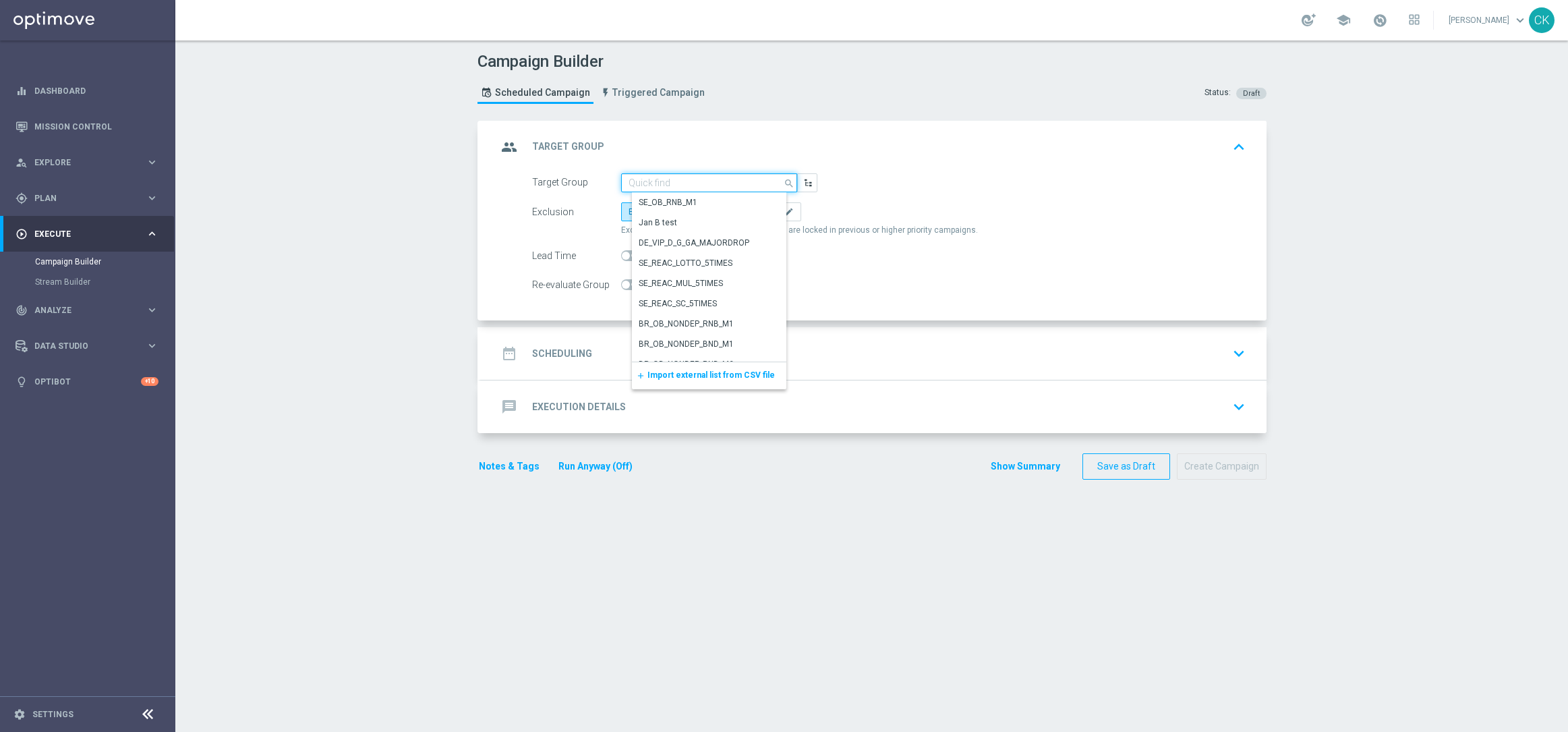
paste input "de_TGT_NVIP_EM_TAC_MIX__DORMANT_HIGHJACKPOT_EM"
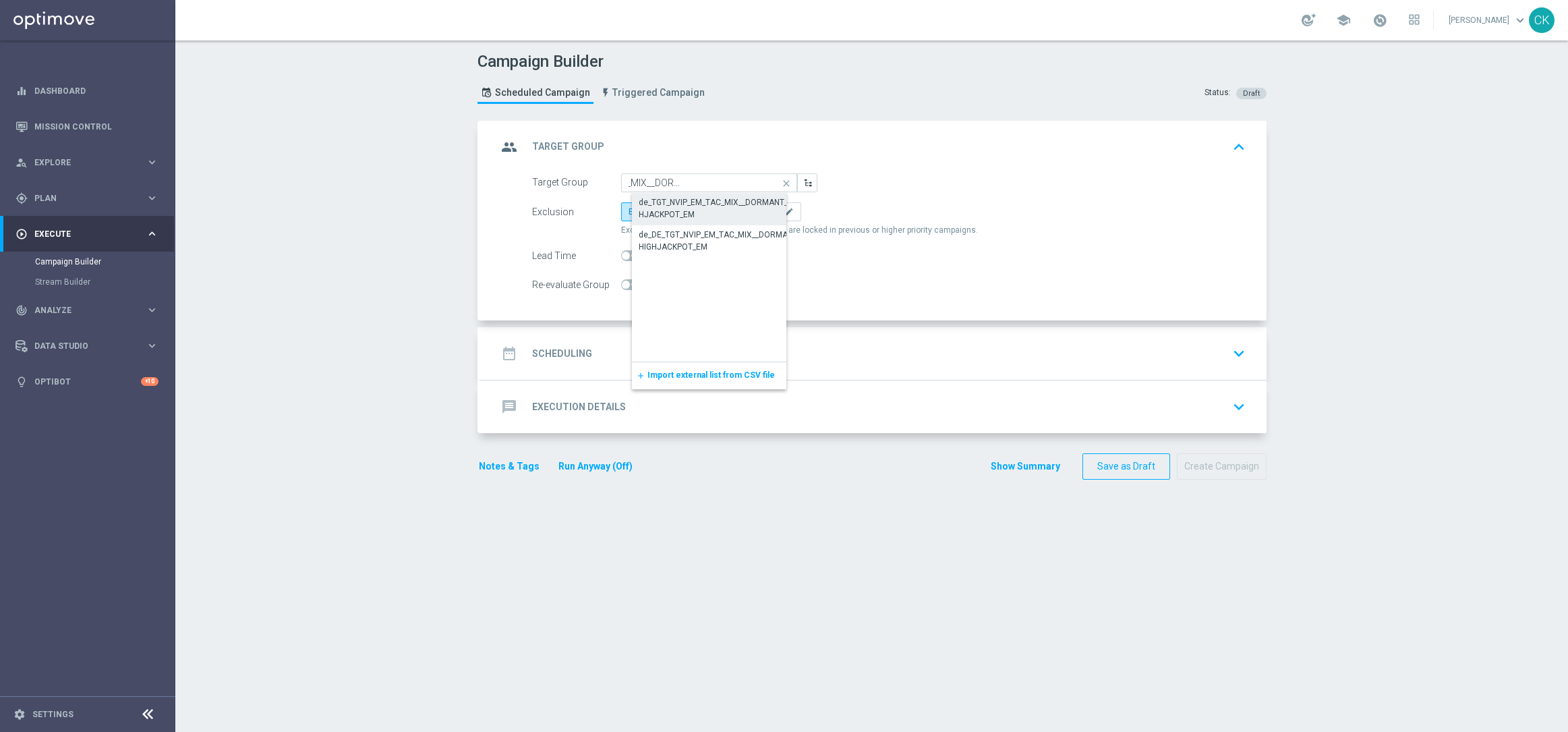
click at [689, 207] on div "de_TGT_NVIP_EM_TAC_MIX__DORMANT_HIGHJACKPOT_EM" at bounding box center [719, 208] width 162 height 24
type input "de_TGT_NVIP_EM_TAC_MIX__DORMANT_HIGHJACKPOT_EM"
click at [689, 207] on span "Include All" at bounding box center [704, 212] width 39 height 9
click at [689, 209] on input "Include All" at bounding box center [688, 213] width 9 height 9
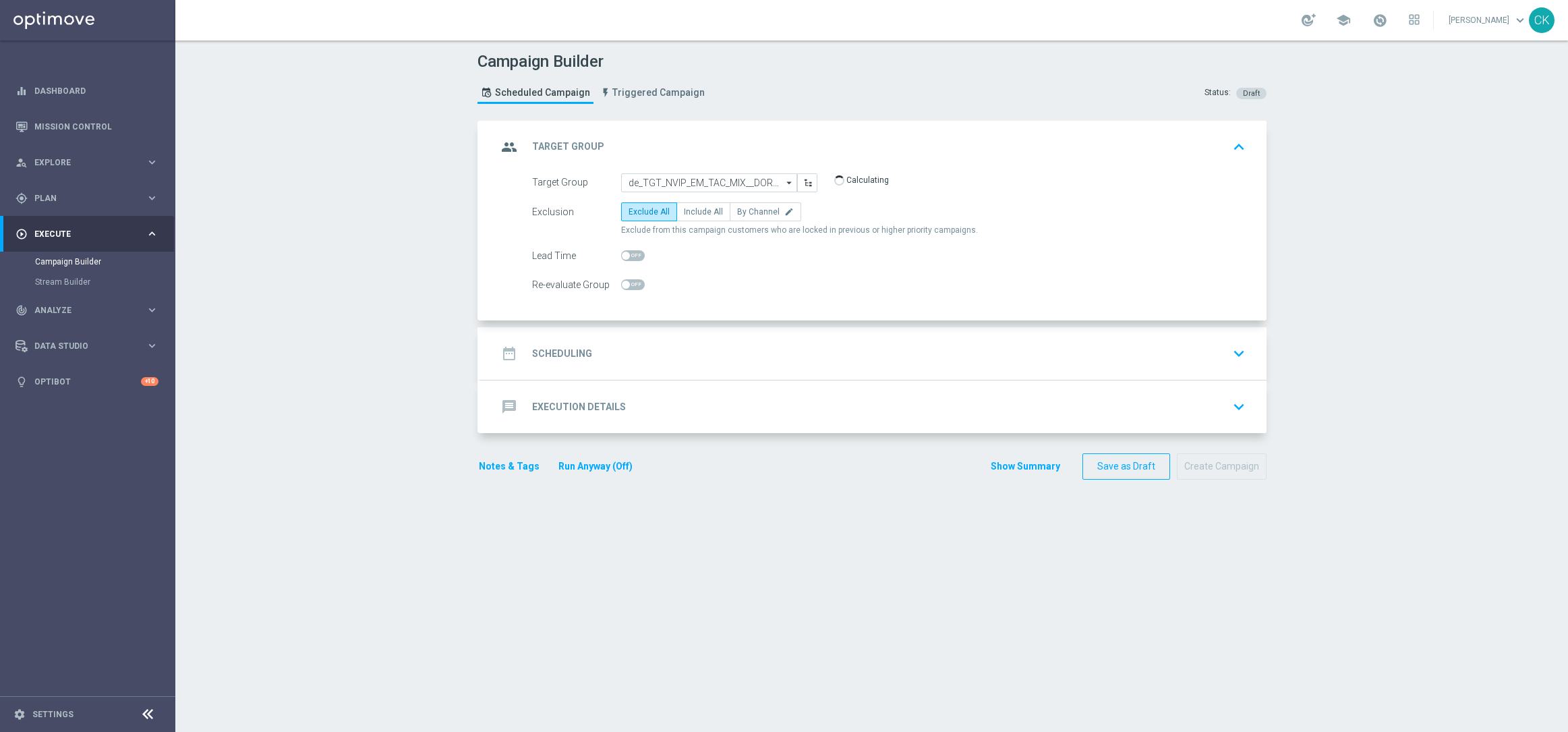
radio input "true"
click at [625, 252] on span at bounding box center [633, 256] width 24 height 11
click at [625, 252] on input "checkbox" at bounding box center [633, 256] width 24 height 11
checkbox input "true"
click at [562, 347] on h2 "Scheduling" at bounding box center [562, 353] width 60 height 13
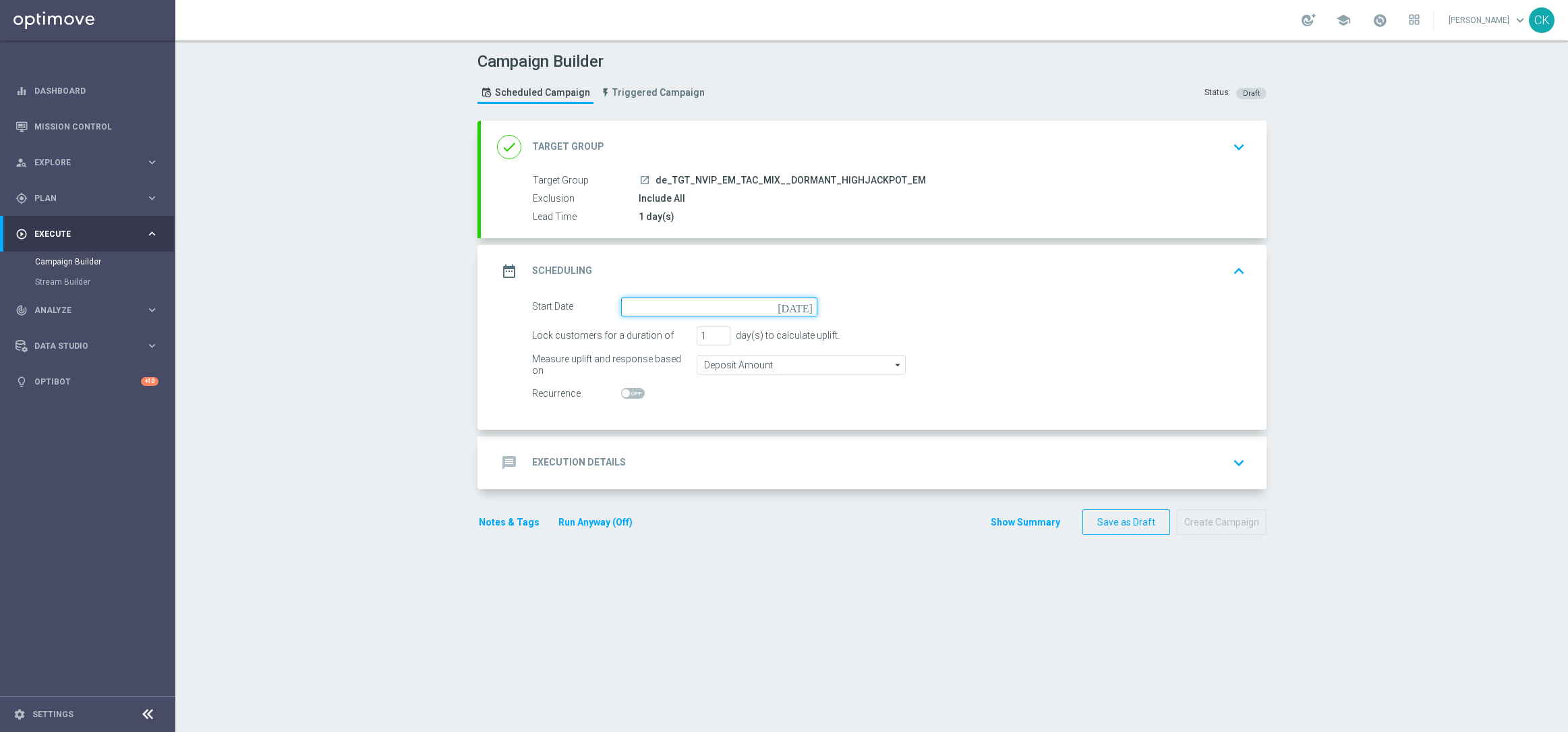
click at [645, 311] on input at bounding box center [719, 307] width 196 height 19
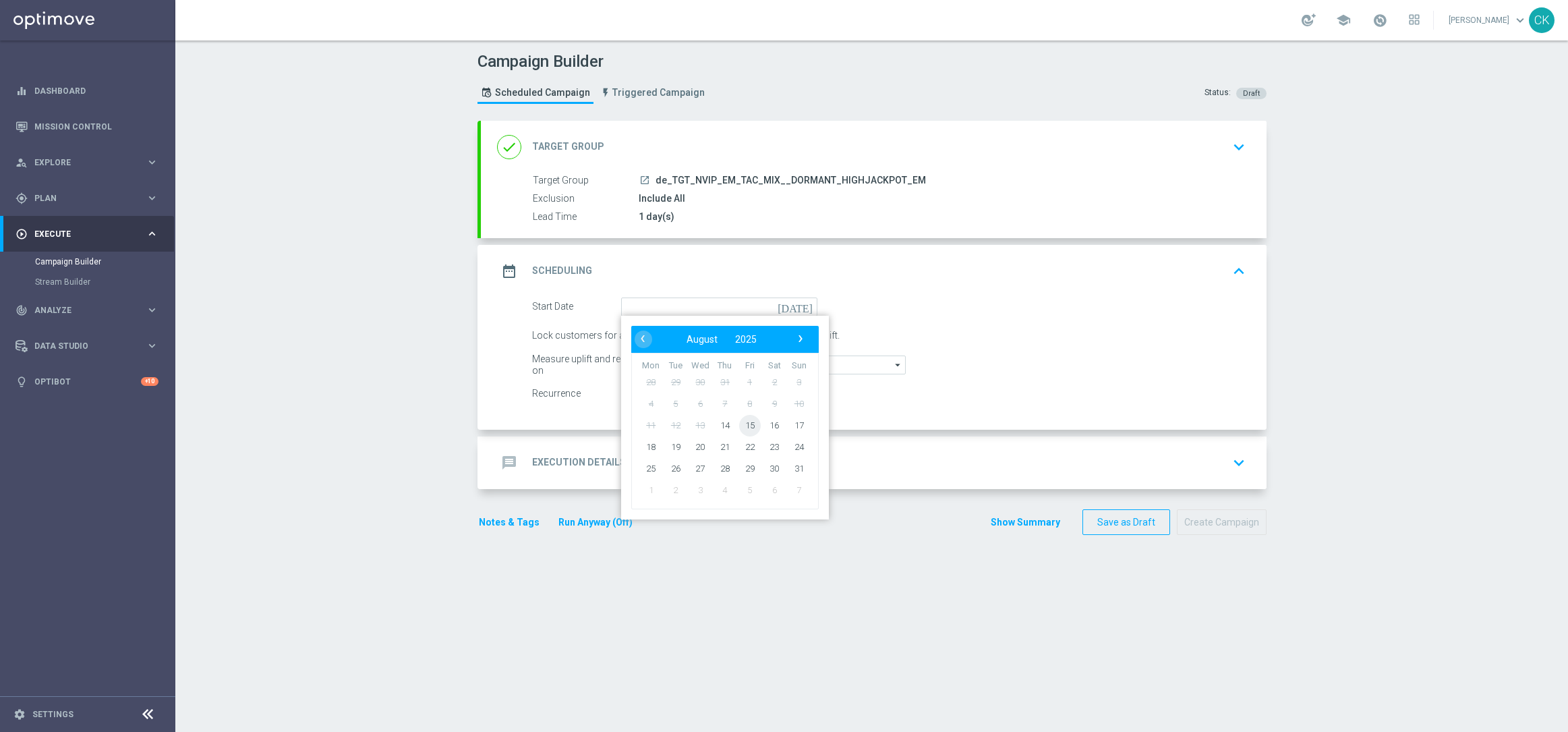
click at [747, 426] on span "15" at bounding box center [749, 424] width 21 height 21
type input "[DATE]"
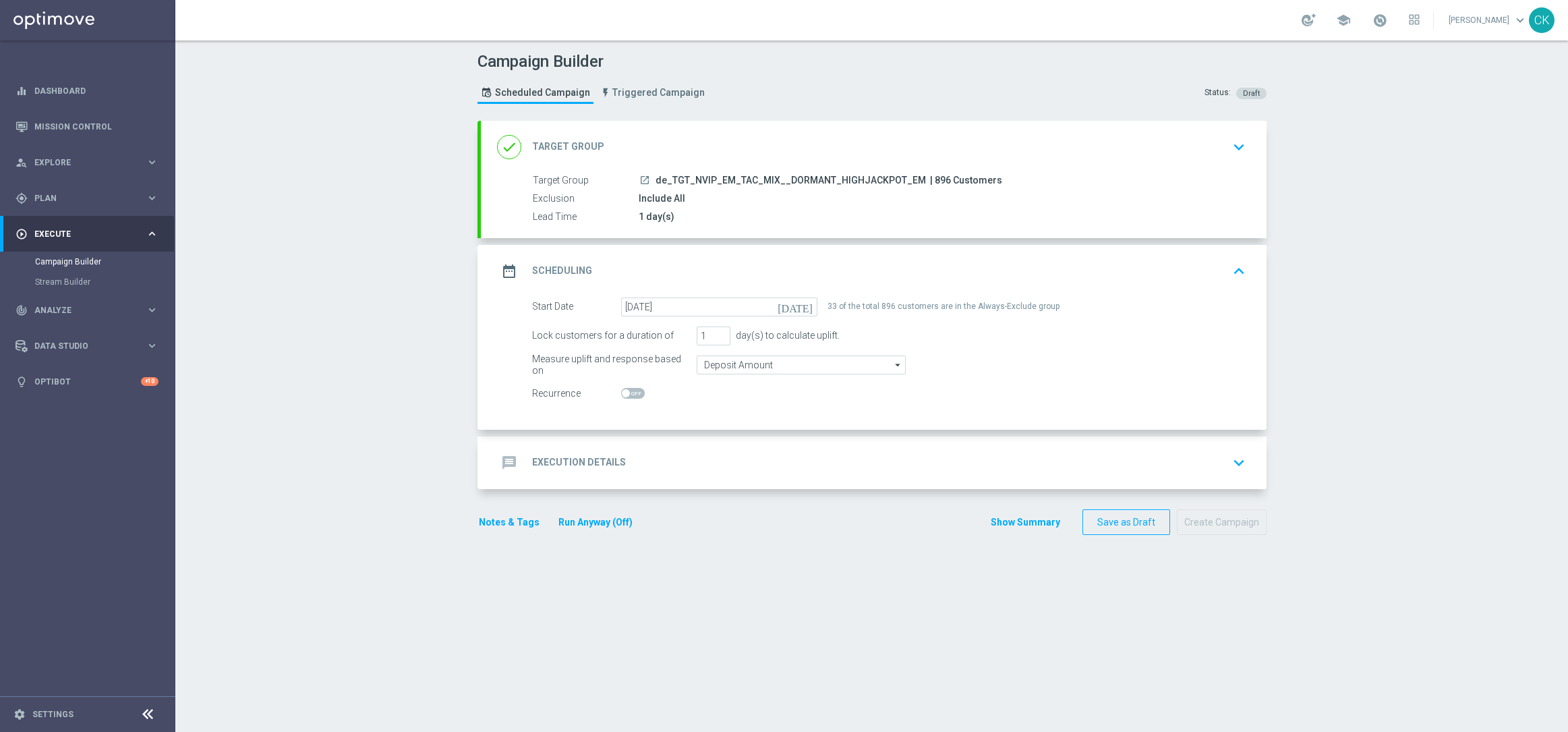
click at [549, 458] on h2 "Execution Details" at bounding box center [579, 462] width 94 height 13
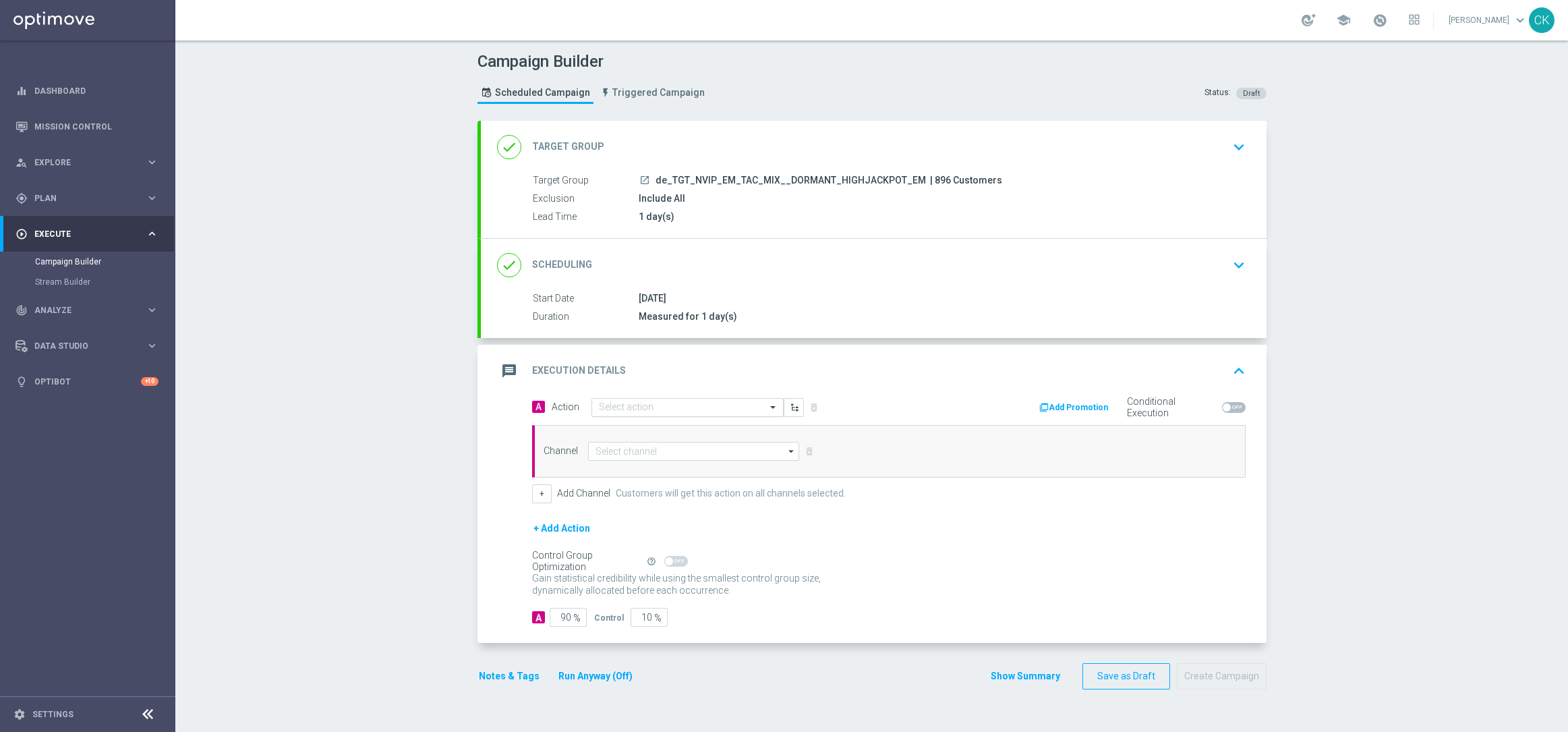
click at [660, 408] on input "text" at bounding box center [674, 408] width 150 height 12
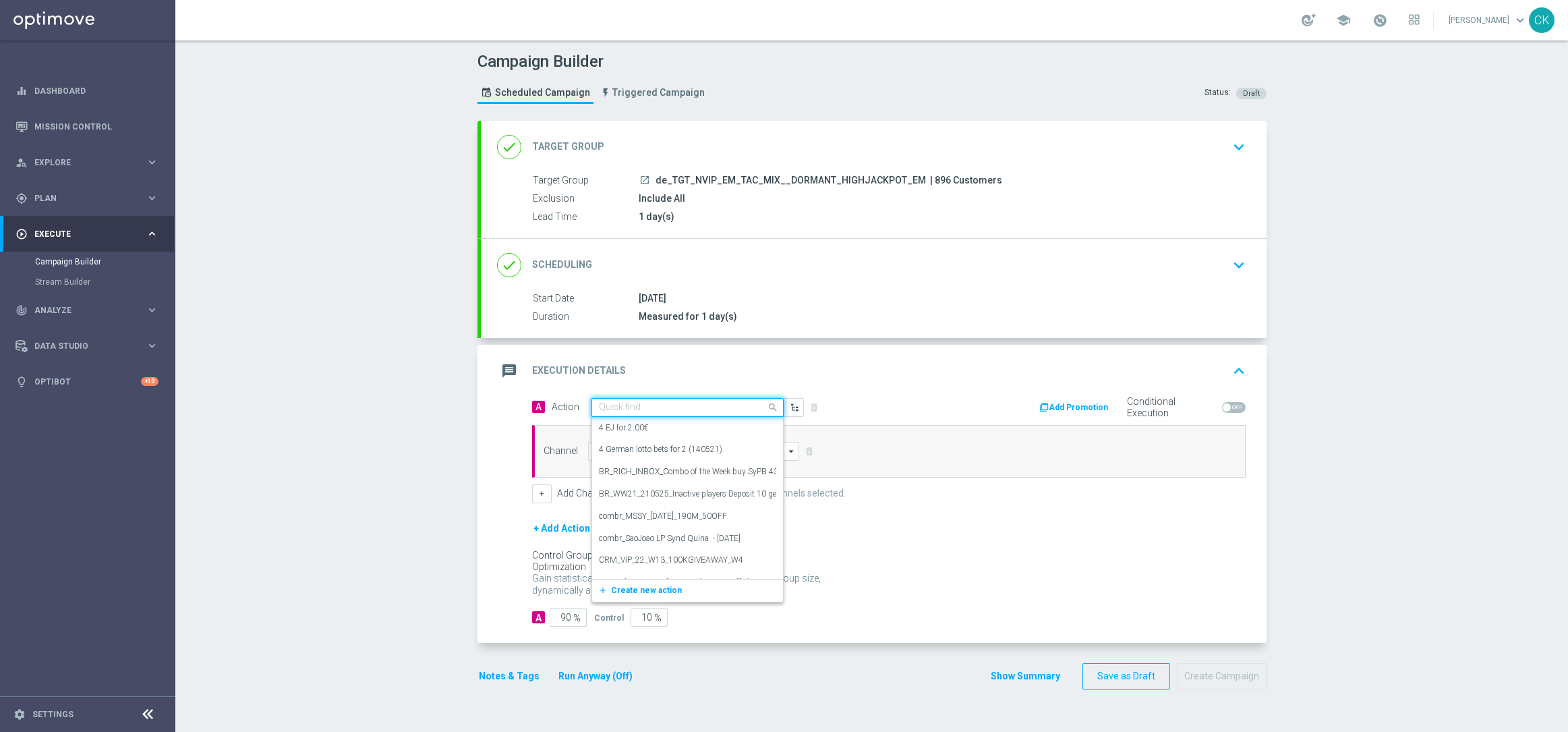
paste input "100 Extra-Chancen EuroMillions with 30% off"
type input "100 Extra-Chancen EuroMillions with 30% off"
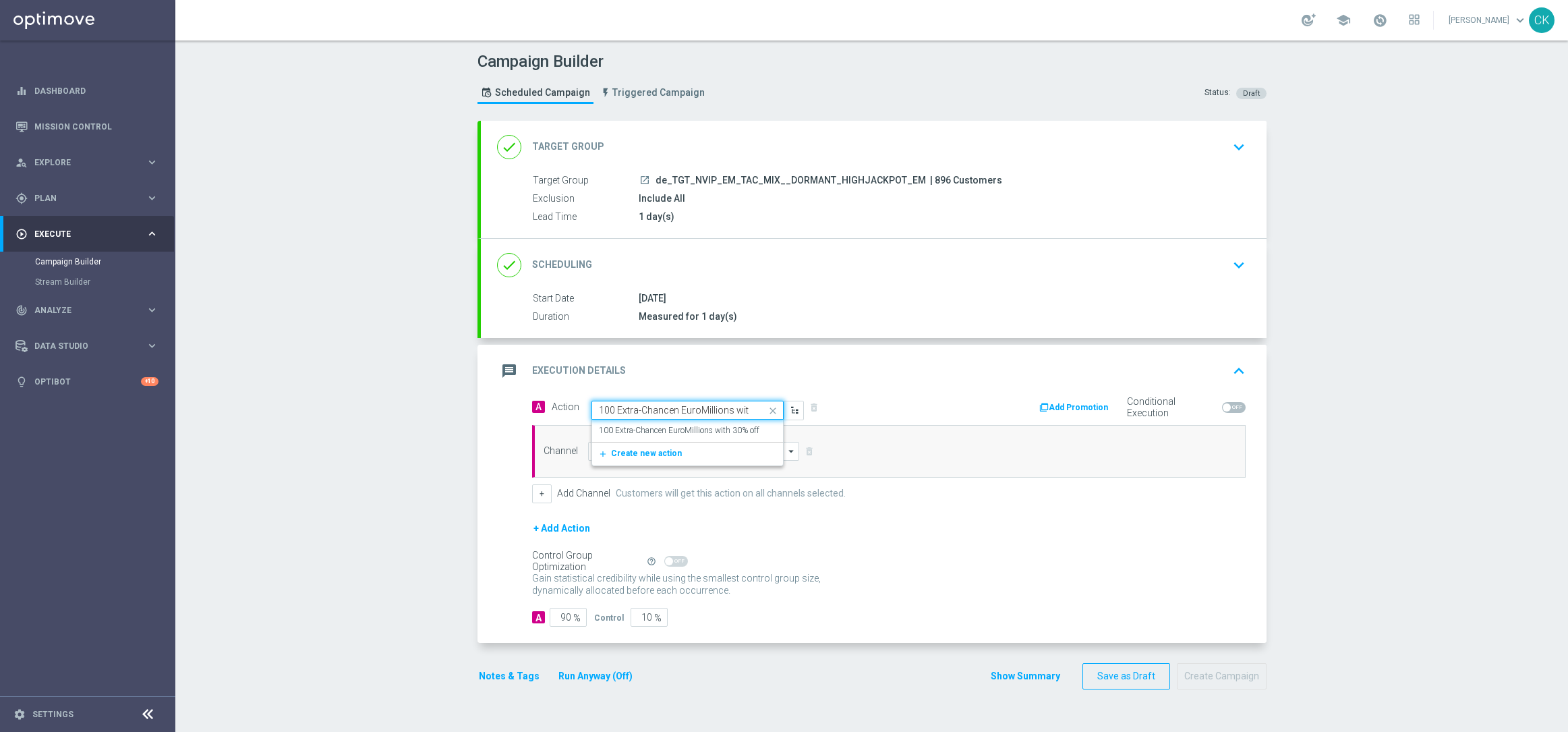
scroll to position [0, 35]
click at [661, 433] on label "100 Extra-Chancen EuroMillions with 30% off" at bounding box center [679, 431] width 161 height 12
click at [649, 458] on input at bounding box center [693, 451] width 212 height 19
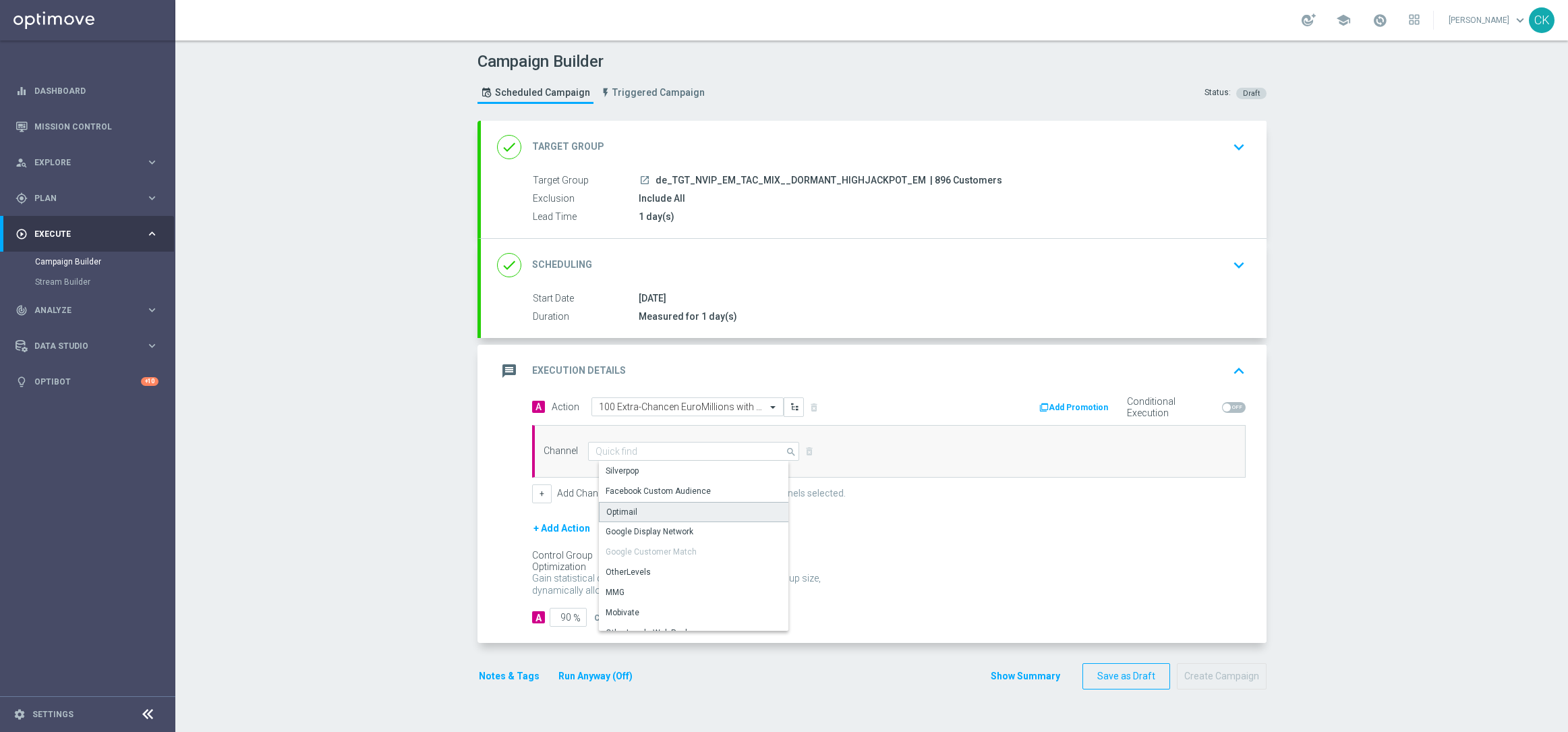
click at [638, 513] on div "Optimail" at bounding box center [699, 512] width 200 height 20
type input "Optimail"
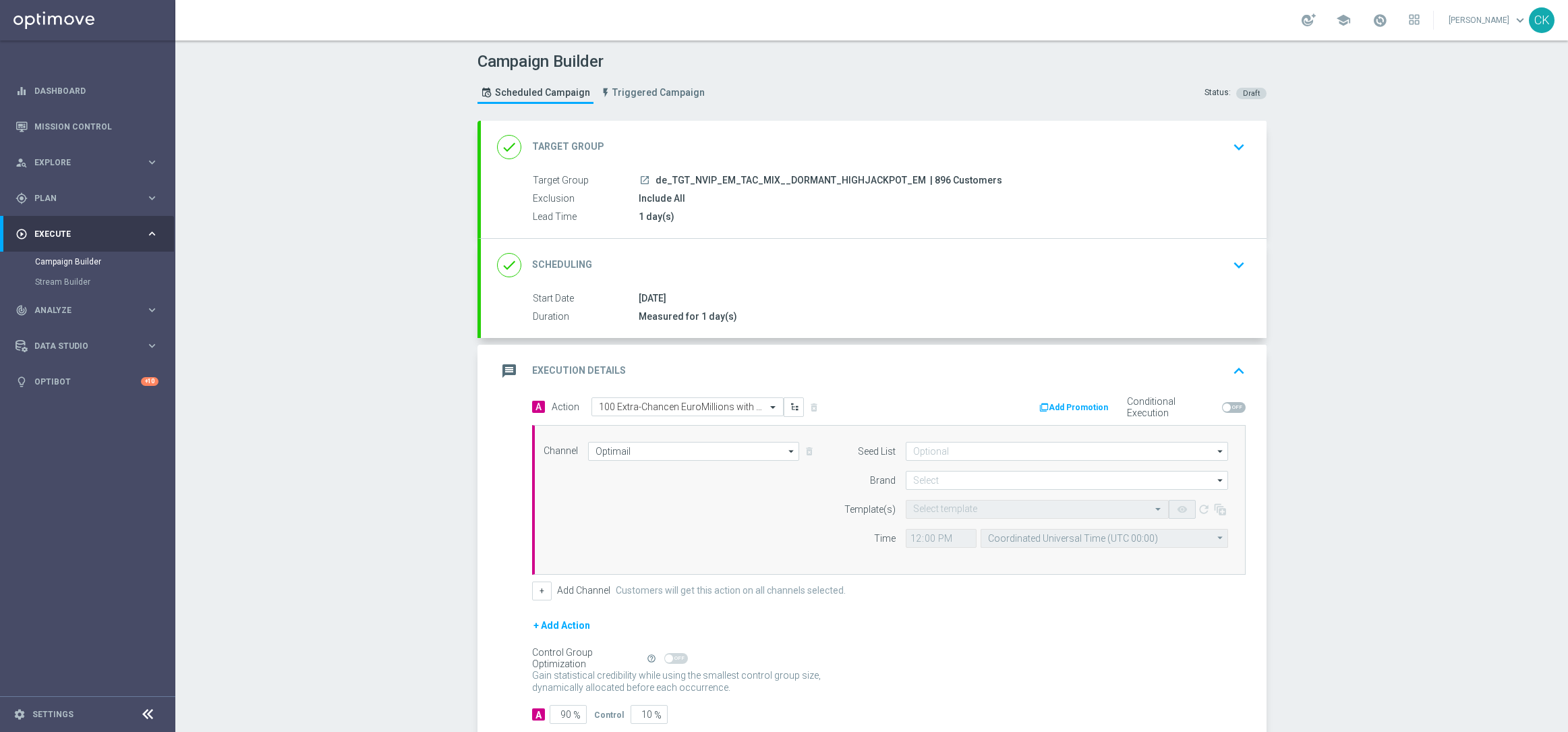
scroll to position [83, 0]
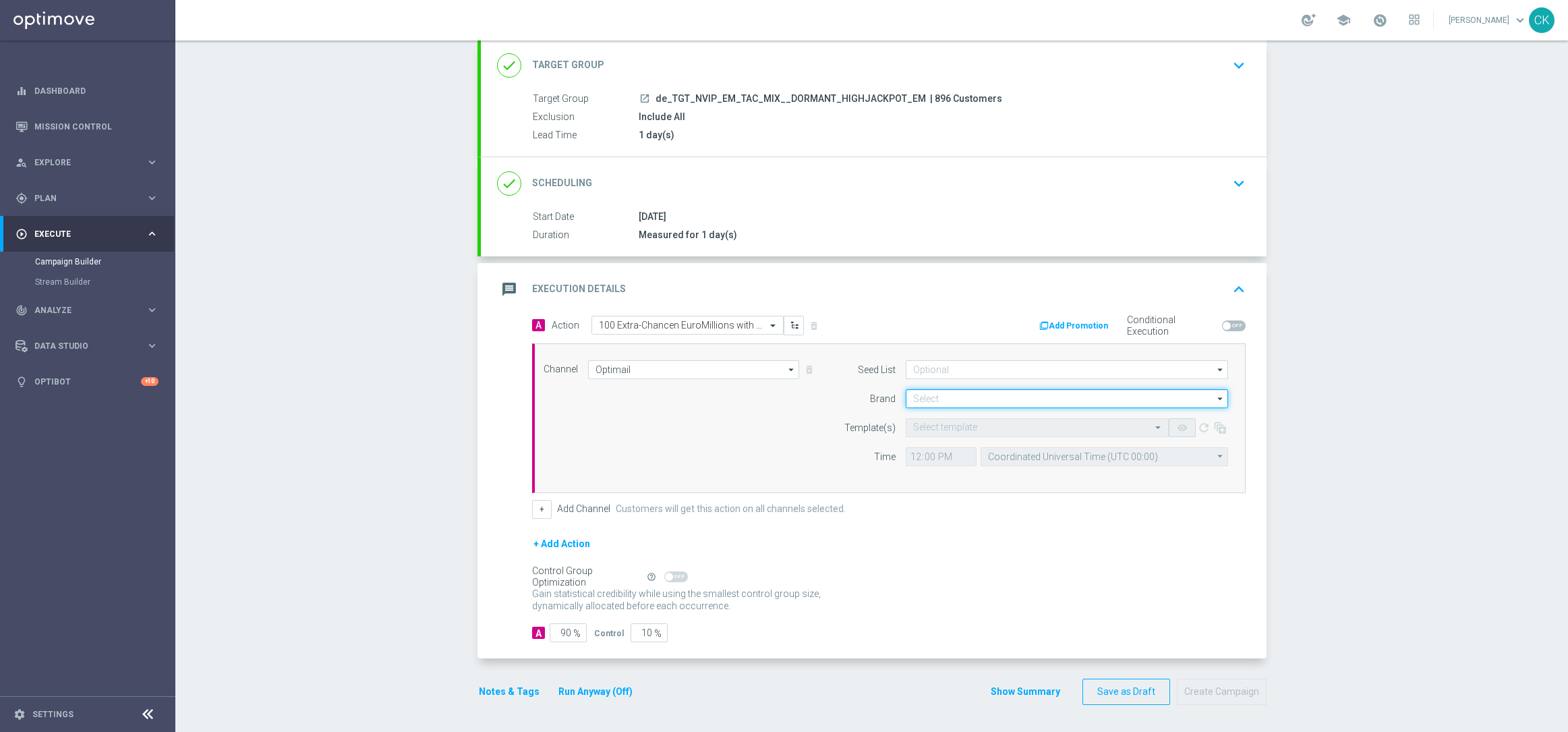
click at [950, 394] on input at bounding box center [1067, 398] width 323 height 19
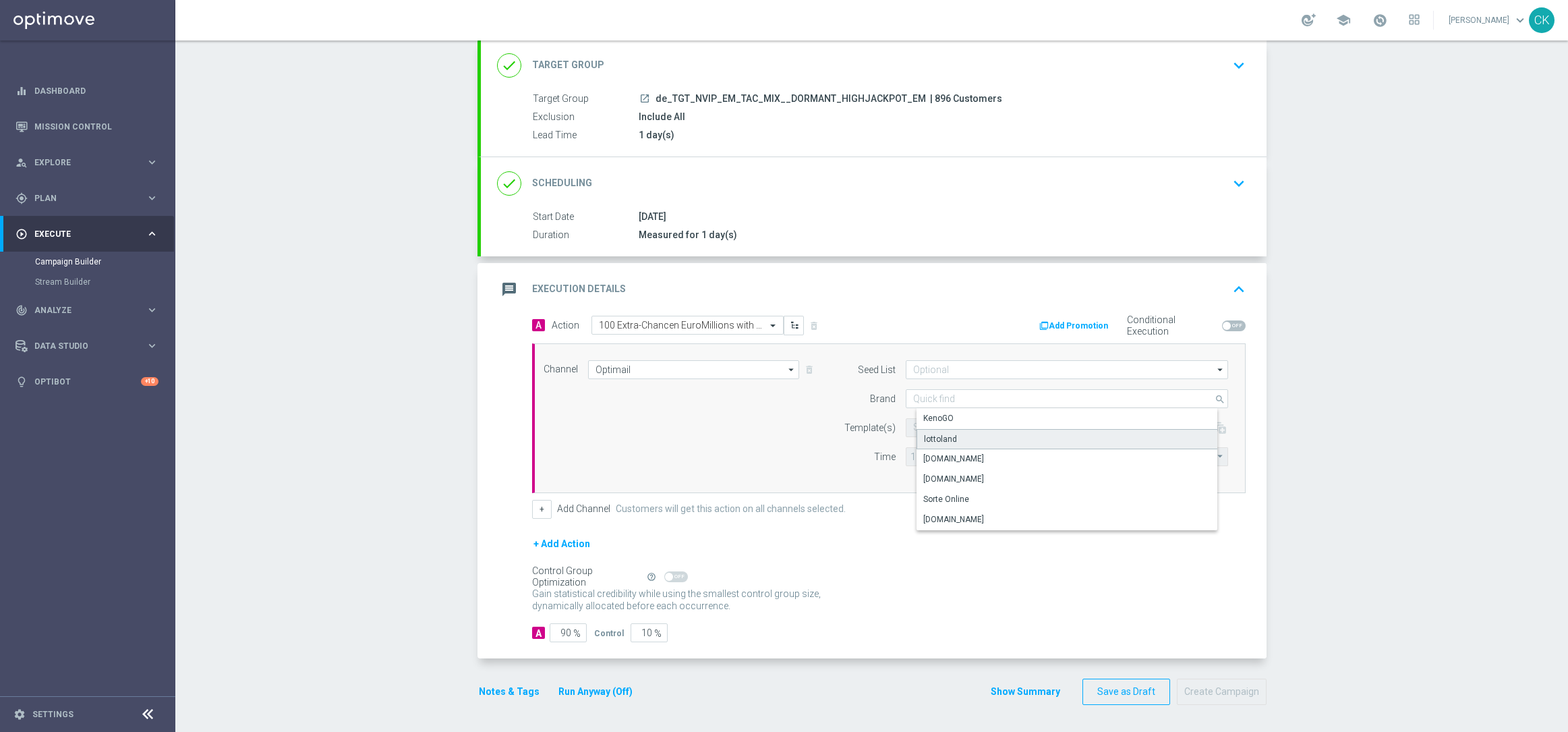
click at [945, 434] on div "lottoland" at bounding box center [941, 438] width 33 height 12
type input "lottoland"
click at [941, 430] on input "text" at bounding box center [1023, 427] width 221 height 12
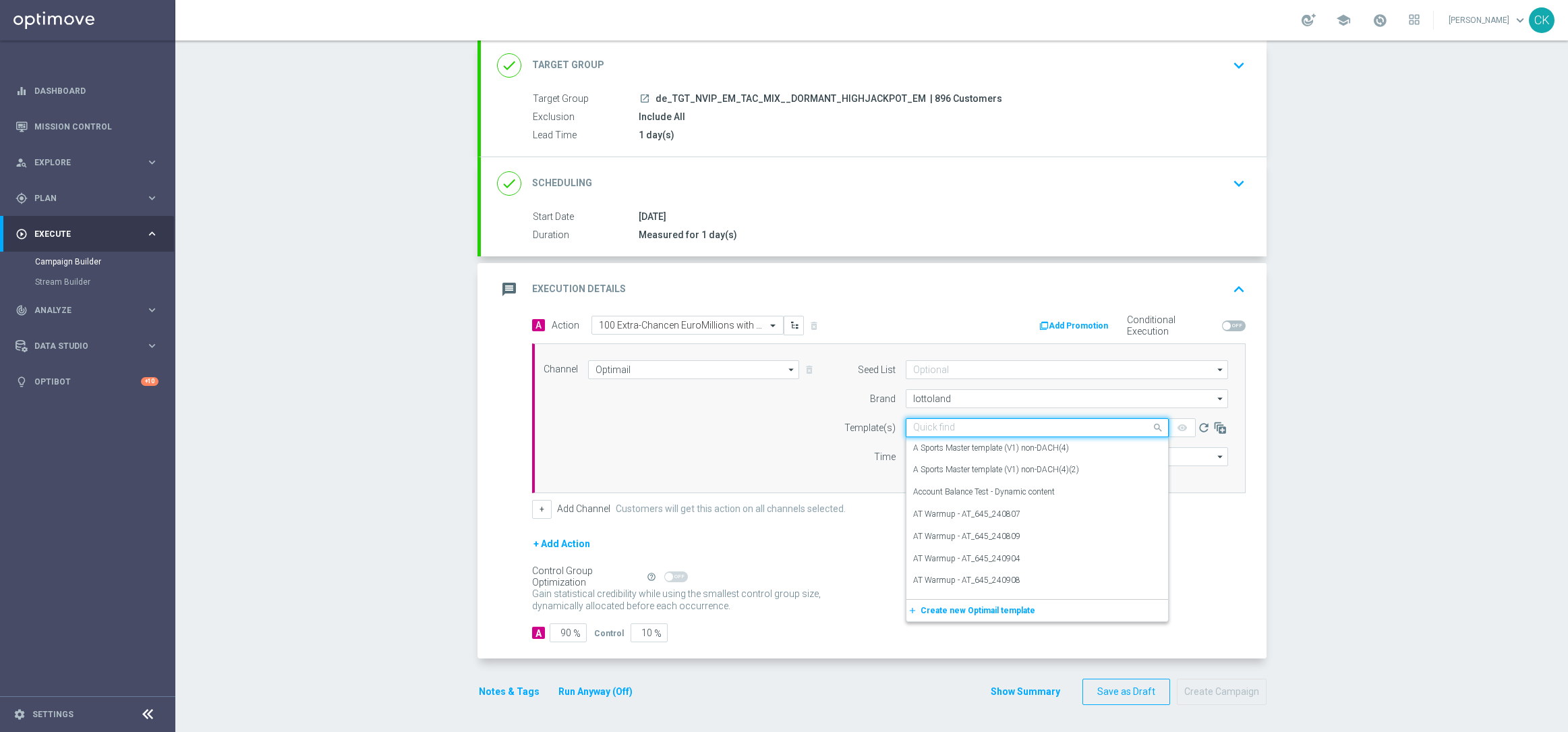
paste input "DE_INT__EM_CHURNED_250815__NVIP_EMA_TAC_LT"
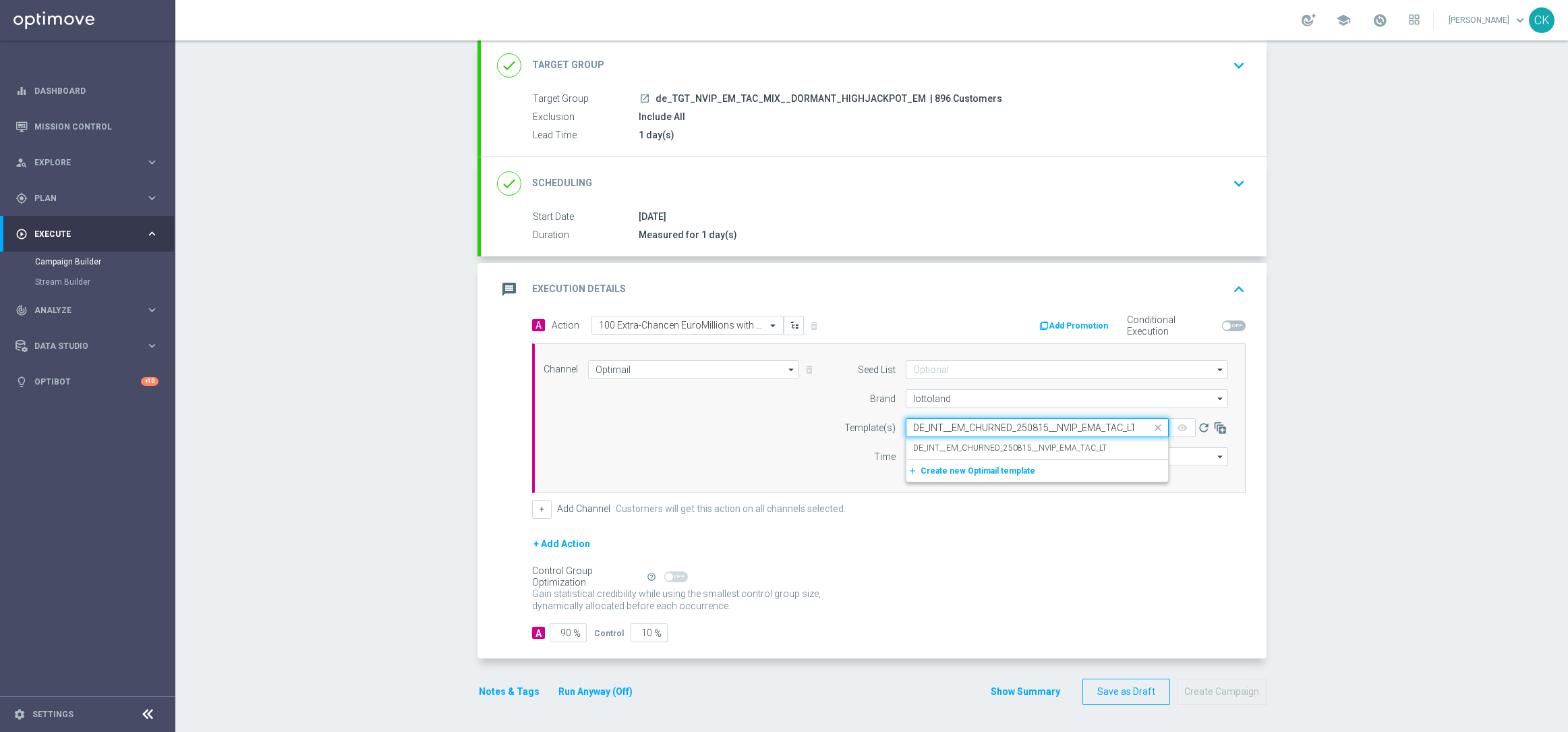
scroll to position [0, 2]
click at [938, 442] on label "DE_INT__EM_CHURNED_250815__NVIP_EMA_TAC_LT" at bounding box center [1010, 448] width 194 height 12
type input "DE_INT__EM_CHURNED_250815__NVIP_EMA_TAC_LT"
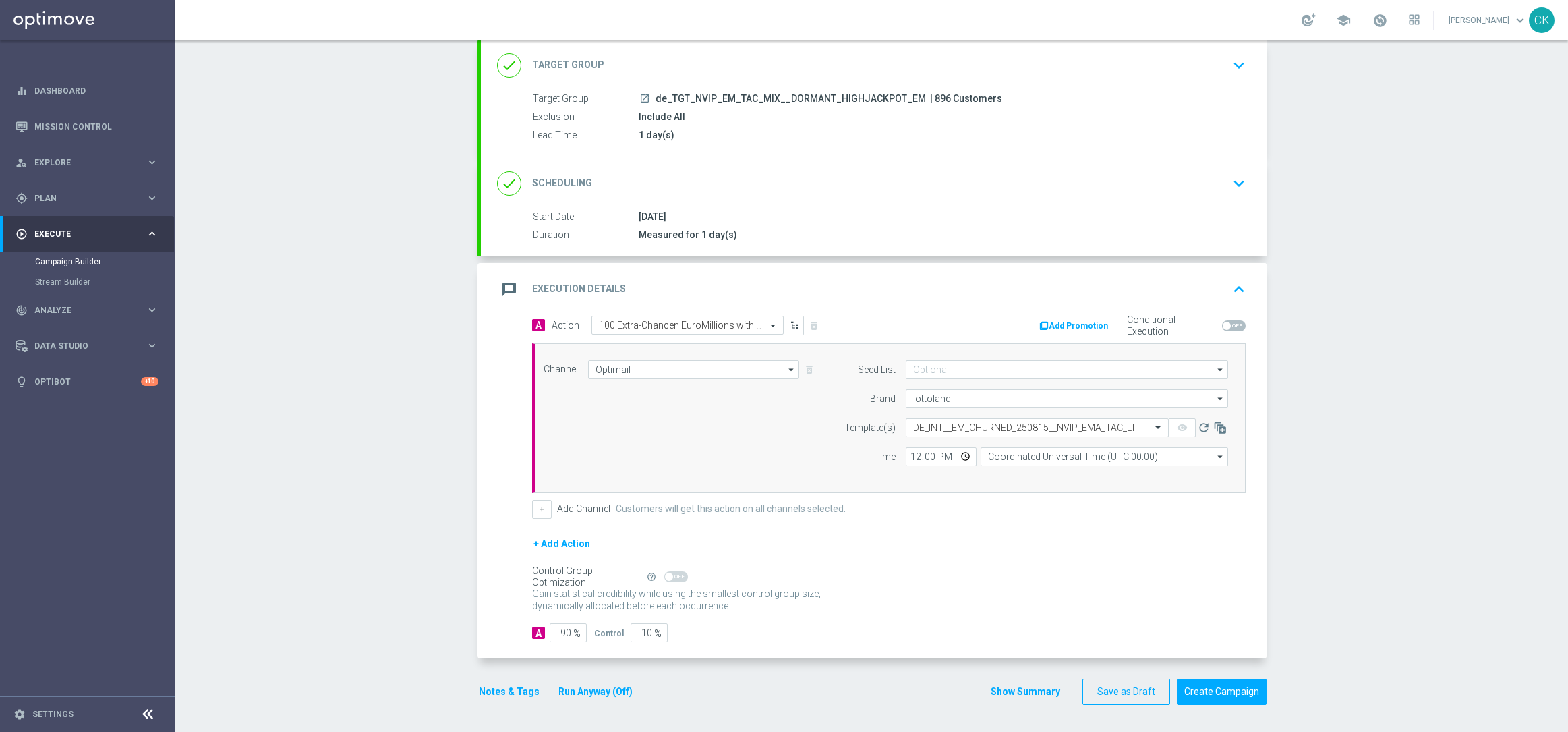
scroll to position [0, 0]
click at [906, 457] on input "12:00" at bounding box center [941, 457] width 71 height 19
type input "06:00"
click at [1074, 460] on input "Coordinated Universal Time (UTC 00:00)" at bounding box center [1104, 457] width 247 height 19
click at [1091, 480] on div "Central European Time ([GEOGRAPHIC_DATA]) (UTC +02:00)" at bounding box center [1108, 475] width 220 height 12
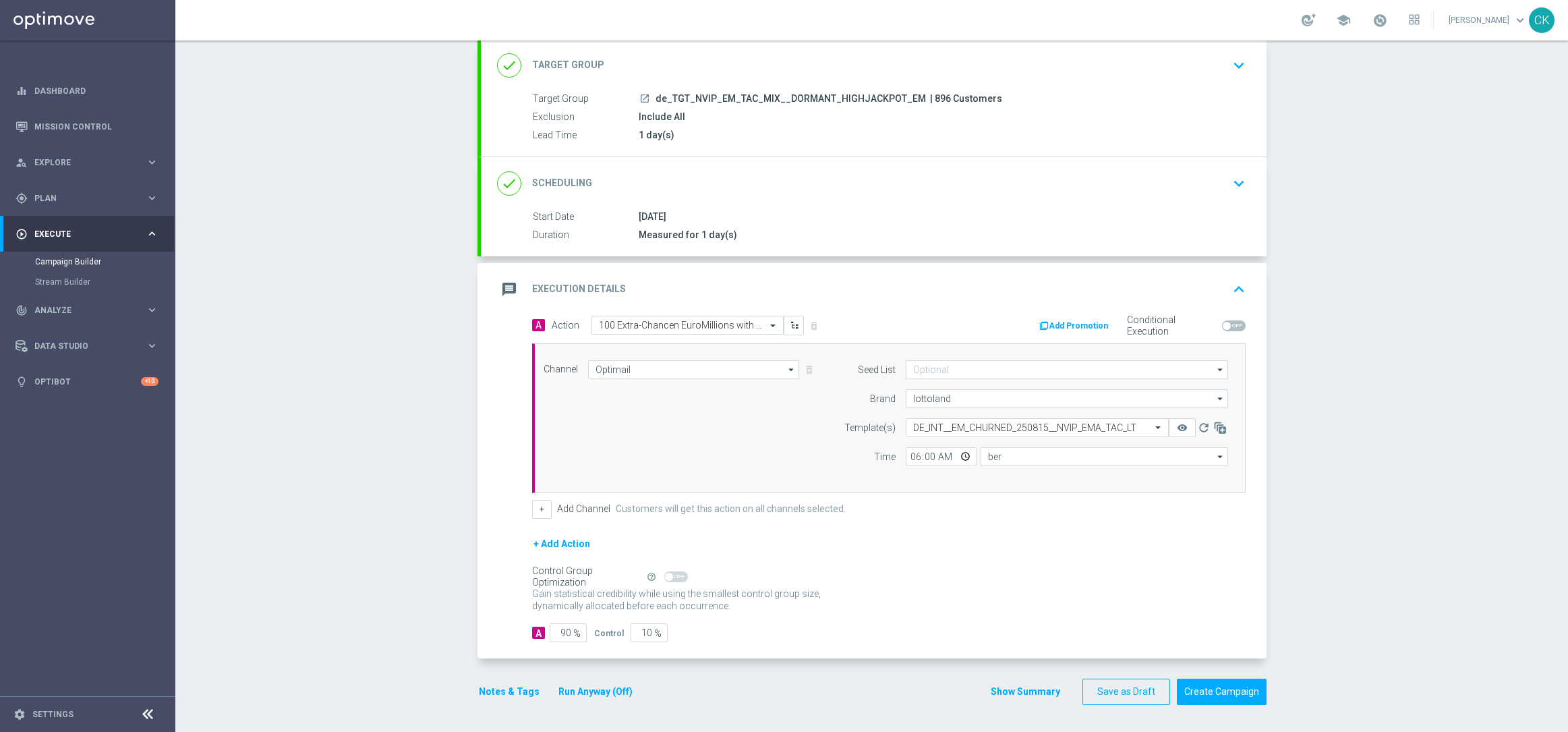
type input "Central European Time ([GEOGRAPHIC_DATA]) (UTC +02:00)"
click at [563, 633] on input "90" at bounding box center [568, 633] width 37 height 19
type input "9"
type input "91"
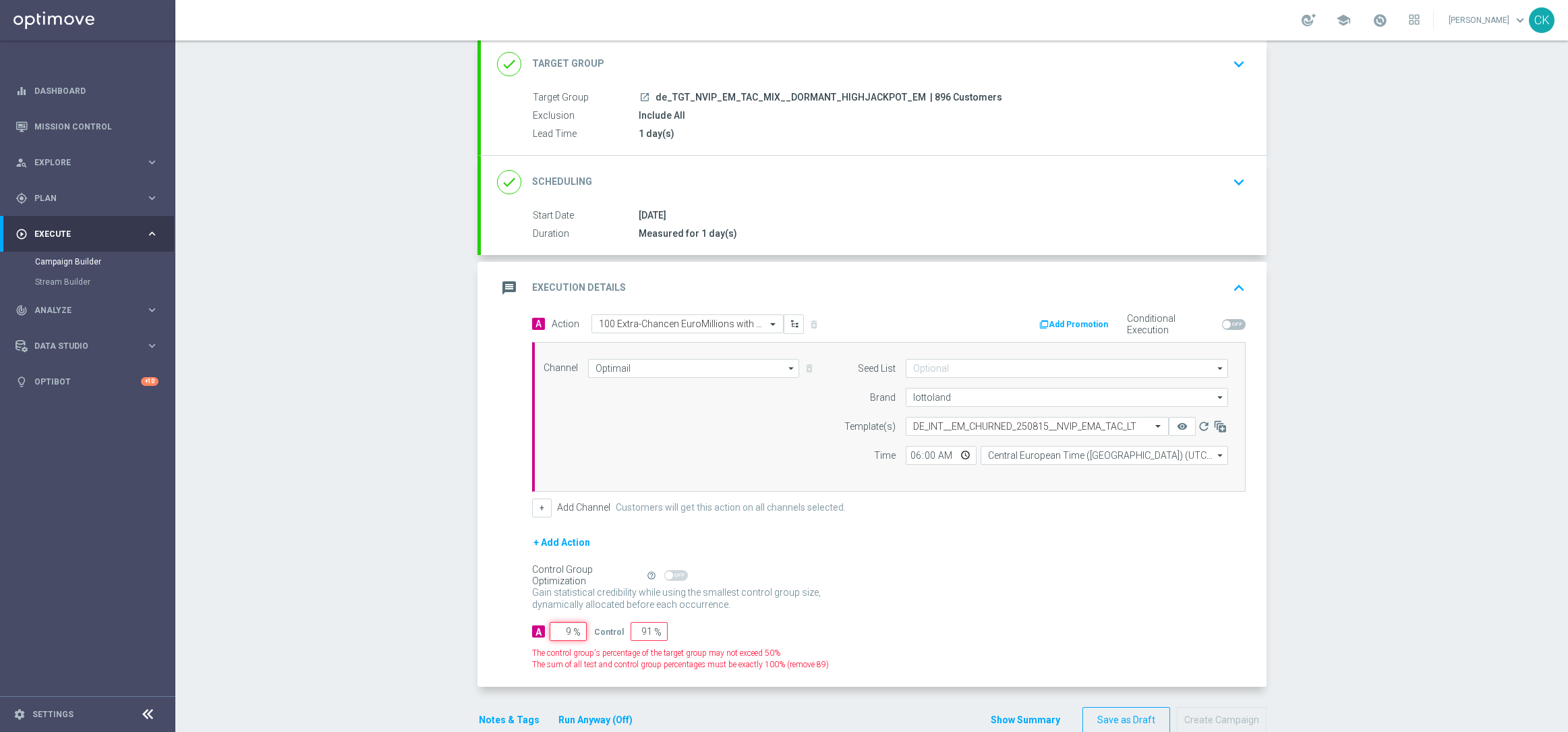
type input "98"
type input "2"
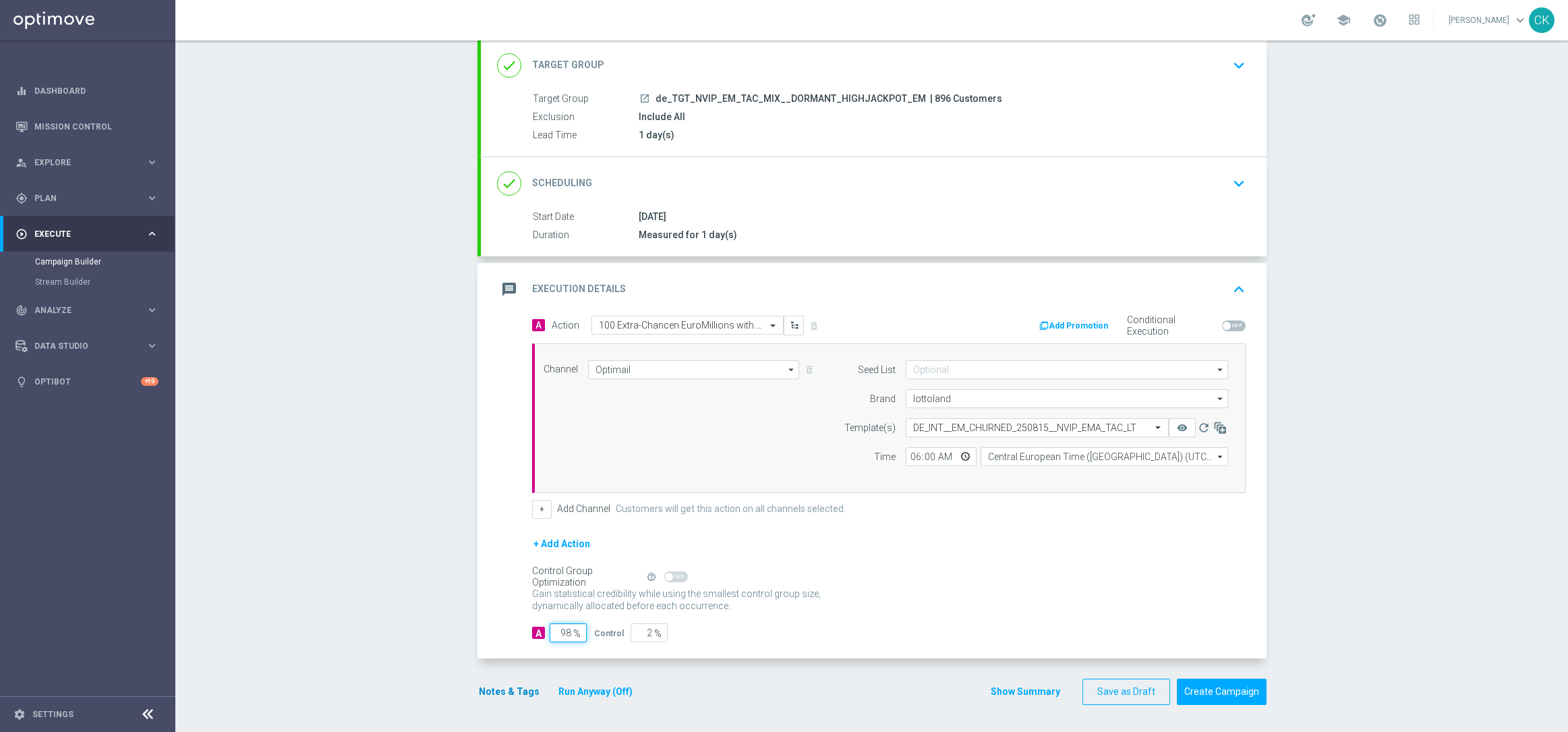
type input "98"
click at [483, 689] on button "Notes & Tags" at bounding box center [509, 691] width 64 height 17
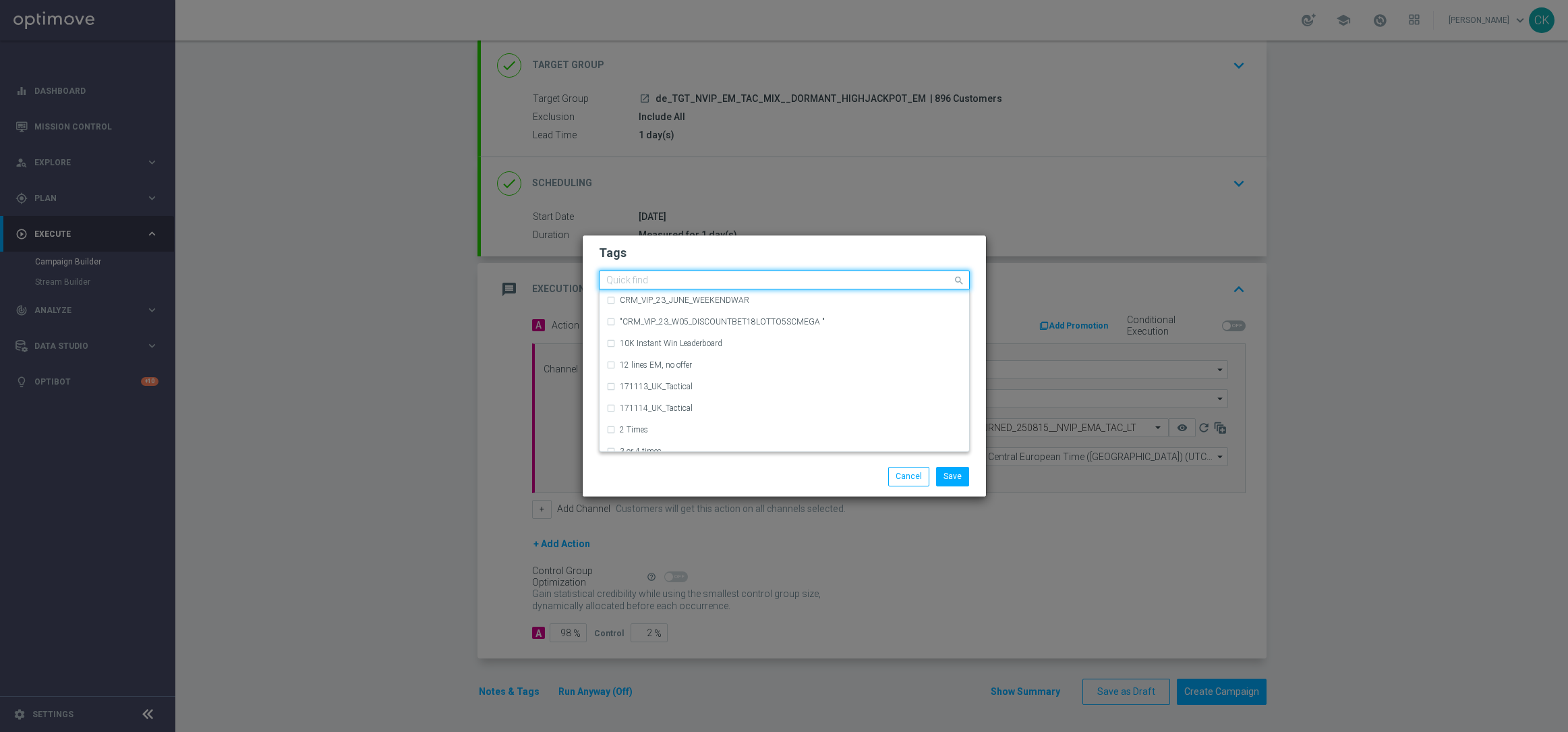
click at [650, 283] on input "text" at bounding box center [779, 281] width 346 height 12
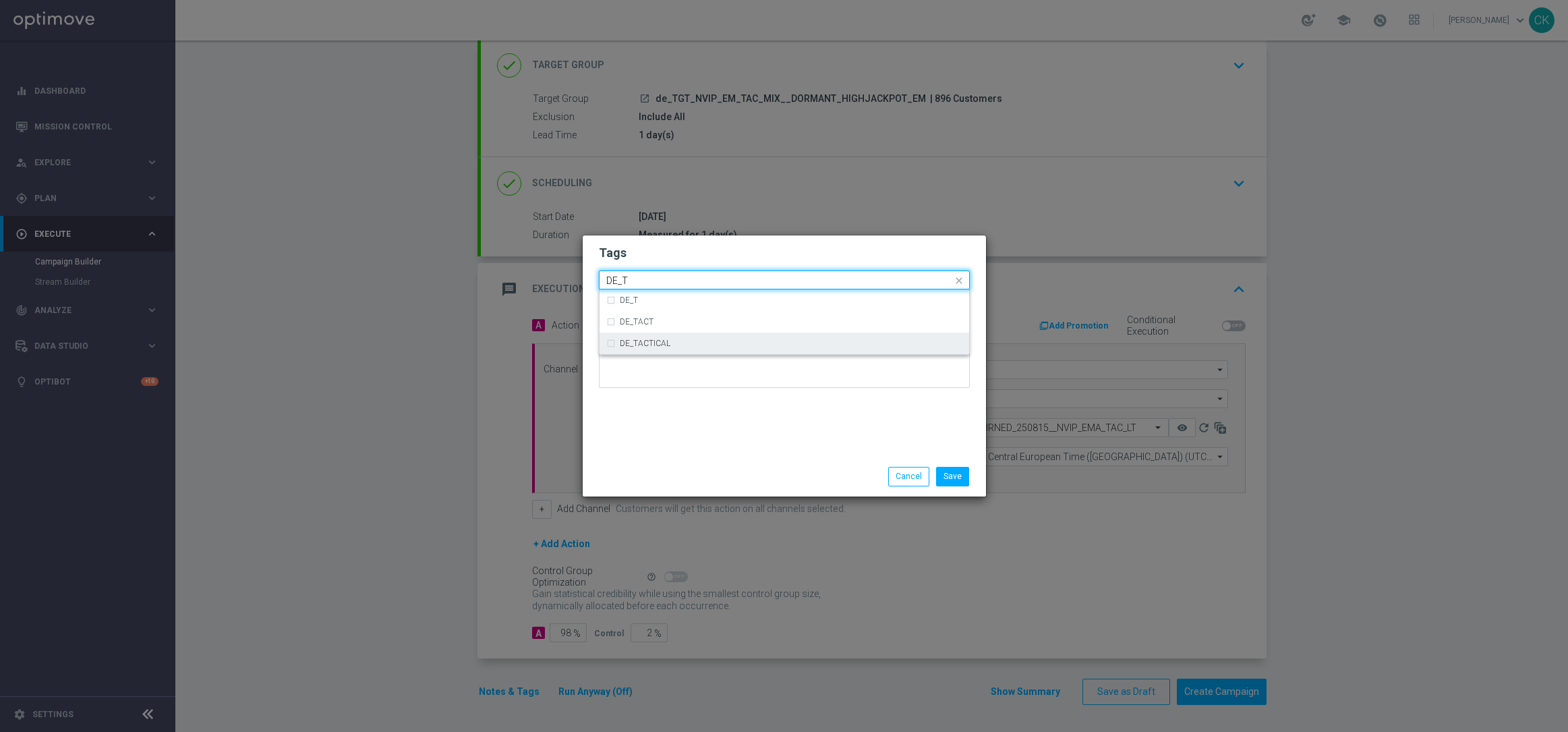
click at [658, 342] on label "DE_TACTICAL" at bounding box center [645, 343] width 50 height 8
type input "DE_T"
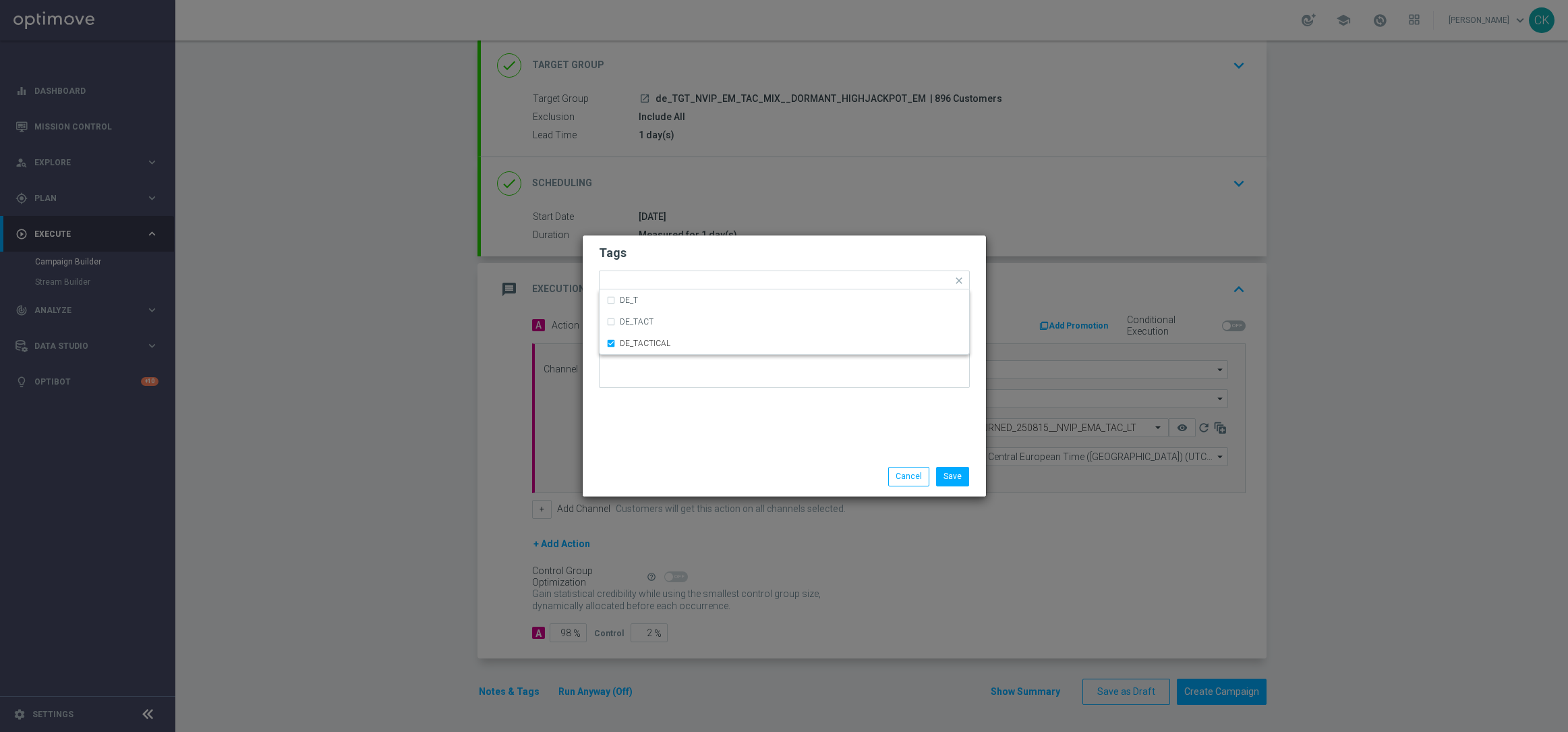
click at [673, 435] on div "Tags Quick find × DE_TACTICAL DE_T DE_TACT DE_TACTICAL Notes" at bounding box center [784, 346] width 403 height 221
click at [951, 479] on button "Save" at bounding box center [952, 476] width 33 height 19
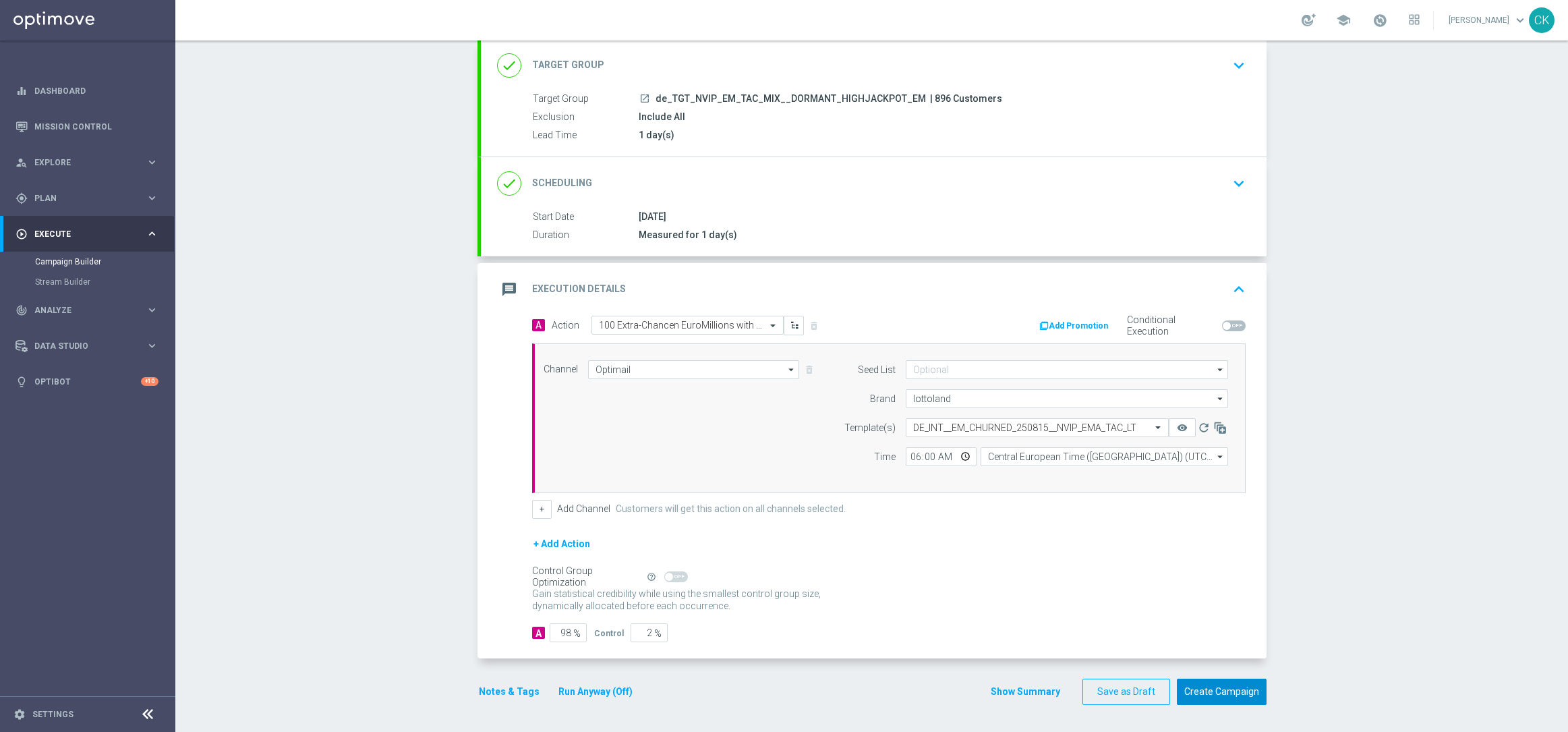
click at [1221, 698] on button "Create Campaign" at bounding box center [1222, 691] width 90 height 26
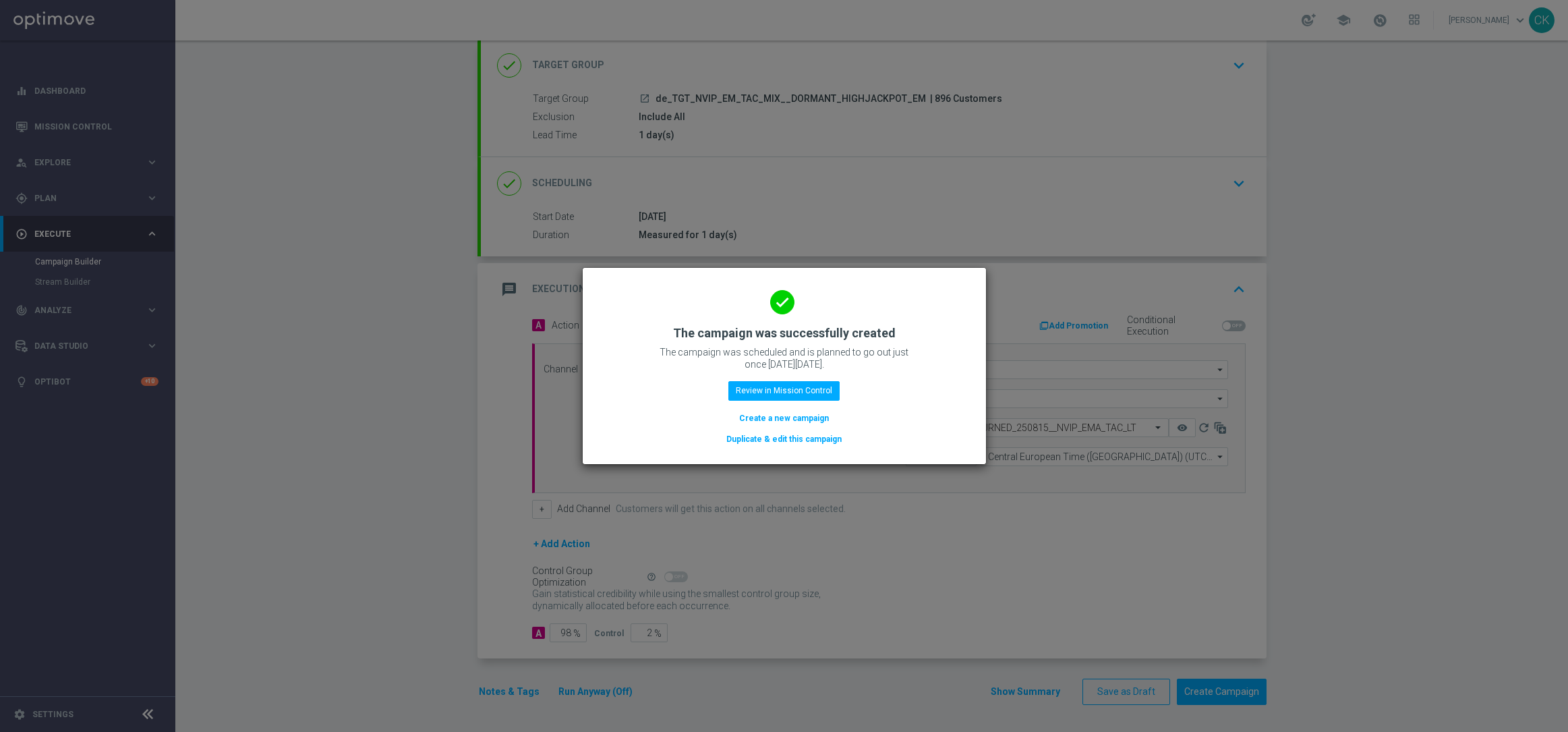
click at [781, 416] on button "Create a new campaign" at bounding box center [783, 418] width 92 height 15
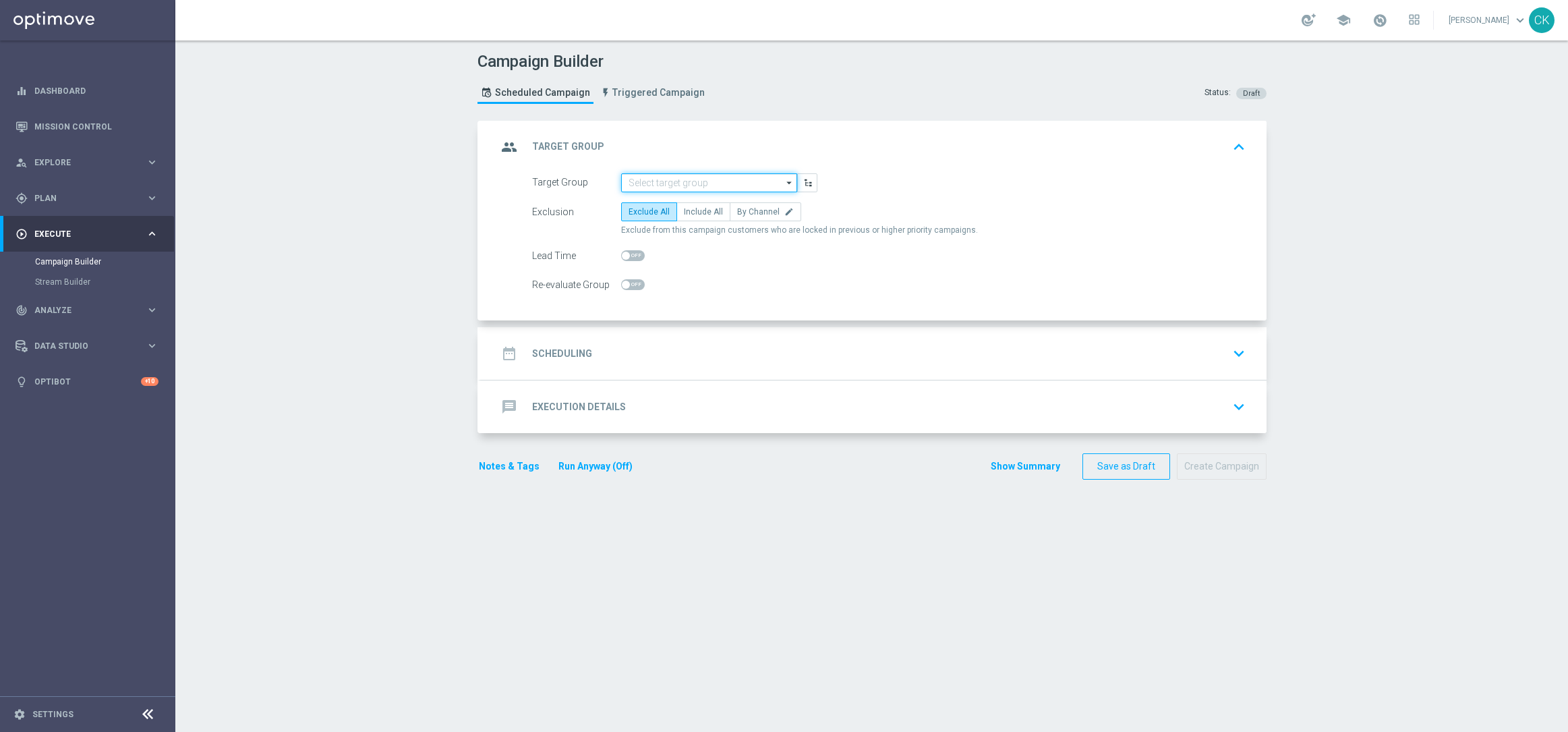
click at [681, 180] on input at bounding box center [709, 183] width 176 height 19
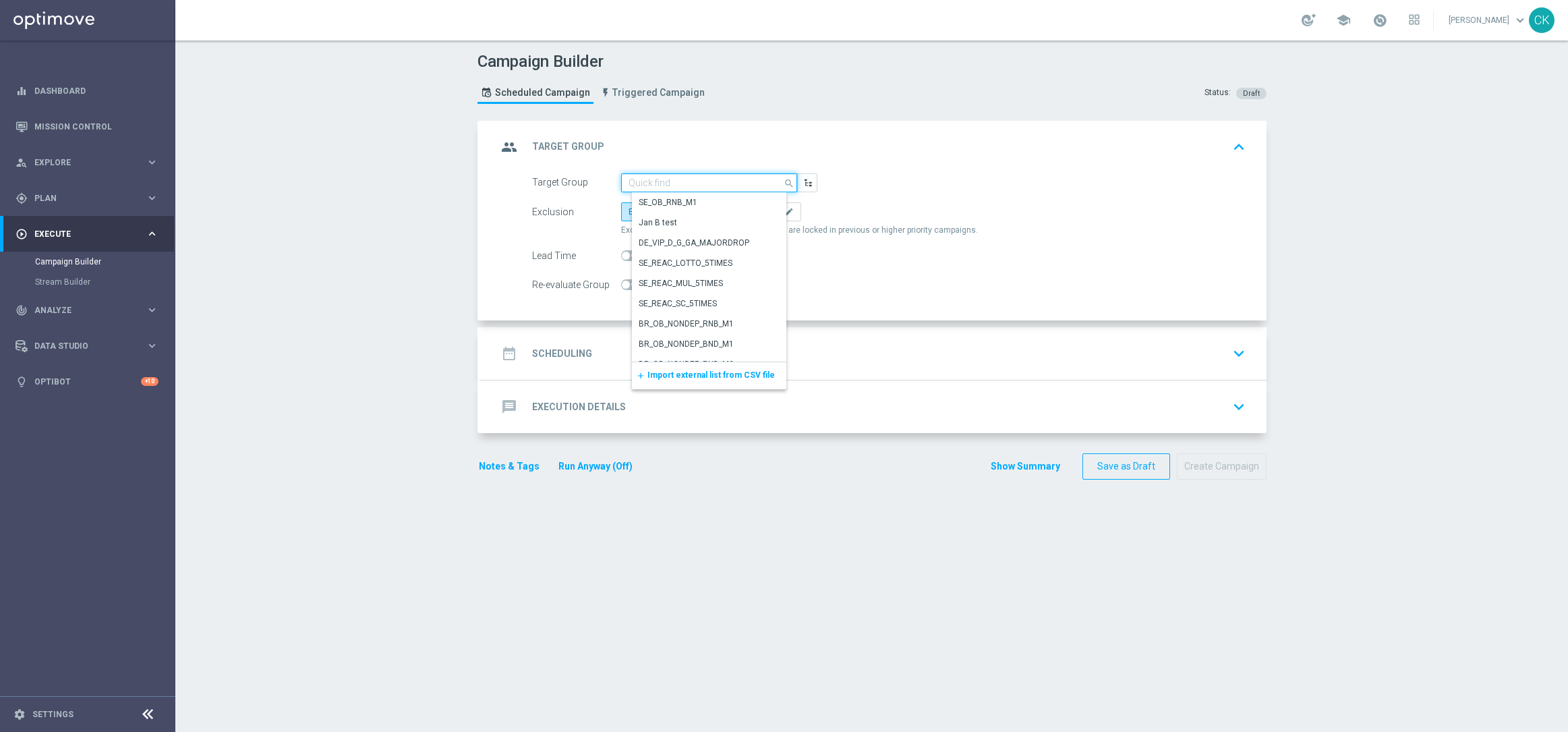
paste input "de_DE_TGT_NVIP_RI_TAC_MIX__BASE_ALL"
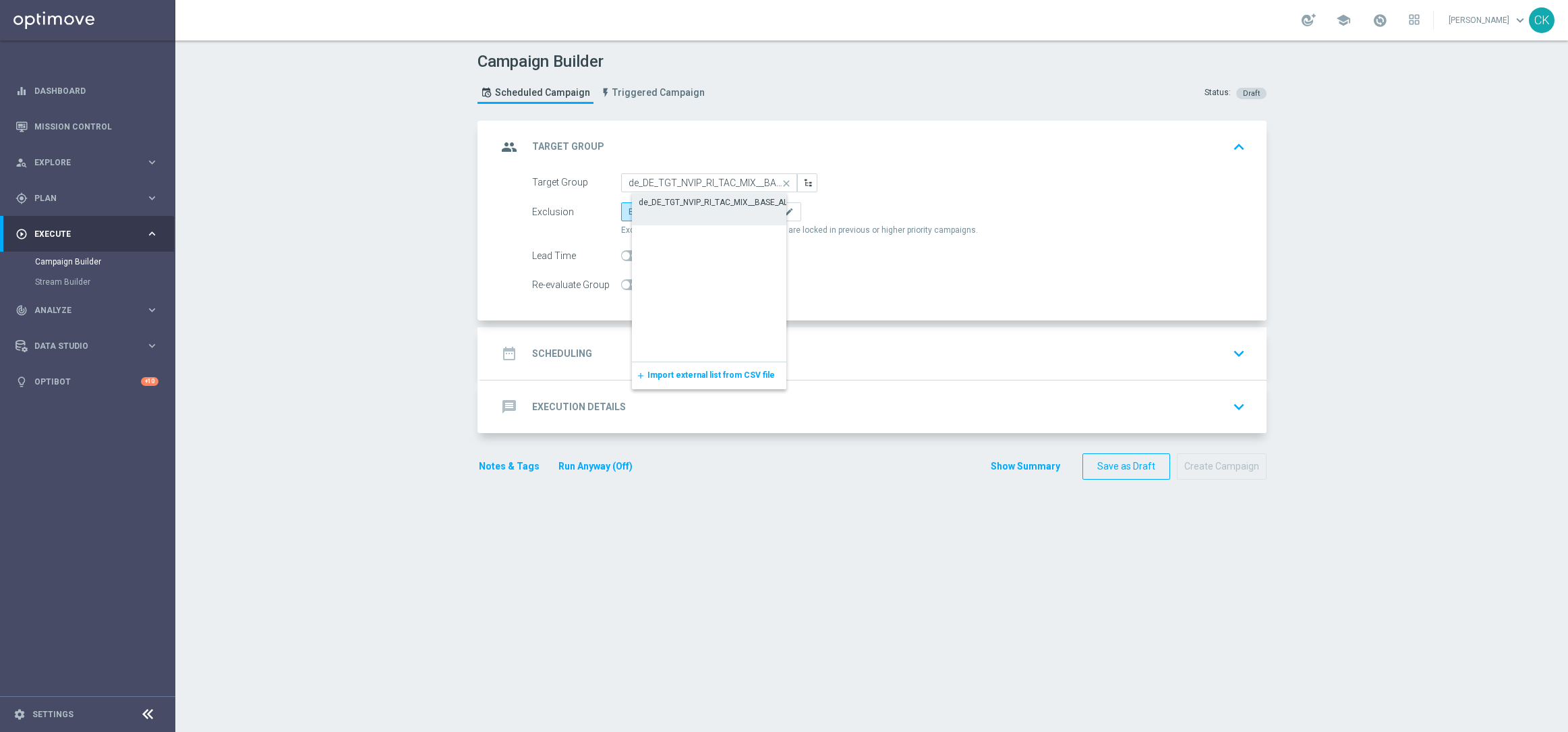
click at [686, 200] on div "de_DE_TGT_NVIP_RI_TAC_MIX__BASE_ALL" at bounding box center [715, 201] width 153 height 12
type input "de_DE_TGT_NVIP_RI_TAC_MIX__BASE_ALL"
click at [686, 209] on span "Include All" at bounding box center [704, 212] width 39 height 9
click at [686, 209] on input "Include All" at bounding box center [688, 213] width 9 height 9
radio input "true"
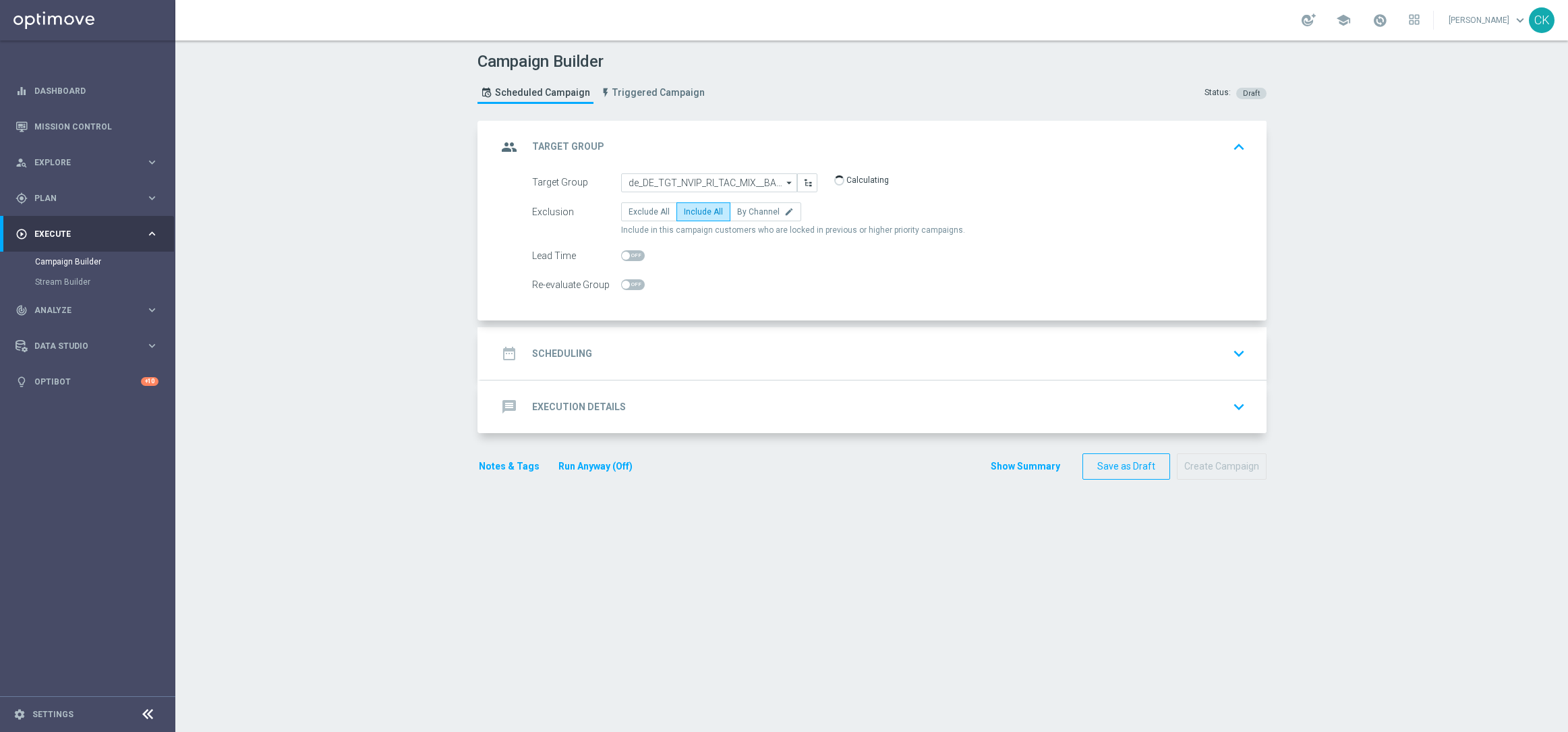
click at [627, 252] on span at bounding box center [633, 256] width 24 height 11
click at [627, 252] on input "checkbox" at bounding box center [633, 256] width 24 height 11
checkbox input "true"
click at [564, 353] on h2 "Scheduling" at bounding box center [562, 353] width 60 height 13
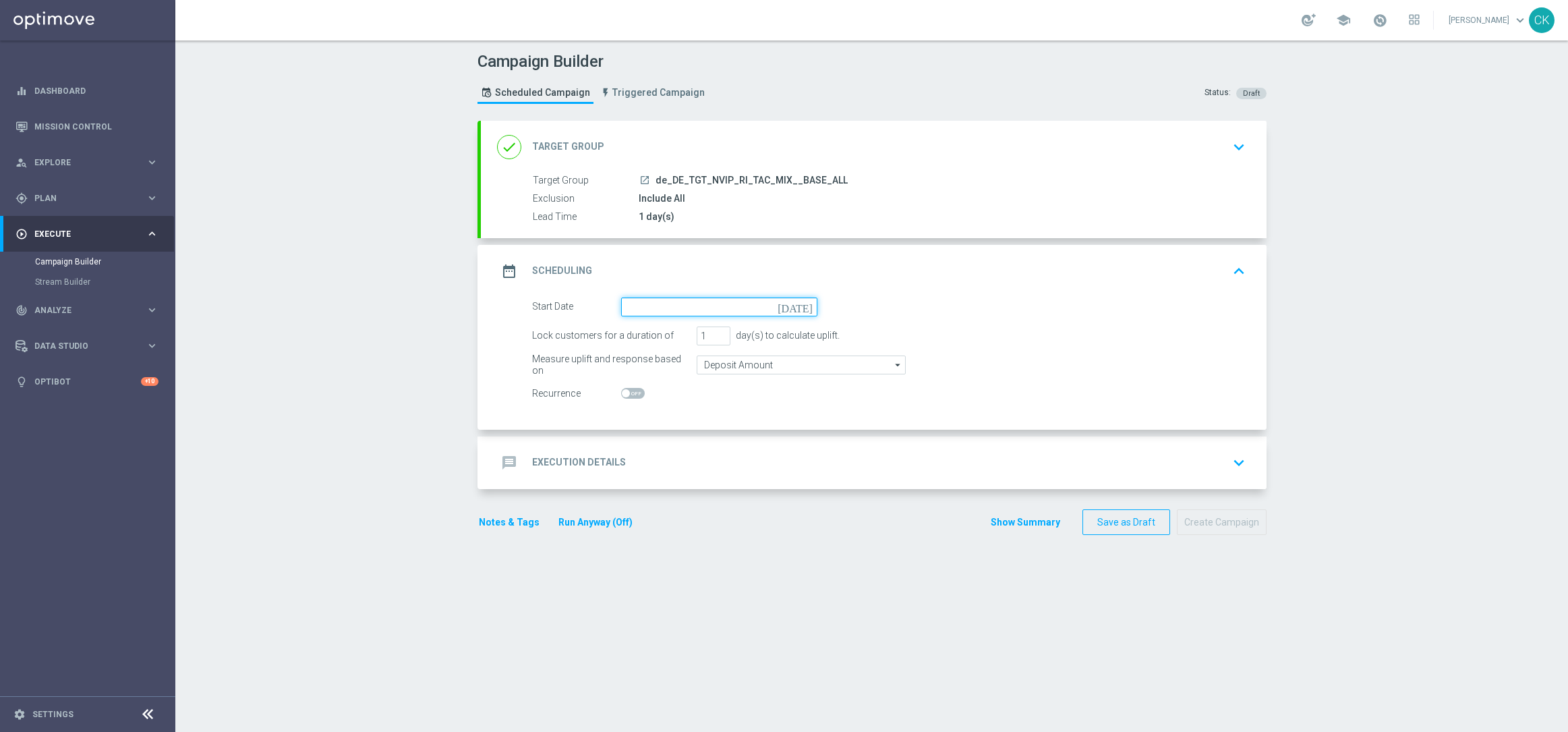
click at [704, 300] on input at bounding box center [719, 307] width 196 height 19
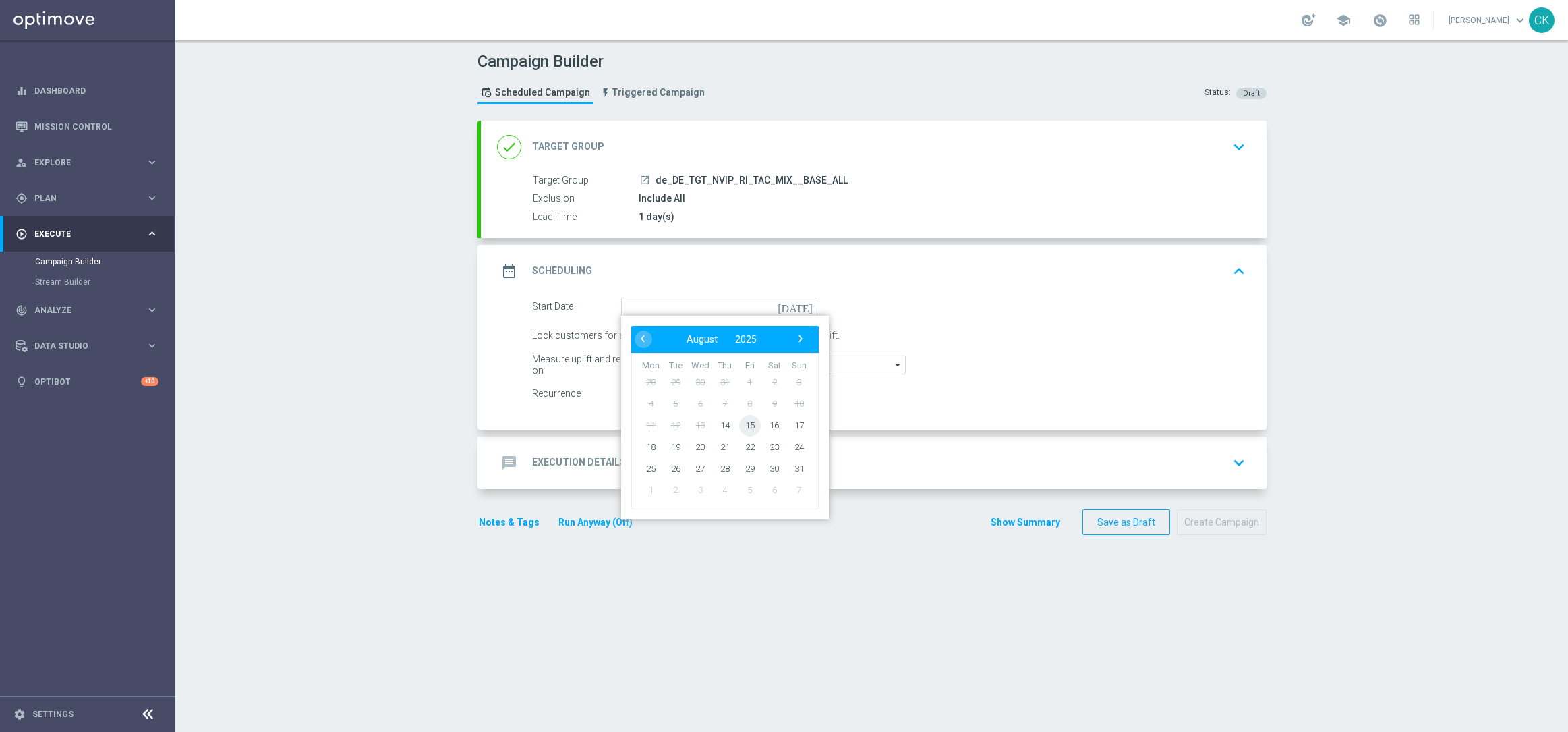
click at [749, 427] on span "15" at bounding box center [749, 424] width 21 height 21
type input "[DATE]"
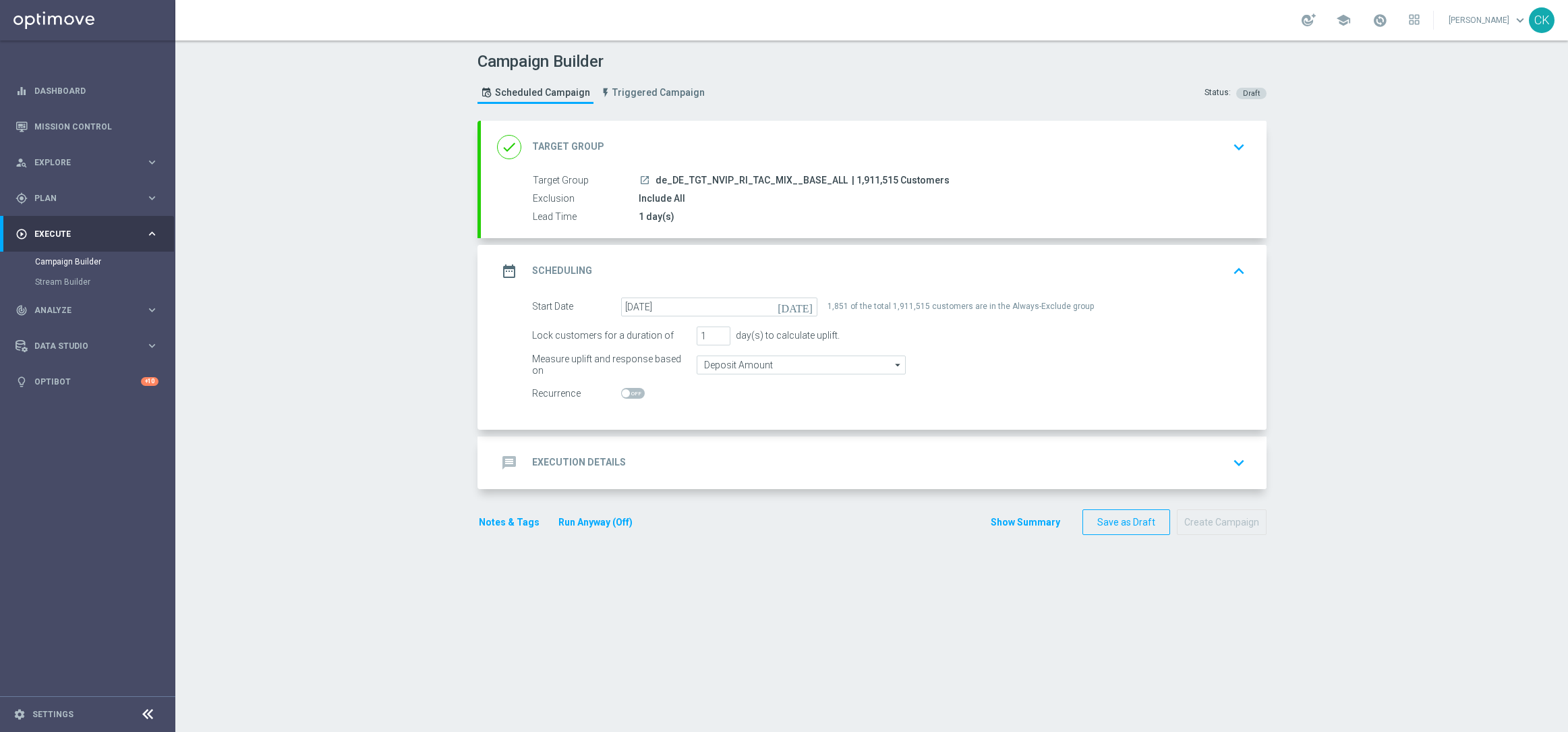
click at [553, 460] on h2 "Execution Details" at bounding box center [579, 462] width 94 height 13
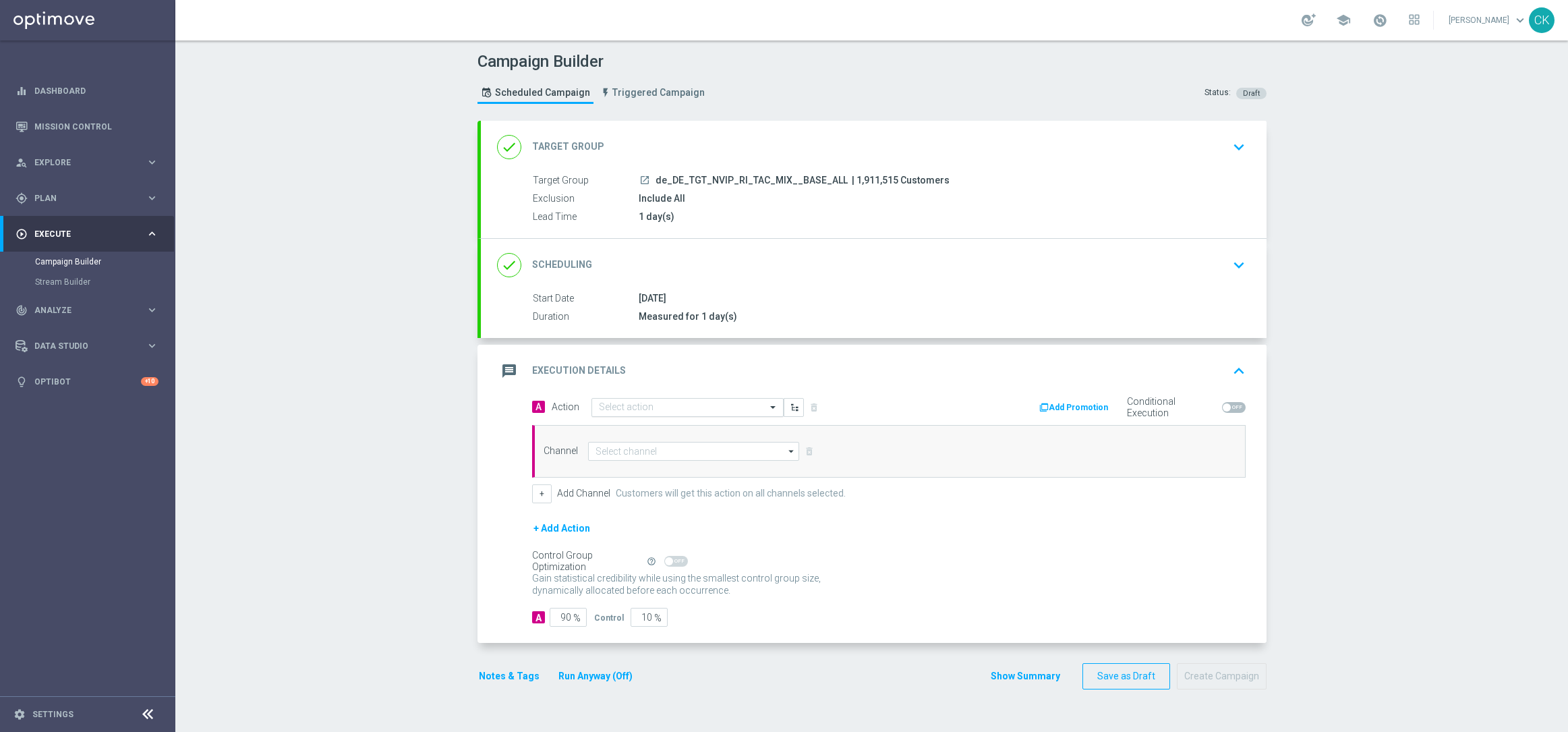
click at [677, 404] on input "text" at bounding box center [674, 408] width 150 height 12
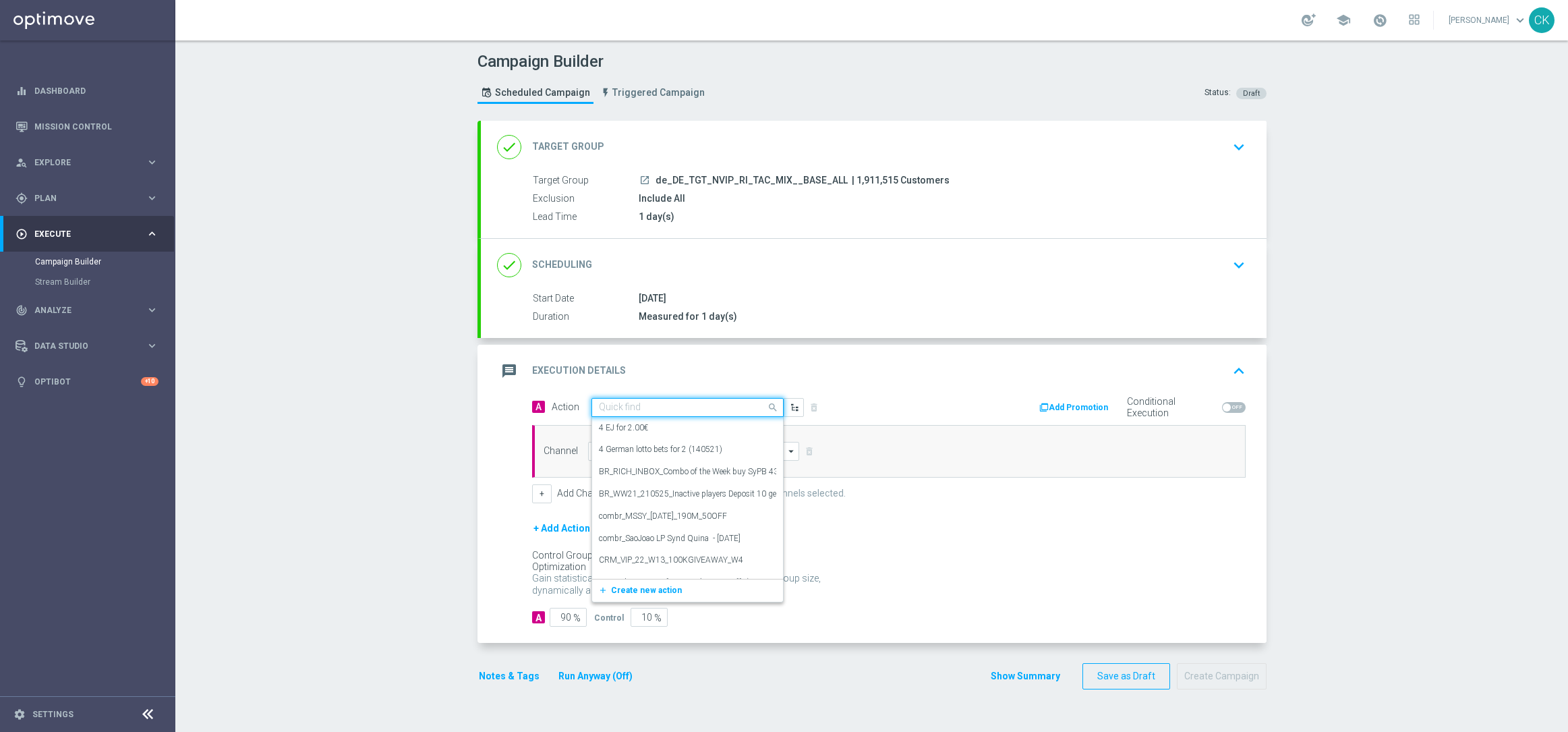
paste input "EuroMillions XL with 15% off"
type input "EuroMillions XL with 15% off"
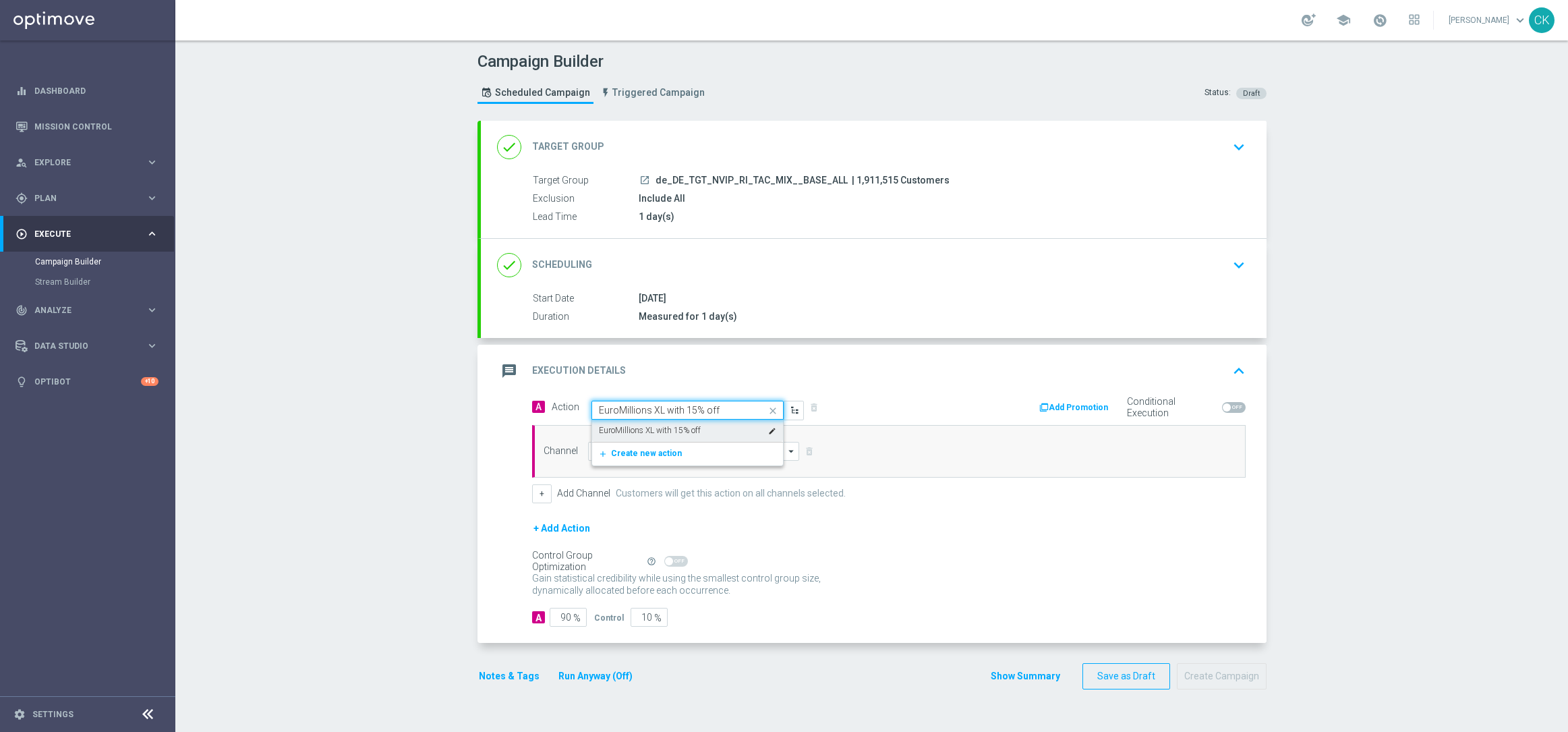
click at [679, 426] on label "EuroMillions XL with 15% off" at bounding box center [649, 431] width 102 height 12
click at [657, 448] on input at bounding box center [693, 451] width 212 height 19
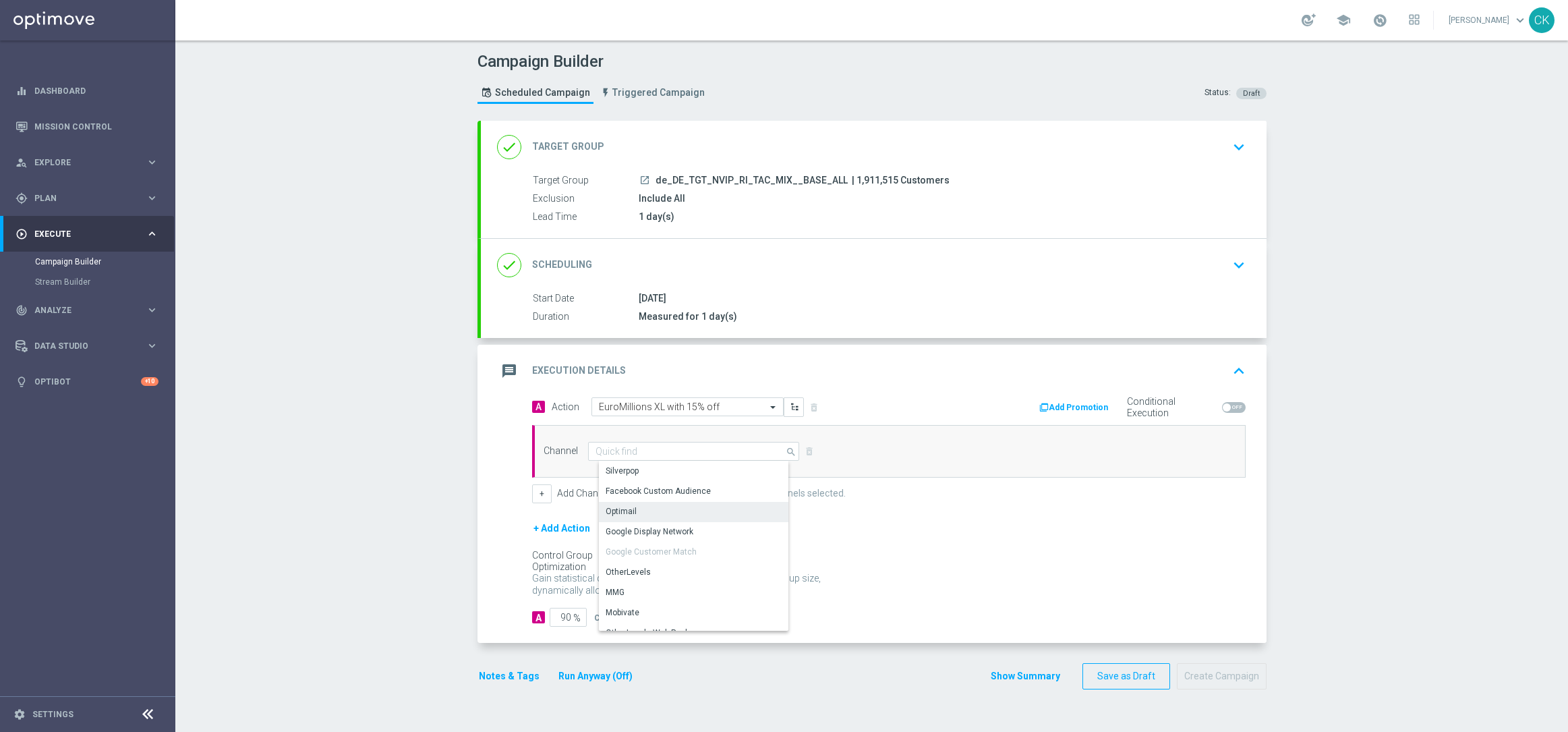
click at [648, 508] on div "Optimail" at bounding box center [699, 511] width 200 height 19
type input "Optimail"
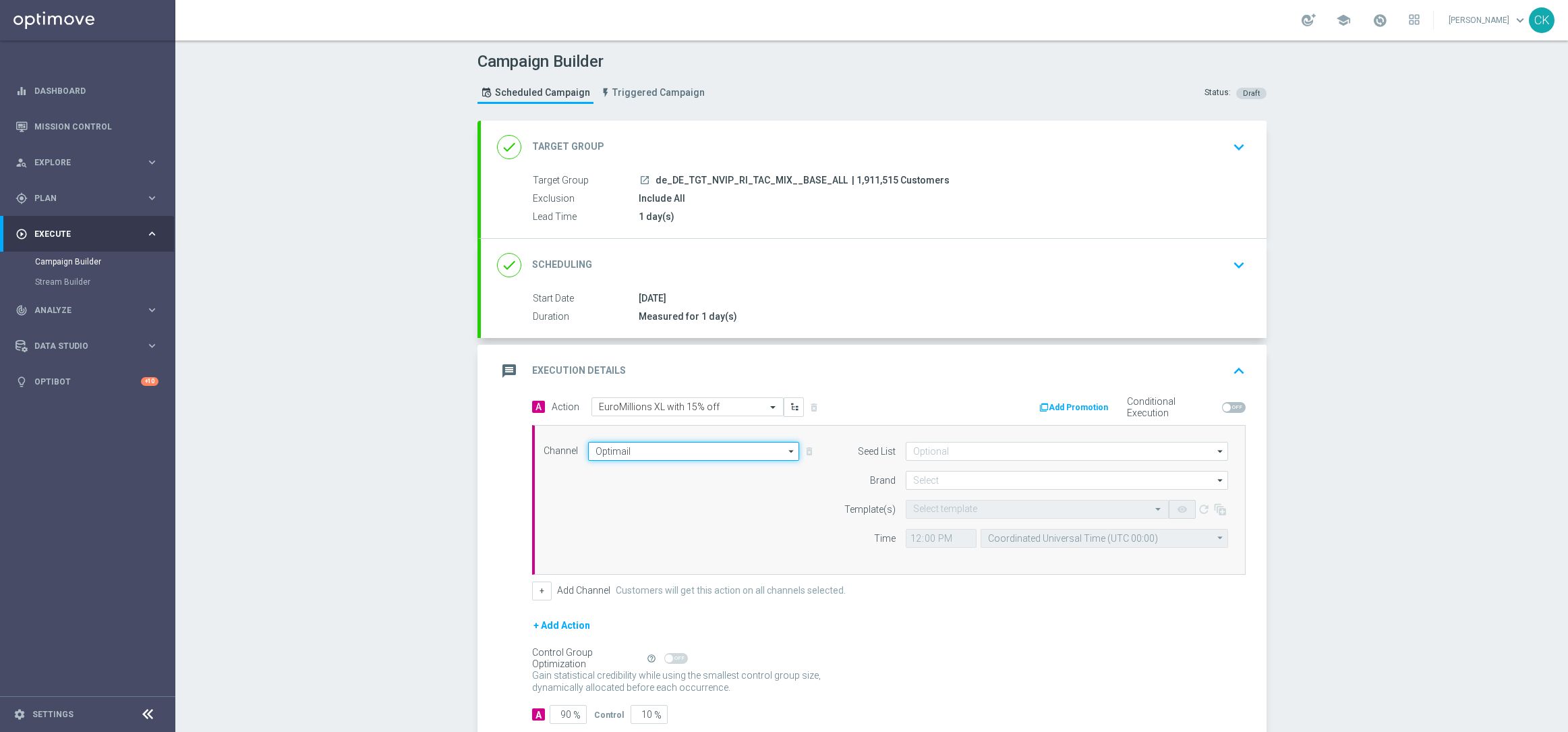
click at [645, 450] on input "Optimail" at bounding box center [693, 451] width 212 height 19
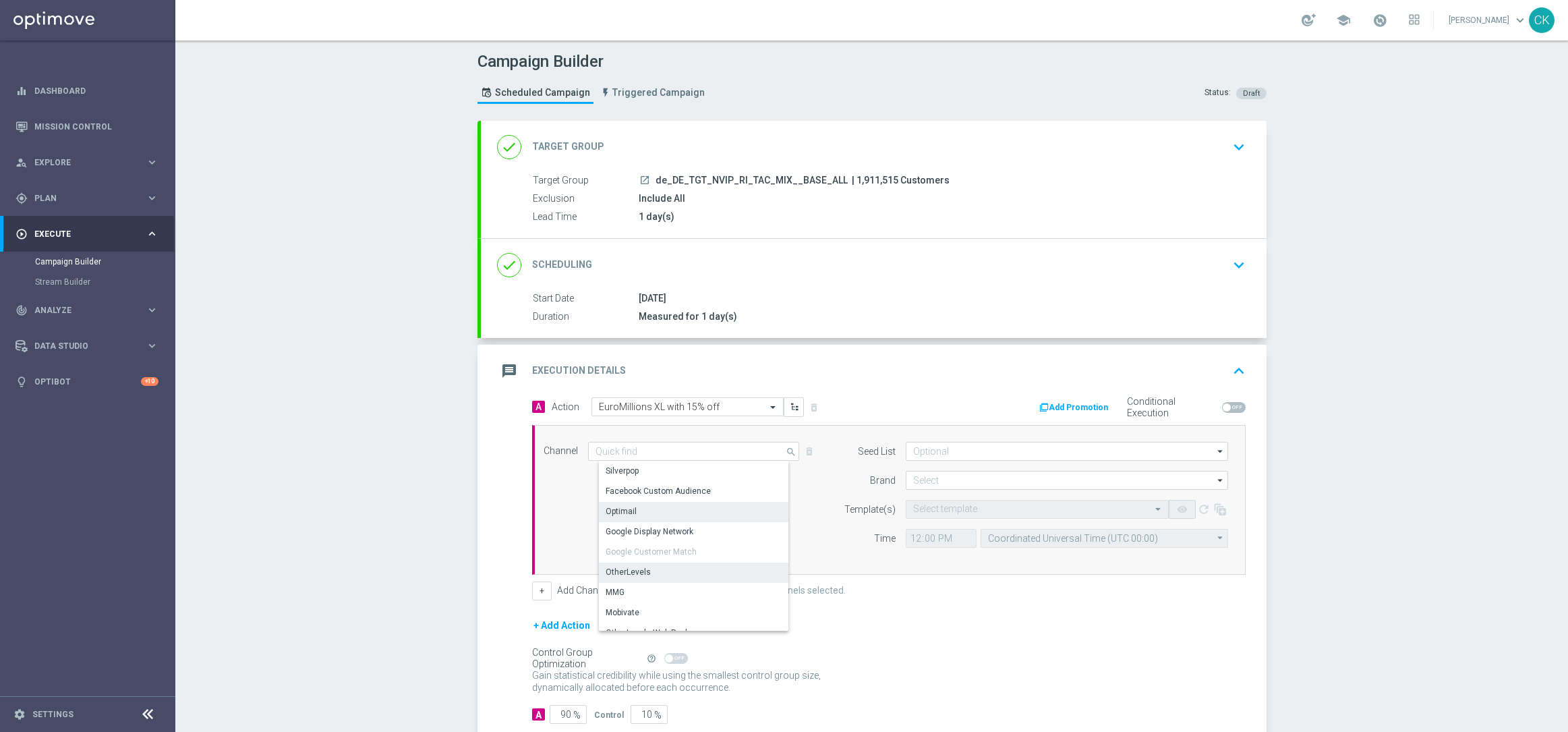
click at [645, 567] on div "OtherLevels" at bounding box center [699, 572] width 200 height 19
type input "OtherLevels"
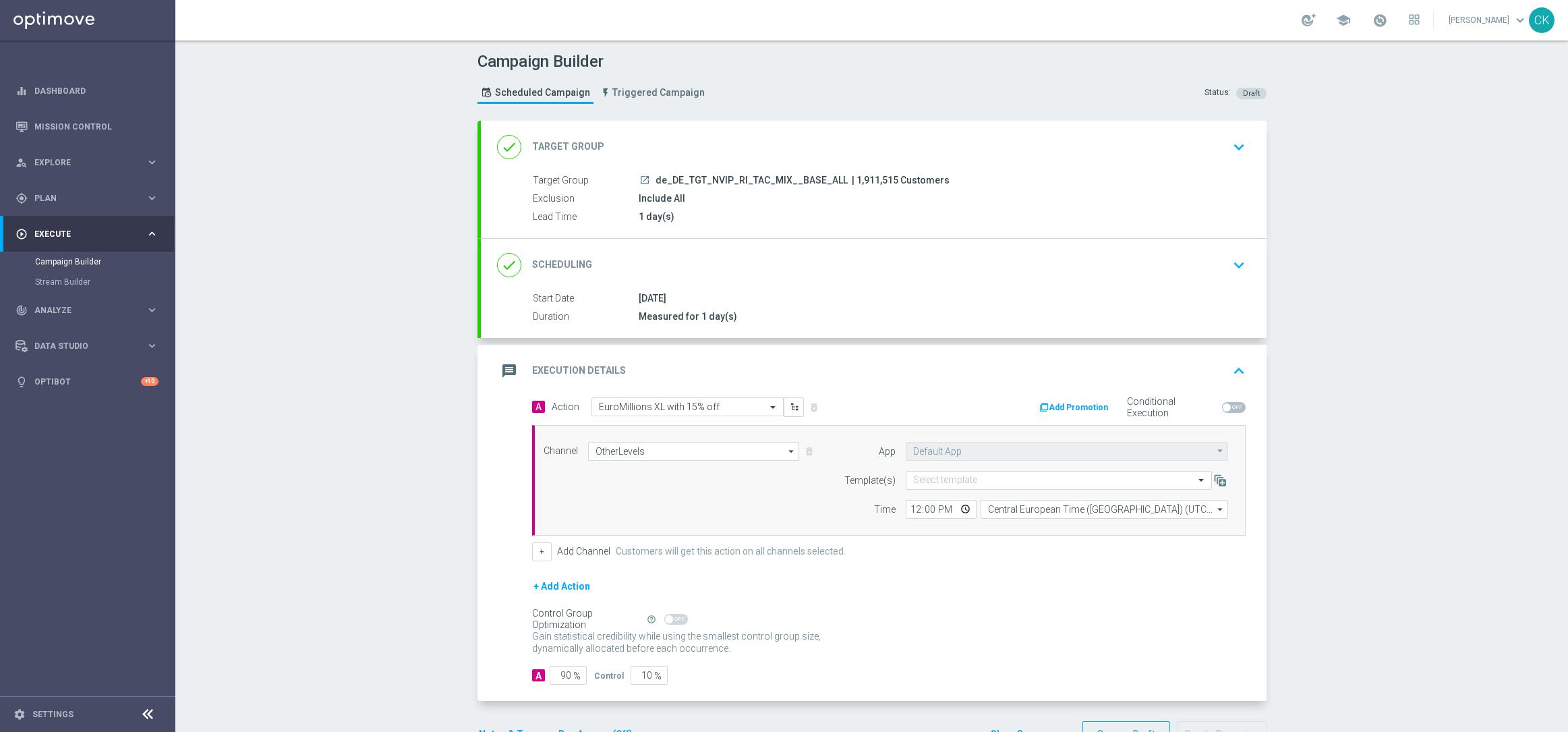
scroll to position [45, 0]
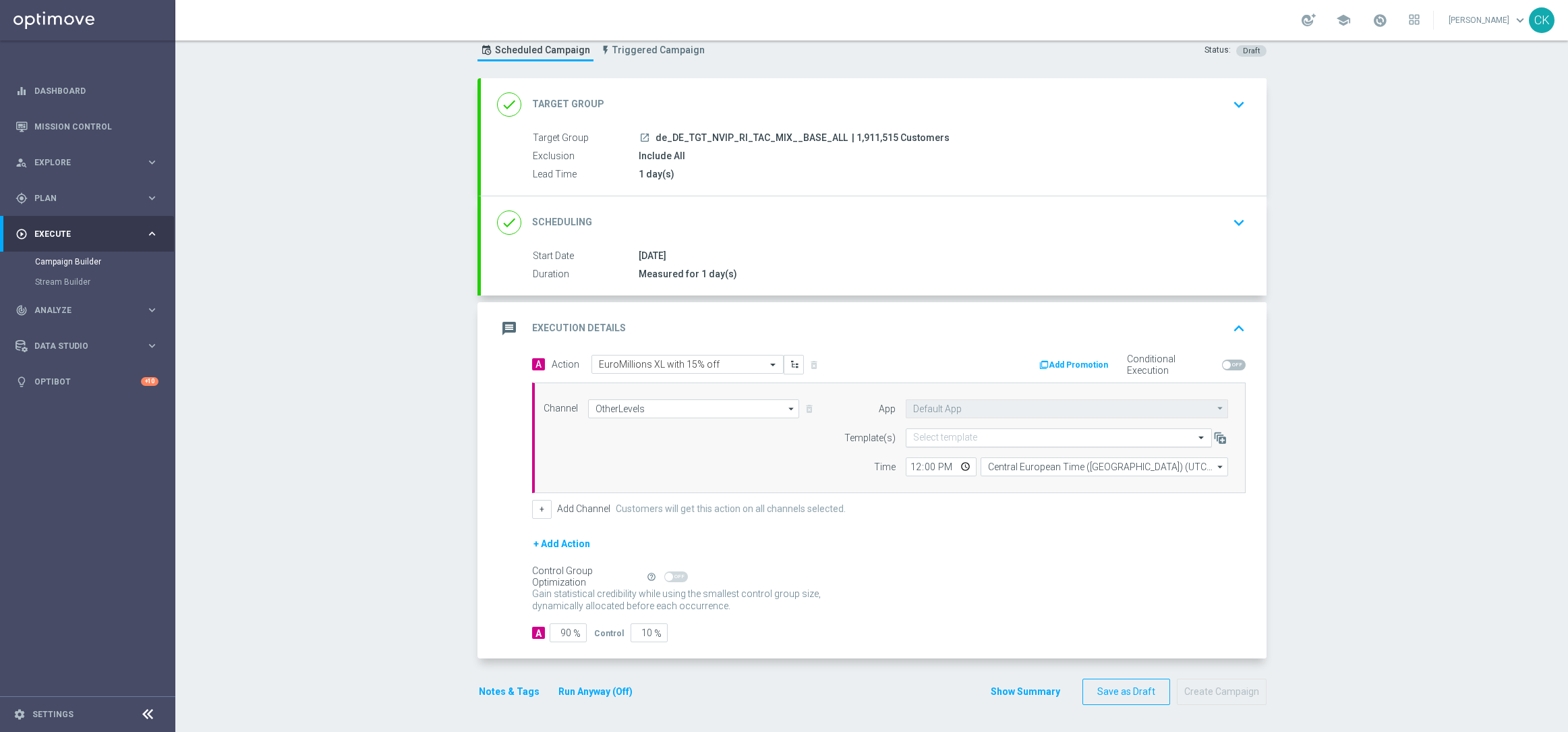
click at [962, 433] on input "text" at bounding box center [1045, 438] width 264 height 12
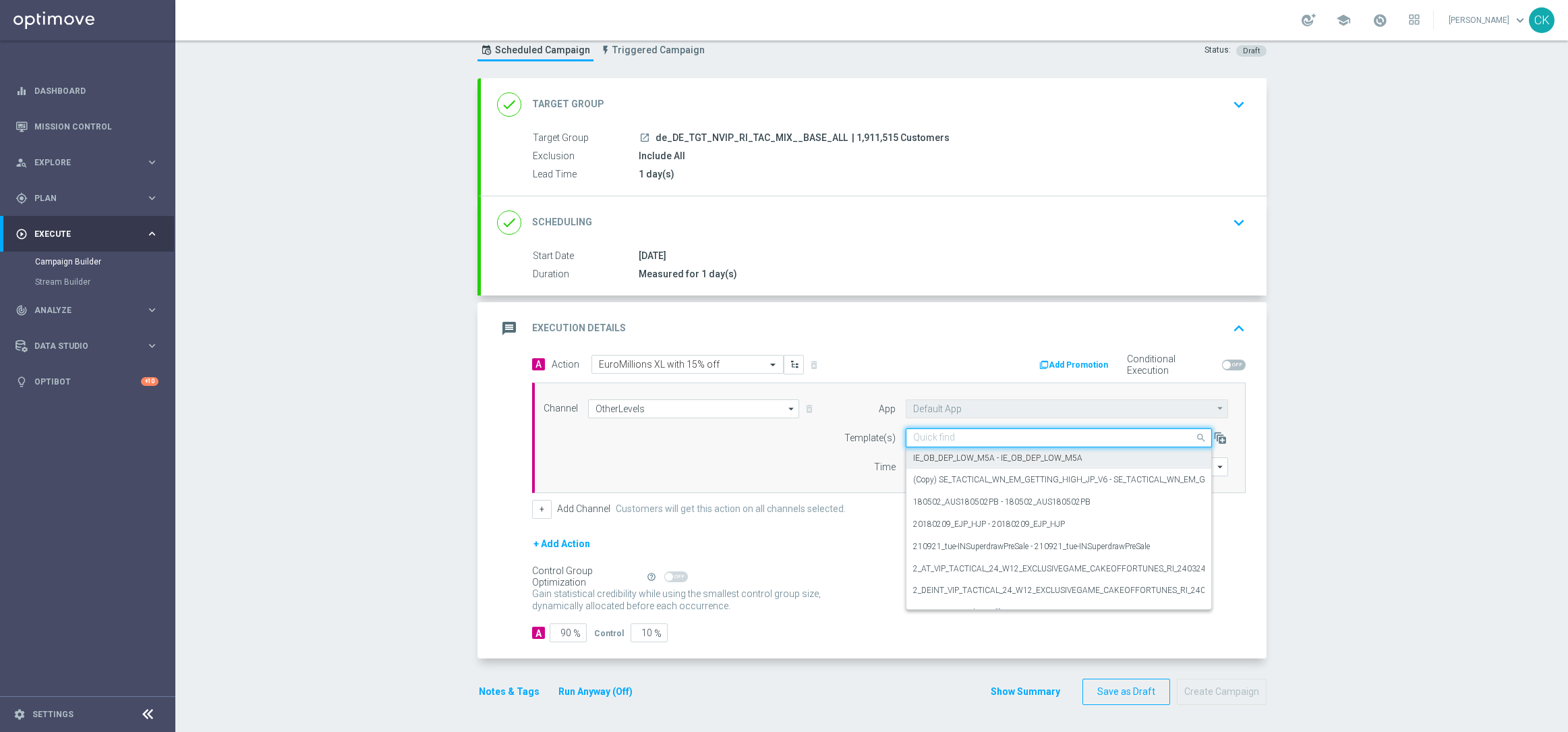
paste input "DE_REG__EM_250815__NVIP_RI_TAC_LT"
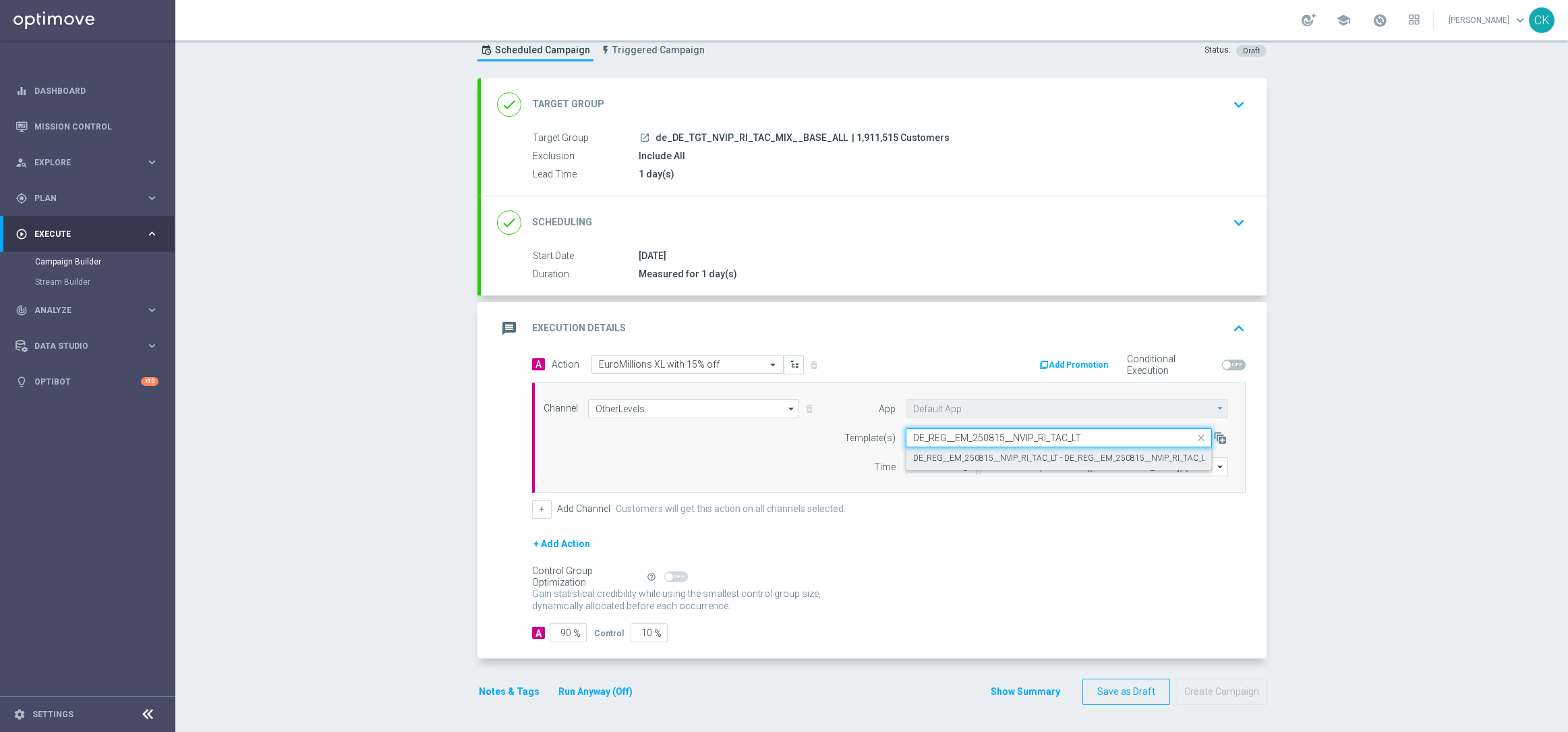
click at [937, 456] on label "DE_REG__EM_250815__NVIP_RI_TAC_LT - DE_REG__EM_250815__NVIP_RI_TAC_LT" at bounding box center [1061, 458] width 296 height 12
type input "DE_REG__EM_250815__NVIP_RI_TAC_LT"
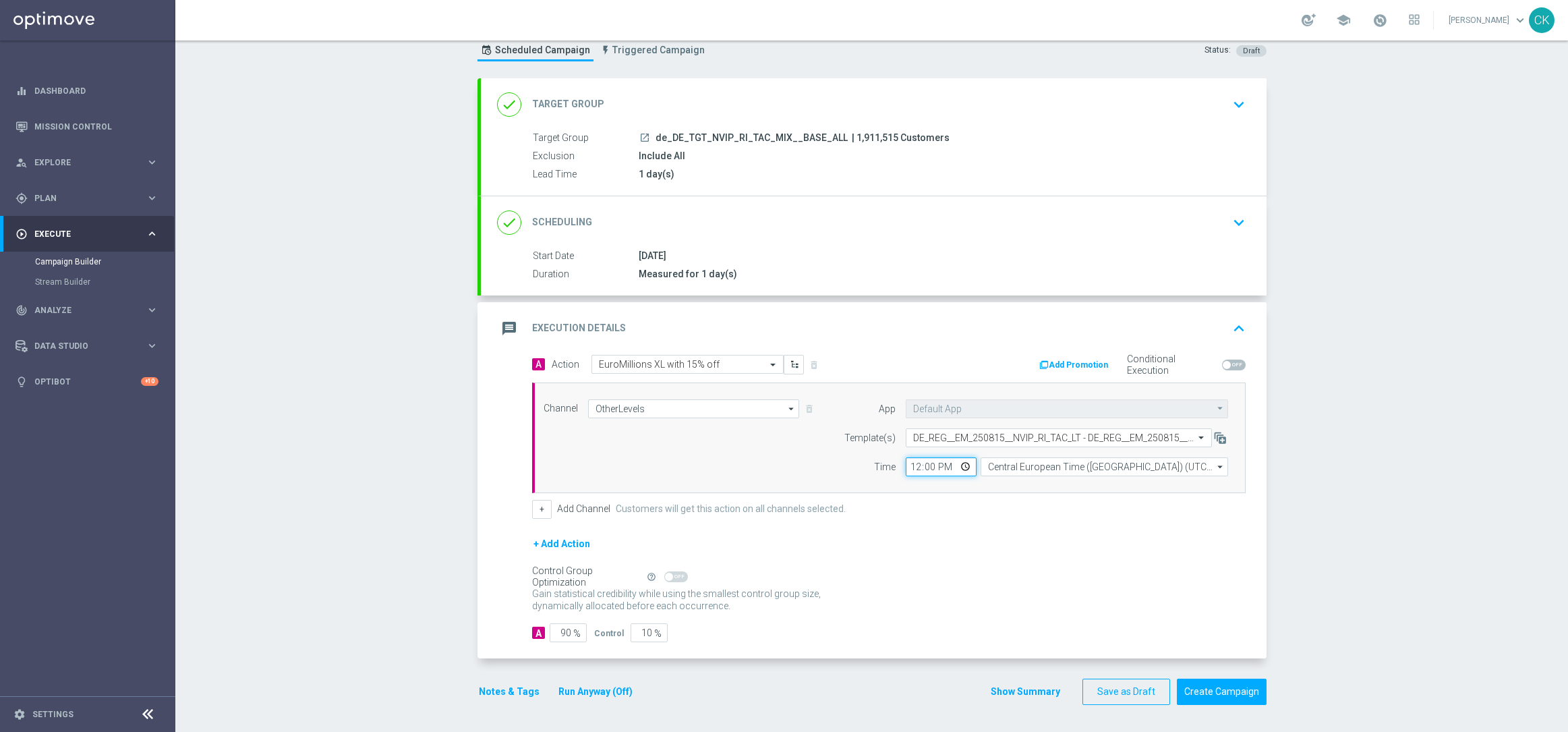
click at [906, 467] on input "12:00" at bounding box center [941, 467] width 71 height 19
type input "06:00"
click at [1095, 461] on input "Central European Time ([GEOGRAPHIC_DATA]) (UTC +02:00)" at bounding box center [1104, 467] width 247 height 19
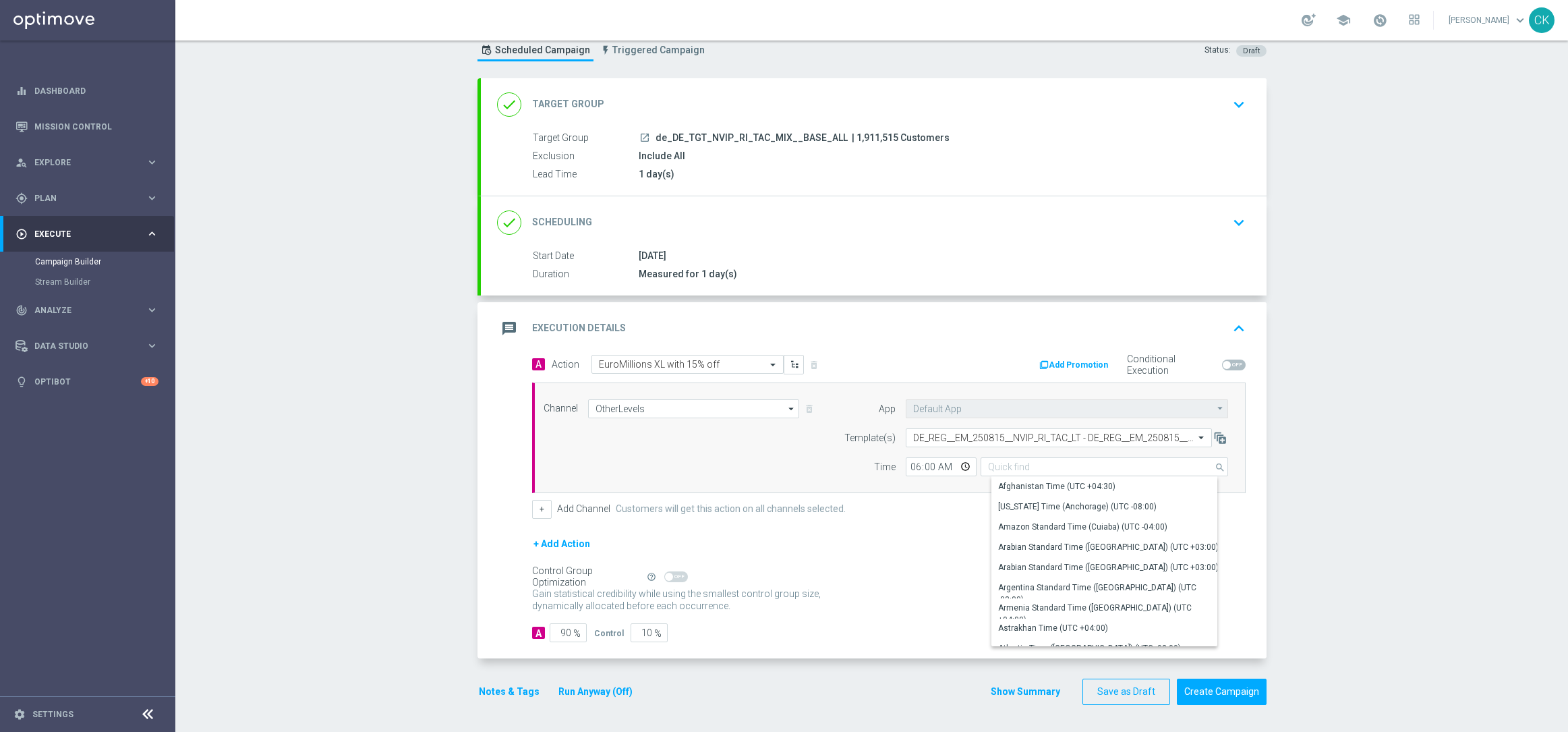
click at [935, 505] on div "+ Add Channel Customers will get this action on all channels selected." at bounding box center [889, 509] width 714 height 19
type input "Central European Time ([GEOGRAPHIC_DATA]) (UTC +02:00)"
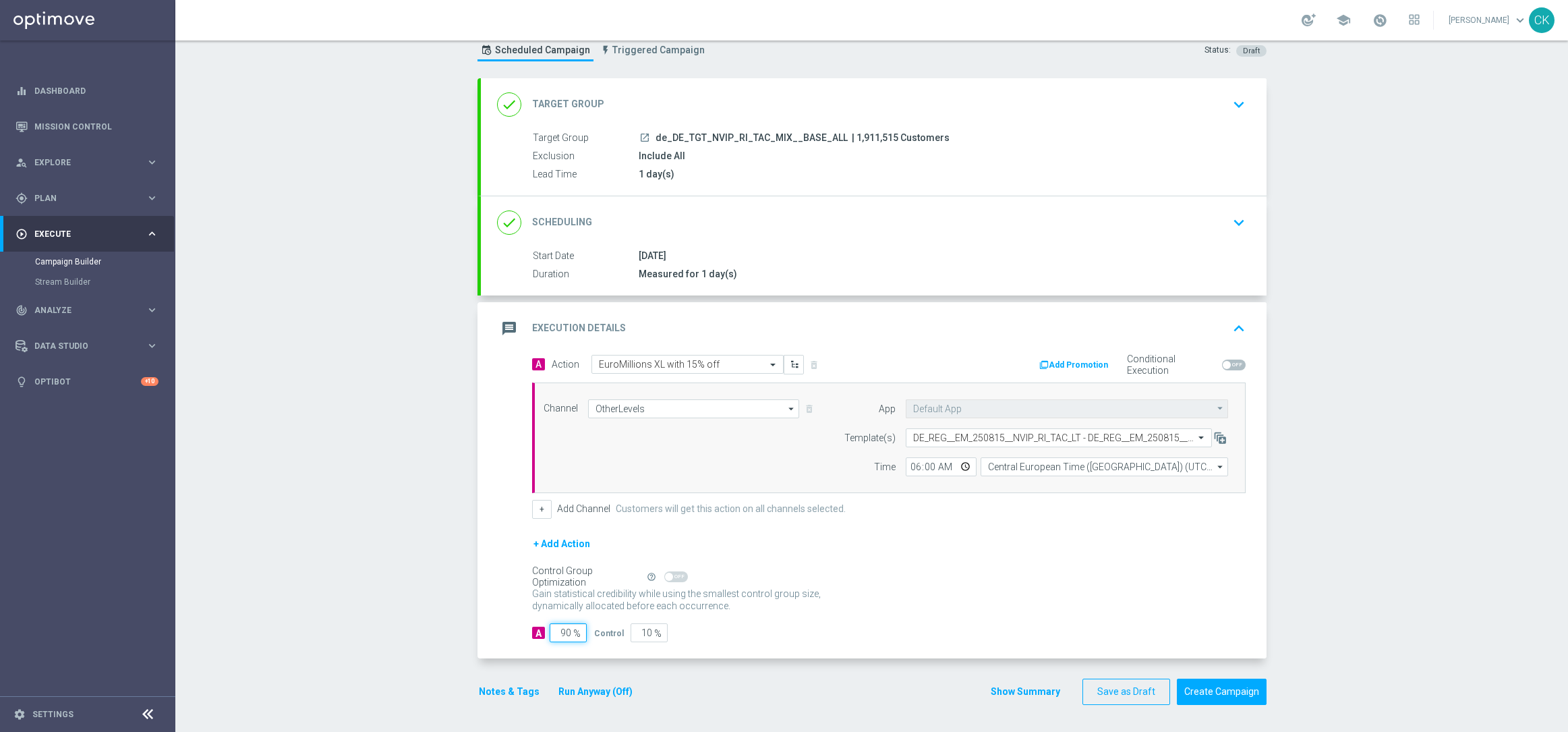
click at [564, 630] on input "90" at bounding box center [568, 633] width 37 height 19
type input "9"
type input "91"
click at [481, 698] on button "Notes & Tags" at bounding box center [509, 691] width 64 height 17
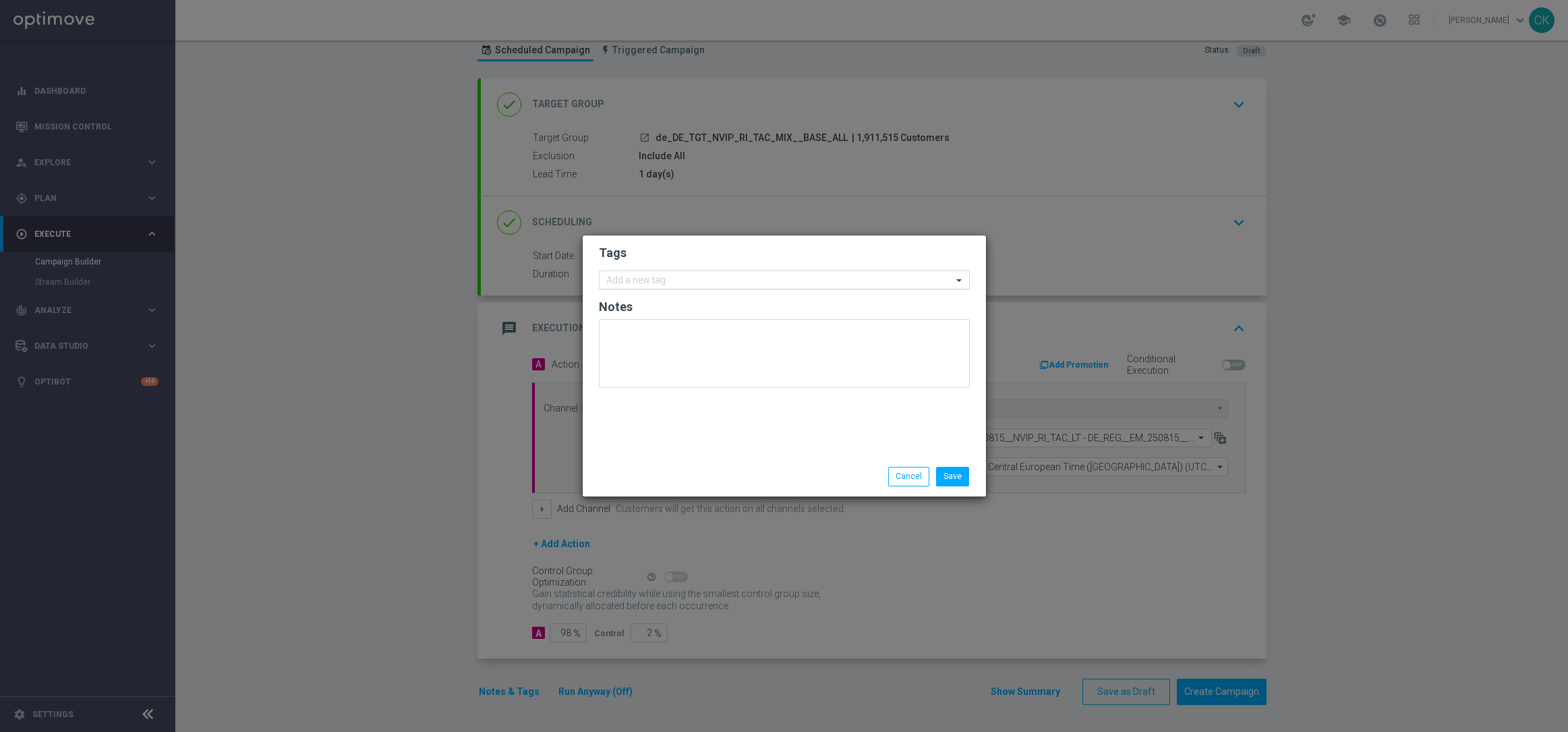
click at [666, 277] on input "text" at bounding box center [779, 281] width 346 height 12
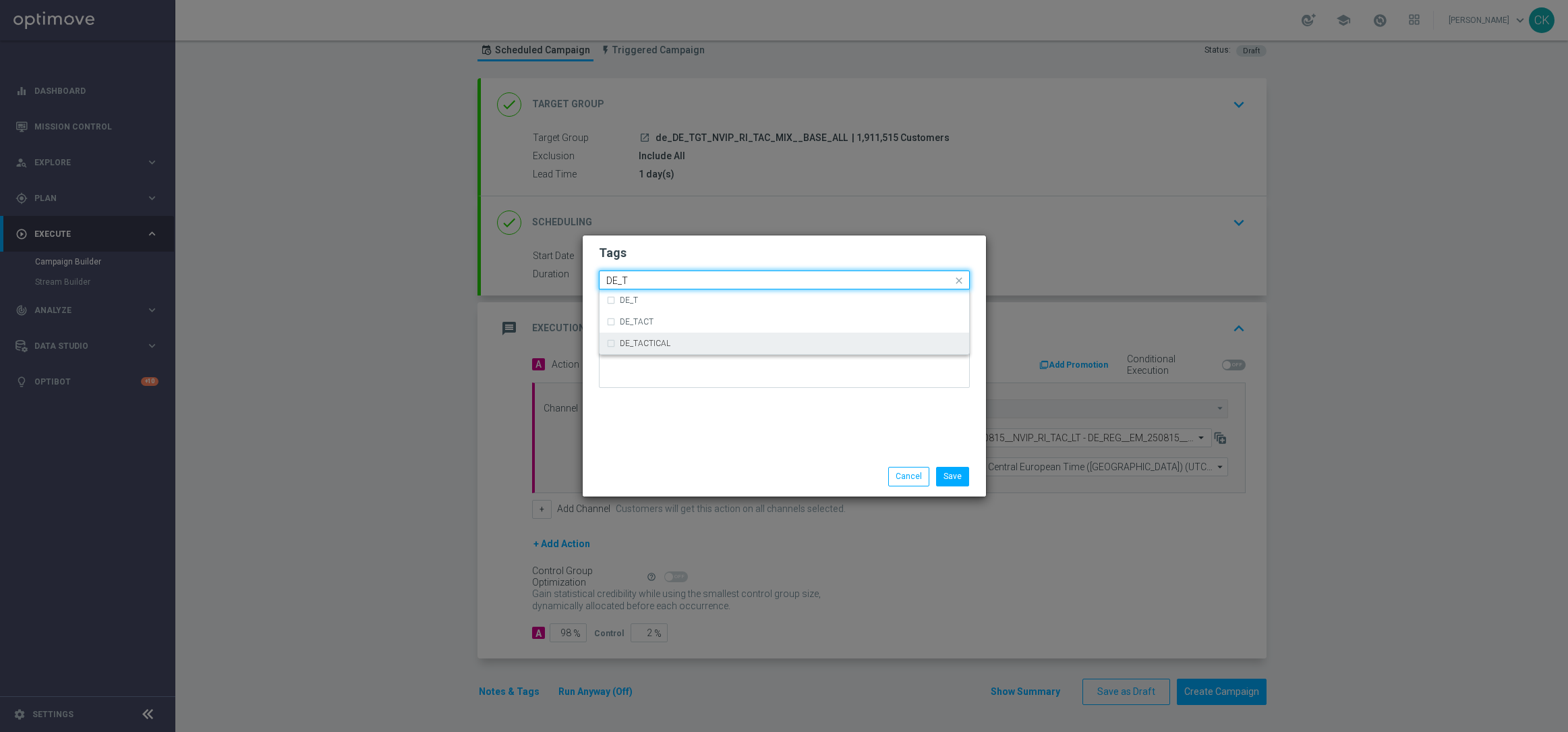
click at [667, 345] on label "DE_TACTICAL" at bounding box center [645, 343] width 50 height 8
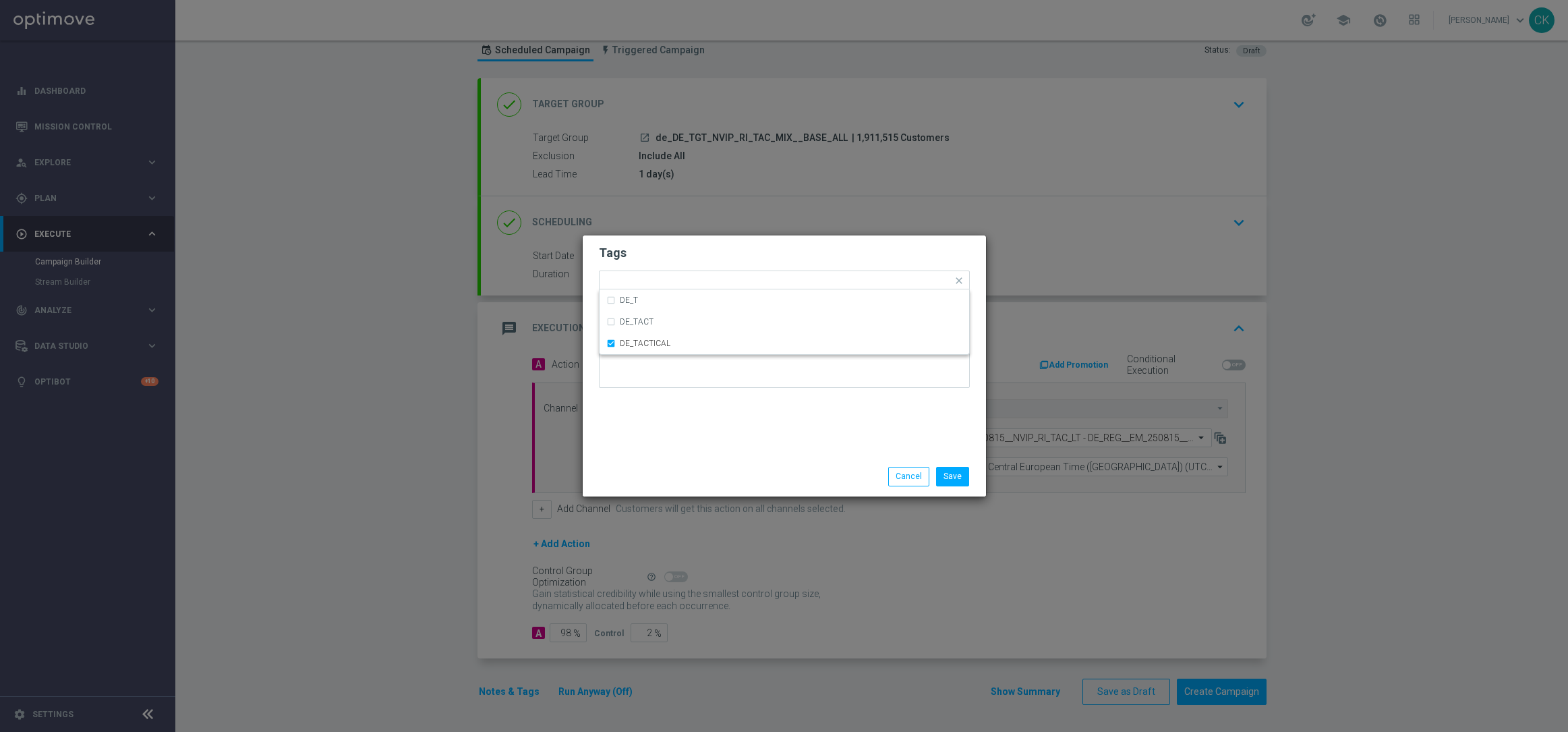
click at [681, 453] on div "Tags Quick find × DE_TACTICAL DE_T DE_TACT DE_TACTICAL Notes" at bounding box center [784, 346] width 403 height 221
click at [959, 479] on button "Save" at bounding box center [952, 476] width 33 height 19
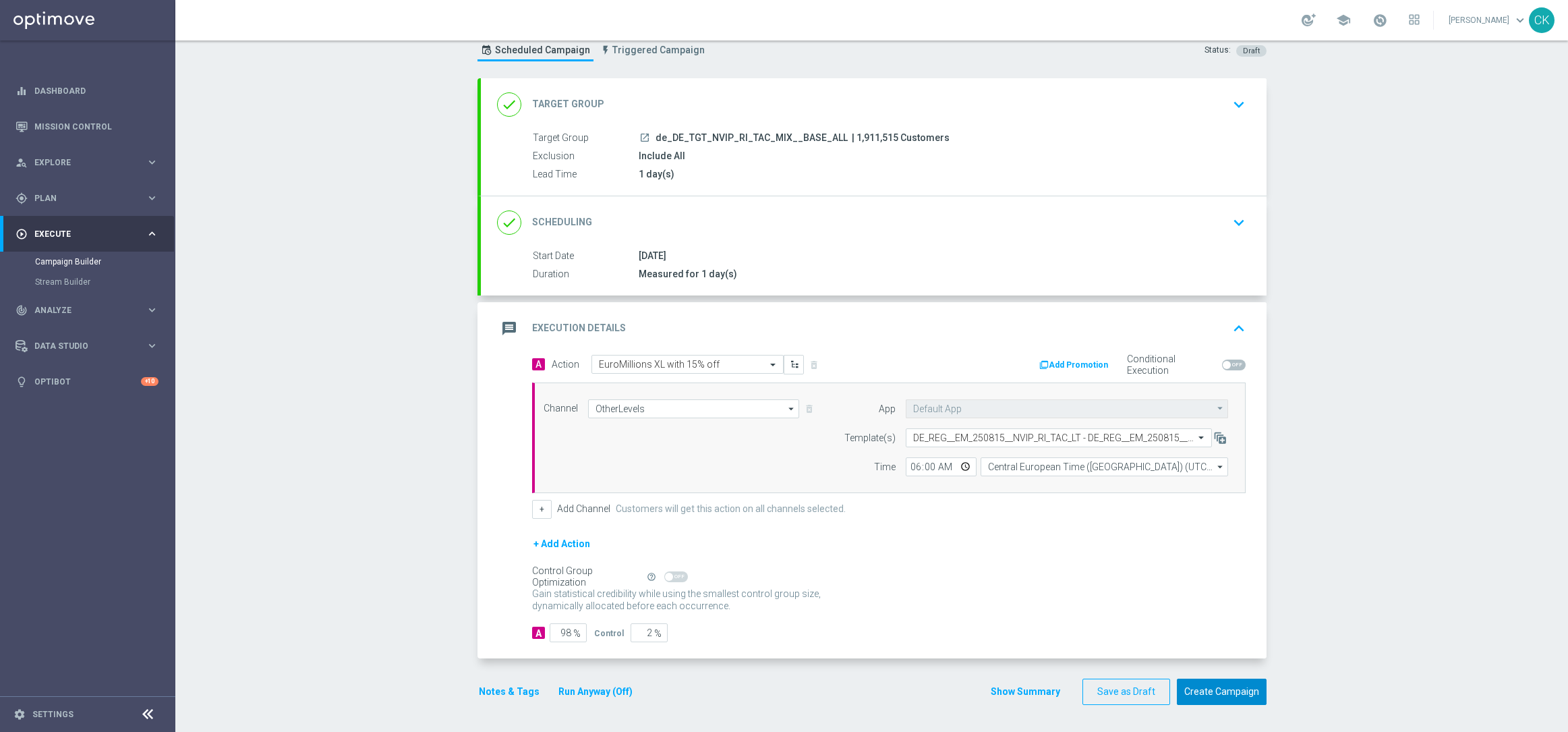
click at [1216, 693] on button "Create Campaign" at bounding box center [1222, 691] width 90 height 26
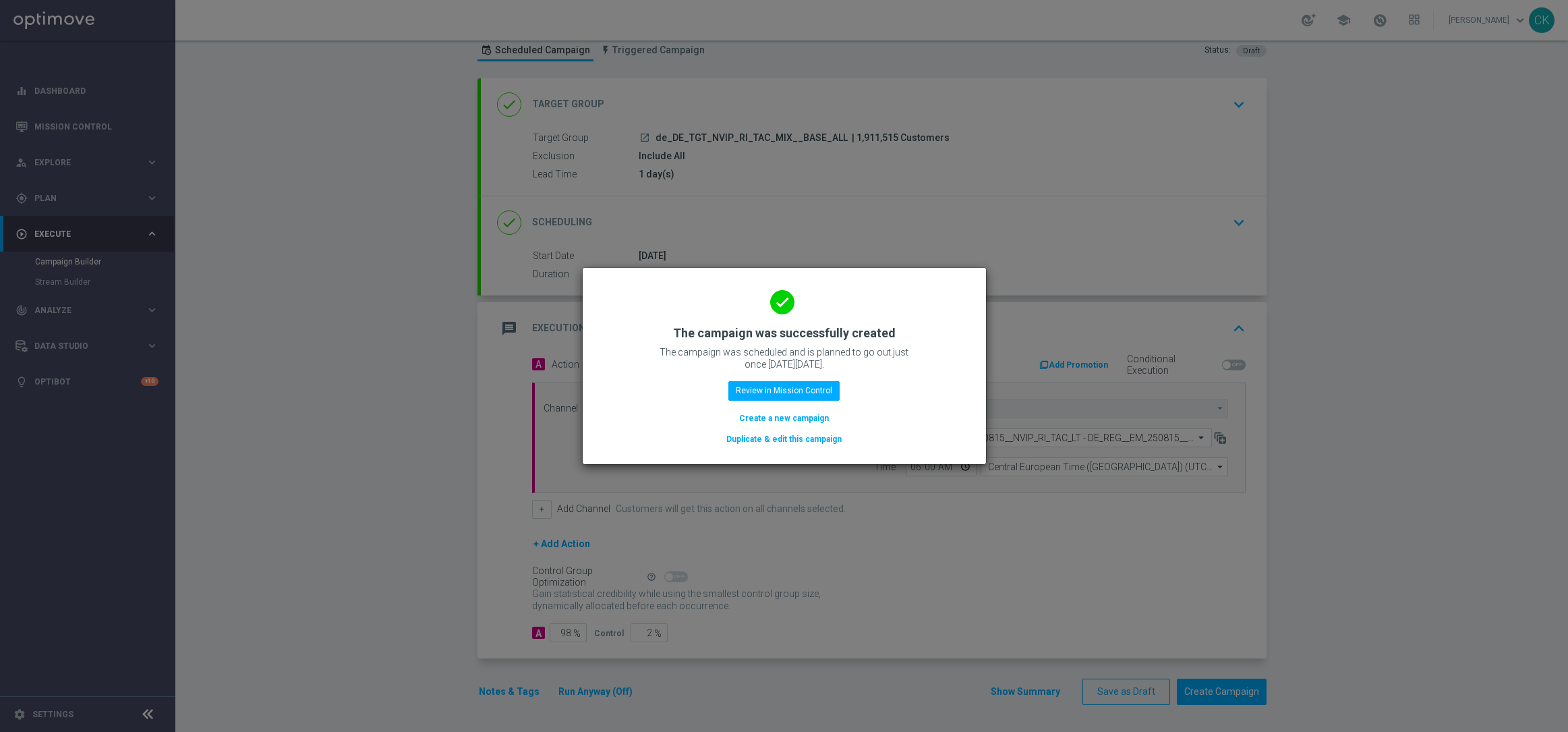
click at [756, 422] on button "Create a new campaign" at bounding box center [783, 418] width 92 height 15
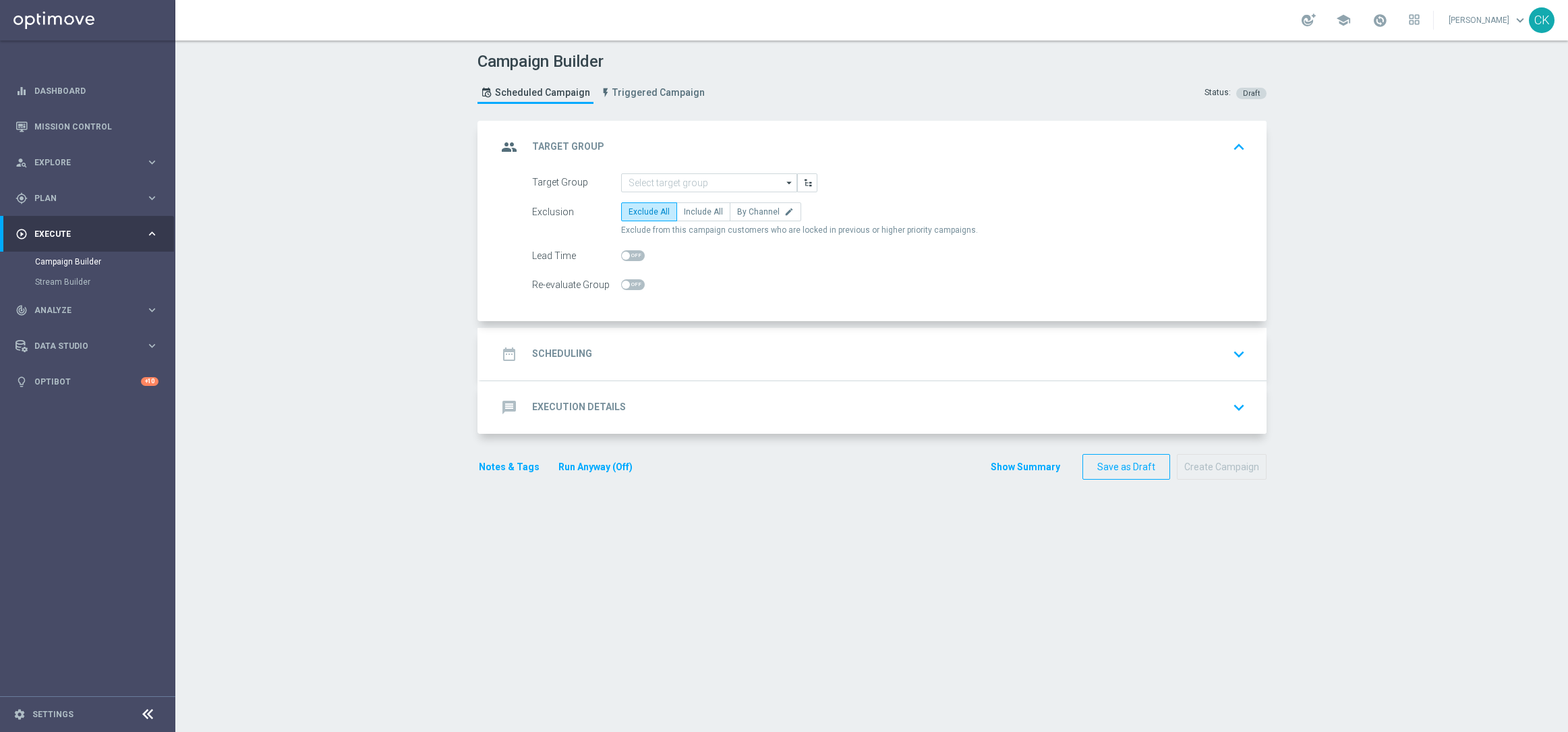
scroll to position [0, 0]
click at [697, 183] on input at bounding box center [709, 183] width 176 height 19
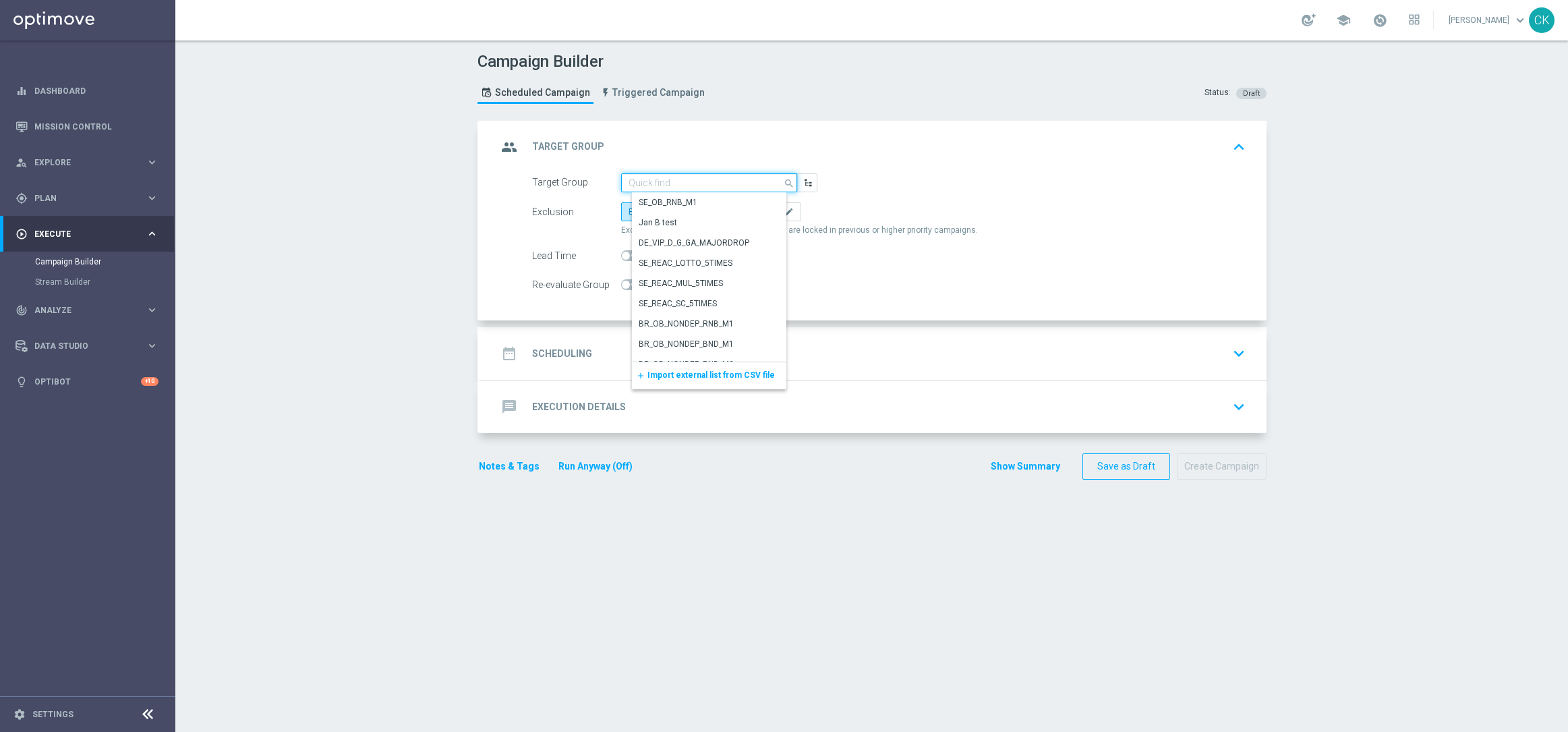
paste input "de_TGT_NVIP_RI_TAC_MIX__BASE_ALL"
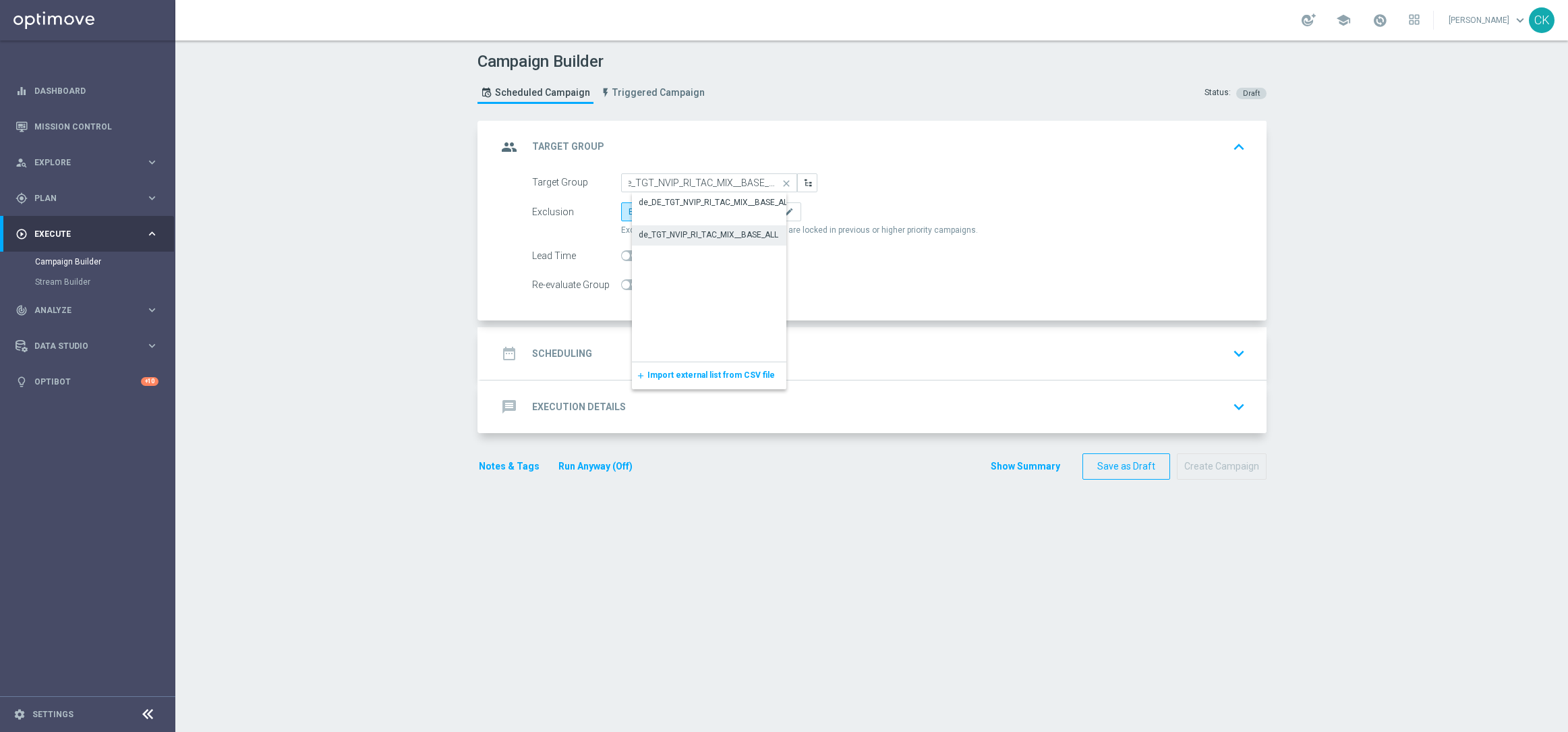
click at [692, 228] on div "de_TGT_NVIP_RI_TAC_MIX__BASE_ALL" at bounding box center [708, 234] width 139 height 12
click at [690, 209] on span "Include All" at bounding box center [704, 212] width 39 height 9
click at [690, 209] on input "Include All" at bounding box center [688, 213] width 9 height 9
click at [622, 257] on span at bounding box center [626, 256] width 8 height 8
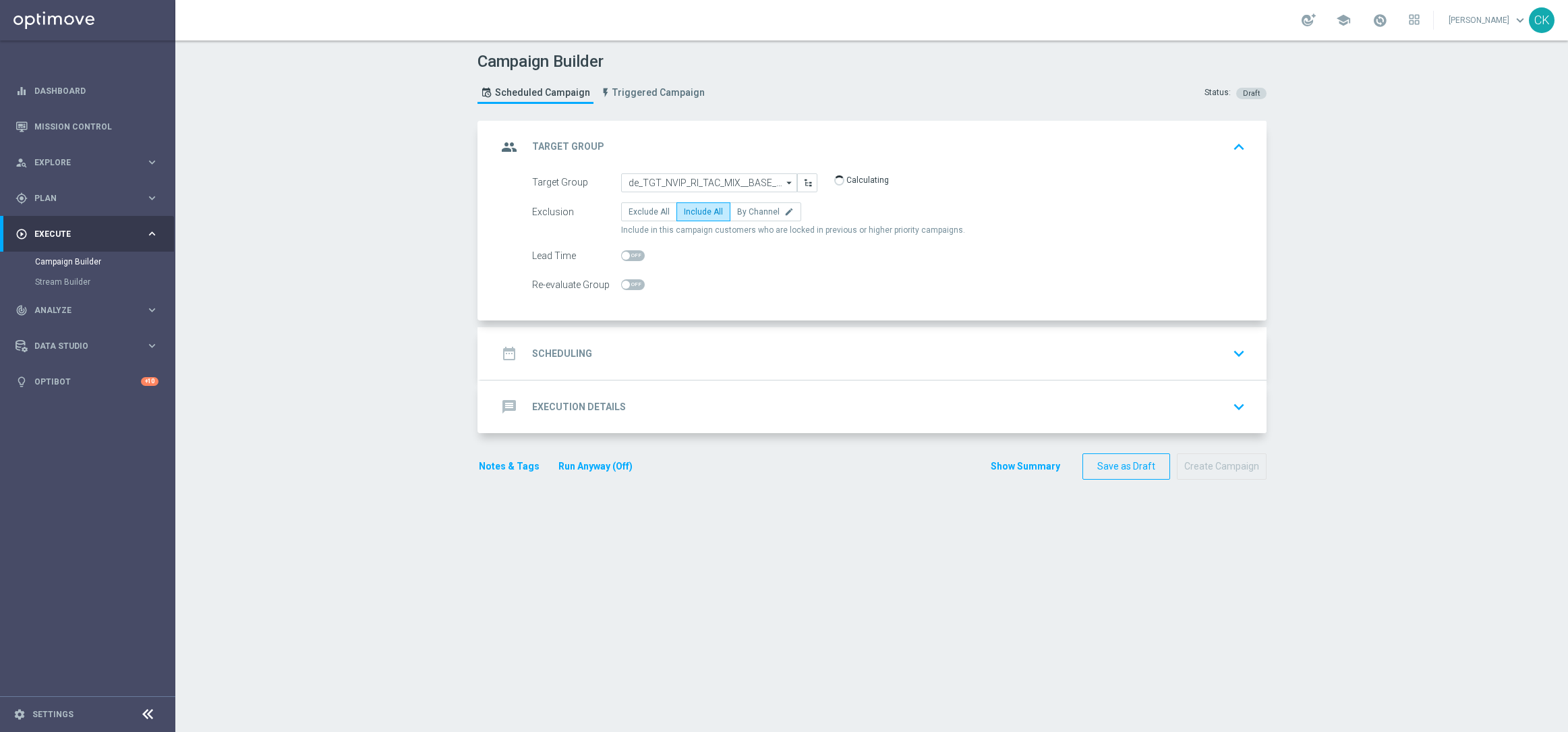
click at [622, 257] on input "checkbox" at bounding box center [633, 256] width 24 height 11
click at [549, 350] on h2 "Scheduling" at bounding box center [562, 353] width 60 height 13
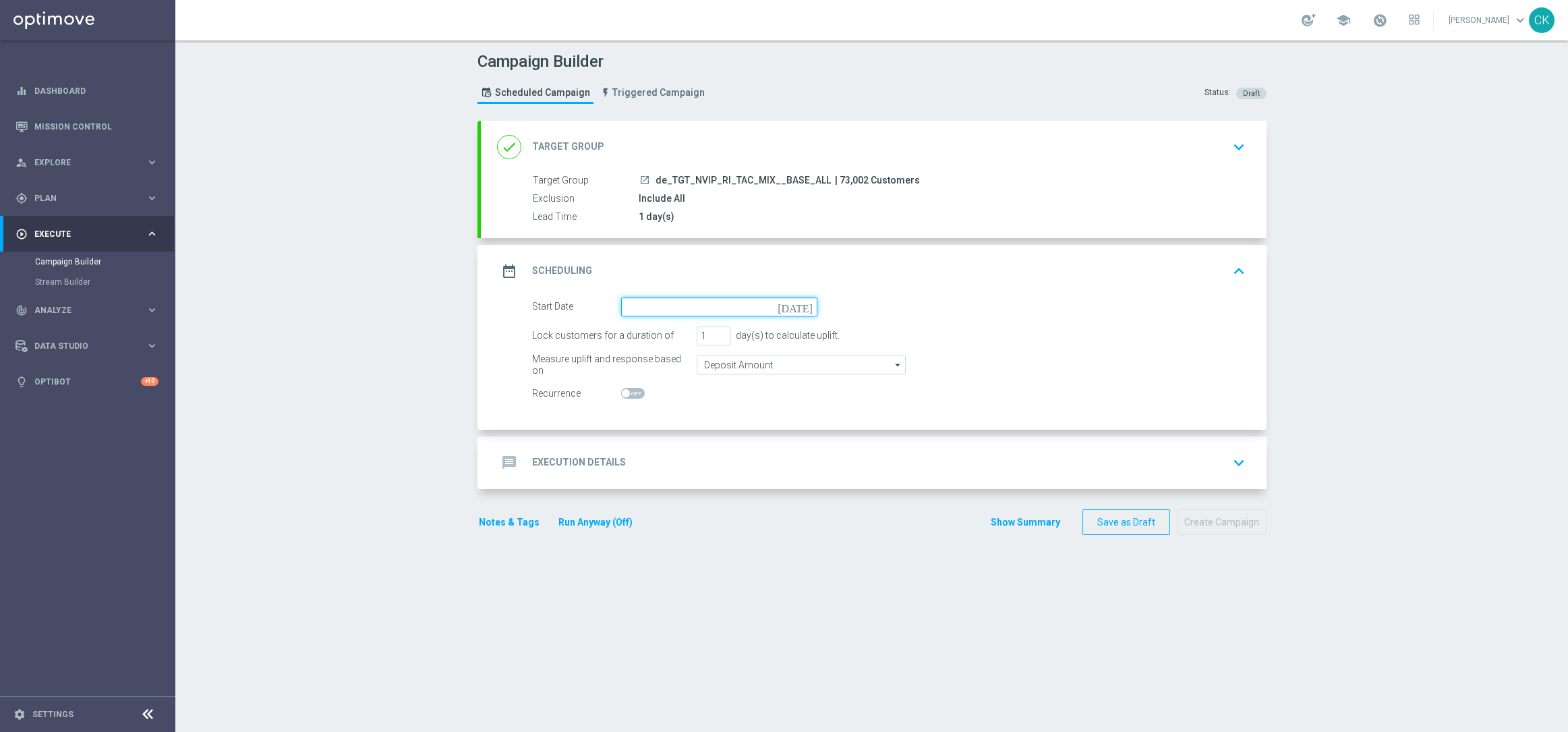
click at [687, 309] on input at bounding box center [719, 307] width 196 height 19
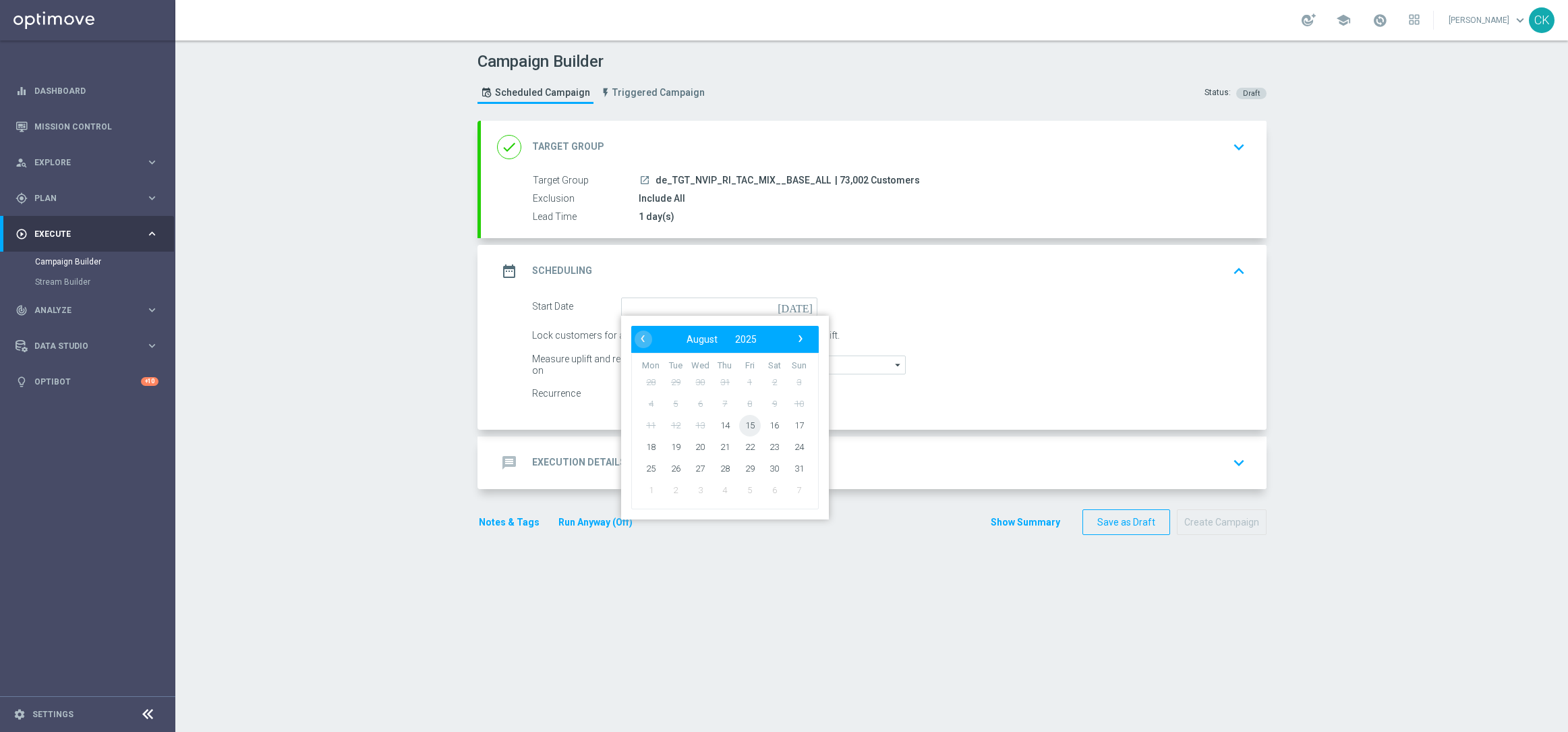
click at [745, 417] on span "15" at bounding box center [749, 424] width 21 height 21
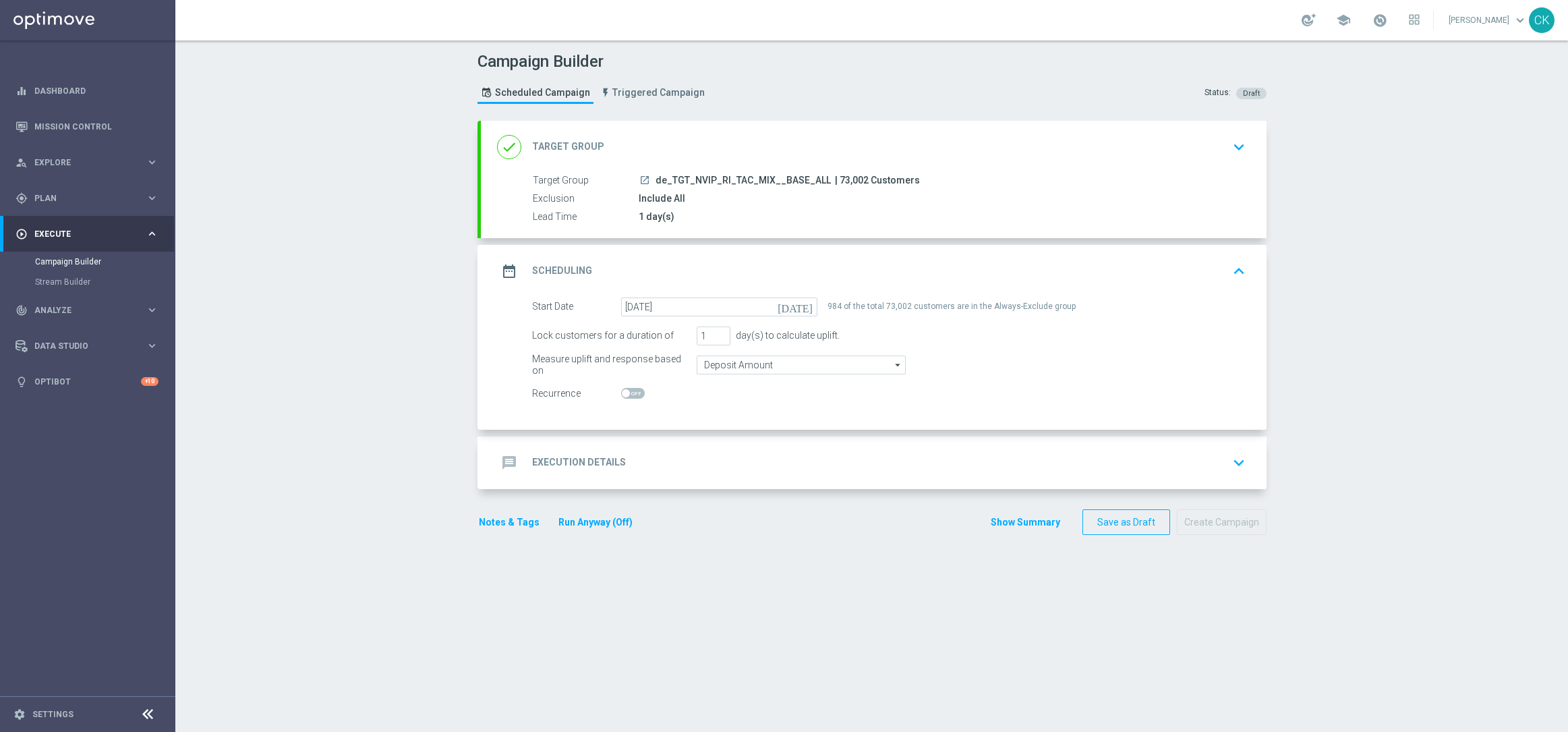
click at [553, 463] on h2 "Execution Details" at bounding box center [579, 462] width 94 height 13
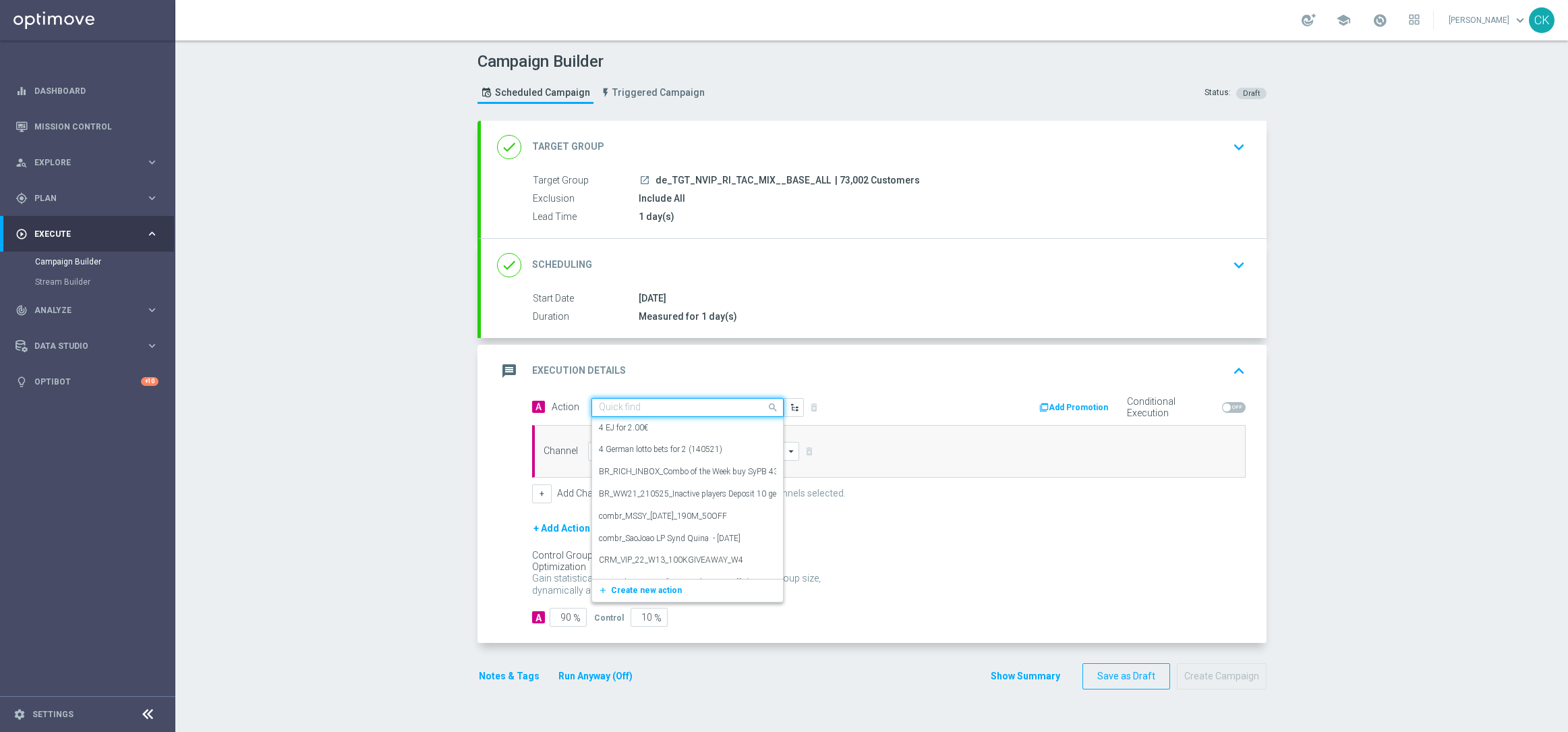
click at [643, 403] on input "text" at bounding box center [674, 408] width 150 height 12
paste input "EuroMillions XL with 15% off"
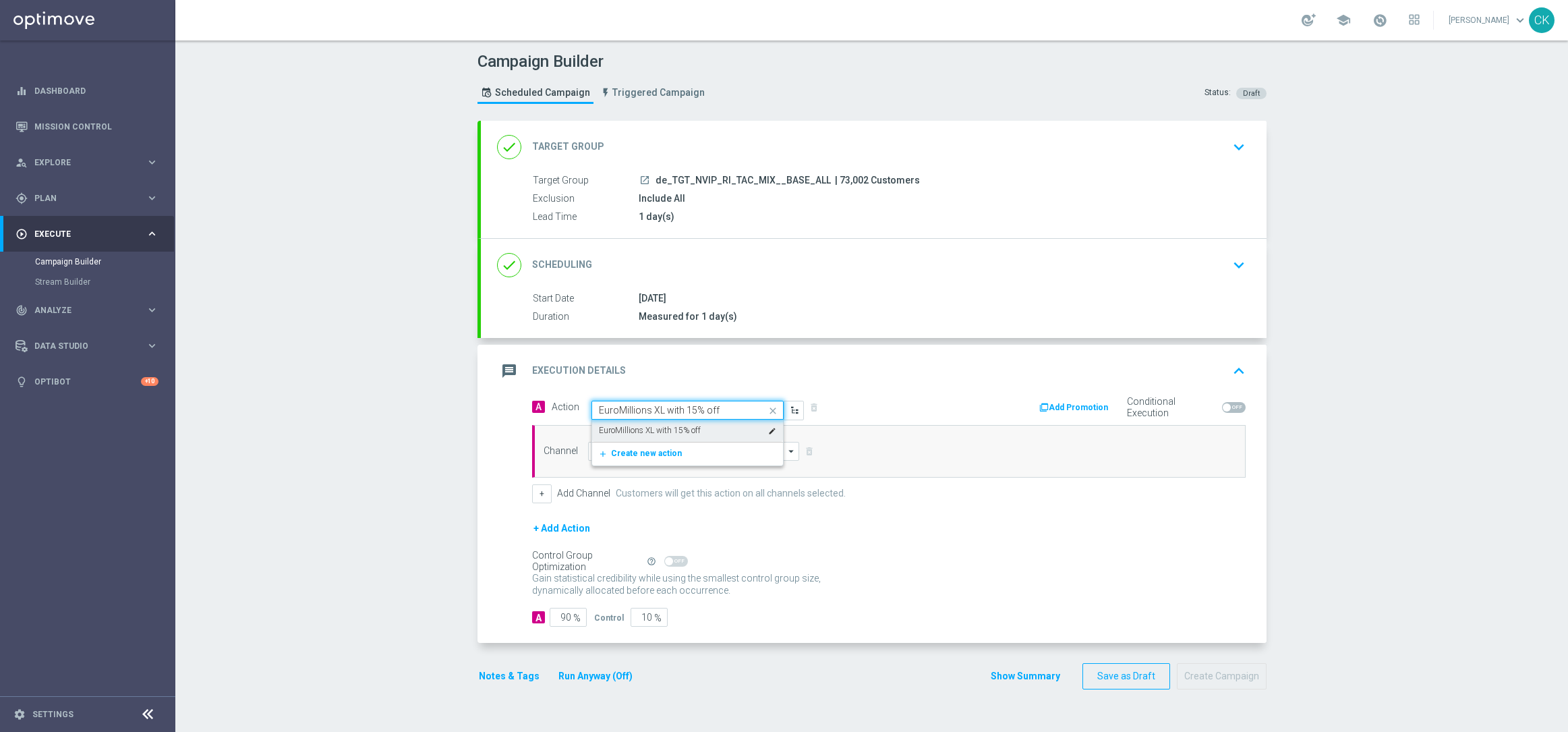
click at [667, 427] on label "EuroMillions XL with 15% off" at bounding box center [649, 431] width 102 height 12
click at [656, 450] on input at bounding box center [693, 451] width 212 height 19
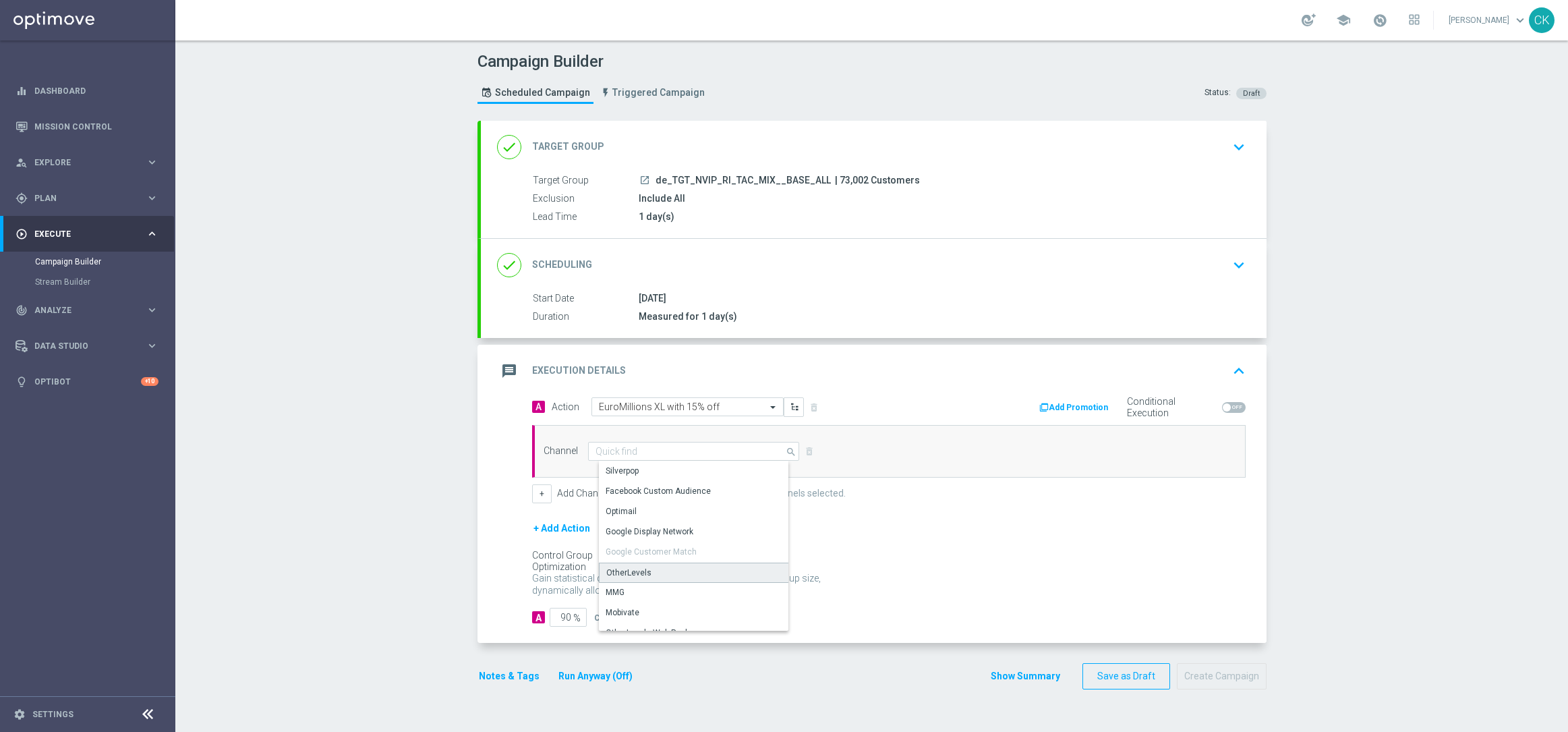
click at [647, 571] on div "OtherLevels" at bounding box center [699, 573] width 200 height 20
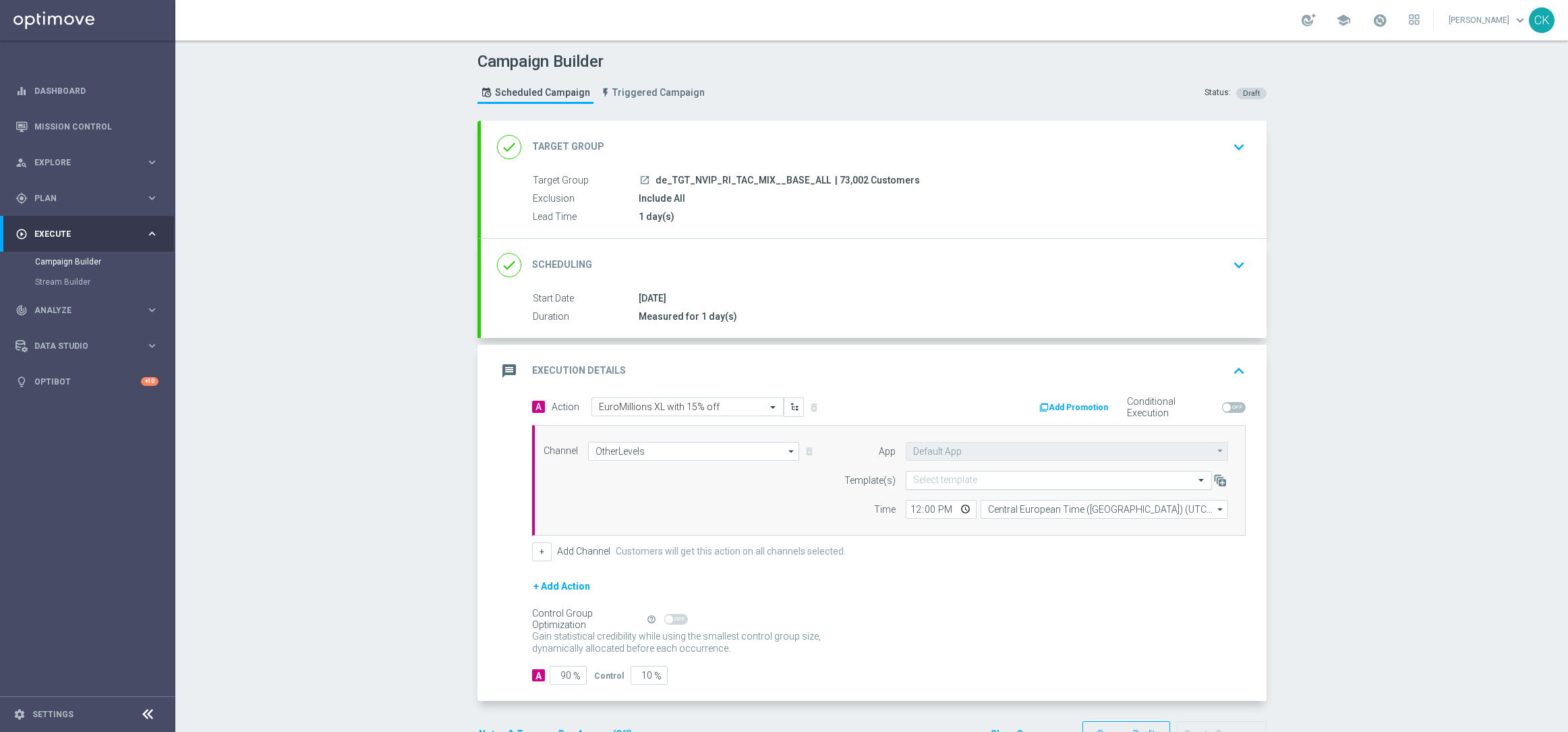
click at [975, 475] on input "text" at bounding box center [1045, 480] width 264 height 12
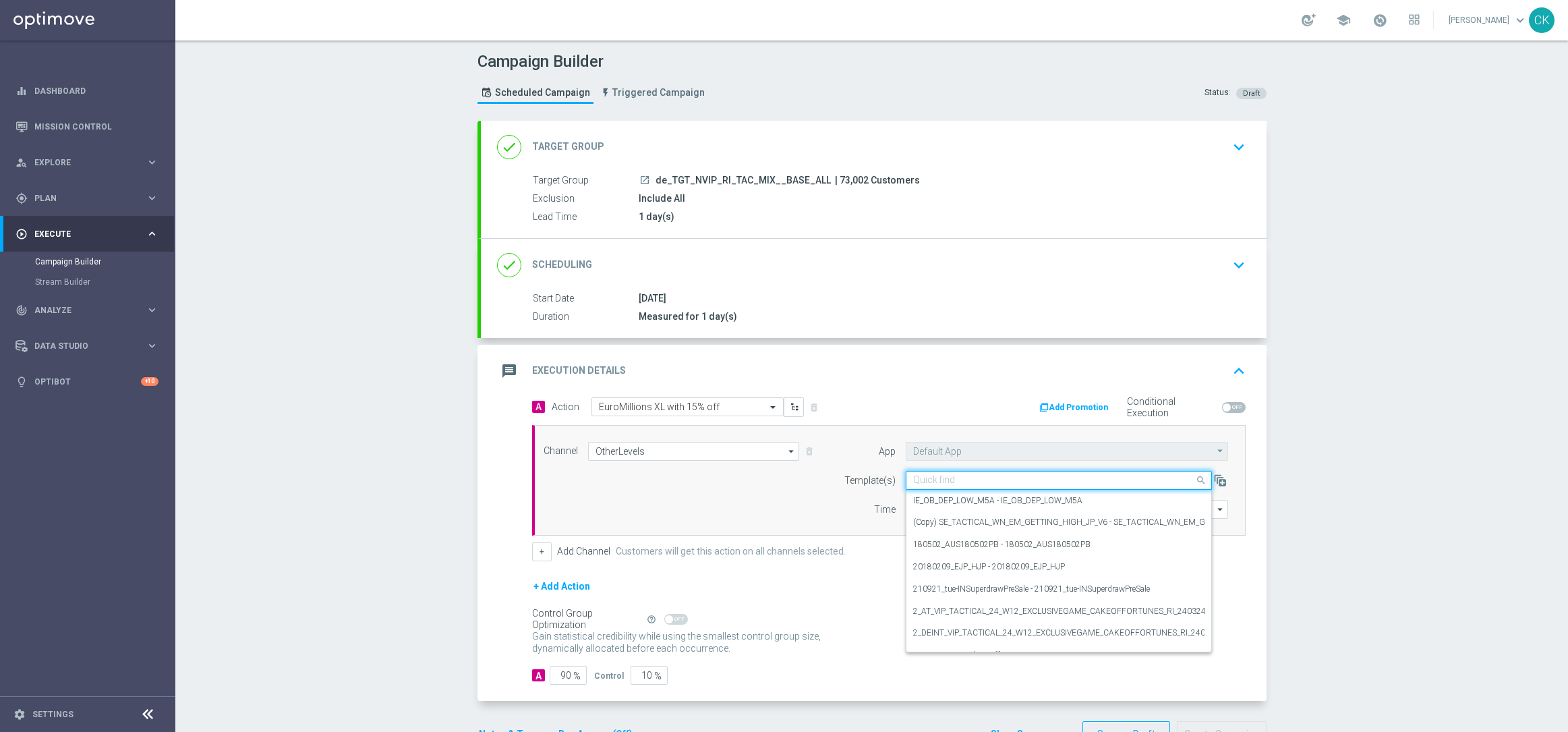
paste input "Retrieving data. Wait a few seconds and try to cut or copy again."
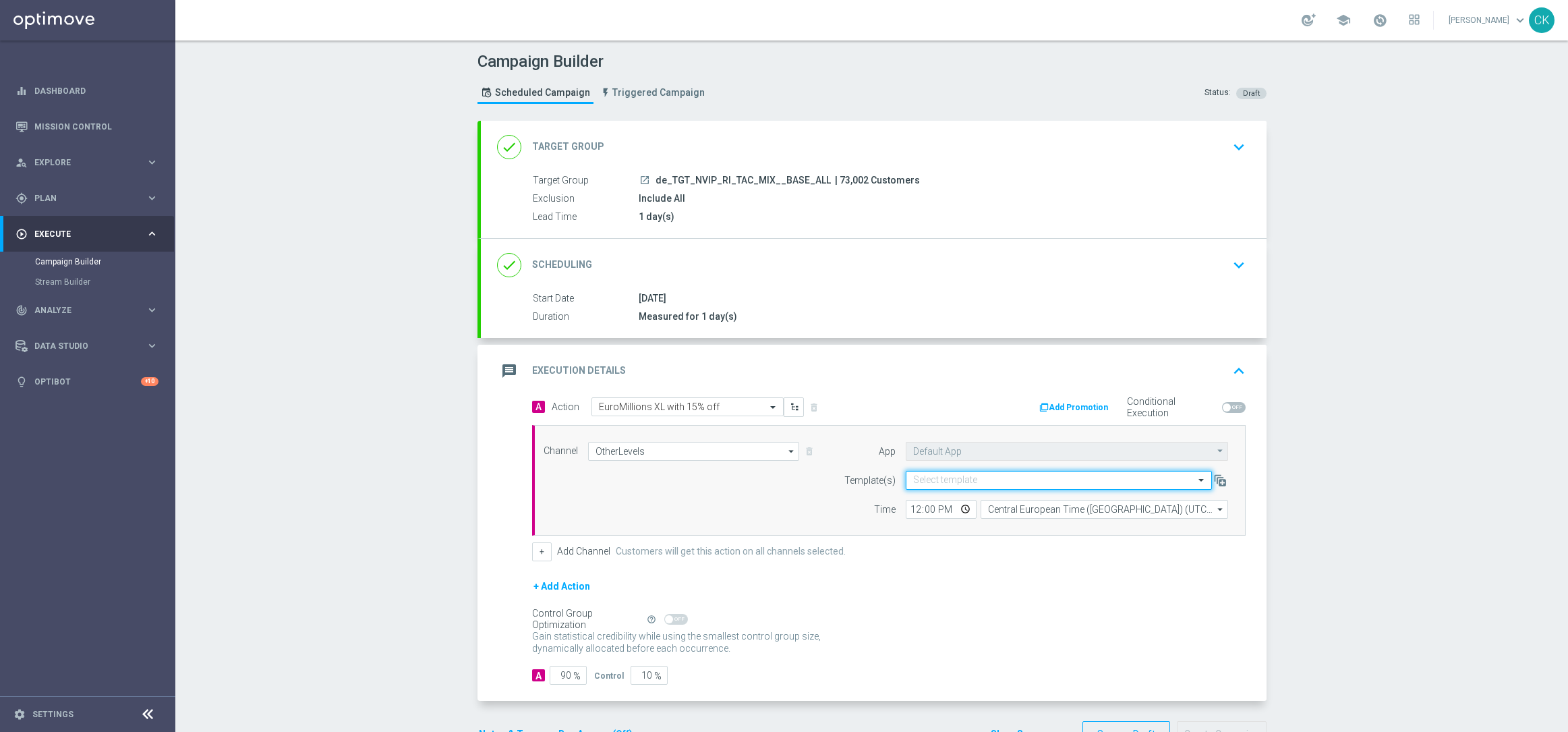
click at [1194, 479] on span at bounding box center [1202, 479] width 17 height 12
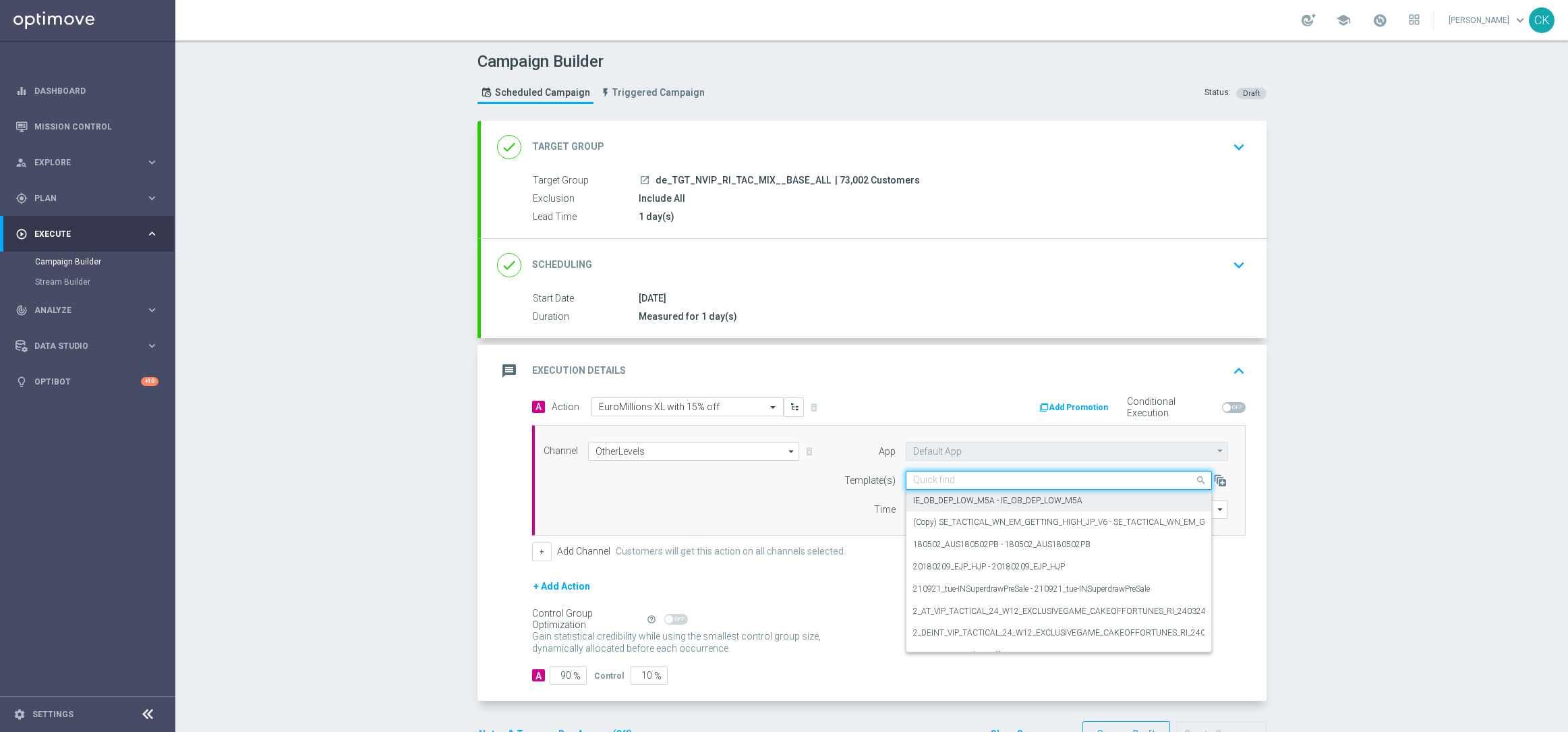
paste input "Retrieving data. Wait a few seconds and try to cut or copy again."
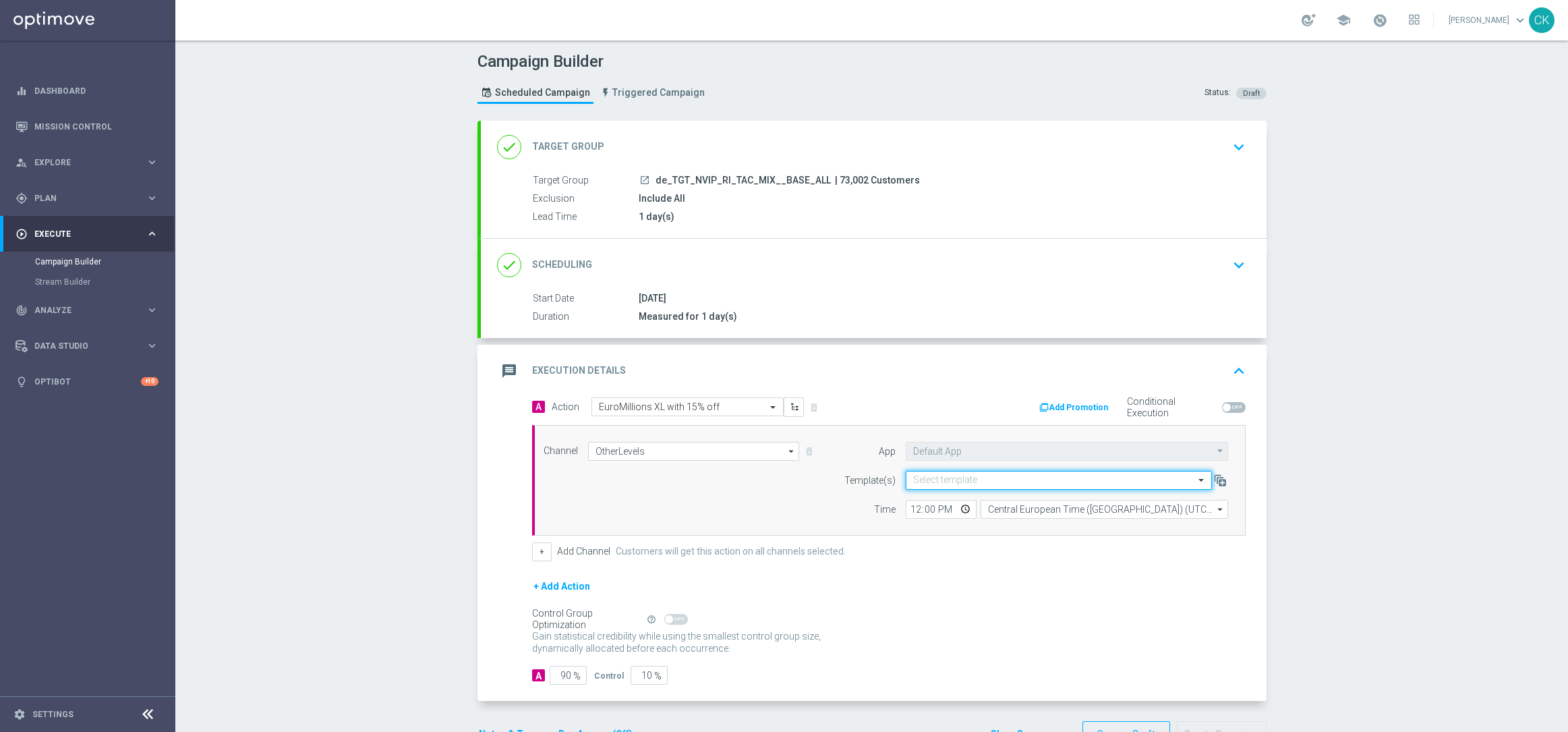
click at [1199, 475] on span at bounding box center [1202, 479] width 17 height 12
click at [907, 508] on input "12:00" at bounding box center [941, 509] width 71 height 19
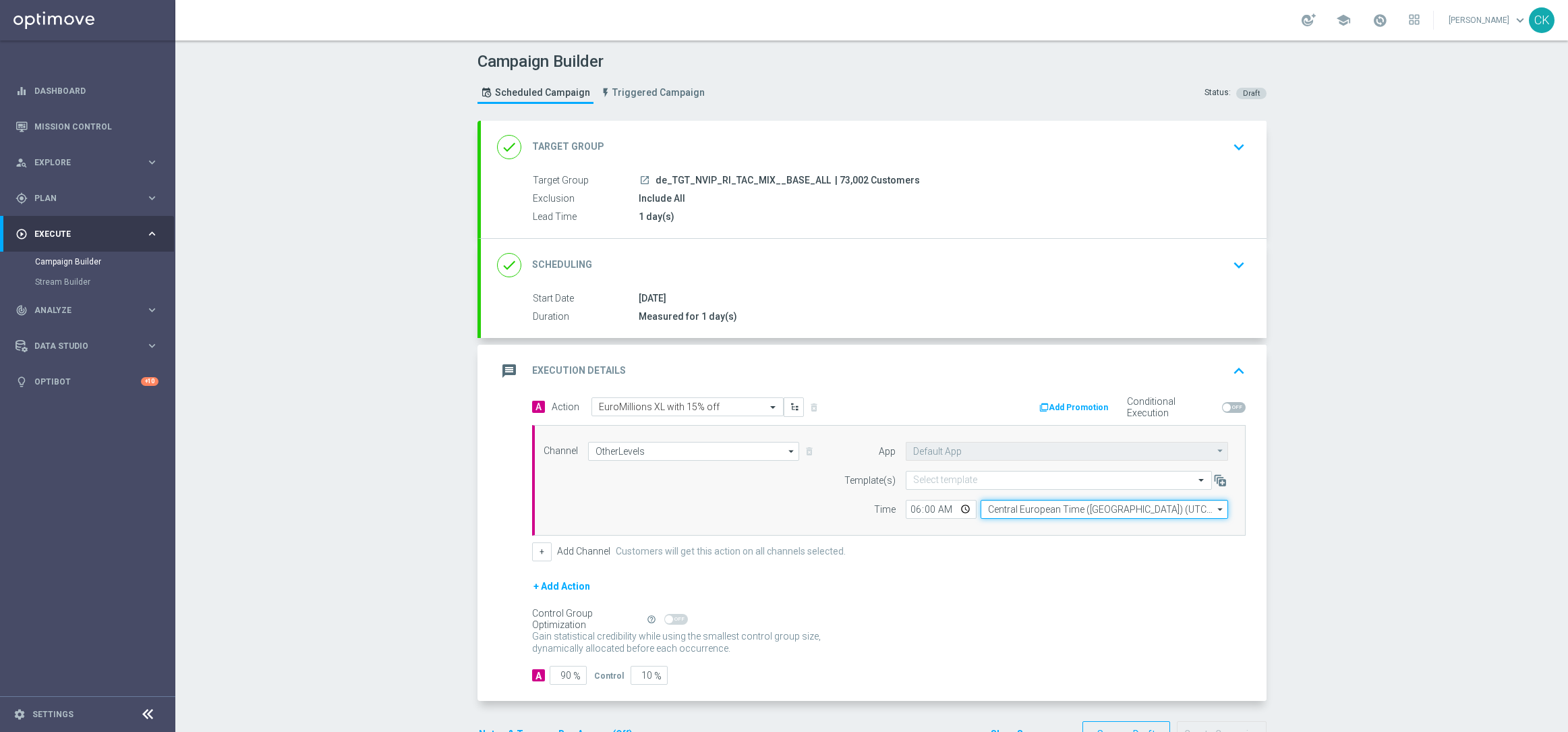
click at [1091, 512] on input "Central European Time ([GEOGRAPHIC_DATA]) (UTC +02:00)" at bounding box center [1104, 509] width 247 height 19
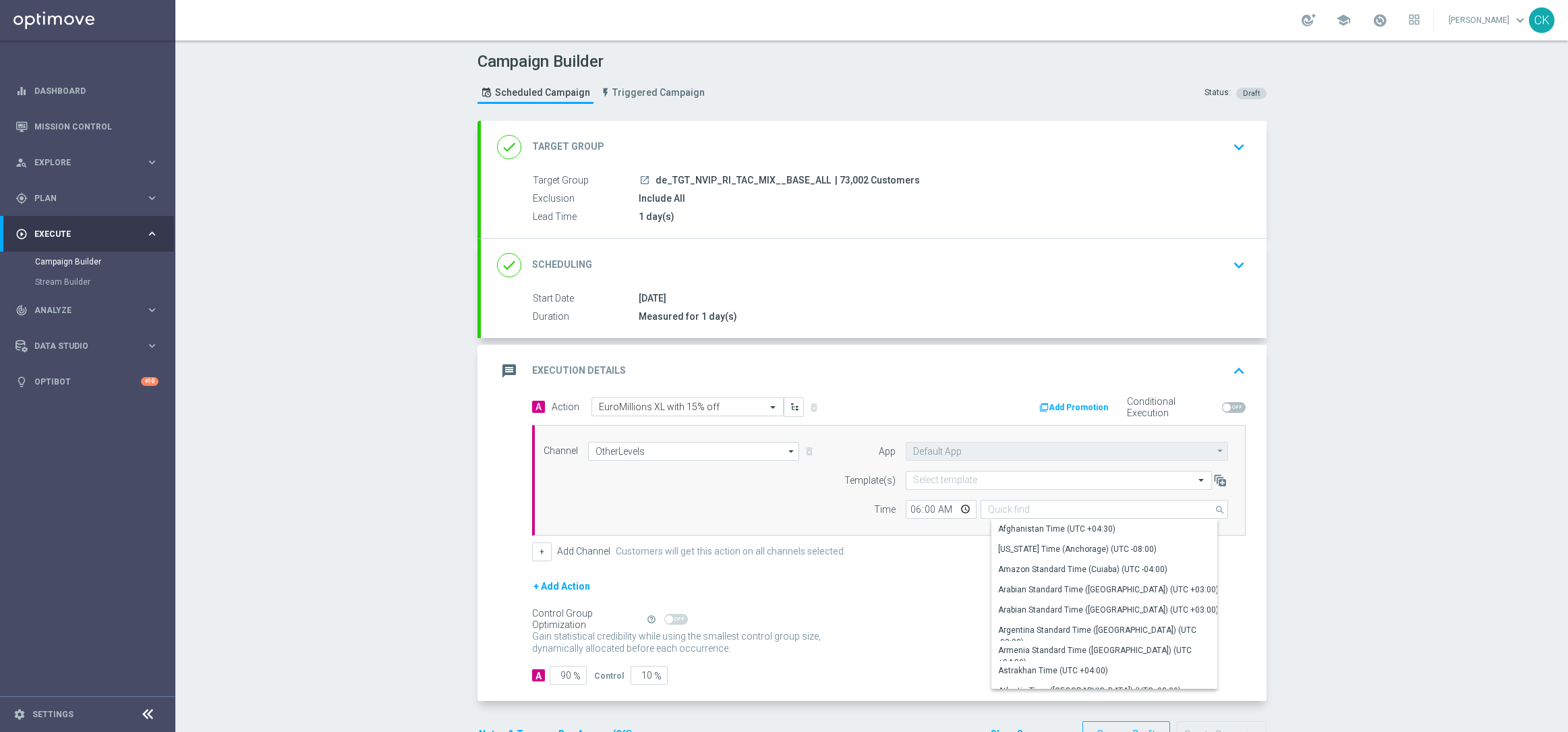
click at [902, 564] on form "A Action Select action EuroMillions XL with 15% off delete_forever Add Promotio…" at bounding box center [889, 542] width 714 height 288
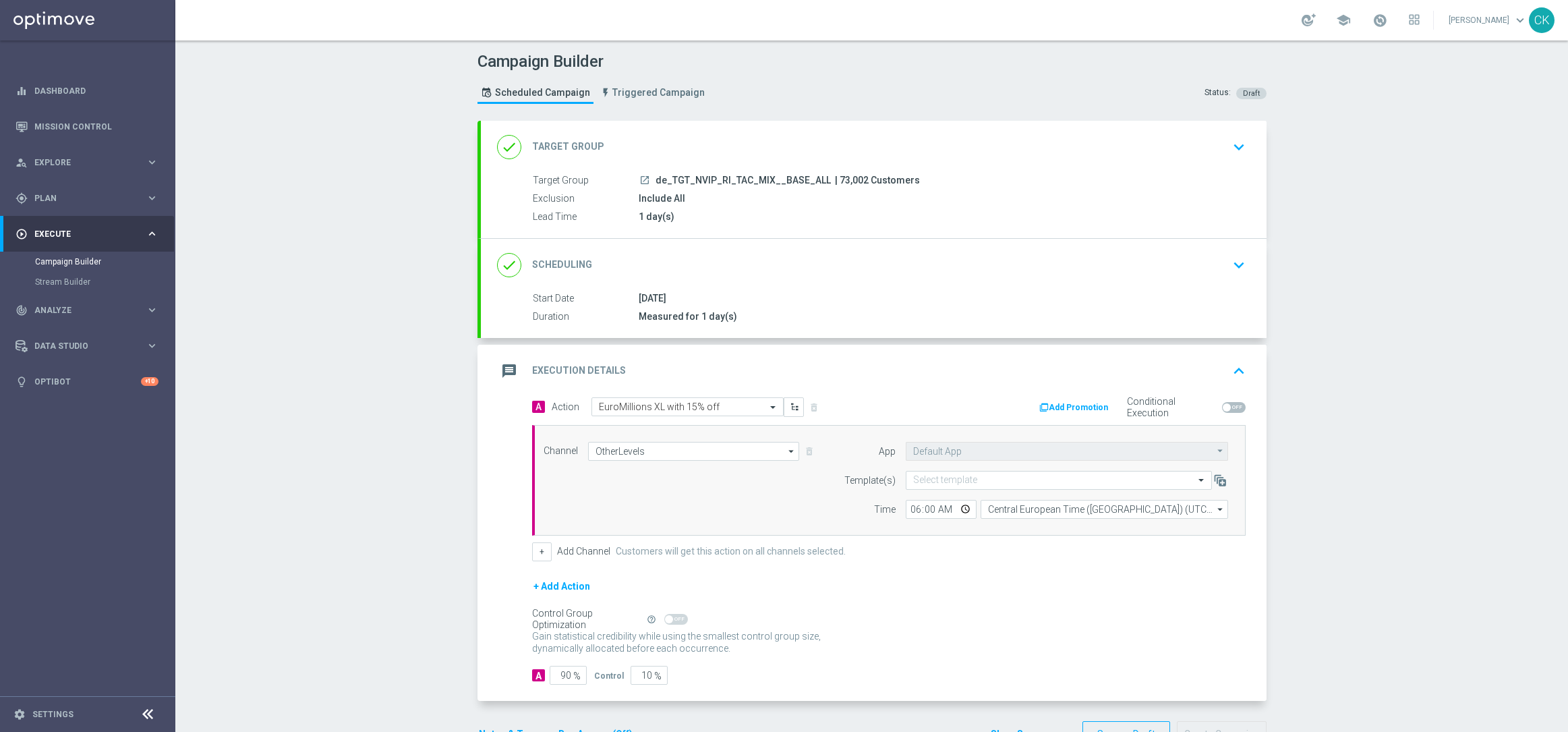
click at [573, 678] on span "%" at bounding box center [576, 676] width 7 height 12
click at [564, 675] on input "90" at bounding box center [568, 675] width 37 height 19
click at [508, 630] on div "A Action Select action EuroMillions XL with 15% off delete_forever Add Promotio…" at bounding box center [874, 549] width 786 height 304
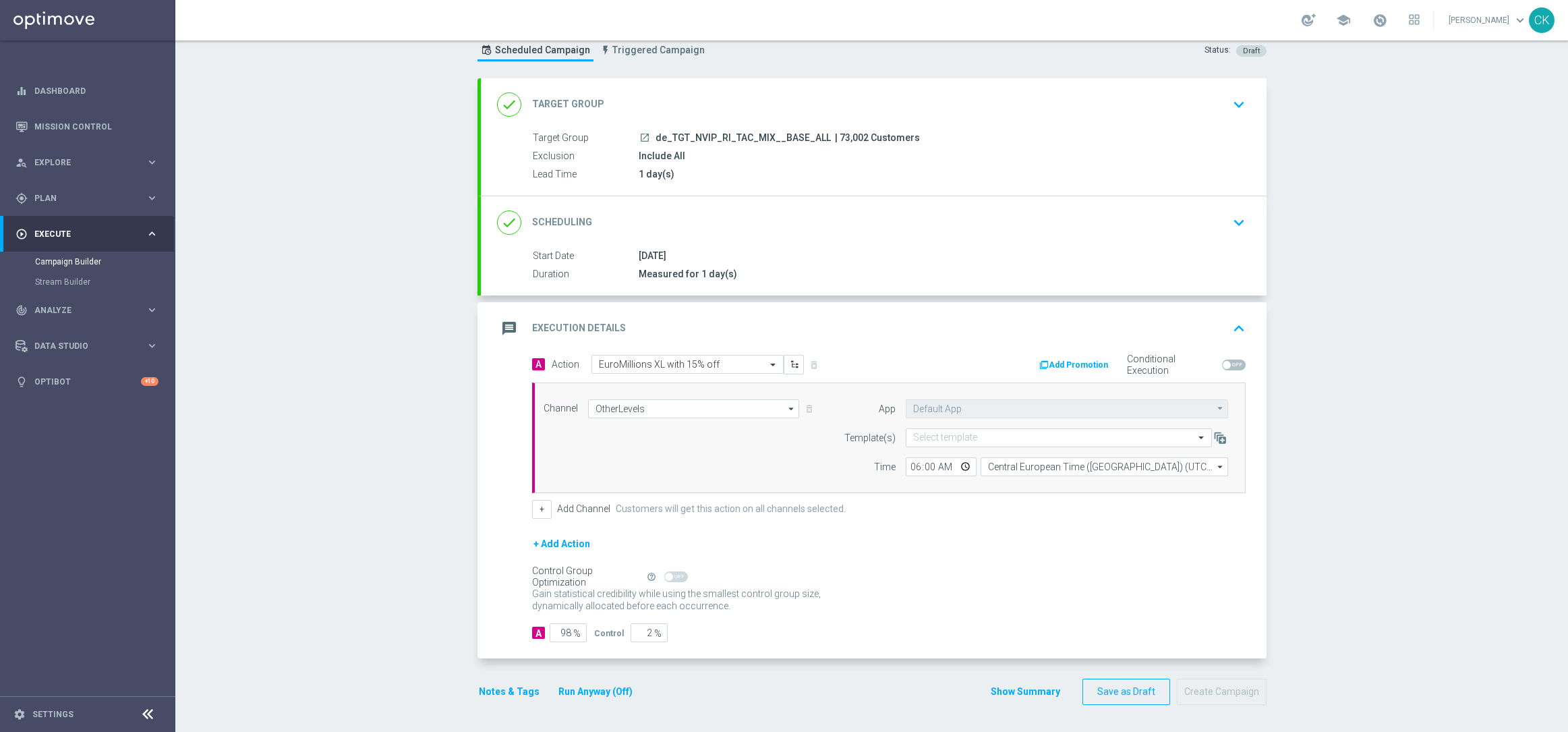
click at [490, 690] on button "Notes & Tags" at bounding box center [509, 691] width 64 height 17
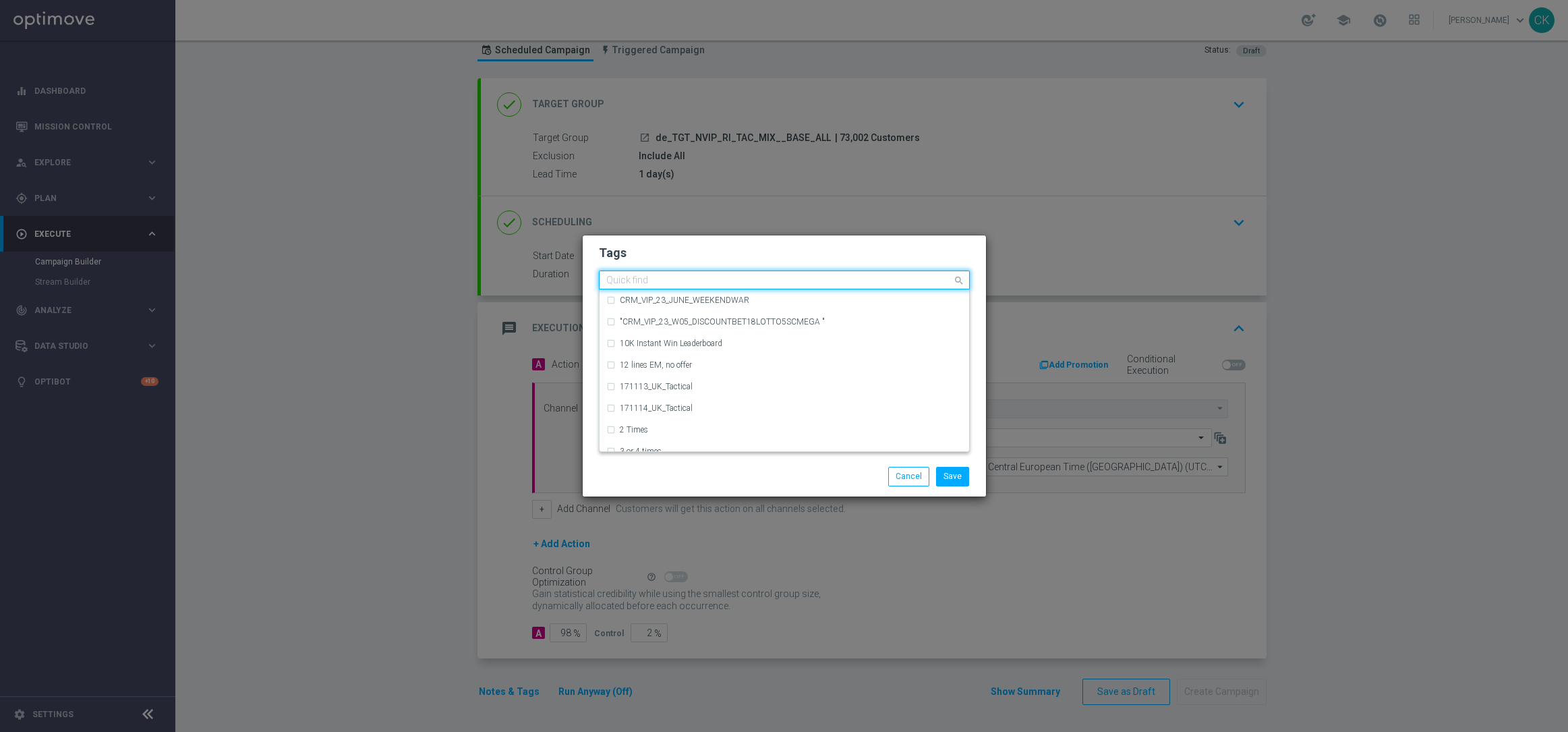
click at [646, 275] on div "Quick find" at bounding box center [627, 282] width 44 height 15
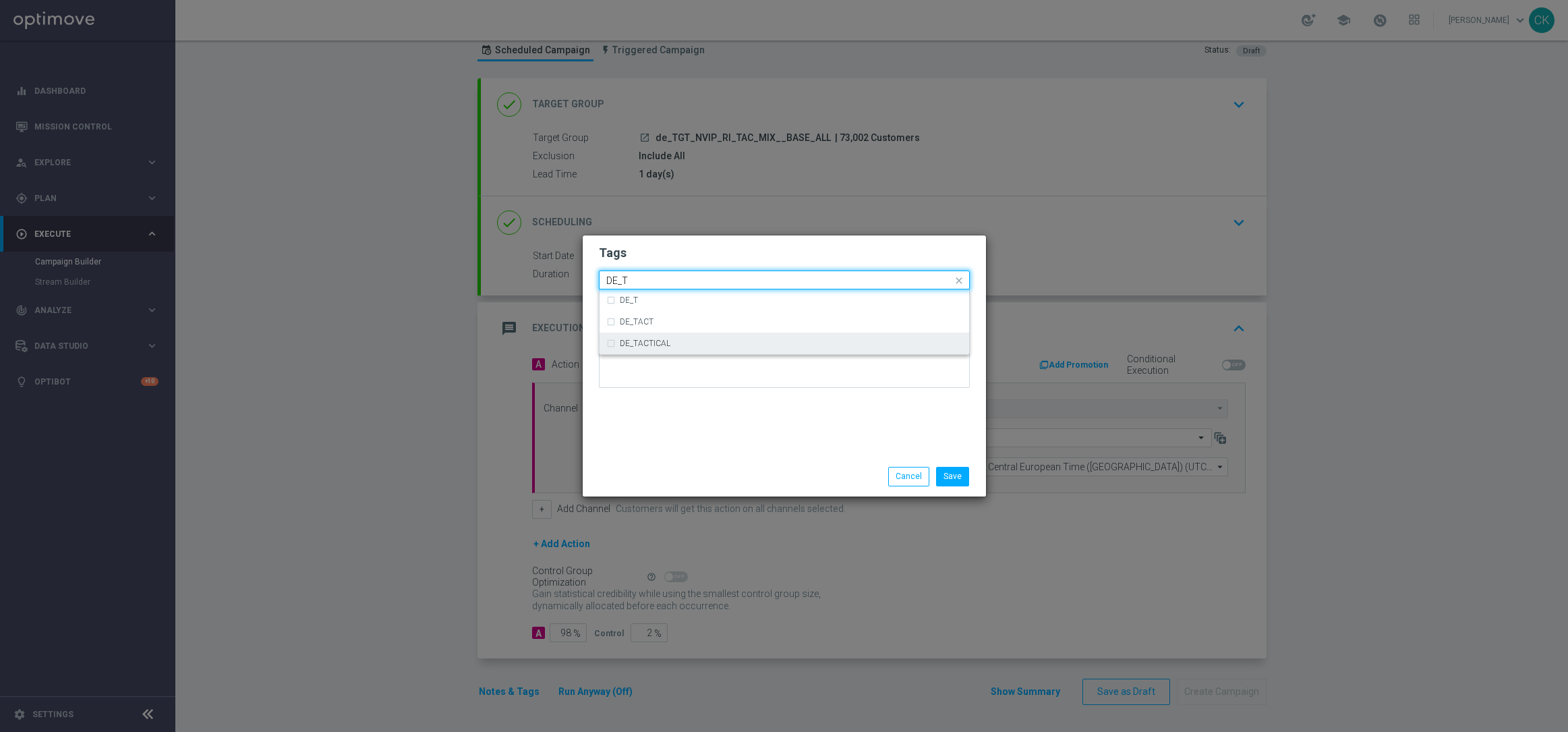
click at [671, 344] on div "DE_TACTICAL" at bounding box center [790, 343] width 342 height 8
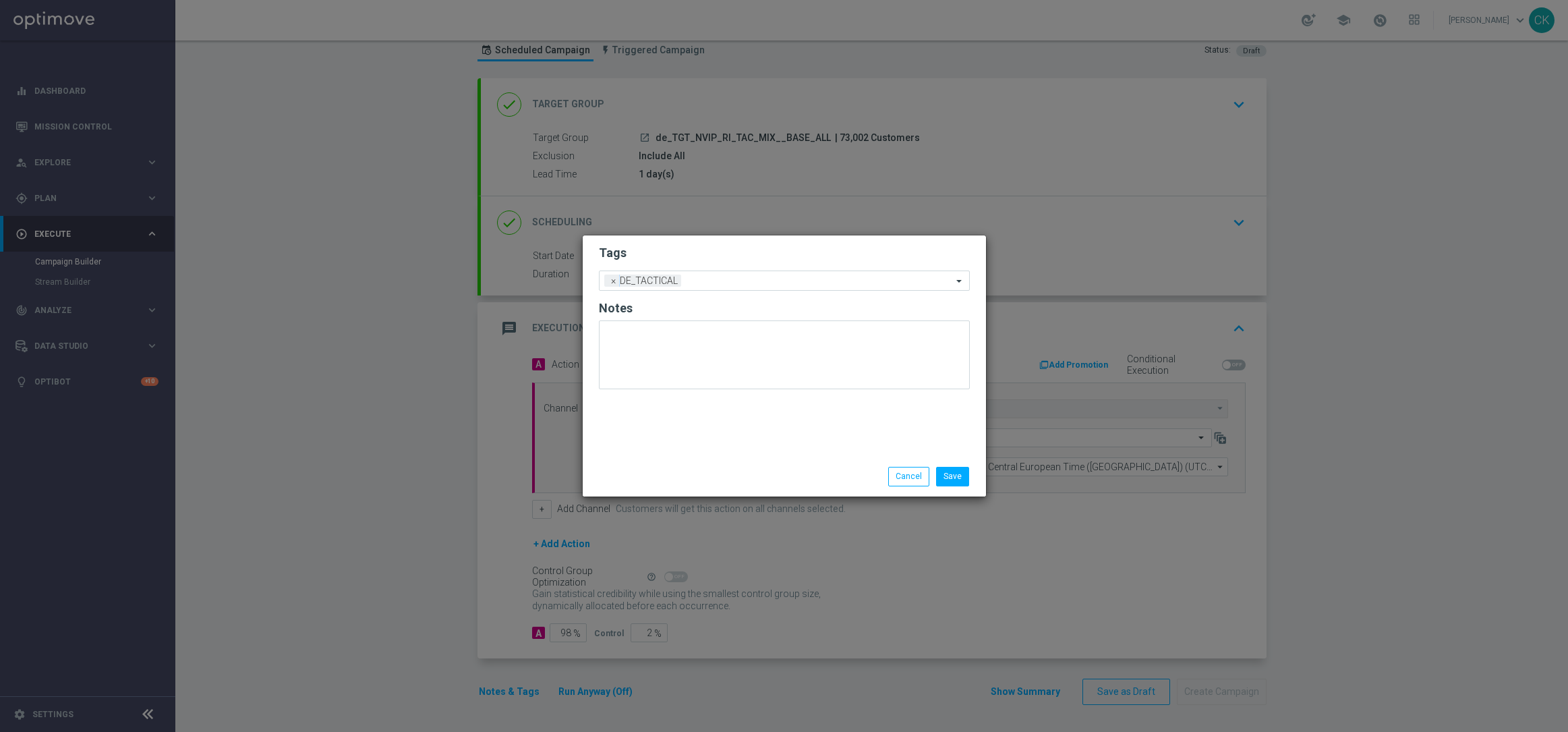
click at [671, 412] on div "Tags Add a new tag × DE_TACTICAL Notes" at bounding box center [784, 346] width 403 height 221
click at [956, 474] on button "Save" at bounding box center [952, 476] width 33 height 19
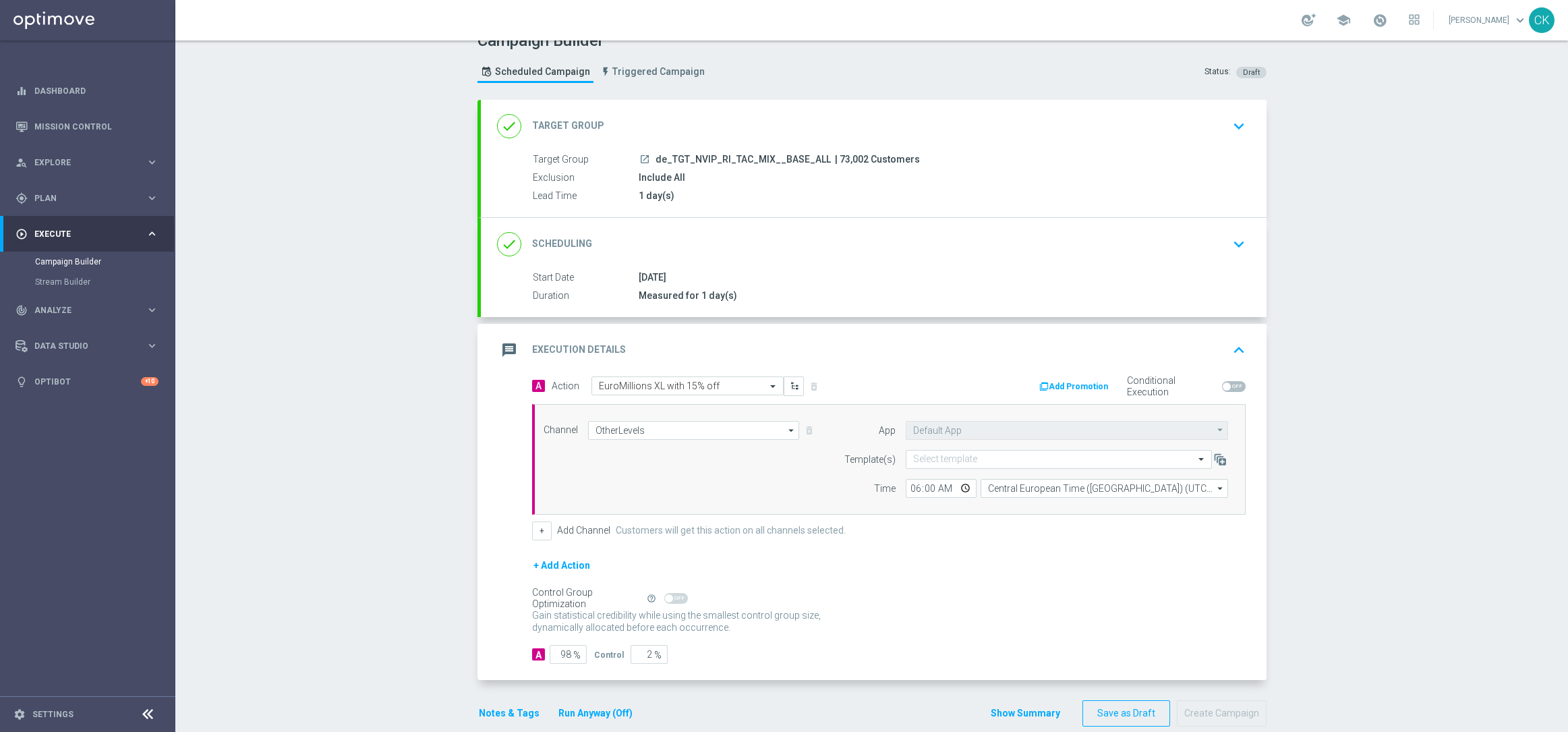
scroll to position [0, 0]
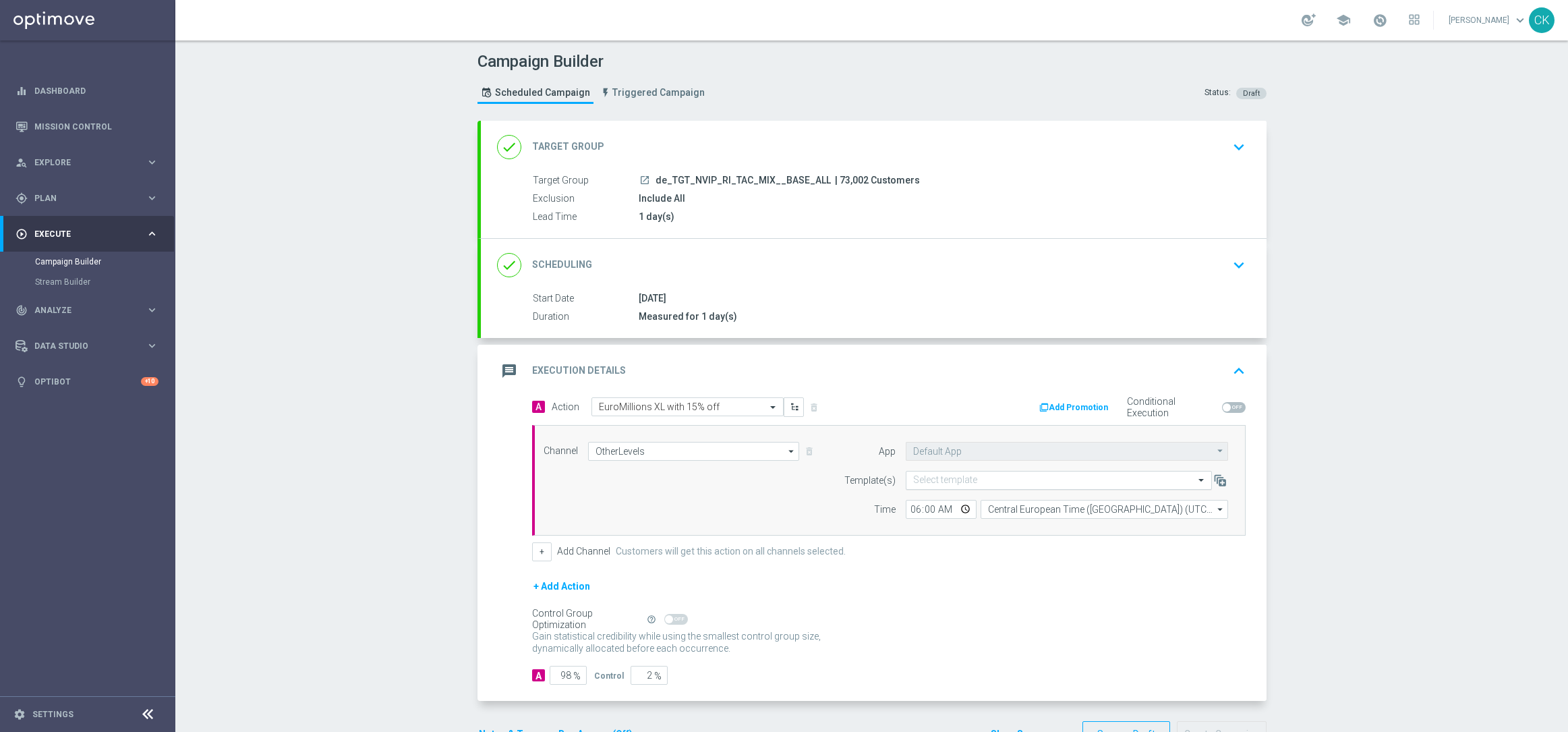
click at [948, 481] on input "text" at bounding box center [1045, 480] width 264 height 12
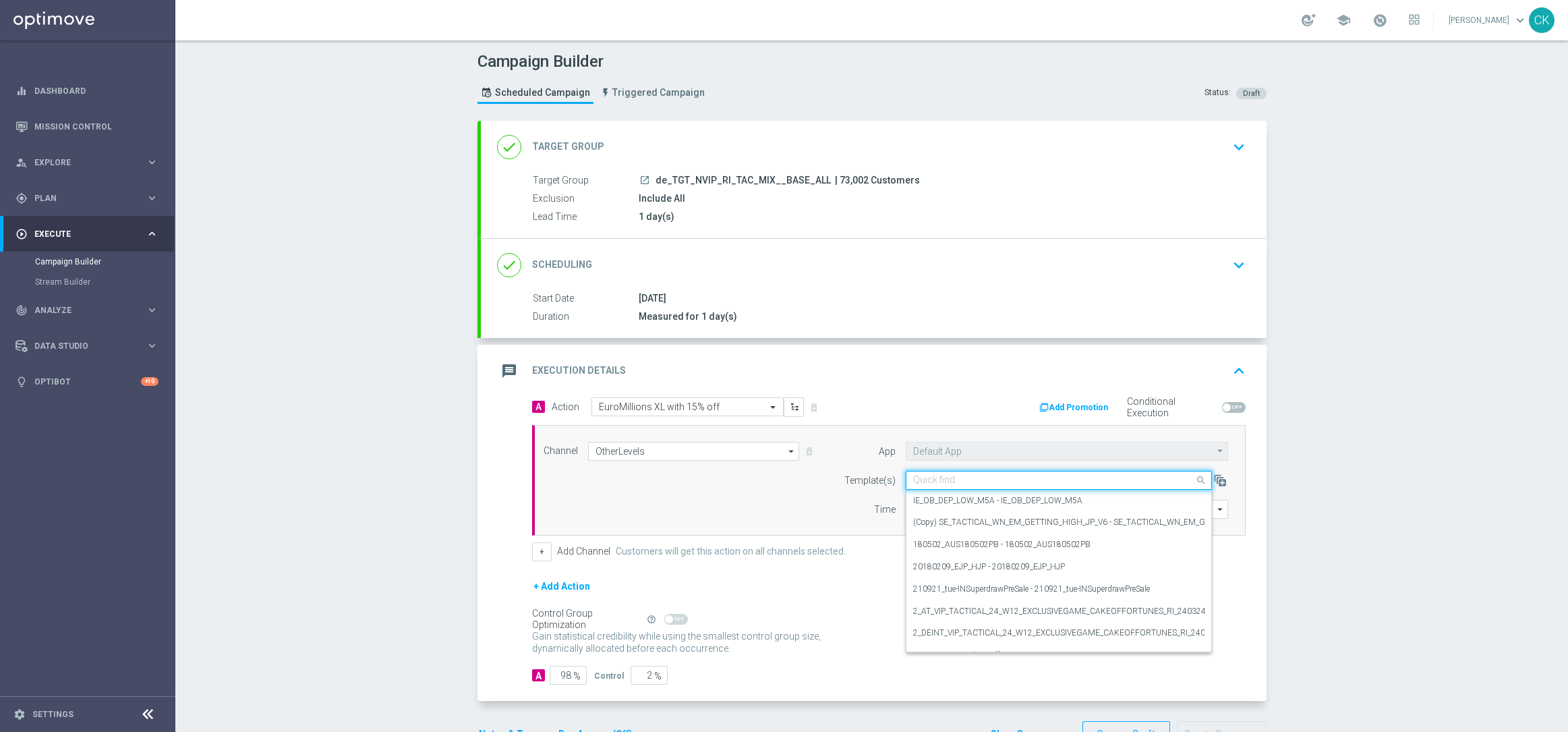
paste input "DE_INT__EM_250815__NVIP_RI_TAC_LT"
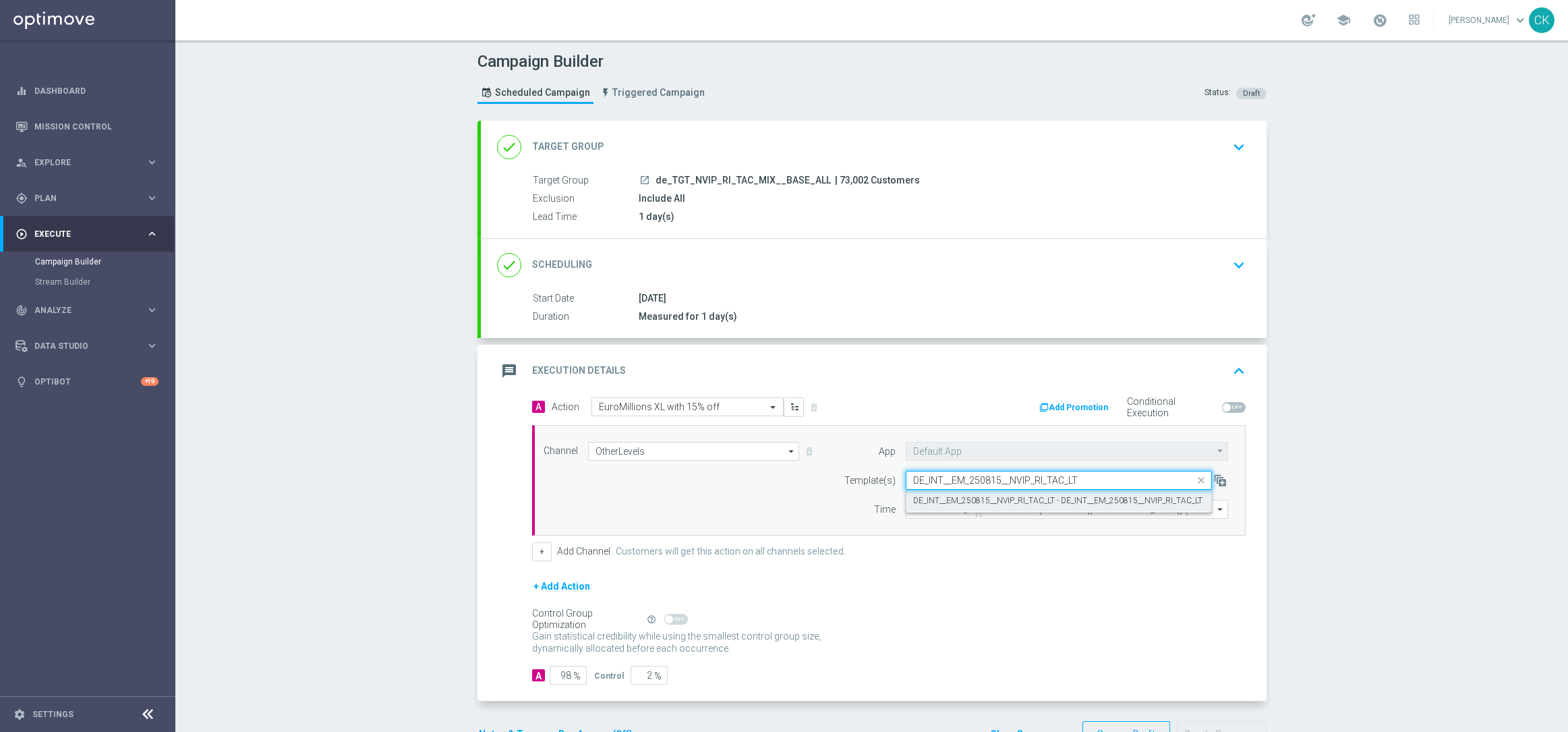
click at [938, 500] on label "DE_INT__EM_250815__NVIP_RI_TAC_LT - DE_INT__EM_250815__NVIP_RI_TAC_LT" at bounding box center [1058, 501] width 290 height 12
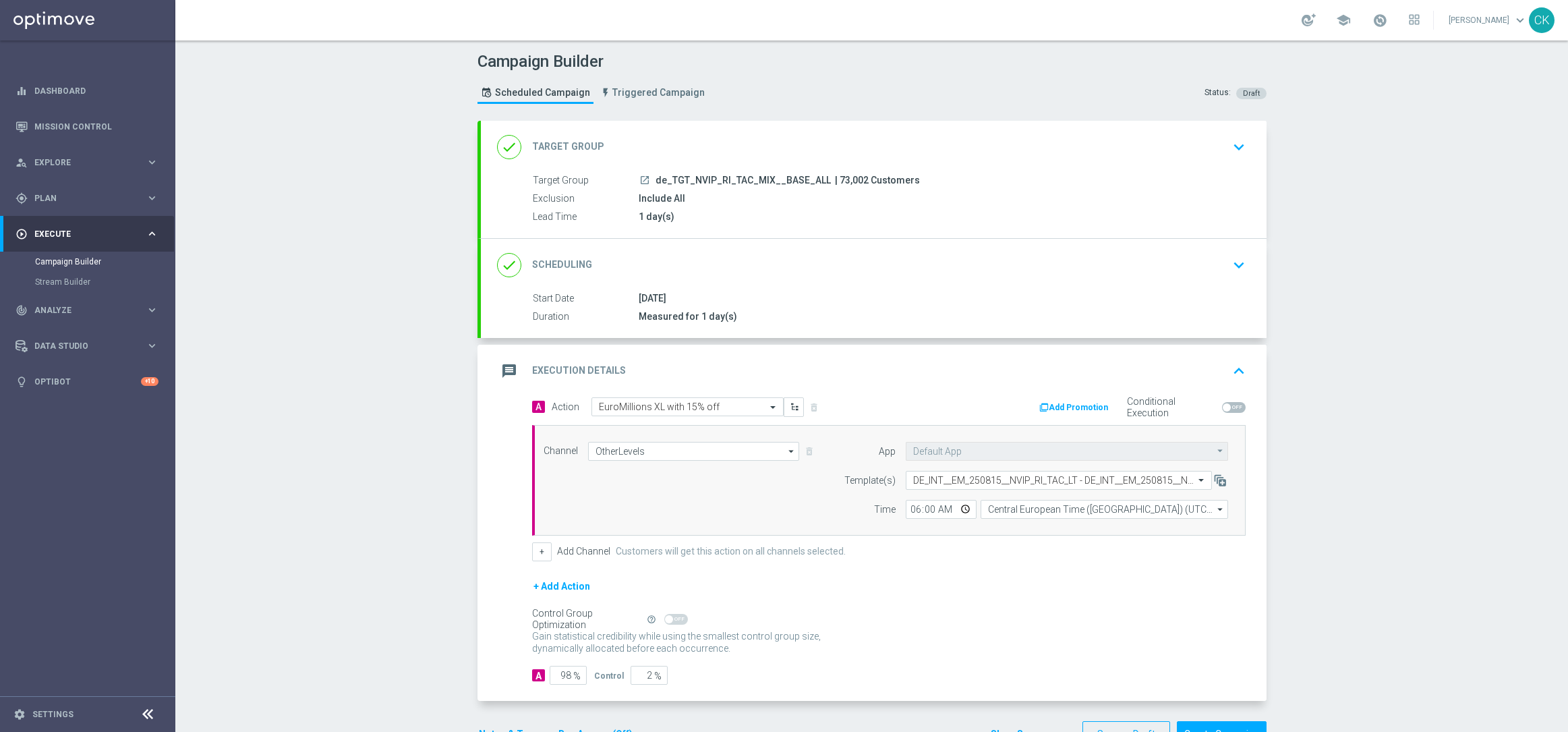
click at [850, 583] on div "+ Add Action" at bounding box center [889, 594] width 714 height 34
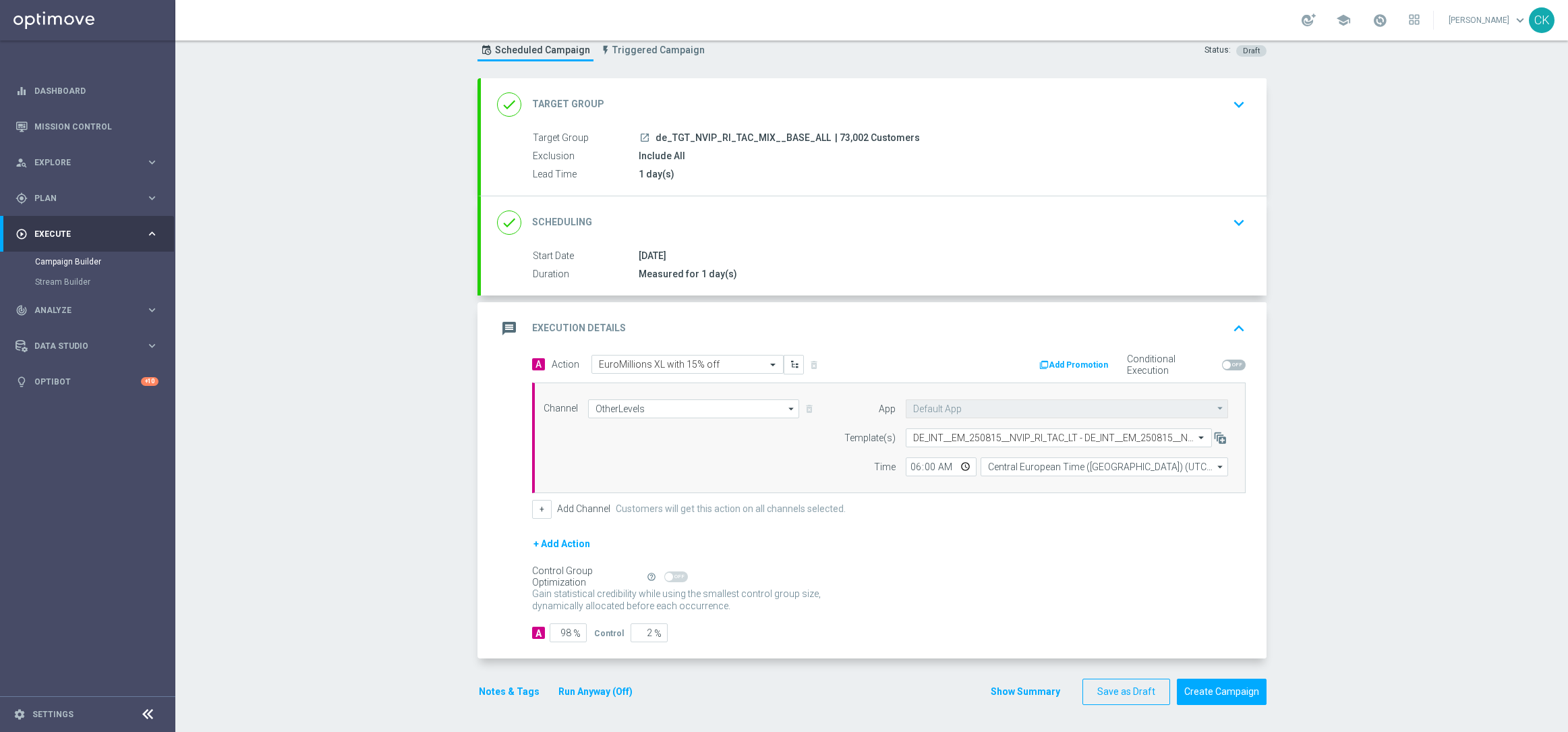
click at [479, 690] on button "Notes & Tags" at bounding box center [509, 691] width 64 height 17
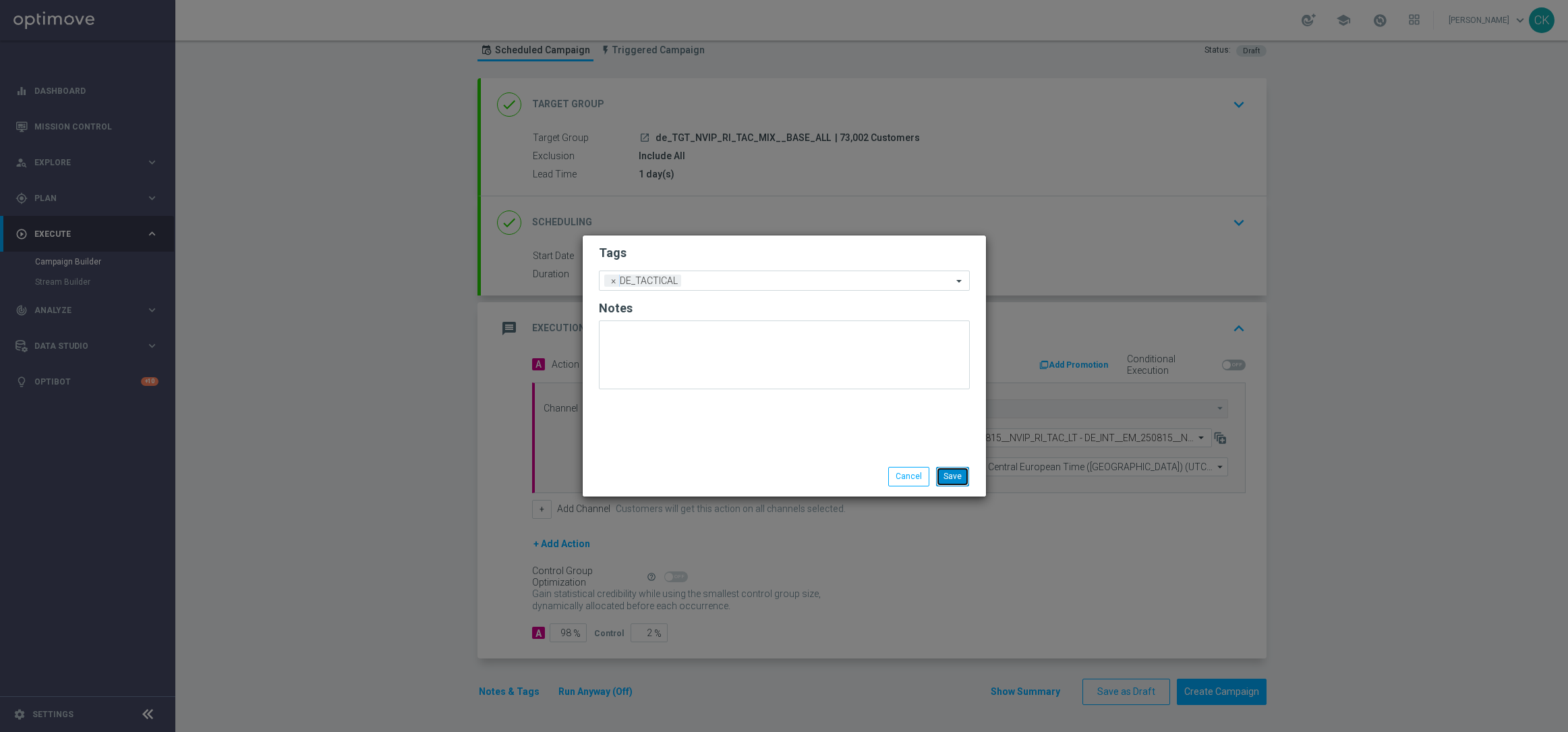
click at [959, 475] on button "Save" at bounding box center [952, 476] width 33 height 19
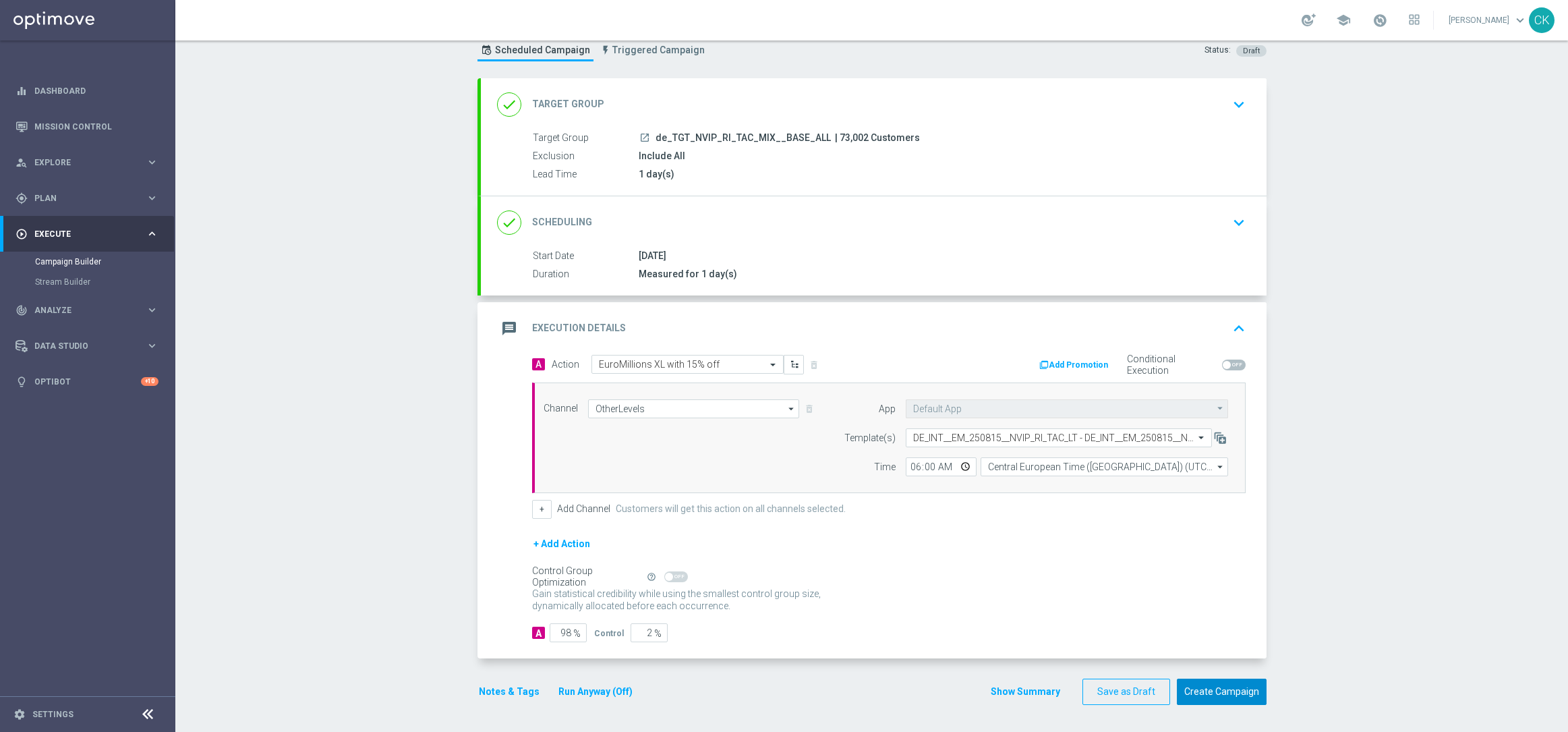
click at [1208, 693] on button "Create Campaign" at bounding box center [1222, 691] width 90 height 26
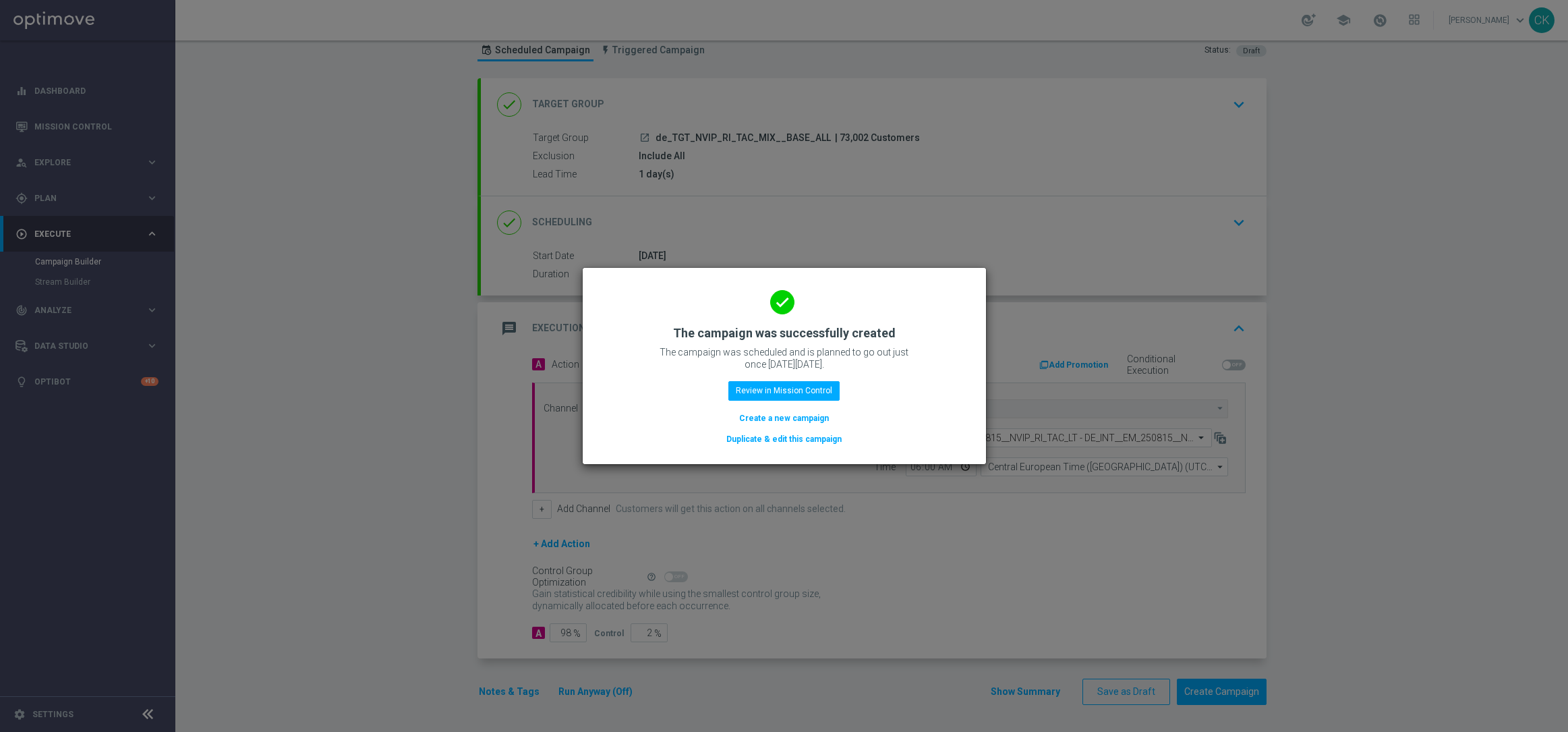
click at [773, 412] on button "Create a new campaign" at bounding box center [783, 418] width 92 height 15
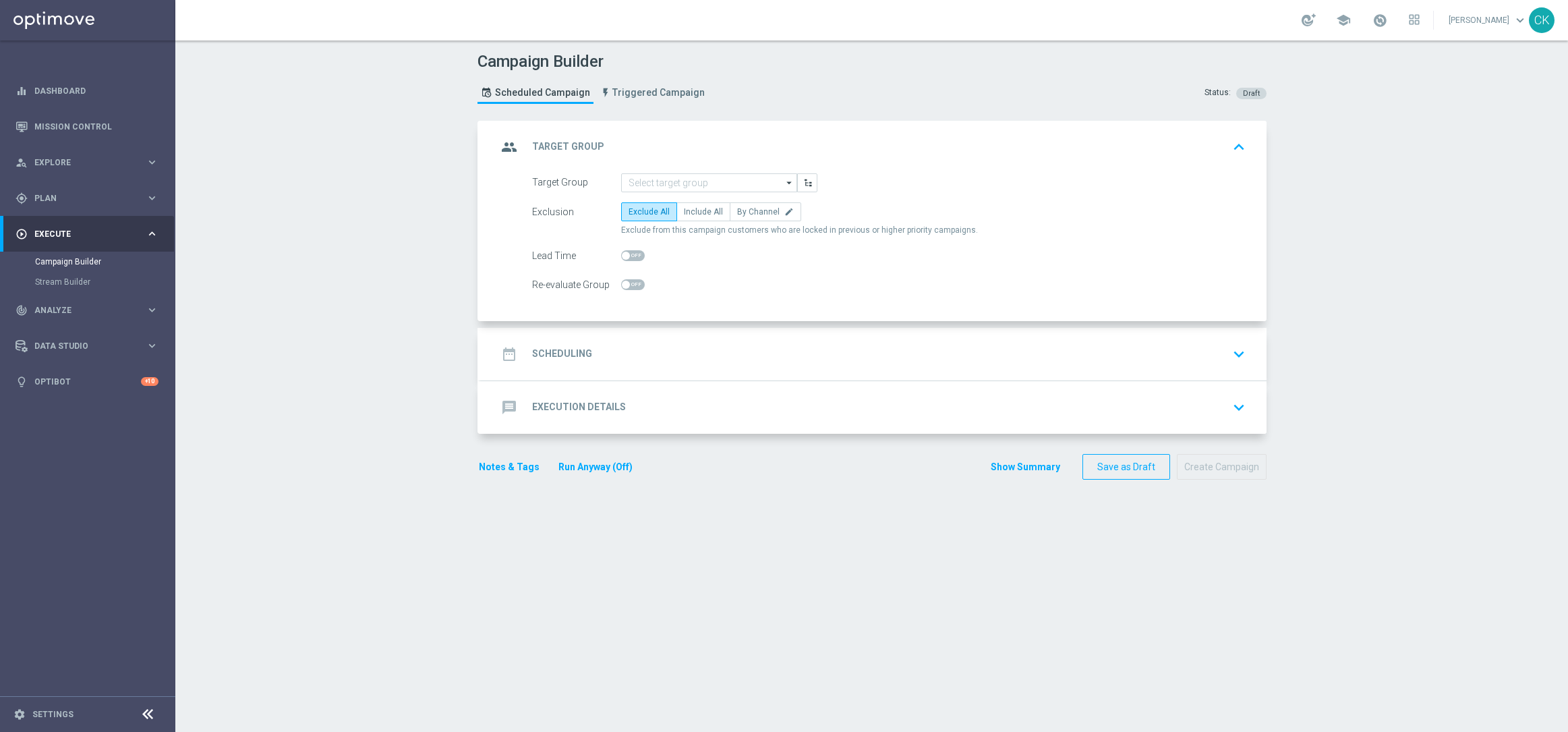
scroll to position [0, 0]
click at [657, 183] on input at bounding box center [709, 183] width 176 height 19
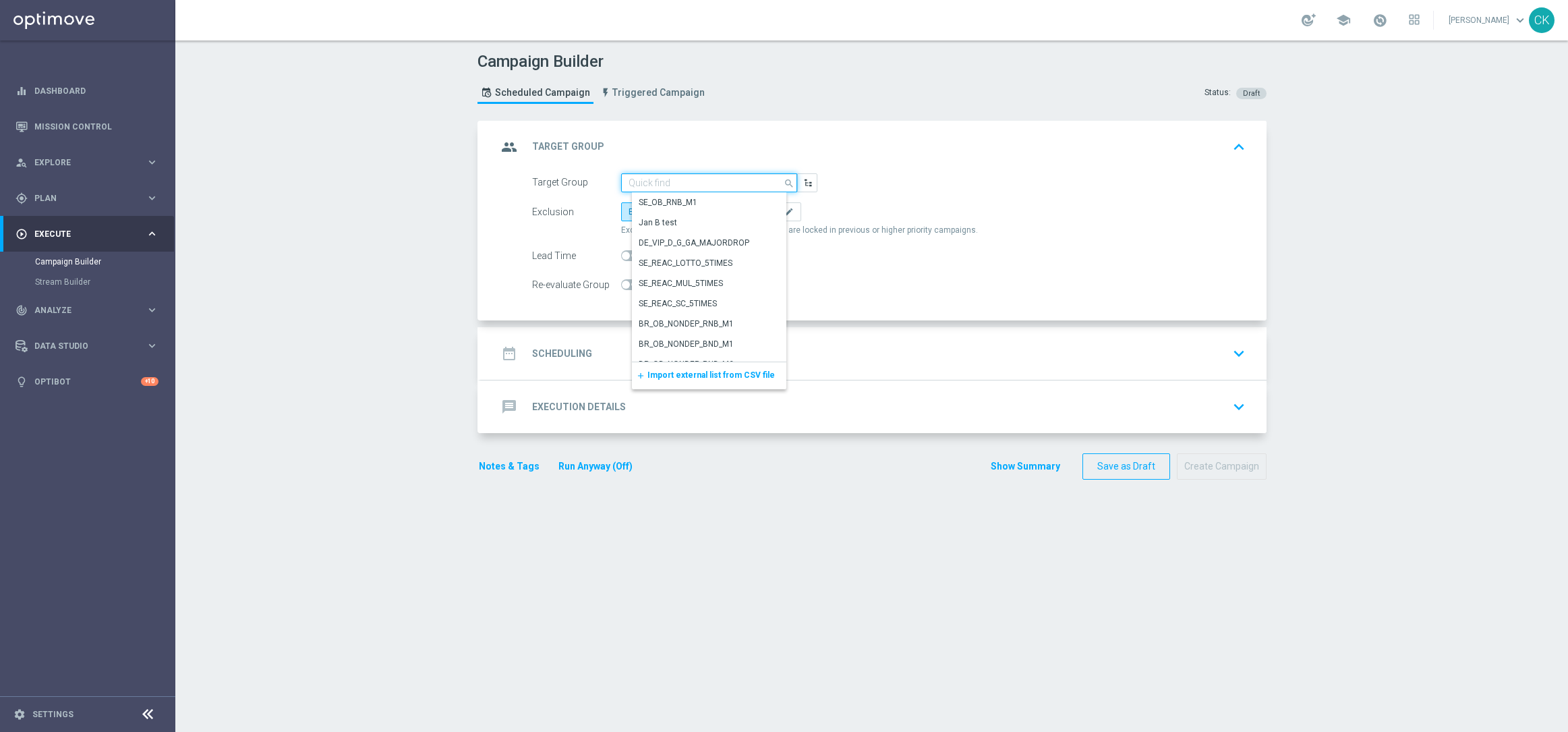
paste input "de_AT_TGT_NVIP_EM_TAC_MIX__ACTIVE_ALL_HIGHJACKPOT"
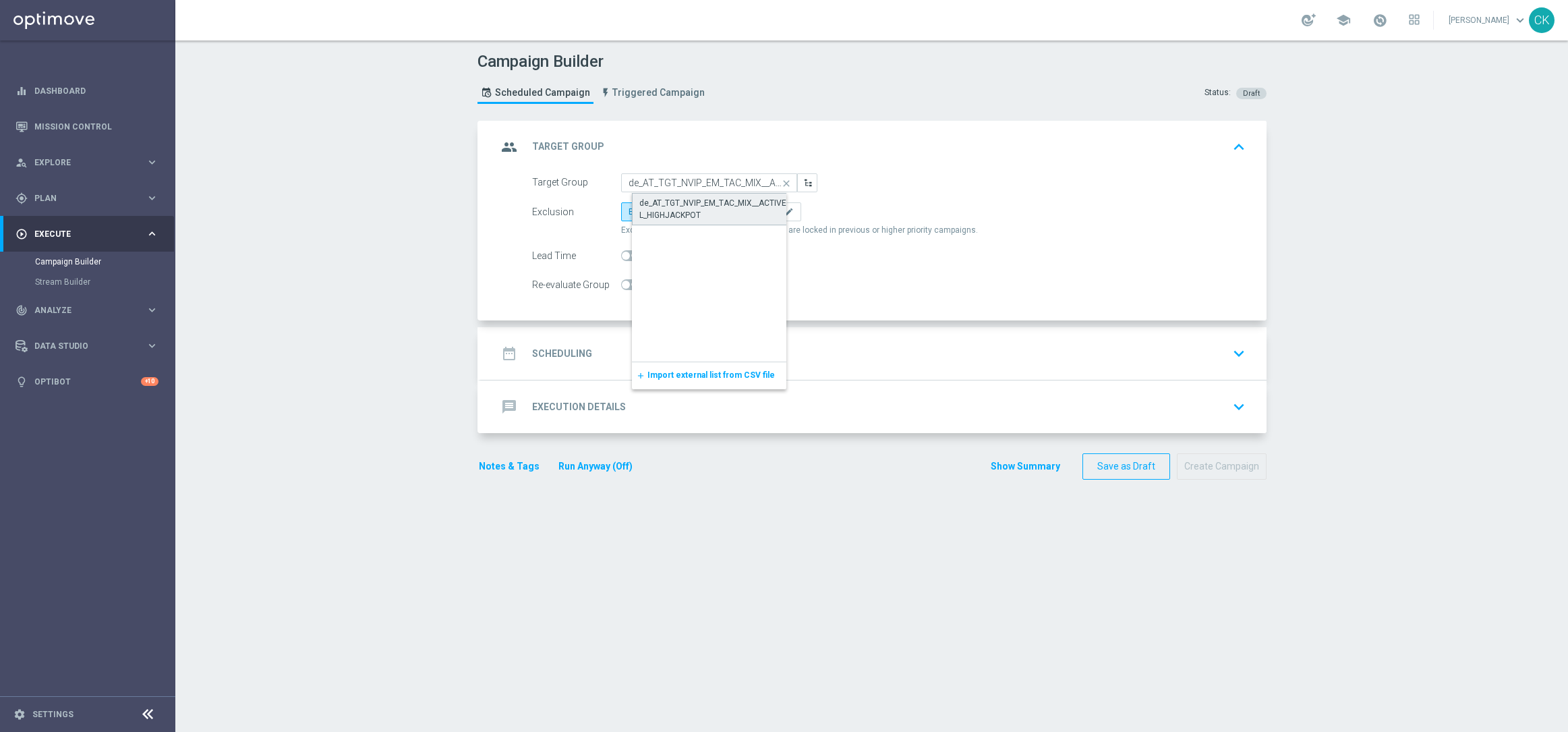
click at [677, 217] on div "de_AT_TGT_NVIP_EM_TAC_MIX__ACTIVE_ALL_HIGHJACKPOT" at bounding box center [719, 209] width 161 height 24
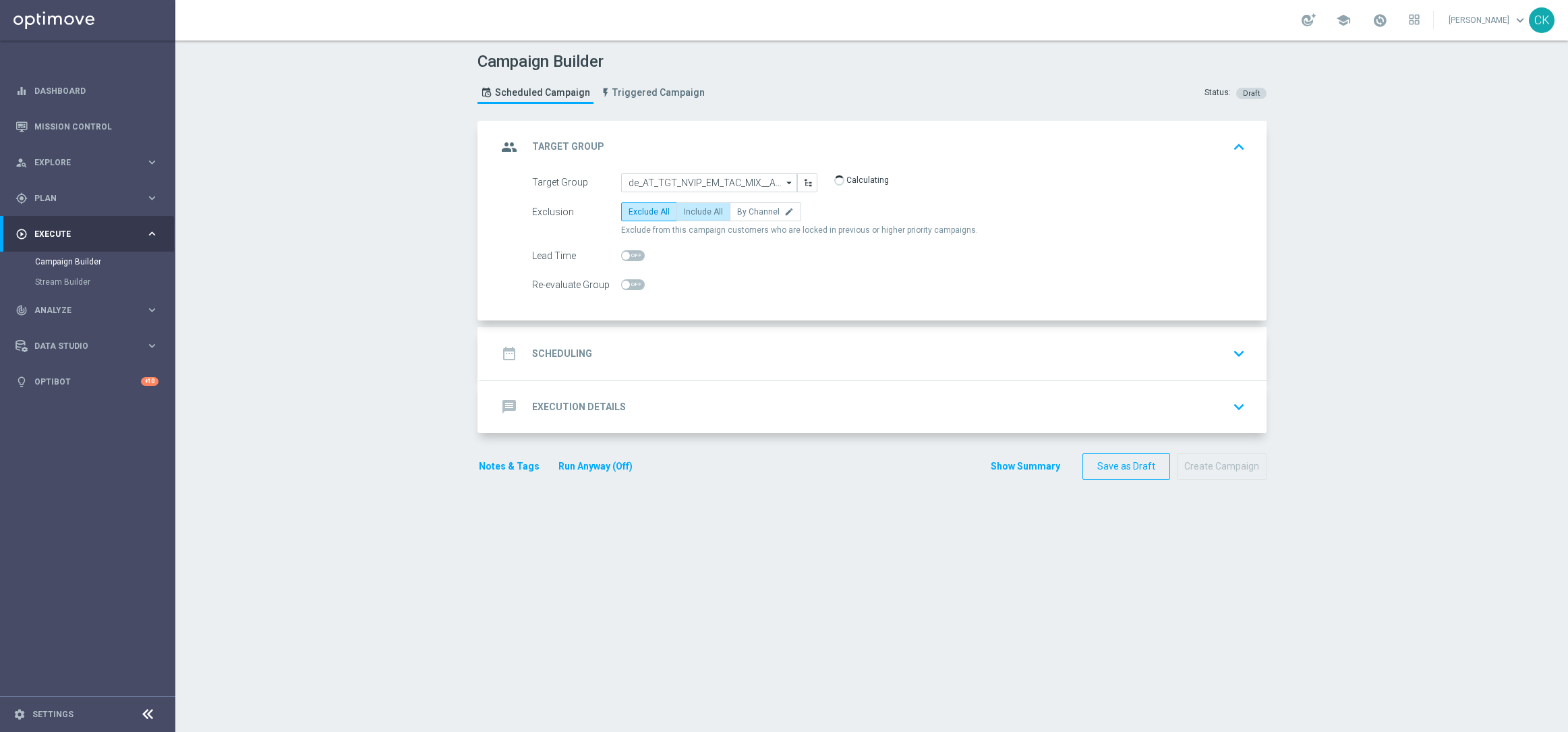
click at [696, 214] on span "Include All" at bounding box center [704, 212] width 39 height 9
click at [693, 214] on input "Include All" at bounding box center [688, 213] width 9 height 9
click at [622, 255] on span at bounding box center [626, 256] width 8 height 8
click at [622, 255] on input "checkbox" at bounding box center [633, 256] width 24 height 11
click at [551, 349] on h2 "Scheduling" at bounding box center [562, 353] width 60 height 13
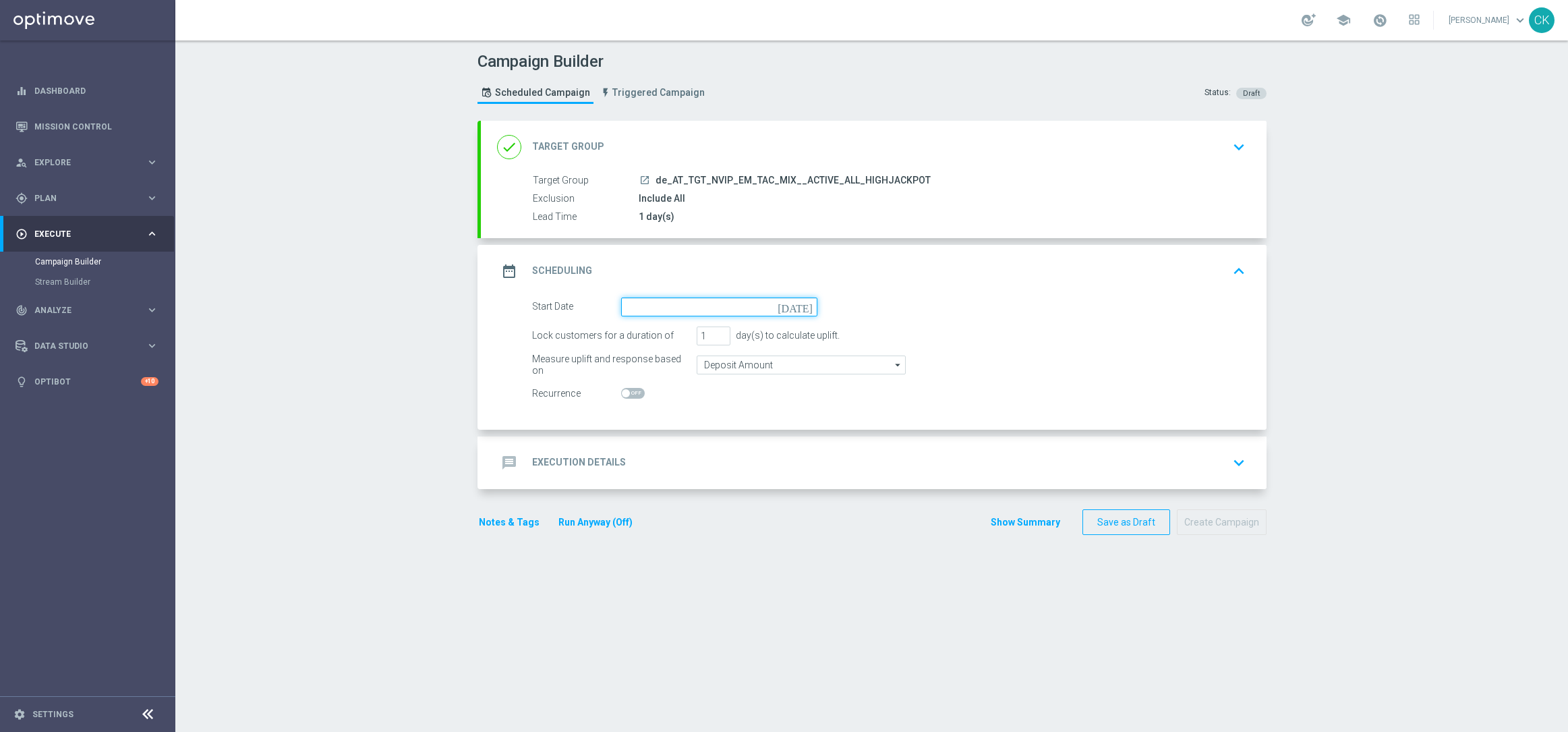
click at [679, 310] on input at bounding box center [719, 307] width 196 height 19
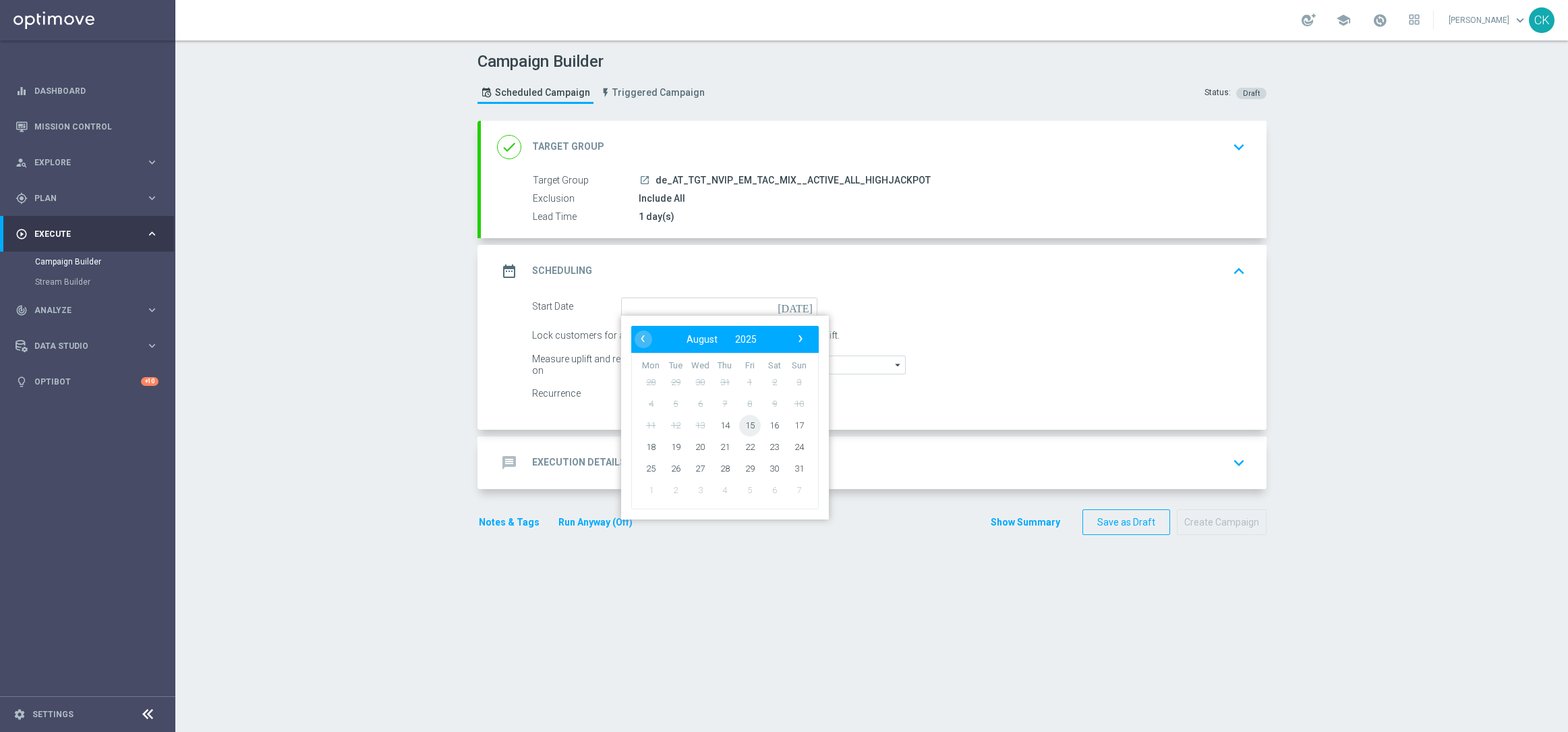
click at [746, 417] on span "15" at bounding box center [749, 424] width 21 height 21
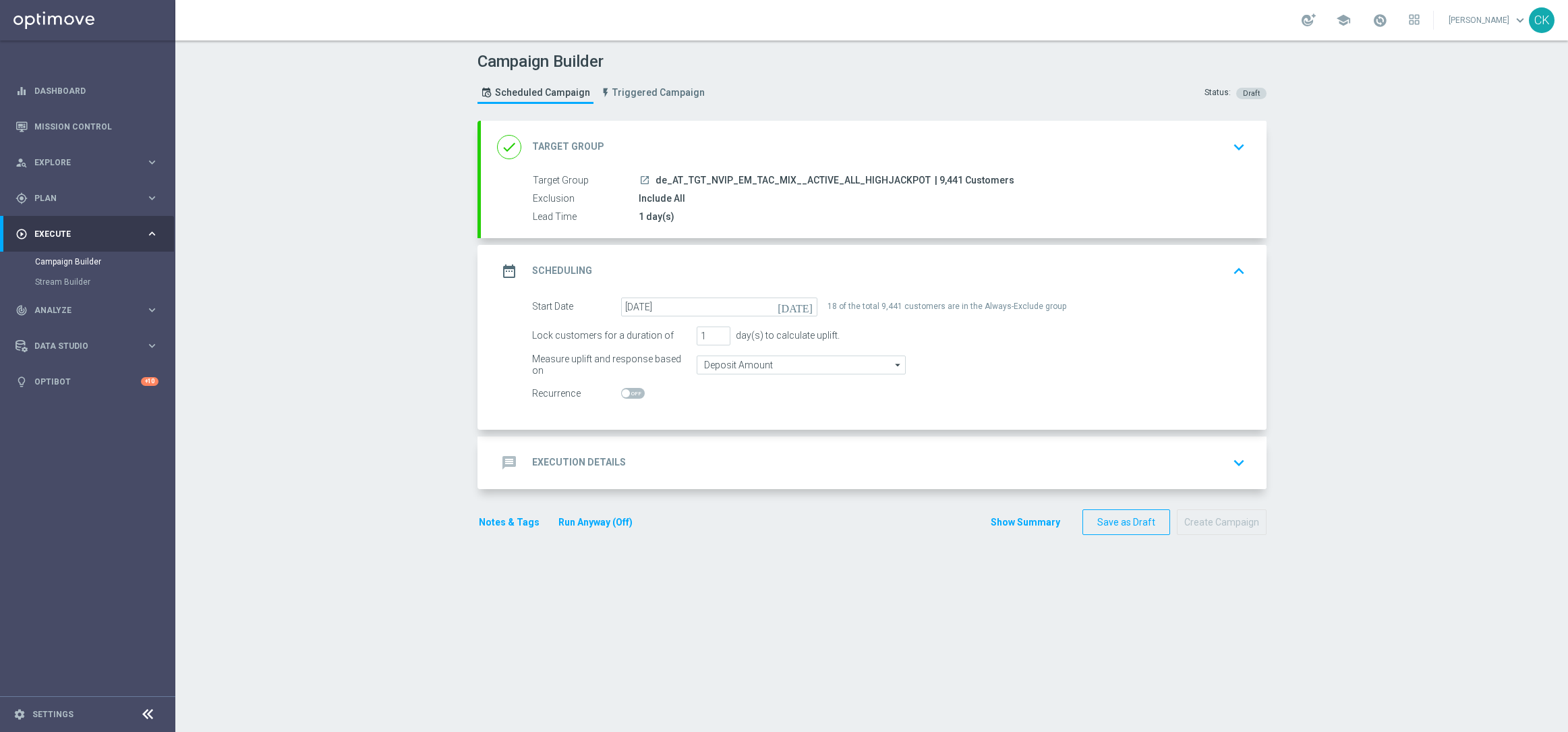
click at [568, 460] on h2 "Execution Details" at bounding box center [579, 462] width 94 height 13
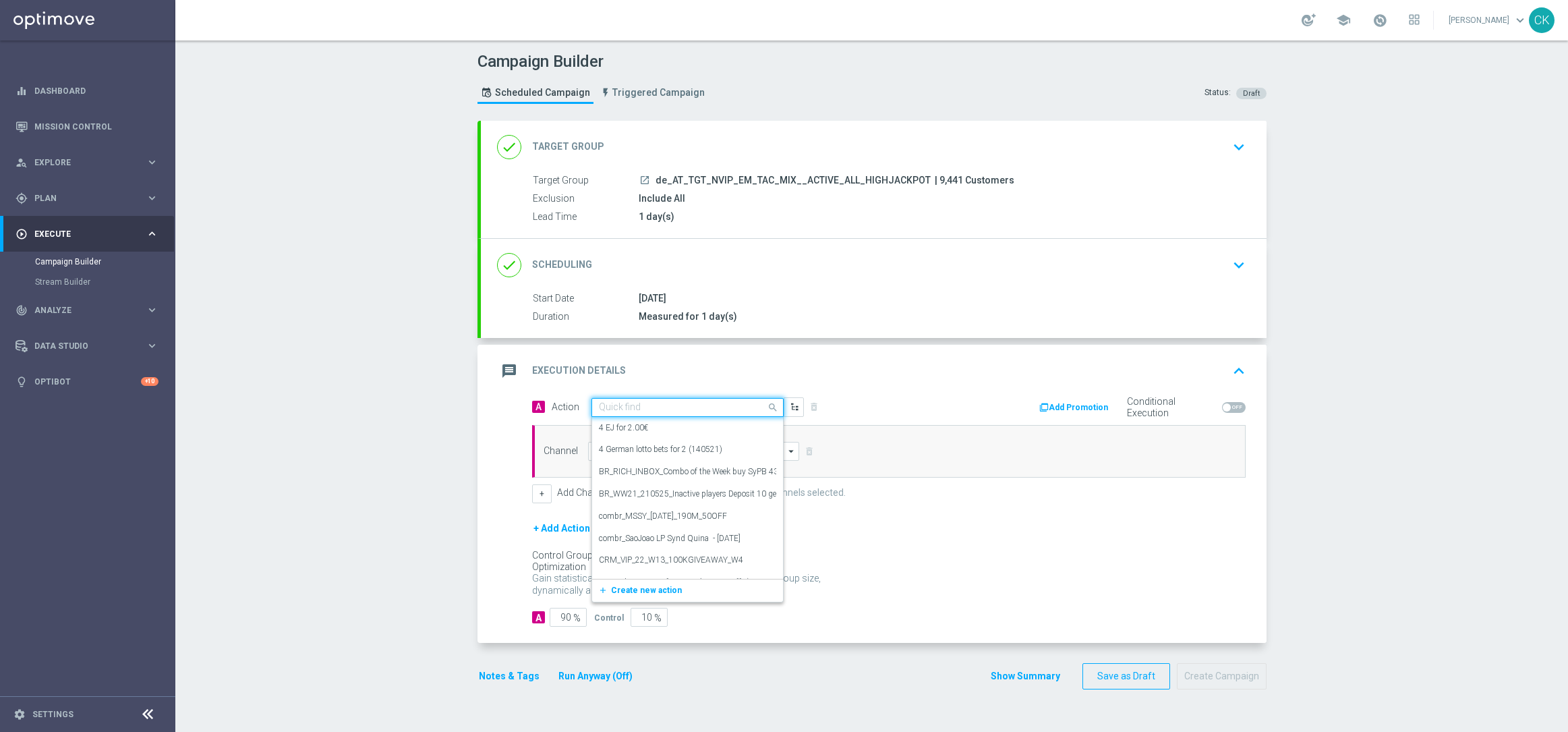
click at [693, 403] on input "text" at bounding box center [674, 408] width 150 height 12
paste input "EuroMillions XL with 15% off"
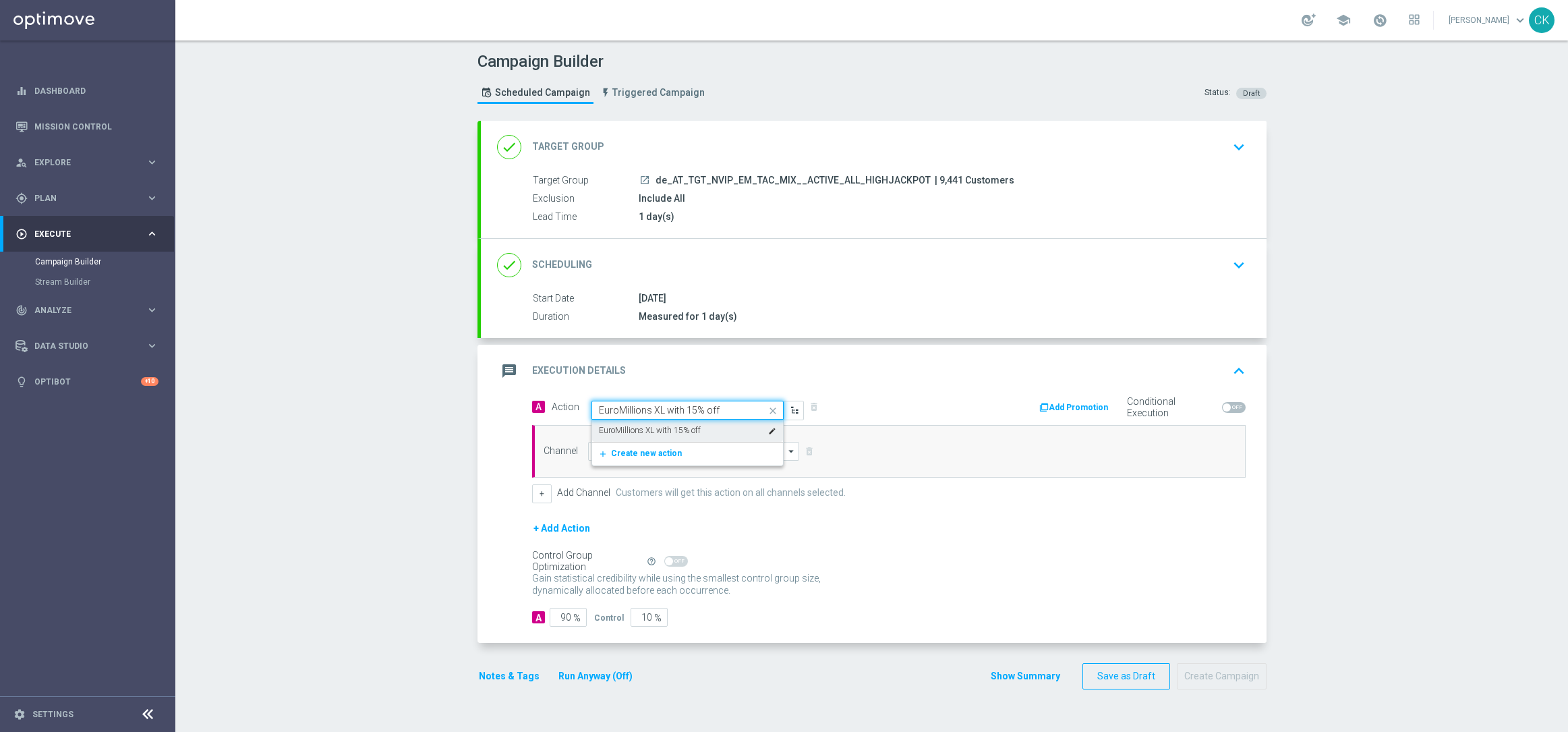
click at [677, 431] on label "EuroMillions XL with 15% off" at bounding box center [649, 431] width 102 height 12
click at [648, 454] on input at bounding box center [693, 451] width 212 height 19
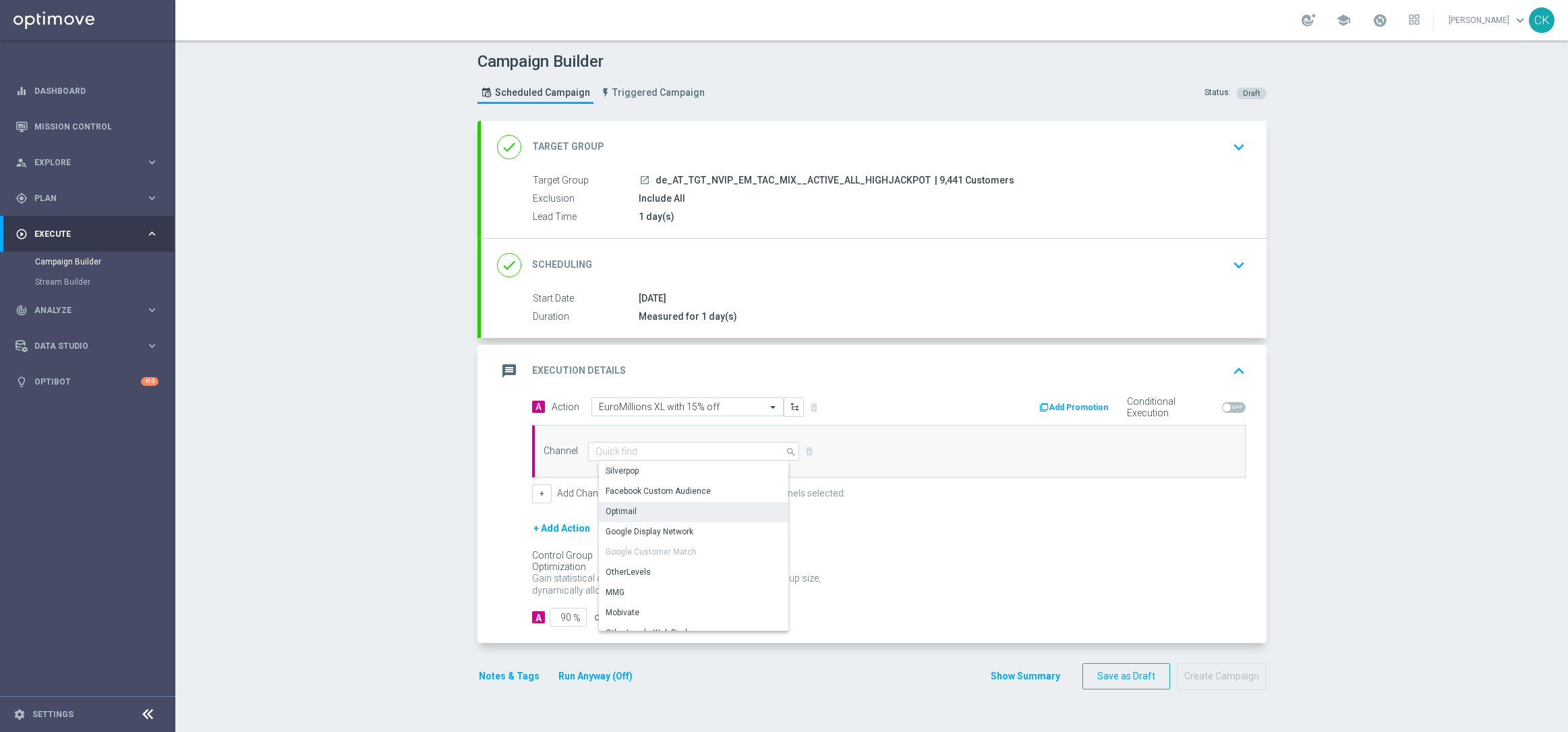
click at [649, 509] on div "Optimail" at bounding box center [699, 511] width 200 height 19
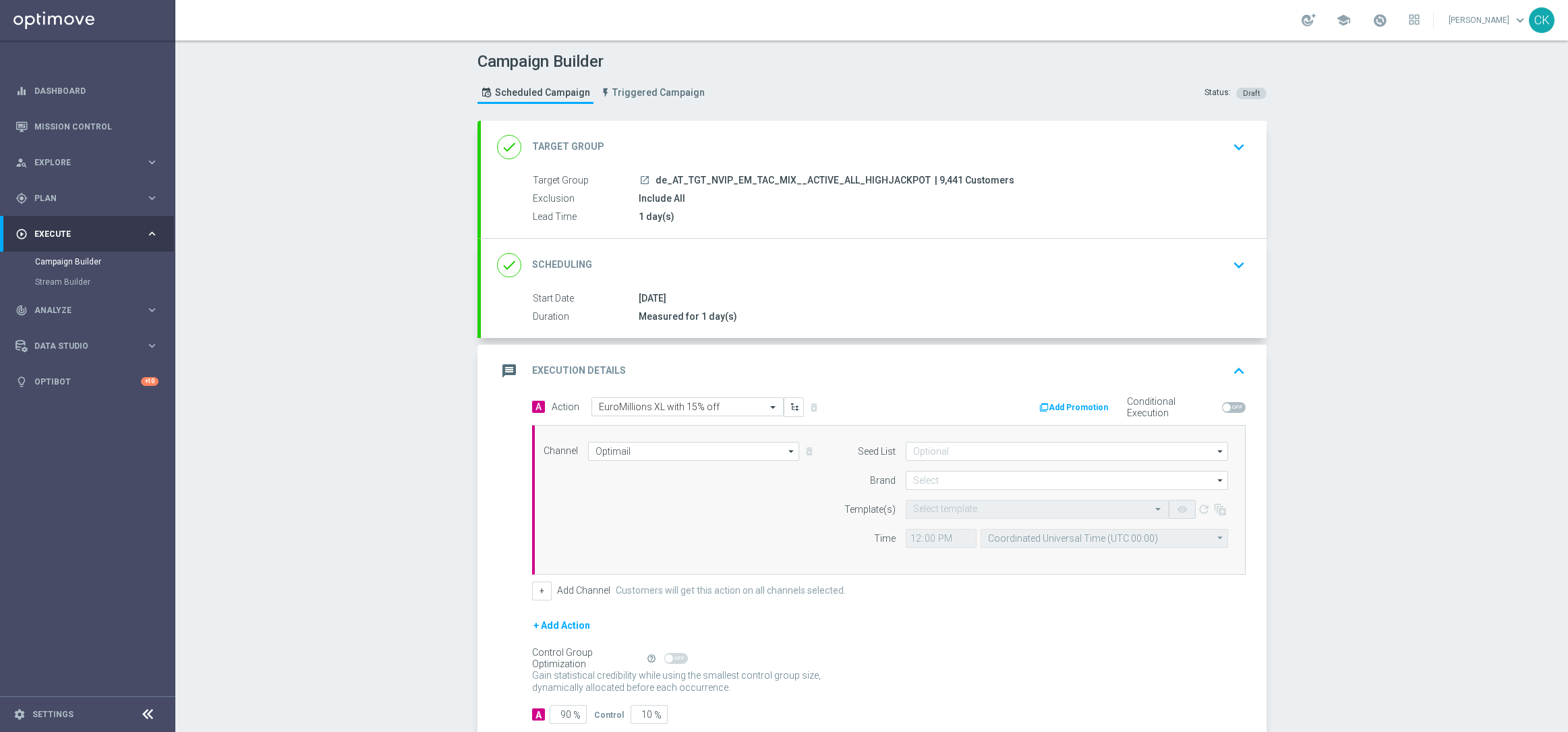
scroll to position [83, 0]
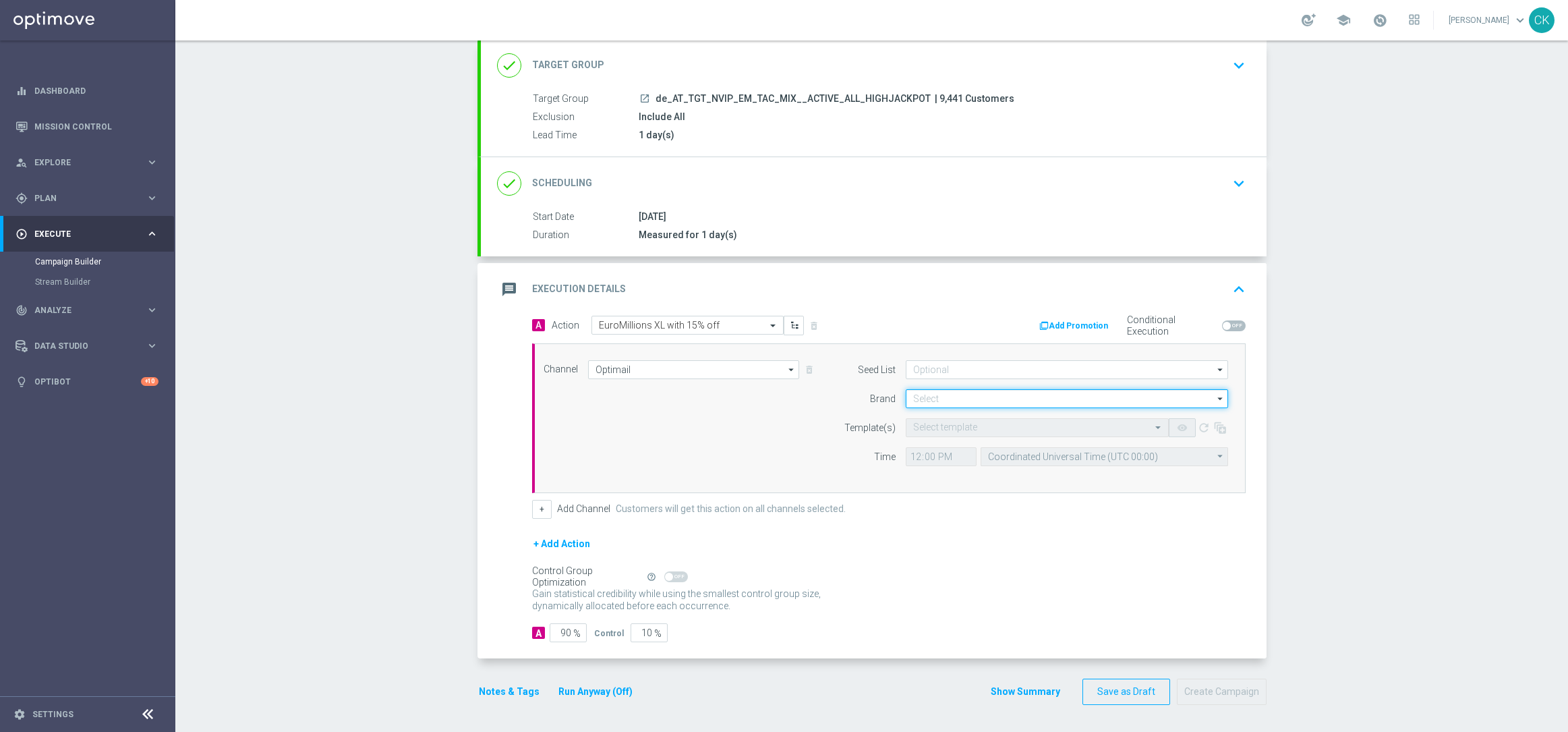
click at [1006, 391] on input at bounding box center [1067, 398] width 323 height 19
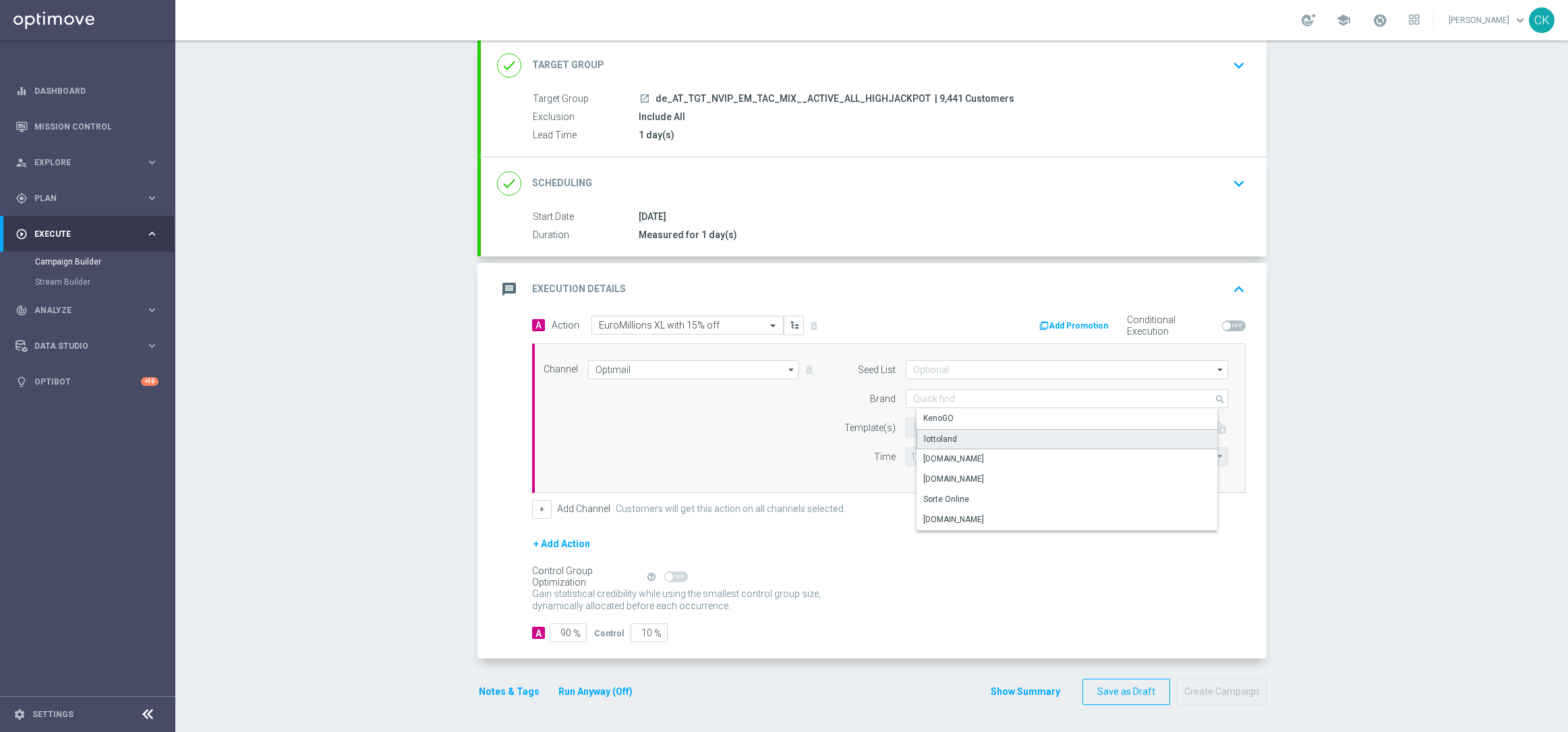
click at [958, 431] on div "lottoland" at bounding box center [1078, 439] width 323 height 20
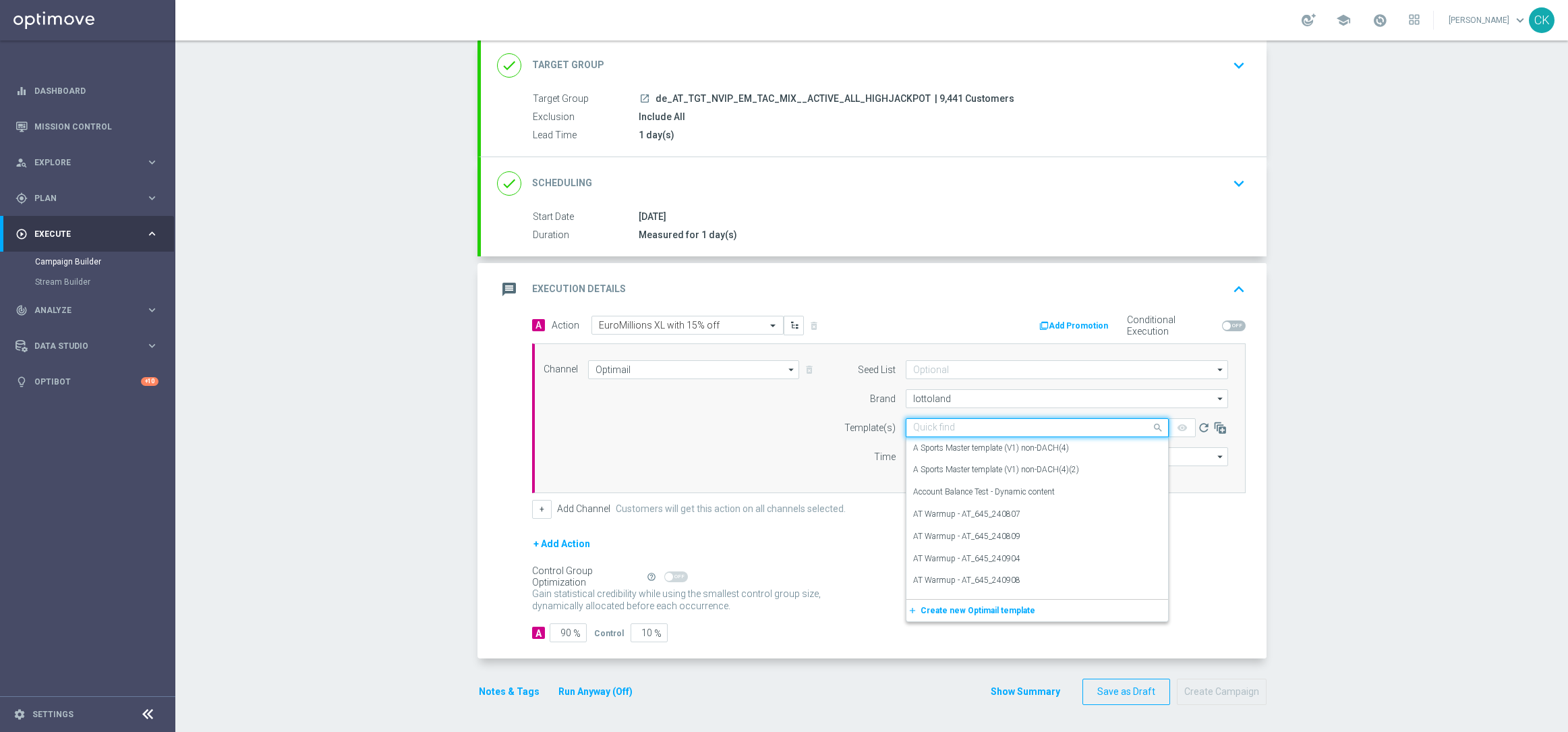
click at [951, 424] on input "text" at bounding box center [1023, 427] width 221 height 12
paste input "AT__EM_250815__NVIP_EMA_TAC_LT"
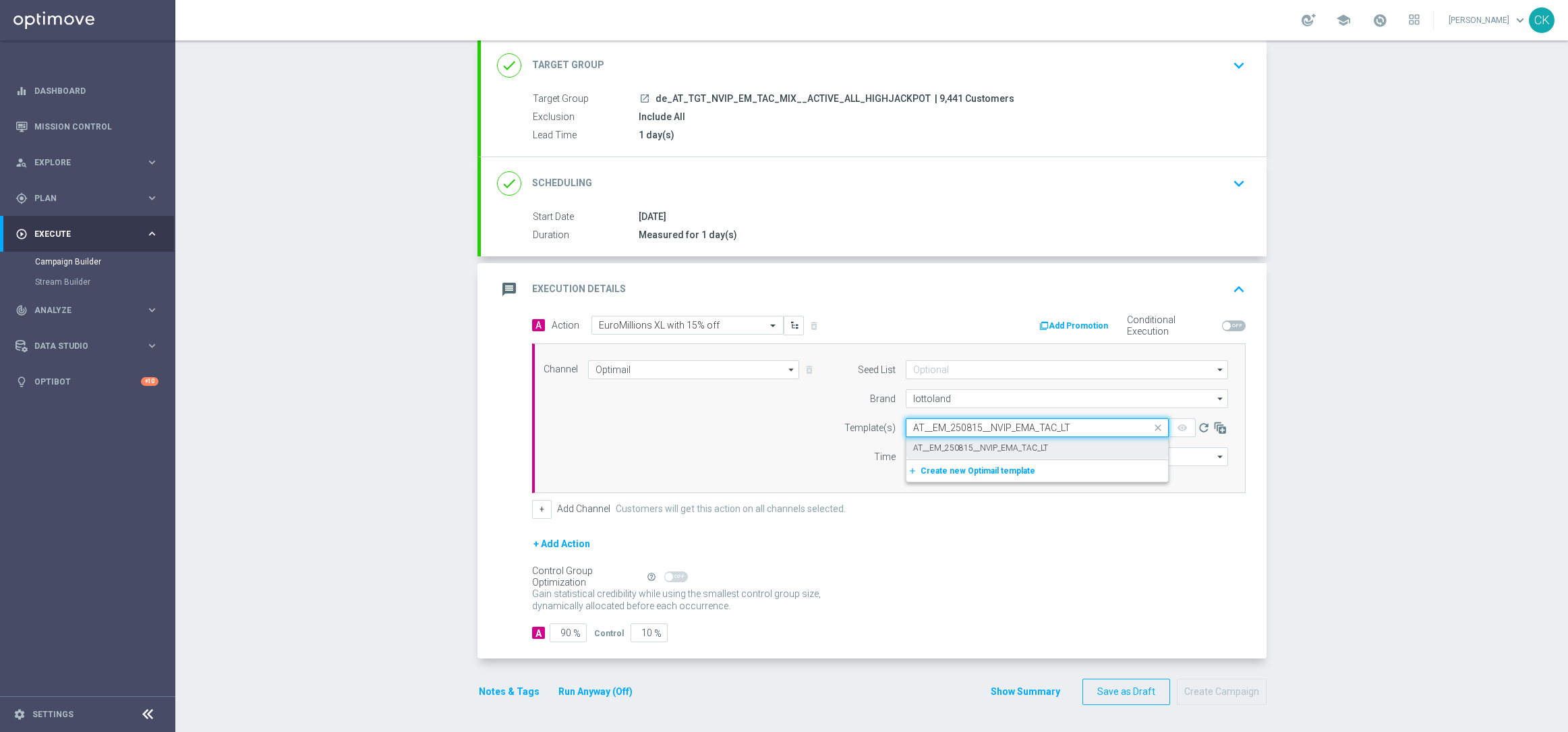
drag, startPoint x: 948, startPoint y: 442, endPoint x: 930, endPoint y: 442, distance: 18.0
click at [948, 442] on label "AT__EM_250815__NVIP_EMA_TAC_LT" at bounding box center [980, 448] width 135 height 12
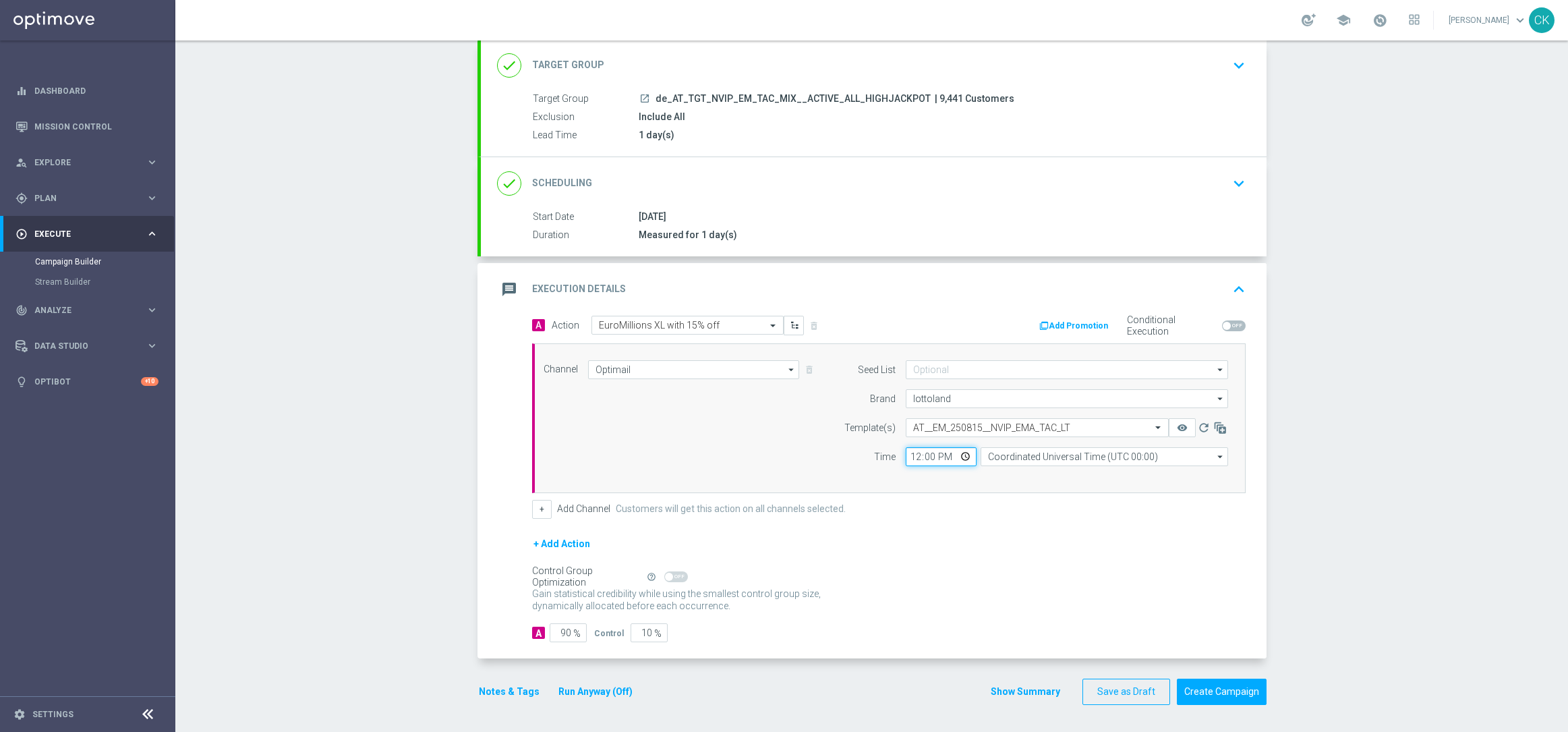
click at [911, 455] on input "12:00" at bounding box center [941, 457] width 71 height 19
click at [1085, 448] on input "Coordinated Universal Time (UTC 00:00)" at bounding box center [1104, 457] width 247 height 19
click at [1102, 470] on div "Central European Time ([GEOGRAPHIC_DATA]) (UTC +02:00)" at bounding box center [1108, 475] width 220 height 12
click at [564, 630] on input "90" at bounding box center [568, 633] width 37 height 19
click at [499, 689] on button "Notes & Tags" at bounding box center [509, 691] width 64 height 17
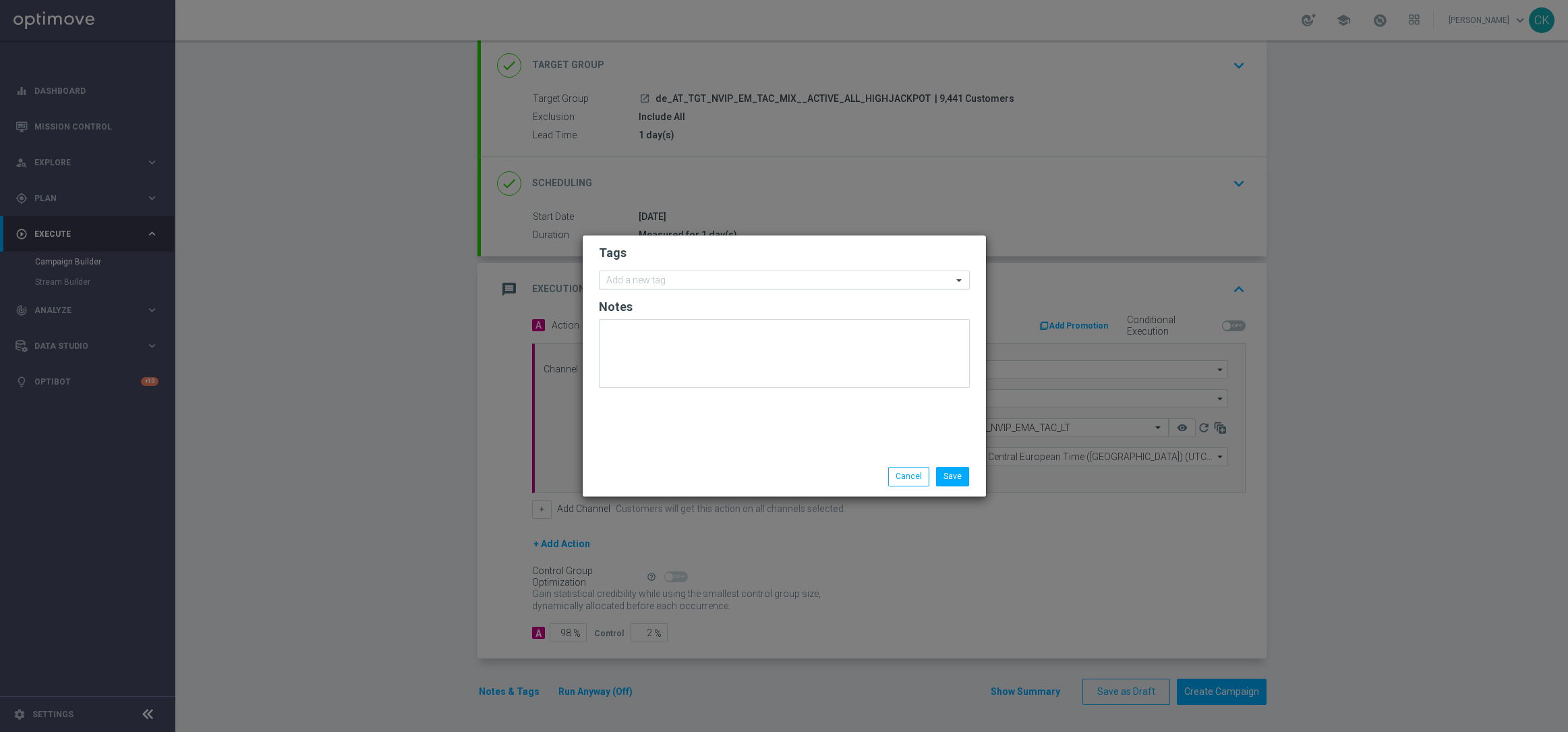
click at [652, 275] on input "text" at bounding box center [779, 281] width 346 height 12
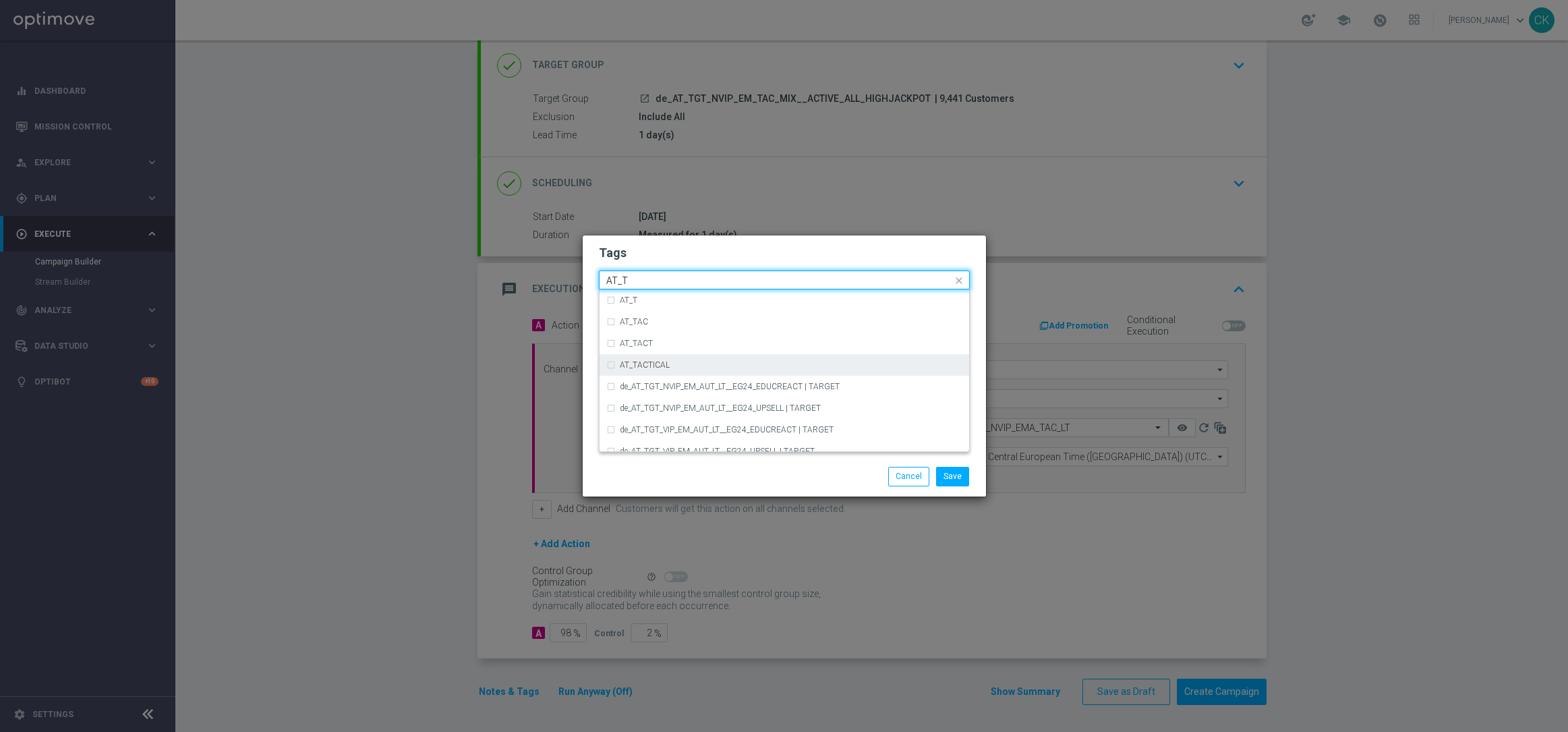
click at [666, 368] on label "AT_TACTICAL" at bounding box center [644, 364] width 50 height 8
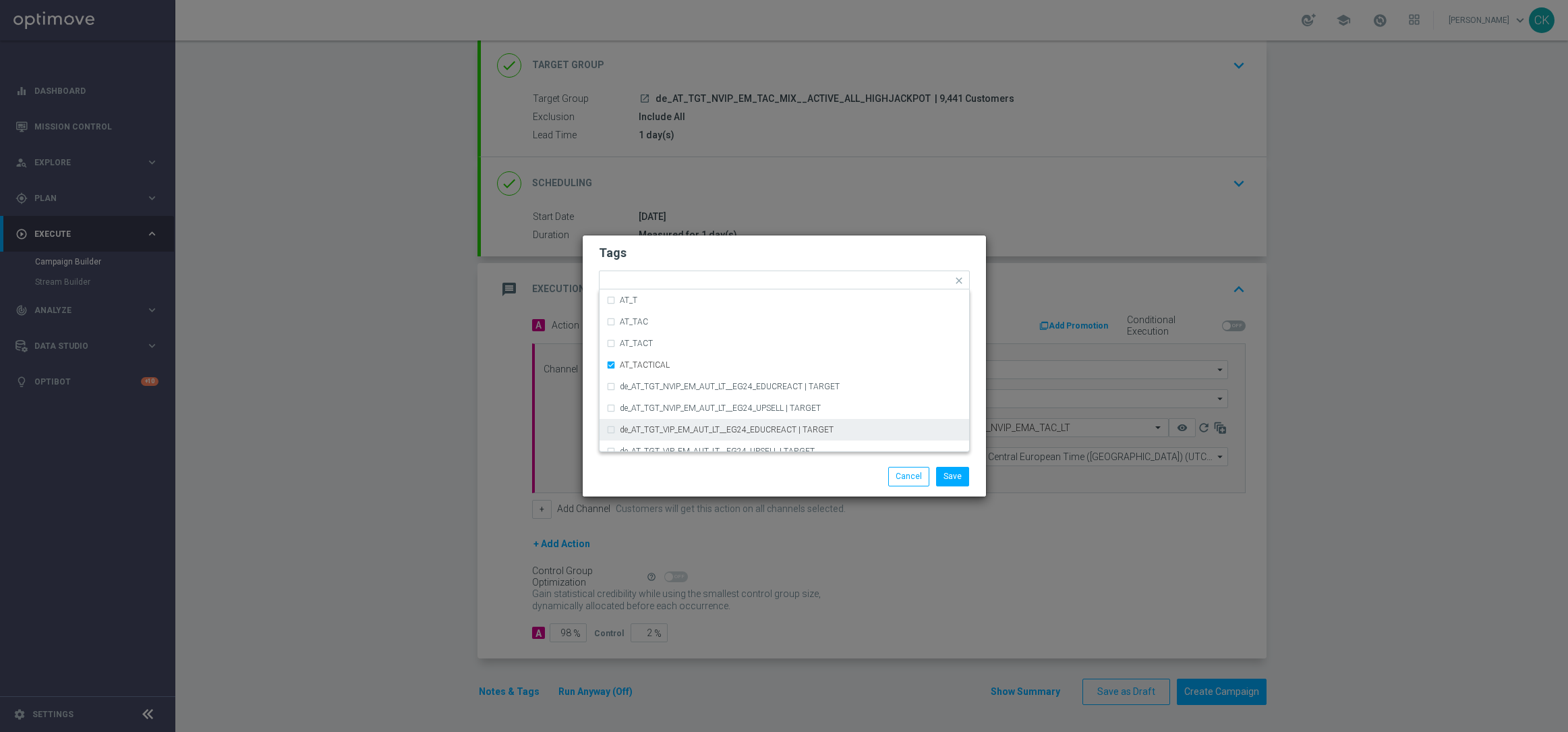
click at [677, 487] on div "Save Cancel" at bounding box center [784, 476] width 403 height 39
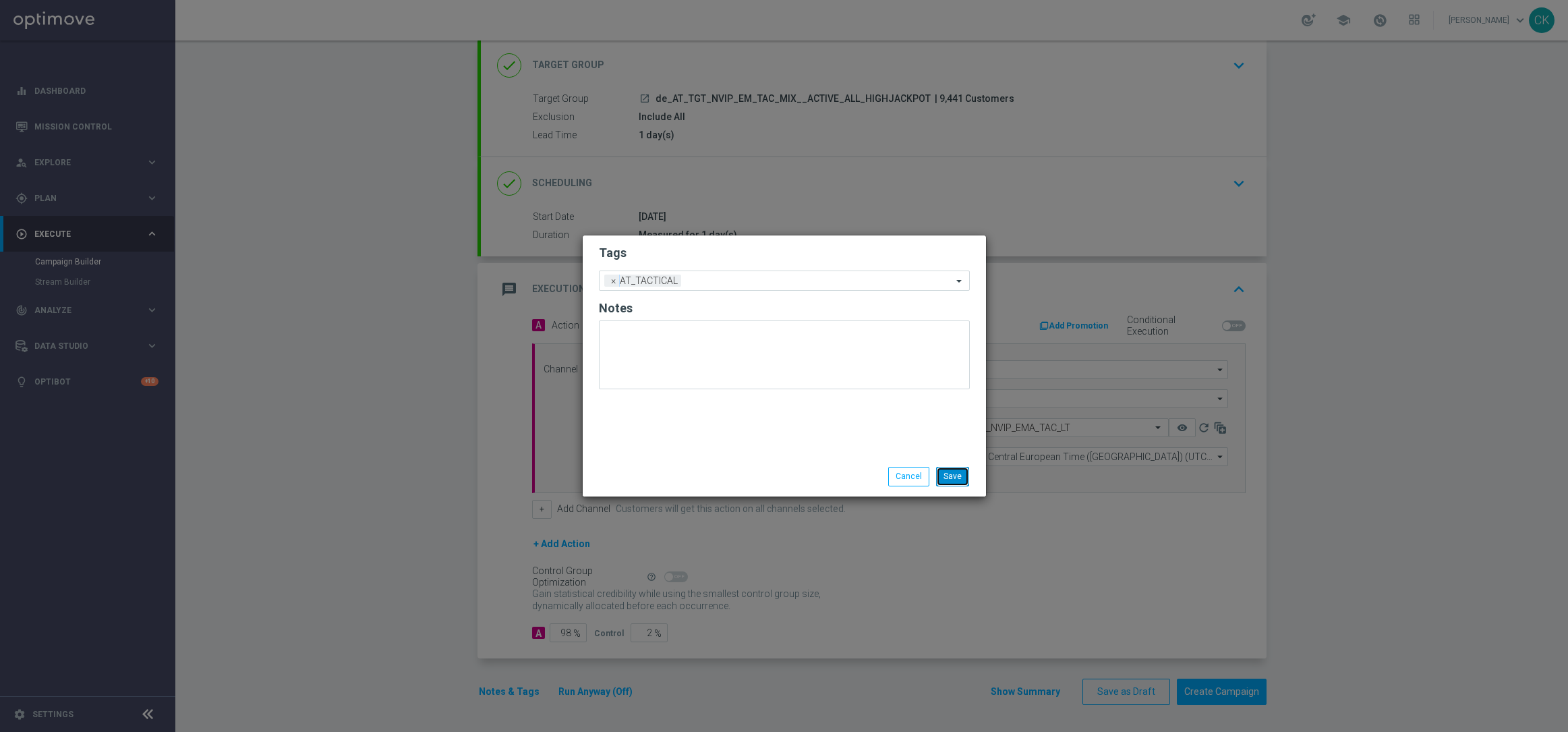
click at [953, 474] on button "Save" at bounding box center [952, 476] width 33 height 19
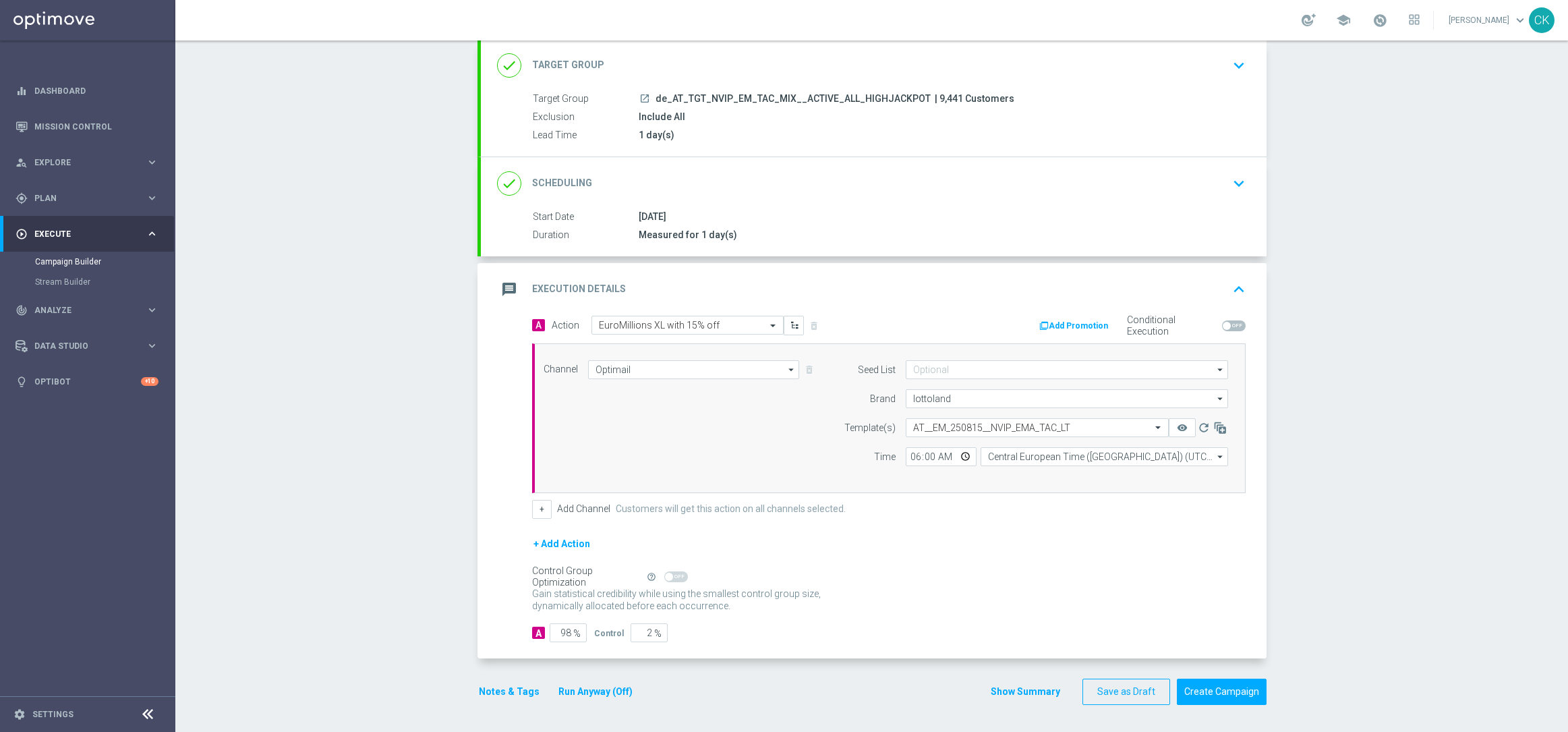
click at [492, 694] on button "Notes & Tags" at bounding box center [509, 691] width 64 height 17
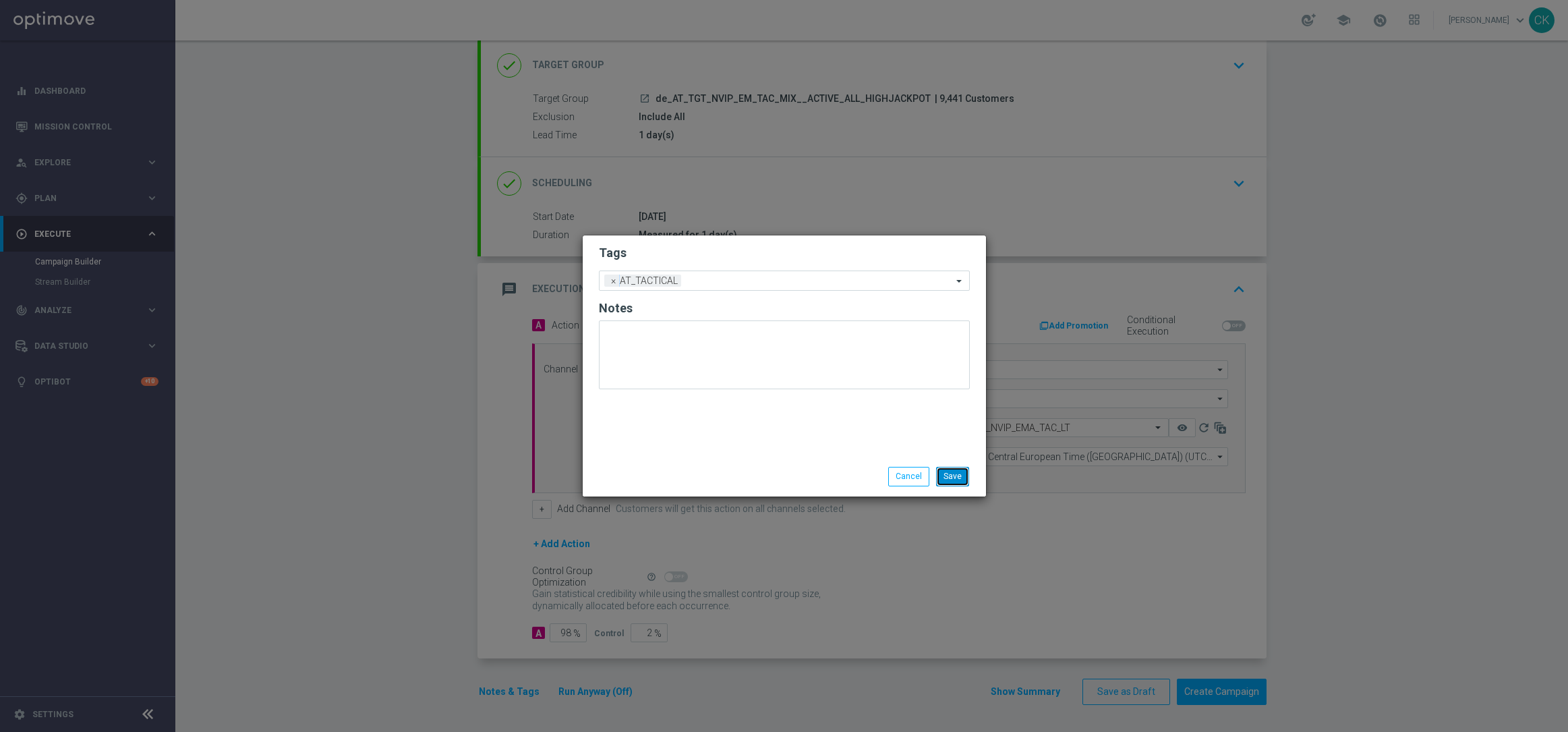
click at [949, 478] on button "Save" at bounding box center [952, 476] width 33 height 19
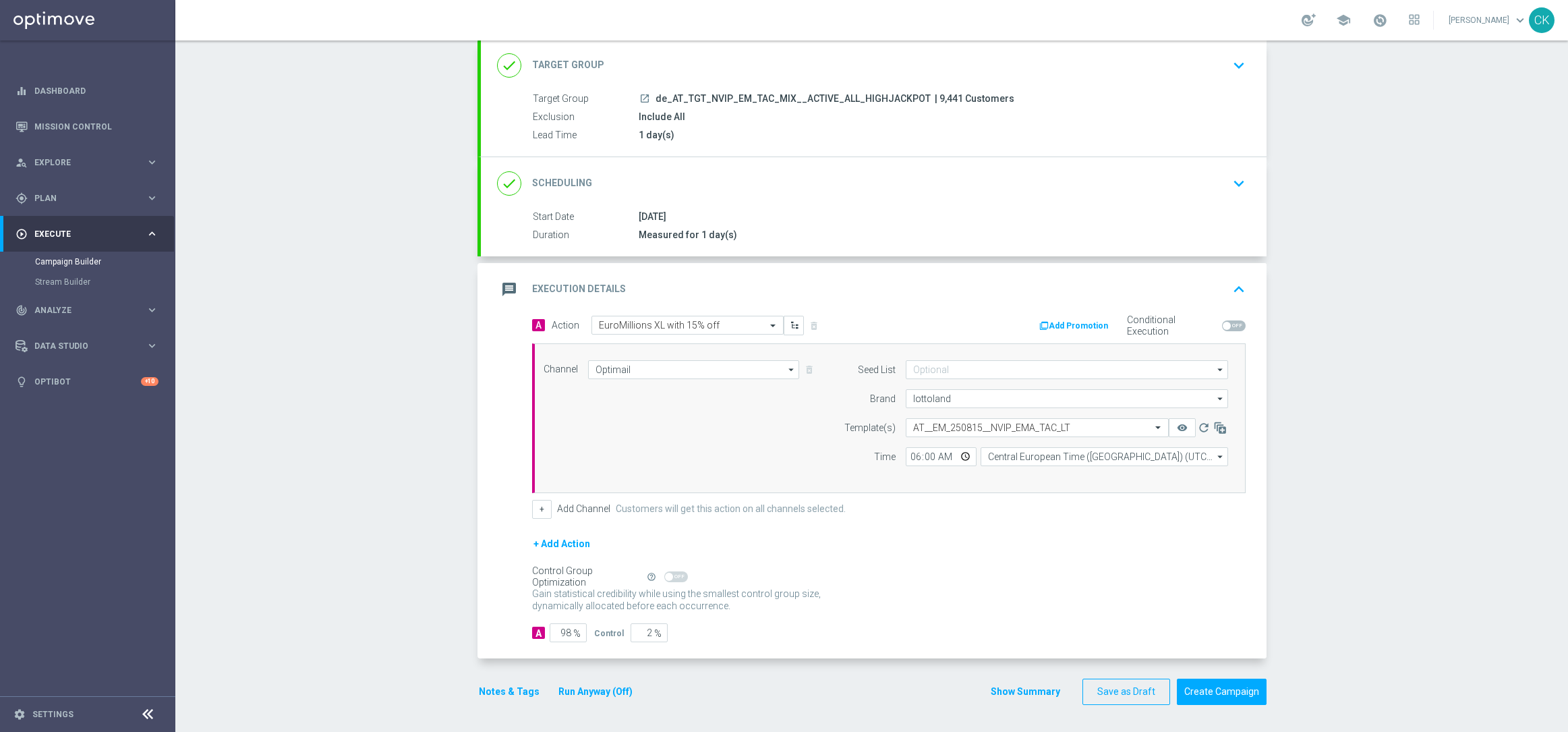
click at [501, 690] on button "Notes & Tags" at bounding box center [509, 691] width 64 height 17
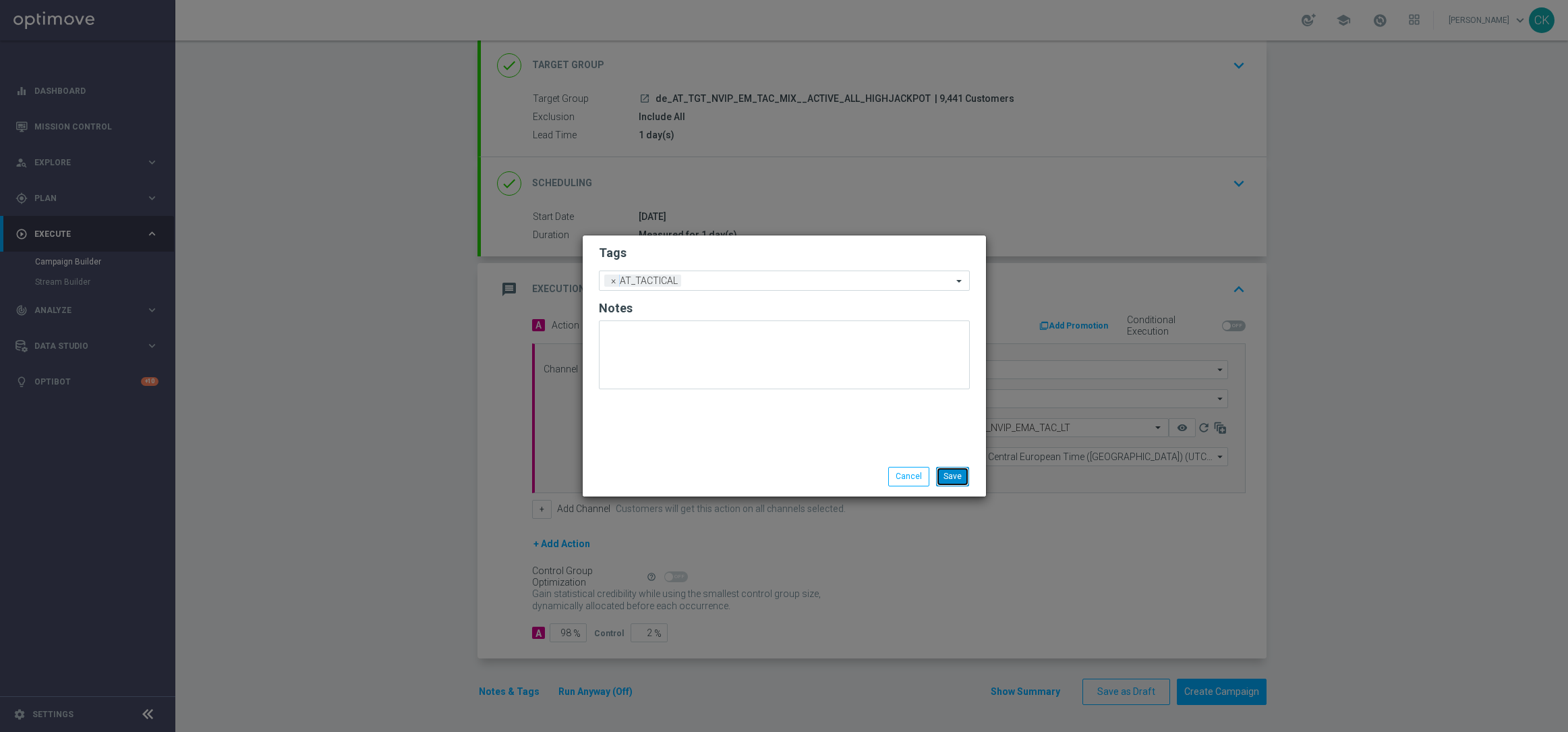
click at [954, 475] on button "Save" at bounding box center [952, 476] width 33 height 19
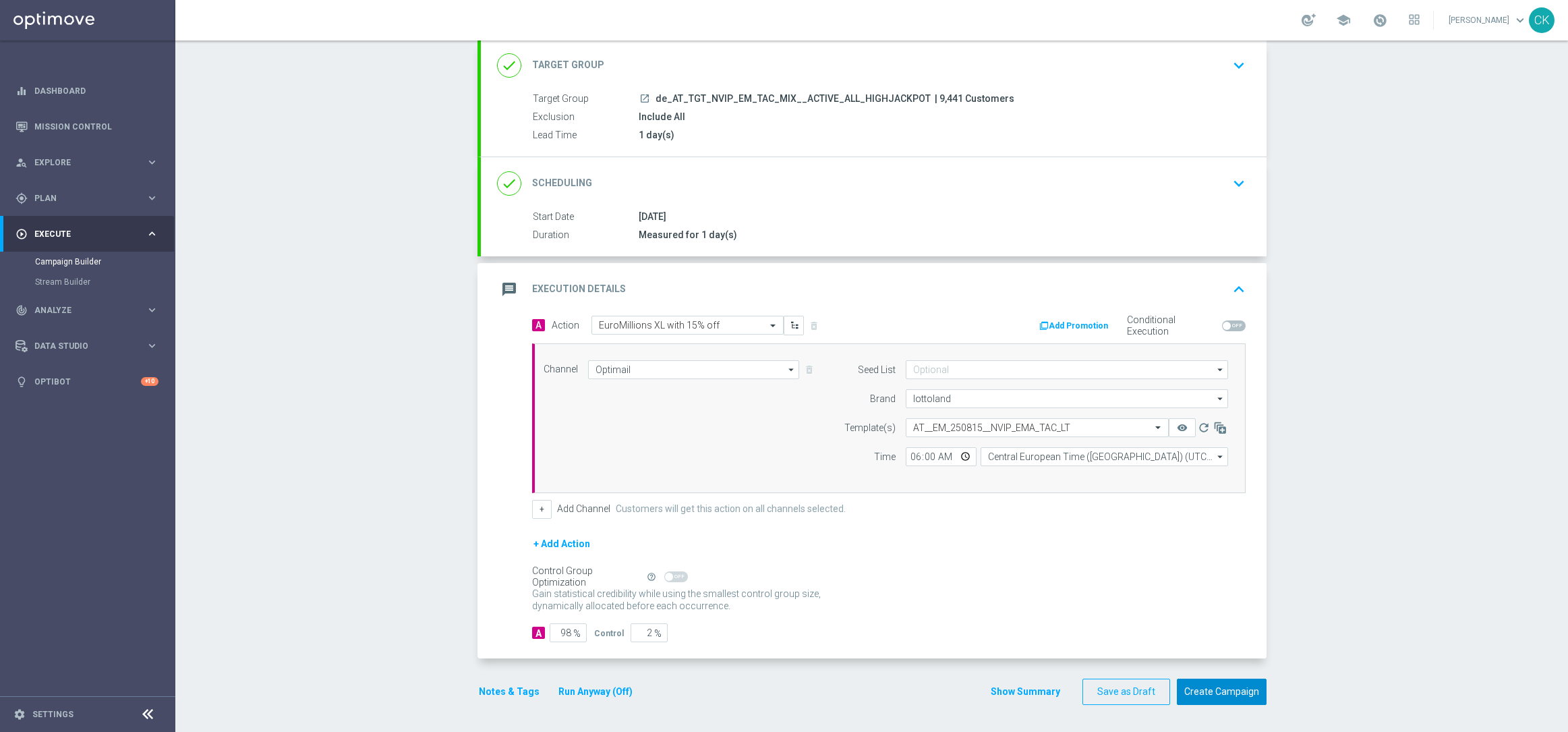
click at [1219, 693] on button "Create Campaign" at bounding box center [1222, 691] width 90 height 26
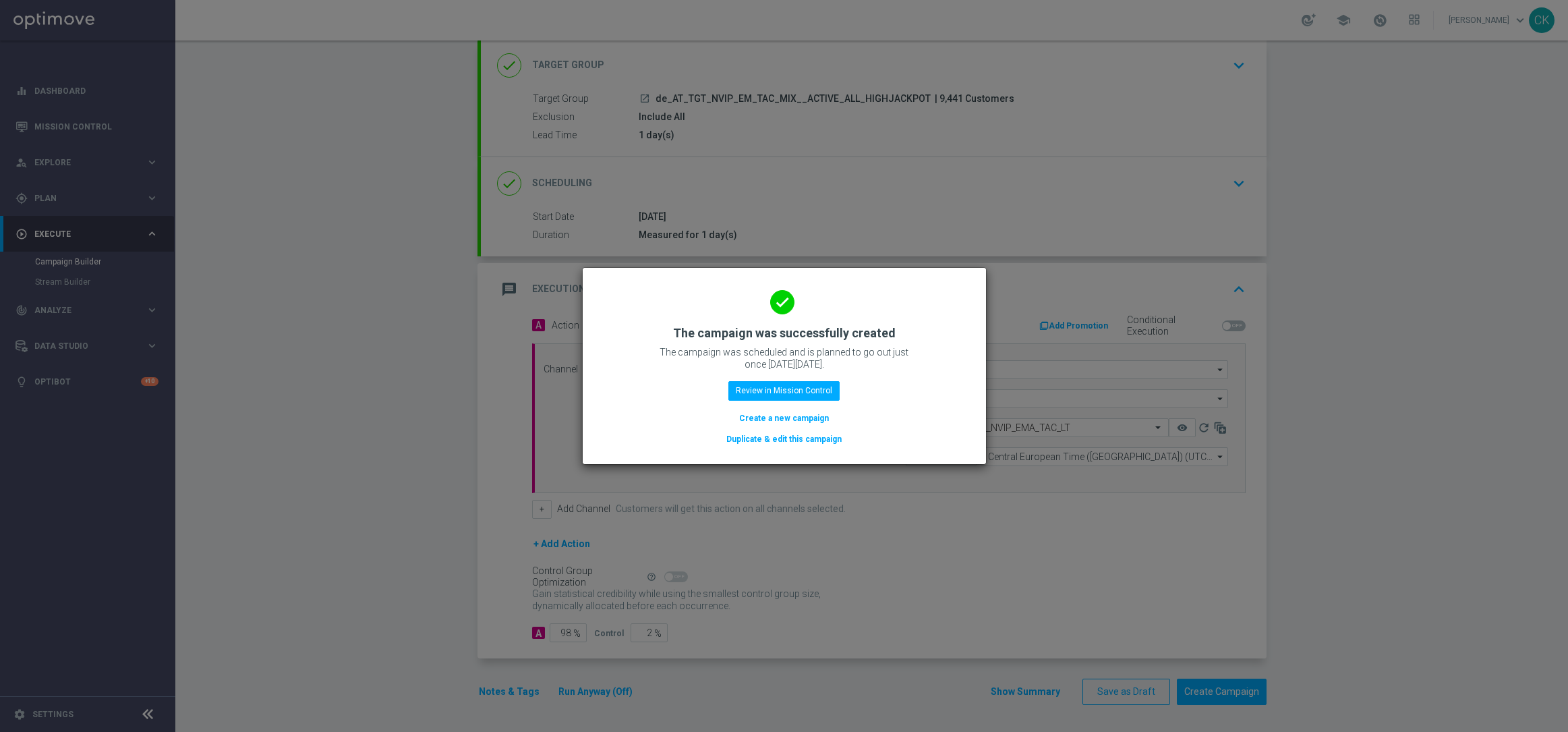
click at [777, 411] on button "Create a new campaign" at bounding box center [783, 418] width 92 height 15
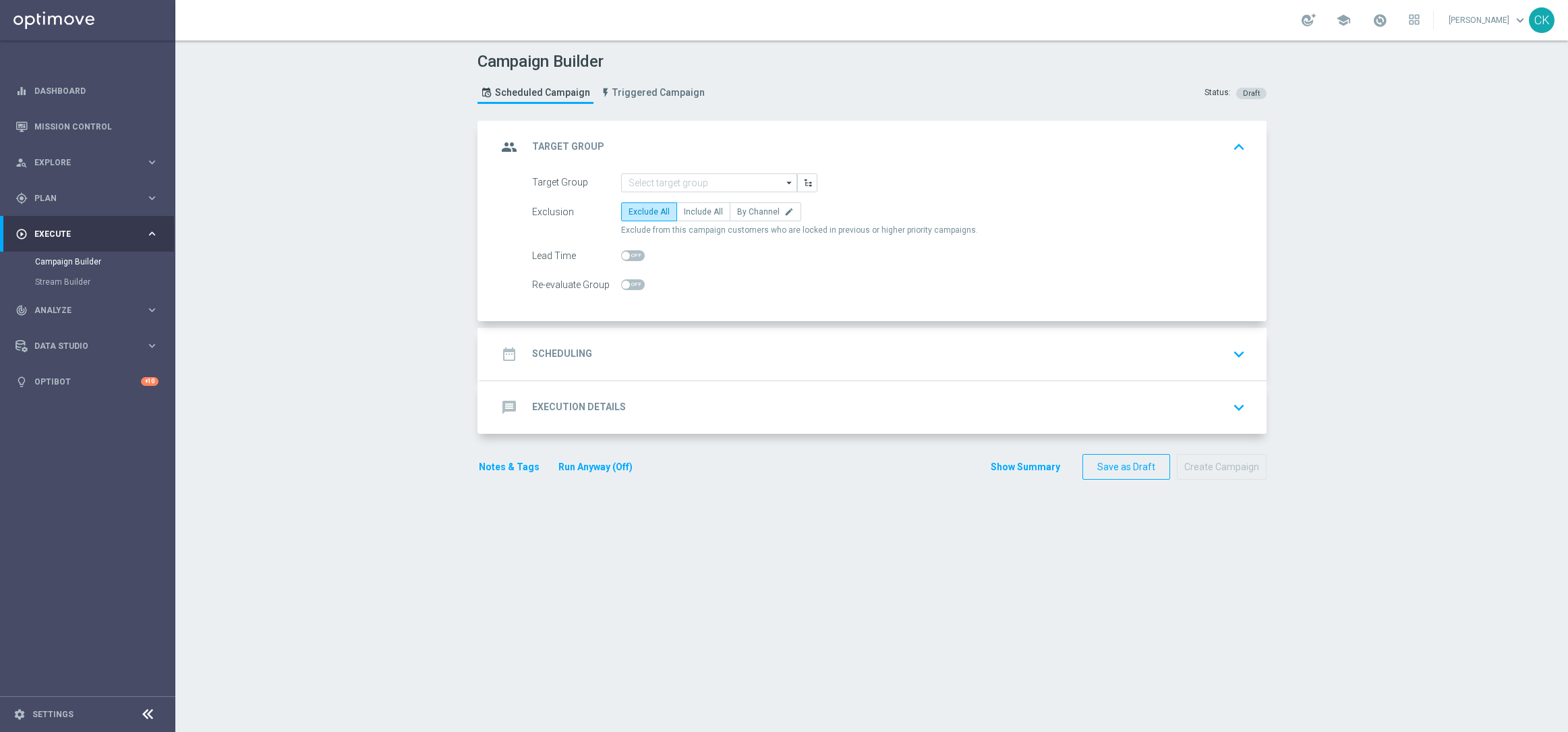
scroll to position [0, 0]
click at [702, 182] on input at bounding box center [709, 183] width 176 height 19
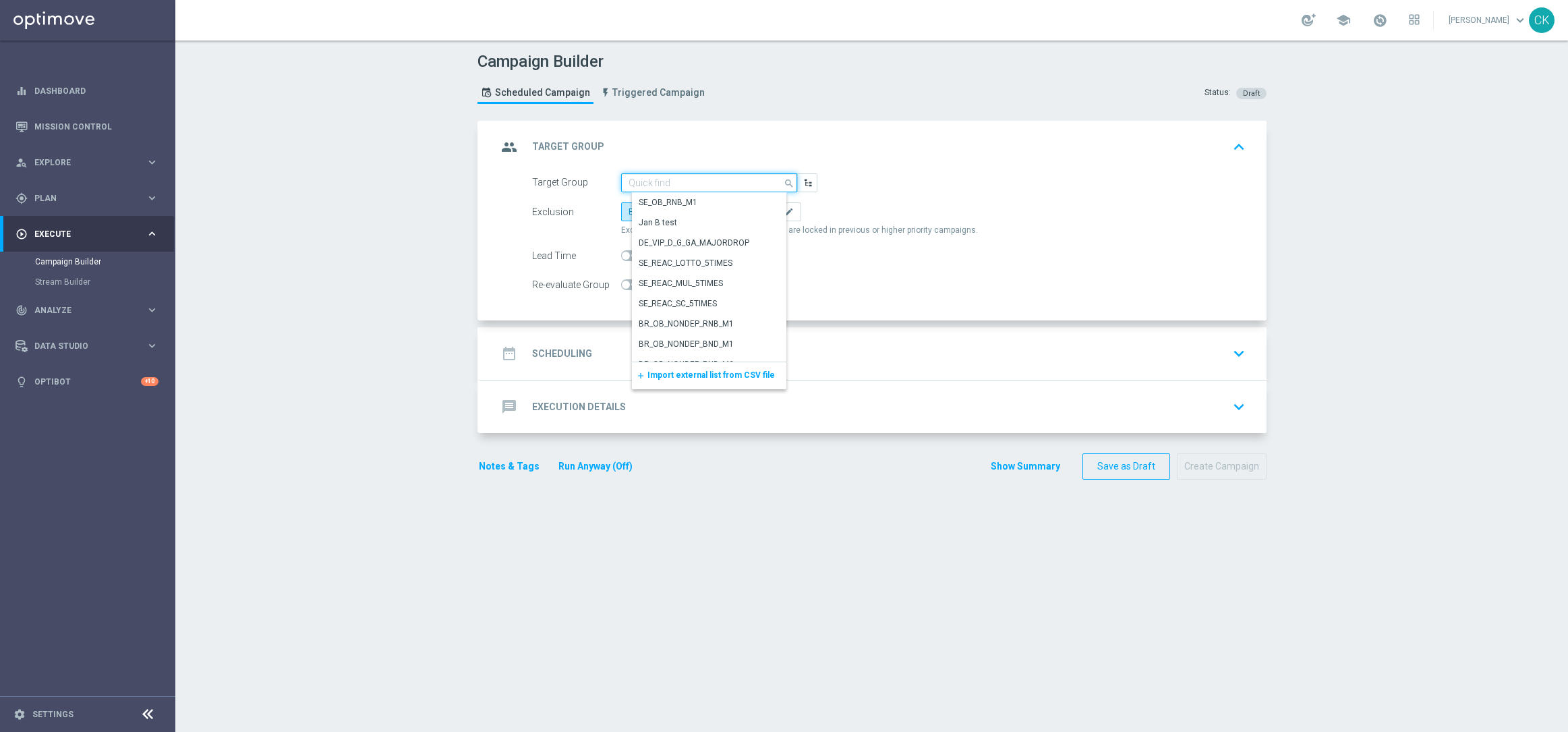
paste input "de_AT_TGT_NVIP_EM_TAC_MIX__REACTIVATED_HIGHJACKPOT"
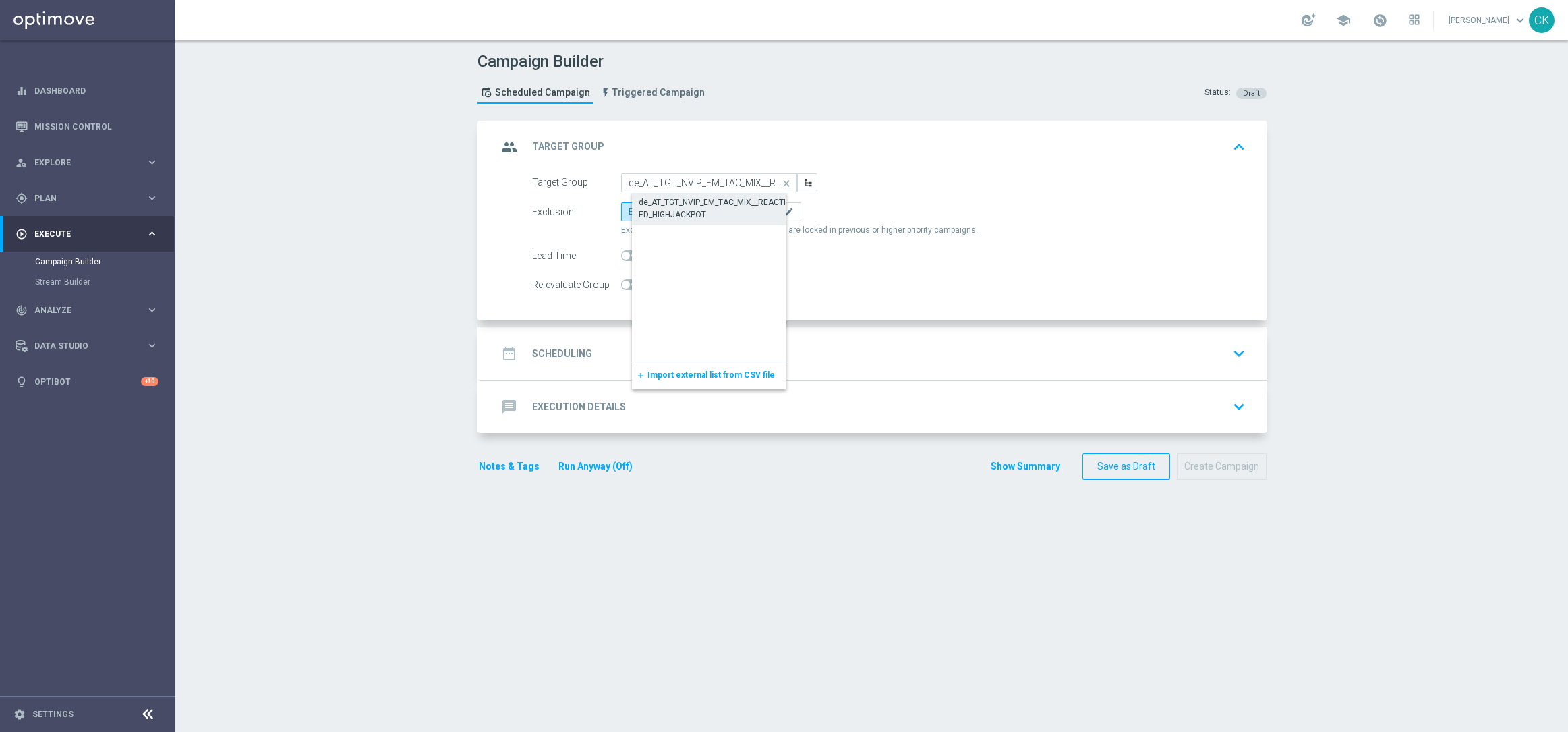
click at [698, 209] on div "de_AT_TGT_NVIP_EM_TAC_MIX__REACTIVATED_HIGHJACKPOT" at bounding box center [719, 208] width 162 height 24
click at [703, 207] on span "Include All" at bounding box center [704, 212] width 39 height 9
click at [693, 209] on input "Include All" at bounding box center [688, 213] width 9 height 9
click at [622, 254] on span at bounding box center [626, 256] width 8 height 8
click at [621, 254] on input "checkbox" at bounding box center [633, 256] width 24 height 11
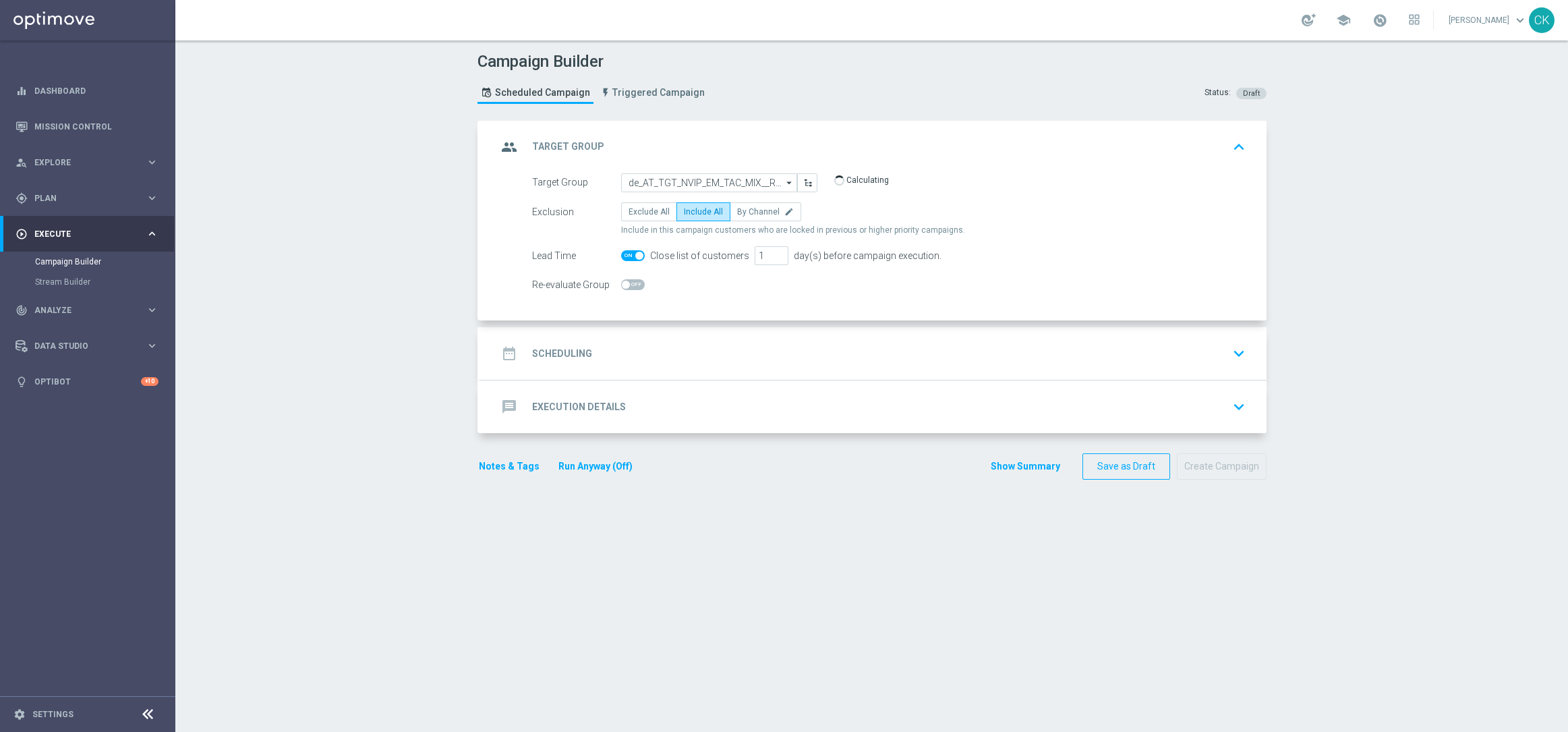
click at [549, 355] on h2 "Scheduling" at bounding box center [562, 353] width 60 height 13
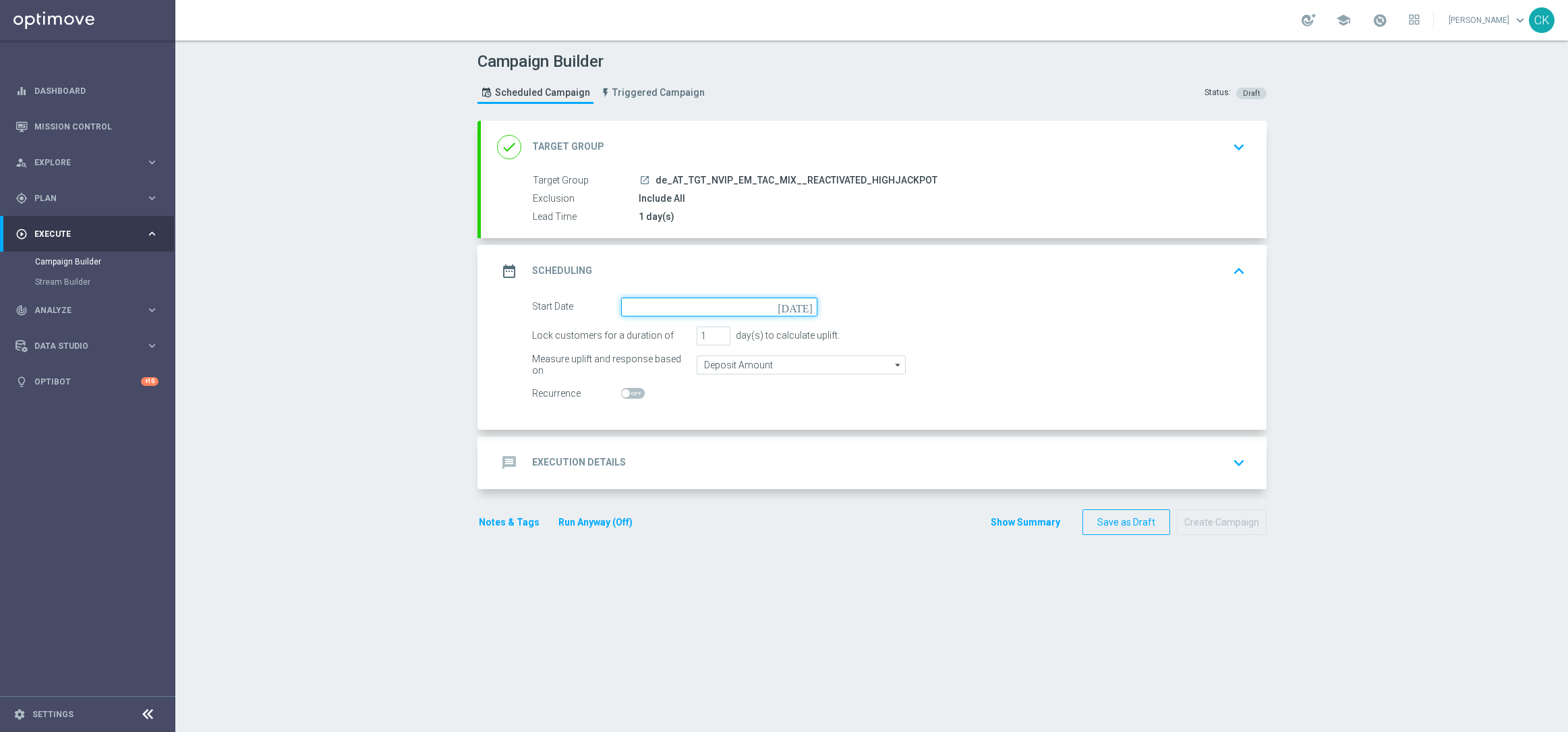
click at [654, 306] on input at bounding box center [719, 307] width 196 height 19
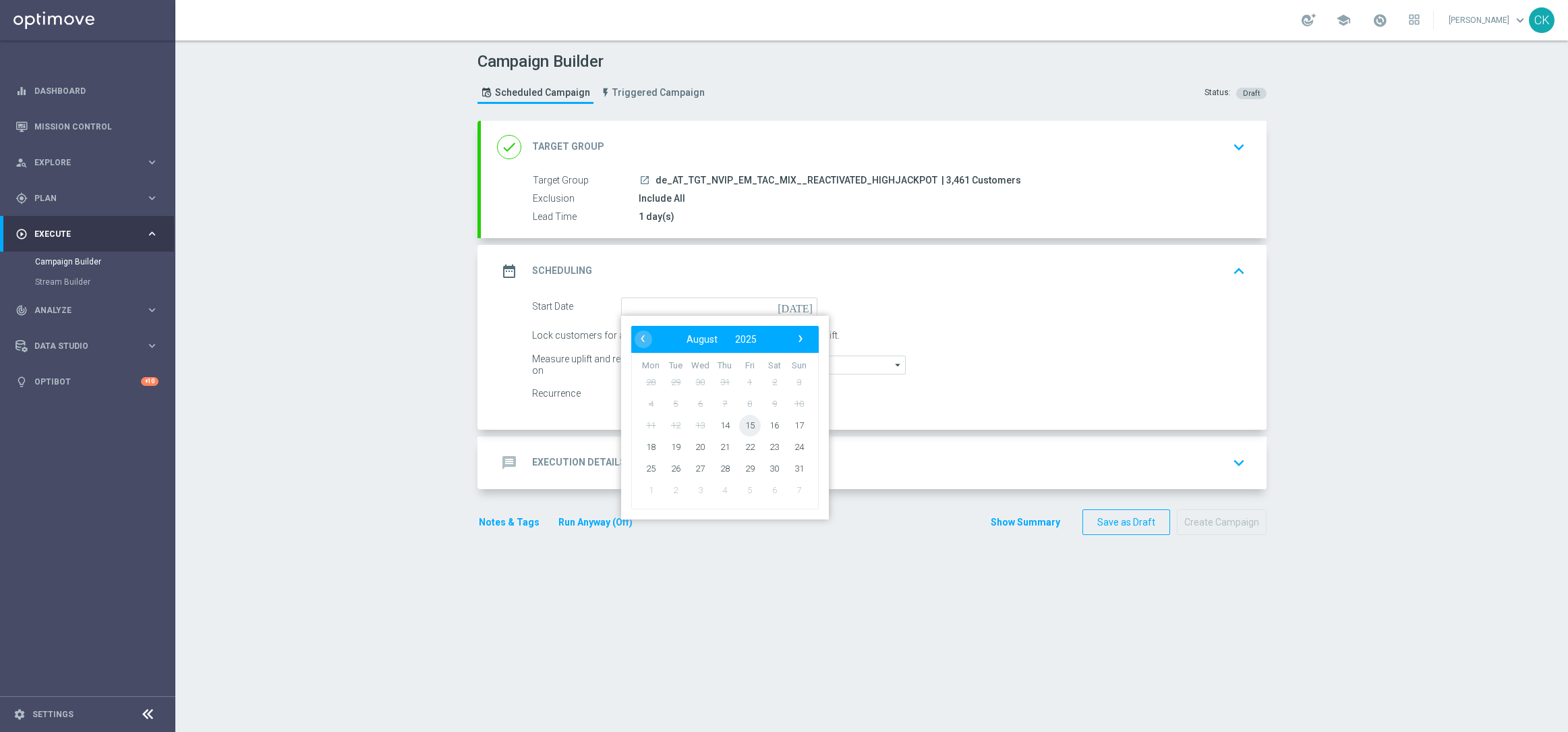
click at [747, 423] on span "15" at bounding box center [749, 424] width 21 height 21
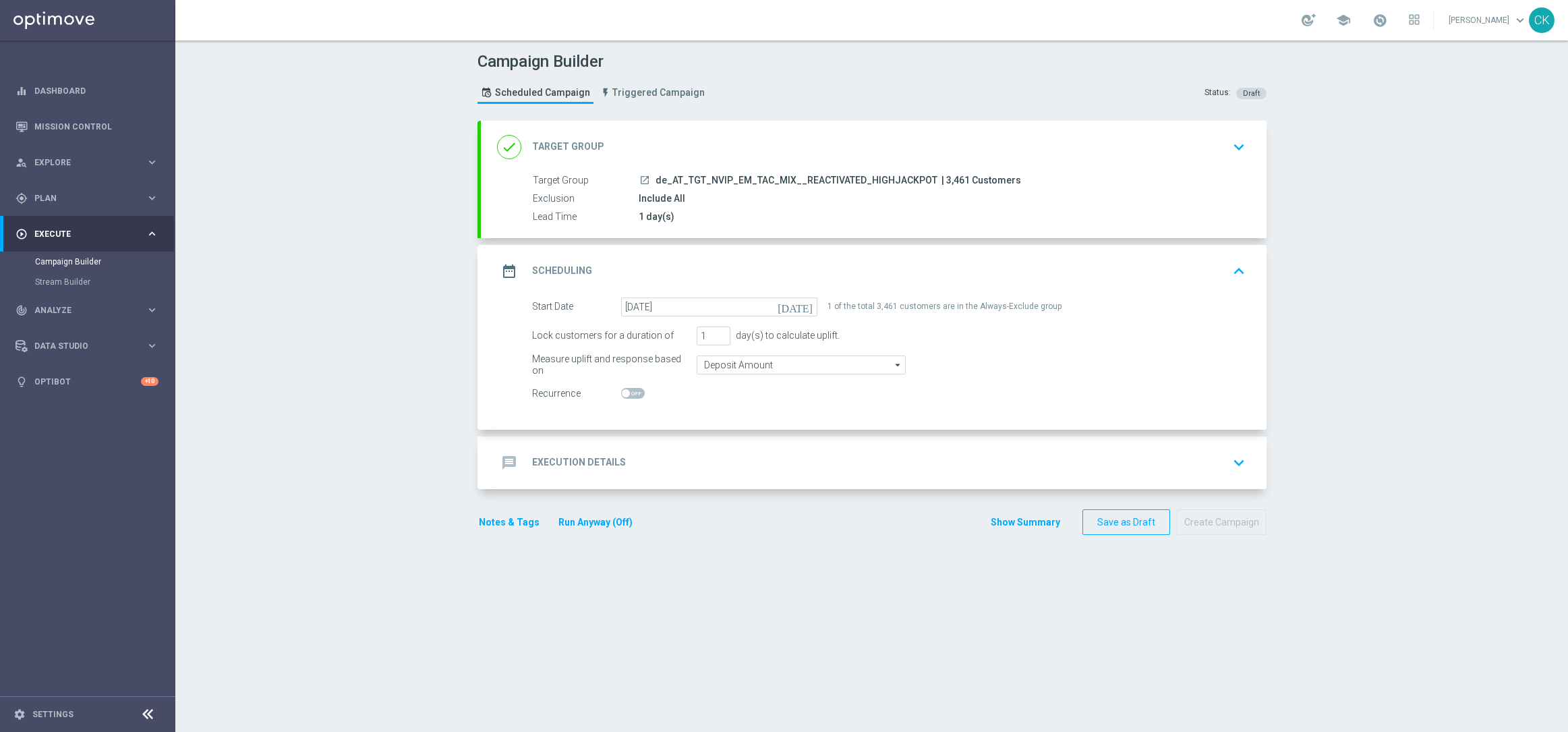
click at [558, 464] on h2 "Execution Details" at bounding box center [579, 462] width 94 height 13
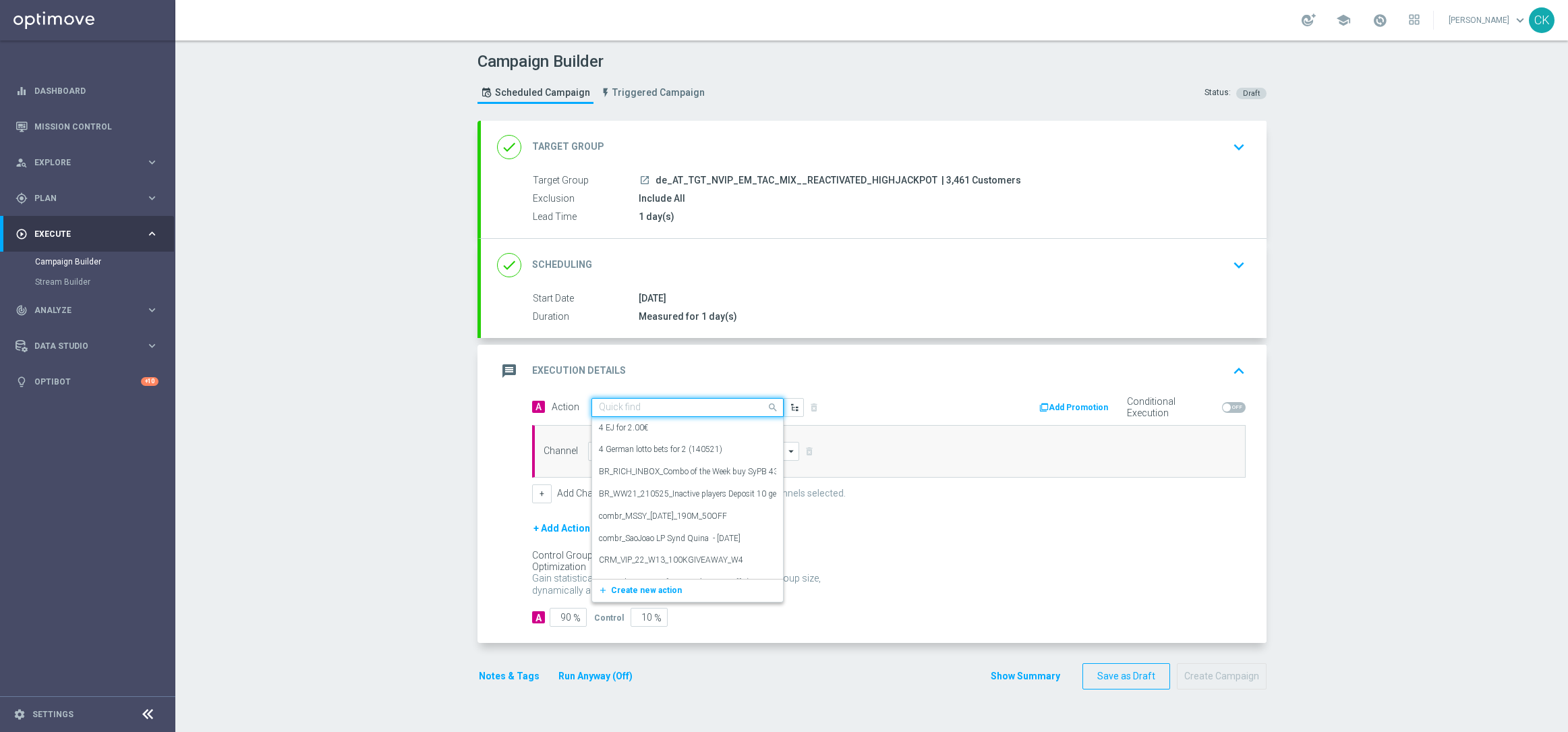
click at [676, 408] on input "text" at bounding box center [674, 408] width 150 height 12
paste input "EuroMillions XL with 15% off"
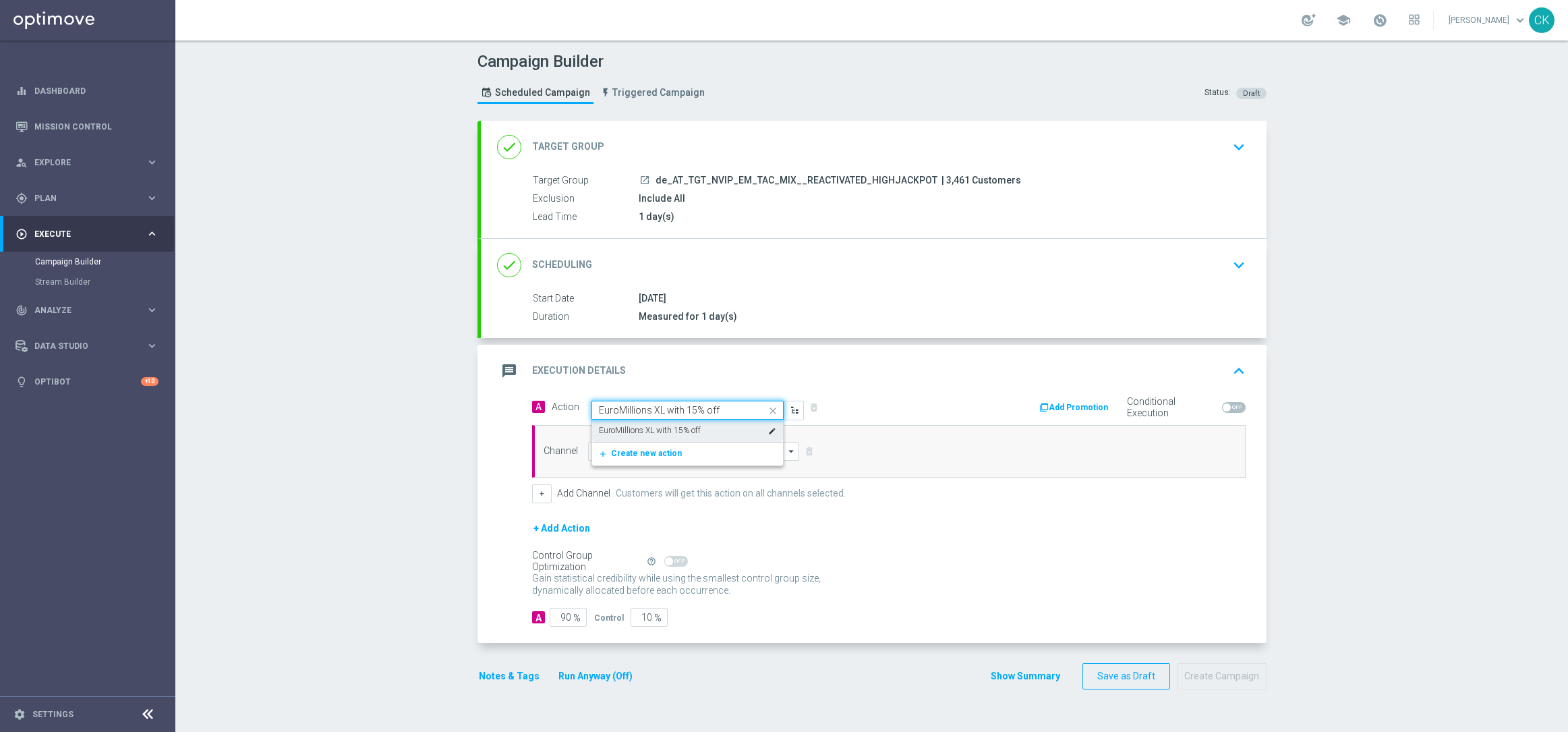
click at [674, 423] on div "EuroMillions XL with 15% off edit" at bounding box center [687, 431] width 177 height 22
click at [660, 452] on input at bounding box center [693, 451] width 212 height 19
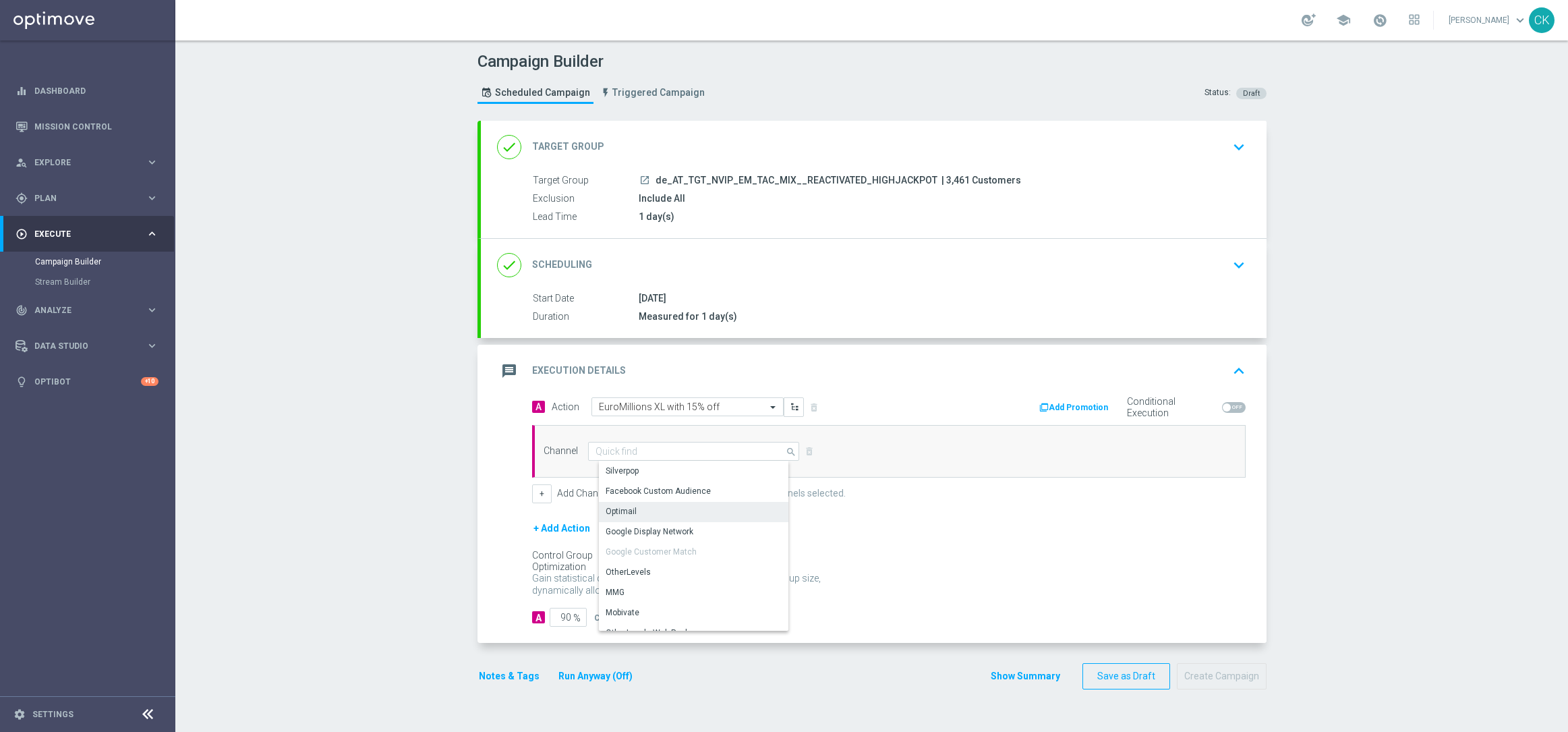
click at [645, 507] on div "Optimail" at bounding box center [699, 511] width 200 height 19
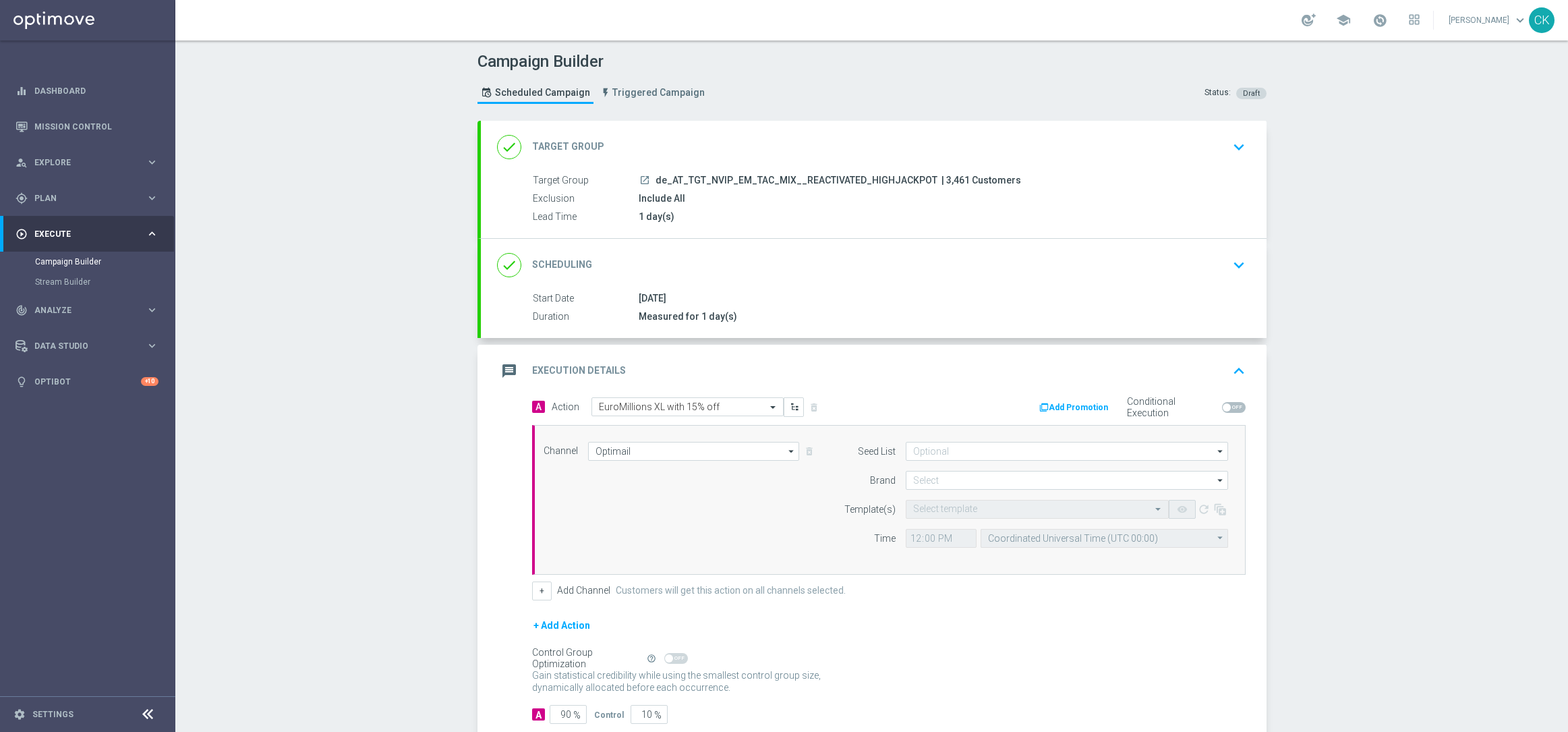
scroll to position [83, 0]
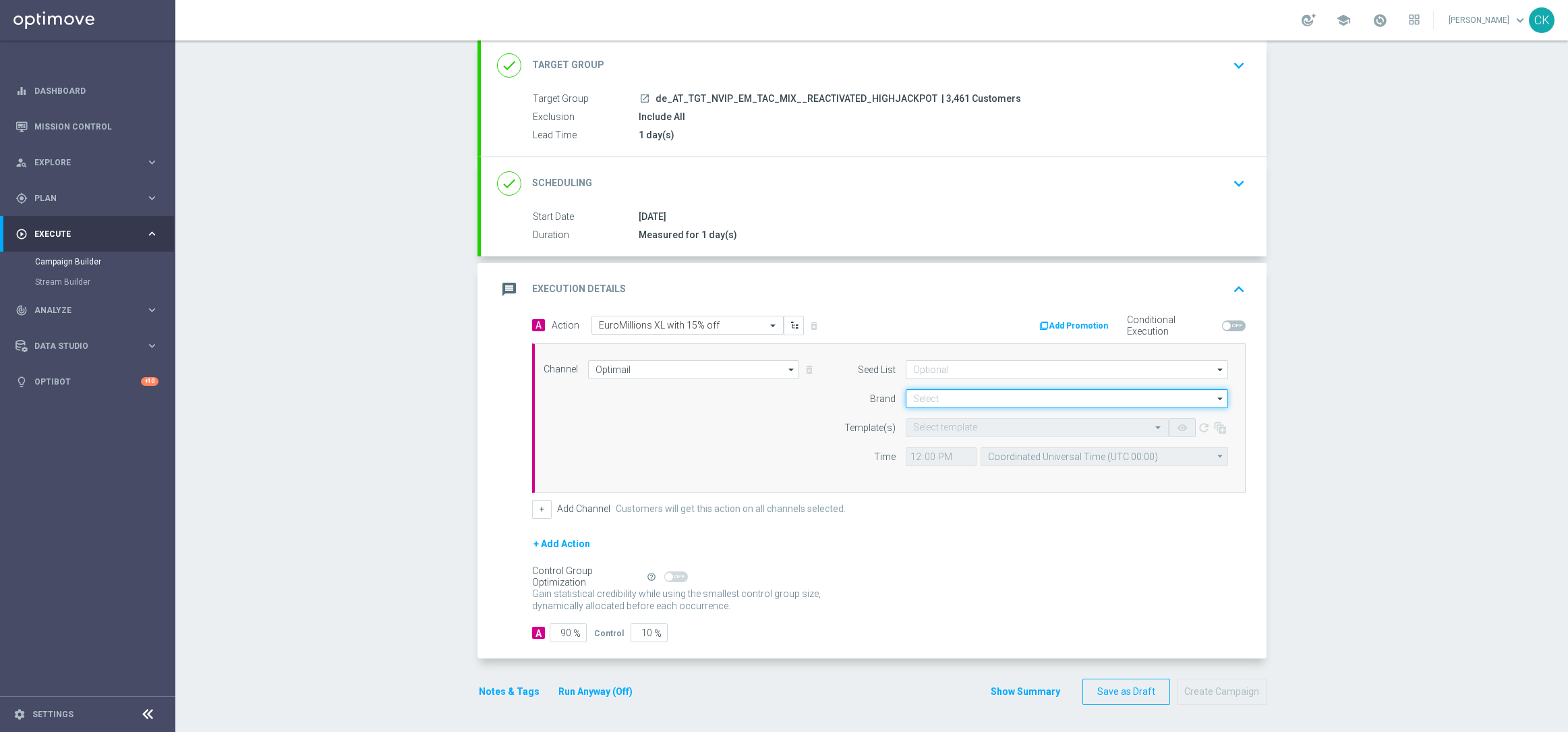
click at [960, 394] on input at bounding box center [1067, 398] width 323 height 19
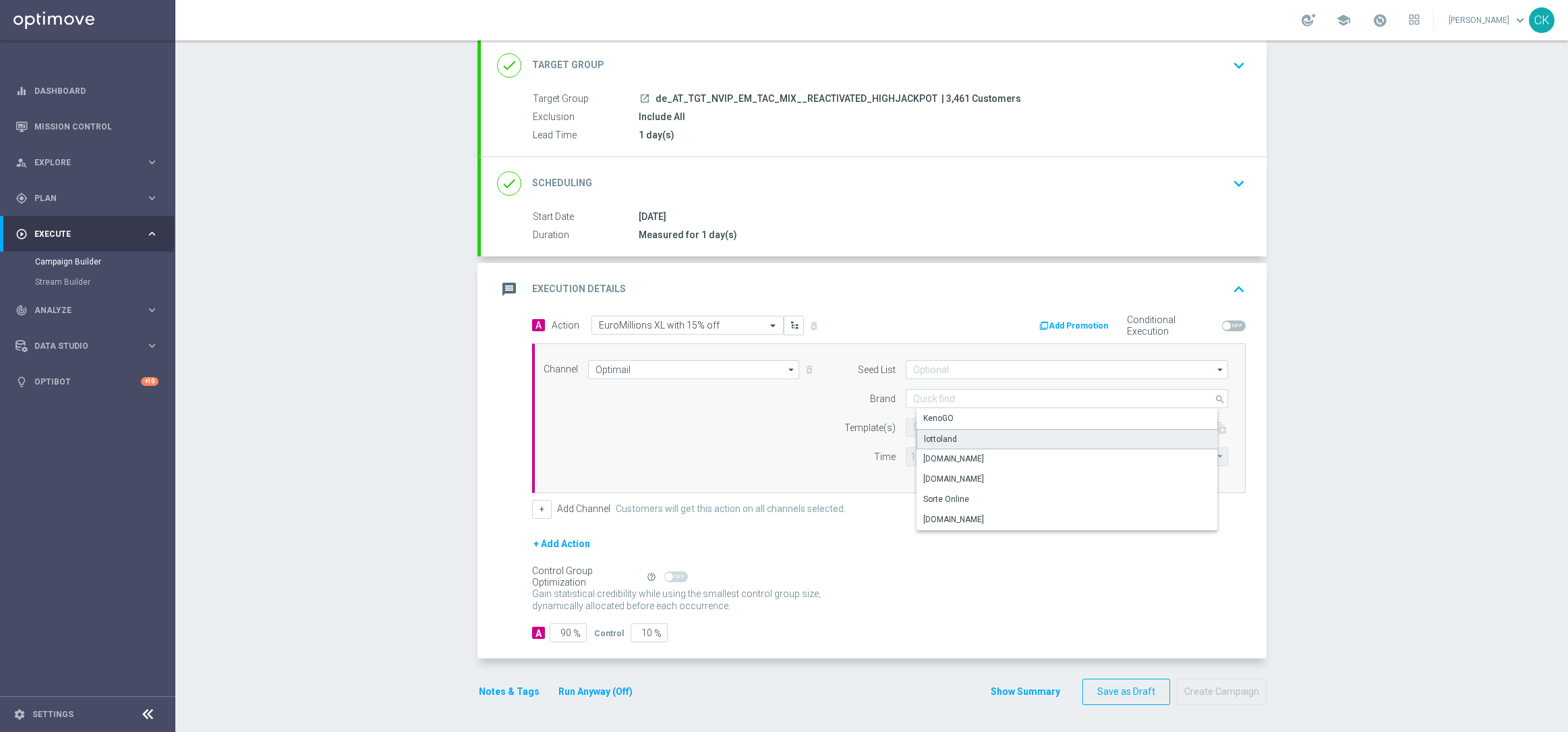
click at [948, 433] on div "lottoland" at bounding box center [941, 438] width 33 height 12
click at [945, 422] on input "text" at bounding box center [1023, 427] width 221 height 12
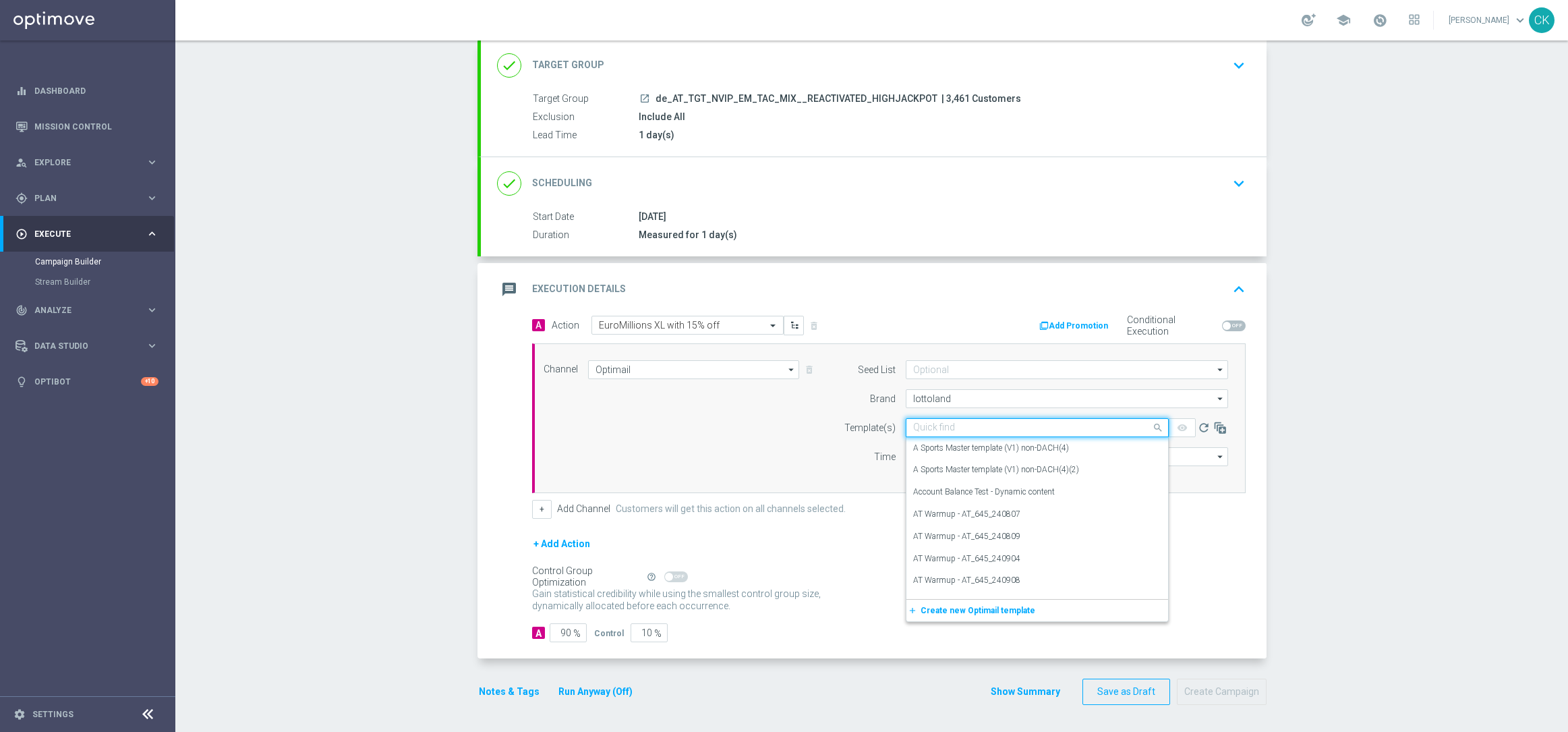
paste input "AT__EM_250815__NVIP_EMA_TAC_LT"
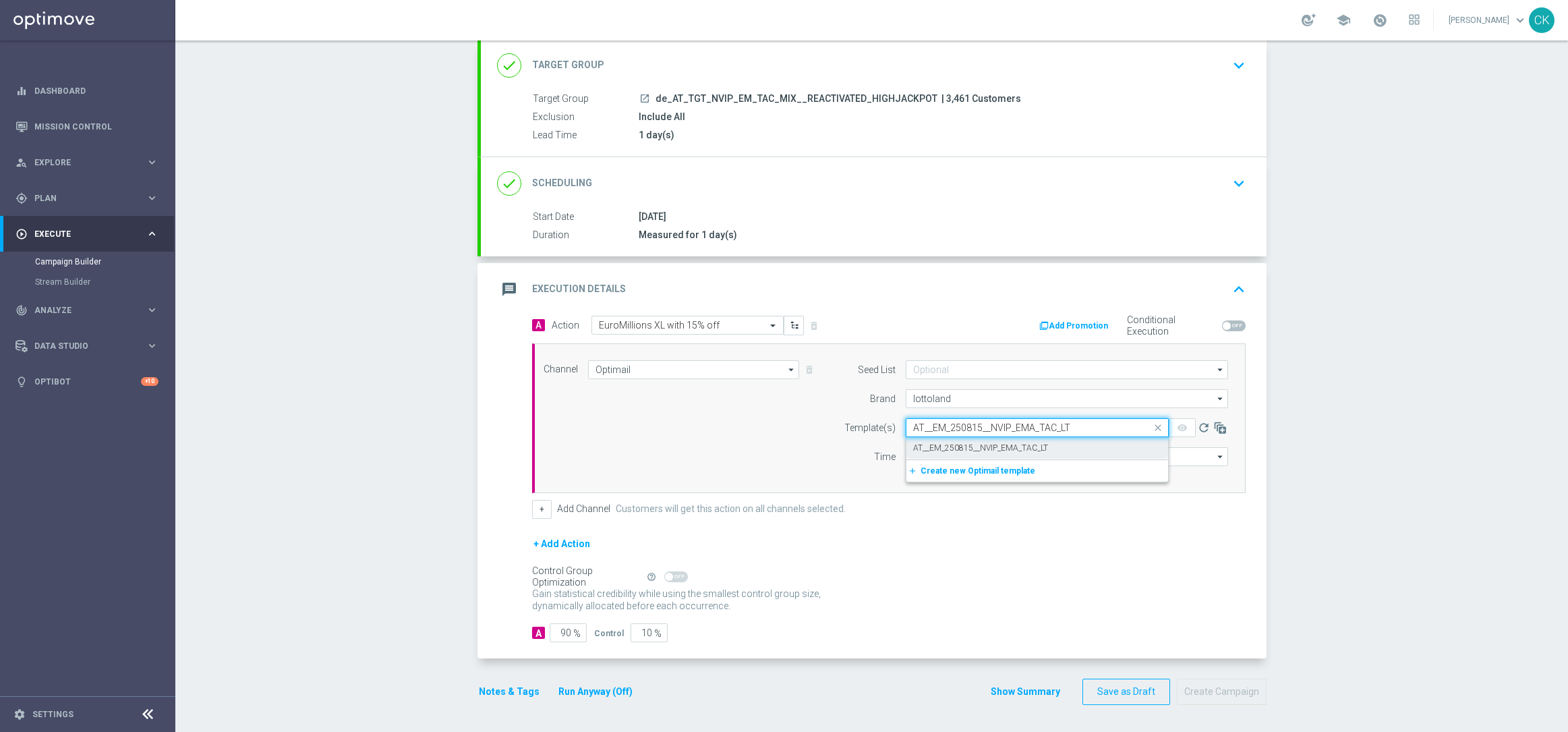
click at [943, 448] on label "AT__EM_250815__NVIP_EMA_TAC_LT" at bounding box center [980, 448] width 135 height 12
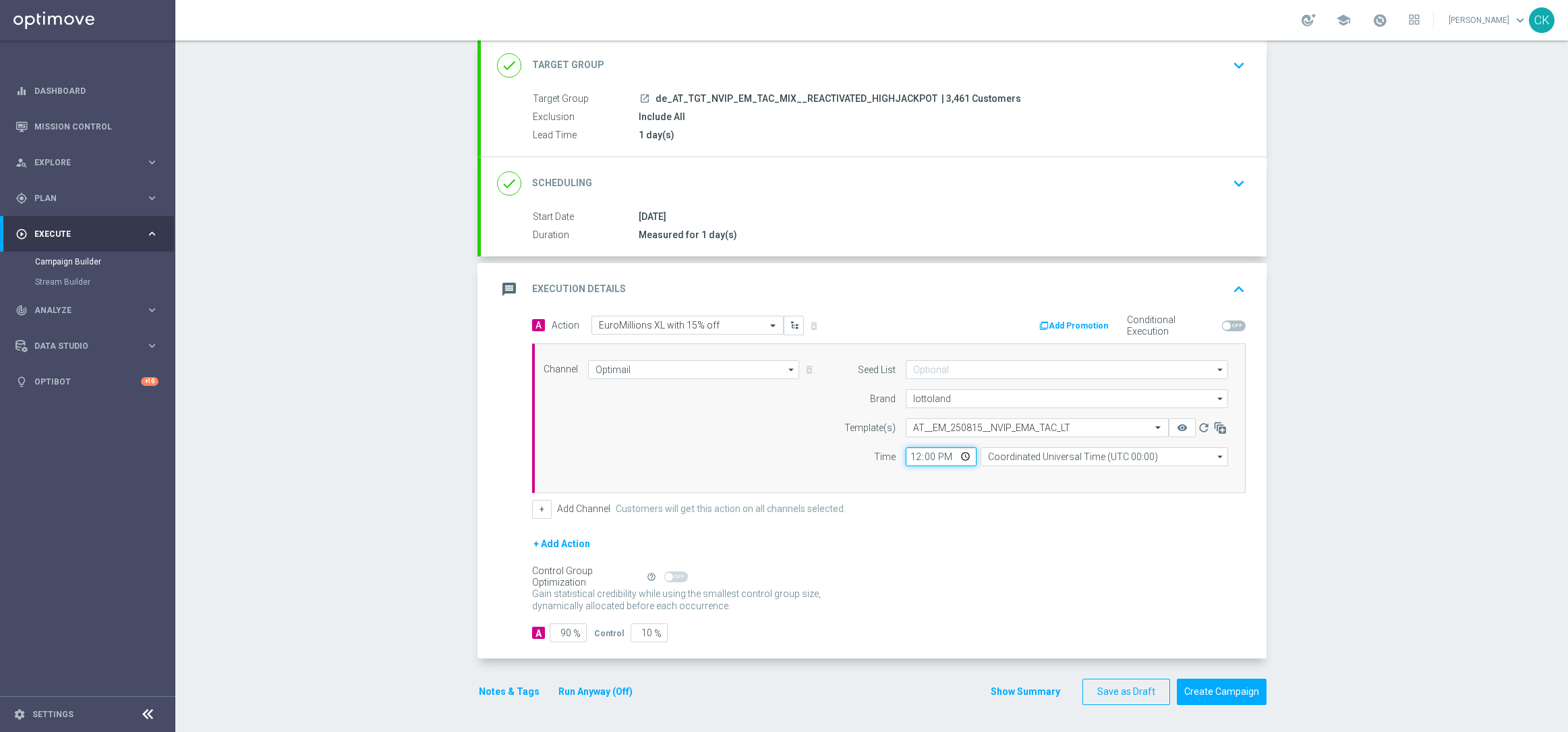
click at [943, 448] on input "12:00" at bounding box center [941, 457] width 71 height 19
click at [1112, 464] on input "Coordinated Universal Time (UTC 00:00)" at bounding box center [1104, 457] width 247 height 19
click at [1100, 468] on div "Central European Time ([GEOGRAPHIC_DATA]) (UTC +02:00)" at bounding box center [1115, 476] width 247 height 19
click at [564, 632] on input "90" at bounding box center [568, 633] width 37 height 19
click at [495, 693] on button "Notes & Tags" at bounding box center [509, 691] width 64 height 17
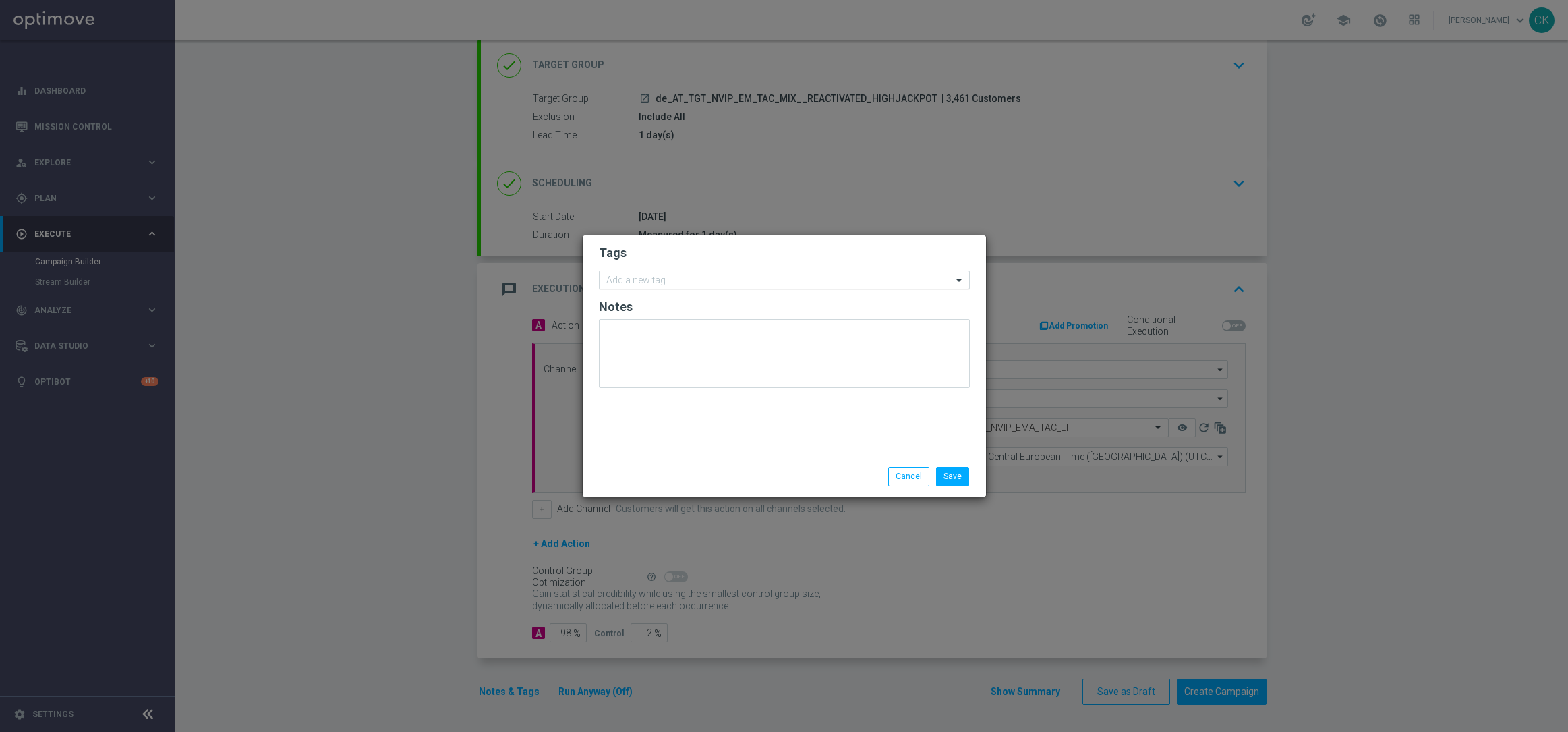
click at [672, 278] on input "text" at bounding box center [779, 281] width 346 height 12
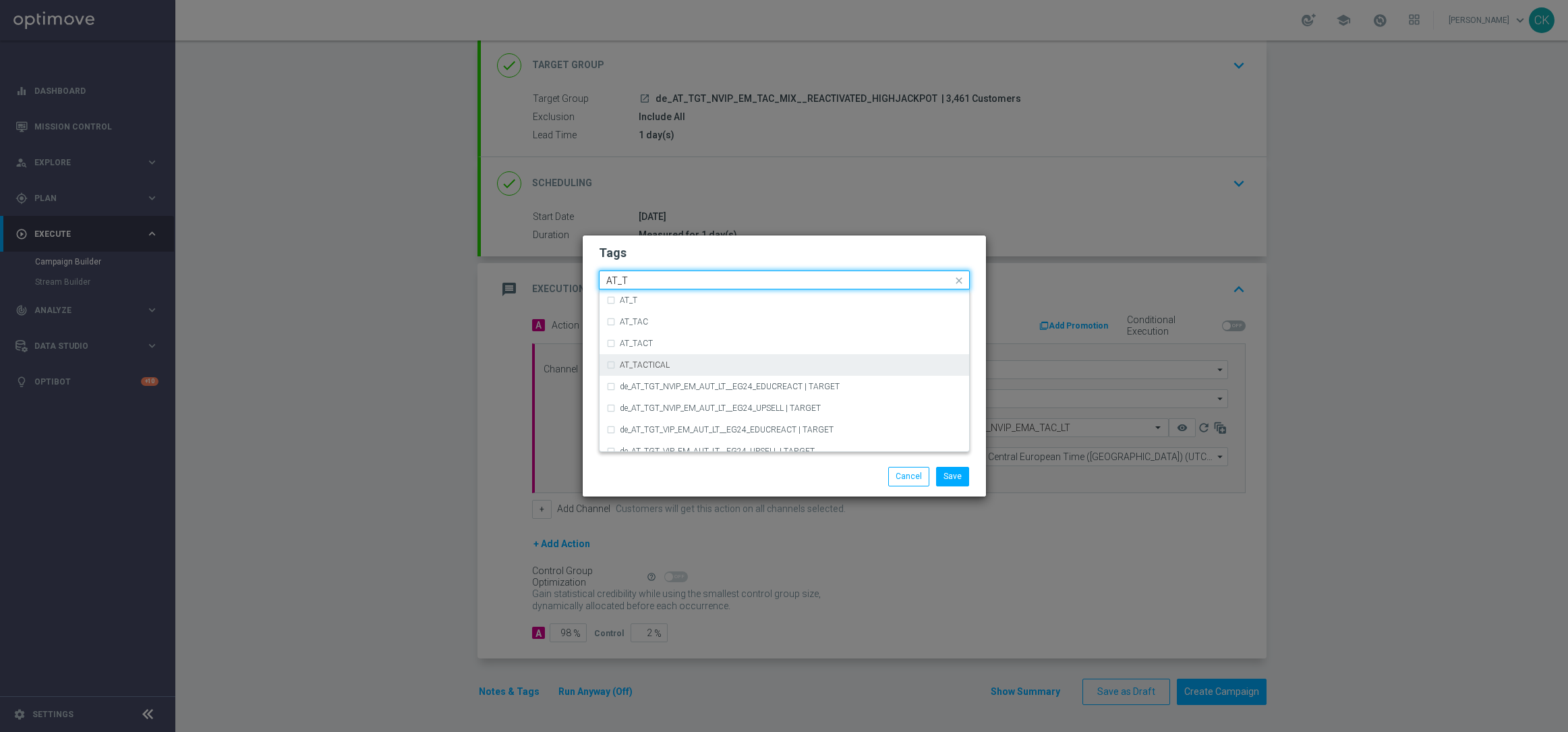
click at [662, 363] on label "AT_TACTICAL" at bounding box center [644, 364] width 50 height 8
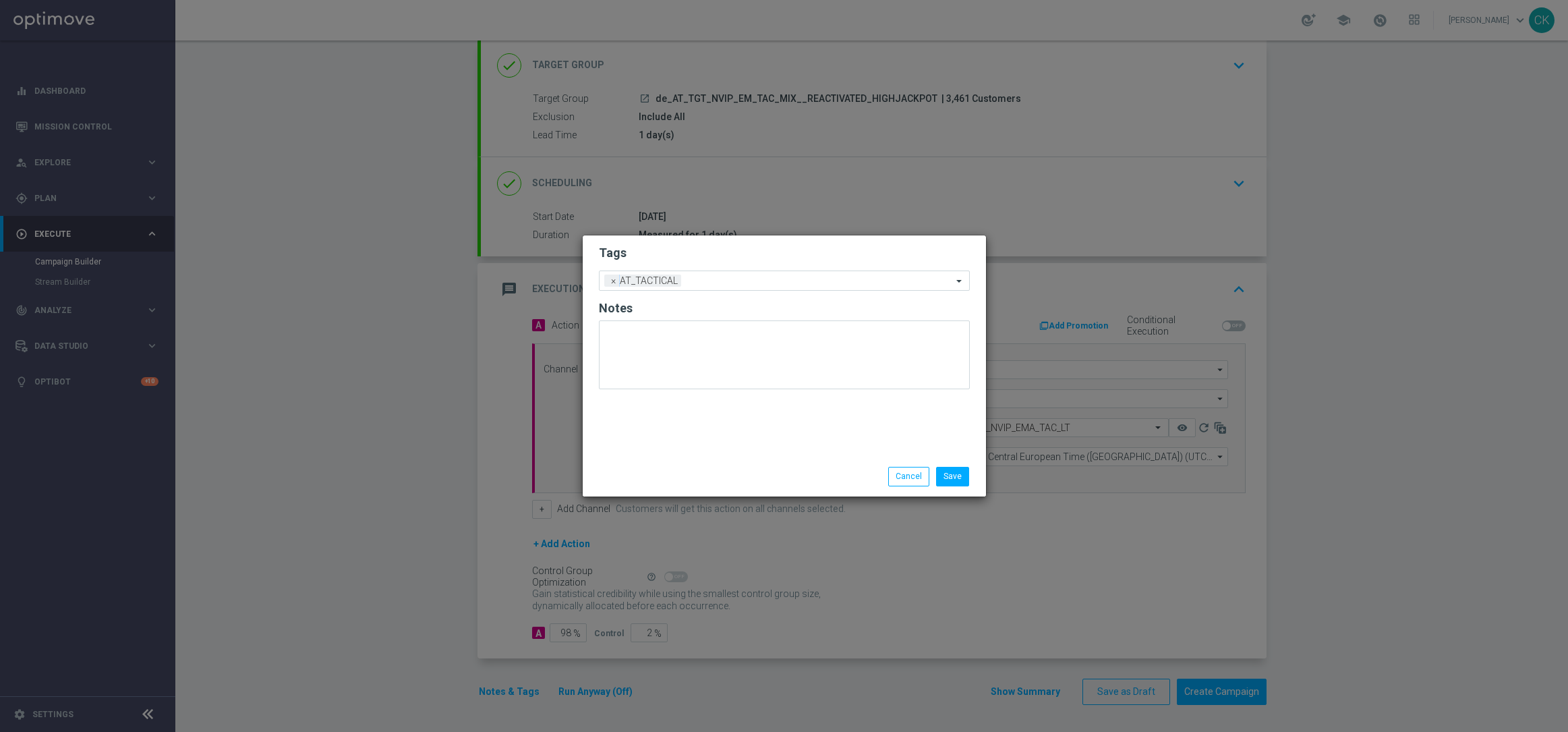
click at [787, 482] on div "Save Cancel" at bounding box center [849, 476] width 261 height 19
click at [955, 478] on button "Save" at bounding box center [952, 476] width 33 height 19
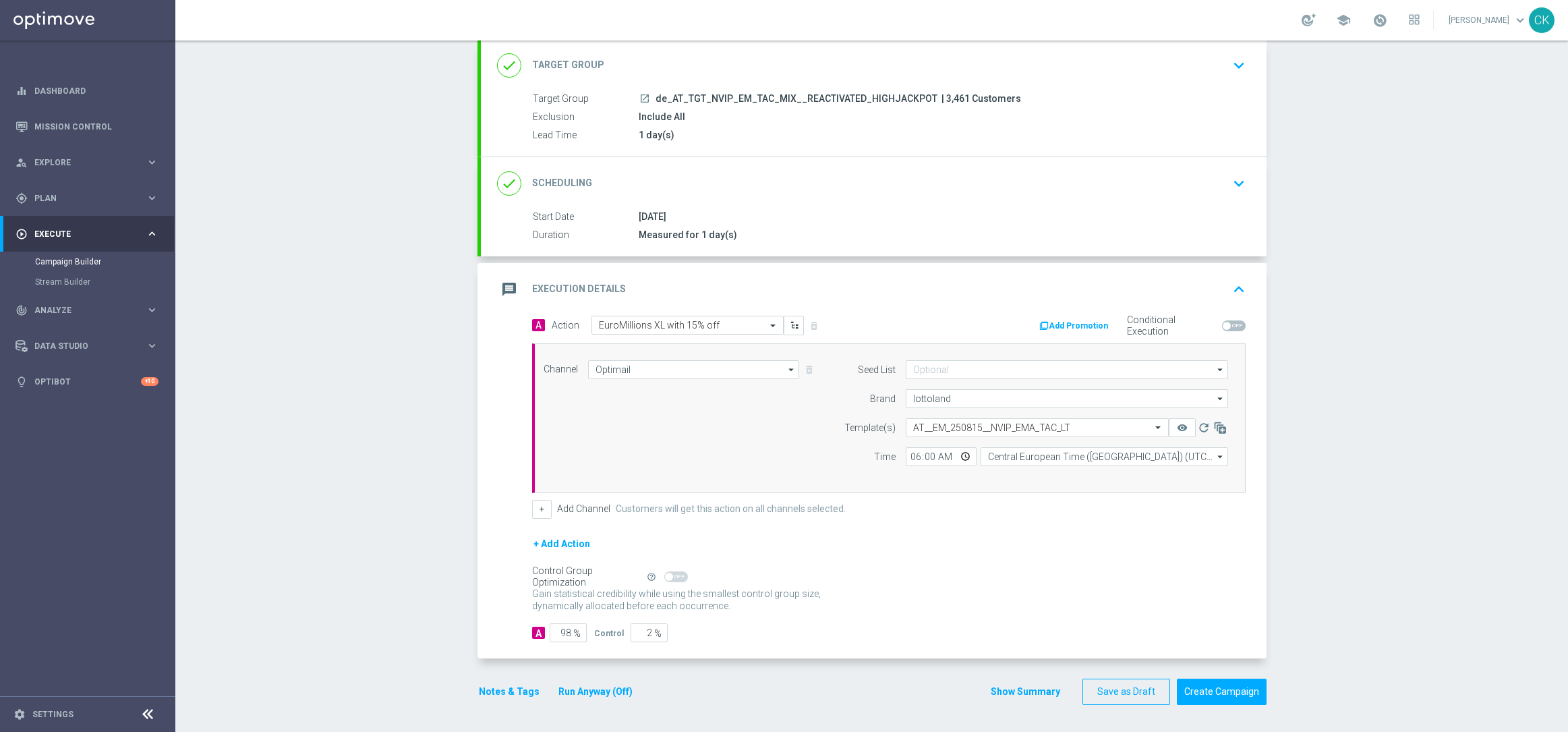
click at [484, 688] on button "Notes & Tags" at bounding box center [509, 691] width 64 height 17
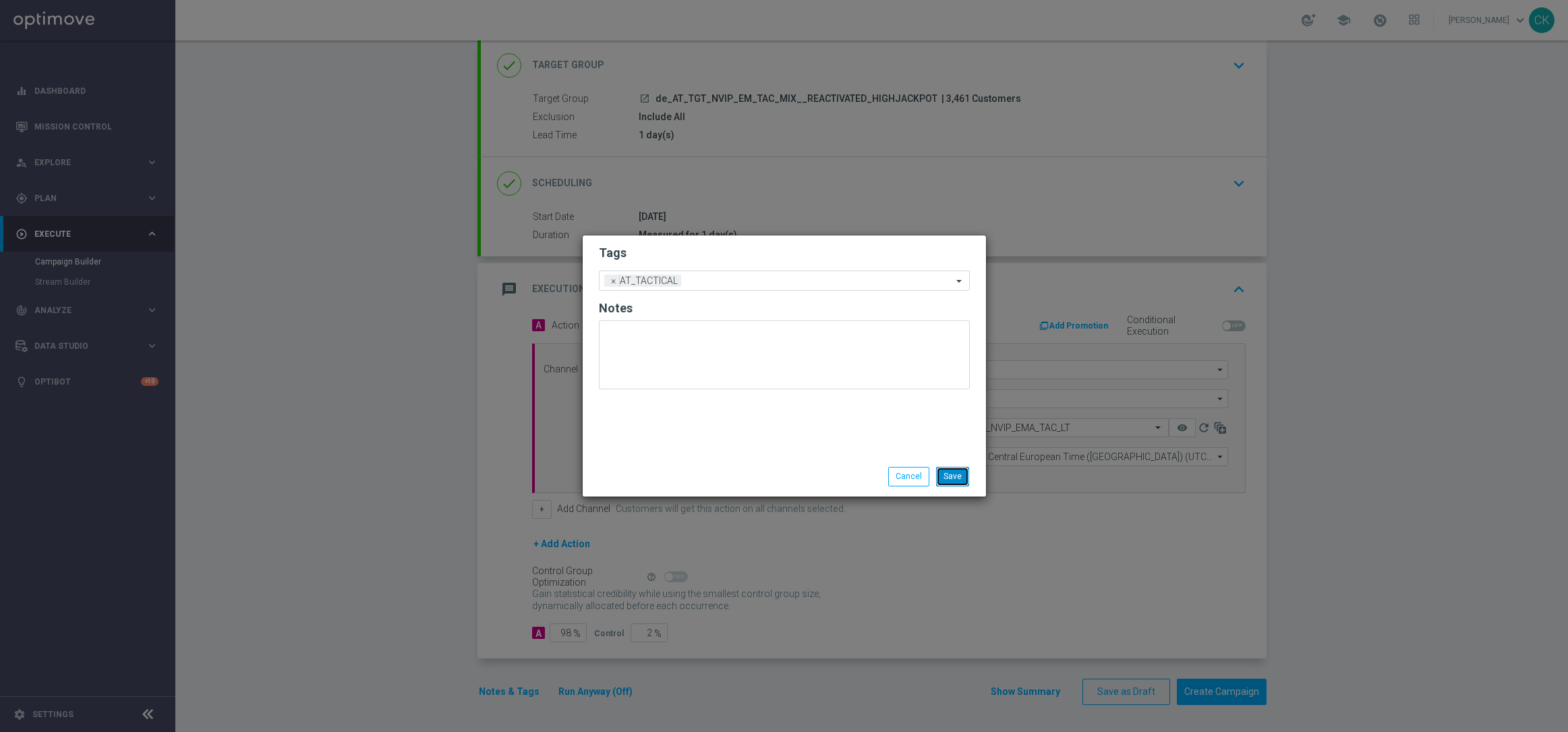
click at [948, 477] on button "Save" at bounding box center [952, 476] width 33 height 19
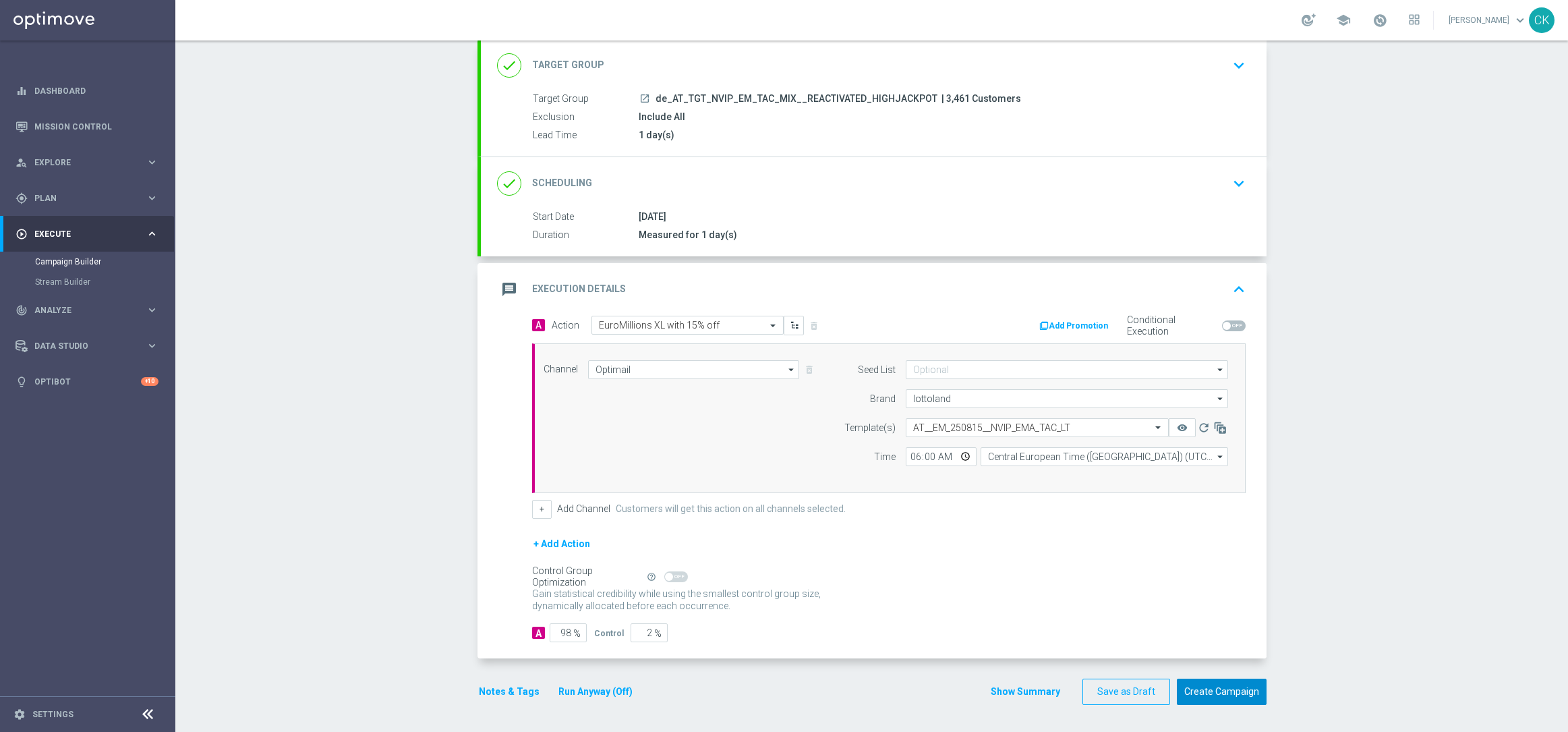
click at [1204, 687] on button "Create Campaign" at bounding box center [1222, 691] width 90 height 26
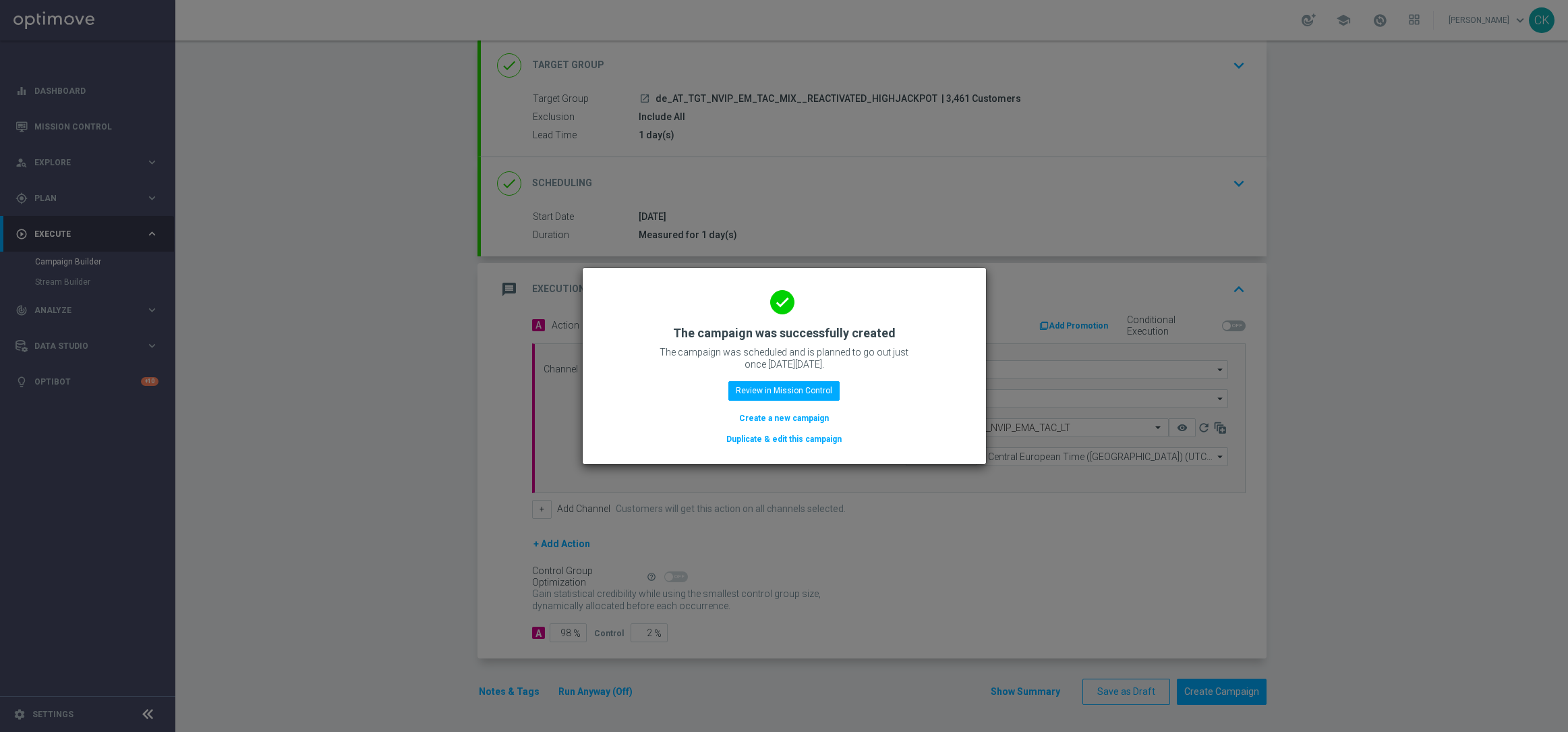
click at [779, 413] on button "Create a new campaign" at bounding box center [783, 418] width 92 height 15
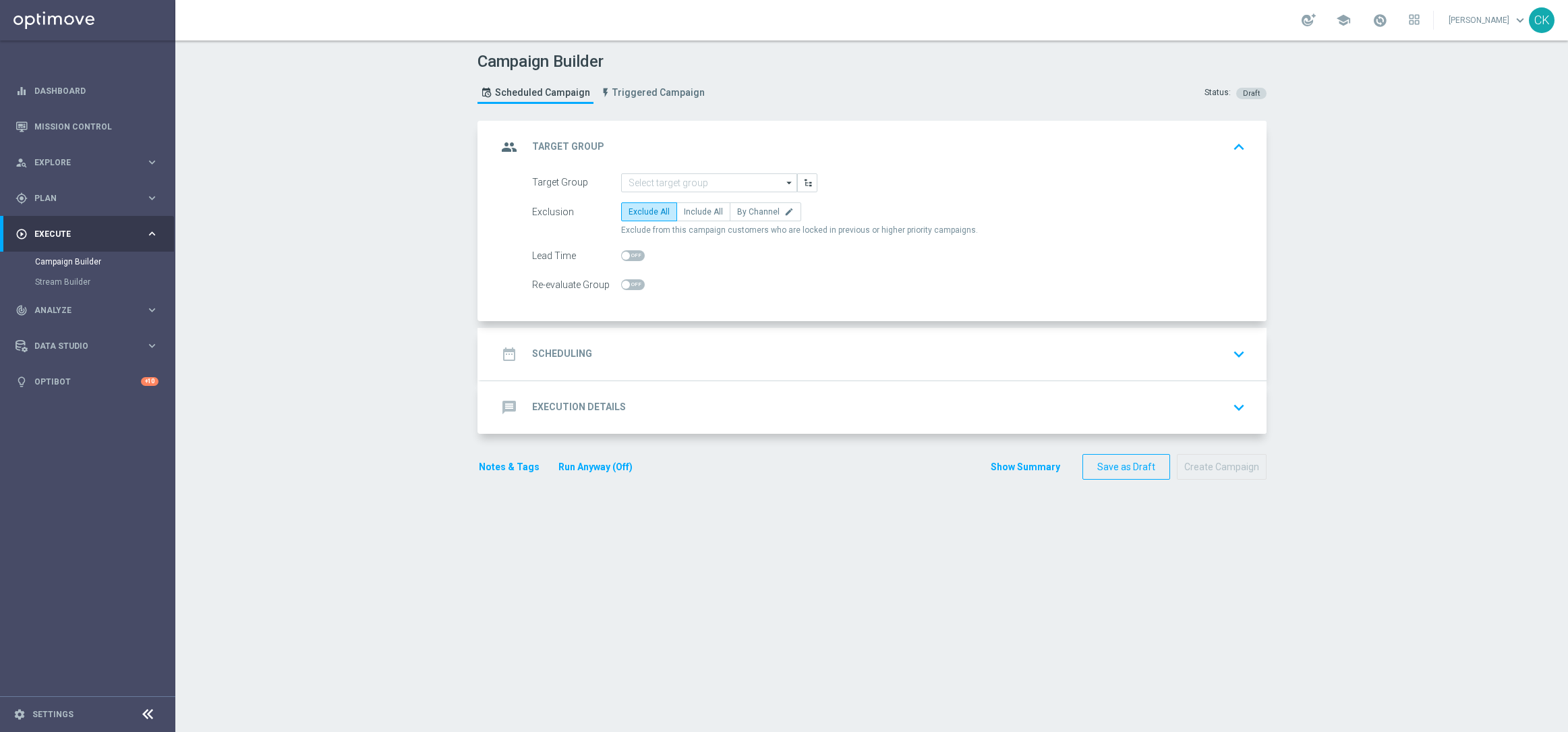
scroll to position [0, 0]
click at [686, 182] on input at bounding box center [709, 183] width 176 height 19
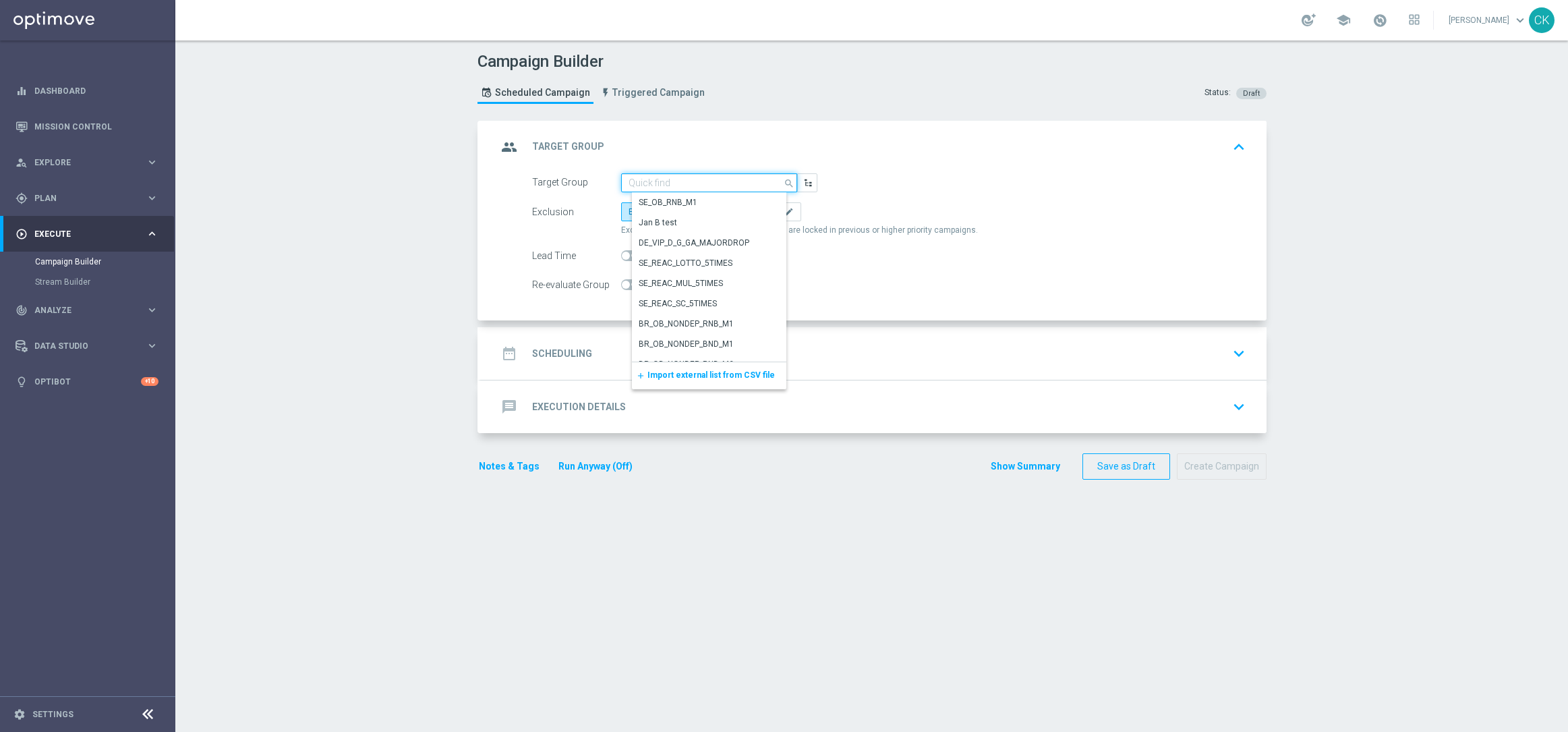
paste input "de_AT_TGT_NVIP_EM_TAC_MIX__CHURNED_HIGHJACKPOT"
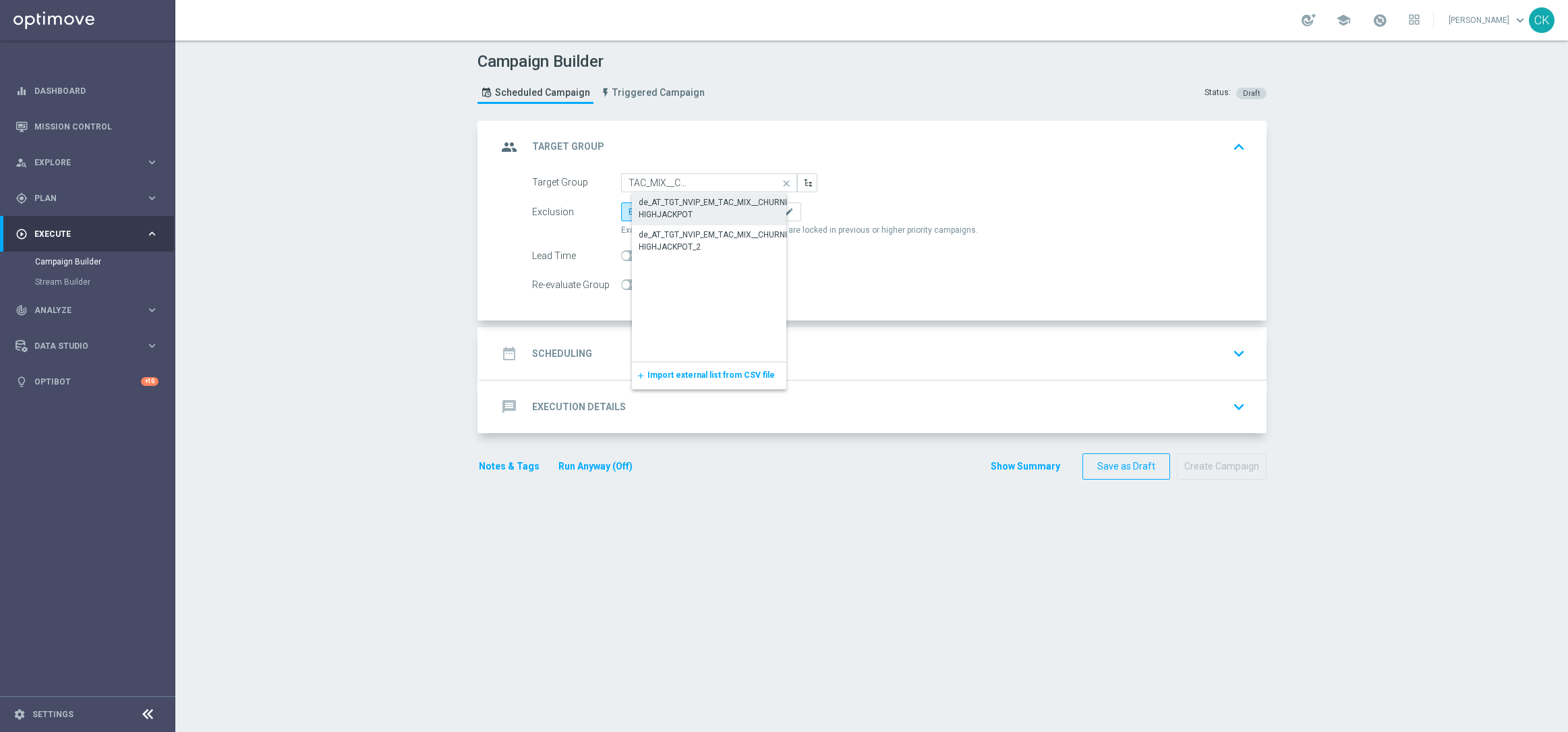
click at [682, 206] on div "de_AT_TGT_NVIP_EM_TAC_MIX__CHURNED_HIGHJACKPOT" at bounding box center [719, 208] width 162 height 24
click at [686, 208] on span "Include All" at bounding box center [704, 212] width 39 height 9
click at [686, 209] on input "Include All" at bounding box center [688, 213] width 9 height 9
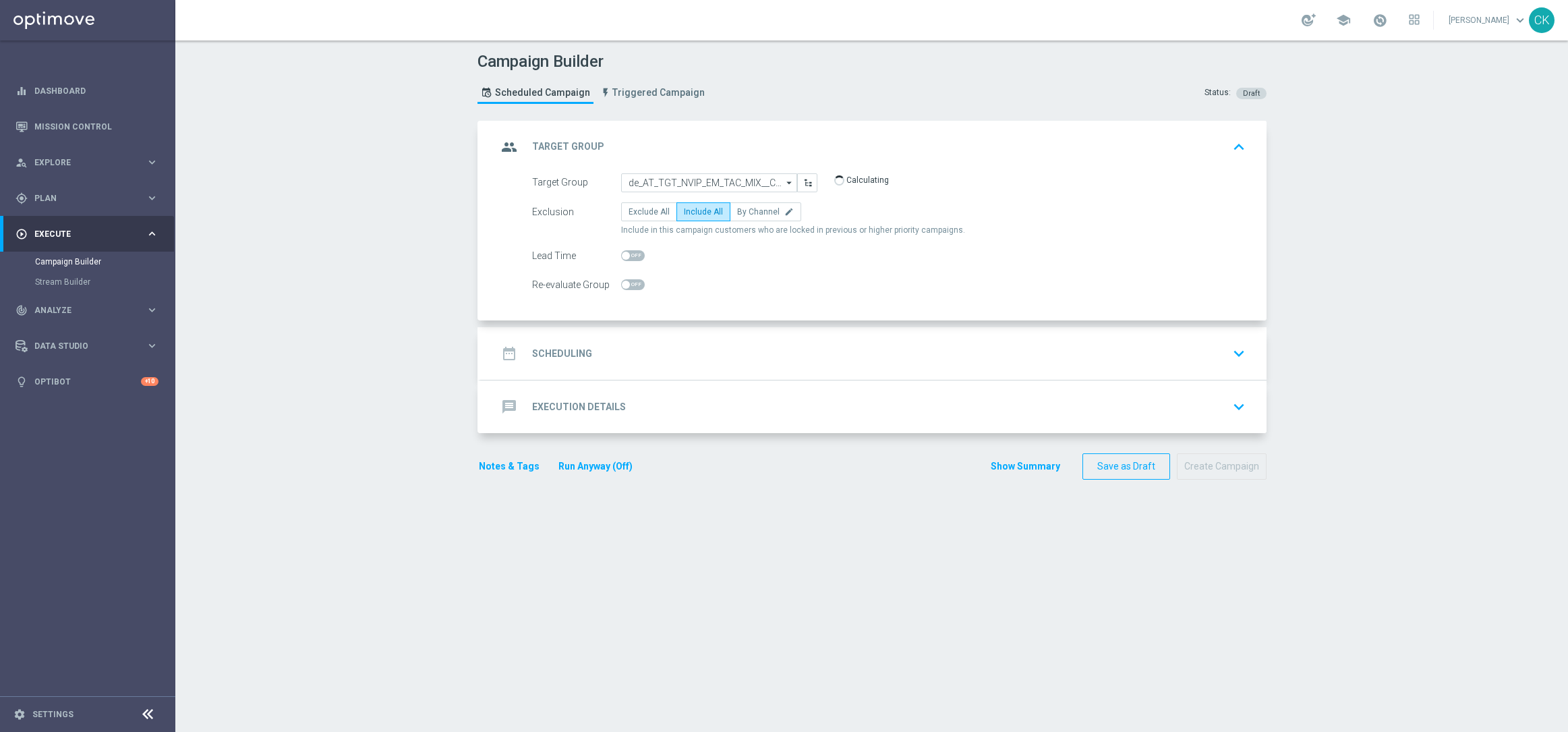
click at [622, 257] on span at bounding box center [626, 256] width 8 height 8
click at [621, 257] on input "checkbox" at bounding box center [633, 256] width 24 height 11
click at [574, 351] on h2 "Scheduling" at bounding box center [562, 353] width 60 height 13
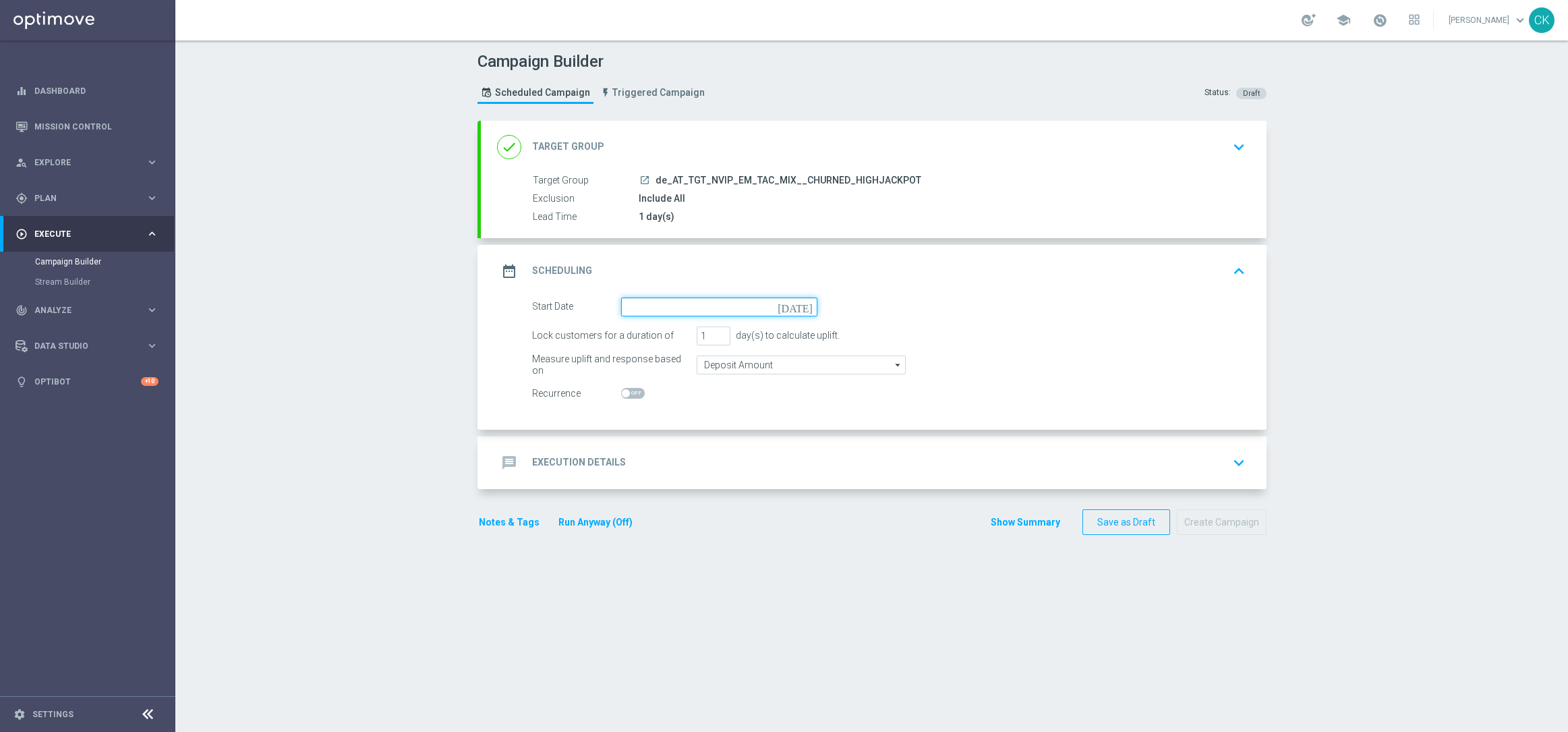
click at [701, 307] on input at bounding box center [719, 307] width 196 height 19
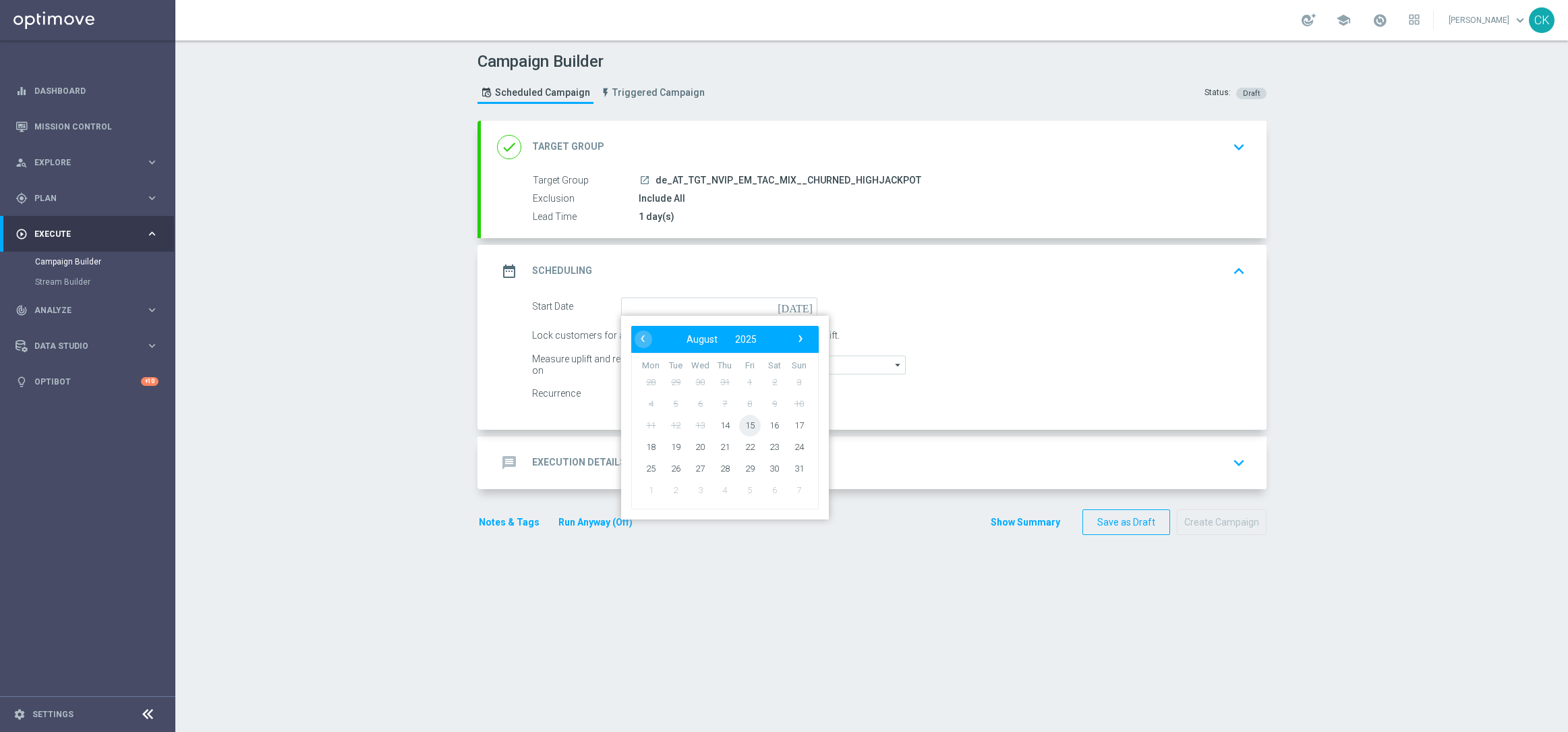
click at [741, 424] on span "15" at bounding box center [749, 424] width 21 height 21
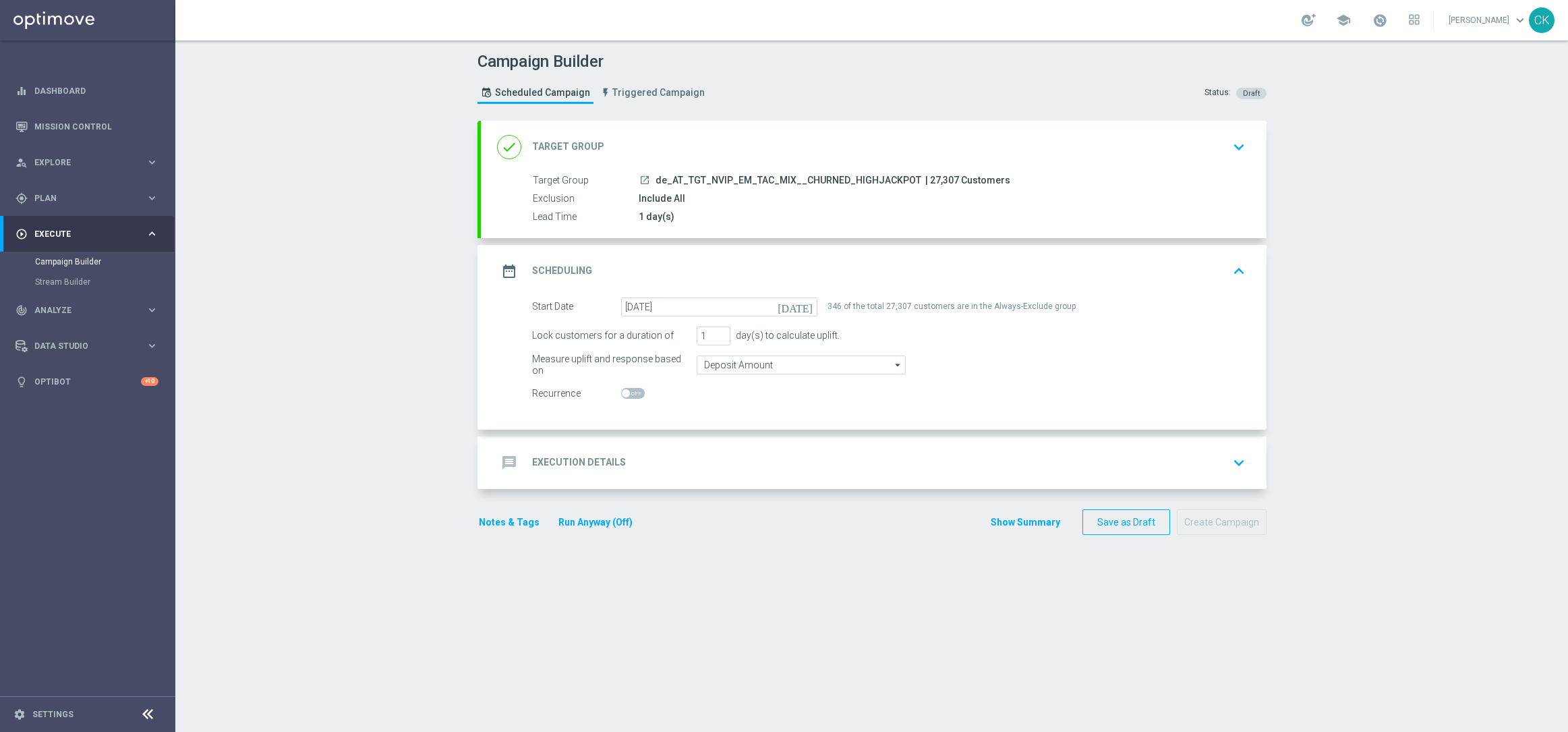
click at [538, 456] on h2 "Execution Details" at bounding box center [579, 462] width 94 height 13
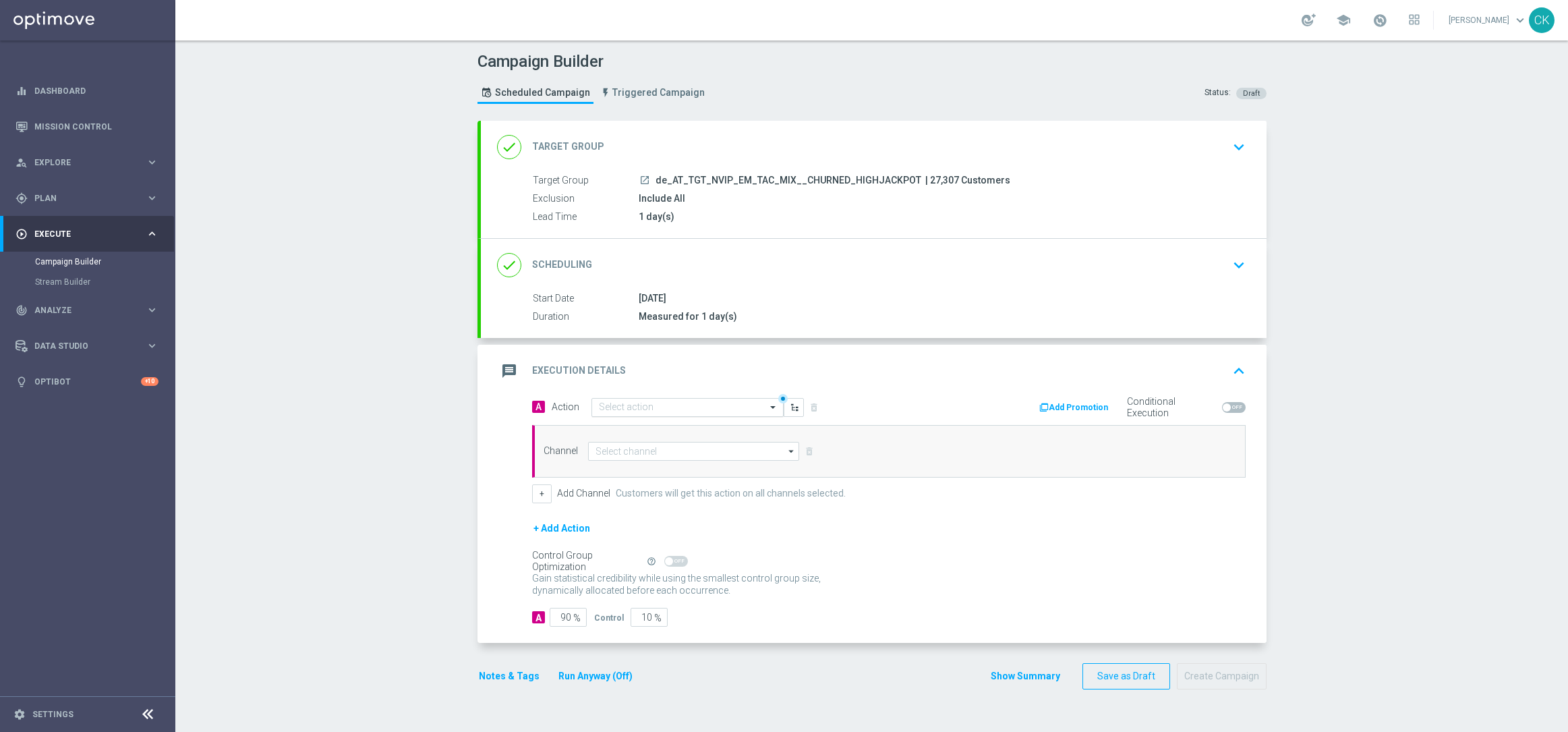
click at [637, 405] on input "text" at bounding box center [674, 408] width 150 height 12
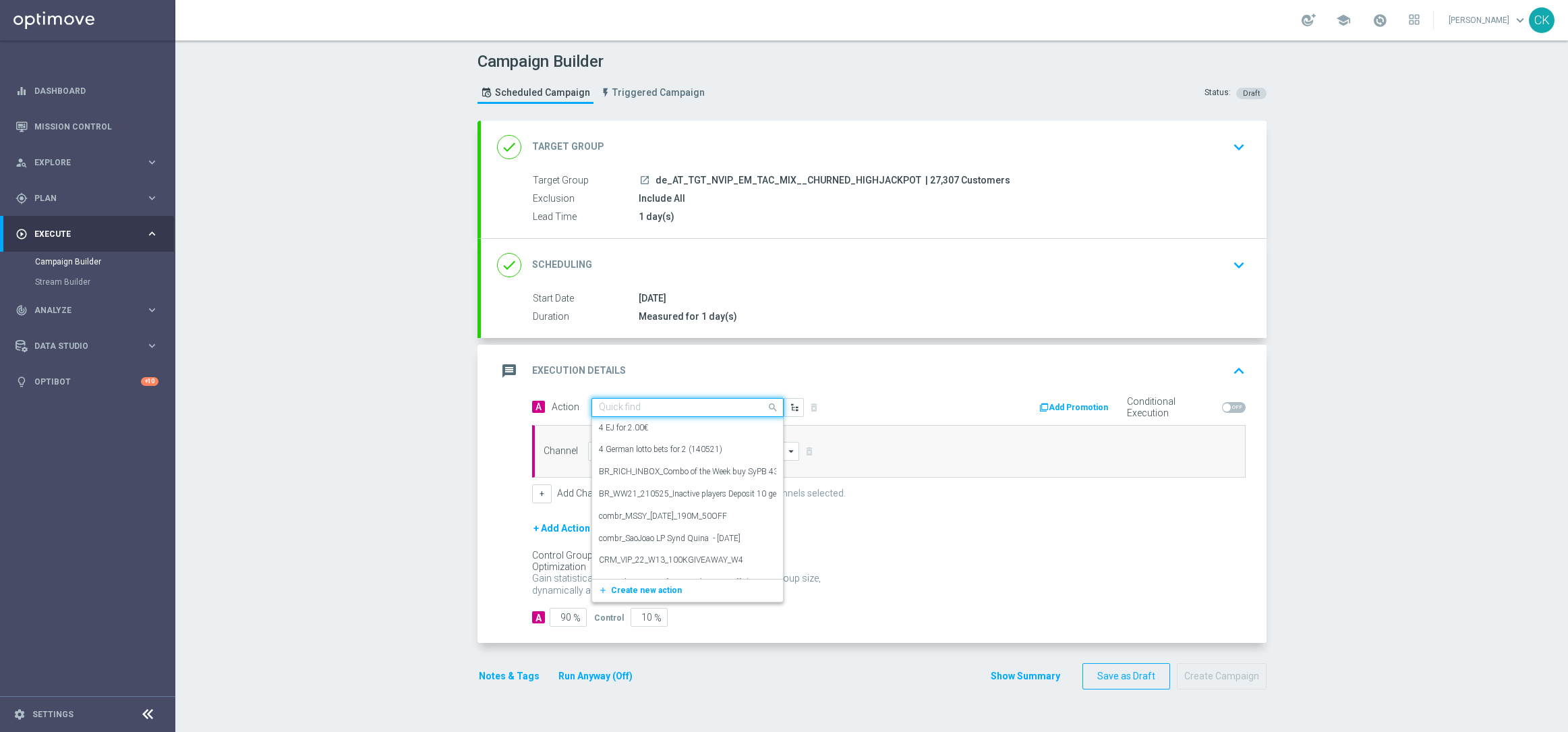
paste input "100 Extra-Chancen EuroMillions with 30% off"
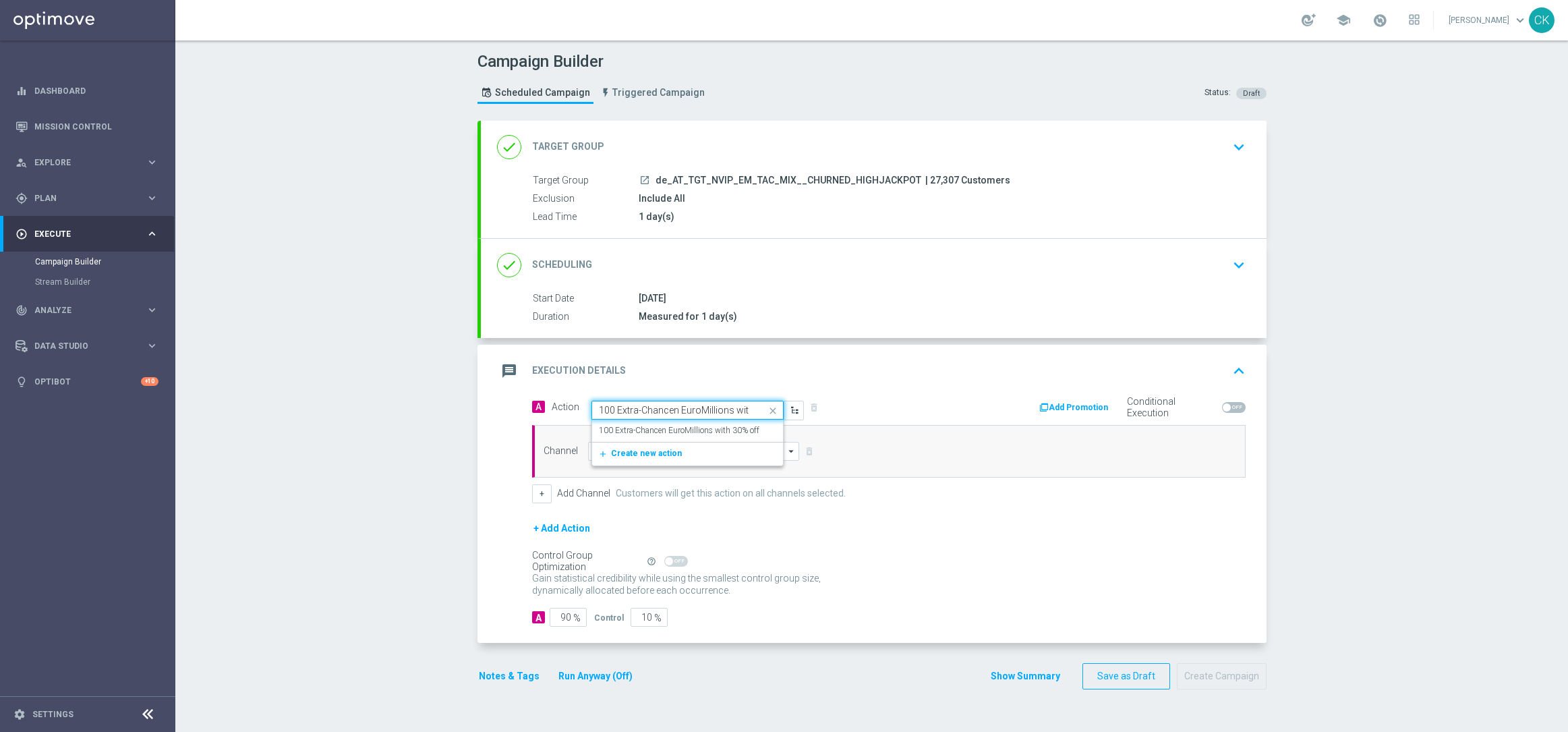
scroll to position [0, 35]
click at [646, 430] on label "100 Extra-Chancen EuroMillions with 30% off" at bounding box center [679, 431] width 161 height 12
click at [619, 449] on input at bounding box center [693, 451] width 212 height 19
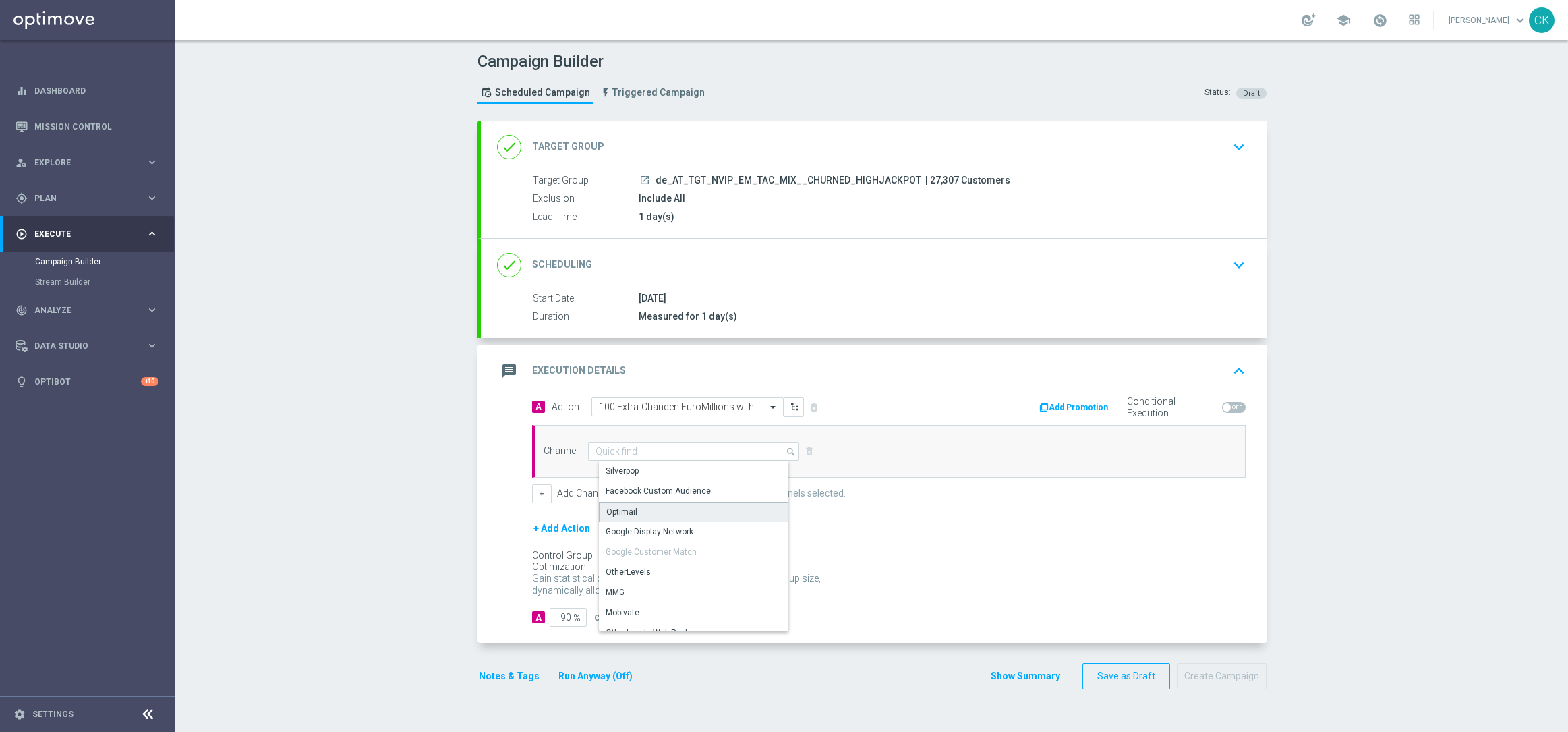
click at [633, 510] on div "Optimail" at bounding box center [699, 512] width 200 height 20
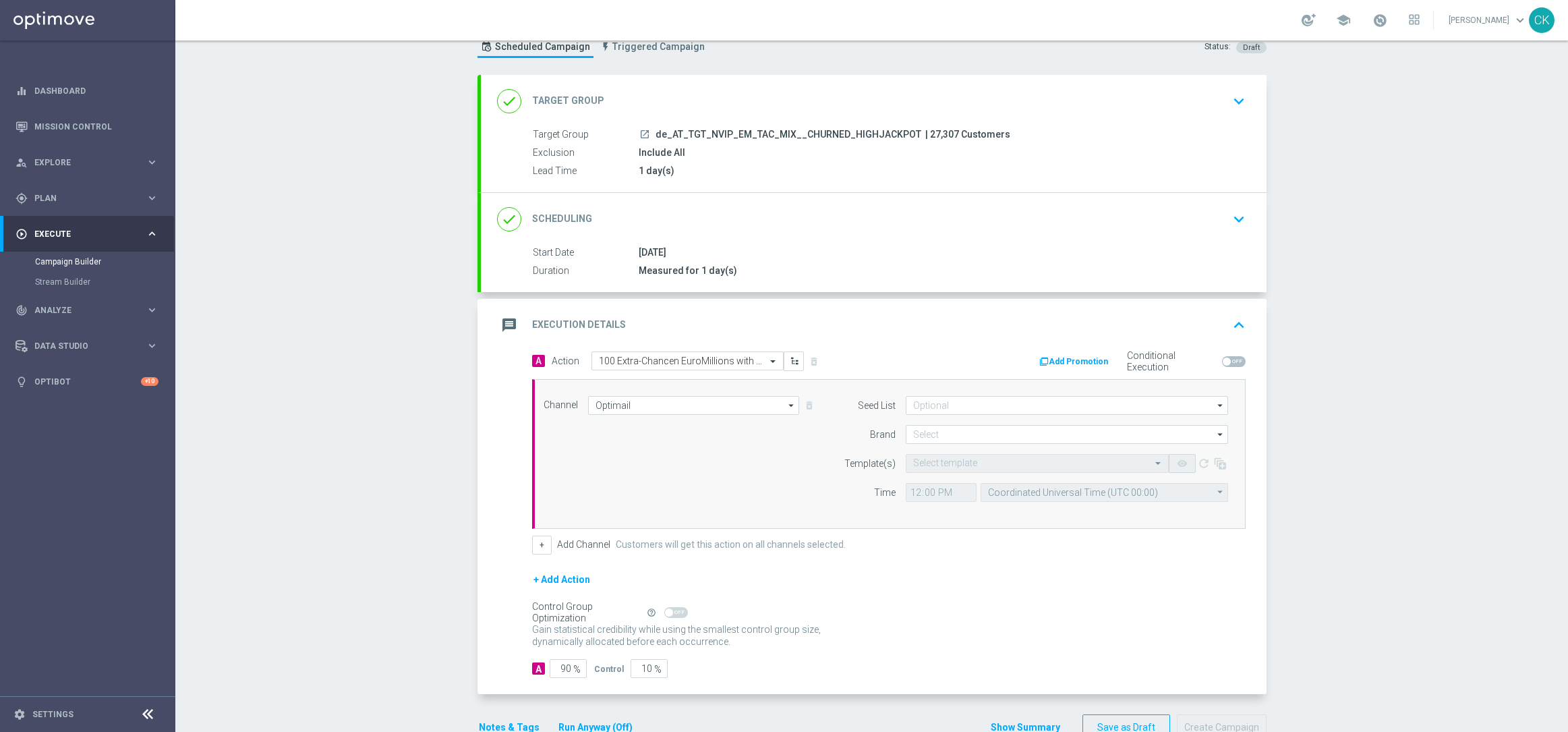
scroll to position [83, 0]
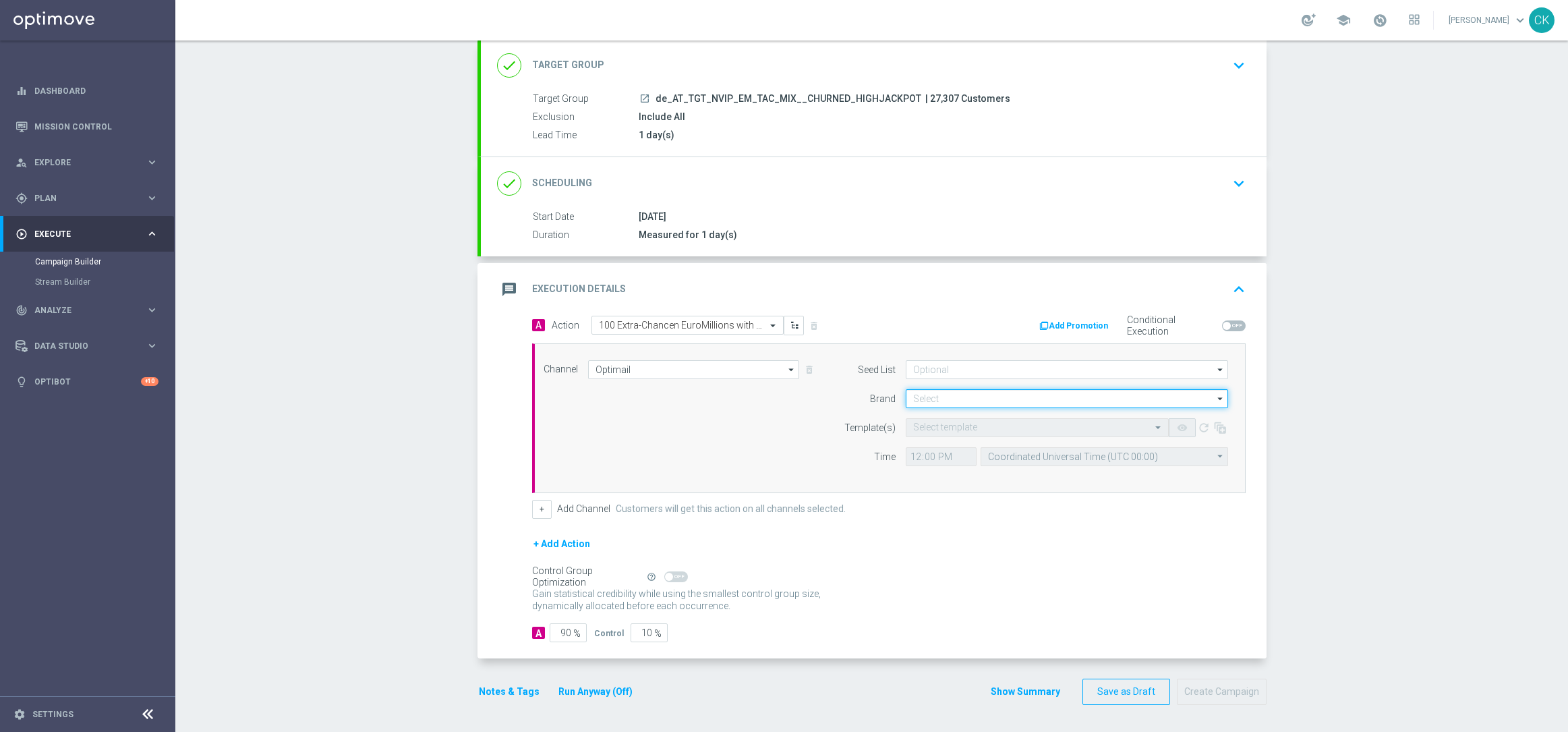
click at [960, 389] on input at bounding box center [1067, 398] width 323 height 19
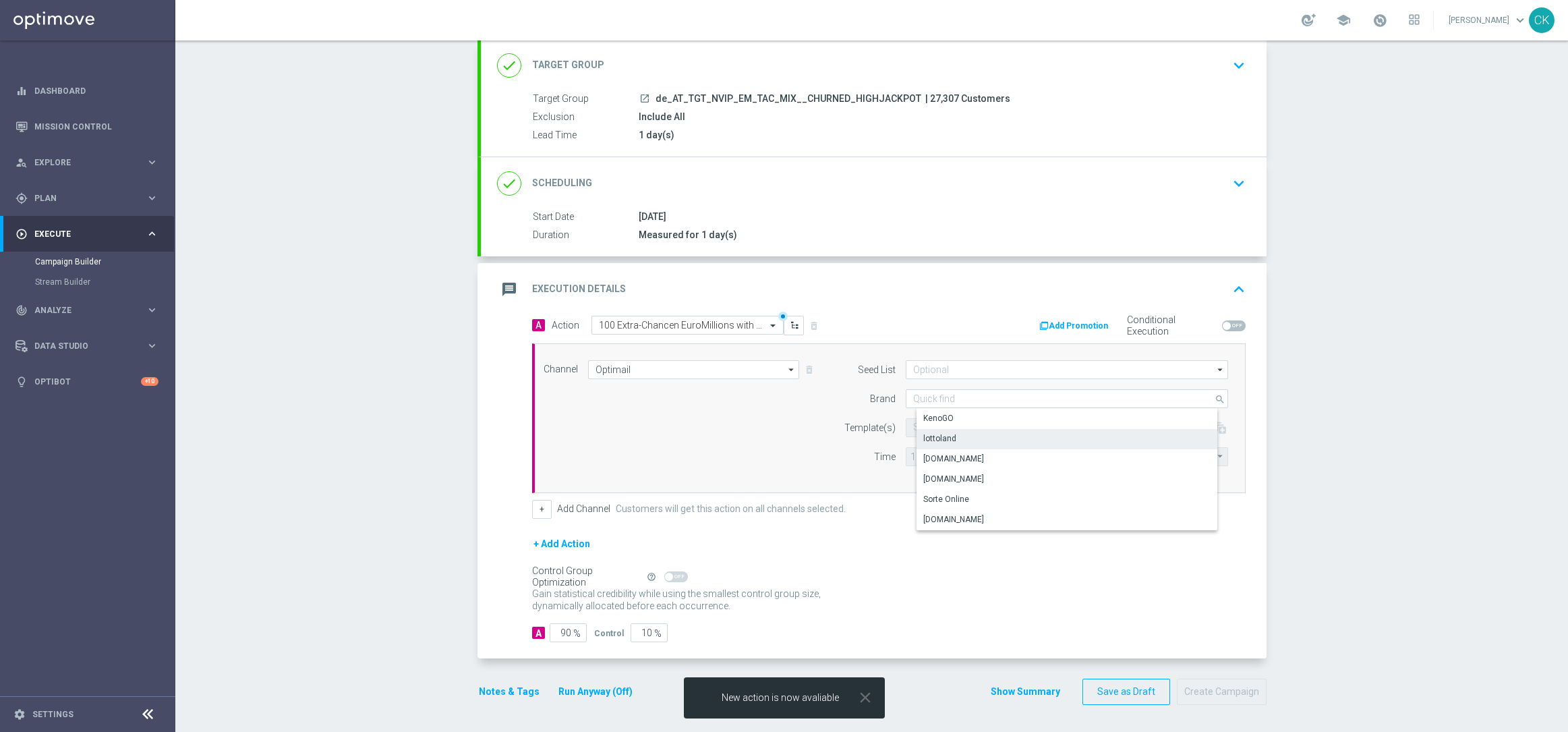
click at [953, 439] on div "lottoland" at bounding box center [1078, 438] width 323 height 19
click at [944, 419] on div "Select template" at bounding box center [1037, 427] width 263 height 19
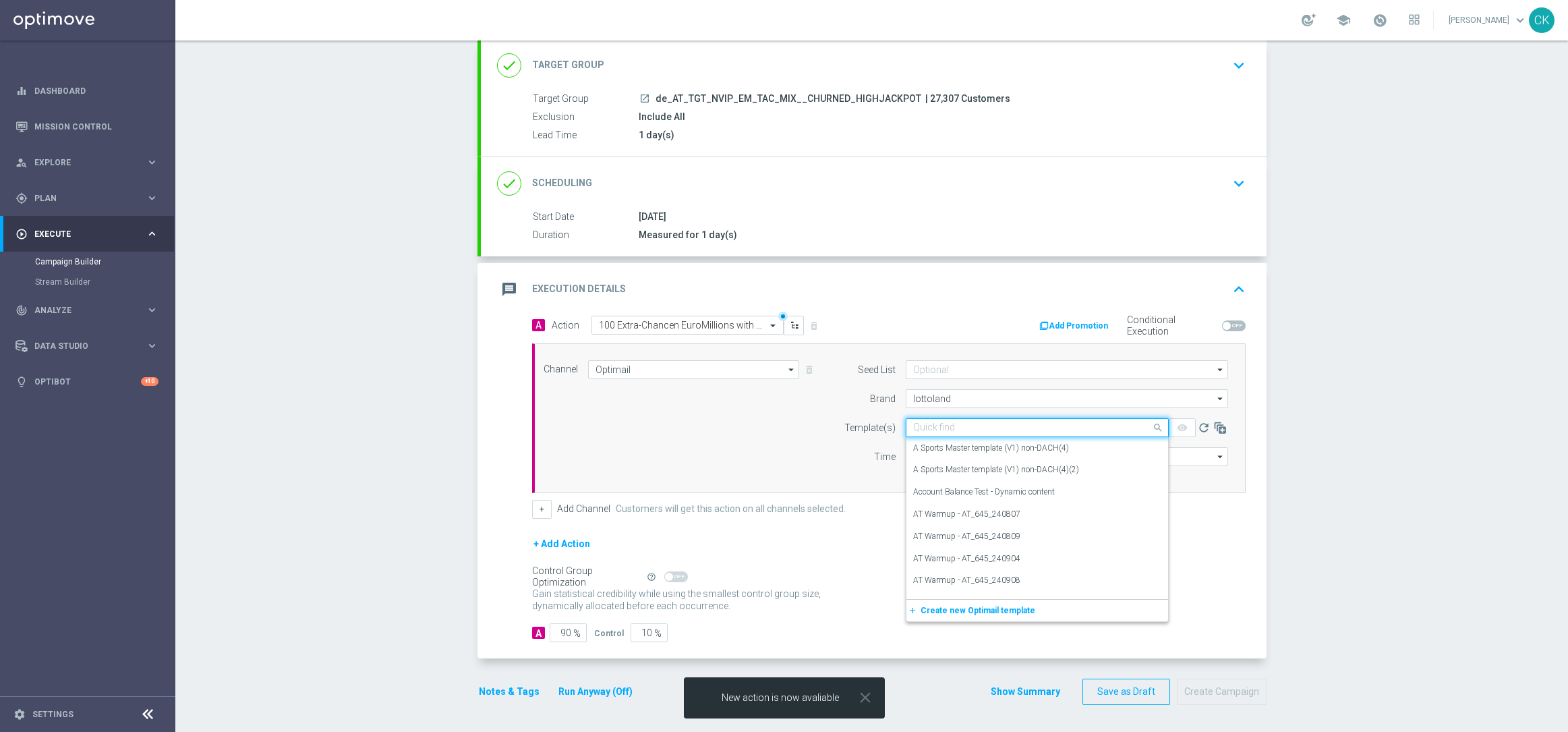
paste input "AT__EM_CHURNED_250815__NVIP_EMA_TAC_LT"
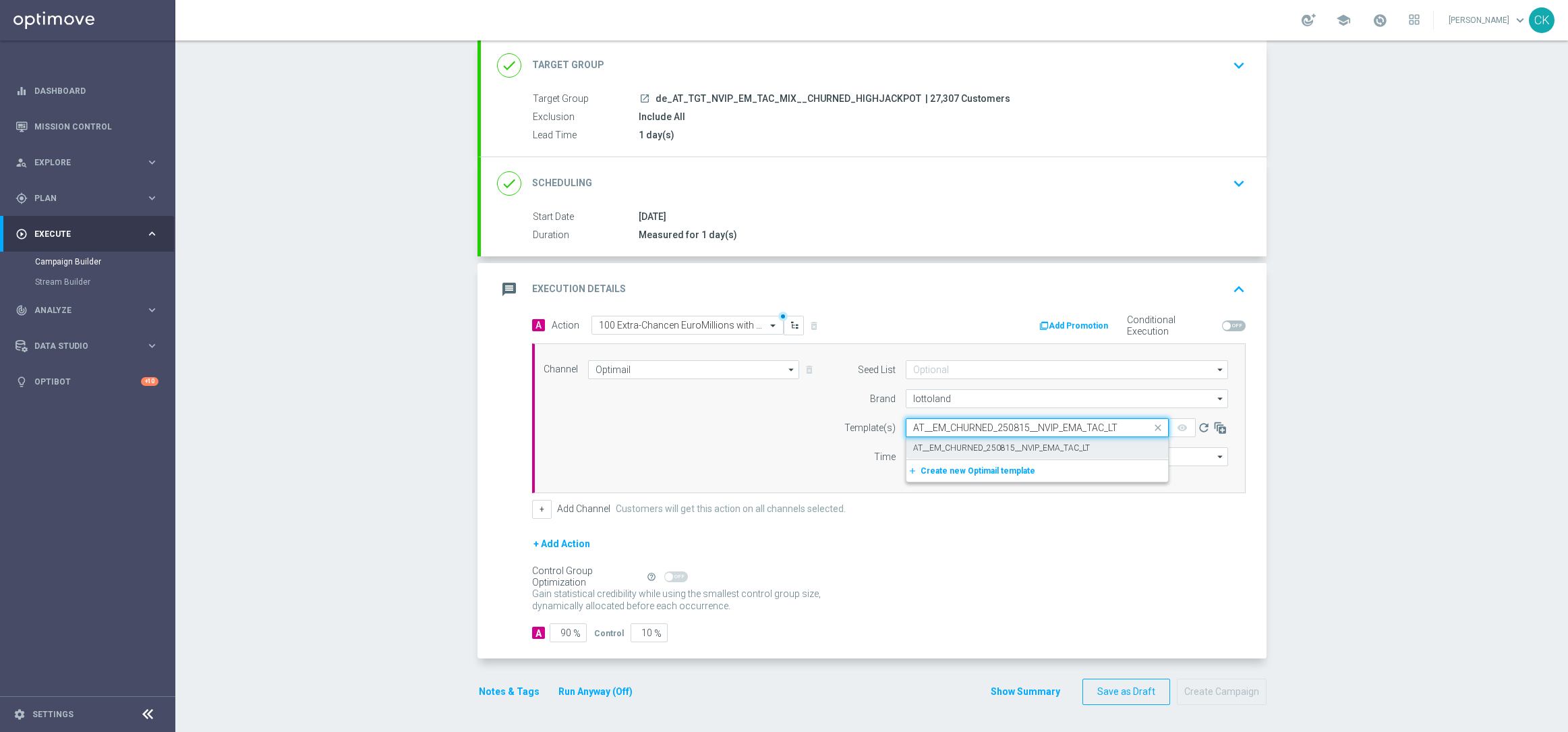
click at [937, 445] on label "AT__EM_CHURNED_250815__NVIP_EMA_TAC_LT" at bounding box center [1001, 448] width 176 height 12
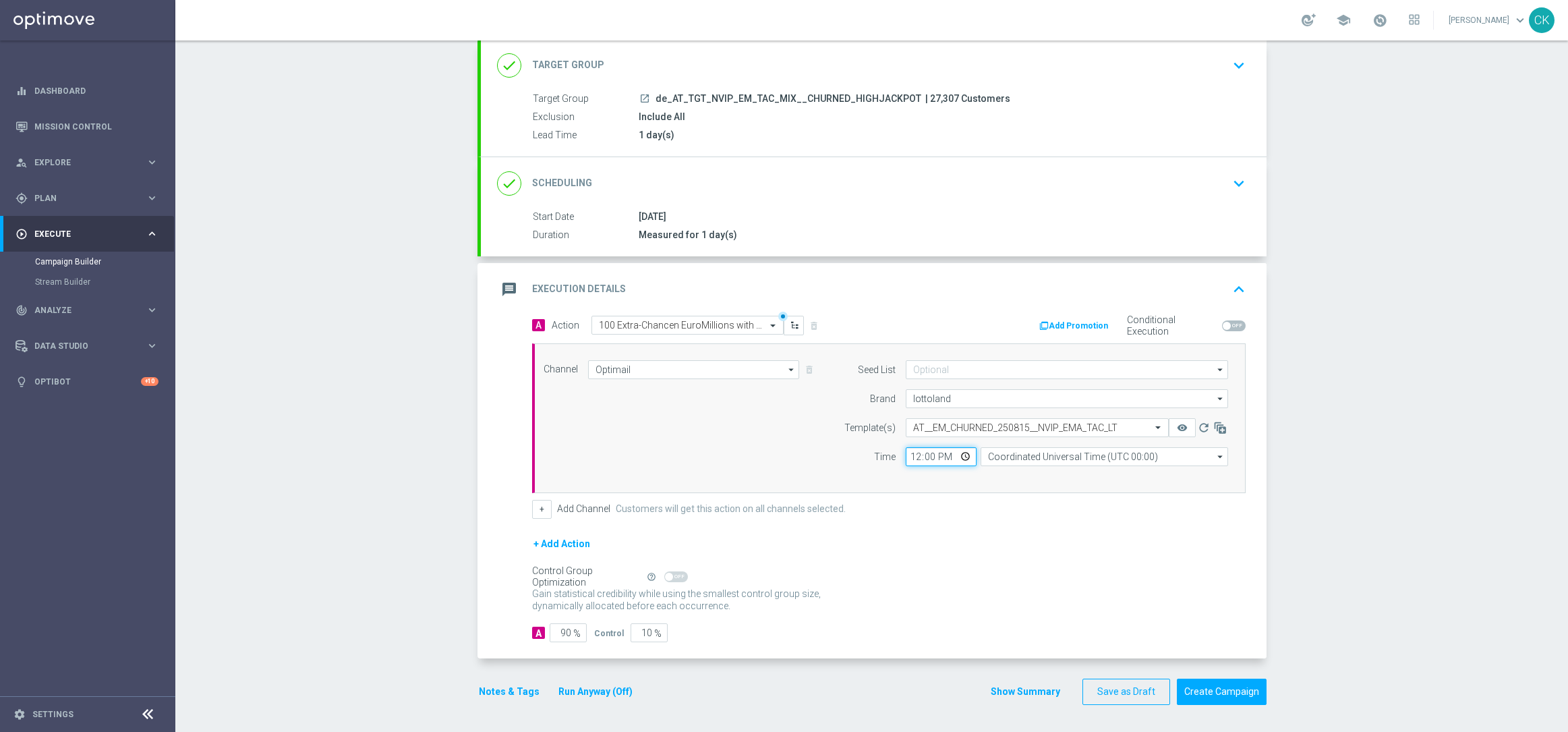
click at [909, 455] on input "12:00" at bounding box center [941, 457] width 71 height 19
click at [1105, 457] on input "Coordinated Universal Time (UTC 00:00)" at bounding box center [1104, 457] width 247 height 19
click at [1102, 475] on div "Central European Time ([GEOGRAPHIC_DATA]) (UTC +02:00)" at bounding box center [1108, 475] width 220 height 12
click at [564, 630] on input "90" at bounding box center [568, 633] width 37 height 19
click at [495, 687] on button "Notes & Tags" at bounding box center [509, 691] width 64 height 17
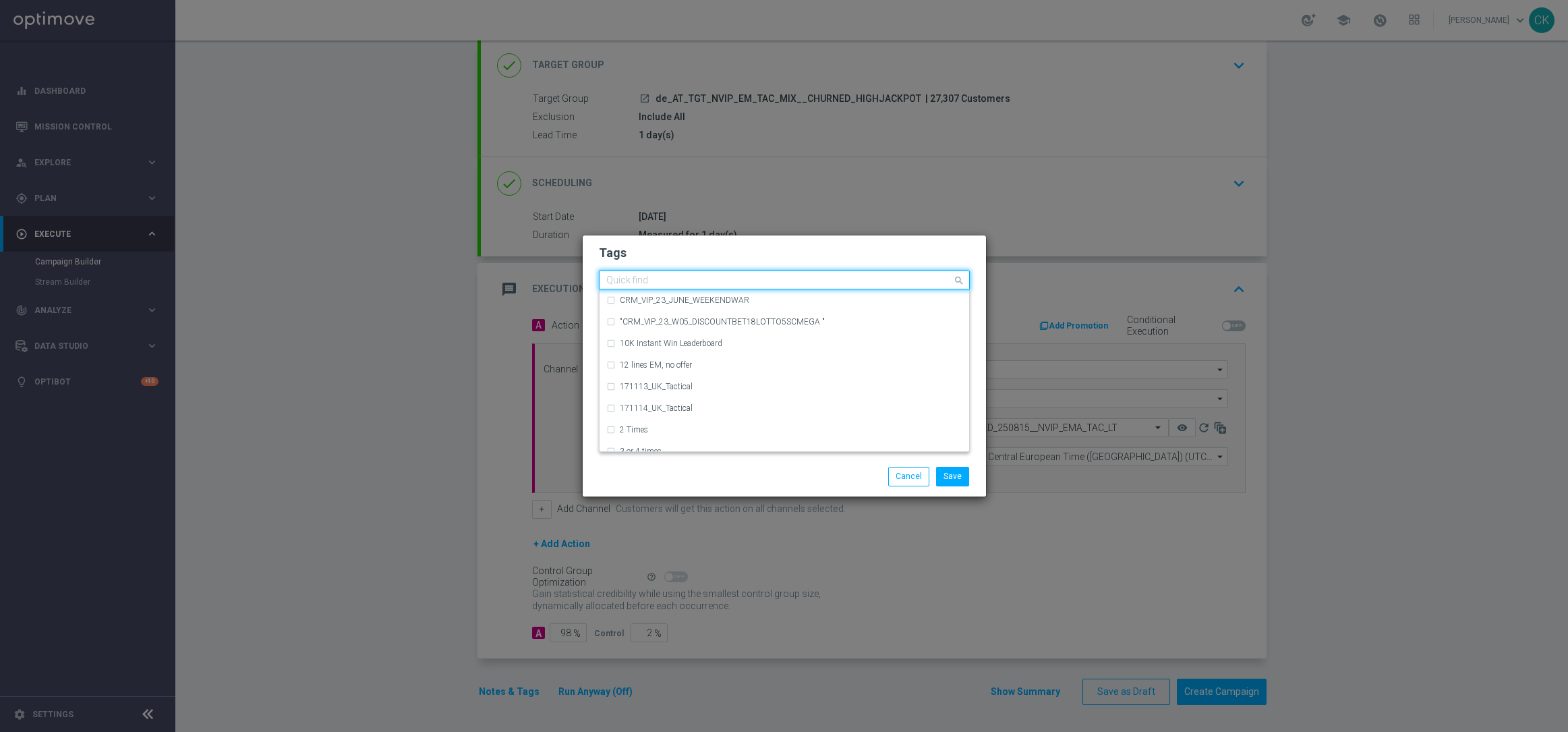
click at [690, 283] on input "text" at bounding box center [779, 281] width 346 height 12
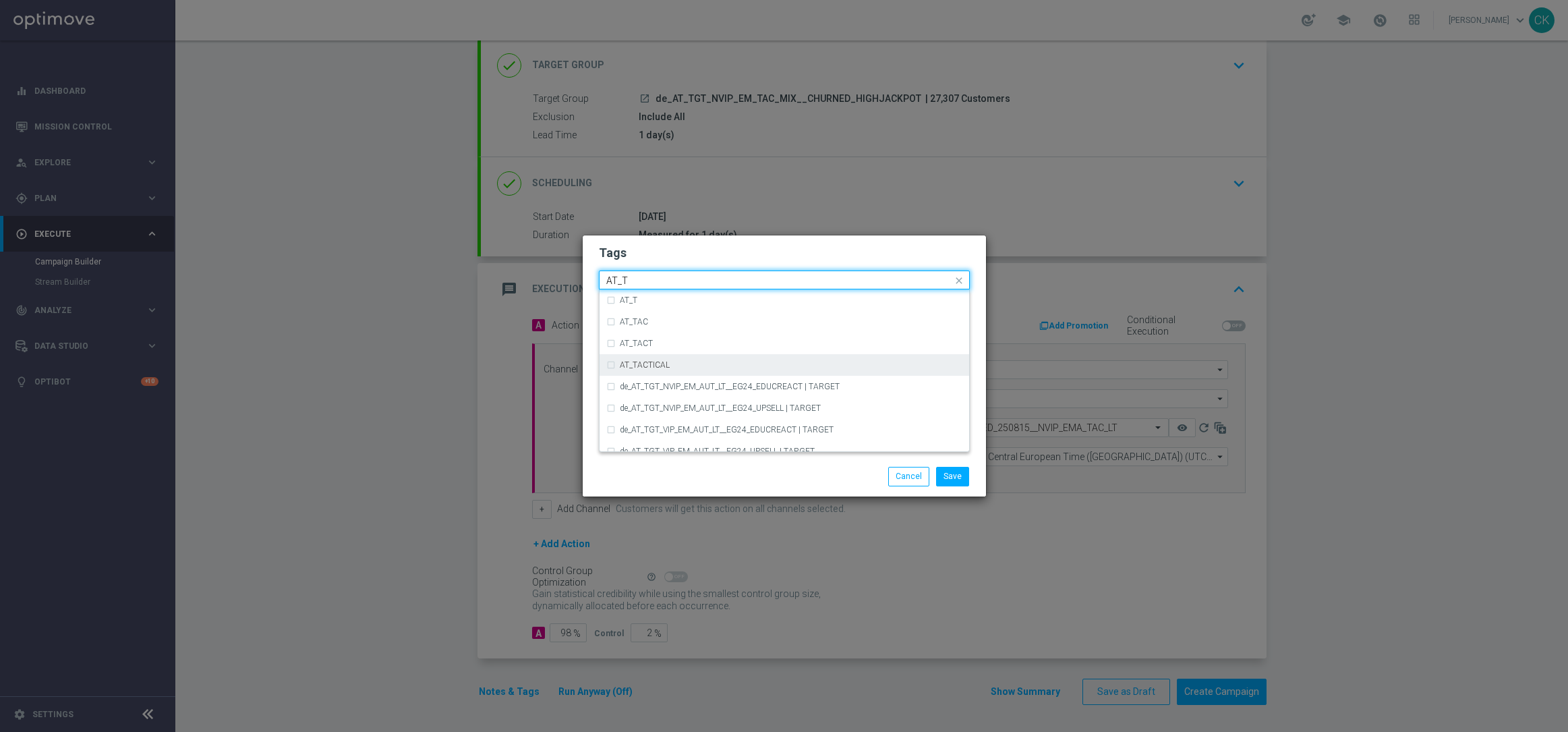
click at [678, 361] on div "AT_TACTICAL" at bounding box center [790, 364] width 342 height 8
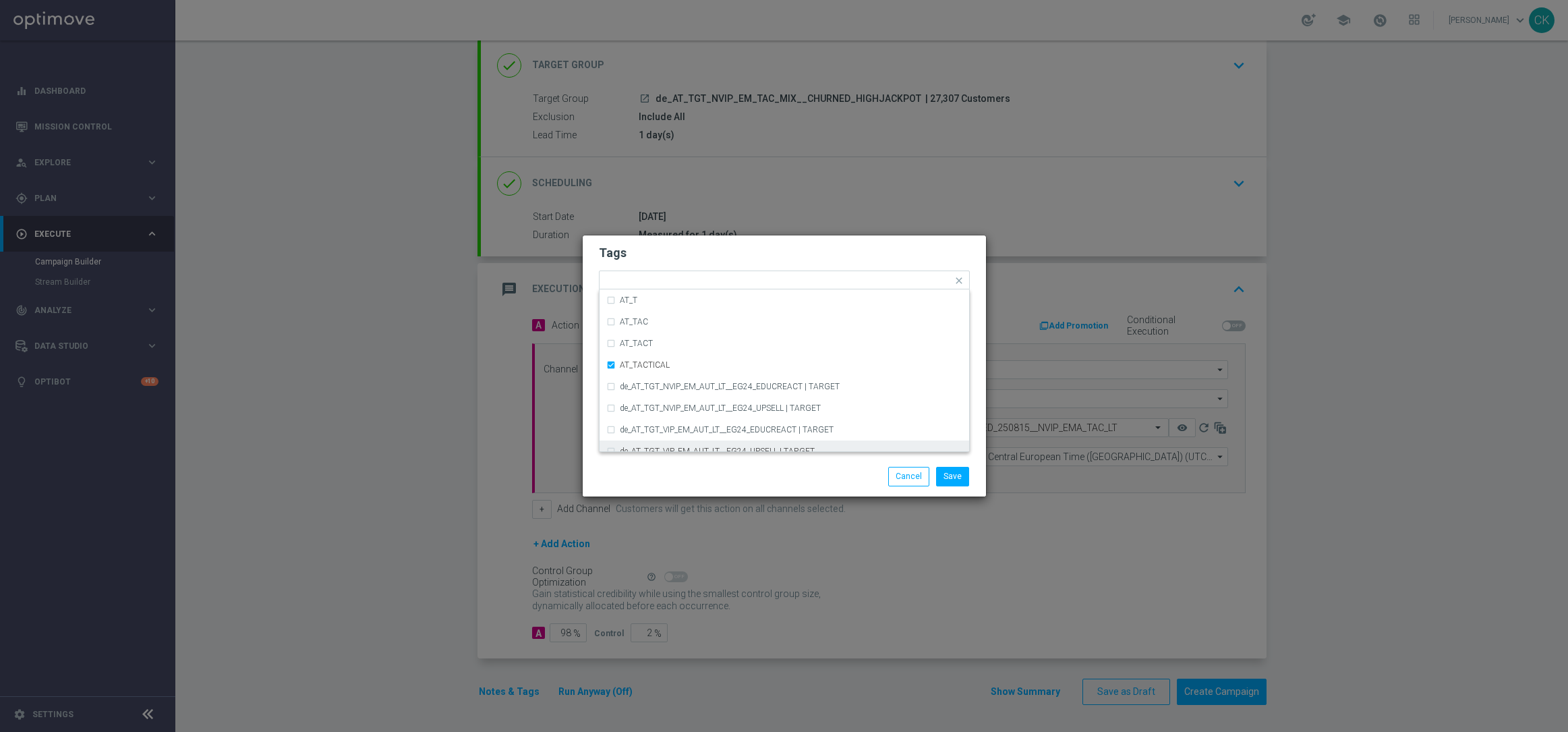
click at [685, 486] on div "Save Cancel" at bounding box center [784, 476] width 403 height 39
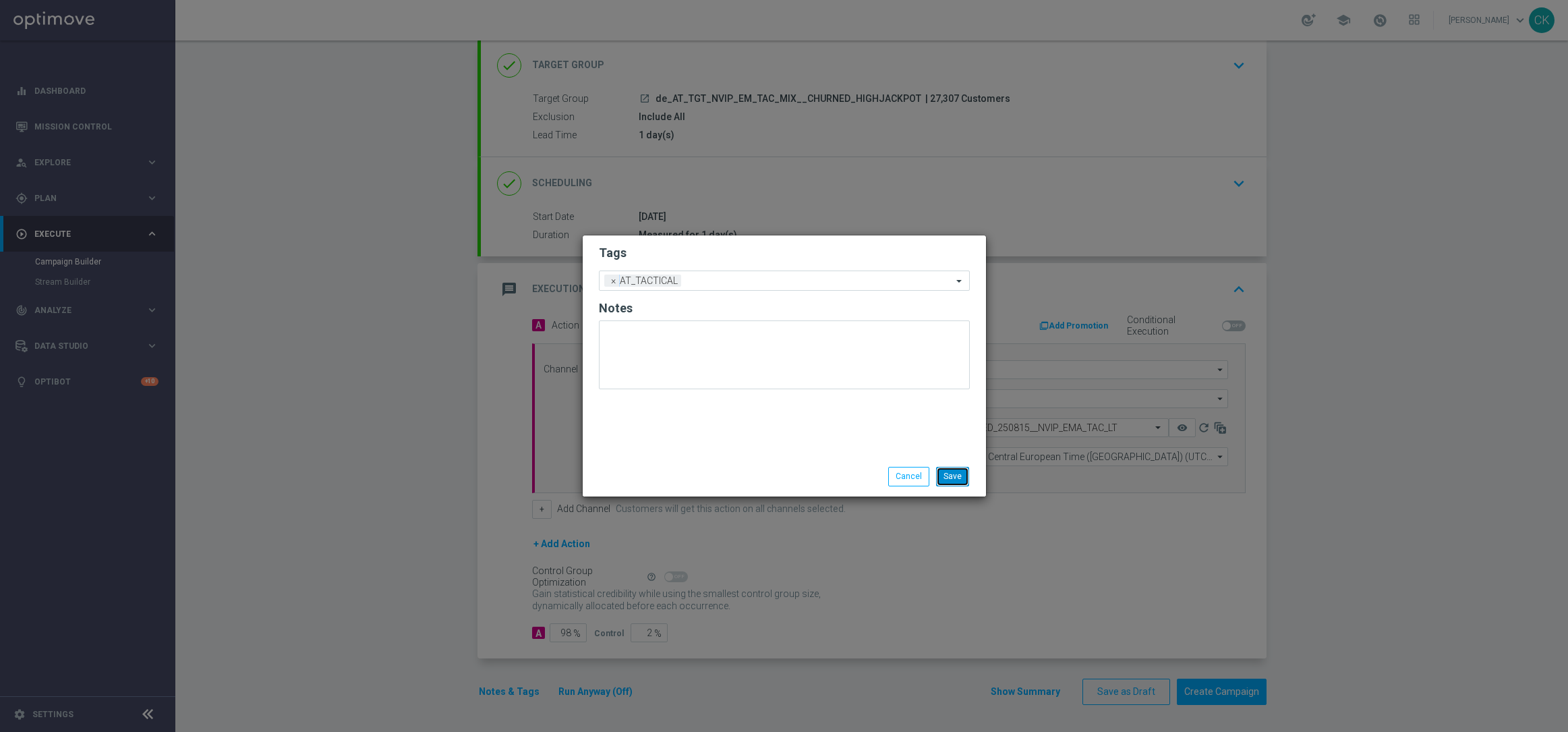
click at [949, 475] on button "Save" at bounding box center [952, 476] width 33 height 19
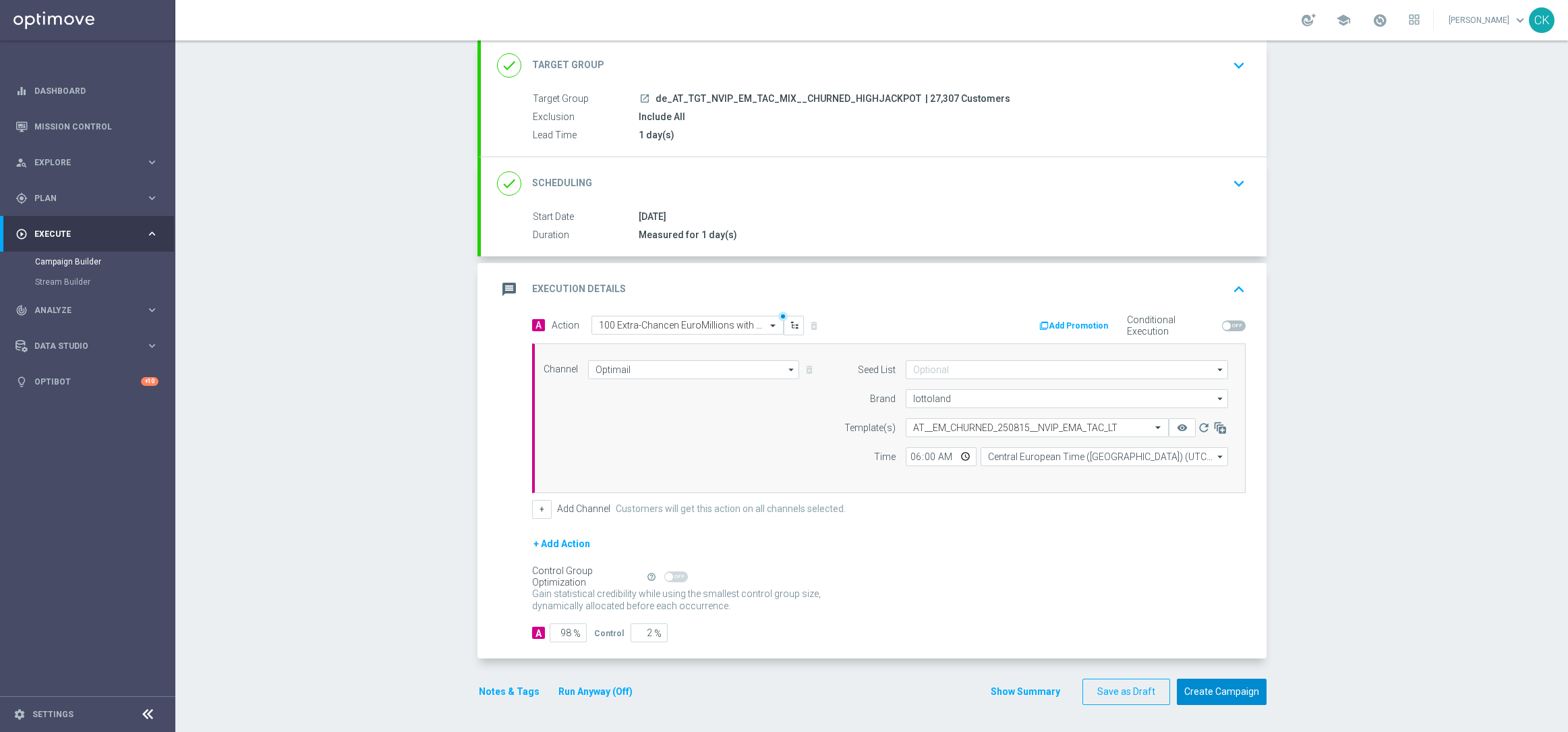
click at [1211, 693] on button "Create Campaign" at bounding box center [1222, 691] width 90 height 26
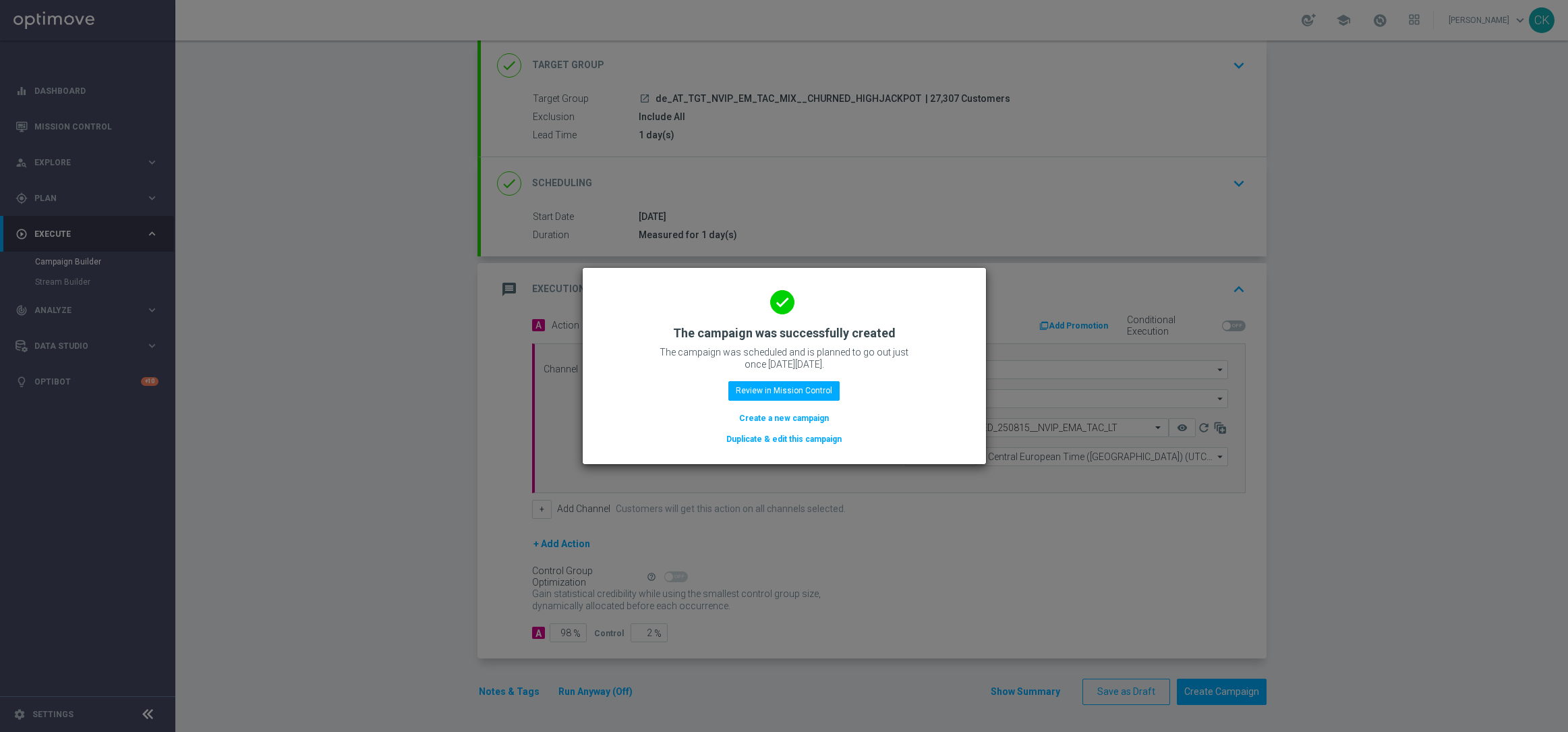
click at [770, 411] on button "Create a new campaign" at bounding box center [783, 418] width 92 height 15
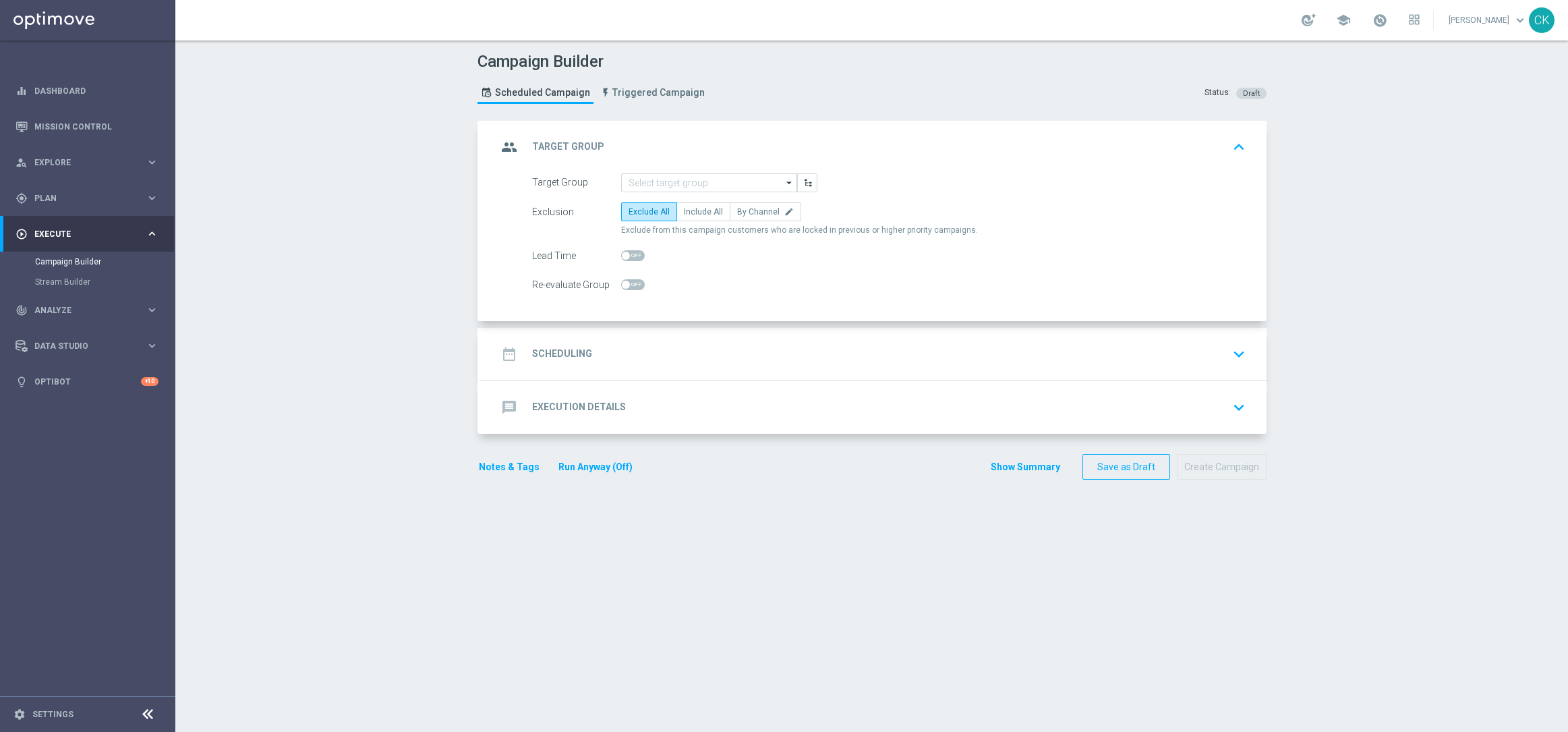
scroll to position [0, 0]
click at [679, 183] on input at bounding box center [709, 183] width 176 height 19
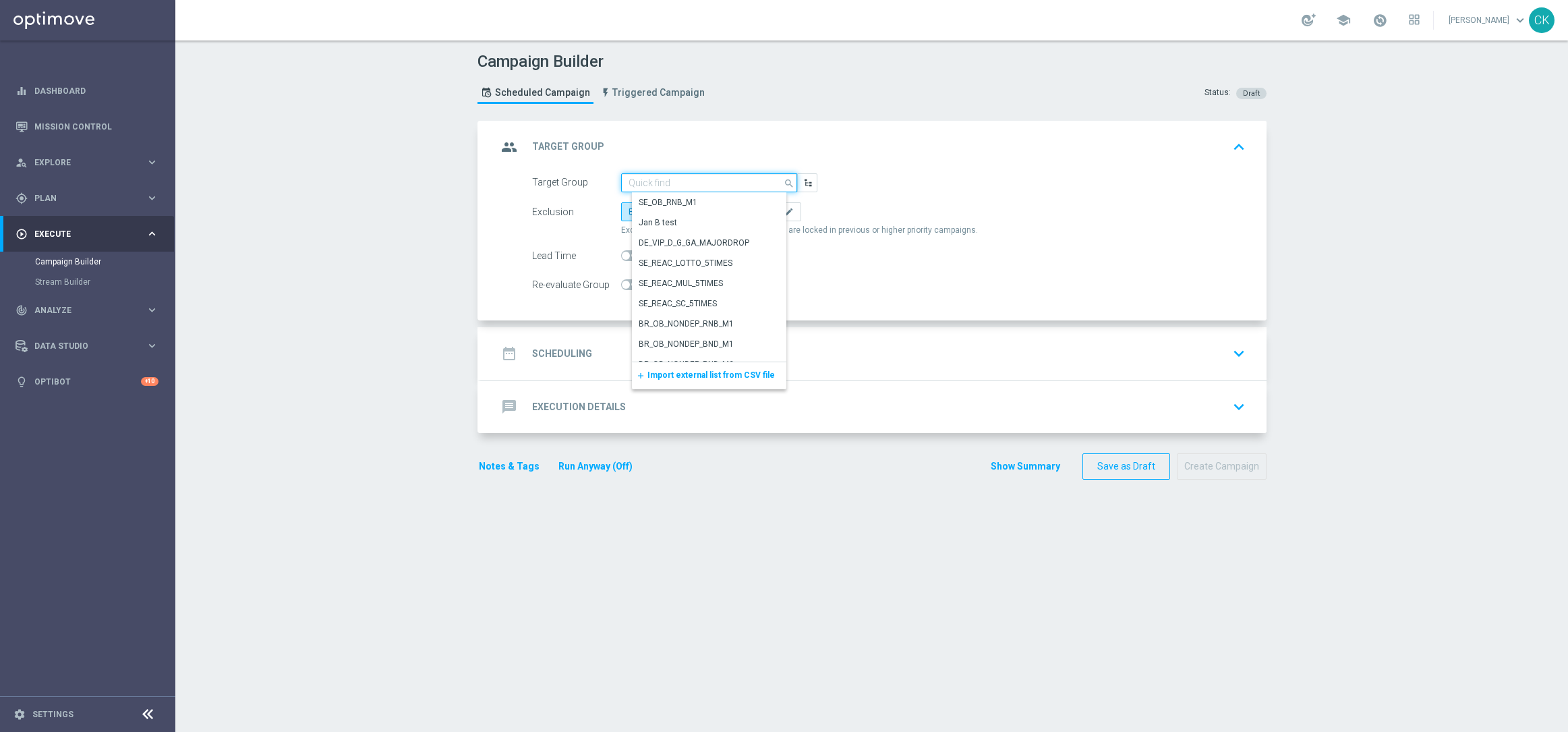
paste input "AT__DORMANT_HIGHJACKPOT_EM_NGR__NVIP_EMA_TAC_LT"
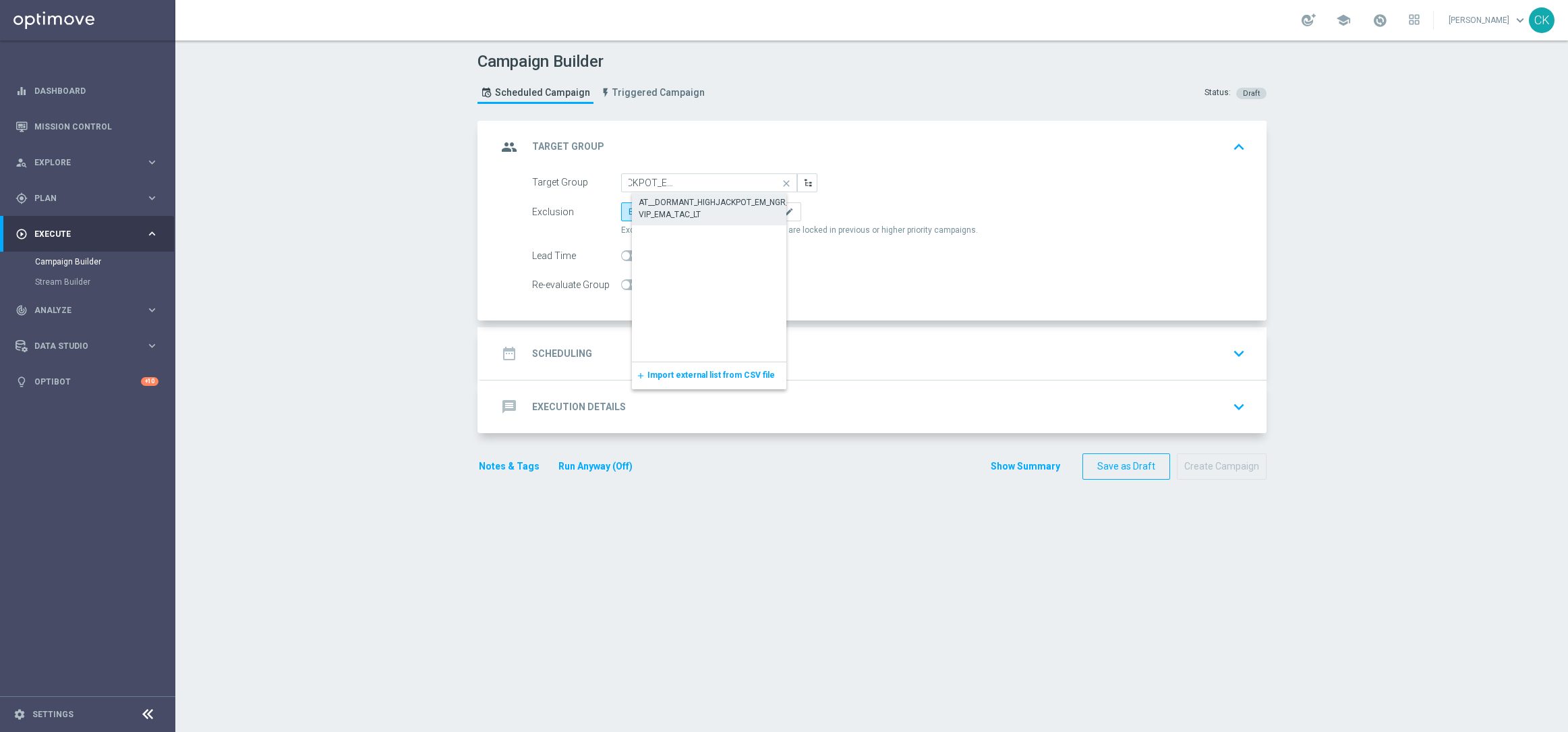
click at [676, 205] on div "AT__DORMANT_HIGHJACKPOT_EM_NGR__NVIP_EMA_TAC_LT" at bounding box center [719, 208] width 162 height 24
click at [686, 213] on span "Include All" at bounding box center [704, 212] width 39 height 9
click at [686, 213] on input "Include All" at bounding box center [688, 213] width 9 height 9
click at [623, 253] on span at bounding box center [626, 256] width 8 height 8
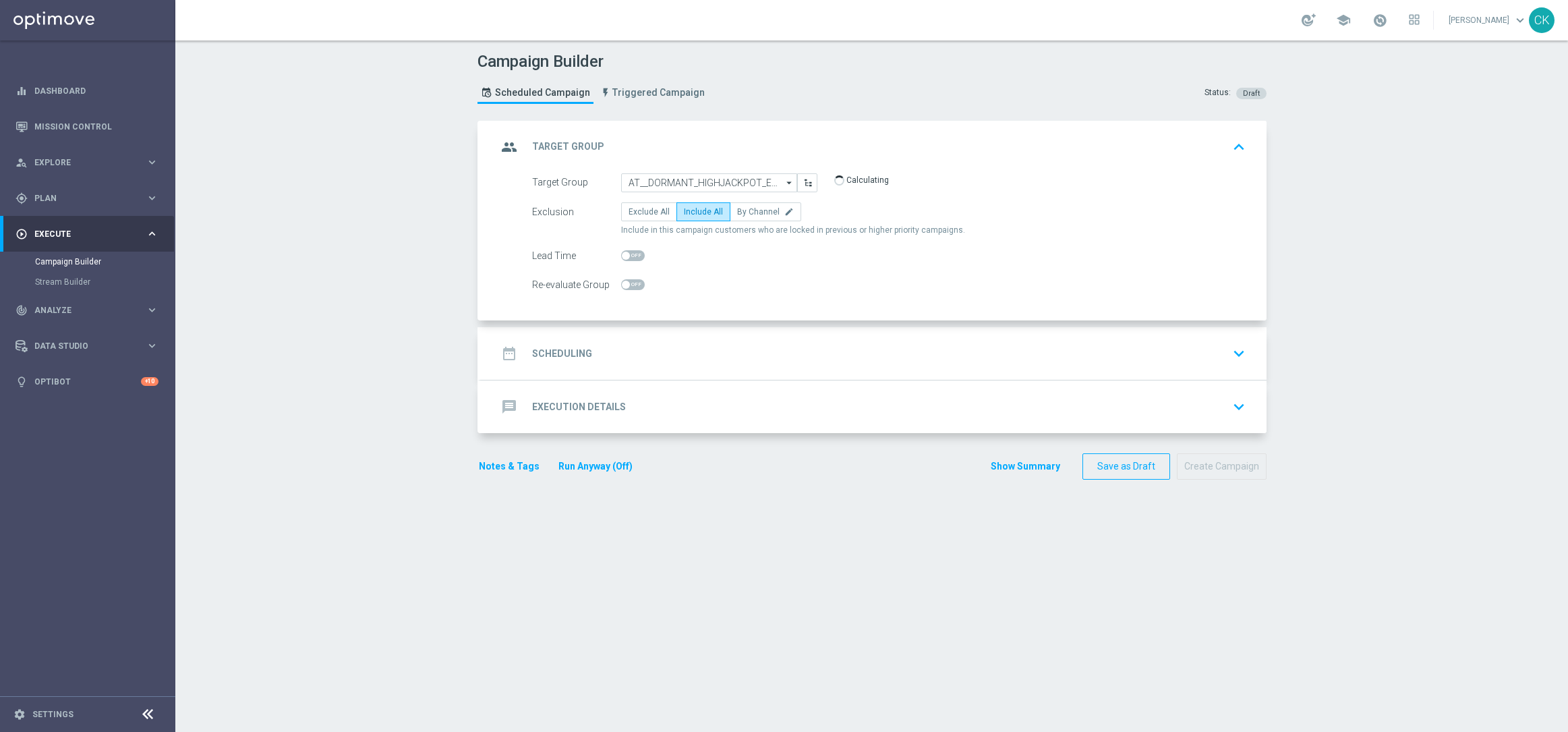
click at [623, 253] on input "checkbox" at bounding box center [633, 256] width 24 height 11
click at [551, 357] on h2 "Scheduling" at bounding box center [562, 353] width 60 height 13
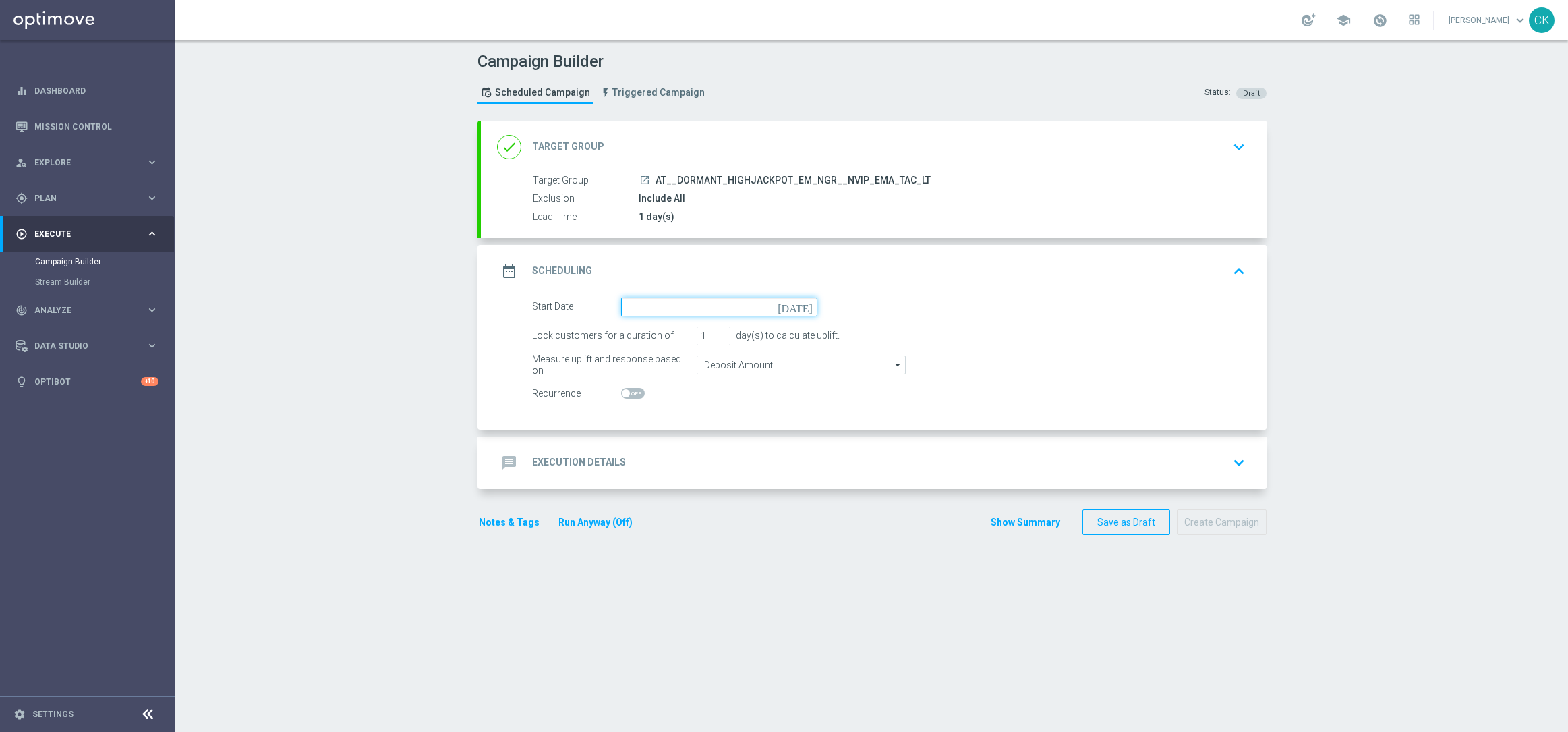
click at [717, 309] on input at bounding box center [719, 307] width 196 height 19
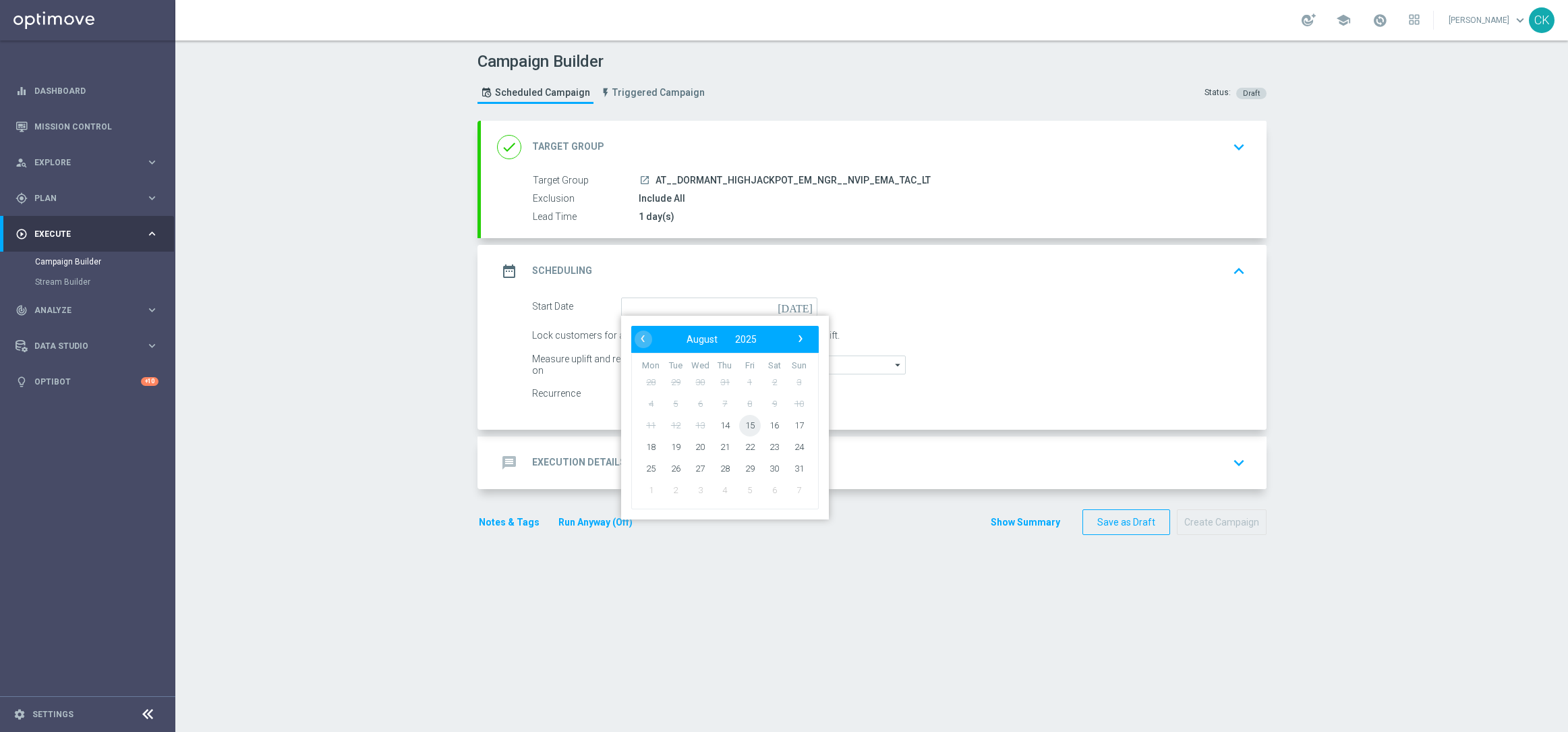
click at [742, 427] on span "15" at bounding box center [749, 424] width 21 height 21
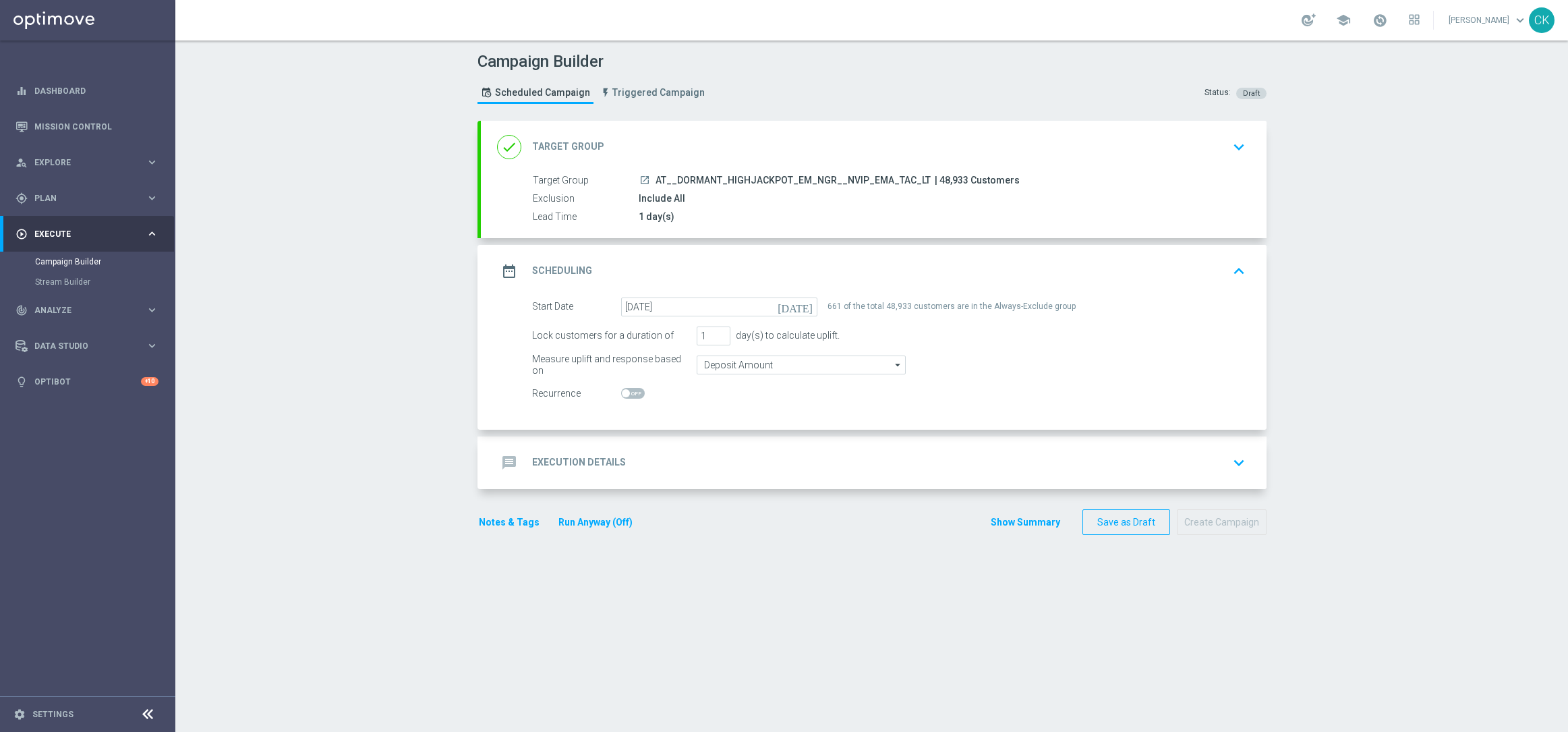
click at [544, 464] on h2 "Execution Details" at bounding box center [579, 462] width 94 height 13
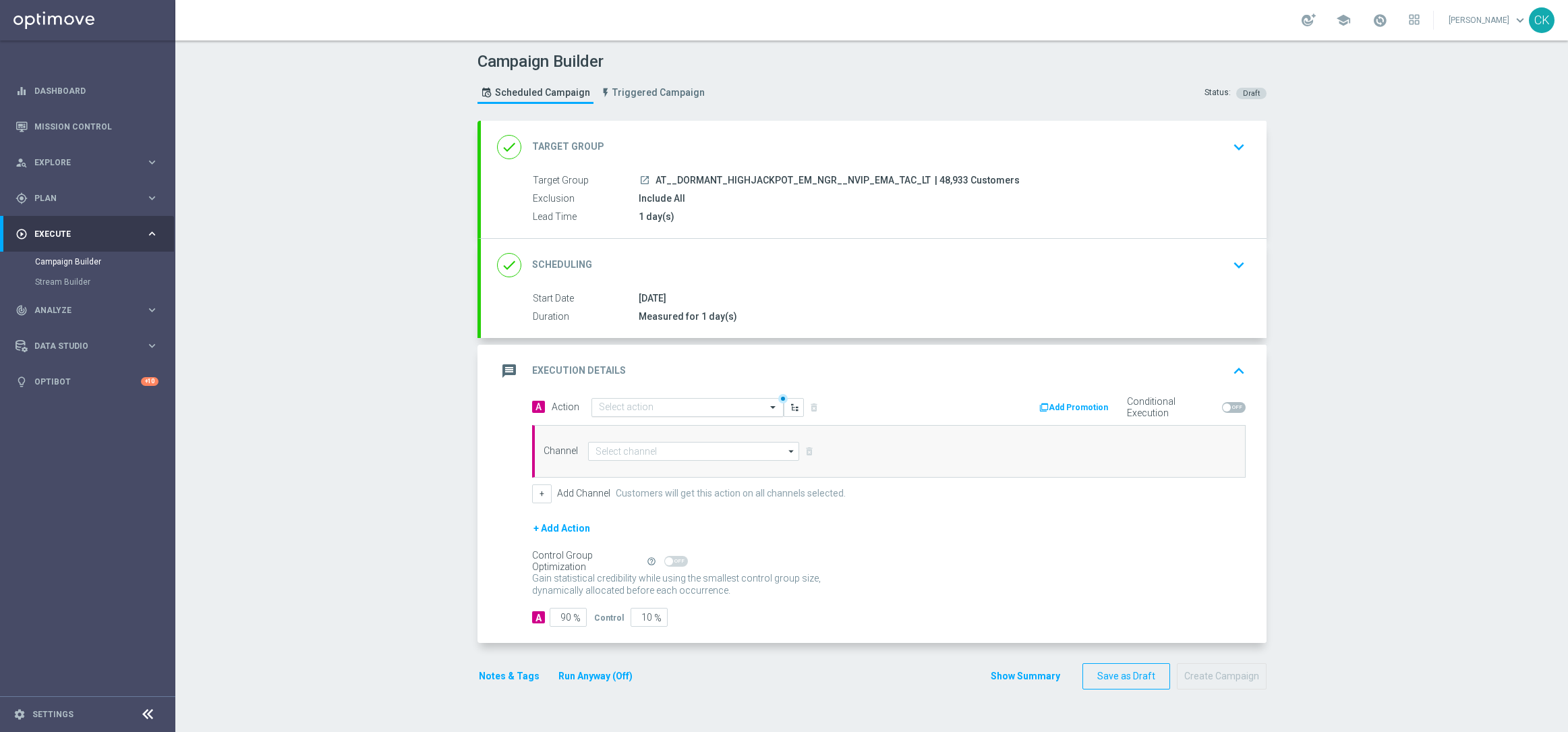
click at [640, 412] on input "text" at bounding box center [674, 408] width 150 height 12
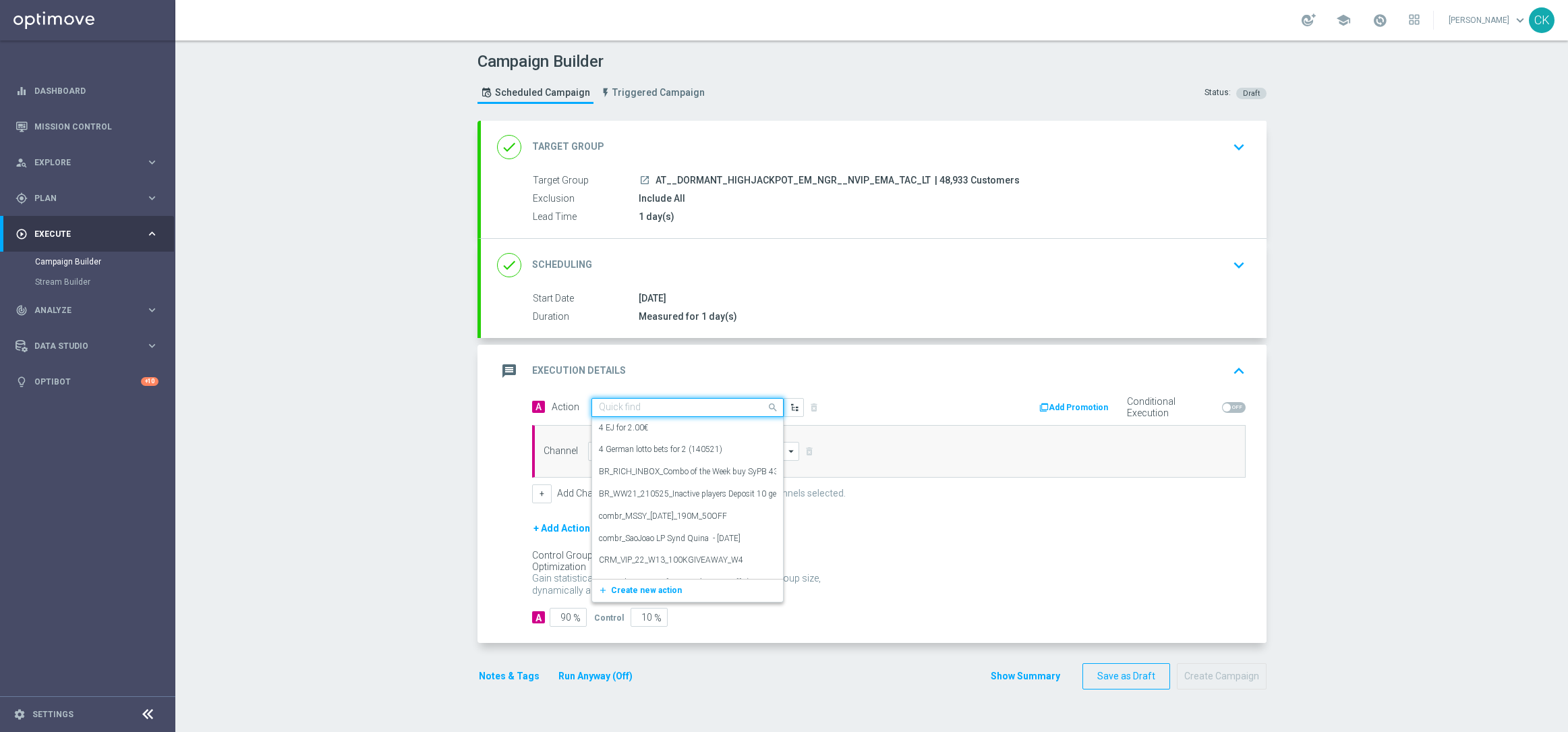
paste input "100 Extra-Chancen EuroMillions with 30% off"
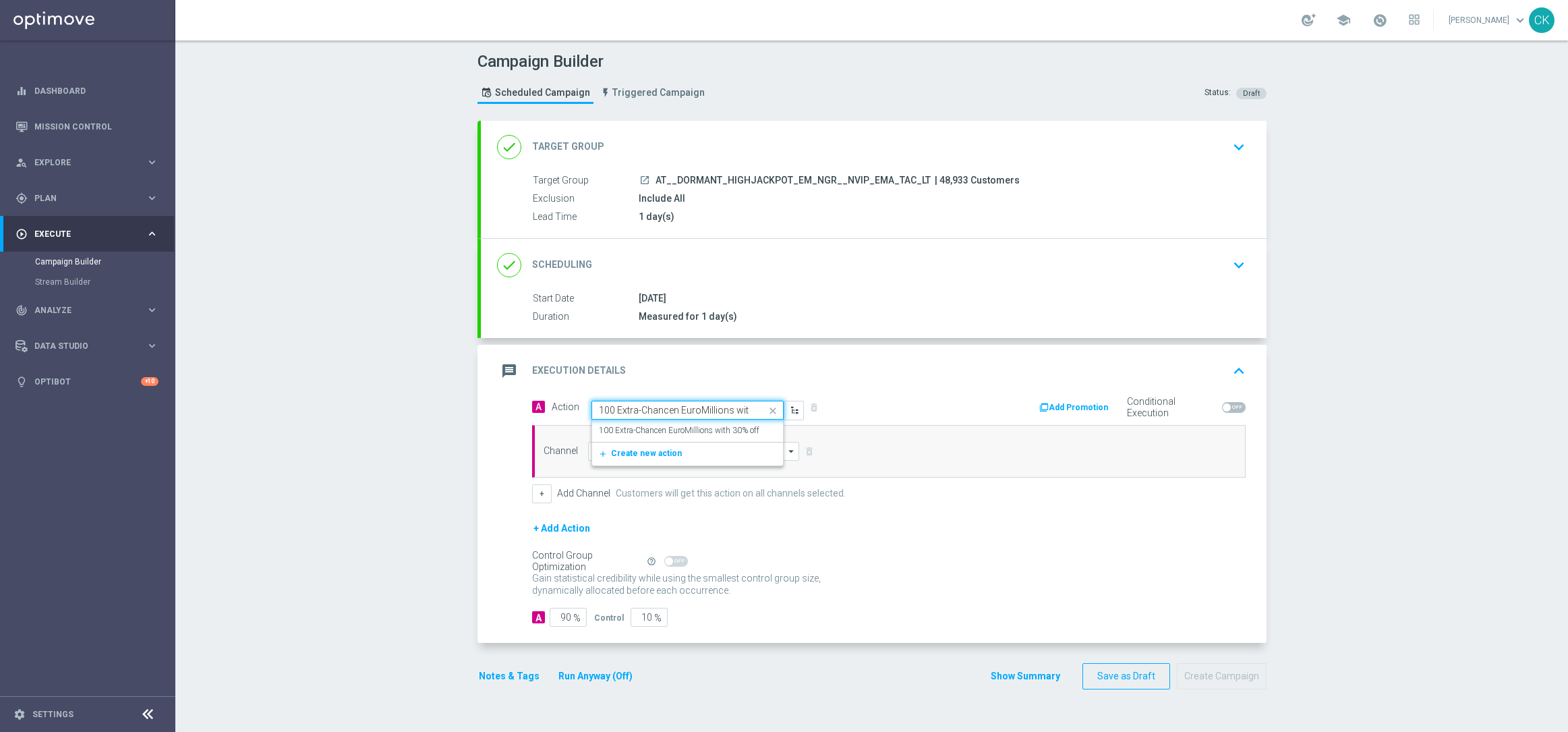
scroll to position [0, 35]
click at [671, 427] on label "100 Extra-Chancen EuroMillions with 30% off" at bounding box center [679, 431] width 161 height 12
click at [619, 449] on input at bounding box center [693, 451] width 212 height 19
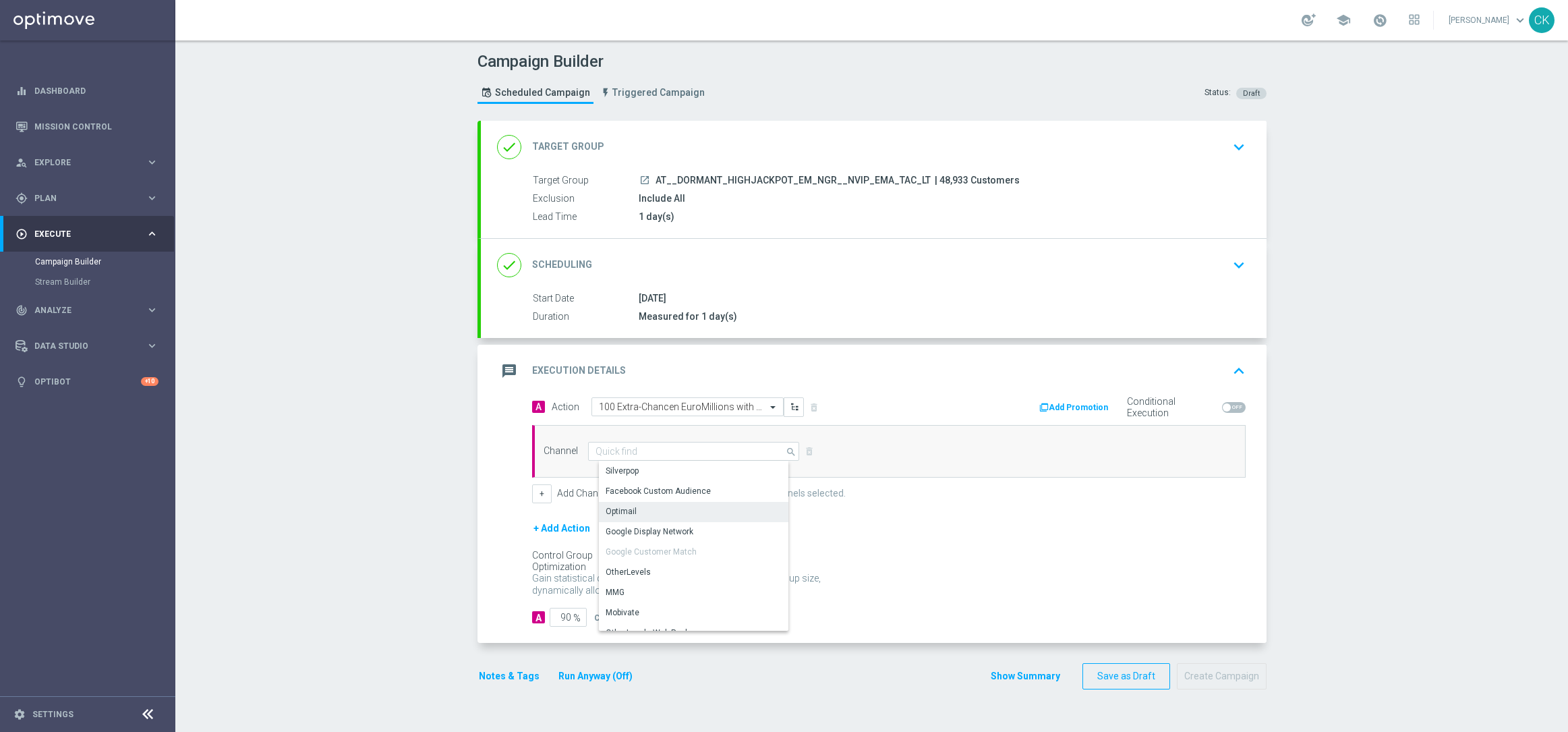
click at [623, 506] on div "Optimail" at bounding box center [620, 511] width 31 height 12
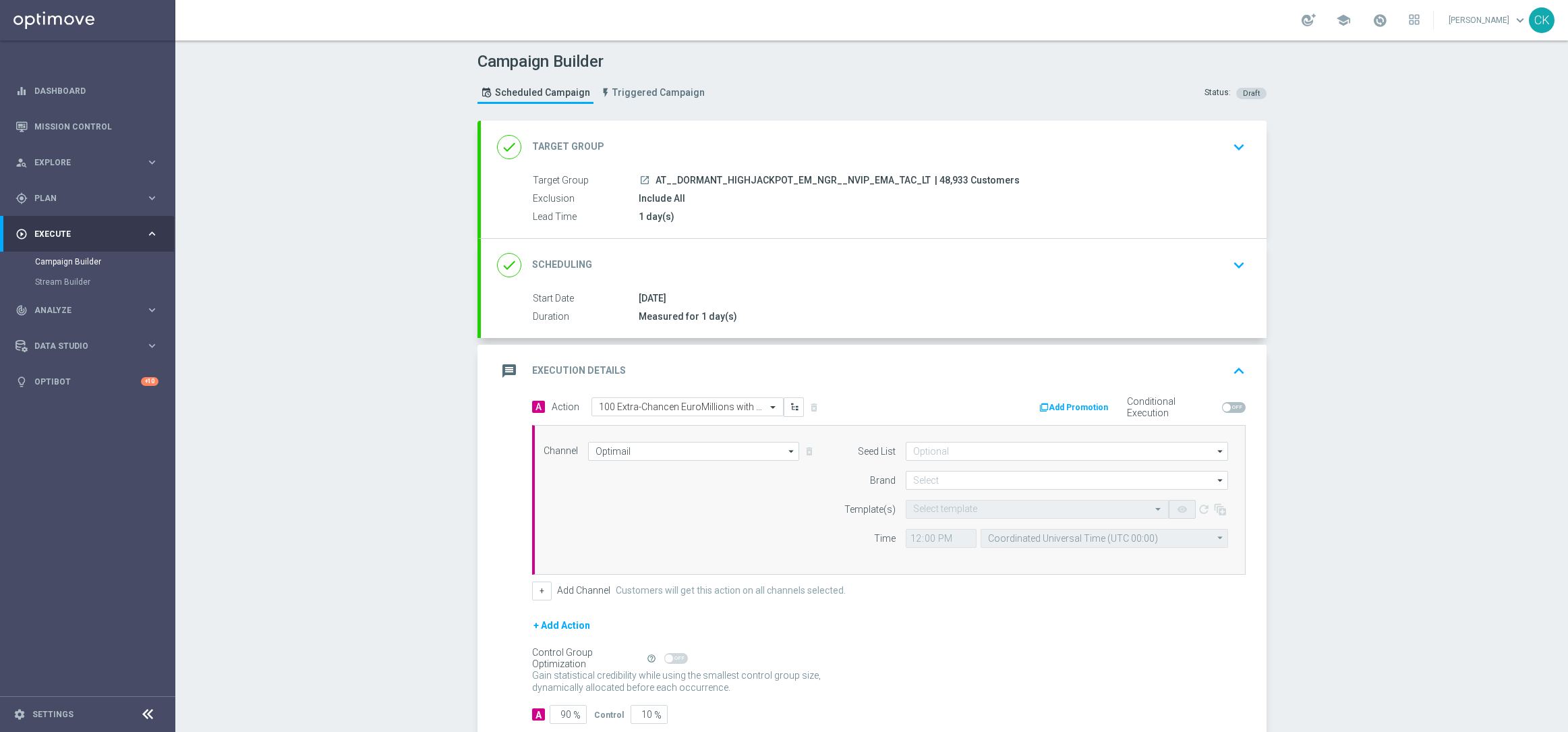
scroll to position [83, 0]
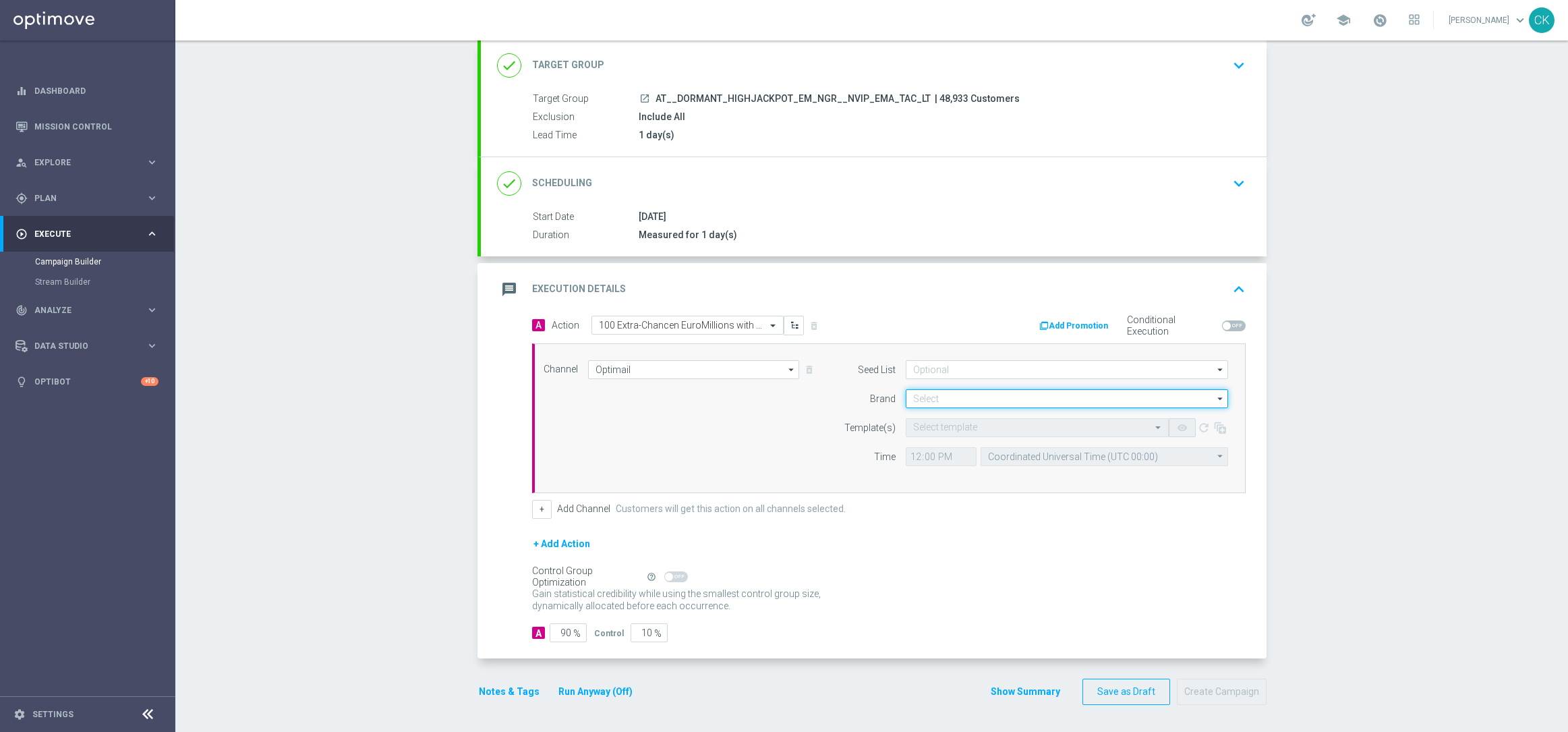
click at [959, 398] on input at bounding box center [1067, 398] width 323 height 19
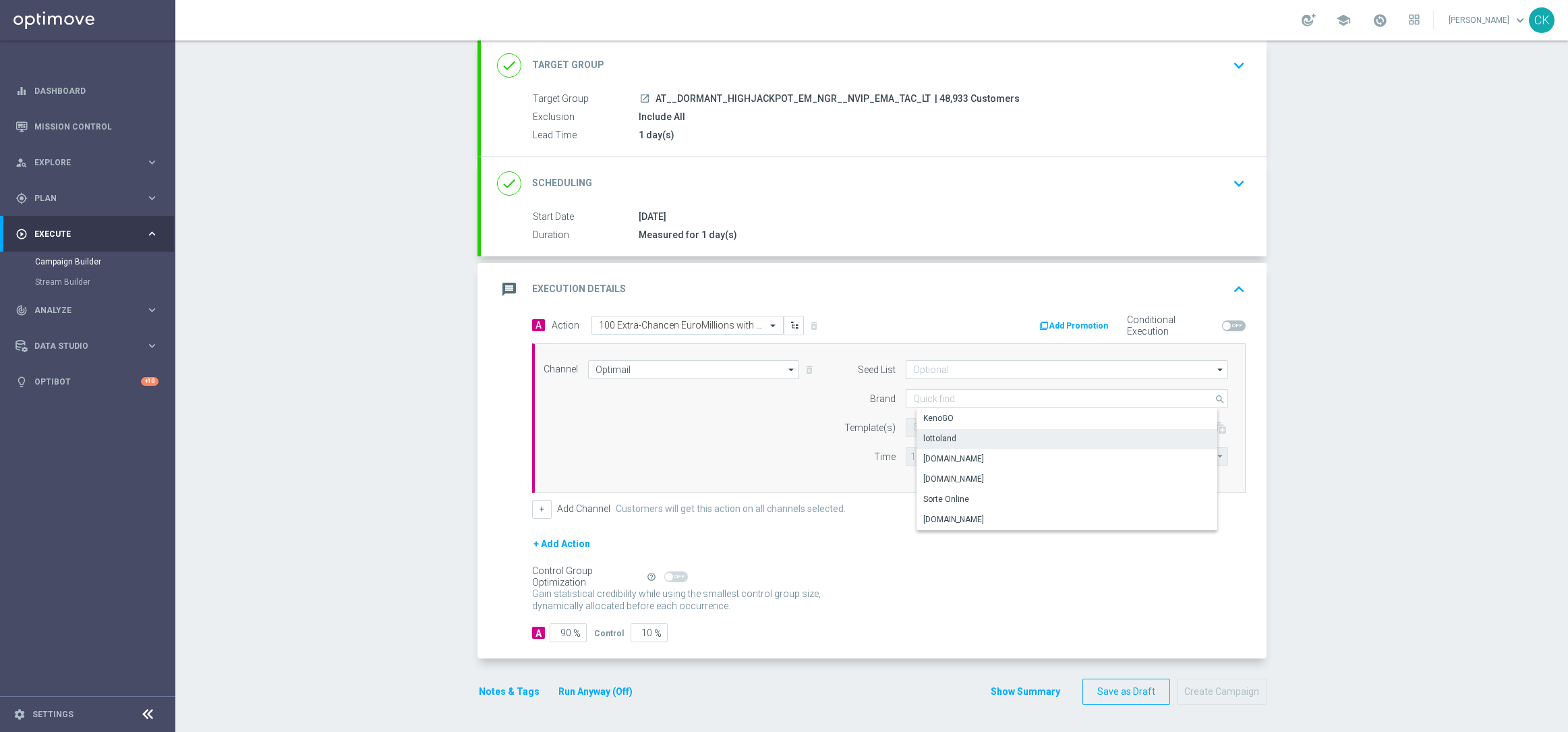
click at [945, 441] on div "lottoland" at bounding box center [940, 438] width 33 height 12
click at [937, 430] on input "text" at bounding box center [1023, 427] width 221 height 12
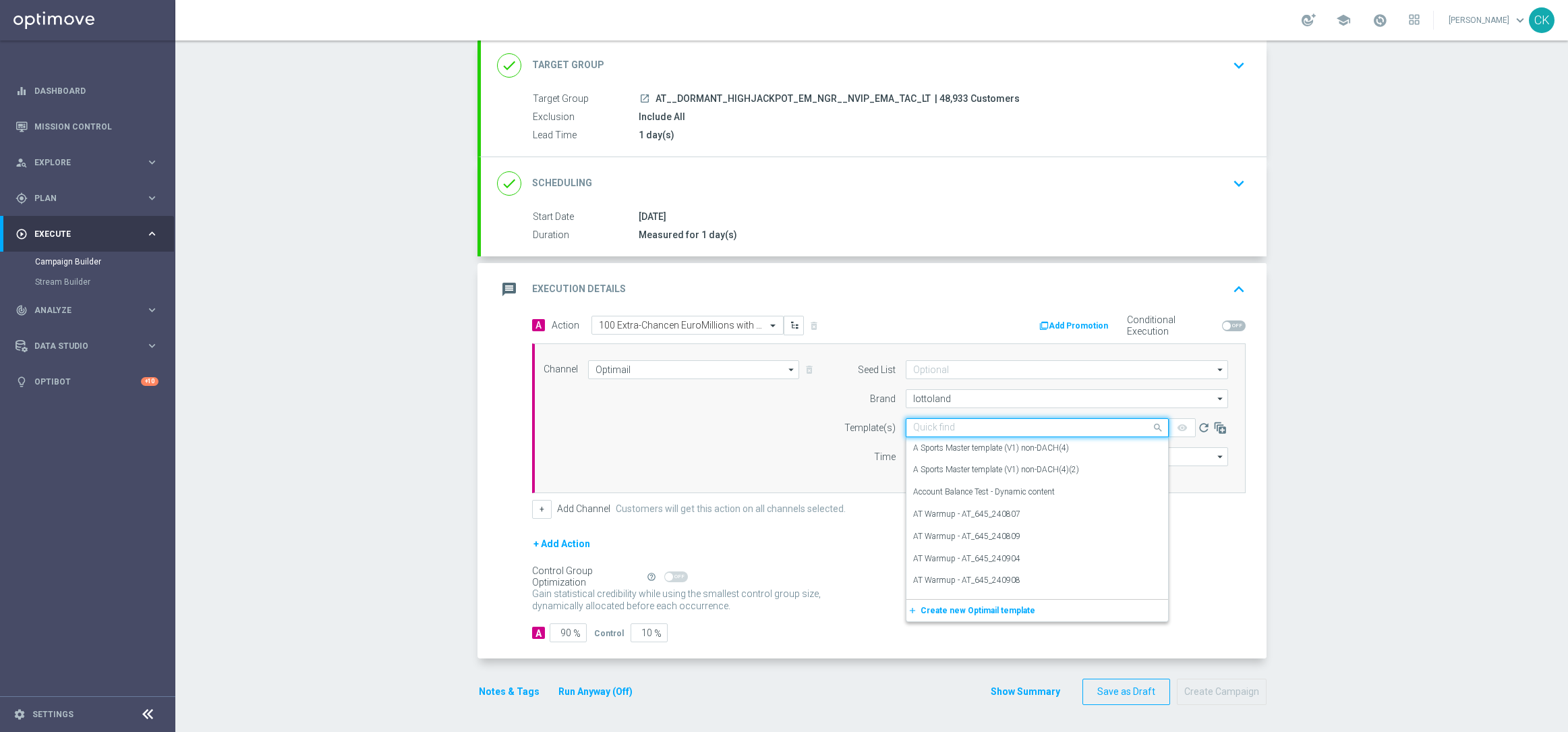
paste input "AT__EM_CHURNED_250815__NVIP_EMA_TAC_LT"
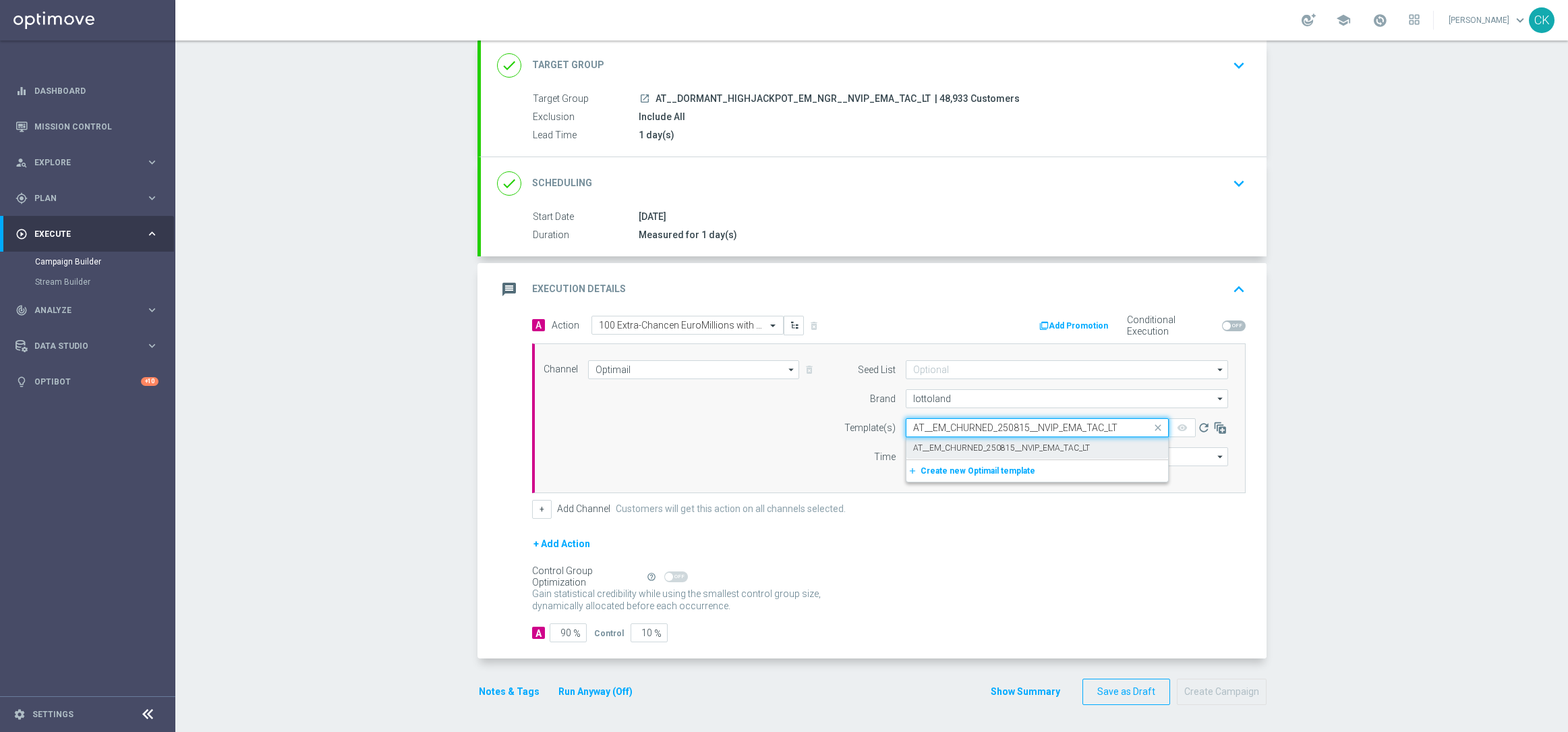
click at [940, 445] on label "AT__EM_CHURNED_250815__NVIP_EMA_TAC_LT" at bounding box center [1001, 448] width 176 height 12
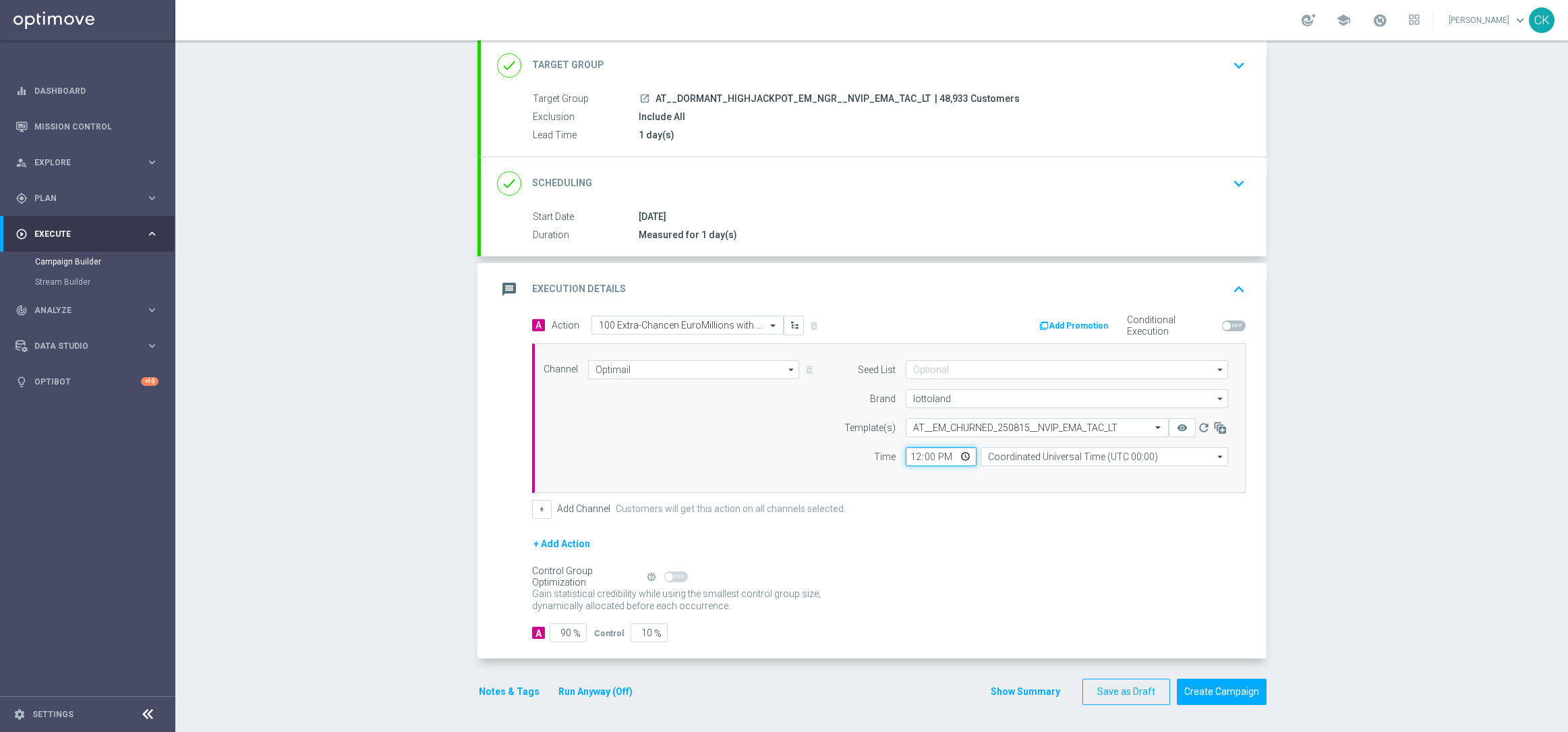
click at [910, 449] on input "12:00" at bounding box center [941, 457] width 71 height 19
click at [1114, 455] on input "Coordinated Universal Time (UTC 00:00)" at bounding box center [1104, 457] width 247 height 19
click at [1098, 470] on div "Central European Time ([GEOGRAPHIC_DATA]) (UTC +02:00)" at bounding box center [1108, 475] width 220 height 12
click at [564, 632] on input "90" at bounding box center [568, 633] width 37 height 19
click at [487, 689] on button "Notes & Tags" at bounding box center [509, 691] width 64 height 17
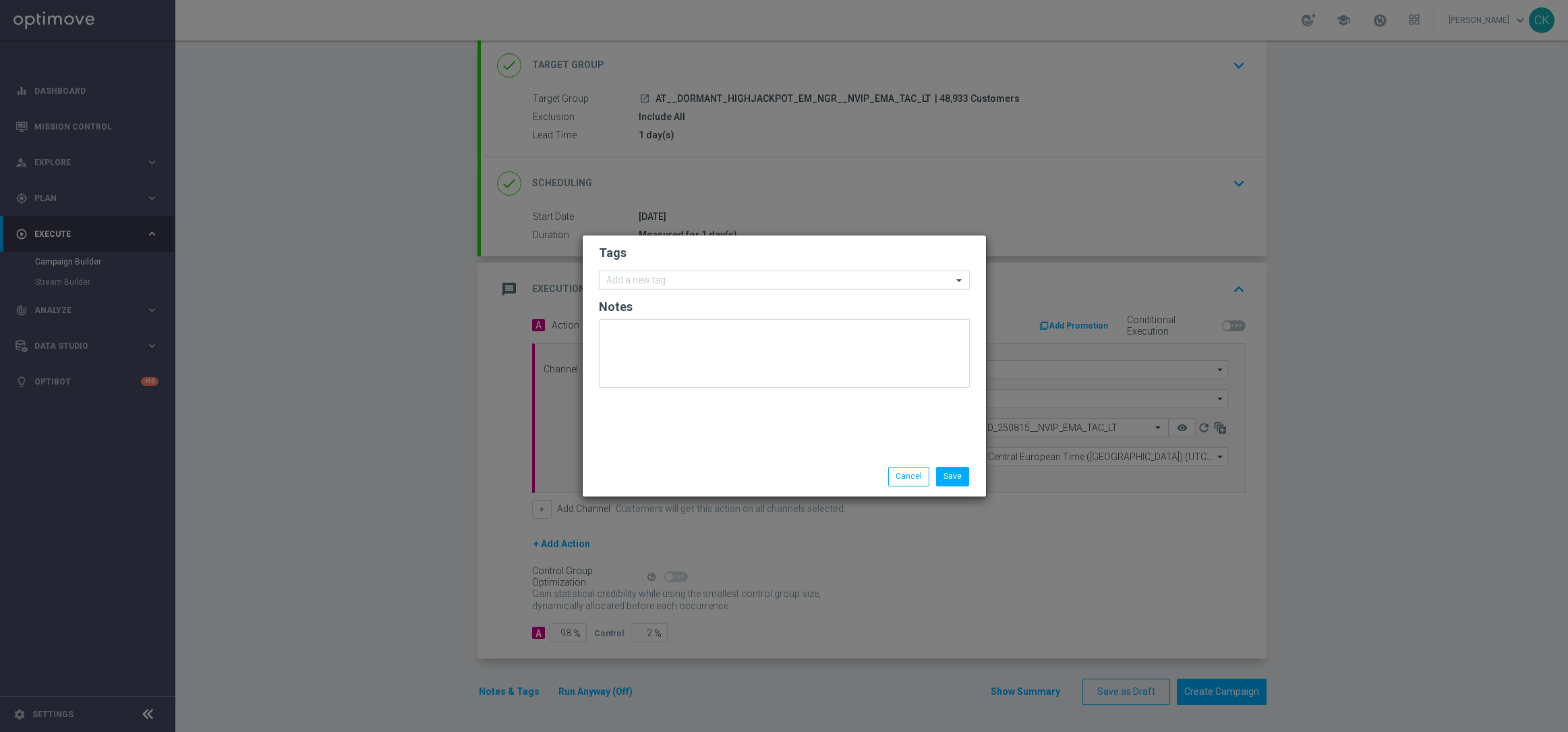
click at [652, 284] on input "text" at bounding box center [779, 281] width 346 height 12
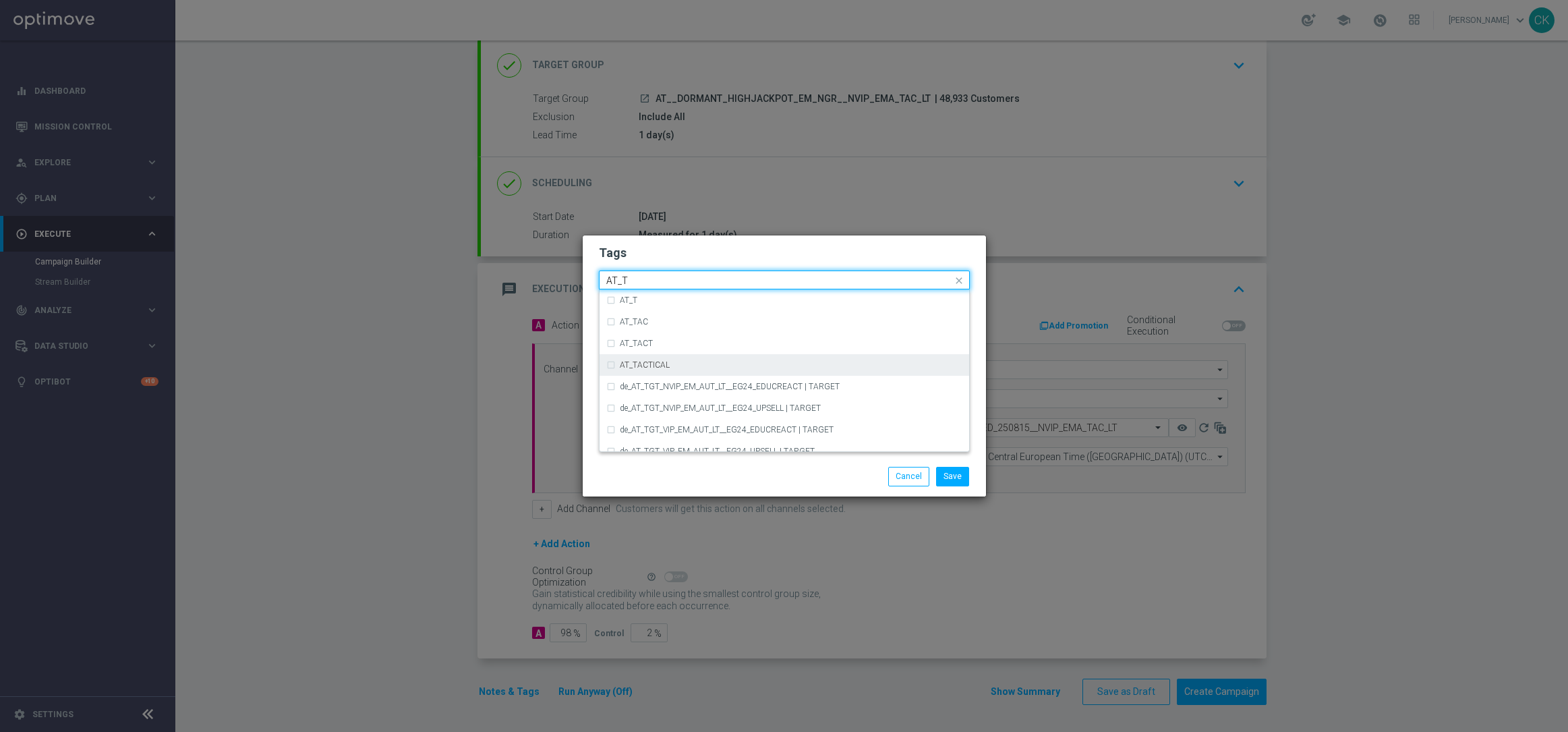
click at [648, 362] on label "AT_TACTICAL" at bounding box center [644, 364] width 50 height 8
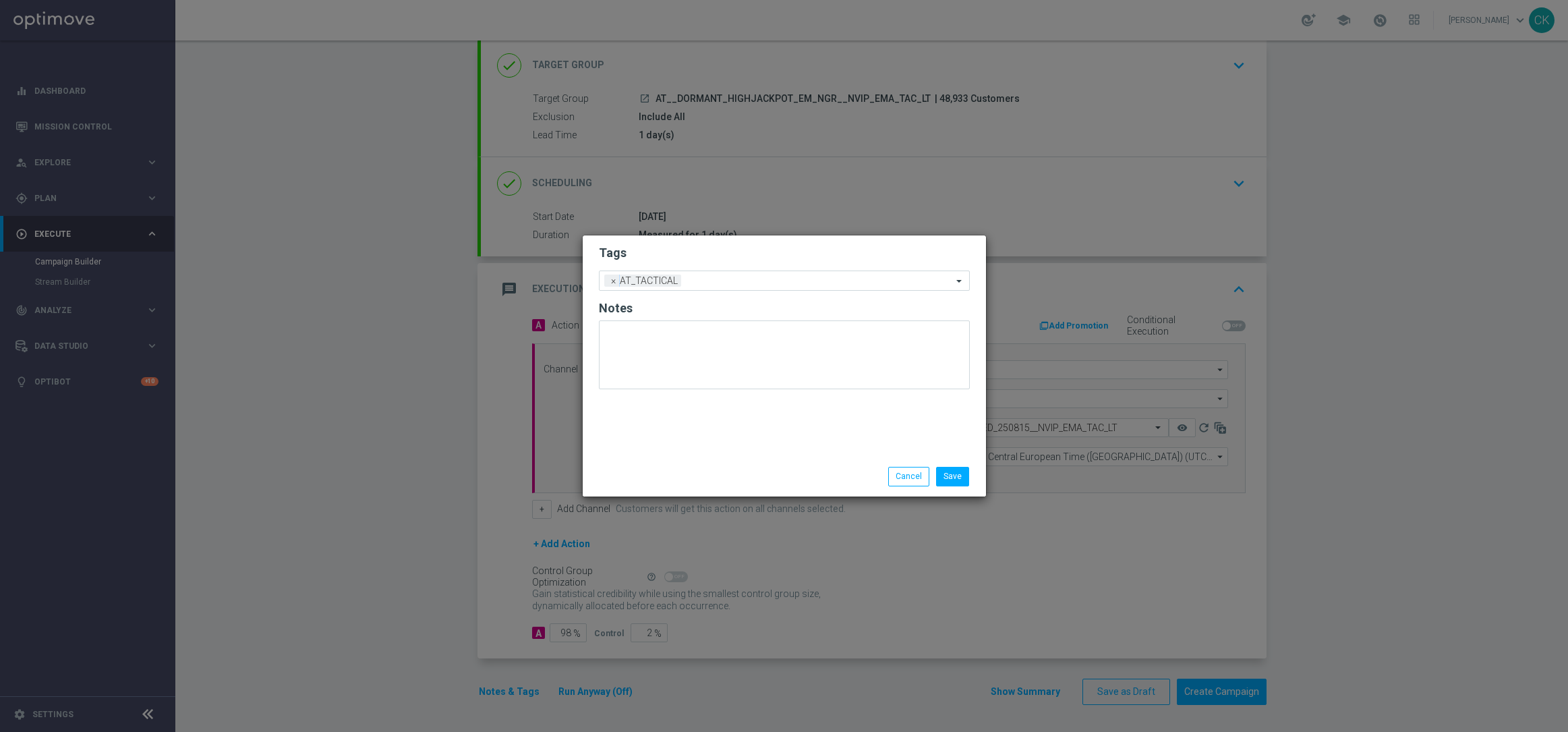
click at [657, 482] on div "Save Cancel" at bounding box center [784, 476] width 391 height 19
click at [955, 480] on button "Save" at bounding box center [952, 476] width 33 height 19
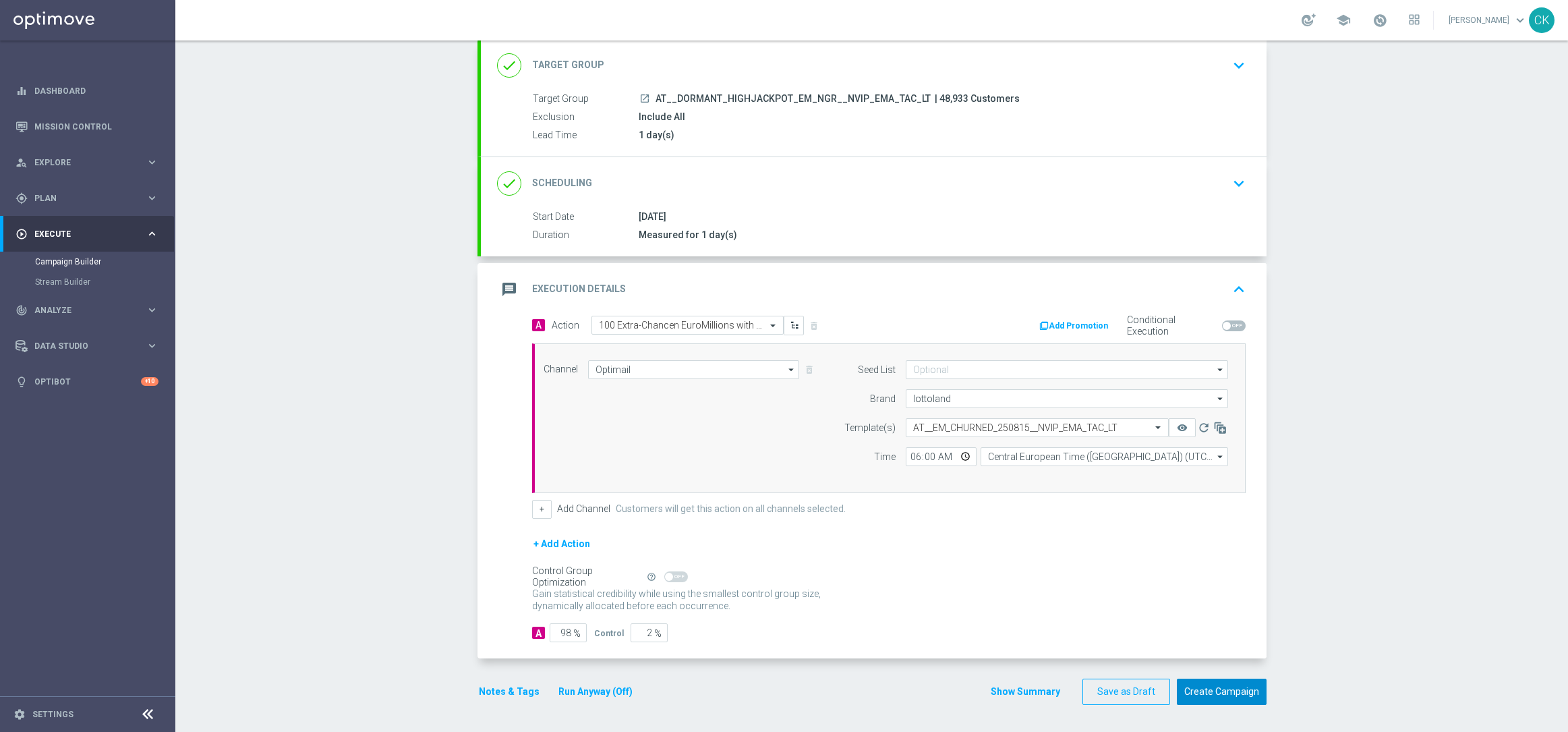
click at [1215, 686] on button "Create Campaign" at bounding box center [1222, 691] width 90 height 26
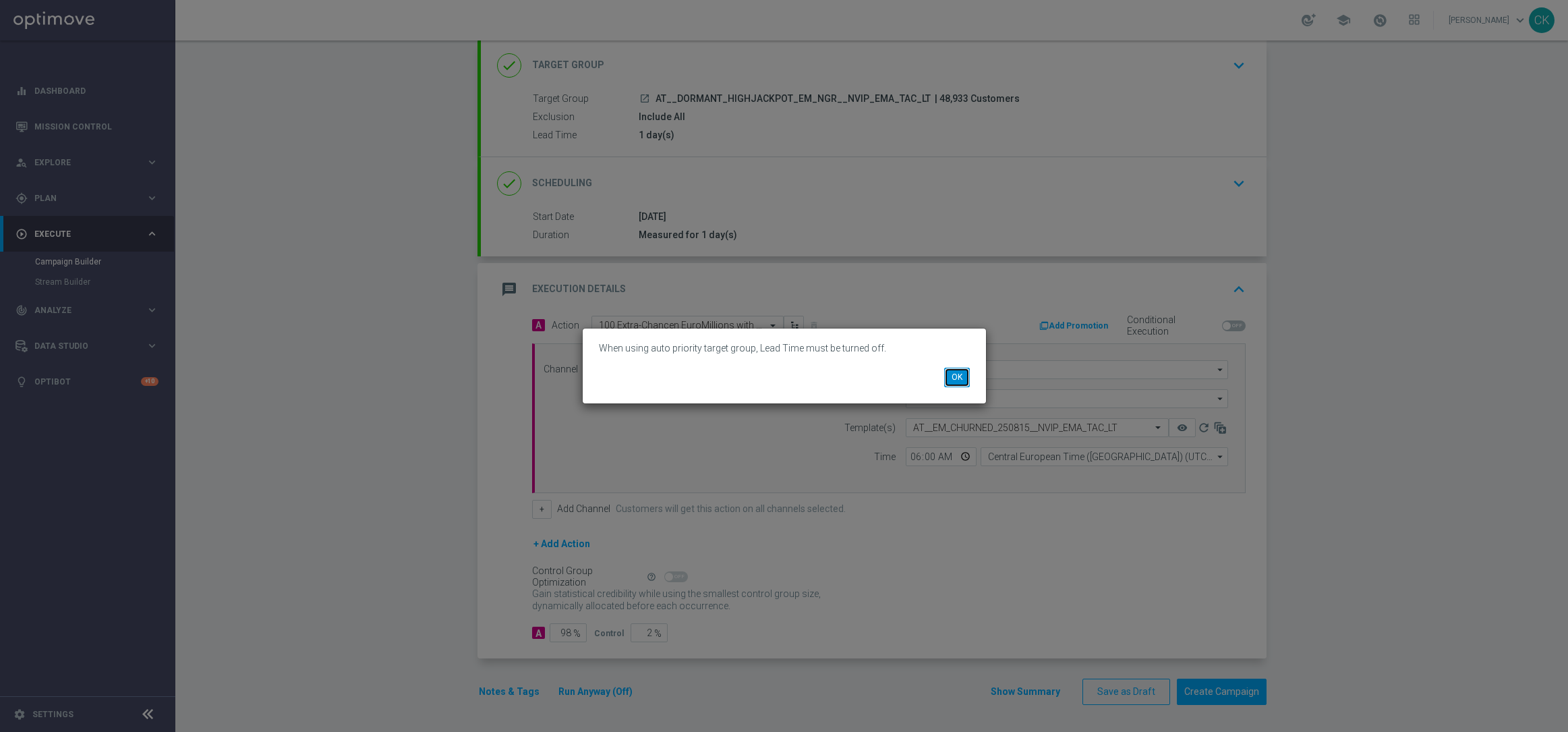
click at [955, 375] on button "OK" at bounding box center [957, 377] width 26 height 19
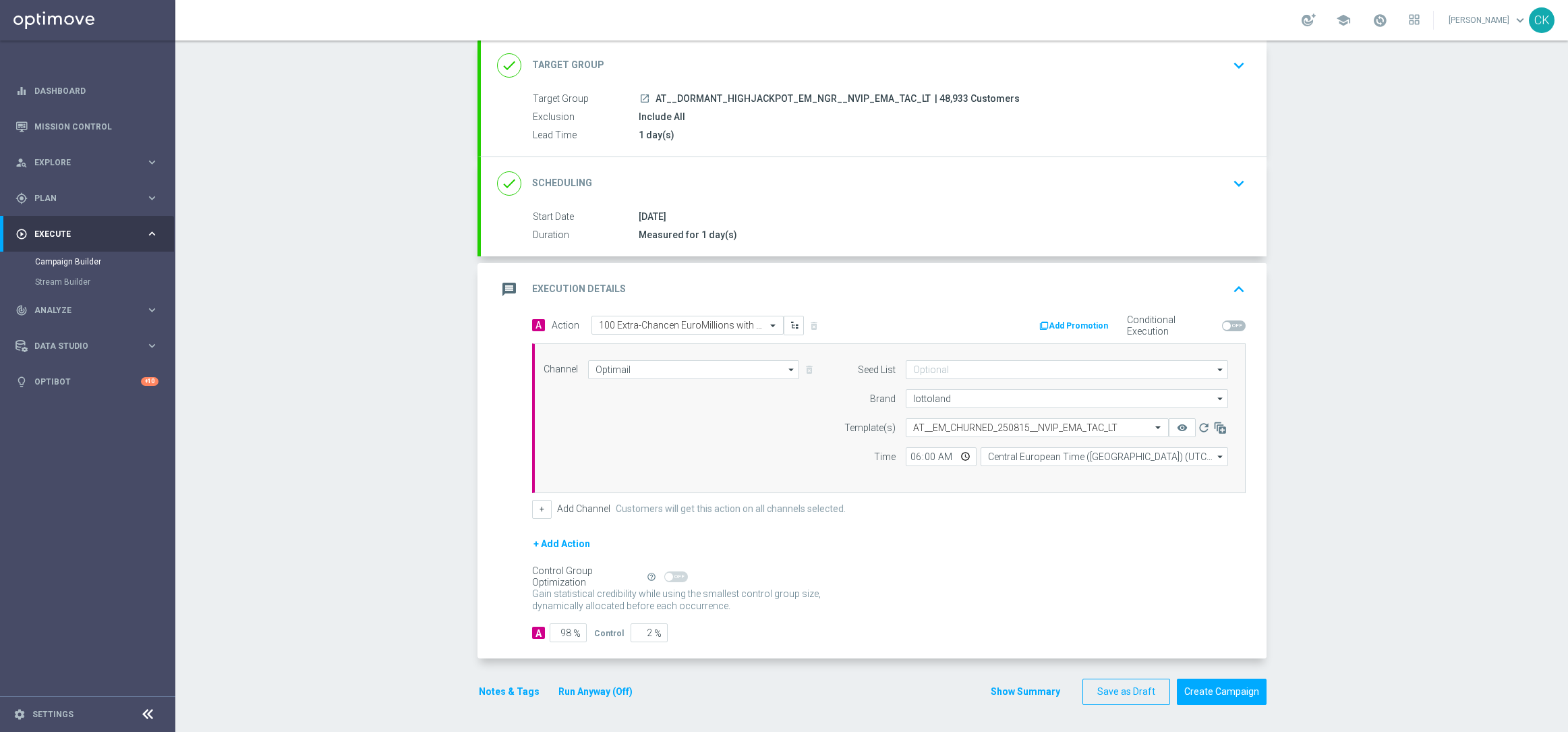
click at [663, 57] on div "done Target Group keyboard_arrow_down" at bounding box center [873, 65] width 753 height 26
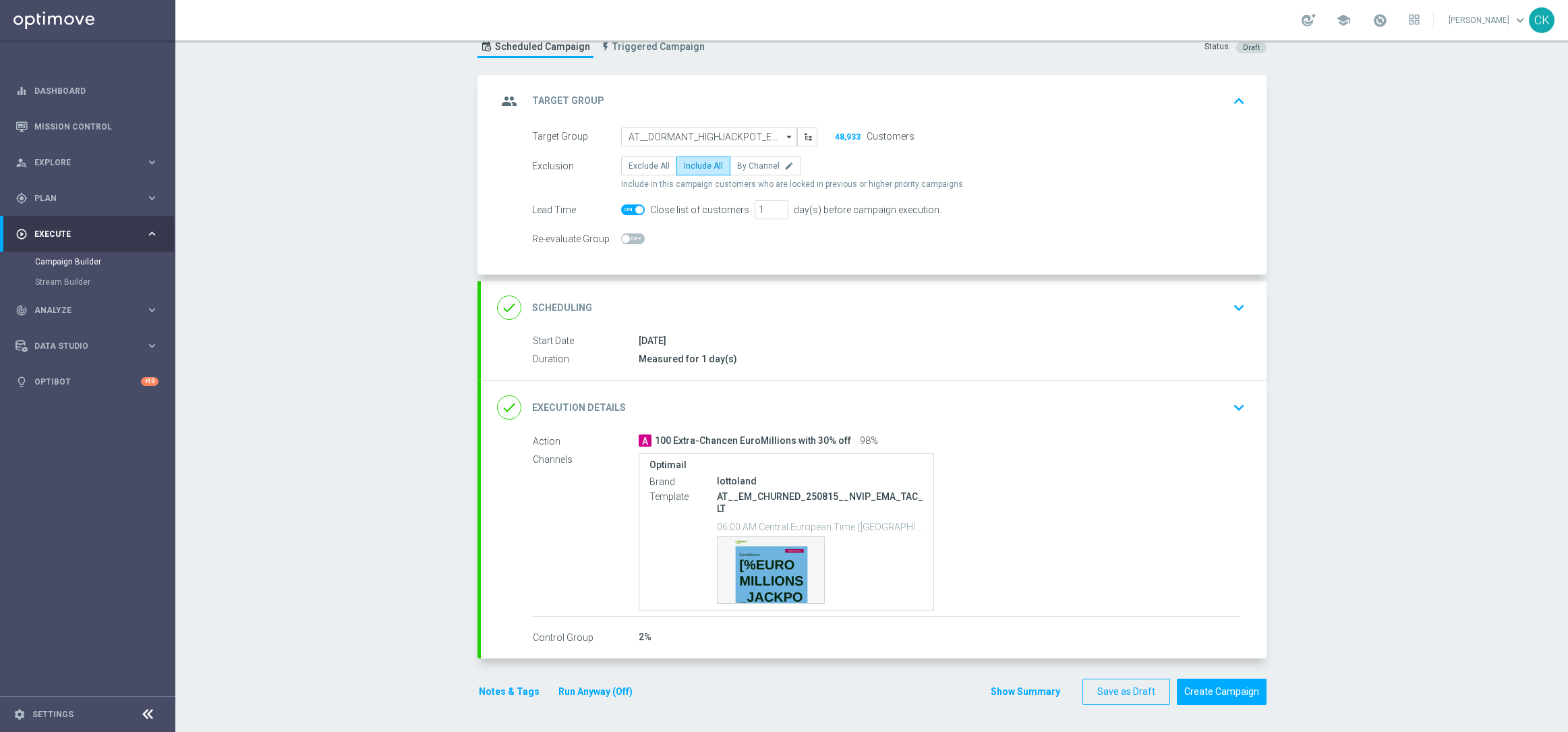
scroll to position [47, 0]
click at [625, 205] on span at bounding box center [633, 210] width 24 height 11
click at [625, 205] on input "checkbox" at bounding box center [633, 210] width 24 height 11
click at [590, 690] on button "Run Anyway (Off)" at bounding box center [596, 691] width 77 height 17
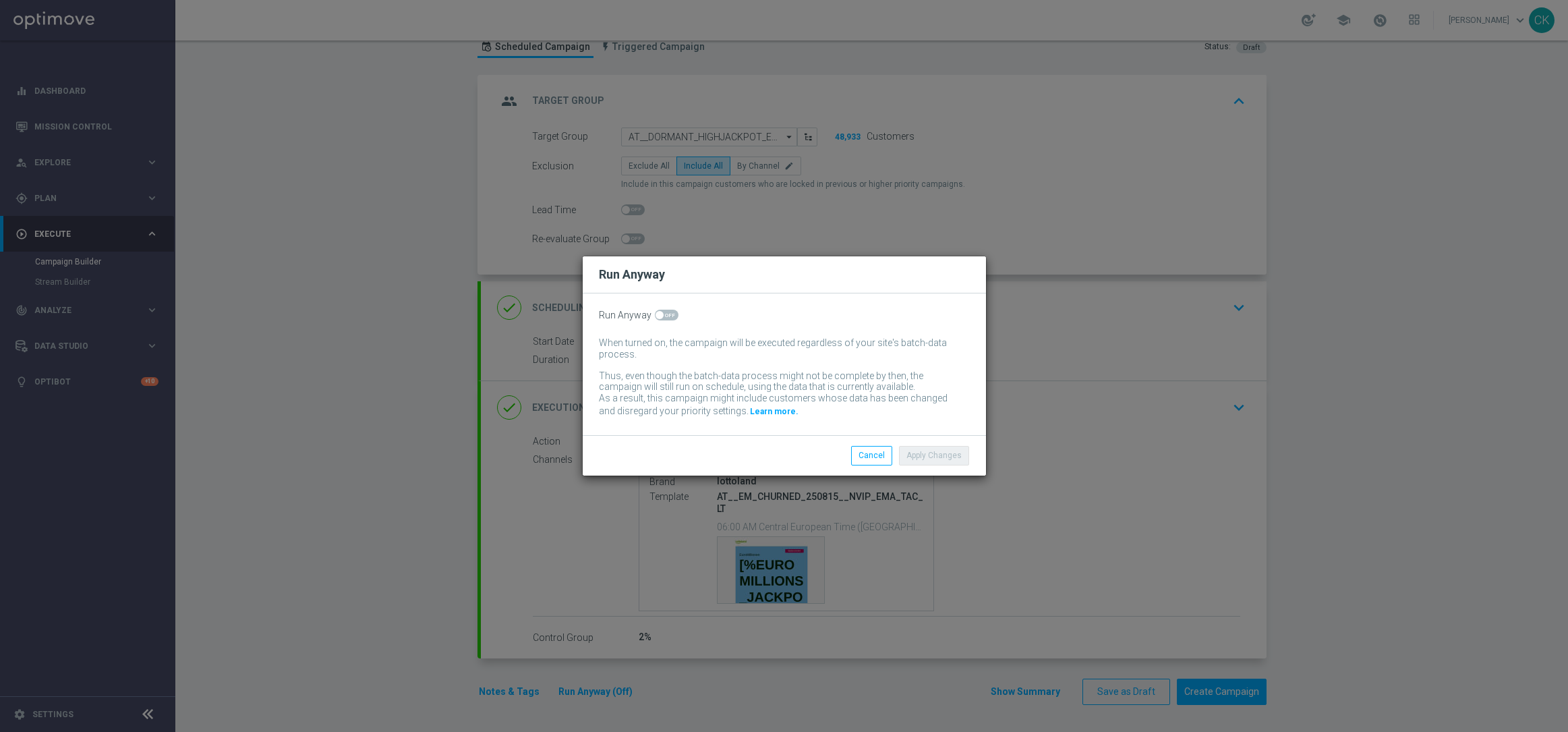
click at [662, 316] on span at bounding box center [667, 315] width 24 height 11
click at [662, 316] on input "checkbox" at bounding box center [667, 315] width 24 height 11
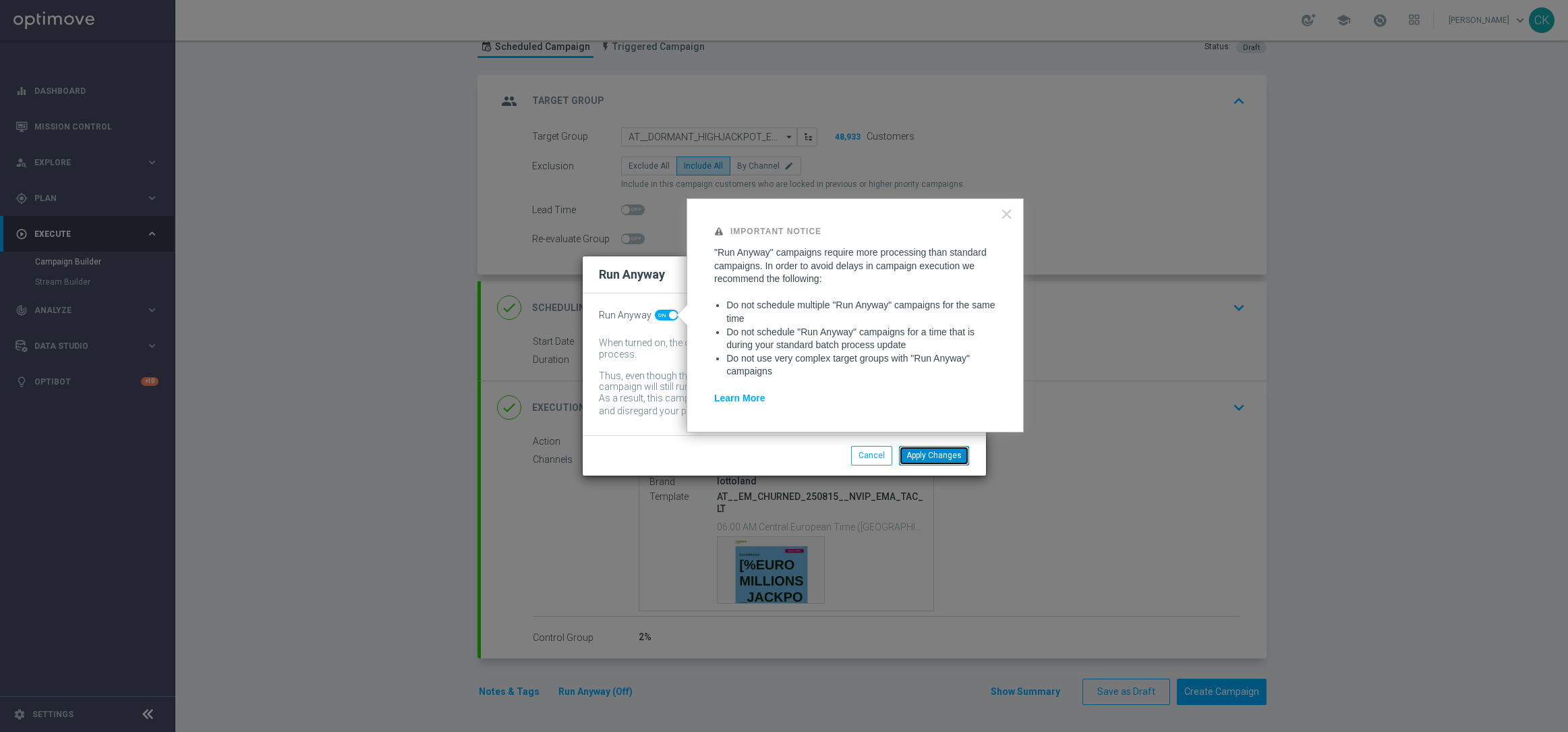
click at [944, 463] on button "Apply Changes" at bounding box center [934, 455] width 70 height 19
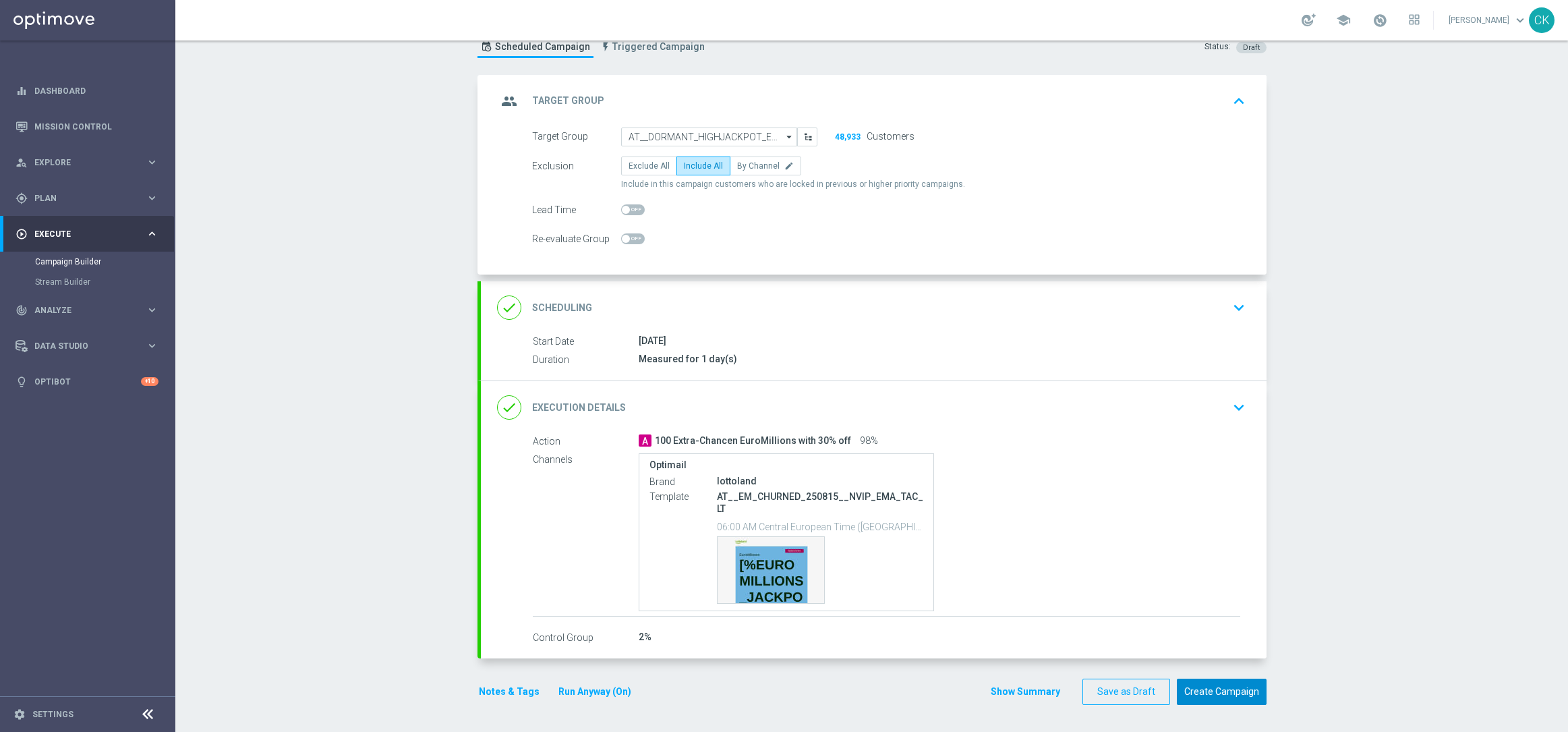
click at [1215, 686] on button "Create Campaign" at bounding box center [1222, 691] width 90 height 26
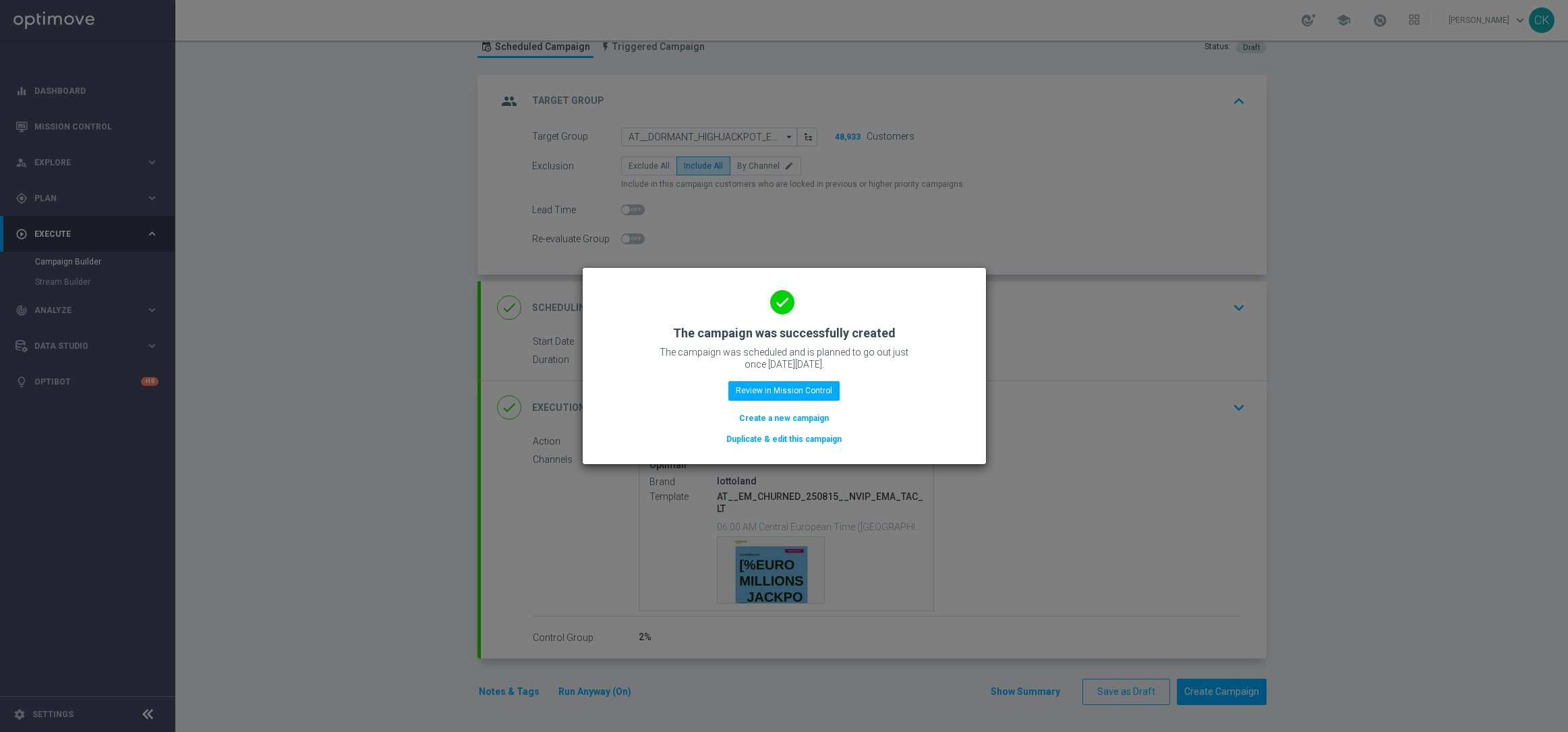
click at [765, 417] on button "Create a new campaign" at bounding box center [783, 418] width 92 height 15
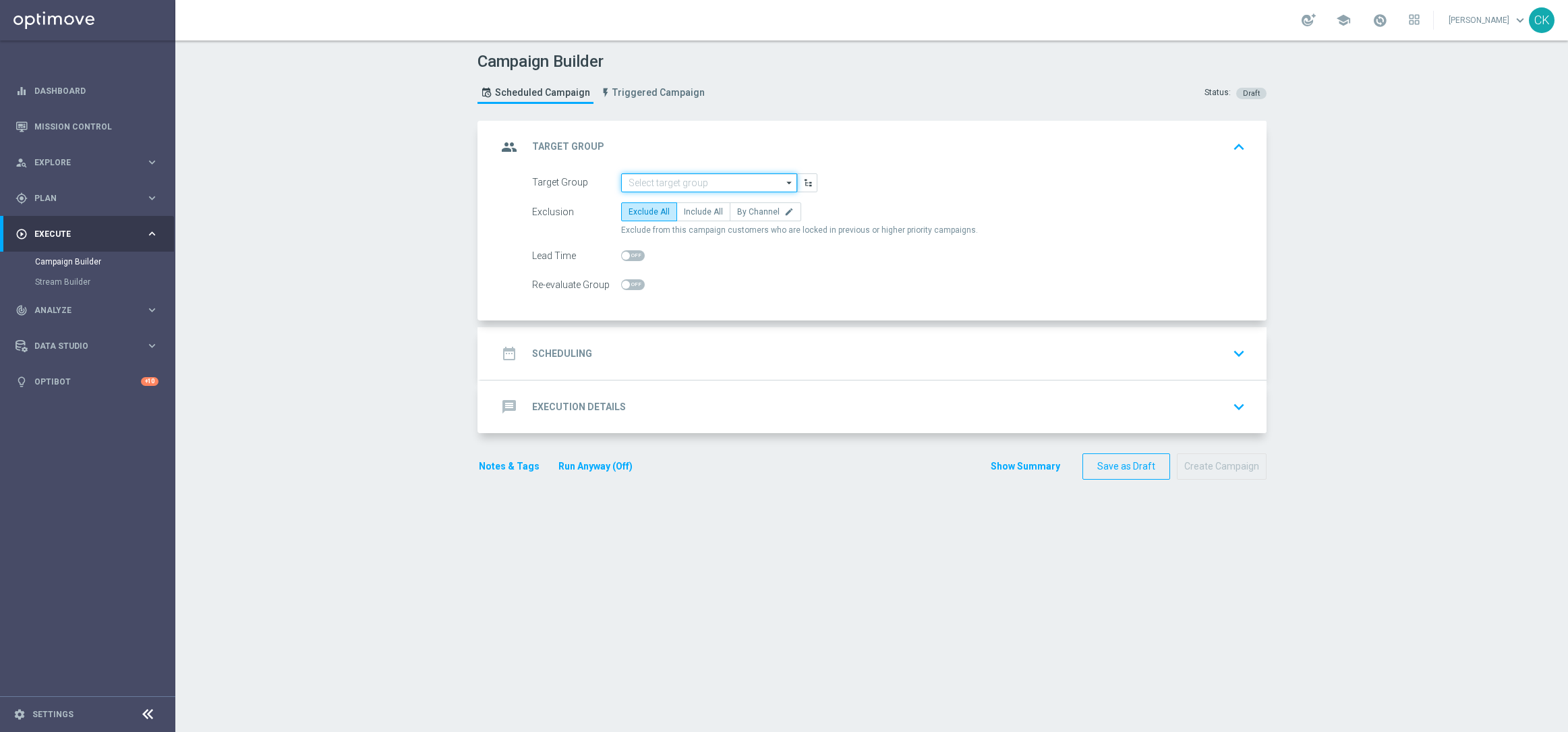
click at [691, 175] on input at bounding box center [709, 183] width 176 height 19
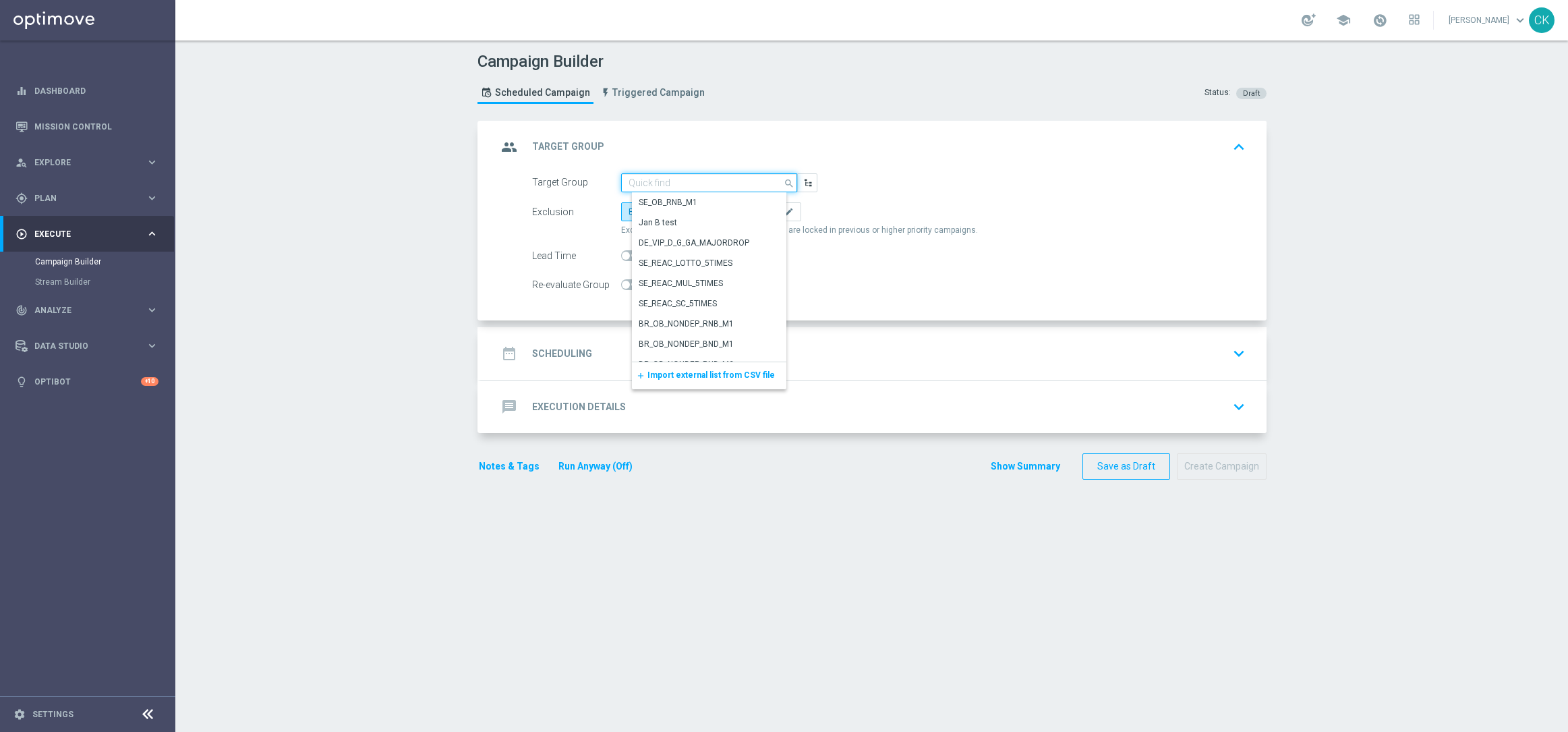
paste input "de_AT_TGT_NVIP_RI_TAC_MIX__BASE_ALL"
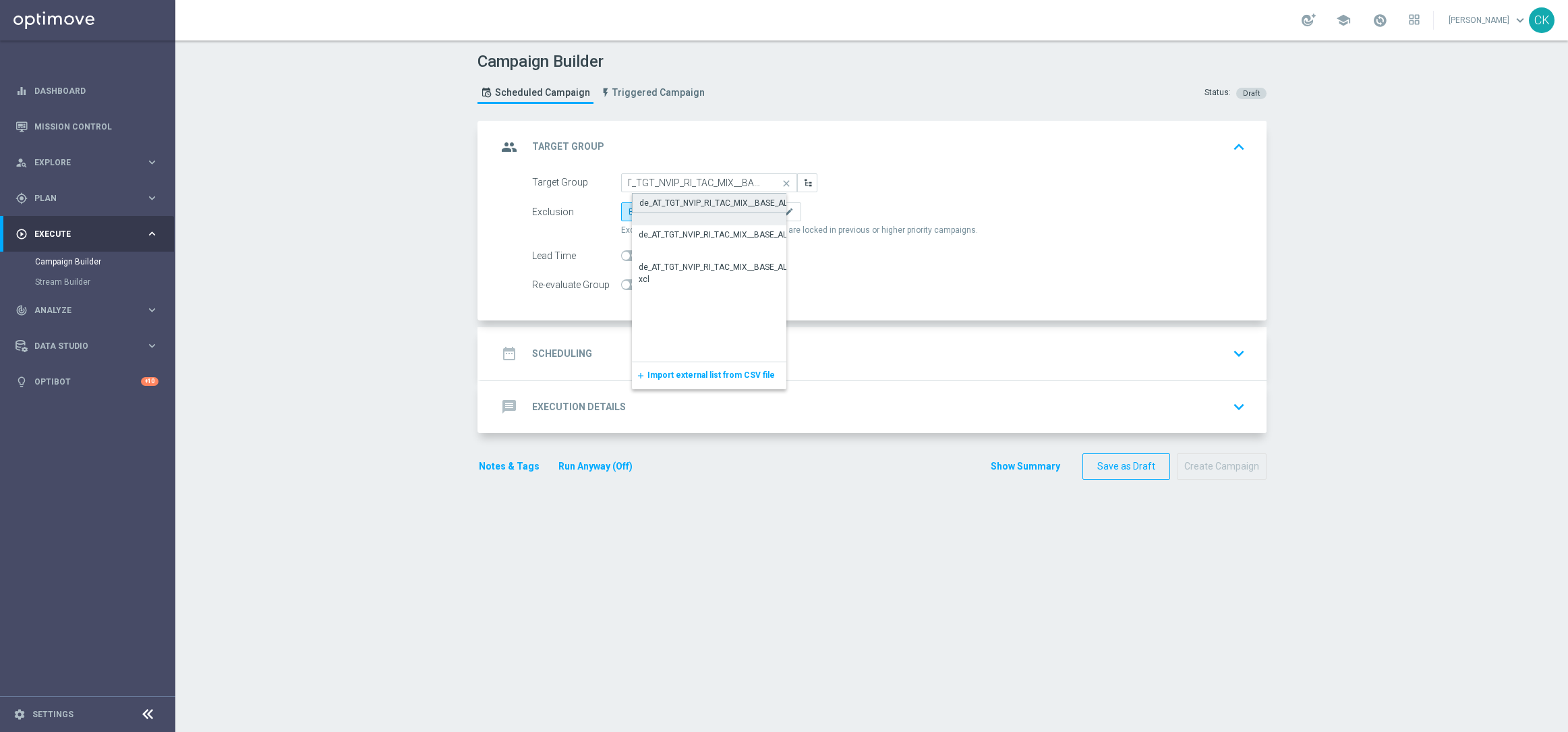
click at [686, 199] on div "de_AT_TGT_NVIP_RI_TAC_MIX__BASE_ALL" at bounding box center [716, 202] width 153 height 12
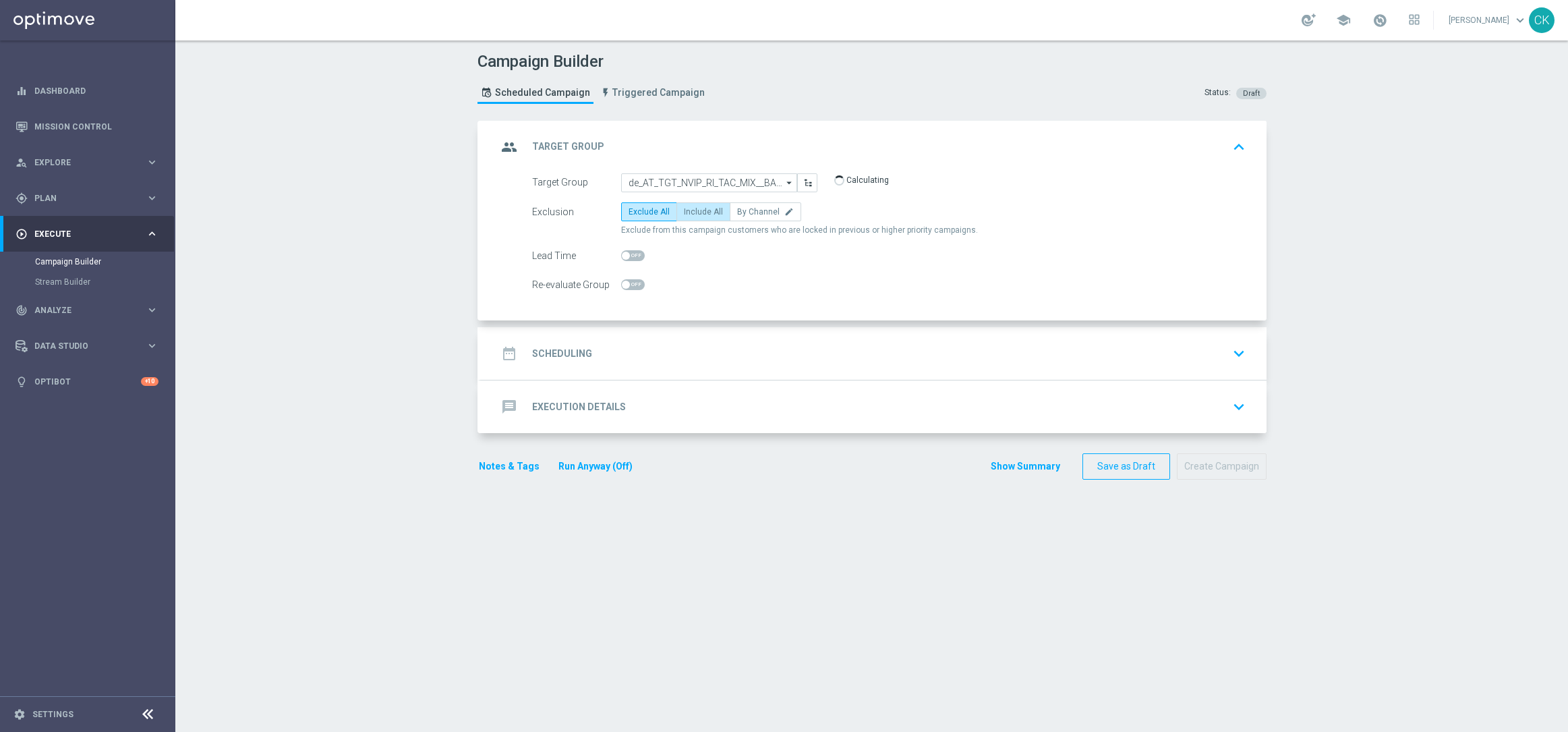
click at [687, 210] on span "Include All" at bounding box center [704, 212] width 39 height 9
click at [687, 210] on input "Include All" at bounding box center [688, 213] width 9 height 9
click at [622, 247] on div at bounding box center [633, 256] width 24 height 19
click at [623, 252] on span at bounding box center [633, 256] width 24 height 11
click at [623, 252] on input "checkbox" at bounding box center [633, 256] width 24 height 11
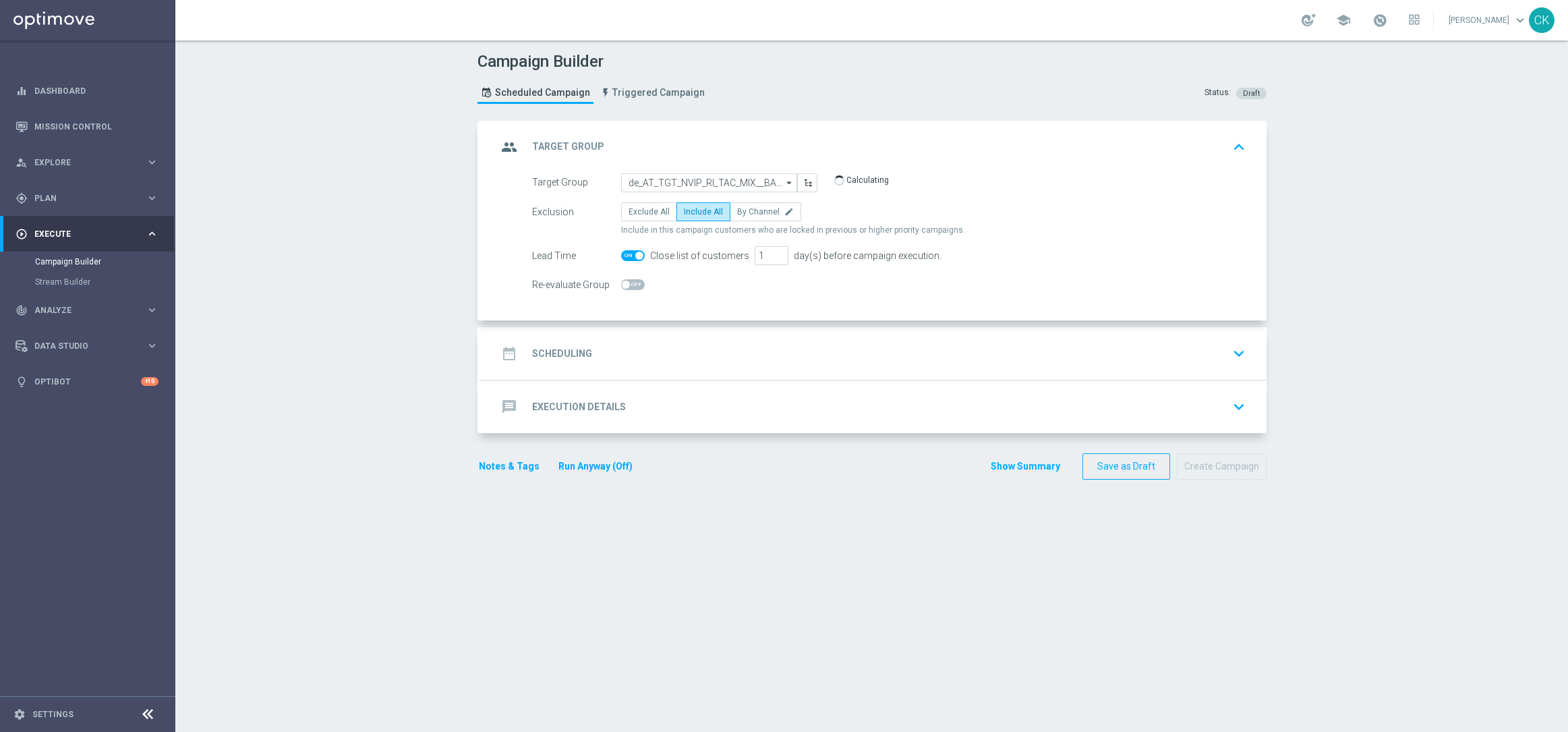
click at [555, 349] on h2 "Scheduling" at bounding box center [562, 353] width 60 height 13
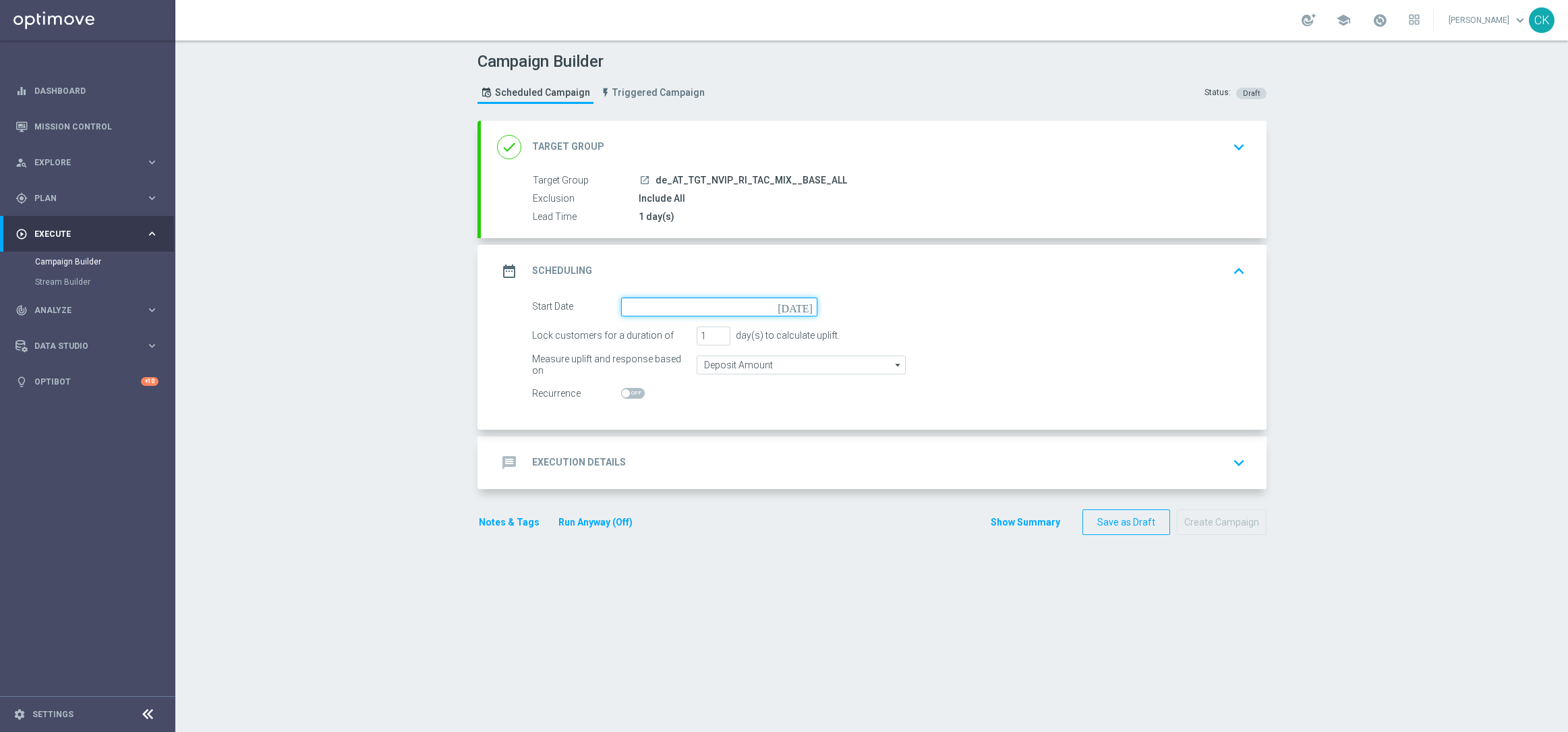
click at [680, 309] on input at bounding box center [719, 307] width 196 height 19
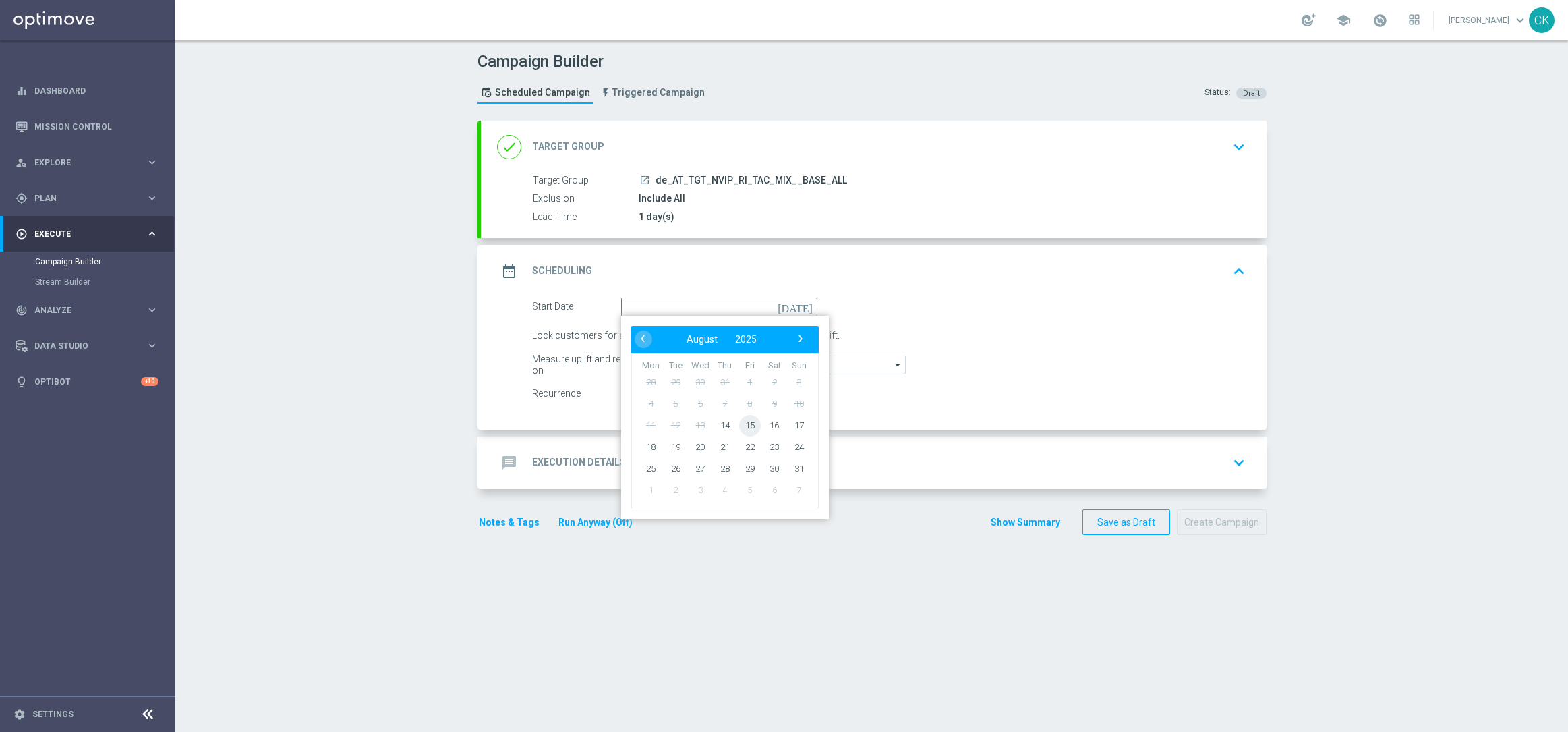
click at [744, 420] on span "15" at bounding box center [749, 424] width 21 height 21
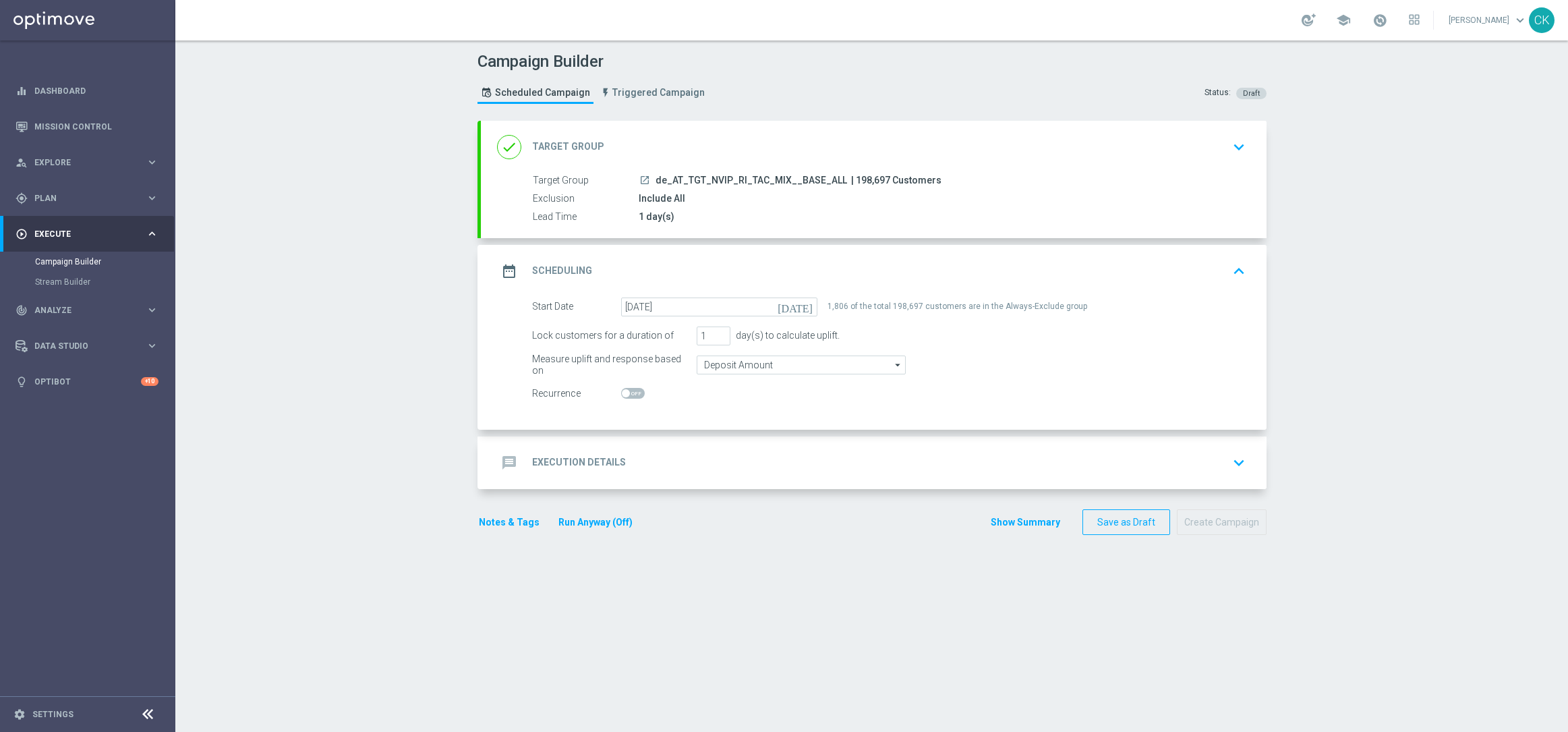
click at [543, 454] on div "message Execution Details" at bounding box center [561, 462] width 129 height 24
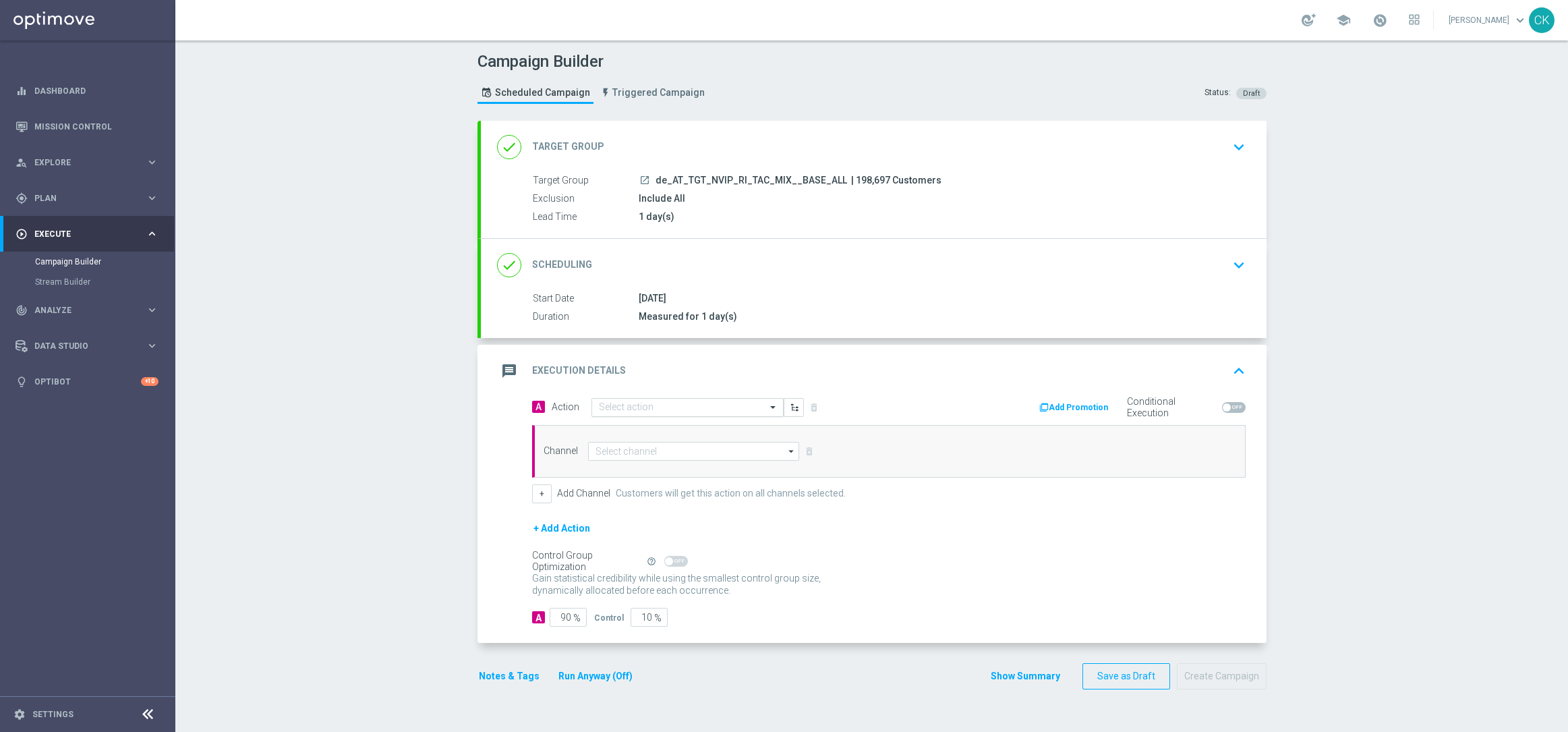
click at [643, 403] on input "text" at bounding box center [674, 408] width 150 height 12
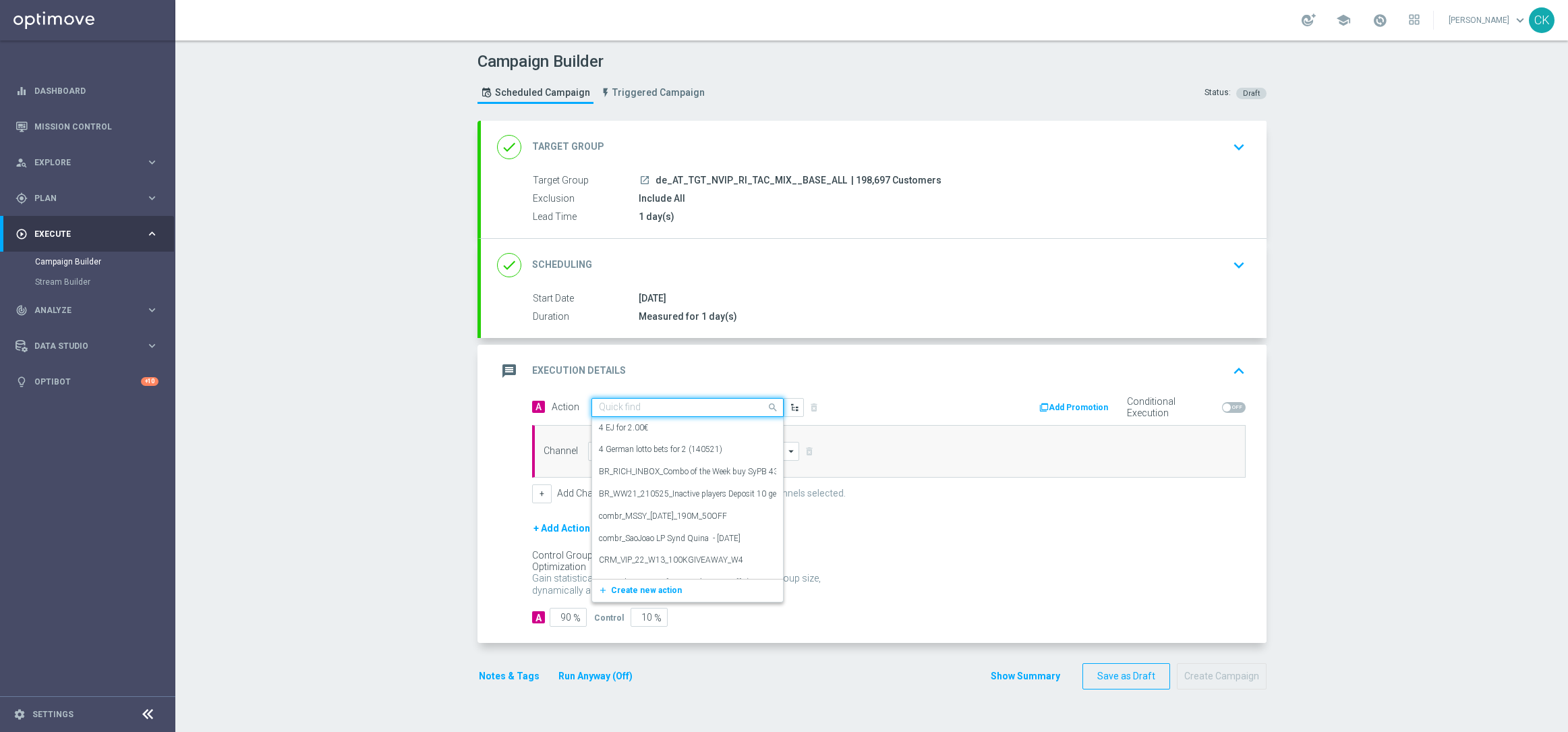
paste input "EuroMillions XL with 15% off"
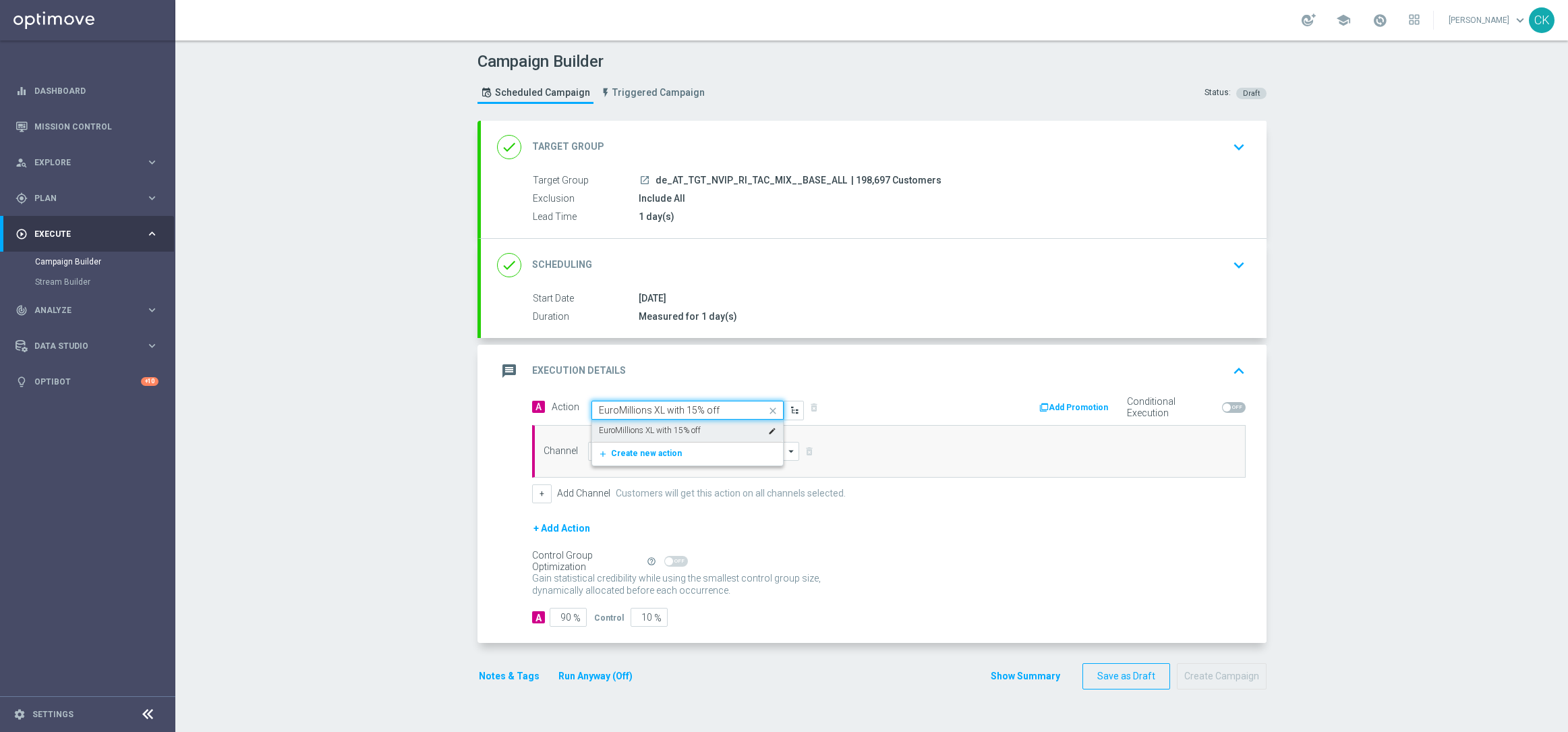
click at [642, 427] on label "EuroMillions XL with 15% off" at bounding box center [649, 431] width 102 height 12
click at [630, 452] on input at bounding box center [693, 451] width 212 height 19
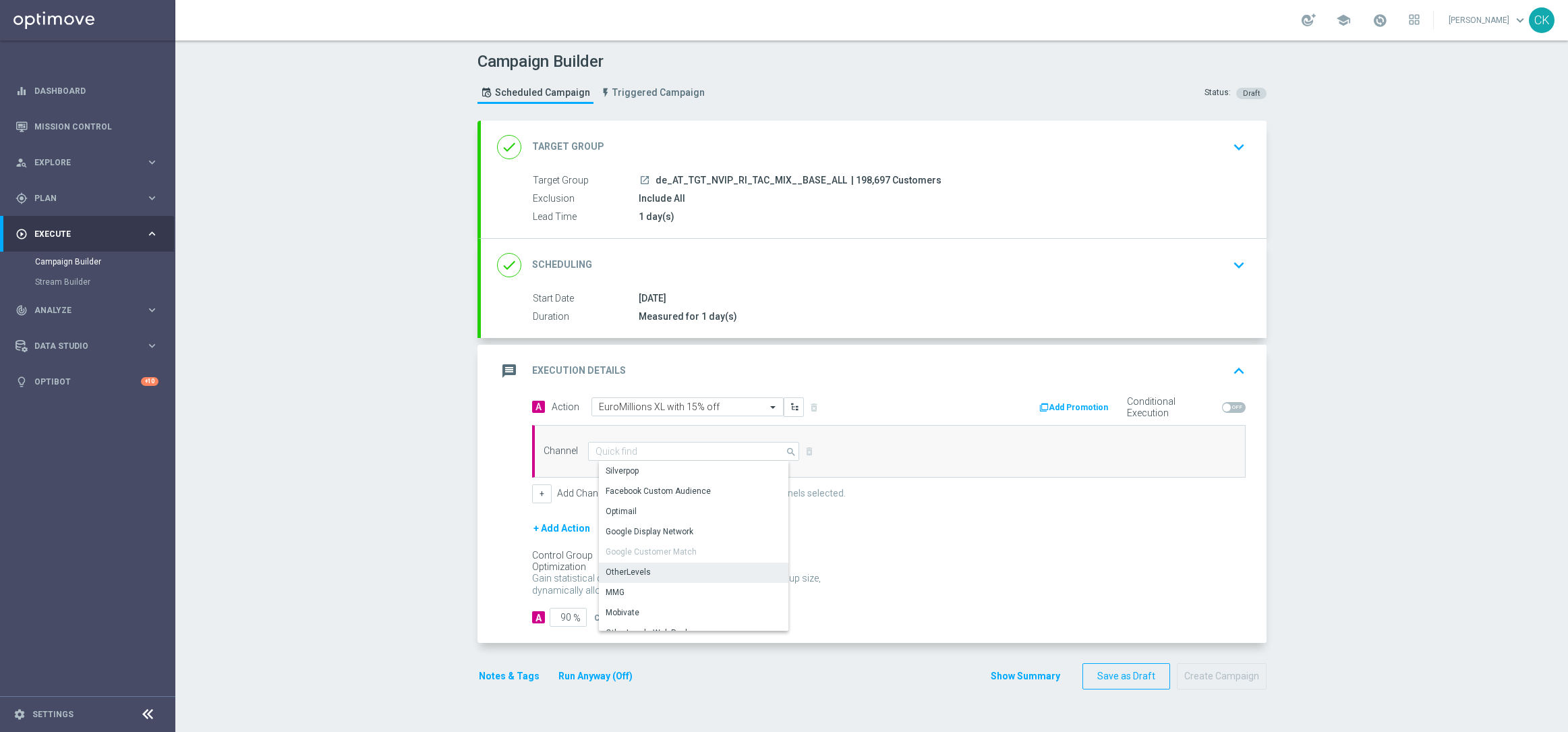
click at [634, 564] on div "OtherLevels" at bounding box center [699, 572] width 200 height 19
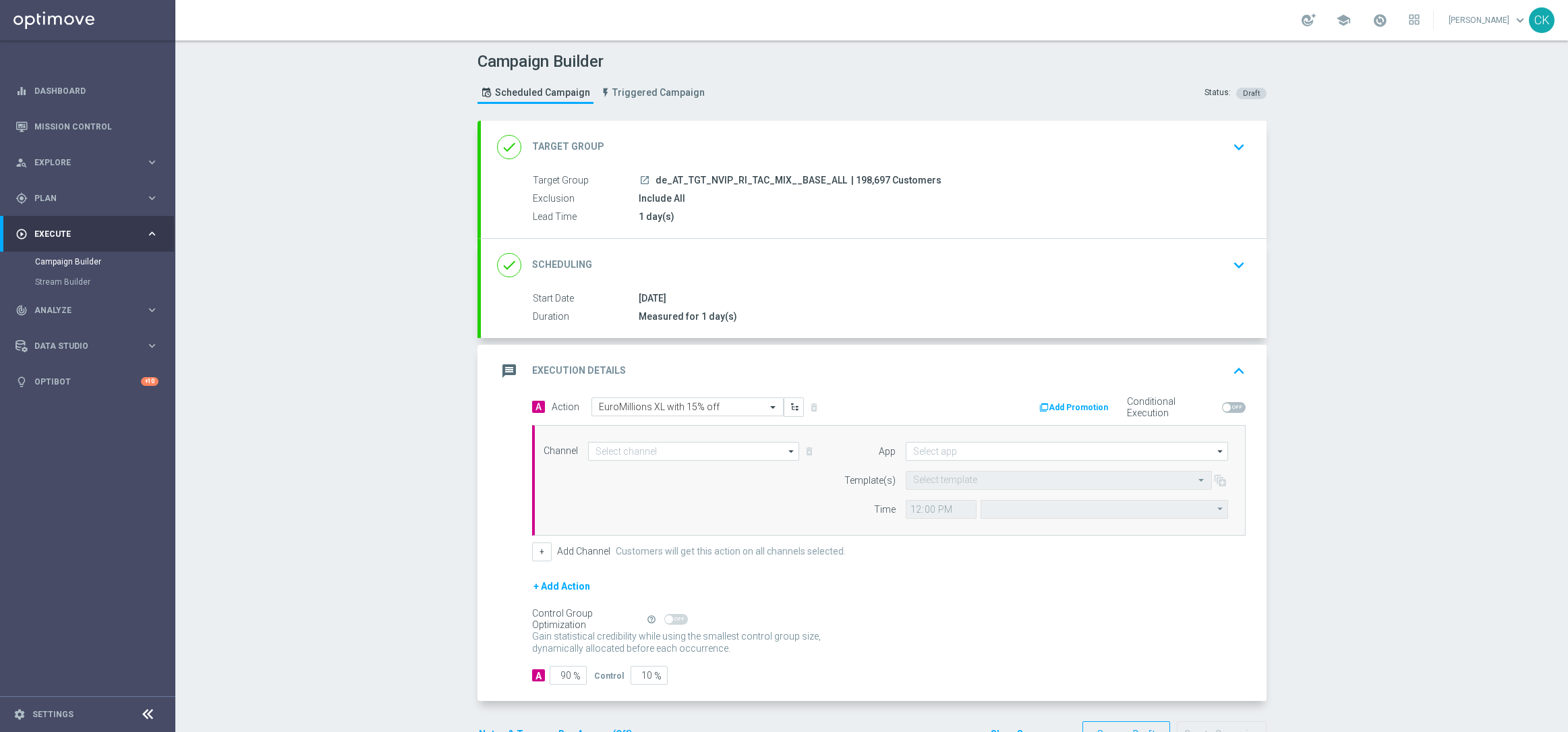
type input "OtherLevels"
type input "Central European Time ([GEOGRAPHIC_DATA]) (UTC +02:00)"
type input "Default App"
click at [997, 479] on input "text" at bounding box center [1045, 480] width 264 height 12
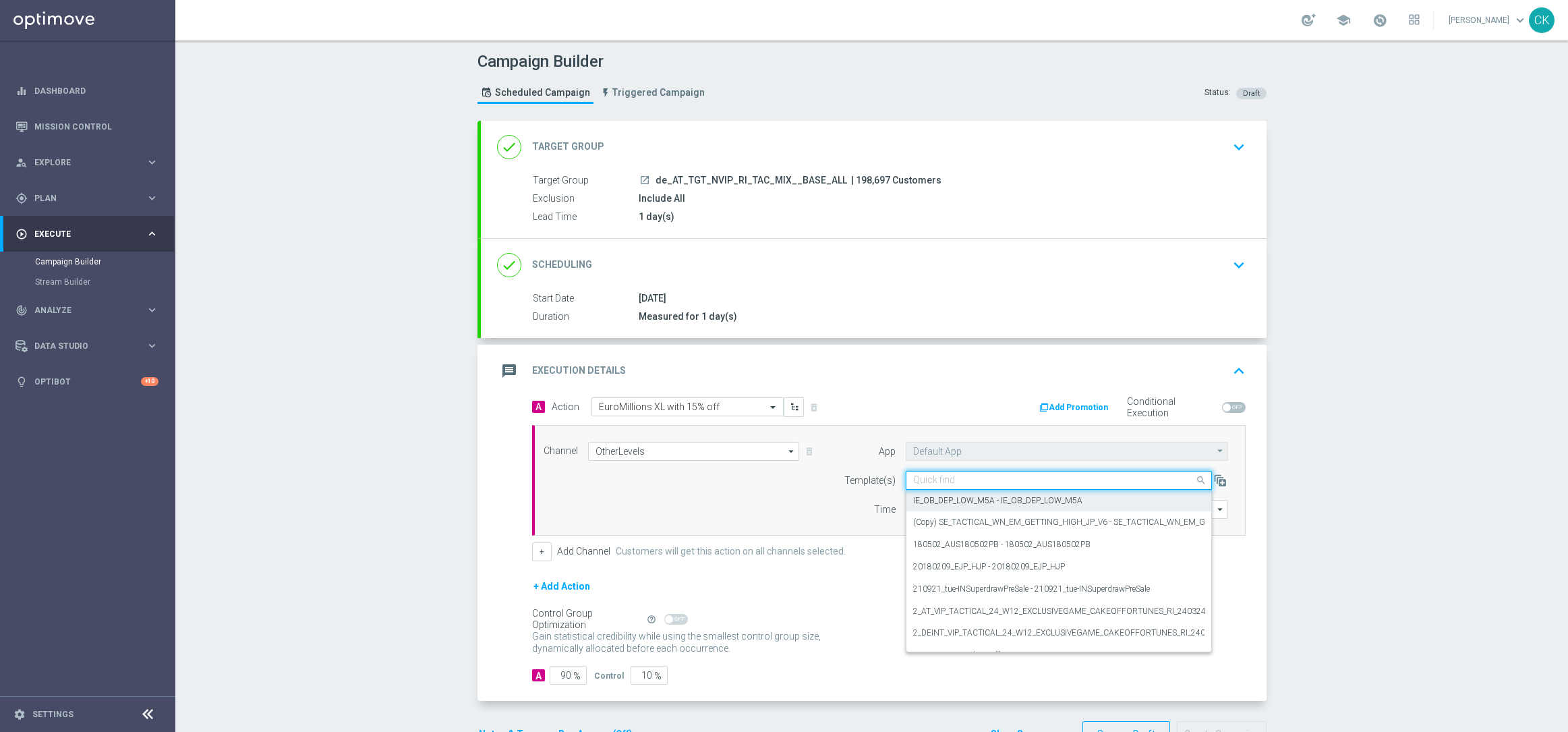
paste input "AT__EM_250815__NVIP_RI_TAC_LT"
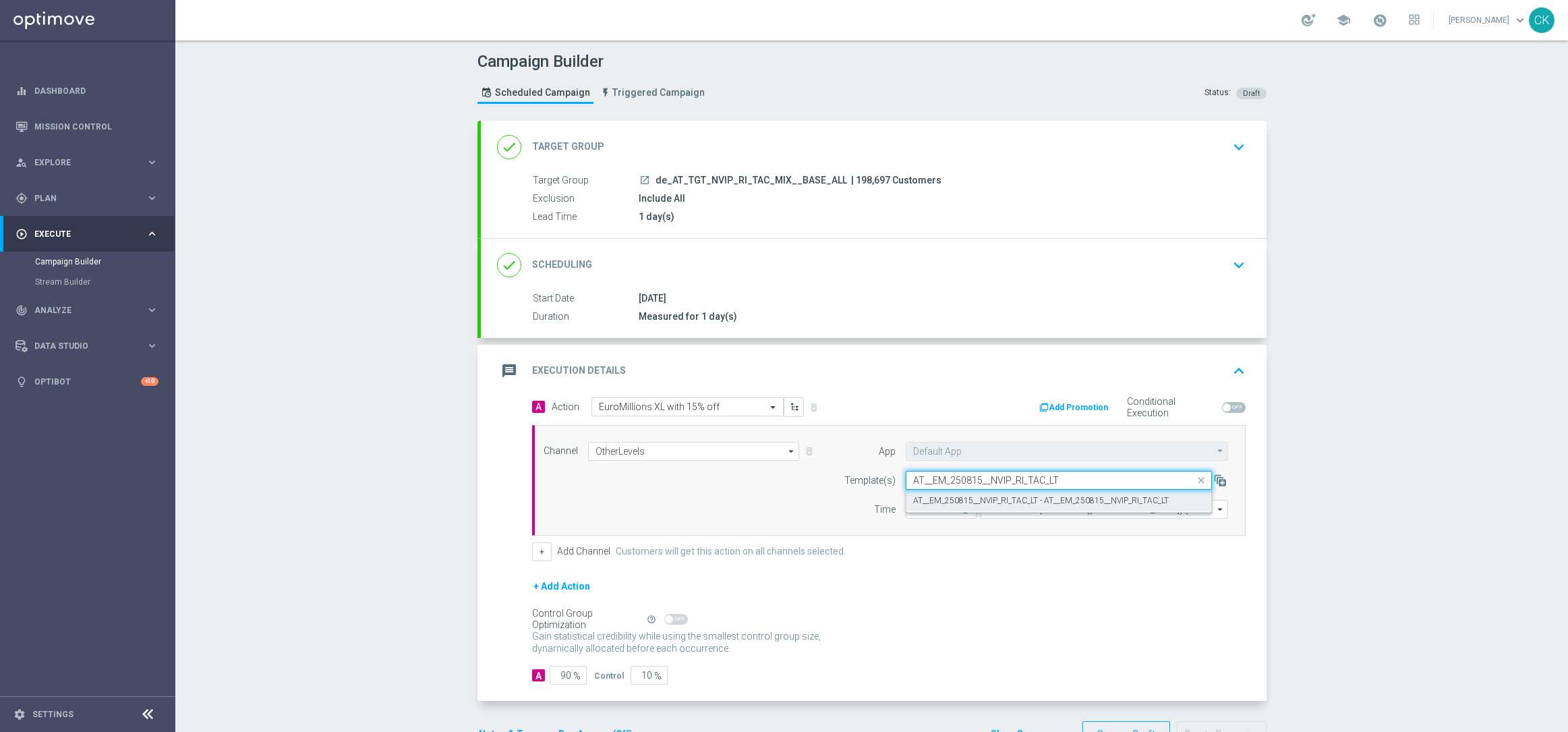
click at [958, 505] on label "AT__EM_250815__NVIP_RI_TAC_LT - AT__EM_250815__NVIP_RI_TAC_LT" at bounding box center [1041, 501] width 256 height 12
type input "AT__EM_250815__NVIP_RI_TAC_LT"
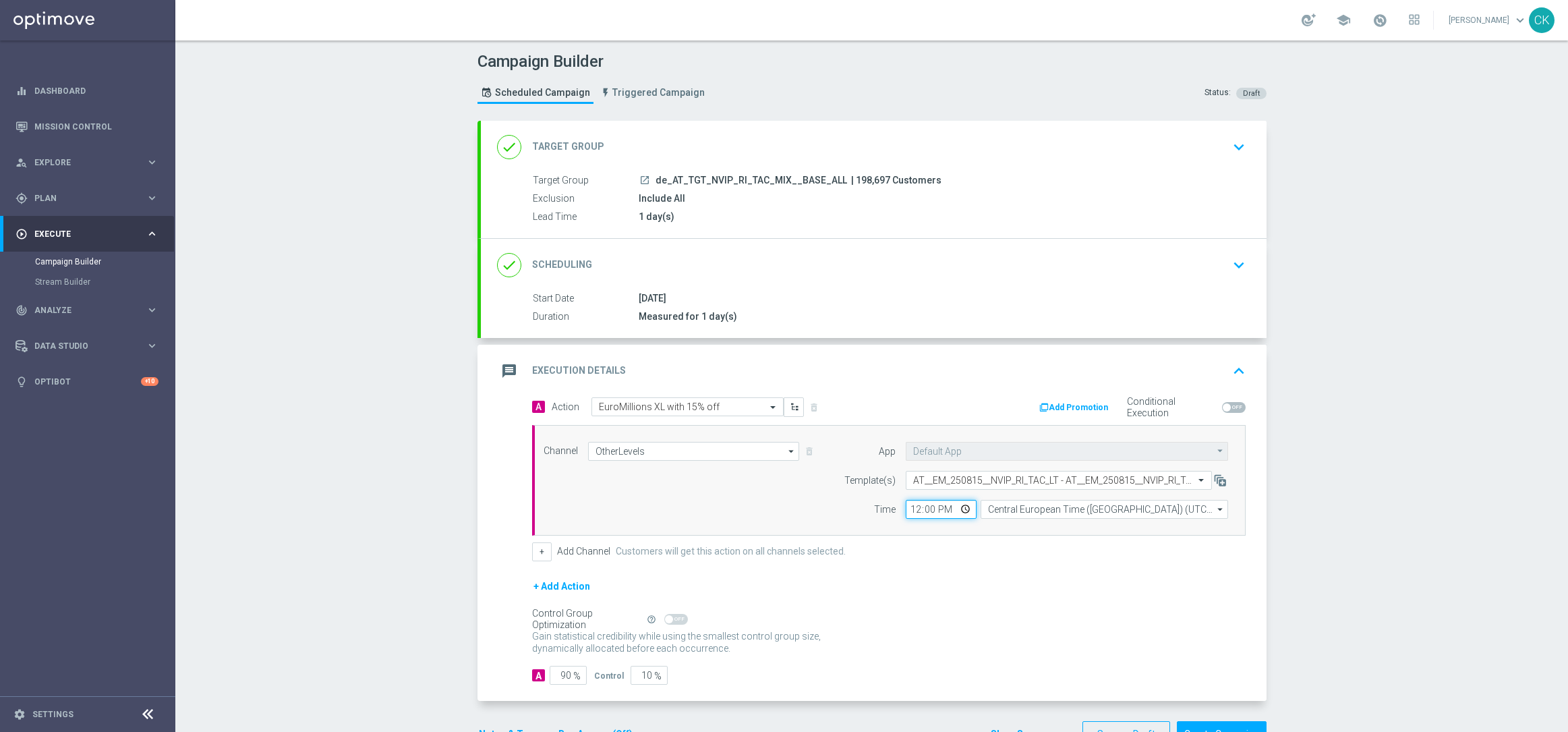
click at [907, 511] on input "12:00" at bounding box center [941, 509] width 71 height 19
type input "06:00"
click at [1011, 579] on div "+ Add Action" at bounding box center [889, 594] width 714 height 34
click at [563, 675] on input "90" at bounding box center [568, 675] width 37 height 19
type input "9"
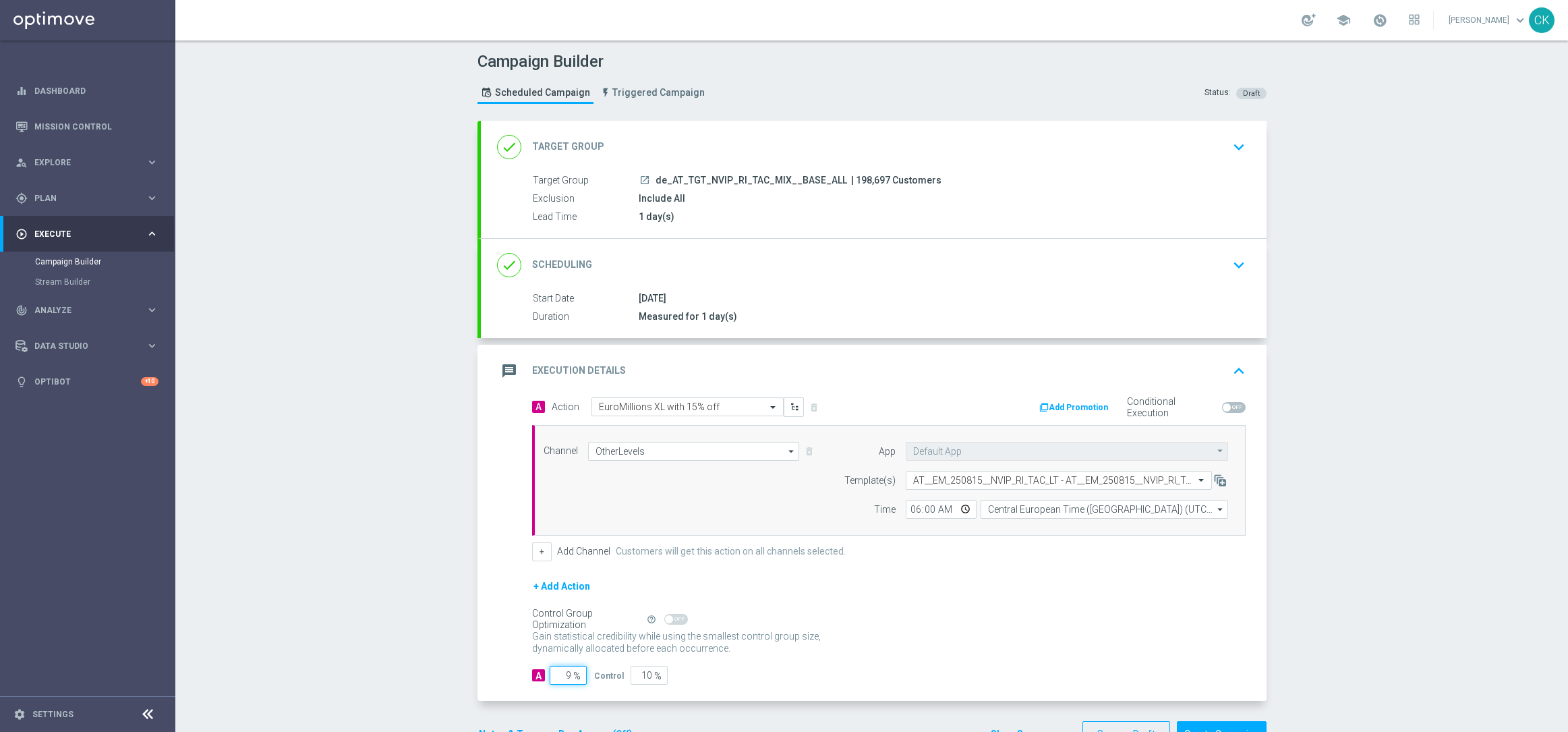
type input "91"
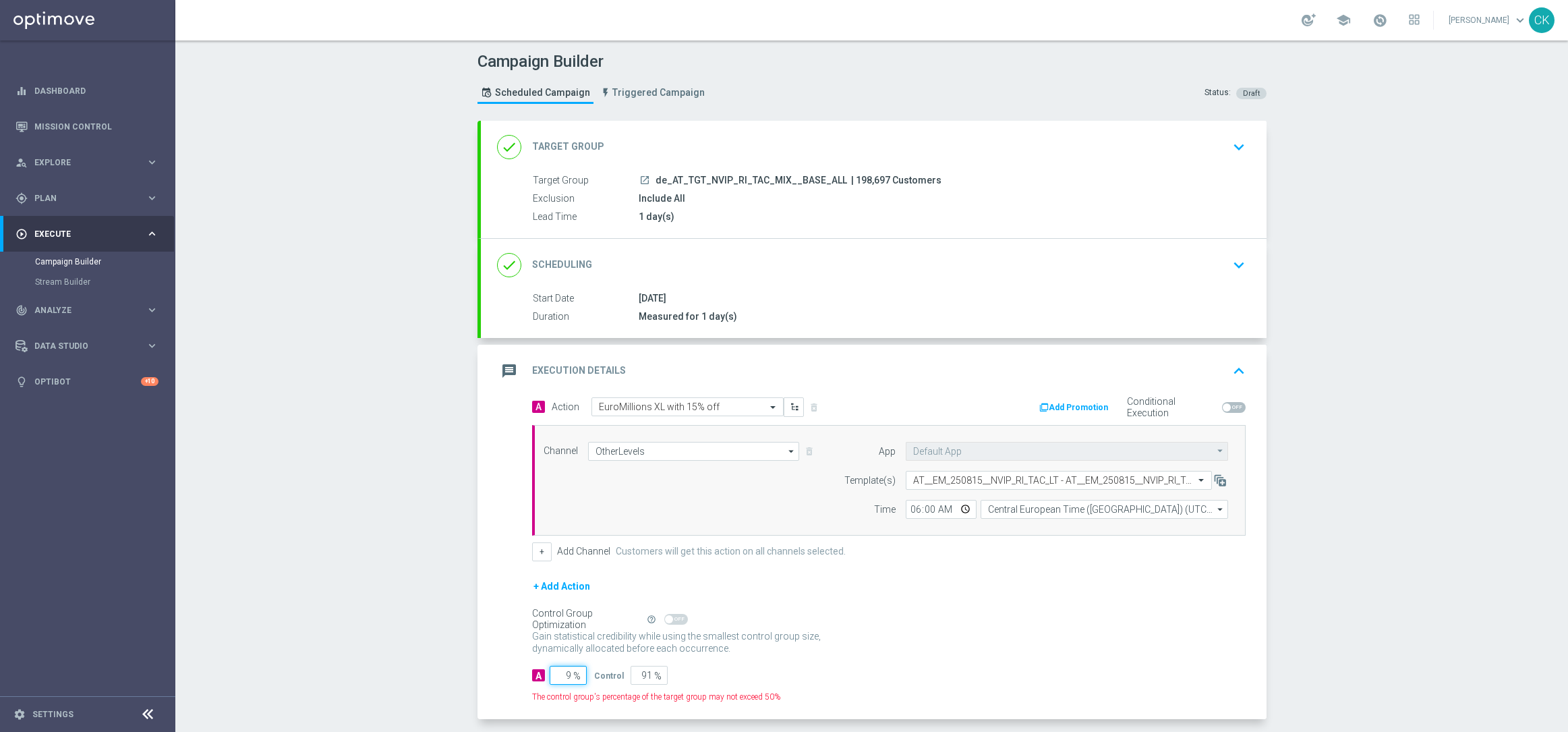
type input "98"
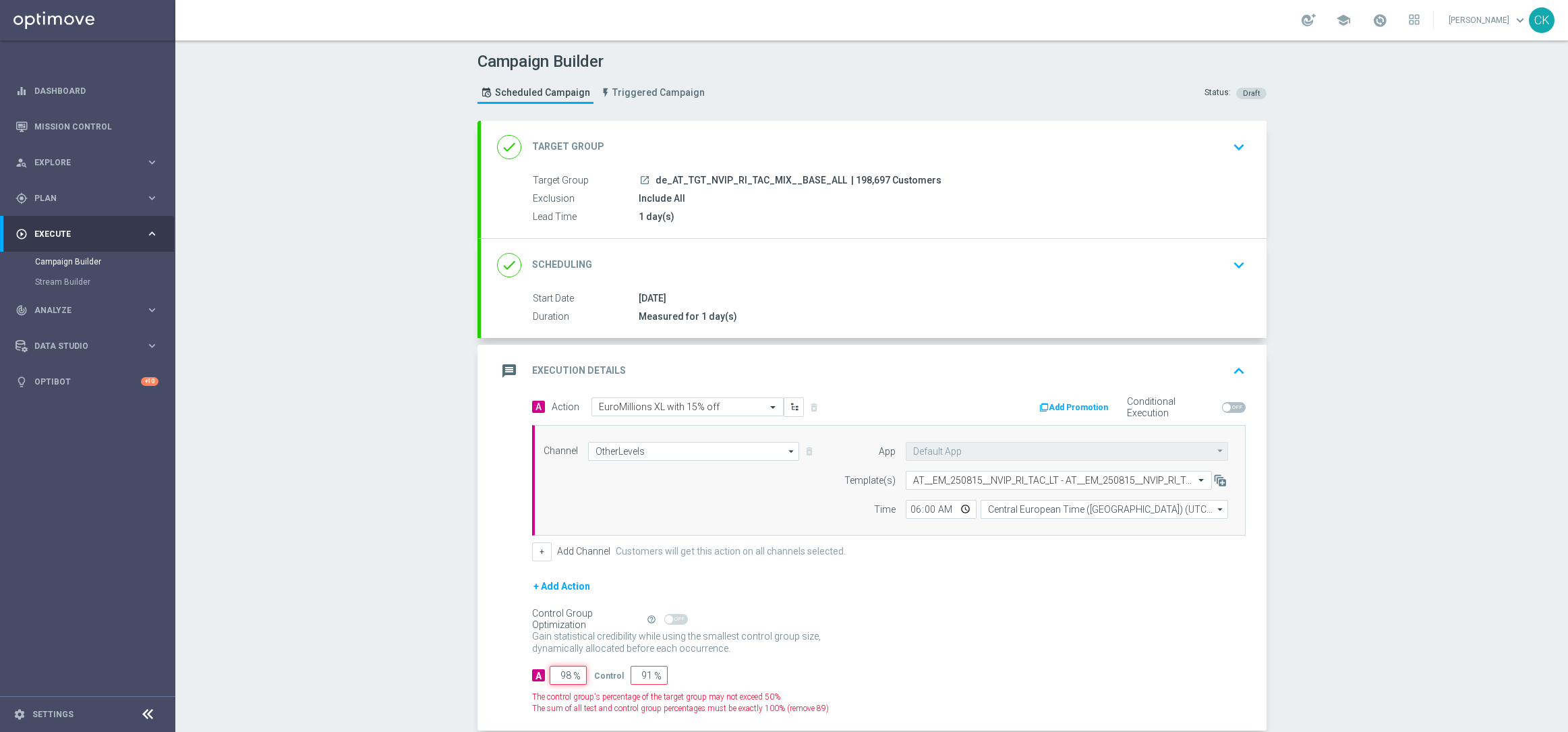
type input "2"
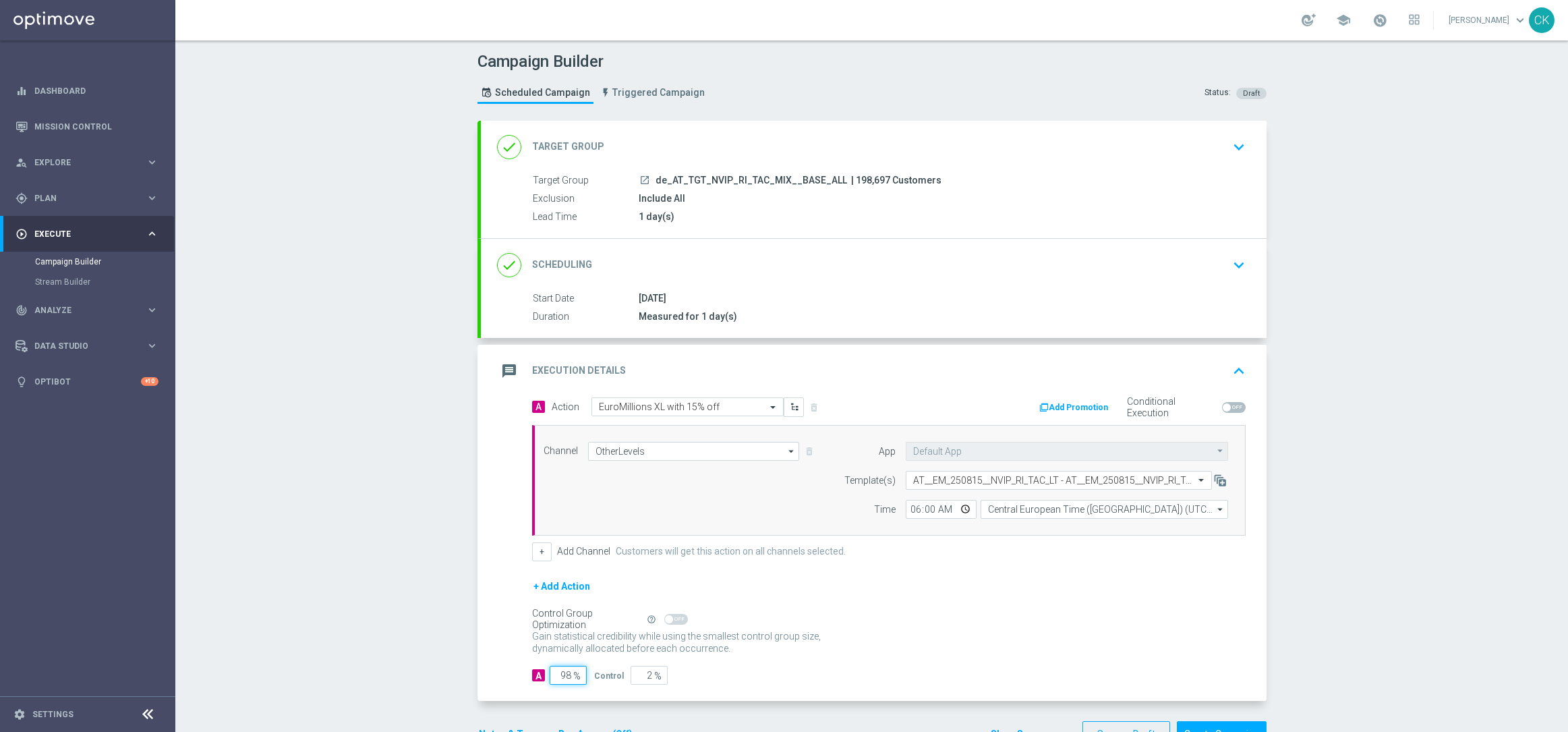
type input "98"
click at [494, 651] on div "A Action Select action EuroMillions XL with 15% off delete_forever Add Promotio…" at bounding box center [874, 549] width 786 height 304
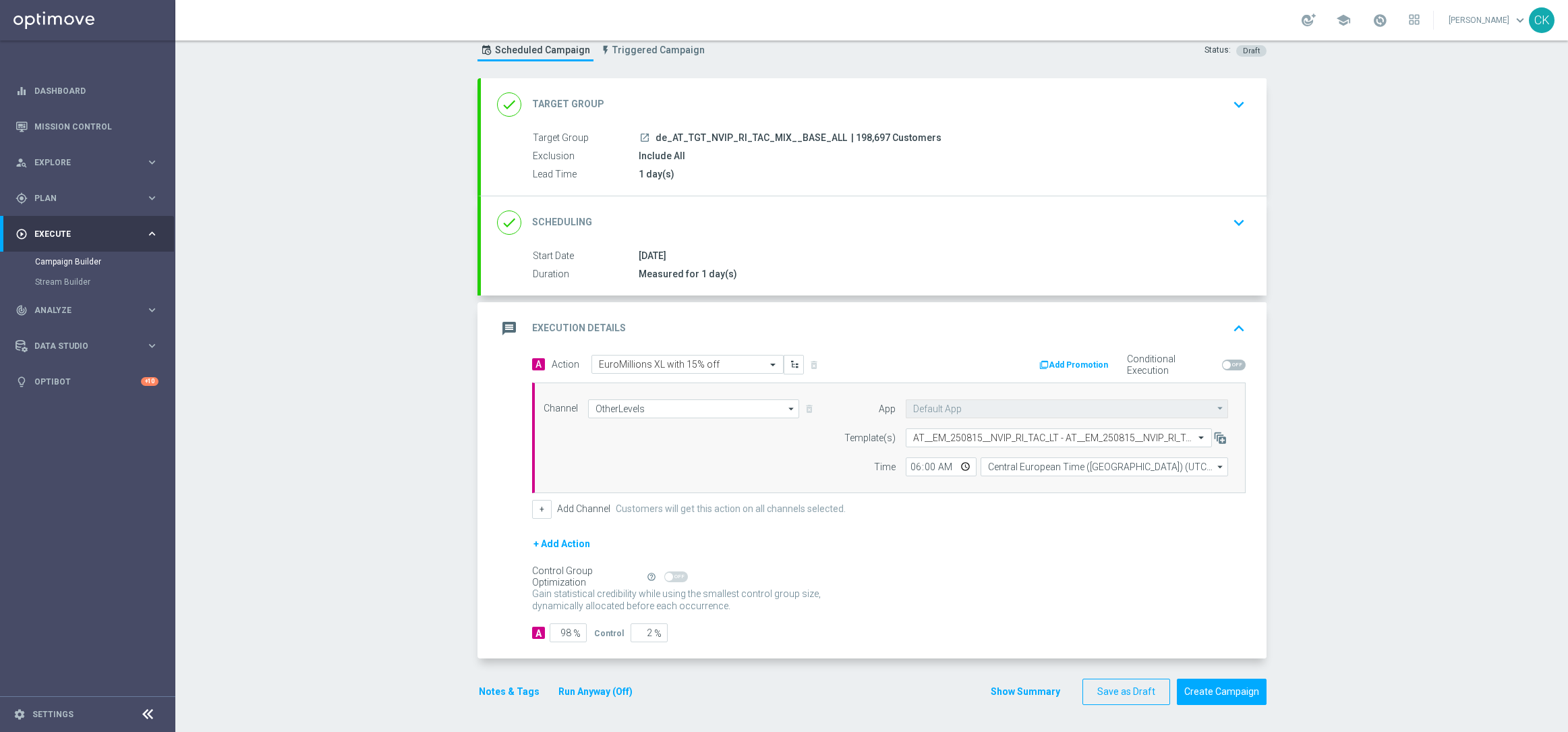
click at [492, 691] on button "Notes & Tags" at bounding box center [509, 691] width 64 height 17
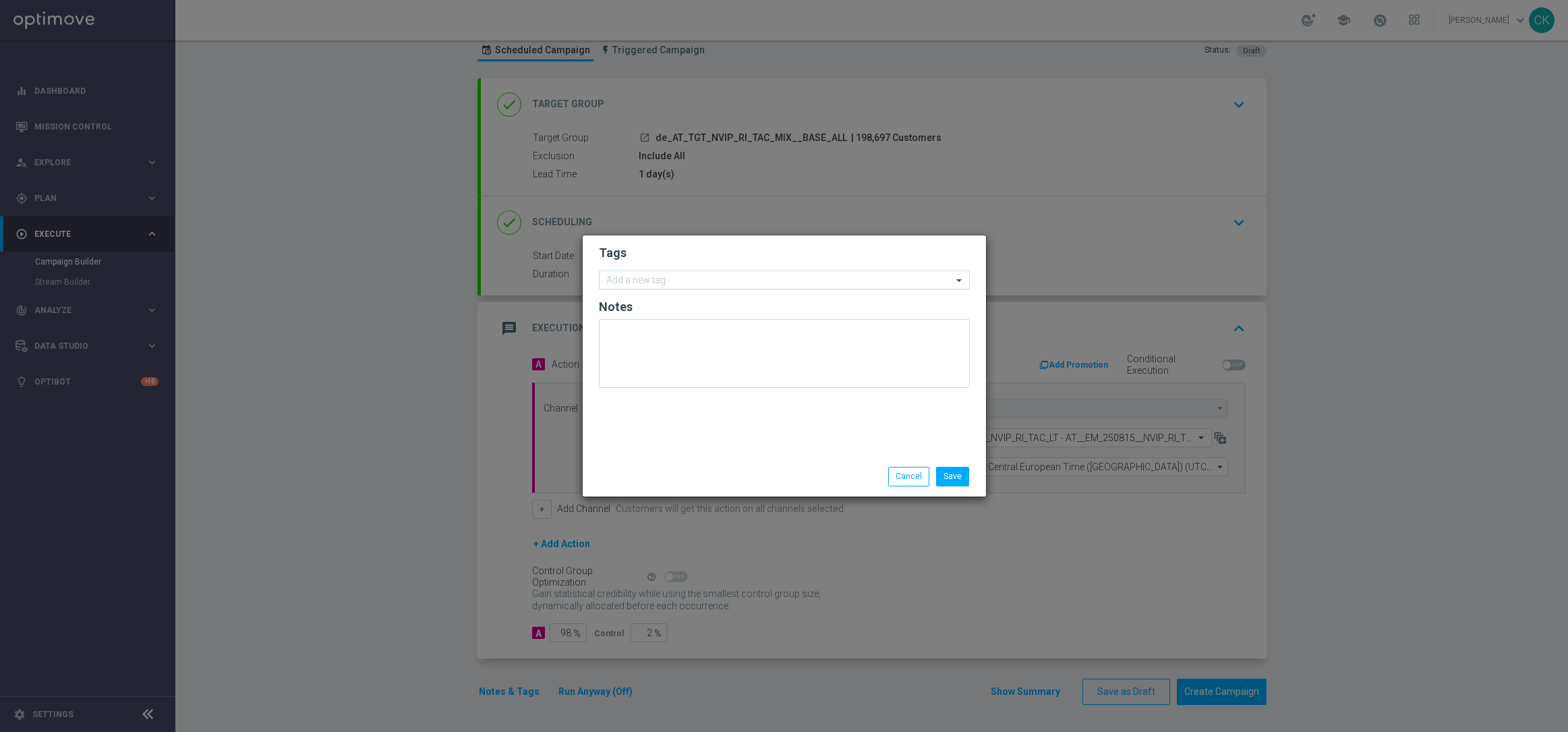
click at [688, 279] on input "text" at bounding box center [779, 281] width 346 height 12
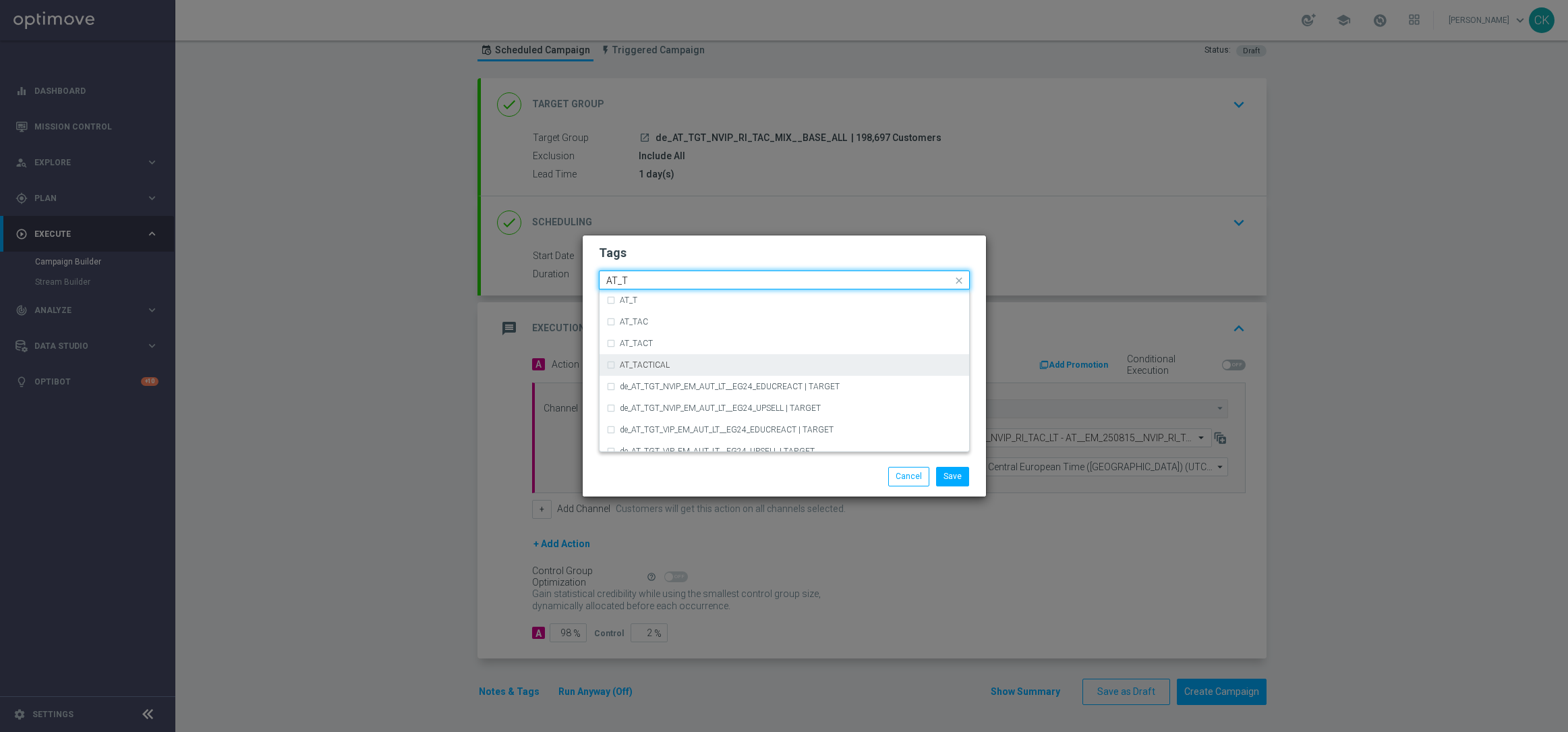
click at [680, 365] on div "AT_TACTICAL" at bounding box center [790, 364] width 342 height 8
type input "AT_T"
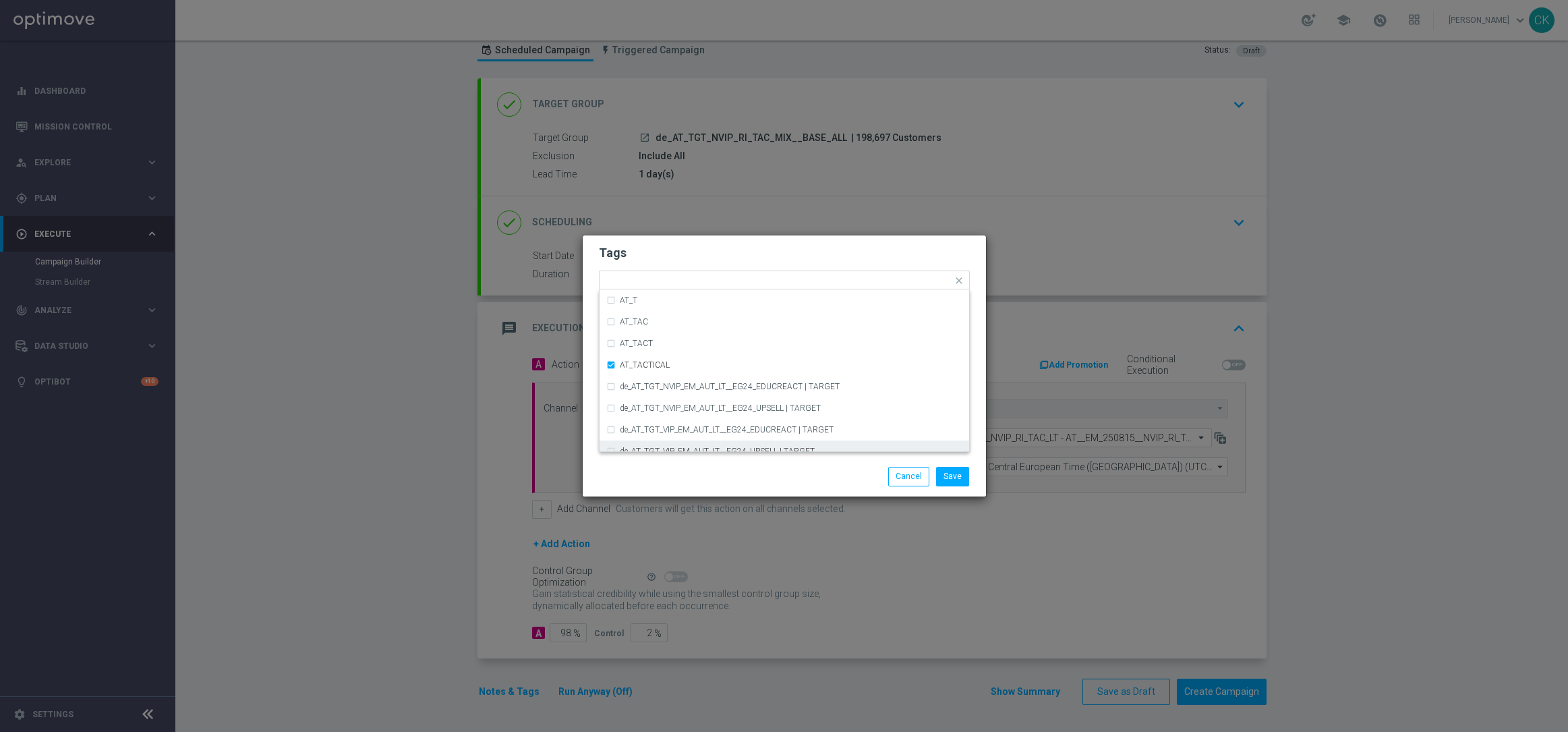
click at [681, 479] on div "Save Cancel" at bounding box center [784, 476] width 391 height 19
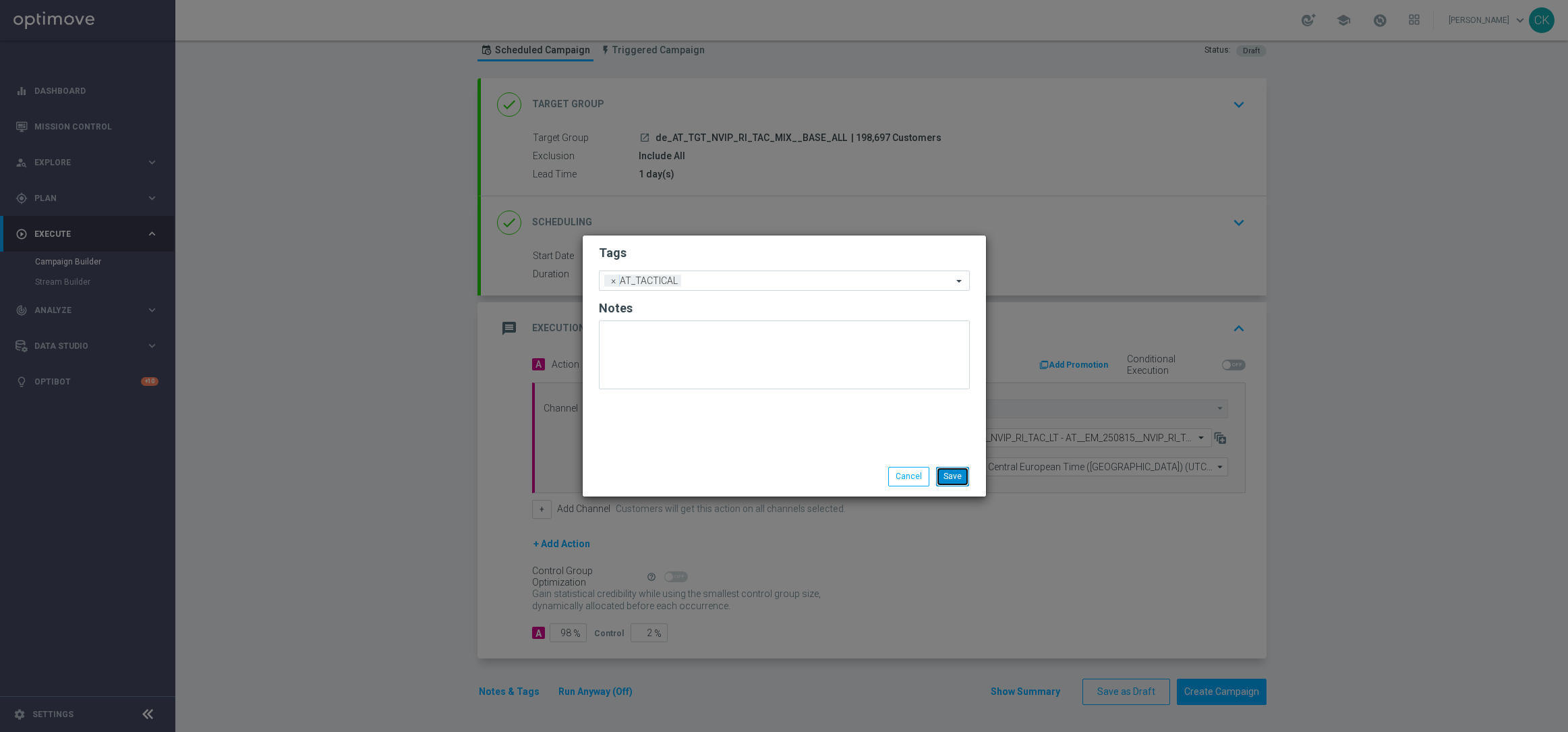
click at [957, 472] on button "Save" at bounding box center [952, 476] width 33 height 19
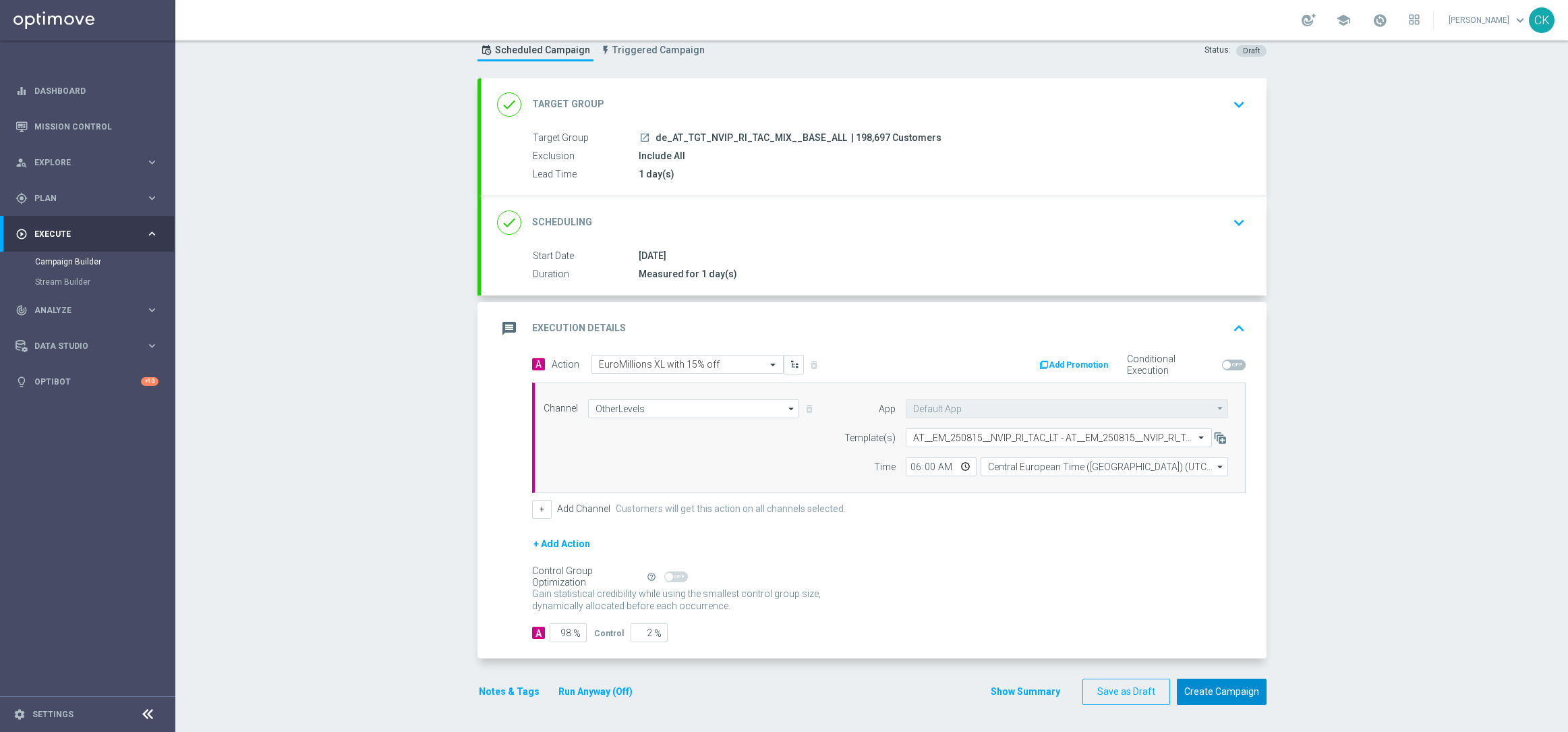
click at [1202, 690] on button "Create Campaign" at bounding box center [1222, 691] width 90 height 26
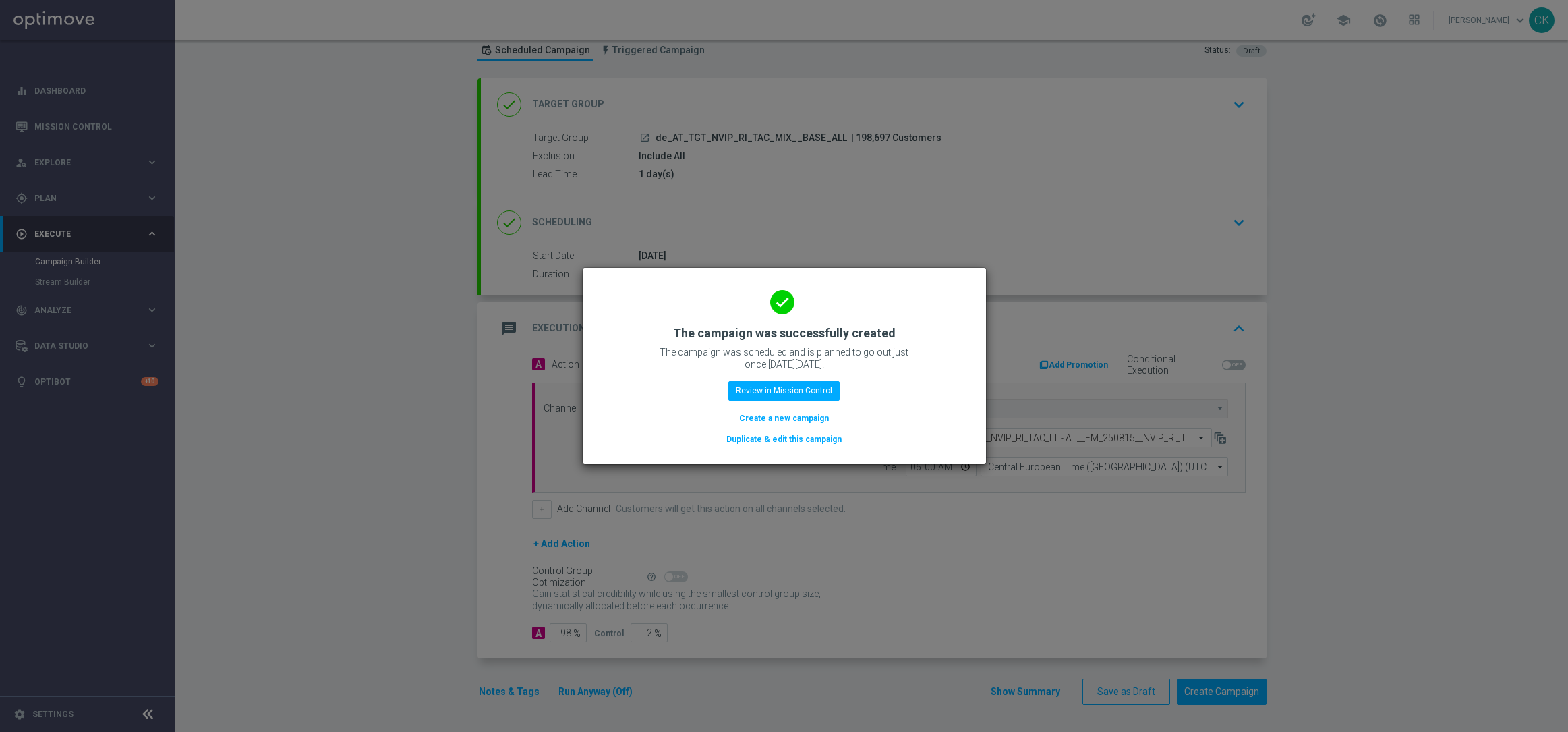
click at [770, 416] on button "Create a new campaign" at bounding box center [783, 418] width 92 height 15
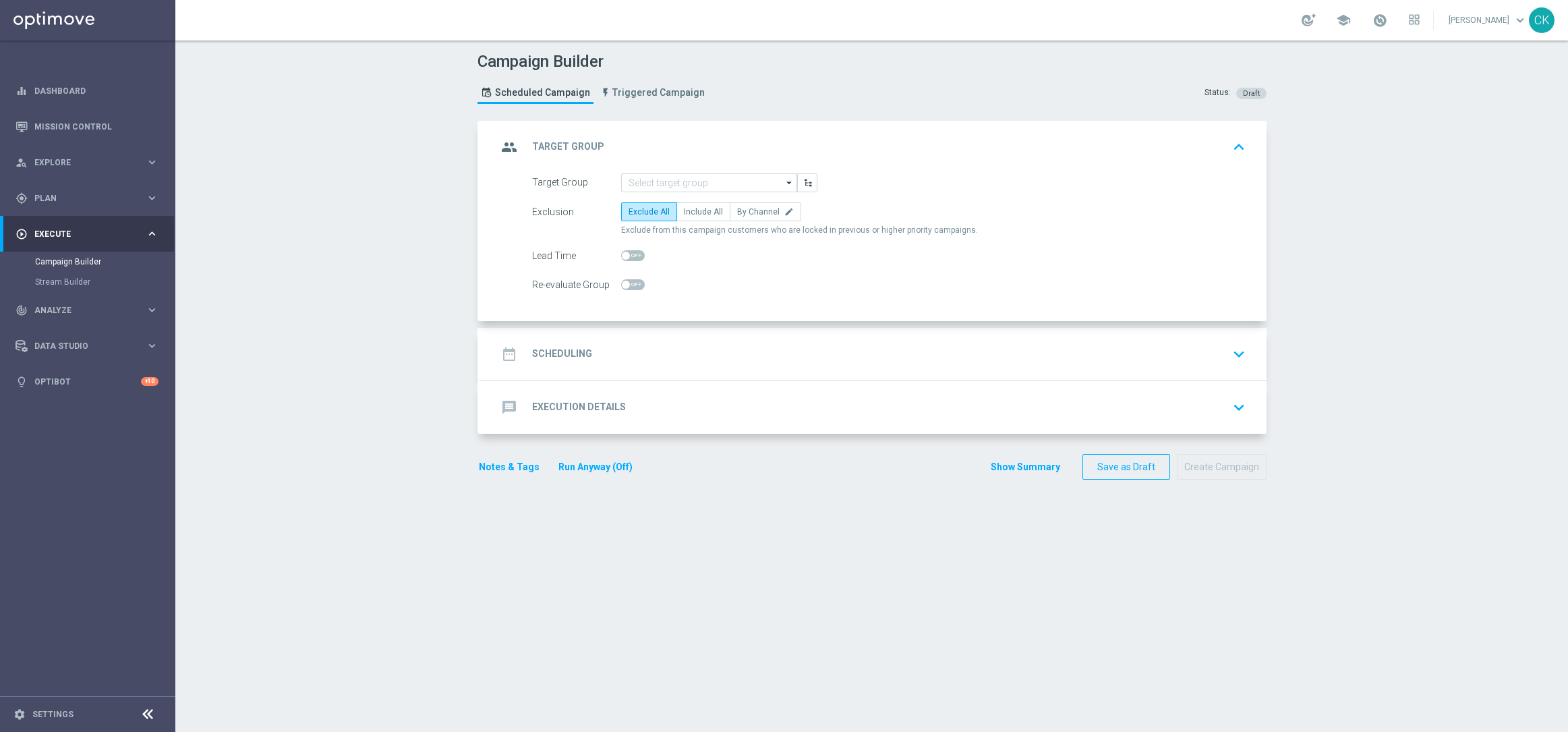
scroll to position [0, 0]
click at [665, 179] on input at bounding box center [709, 183] width 176 height 19
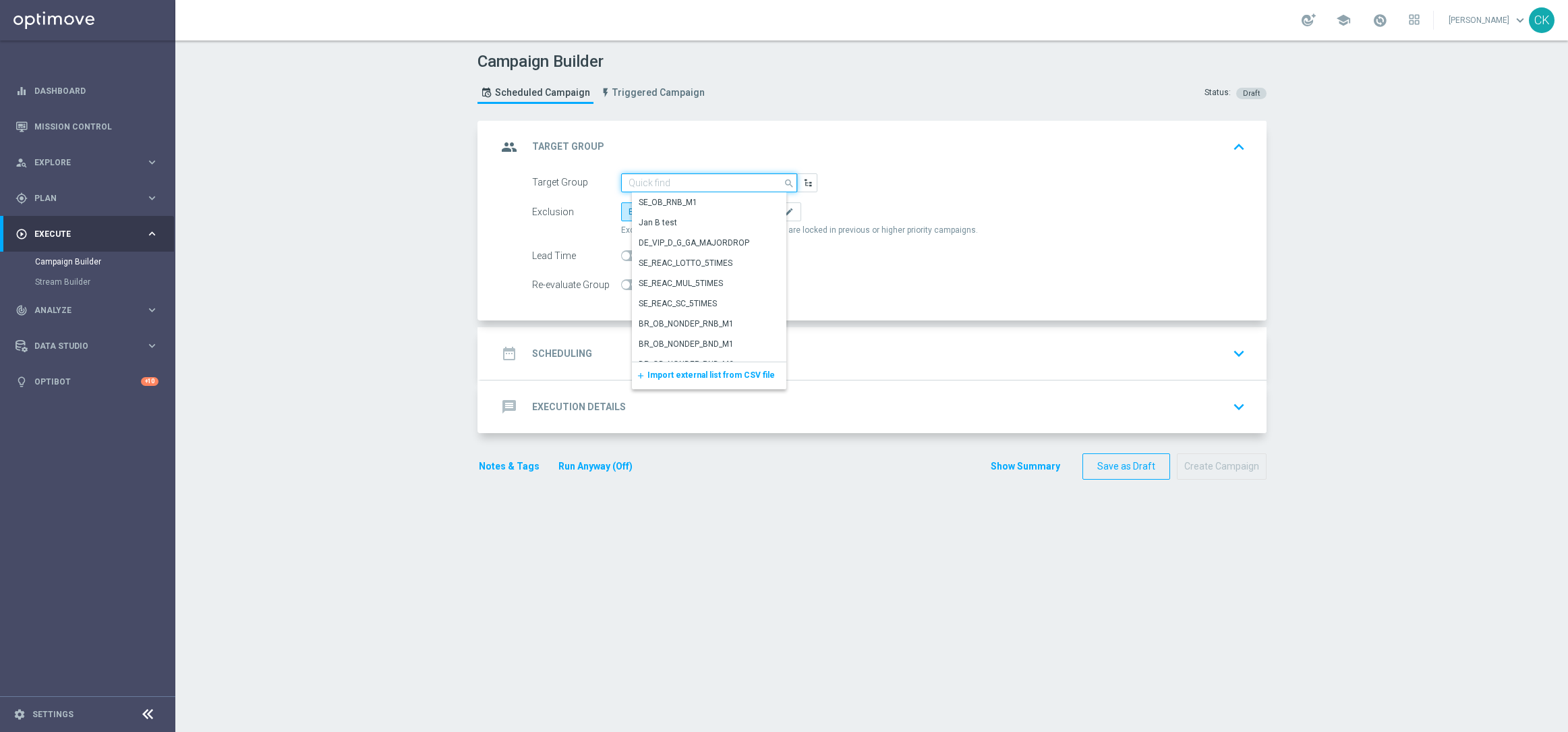
paste input "de_all_TGT_NVIP_EM_TAC_LT__ACTIVE_649"
click at [693, 200] on div "de_all_TGT_NVIP_EM_TAC_LT__ACTIVE_649" at bounding box center [714, 208] width 151 height 24
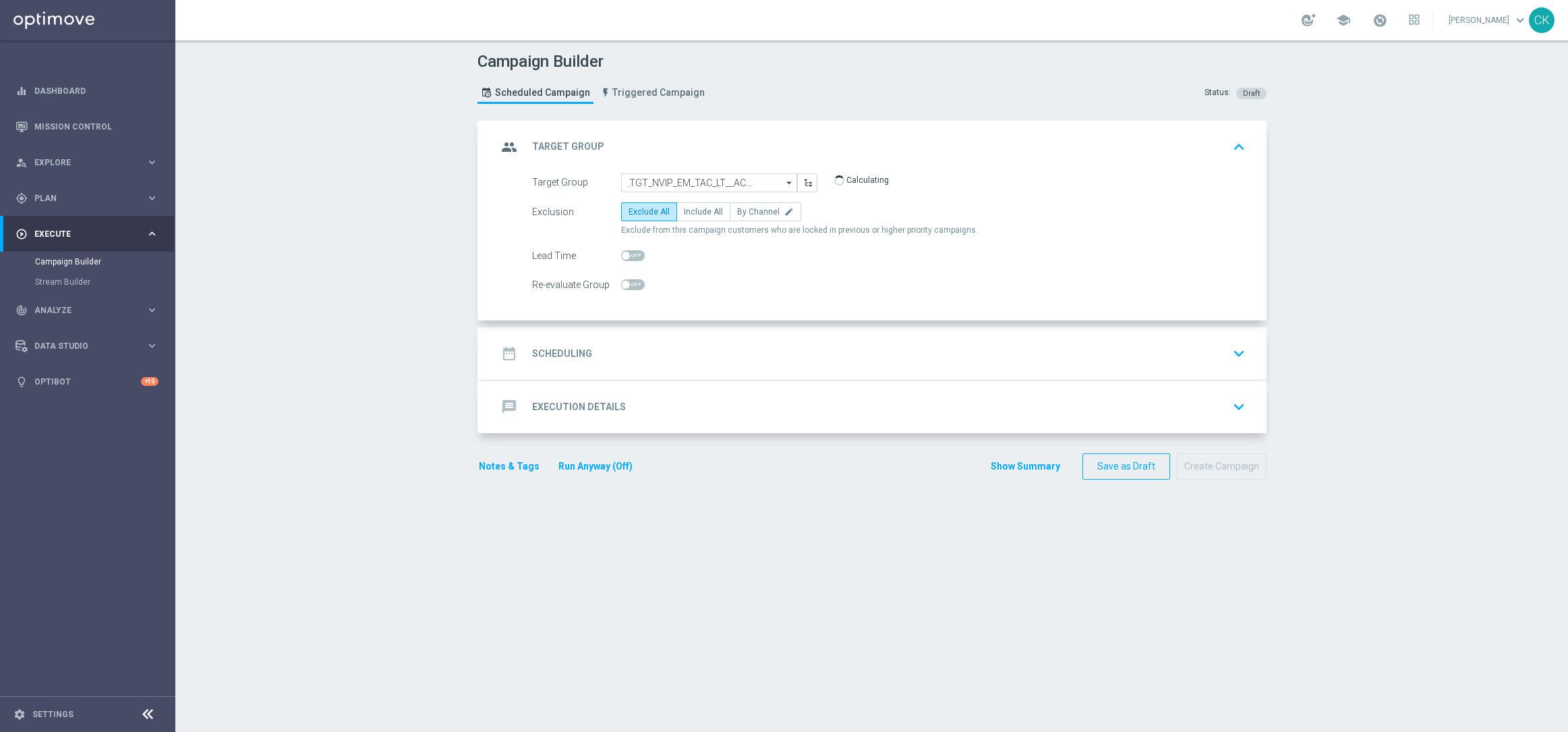
type input "de_all_TGT_NVIP_EM_TAC_LT__ACTIVE_649"
click at [700, 214] on span "Include All" at bounding box center [704, 212] width 39 height 9
click at [693, 214] on input "Include All" at bounding box center [688, 213] width 9 height 9
radio input "true"
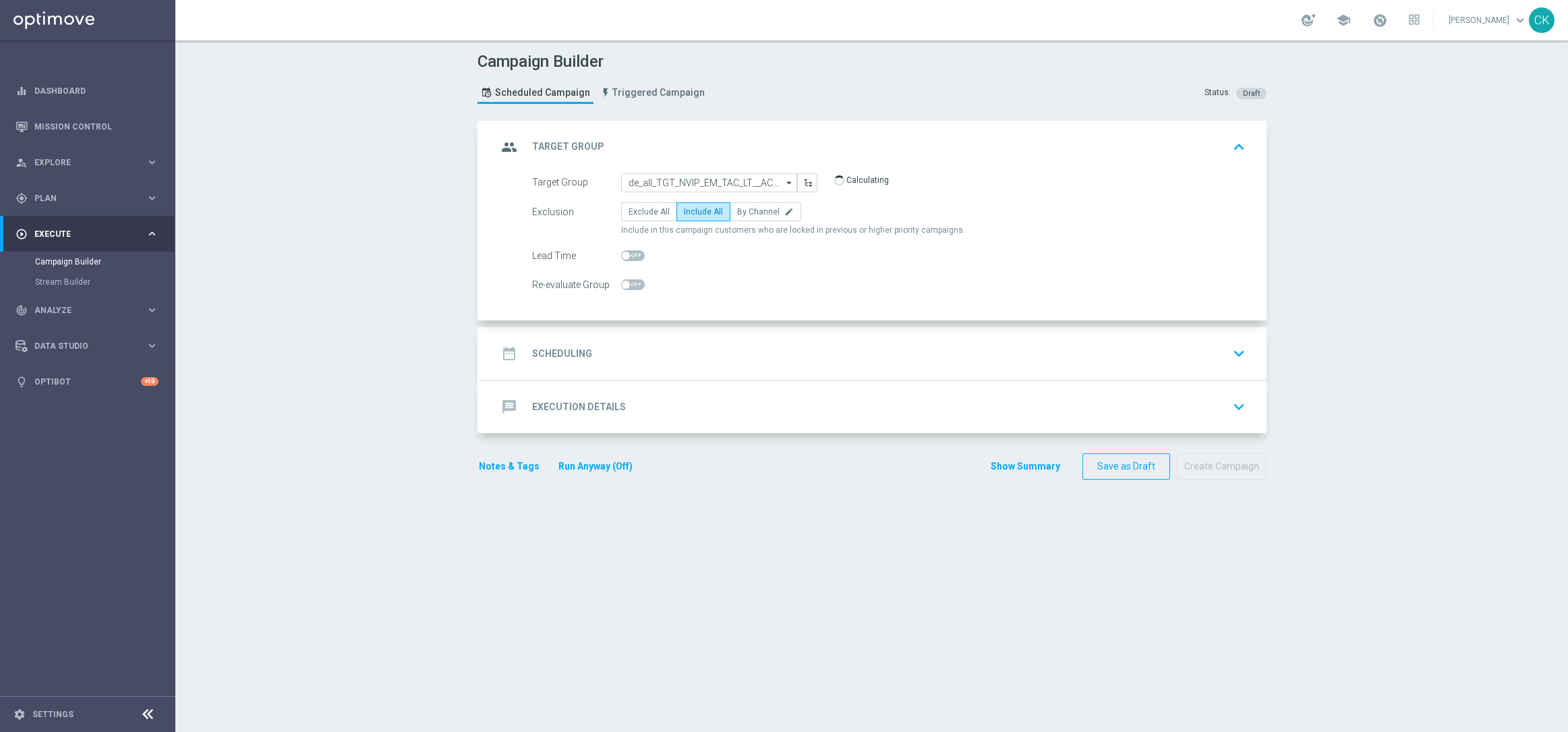
click at [627, 255] on span at bounding box center [633, 256] width 24 height 11
click at [627, 255] on input "checkbox" at bounding box center [633, 256] width 24 height 11
checkbox input "true"
click at [563, 350] on h2 "Scheduling" at bounding box center [562, 353] width 60 height 13
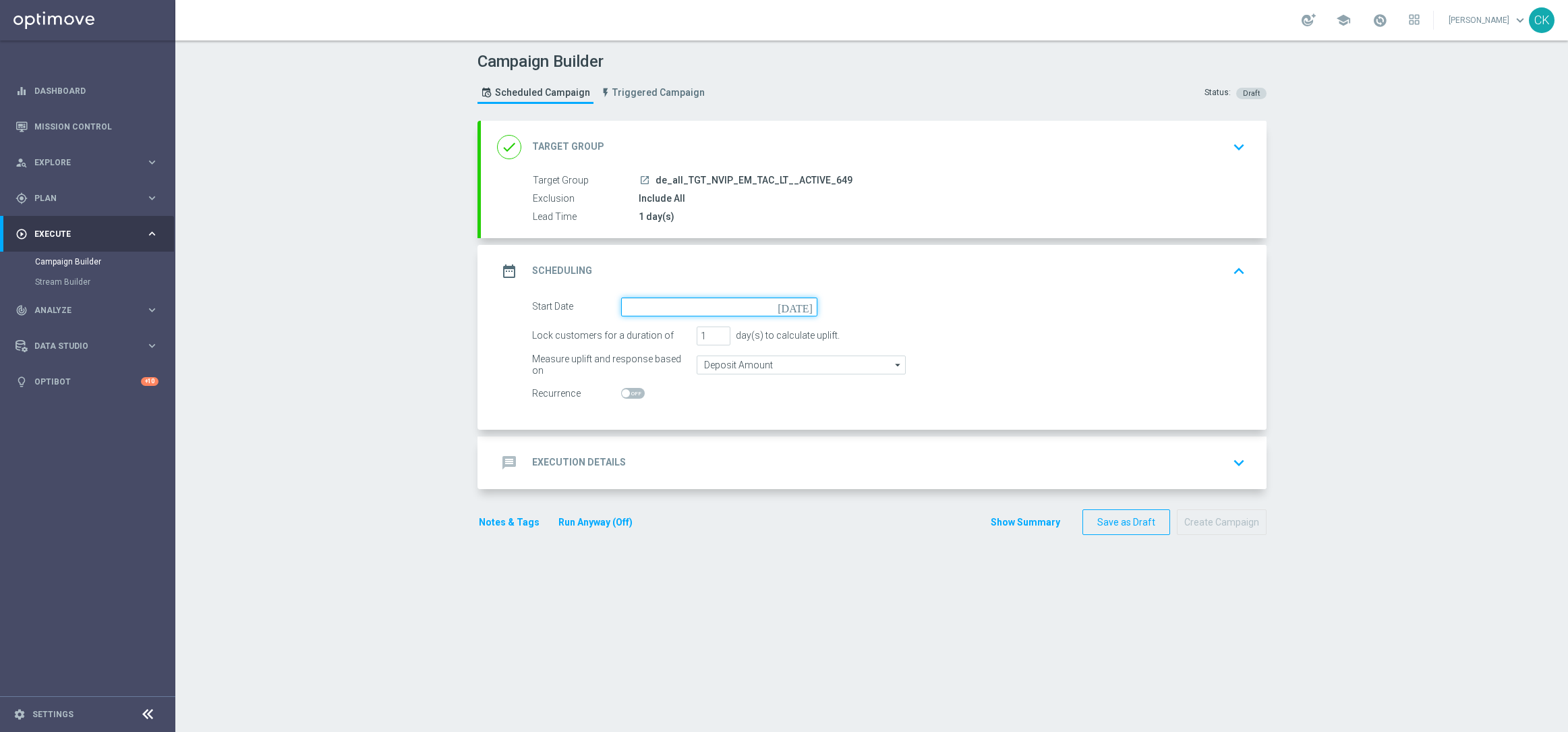
click at [675, 302] on input at bounding box center [719, 307] width 196 height 19
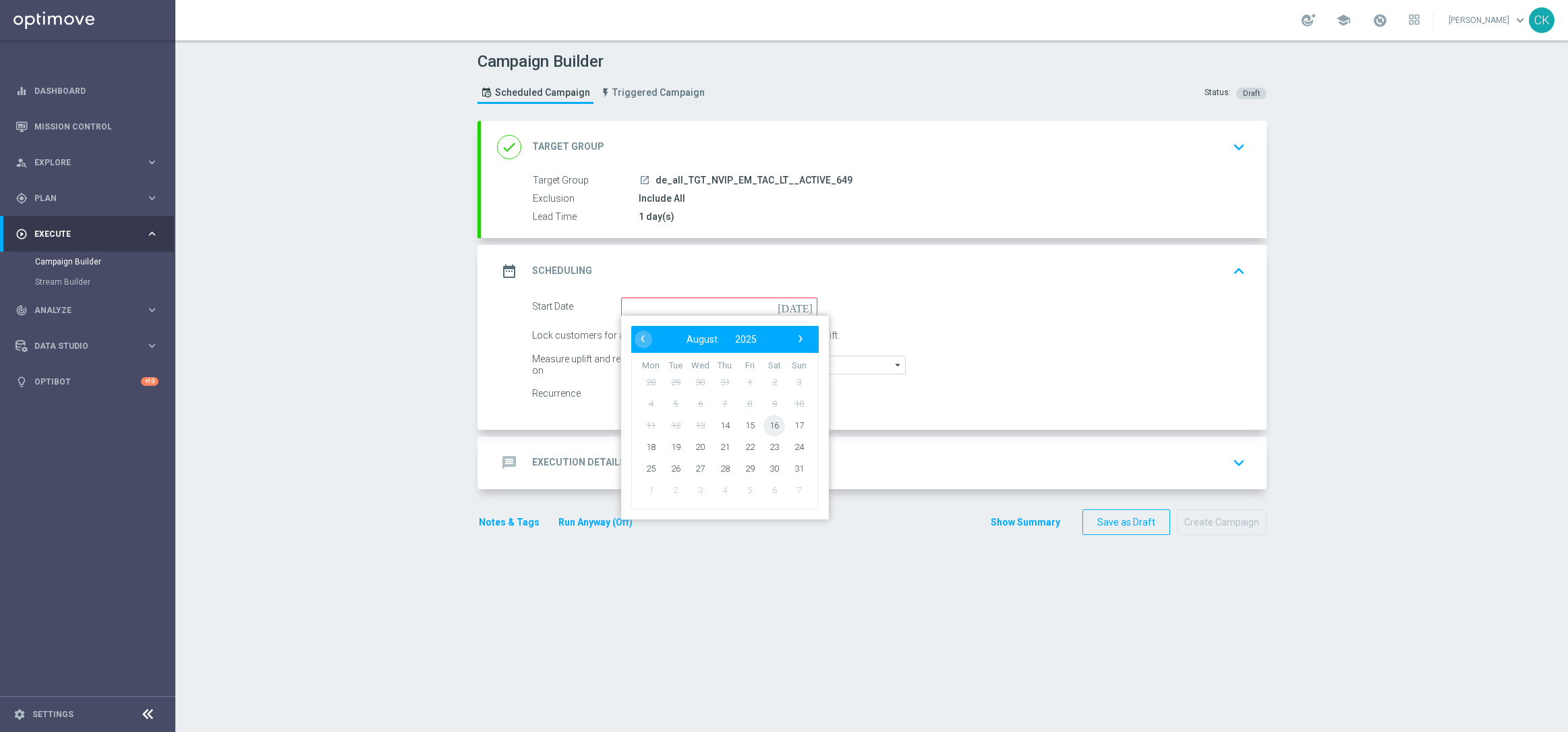
click at [771, 417] on span "16" at bounding box center [774, 424] width 21 height 21
type input "[DATE]"
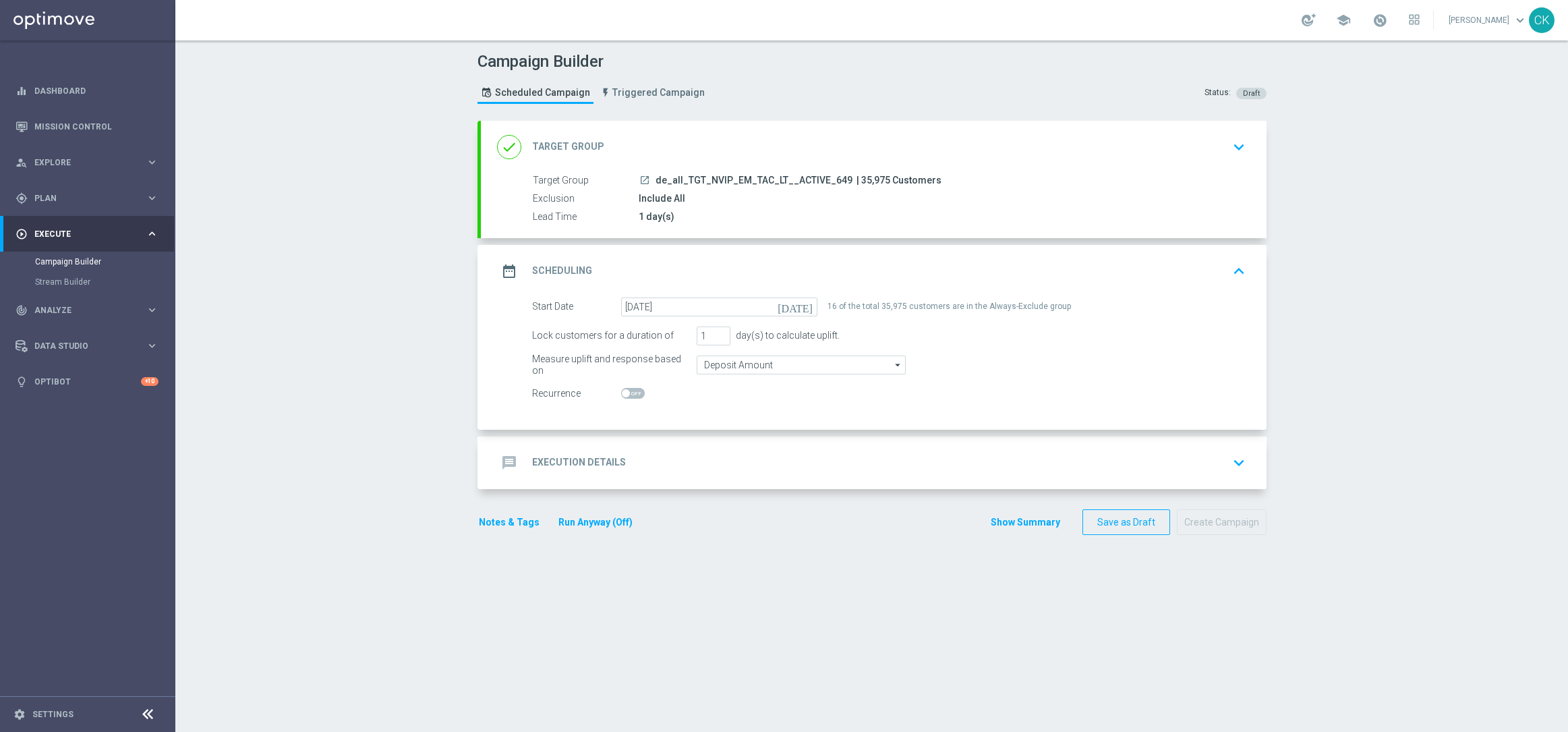
click at [570, 459] on h2 "Execution Details" at bounding box center [579, 462] width 94 height 13
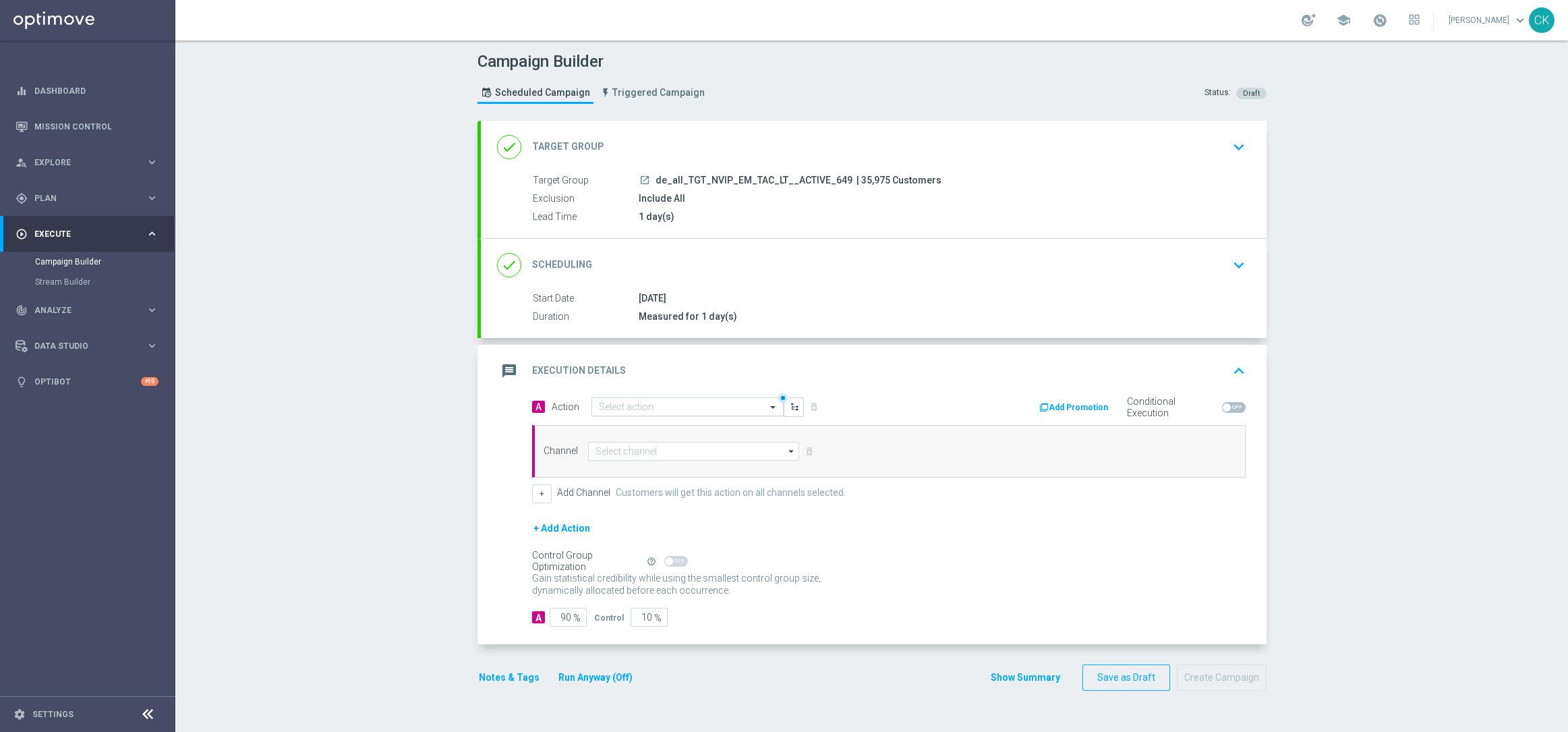
click at [674, 408] on input "text" at bounding box center [674, 407] width 150 height 12
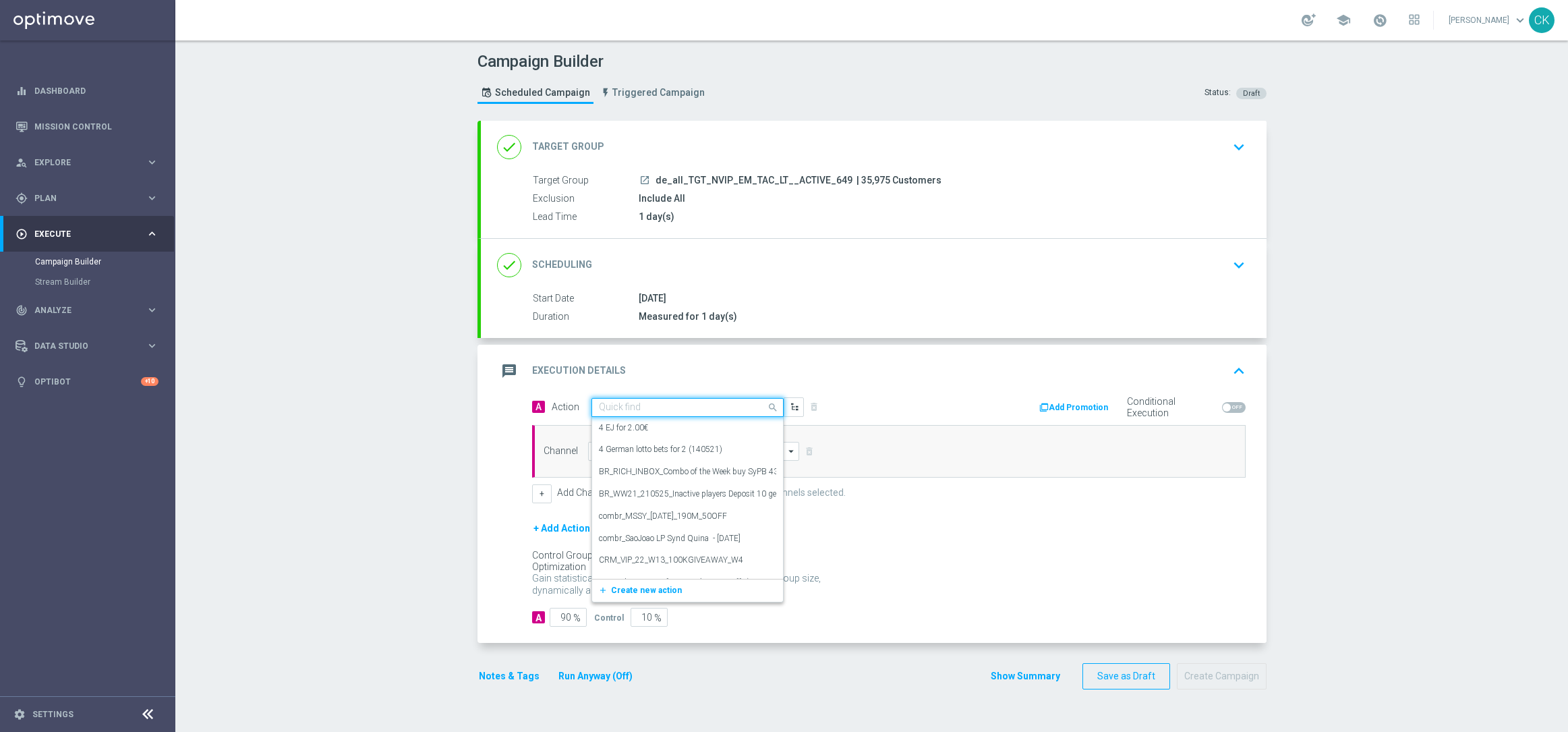
paste input "12 lines 649 inkl. S77 & S6 + 1 free PowerBall"
type input "12 lines 649 inkl. S77 & S6 + 1 free PowerBall"
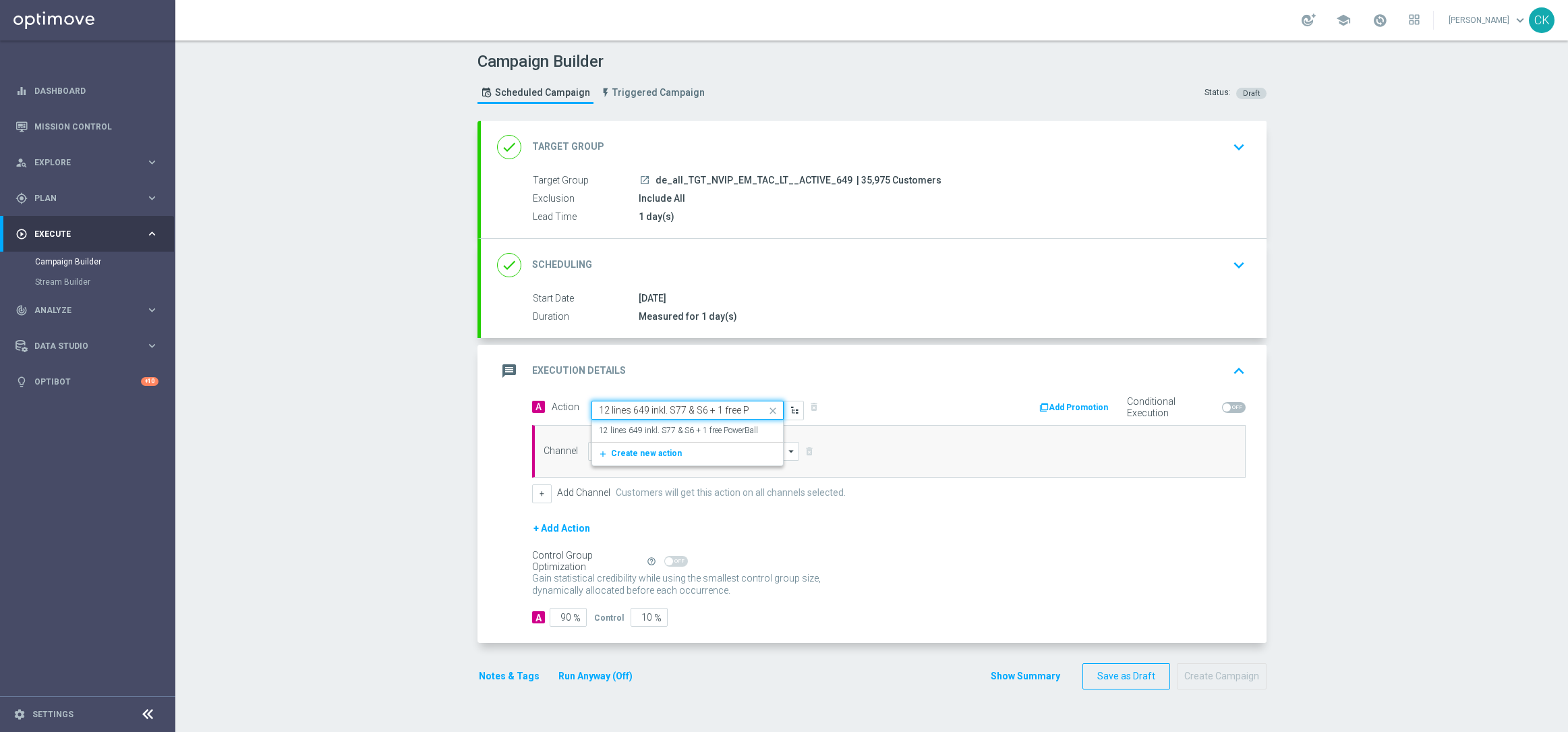
scroll to position [0, 35]
click at [674, 431] on label "12 lines 649 inkl. S77 & S6 + 1 free PowerBall" at bounding box center [679, 431] width 159 height 12
click at [657, 458] on input at bounding box center [693, 451] width 212 height 19
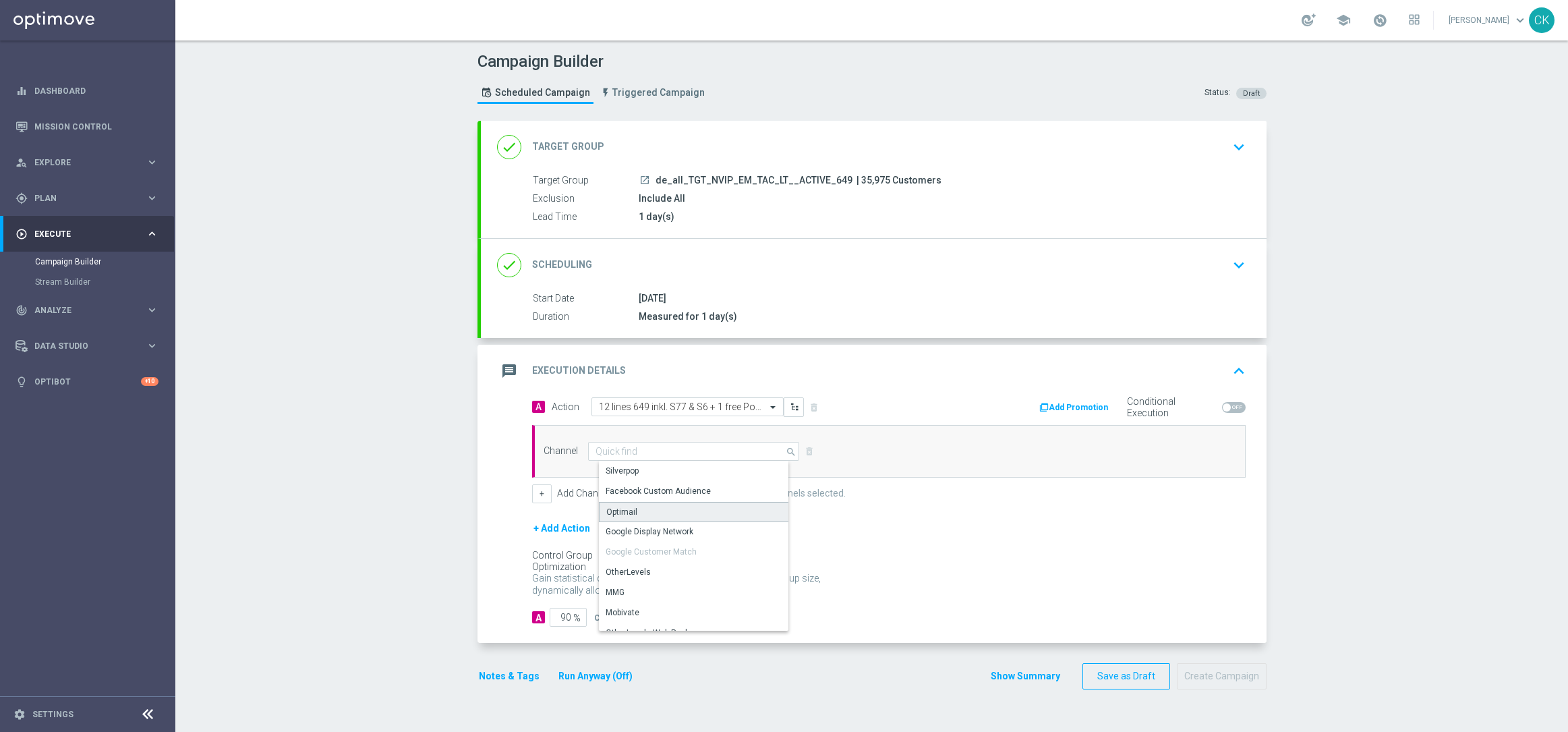
click at [648, 516] on div "Optimail" at bounding box center [699, 512] width 200 height 20
type input "Optimail"
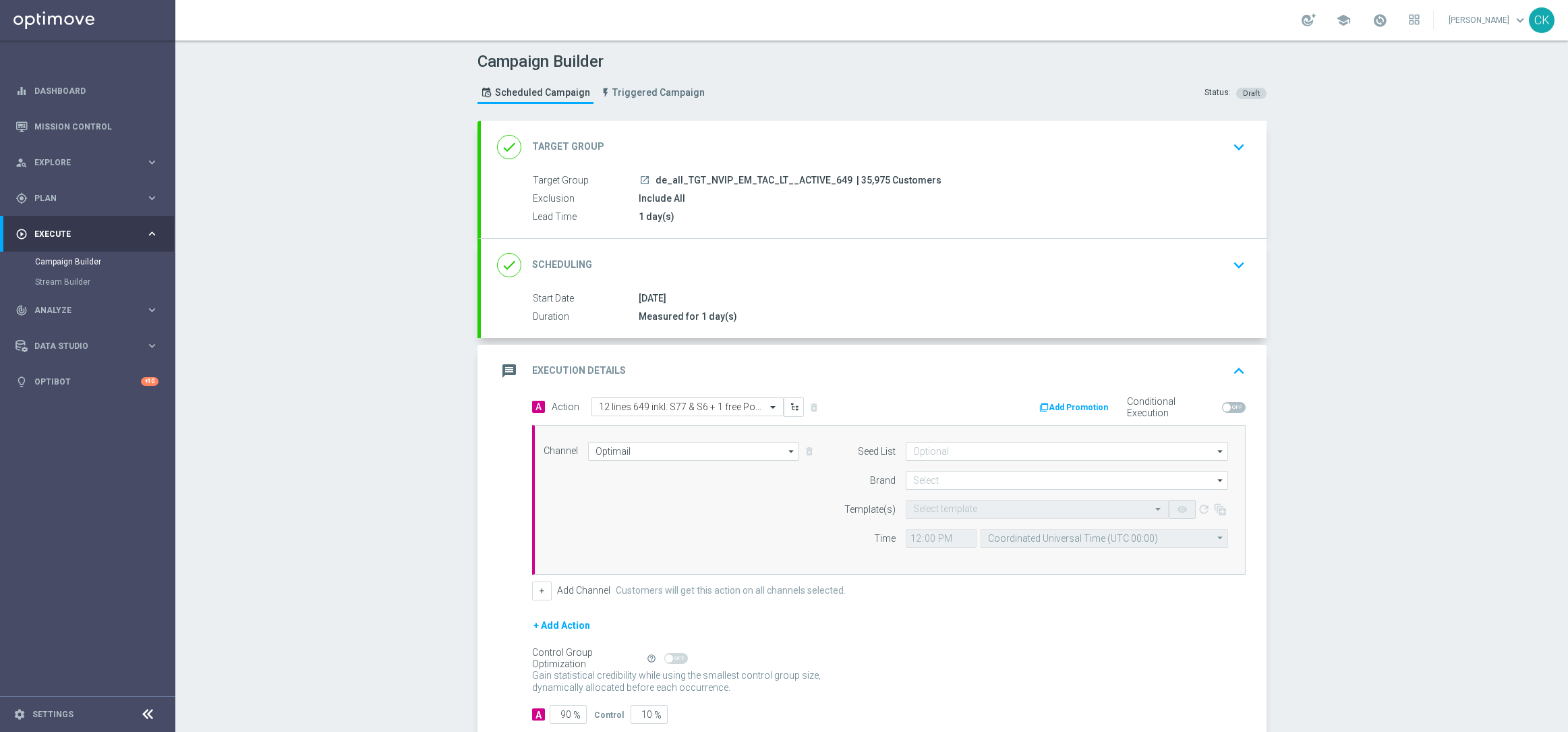
scroll to position [83, 0]
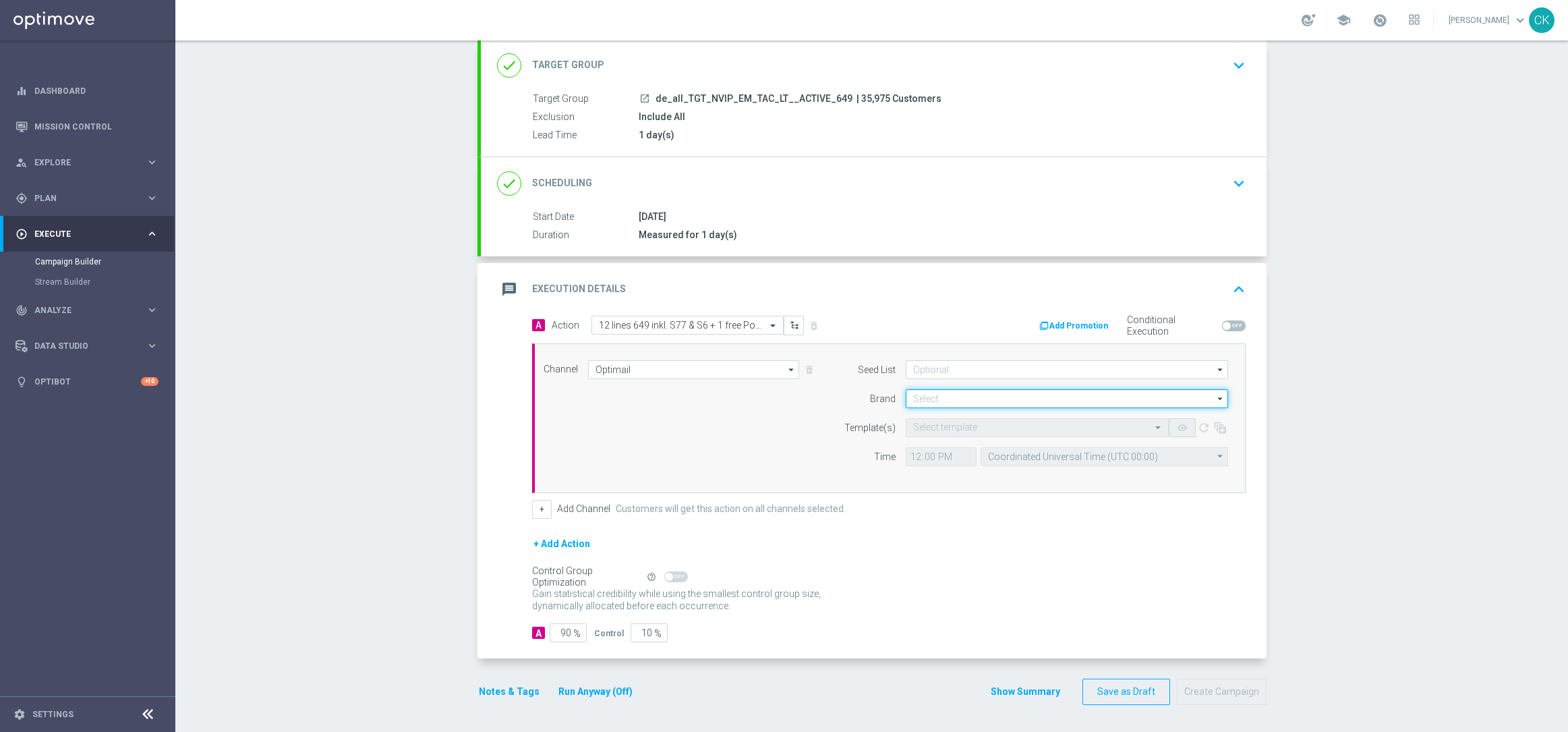
click at [915, 400] on input at bounding box center [1067, 398] width 323 height 19
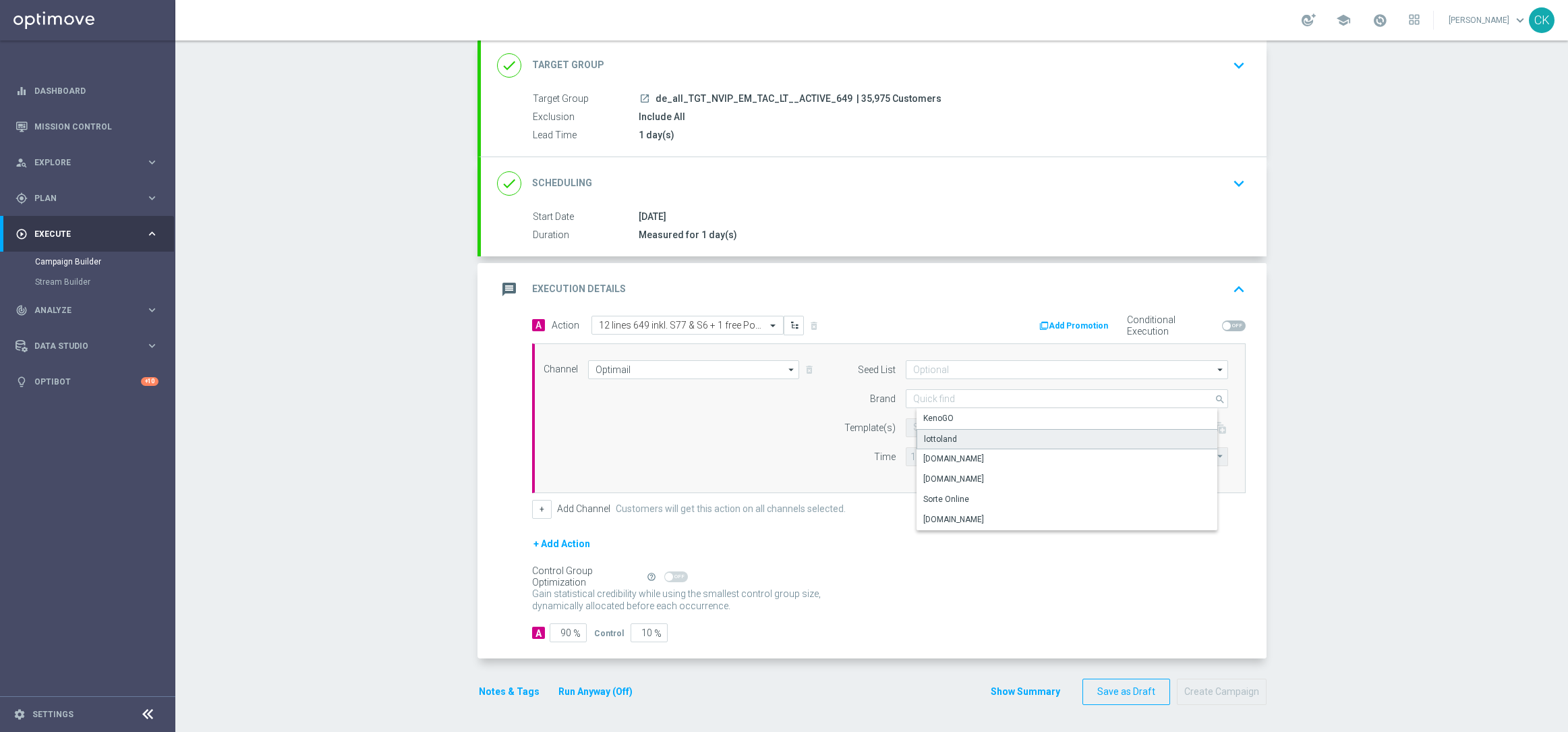
click at [928, 436] on div "lottoland" at bounding box center [941, 438] width 33 height 12
type input "lottoland"
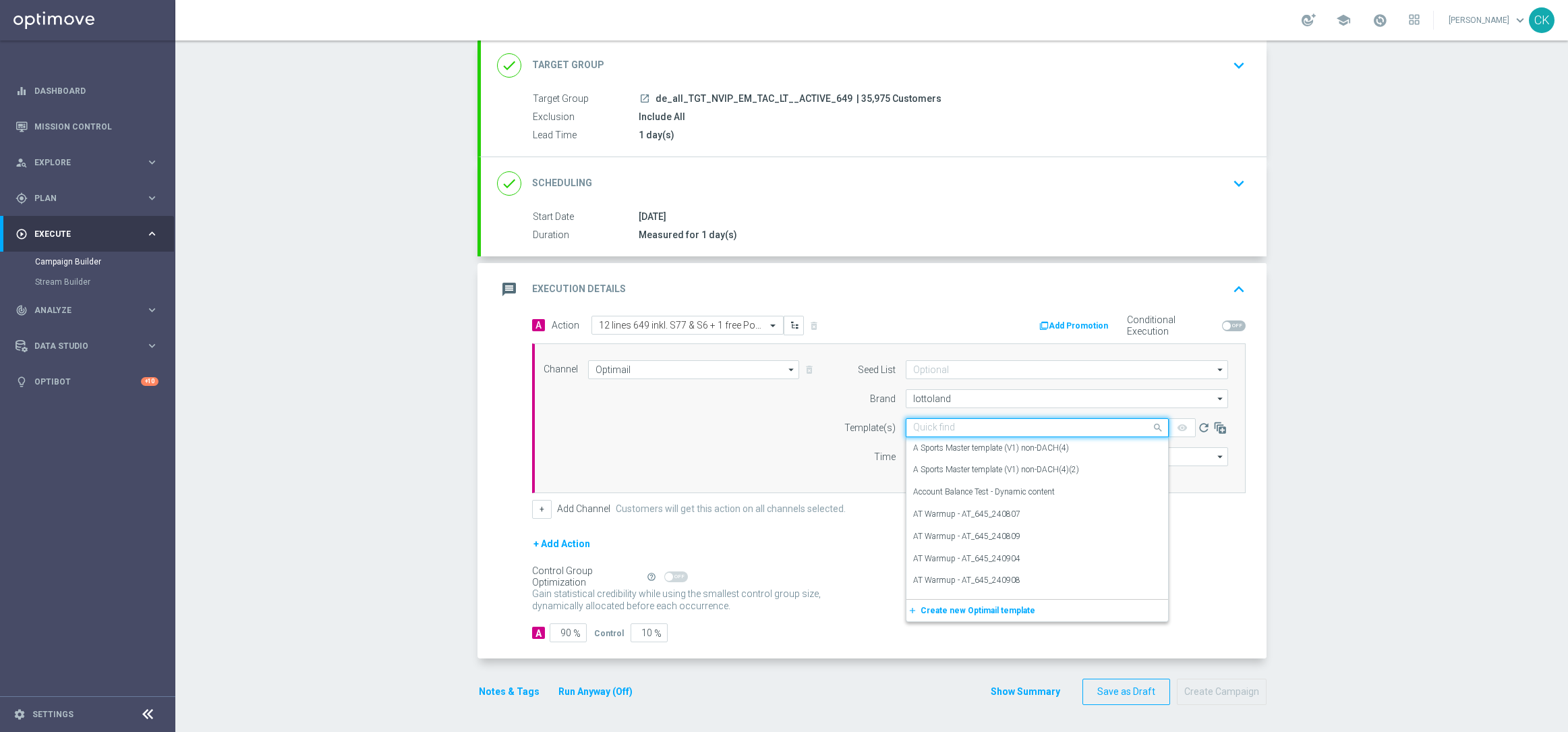
click at [928, 434] on div "Quick find" at bounding box center [1037, 427] width 263 height 19
paste input "DE_ALL__649_ACTIVE_250816__NVIP_EMA_TAC_LT"
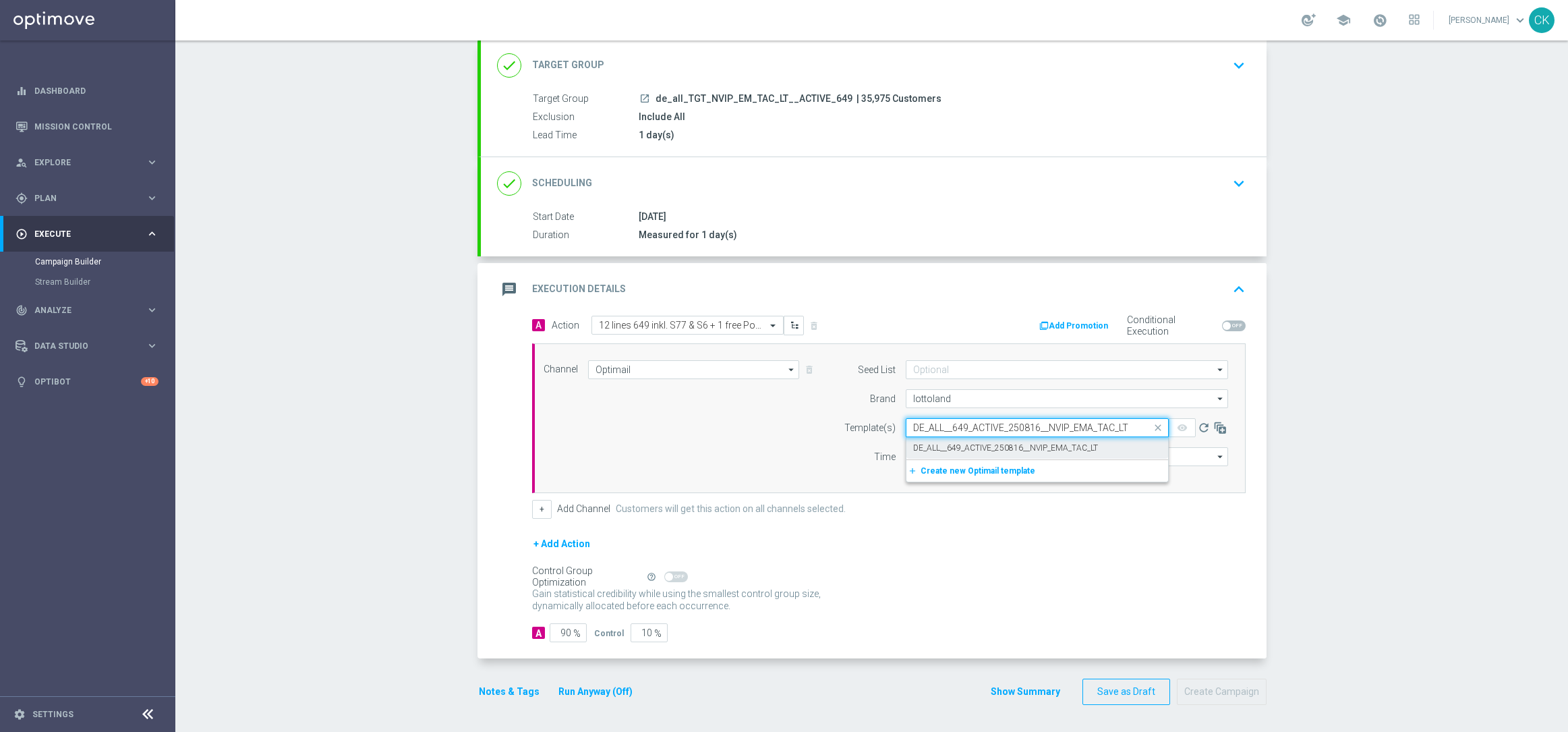
click at [928, 450] on label "DE_ALL__649_ACTIVE_250816__NVIP_EMA_TAC_LT" at bounding box center [1005, 448] width 185 height 12
type input "DE_ALL__649_ACTIVE_250816__NVIP_EMA_TAC_LT"
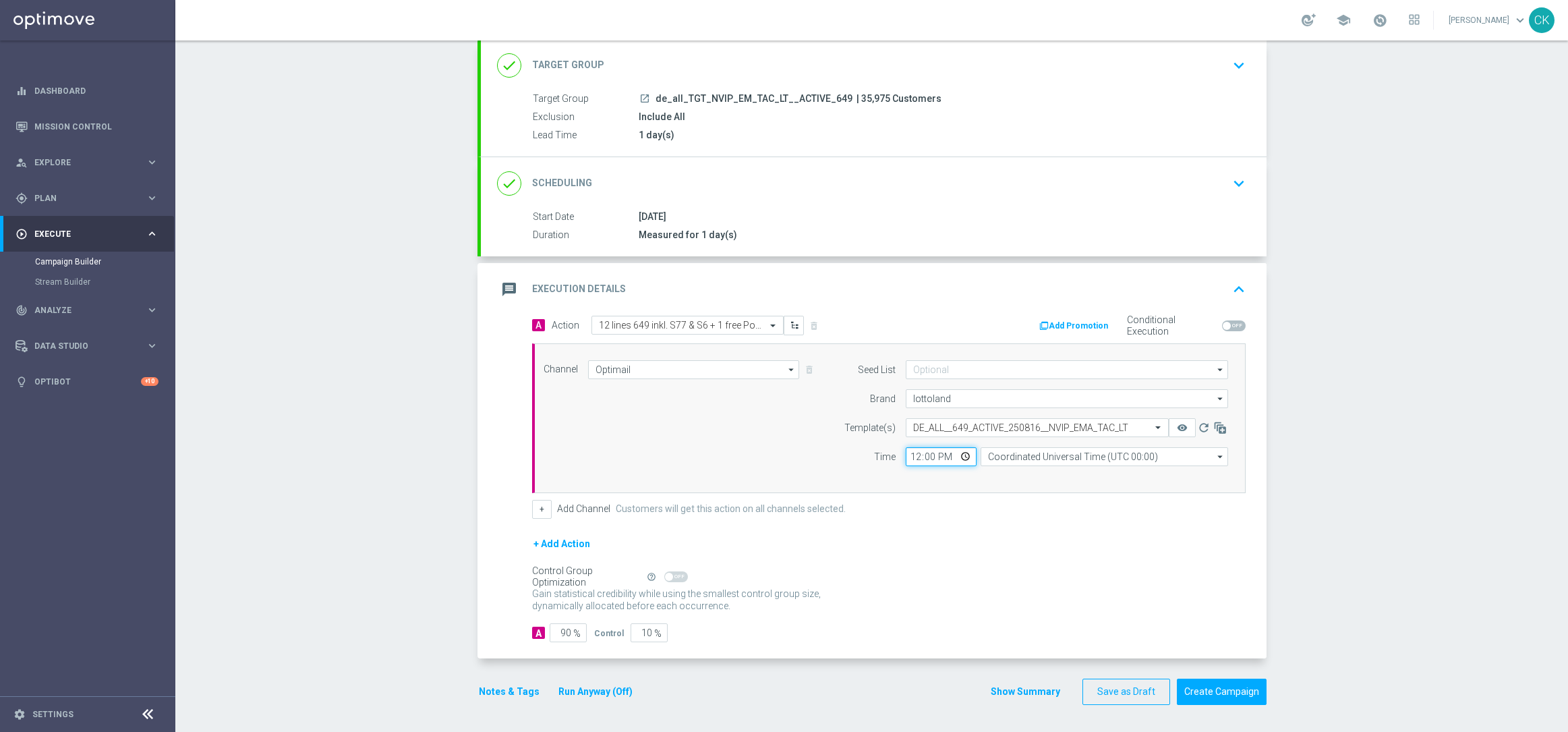
click at [908, 451] on input "12:00" at bounding box center [941, 457] width 71 height 19
click at [908, 453] on input "06:00" at bounding box center [941, 457] width 71 height 19
type input "08:00"
click at [1075, 497] on div "A Action Select action 12 lines 649 inkl. S77 & S6 + 1 free PowerBall delete_fo…" at bounding box center [889, 417] width 734 height 203
click at [1093, 457] on input "Coordinated Universal Time (UTC 00:00)" at bounding box center [1104, 457] width 247 height 19
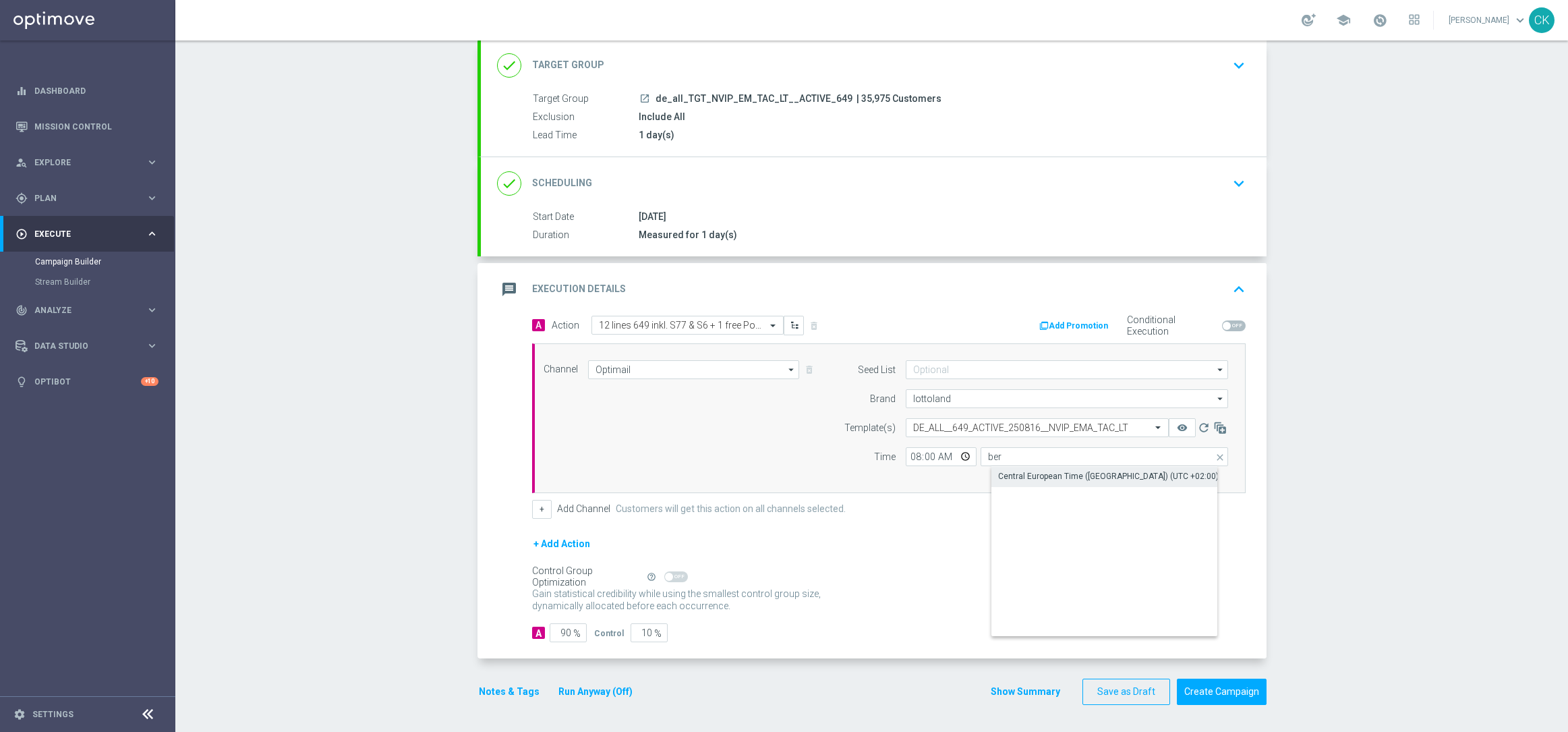
click at [1082, 472] on div "Central European Time ([GEOGRAPHIC_DATA]) (UTC +02:00)" at bounding box center [1108, 475] width 220 height 12
type input "Central European Time ([GEOGRAPHIC_DATA]) (UTC +02:00)"
click at [564, 631] on input "90" at bounding box center [568, 633] width 37 height 19
type input "9"
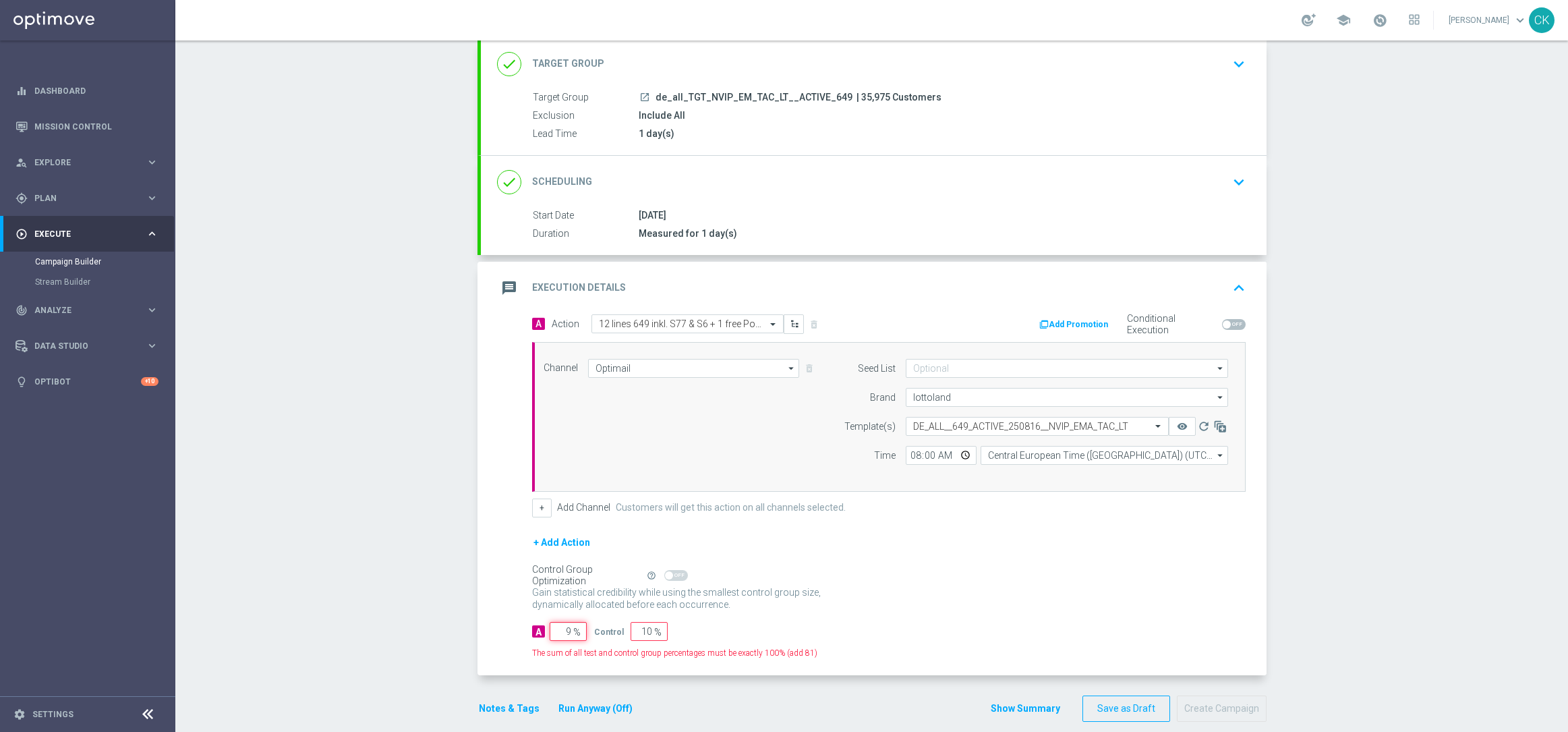
type input "91"
type input "98"
type input "2"
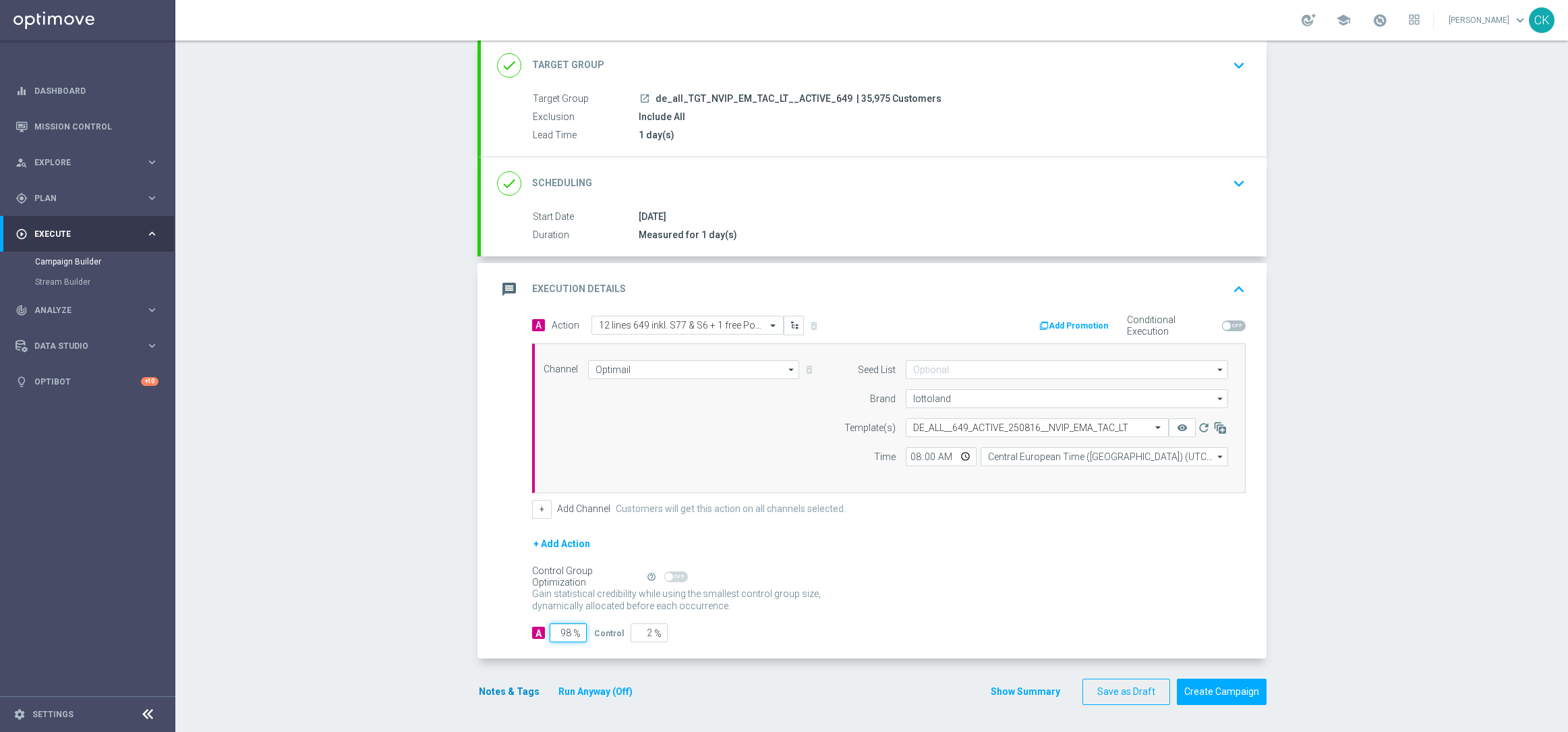
type input "98"
click at [484, 690] on button "Notes & Tags" at bounding box center [509, 691] width 64 height 17
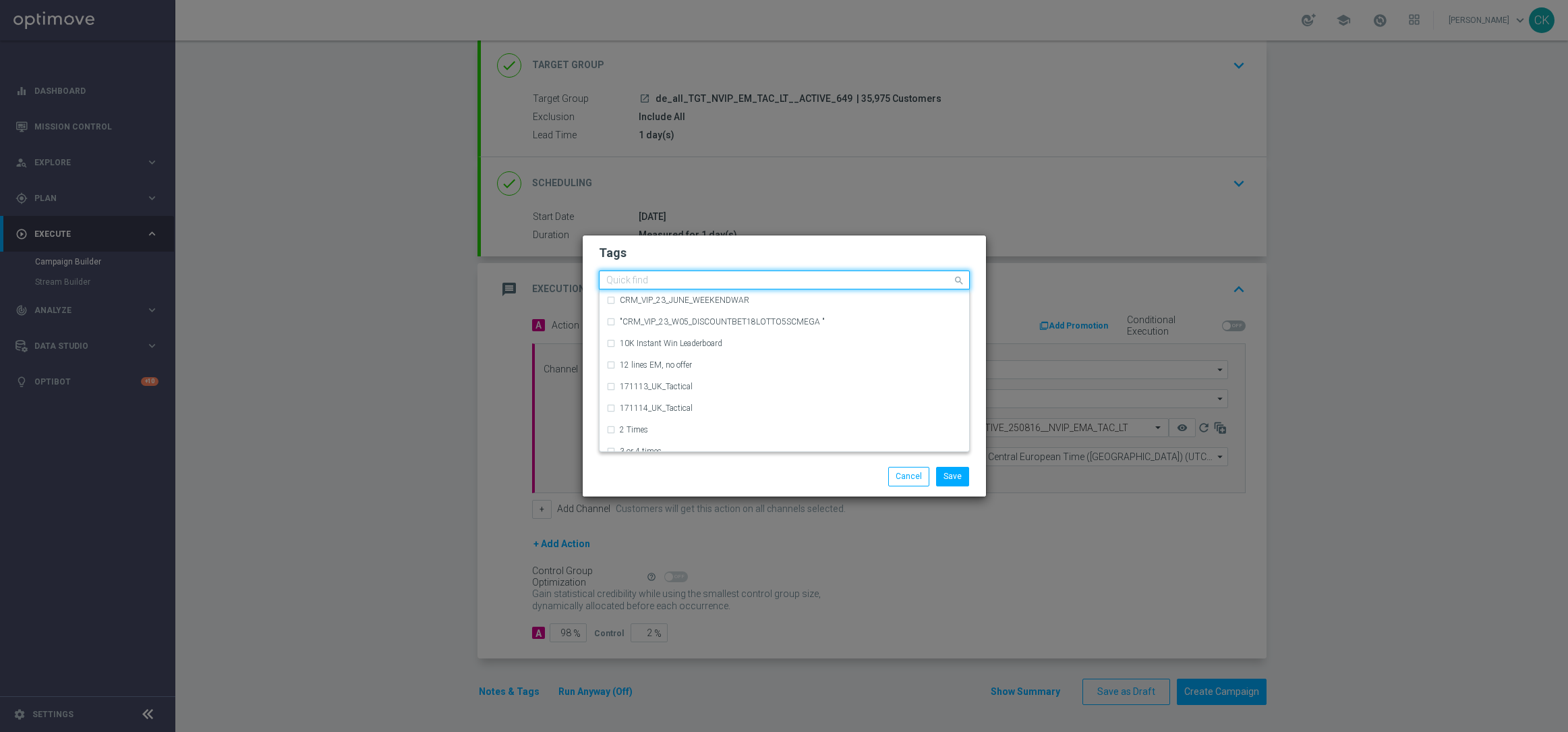
click at [682, 283] on input "text" at bounding box center [779, 281] width 346 height 12
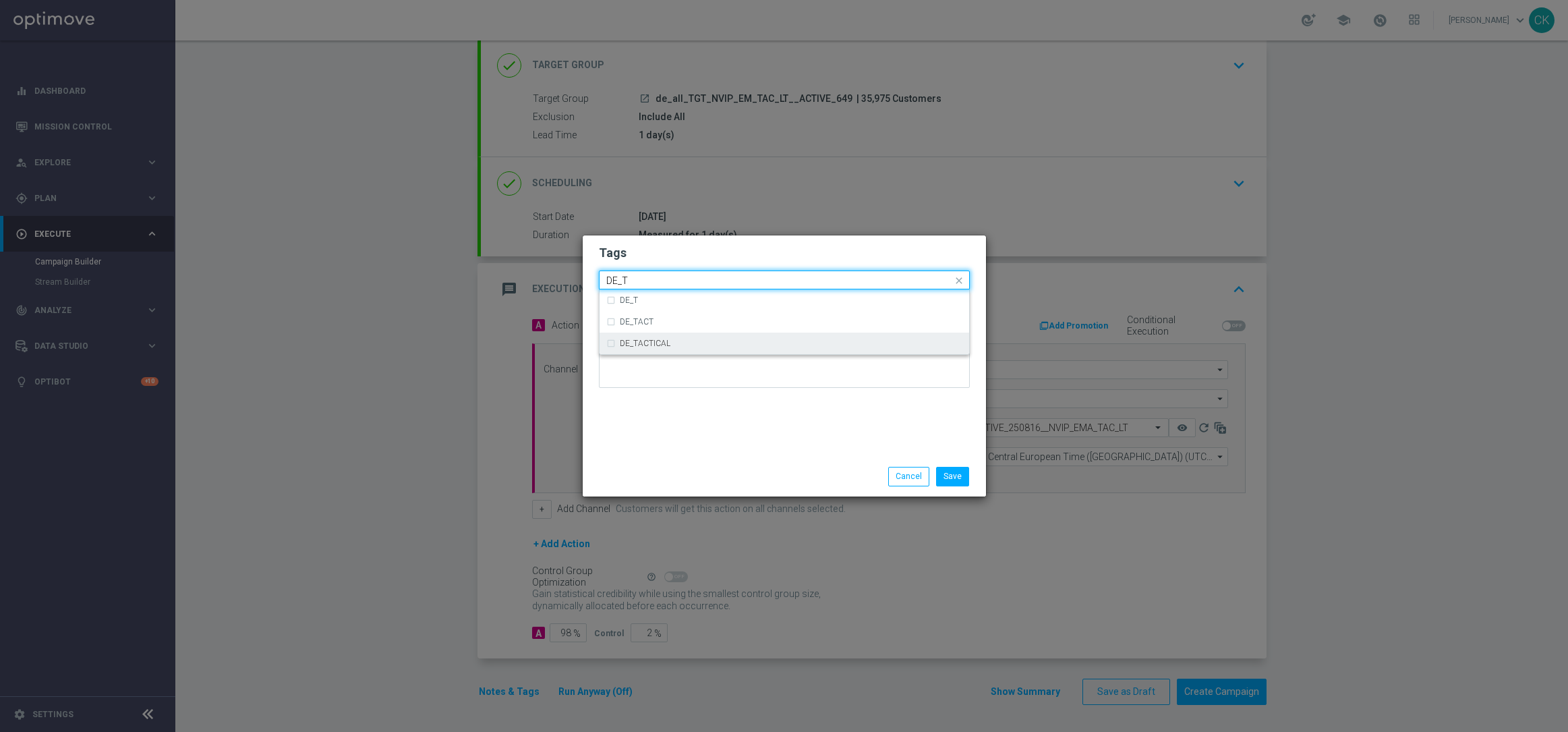
click at [684, 338] on div "DE_TACTICAL" at bounding box center [784, 342] width 356 height 21
type input "DE_T"
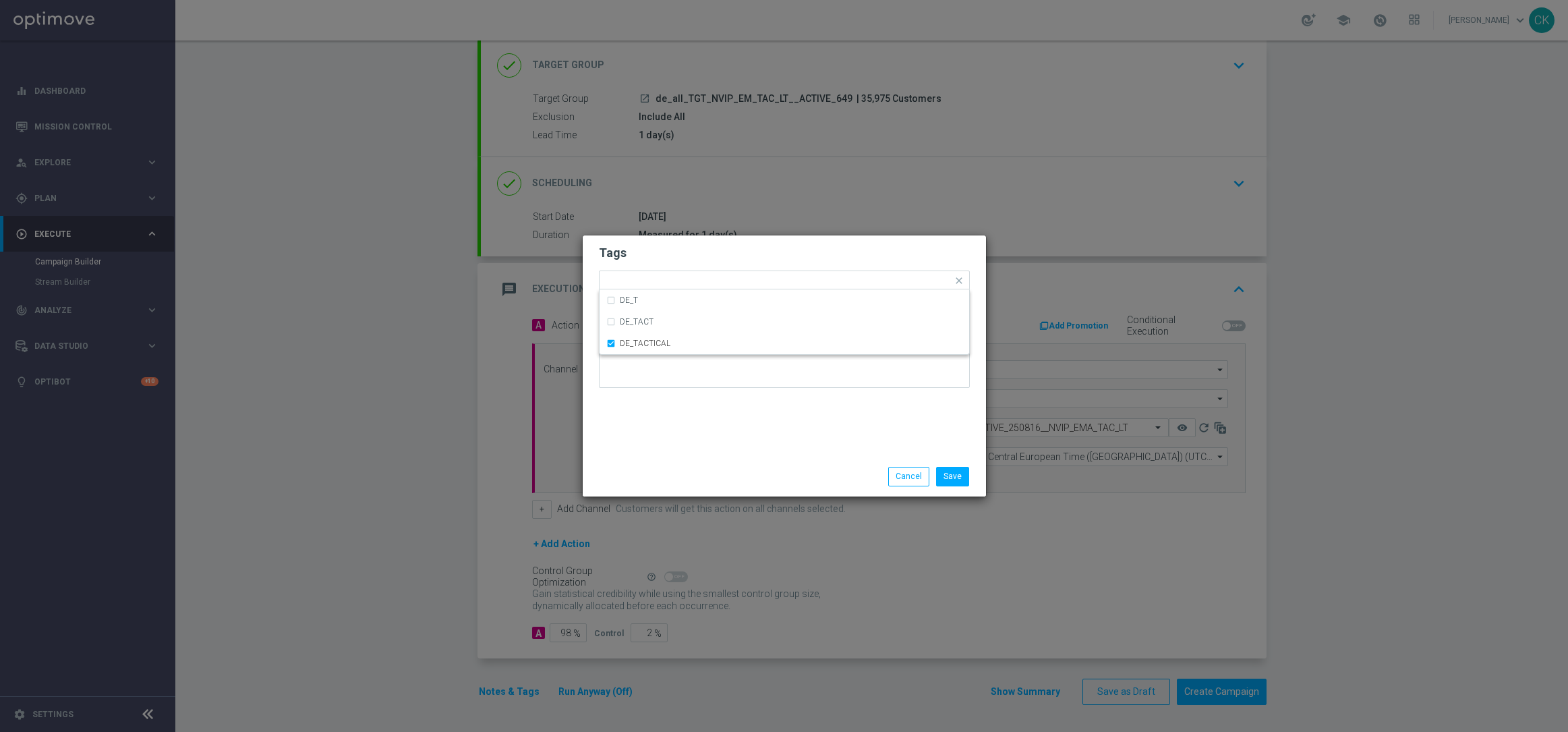
click at [683, 444] on div "Tags Quick find × DE_TACTICAL DE_T DE_TACT DE_TACTICAL Notes" at bounding box center [784, 346] width 403 height 221
click at [960, 474] on button "Save" at bounding box center [952, 476] width 33 height 19
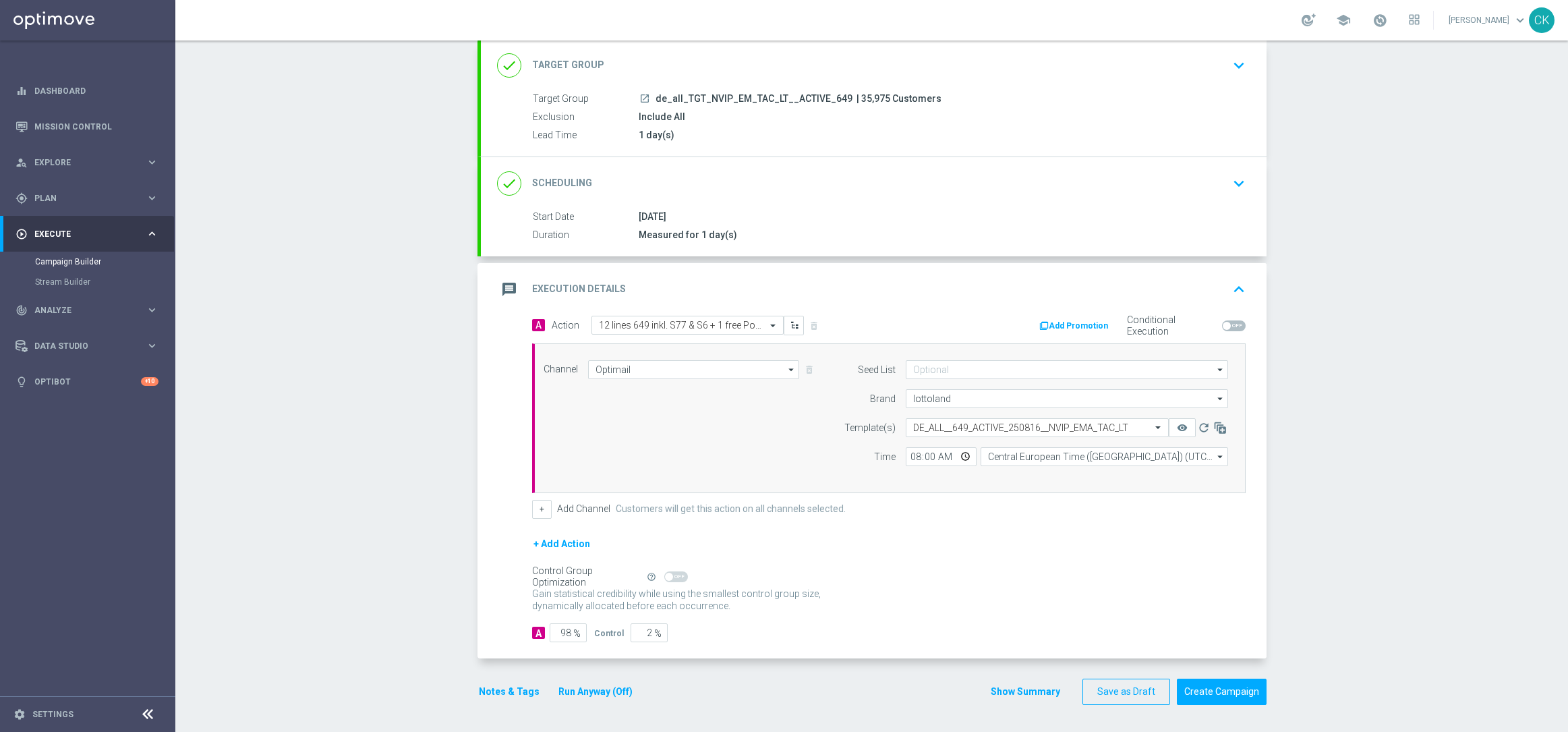
click at [498, 693] on button "Notes & Tags" at bounding box center [509, 691] width 64 height 17
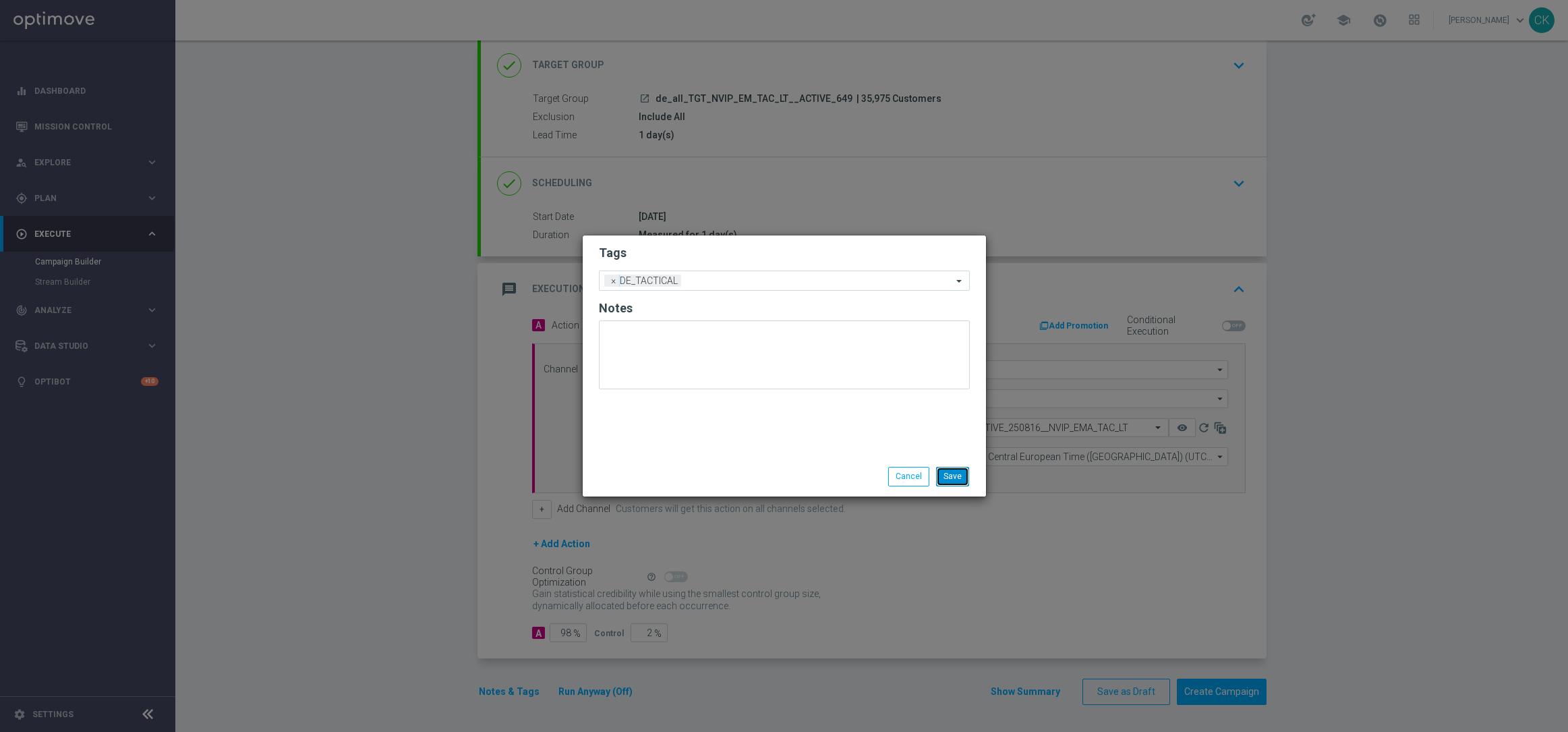
click at [950, 477] on button "Save" at bounding box center [952, 476] width 33 height 19
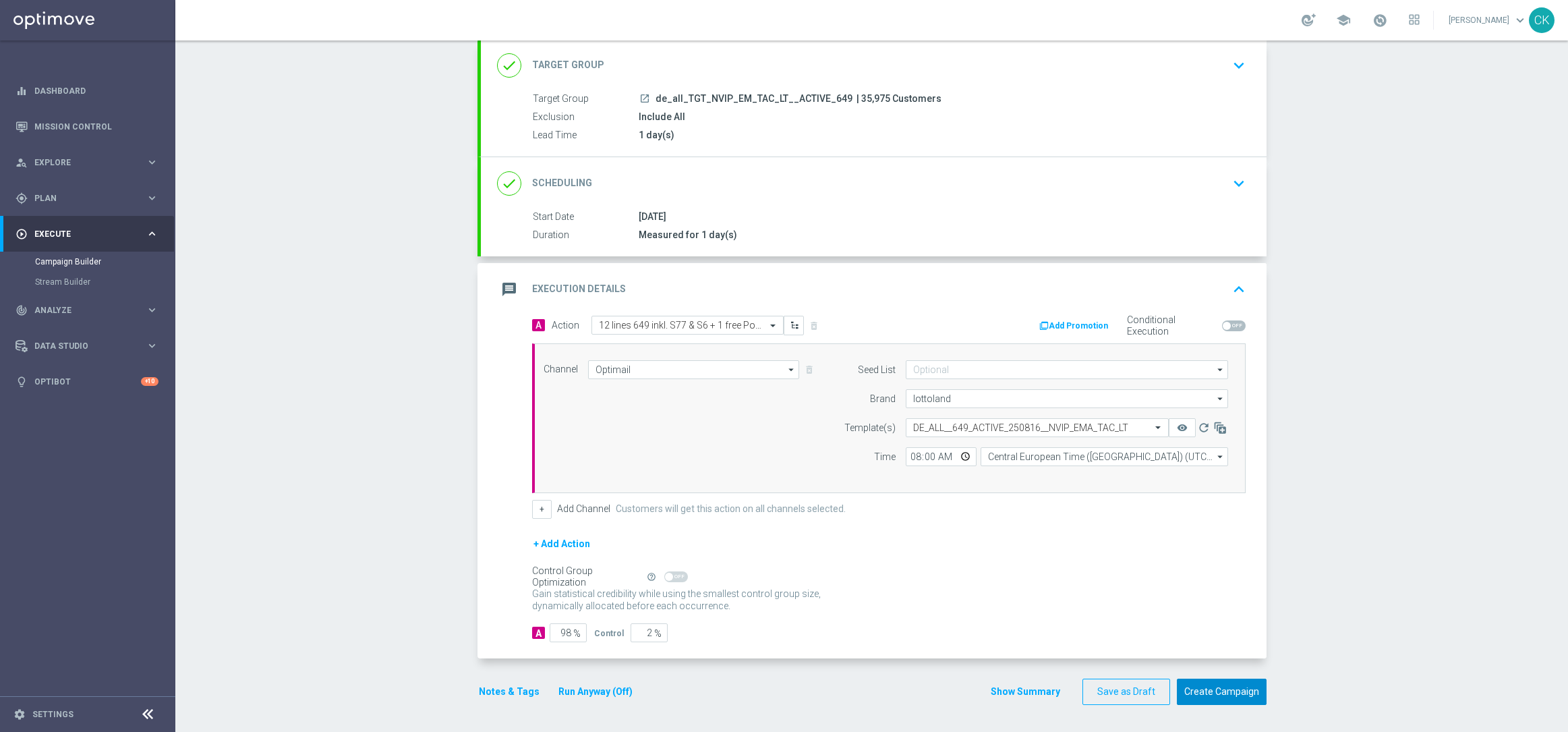
click at [1208, 696] on button "Create Campaign" at bounding box center [1222, 691] width 90 height 26
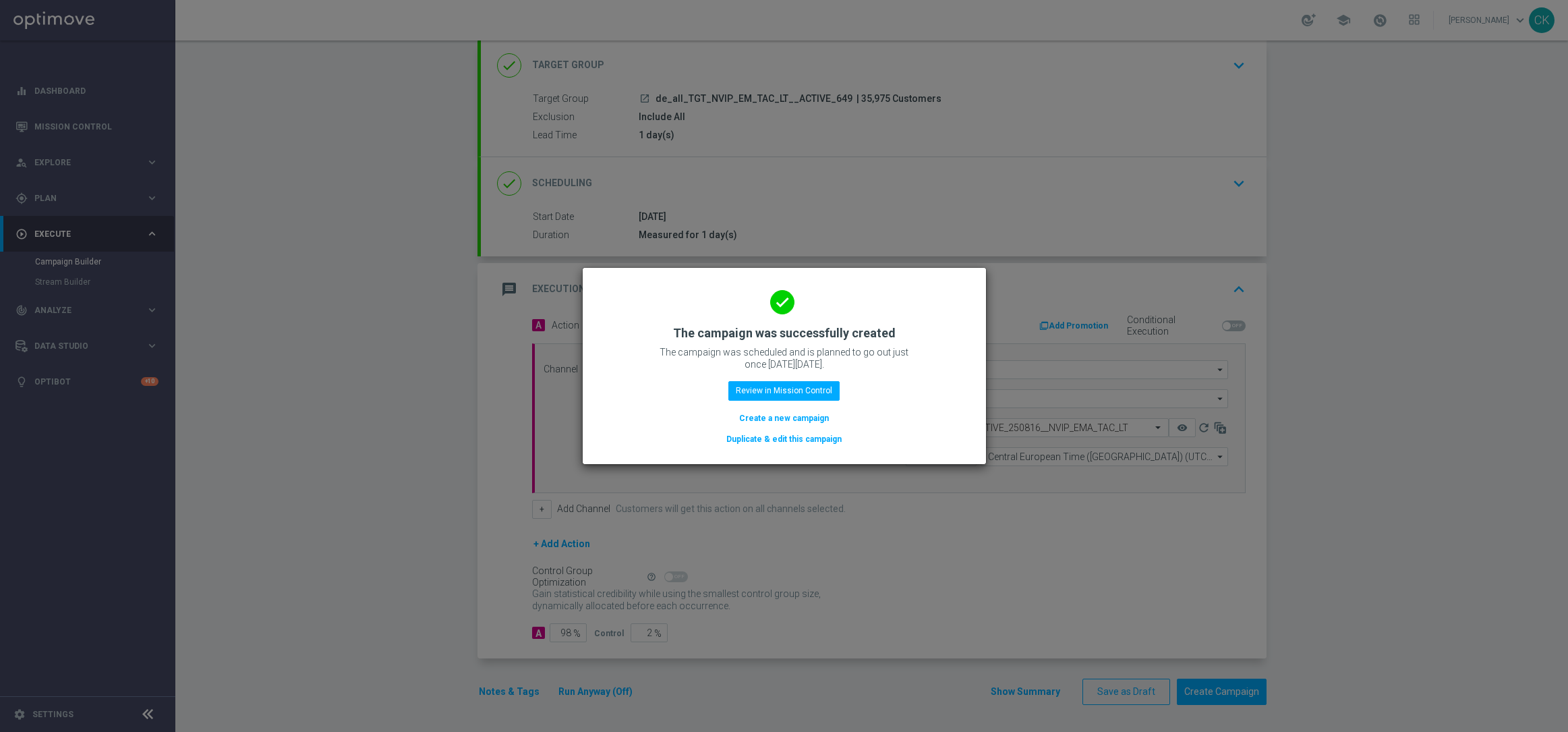
click at [803, 415] on button "Create a new campaign" at bounding box center [783, 418] width 92 height 15
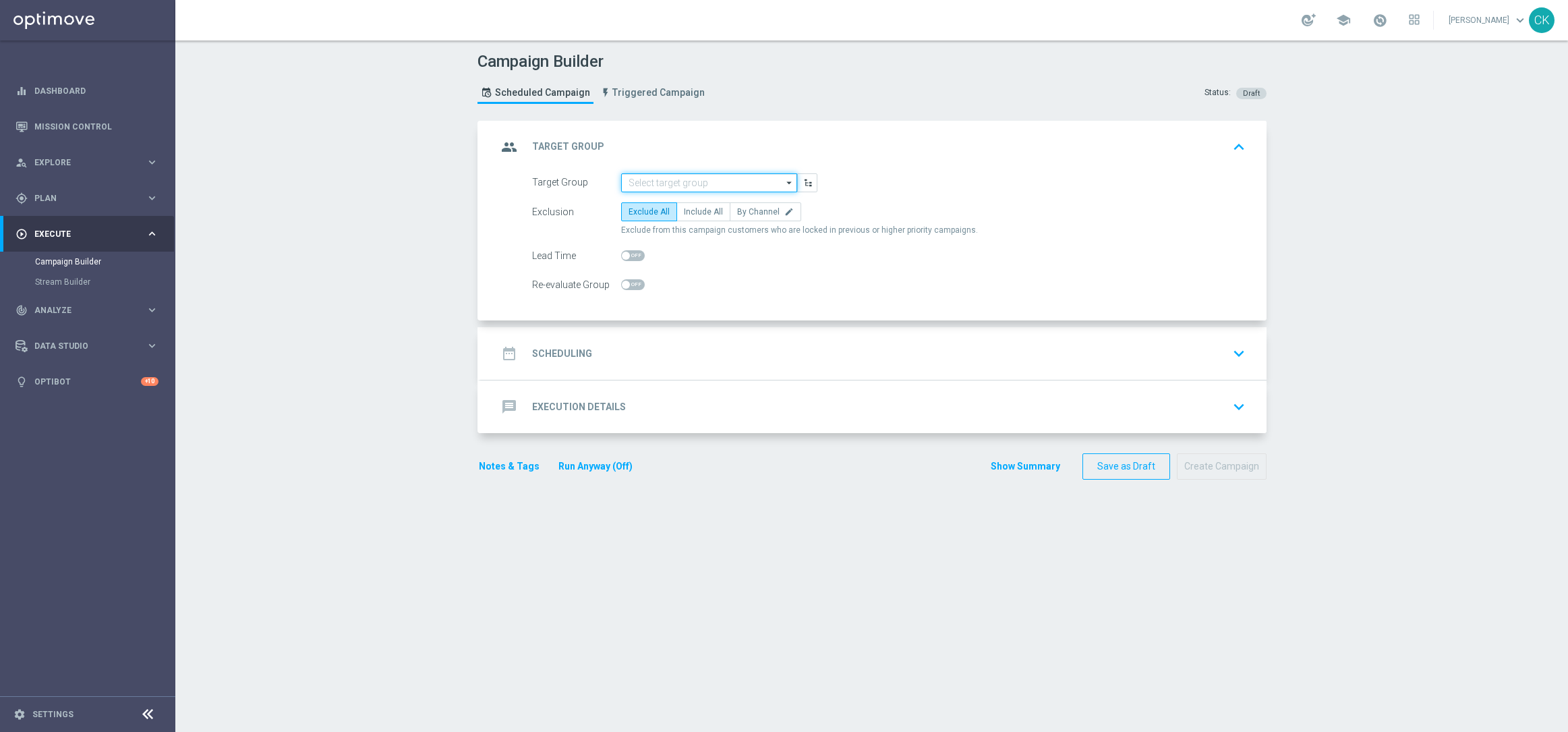
click at [695, 189] on input at bounding box center [709, 183] width 176 height 19
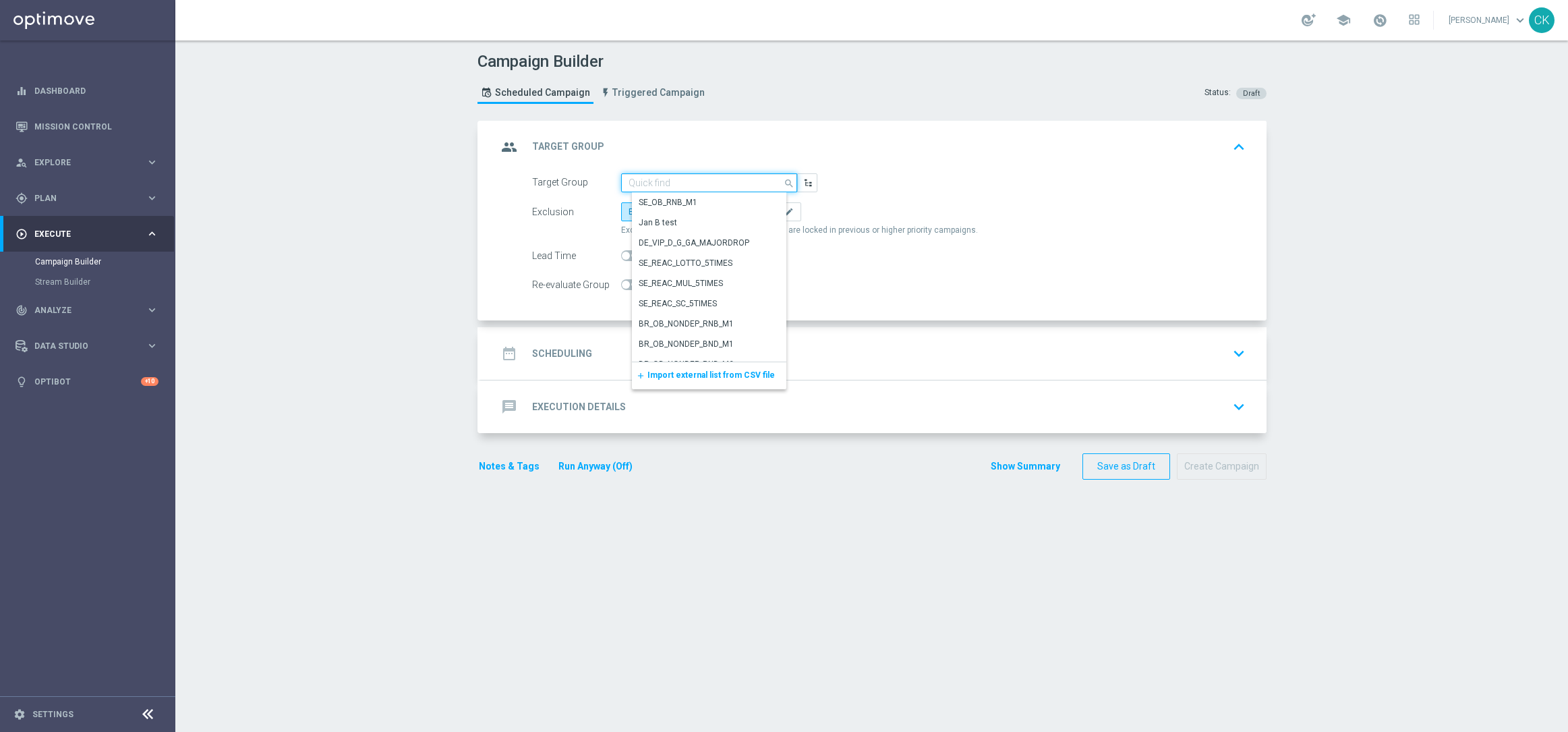
paste input "de_all_TGT_NVIP_EM_TAC_LT__REACTIVATED_649"
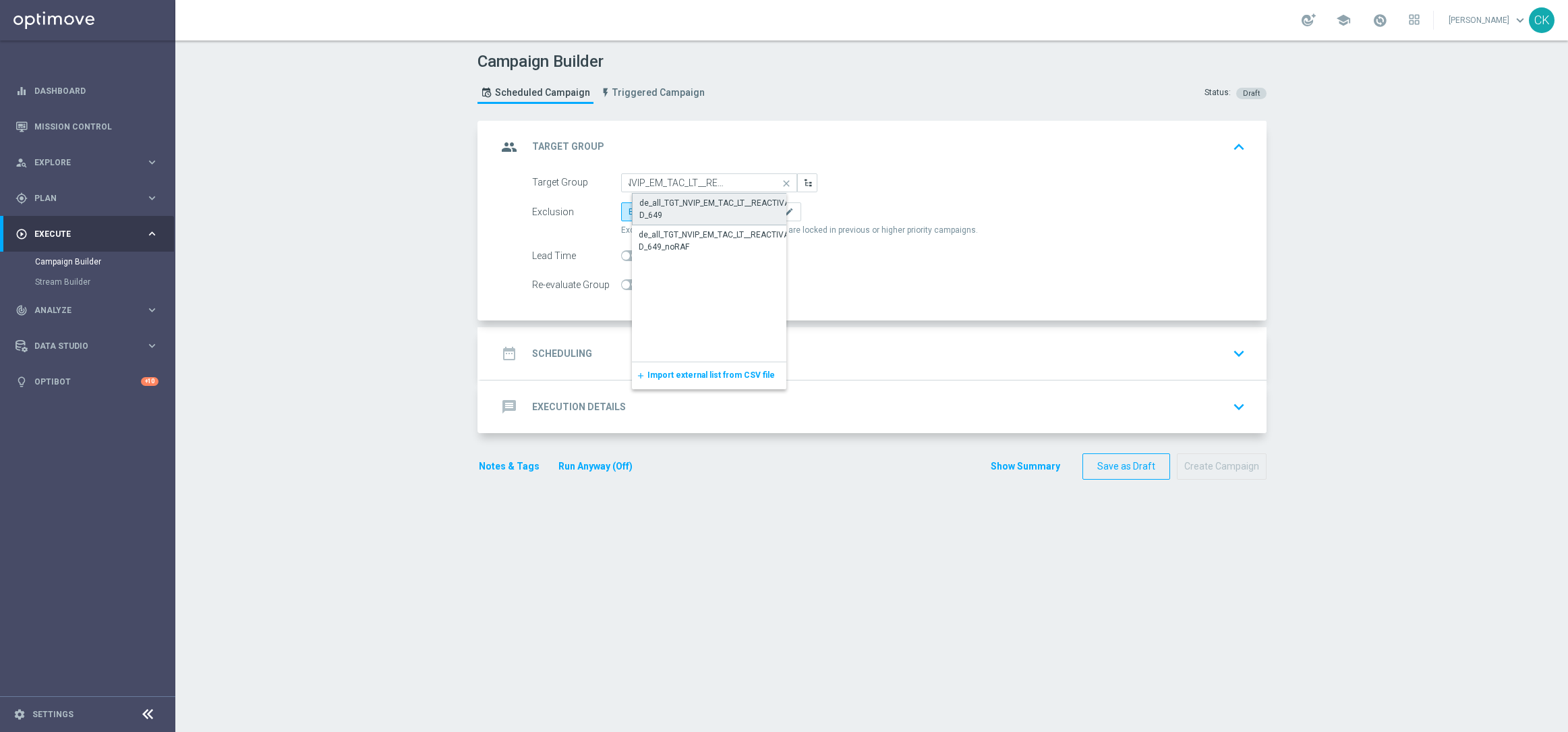
click at [681, 205] on div "de_all_TGT_NVIP_EM_TAC_LT__REACTIVATED_649" at bounding box center [719, 209] width 161 height 24
type input "de_all_TGT_NVIP_EM_TAC_LT__REACTIVATED_649"
click at [684, 207] on span "Include All" at bounding box center [704, 212] width 39 height 9
click at [684, 209] on input "Include All" at bounding box center [688, 213] width 9 height 9
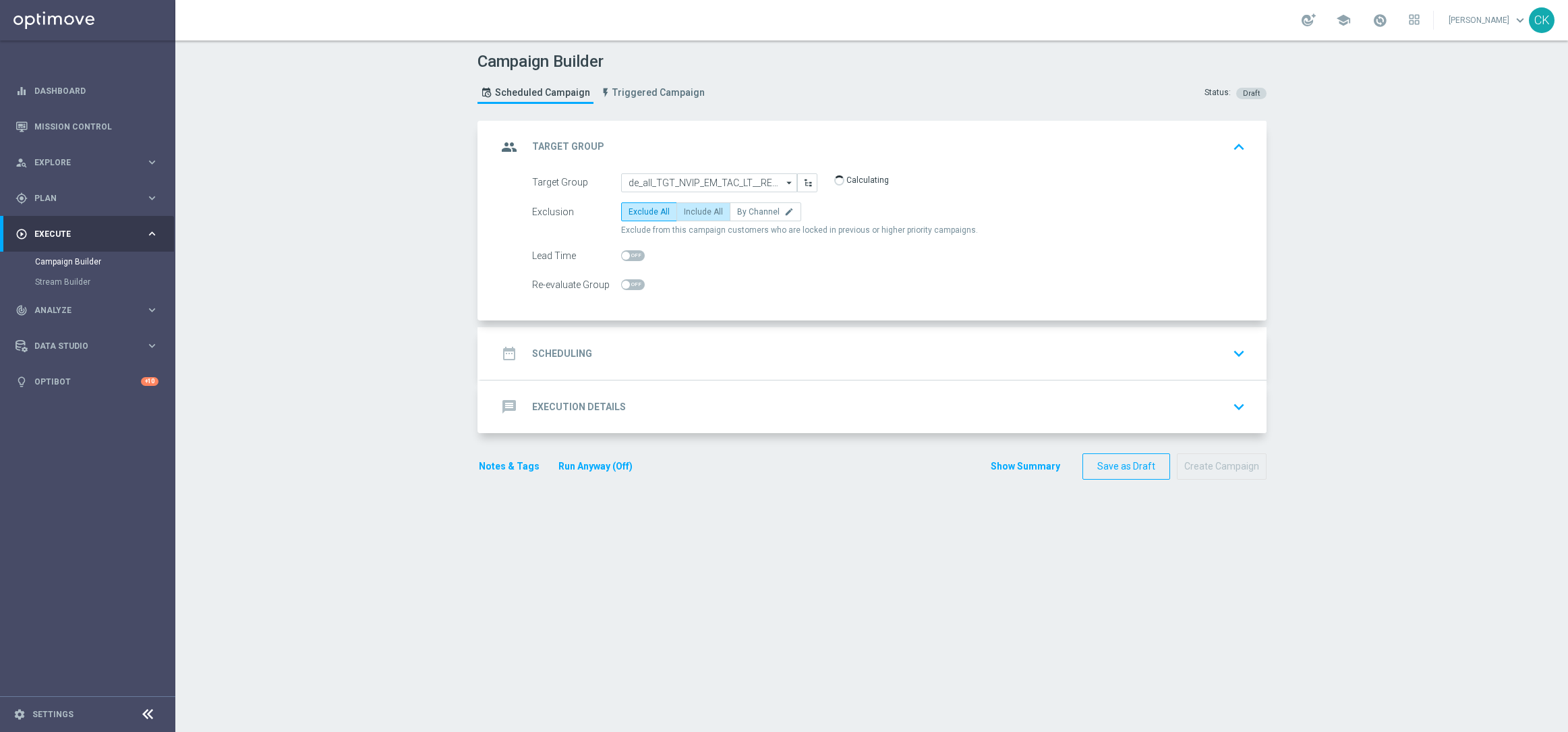
radio input "true"
click at [622, 255] on span at bounding box center [626, 256] width 8 height 8
click at [621, 255] on input "checkbox" at bounding box center [633, 256] width 24 height 11
checkbox input "true"
click at [568, 342] on div "date_range Scheduling" at bounding box center [544, 353] width 95 height 24
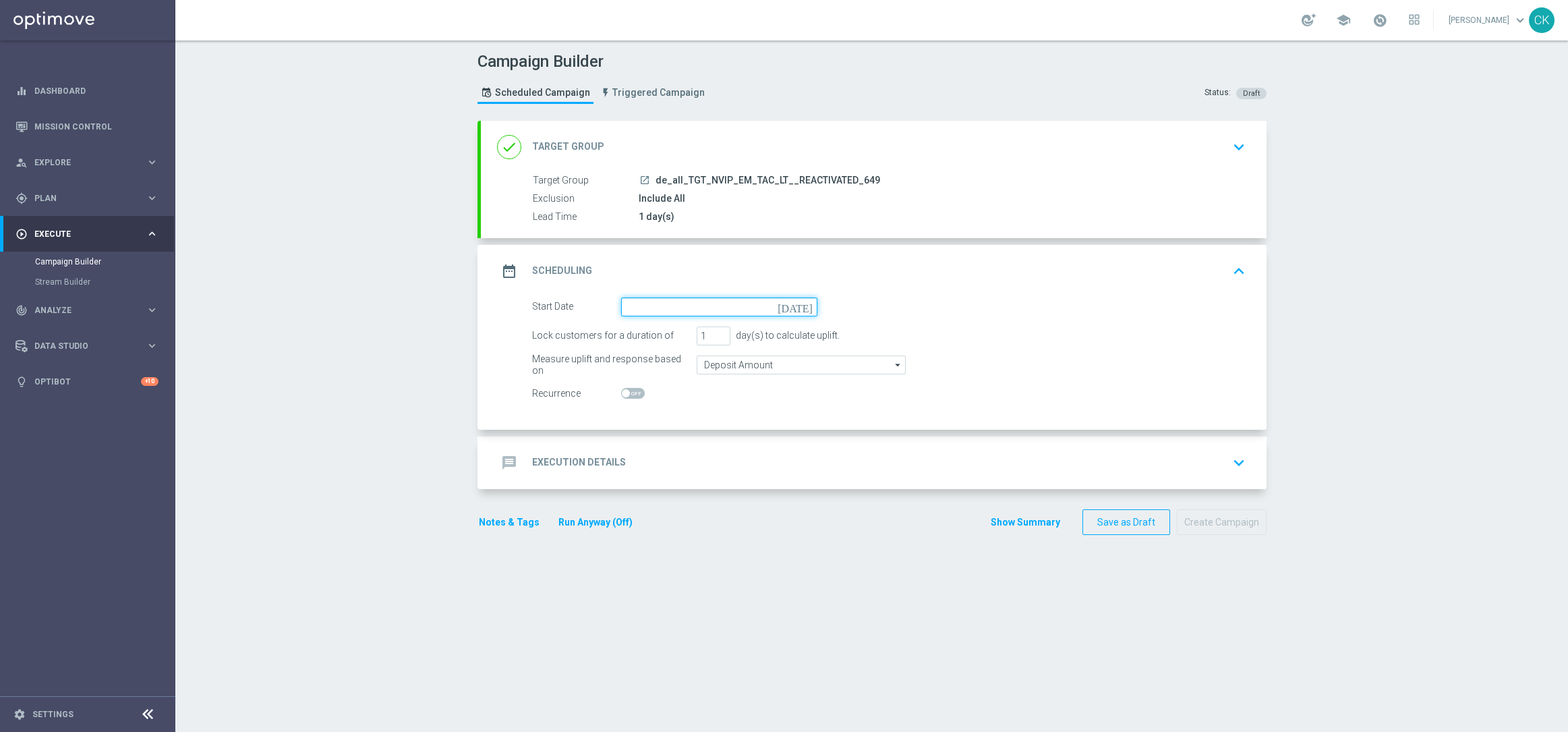
click at [683, 303] on input at bounding box center [719, 307] width 196 height 19
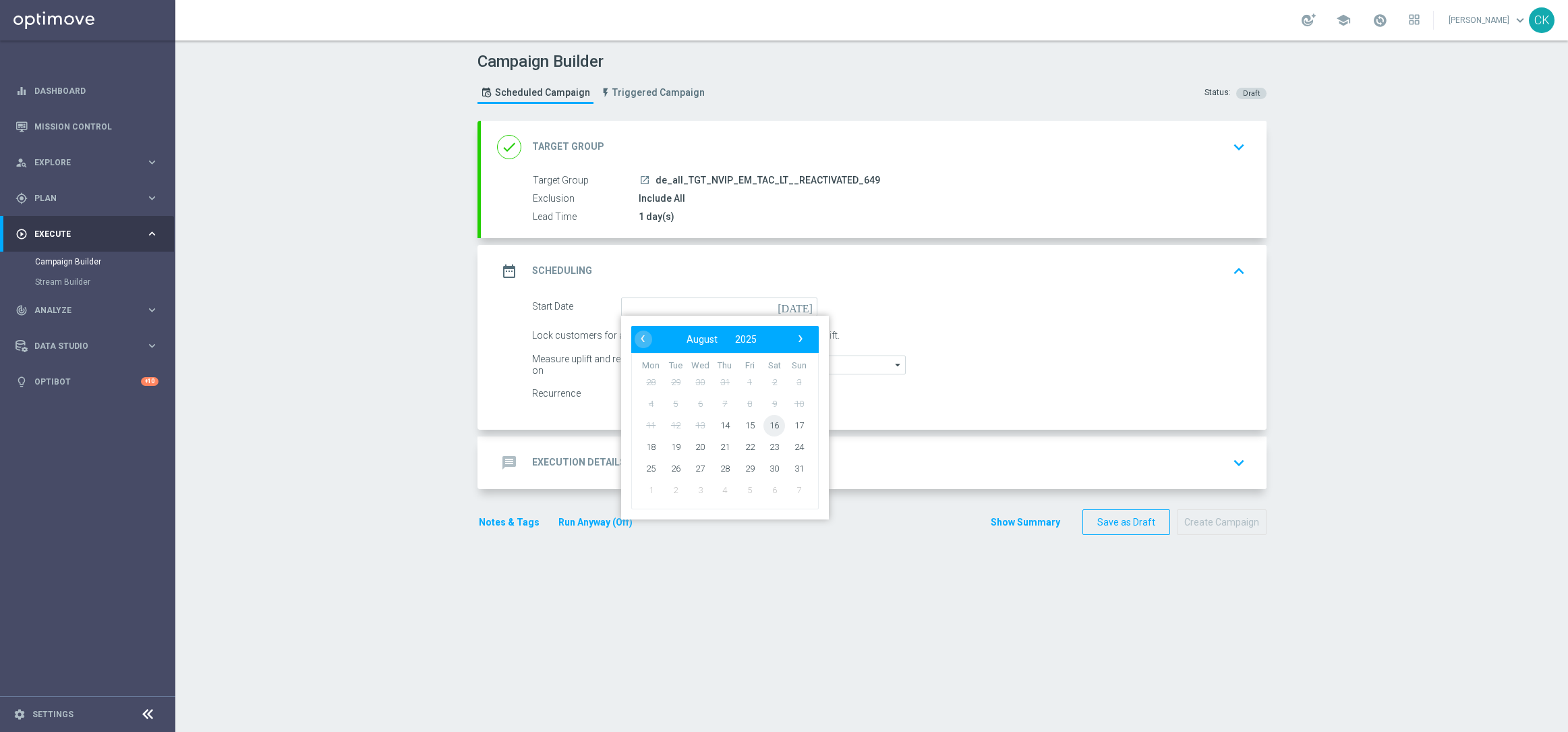
click at [775, 420] on span "16" at bounding box center [774, 424] width 21 height 21
type input "[DATE]"
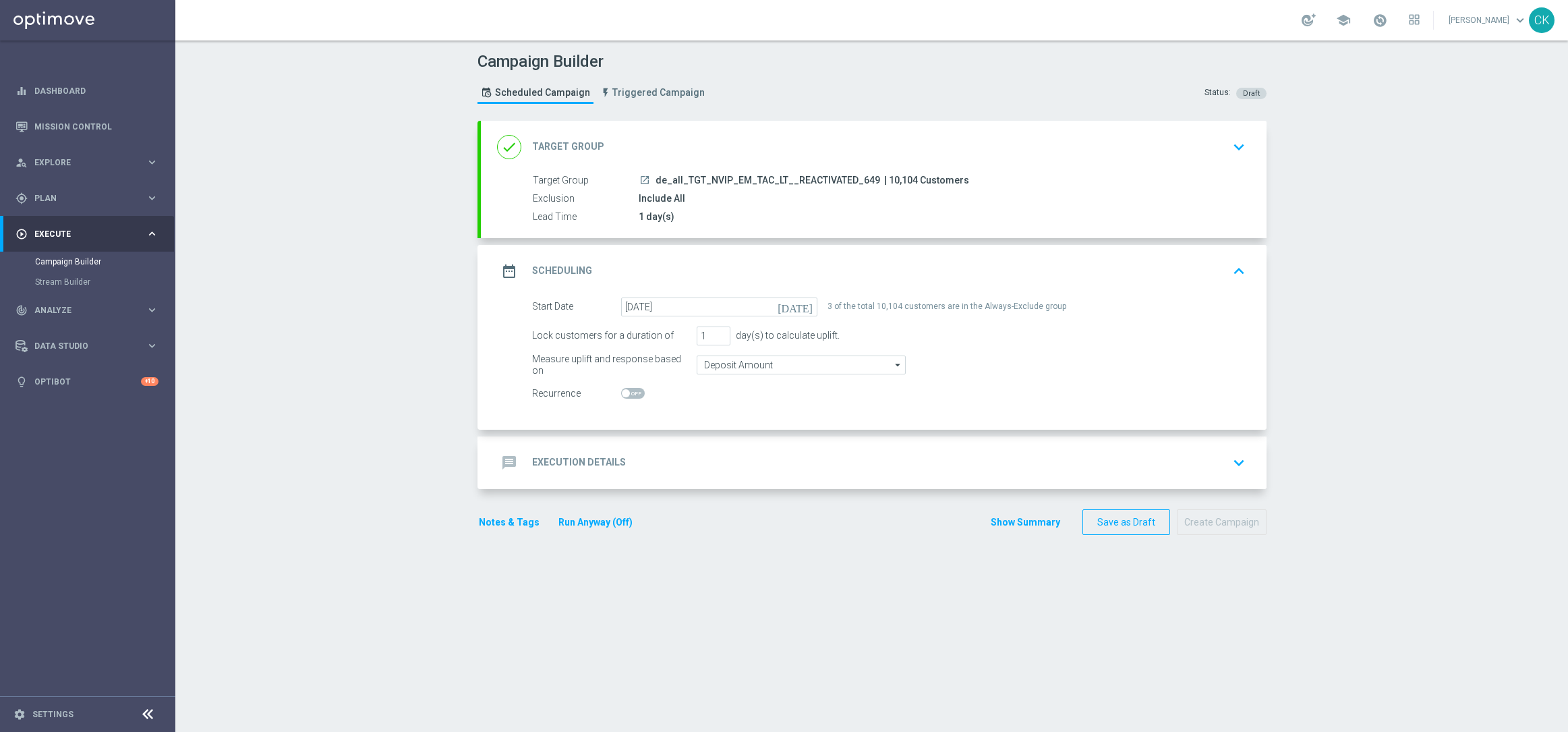
click at [558, 460] on h2 "Execution Details" at bounding box center [579, 462] width 94 height 13
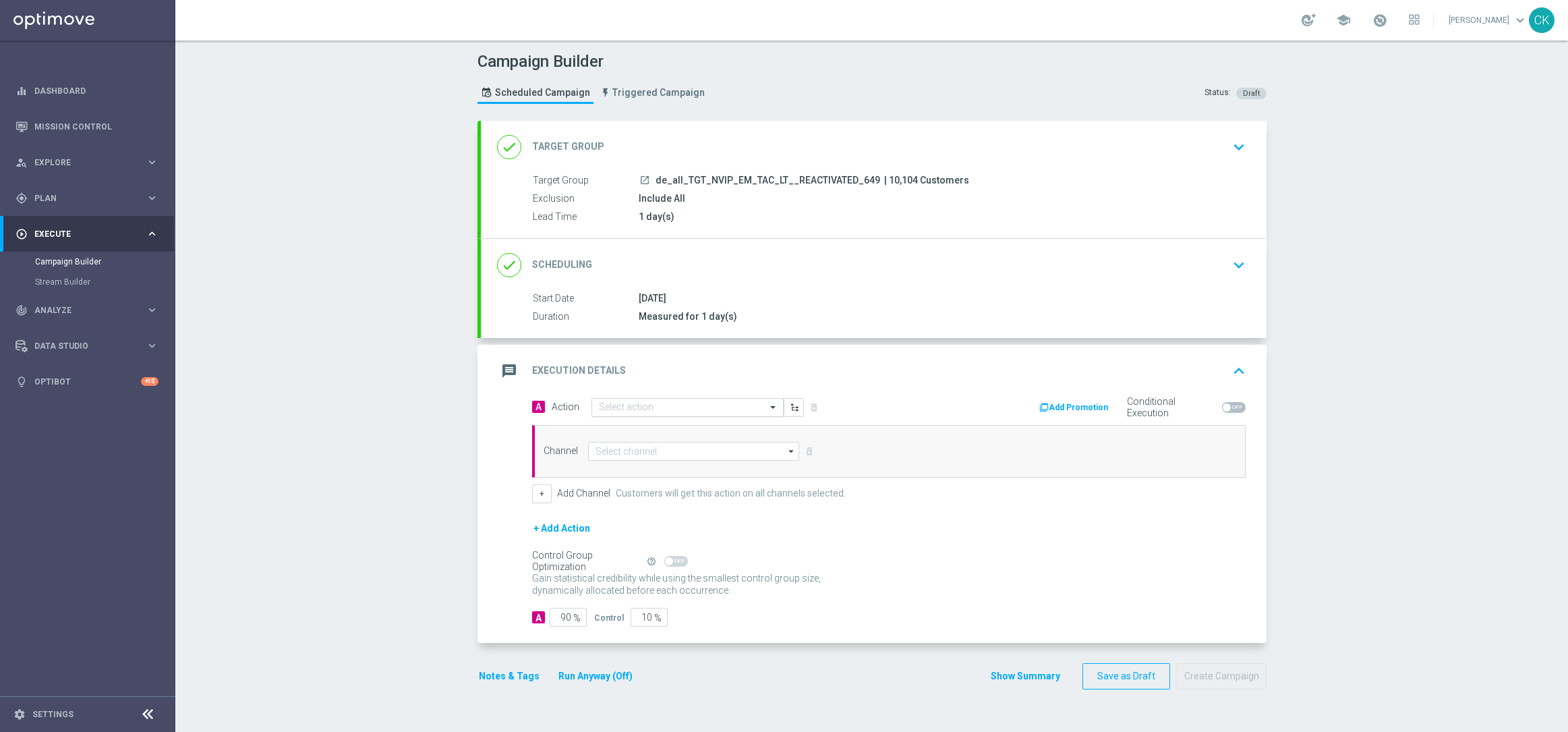
click at [650, 407] on input "text" at bounding box center [674, 408] width 150 height 12
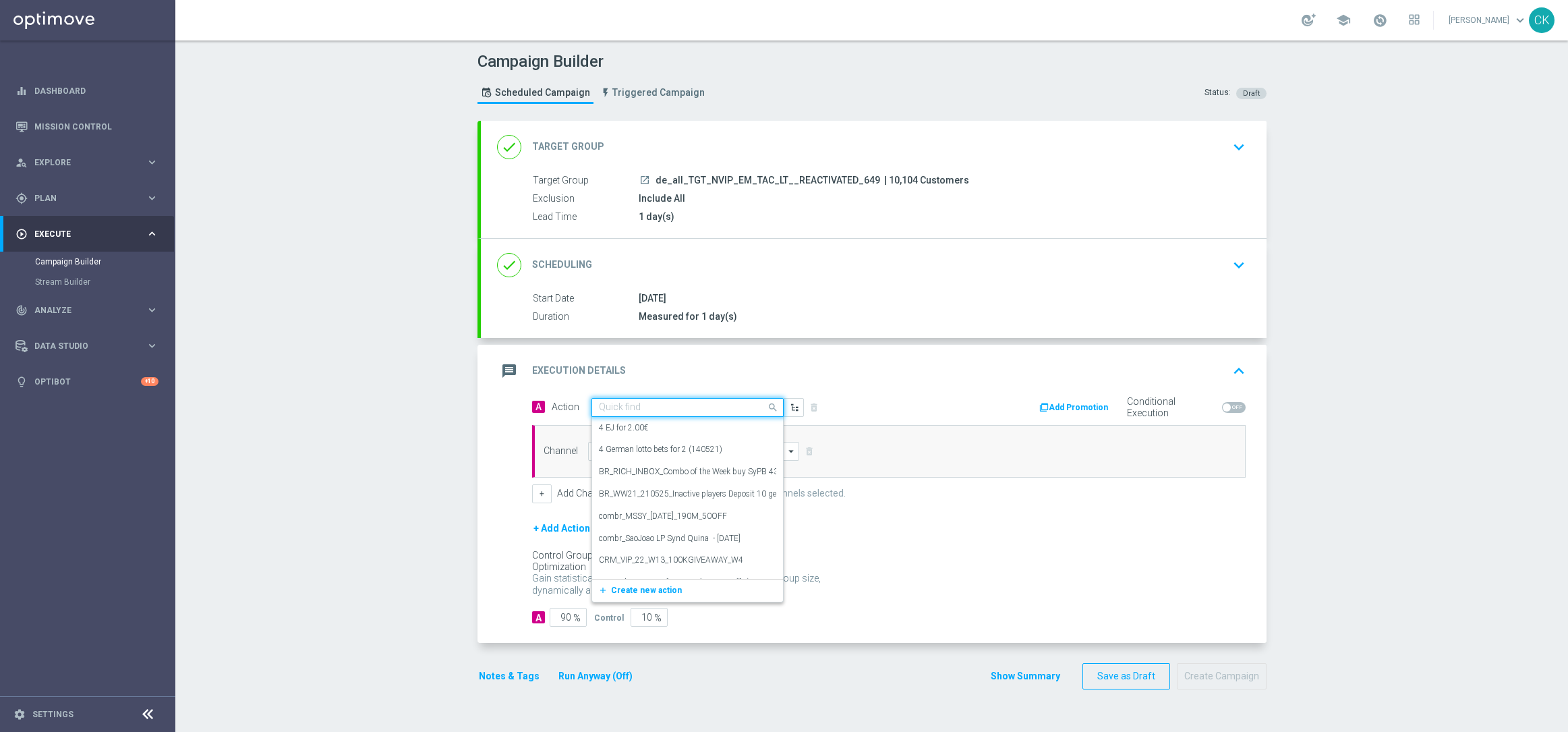
paste input "12 lines 649 inkl. S77 & S6 + 1 free PowerBall"
type input "12 lines 649 inkl. S77 & S6 + 1 free PowerBall"
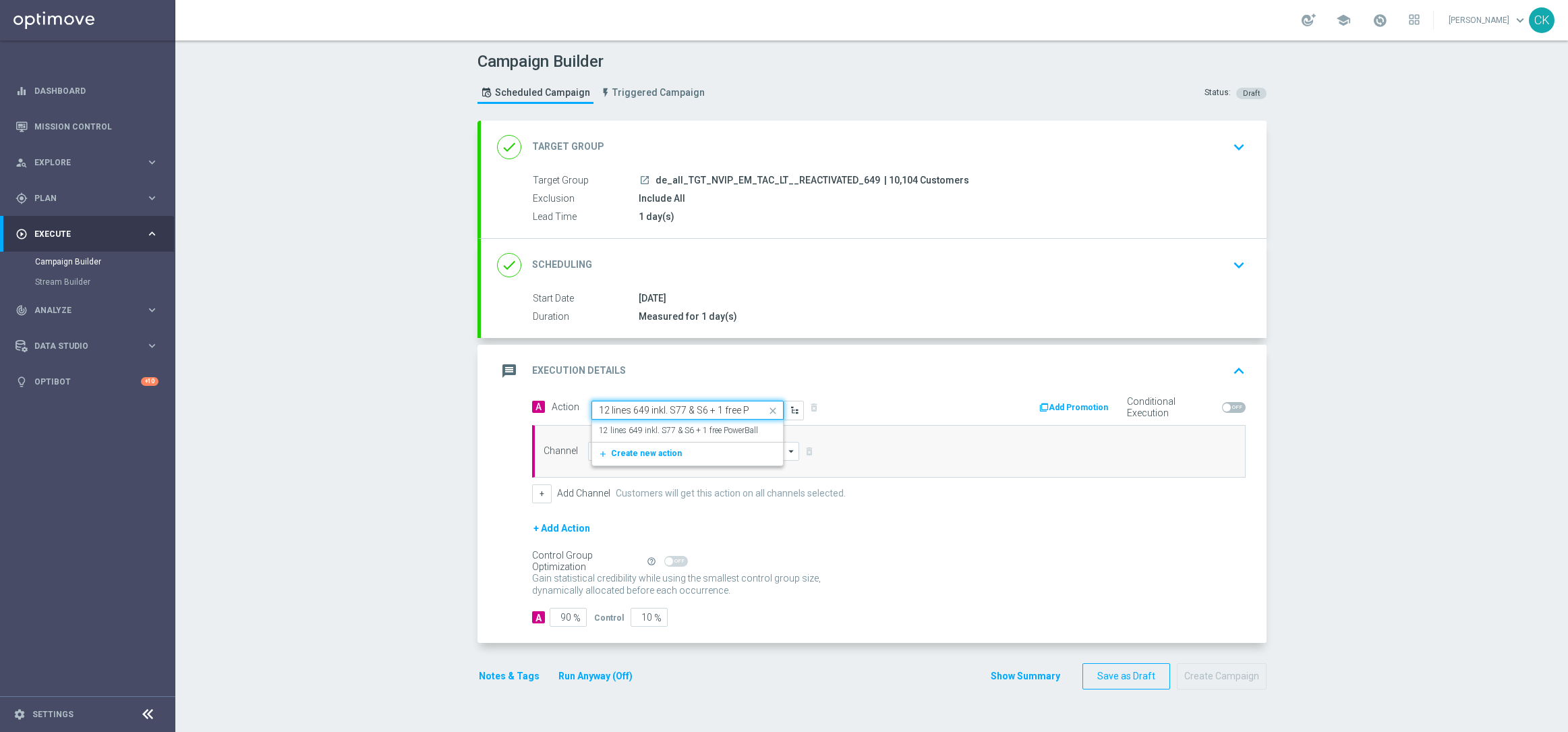
scroll to position [0, 35]
click at [653, 425] on label "12 lines 649 inkl. S77 & S6 + 1 free PowerBall" at bounding box center [679, 431] width 159 height 12
click at [643, 463] on div "Channel arrow_drop_down Drag here to set row groups Drag here to set column lab…" at bounding box center [889, 451] width 714 height 53
click at [645, 459] on input at bounding box center [693, 451] width 212 height 19
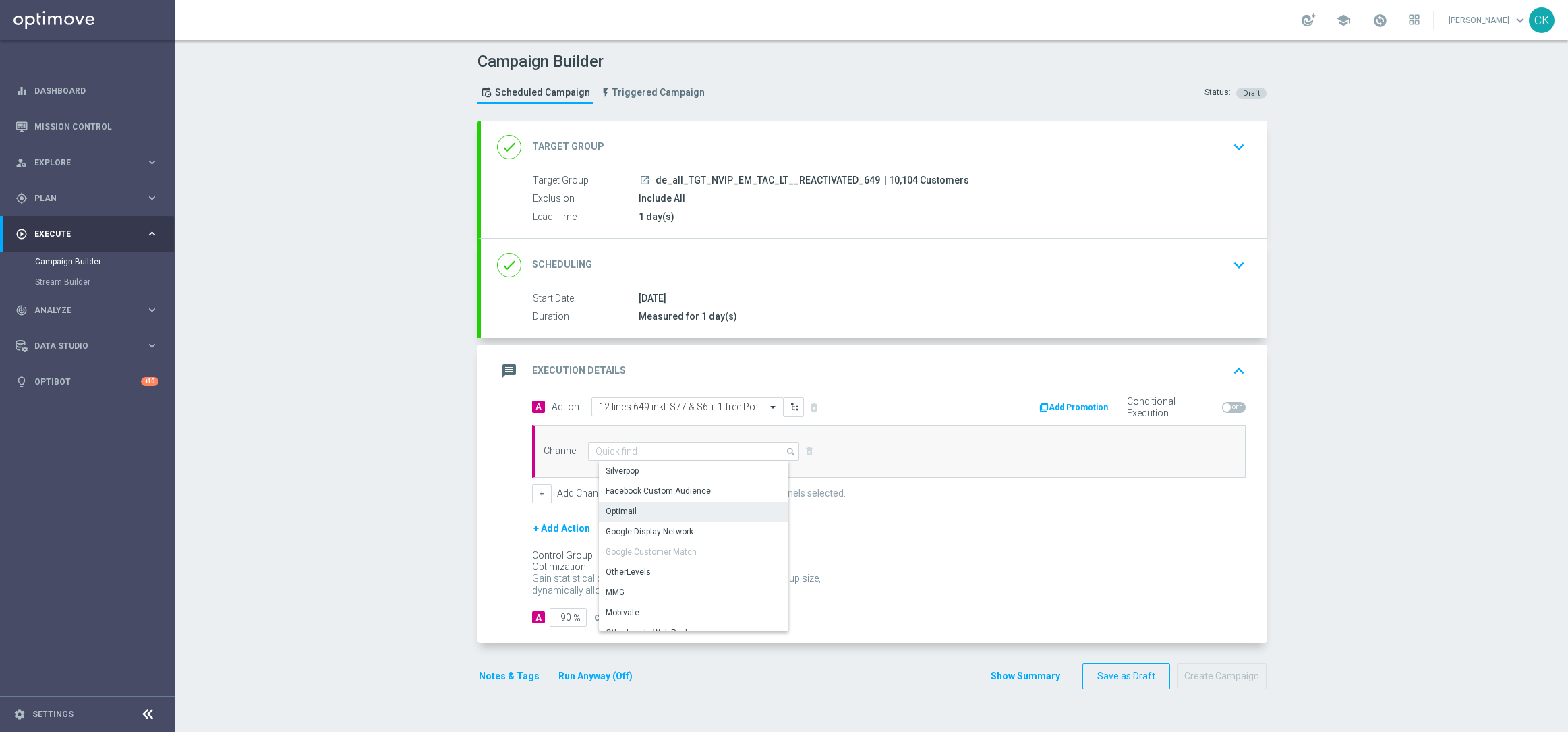
click at [647, 517] on div "Optimail" at bounding box center [699, 511] width 200 height 19
type input "Optimail"
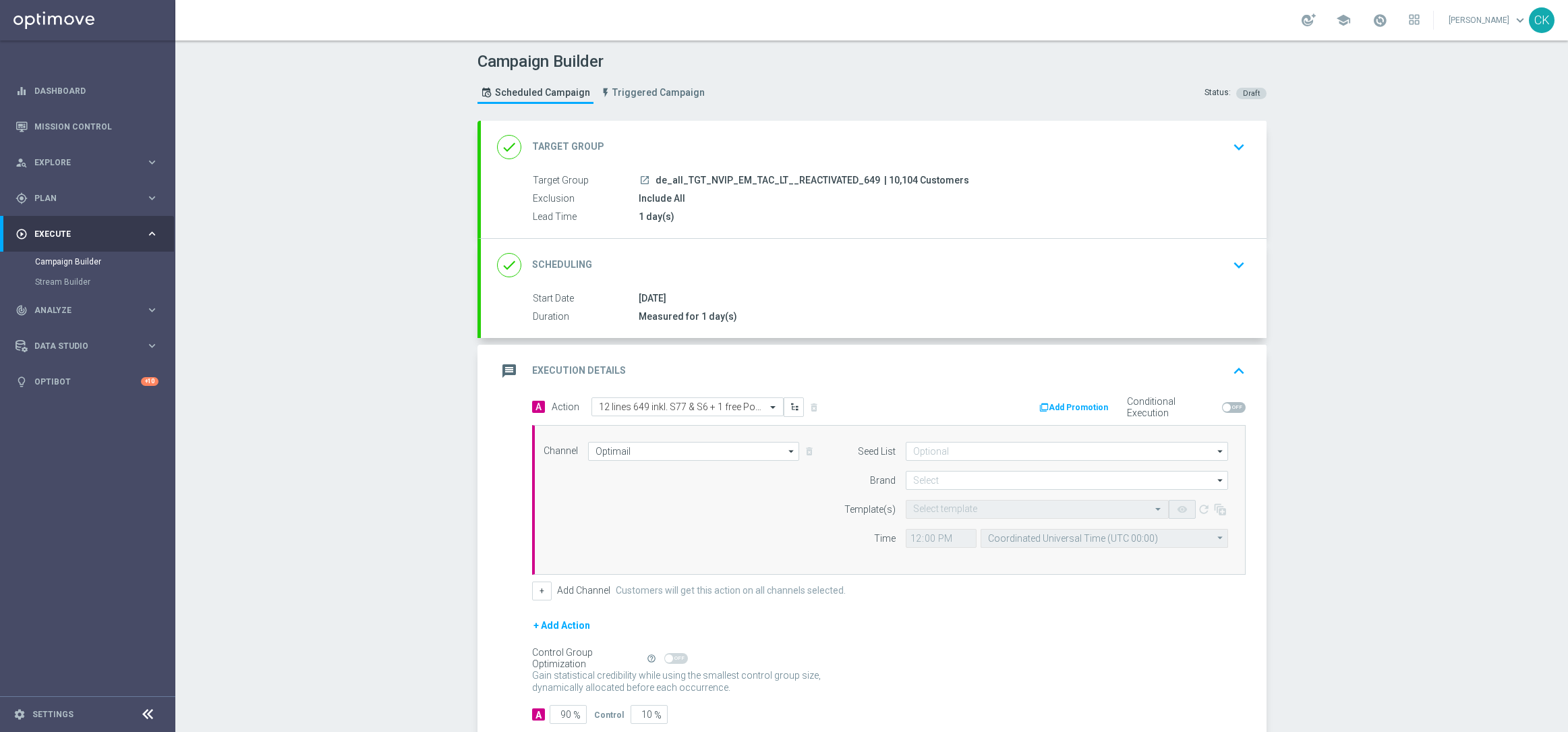
scroll to position [83, 0]
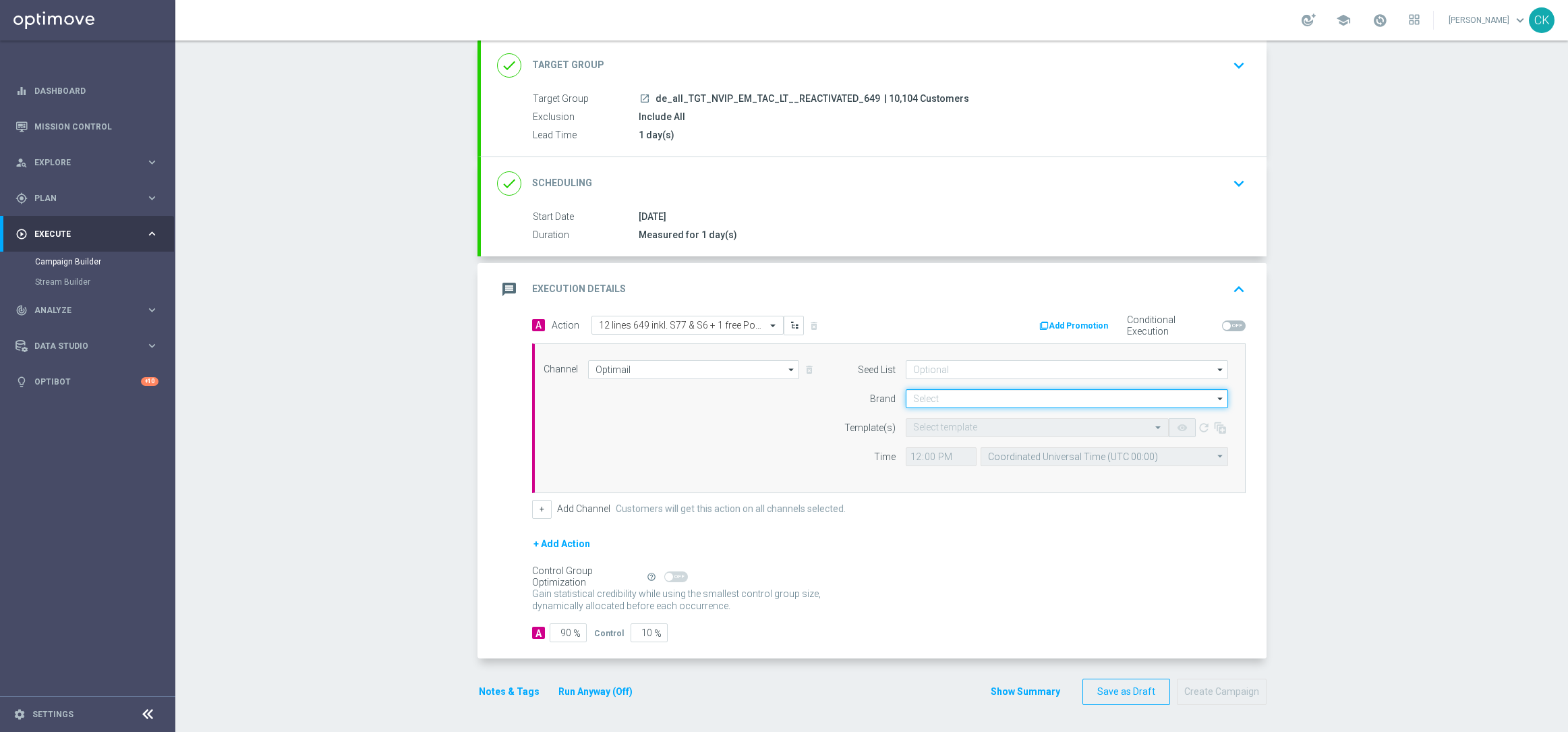
click at [946, 397] on input at bounding box center [1067, 398] width 323 height 19
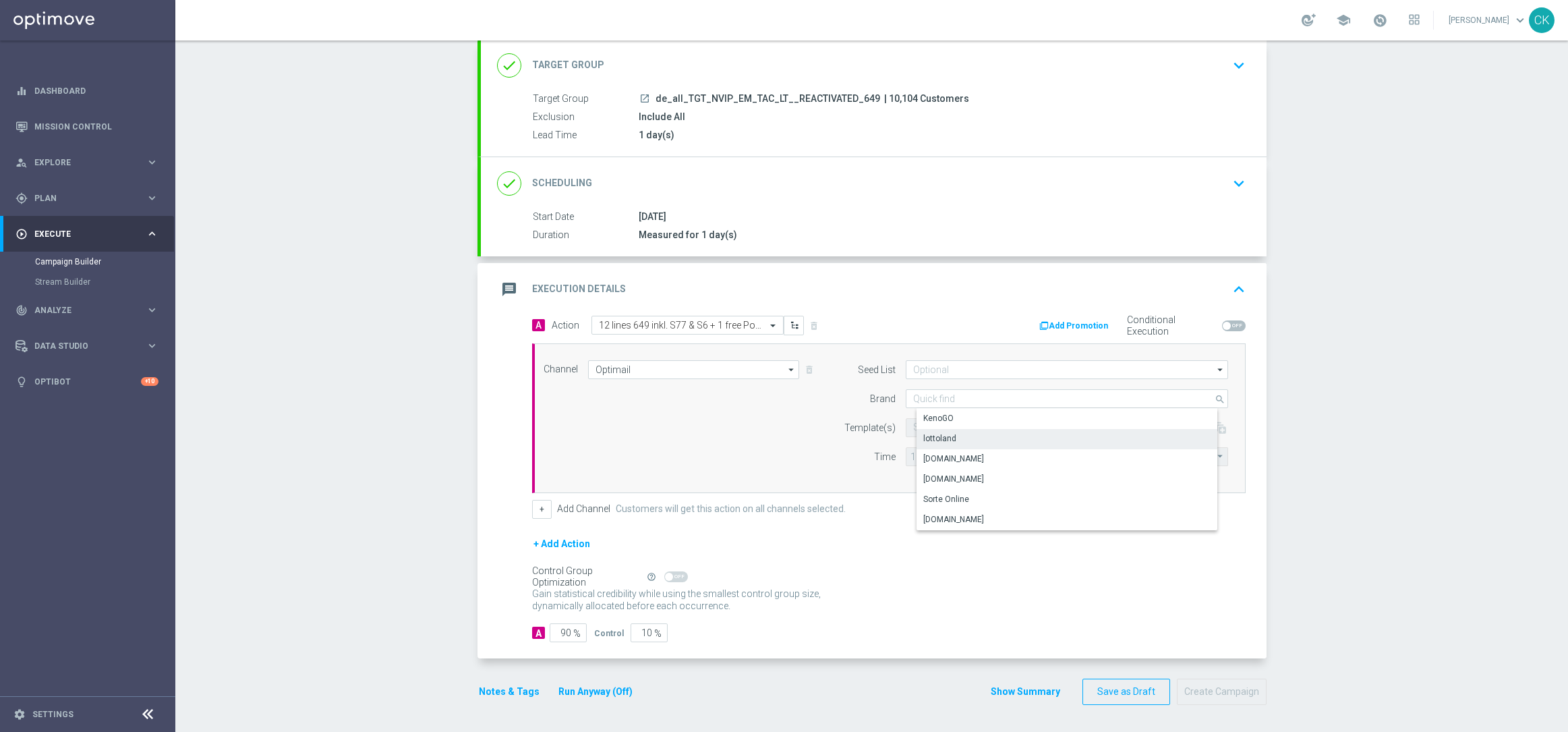
click at [945, 430] on div "lottoland" at bounding box center [1078, 438] width 323 height 19
type input "lottoland"
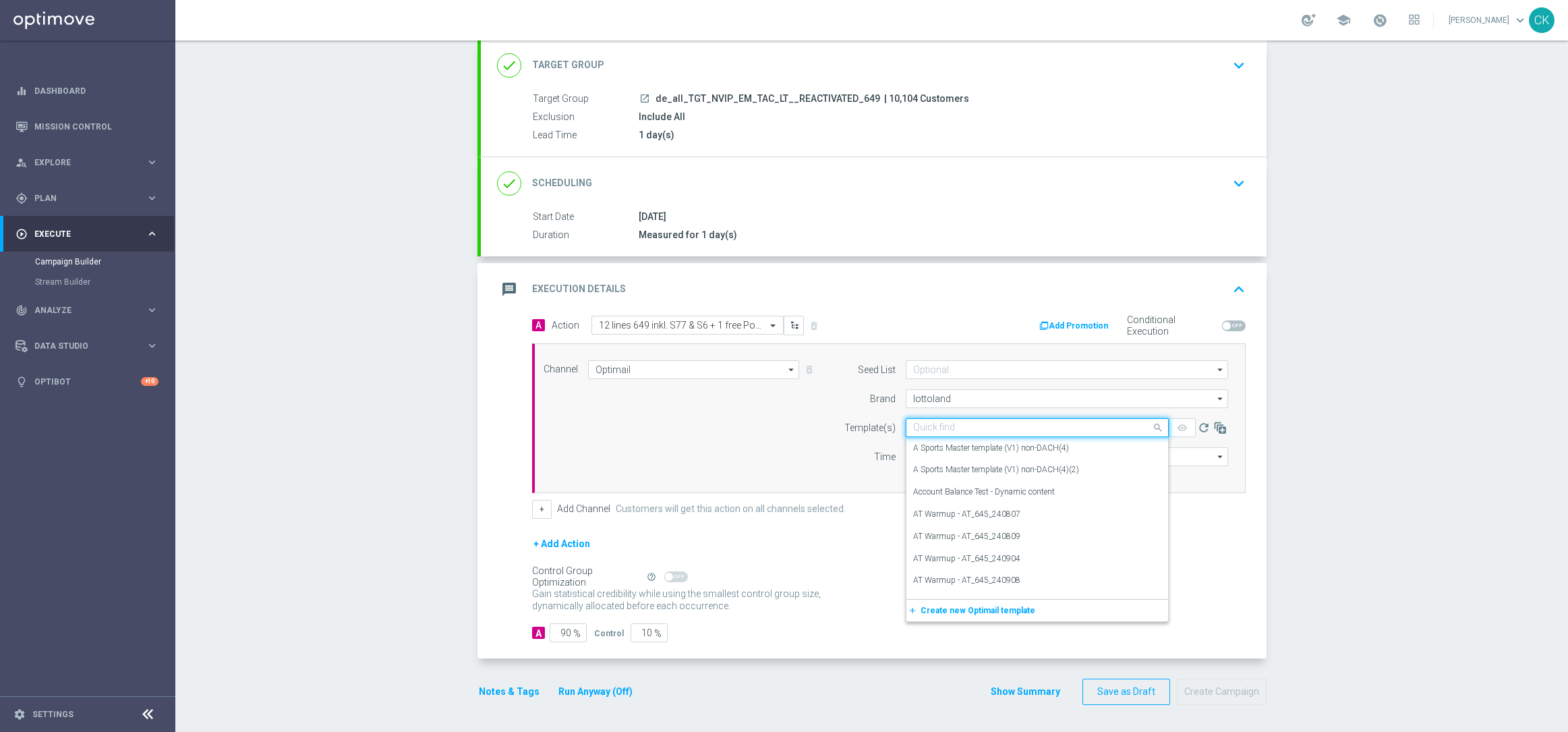
click at [943, 422] on input "text" at bounding box center [1023, 427] width 221 height 12
paste input "DE_ALL__649_ACTIVE_250816__NVIP_EMA_TAC_LT"
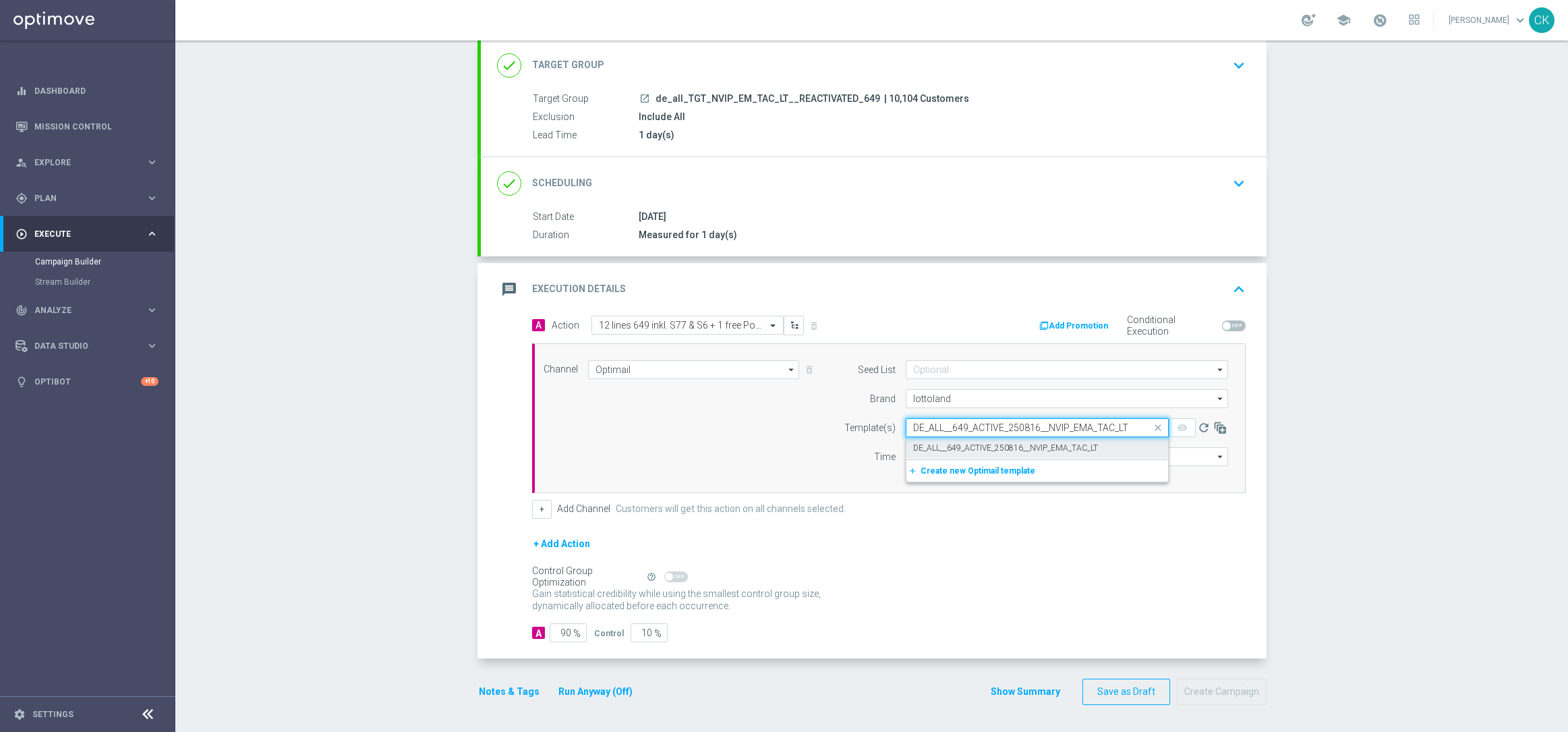
click at [938, 445] on label "DE_ALL__649_ACTIVE_250816__NVIP_EMA_TAC_LT" at bounding box center [1005, 448] width 185 height 12
type input "DE_ALL__649_ACTIVE_250816__NVIP_EMA_TAC_LT"
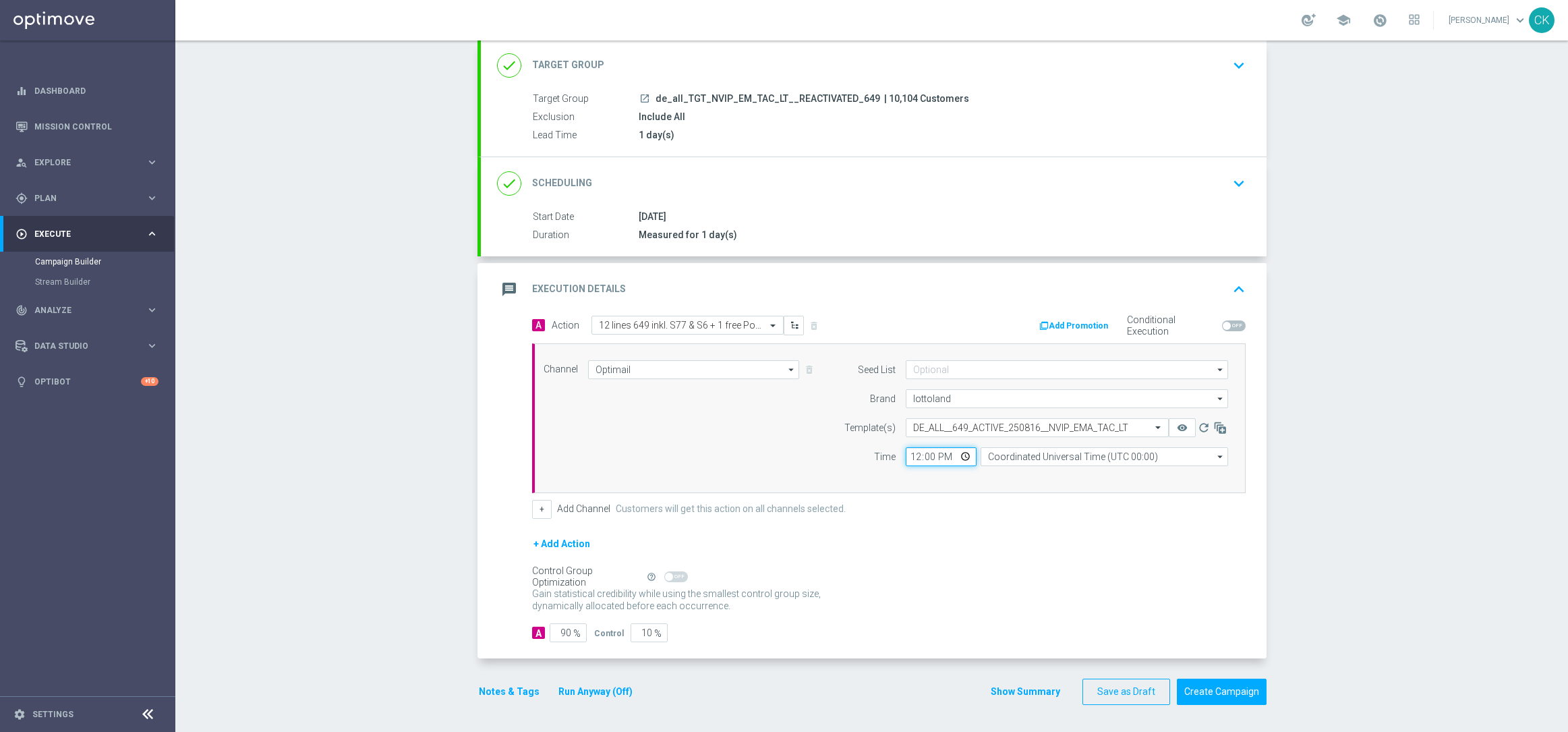
click at [912, 450] on input "12:00" at bounding box center [941, 457] width 71 height 19
type input "08:00"
click at [1071, 454] on input "Coordinated Universal Time (UTC 00:00)" at bounding box center [1104, 457] width 247 height 19
click at [1067, 473] on div "Central European Time ([GEOGRAPHIC_DATA]) (UTC +02:00)" at bounding box center [1108, 475] width 220 height 12
type input "Central European Time ([GEOGRAPHIC_DATA]) (UTC +02:00)"
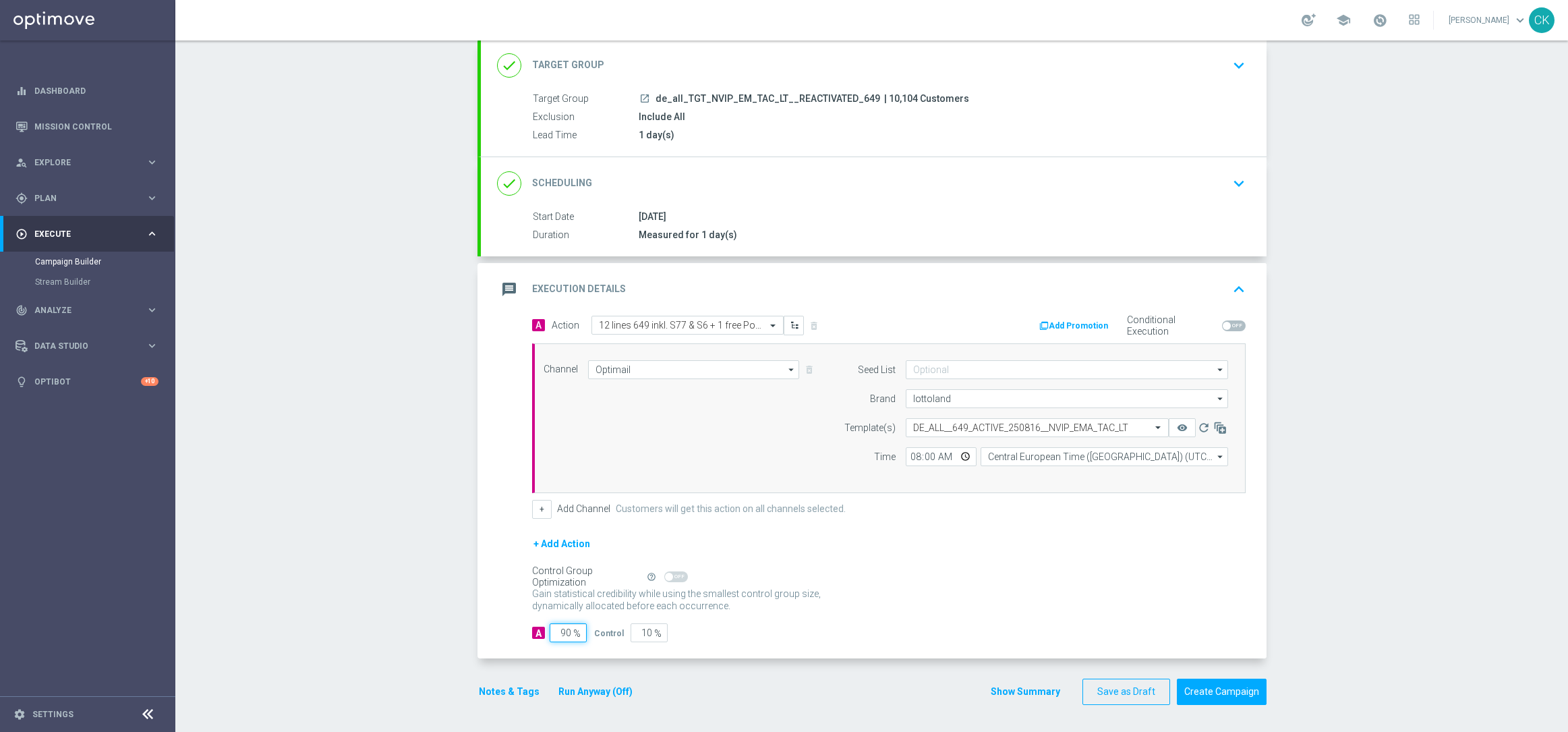
click at [566, 630] on input "90" at bounding box center [568, 633] width 37 height 19
type input "9"
type input "91"
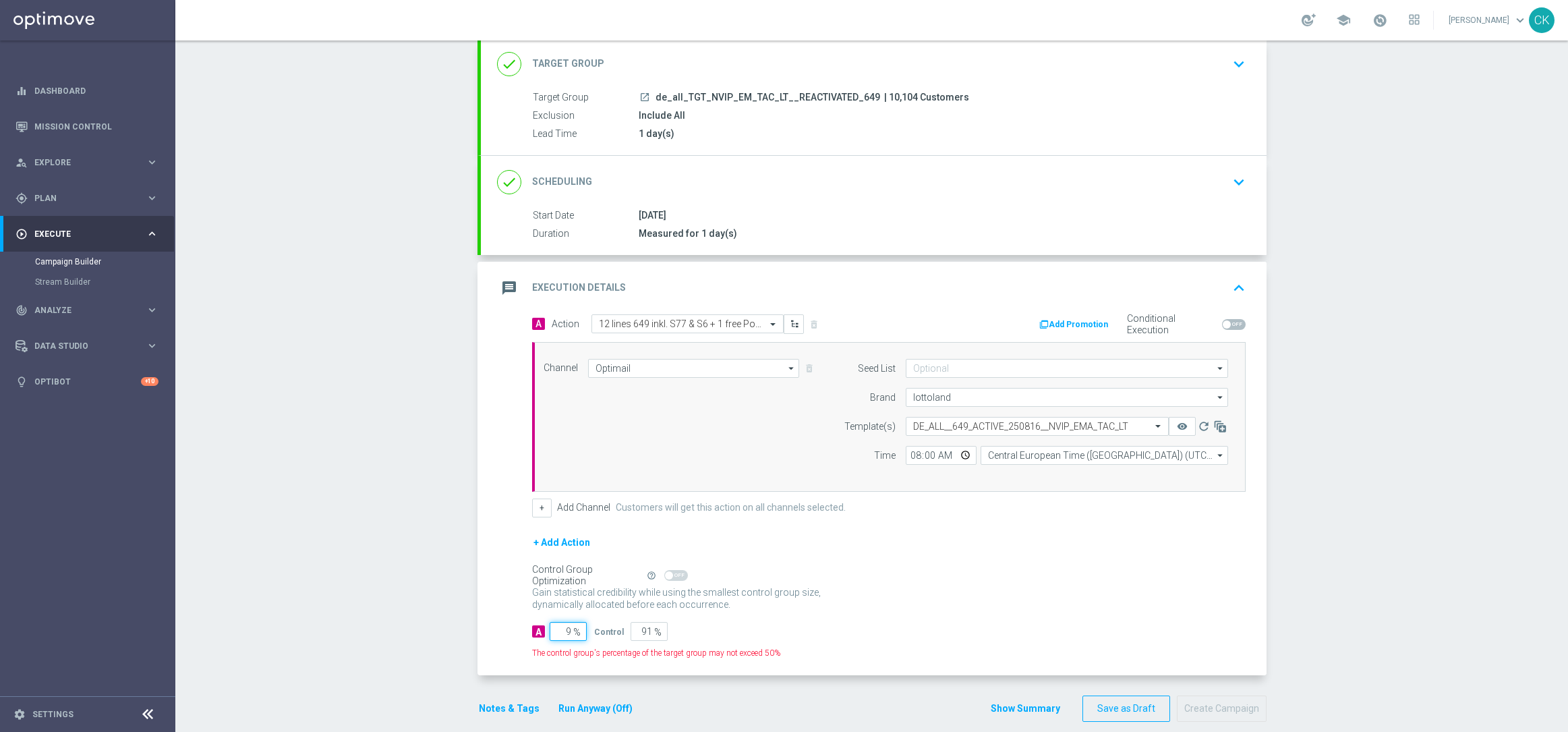
type input "98"
type input "2"
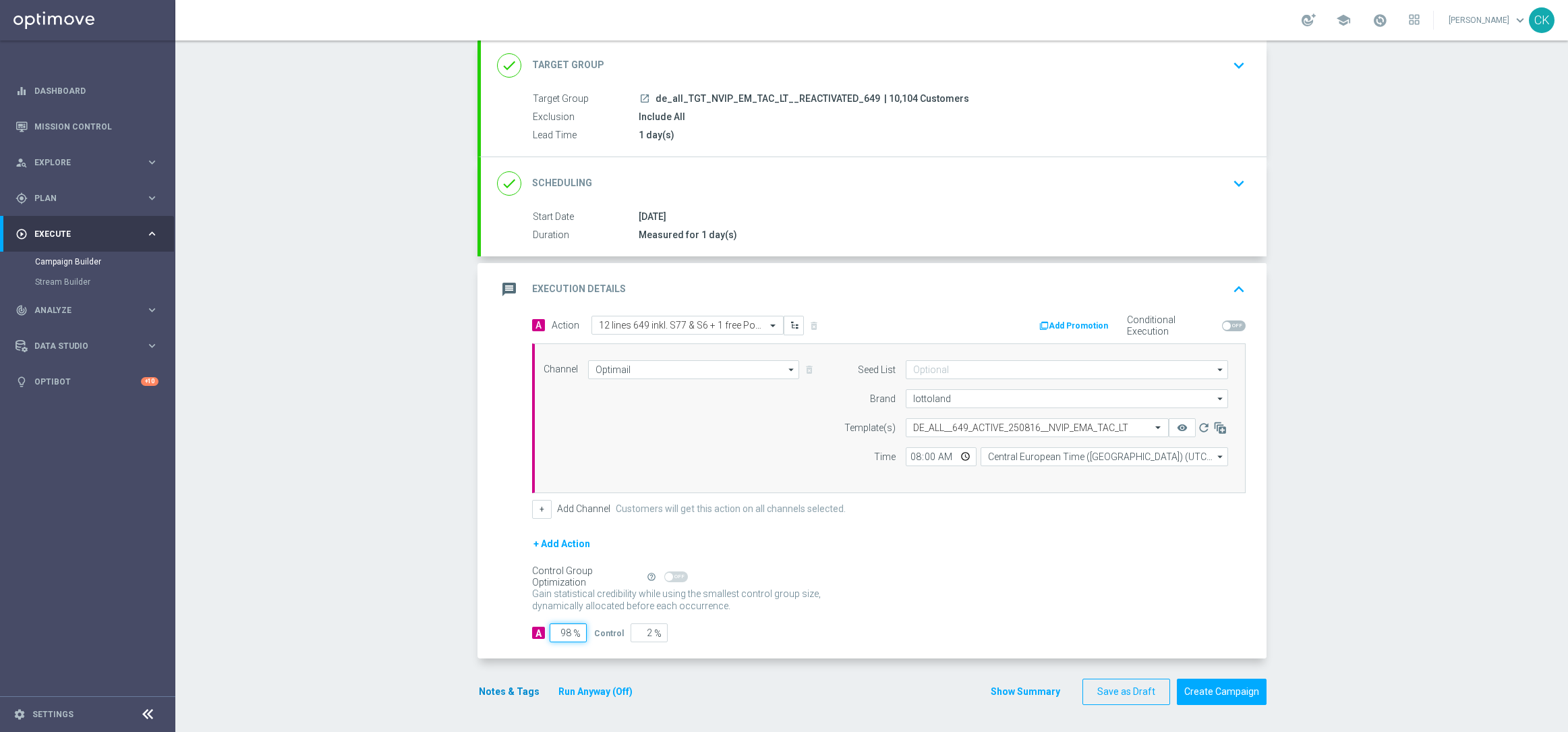
type input "98"
click at [499, 683] on button "Notes & Tags" at bounding box center [509, 691] width 64 height 17
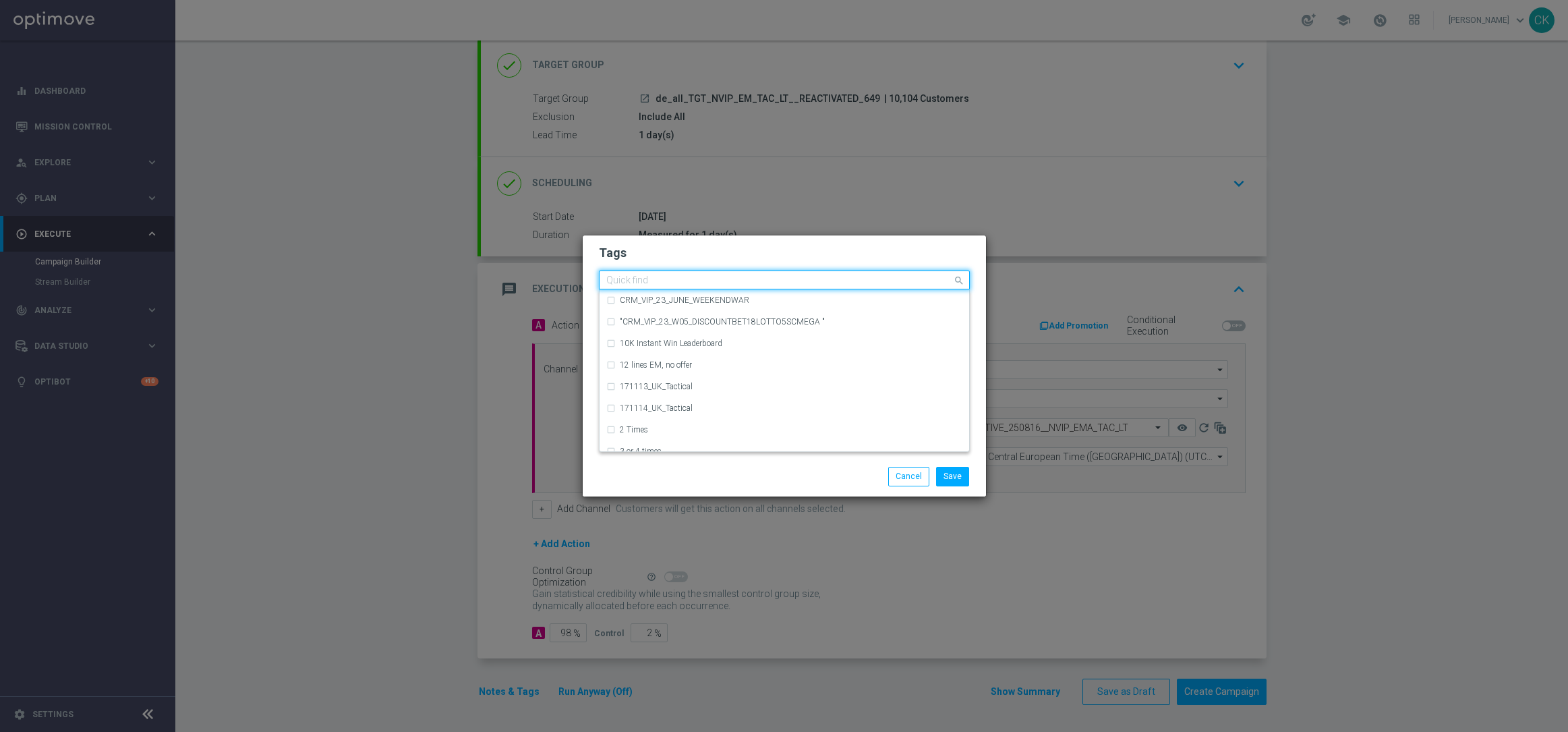
click at [653, 279] on input "text" at bounding box center [779, 281] width 346 height 12
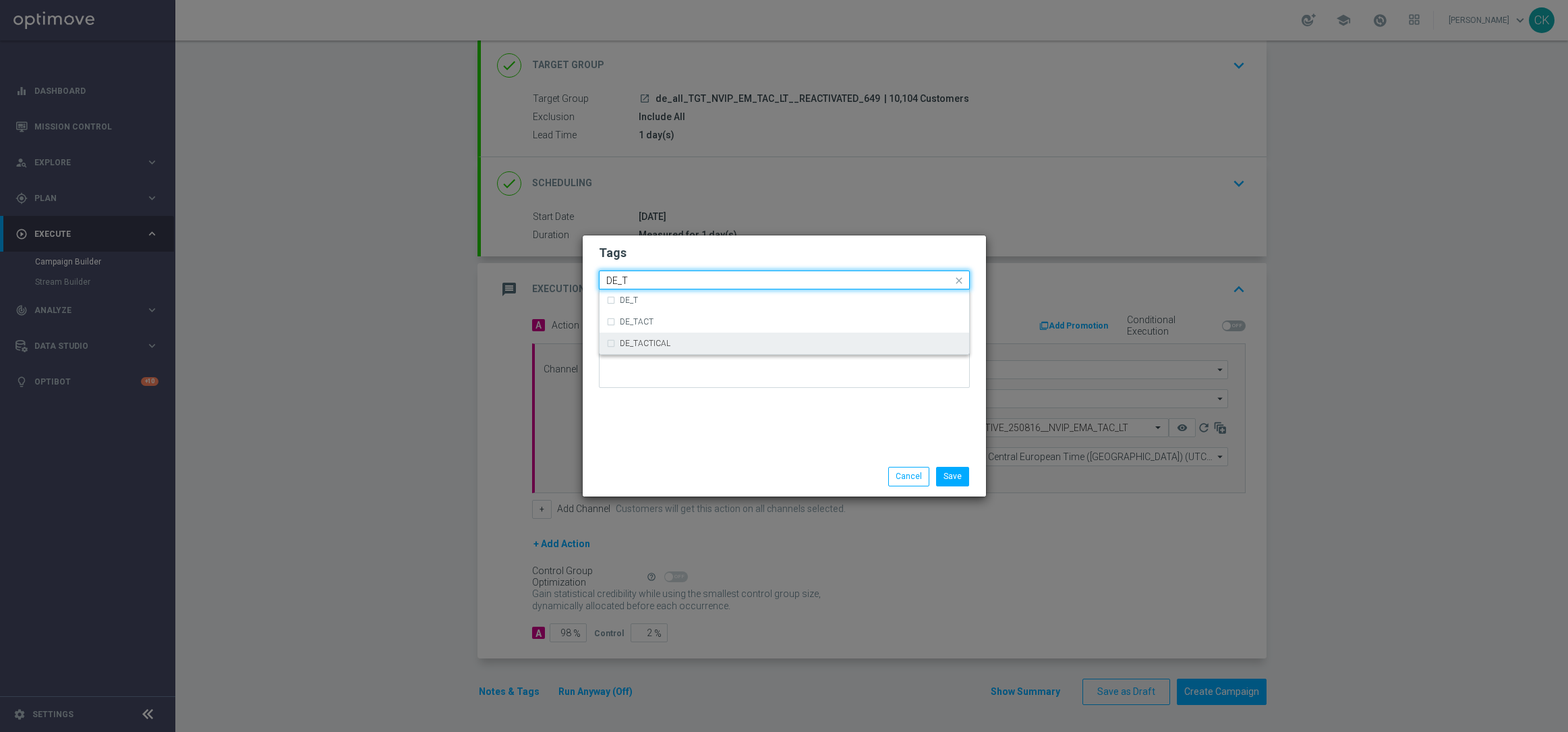
click at [668, 340] on label "DE_TACTICAL" at bounding box center [645, 343] width 50 height 8
type input "DE_T"
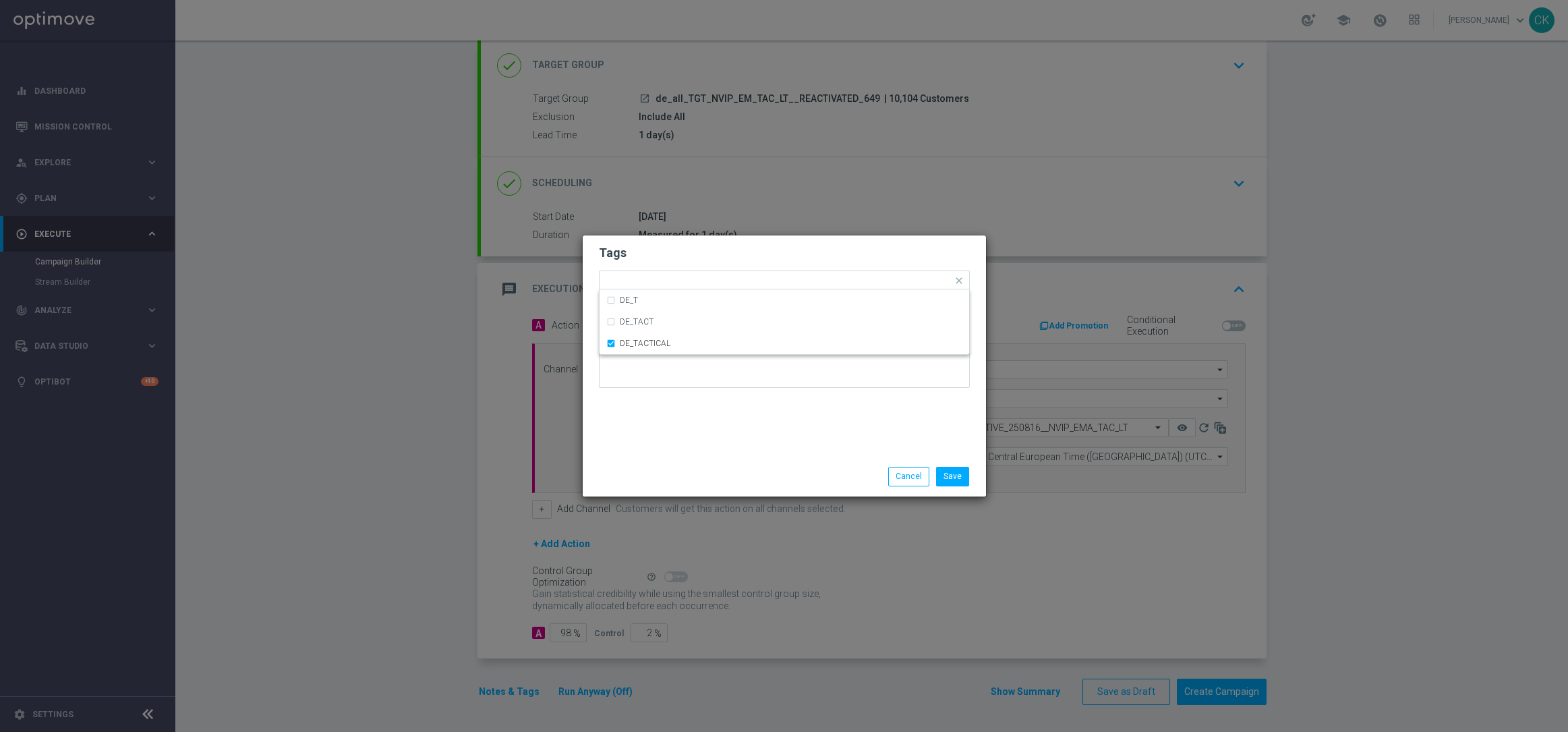
click at [662, 471] on div "Save Cancel" at bounding box center [784, 476] width 391 height 19
click at [957, 472] on button "Save" at bounding box center [952, 476] width 33 height 19
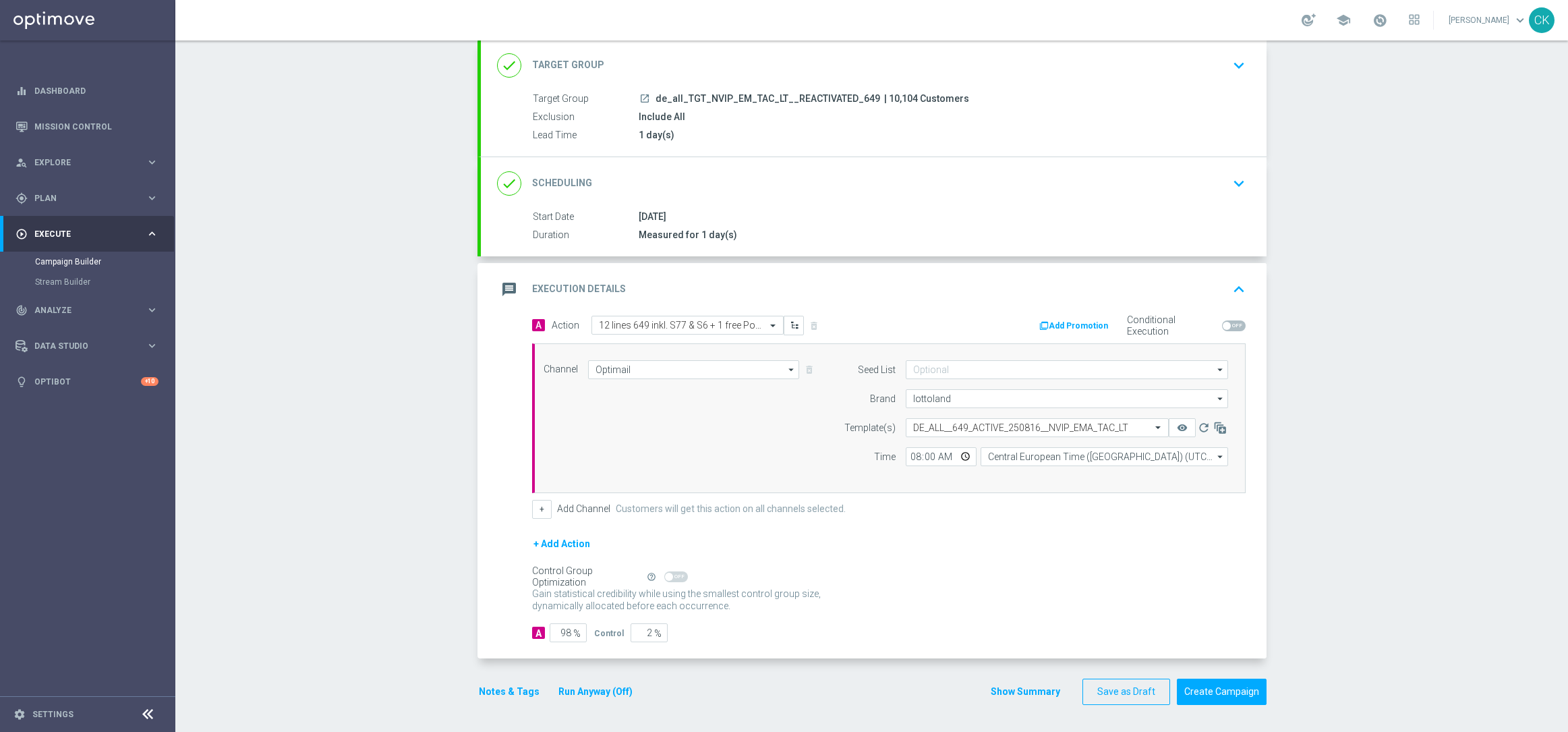
click at [497, 688] on button "Notes & Tags" at bounding box center [509, 691] width 64 height 17
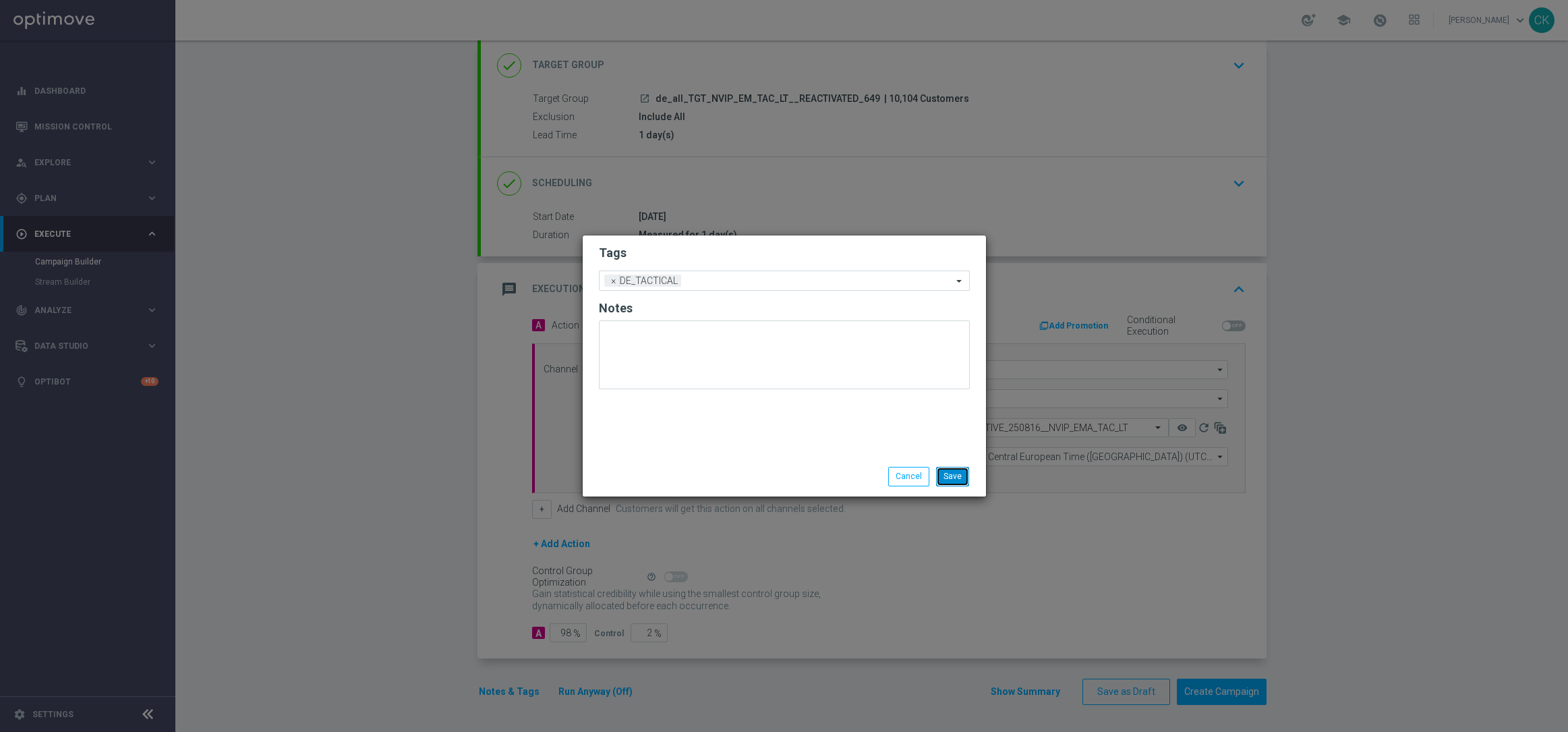
click at [952, 482] on button "Save" at bounding box center [952, 476] width 33 height 19
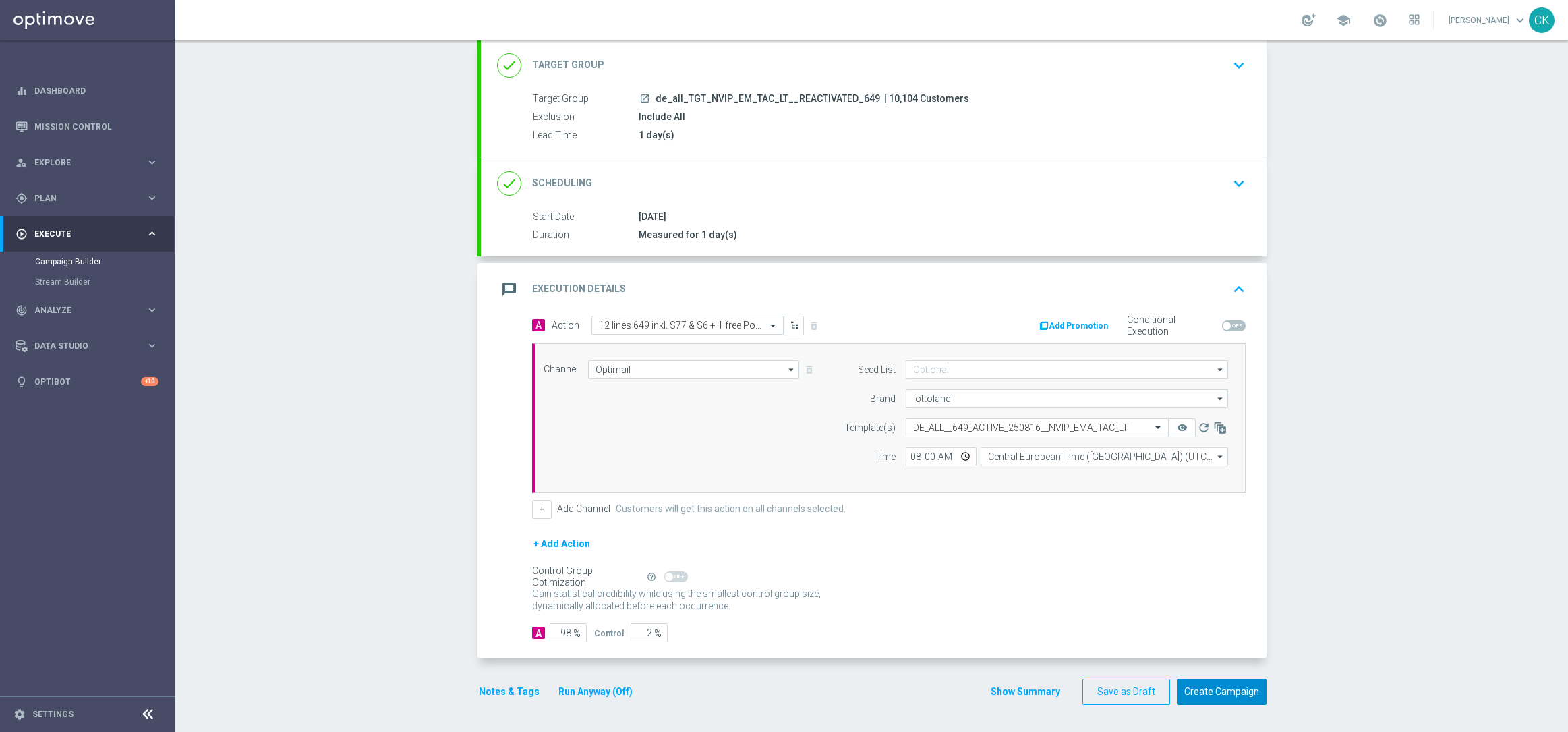
click at [1214, 691] on button "Create Campaign" at bounding box center [1222, 691] width 90 height 26
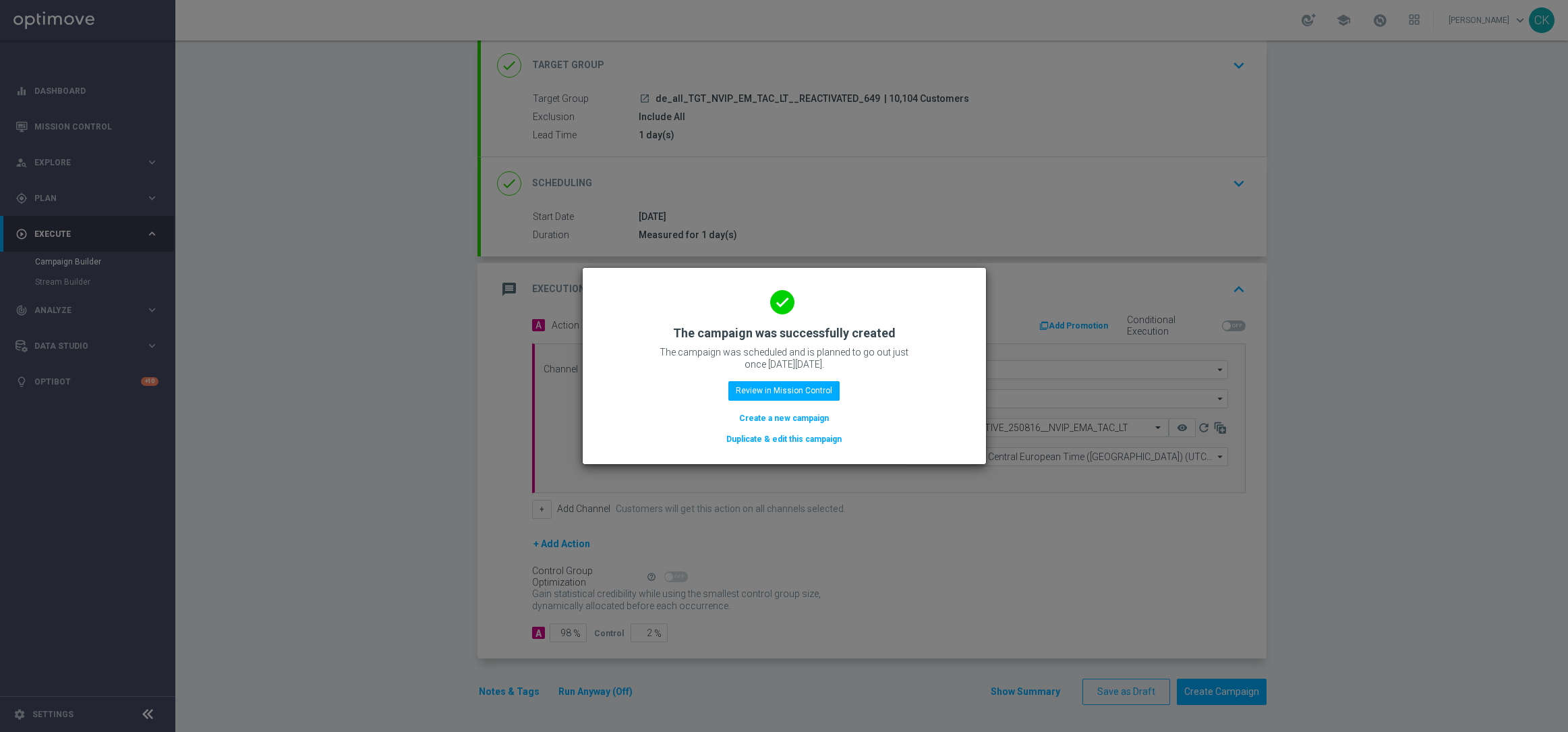
click at [795, 412] on button "Create a new campaign" at bounding box center [783, 418] width 92 height 15
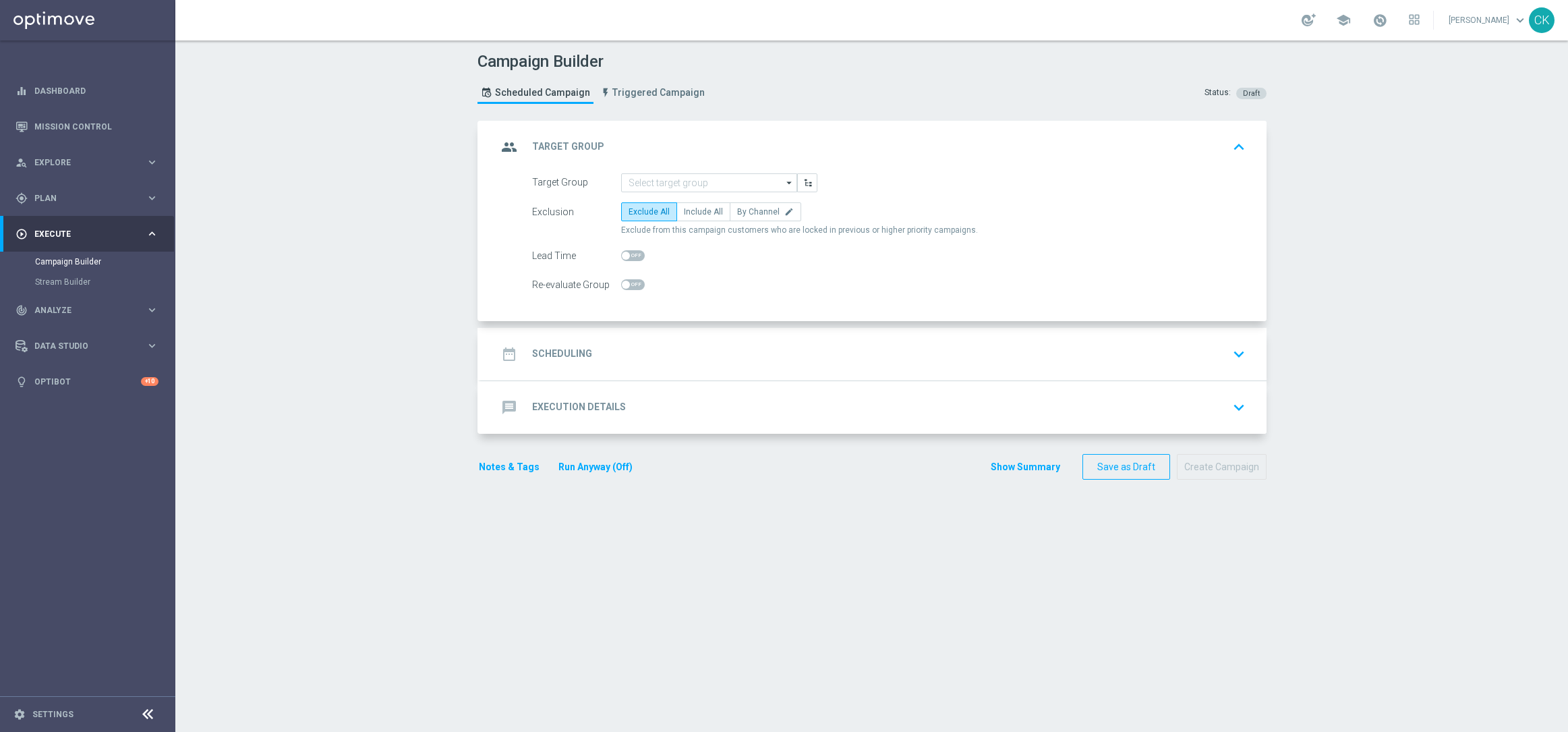
scroll to position [0, 0]
click at [706, 180] on input at bounding box center [709, 183] width 176 height 19
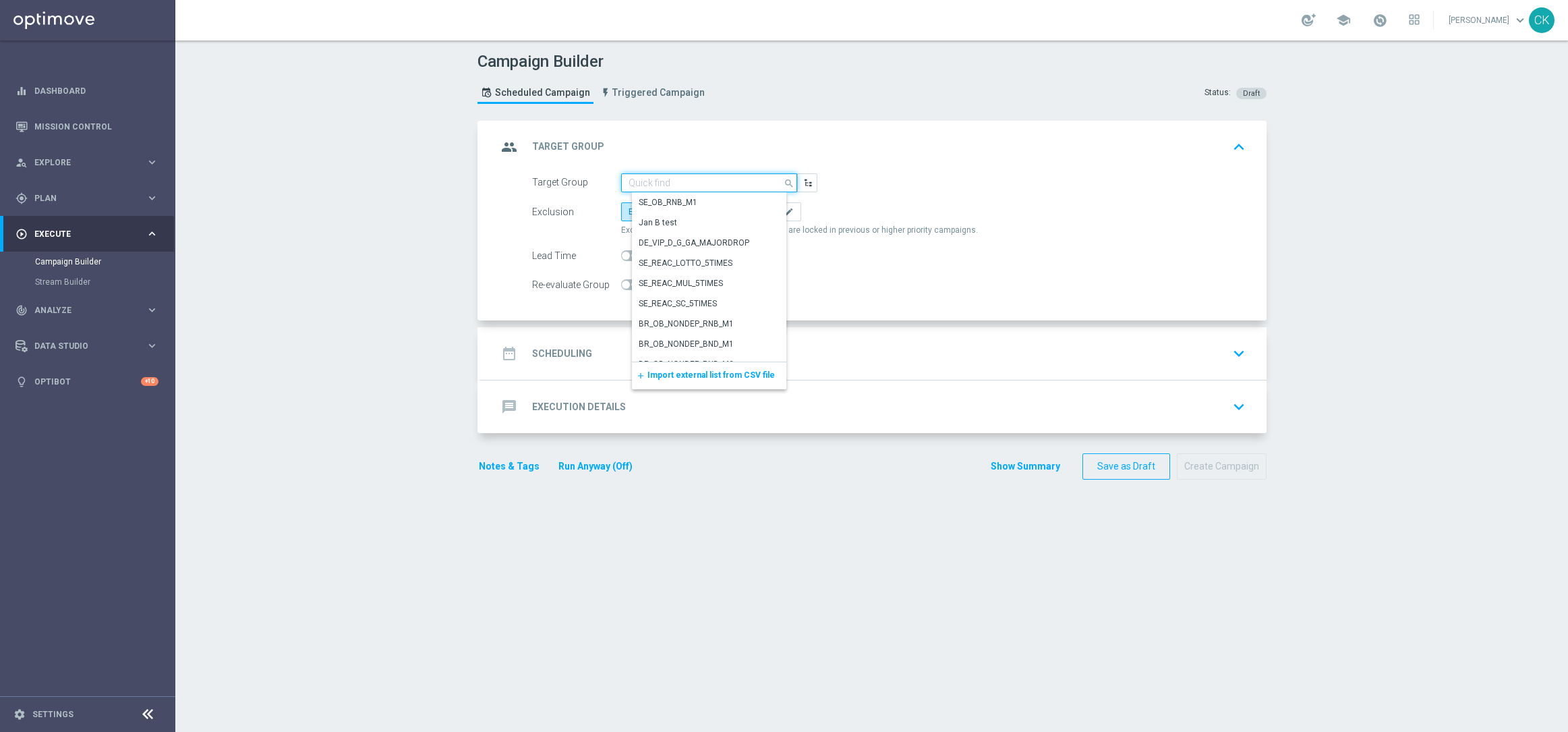
paste input "de_all_TGT_NVIP_EM_TAC_LT__CHURNED_649"
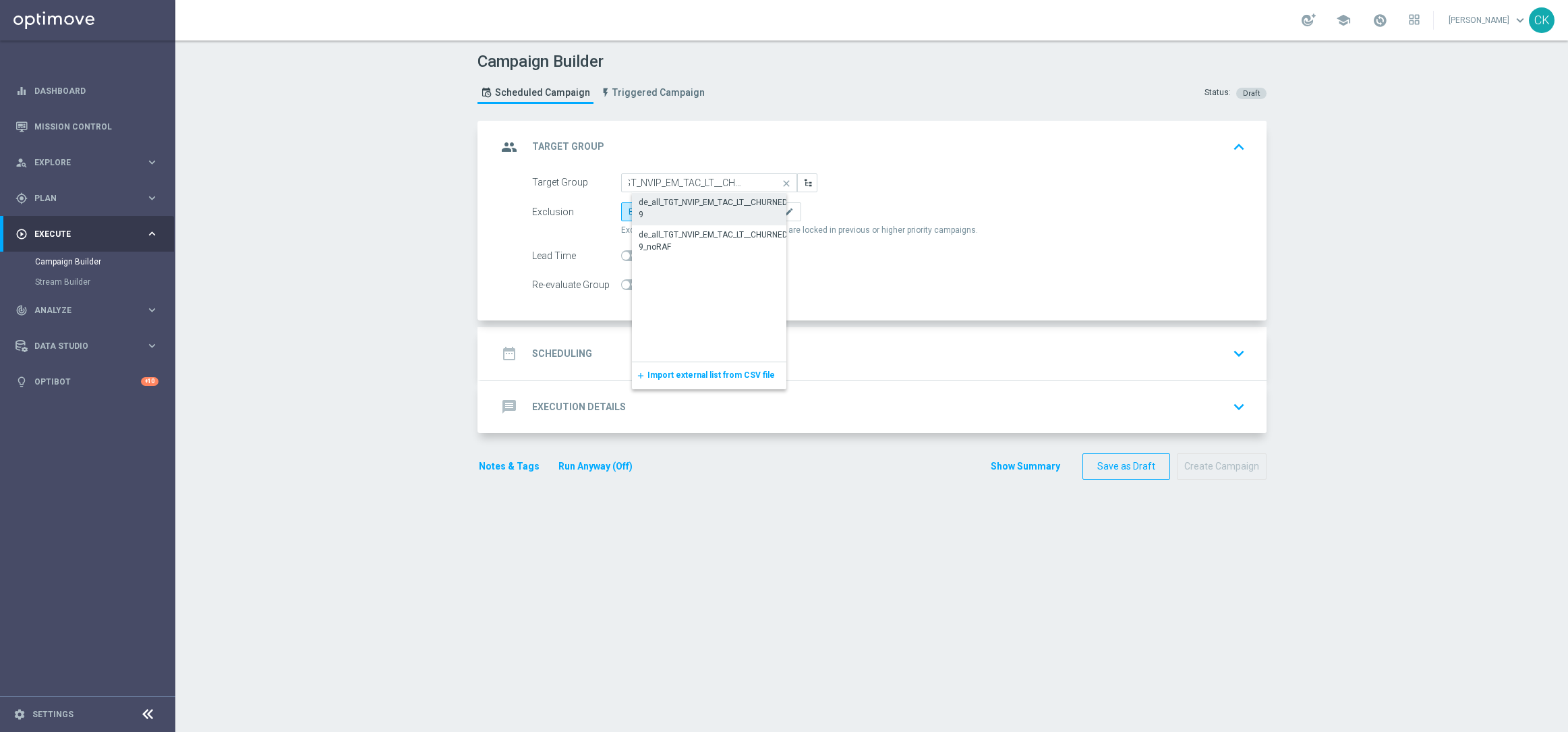
click at [702, 201] on div "de_all_TGT_NVIP_EM_TAC_LT__CHURNED_649" at bounding box center [719, 208] width 162 height 24
type input "de_all_TGT_NVIP_EM_TAC_LT__CHURNED_649"
click at [702, 202] on label "Include All" at bounding box center [703, 212] width 54 height 19
click at [693, 209] on input "Include All" at bounding box center [688, 213] width 9 height 9
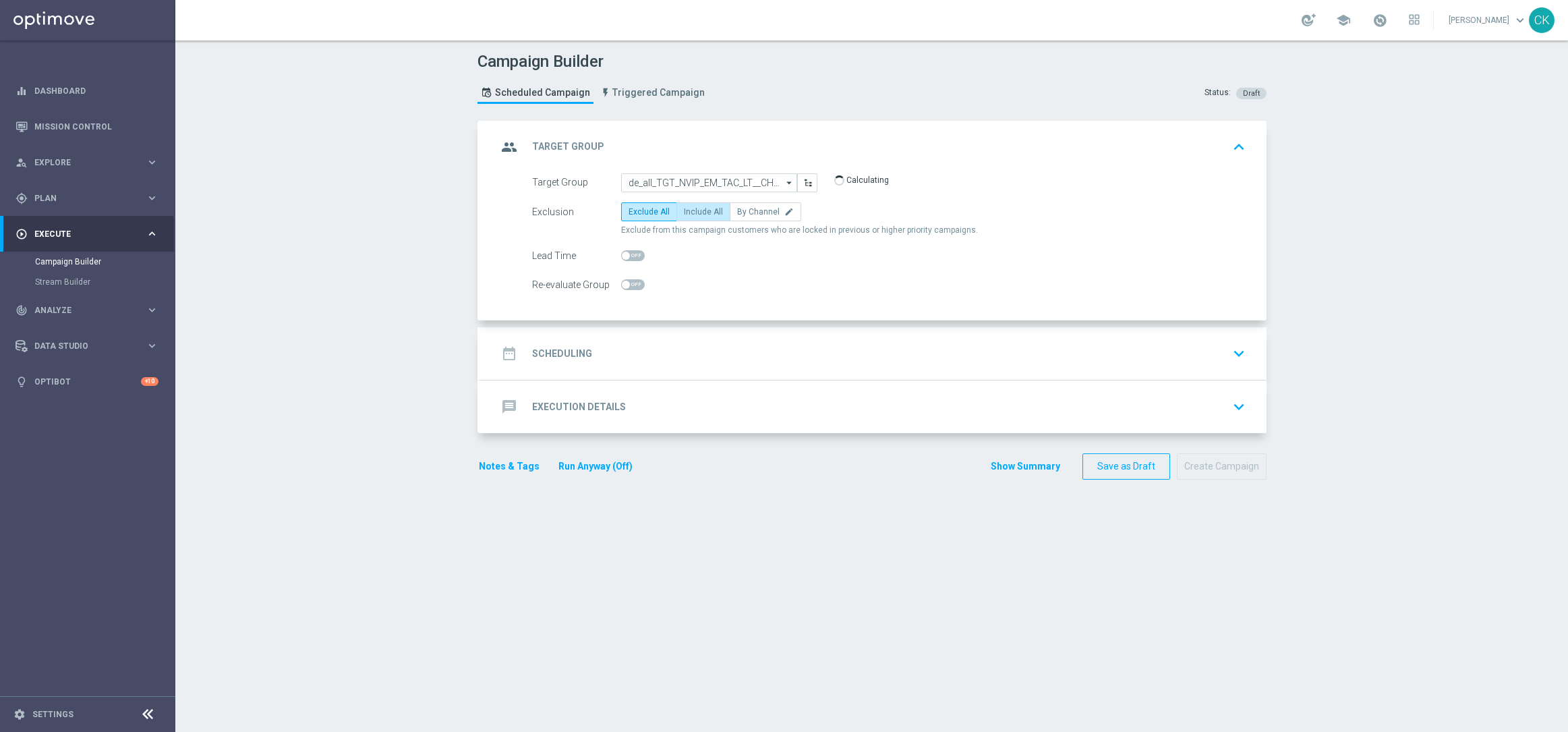
radio input "true"
click at [622, 255] on span at bounding box center [626, 256] width 8 height 8
click at [621, 255] on input "checkbox" at bounding box center [633, 256] width 24 height 11
checkbox input "true"
click at [550, 347] on h2 "Scheduling" at bounding box center [562, 353] width 60 height 13
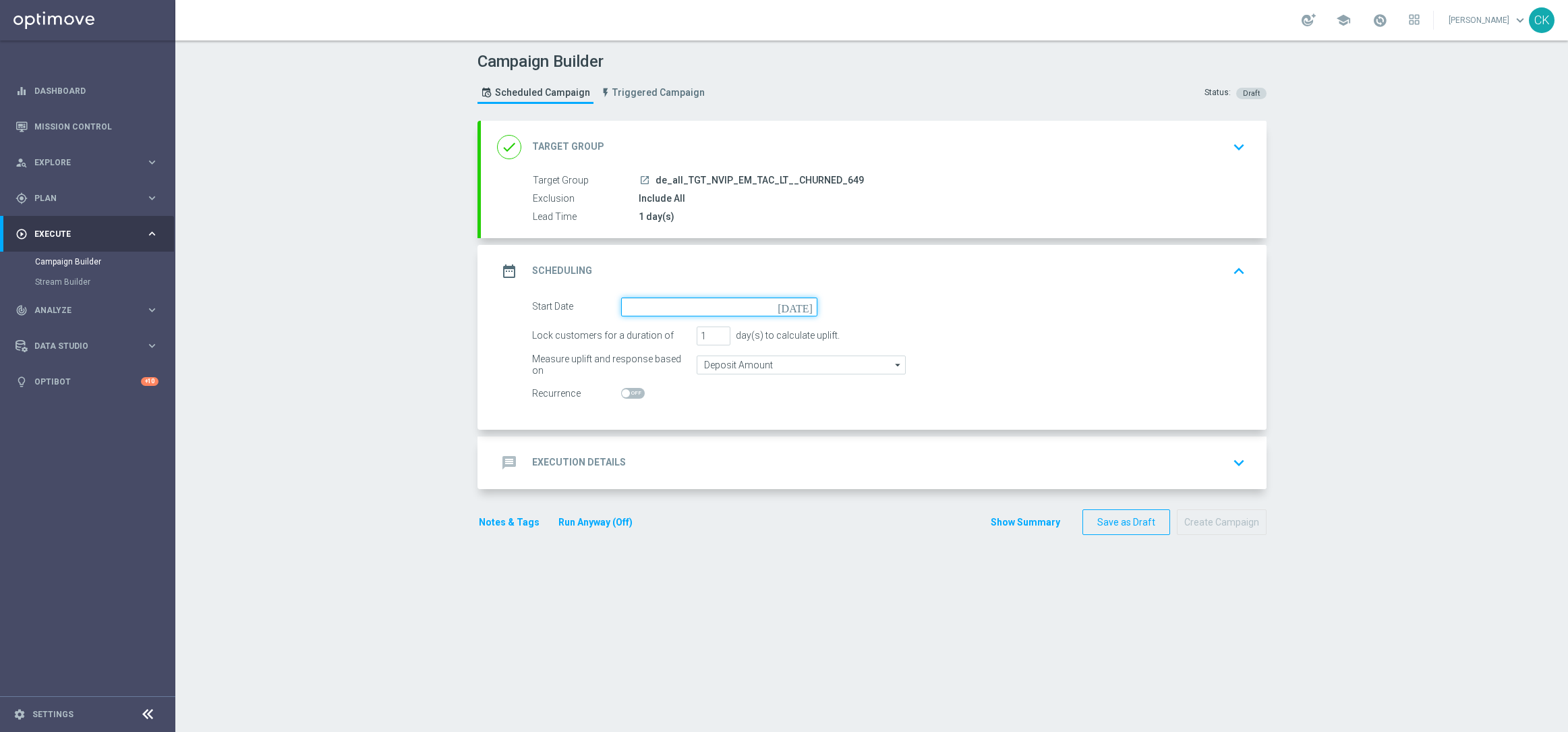
click at [707, 309] on input at bounding box center [719, 307] width 196 height 19
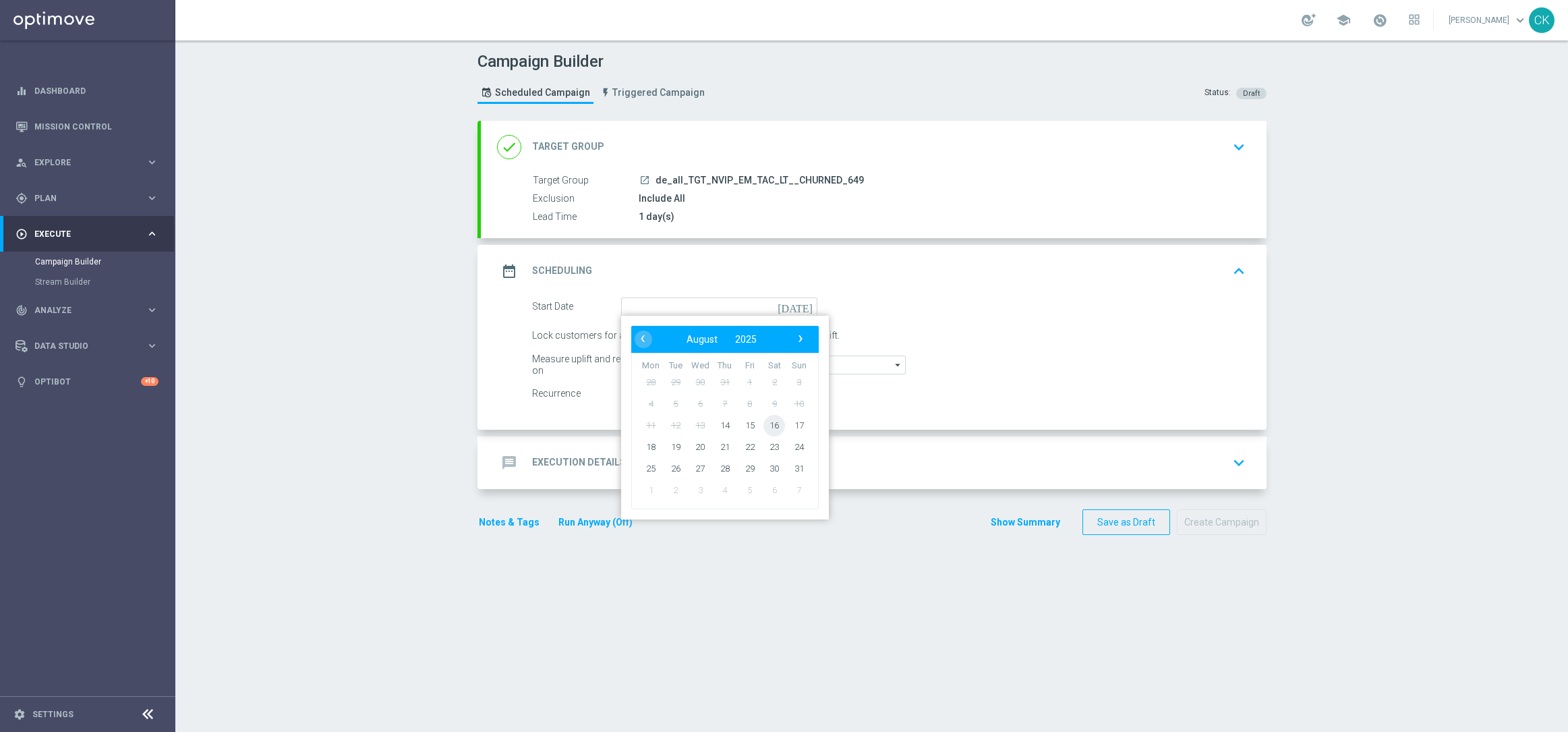
click at [769, 417] on span "16" at bounding box center [774, 424] width 21 height 21
type input "[DATE]"
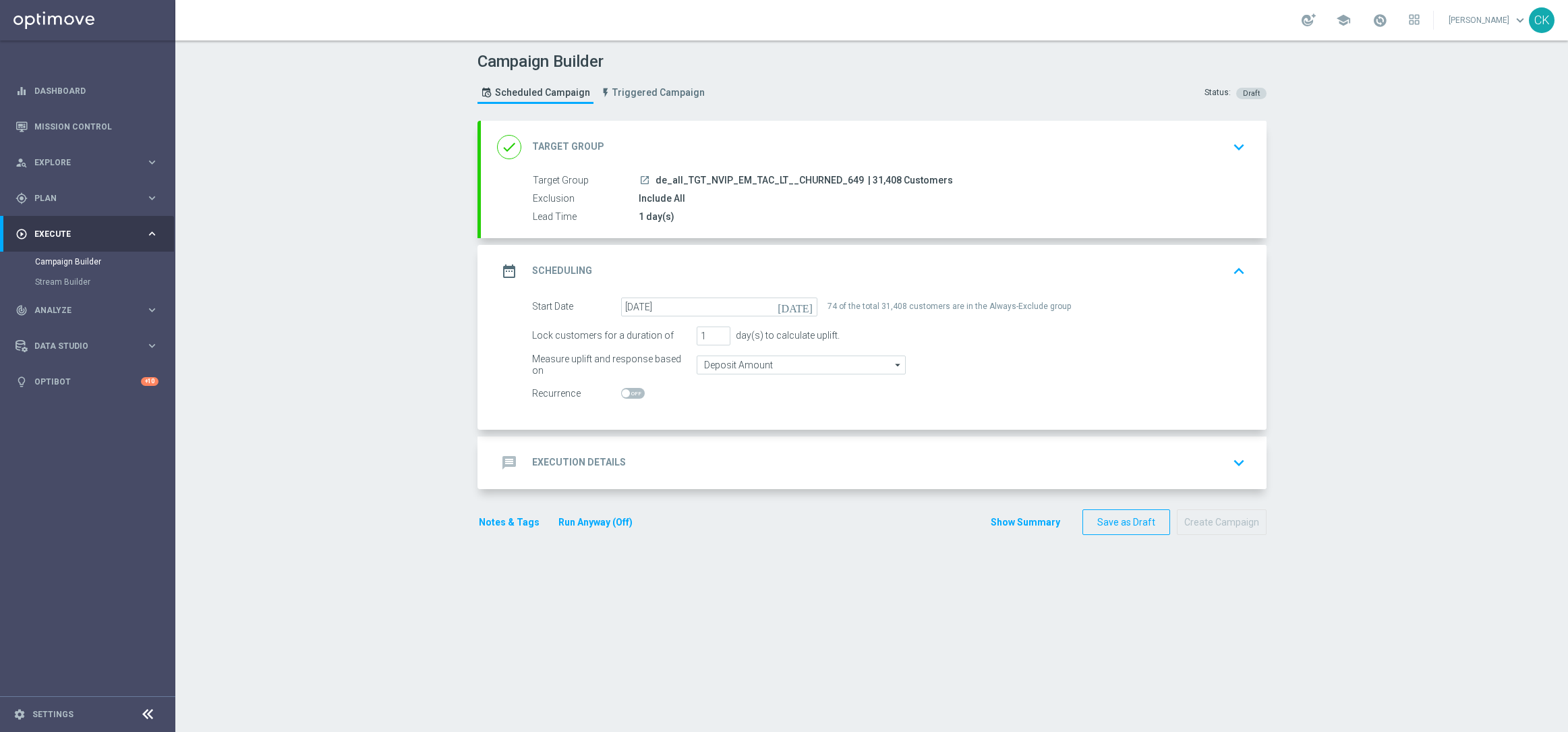
click at [548, 453] on div "message Execution Details" at bounding box center [561, 462] width 129 height 24
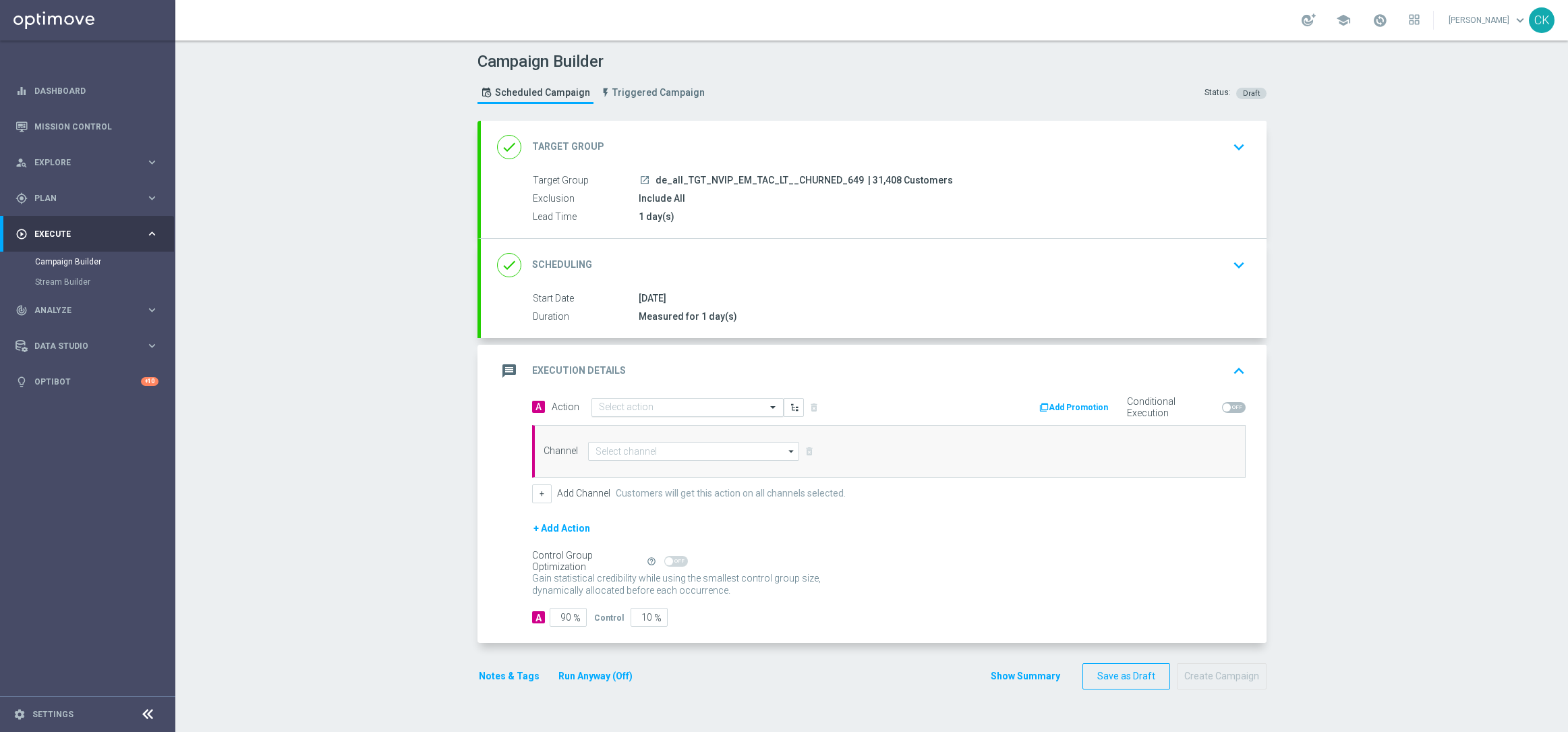
click at [633, 403] on input "text" at bounding box center [674, 408] width 150 height 12
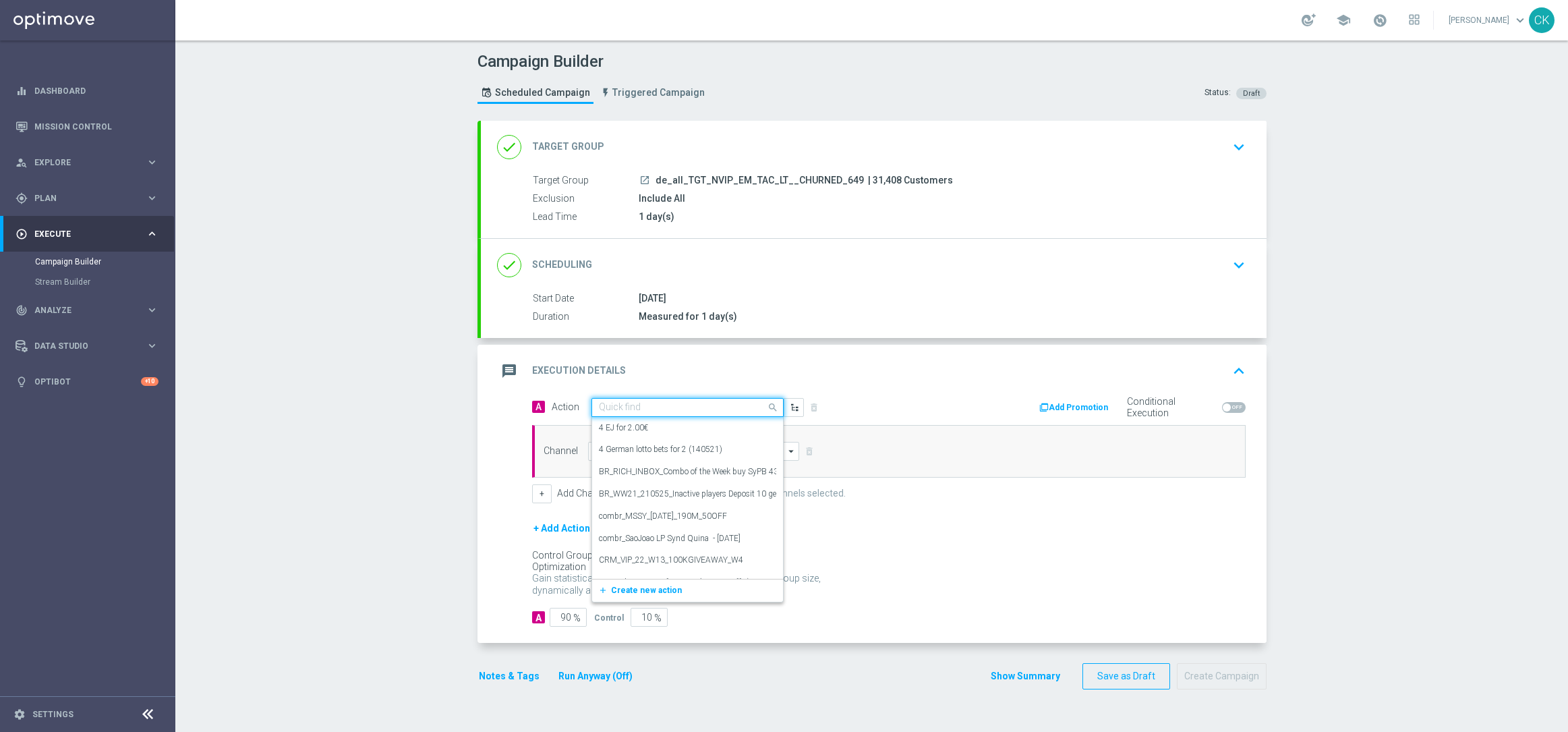
paste input "6 lines 649 + 1 free PowerBall"
type input "6 lines 649 + 1 free PowerBall"
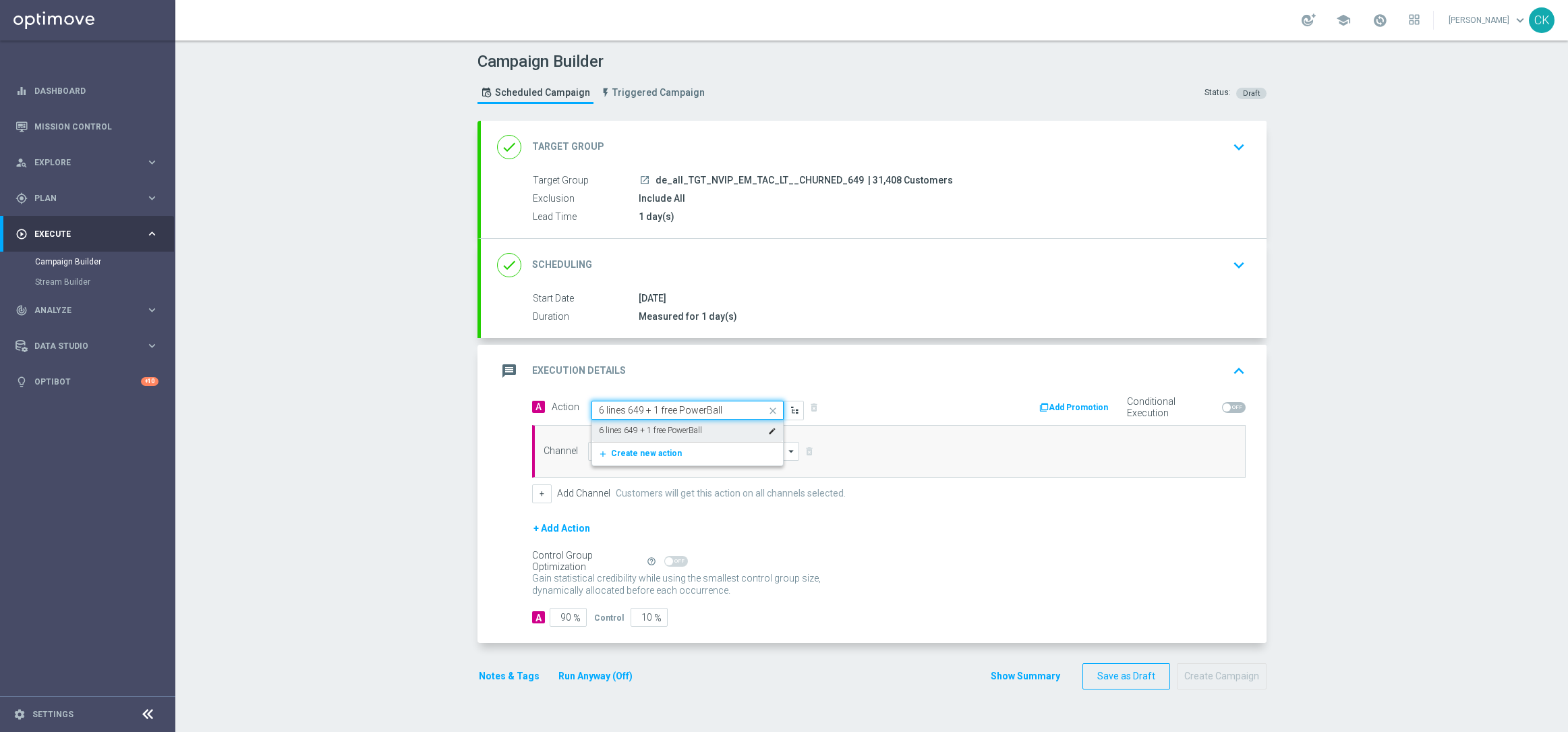
click at [641, 430] on label "6 lines 649 + 1 free PowerBall" at bounding box center [650, 431] width 103 height 12
click at [641, 446] on input at bounding box center [693, 451] width 212 height 19
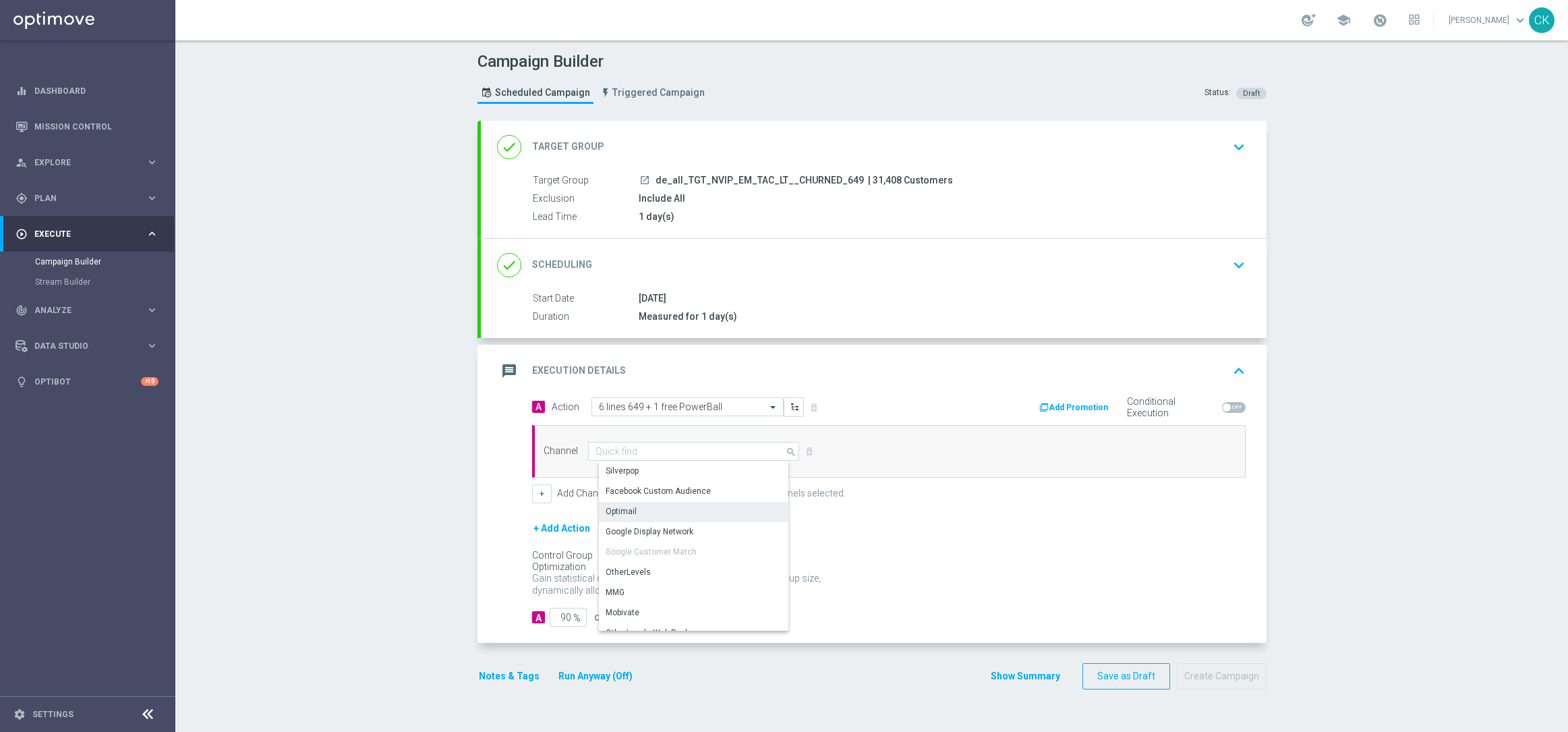
click at [638, 505] on div "Optimail" at bounding box center [699, 511] width 200 height 19
type input "Optimail"
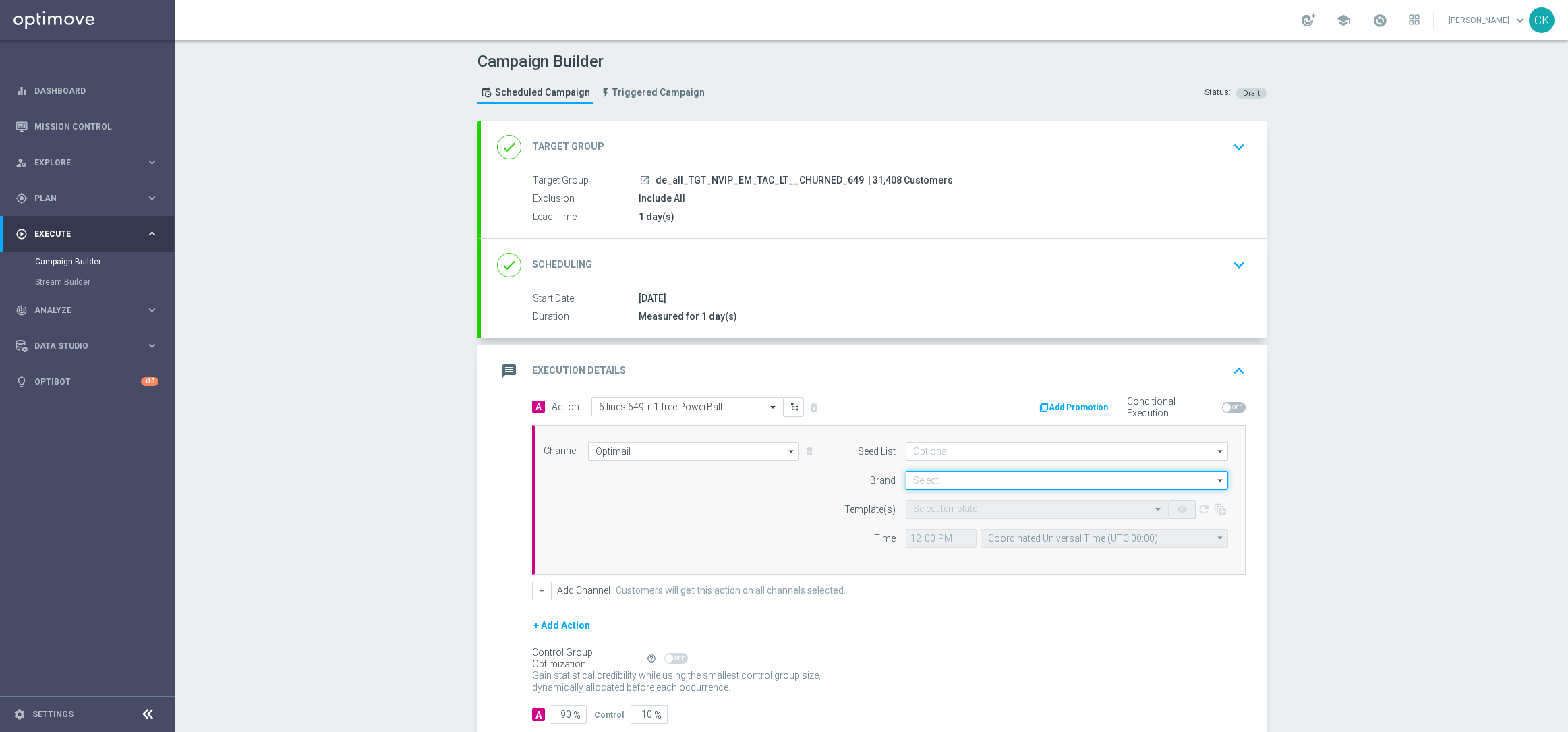
click at [942, 478] on input at bounding box center [1067, 480] width 323 height 19
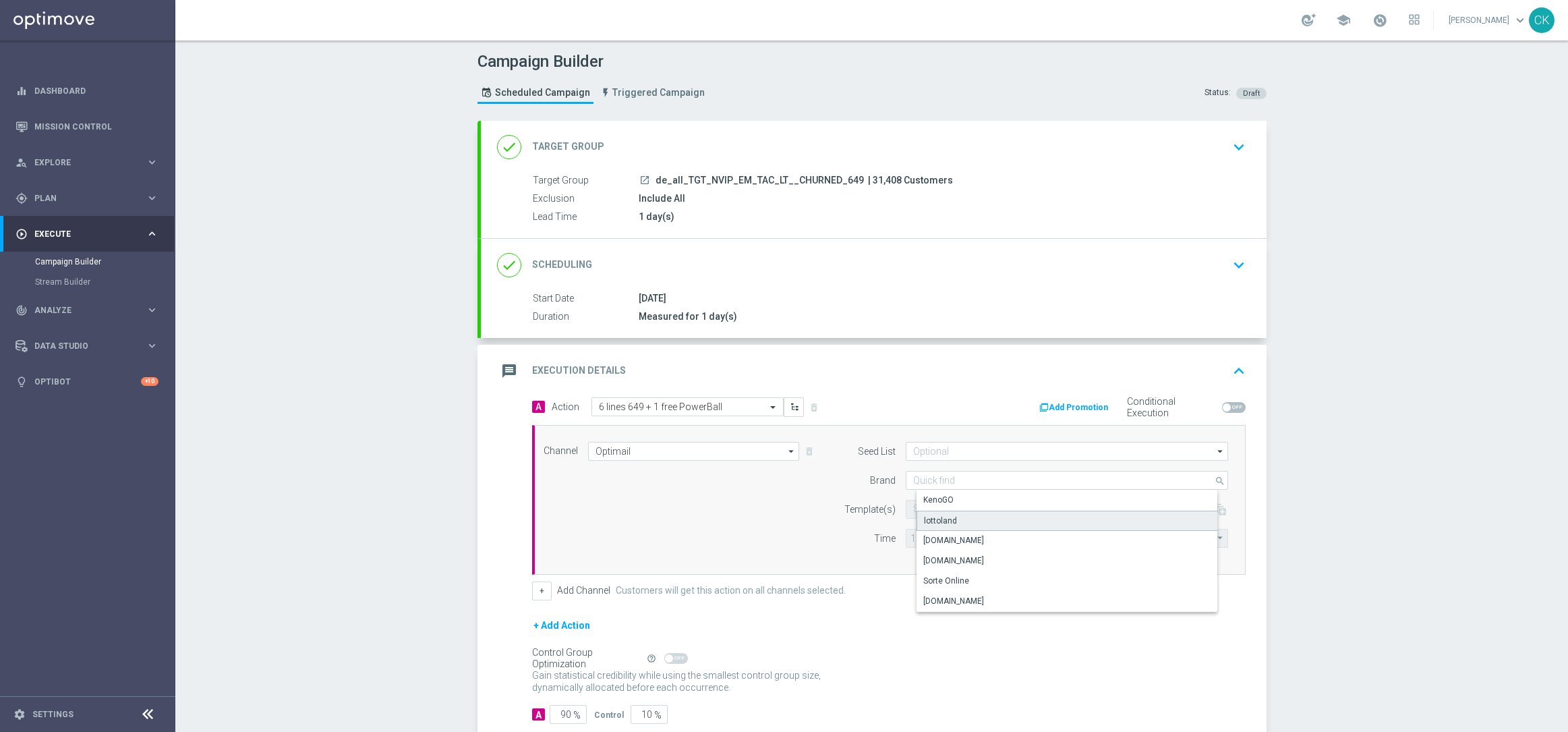
click at [945, 512] on div "lottoland" at bounding box center [1078, 521] width 323 height 20
type input "lottoland"
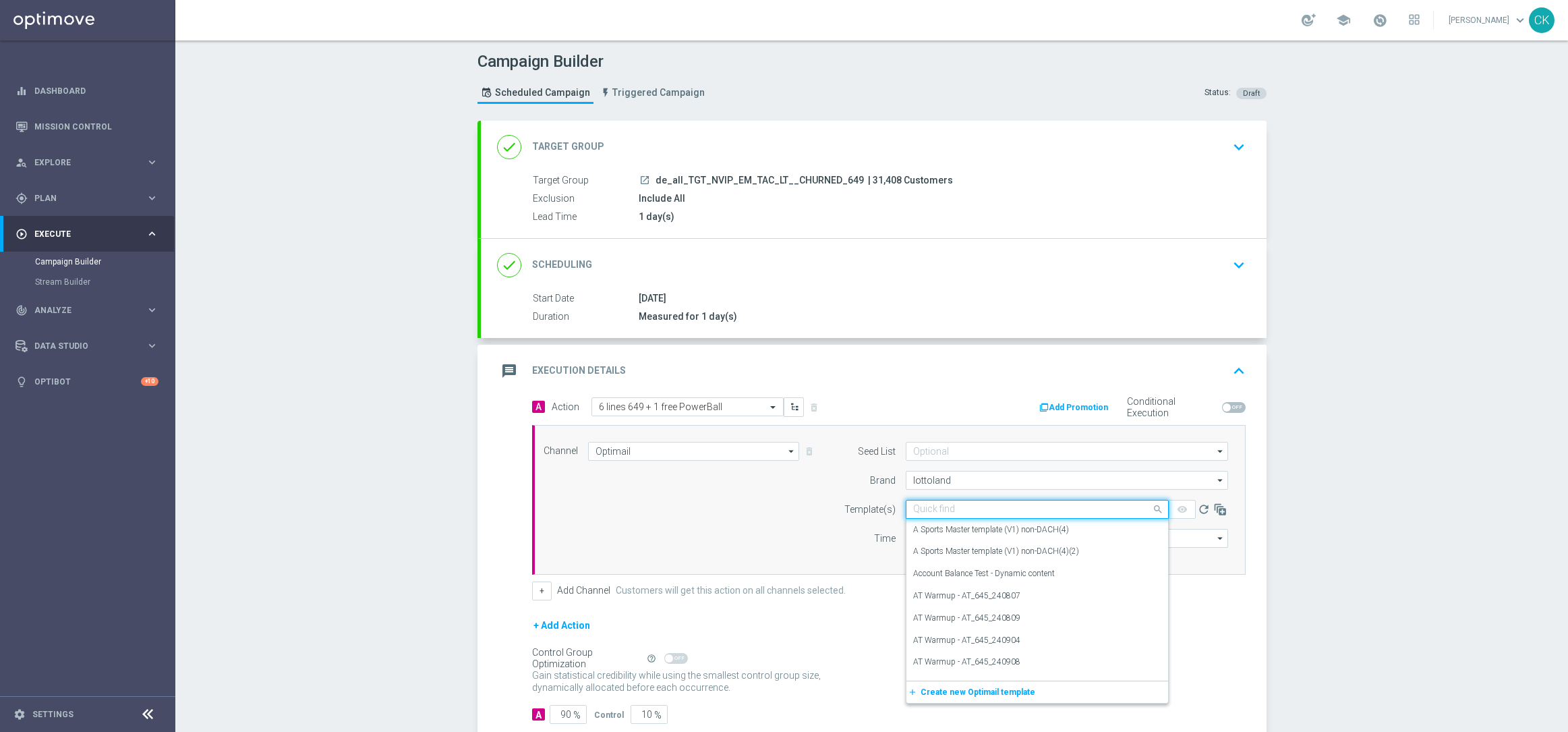
click at [935, 505] on input "text" at bounding box center [1023, 509] width 221 height 12
paste input "DE_ALL__649_REACT_250816__NVIP_EMA_TAC_LT"
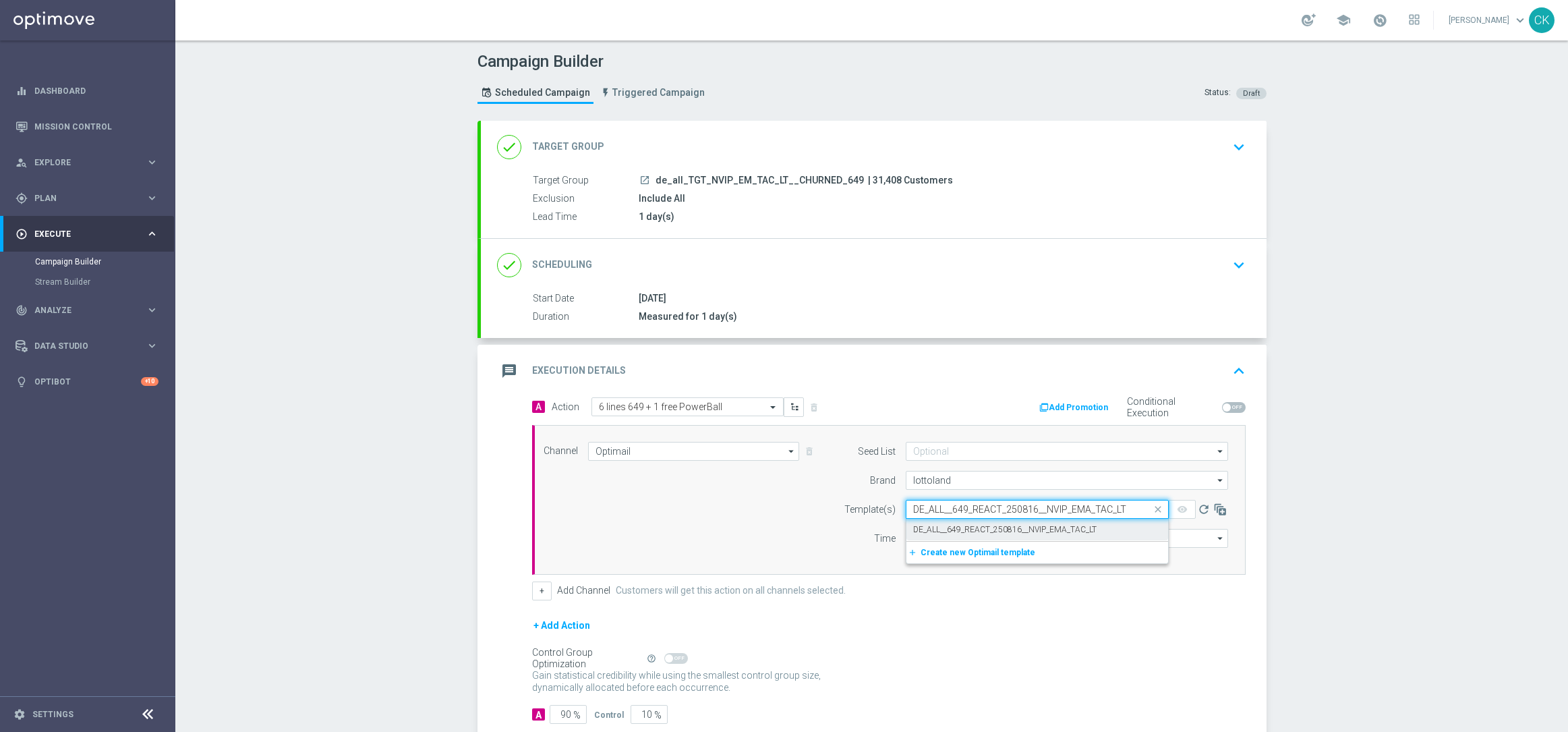
click at [938, 529] on label "DE_ALL__649_REACT_250816__NVIP_EMA_TAC_LT" at bounding box center [1004, 530] width 183 height 12
type input "DE_ALL__649_REACT_250816__NVIP_EMA_TAC_LT"
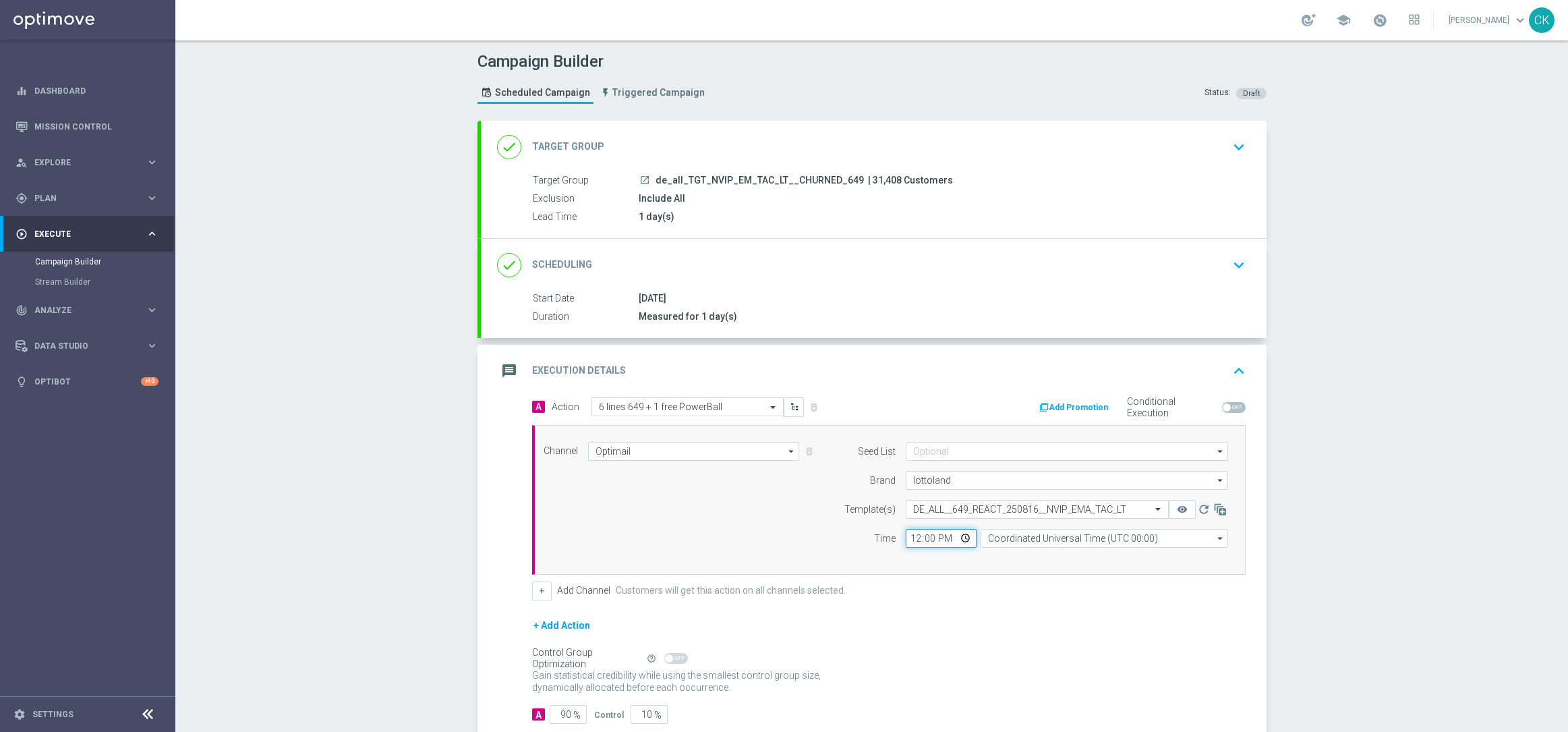
click at [908, 540] on input "12:00" at bounding box center [941, 538] width 71 height 19
type input "08:00"
click at [1030, 543] on input "Coordinated Universal Time (UTC 00:00)" at bounding box center [1104, 538] width 247 height 19
click at [1030, 543] on input at bounding box center [1104, 538] width 247 height 19
click at [1021, 560] on div "Central European Time ([GEOGRAPHIC_DATA]) (UTC +02:00)" at bounding box center [1109, 558] width 220 height 12
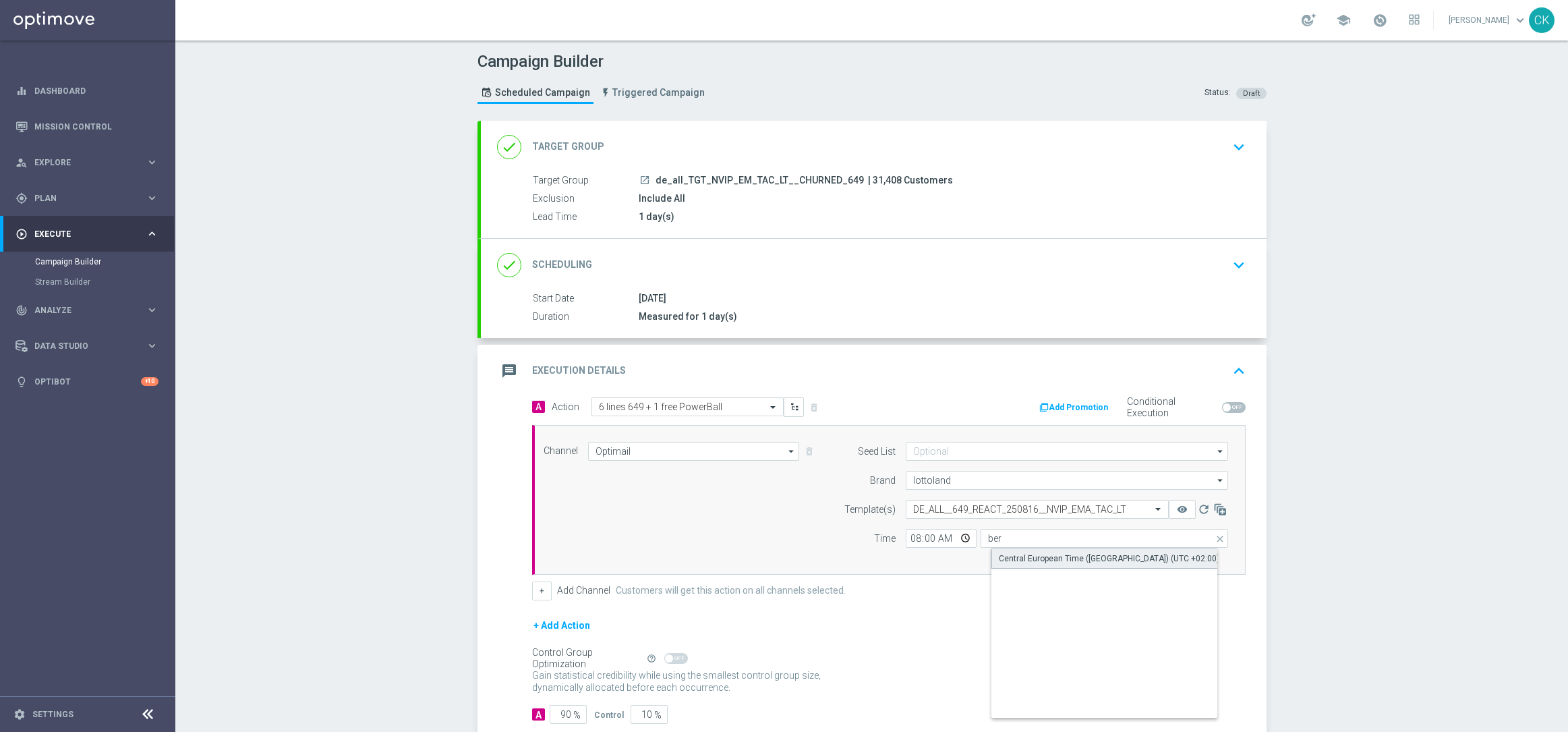
type input "Central European Time ([GEOGRAPHIC_DATA]) (UTC +02:00)"
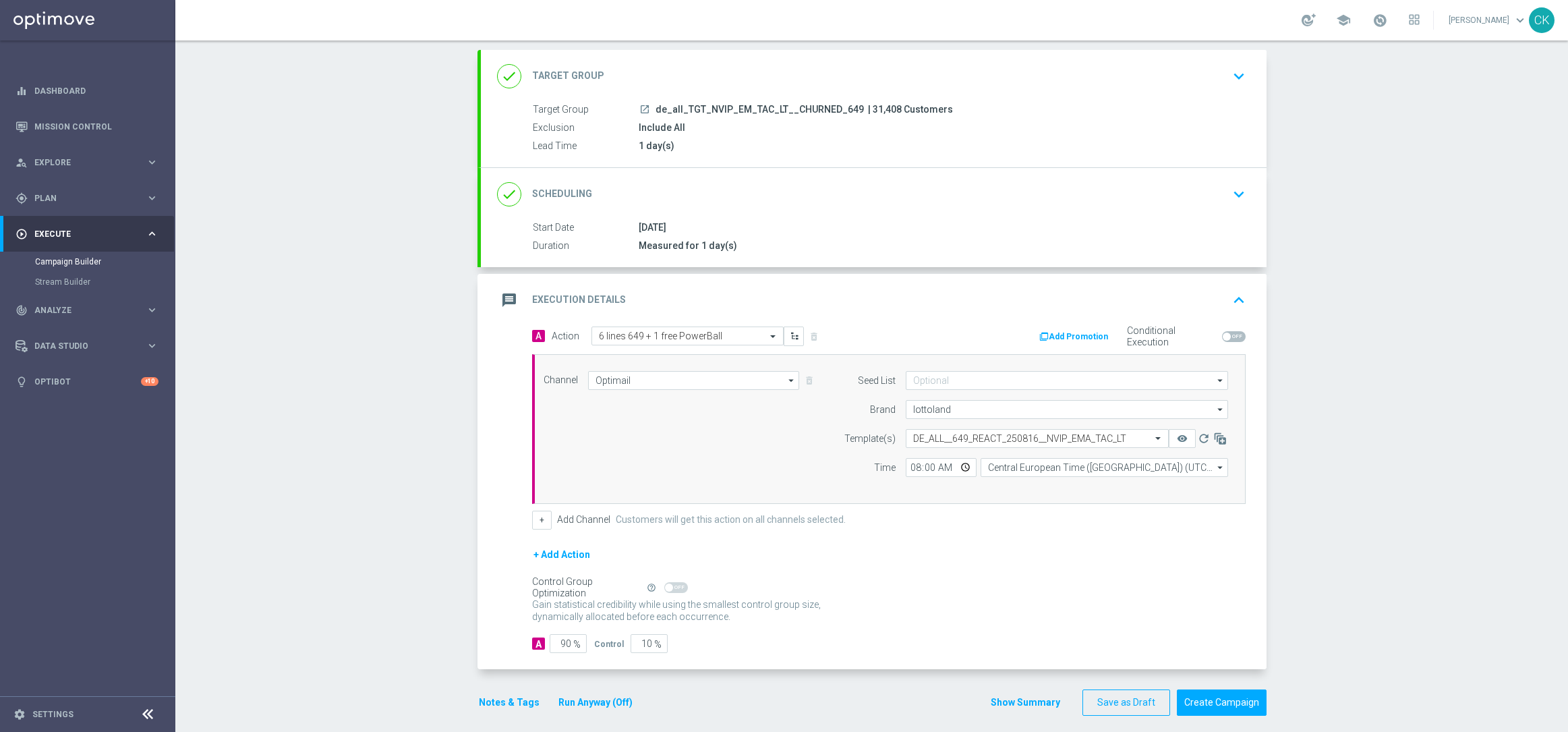
scroll to position [83, 0]
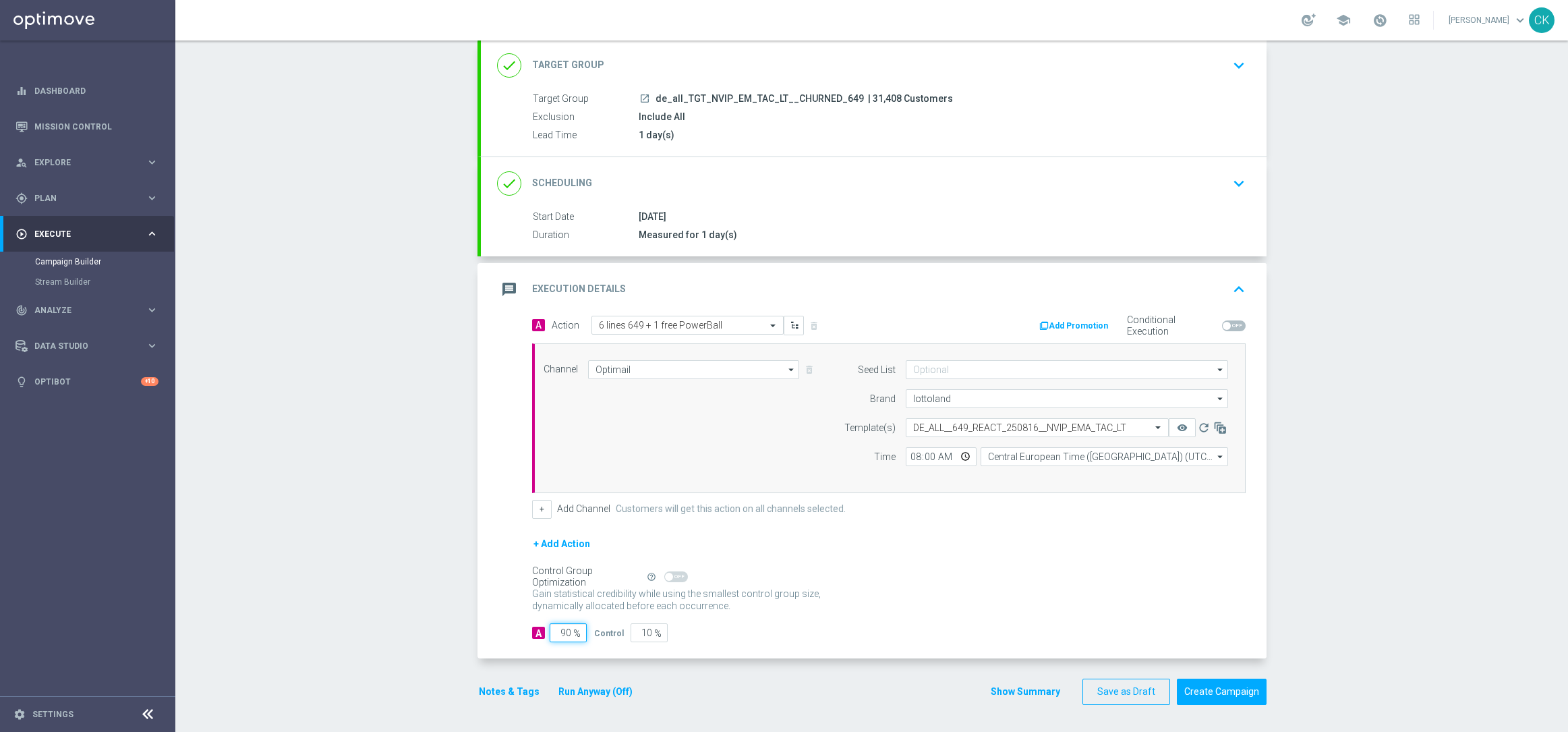
click at [565, 630] on input "90" at bounding box center [568, 633] width 37 height 19
type input "9"
type input "91"
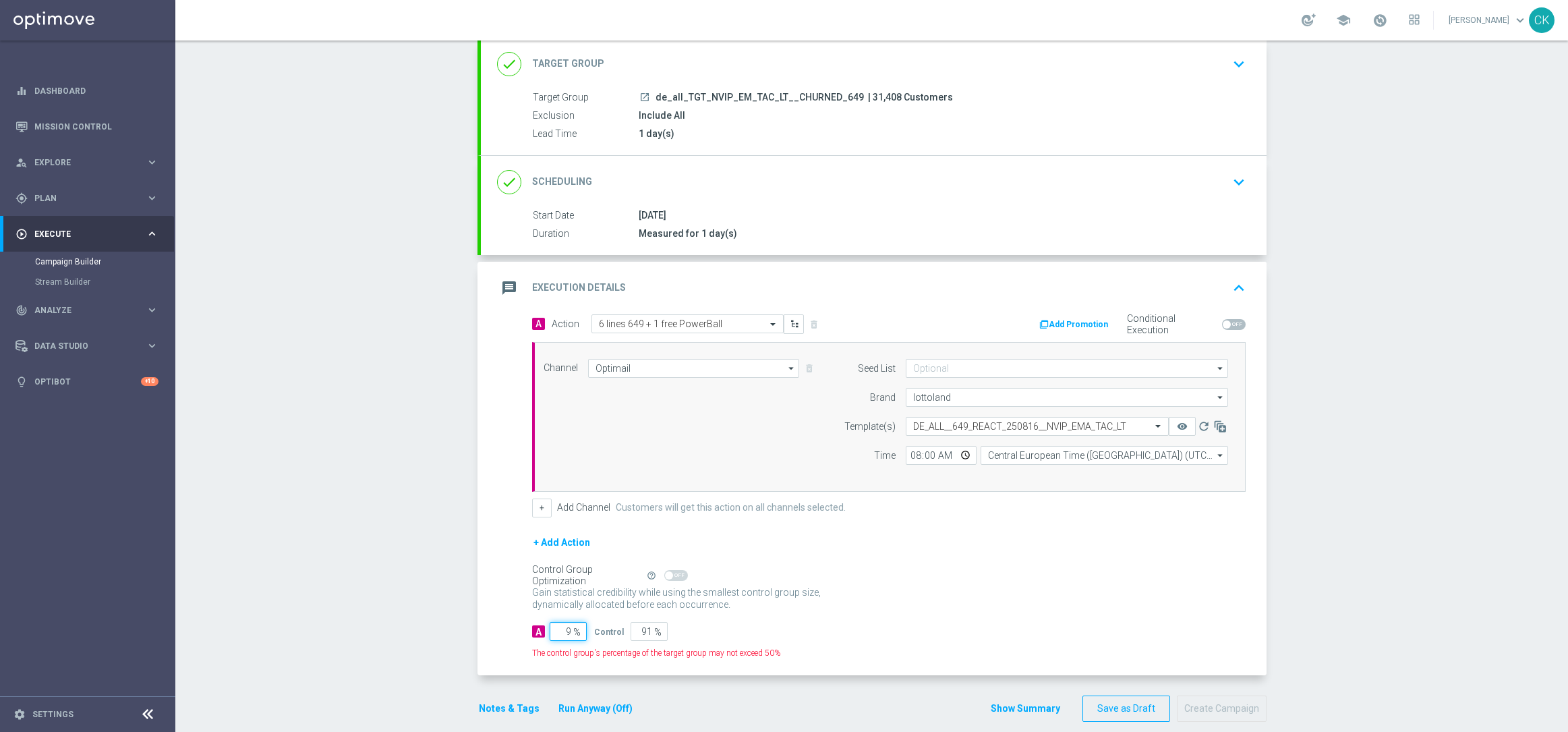
type input "98"
type input "2"
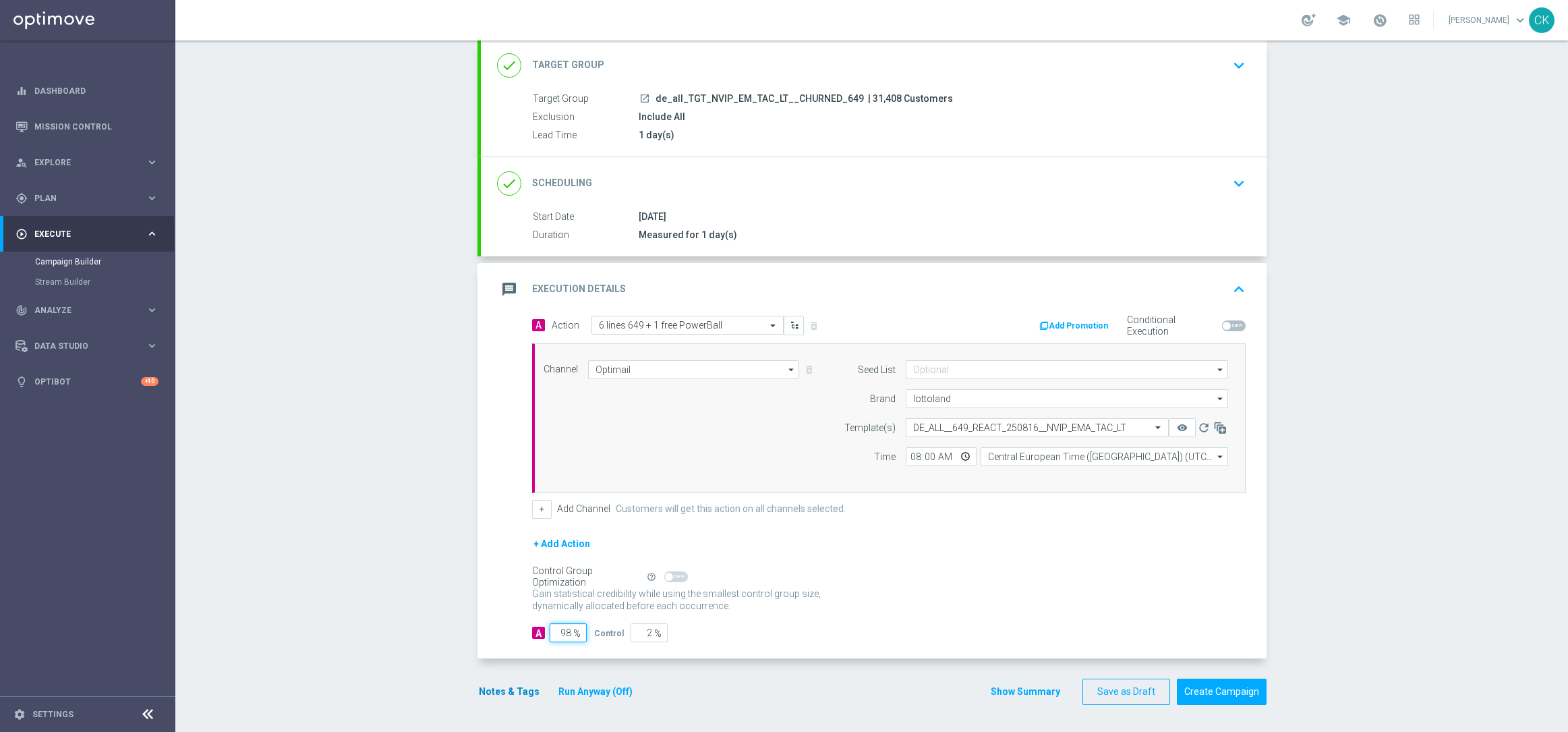
type input "98"
click at [495, 684] on button "Notes & Tags" at bounding box center [509, 691] width 64 height 17
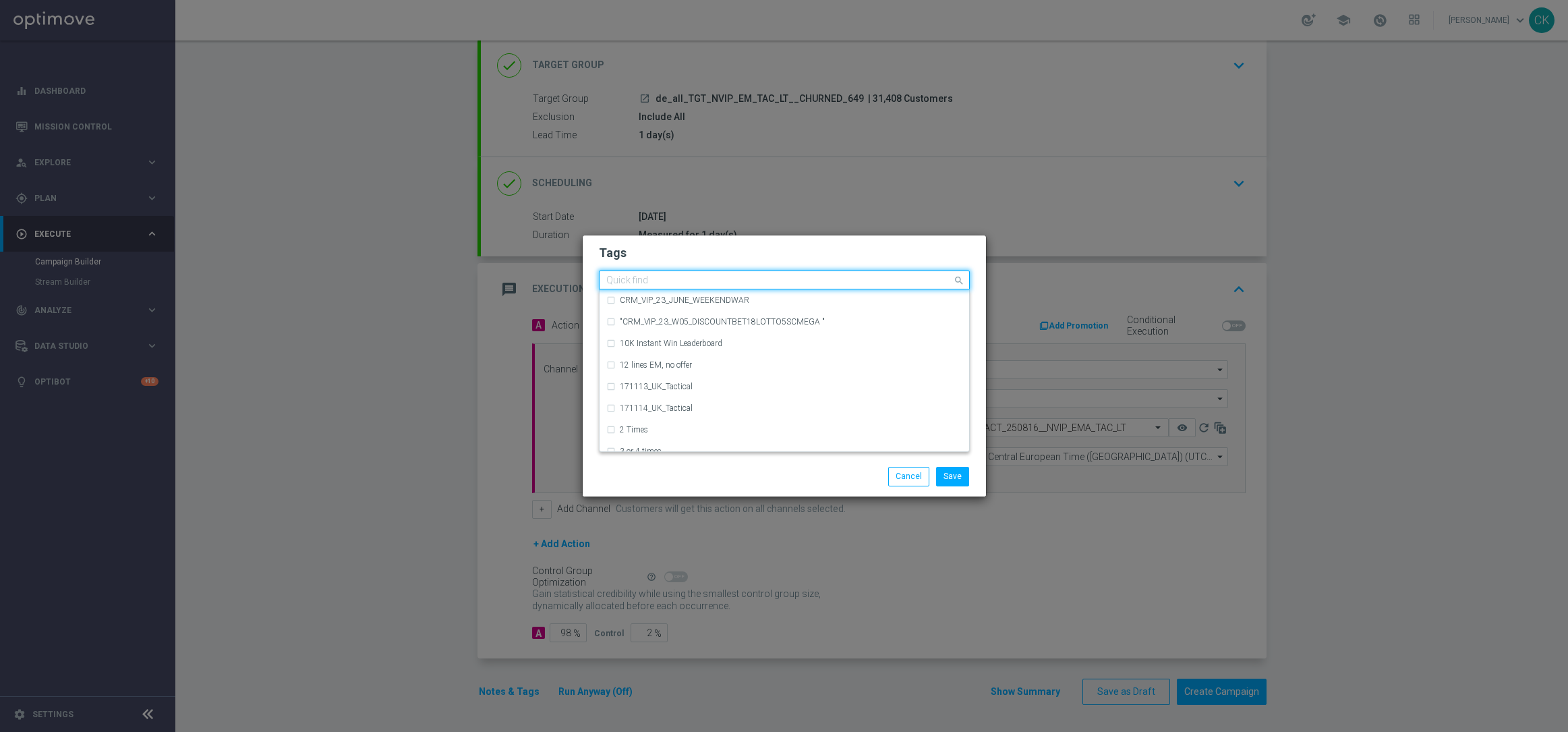
click at [678, 278] on input "text" at bounding box center [779, 281] width 346 height 12
type input "A"
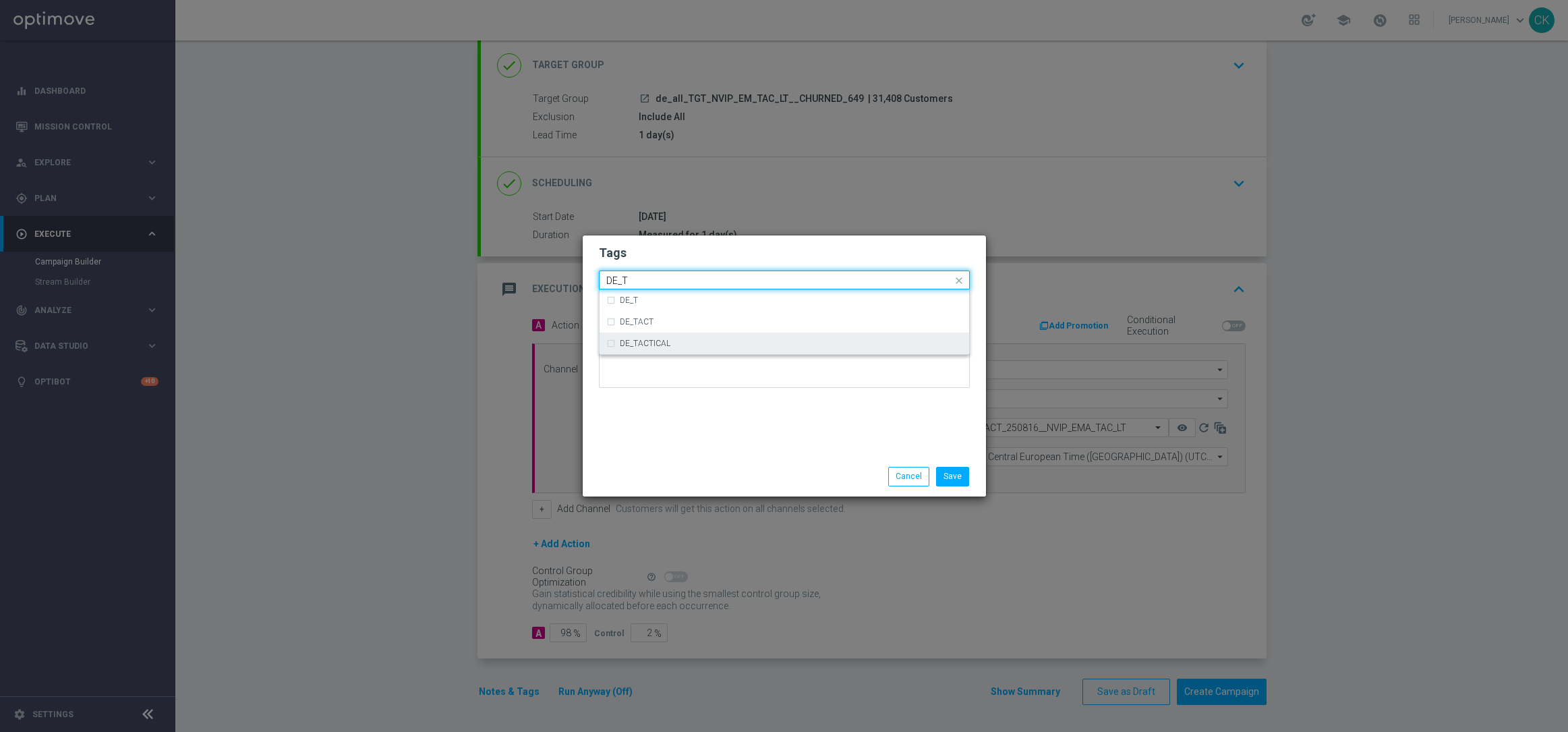
click at [677, 340] on div "DE_TACTICAL" at bounding box center [790, 343] width 342 height 8
type input "DE_T"
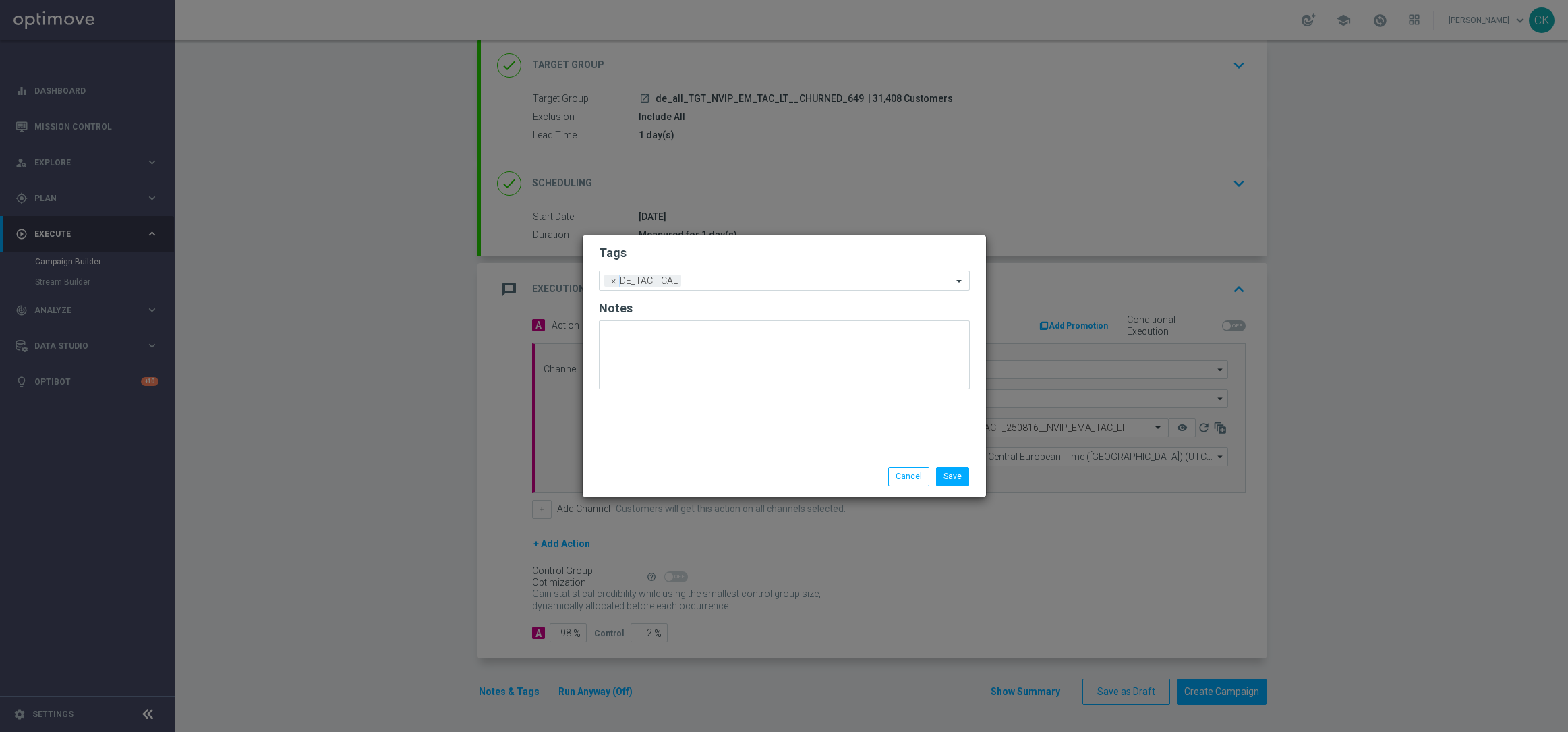
click at [682, 416] on div "Tags Add a new tag × DE_TACTICAL Notes" at bounding box center [784, 346] width 403 height 221
click at [958, 478] on button "Save" at bounding box center [952, 476] width 33 height 19
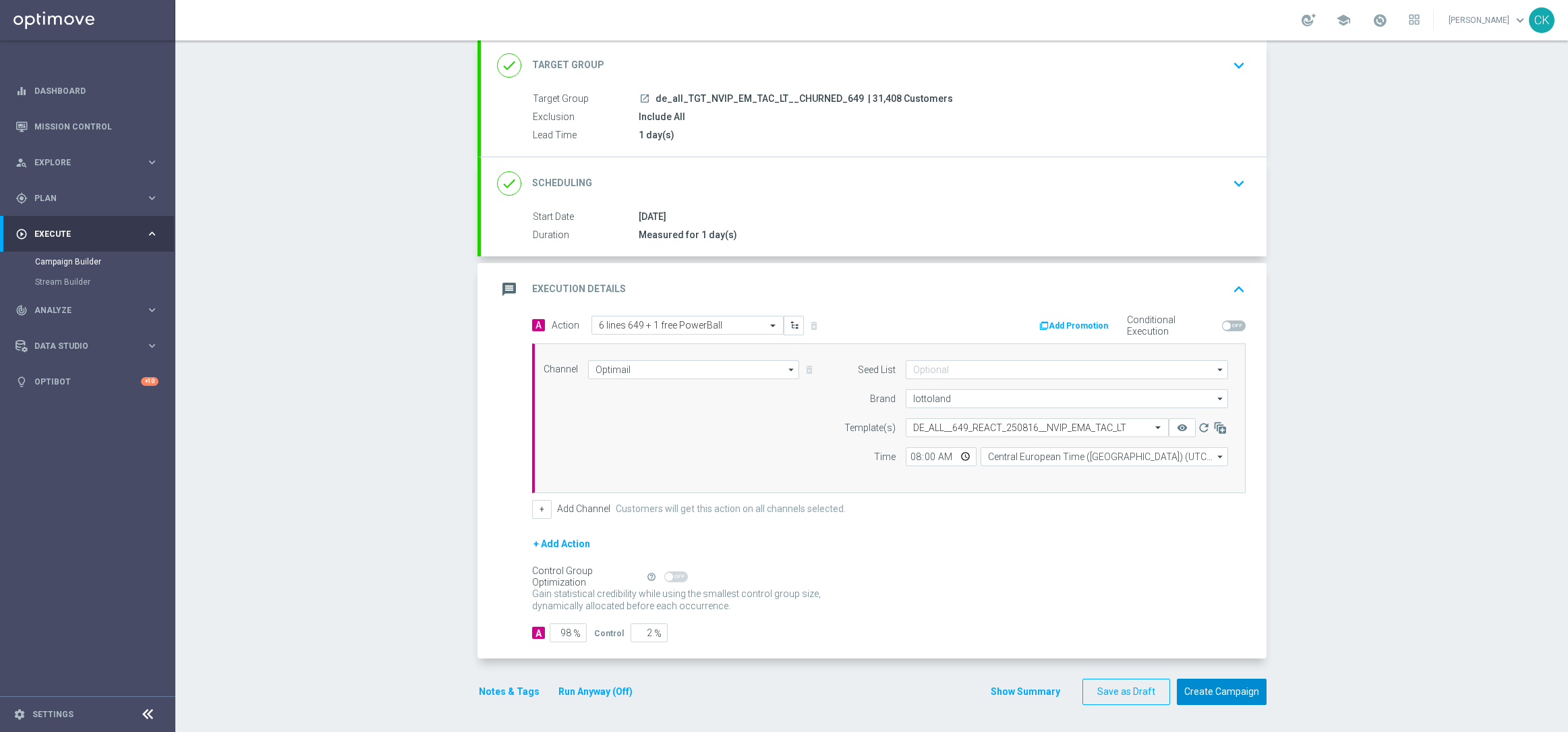
click at [1207, 690] on button "Create Campaign" at bounding box center [1222, 691] width 90 height 26
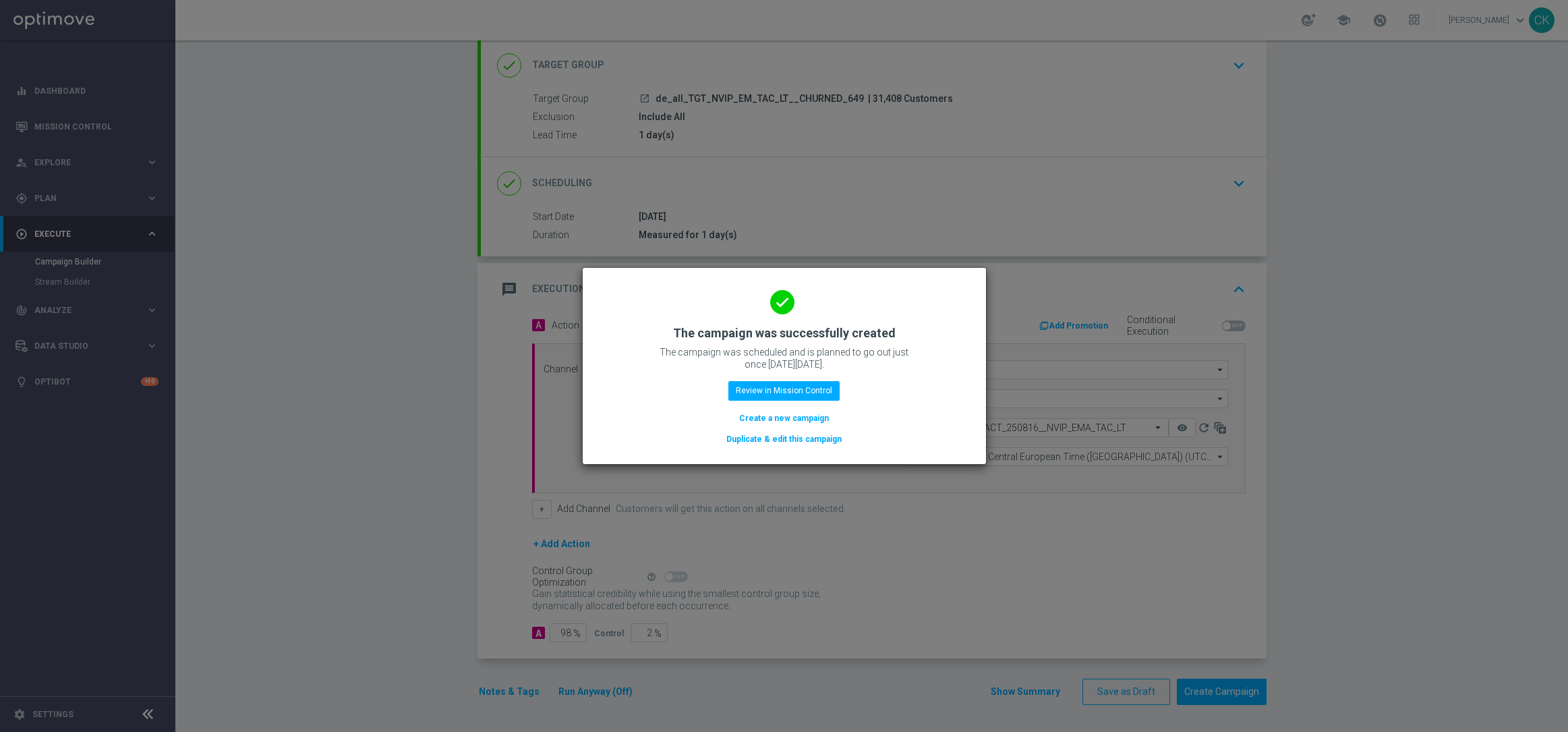
click at [785, 415] on button "Create a new campaign" at bounding box center [783, 418] width 92 height 15
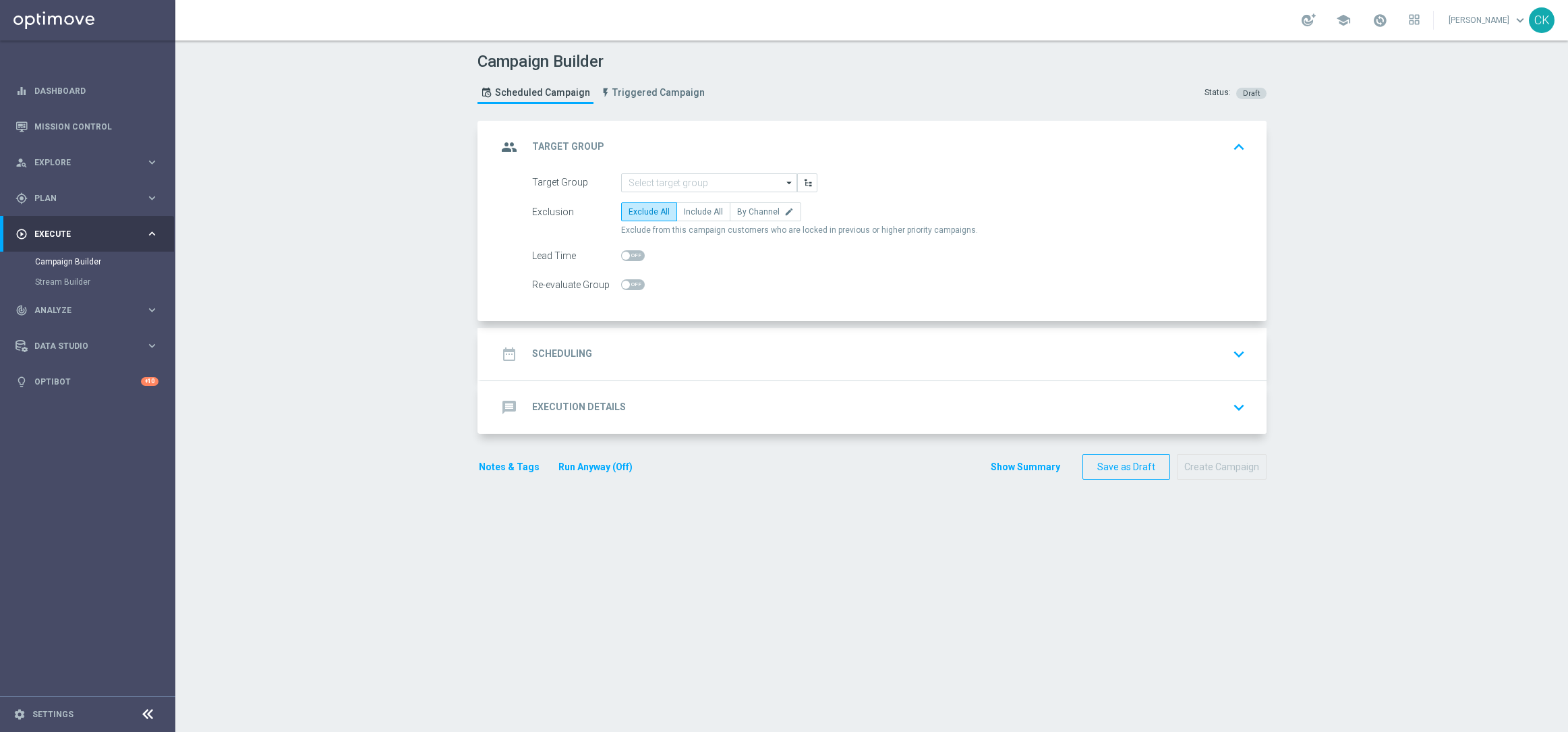
scroll to position [0, 0]
click at [682, 183] on input at bounding box center [709, 183] width 176 height 19
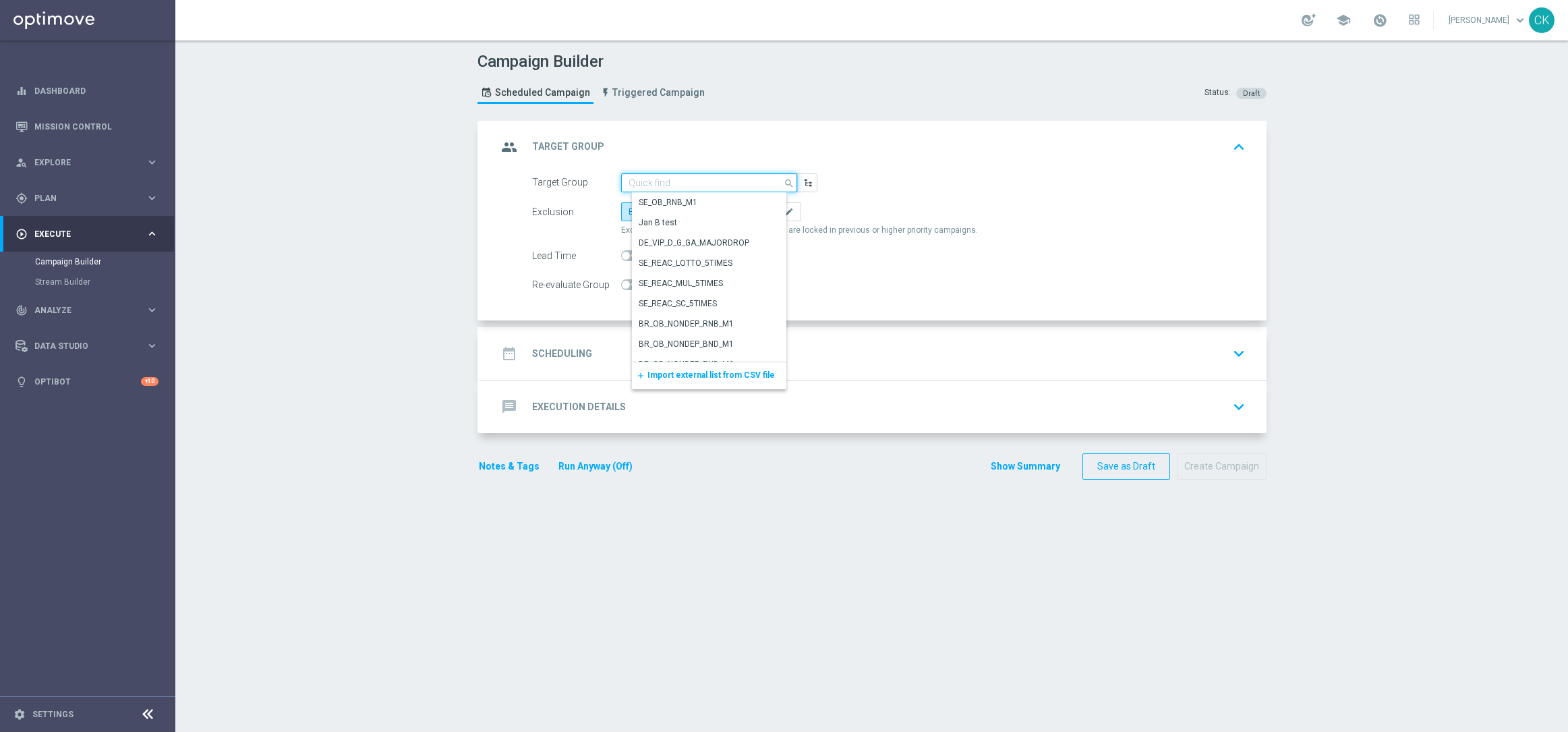
paste input "de_AT_TGT_NVIP_EM_TAC_LT__ACTIVE_645"
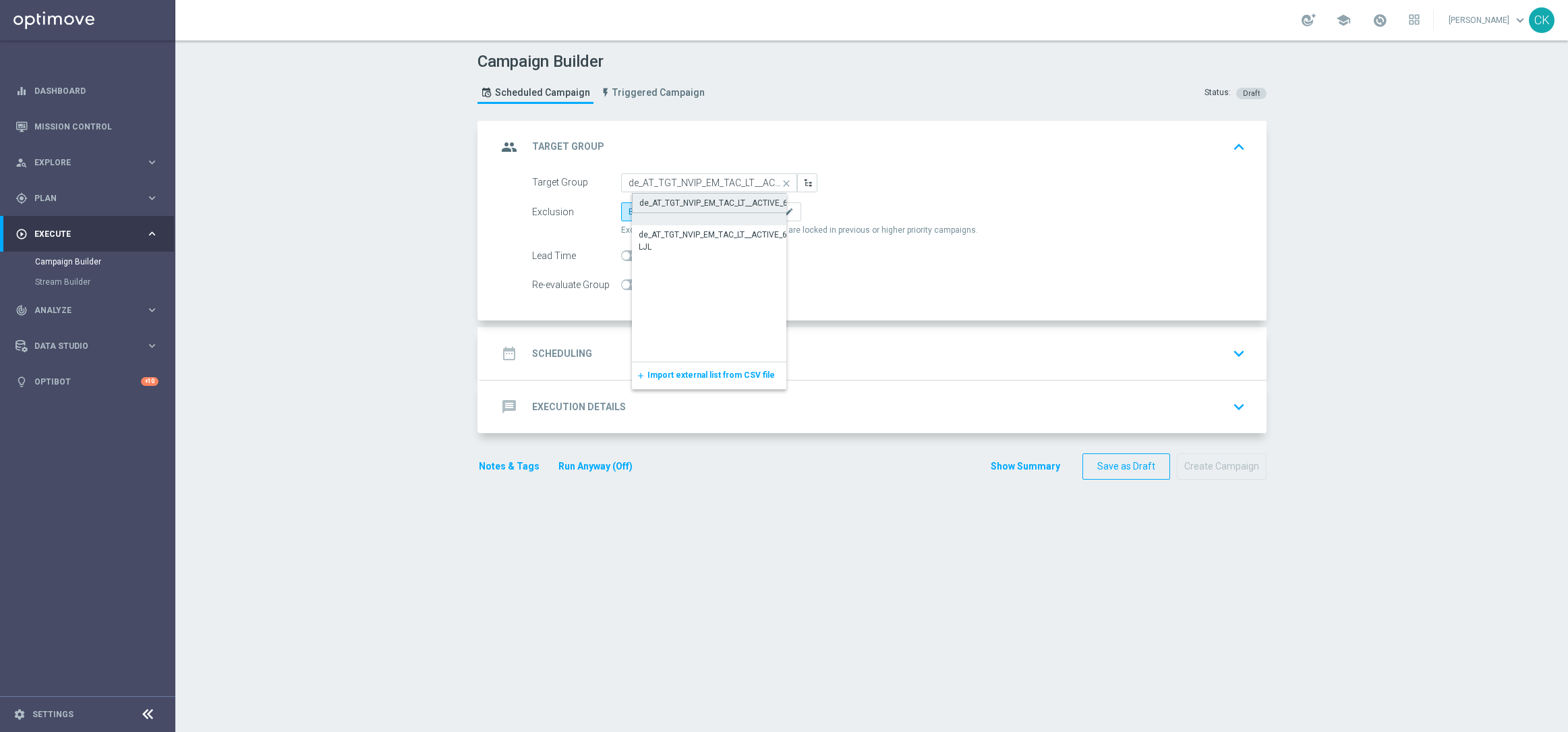
click at [690, 200] on div "de_AT_TGT_NVIP_EM_TAC_LT__ACTIVE_645" at bounding box center [718, 202] width 158 height 12
type input "de_AT_TGT_NVIP_EM_TAC_LT__ACTIVE_645"
click at [686, 205] on label "Include All" at bounding box center [703, 212] width 54 height 19
click at [686, 209] on input "Include All" at bounding box center [688, 213] width 9 height 9
radio input "true"
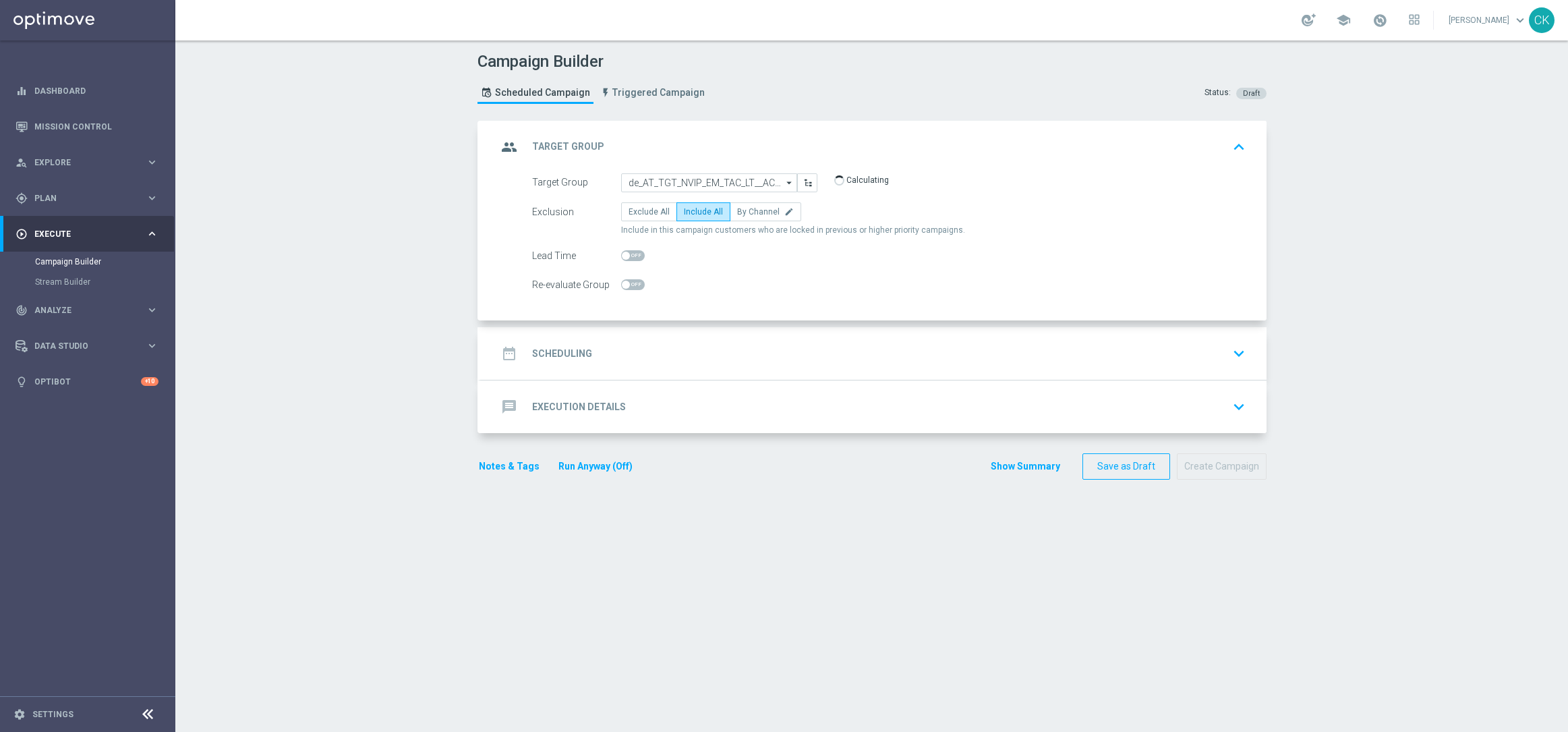
click at [626, 255] on span at bounding box center [633, 256] width 24 height 11
click at [626, 255] on input "checkbox" at bounding box center [633, 256] width 24 height 11
checkbox input "true"
click at [561, 347] on h2 "Scheduling" at bounding box center [562, 353] width 60 height 13
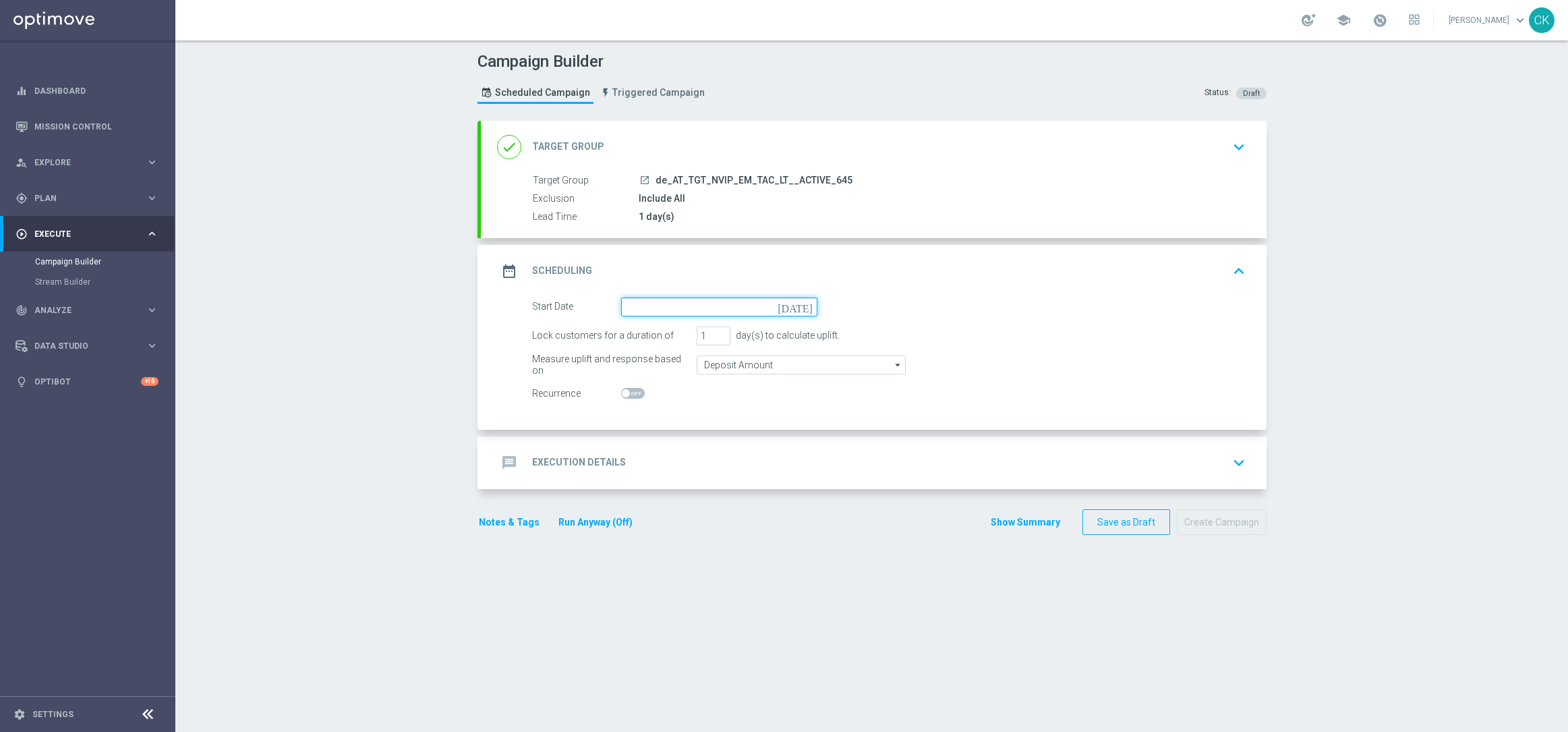
click at [657, 299] on input at bounding box center [719, 307] width 196 height 19
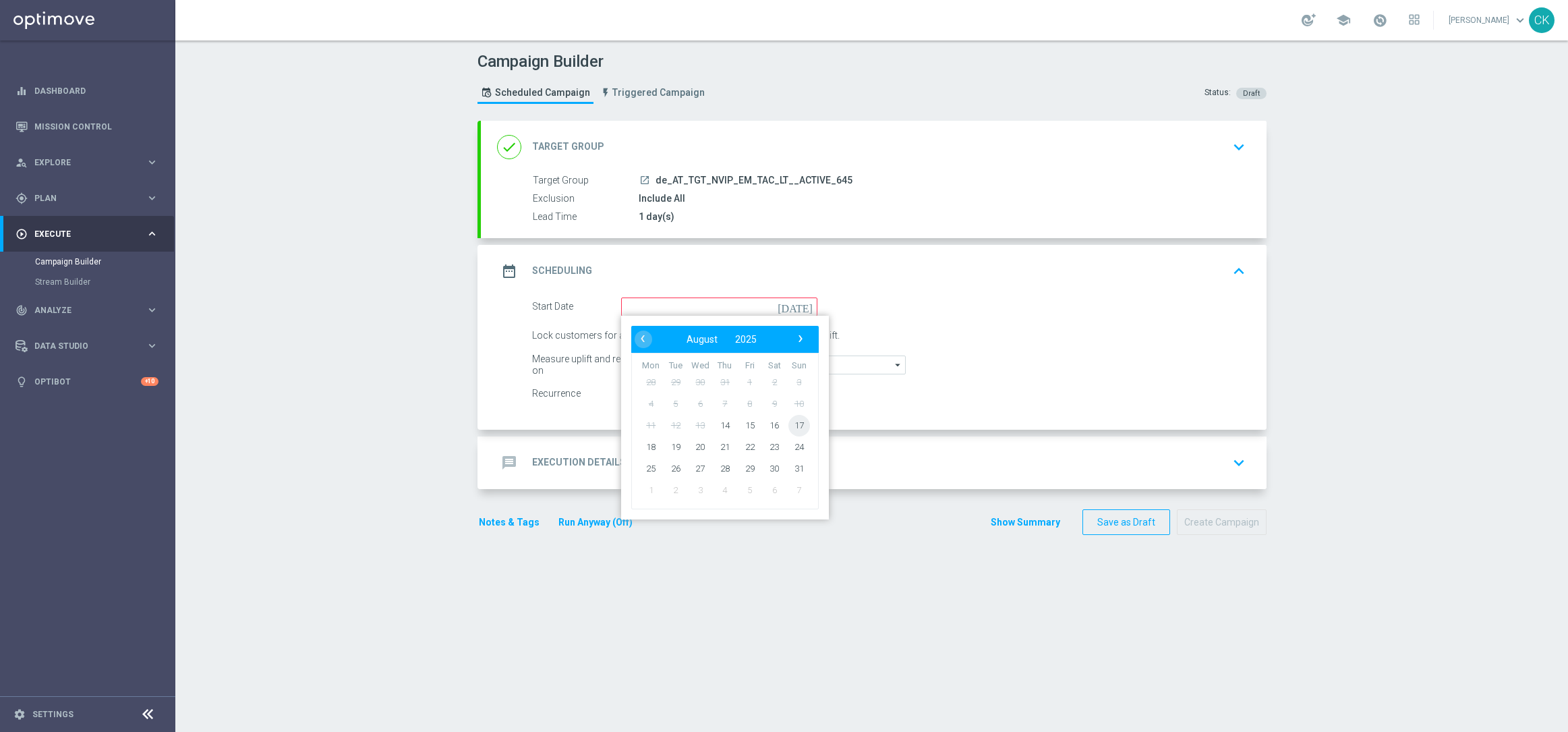
click at [791, 423] on span "17" at bounding box center [798, 424] width 21 height 21
type input "[DATE]"
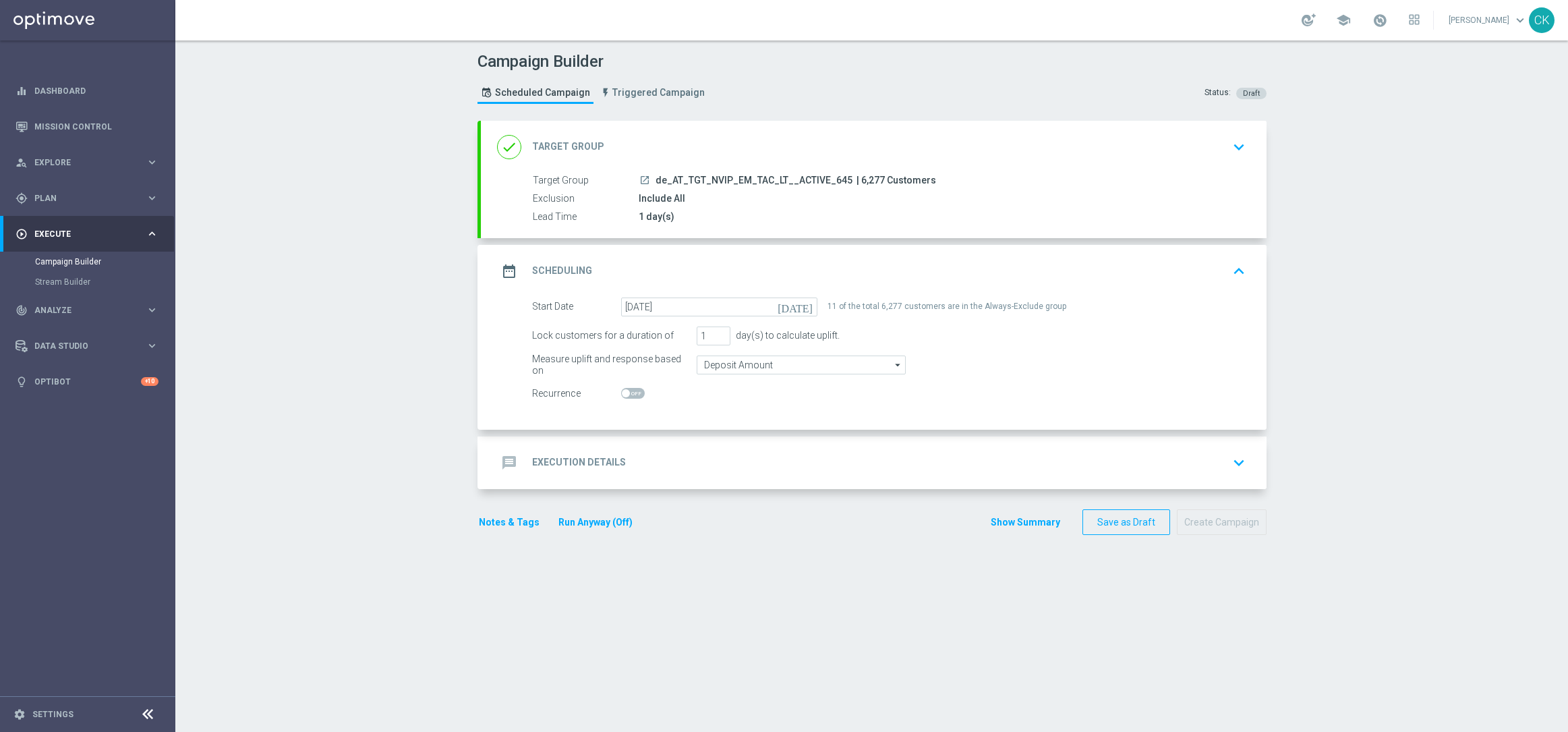
click at [557, 457] on h2 "Execution Details" at bounding box center [579, 462] width 94 height 13
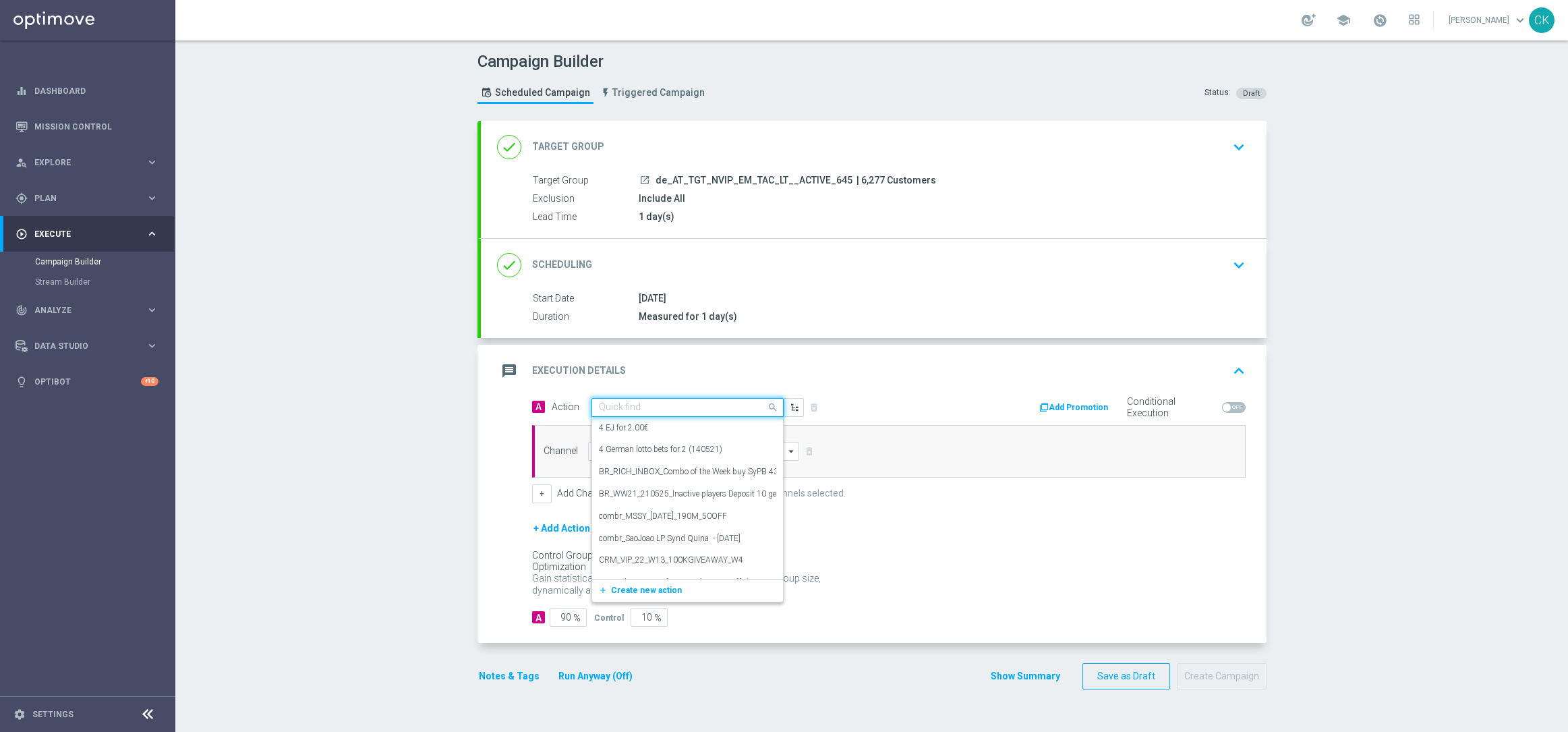
click at [648, 406] on input "text" at bounding box center [674, 408] width 150 height 12
paste input "9 lines AT Lotto & extra game + 1 free line EM Go!"
type input "9 lines AT Lotto & extra game + 1 free line EM Go!"
click at [594, 455] on button "add_new Create new action" at bounding box center [685, 449] width 186 height 16
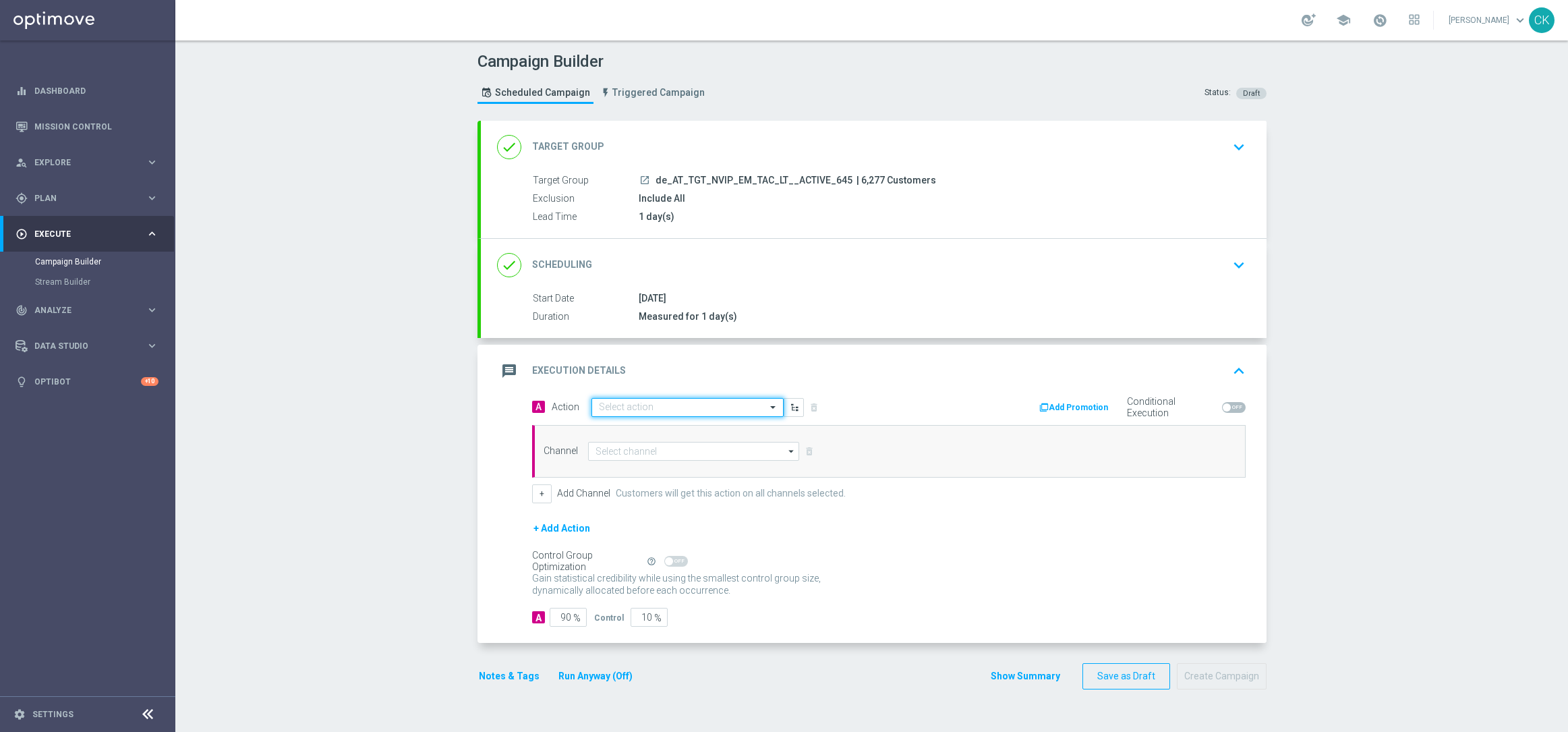
scroll to position [0, 0]
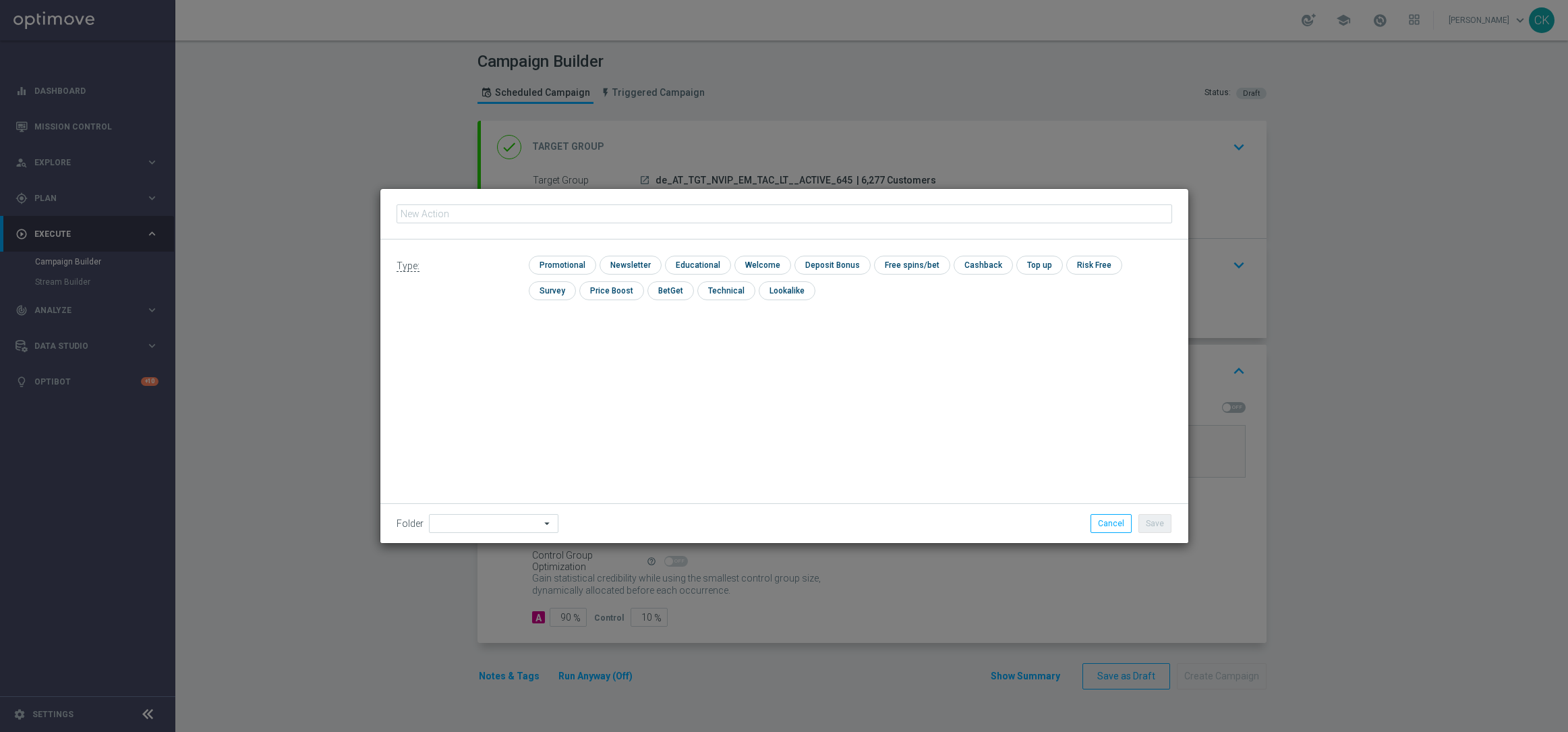
type input "9 lines AT Lotto & extra game + 1 free line EM Go!"
click at [573, 261] on input "checkbox" at bounding box center [560, 264] width 64 height 18
checkbox input "true"
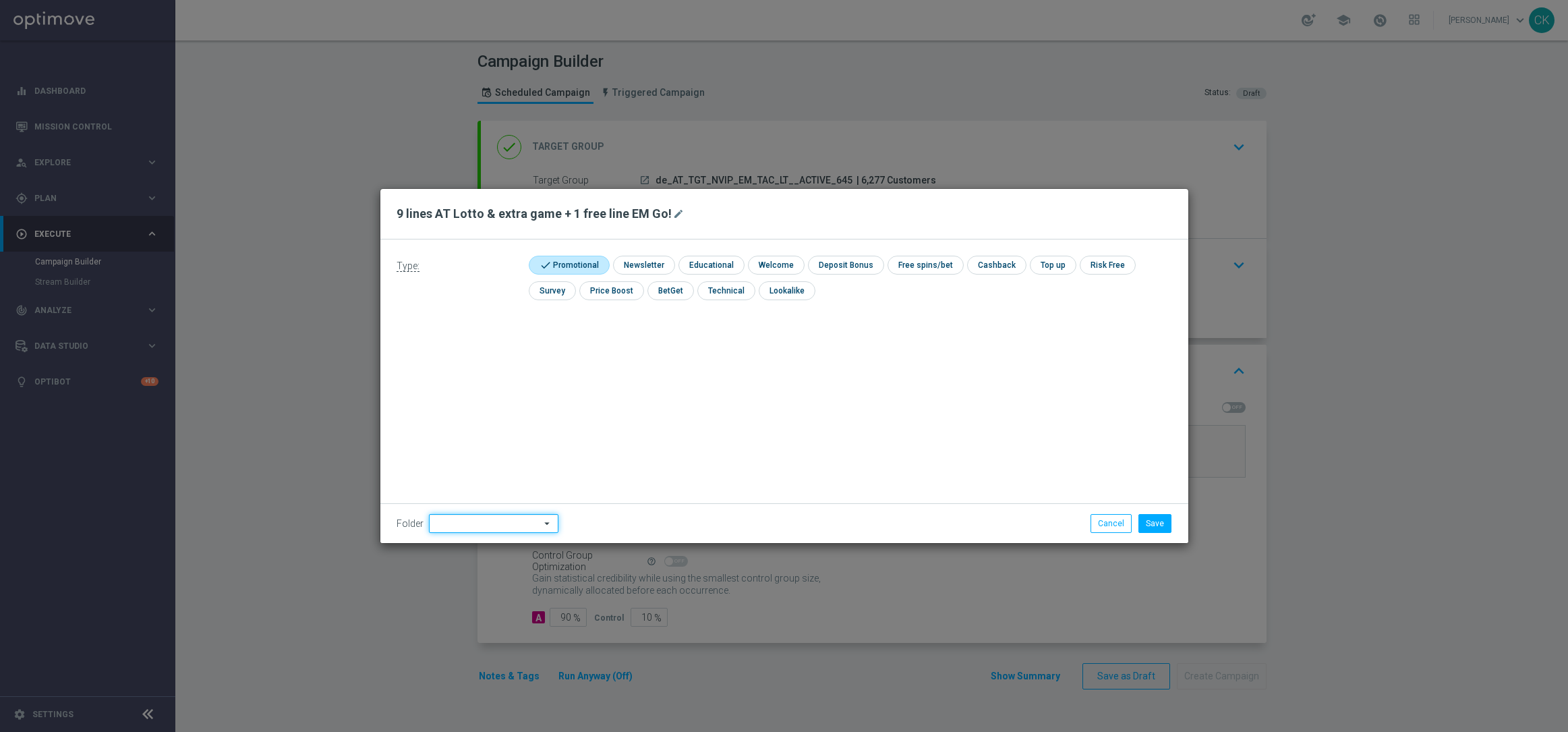
click at [463, 521] on input at bounding box center [494, 523] width 130 height 19
click at [464, 412] on div "DE" at bounding box center [493, 418] width 106 height 19
type input "DE"
click at [464, 412] on div "Type: check Promotional check Newsletter check Educational check Welcome check …" at bounding box center [784, 391] width 808 height 304
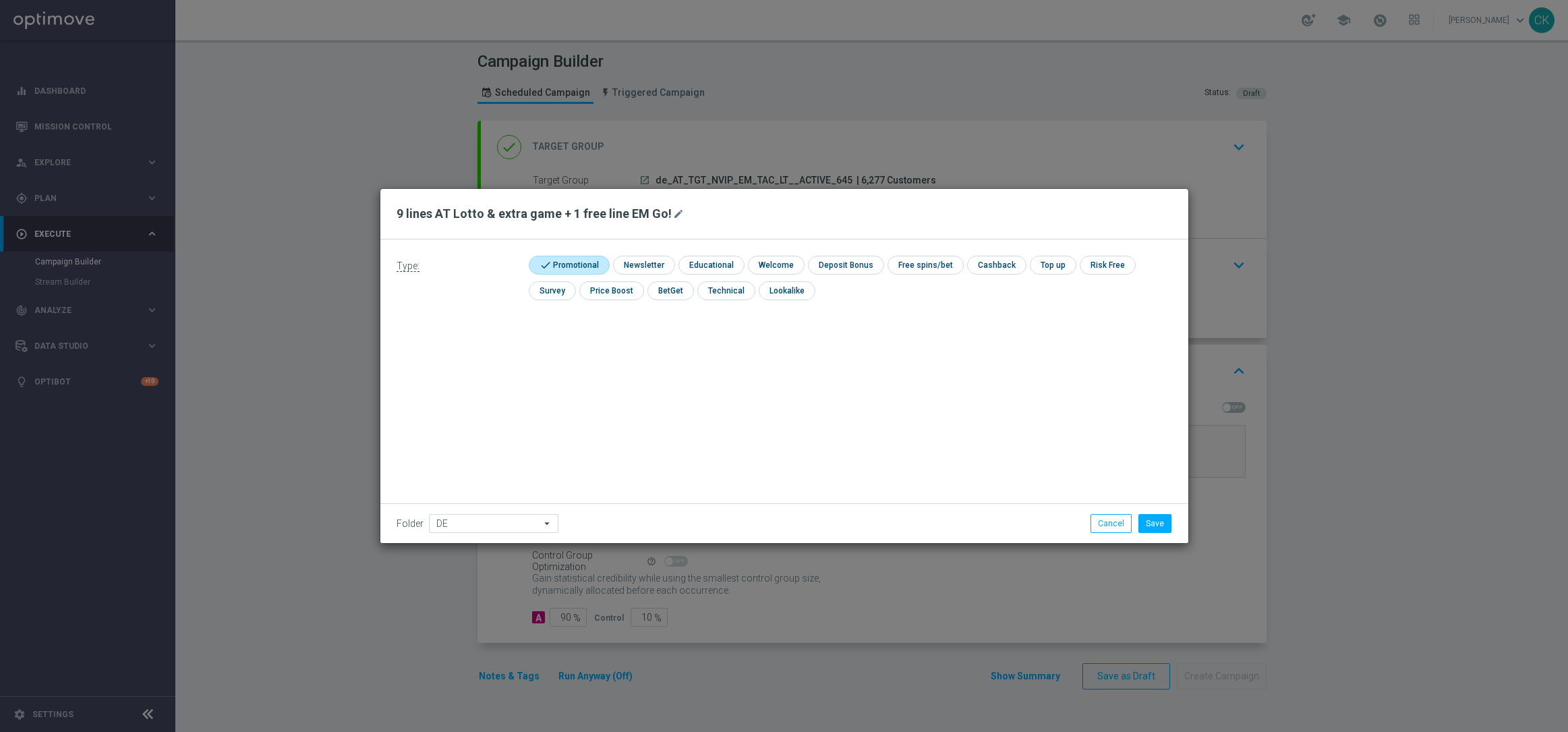
click at [968, 417] on div "Type: check Promotional check Newsletter check Educational check Welcome check …" at bounding box center [784, 391] width 808 height 304
click at [1159, 523] on button "Save" at bounding box center [1155, 523] width 33 height 19
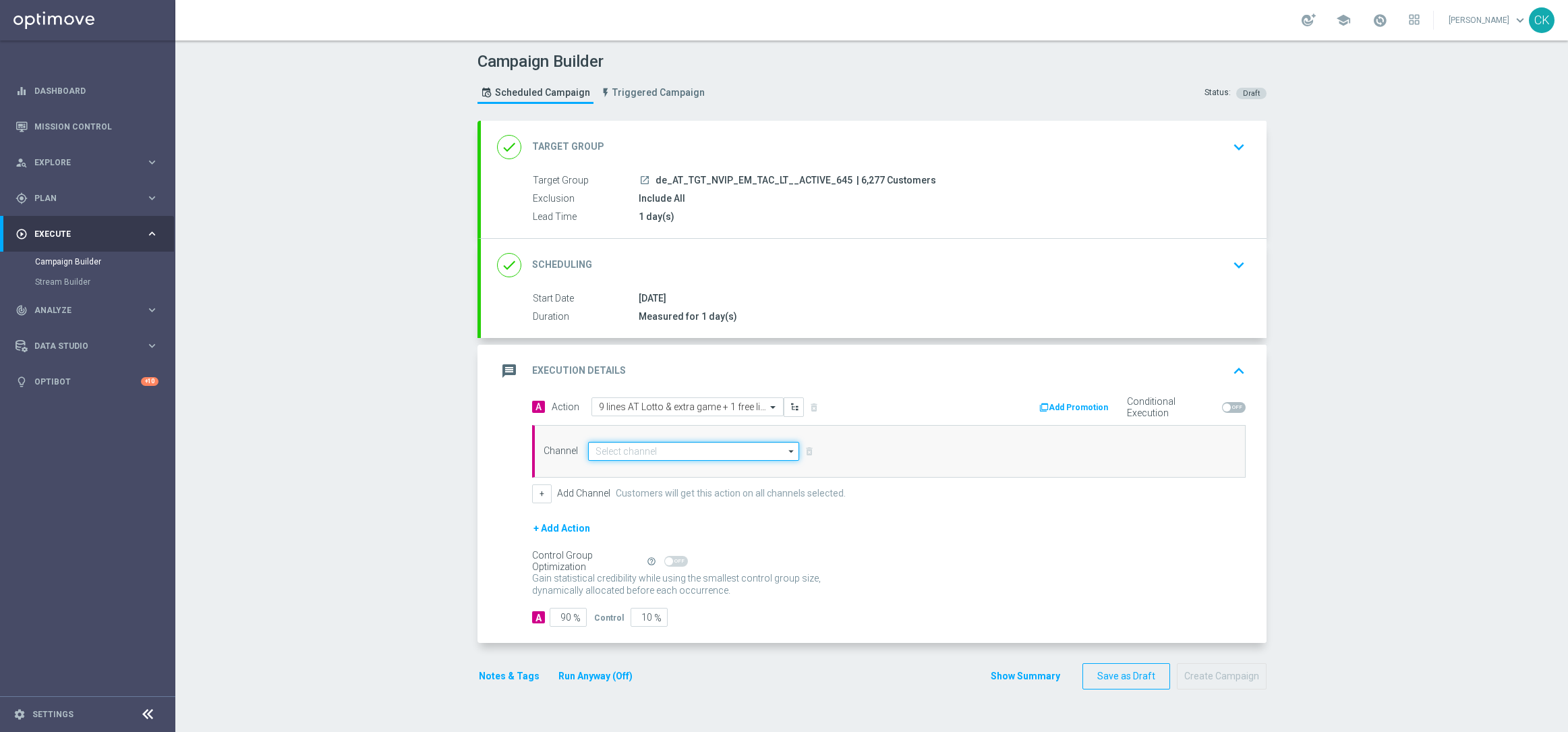
click at [657, 450] on input at bounding box center [693, 451] width 212 height 19
click at [645, 512] on div "Optimail" at bounding box center [699, 511] width 200 height 19
type input "Optimail"
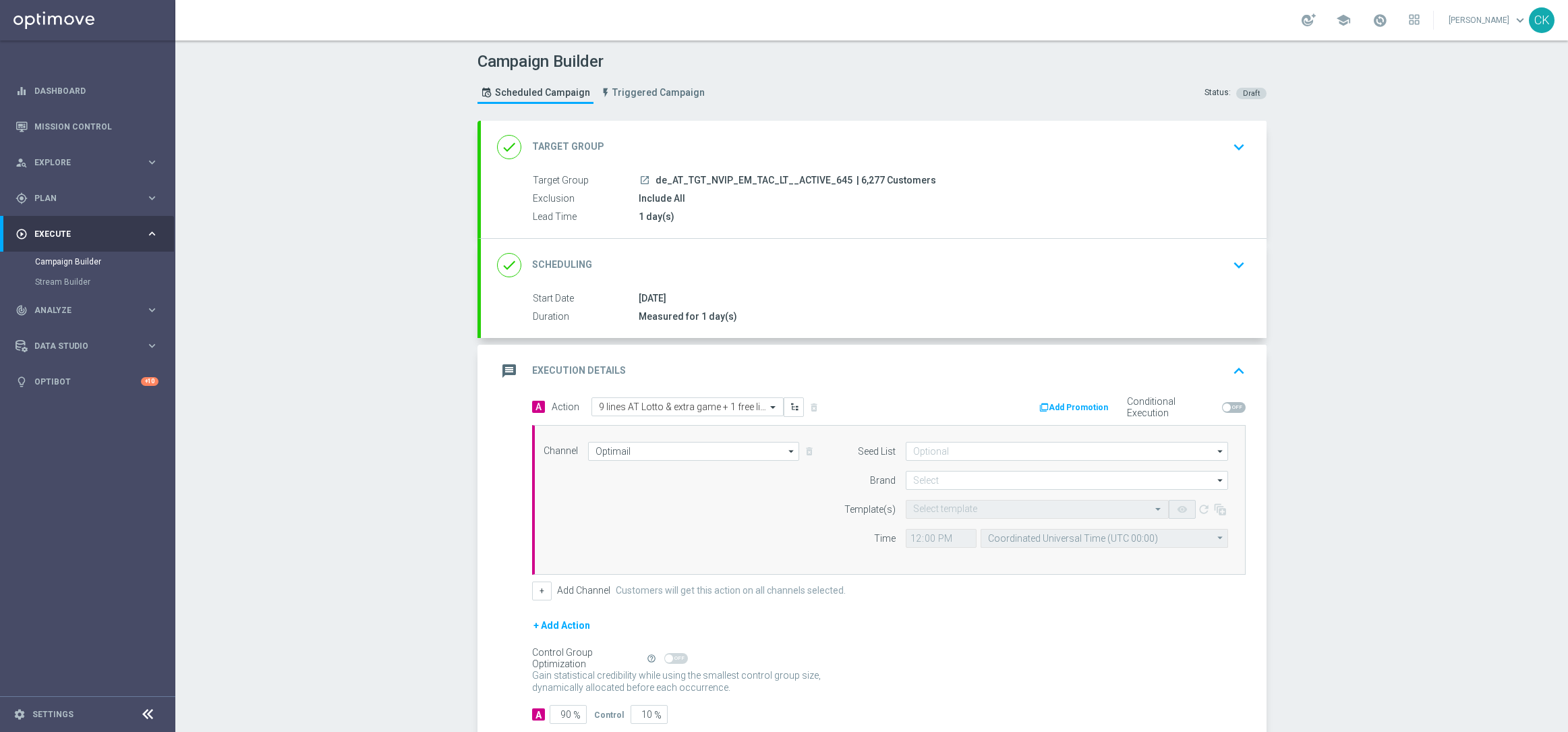
scroll to position [83, 0]
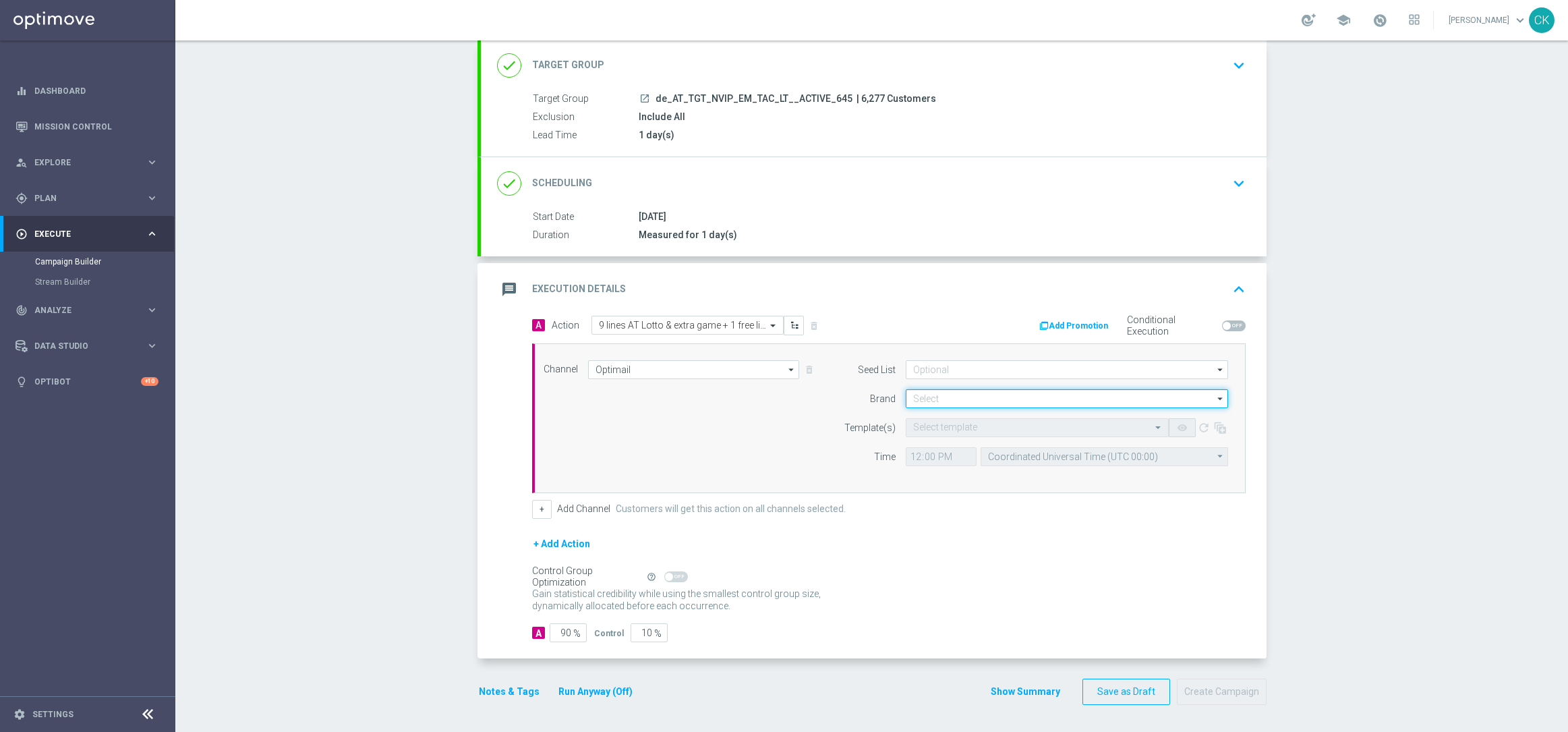
click at [930, 397] on input at bounding box center [1067, 398] width 323 height 19
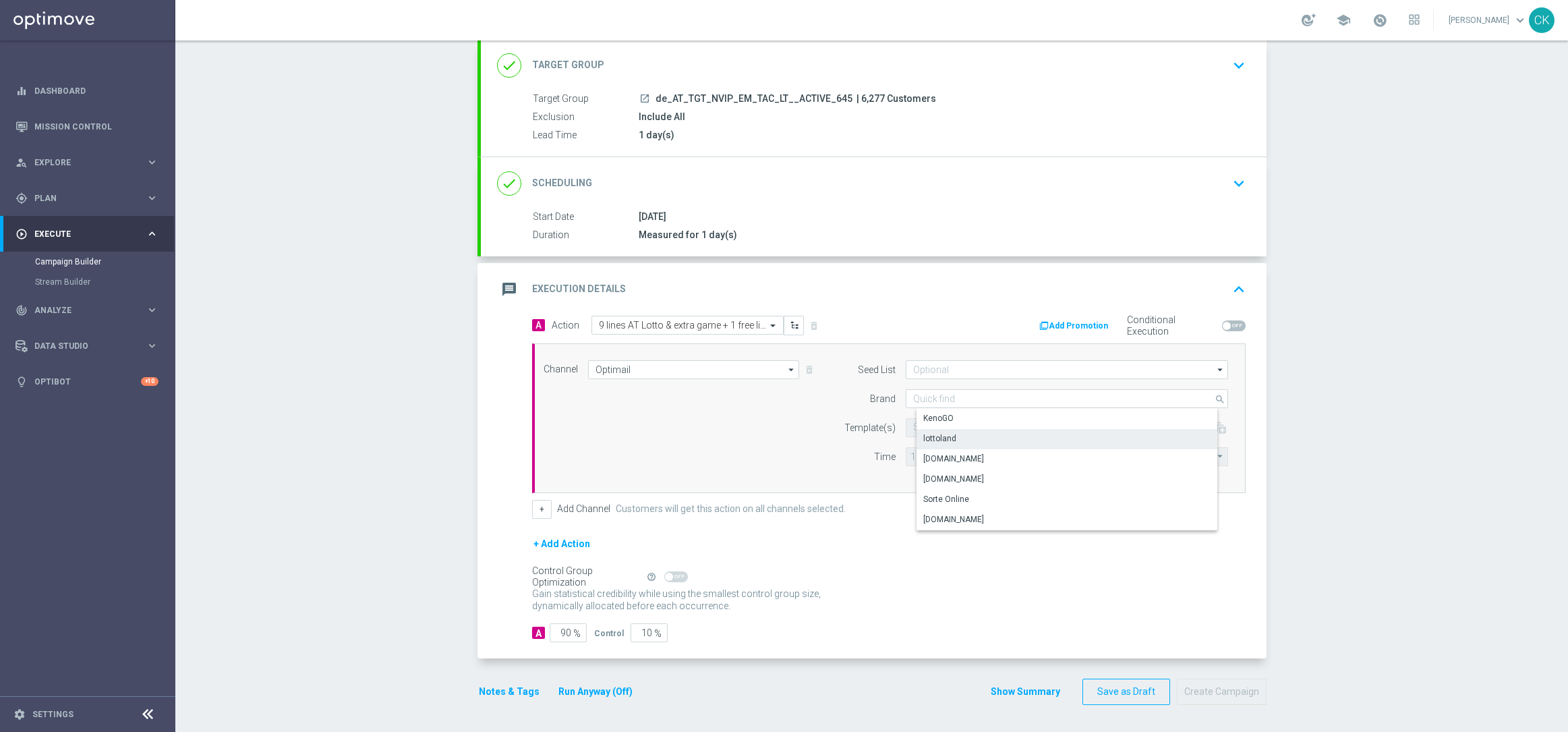
click at [933, 434] on div "lottoland" at bounding box center [940, 438] width 33 height 12
type input "lottoland"
click at [933, 423] on input "text" at bounding box center [1023, 427] width 221 height 12
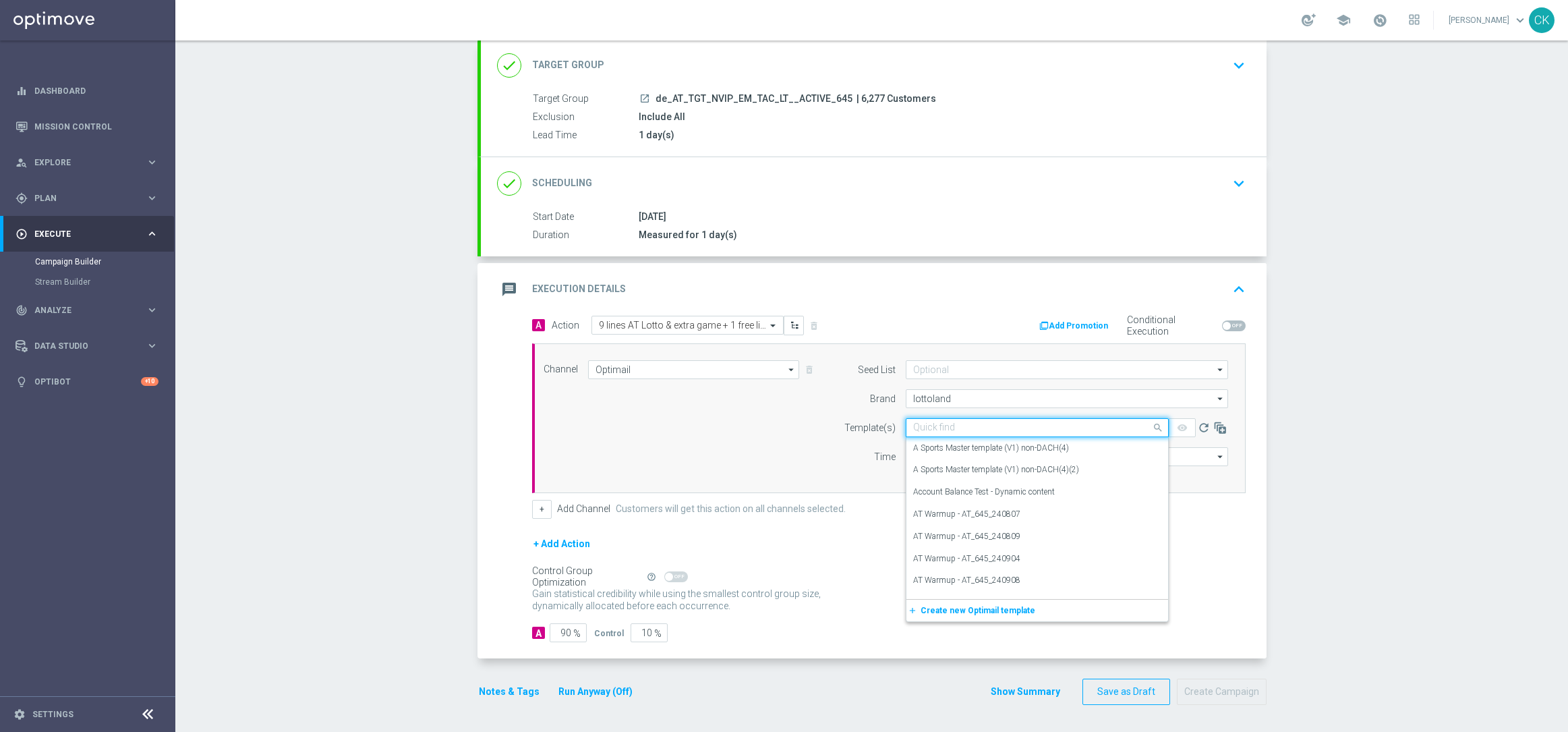
paste input "AT__645_ACTIVE_250817__NVIP_EMA_TAC_LT"
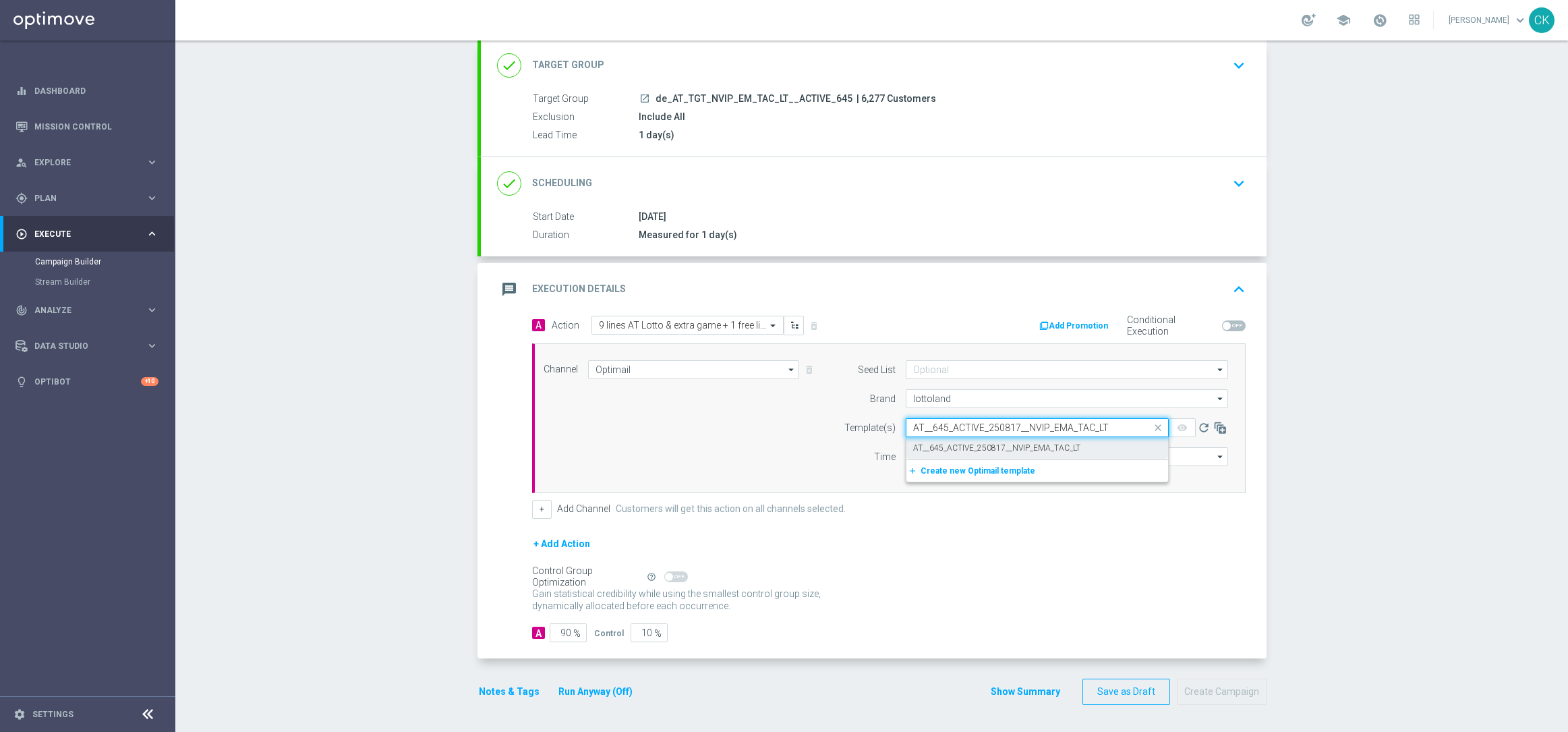
click at [935, 445] on label "AT__645_ACTIVE_250817__NVIP_EMA_TAC_LT" at bounding box center [997, 448] width 167 height 12
type input "AT__645_ACTIVE_250817__NVIP_EMA_TAC_LT"
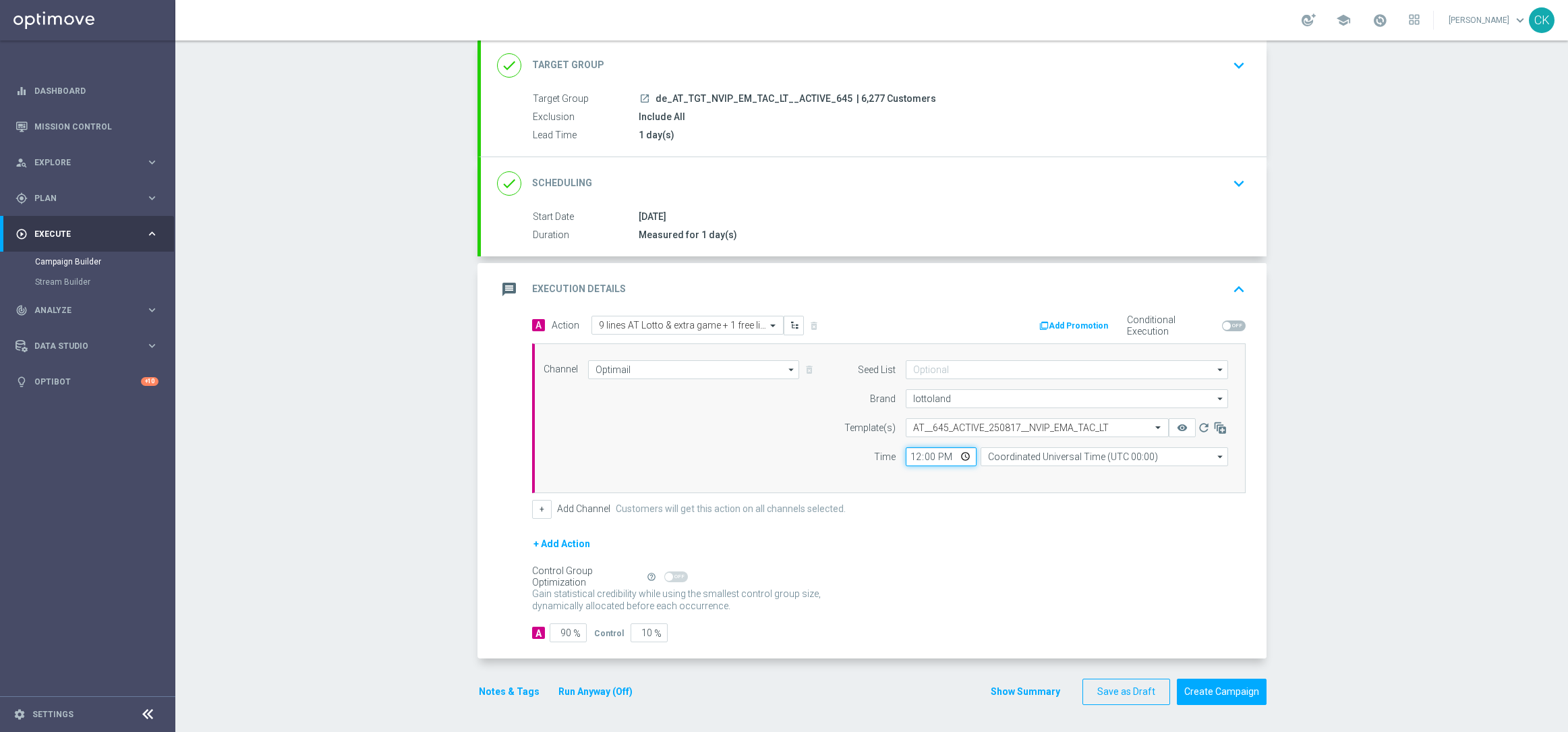
click at [907, 460] on input "12:00" at bounding box center [941, 457] width 71 height 19
type input "08:00"
click at [1100, 455] on input "Coordinated Universal Time (UTC 00:00)" at bounding box center [1104, 457] width 247 height 19
click at [1071, 470] on div "Central European Time ([GEOGRAPHIC_DATA]) (UTC +02:00)" at bounding box center [1108, 475] width 220 height 12
type input "Central European Time ([GEOGRAPHIC_DATA]) (UTC +02:00)"
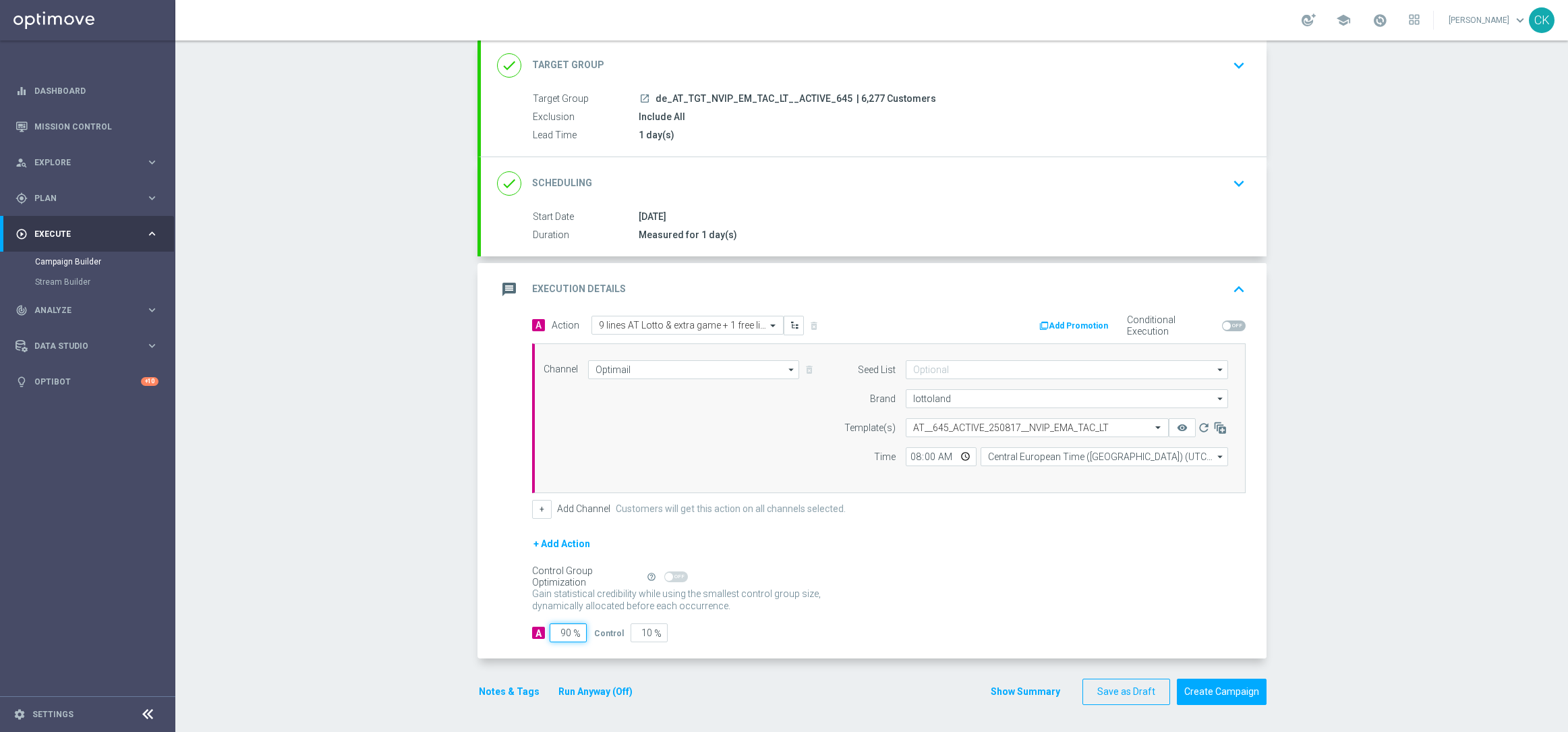
click at [565, 629] on input "90" at bounding box center [568, 633] width 37 height 19
type input "9"
type input "91"
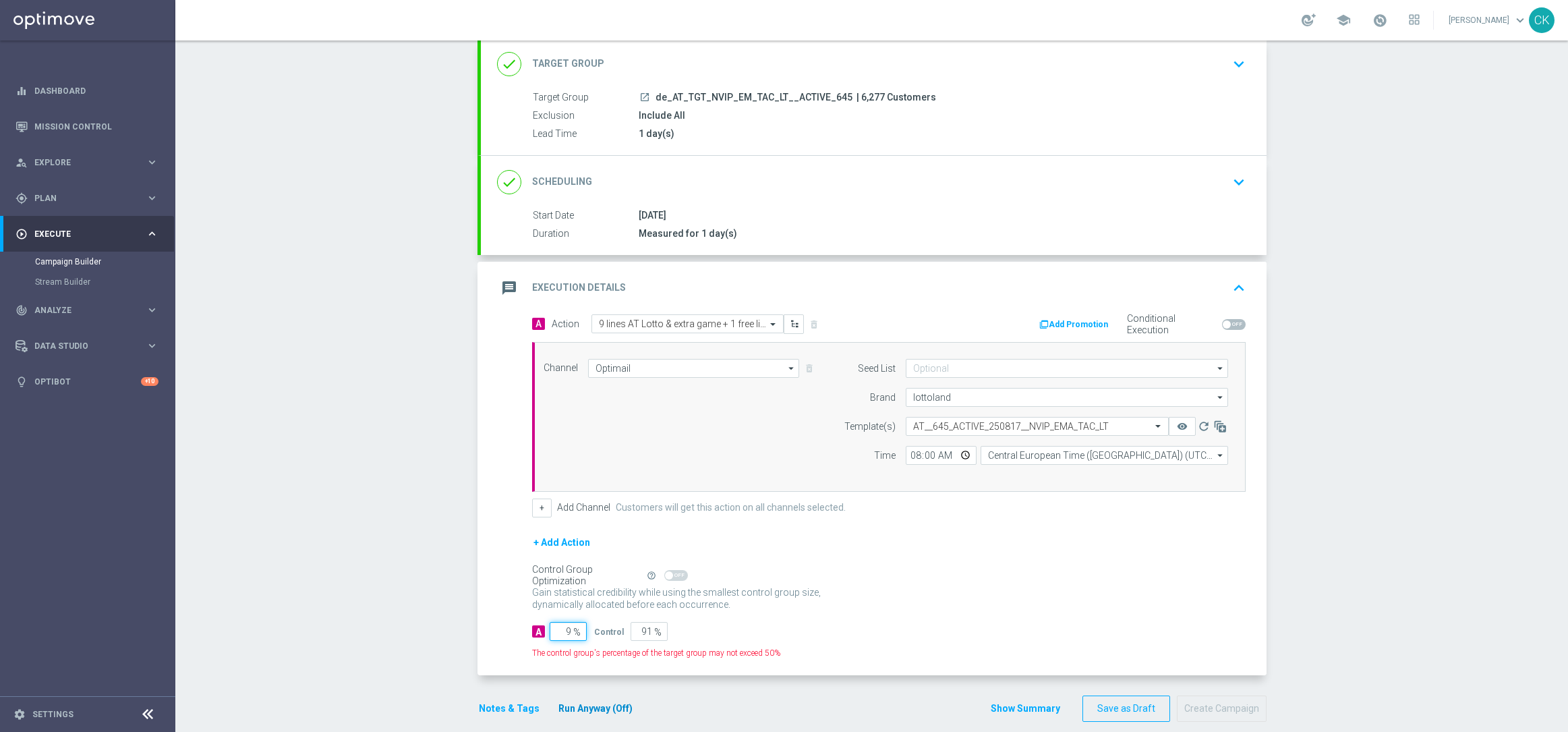
type input "98"
type input "2"
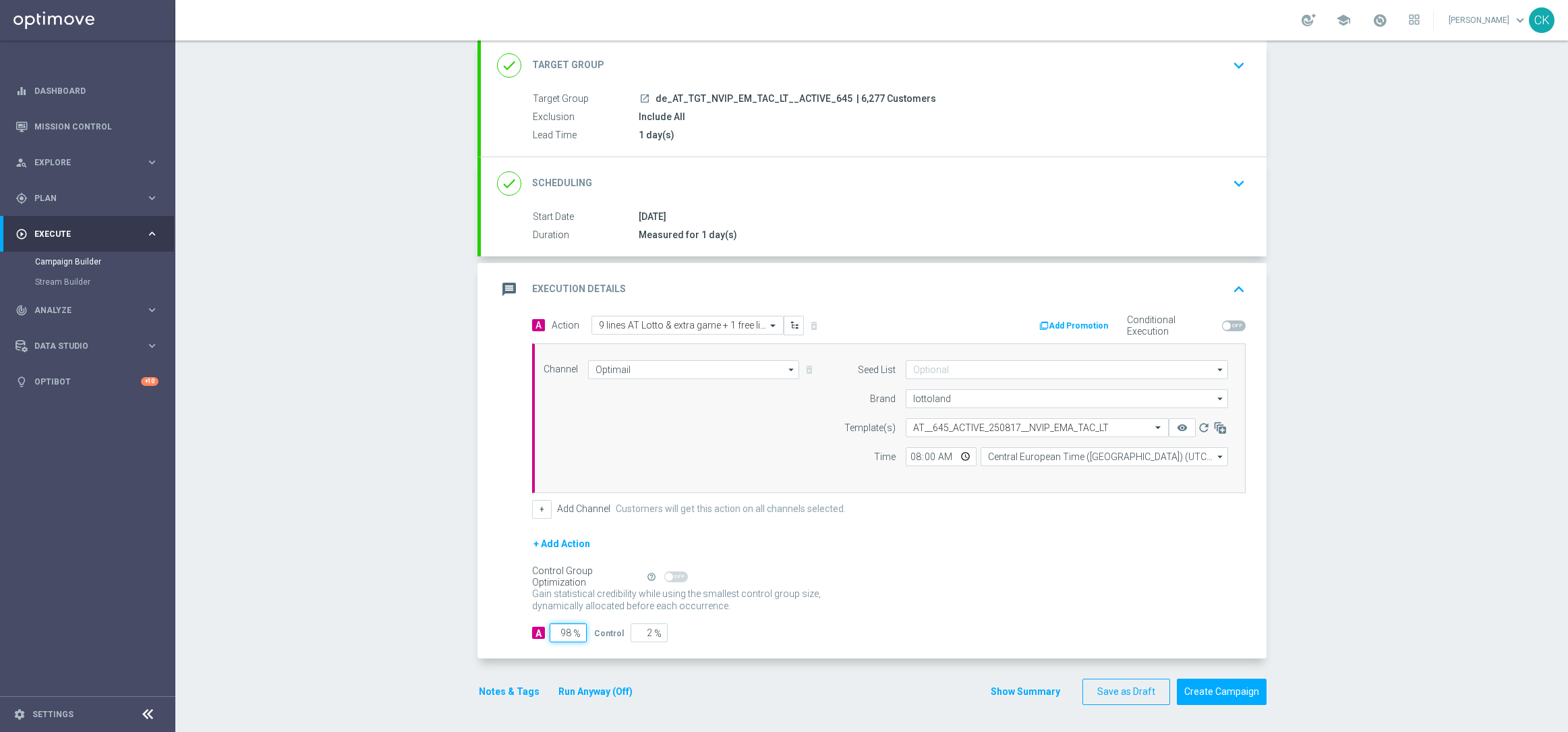
type input "98"
click at [489, 681] on div "Notes & Tags Run Anyway (Off)" at bounding box center [564, 691] width 172 height 26
click at [501, 688] on button "Notes & Tags" at bounding box center [509, 691] width 64 height 17
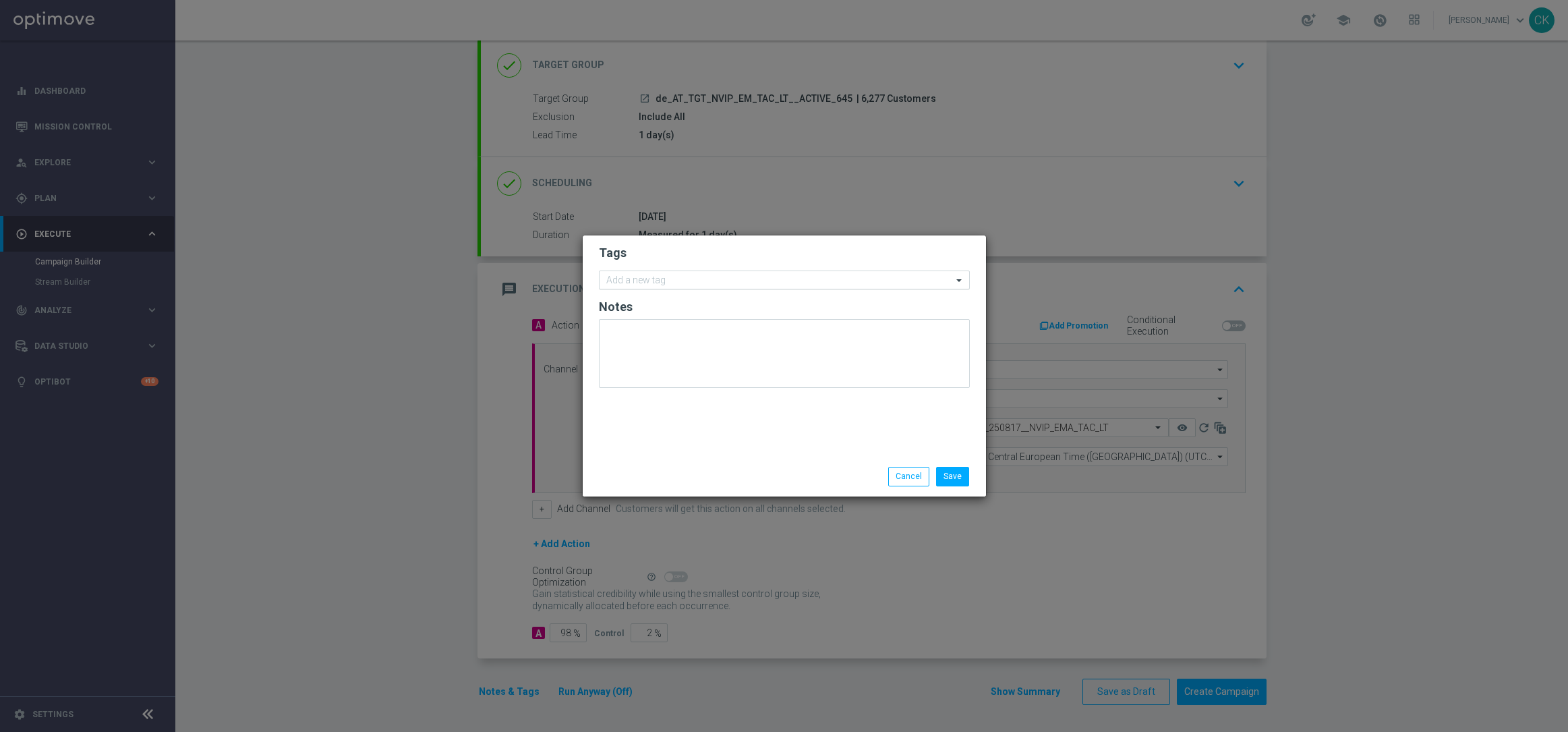
click at [628, 284] on input "text" at bounding box center [779, 281] width 346 height 12
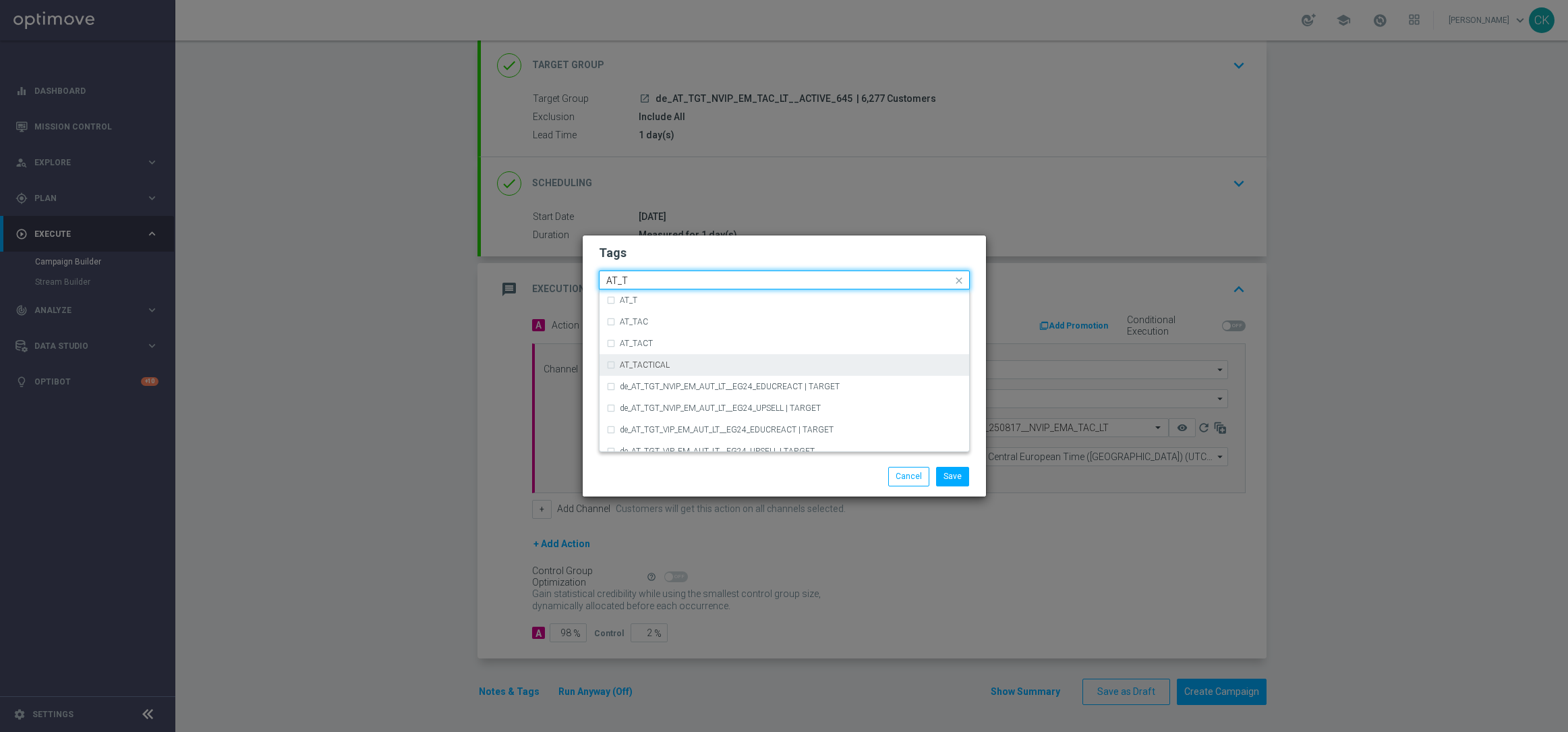
click at [648, 366] on label "AT_TACTICAL" at bounding box center [644, 364] width 50 height 8
type input "AT_T"
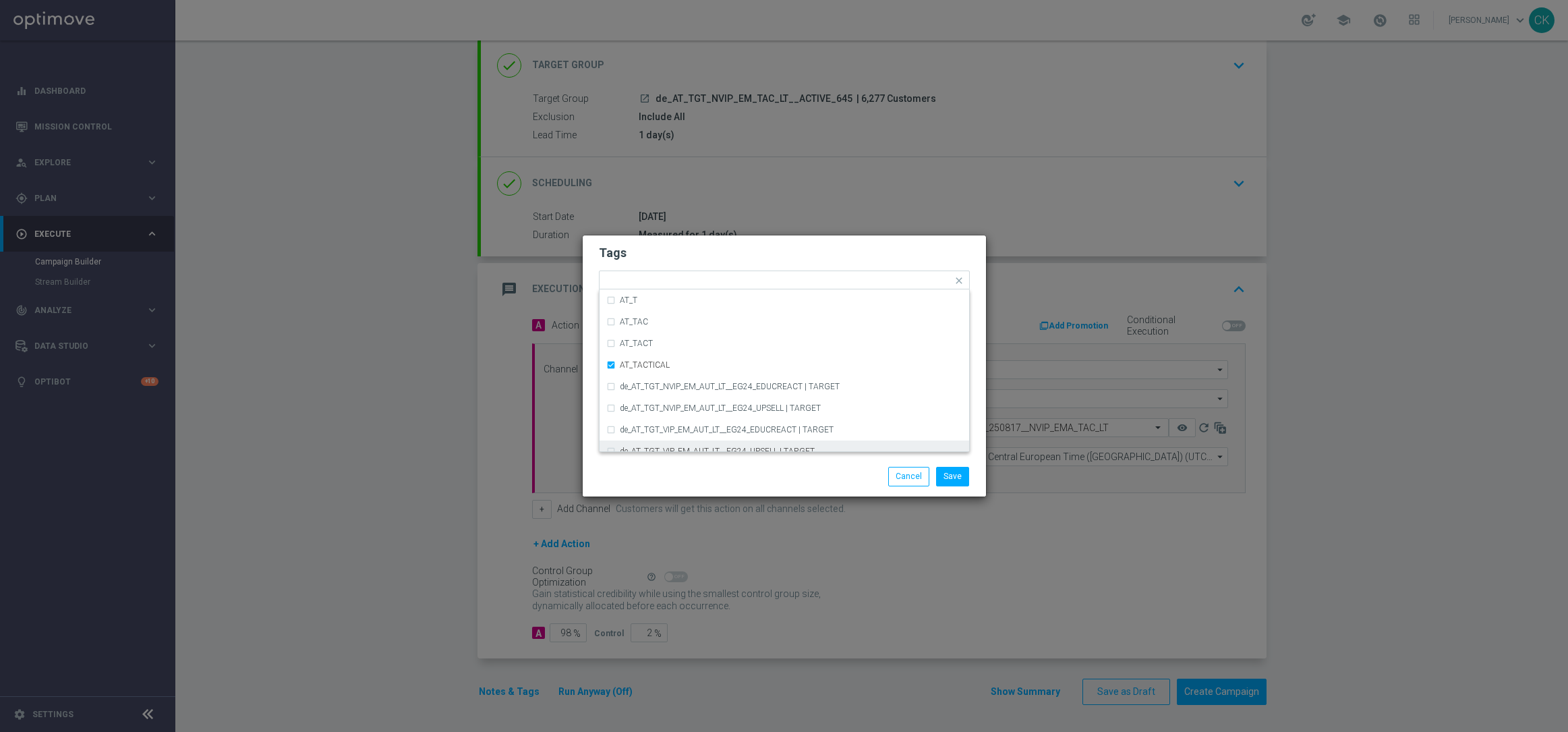
click at [656, 490] on div "Save Cancel" at bounding box center [784, 476] width 403 height 39
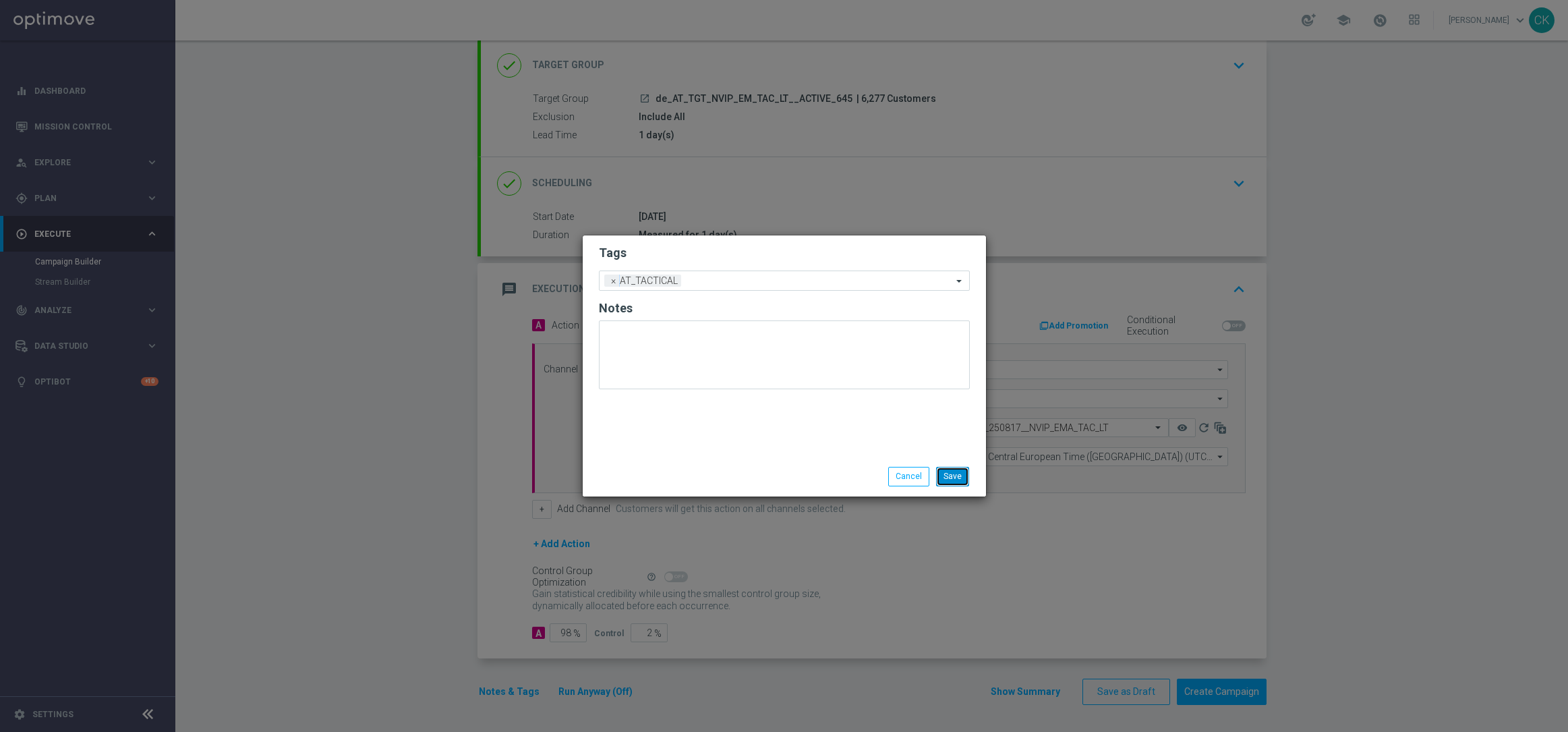
click at [955, 471] on button "Save" at bounding box center [952, 476] width 33 height 19
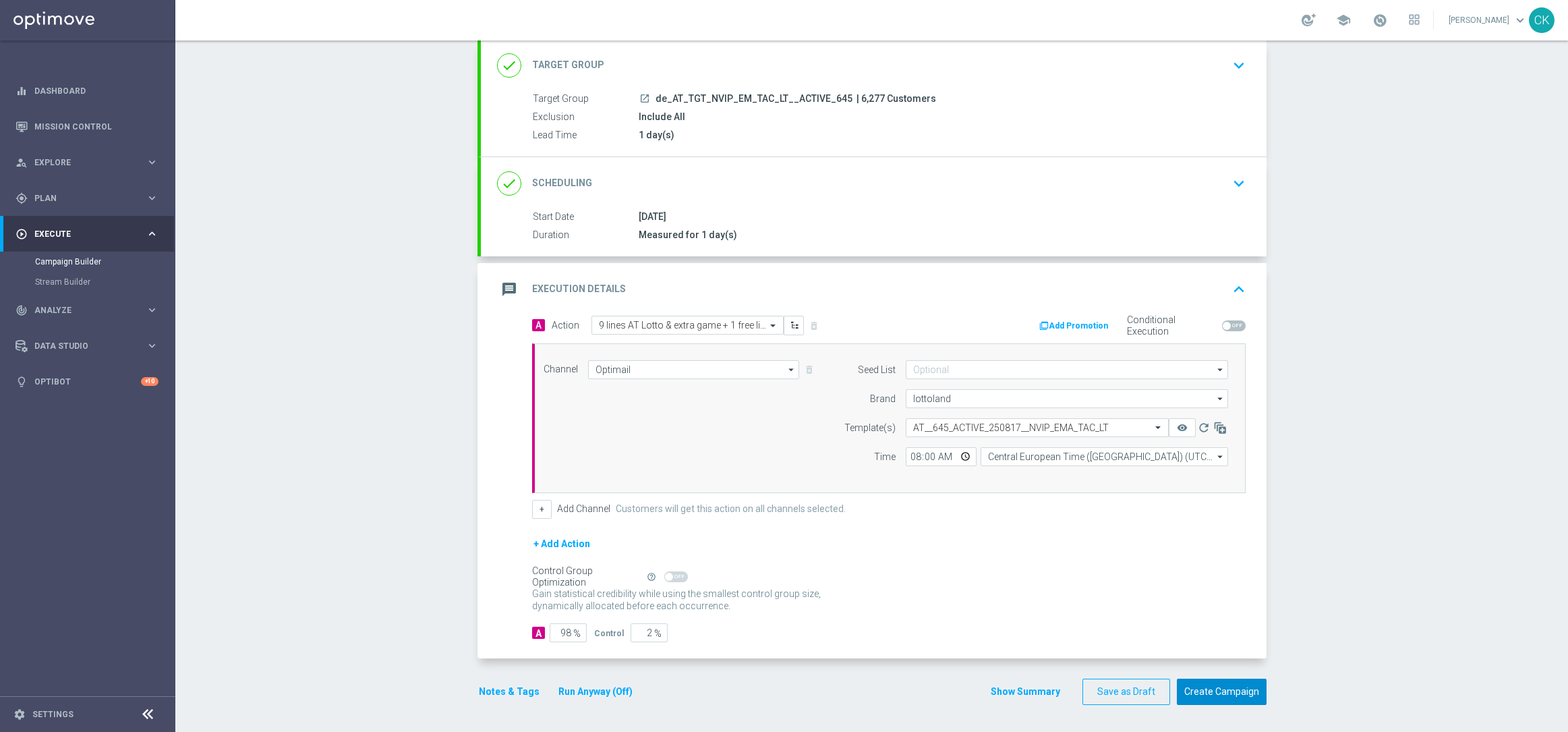
click at [1213, 688] on button "Create Campaign" at bounding box center [1222, 691] width 90 height 26
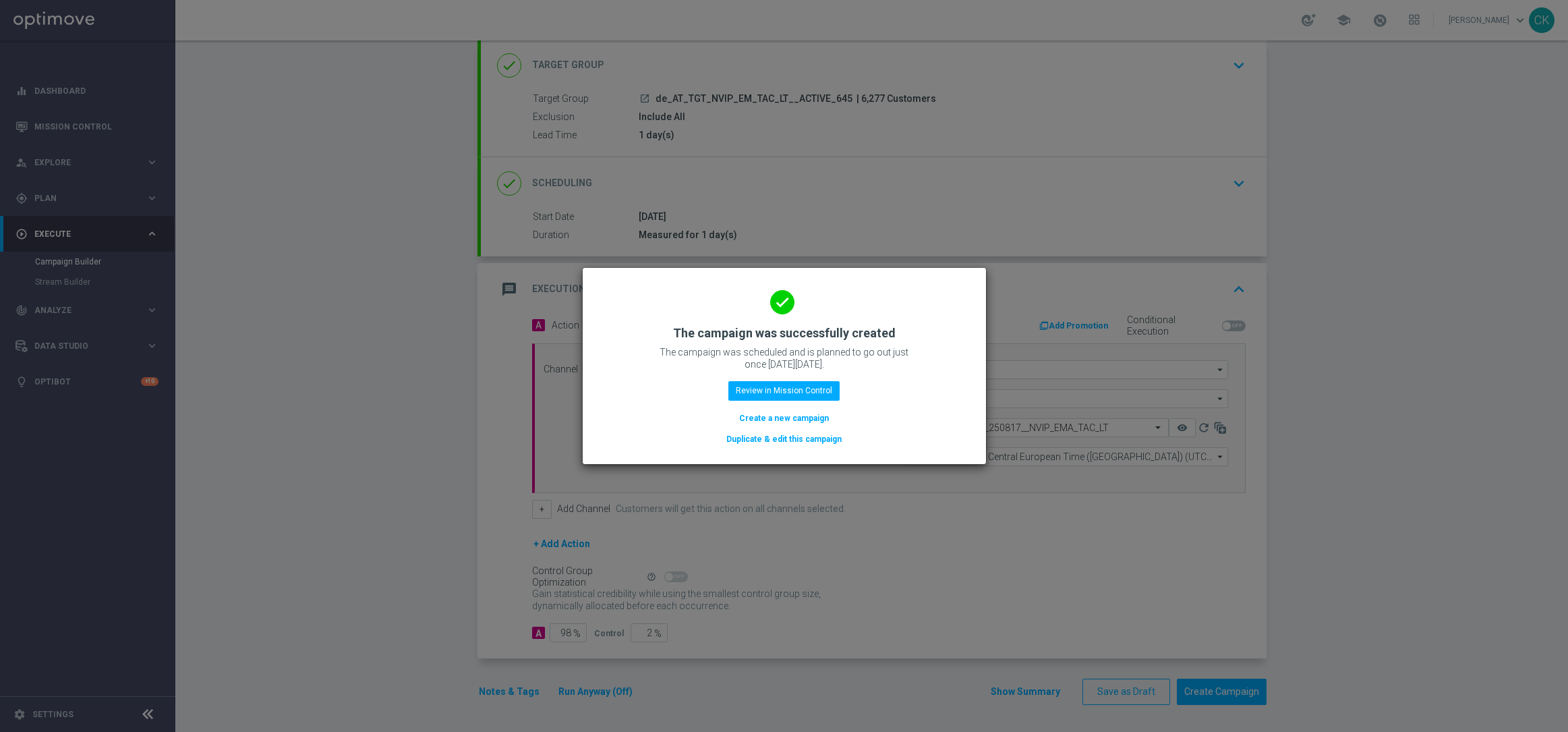
click at [793, 414] on button "Create a new campaign" at bounding box center [783, 418] width 92 height 15
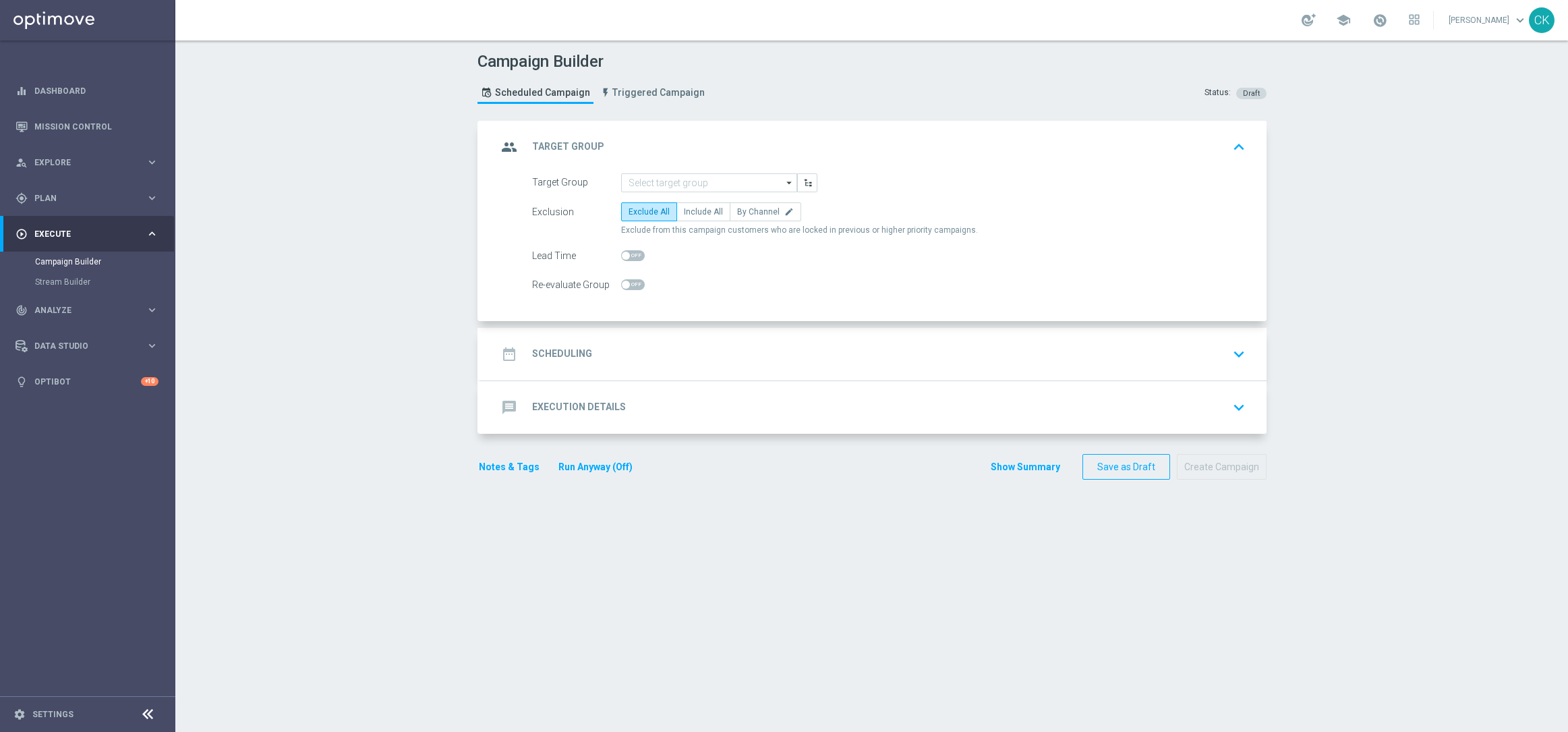
scroll to position [0, 0]
click at [687, 176] on input at bounding box center [709, 183] width 176 height 19
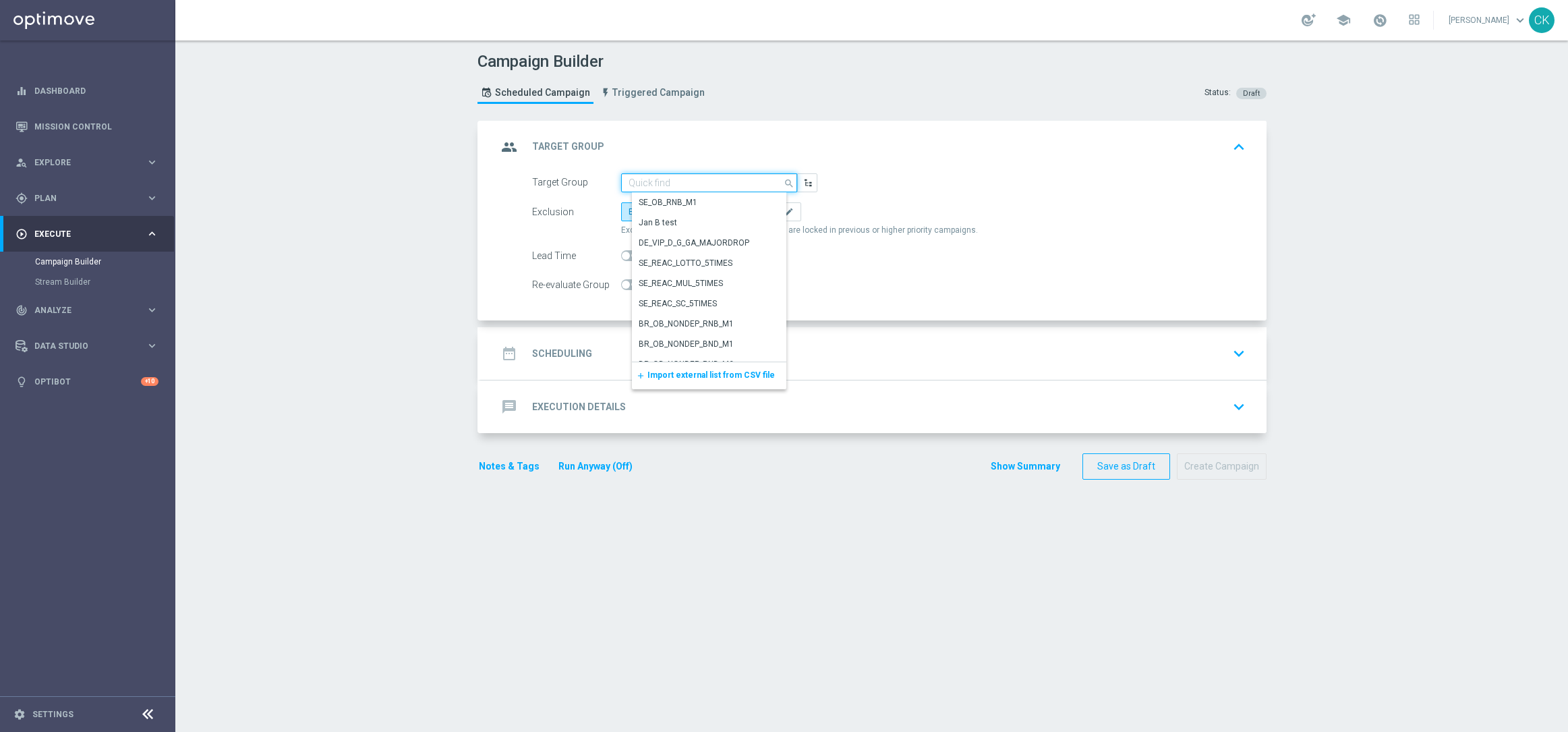
paste input "de_AT_TGT_NVIP_EM_TAC_LT__REACTIVATED_645"
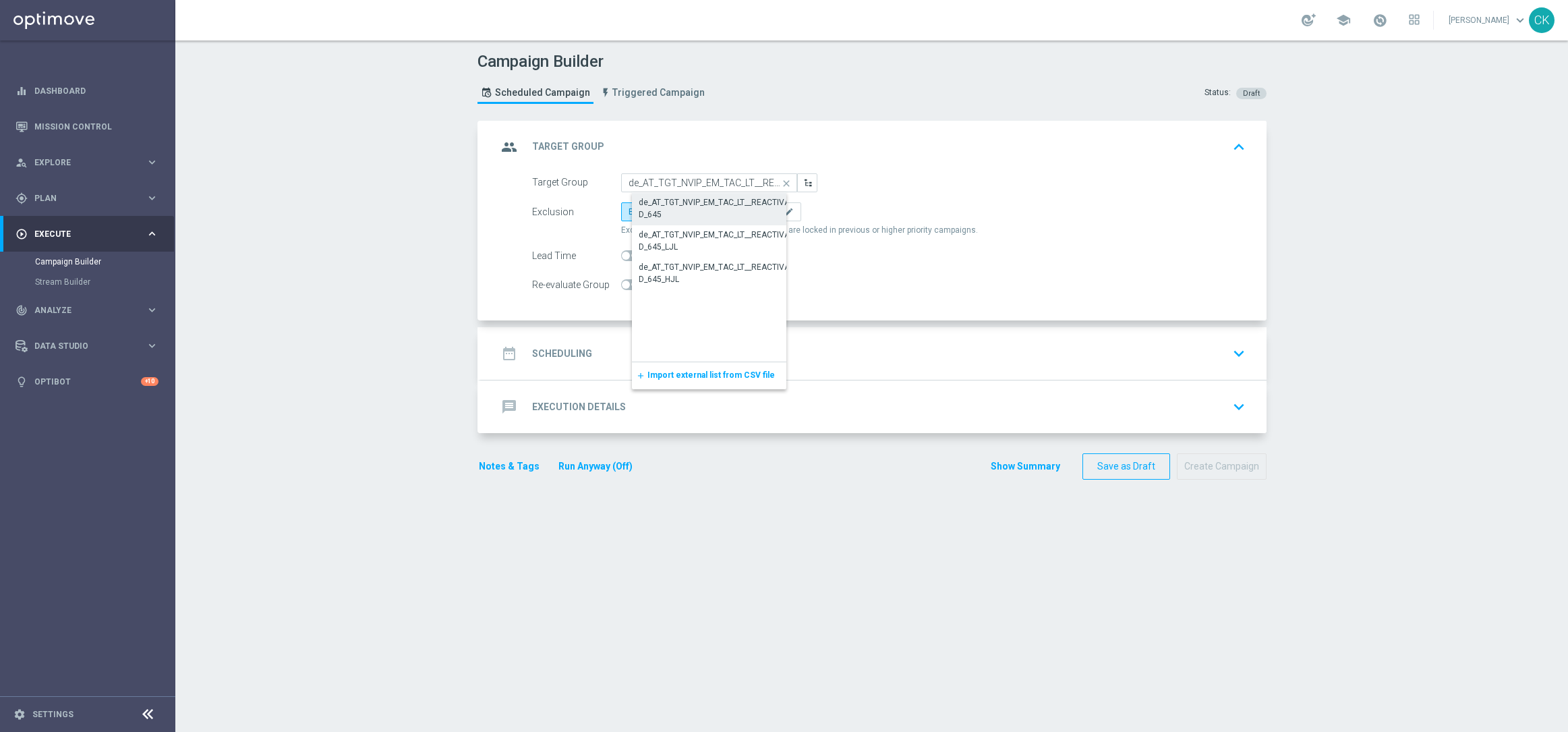
click at [690, 207] on div "de_AT_TGT_NVIP_EM_TAC_LT__REACTIVATED_645" at bounding box center [719, 208] width 162 height 24
type input "de_AT_TGT_NVIP_EM_TAC_LT__REACTIVATED_645"
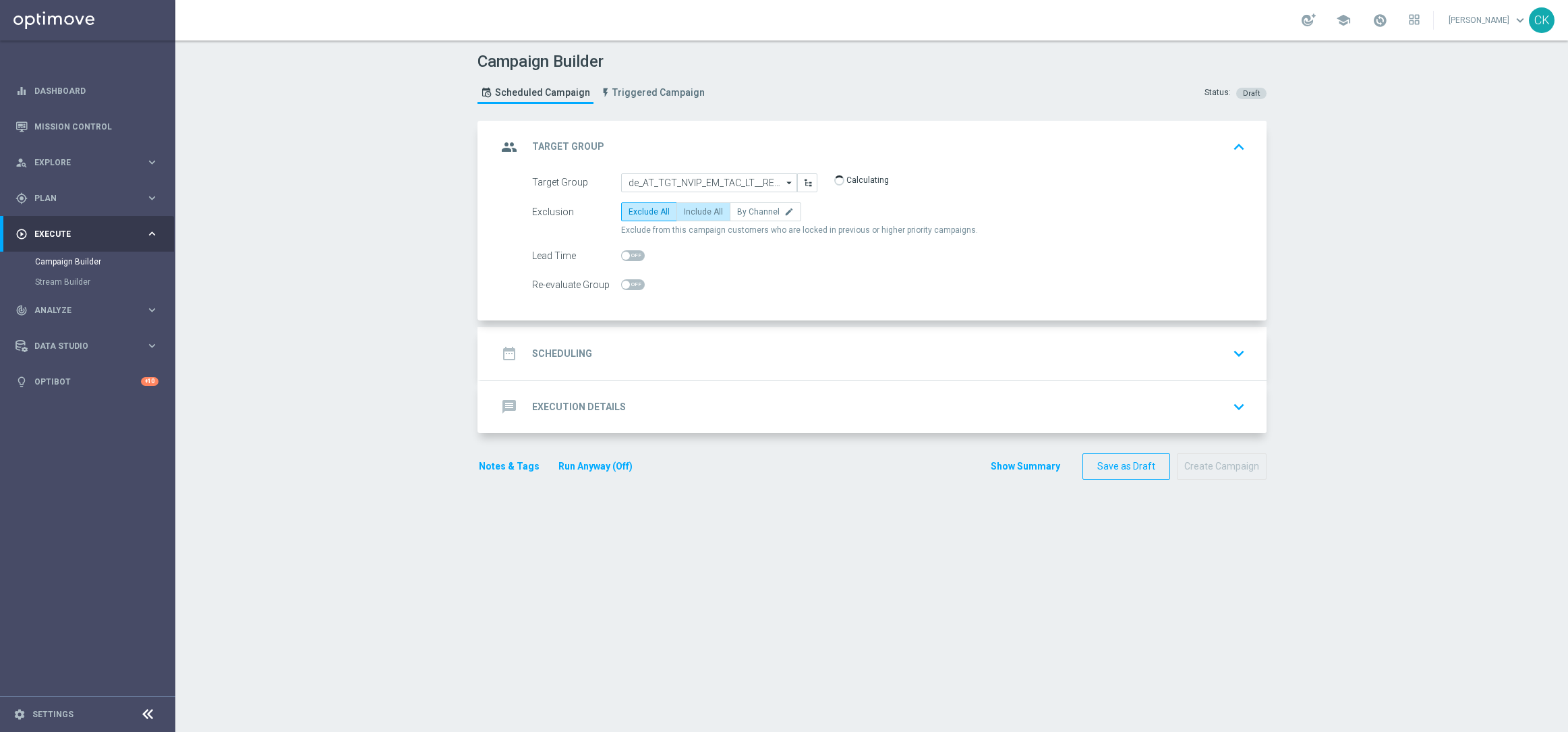
click at [687, 209] on span "Include All" at bounding box center [704, 212] width 39 height 9
click at [687, 209] on input "Include All" at bounding box center [688, 213] width 9 height 9
radio input "true"
click at [624, 248] on div at bounding box center [633, 256] width 24 height 19
click at [624, 253] on span at bounding box center [633, 256] width 24 height 11
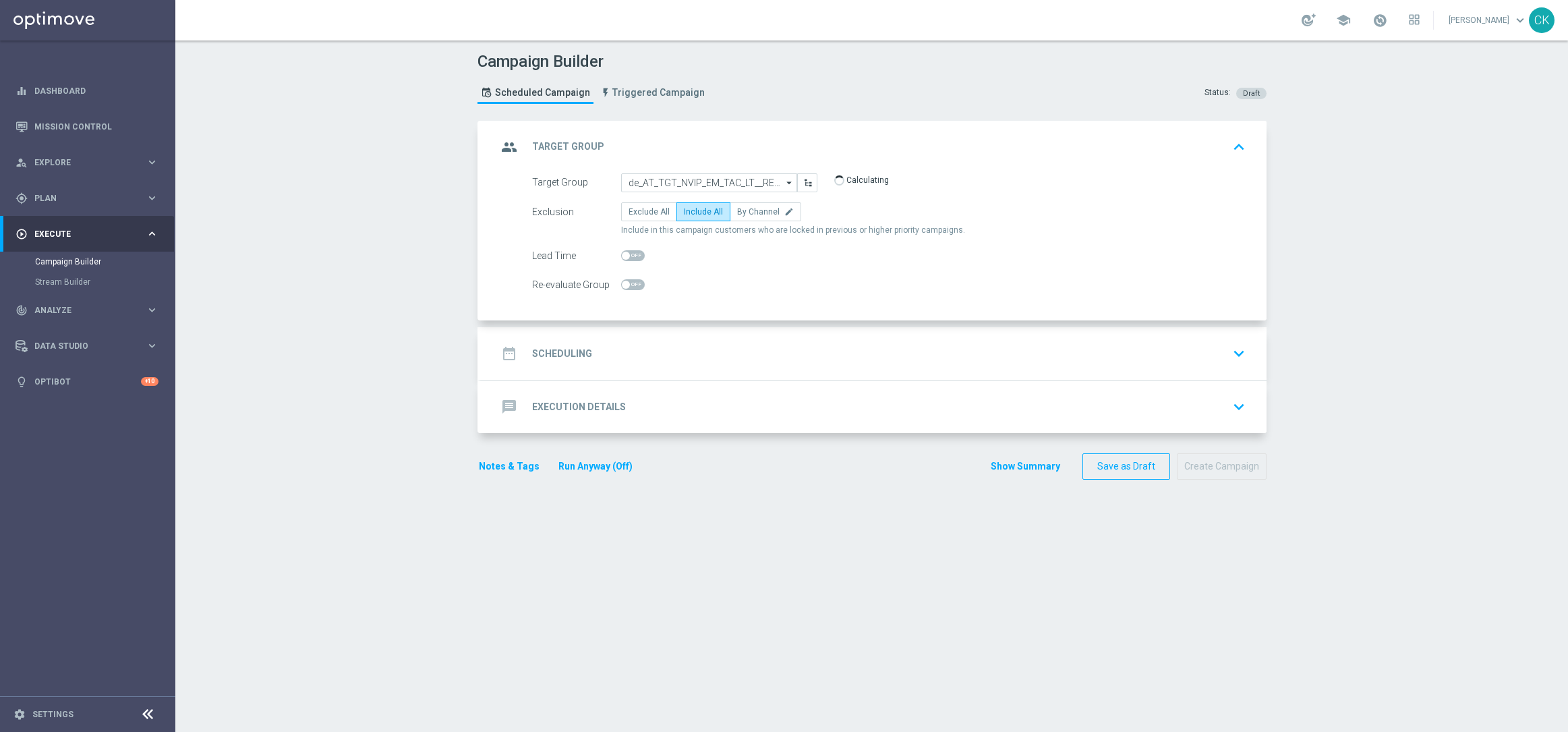
click at [624, 253] on input "checkbox" at bounding box center [633, 256] width 24 height 11
checkbox input "true"
click at [550, 357] on h2 "Scheduling" at bounding box center [562, 353] width 60 height 13
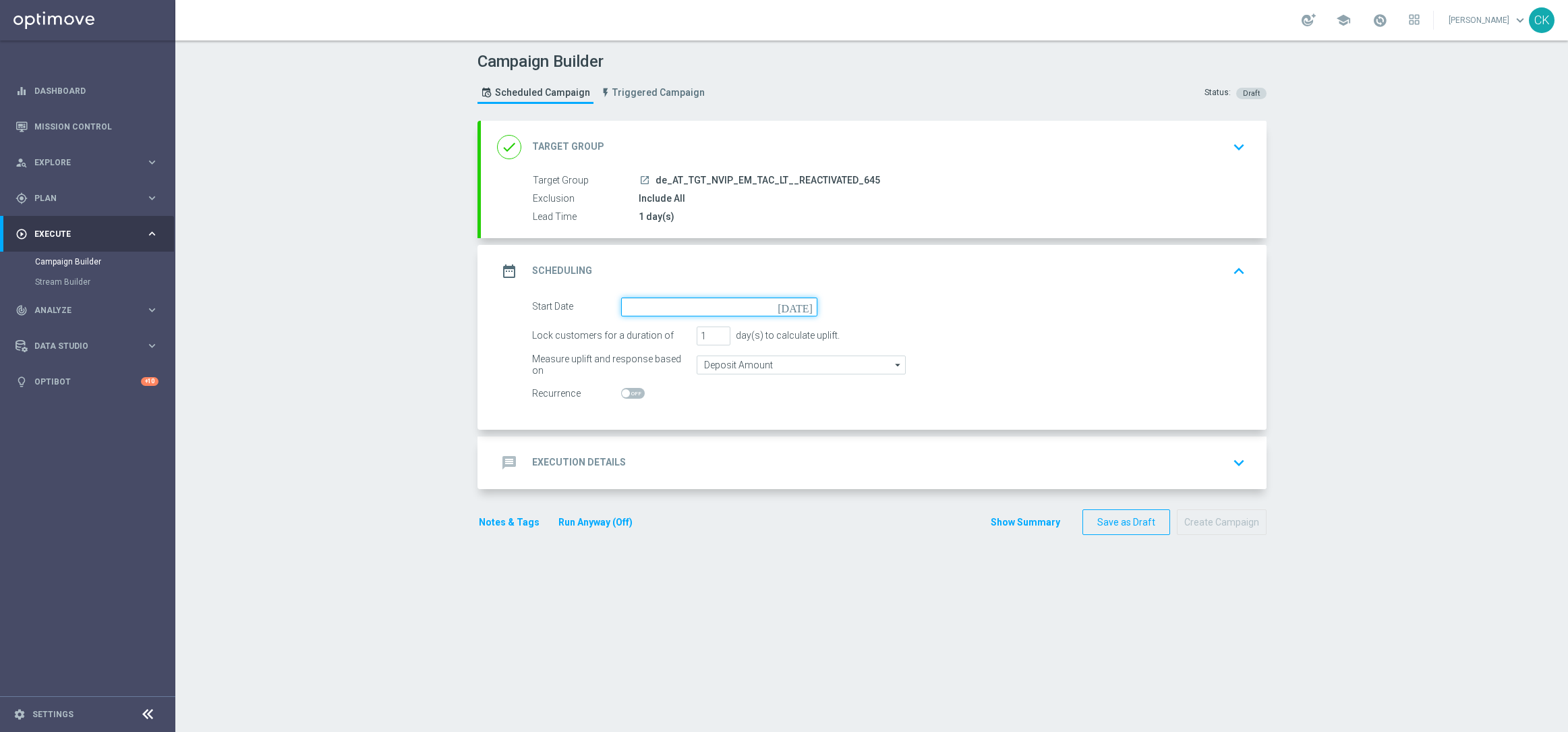
click at [686, 304] on input at bounding box center [719, 307] width 196 height 19
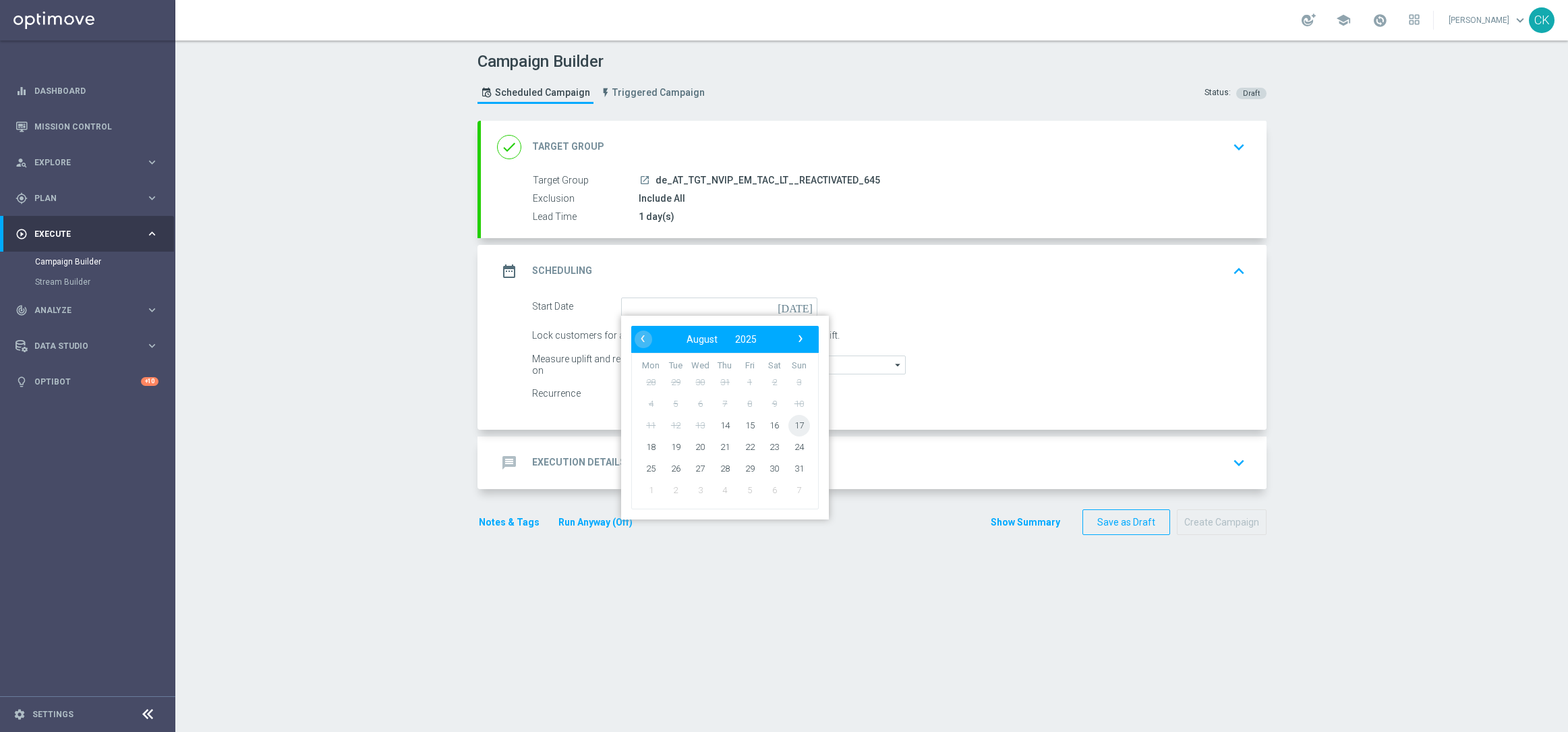
click at [799, 417] on span "17" at bounding box center [798, 424] width 21 height 21
type input "[DATE]"
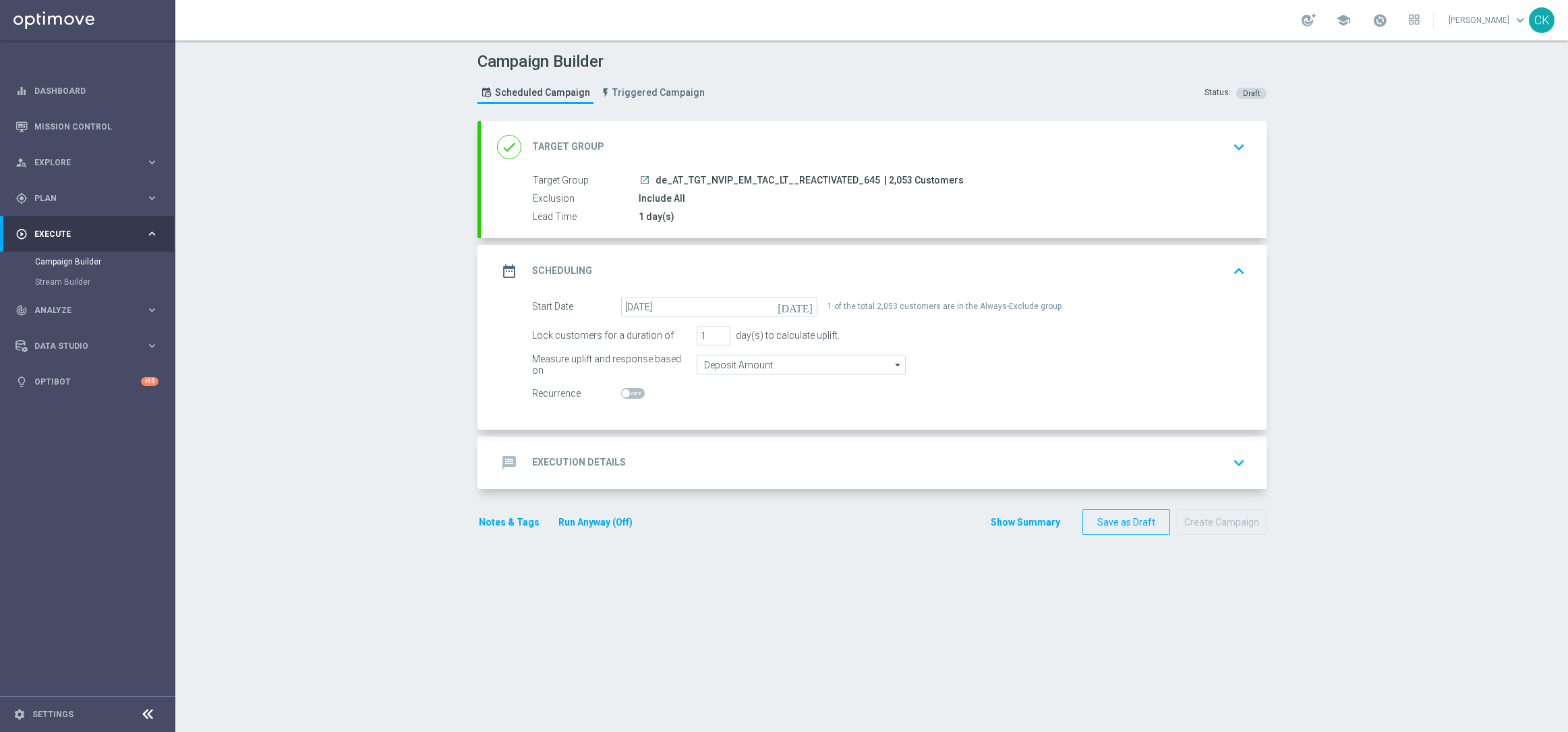
click at [549, 463] on h2 "Execution Details" at bounding box center [579, 462] width 94 height 13
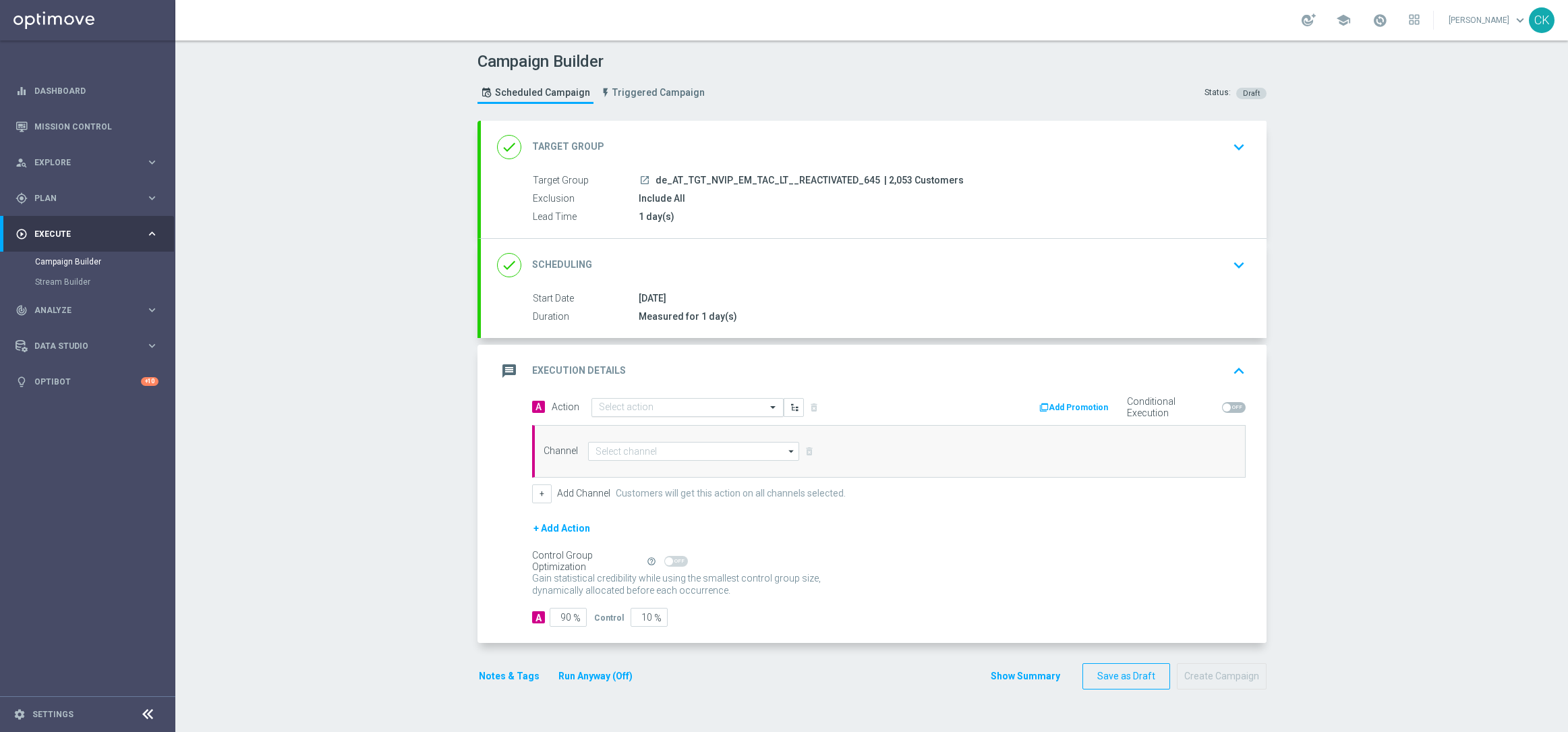
click at [667, 404] on input "text" at bounding box center [674, 408] width 150 height 12
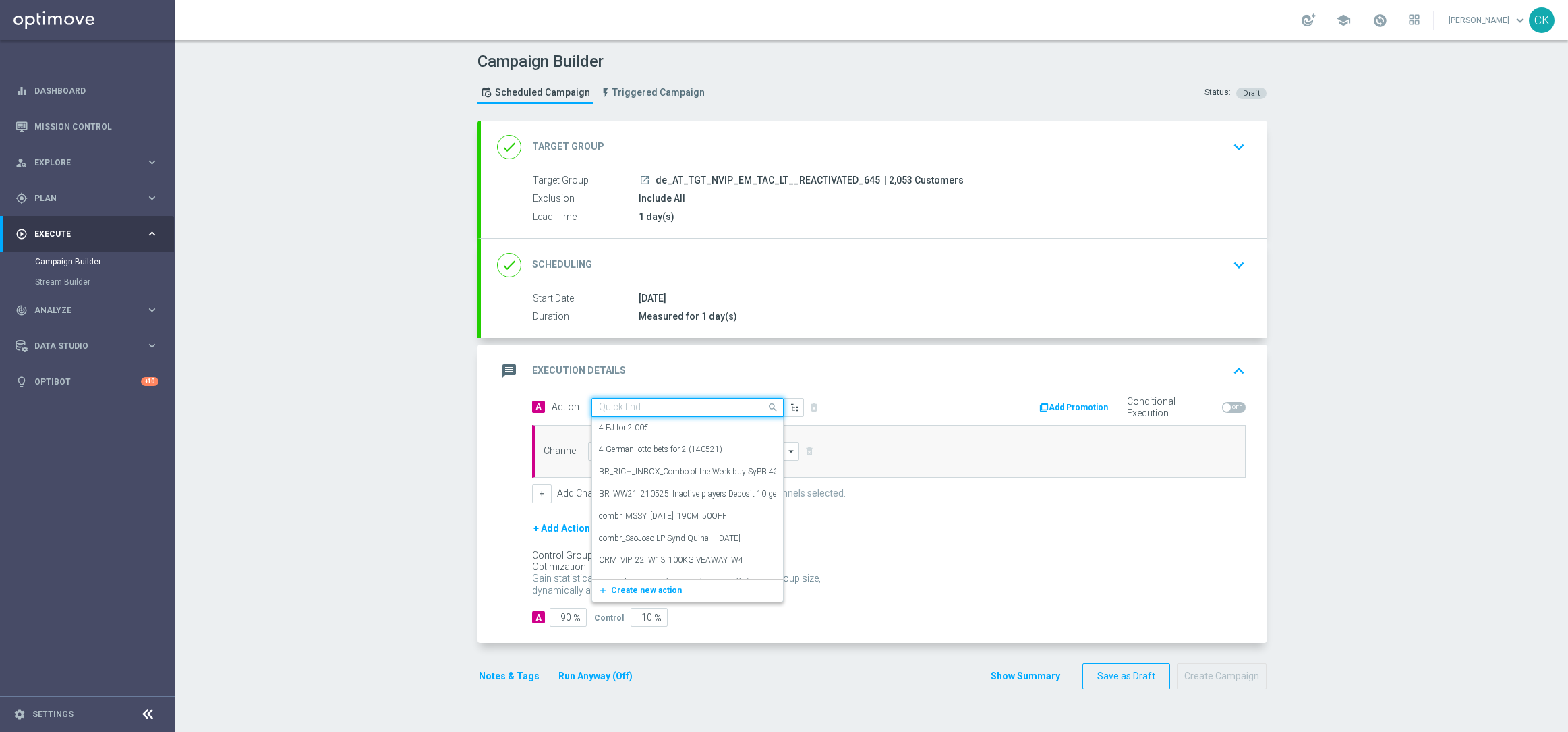
paste input "9 lines AT Lotto & extra game + 1 free line EM Go!"
type input "9 lines AT Lotto & extra game + 1 free line EM Go!"
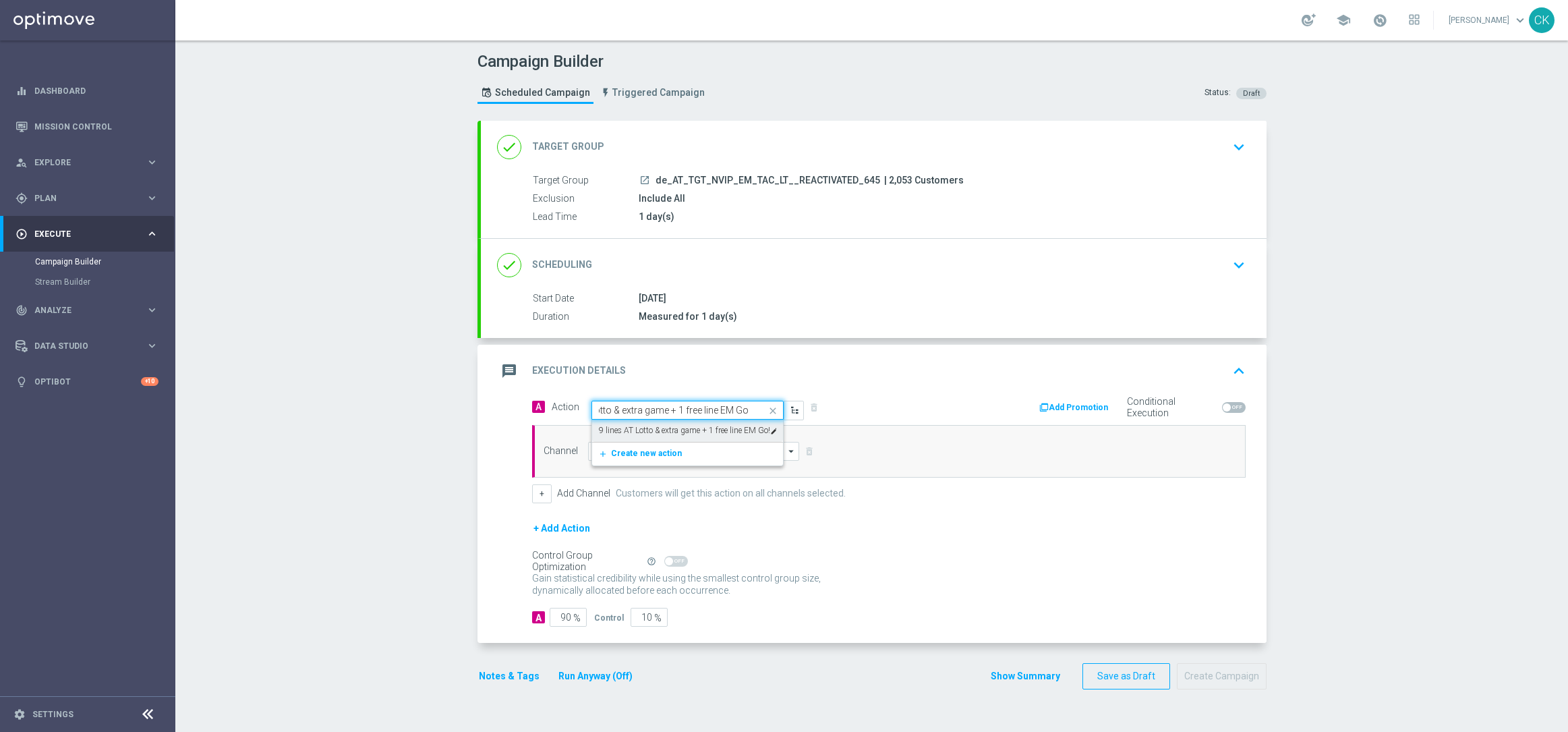
click at [665, 423] on div "9 lines AT Lotto & extra game + 1 free line EM Go! edit" at bounding box center [687, 431] width 177 height 22
click at [664, 444] on input at bounding box center [693, 451] width 212 height 19
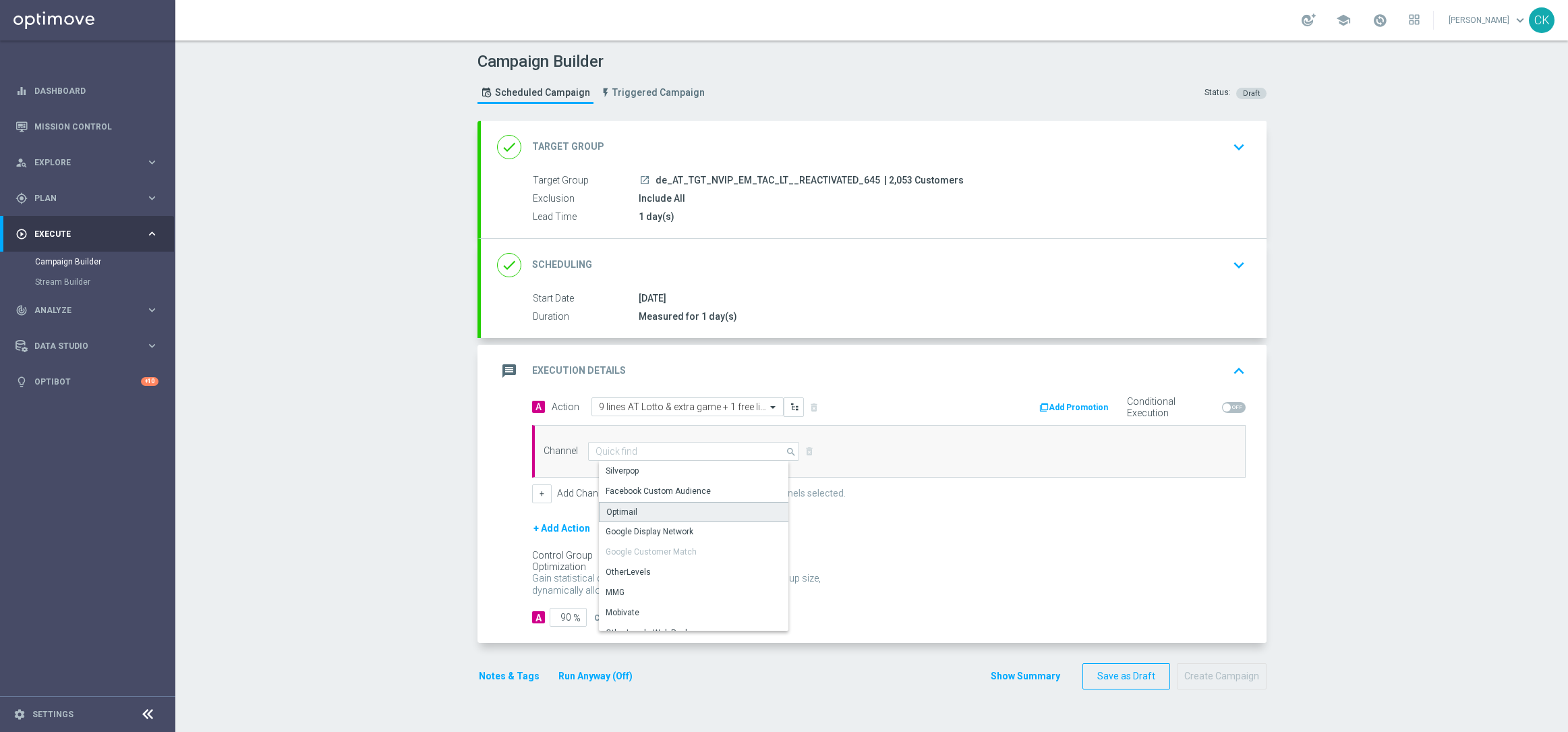
click at [648, 512] on div "Optimail" at bounding box center [699, 512] width 200 height 20
type input "Optimail"
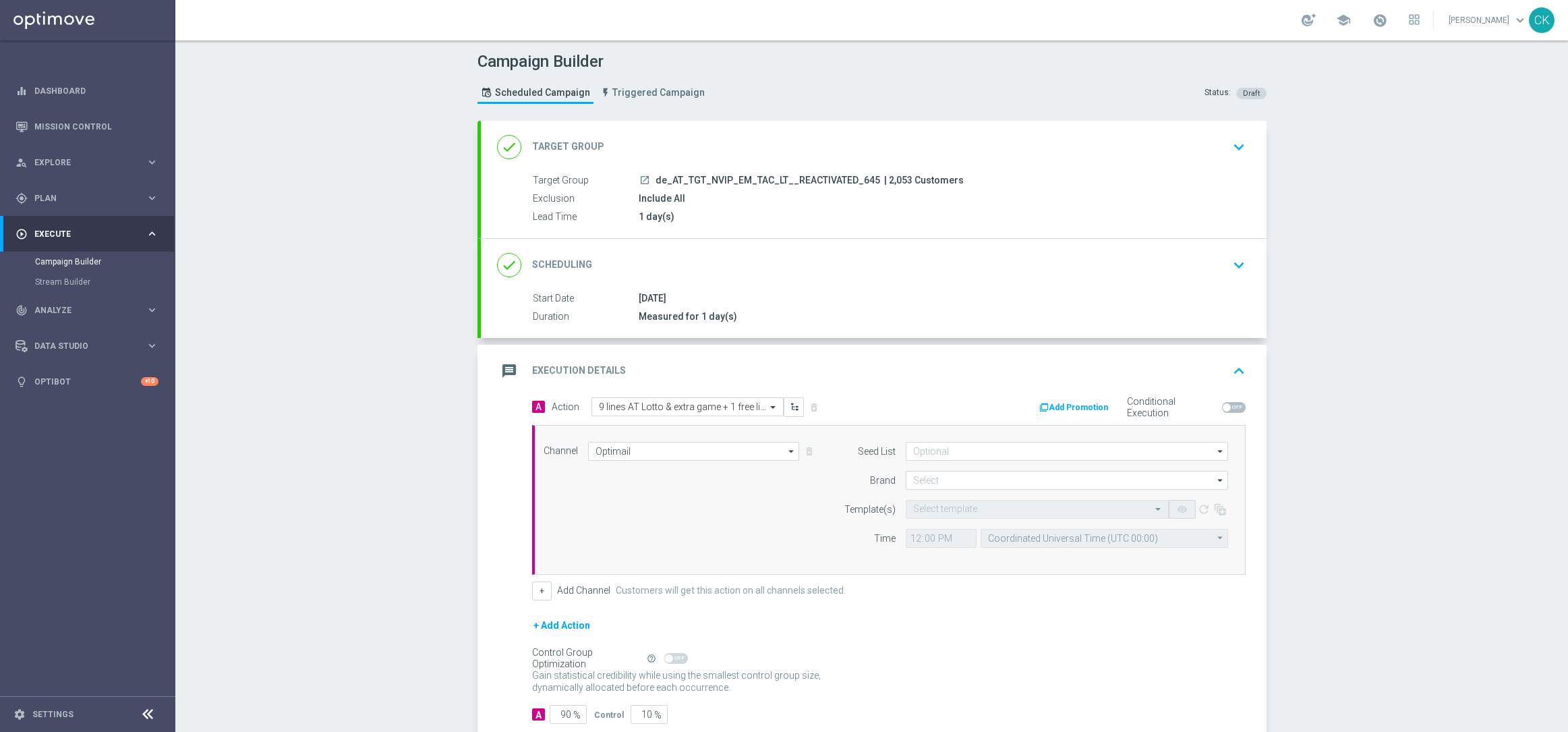
scroll to position [83, 0]
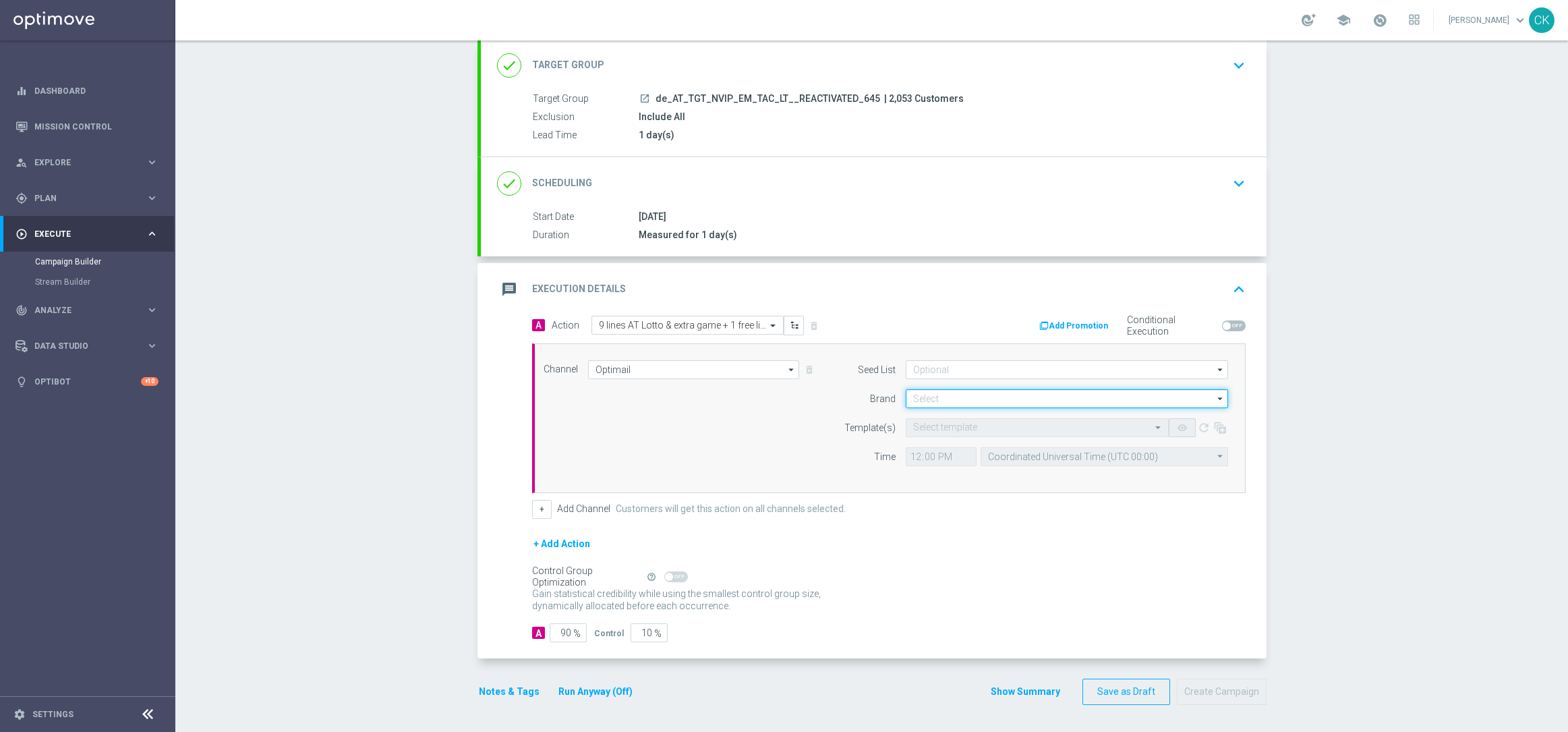
click at [968, 399] on input at bounding box center [1067, 398] width 323 height 19
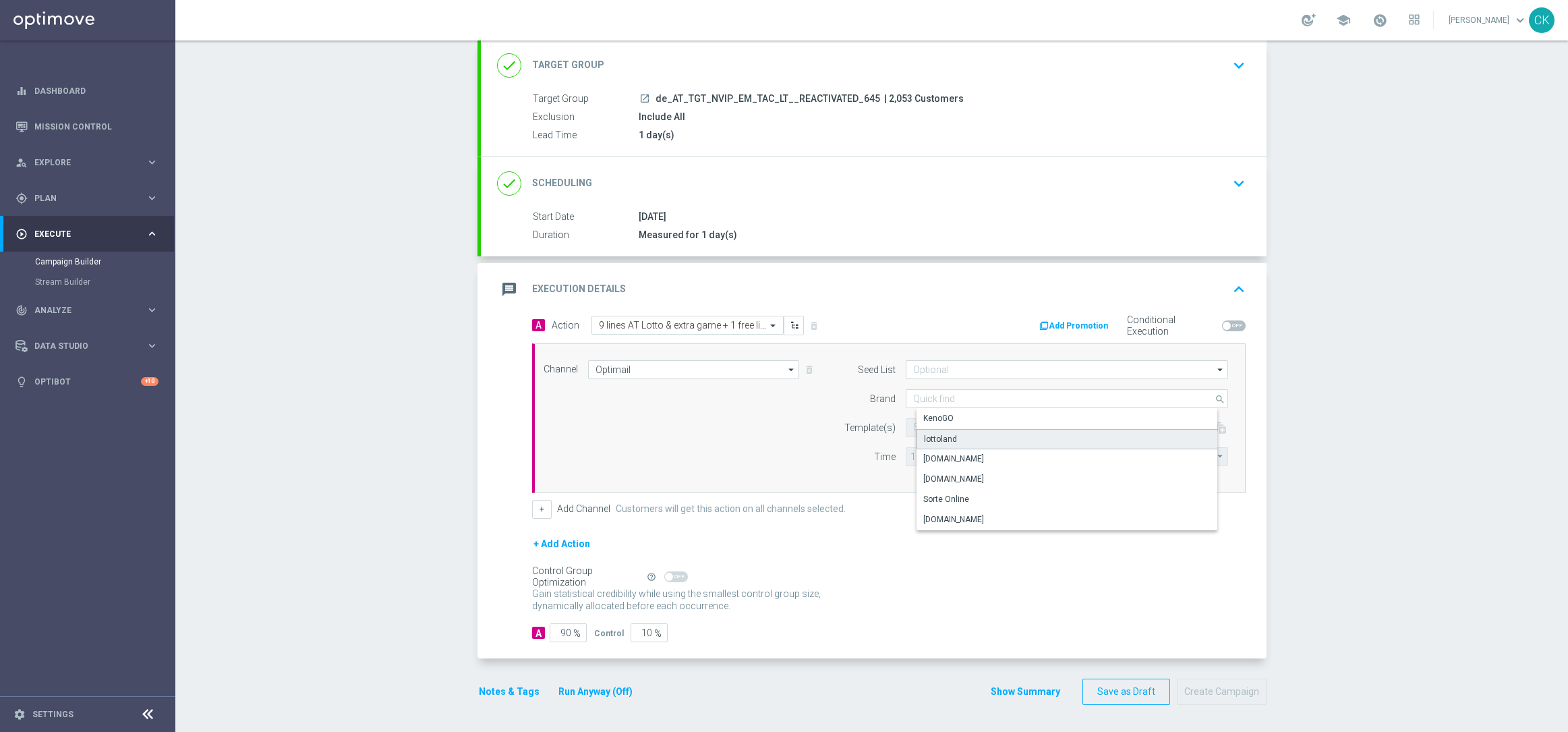
click at [951, 429] on div "lottoland" at bounding box center [1078, 439] width 323 height 20
type input "lottoland"
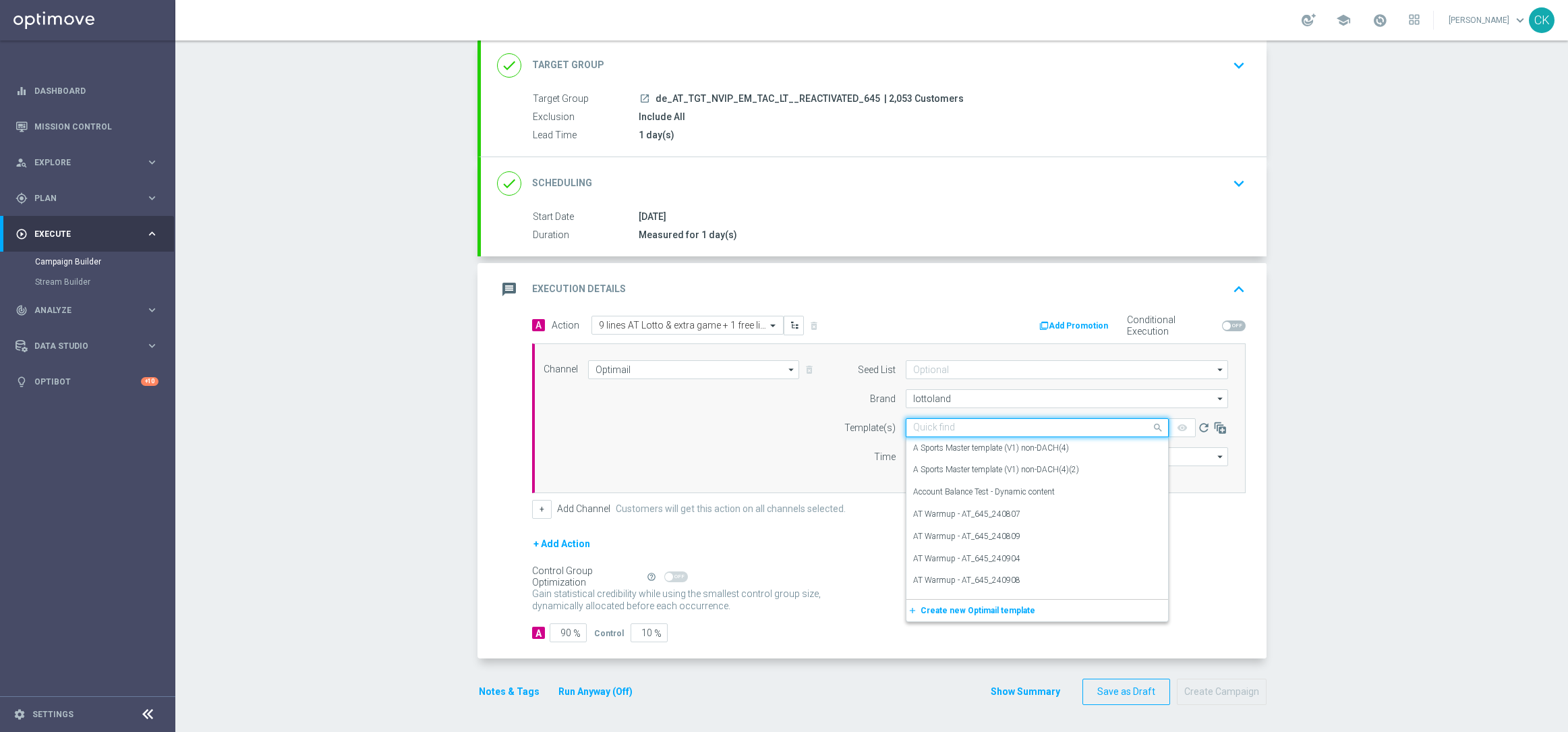
click at [945, 423] on input "text" at bounding box center [1023, 427] width 221 height 12
paste input "AT__645_ACTIVE_250817__NVIP_EMA_TAC_LT"
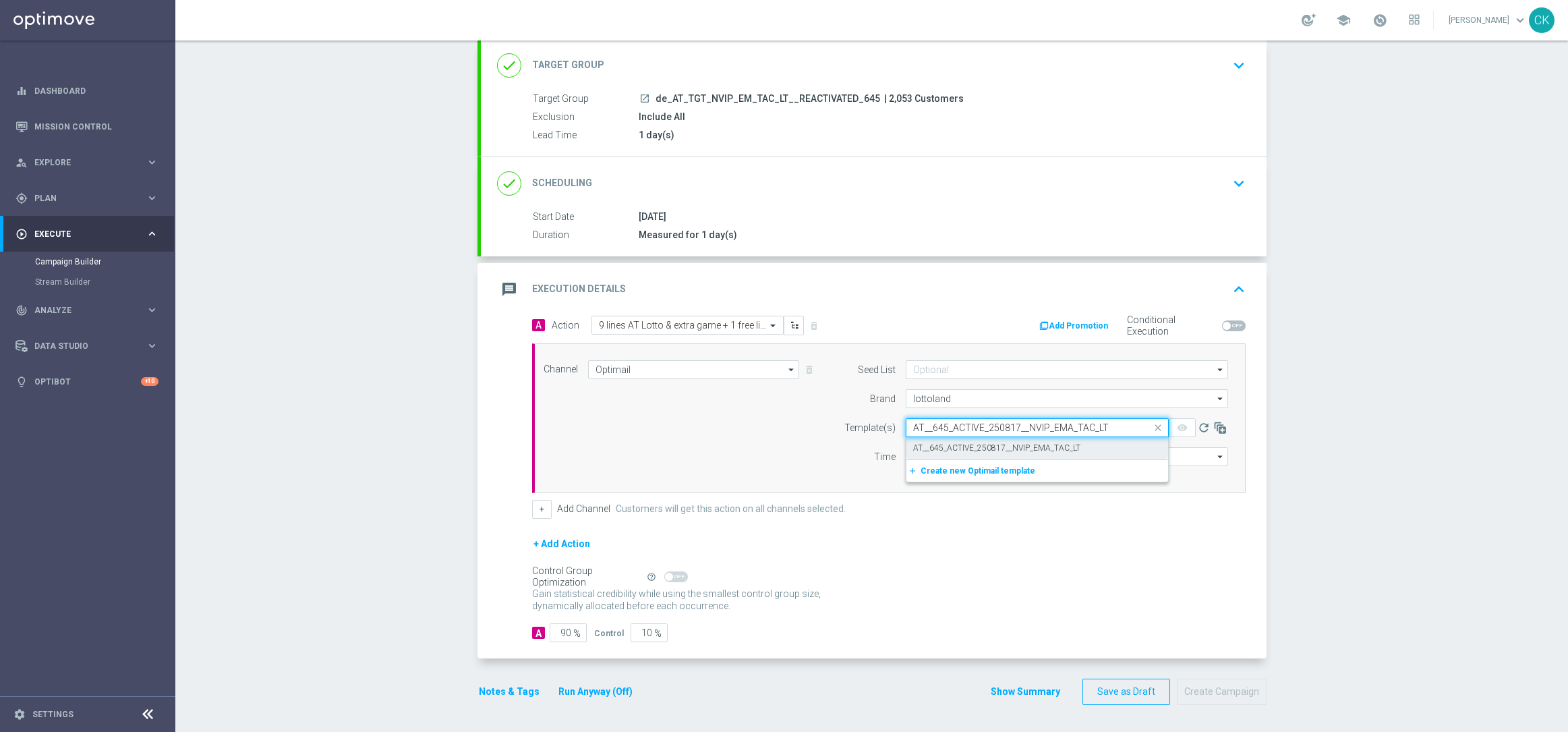
click at [943, 442] on label "AT__645_ACTIVE_250817__NVIP_EMA_TAC_LT" at bounding box center [997, 448] width 167 height 12
type input "AT__645_ACTIVE_250817__NVIP_EMA_TAC_LT"
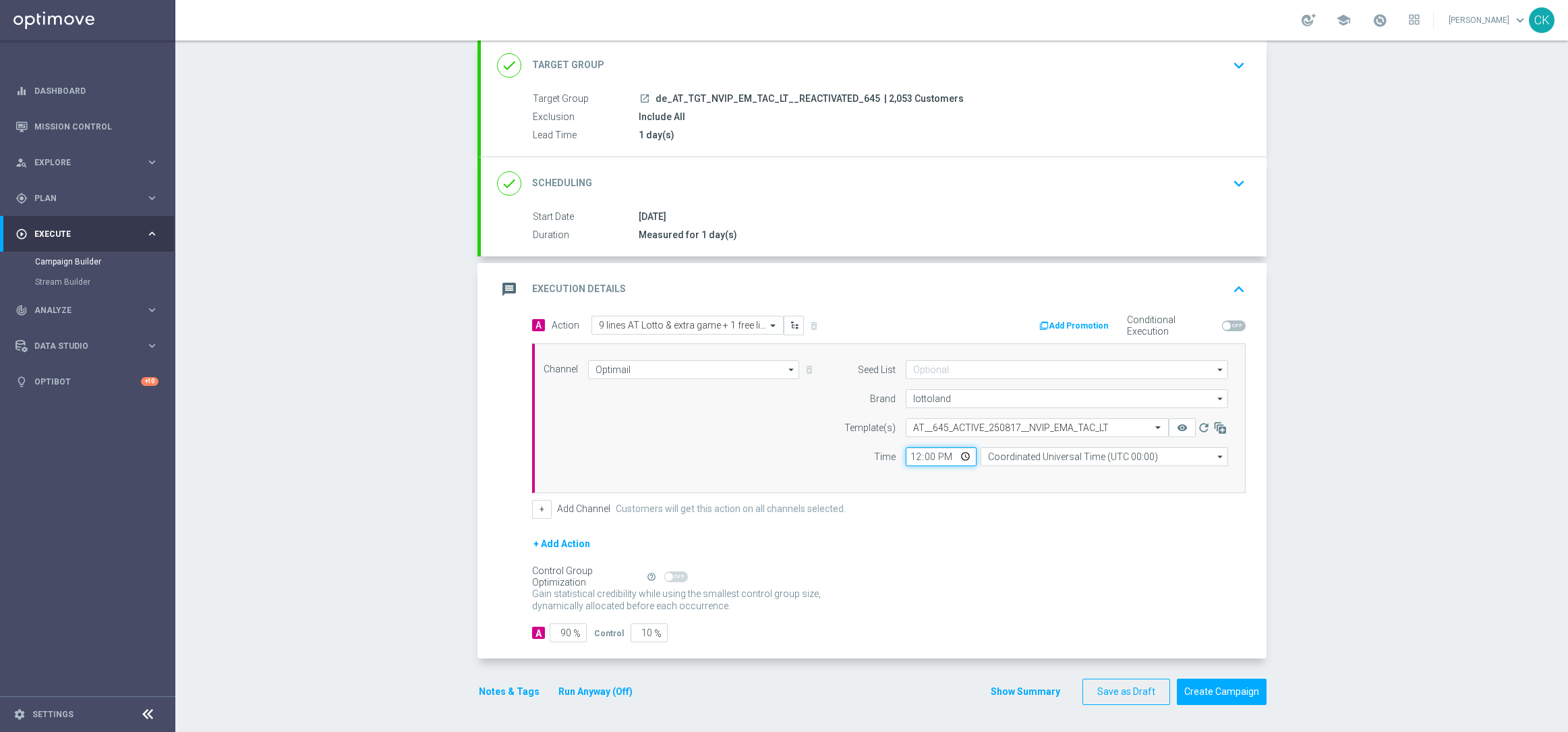
click at [907, 456] on input "12:00" at bounding box center [941, 457] width 71 height 19
type input "08:00"
click at [1120, 454] on input "Coordinated Universal Time (UTC 00:00)" at bounding box center [1104, 457] width 247 height 19
click at [1117, 472] on div "Central European Time ([GEOGRAPHIC_DATA]) (UTC +02:00)" at bounding box center [1108, 475] width 220 height 12
type input "Central European Time ([GEOGRAPHIC_DATA]) (UTC +02:00)"
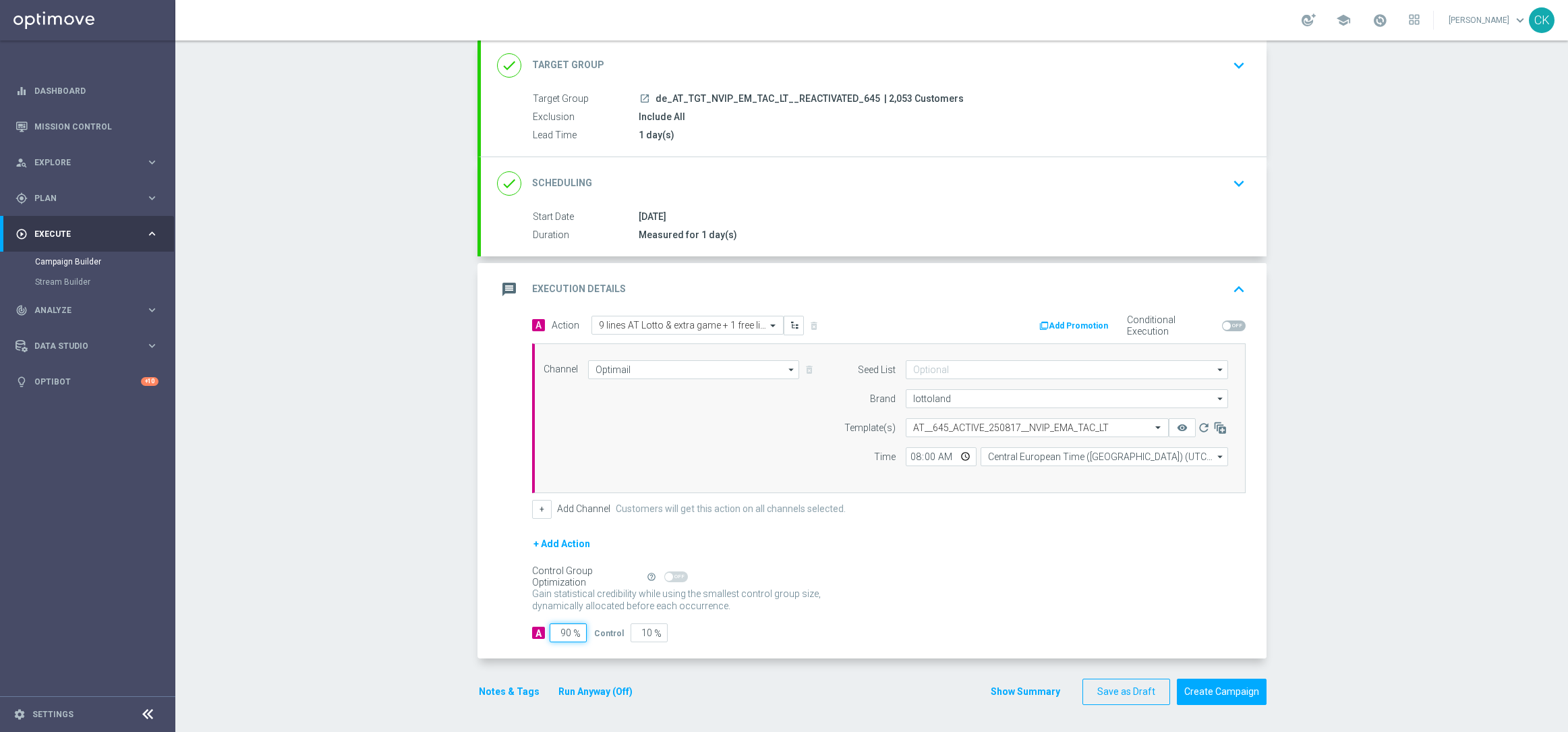
drag, startPoint x: 565, startPoint y: 634, endPoint x: 583, endPoint y: 647, distance: 22.2
click at [567, 634] on div "90 %" at bounding box center [566, 633] width 34 height 19
type input "9"
type input "91"
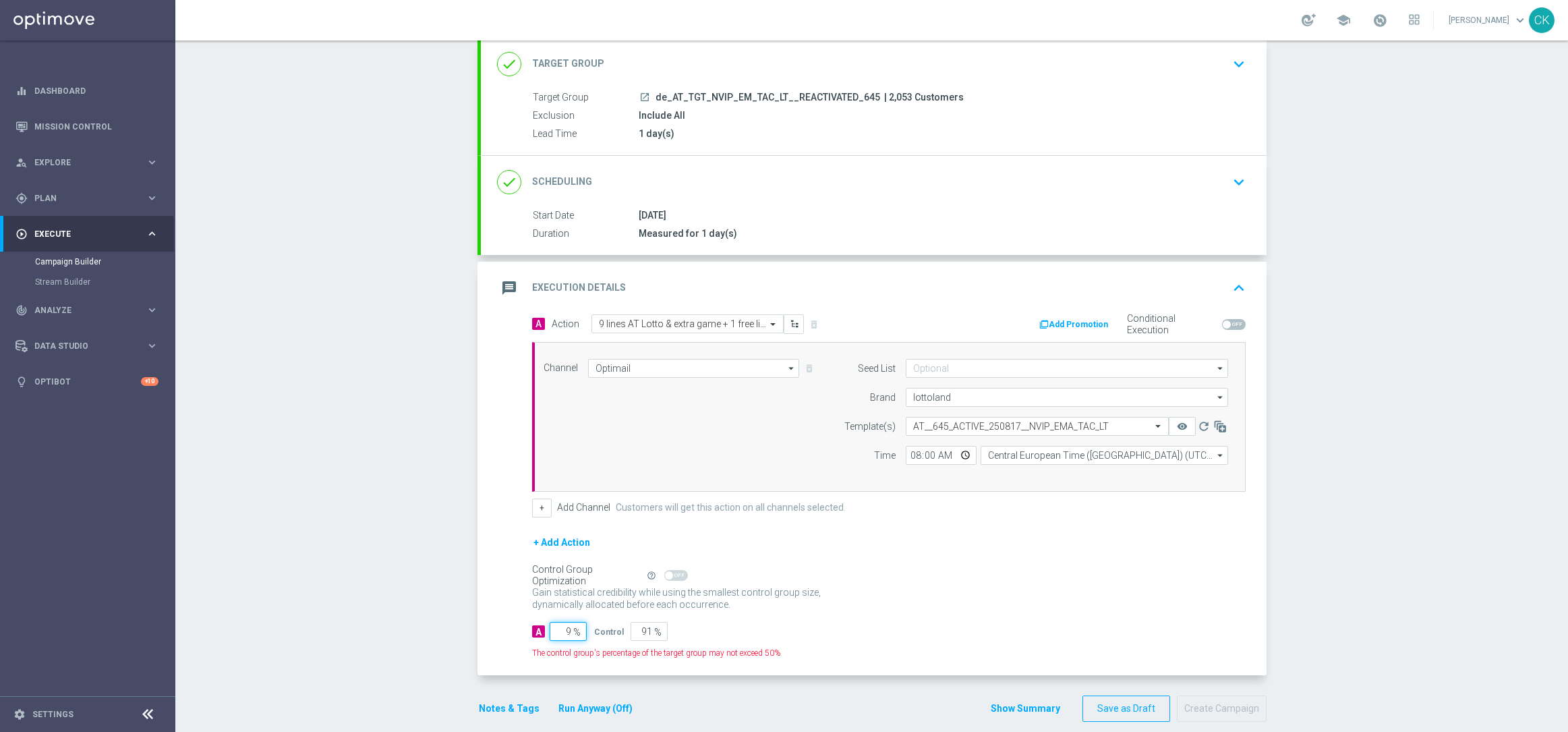
type input "98"
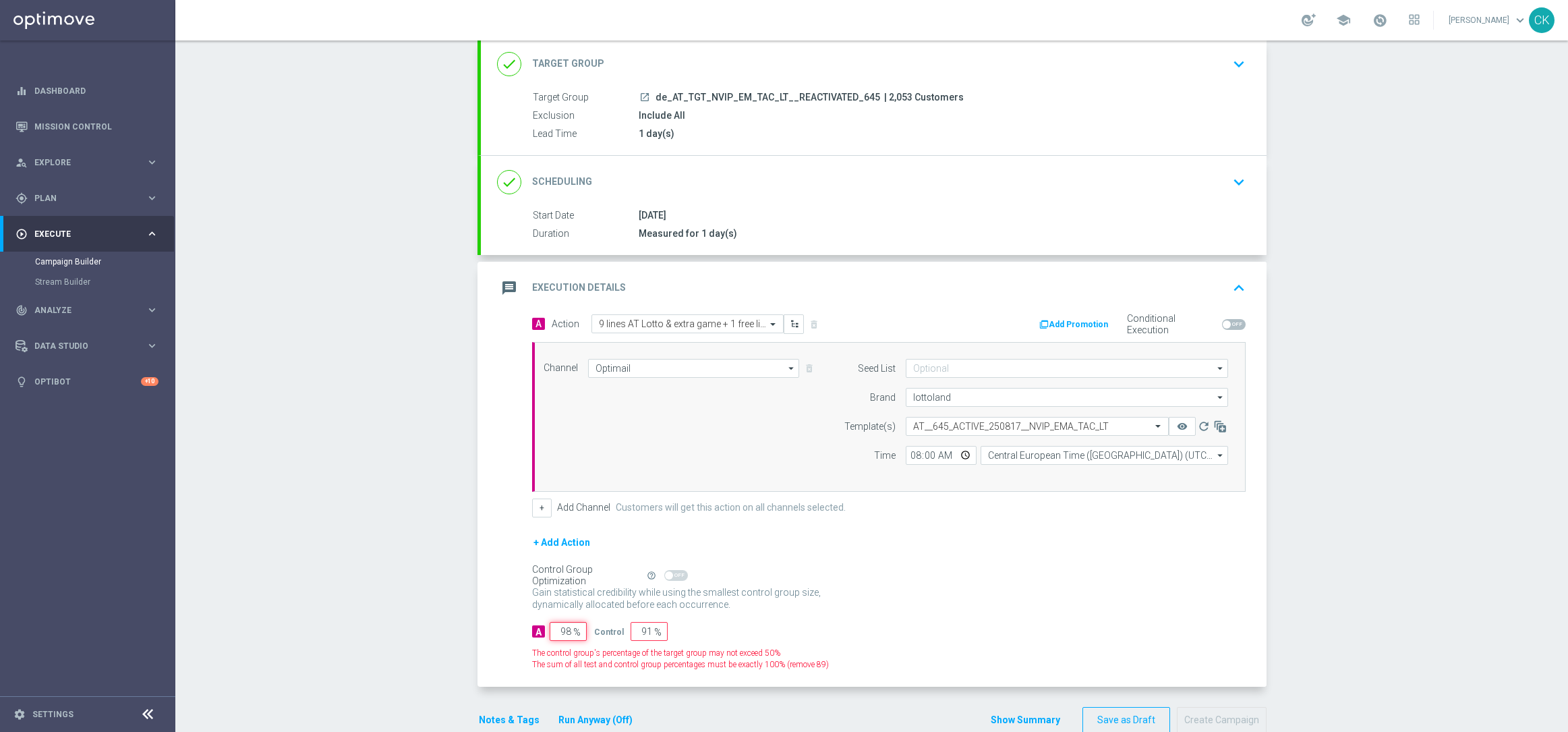
type input "2"
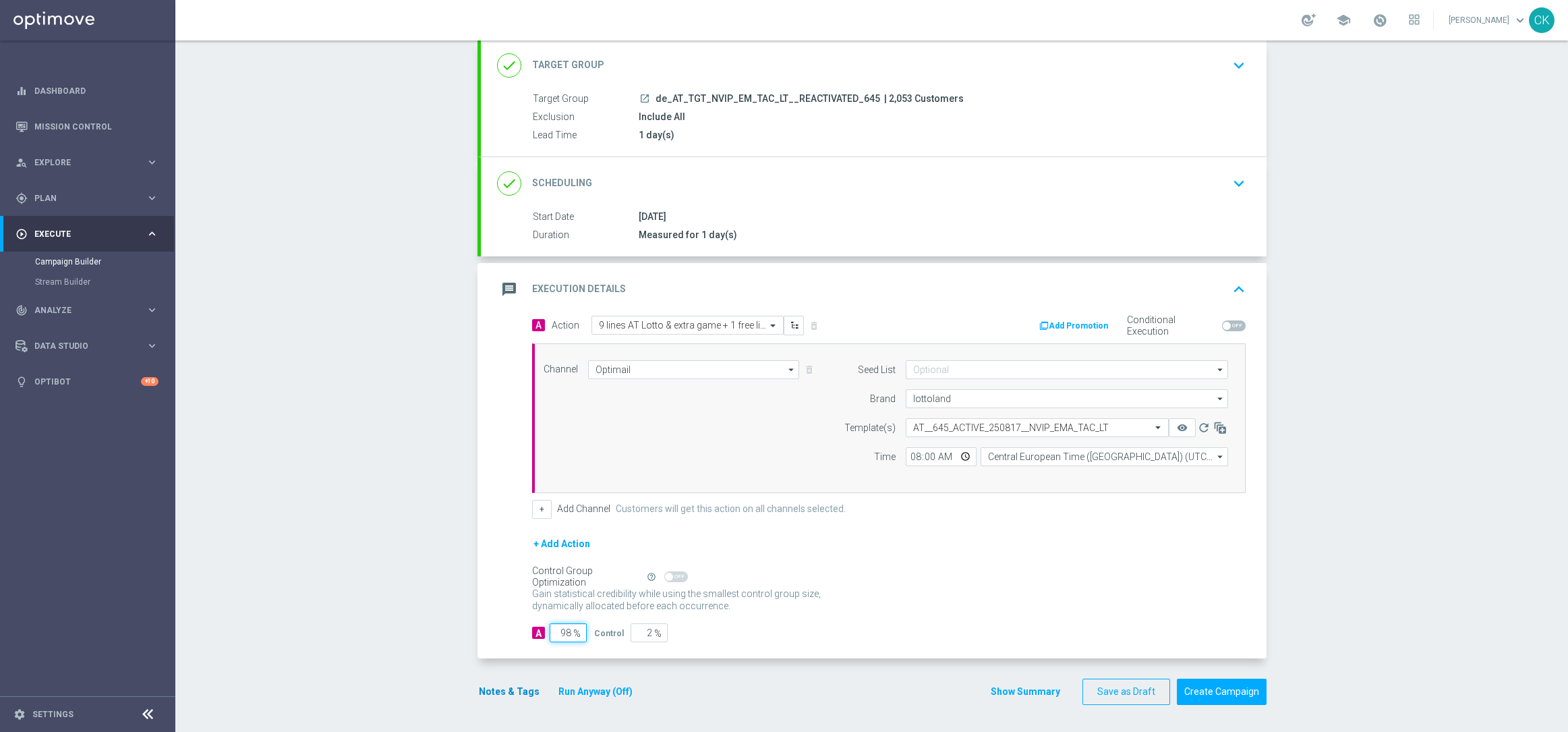
type input "98"
click at [501, 686] on button "Notes & Tags" at bounding box center [509, 691] width 64 height 17
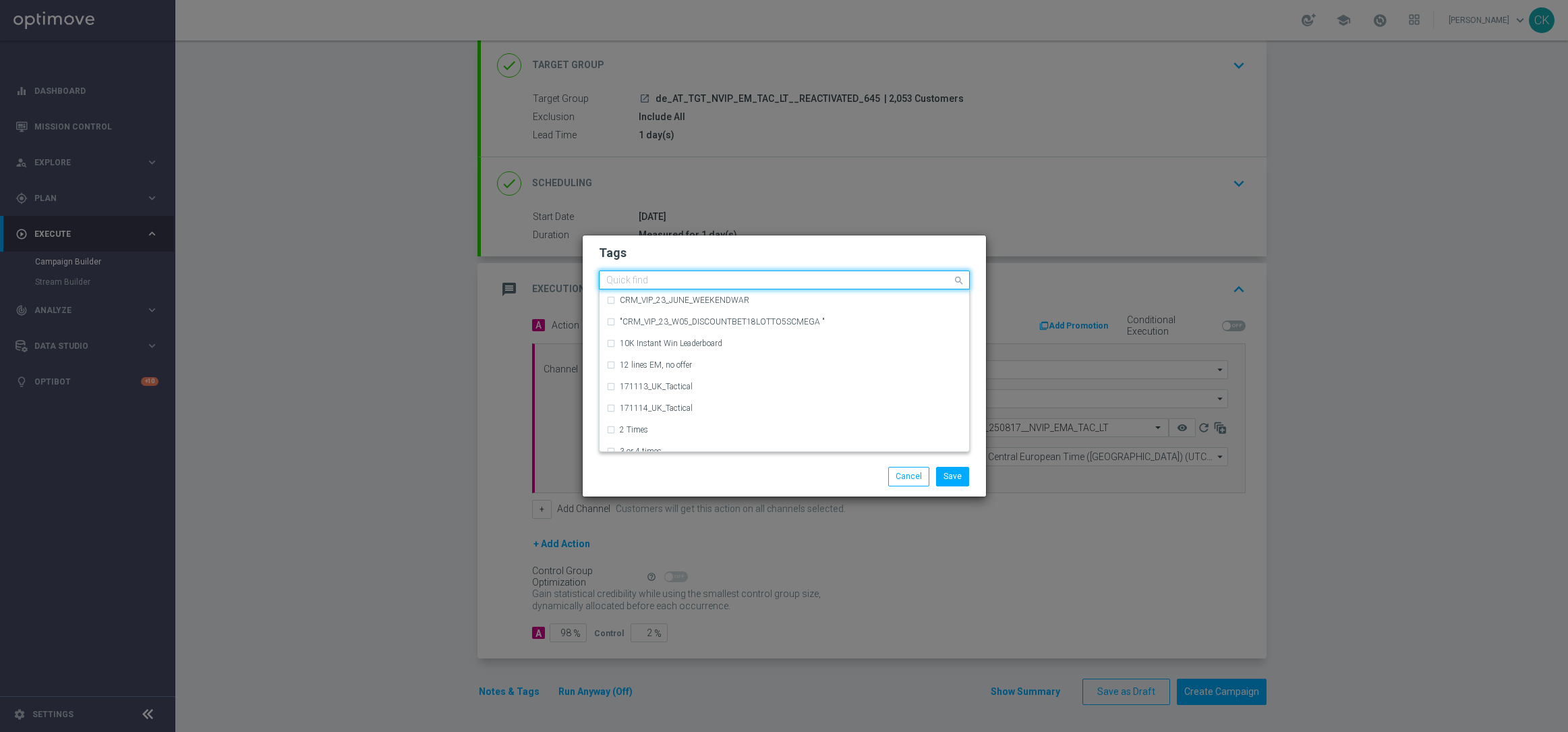
click at [675, 278] on input "text" at bounding box center [779, 281] width 346 height 12
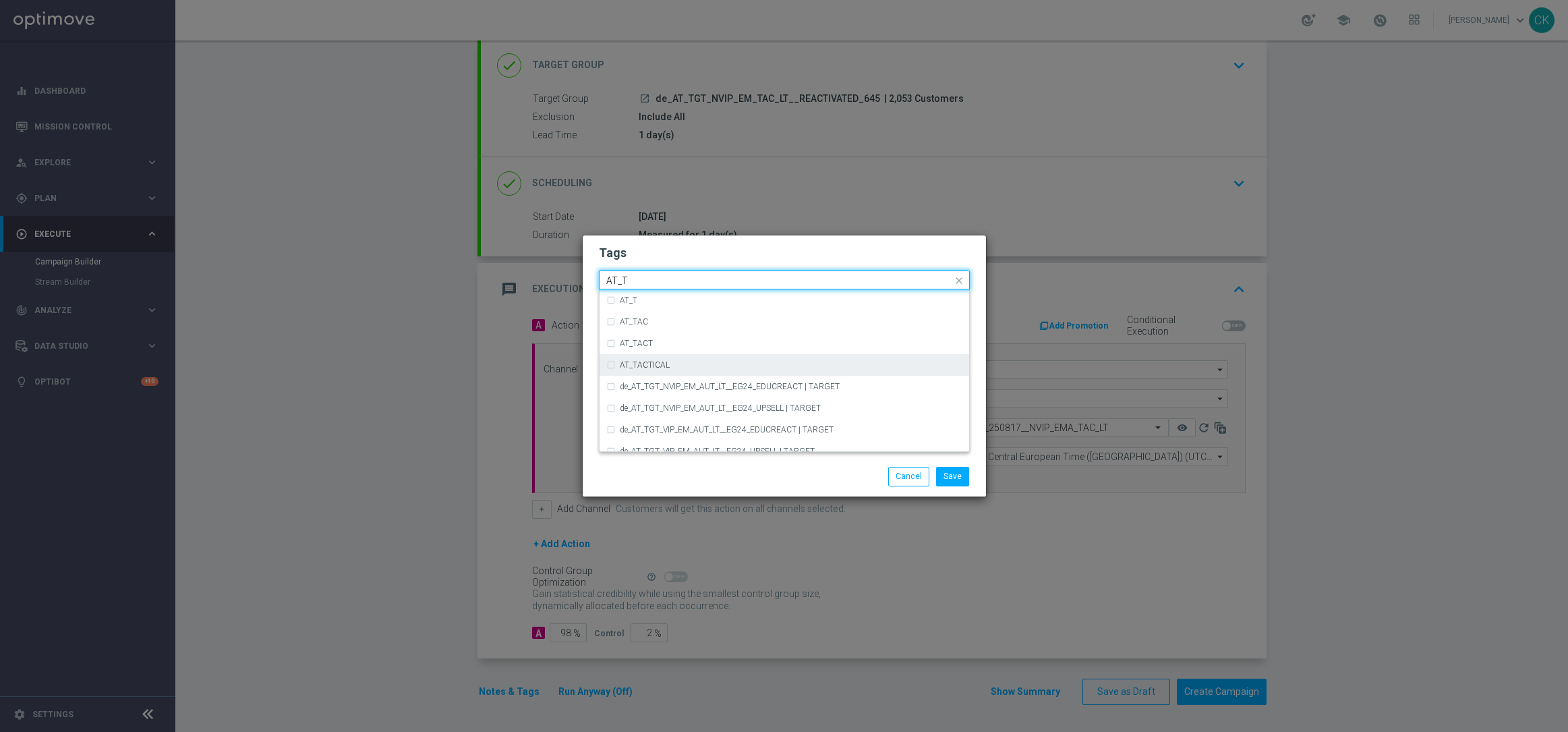
click at [687, 356] on div "AT_TACTICAL" at bounding box center [784, 364] width 356 height 21
type input "AT_T"
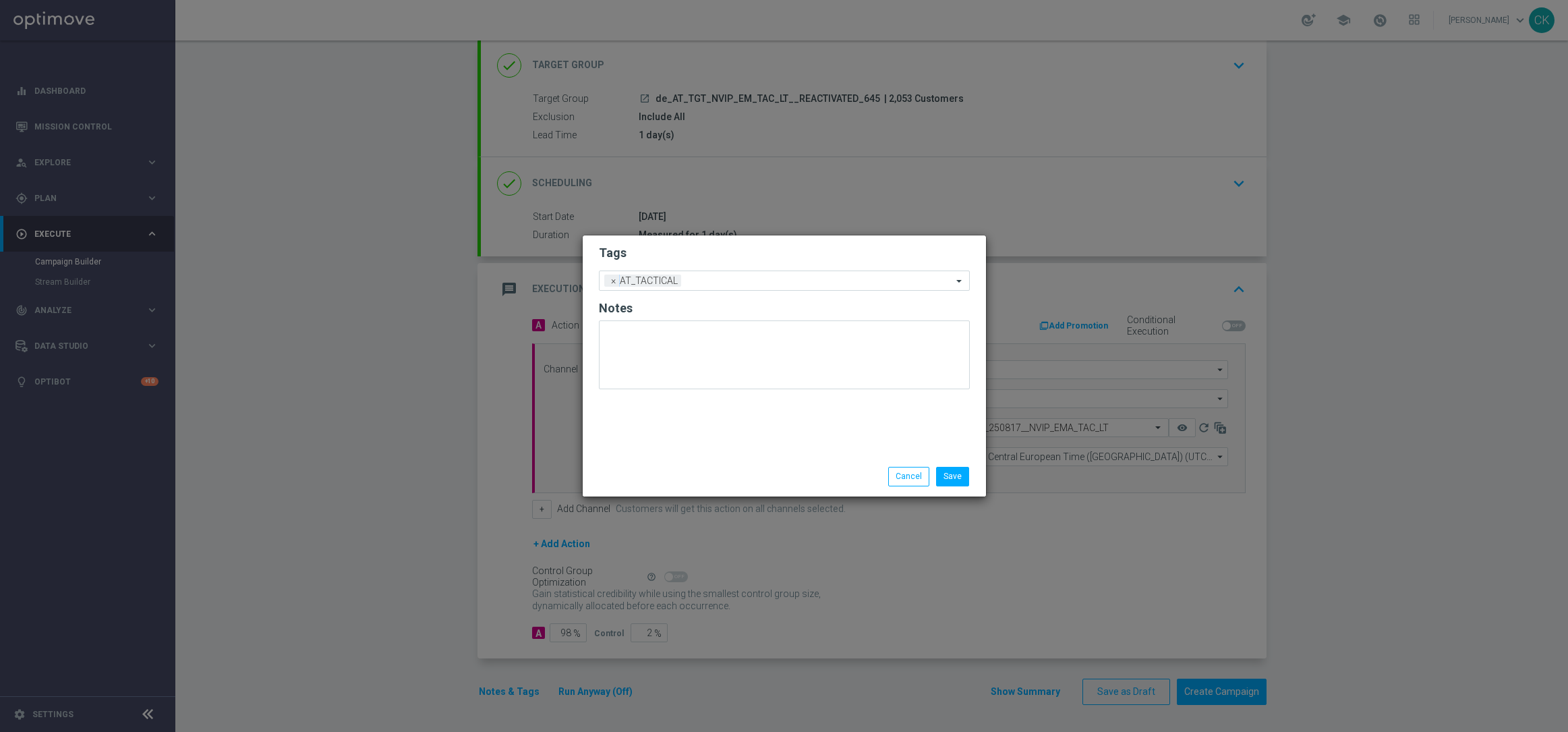
click at [681, 469] on div "Save Cancel" at bounding box center [784, 476] width 391 height 19
click at [954, 479] on button "Save" at bounding box center [952, 476] width 33 height 19
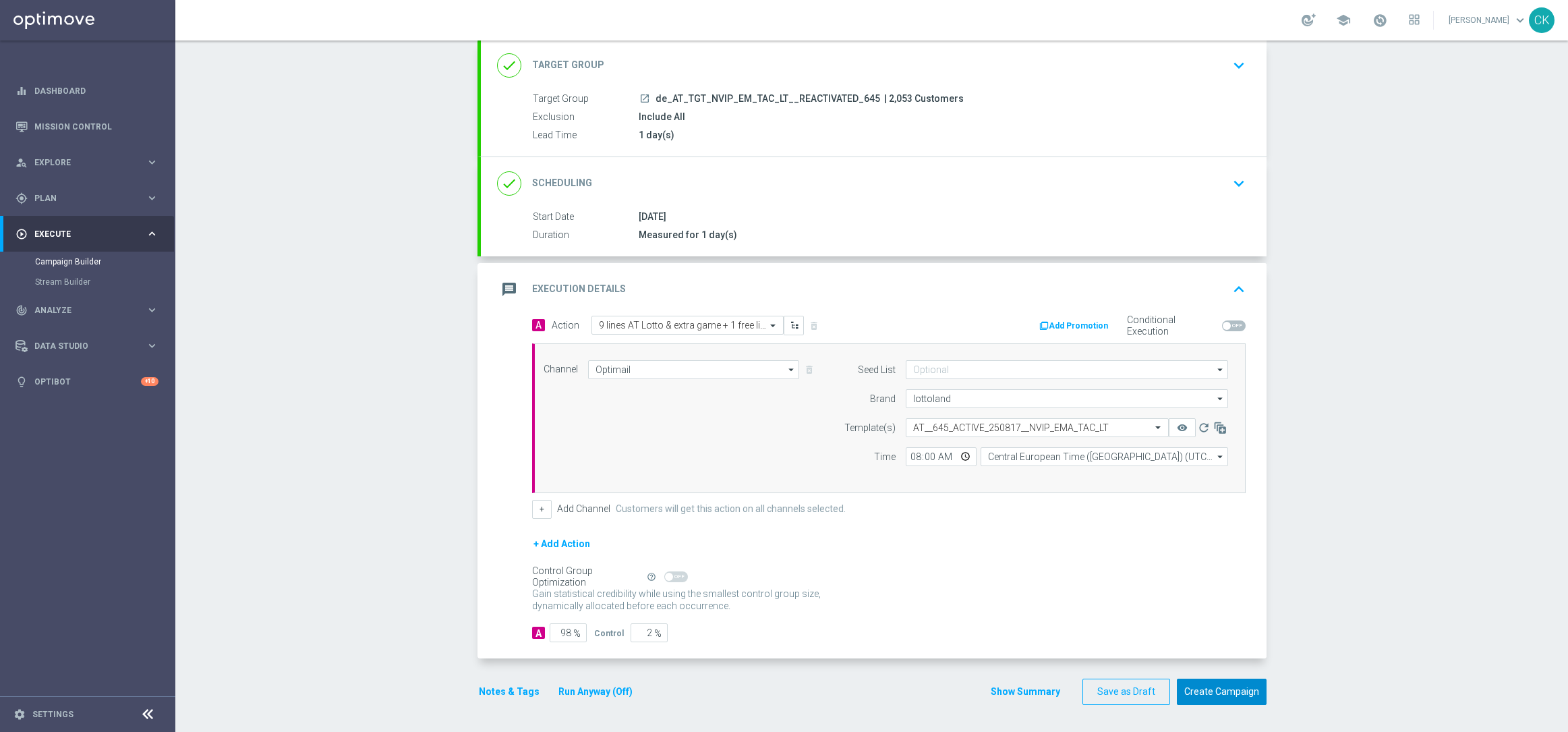
click at [1207, 687] on button "Create Campaign" at bounding box center [1222, 691] width 90 height 26
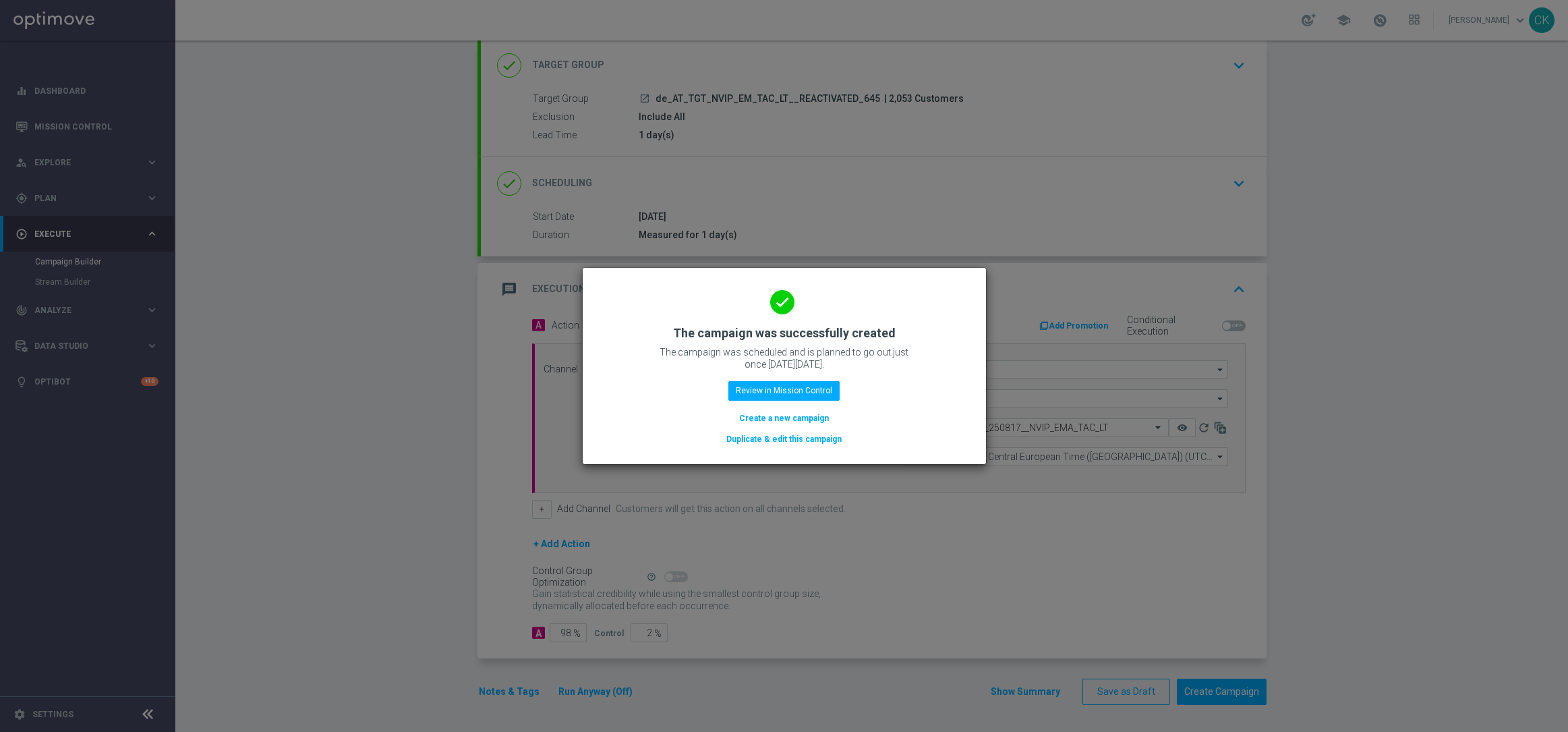
click at [778, 411] on button "Create a new campaign" at bounding box center [783, 418] width 92 height 15
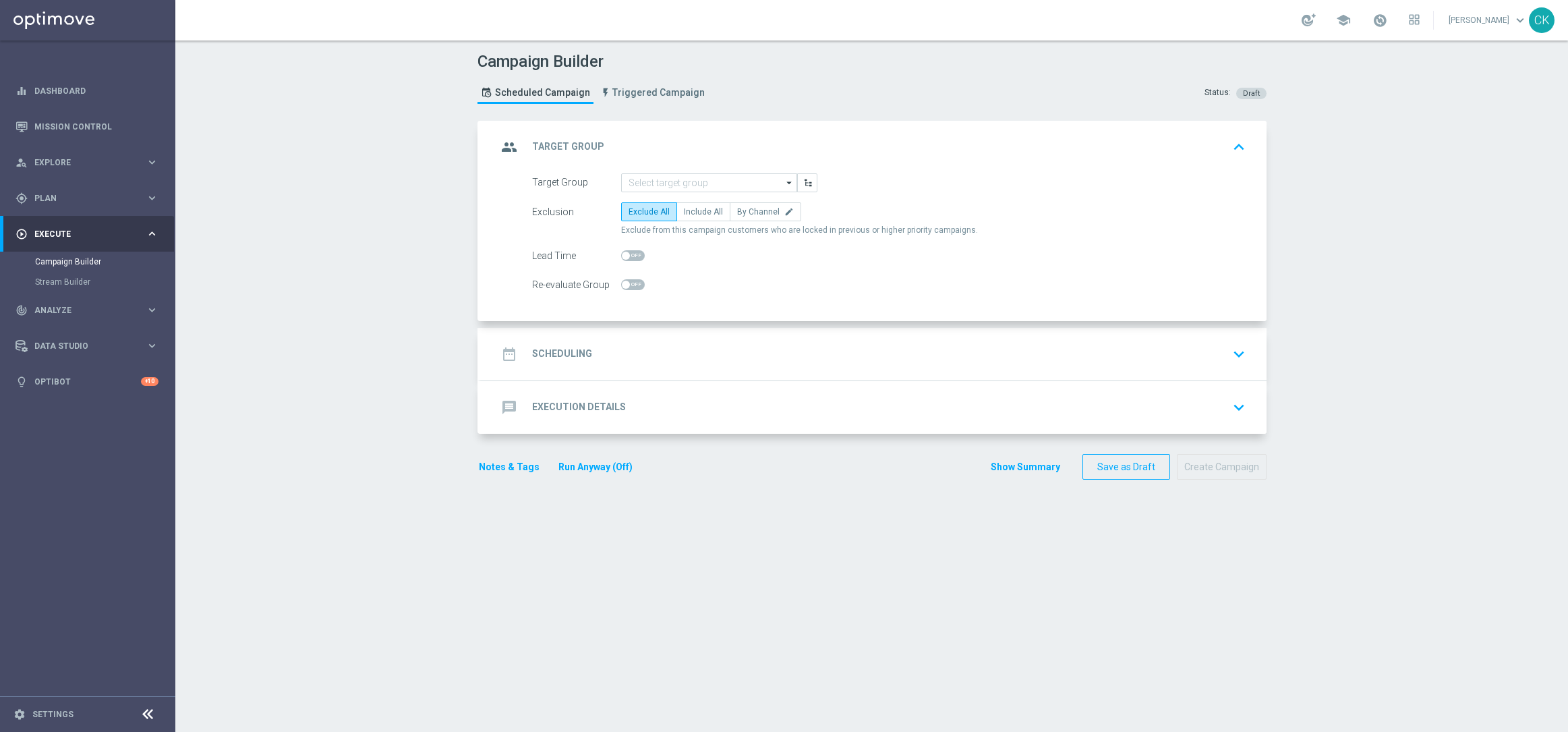
scroll to position [0, 0]
click at [669, 178] on input at bounding box center [709, 183] width 176 height 19
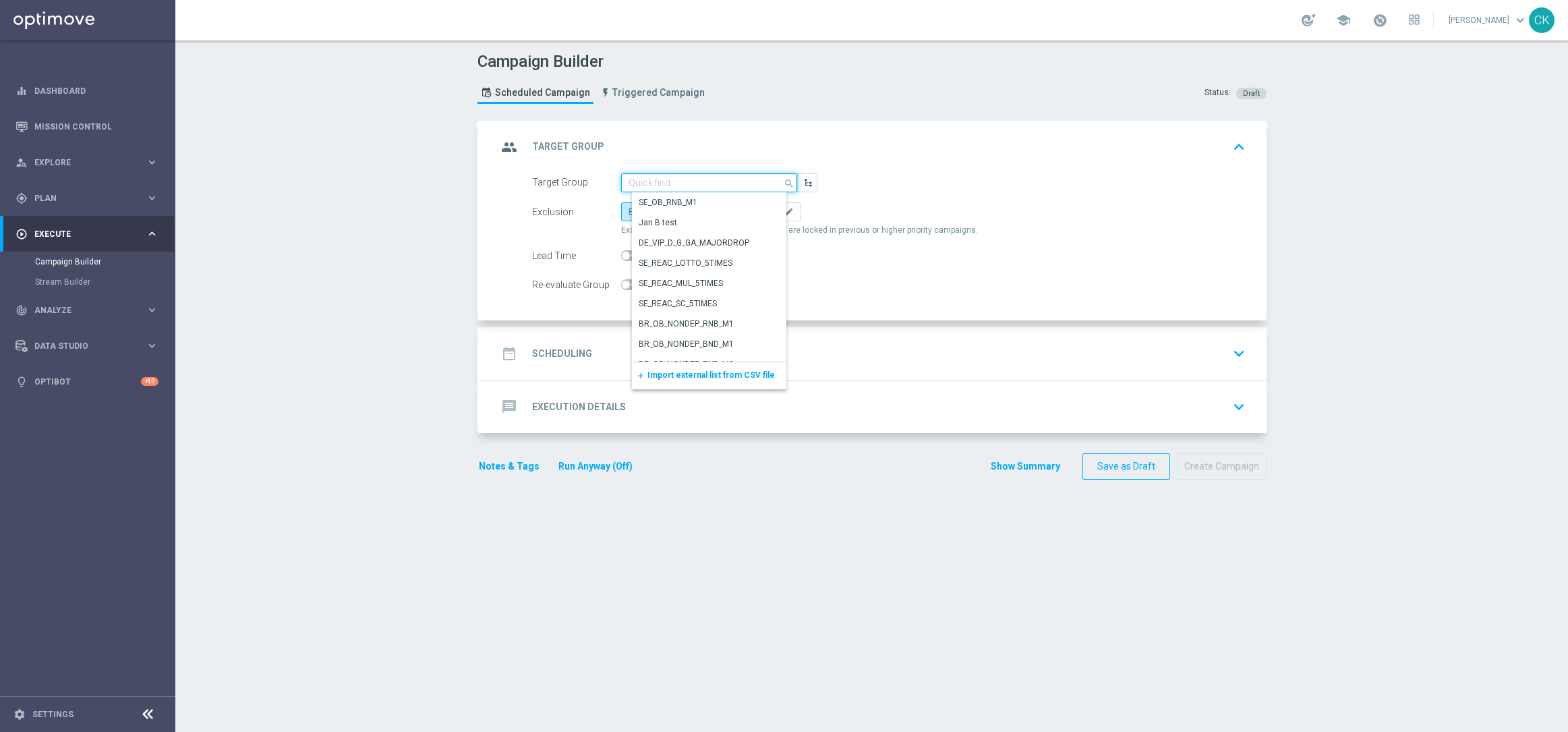
paste input "de_AT_TGT_NVIP_EM_TAC_LT__CHURNED_645"
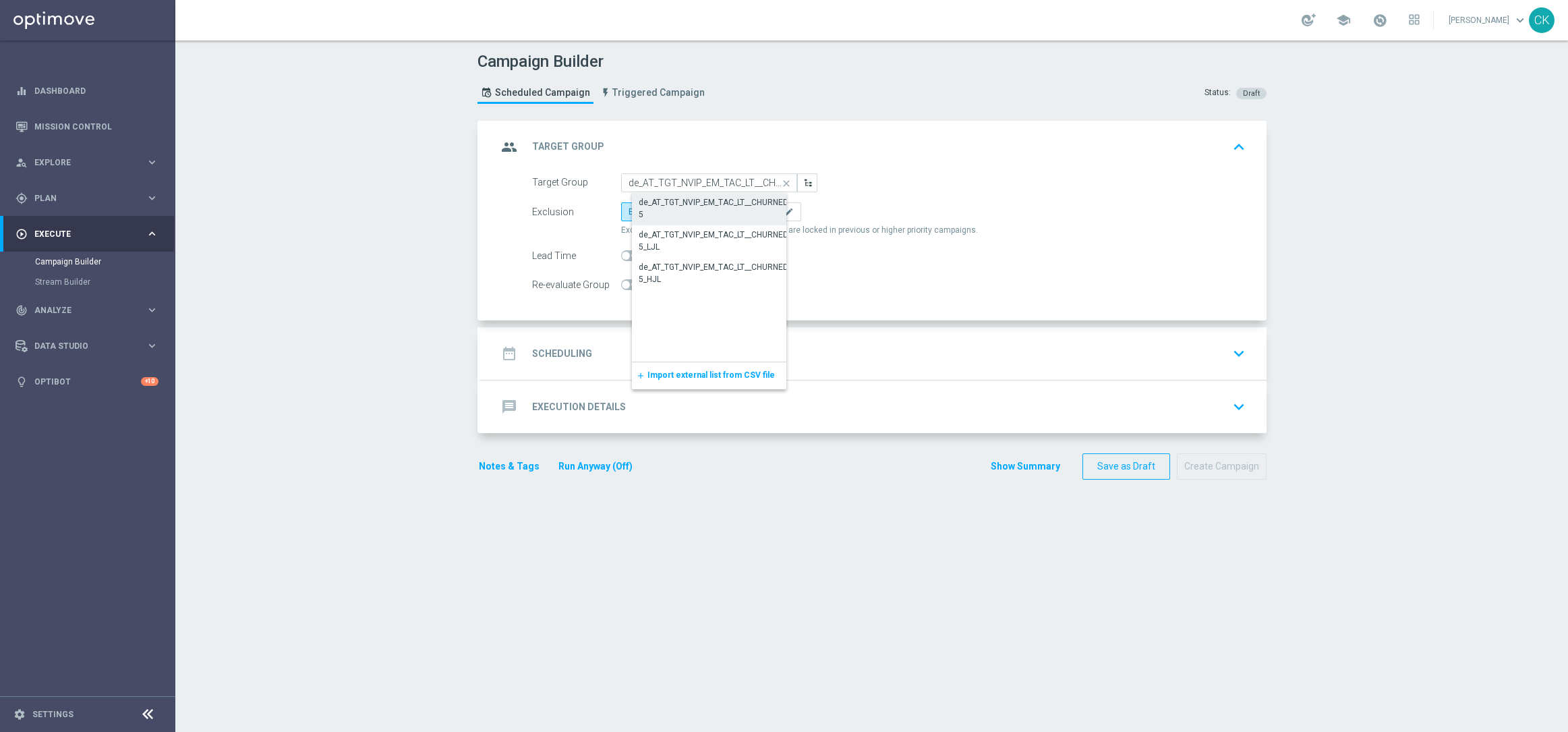
click at [682, 205] on div "de_AT_TGT_NVIP_EM_TAC_LT__CHURNED_645" at bounding box center [719, 208] width 162 height 24
type input "de_AT_TGT_NVIP_EM_TAC_LT__CHURNED_645"
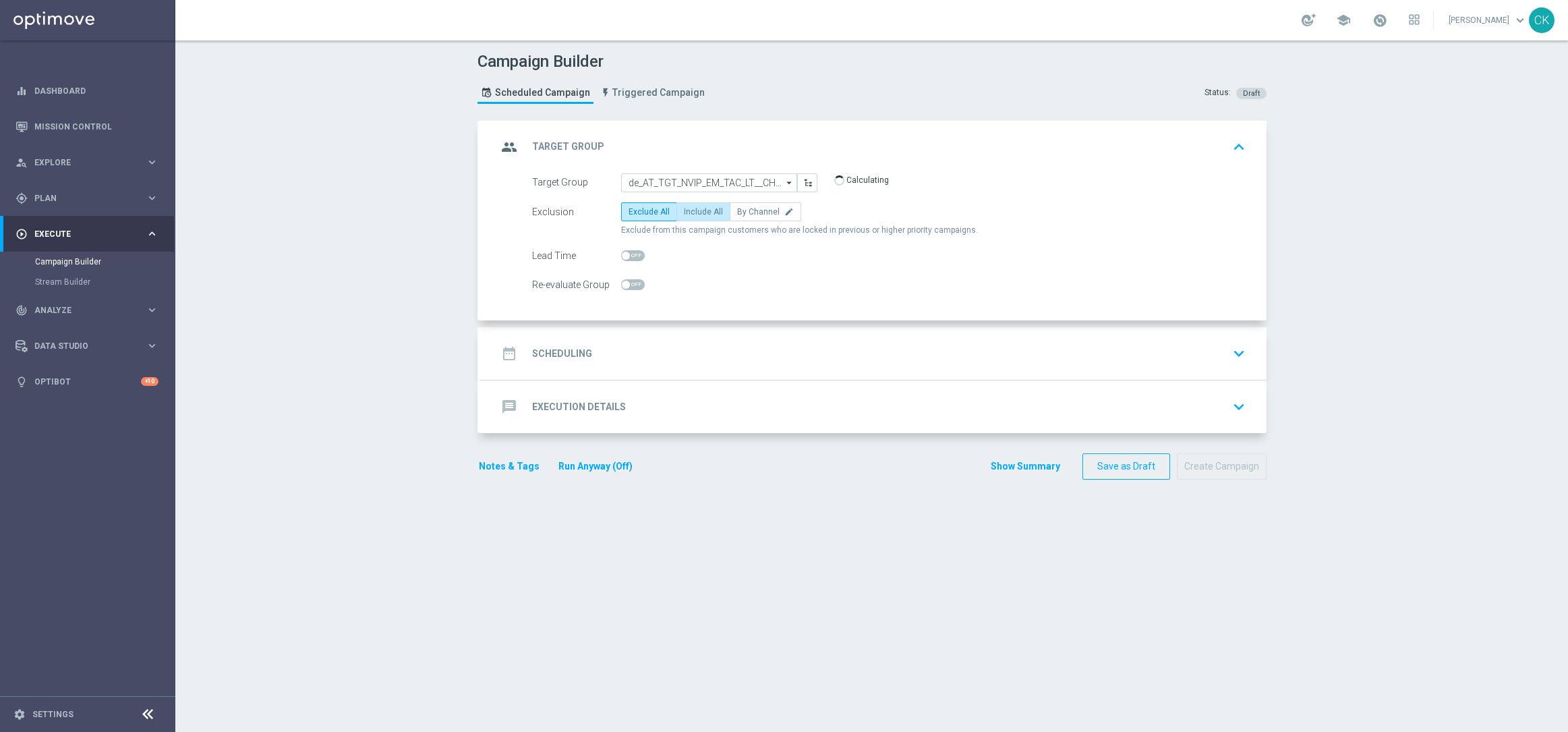
click at [693, 207] on span "Include All" at bounding box center [704, 212] width 39 height 9
click at [693, 209] on input "Include All" at bounding box center [688, 213] width 9 height 9
radio input "true"
click at [628, 253] on span at bounding box center [633, 256] width 24 height 11
click at [628, 253] on input "checkbox" at bounding box center [633, 256] width 24 height 11
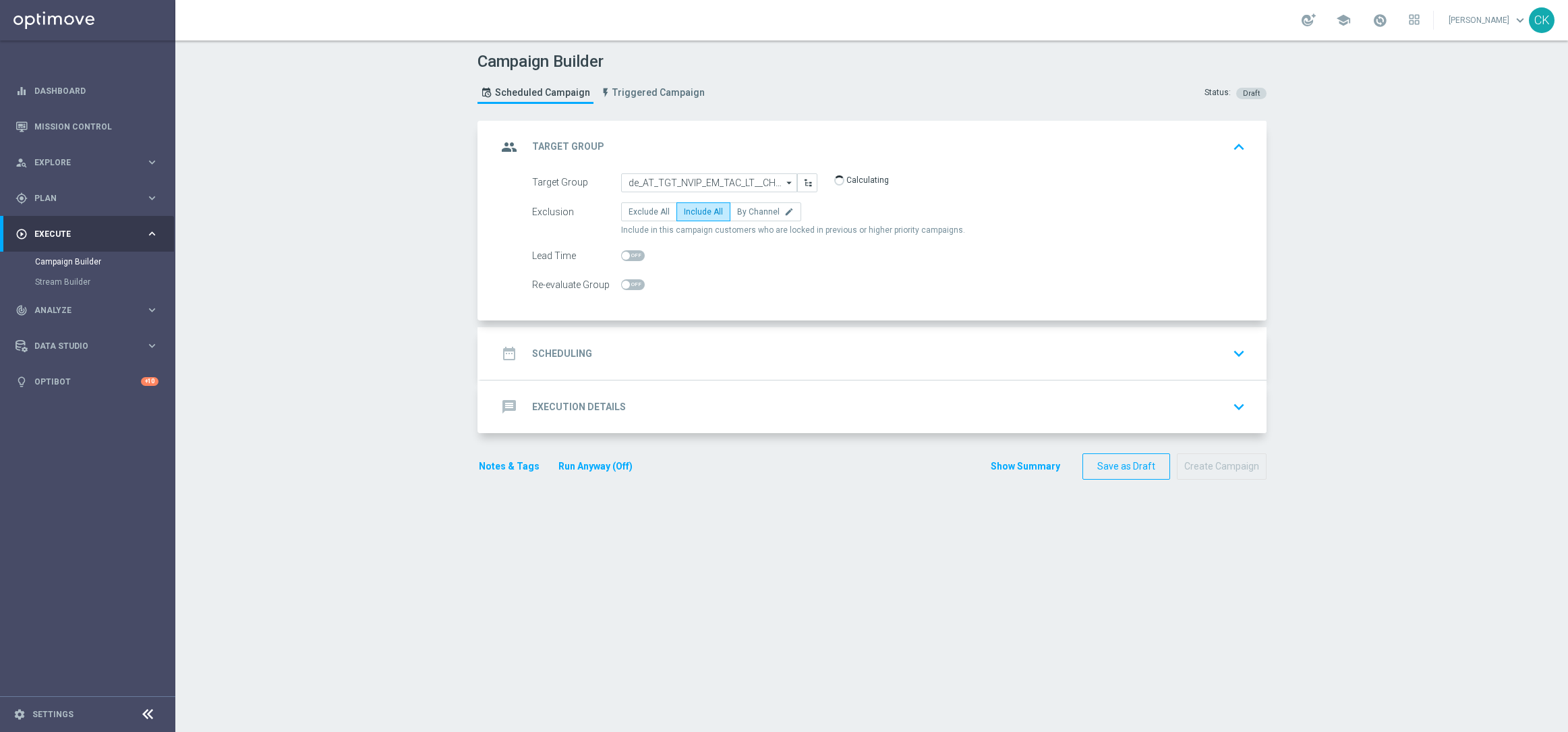
checkbox input "true"
click at [568, 348] on h2 "Scheduling" at bounding box center [562, 353] width 60 height 13
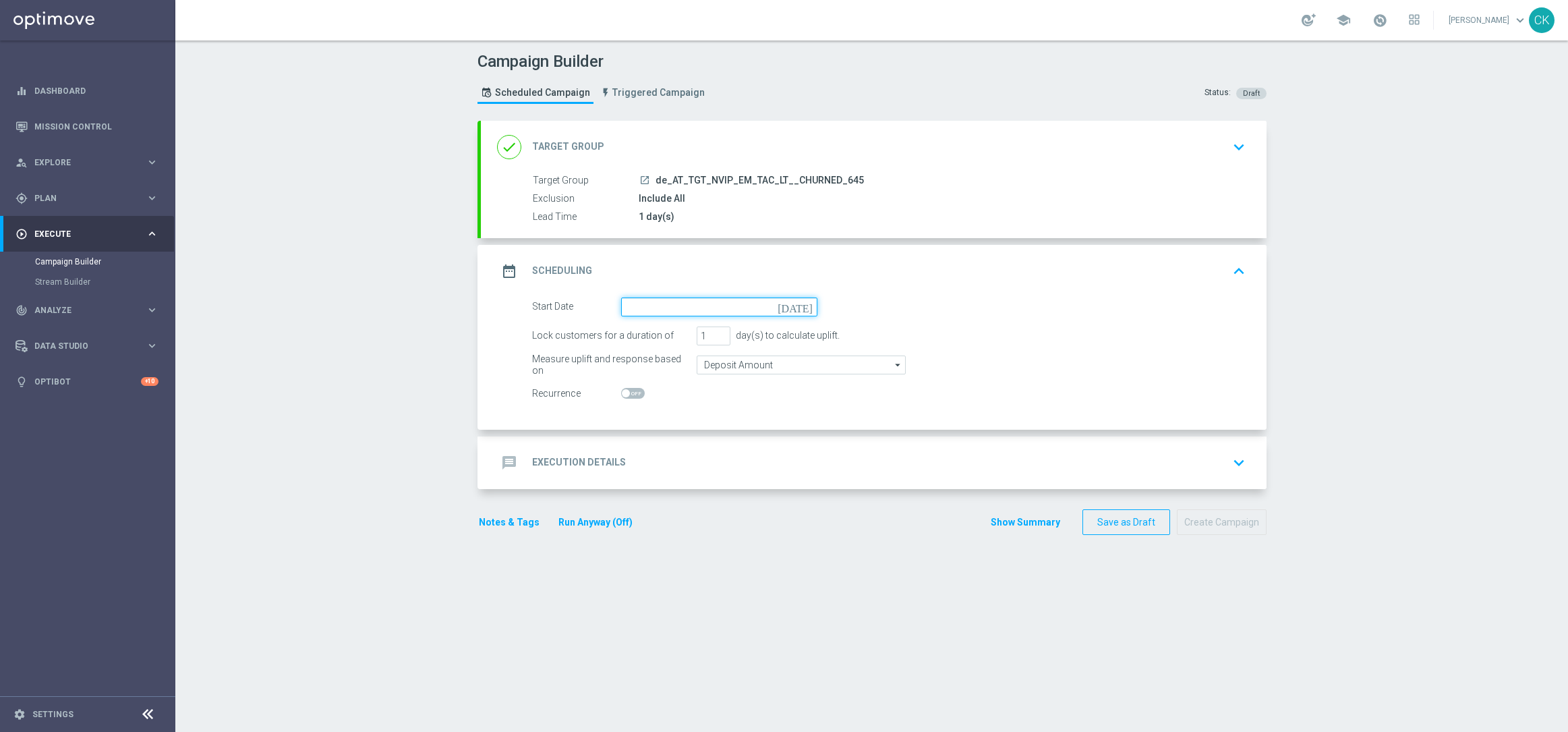
click at [674, 306] on input at bounding box center [719, 307] width 196 height 19
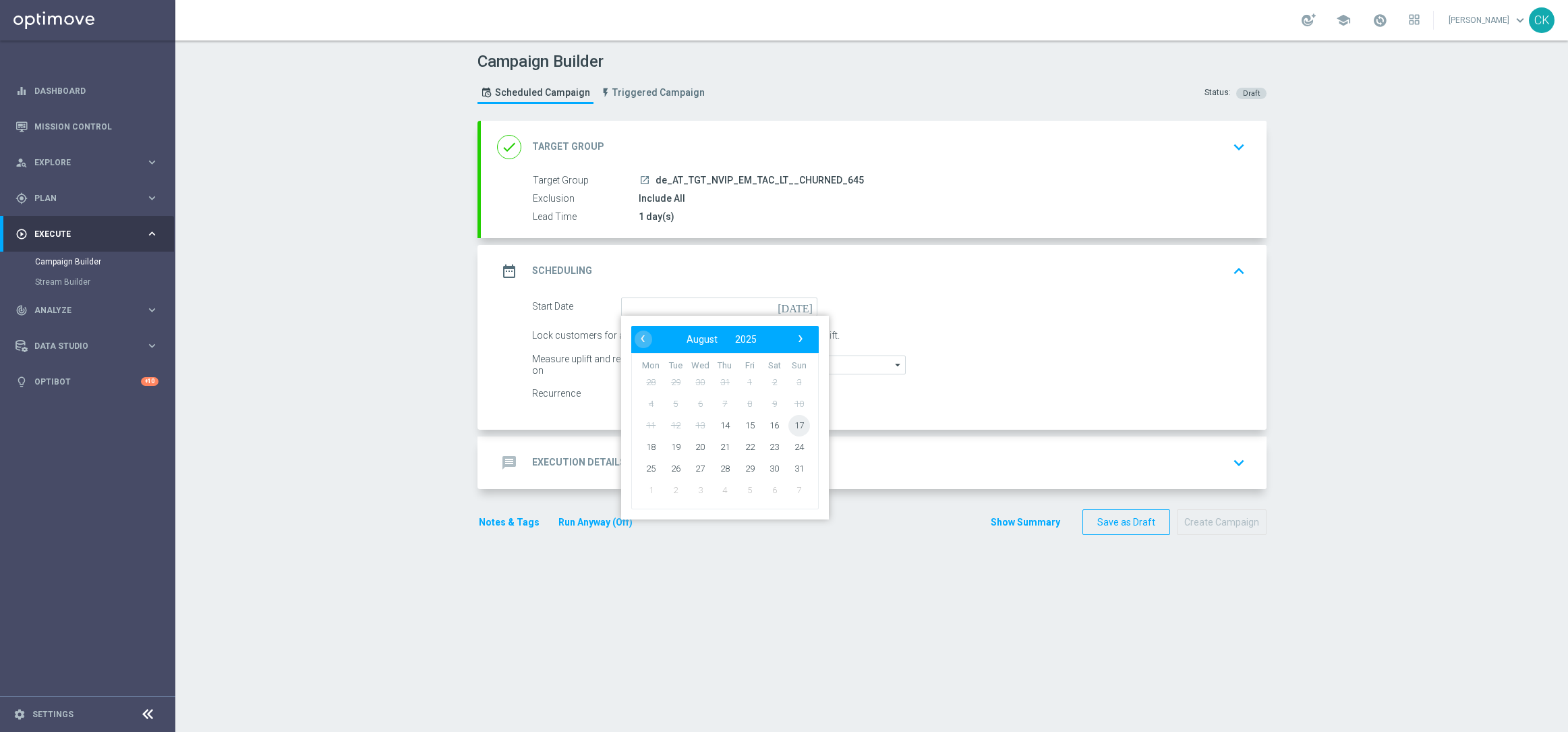
click at [794, 426] on span "17" at bounding box center [798, 424] width 21 height 21
type input "[DATE]"
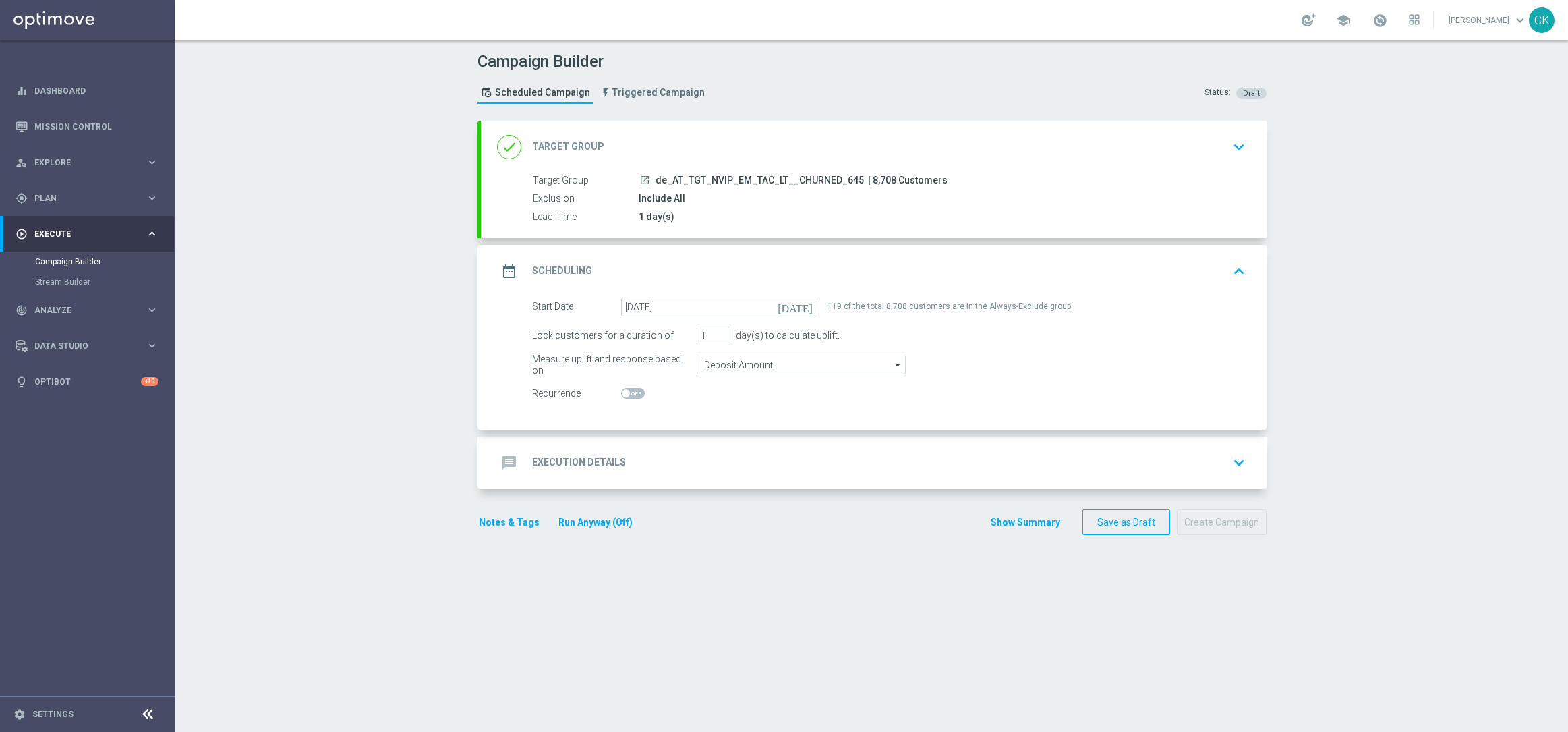
click at [594, 450] on div "message Execution Details" at bounding box center [561, 462] width 129 height 24
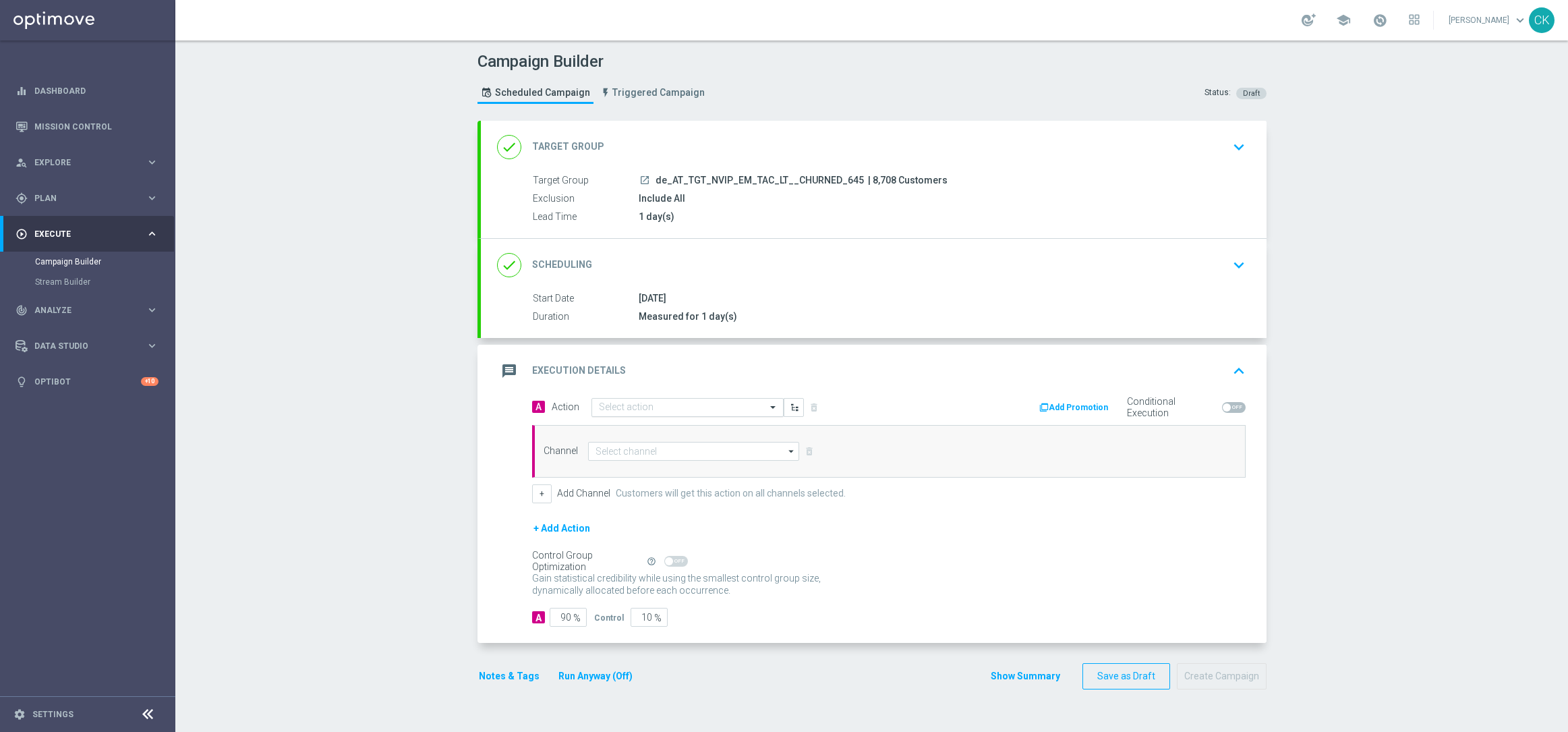
click at [645, 409] on input "text" at bounding box center [674, 408] width 150 height 12
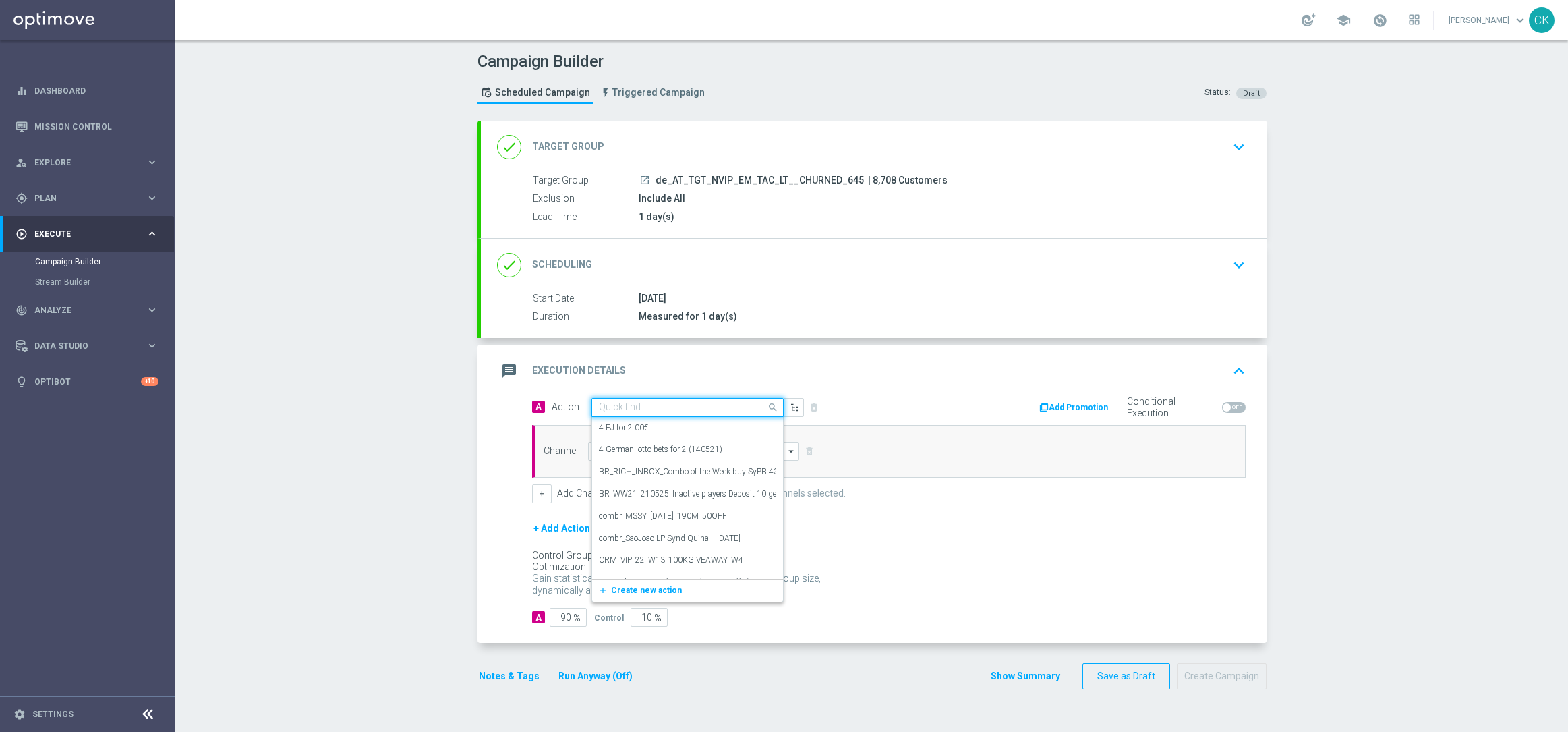
paste input "6 lines AT Lotto & extra game + 1 free line EM Go!"
type input "6 lines AT Lotto & extra game + 1 free line EM Go!"
click at [593, 454] on button "add_new Create new action" at bounding box center [685, 449] width 186 height 16
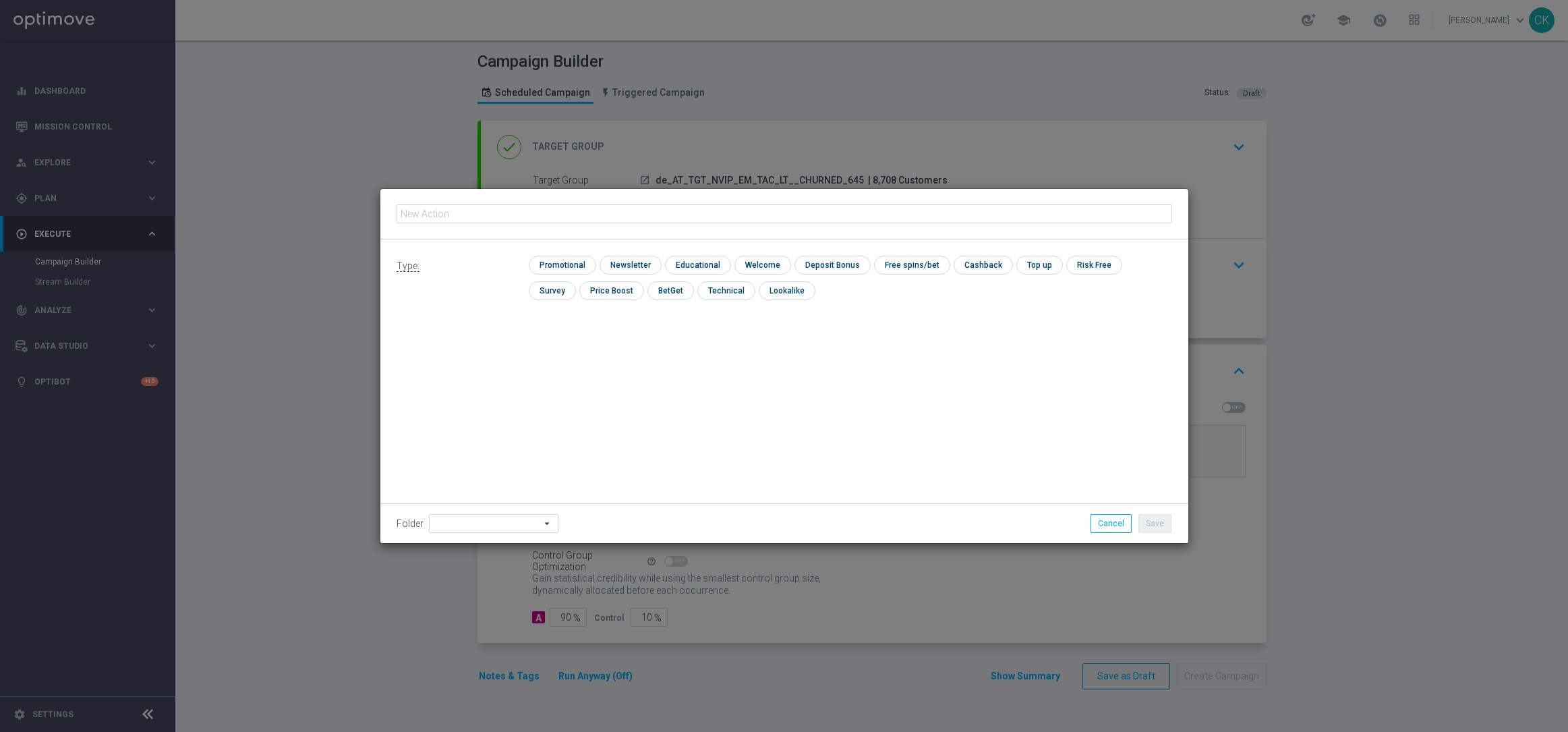
type input "6 lines AT Lotto & extra game + 1 free line EM Go!"
click at [568, 260] on input "checkbox" at bounding box center [560, 264] width 64 height 18
checkbox input "true"
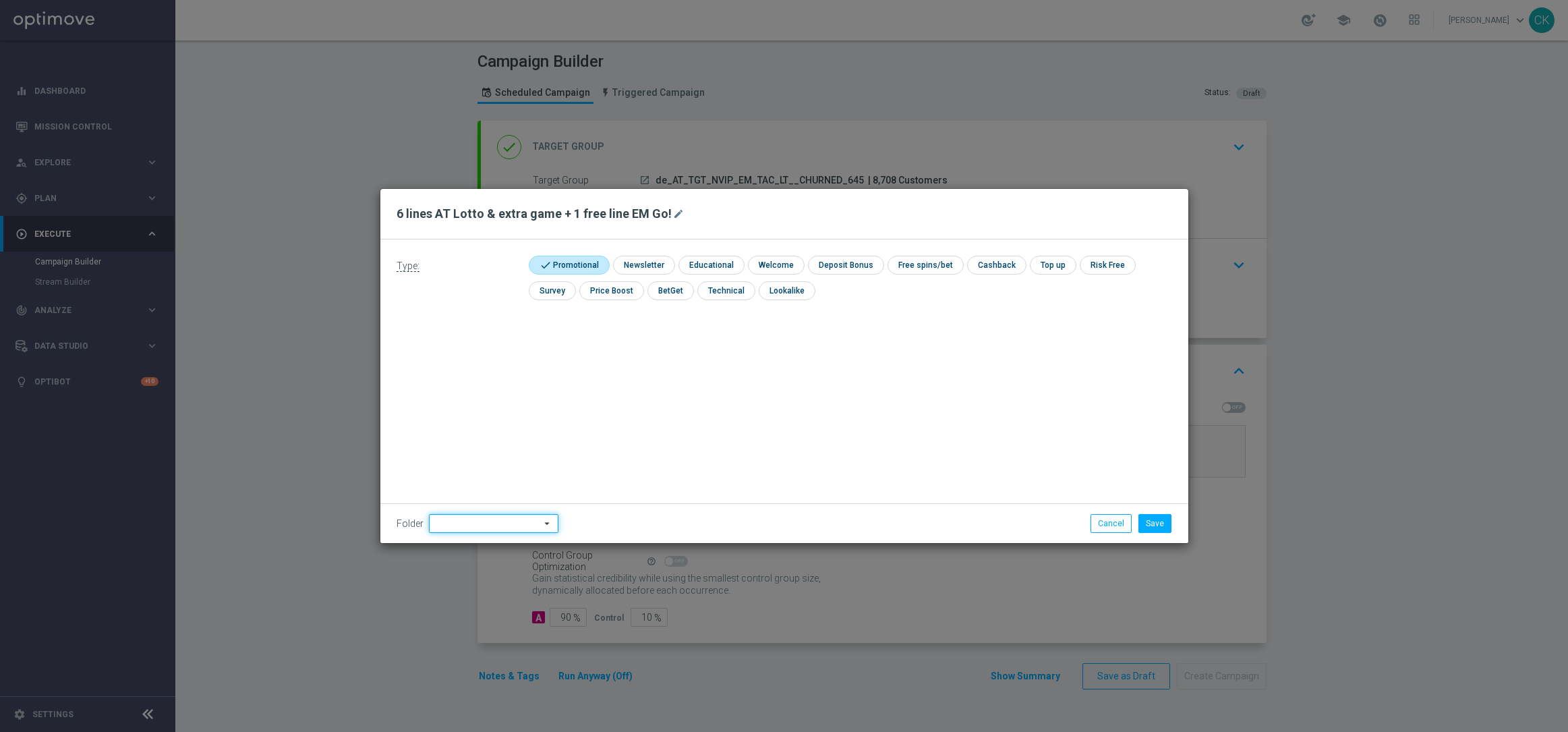
click at [474, 521] on input at bounding box center [494, 523] width 130 height 19
click at [459, 397] on div "DE" at bounding box center [493, 406] width 106 height 19
type input "DE"
click at [537, 400] on div "Type: check Promotional check Newsletter check Educational check Welcome check …" at bounding box center [784, 391] width 808 height 304
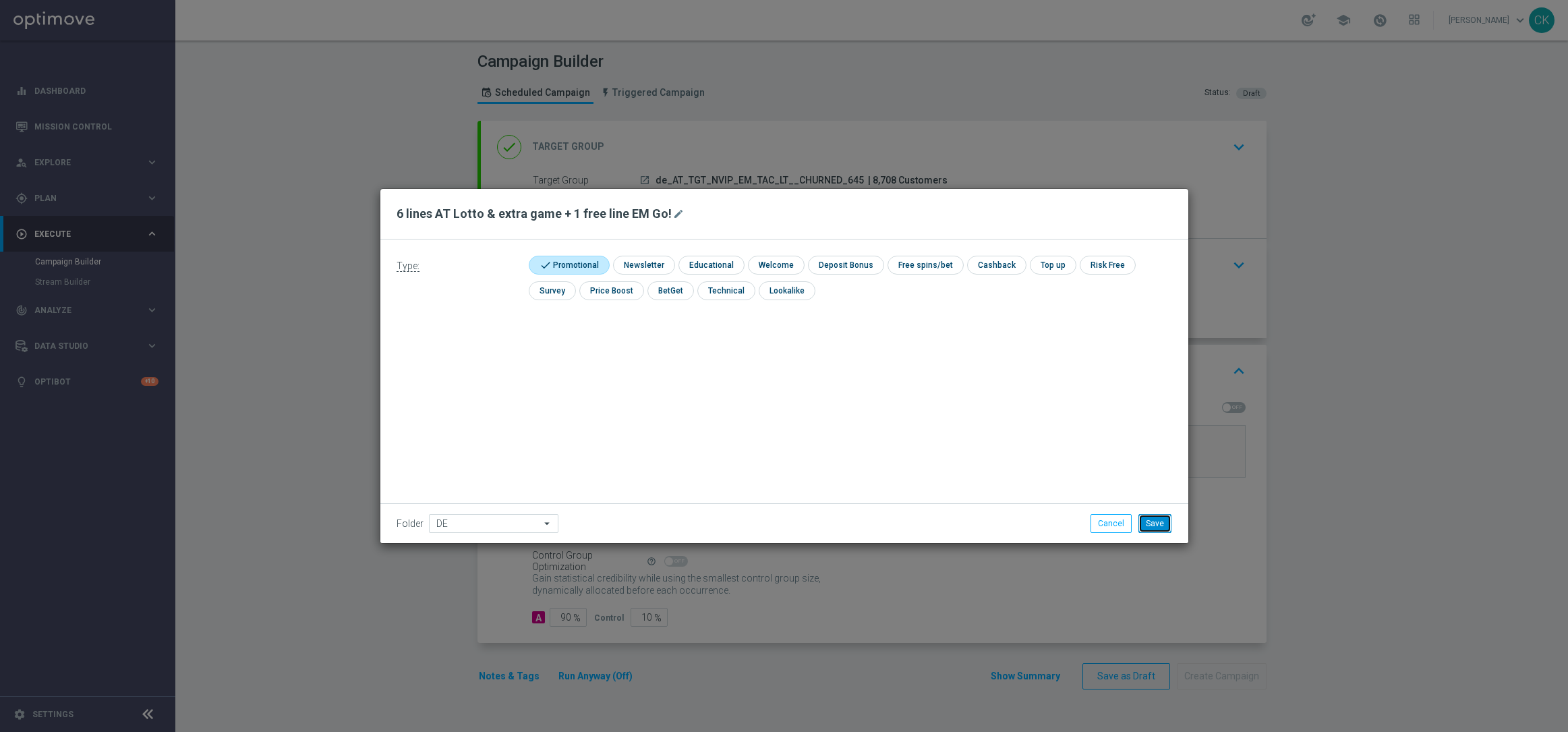
click at [1149, 524] on button "Save" at bounding box center [1155, 523] width 33 height 19
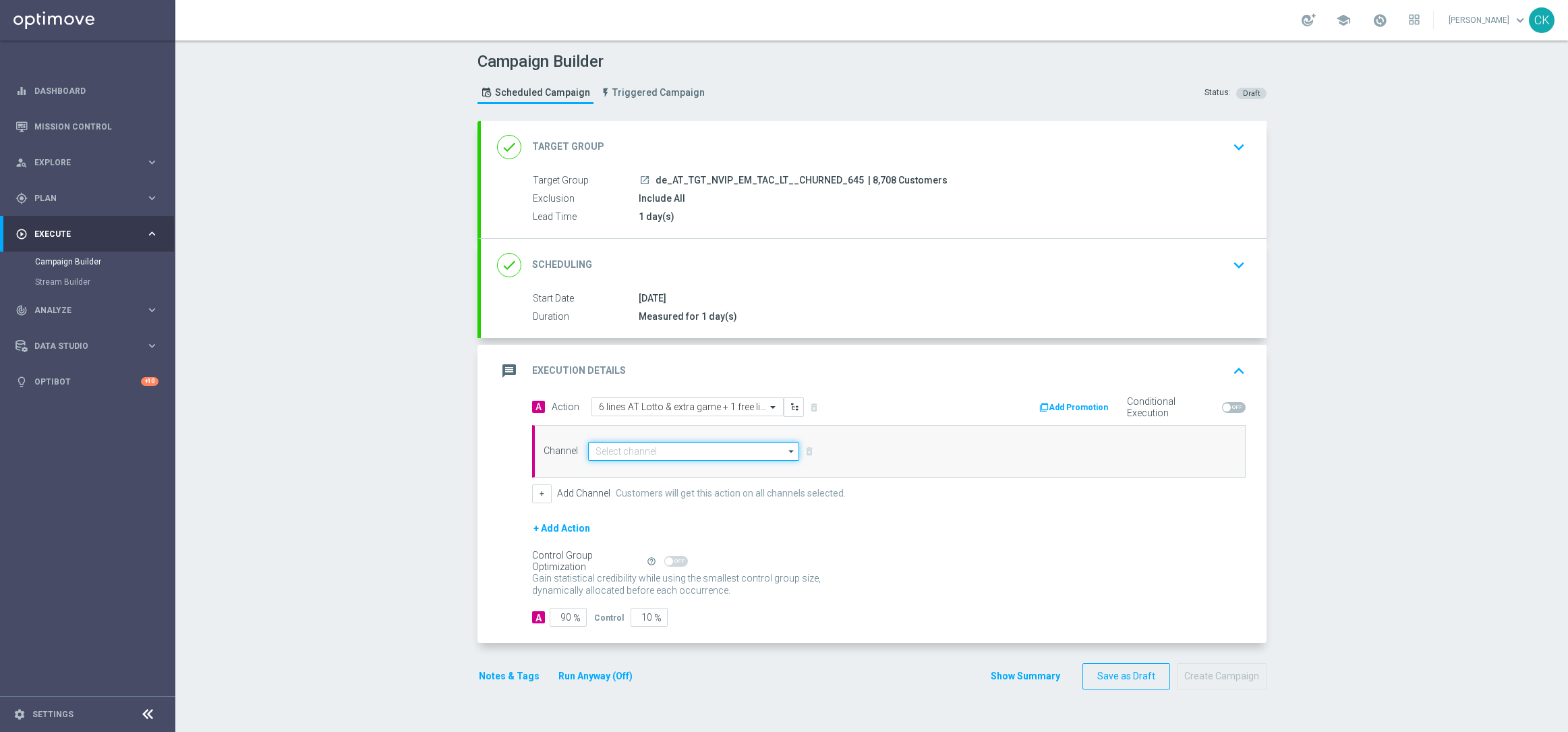
click at [634, 448] on input at bounding box center [693, 451] width 212 height 19
click at [647, 505] on div "Optimail" at bounding box center [699, 511] width 200 height 19
type input "Optimail"
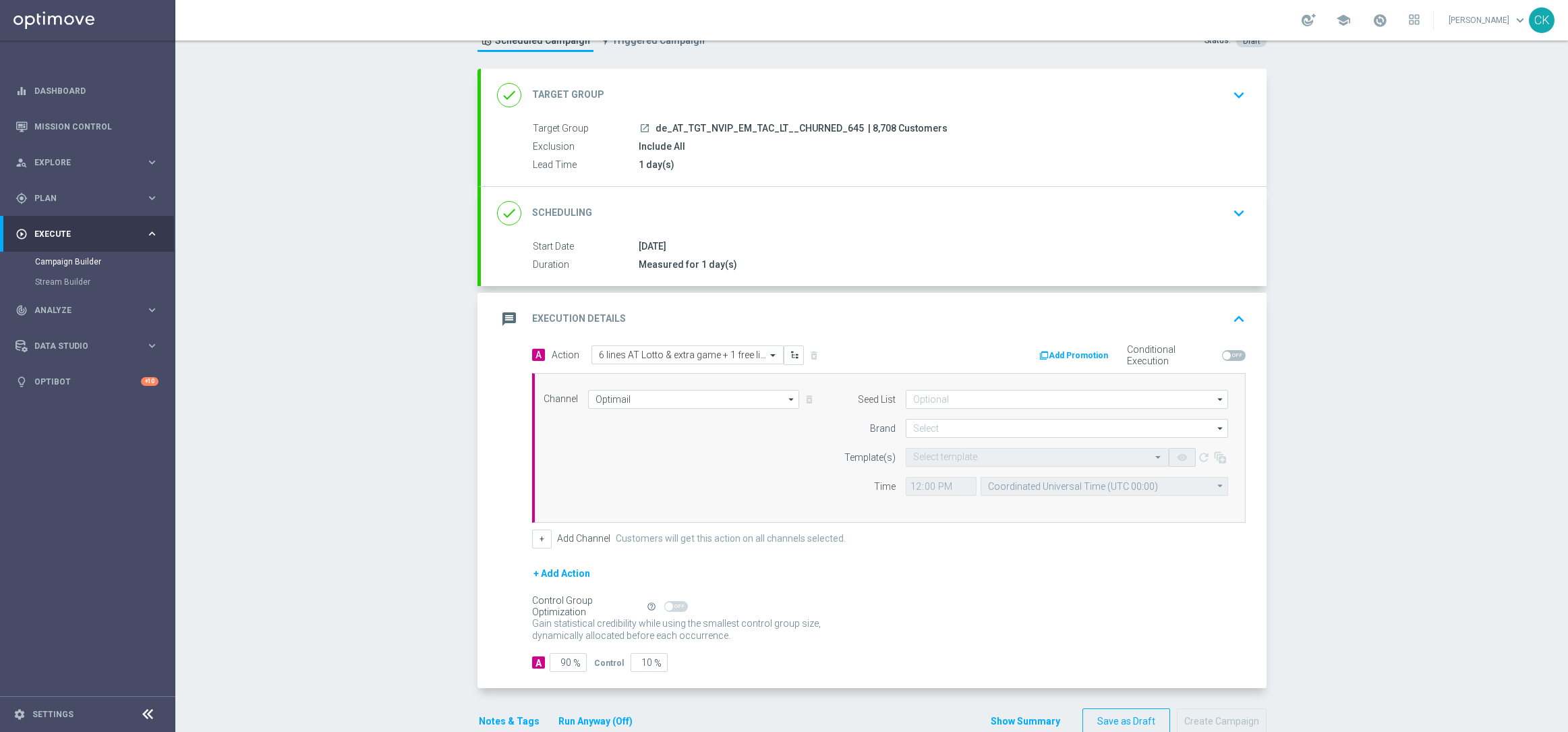
scroll to position [83, 0]
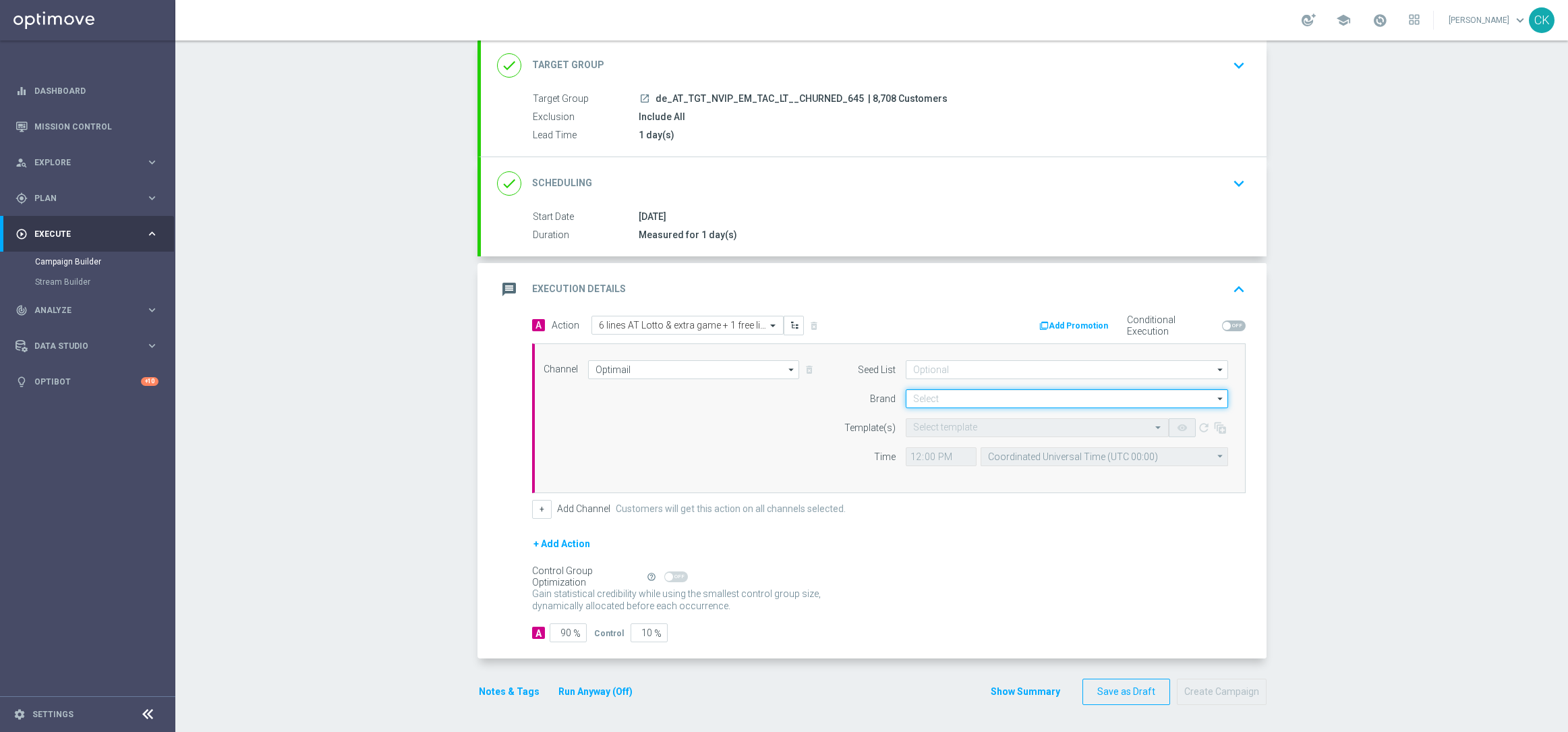
click at [992, 403] on input at bounding box center [1067, 398] width 323 height 19
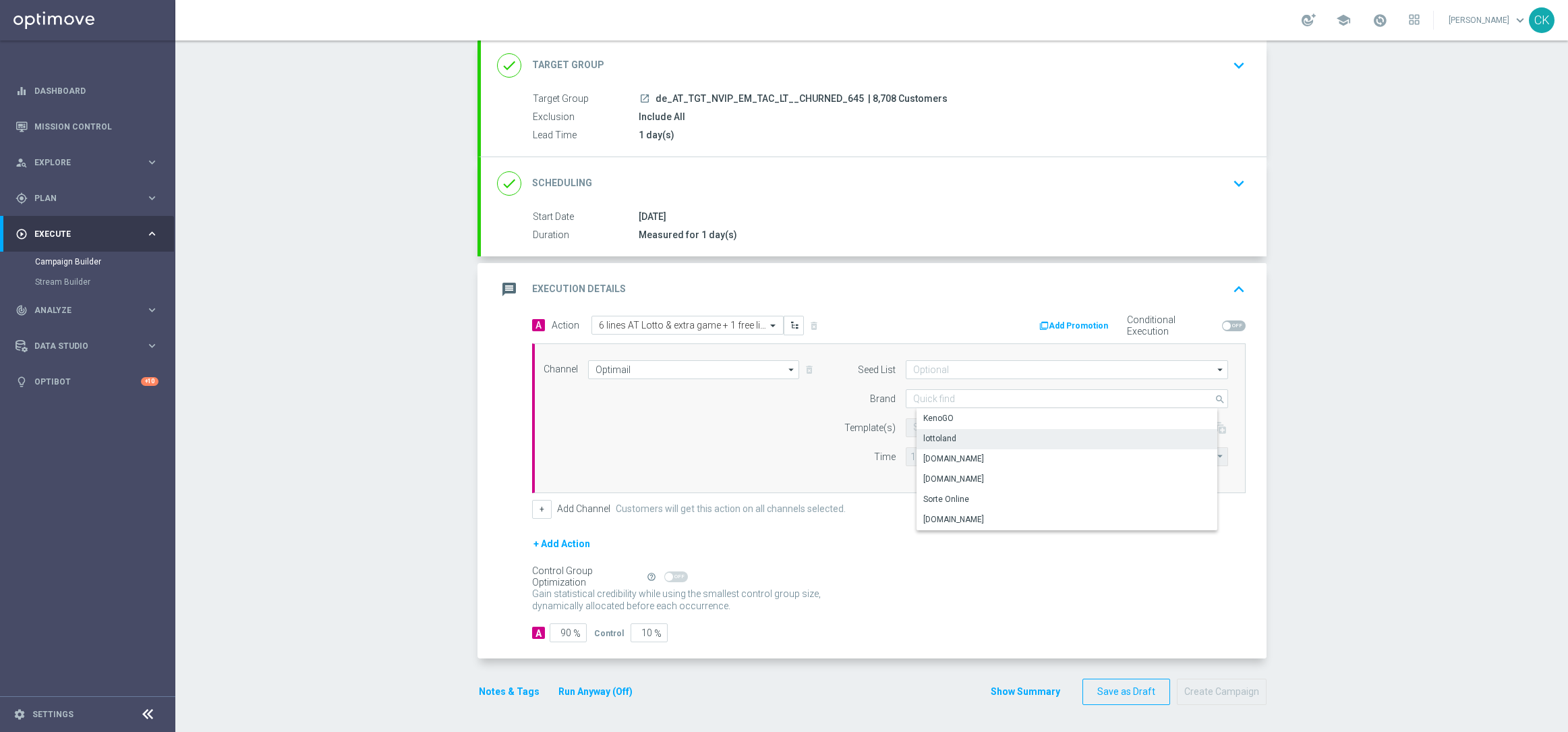
click at [963, 436] on div "lottoland" at bounding box center [1078, 438] width 323 height 19
type input "lottoland"
click at [952, 427] on input "text" at bounding box center [1023, 427] width 221 height 12
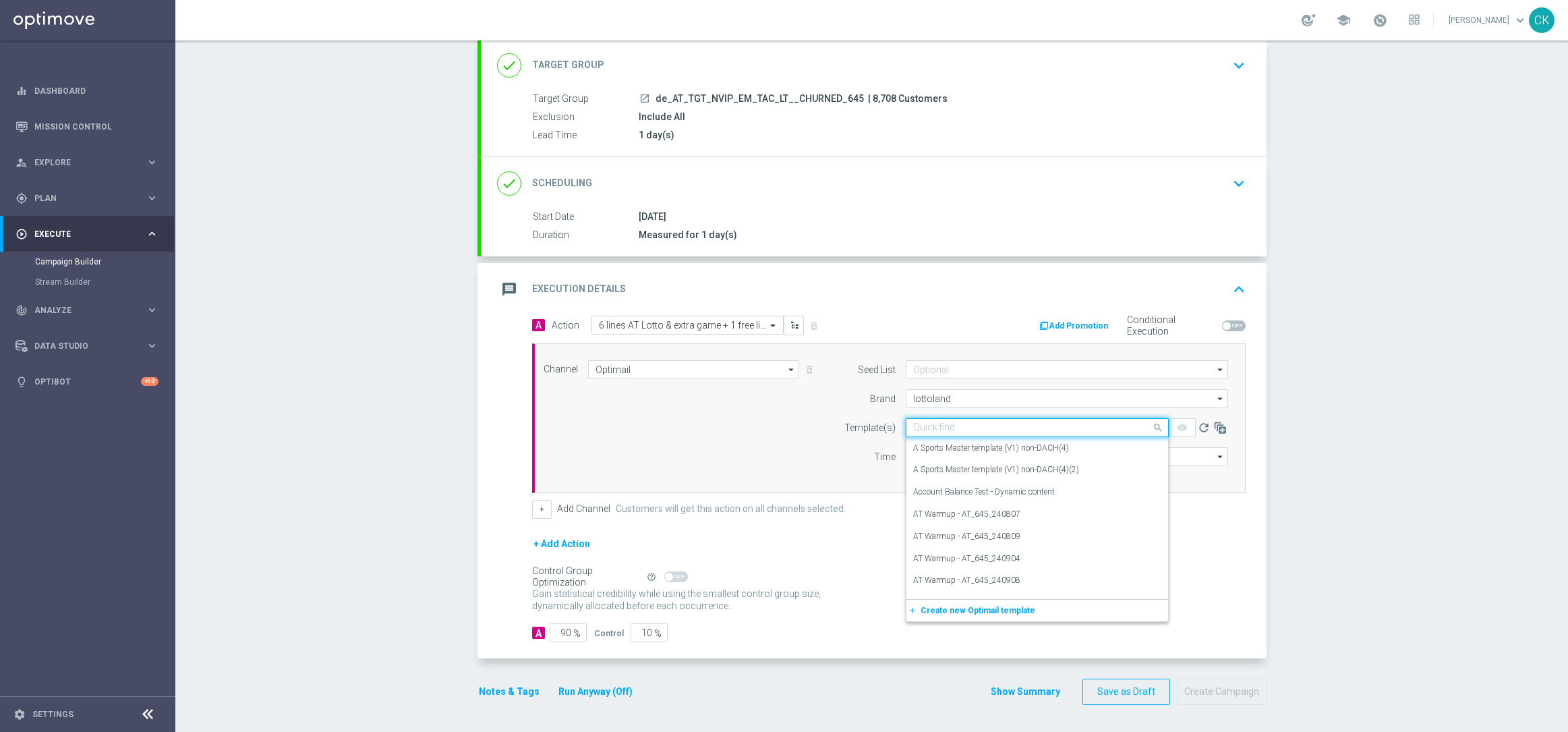
paste input "AT__645_REACT_250817__NVIP_EMA_TAC_LT"
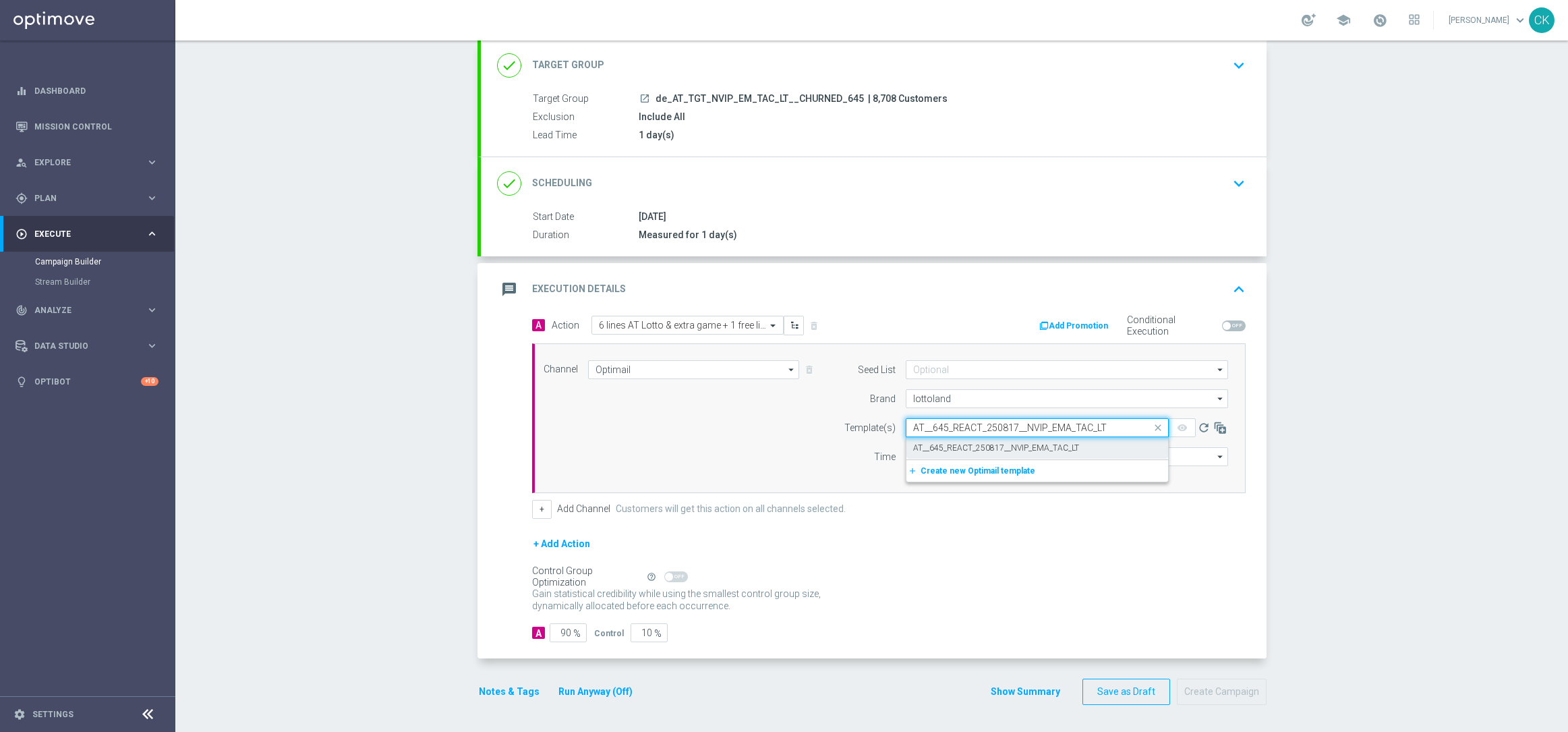
click at [948, 445] on label "AT__645_REACT_250817__NVIP_EMA_TAC_LT" at bounding box center [996, 448] width 166 height 12
type input "AT__645_REACT_250817__NVIP_EMA_TAC_LT"
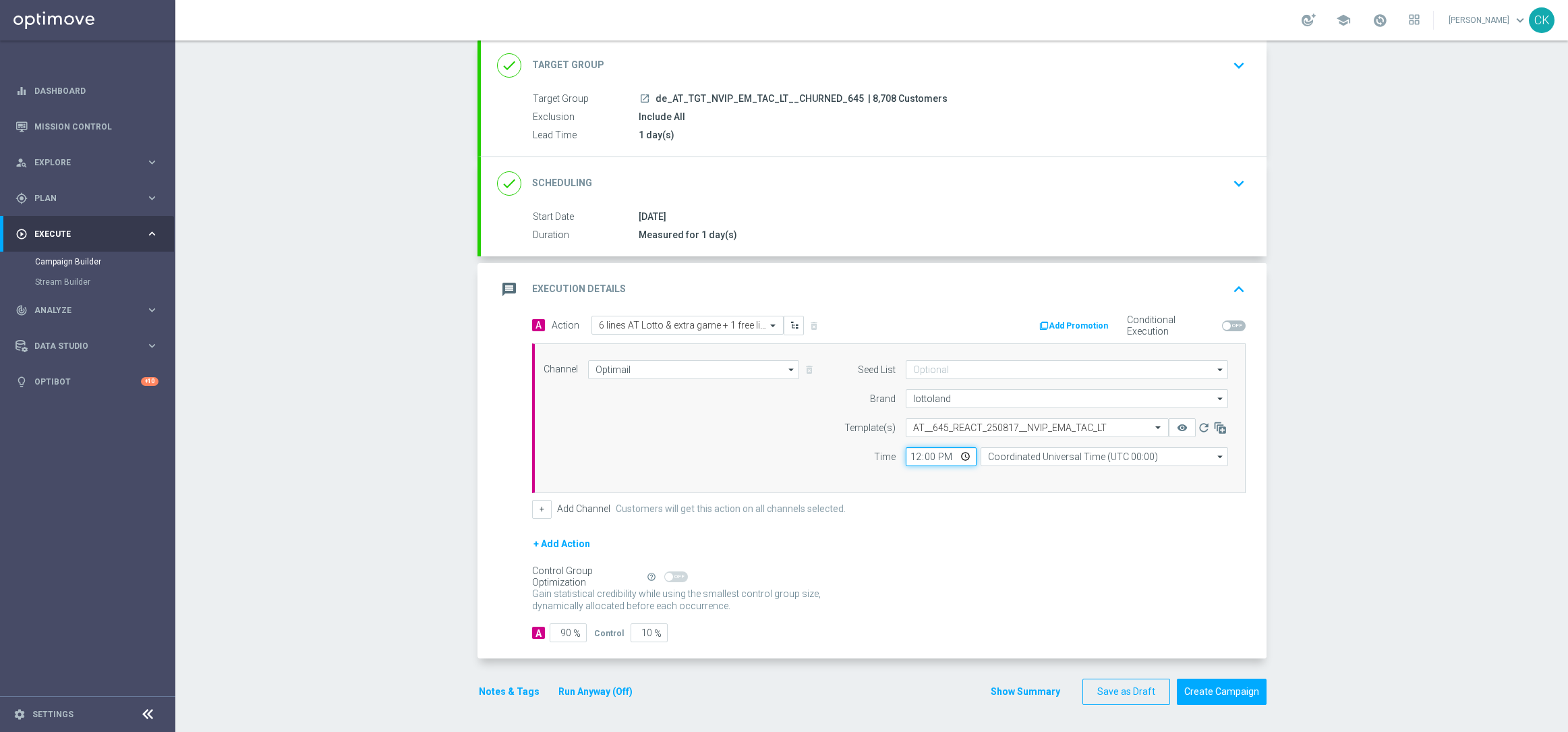
click at [910, 453] on input "12:00" at bounding box center [941, 457] width 71 height 19
type input "08:00"
click at [1113, 457] on input "Coordinated Universal Time (UTC 00:00)" at bounding box center [1104, 457] width 247 height 19
click at [1108, 470] on div "Central European Time ([GEOGRAPHIC_DATA]) (UTC +02:00)" at bounding box center [1108, 475] width 220 height 12
type input "Central European Time ([GEOGRAPHIC_DATA]) (UTC +02:00)"
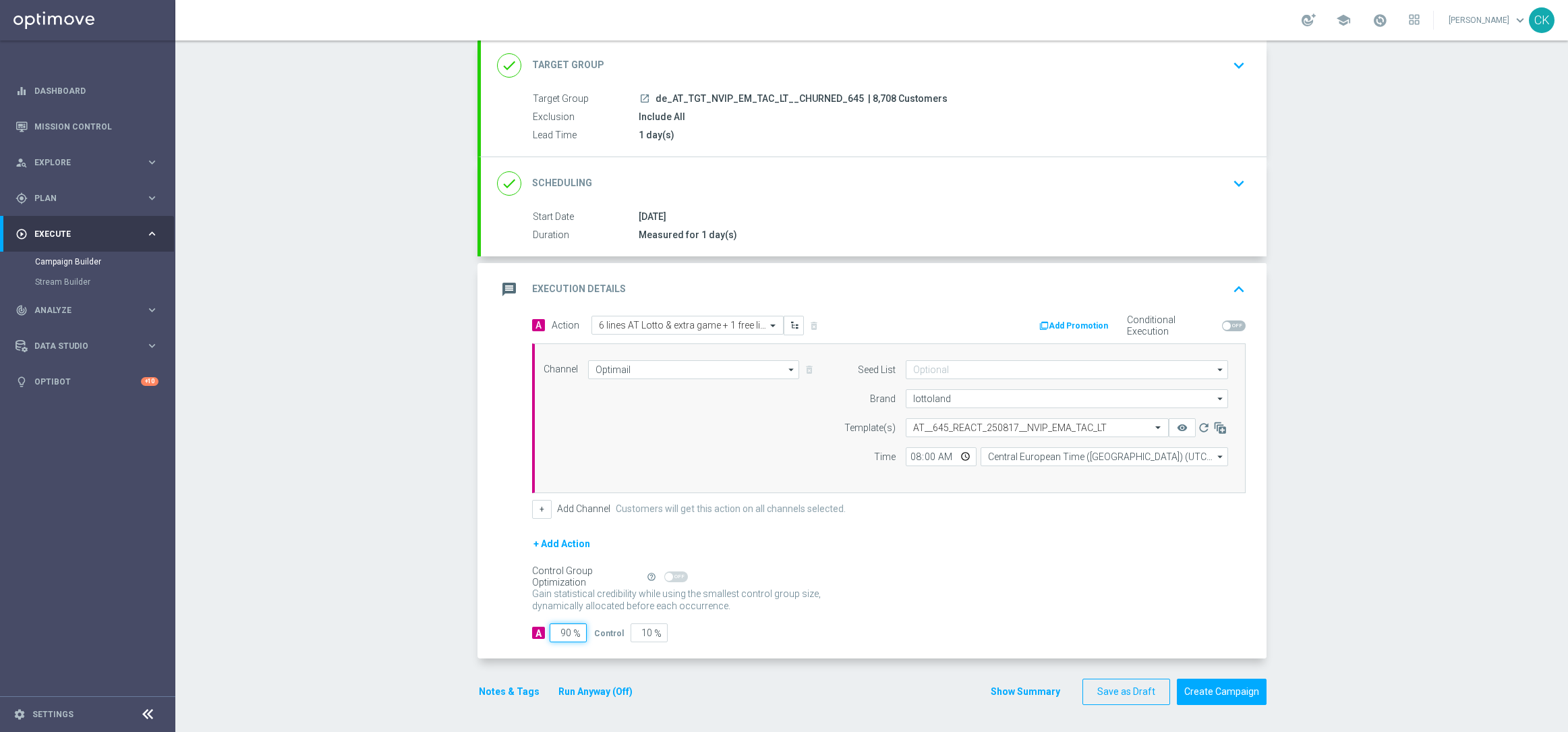
click at [564, 634] on input "90" at bounding box center [568, 633] width 37 height 19
type input "9"
type input "91"
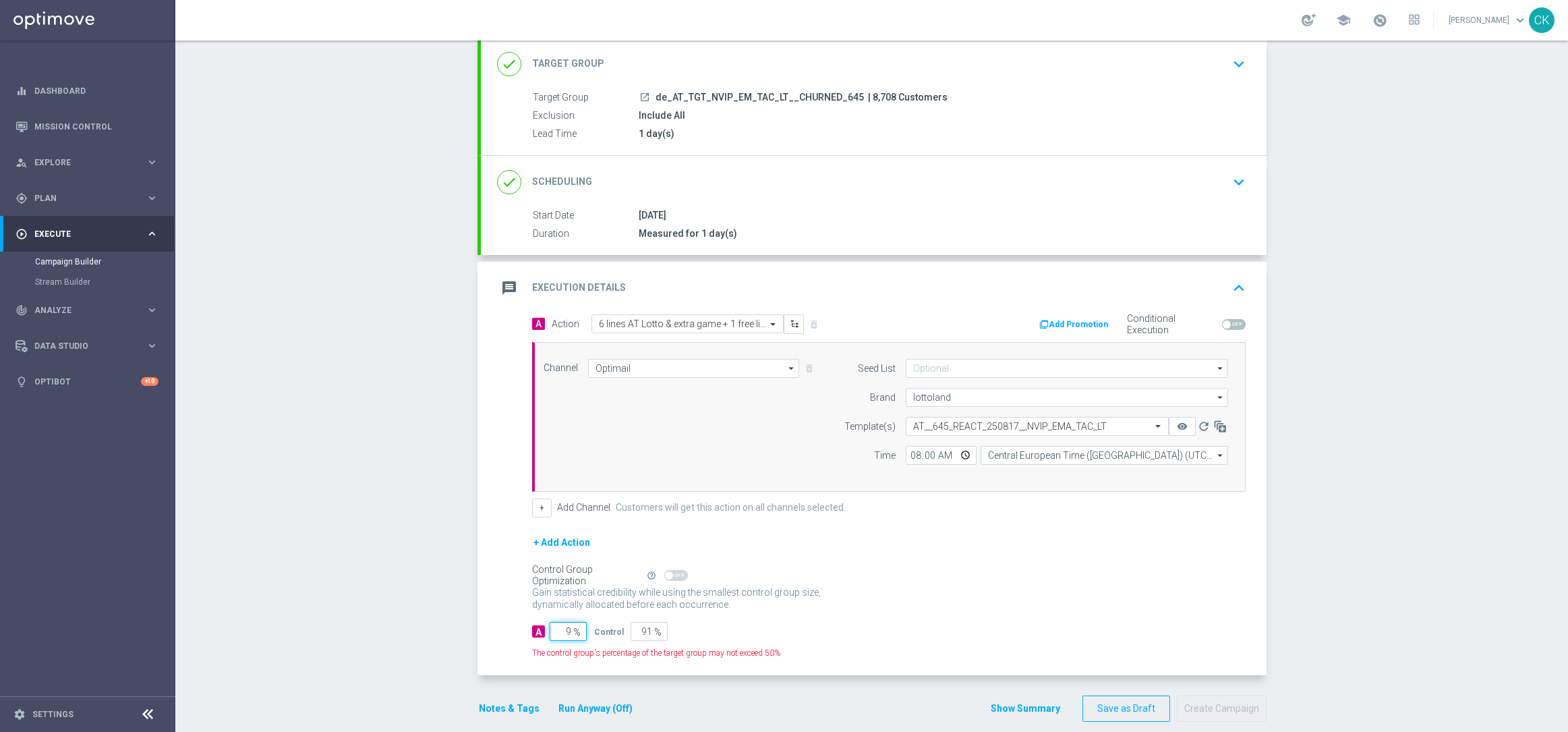
type input "98"
type input "2"
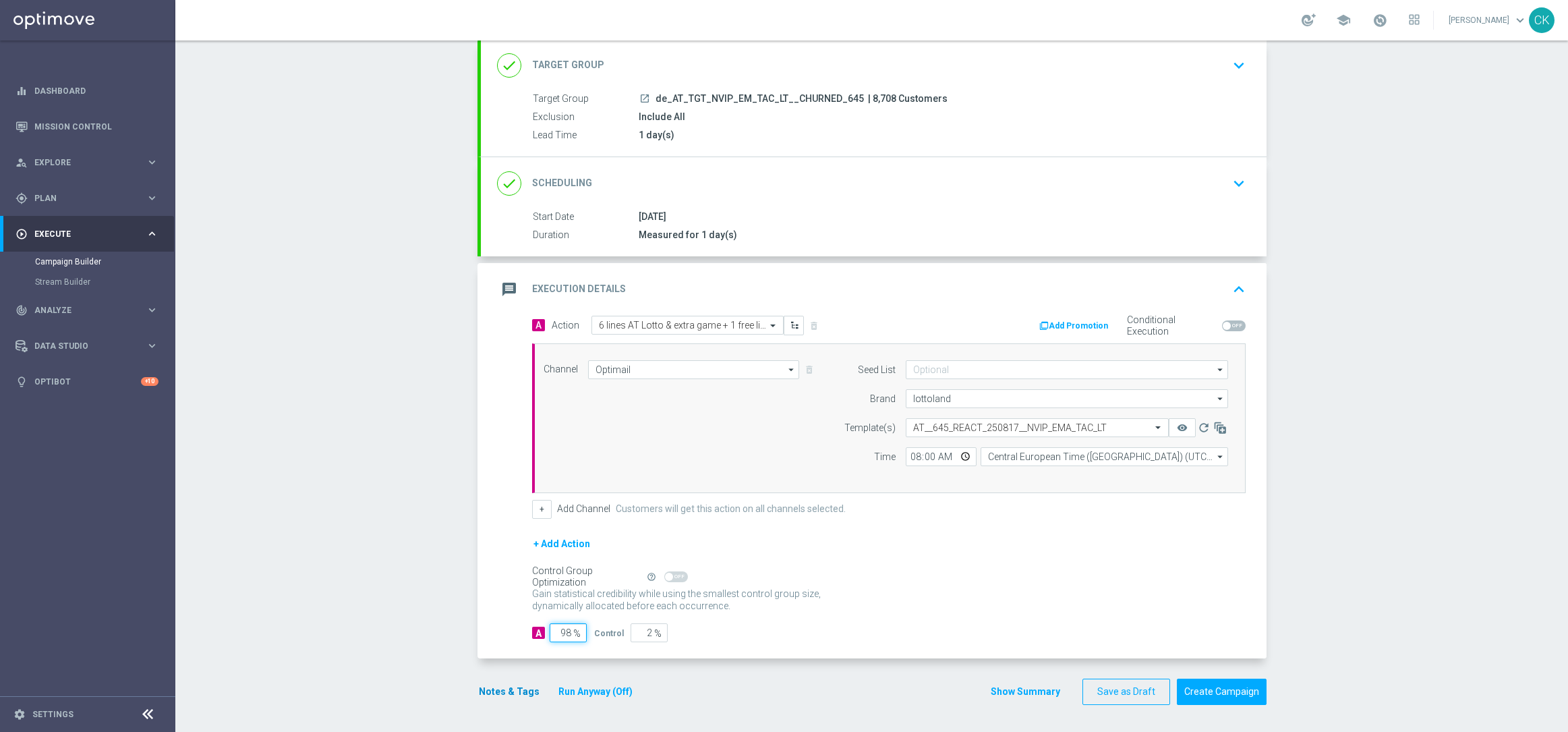
type input "98"
click at [483, 689] on button "Notes & Tags" at bounding box center [509, 691] width 64 height 17
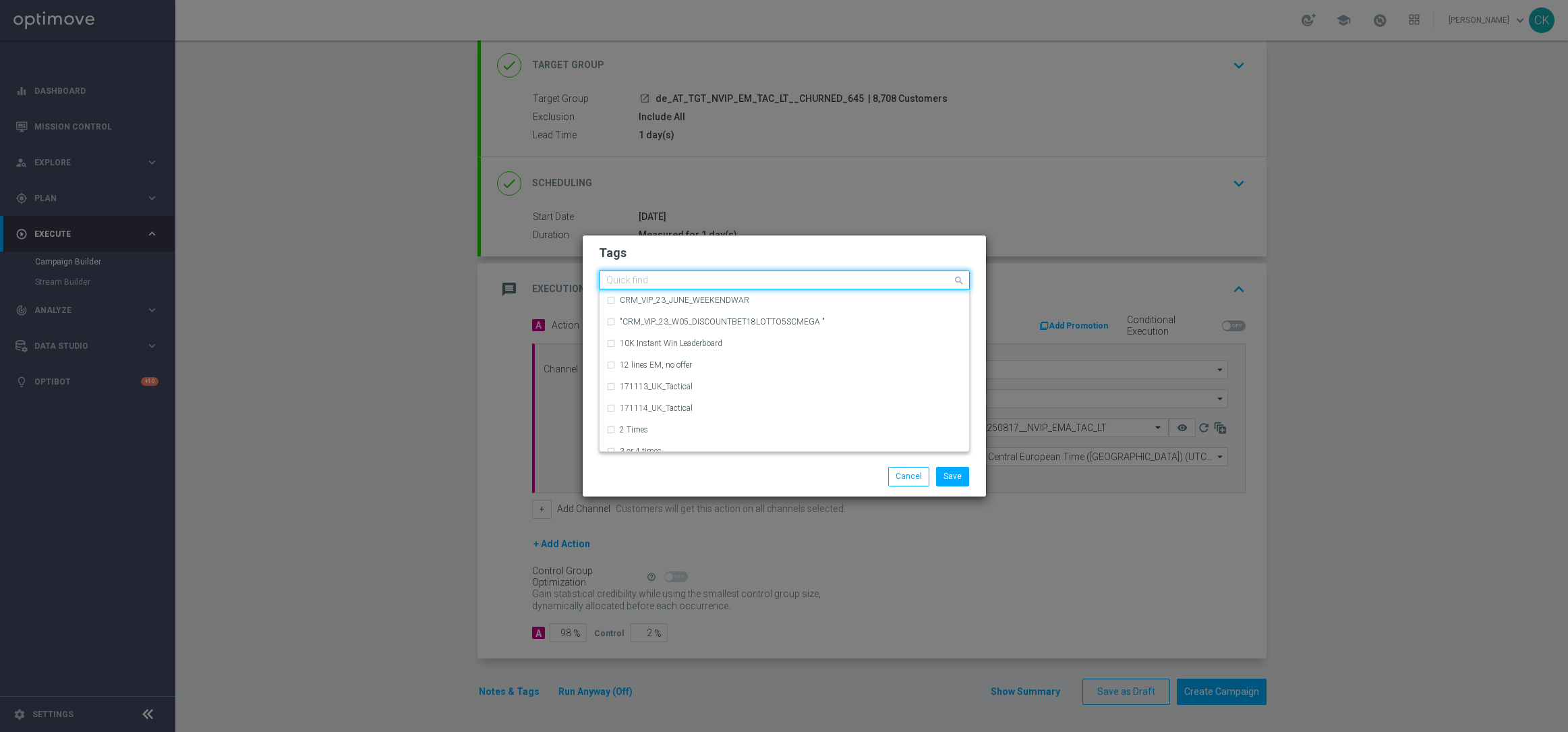
click at [664, 282] on input "text" at bounding box center [779, 281] width 346 height 12
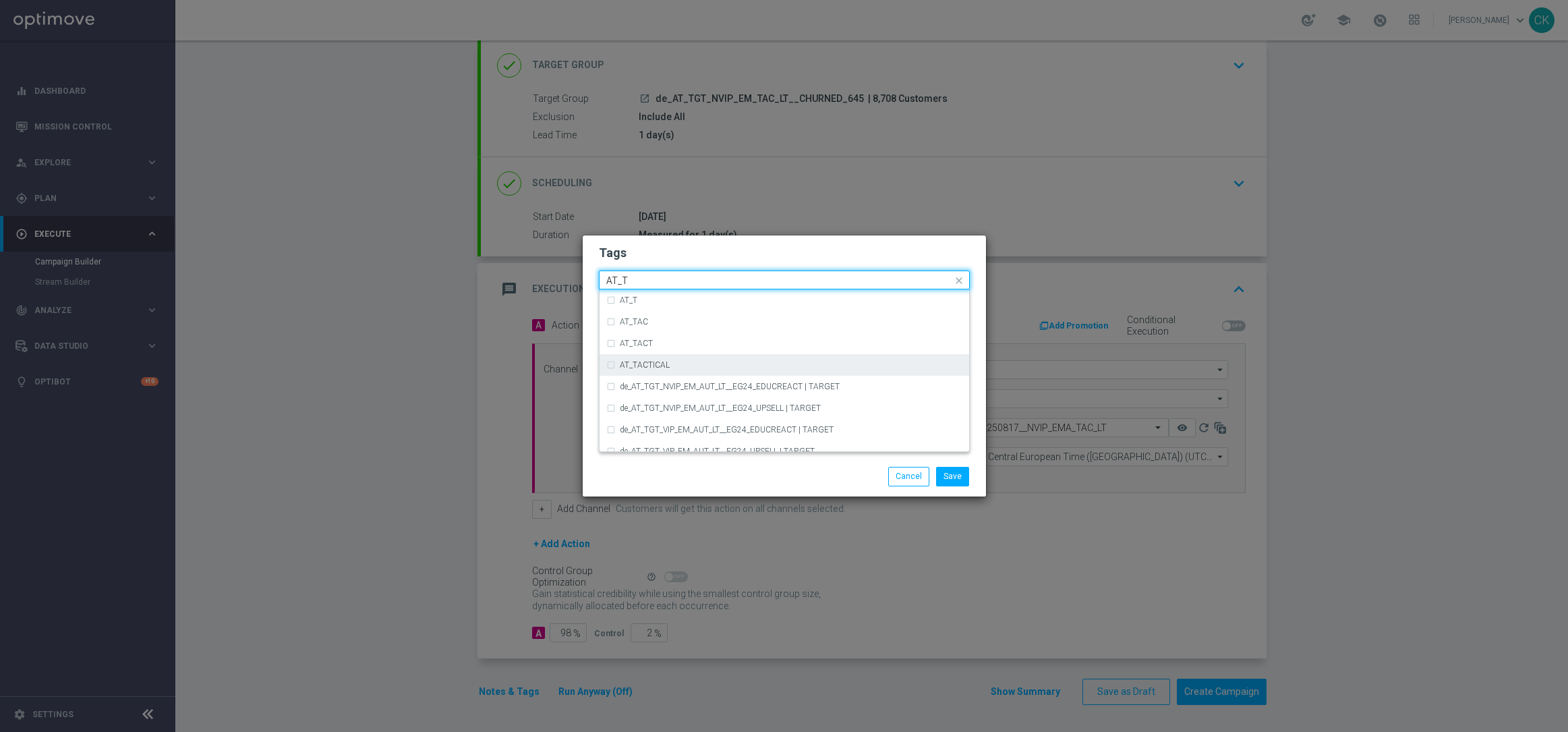
click at [678, 364] on div "AT_TACTICAL" at bounding box center [790, 364] width 342 height 8
type input "AT_T"
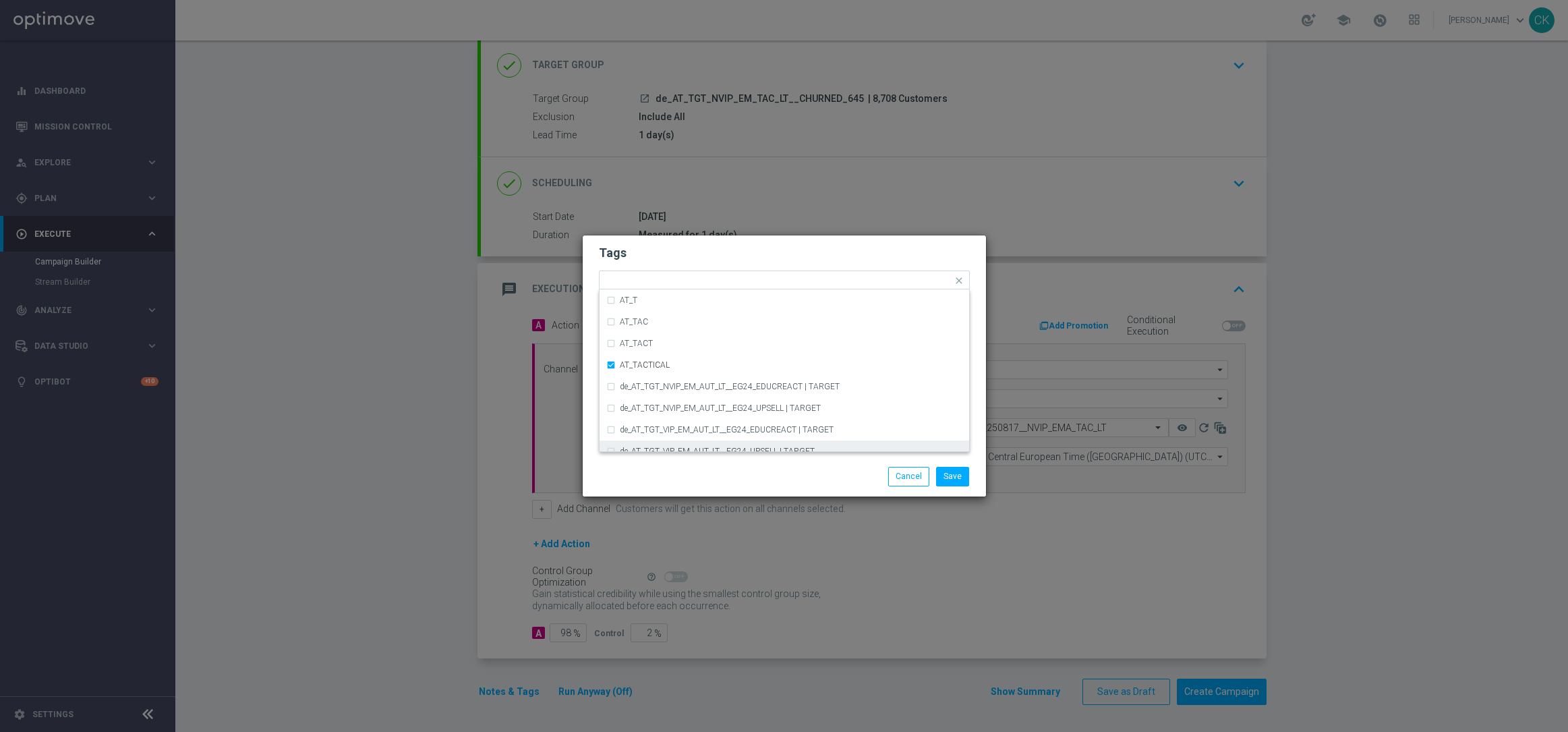
click at [658, 458] on div "Save Cancel" at bounding box center [784, 476] width 403 height 39
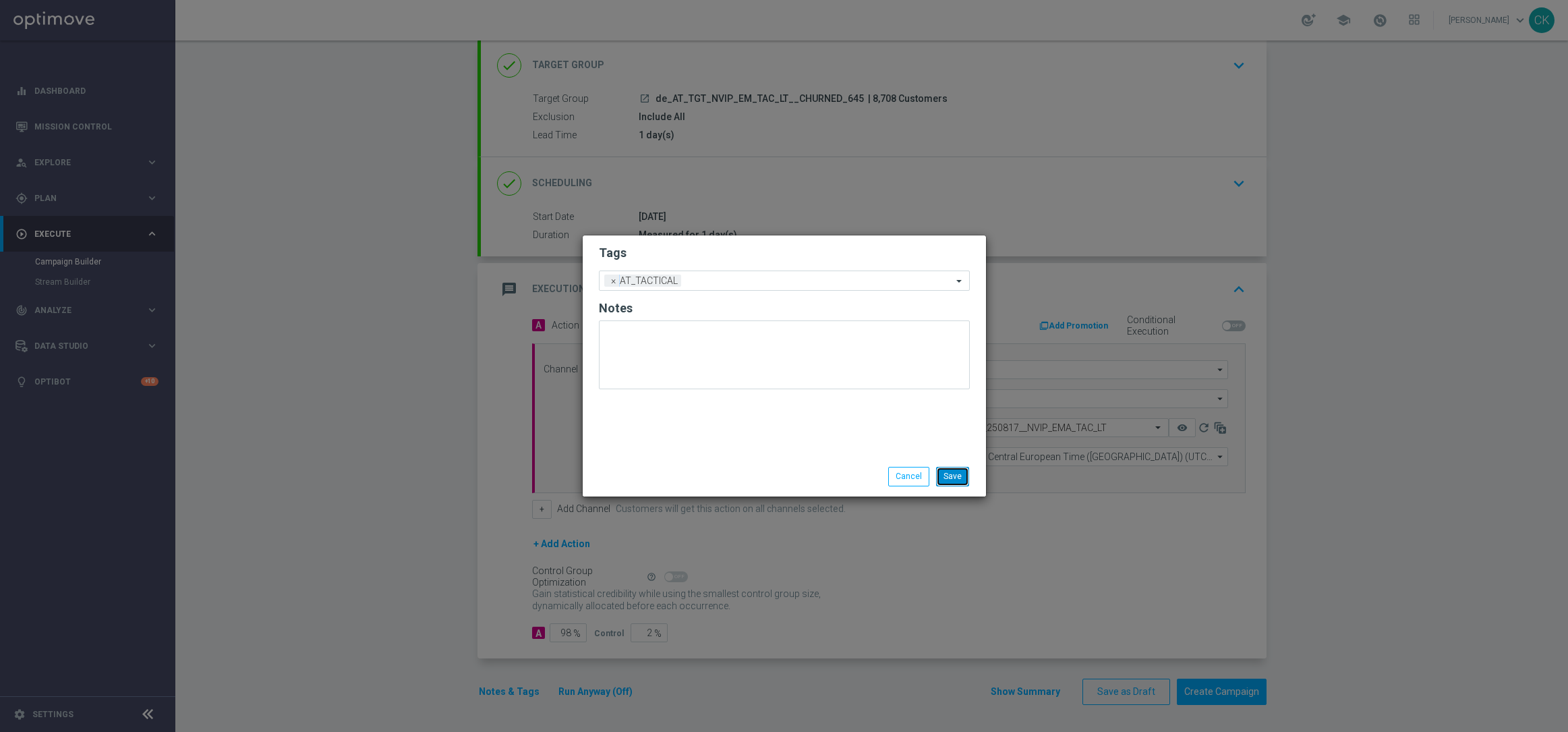
click at [958, 484] on button "Save" at bounding box center [952, 476] width 33 height 19
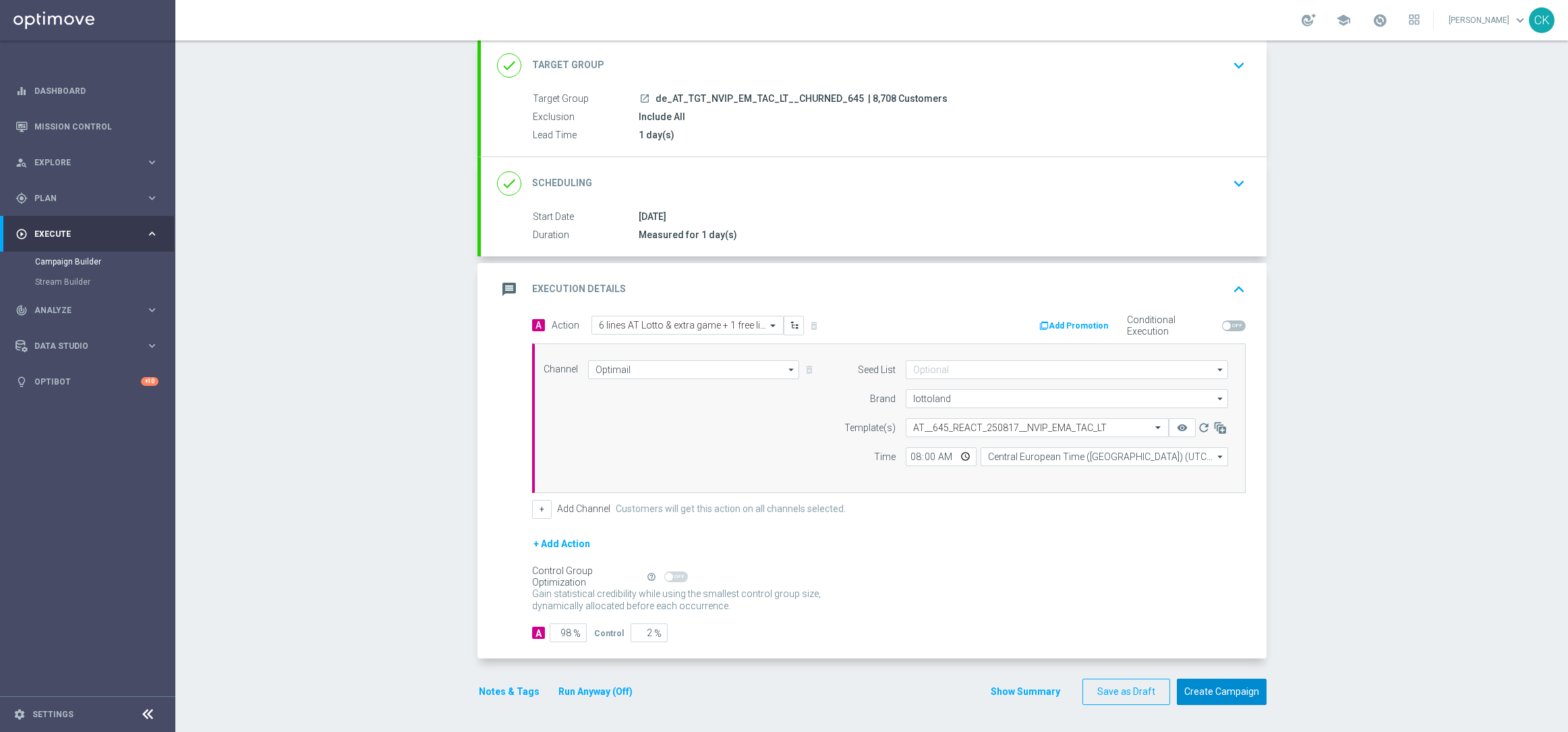
click at [1208, 690] on button "Create Campaign" at bounding box center [1222, 691] width 90 height 26
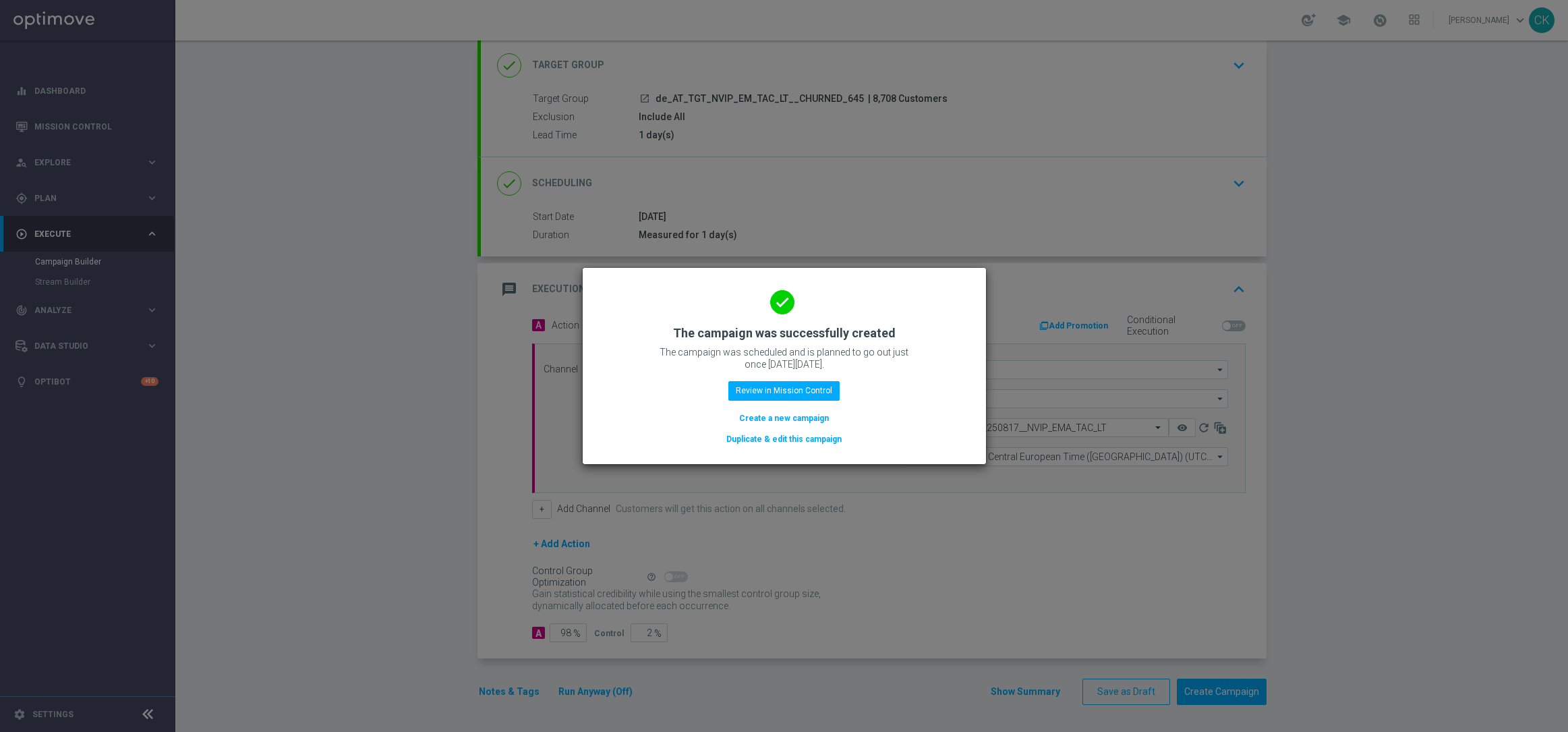
click at [754, 409] on div "done The campaign was successfully created The campaign was scheduled and is pl…" at bounding box center [784, 363] width 371 height 166
click at [753, 415] on button "Create a new campaign" at bounding box center [783, 418] width 92 height 15
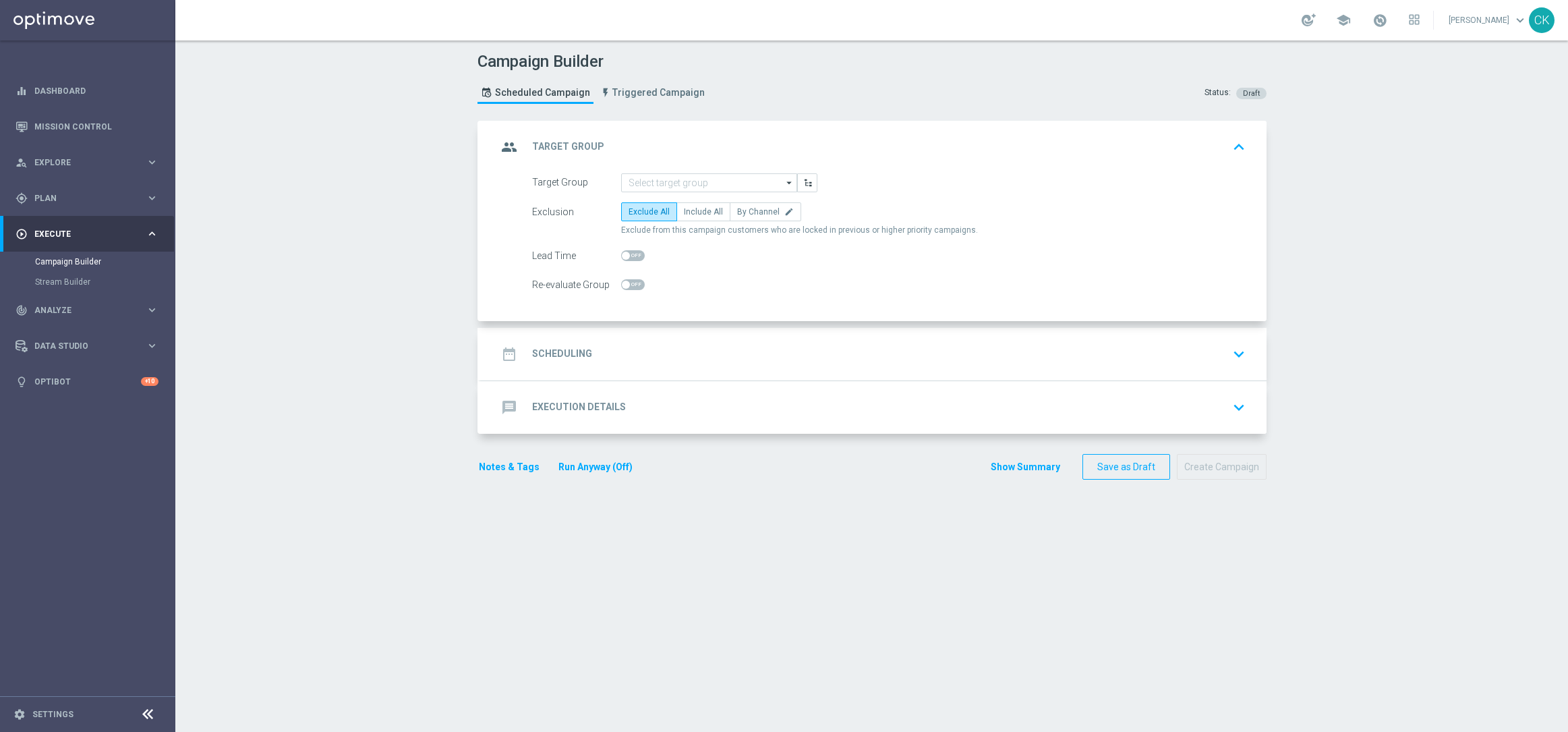
scroll to position [0, 0]
click at [687, 177] on input at bounding box center [709, 183] width 176 height 19
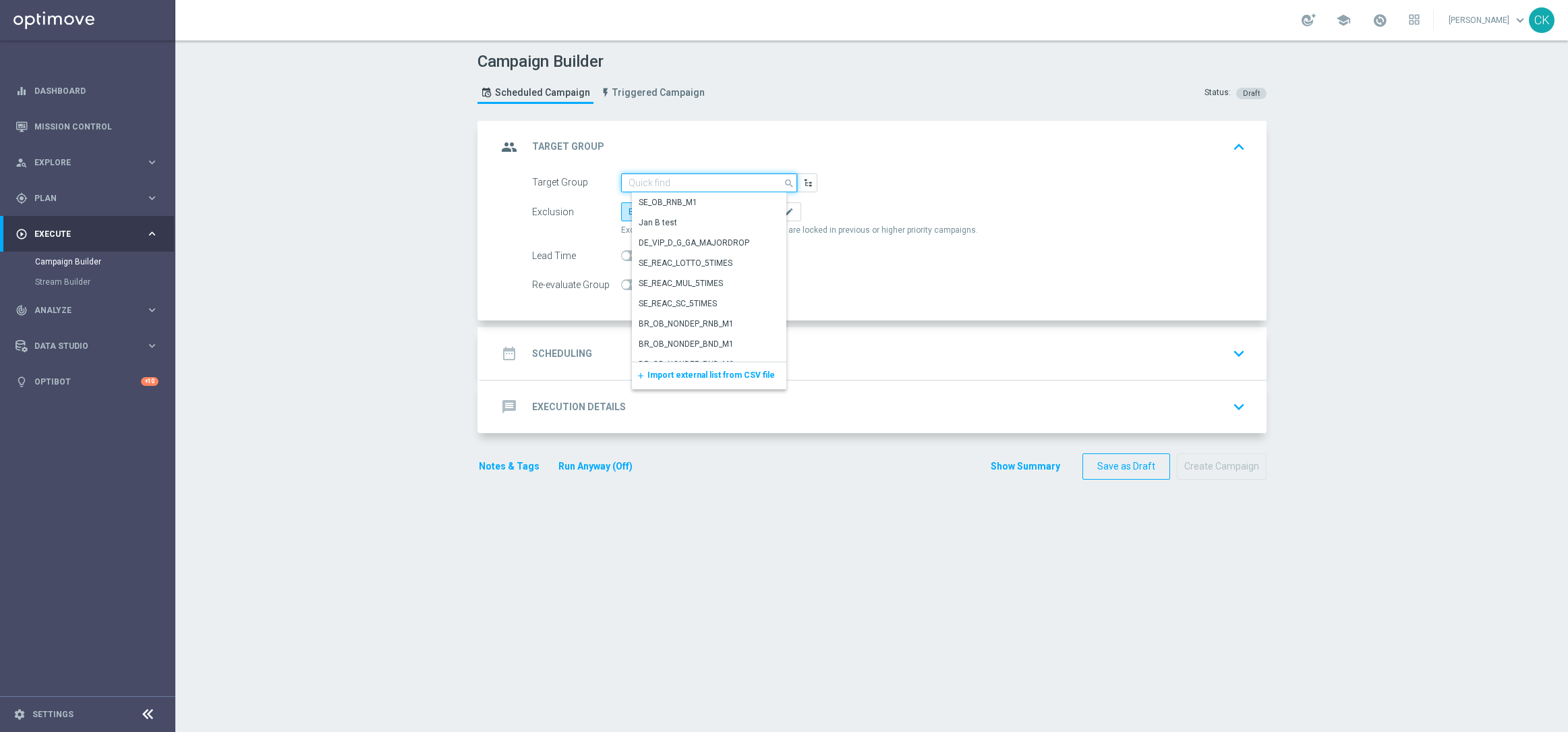
paste input "DEREG_EMAIL_FTP"
click at [701, 220] on div "DEREG_EMAIL_FTP" at bounding box center [673, 223] width 68 height 12
type input "DEREG_EMAIL_FTP"
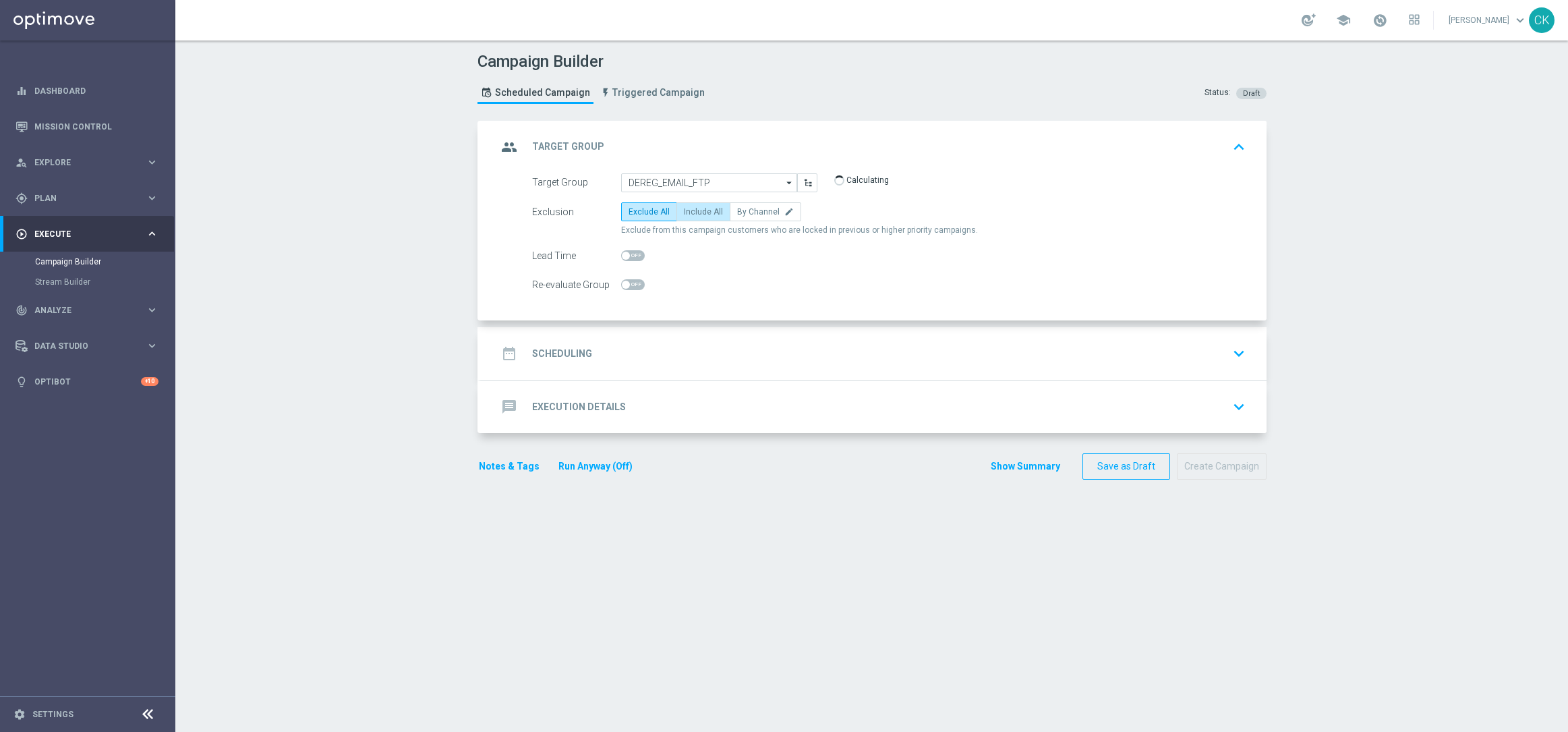
click at [702, 216] on label "Include All" at bounding box center [703, 212] width 54 height 19
click at [693, 216] on input "Include All" at bounding box center [688, 213] width 9 height 9
radio input "true"
click at [628, 254] on span at bounding box center [633, 256] width 24 height 11
click at [628, 254] on input "checkbox" at bounding box center [633, 256] width 24 height 11
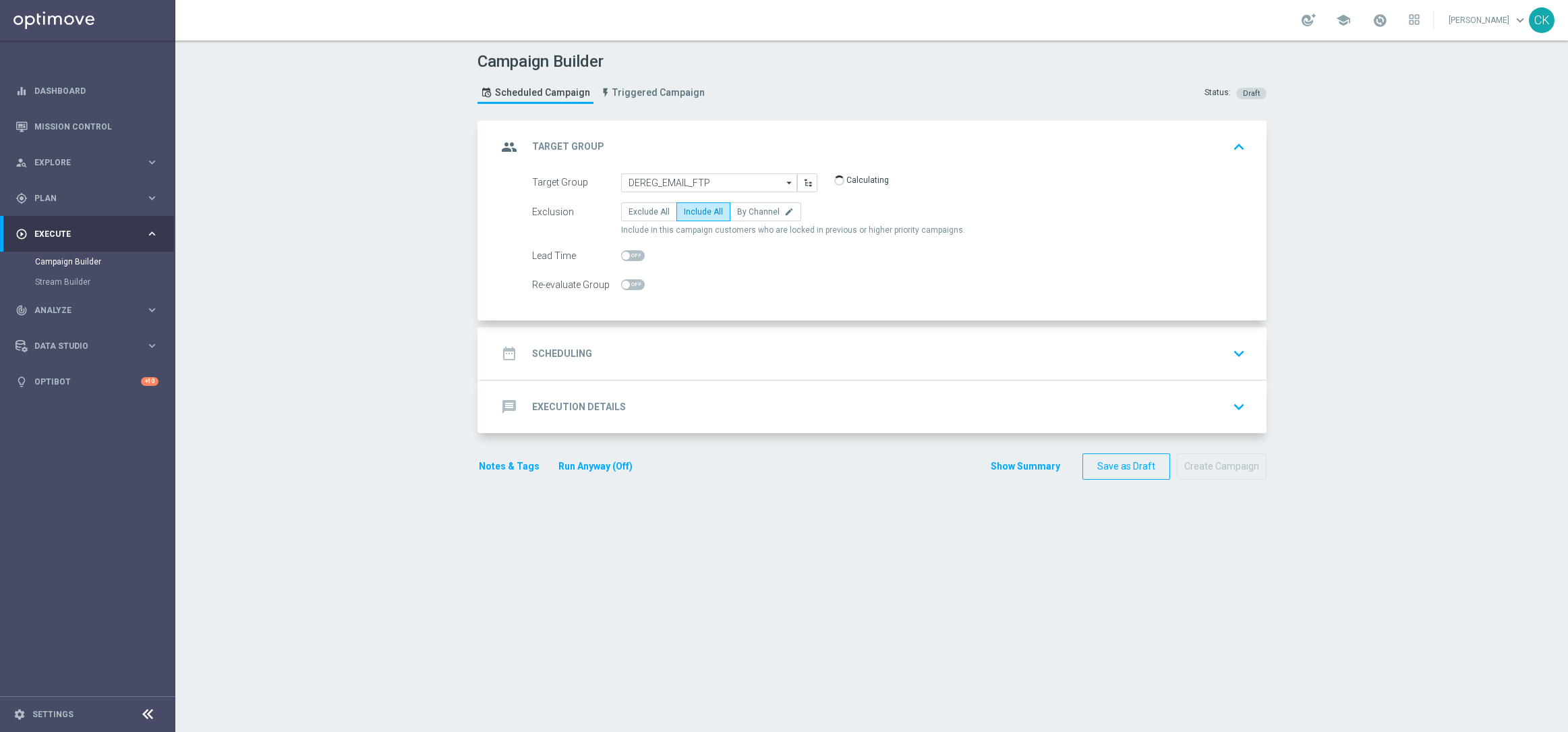
checkbox input "true"
click at [562, 349] on h2 "Scheduling" at bounding box center [562, 353] width 60 height 13
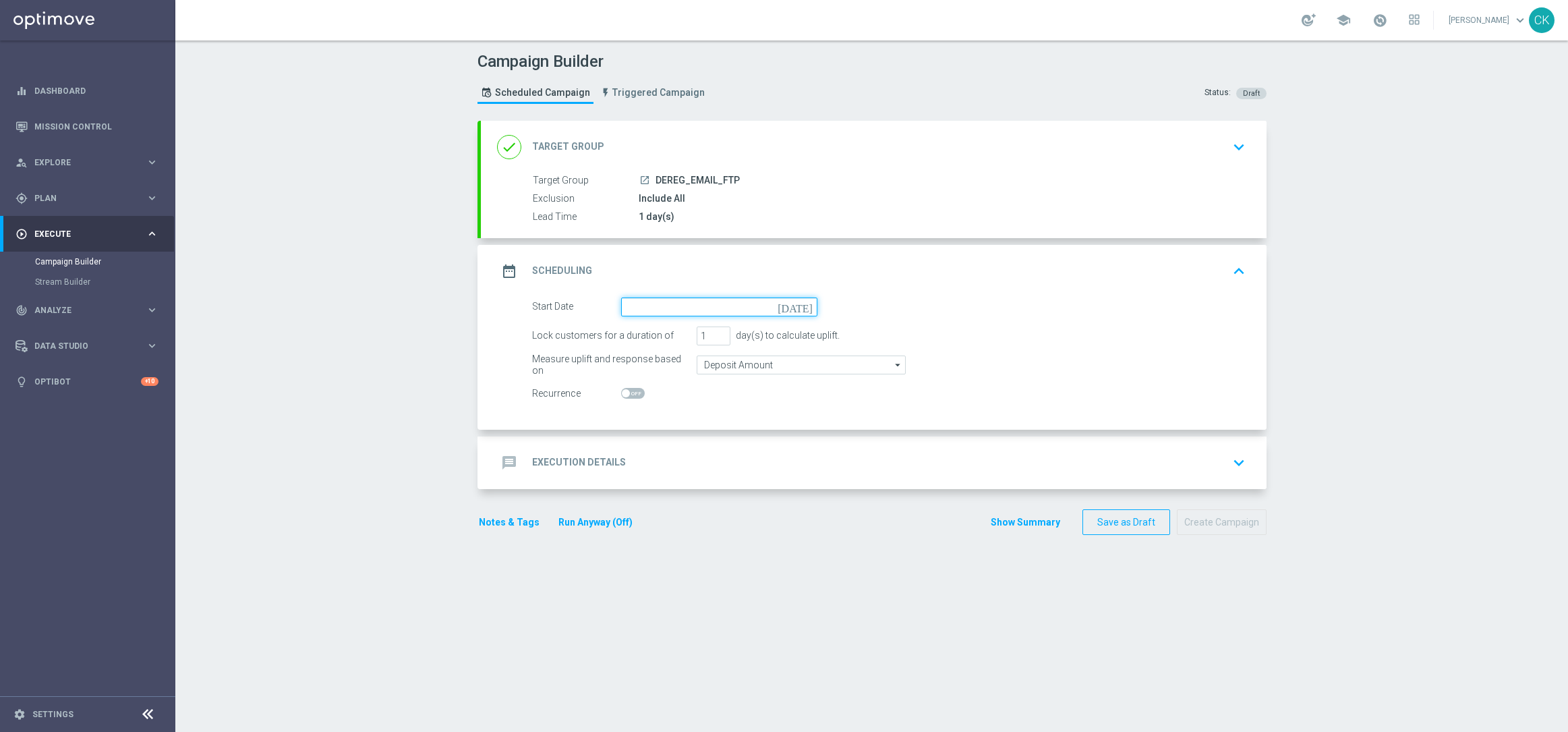
click at [686, 301] on input at bounding box center [719, 307] width 196 height 19
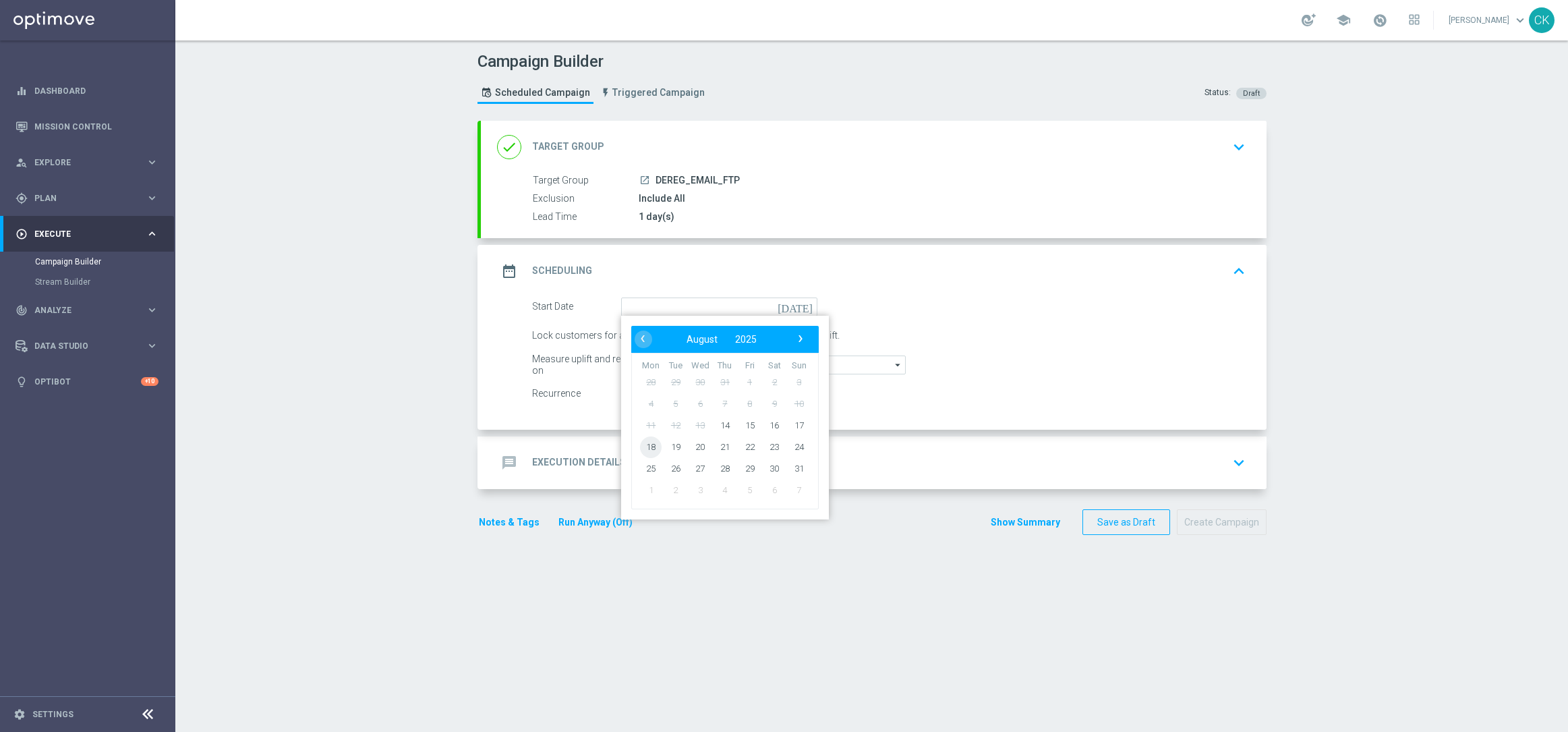
click at [640, 445] on span "18" at bounding box center [650, 446] width 21 height 21
type input "[DATE]"
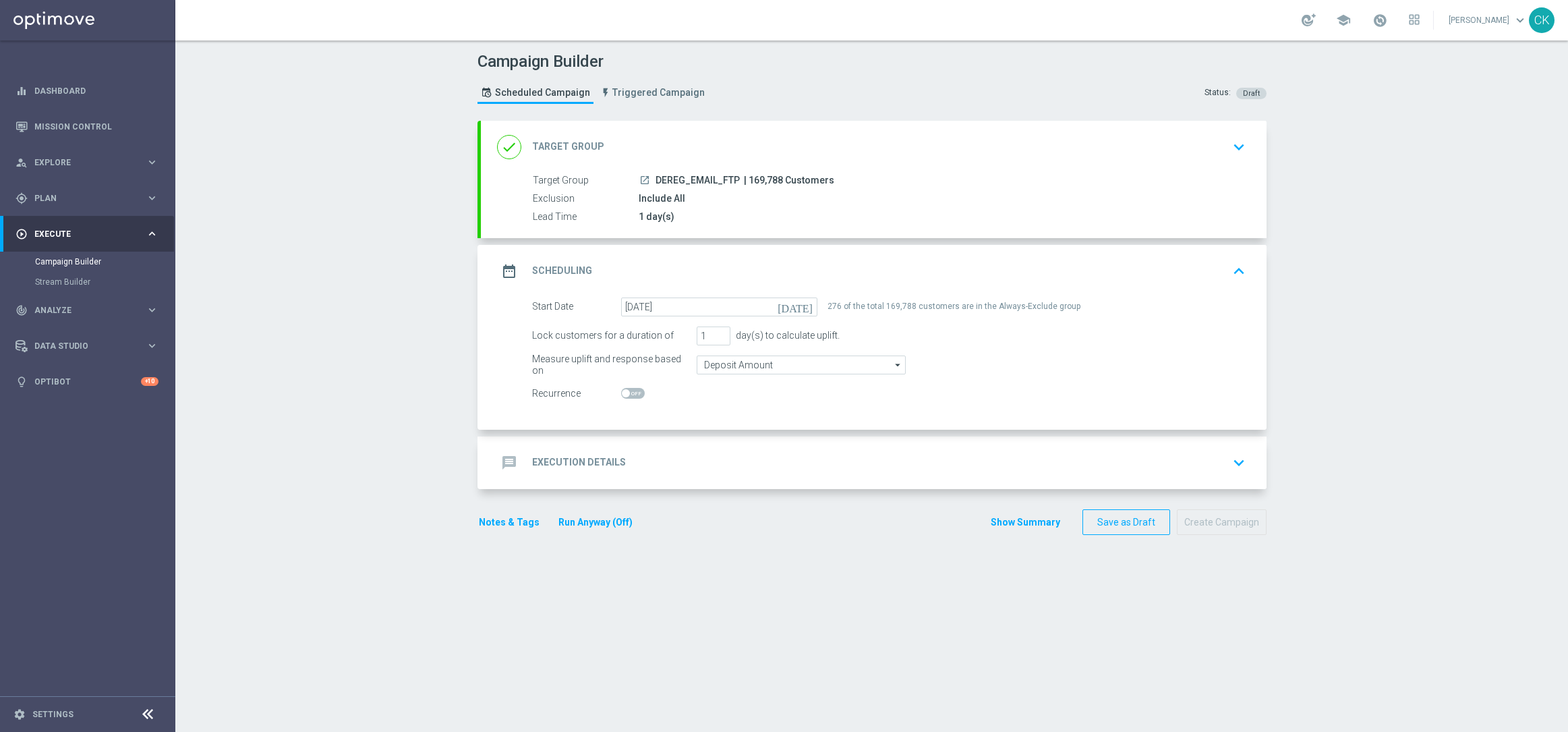
click at [557, 460] on h2 "Execution Details" at bounding box center [579, 462] width 94 height 13
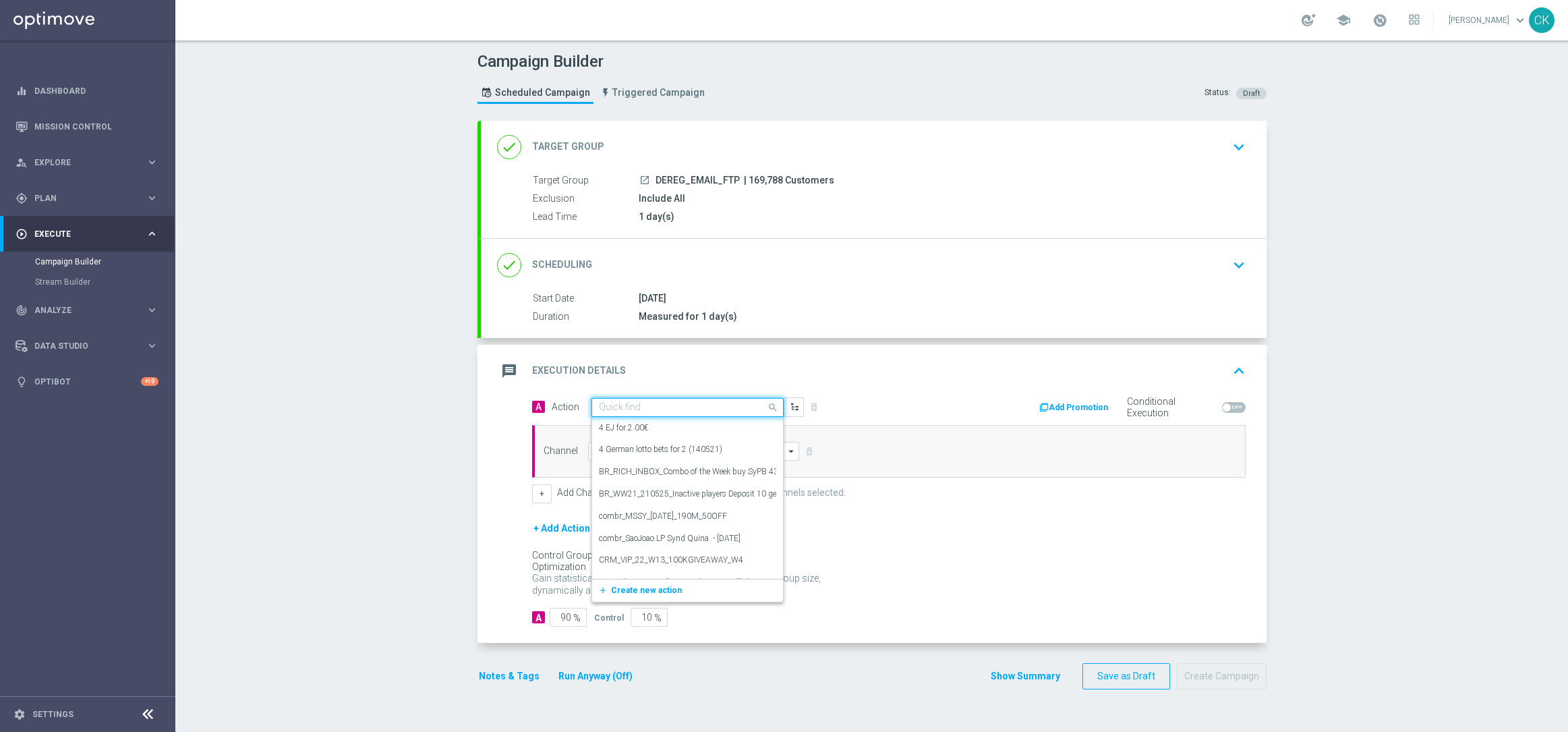
click at [661, 399] on div "Quick find" at bounding box center [687, 408] width 192 height 19
paste input "Free to Play Wheel DE REG"
type input "Free to Play Wheel DE REG"
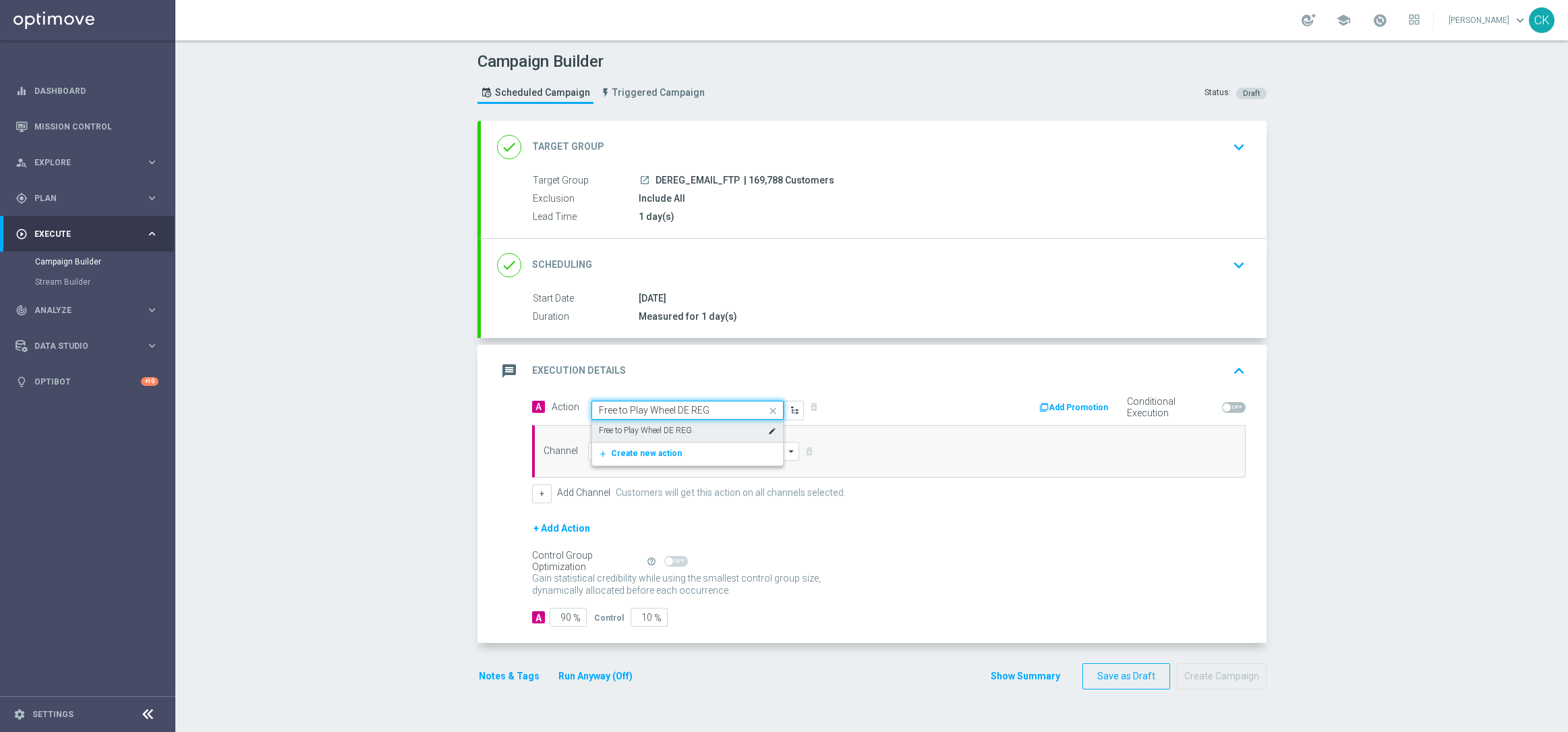
click at [667, 435] on label "Free to Play Wheel DE REG" at bounding box center [645, 431] width 93 height 12
click at [660, 453] on input at bounding box center [693, 451] width 212 height 19
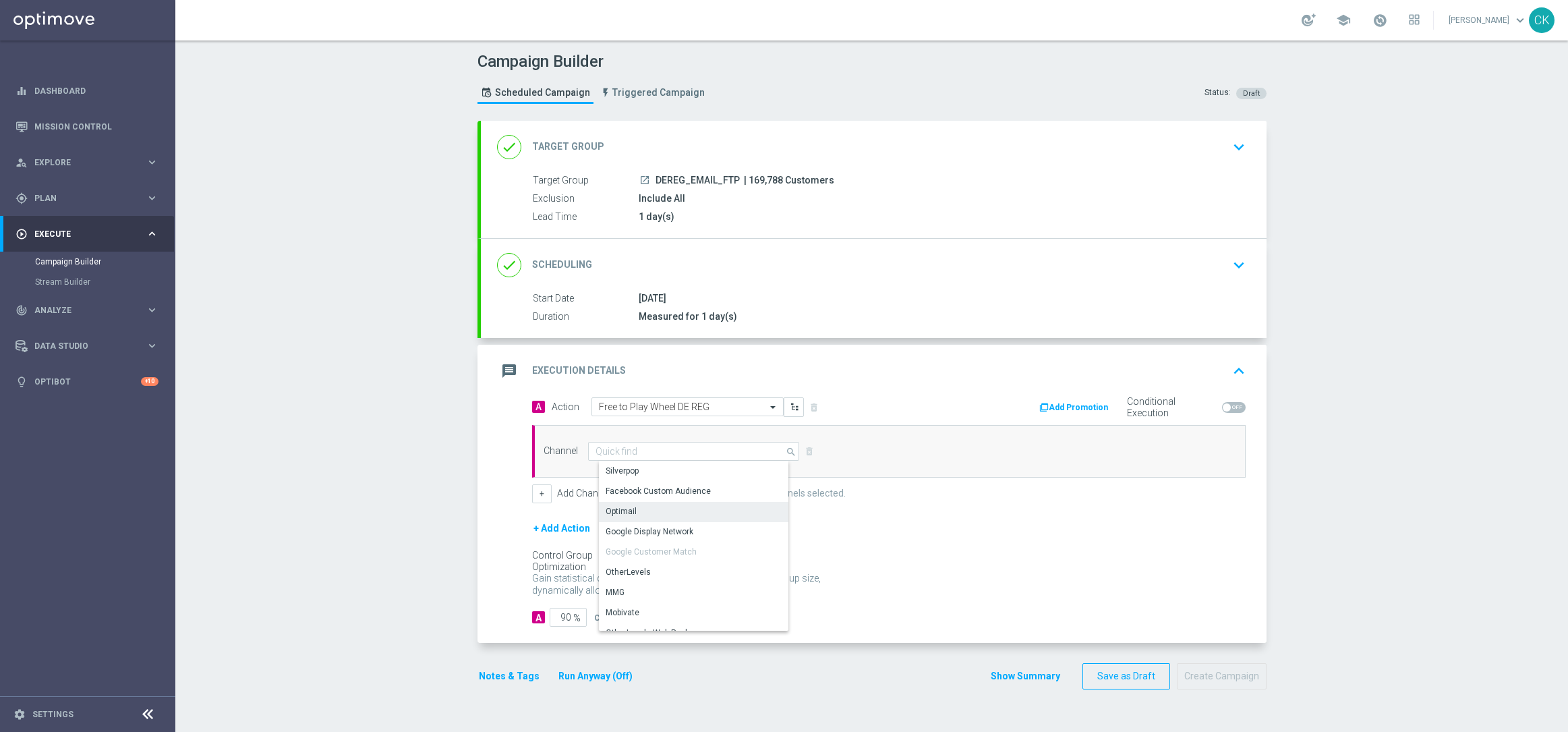
click at [650, 513] on div "Optimail" at bounding box center [699, 511] width 200 height 19
type input "Optimail"
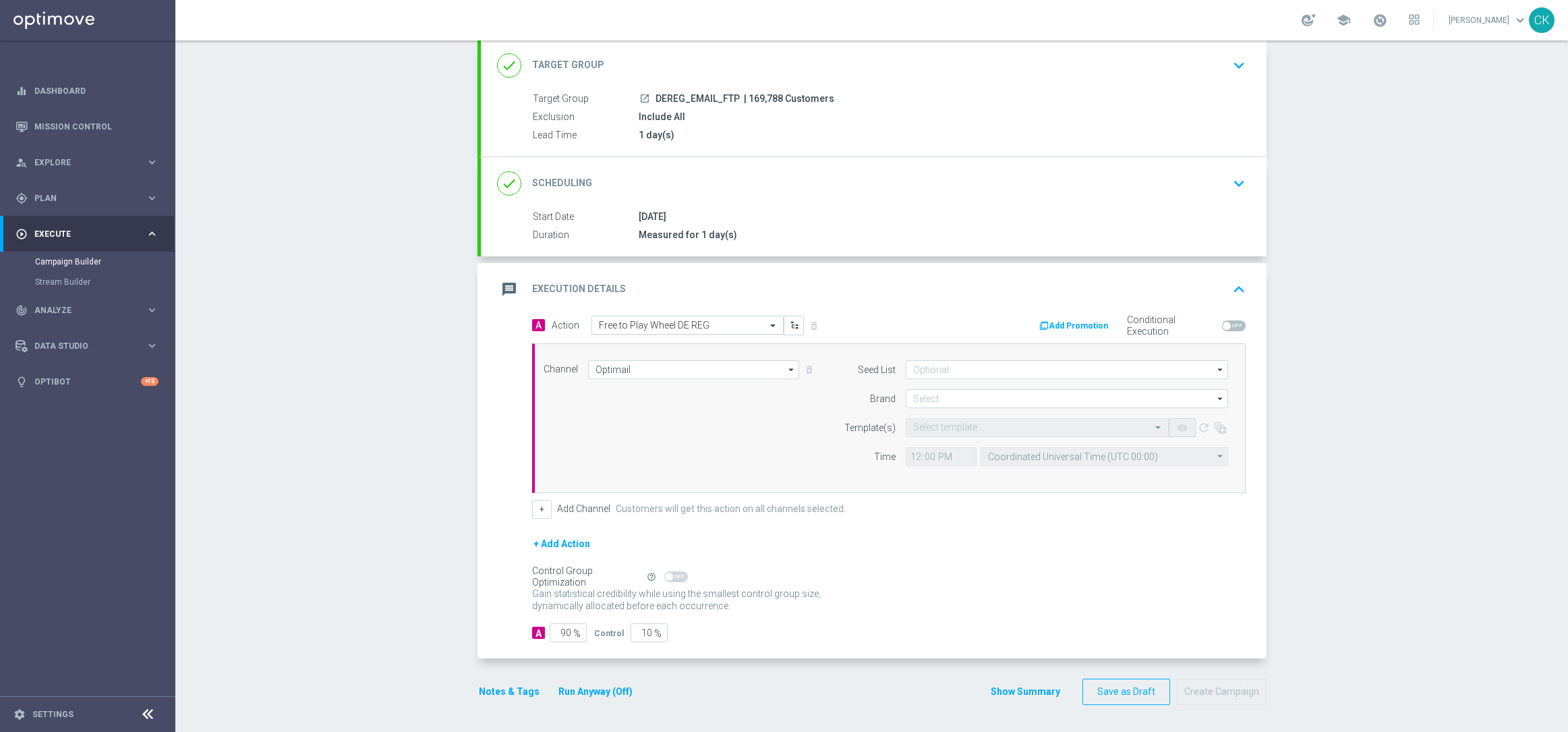
scroll to position [83, 0]
click at [949, 389] on input at bounding box center [1067, 398] width 323 height 19
click at [949, 433] on div "lottoland" at bounding box center [1078, 439] width 323 height 20
type input "lottoland"
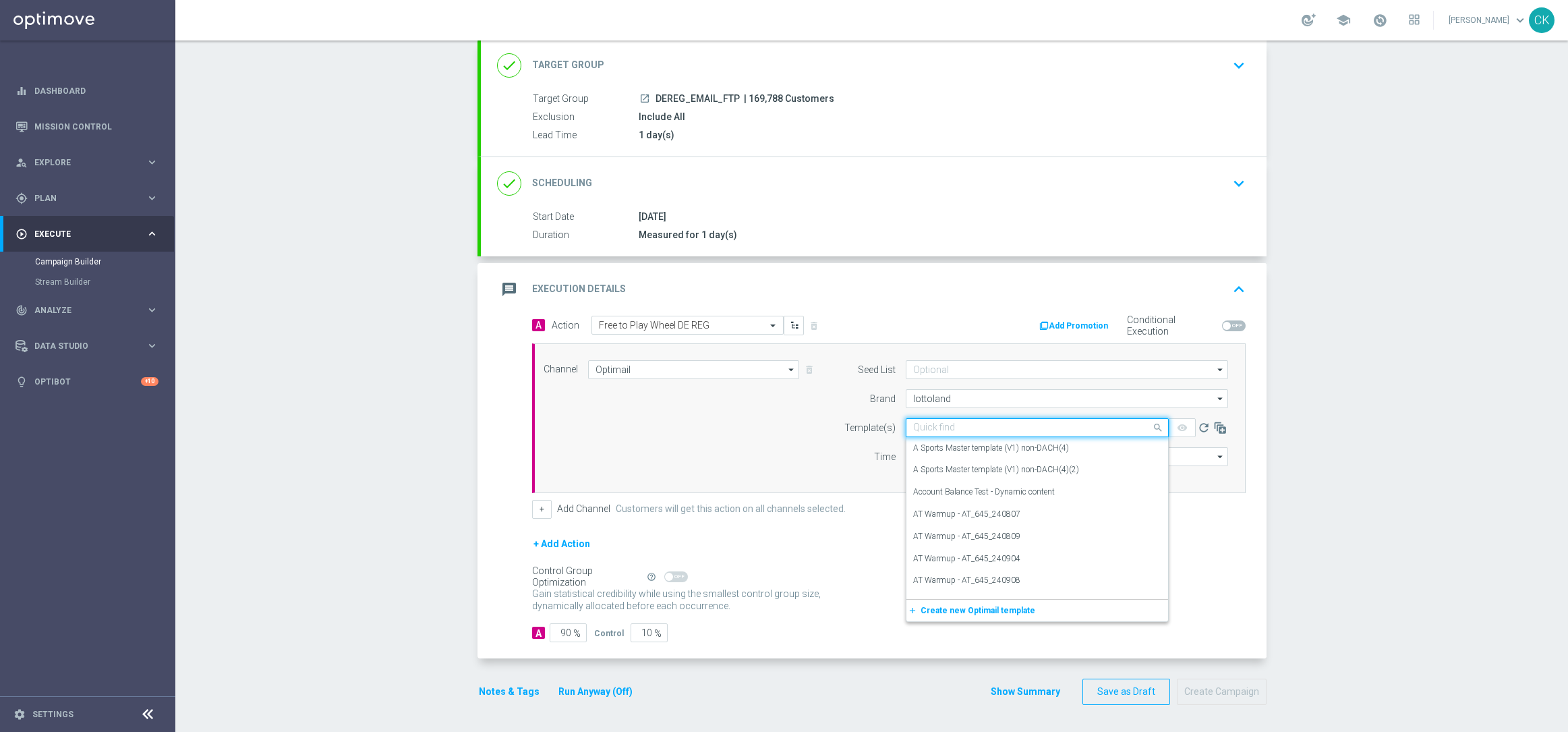
click at [945, 426] on input "text" at bounding box center [1023, 427] width 221 height 12
paste input "DE_REG__FTPWHEEL_250818__NVIP_EMA_TAC_MIX"
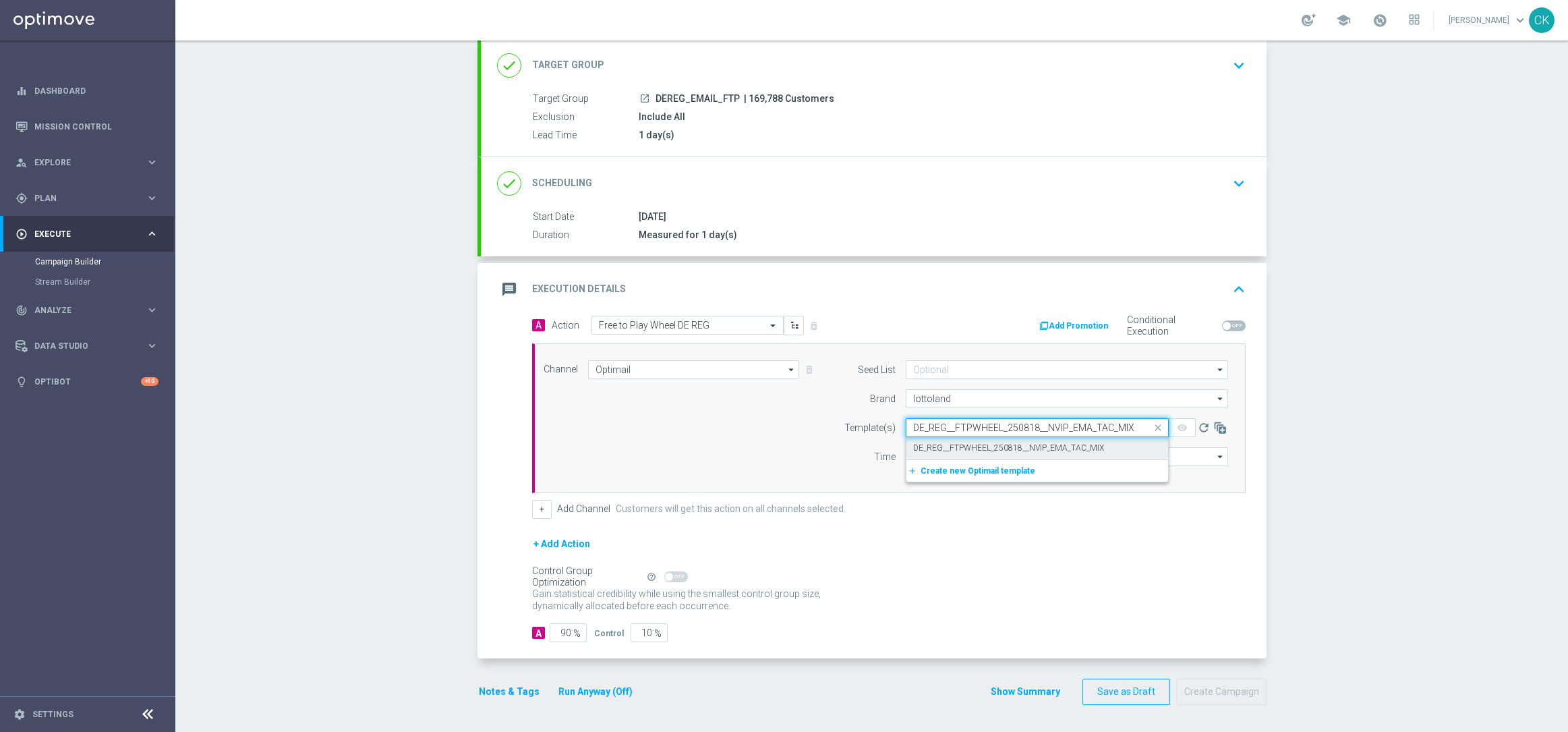
click at [951, 447] on label "DE_REG__FTPWHEEL_250818__NVIP_EMA_TAC_MIX" at bounding box center [1008, 448] width 190 height 12
type input "DE_REG__FTPWHEEL_250818__NVIP_EMA_TAC_MIX"
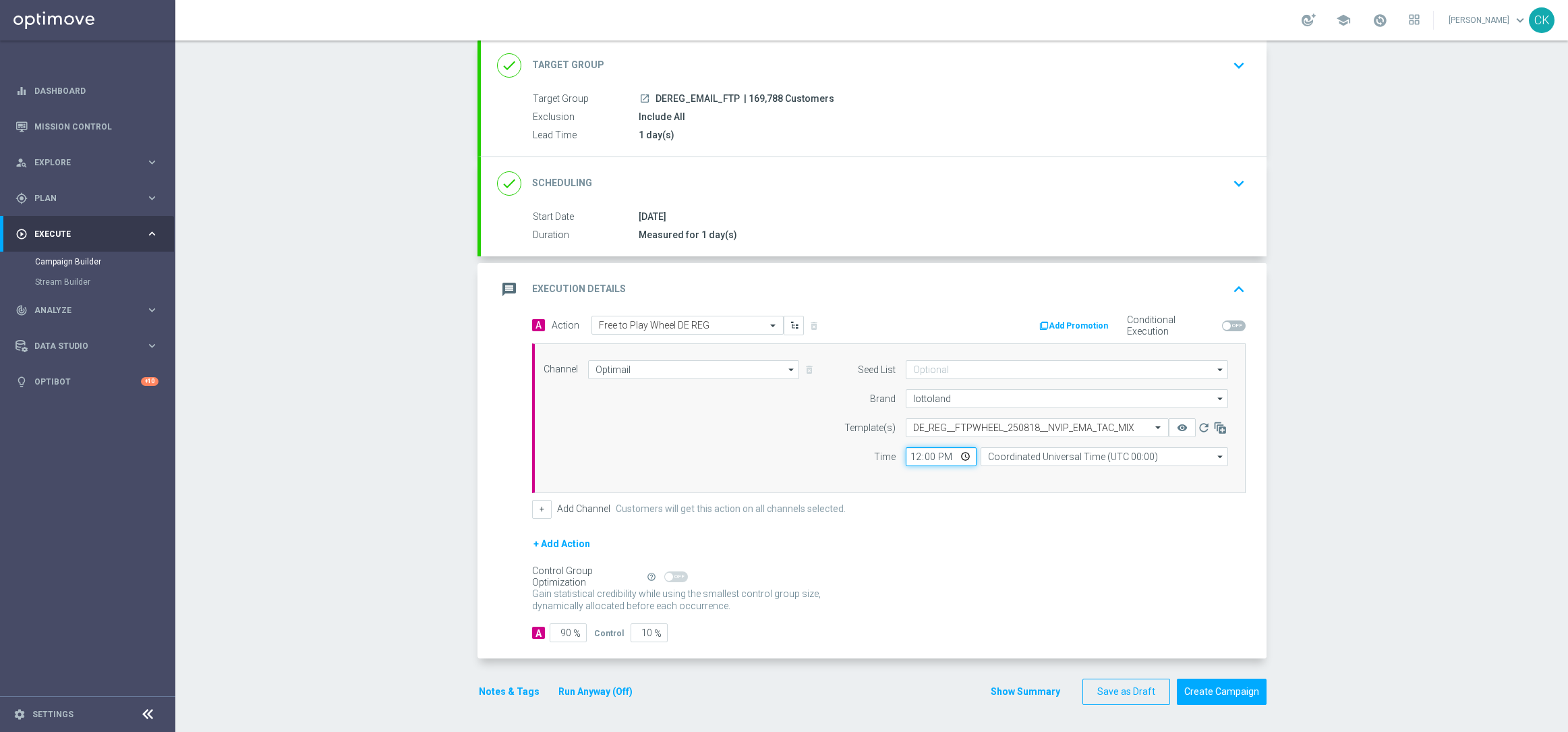
click at [906, 458] on input "12:00" at bounding box center [941, 457] width 71 height 19
type input "06:00"
click at [1061, 455] on input "Coordinated Universal Time (UTC 00:00)" at bounding box center [1104, 457] width 247 height 19
click at [1058, 479] on div "Central European Time ([GEOGRAPHIC_DATA]) (UTC +02:00)" at bounding box center [1108, 475] width 220 height 12
type input "Central European Time ([GEOGRAPHIC_DATA]) (UTC +02:00)"
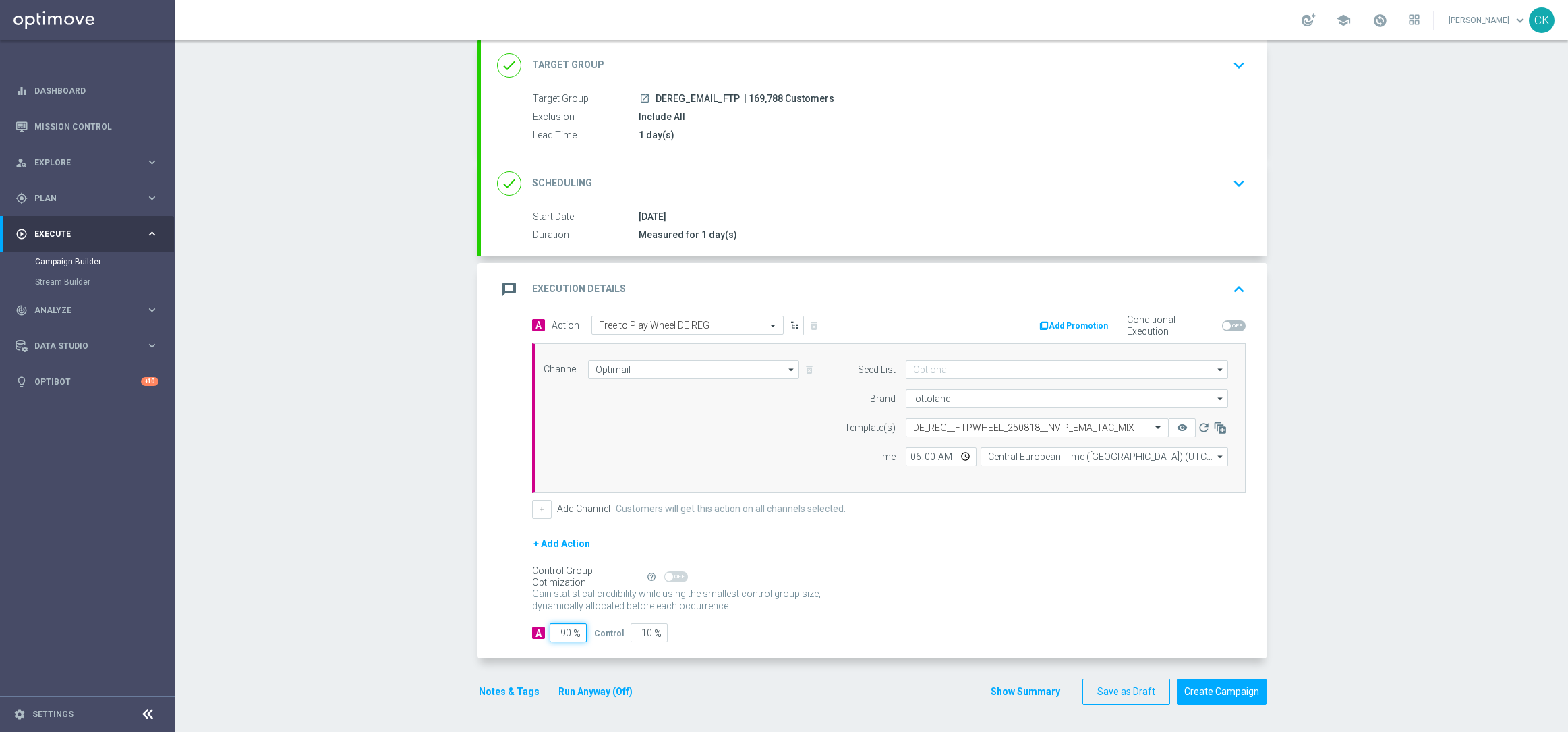
click at [564, 631] on input "90" at bounding box center [568, 633] width 37 height 19
type input "9"
type input "91"
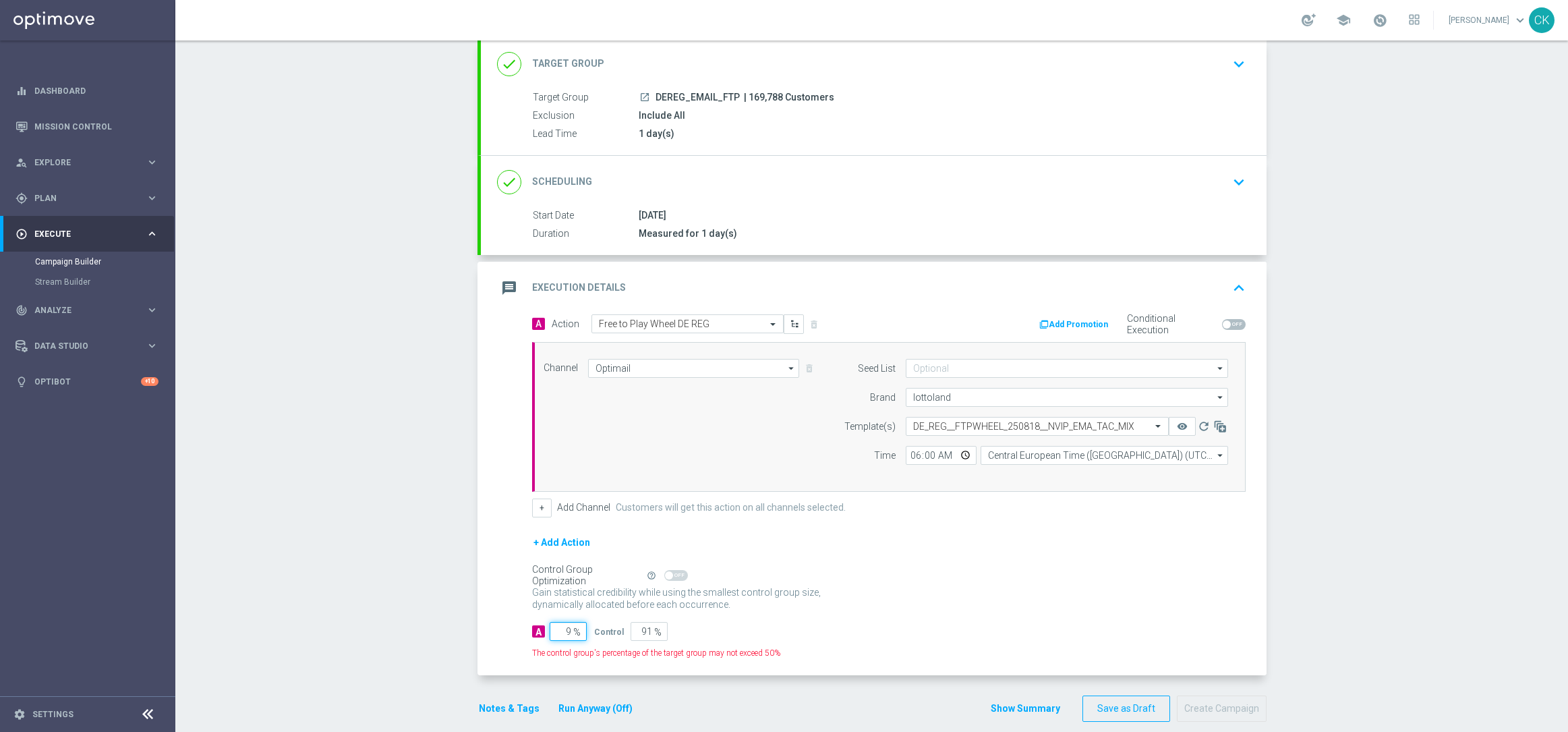
type input "98"
type input "2"
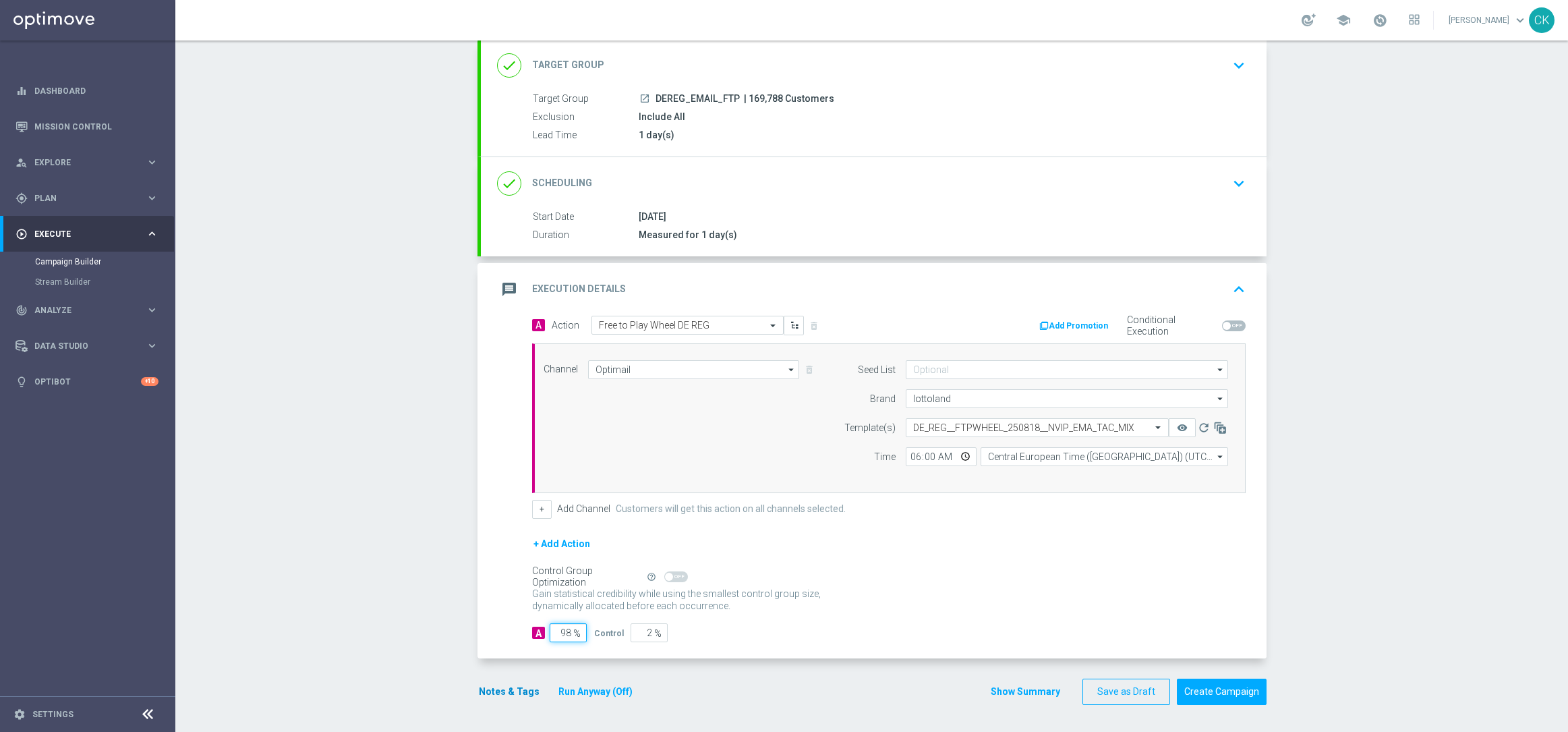
type input "98"
click at [501, 689] on button "Notes & Tags" at bounding box center [509, 691] width 64 height 17
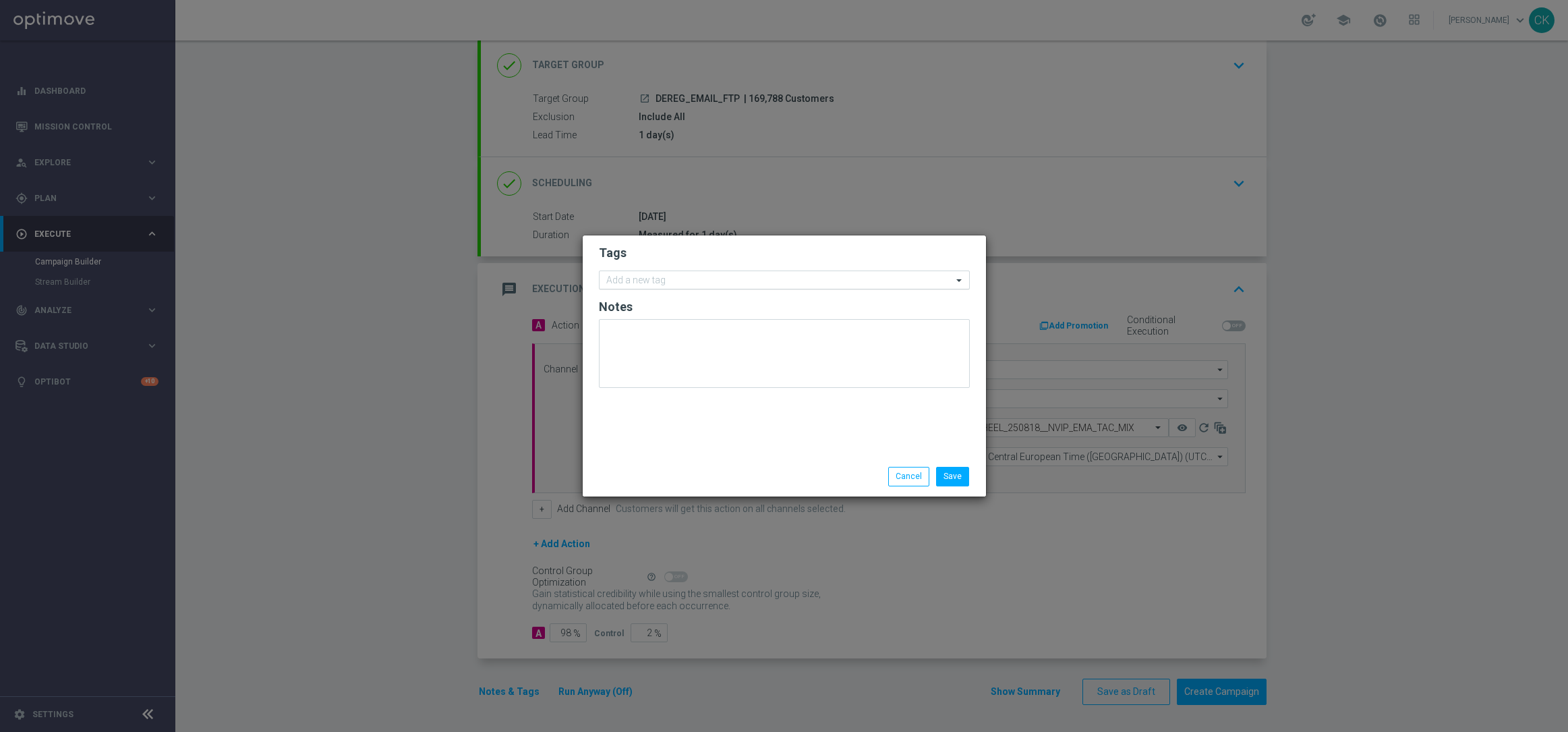
click at [671, 278] on input "text" at bounding box center [779, 281] width 346 height 12
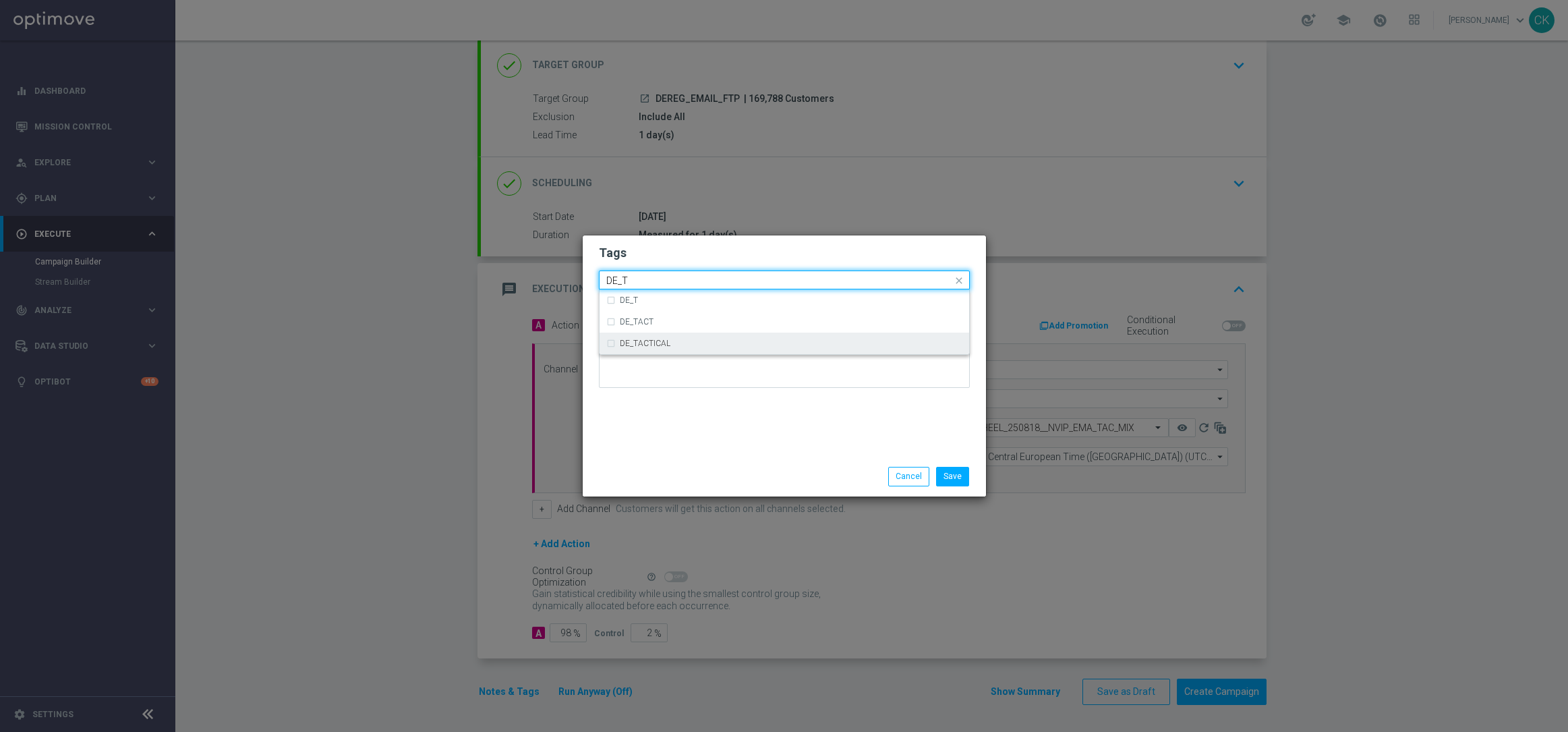
click at [669, 346] on div "DE_TACTICAL" at bounding box center [790, 343] width 342 height 8
type input "DE_T"
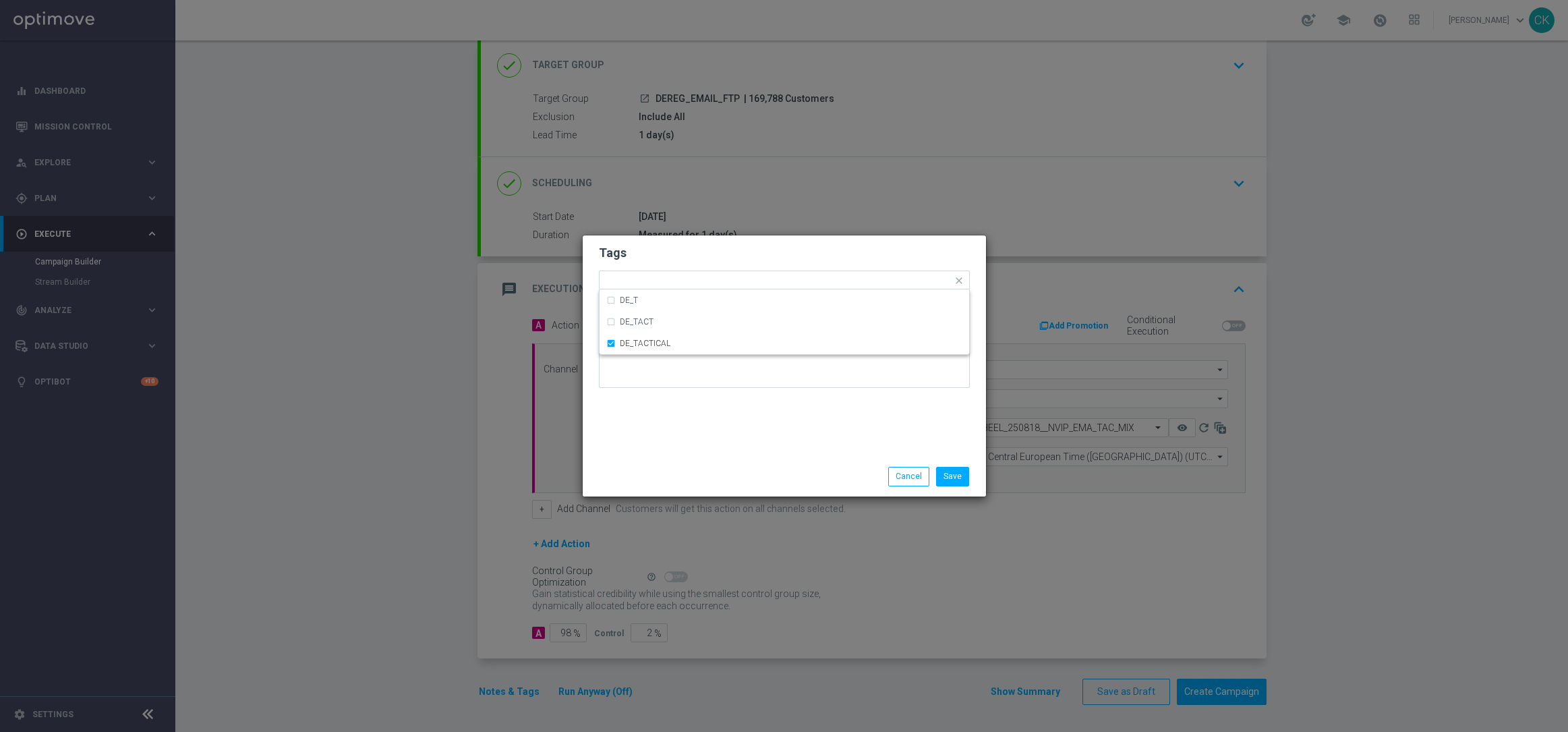
click at [671, 437] on div "Tags Quick find × DE_TACTICAL DE_T DE_TACT DE_TACTICAL Notes" at bounding box center [784, 346] width 403 height 221
click at [956, 478] on button "Save" at bounding box center [952, 476] width 33 height 19
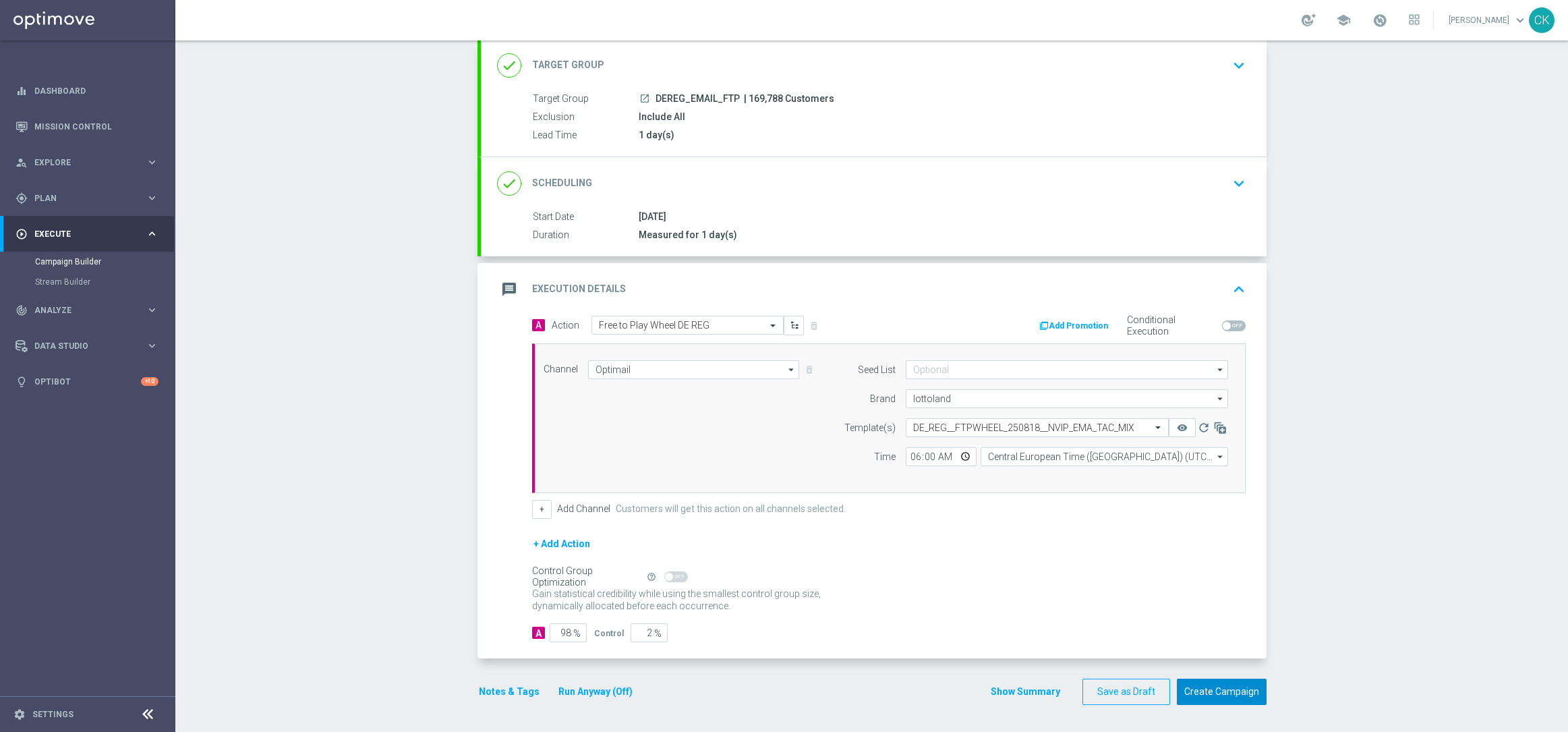
click at [1233, 693] on button "Create Campaign" at bounding box center [1222, 691] width 90 height 26
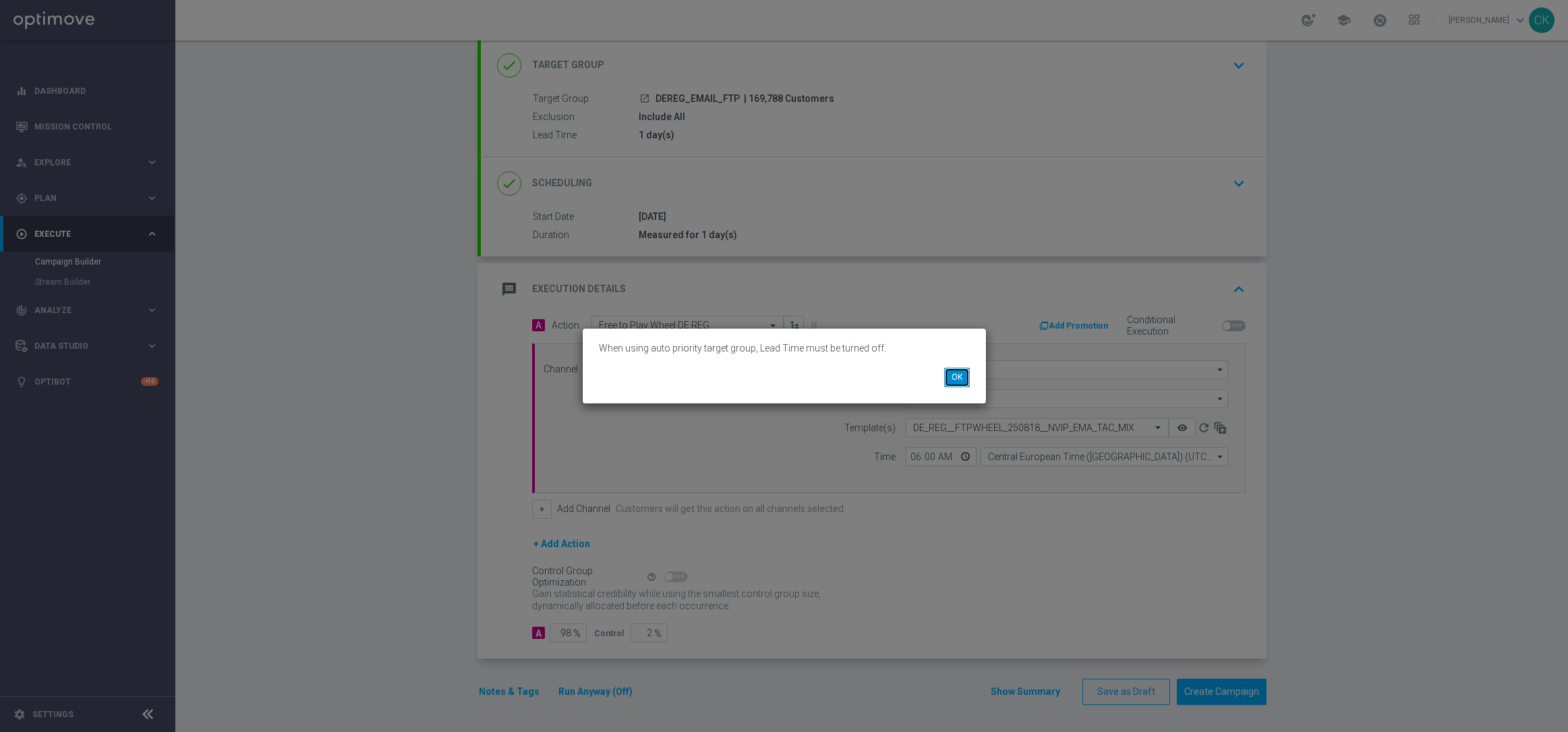
click at [954, 371] on button "OK" at bounding box center [957, 377] width 26 height 19
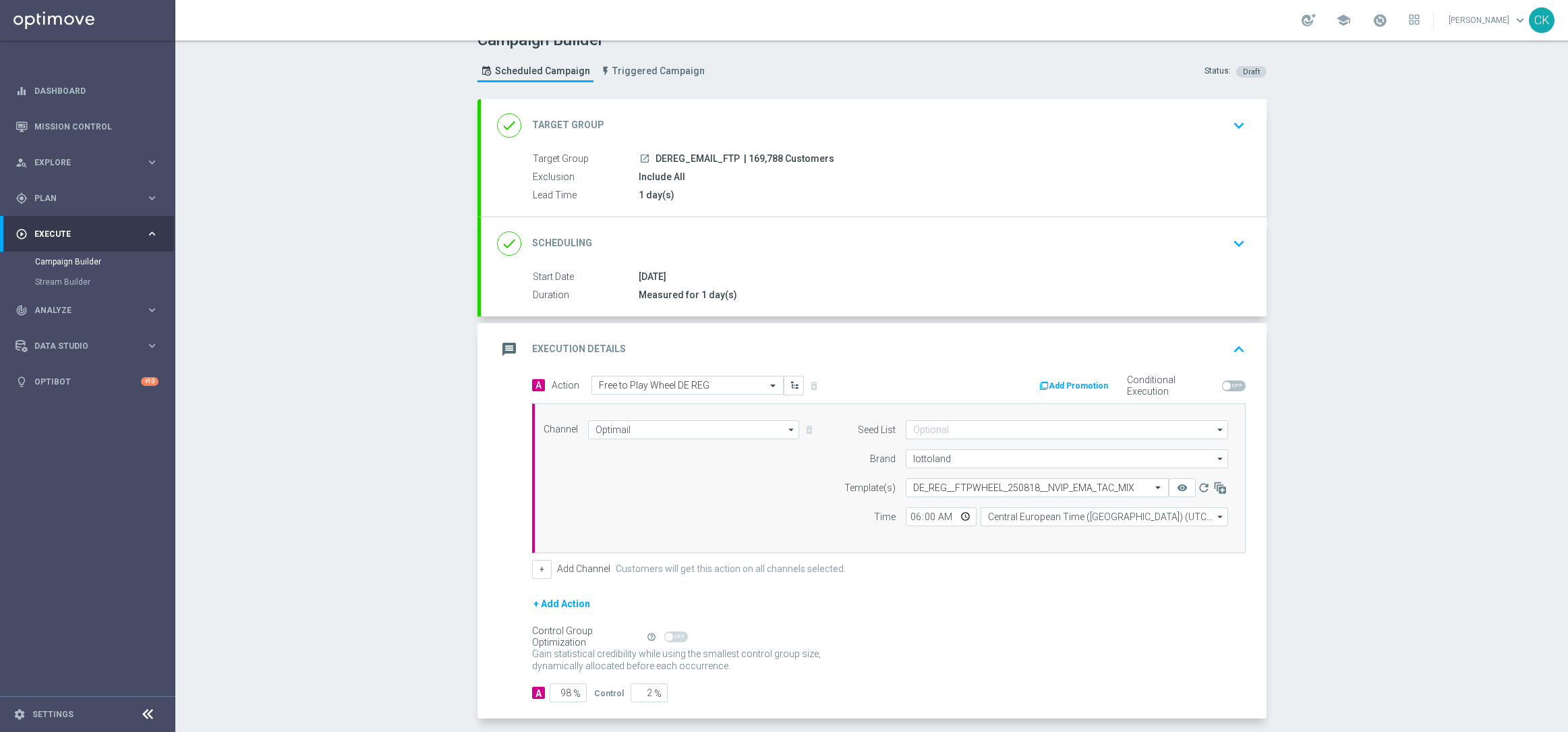
scroll to position [0, 0]
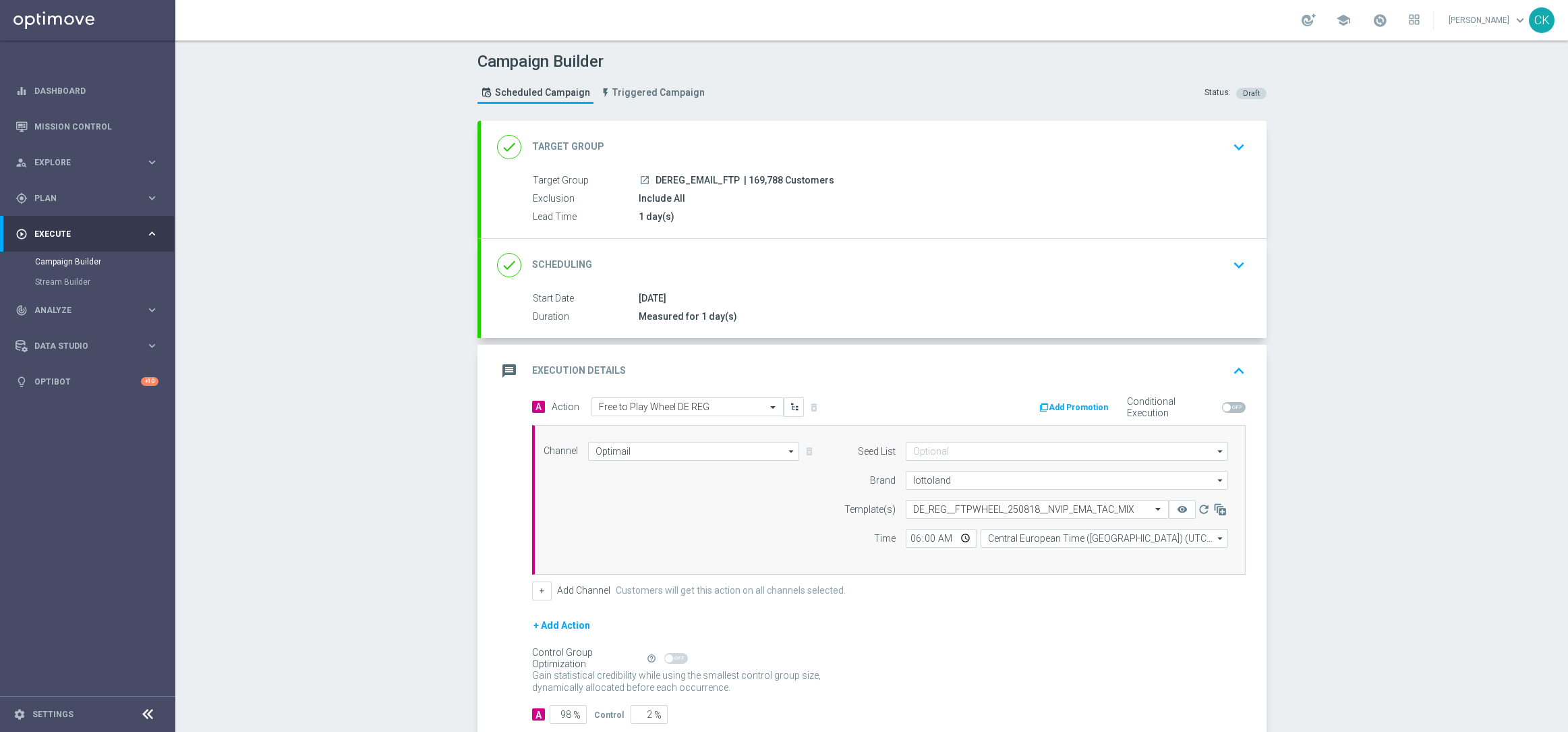
click at [676, 132] on div "done Target Group keyboard_arrow_down" at bounding box center [874, 146] width 786 height 53
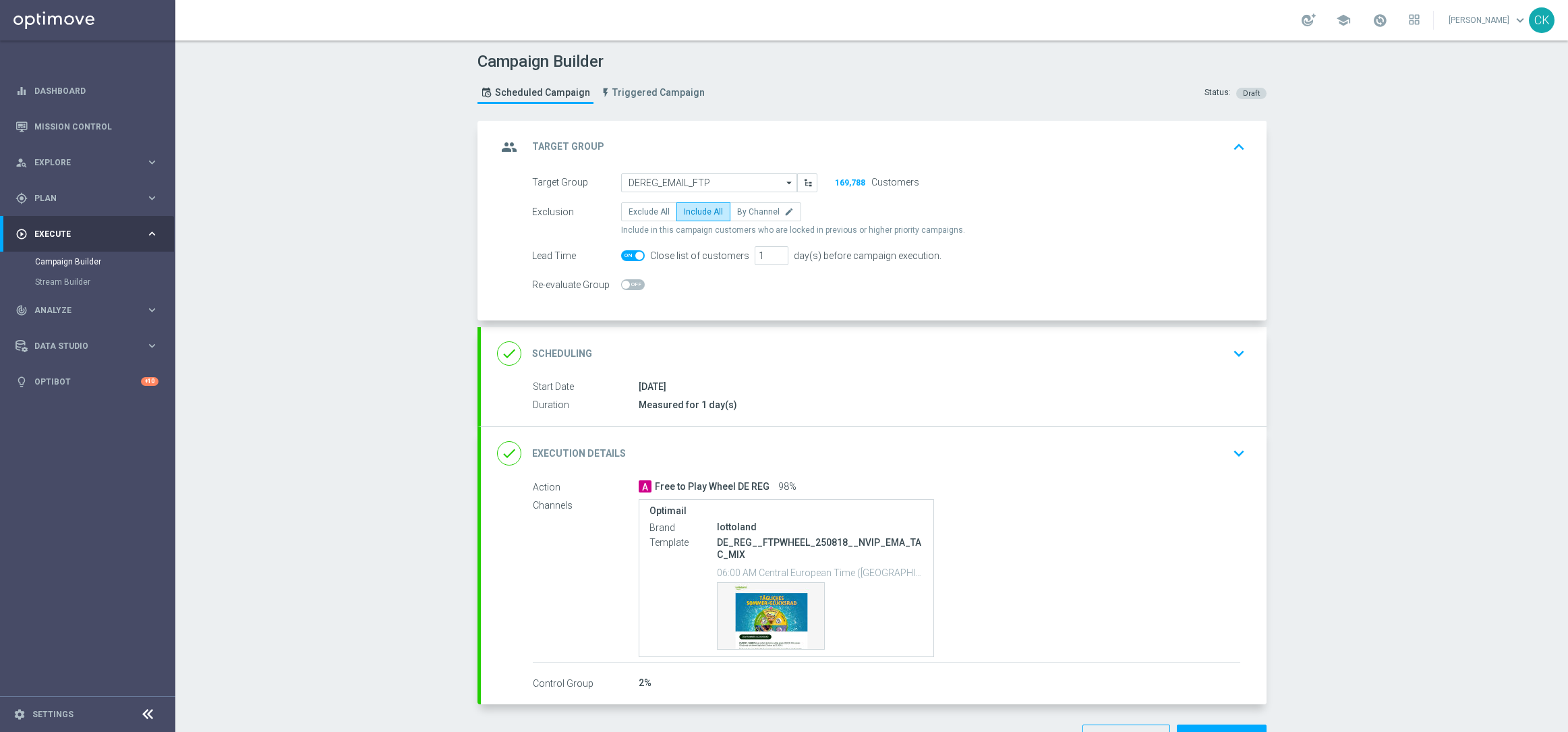
click at [627, 257] on span at bounding box center [633, 256] width 24 height 11
click at [627, 257] on input "checkbox" at bounding box center [633, 256] width 24 height 11
checkbox input "false"
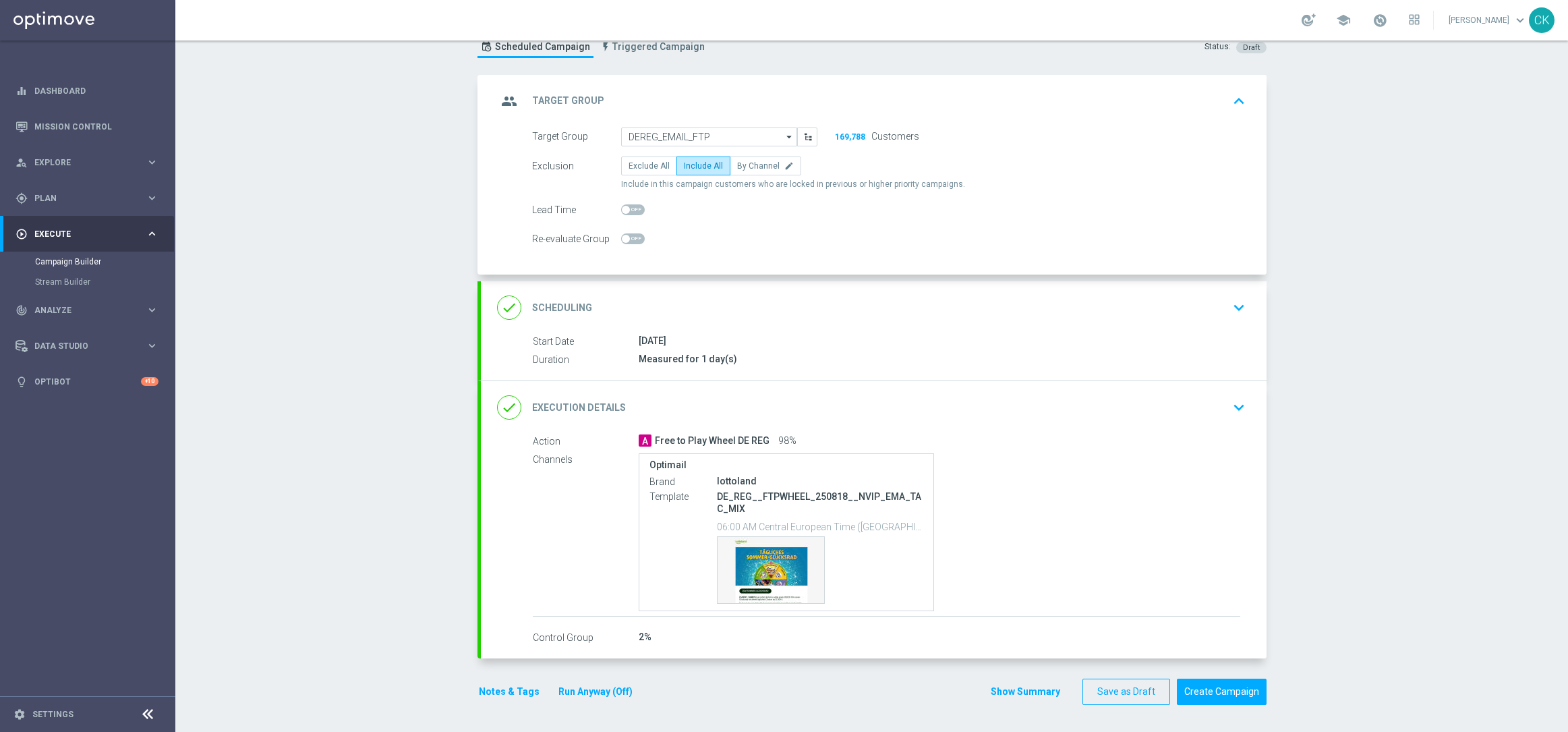
click at [600, 690] on button "Run Anyway (Off)" at bounding box center [596, 691] width 77 height 17
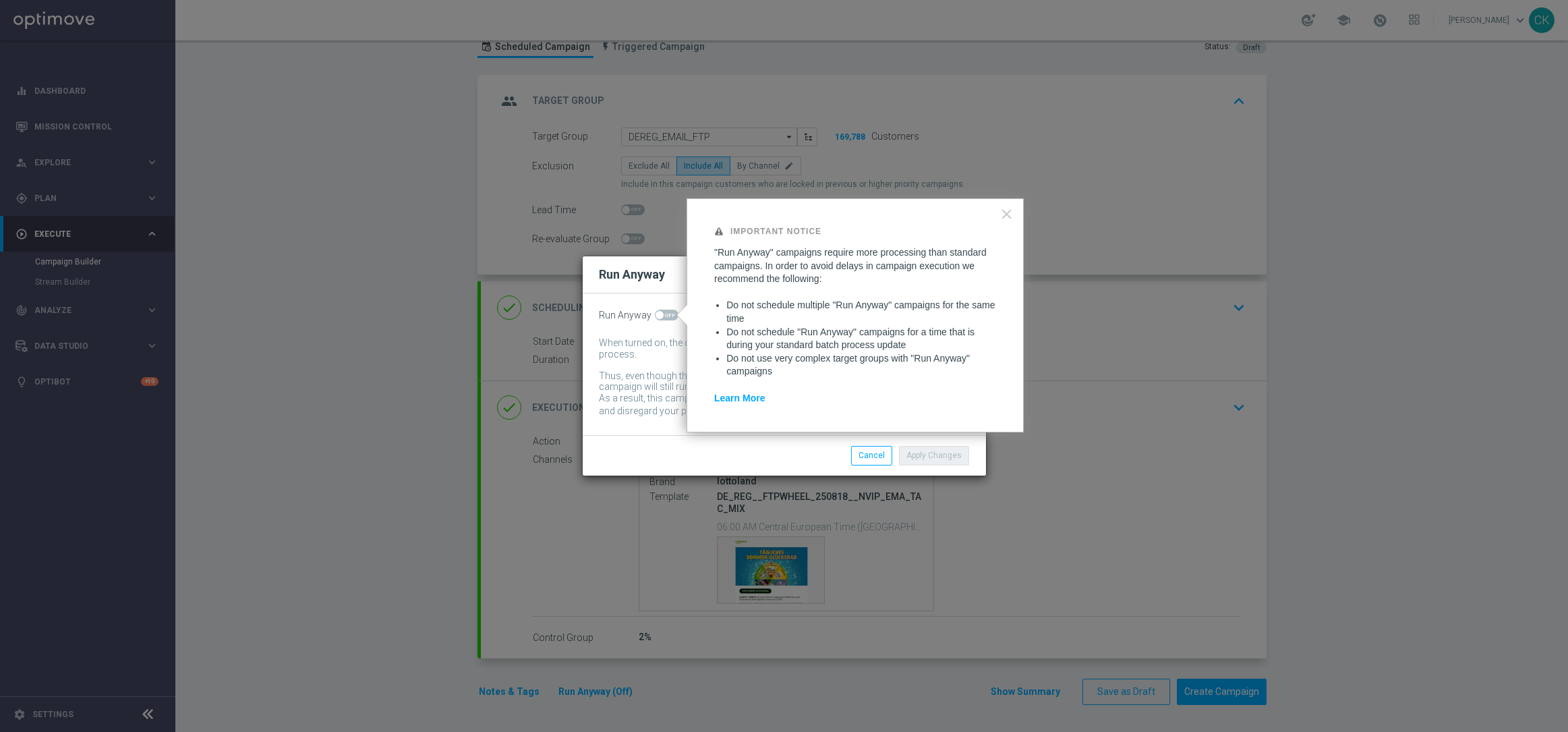
click at [663, 308] on div "Run Anyway When turned on, the campaign will be executed regardless of your sit…" at bounding box center [784, 364] width 403 height 142
click at [663, 316] on span at bounding box center [667, 315] width 24 height 11
click at [663, 316] on input "checkbox" at bounding box center [667, 315] width 24 height 11
checkbox input "true"
click at [944, 458] on button "Apply Changes" at bounding box center [934, 455] width 70 height 19
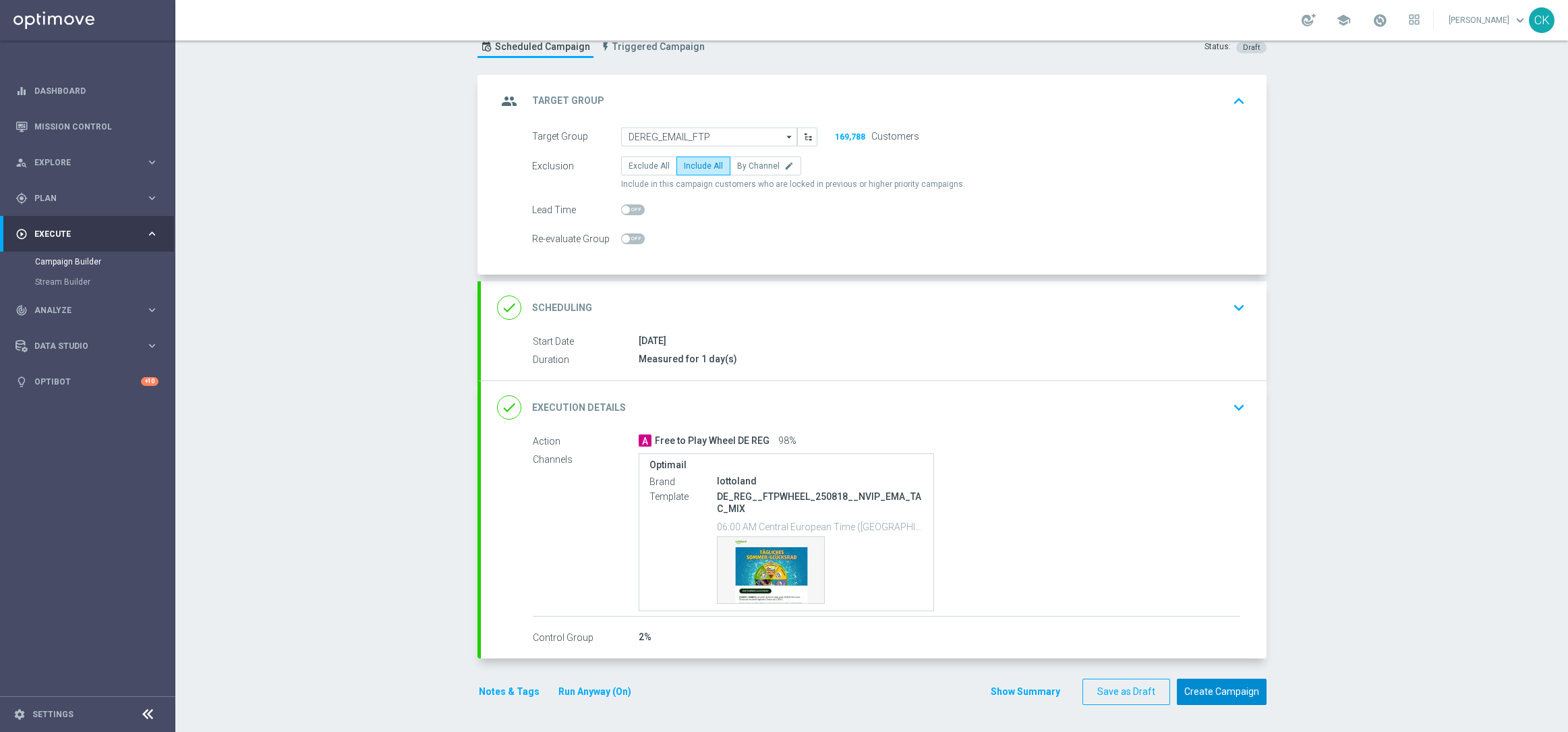
click at [1222, 695] on button "Create Campaign" at bounding box center [1222, 691] width 90 height 26
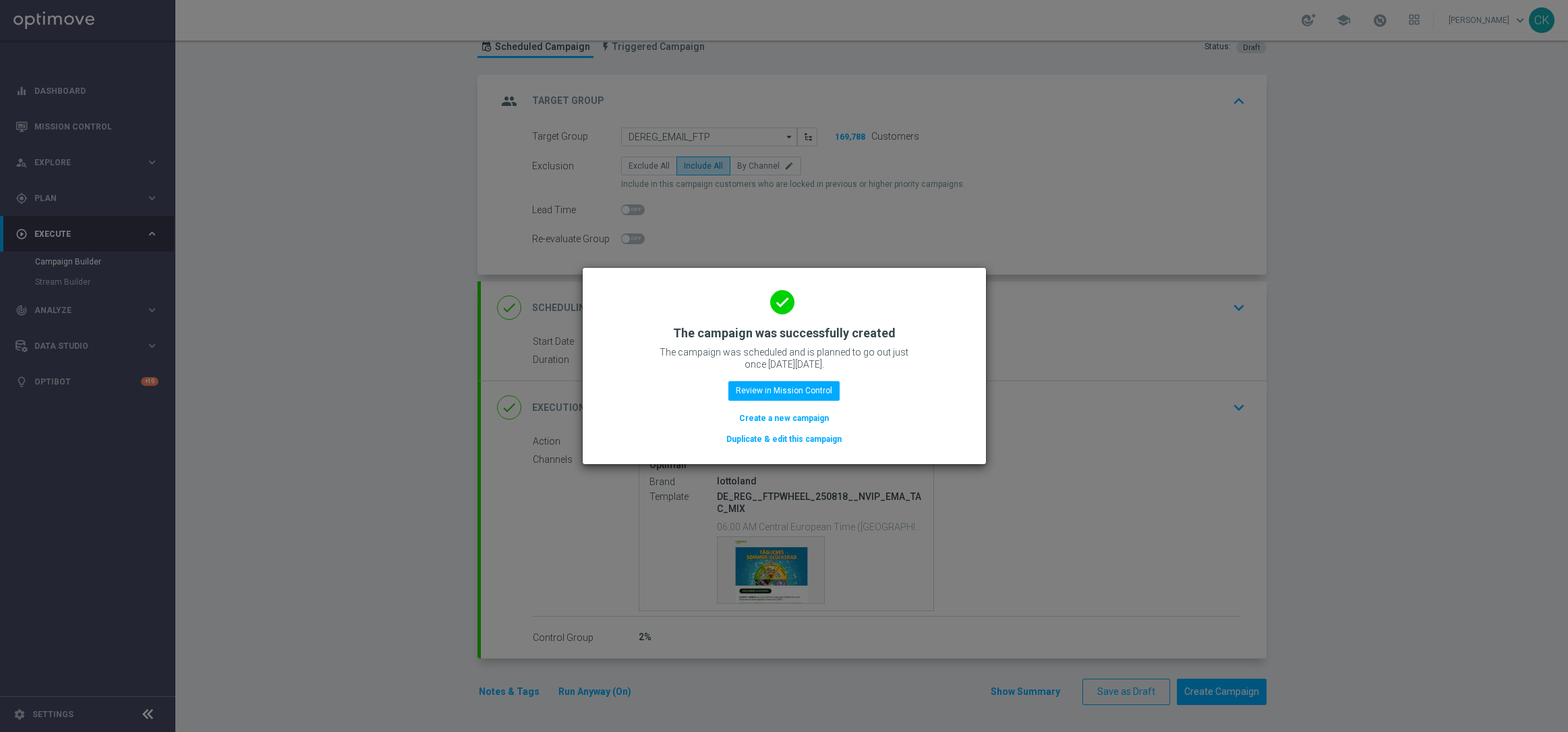
click at [760, 416] on button "Create a new campaign" at bounding box center [783, 418] width 92 height 15
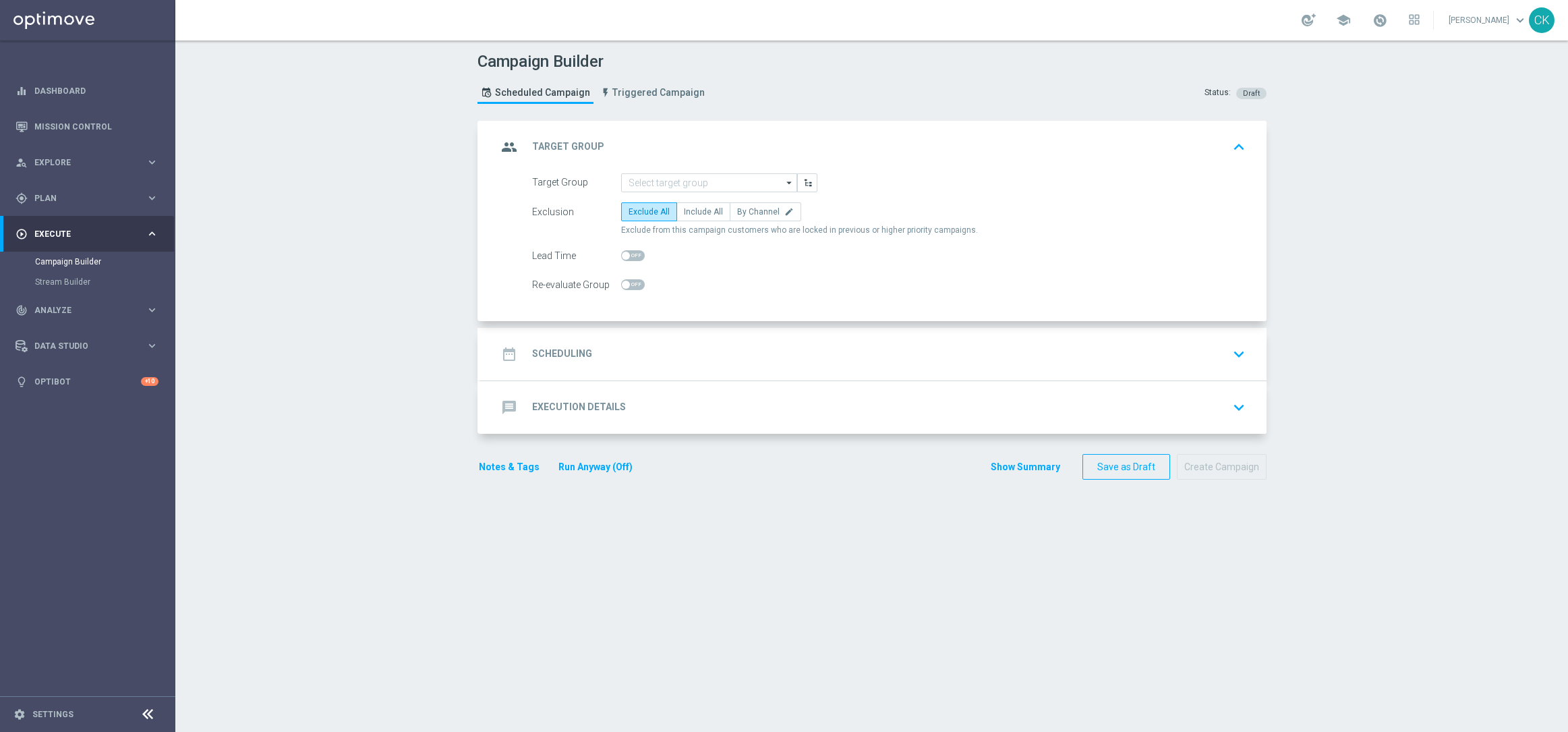
scroll to position [0, 0]
click at [704, 185] on input at bounding box center [709, 183] width 176 height 19
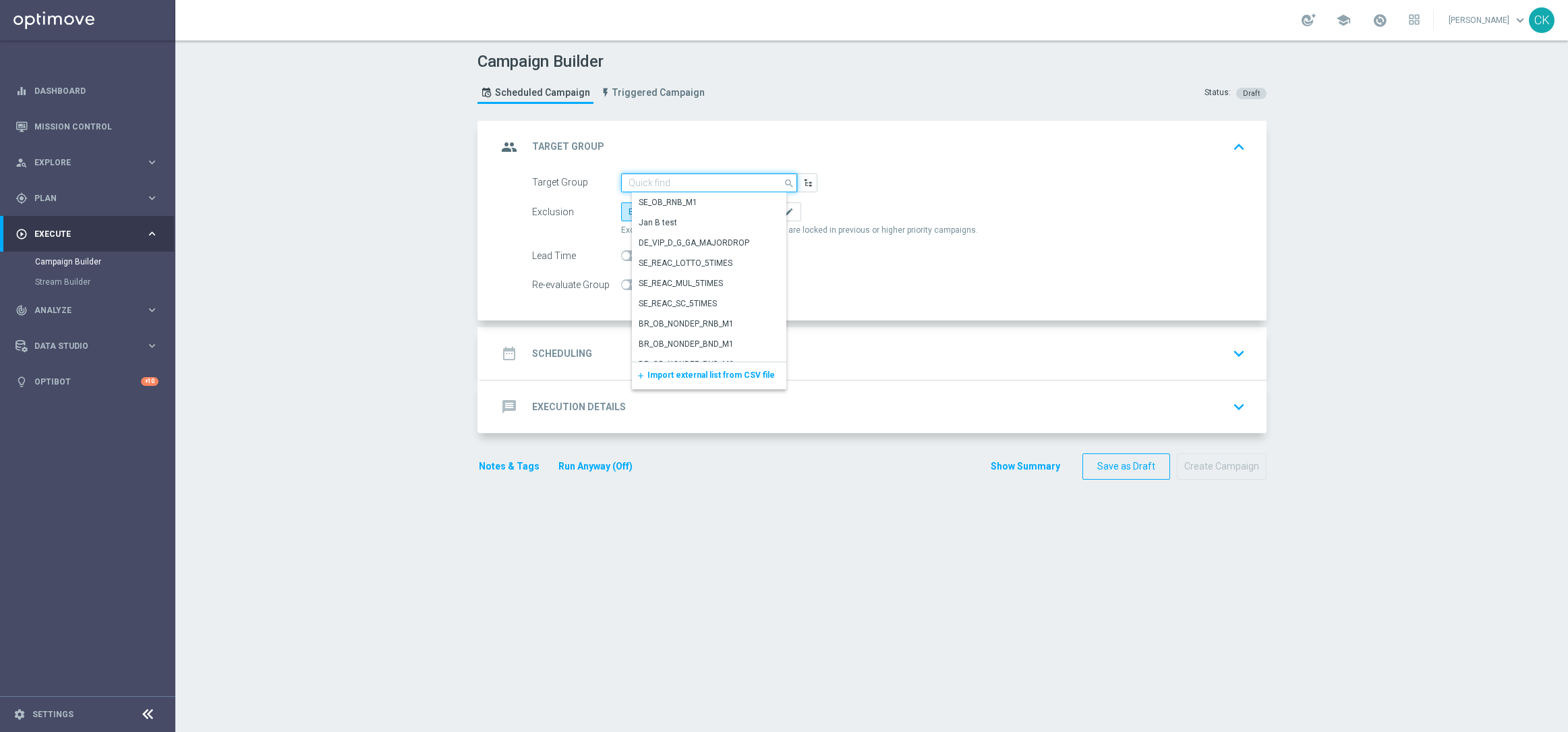
paste input "DEINT_EMAIL_FTP"
click at [712, 220] on div "DEINT_EMAIL_FTP" at bounding box center [720, 223] width 176 height 19
type input "DEINT_EMAIL_FTP"
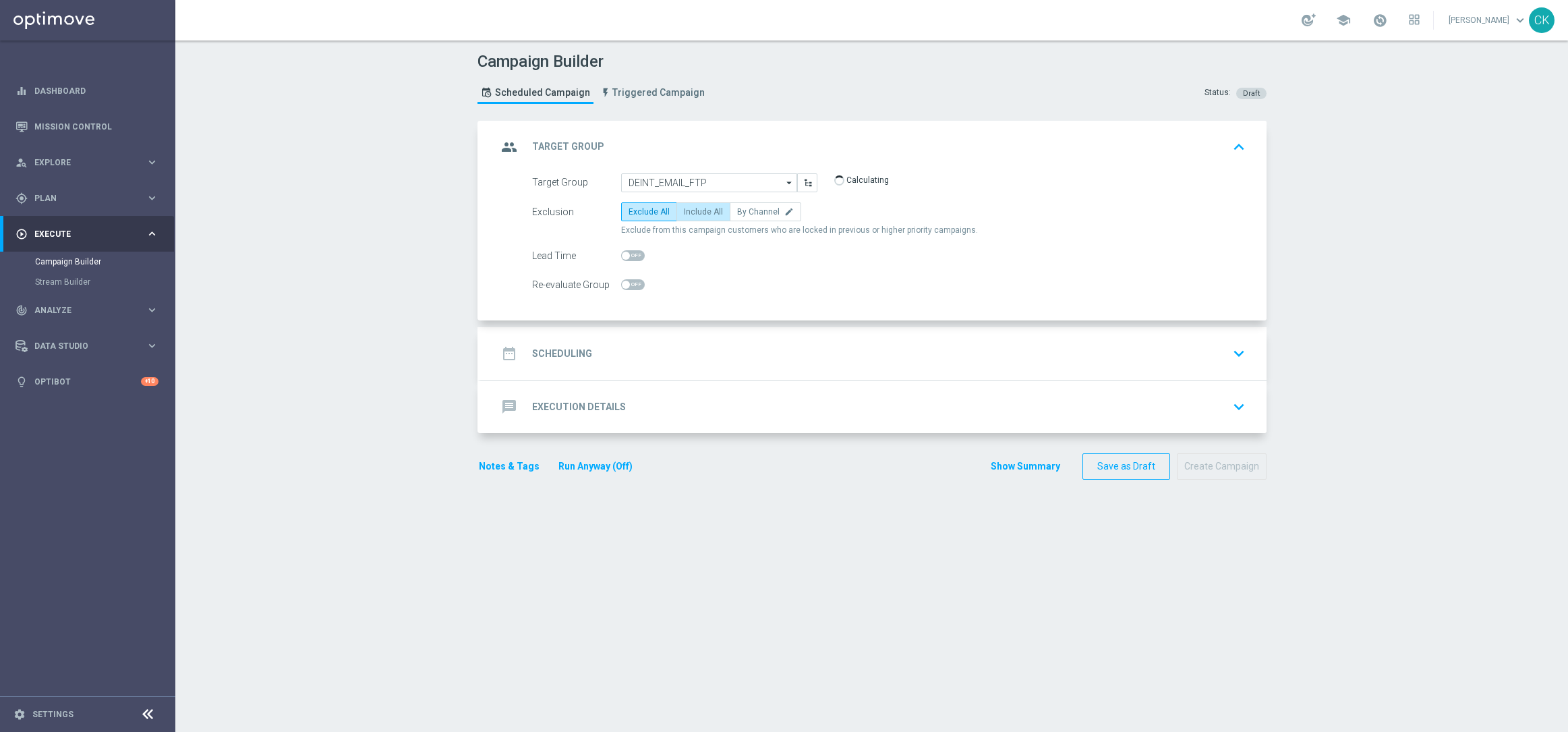
click at [691, 212] on span "Include All" at bounding box center [704, 212] width 39 height 9
click at [691, 212] on input "Include All" at bounding box center [688, 213] width 9 height 9
radio input "true"
click at [553, 346] on div "date_range Scheduling" at bounding box center [544, 353] width 95 height 24
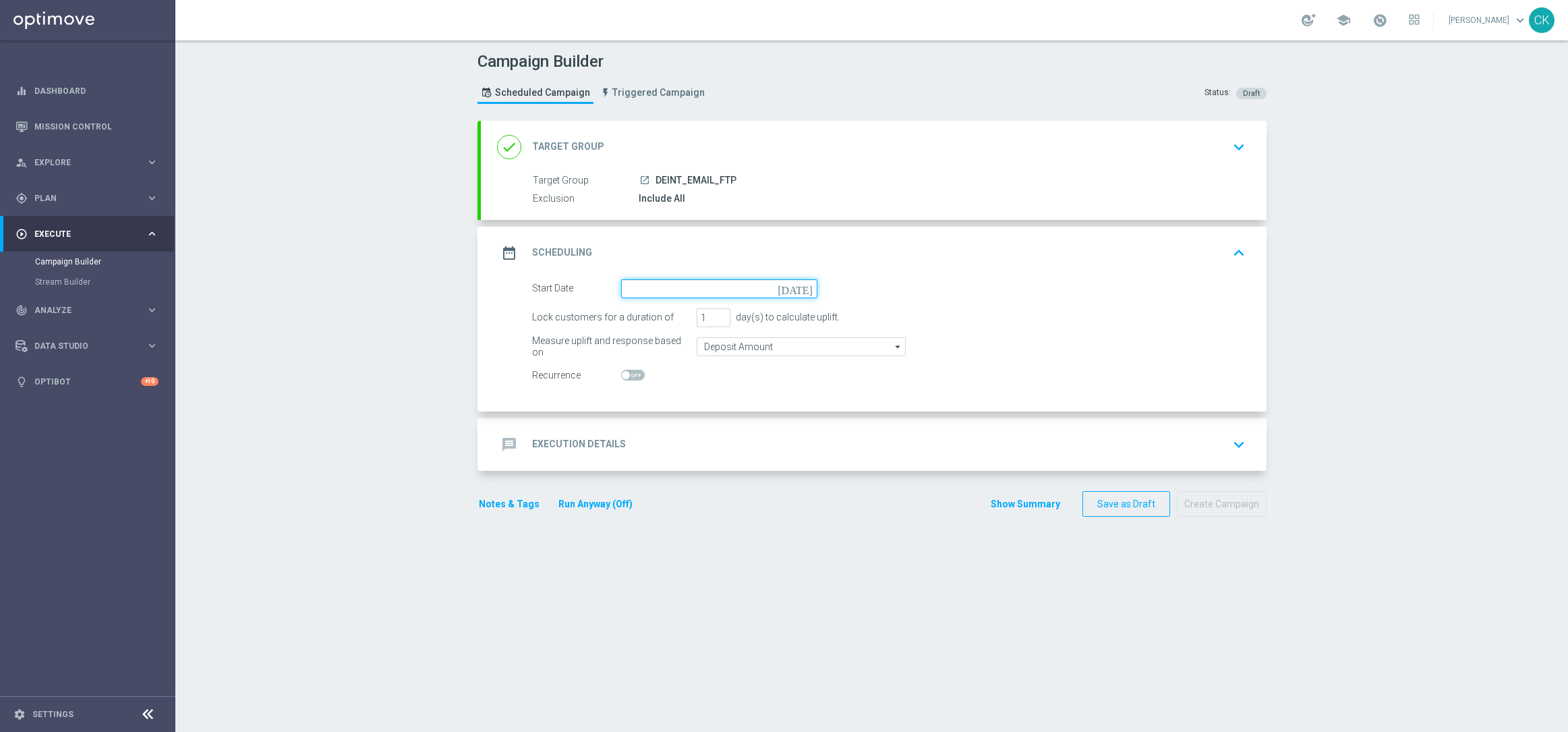
click at [668, 294] on input at bounding box center [719, 289] width 196 height 19
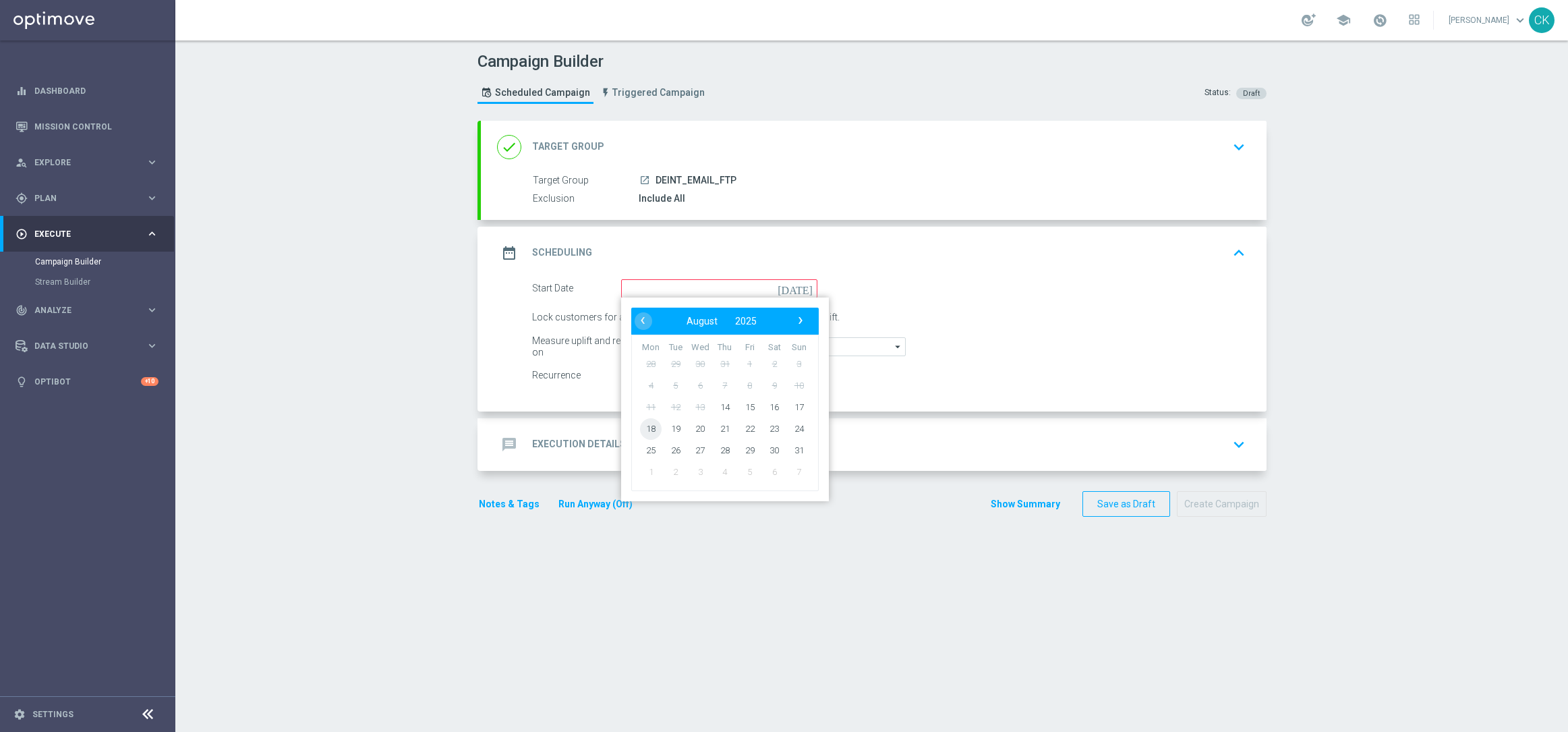
click at [640, 428] on span "18" at bounding box center [650, 427] width 21 height 21
type input "[DATE]"
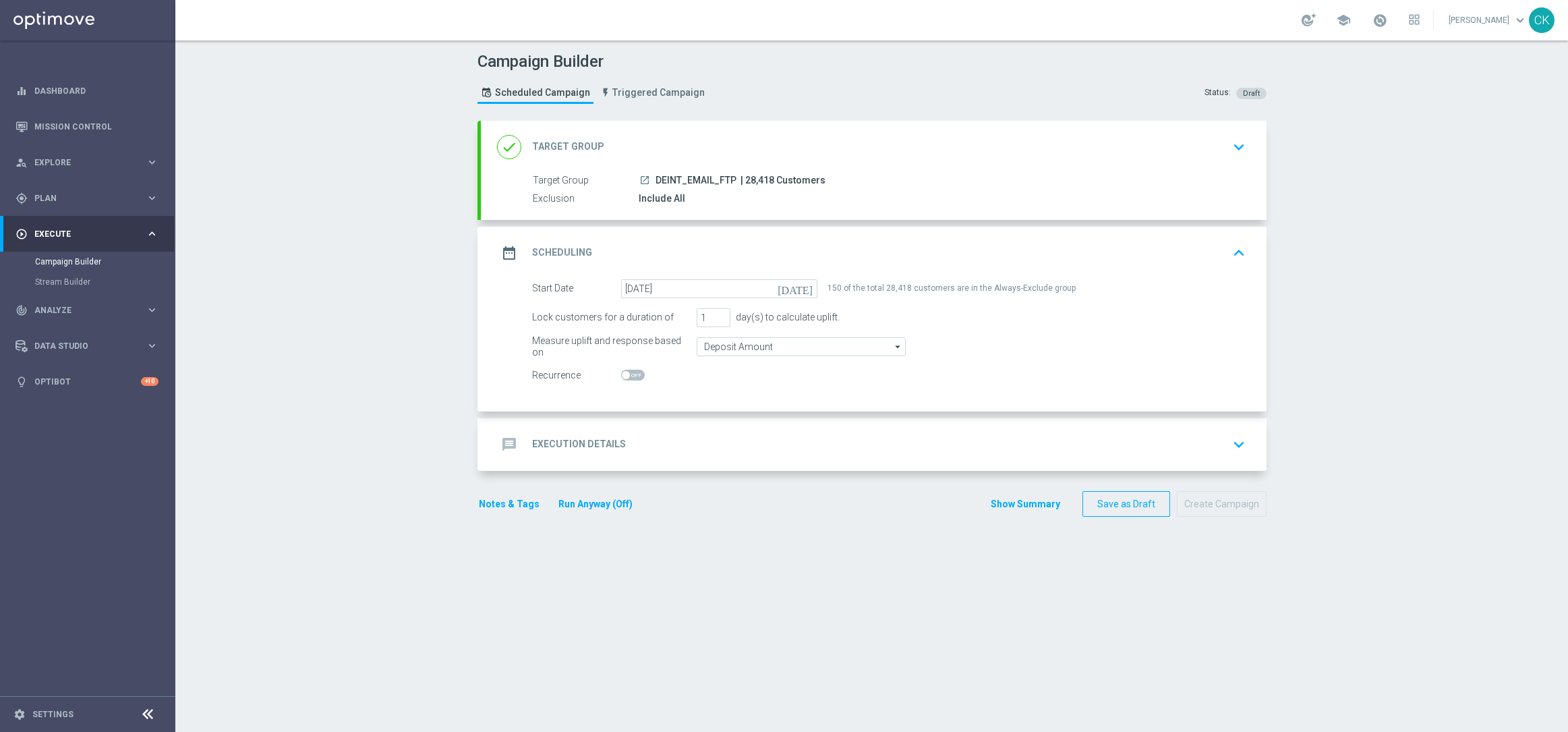
click at [557, 441] on h2 "Execution Details" at bounding box center [579, 444] width 94 height 13
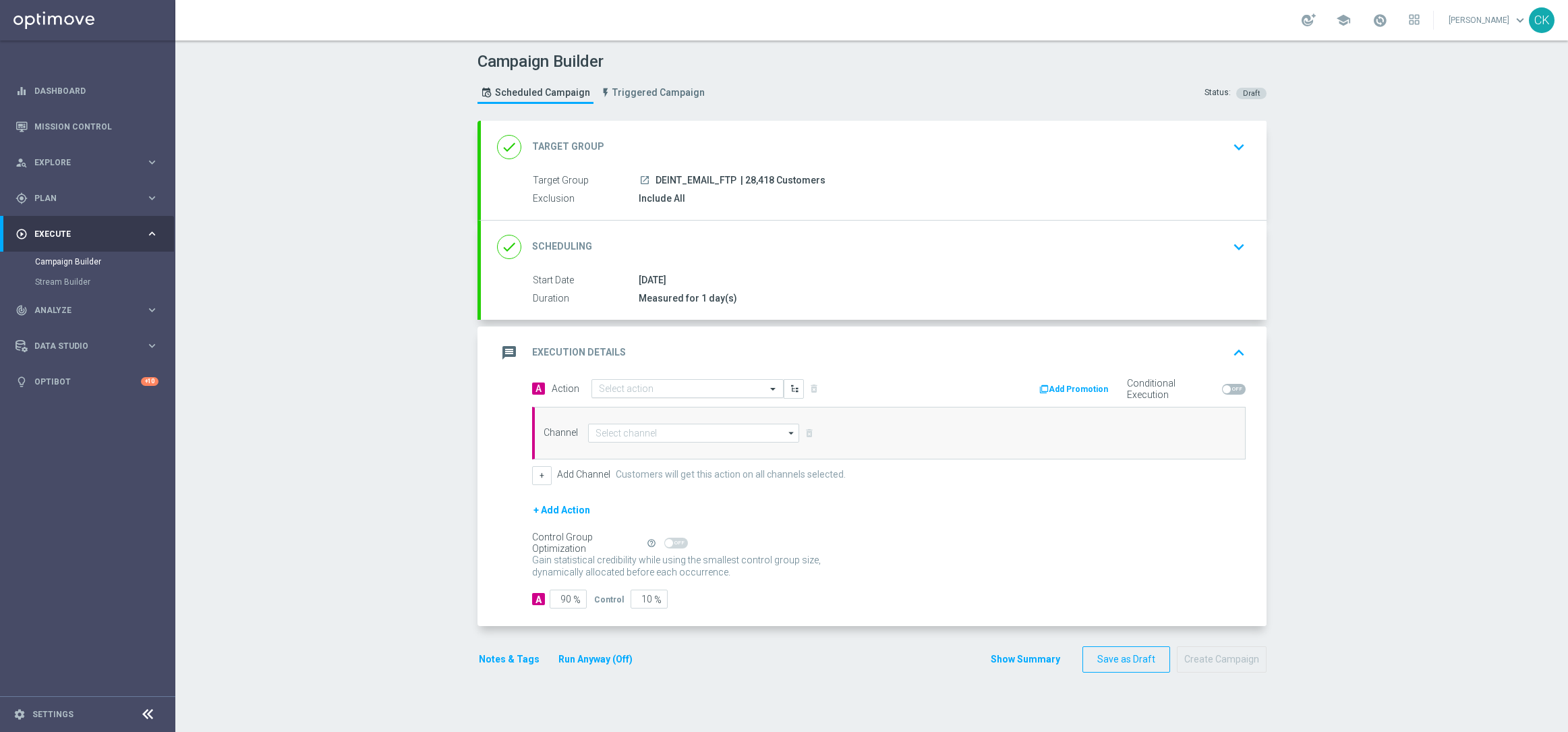
click at [648, 389] on input "text" at bounding box center [674, 389] width 150 height 12
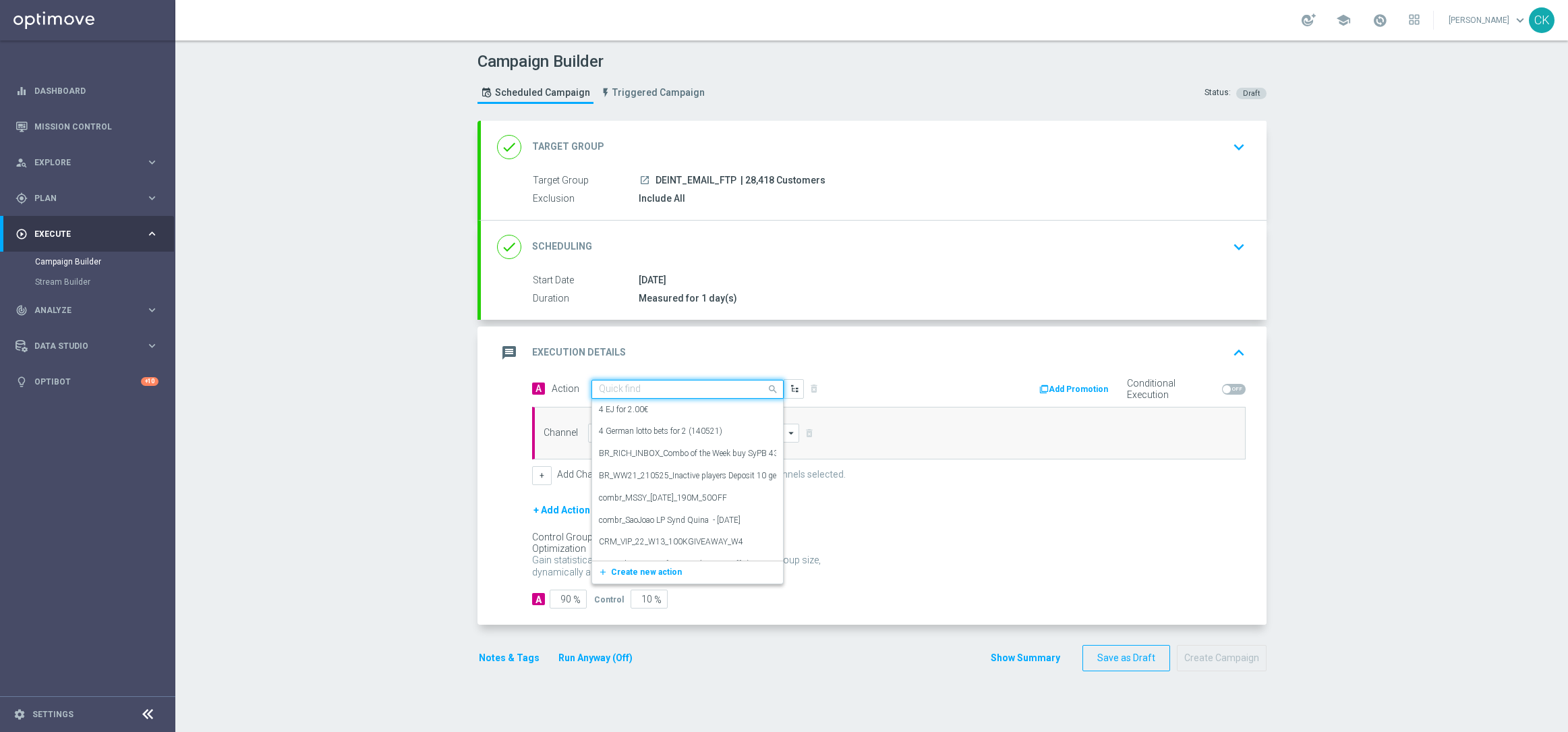
paste input "Free to Play Wheel DE INT"
type input "Free to Play Wheel DE INT"
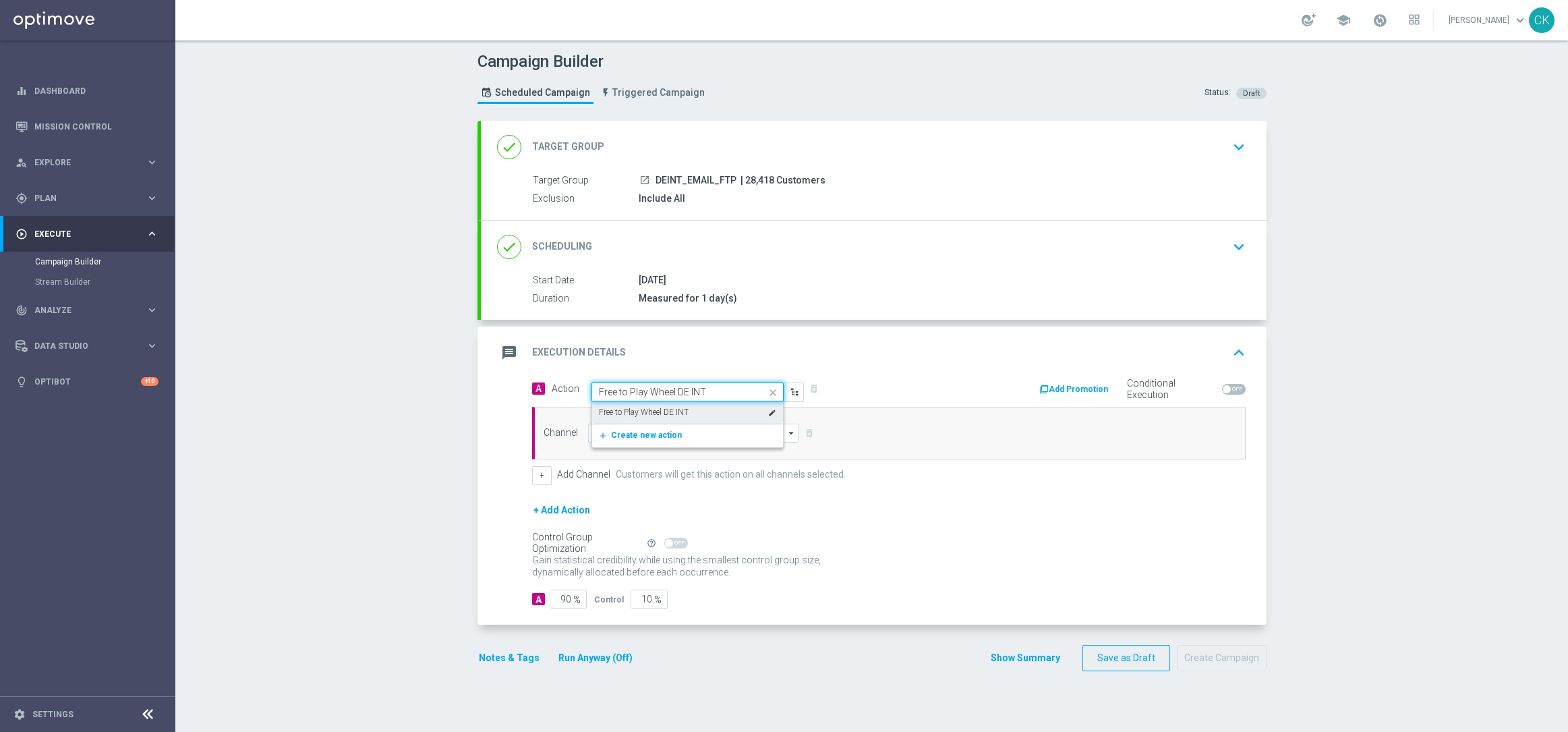
click at [655, 408] on label "Free to Play Wheel DE INT" at bounding box center [644, 412] width 90 height 12
click at [639, 436] on input at bounding box center [693, 433] width 212 height 19
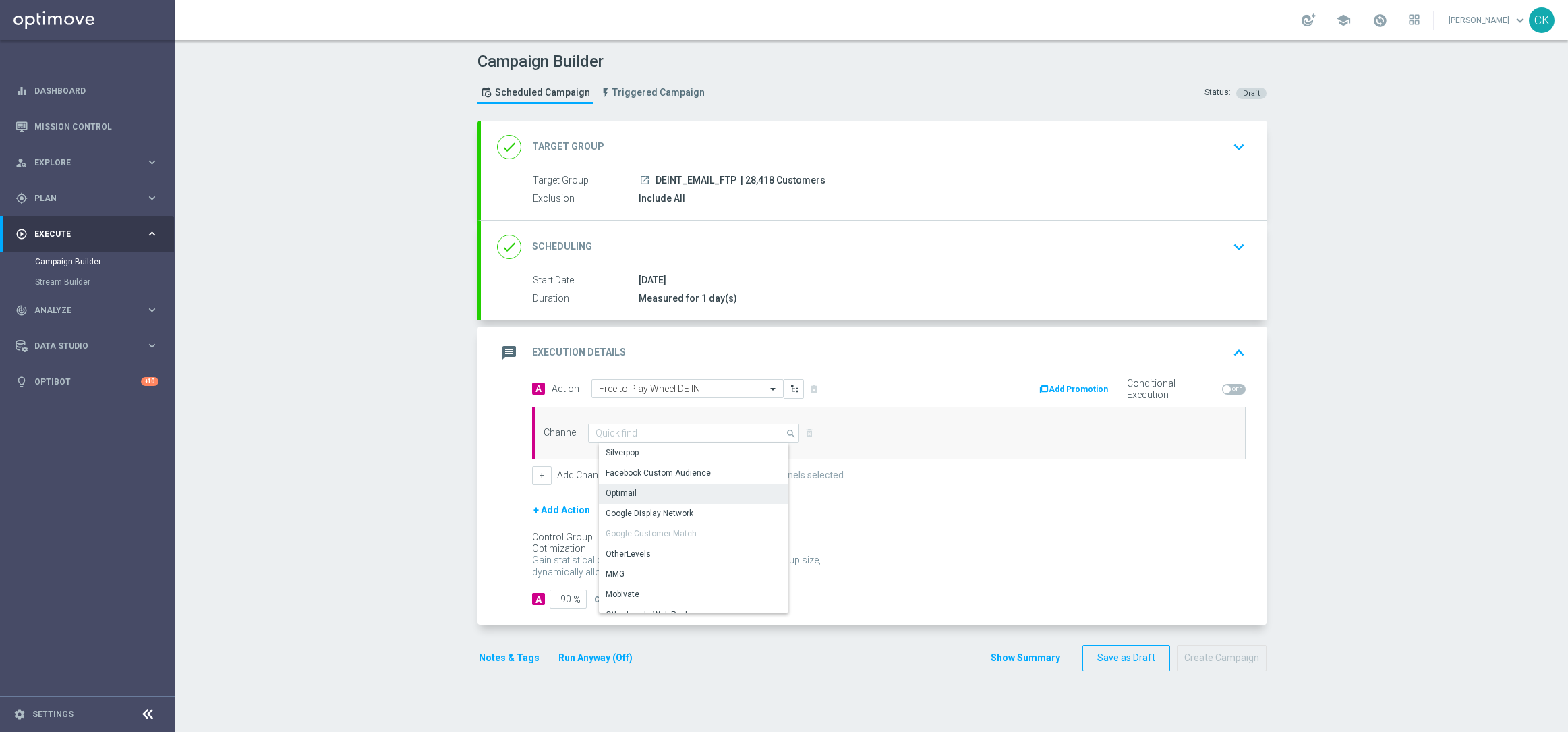
click at [638, 490] on div "Optimail" at bounding box center [699, 493] width 200 height 19
type input "Optimail"
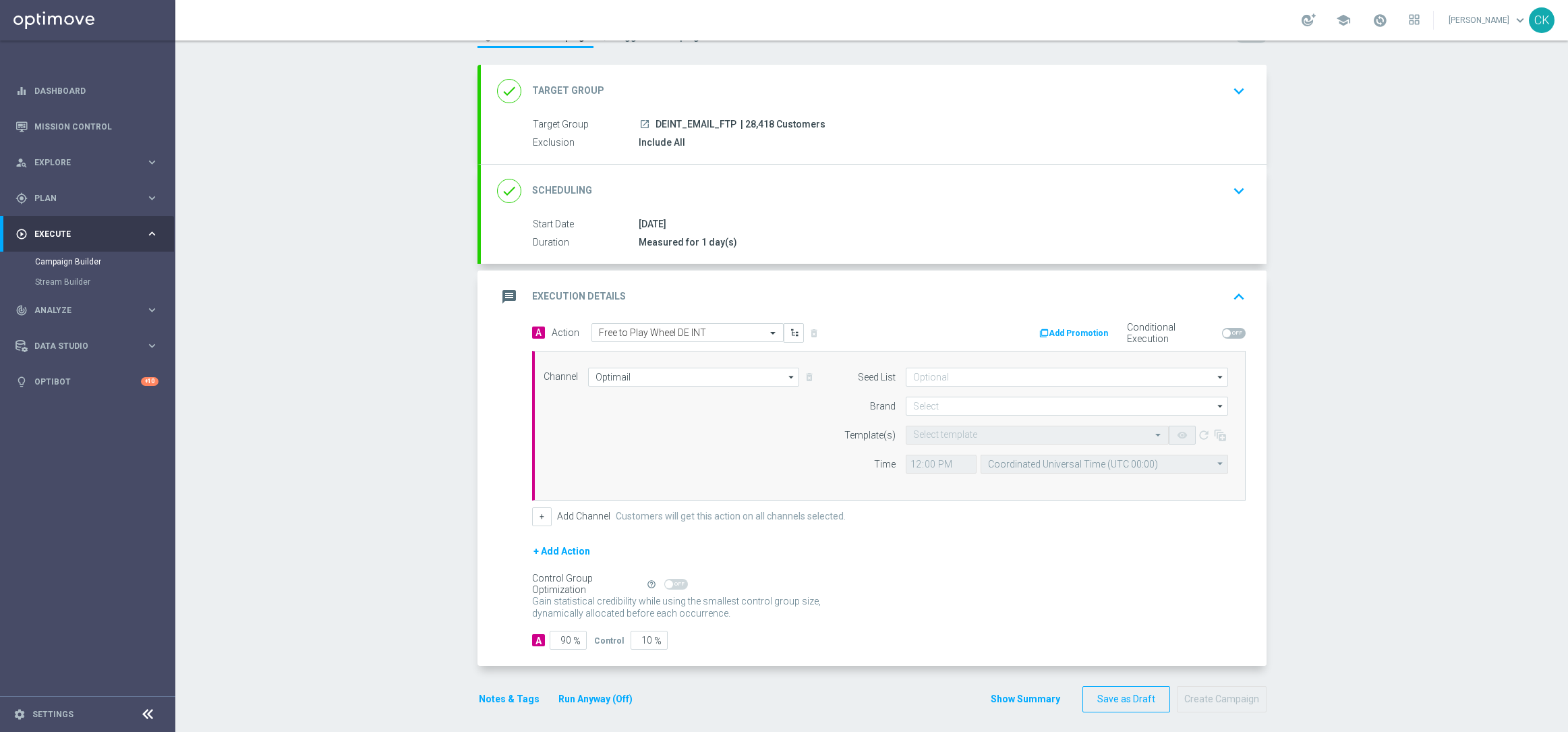
scroll to position [65, 0]
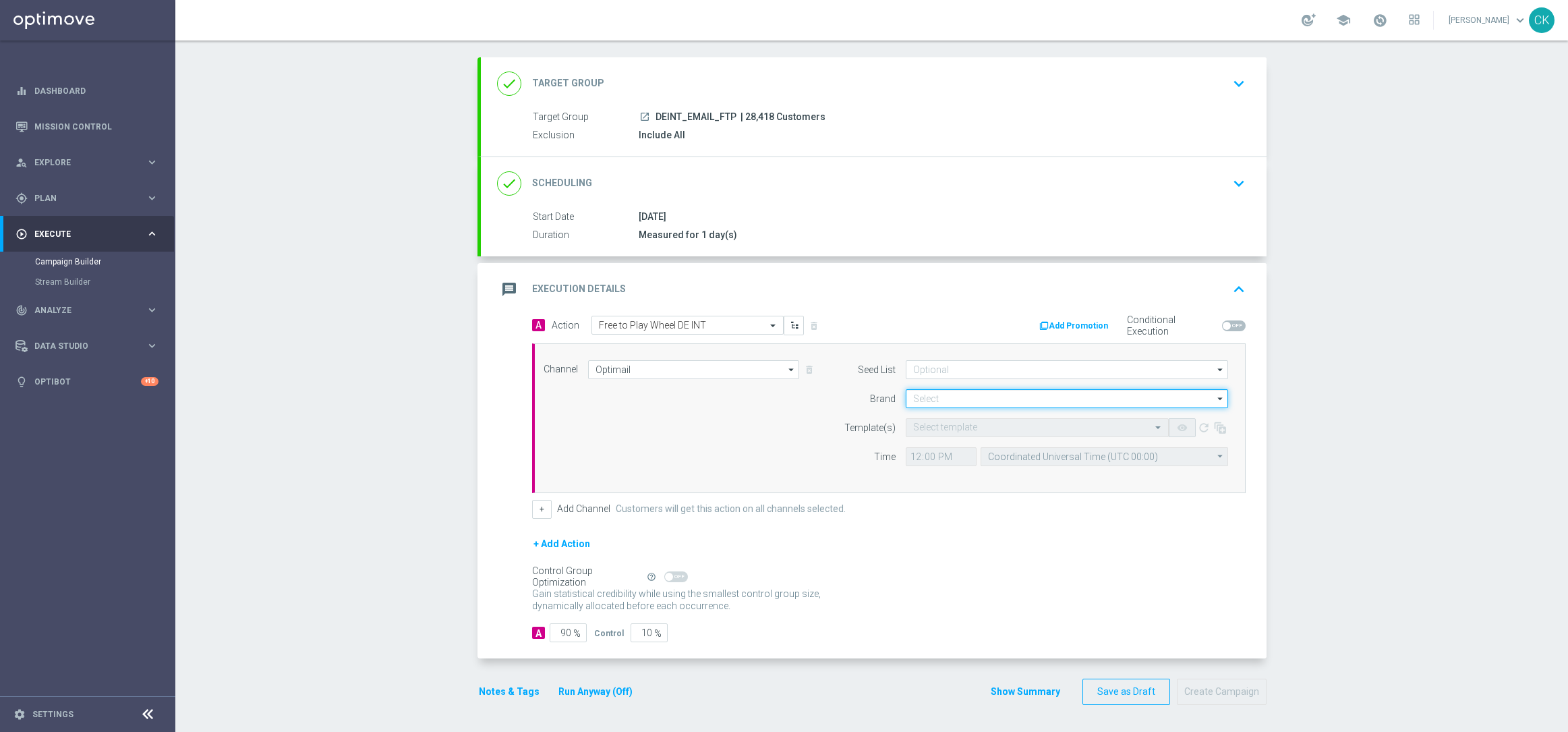
click at [978, 393] on input at bounding box center [1067, 398] width 323 height 19
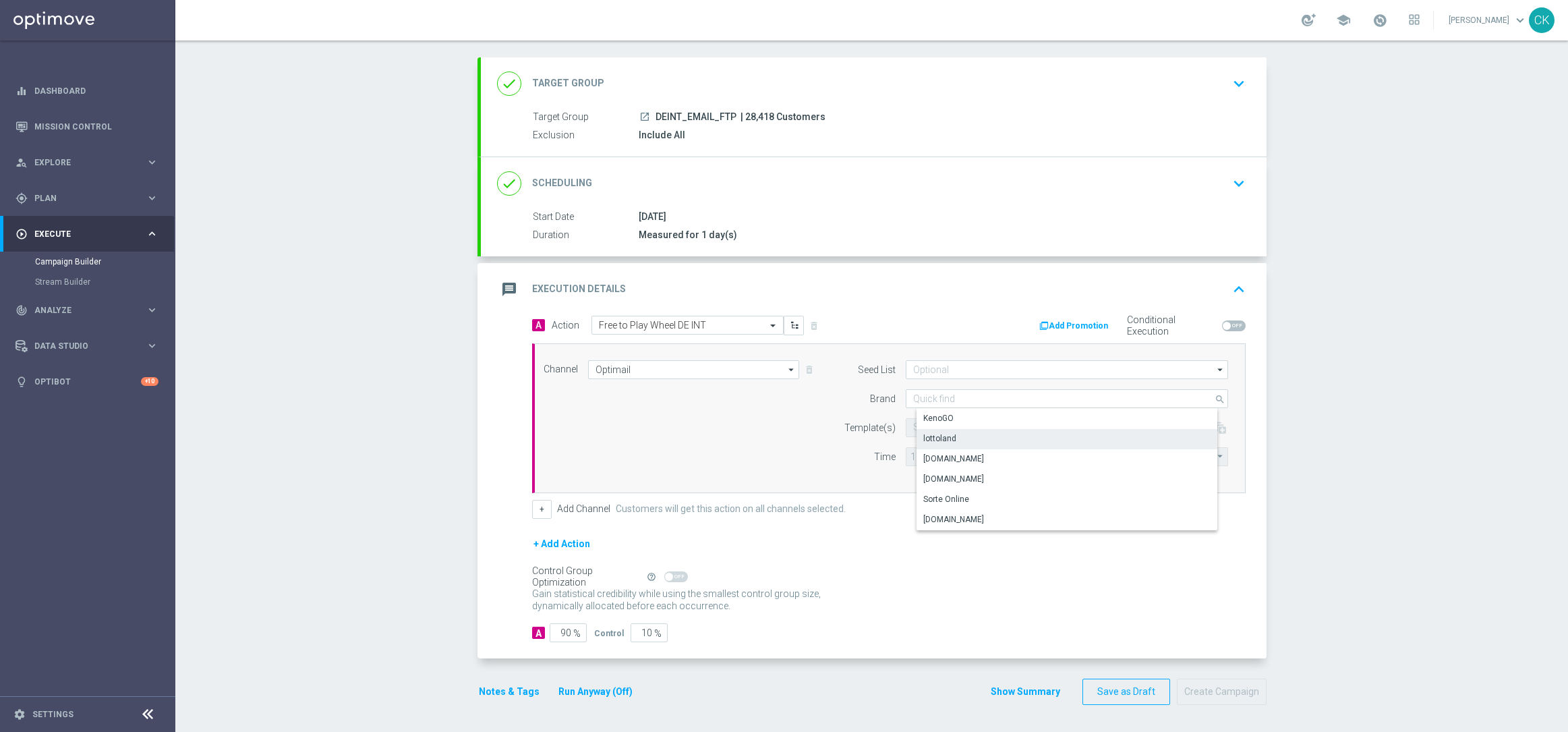
click at [963, 433] on div "lottoland" at bounding box center [1078, 438] width 323 height 19
type input "lottoland"
click at [949, 424] on input "text" at bounding box center [1023, 427] width 221 height 12
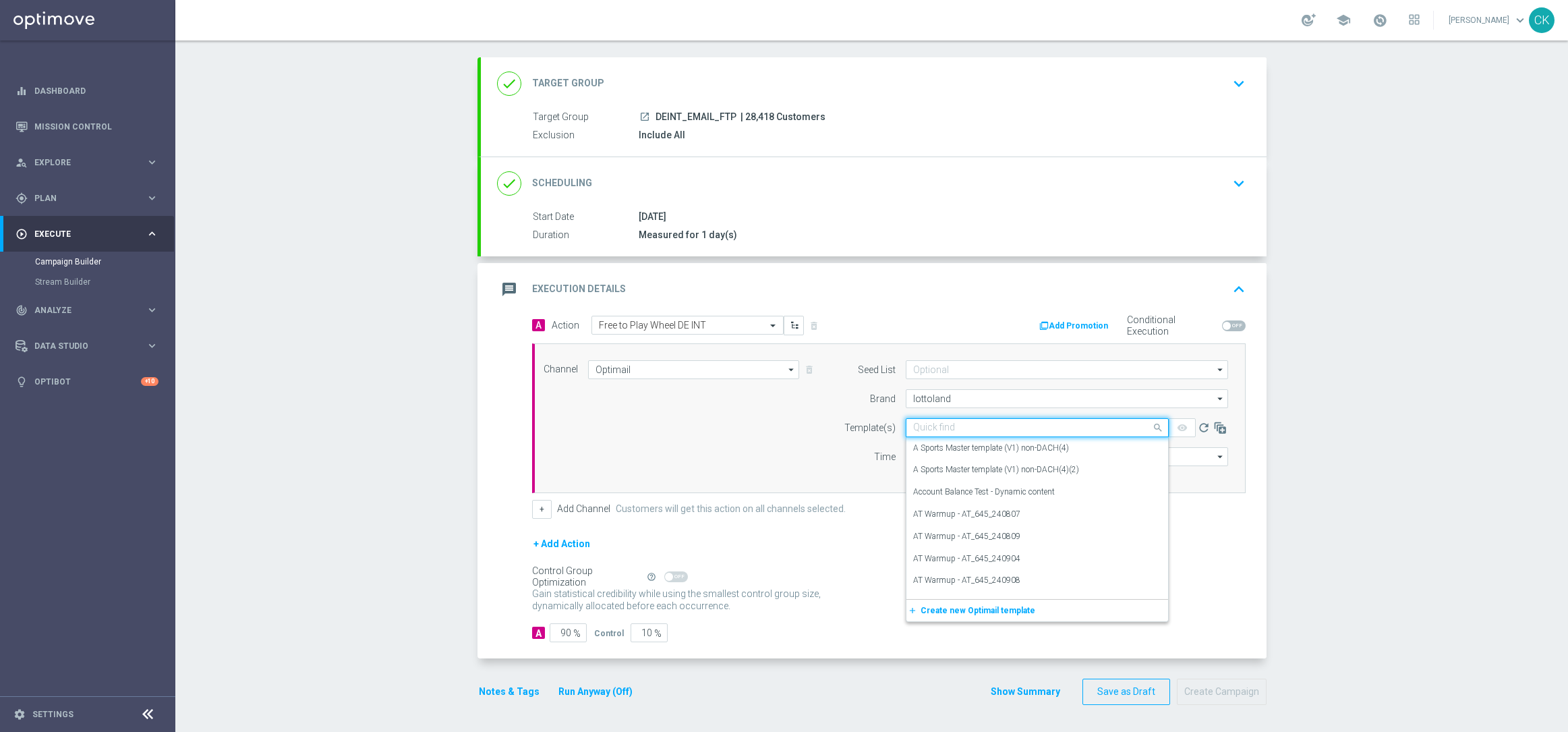
paste input "DE_INT__FTPWHEEL_250818__NVIP_EMA_TAC_MIX"
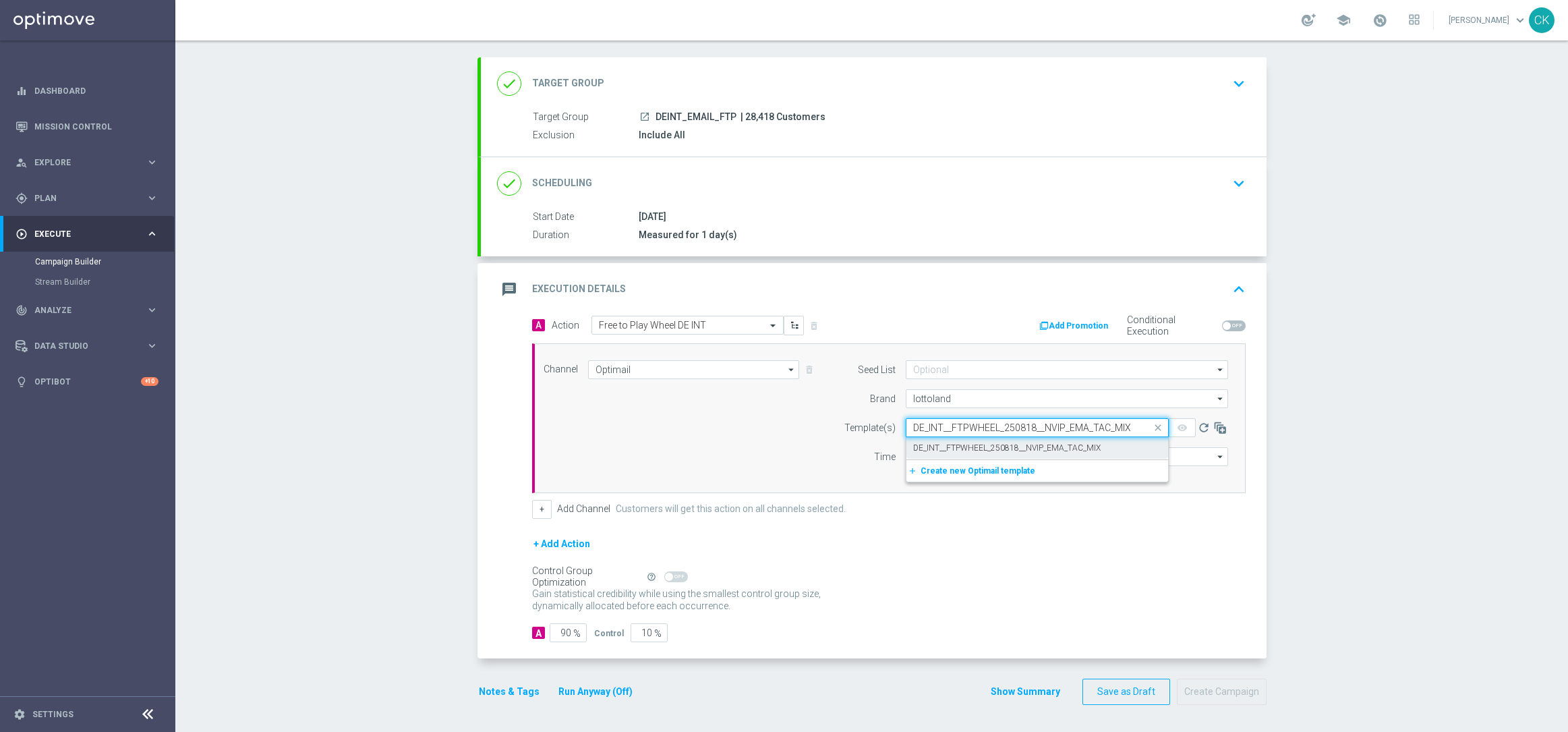
click at [954, 442] on label "DE_INT__FTPWHEEL_250818__NVIP_EMA_TAC_MIX" at bounding box center [1007, 448] width 187 height 12
type input "DE_INT__FTPWHEEL_250818__NVIP_EMA_TAC_MIX"
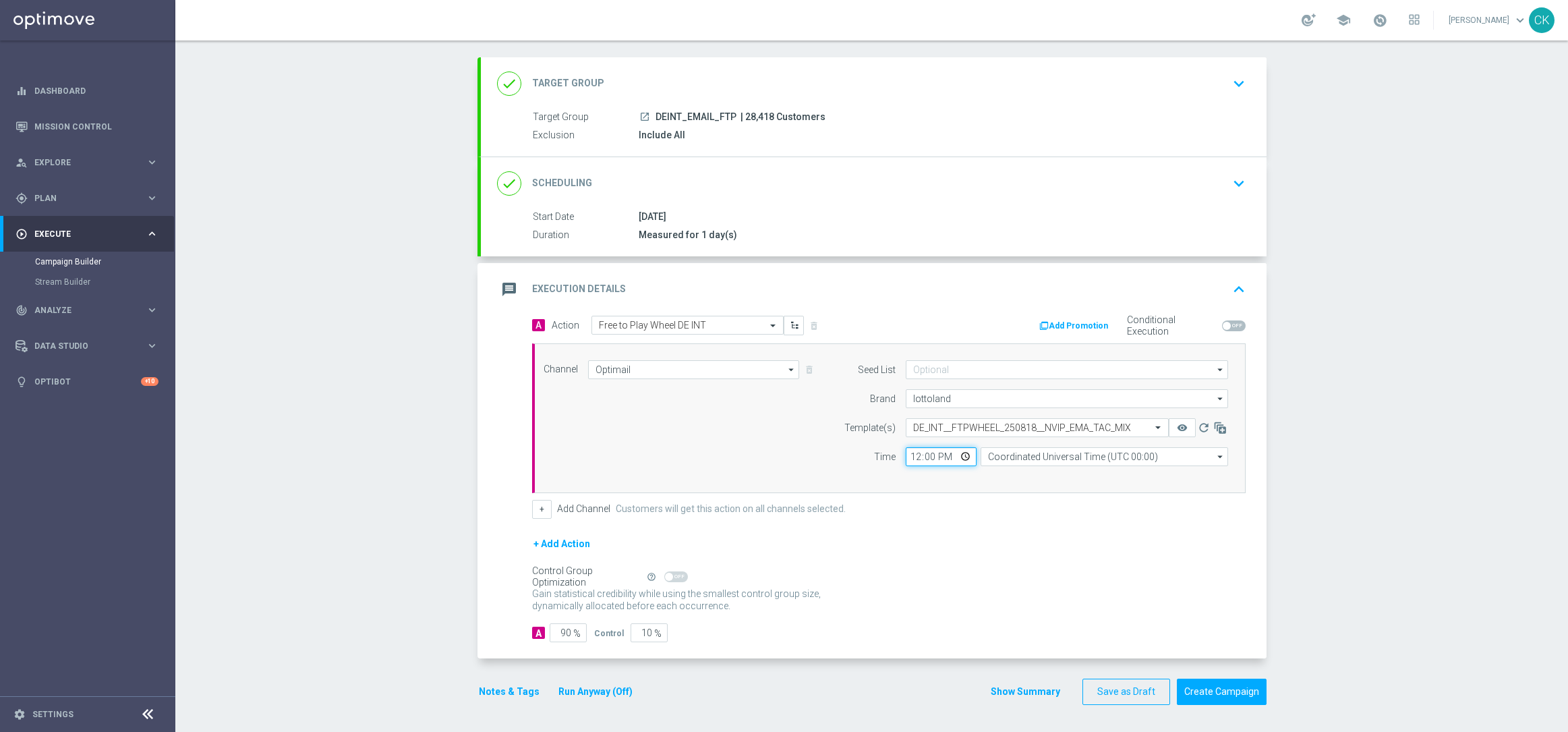
click at [907, 454] on input "12:00" at bounding box center [941, 457] width 71 height 19
type input "06:00"
click at [1037, 455] on input "Coordinated Universal Time (UTC 00:00)" at bounding box center [1104, 457] width 247 height 19
click at [1056, 479] on div "Central European Time ([GEOGRAPHIC_DATA]) (UTC +02:00)" at bounding box center [1108, 475] width 220 height 12
type input "Central European Time ([GEOGRAPHIC_DATA]) (UTC +02:00)"
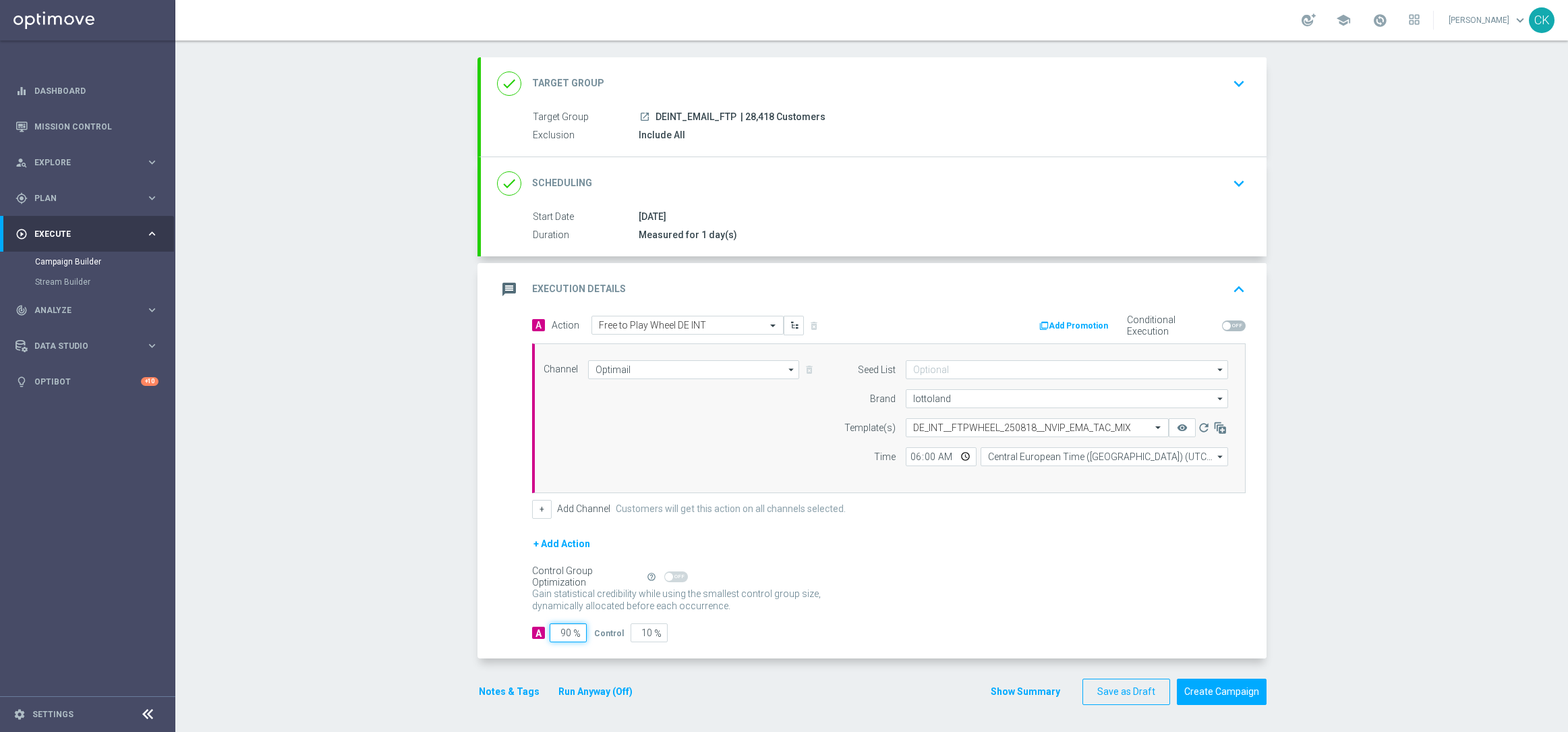
click at [564, 634] on input "90" at bounding box center [568, 633] width 37 height 19
type input "9"
type input "91"
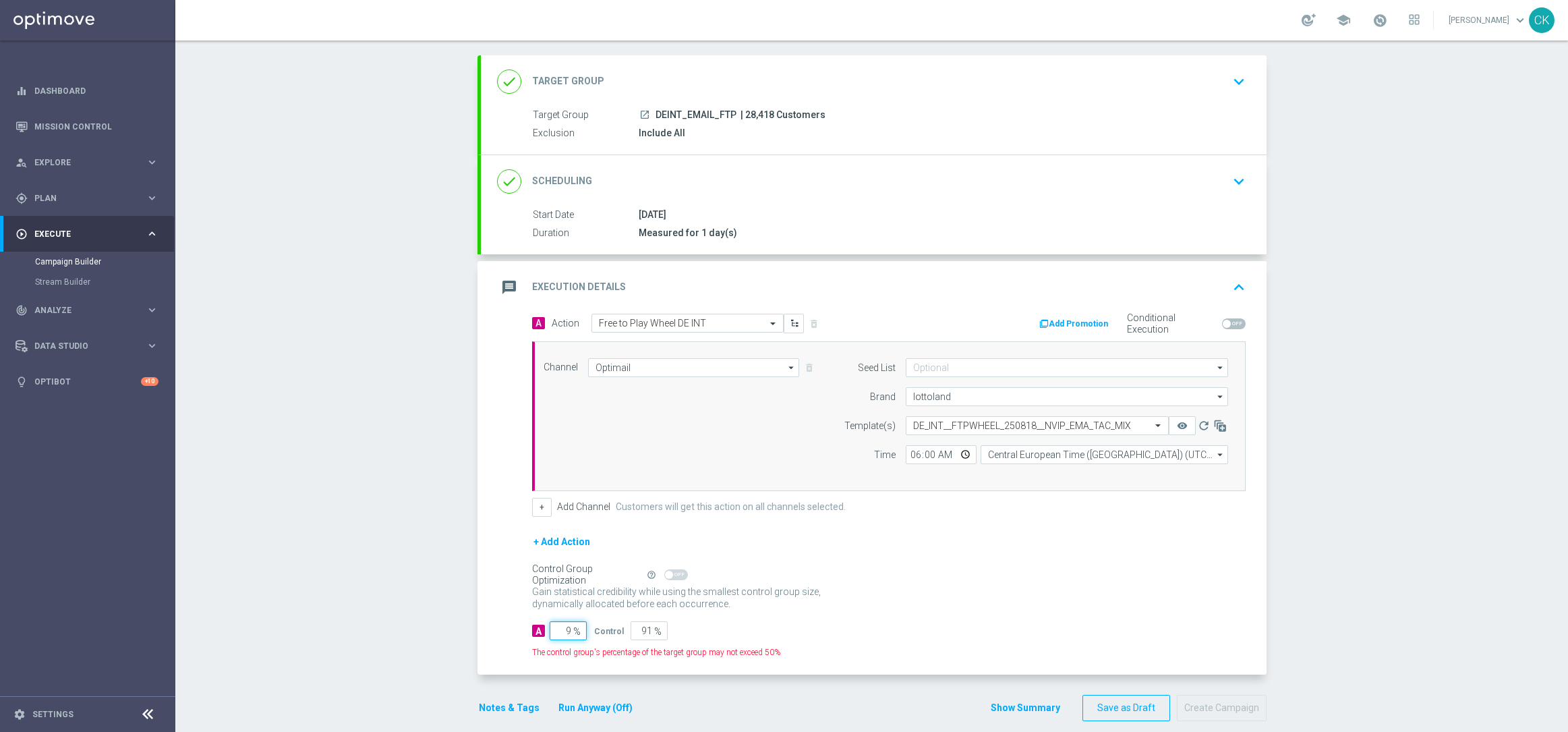
type input "98"
type input "2"
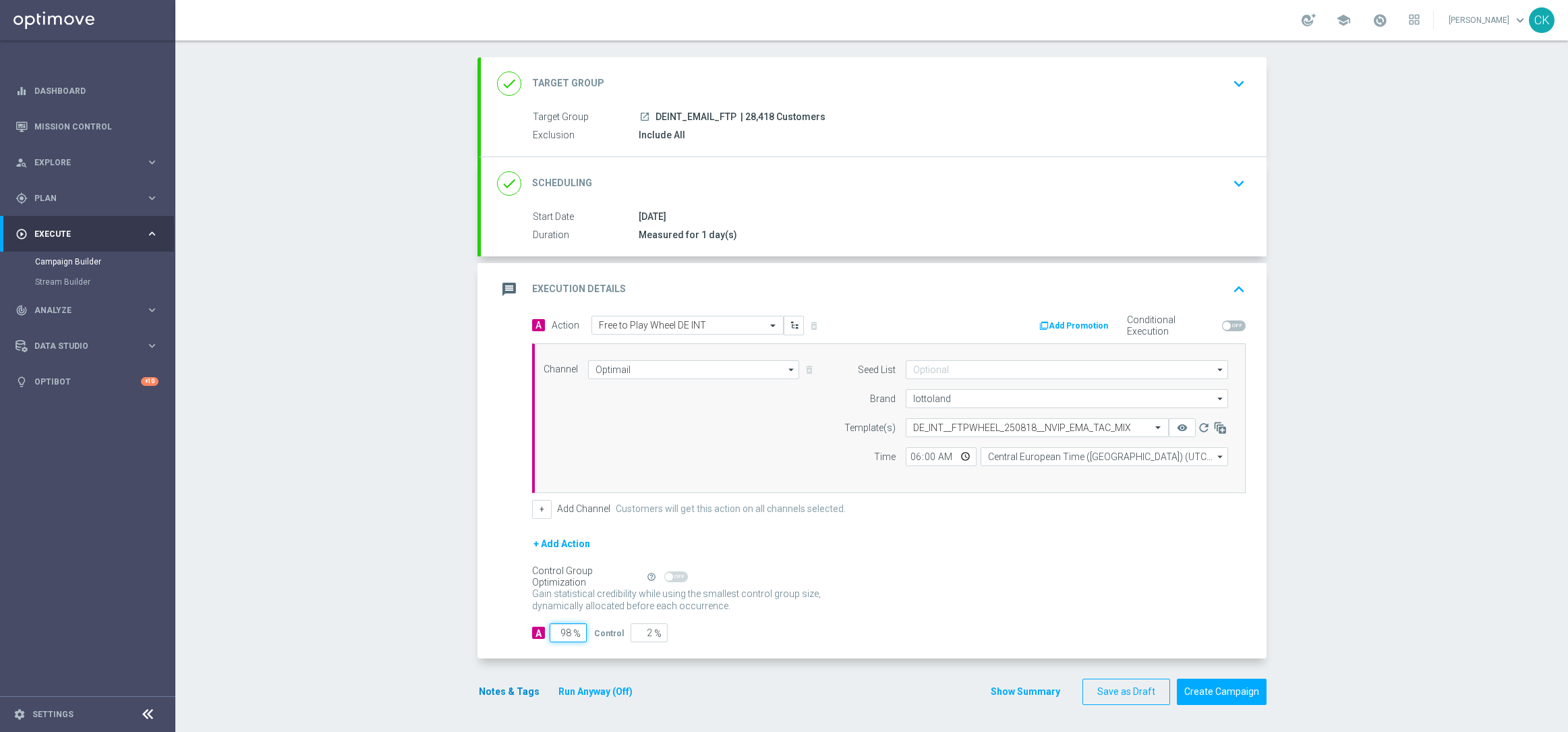
type input "98"
click at [494, 698] on button "Notes & Tags" at bounding box center [509, 691] width 64 height 17
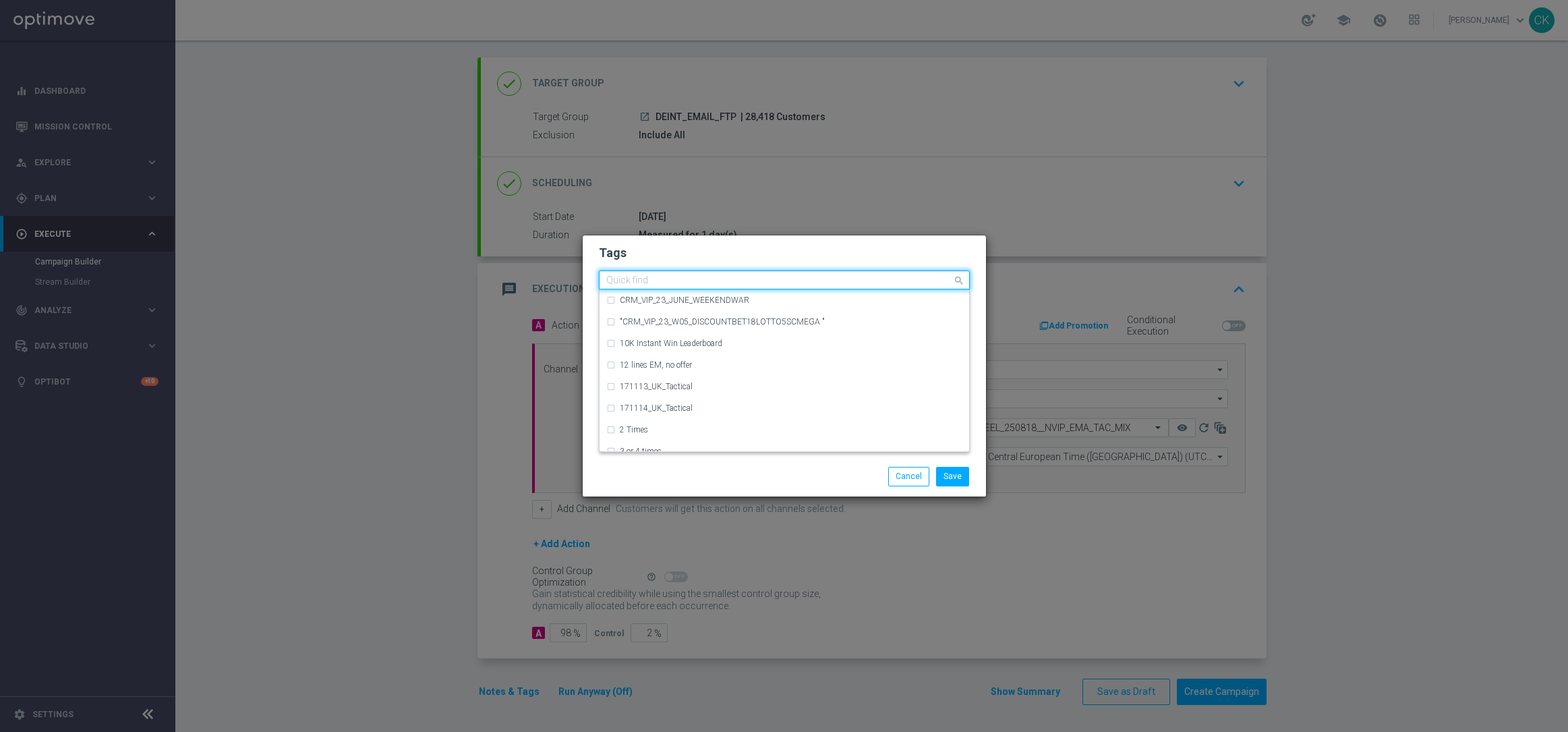
click at [664, 275] on input "text" at bounding box center [779, 281] width 346 height 12
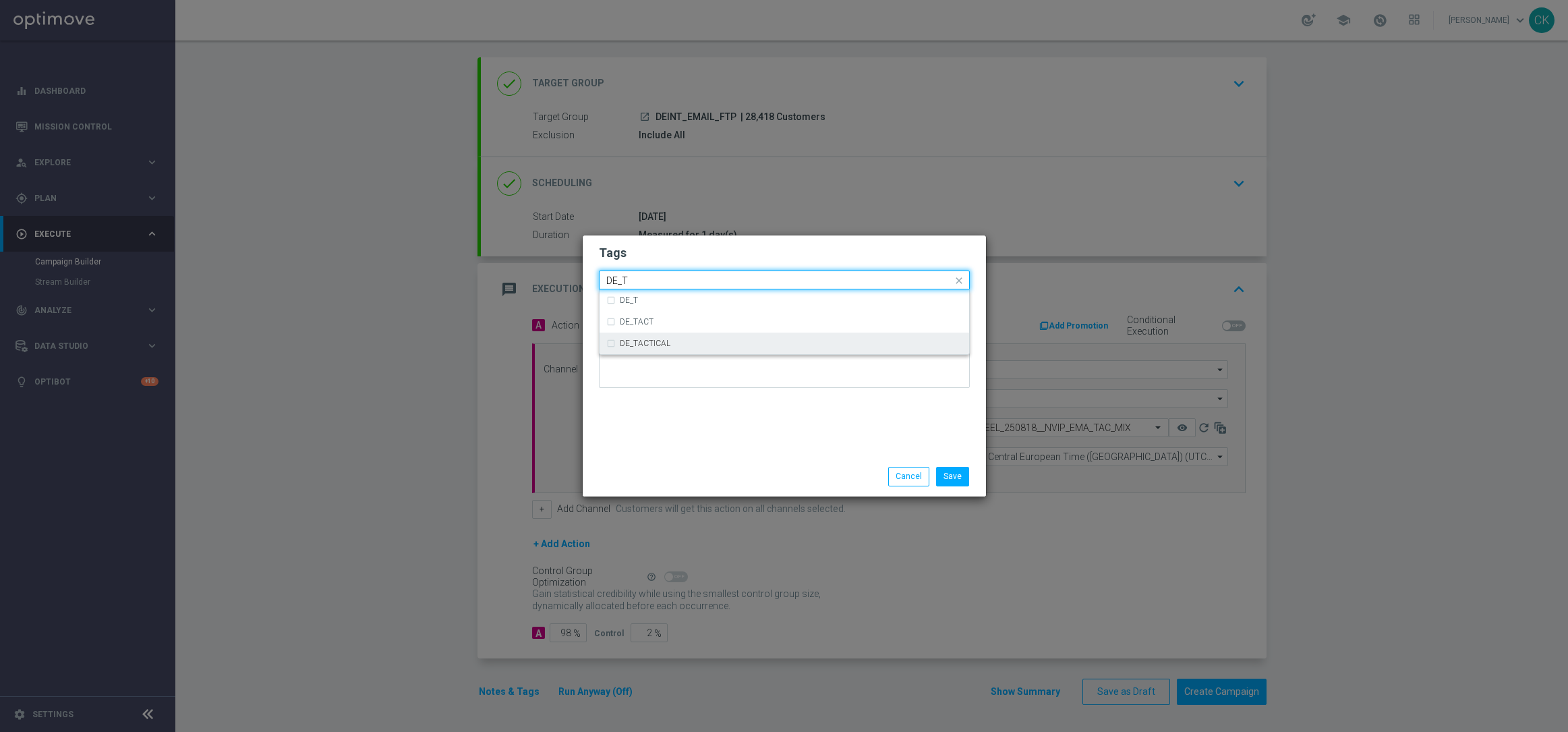
click at [700, 342] on div "DE_TACTICAL" at bounding box center [790, 343] width 342 height 8
type input "DE_T"
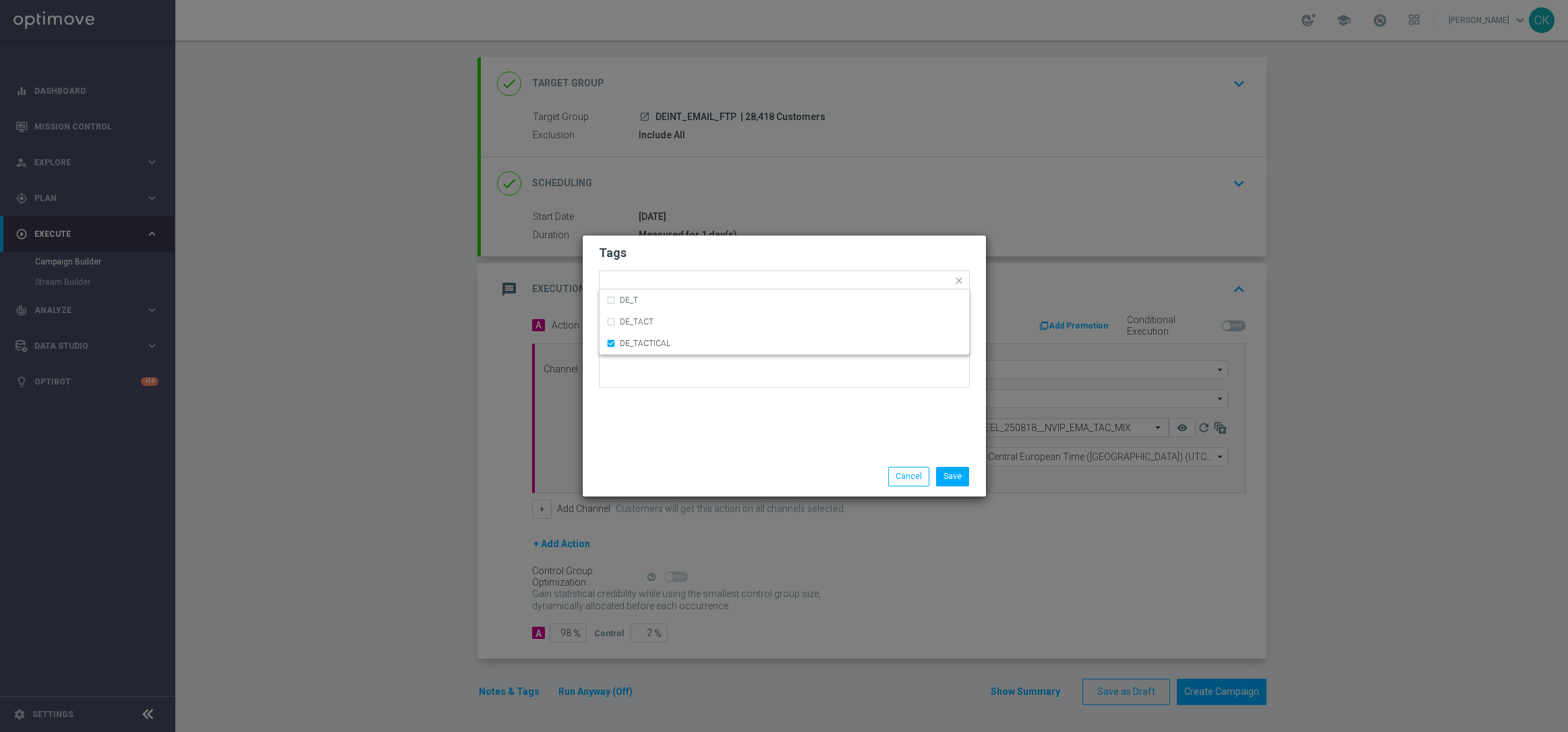
click at [694, 482] on div "Save Cancel" at bounding box center [784, 476] width 391 height 19
click at [958, 475] on button "Save" at bounding box center [952, 476] width 33 height 19
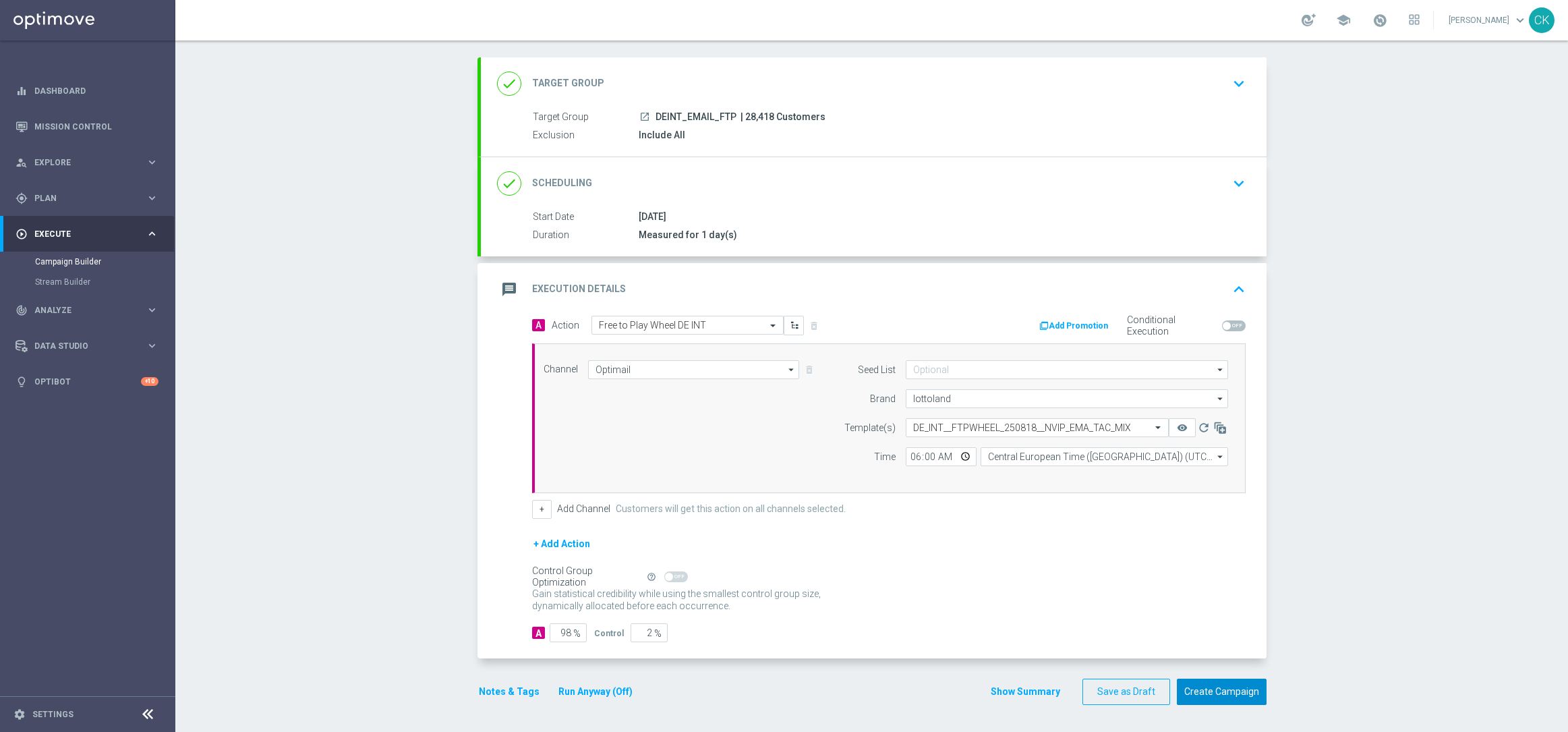
click at [1203, 685] on button "Create Campaign" at bounding box center [1222, 691] width 90 height 26
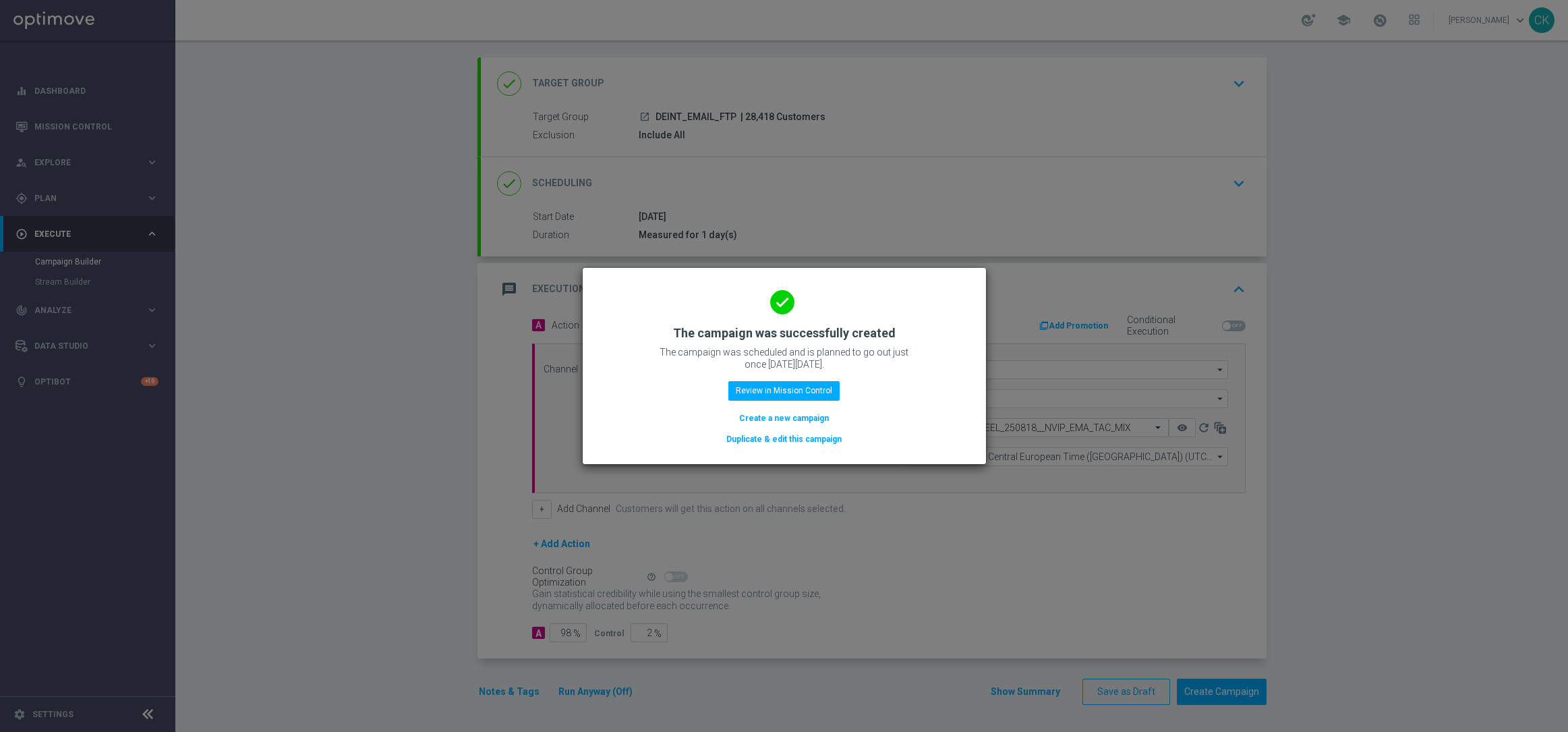
click at [767, 417] on button "Create a new campaign" at bounding box center [783, 418] width 92 height 15
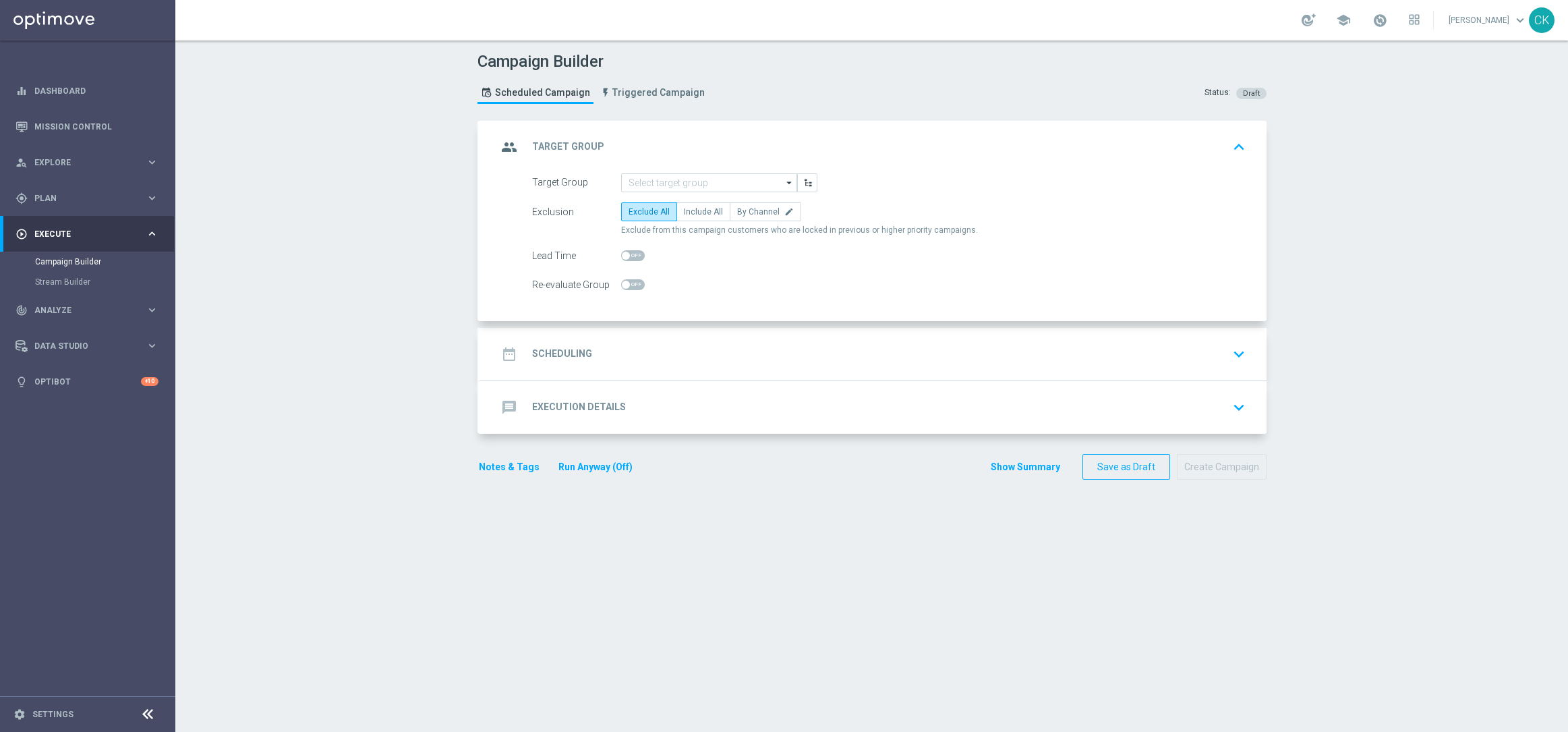
scroll to position [0, 0]
click at [693, 182] on input at bounding box center [709, 183] width 176 height 19
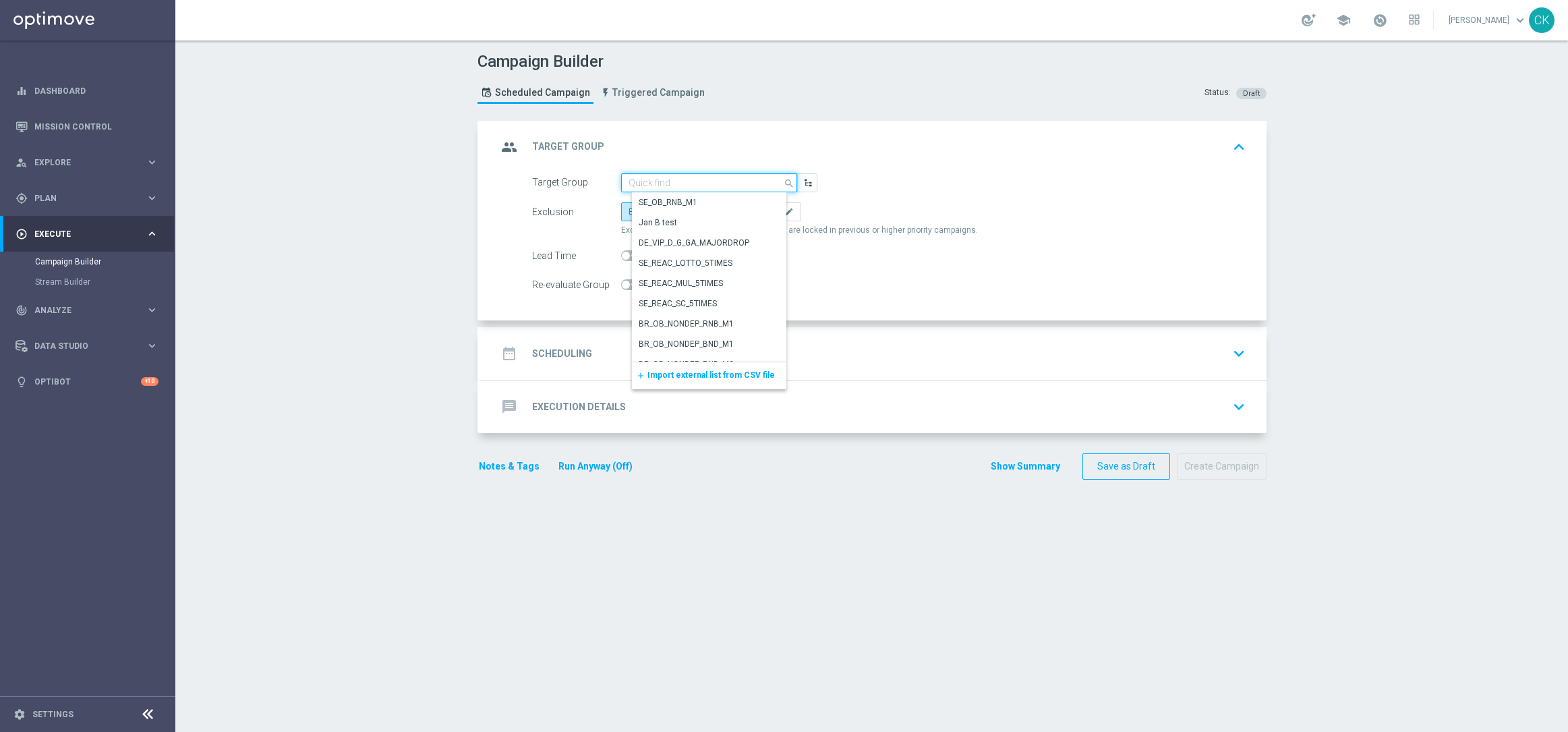
paste input "AT_EMAIL_FTP"
click at [697, 217] on div "AT_EMAIL_FTP" at bounding box center [720, 223] width 176 height 19
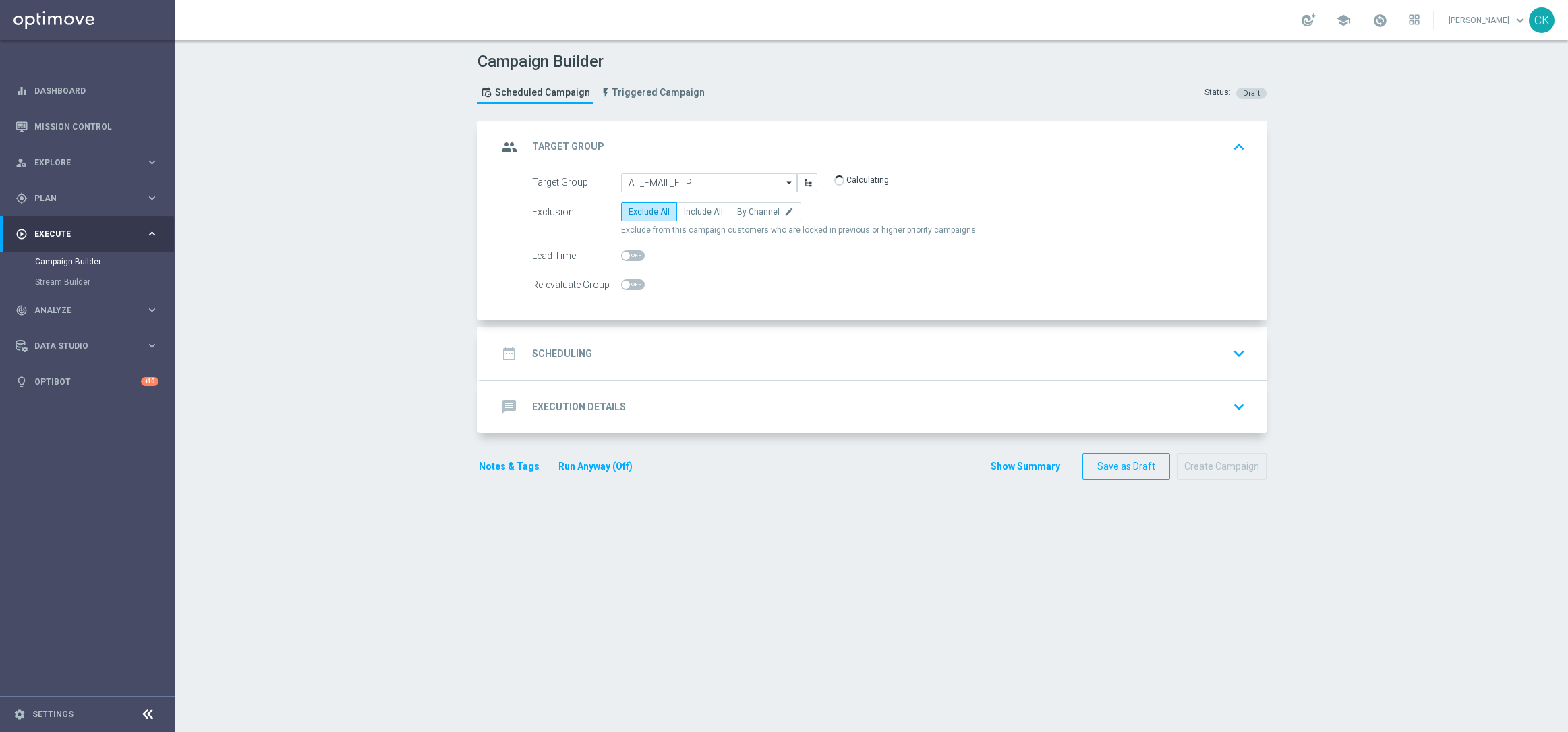
type input "AT_EMAIL_FTP"
click at [697, 217] on label "Include All" at bounding box center [703, 212] width 54 height 19
click at [693, 217] on input "Include All" at bounding box center [688, 213] width 9 height 9
radio input "true"
click at [624, 252] on span at bounding box center [633, 256] width 24 height 11
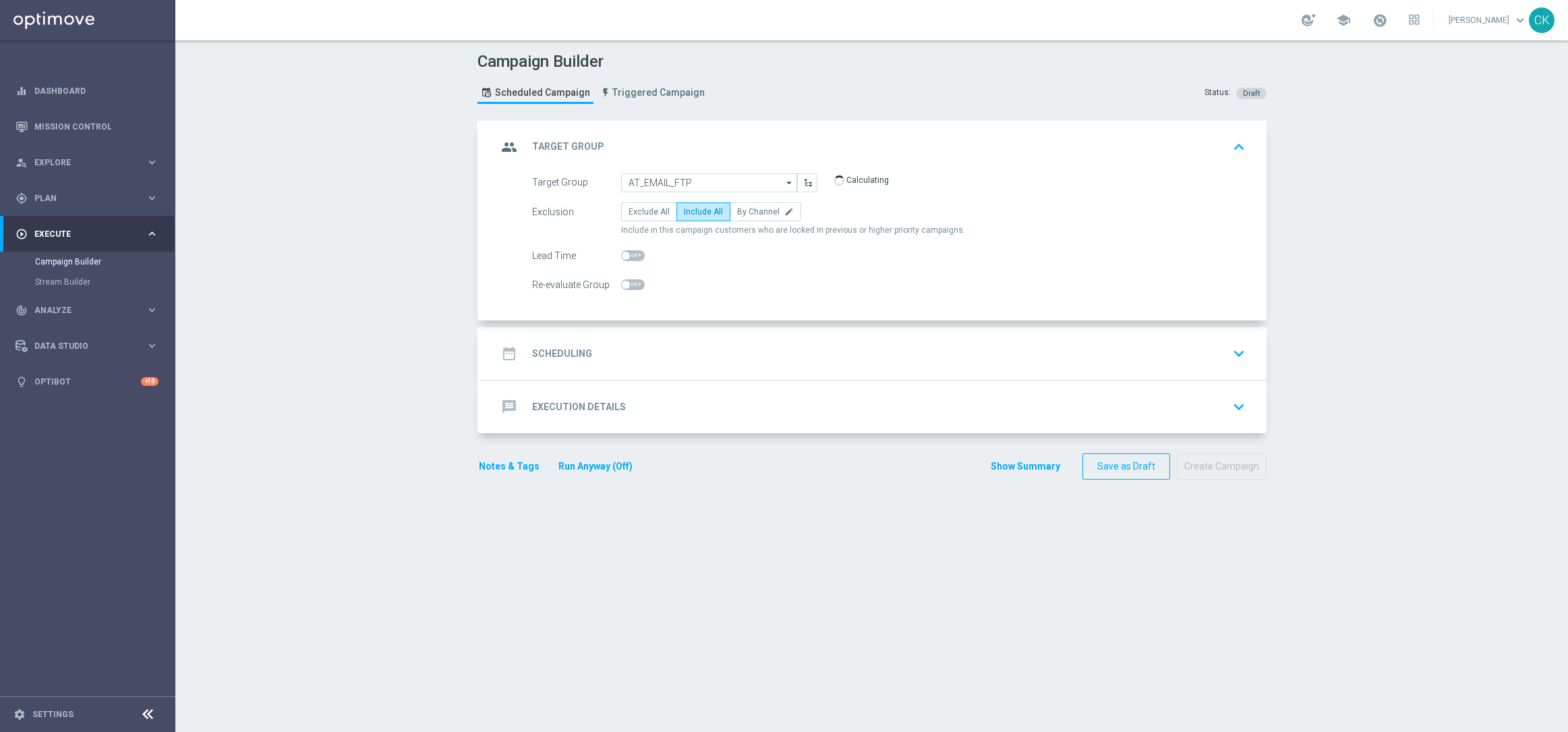
click at [624, 252] on input "checkbox" at bounding box center [633, 256] width 24 height 11
checkbox input "true"
click at [558, 353] on h2 "Scheduling" at bounding box center [562, 353] width 60 height 13
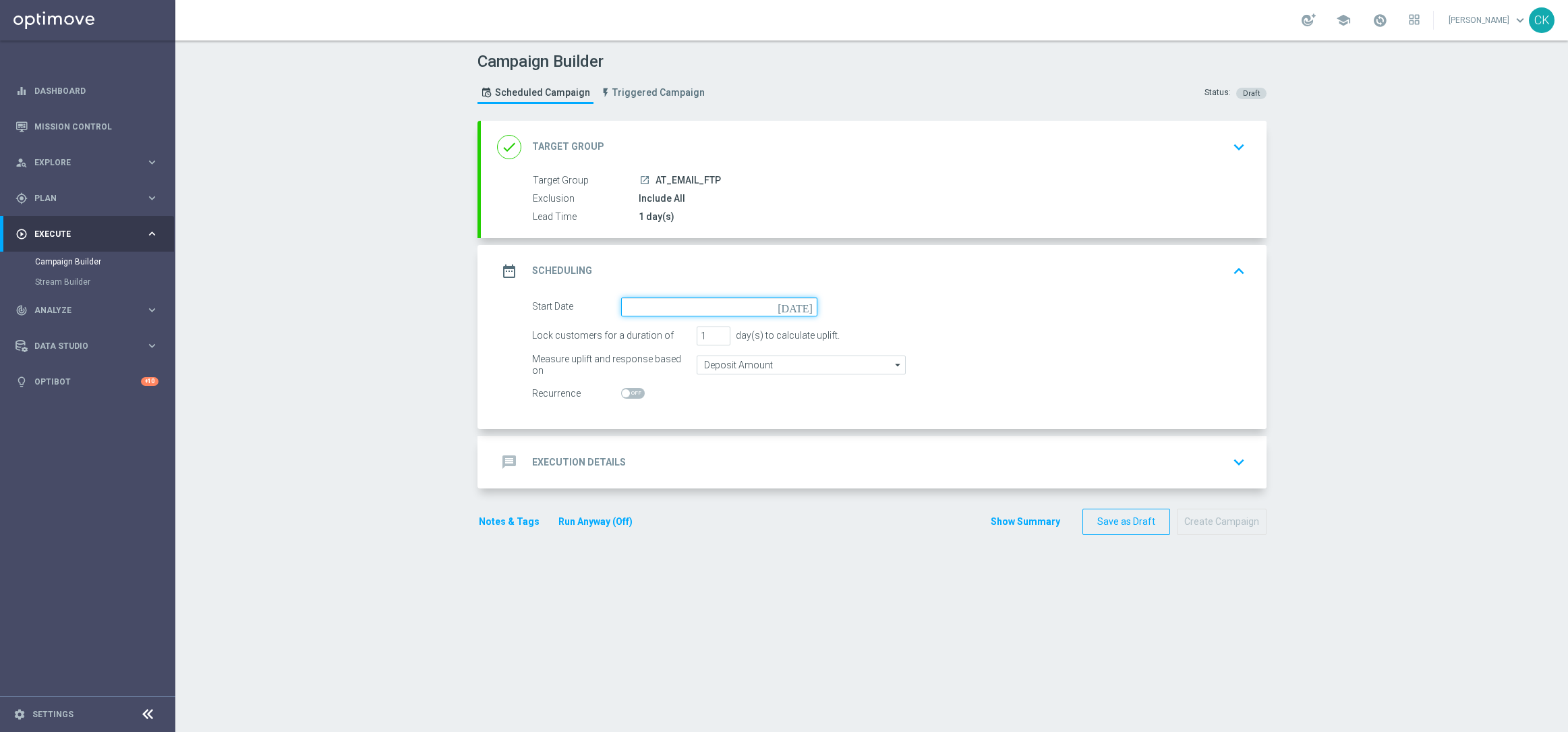
click at [671, 301] on input at bounding box center [719, 307] width 196 height 19
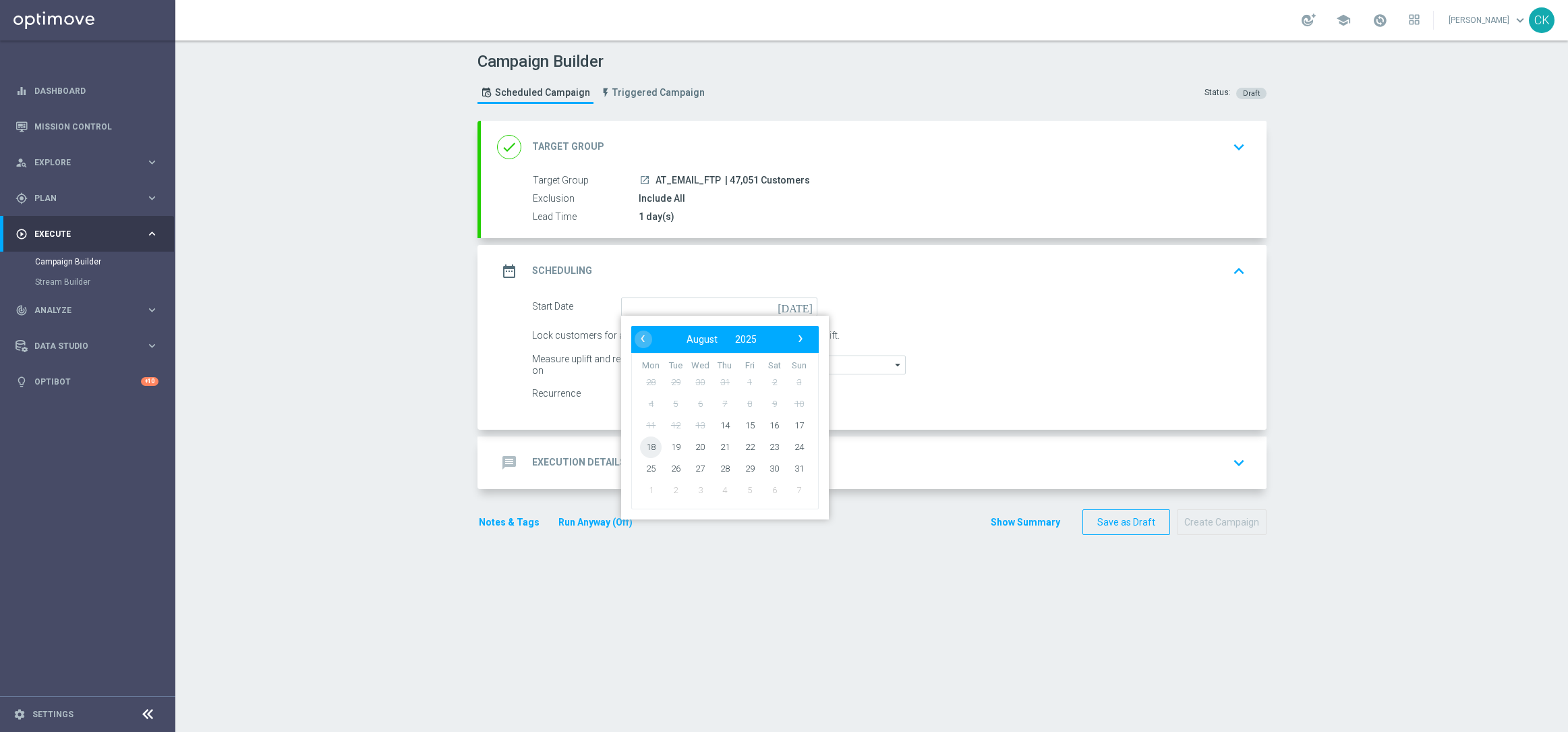
click at [640, 444] on span "18" at bounding box center [650, 446] width 21 height 21
type input "[DATE]"
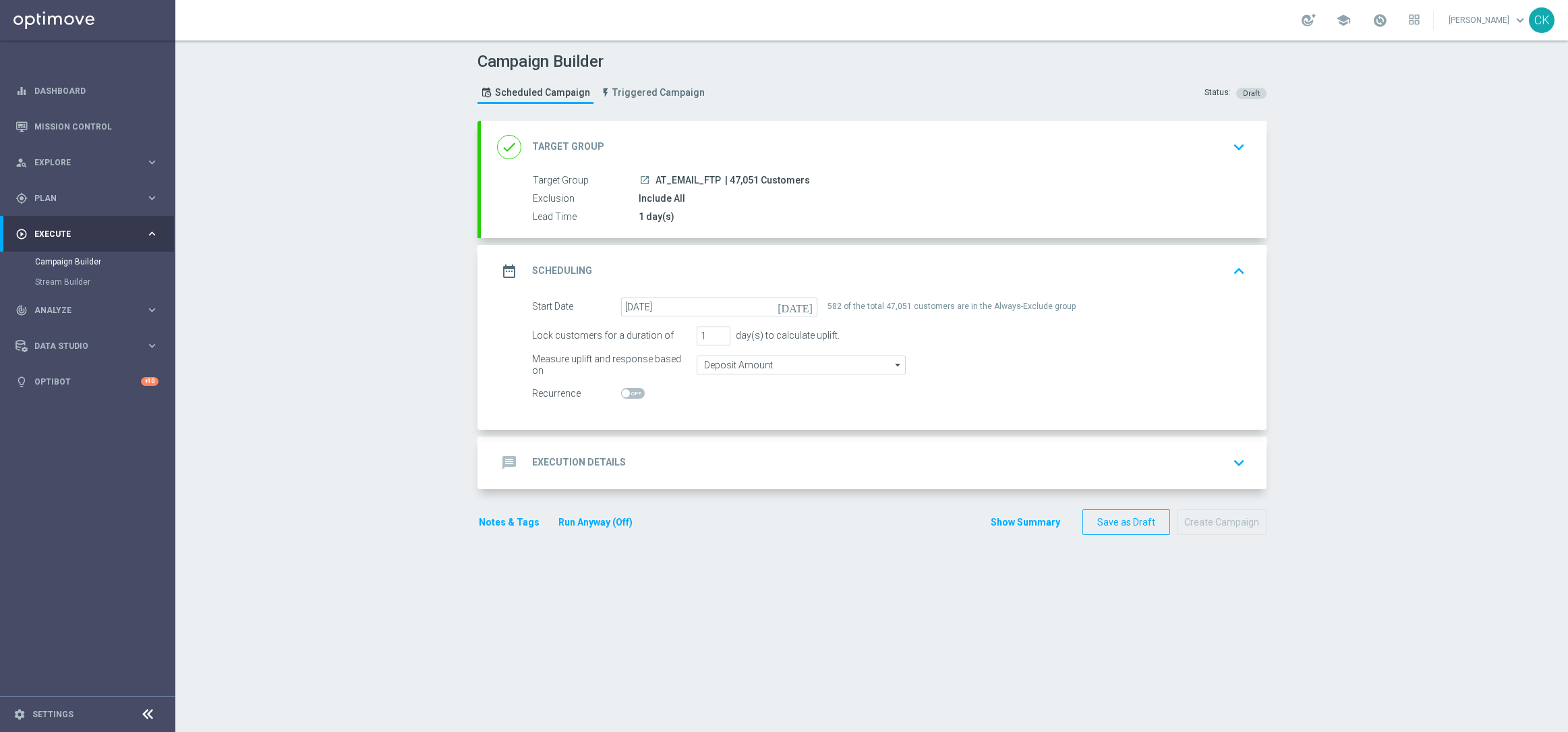
click at [553, 457] on h2 "Execution Details" at bounding box center [579, 462] width 94 height 13
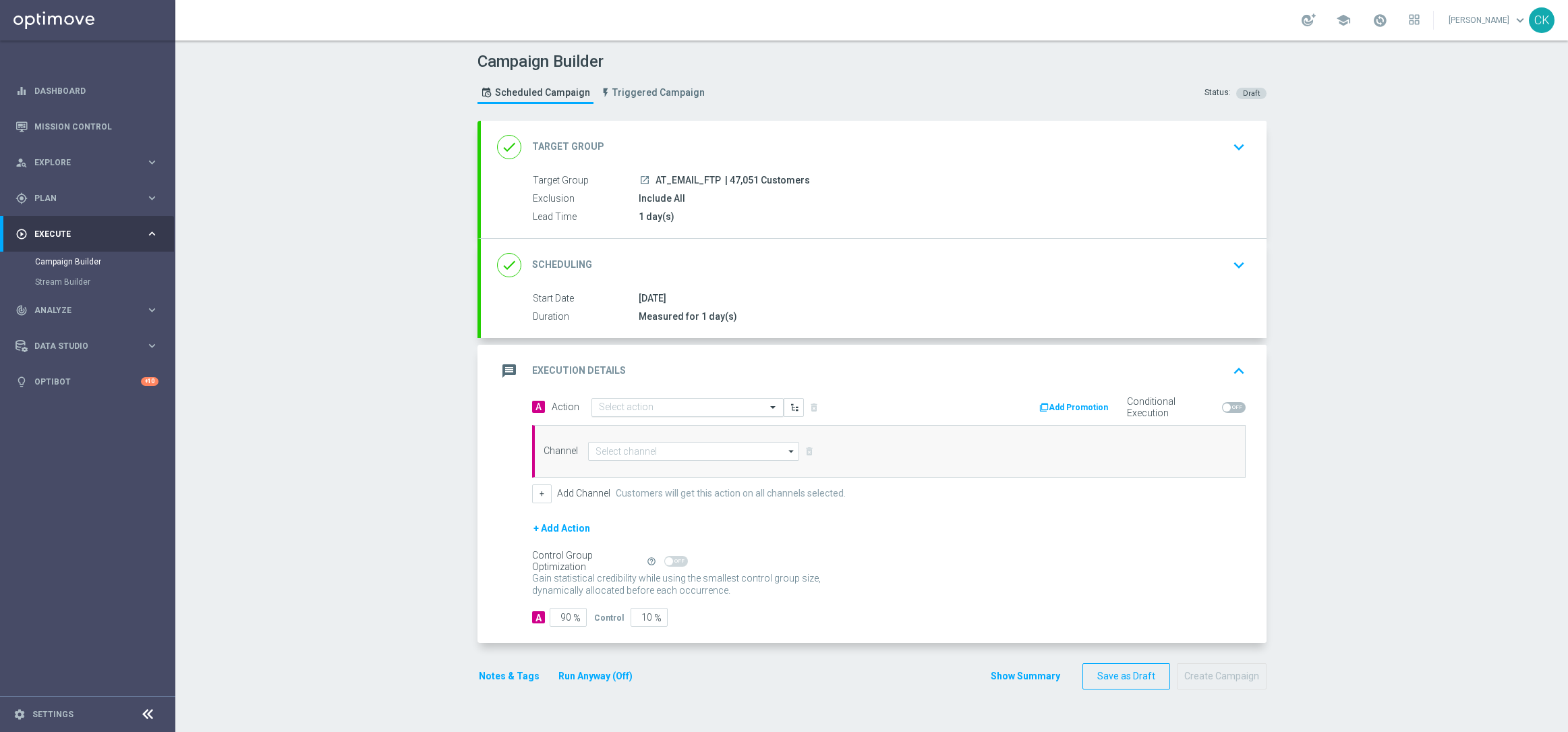
click at [642, 402] on input "text" at bounding box center [674, 408] width 150 height 12
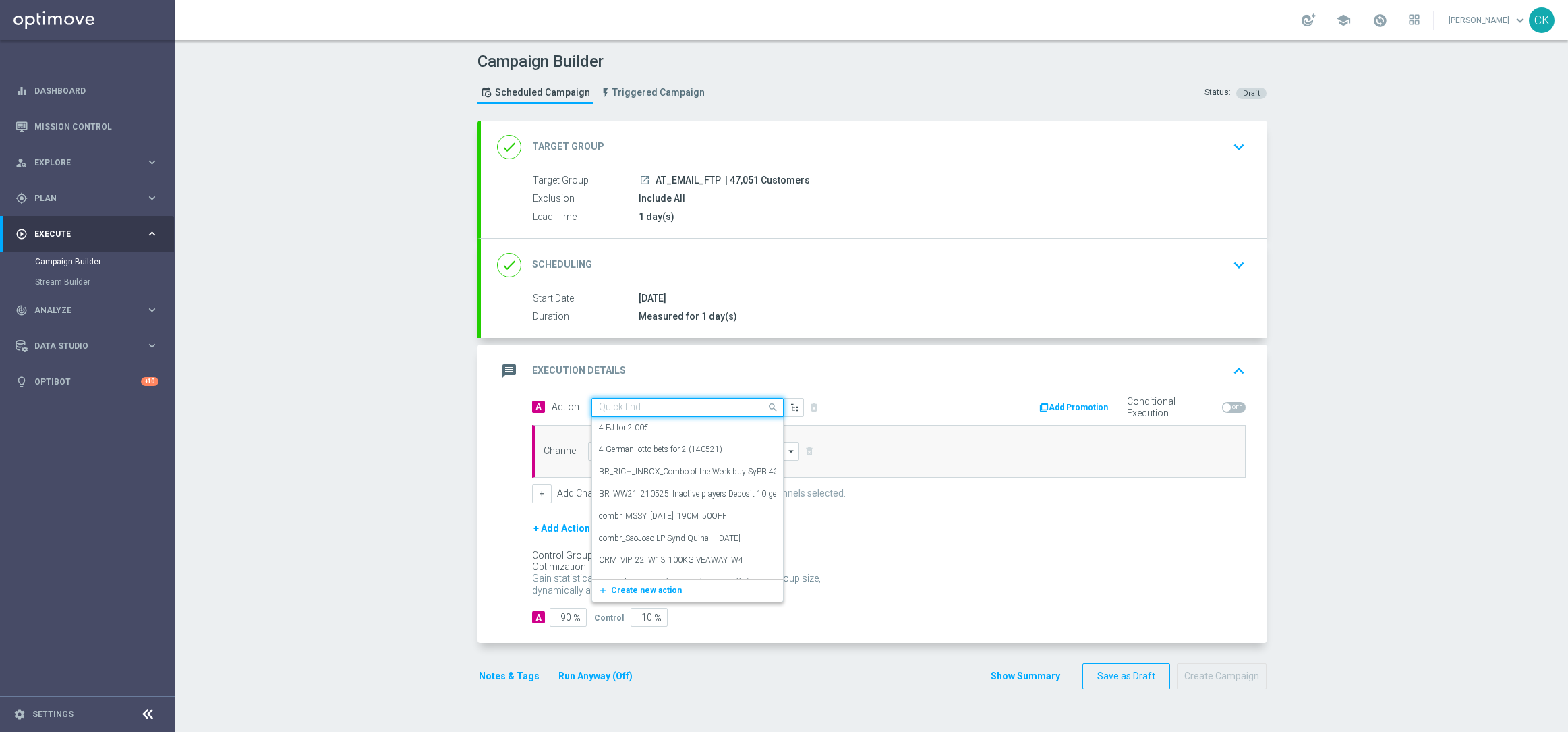
paste input "Free to Play Wheel AT"
type input "Free to Play Wheel AT"
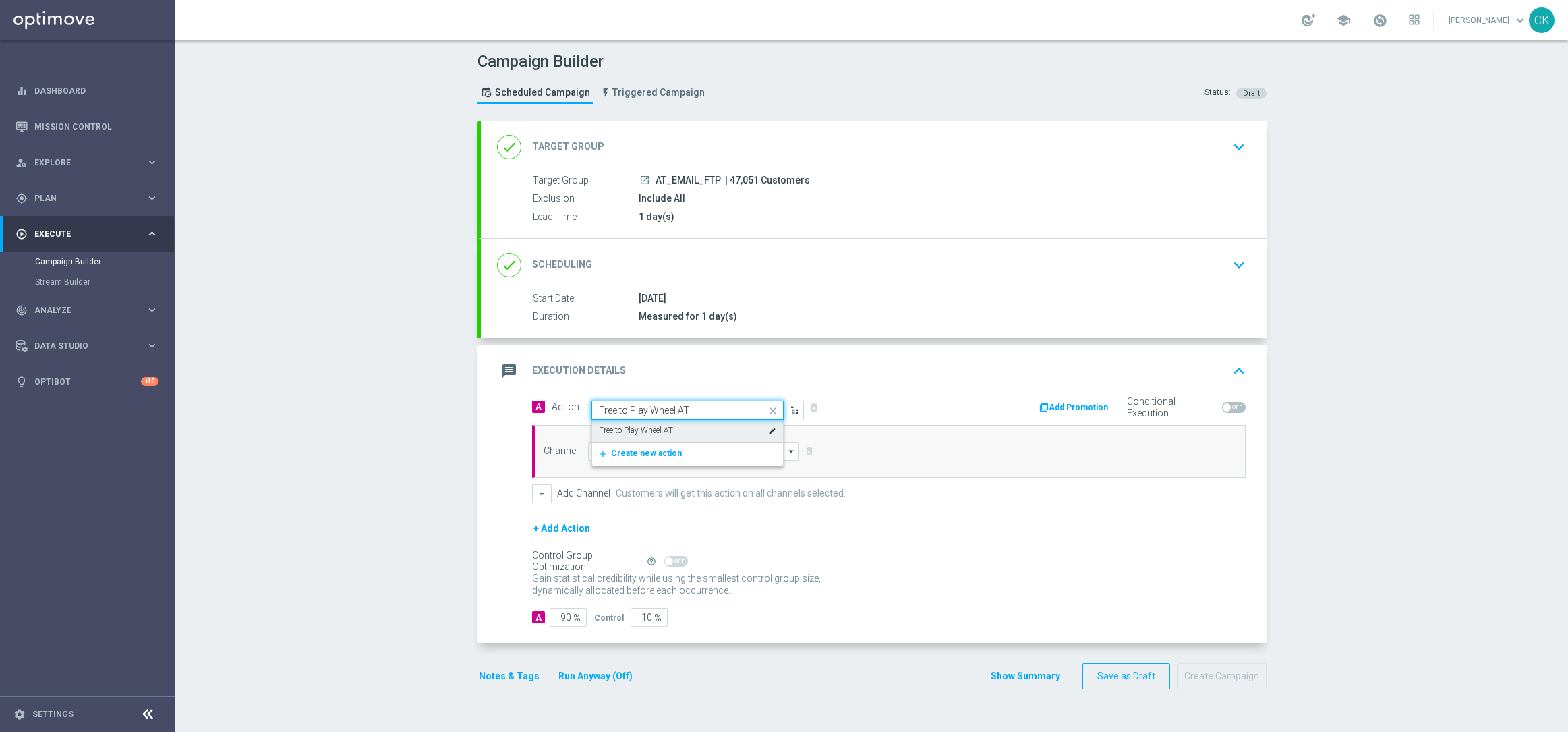
click at [648, 425] on label "Free to Play Wheel AT" at bounding box center [636, 431] width 74 height 12
click at [622, 453] on input at bounding box center [693, 451] width 212 height 19
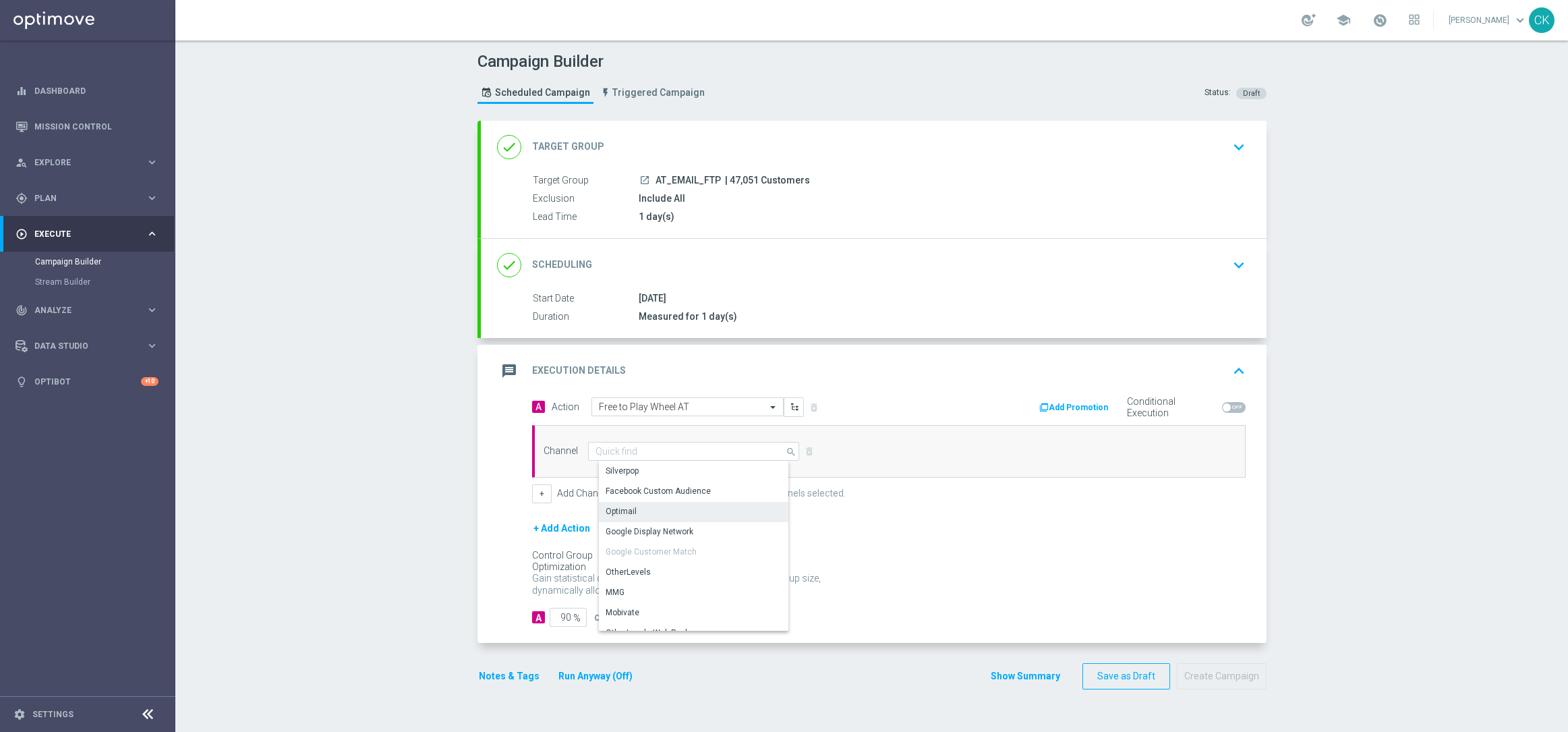
click at [649, 511] on div "Optimail" at bounding box center [699, 511] width 200 height 19
type input "Optimail"
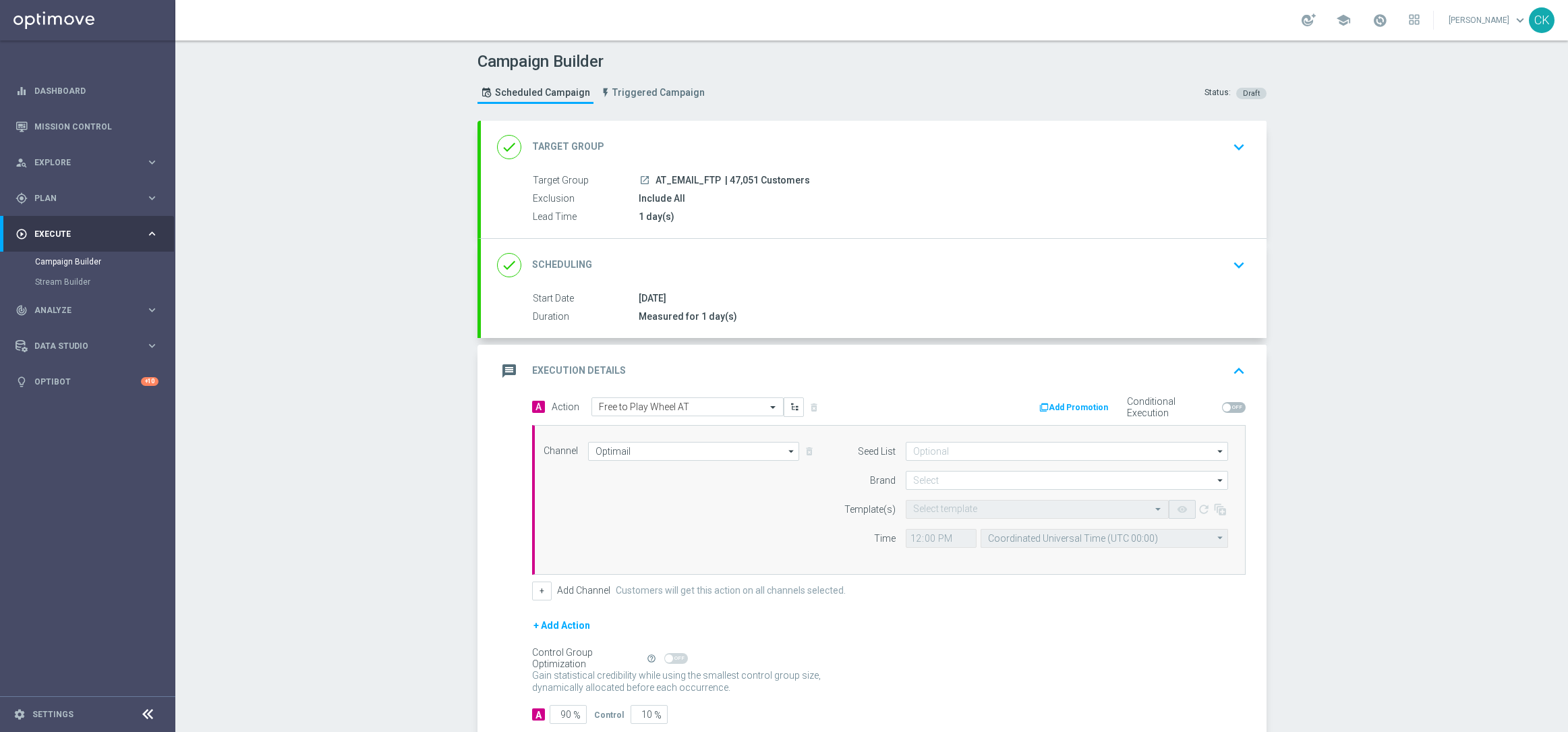
scroll to position [83, 0]
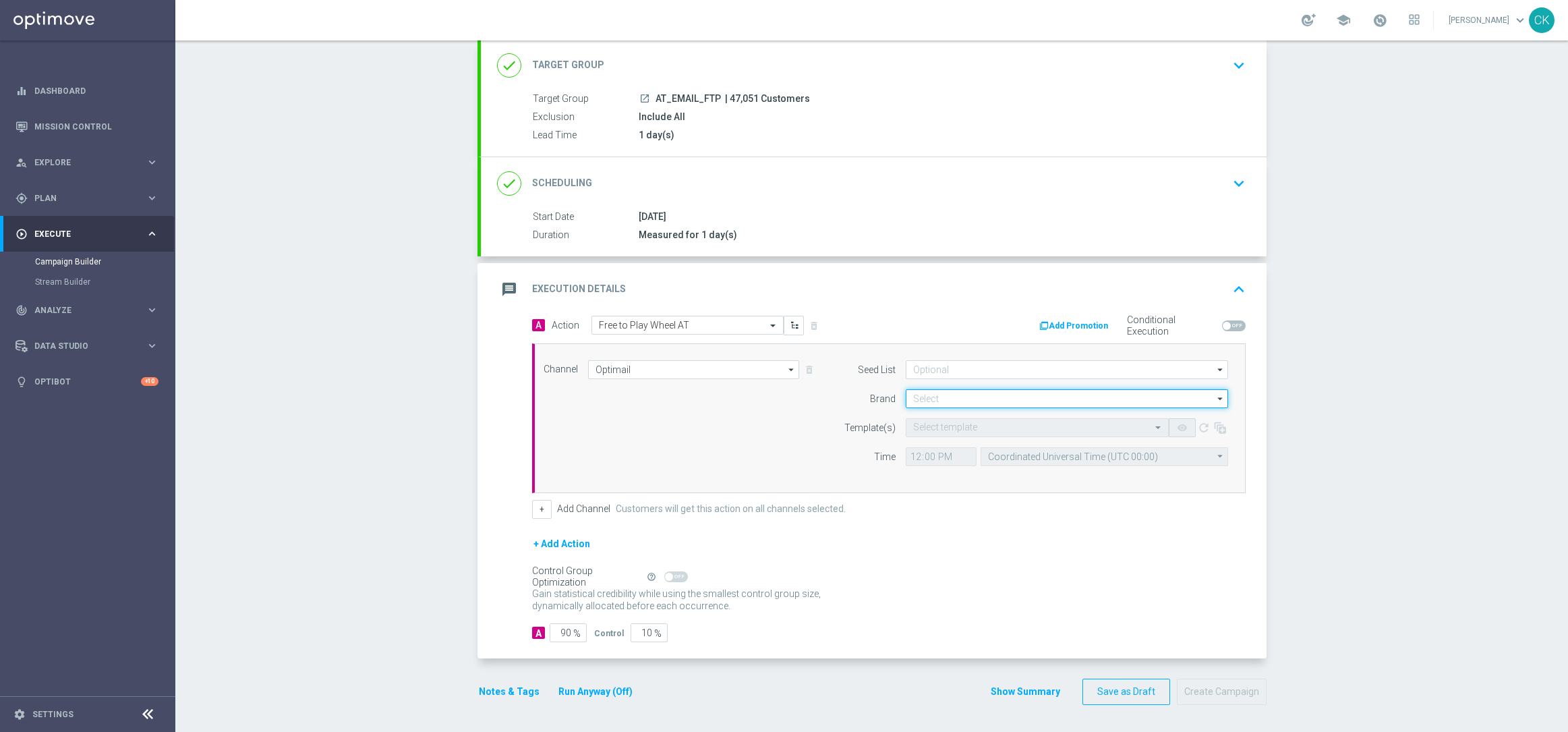
click at [992, 395] on input at bounding box center [1067, 398] width 323 height 19
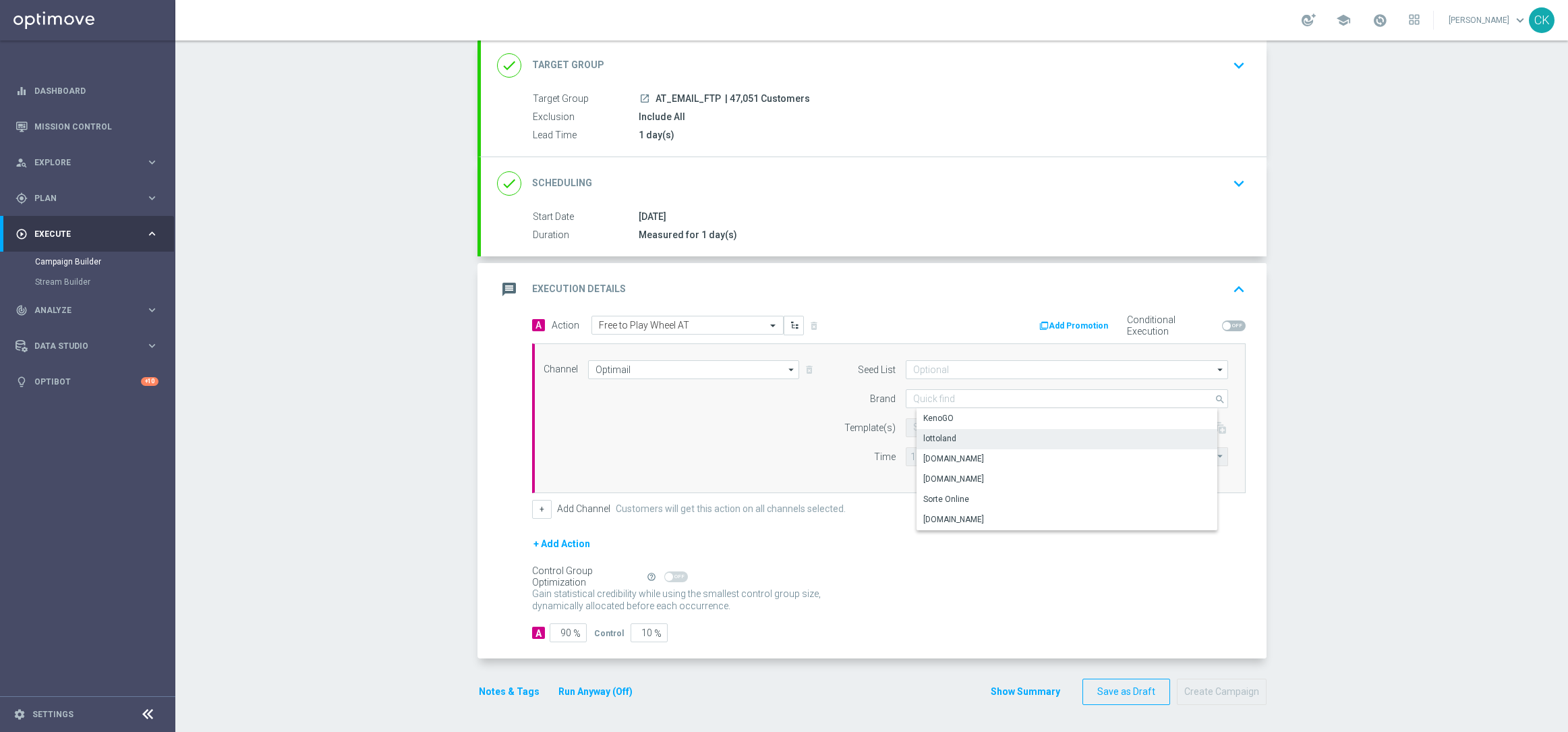
click at [941, 436] on div "lottoland" at bounding box center [940, 438] width 33 height 12
type input "lottoland"
click at [936, 430] on input "text" at bounding box center [1023, 427] width 221 height 12
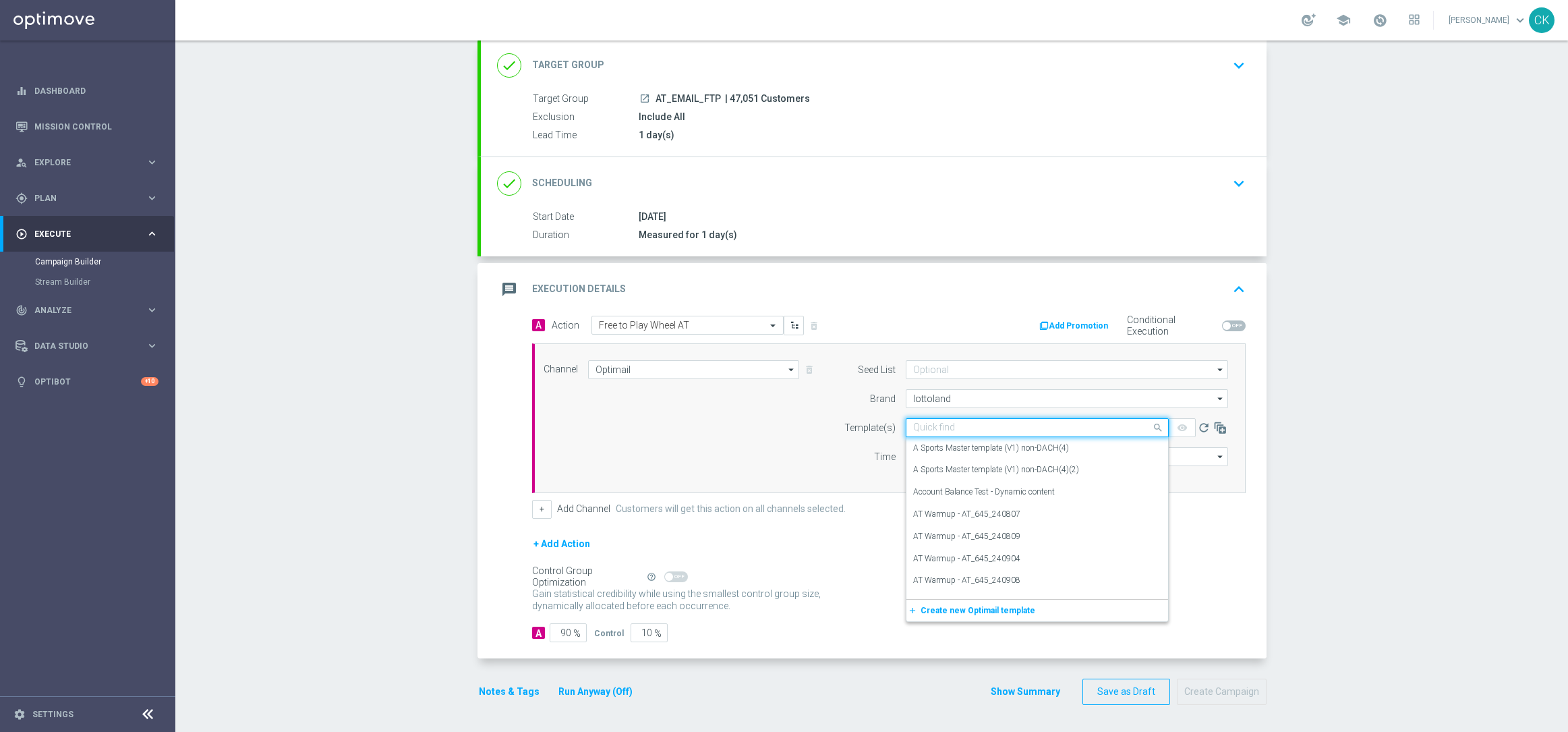
paste input "AT__FTPWHEEL_250818__NVIP_EMA_TAC_MIX"
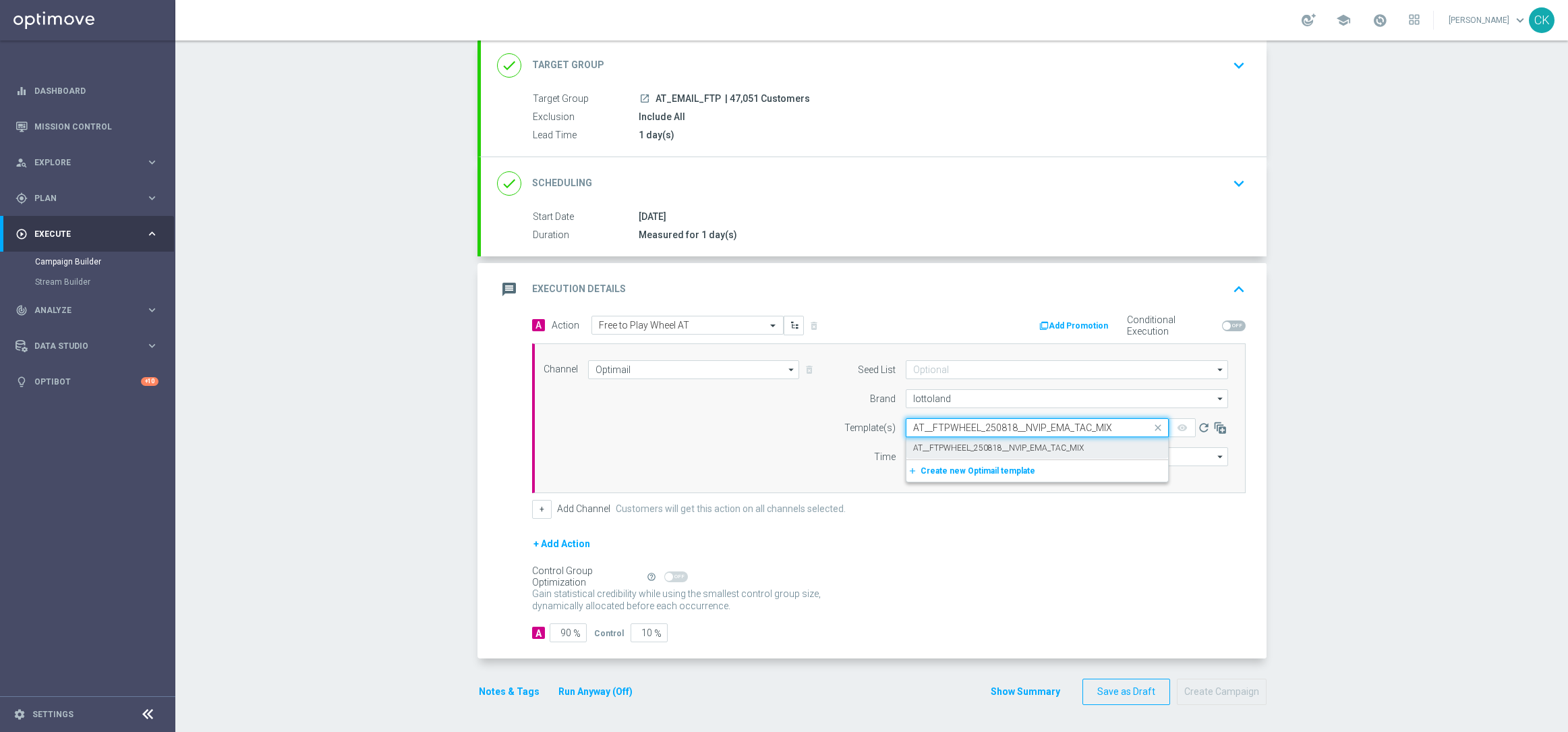
click at [937, 445] on label "AT__FTPWHEEL_250818__NVIP_EMA_TAC_MIX" at bounding box center [998, 448] width 171 height 12
type input "AT__FTPWHEEL_250818__NVIP_EMA_TAC_MIX"
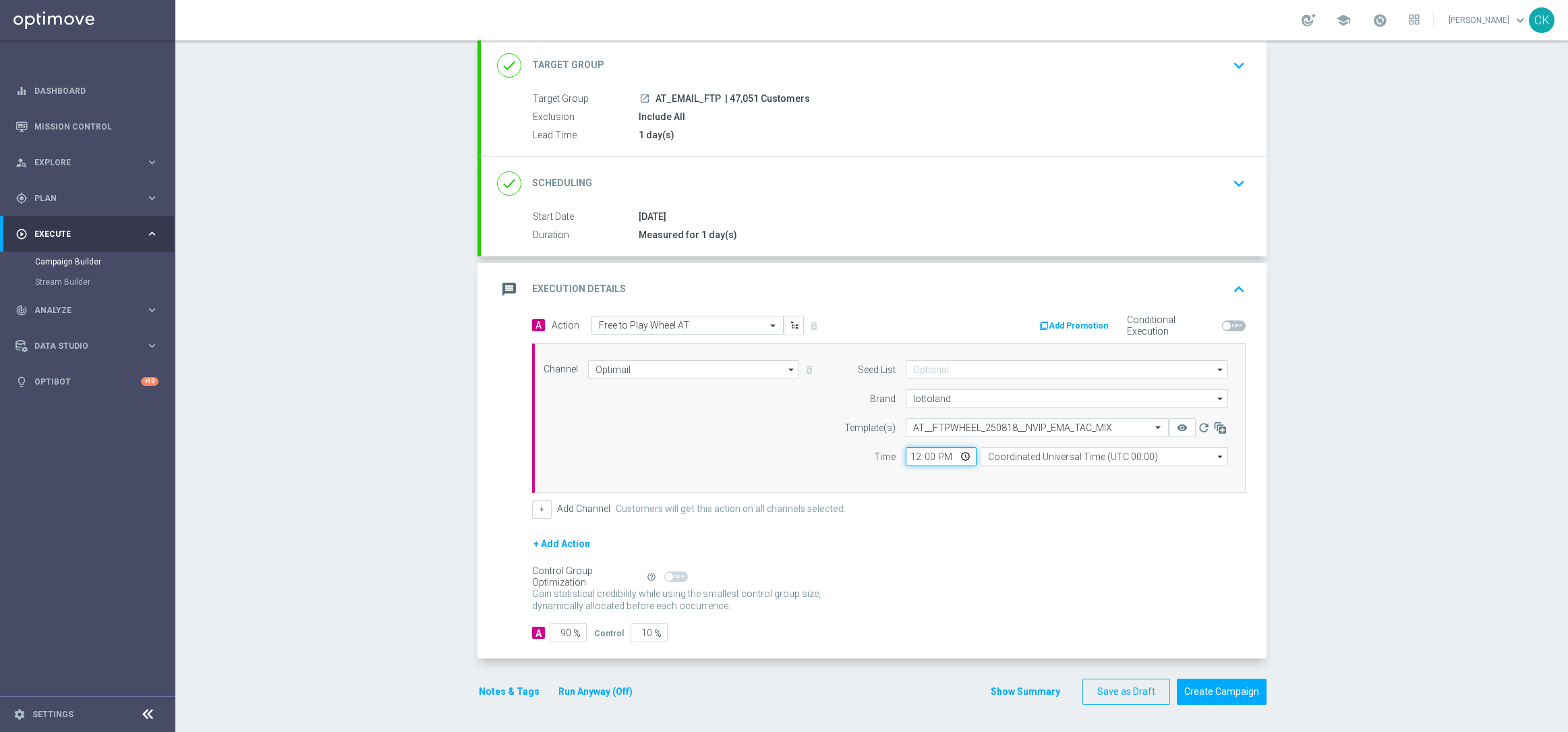
click at [907, 460] on input "12:00" at bounding box center [941, 457] width 71 height 19
type input "06:00"
click at [1053, 457] on input "Coordinated Universal Time (UTC 00:00)" at bounding box center [1104, 457] width 247 height 19
click at [1049, 472] on div "Central European Time ([GEOGRAPHIC_DATA]) (UTC +02:00)" at bounding box center [1108, 475] width 220 height 12
type input "Central European Time ([GEOGRAPHIC_DATA]) (UTC +02:00)"
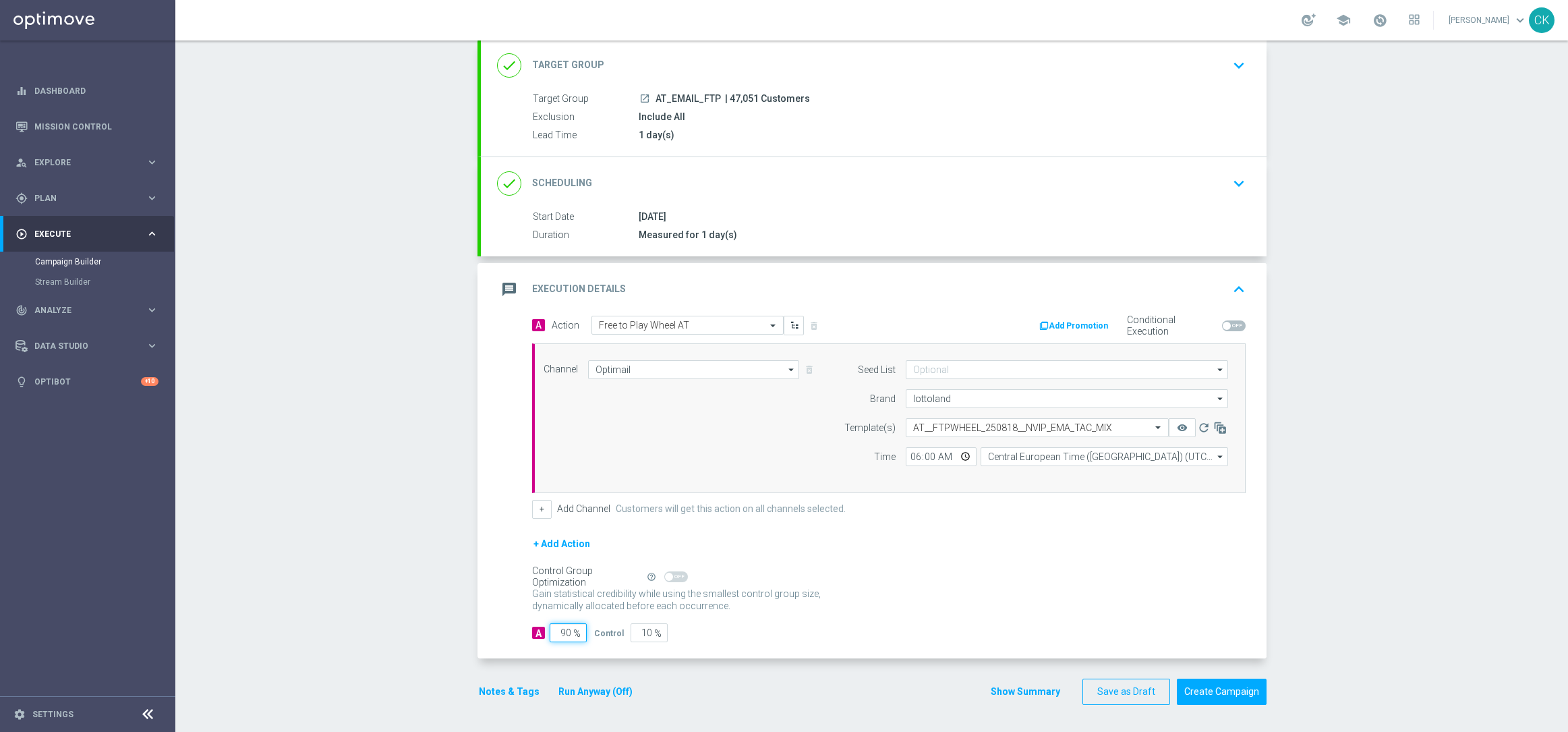
click at [563, 632] on input "90" at bounding box center [568, 633] width 37 height 19
type input "9"
type input "91"
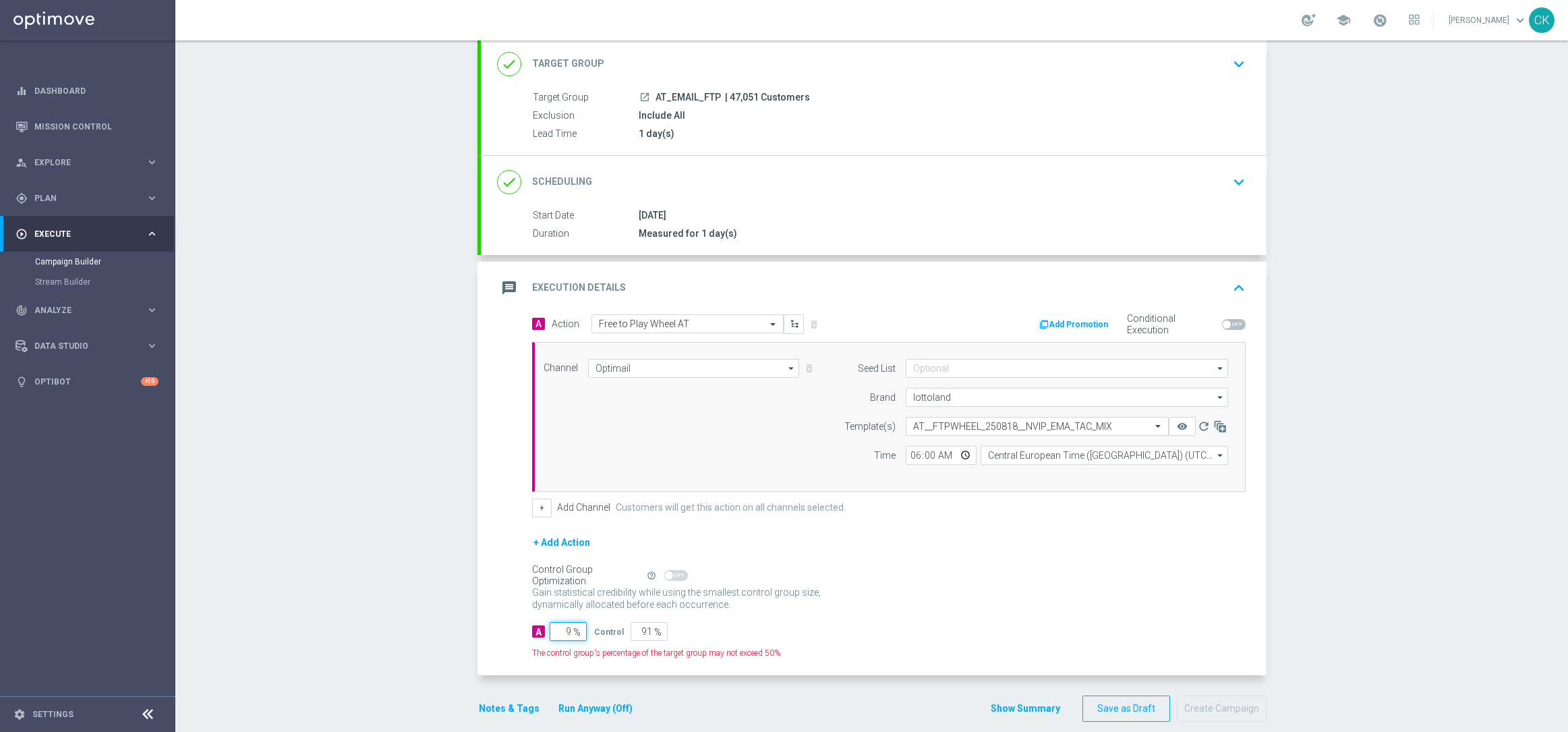
type input "98"
type input "2"
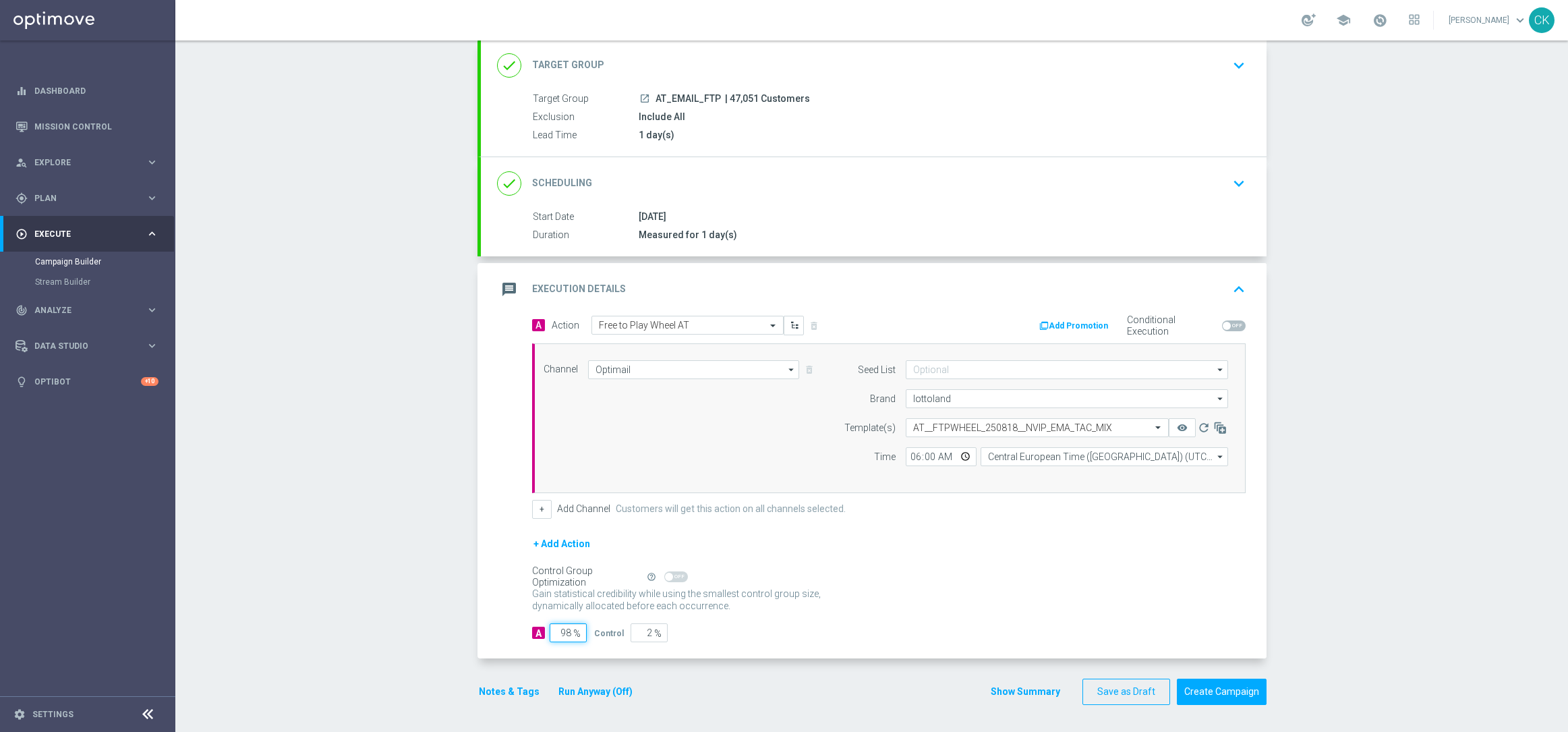
type input "98"
click at [505, 591] on div "A Action Select action Free to Play Wheel AT delete_forever Add Promotion Condi…" at bounding box center [874, 487] width 786 height 343
click at [490, 699] on button "Notes & Tags" at bounding box center [509, 691] width 64 height 17
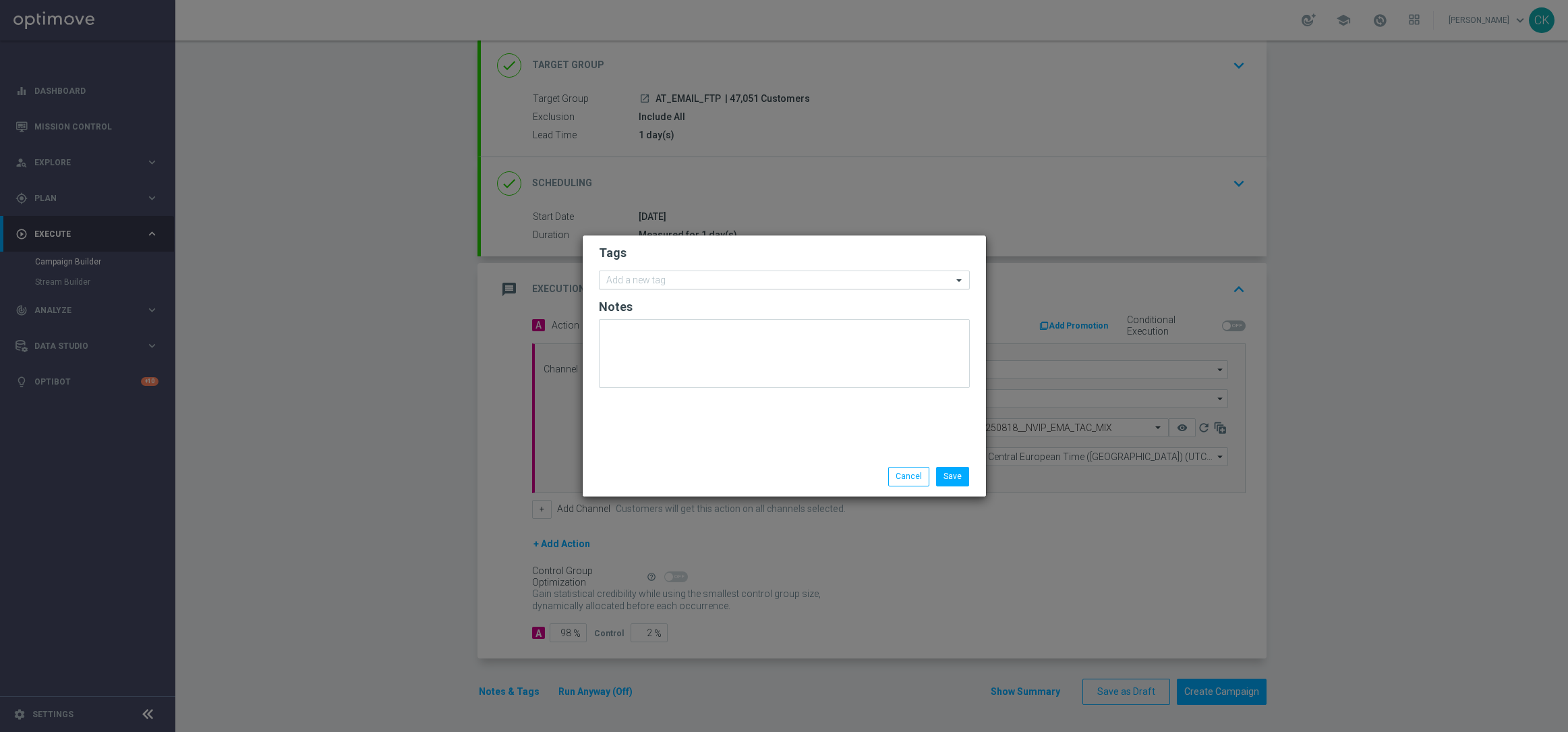
click at [701, 275] on input "text" at bounding box center [779, 281] width 346 height 12
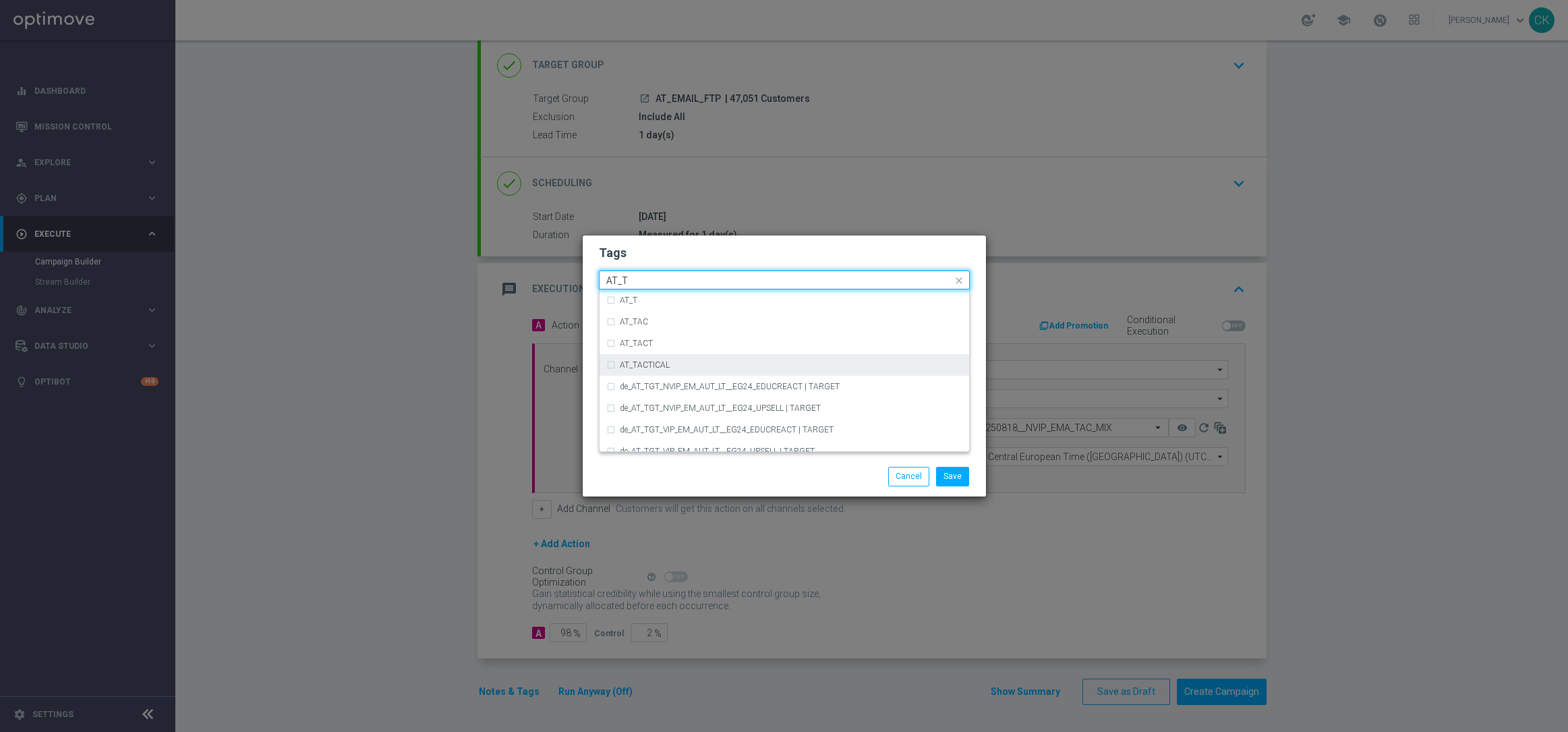
click at [727, 364] on div "AT_TACTICAL" at bounding box center [790, 364] width 342 height 8
type input "AT_T"
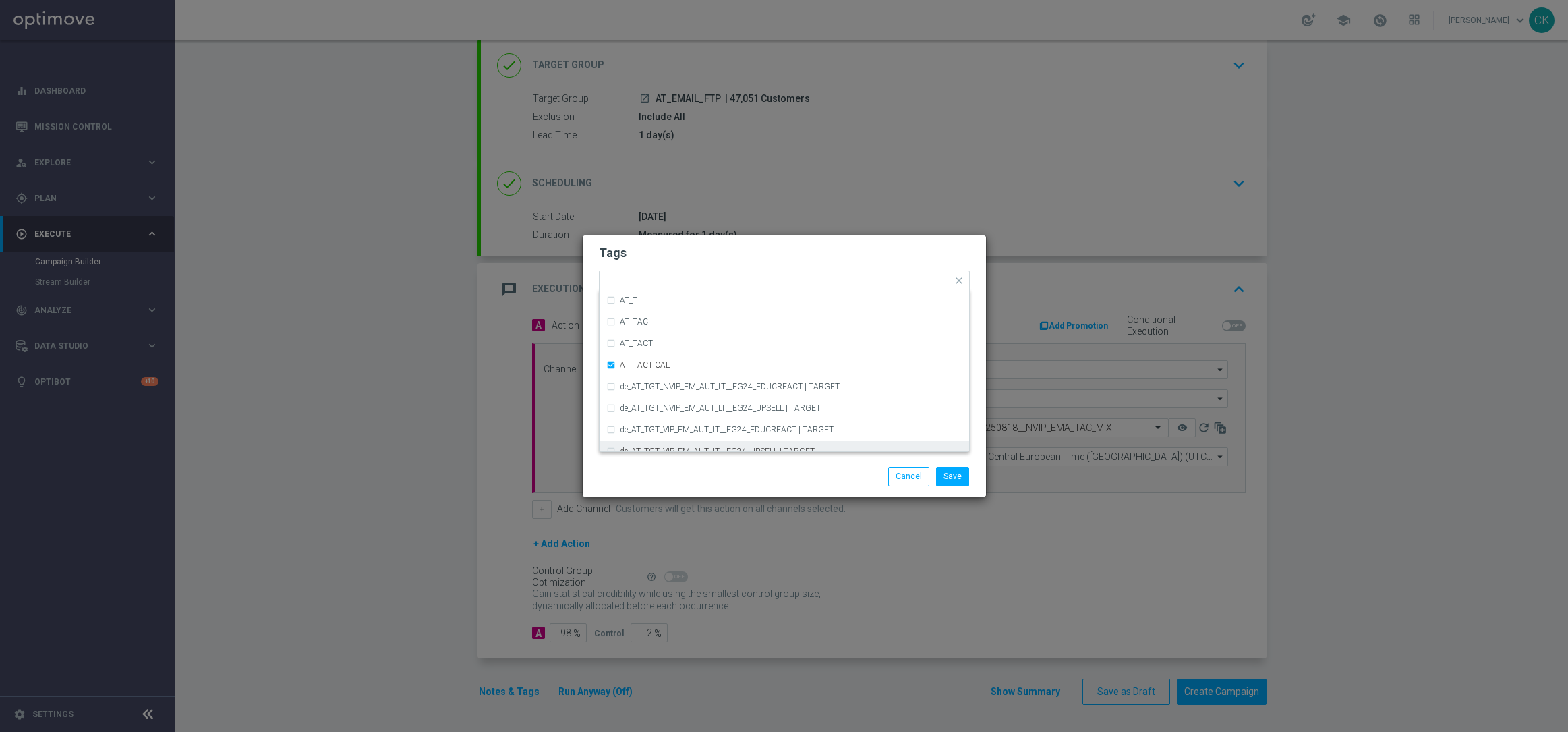
click at [694, 480] on div "Save Cancel" at bounding box center [784, 476] width 391 height 19
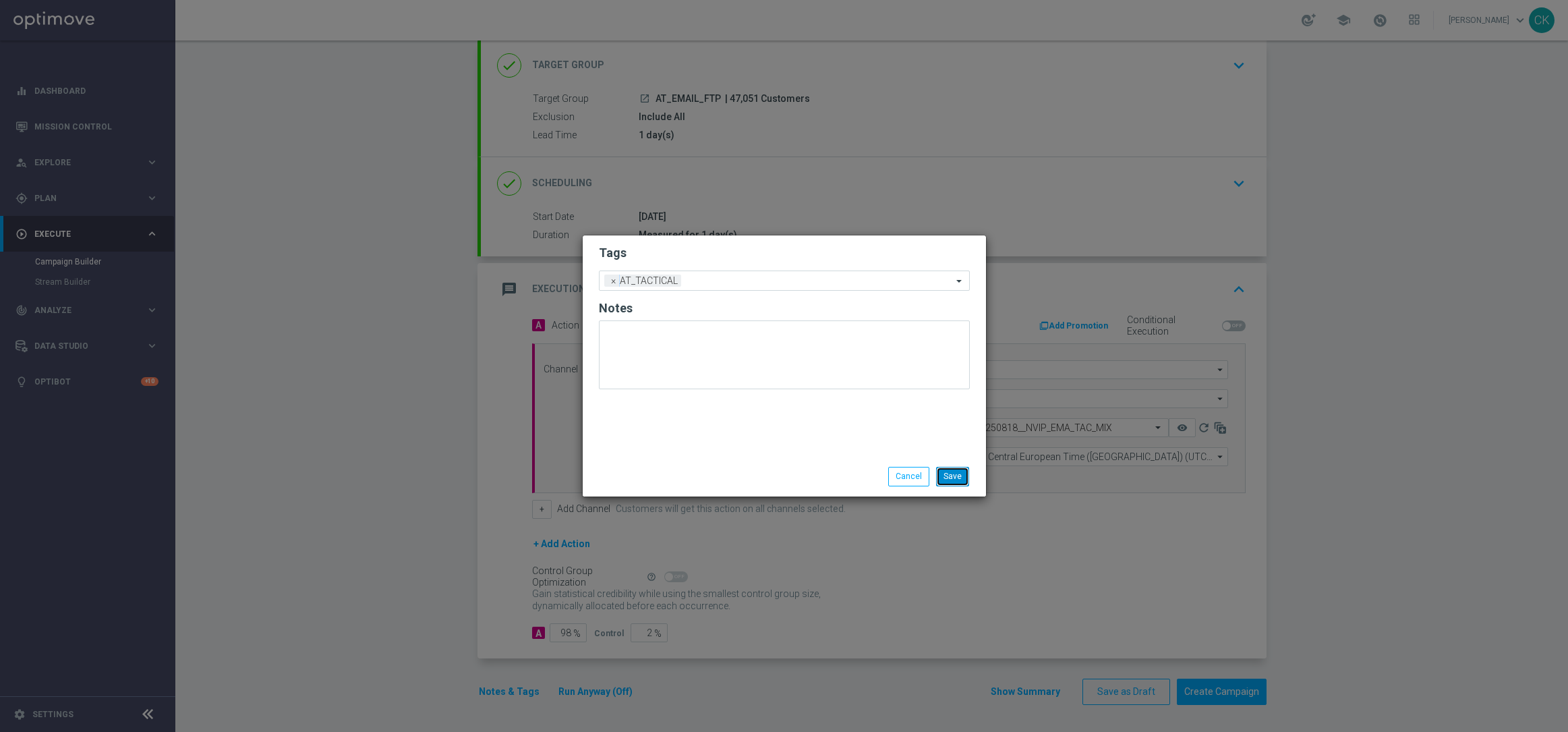
click at [959, 469] on button "Save" at bounding box center [952, 476] width 33 height 19
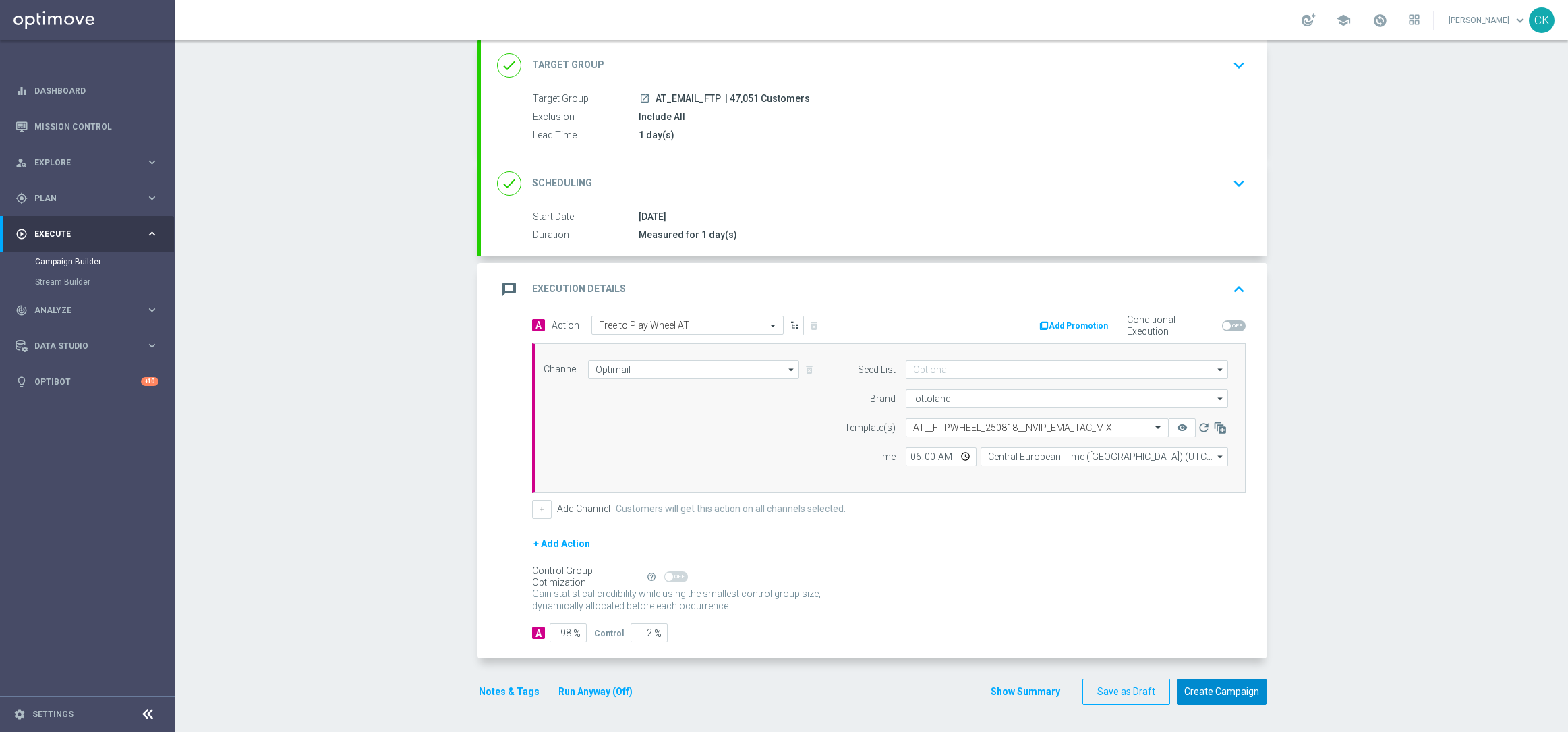
click at [1211, 687] on button "Create Campaign" at bounding box center [1222, 691] width 90 height 26
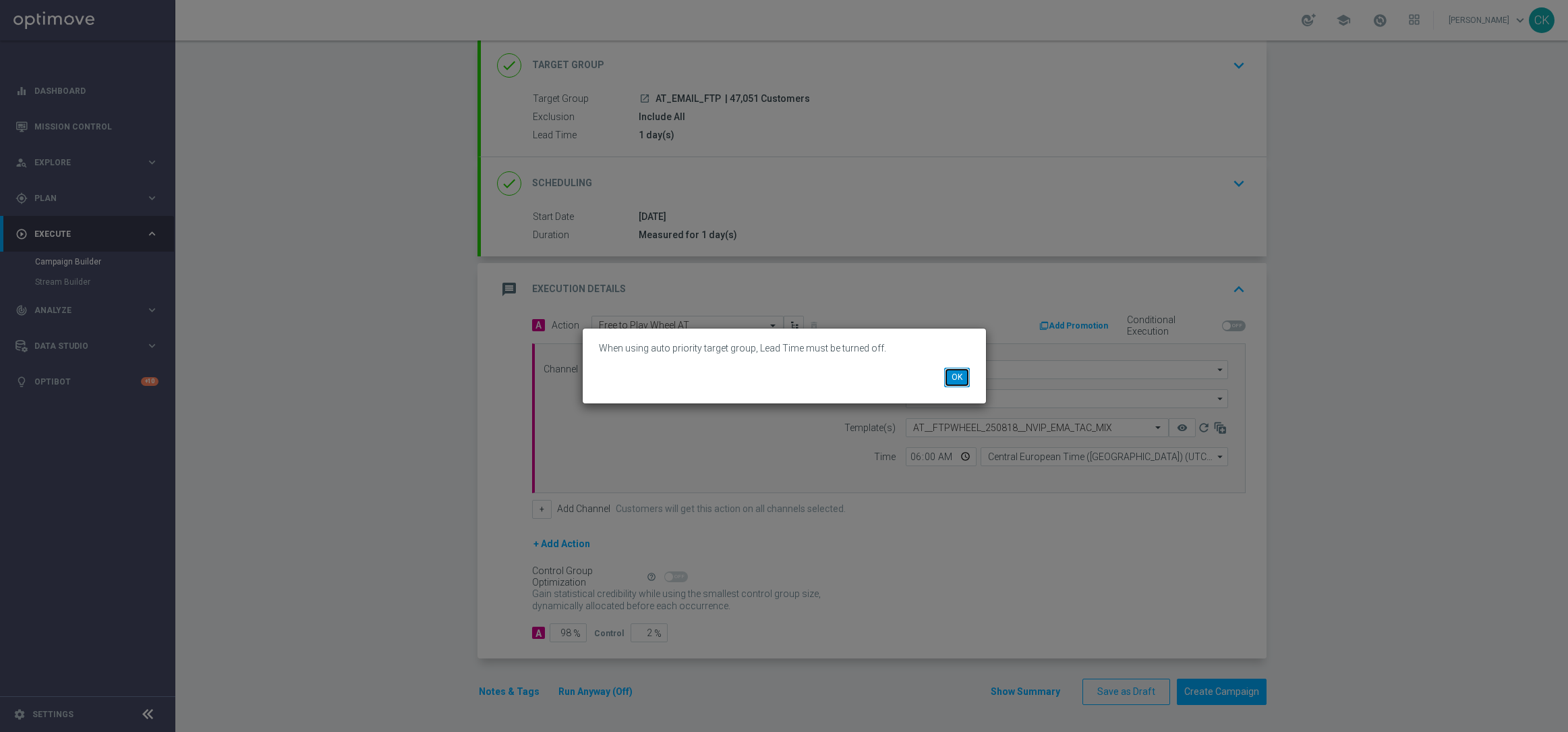
click at [955, 369] on button "OK" at bounding box center [957, 377] width 26 height 19
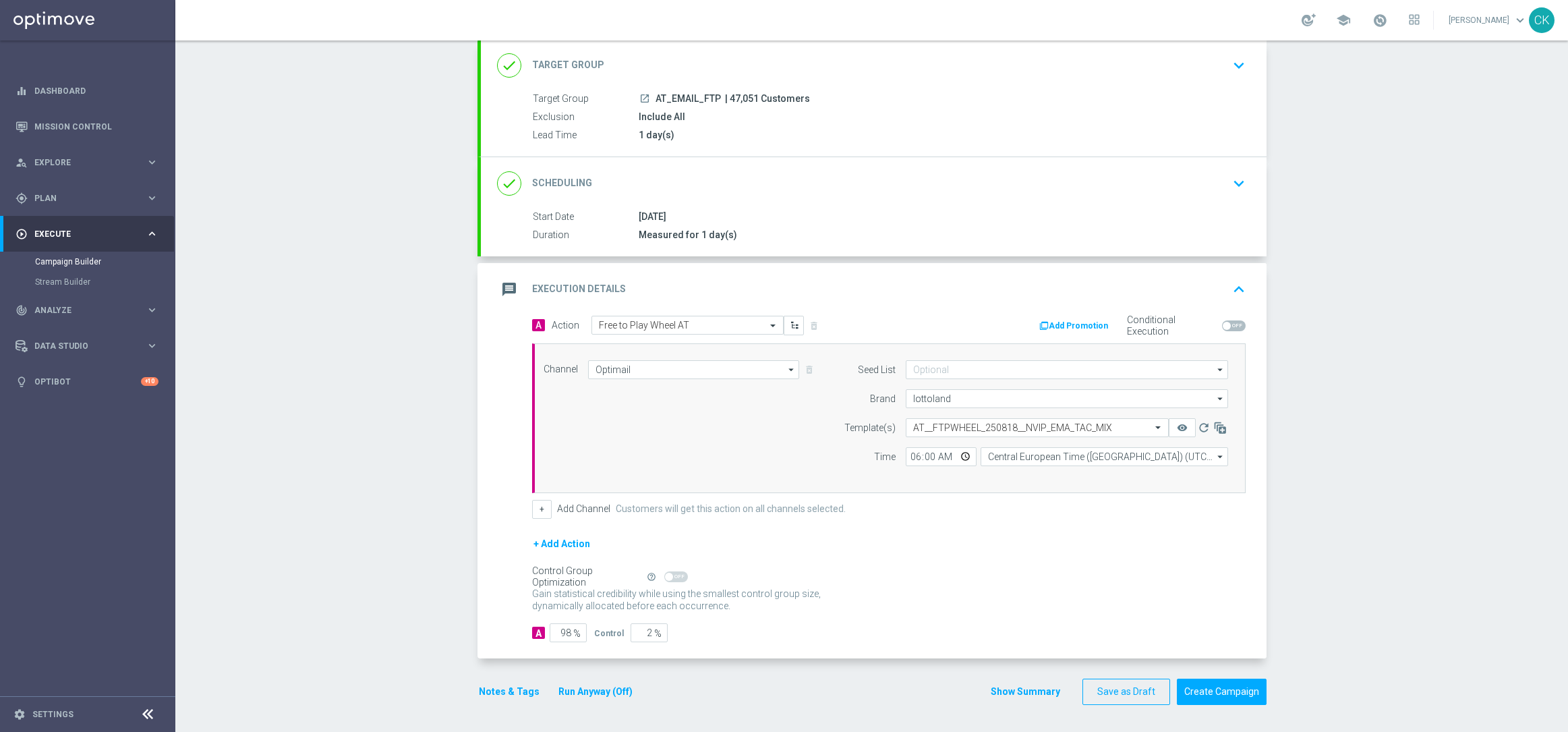
scroll to position [0, 0]
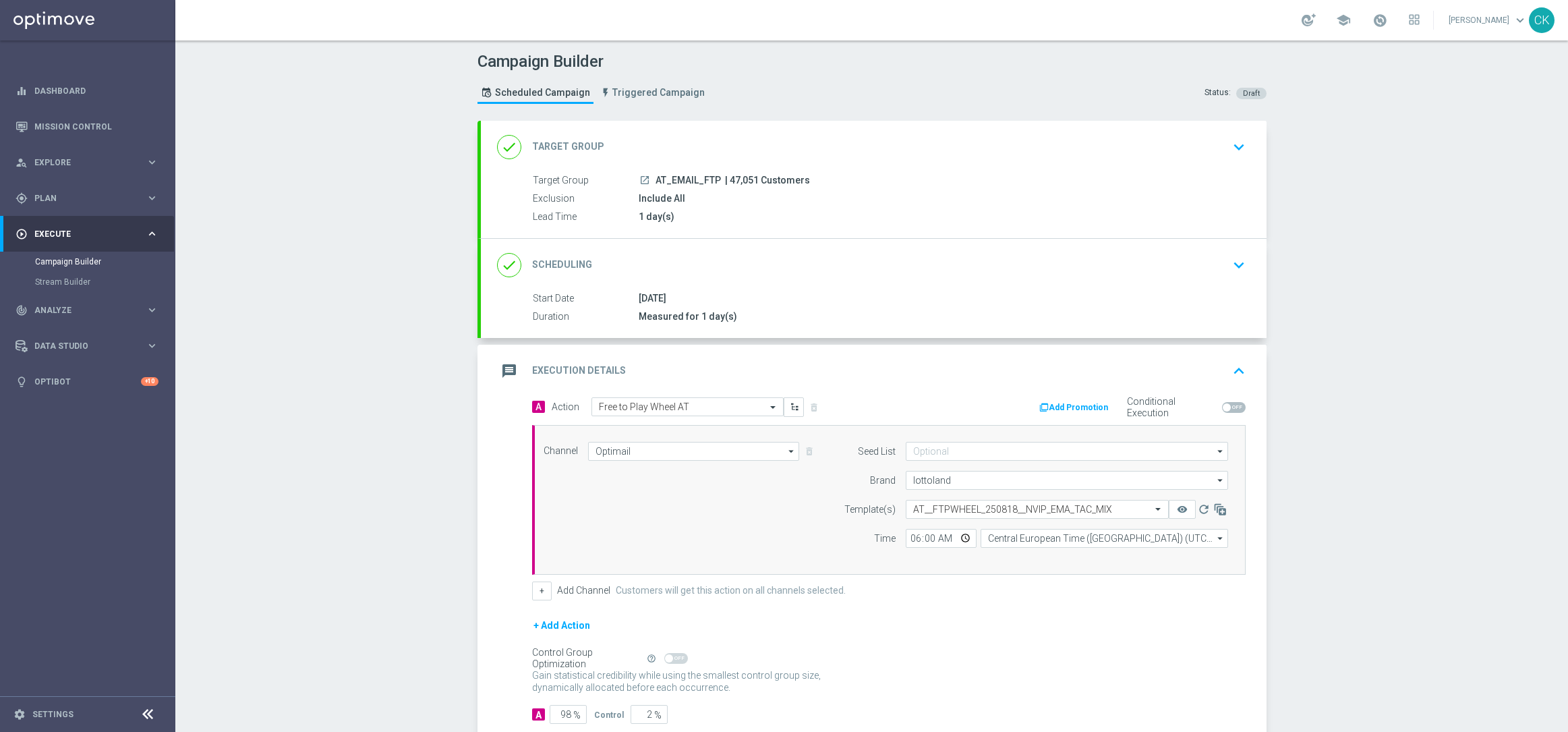
click at [649, 142] on div "done Target Group keyboard_arrow_down" at bounding box center [873, 147] width 753 height 26
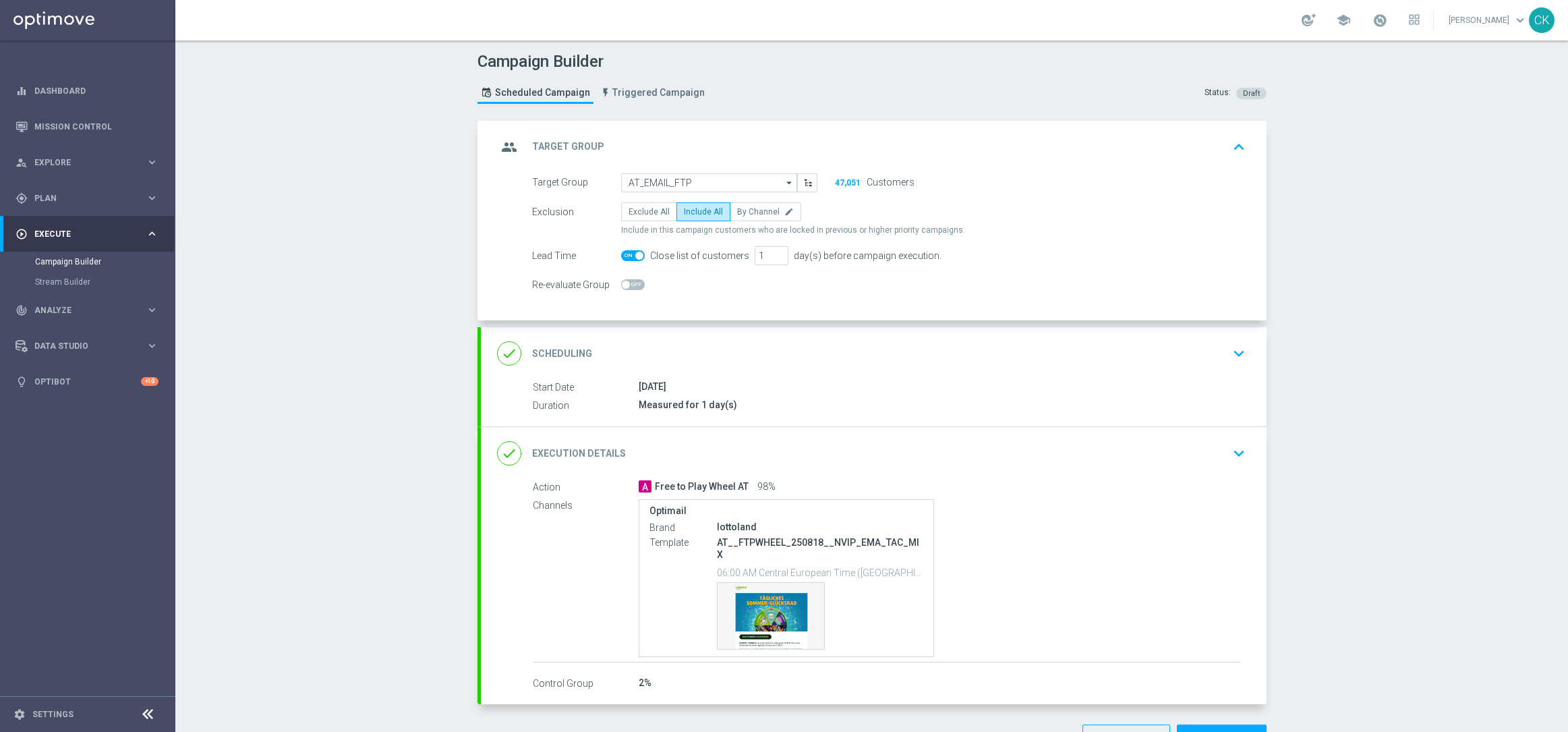
click at [627, 255] on span at bounding box center [633, 256] width 24 height 11
click at [627, 255] on input "checkbox" at bounding box center [633, 256] width 24 height 11
checkbox input "false"
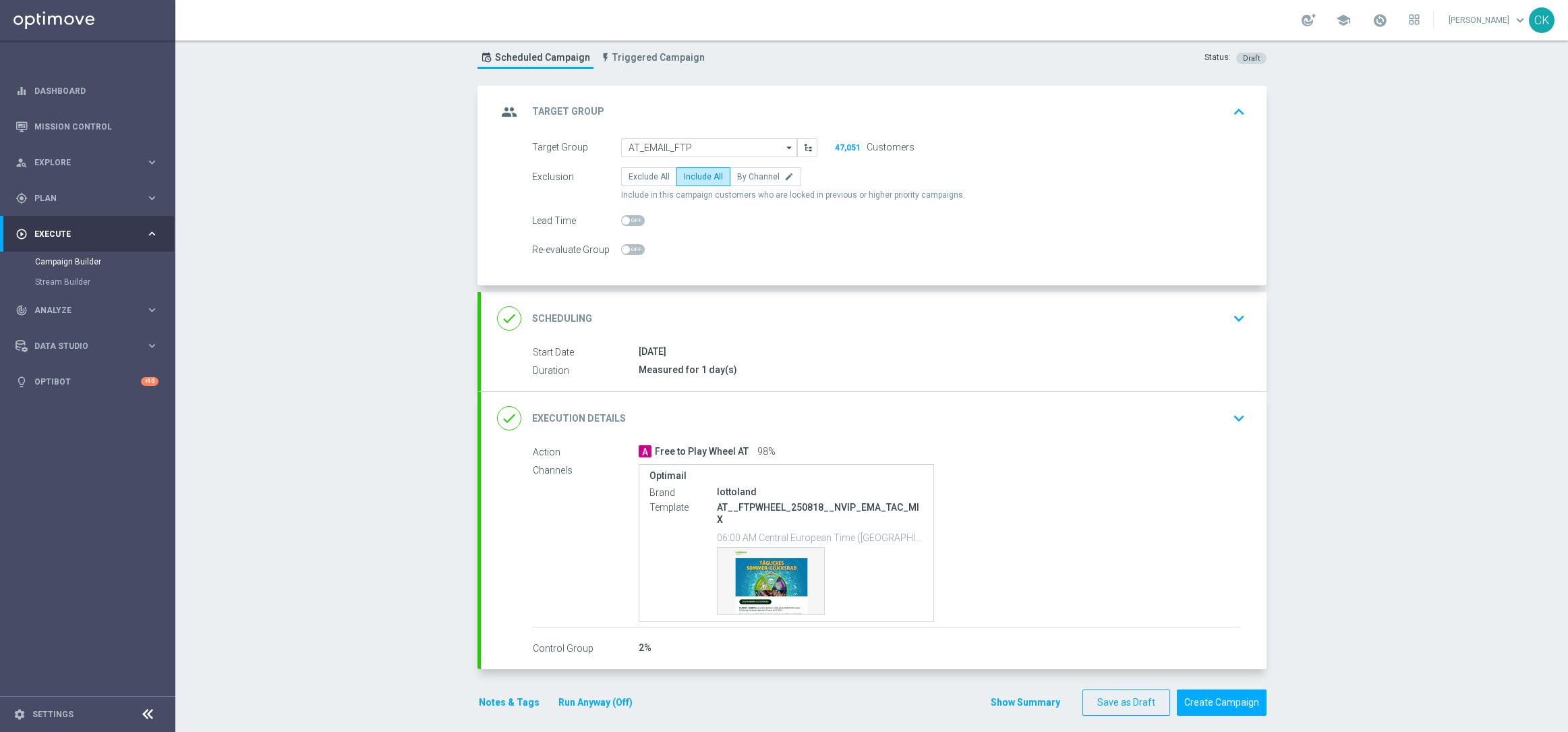
click at [586, 695] on button "Run Anyway (Off)" at bounding box center [596, 702] width 77 height 17
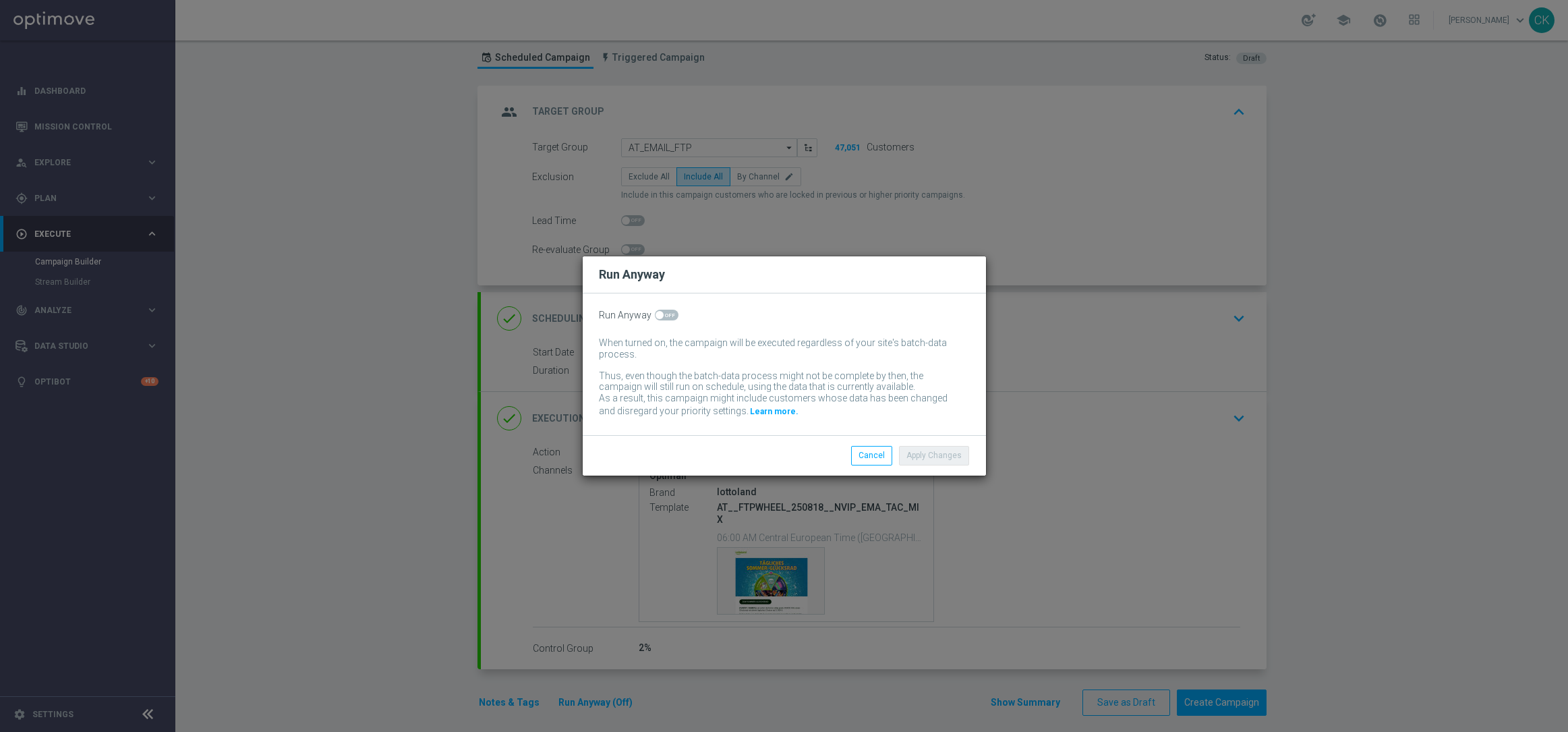
click at [657, 321] on div "Run Anyway When turned on, the campaign will be executed regardless of your sit…" at bounding box center [784, 364] width 403 height 142
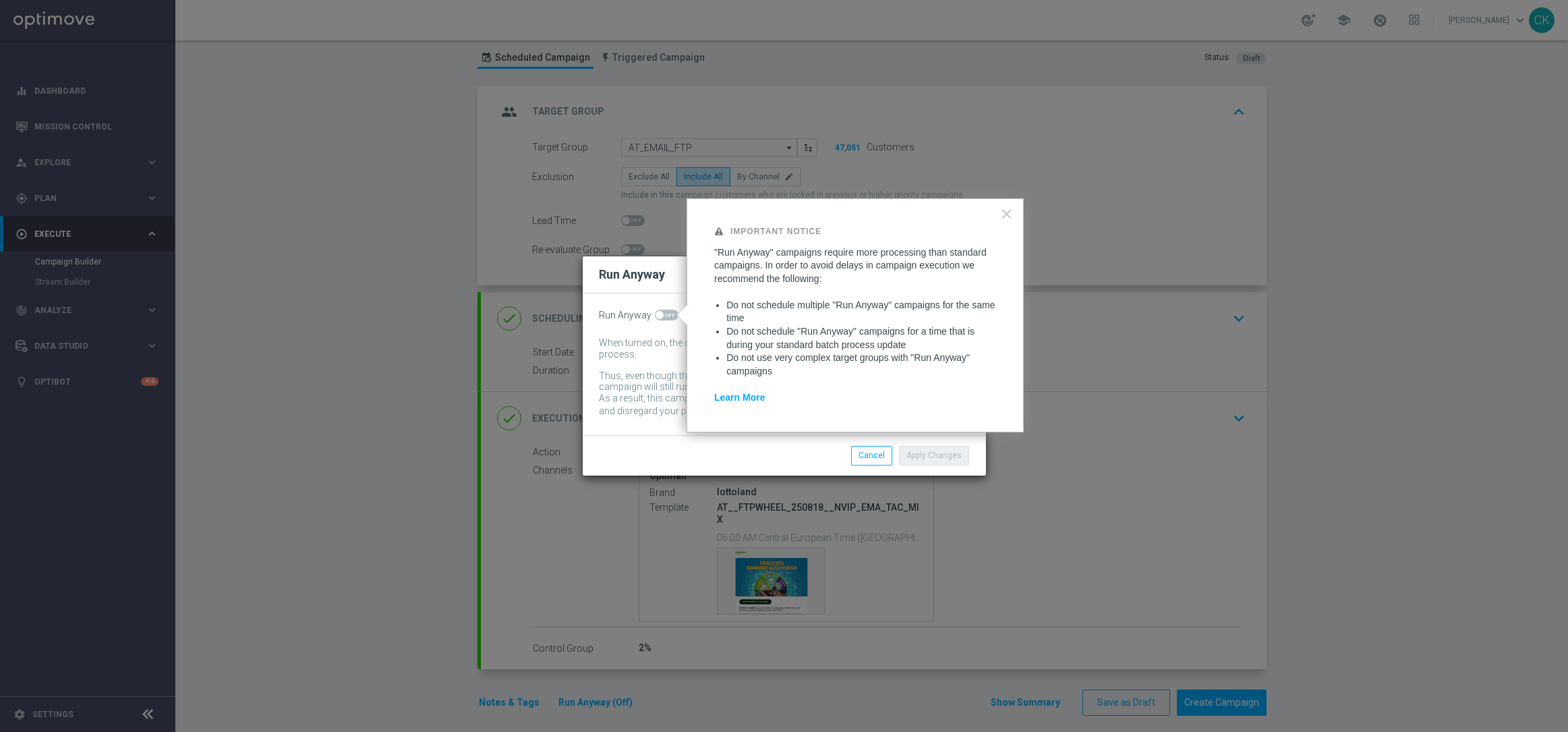
click at [664, 308] on div "Run Anyway When turned on, the campaign will be executed regardless of your sit…" at bounding box center [784, 364] width 403 height 142
click at [662, 312] on span at bounding box center [667, 315] width 24 height 11
click at [662, 312] on input "checkbox" at bounding box center [667, 315] width 24 height 11
checkbox input "true"
click at [961, 456] on button "Apply Changes" at bounding box center [934, 455] width 70 height 19
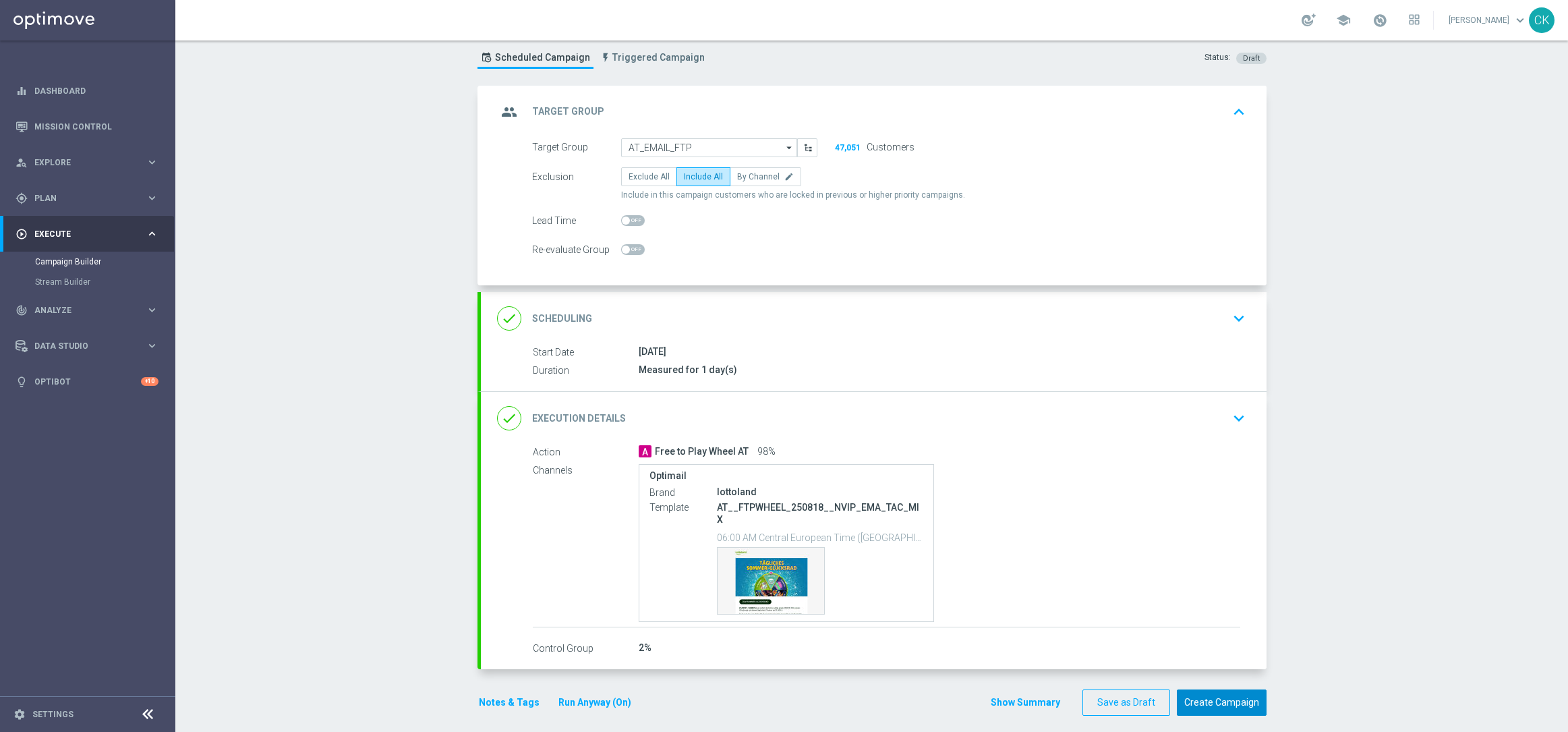
click at [1222, 689] on button "Create Campaign" at bounding box center [1222, 702] width 90 height 26
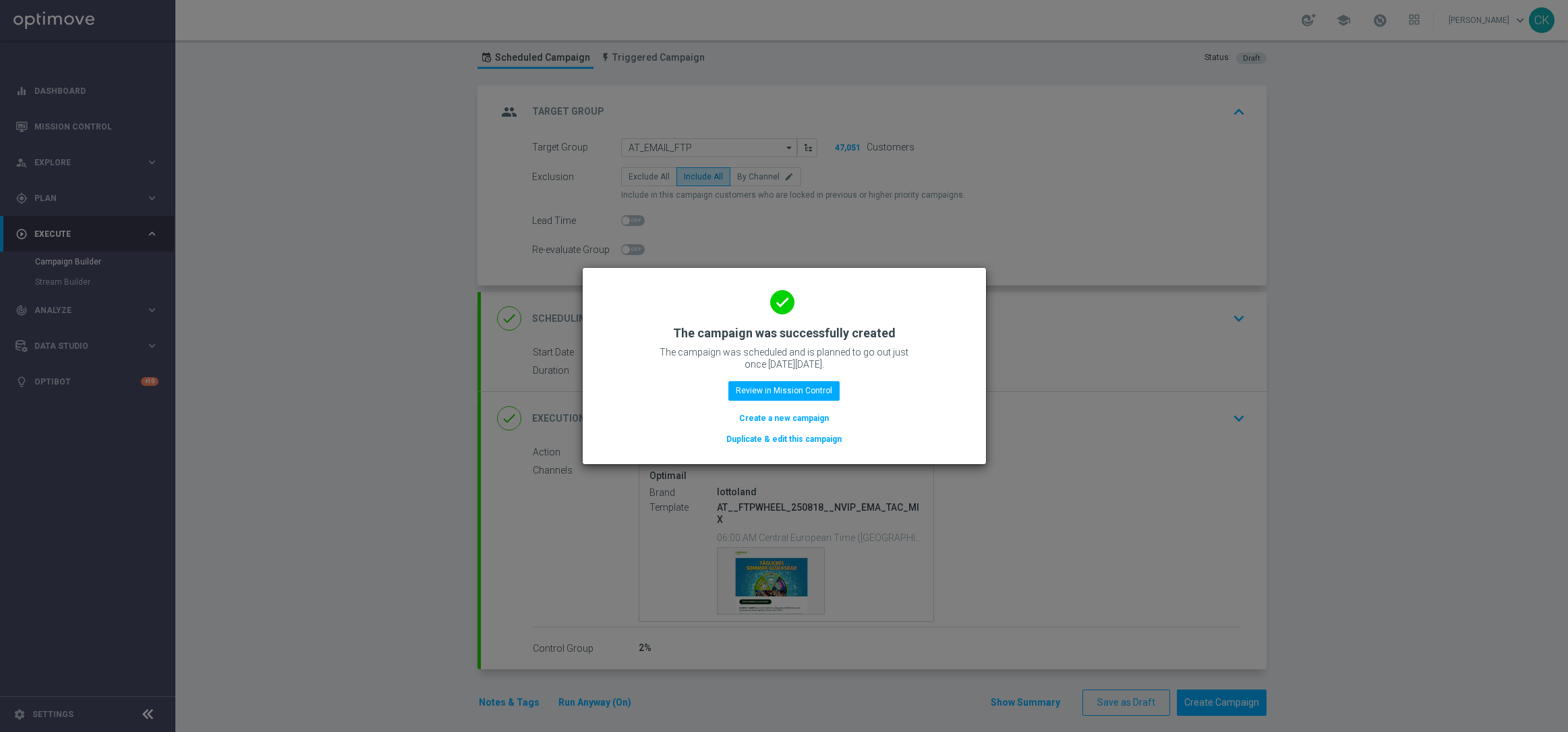
click at [788, 414] on button "Create a new campaign" at bounding box center [783, 418] width 92 height 15
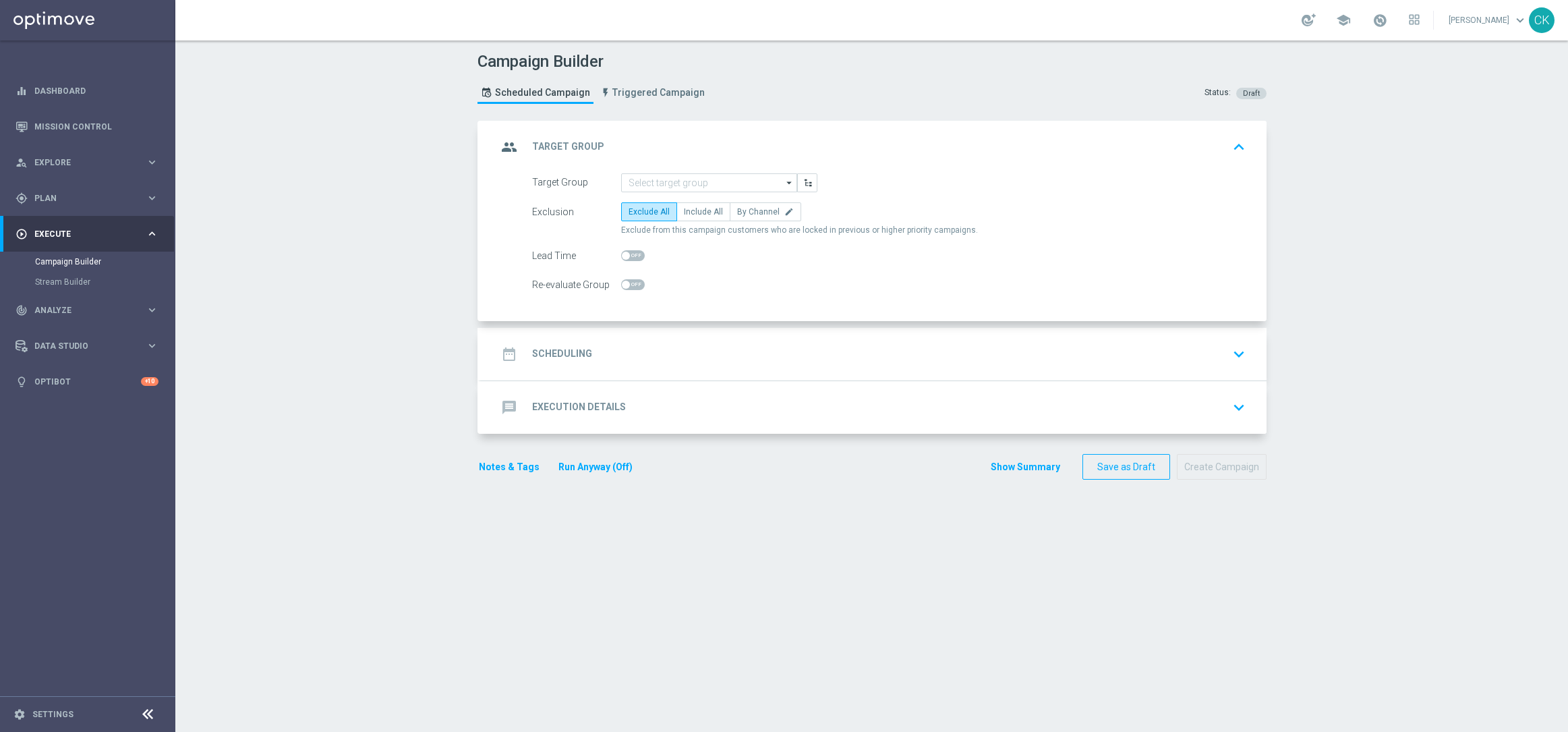
scroll to position [0, 0]
